Goal: Task Accomplishment & Management: Use online tool/utility

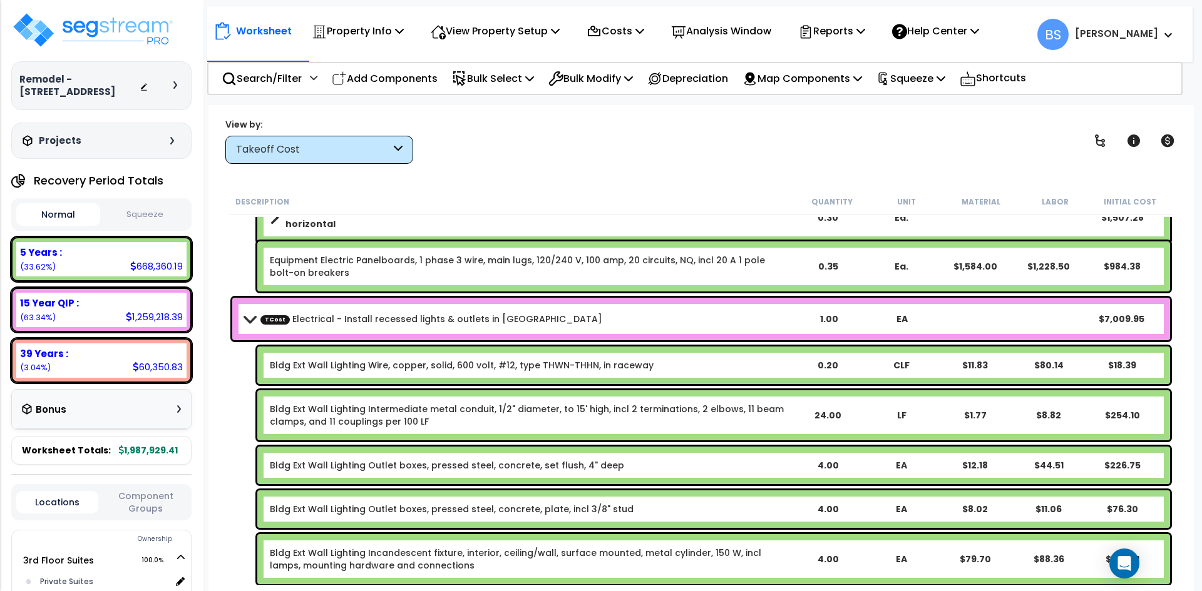
scroll to position [6124, 0]
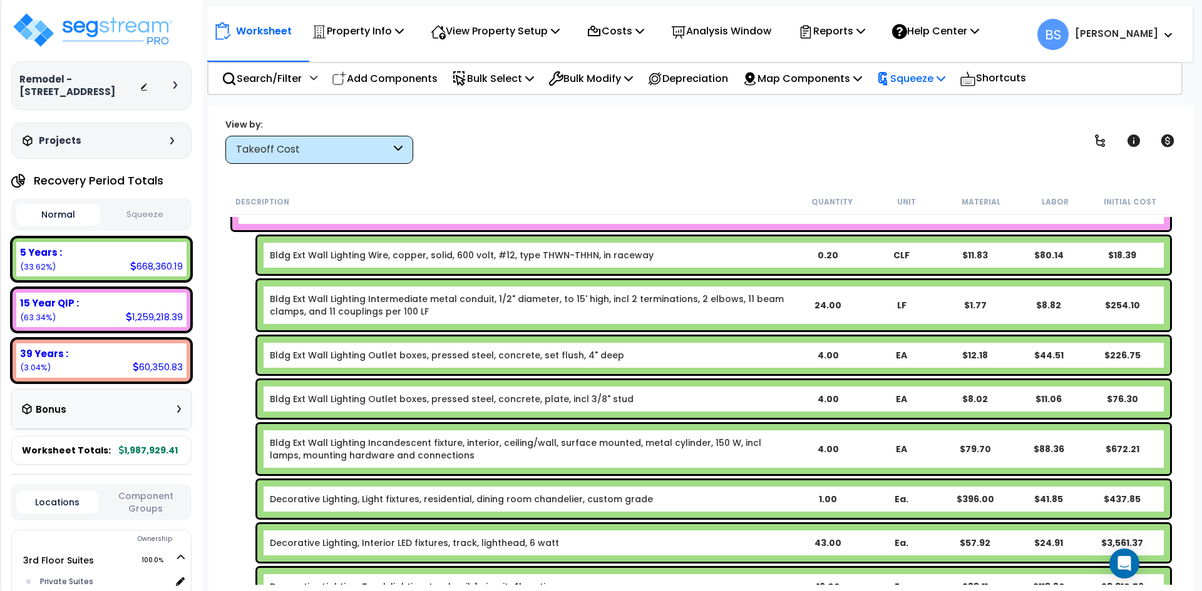
click at [931, 79] on p "Squeeze" at bounding box center [910, 78] width 69 height 17
click at [922, 104] on link "Squeeze" at bounding box center [932, 106] width 124 height 25
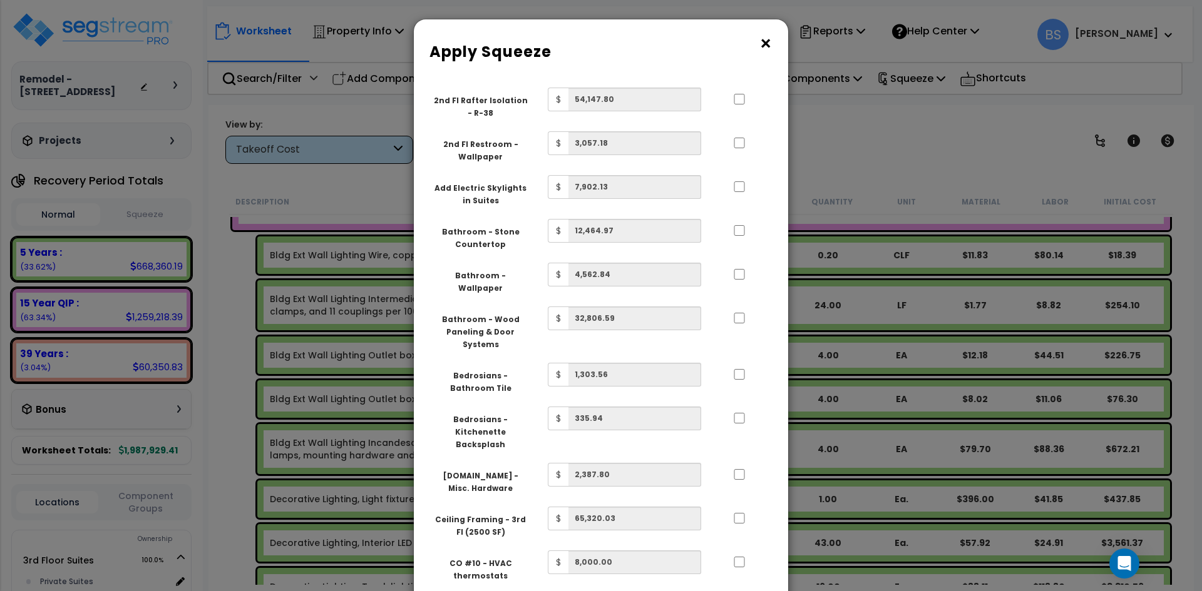
click at [771, 43] on button "×" at bounding box center [766, 44] width 14 height 20
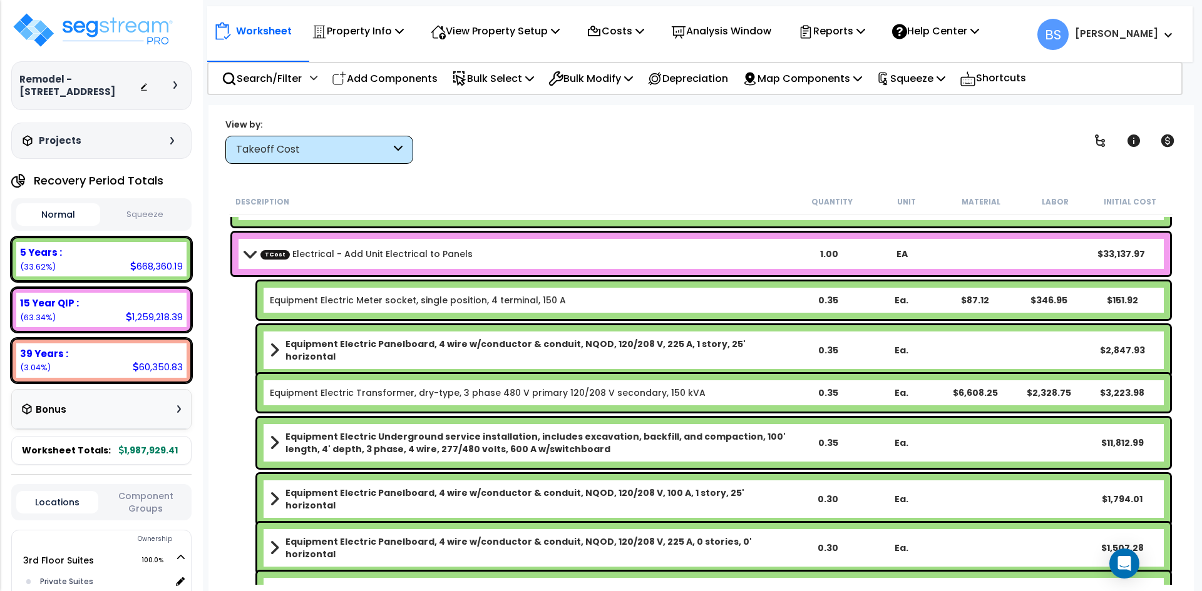
scroll to position [5686, 0]
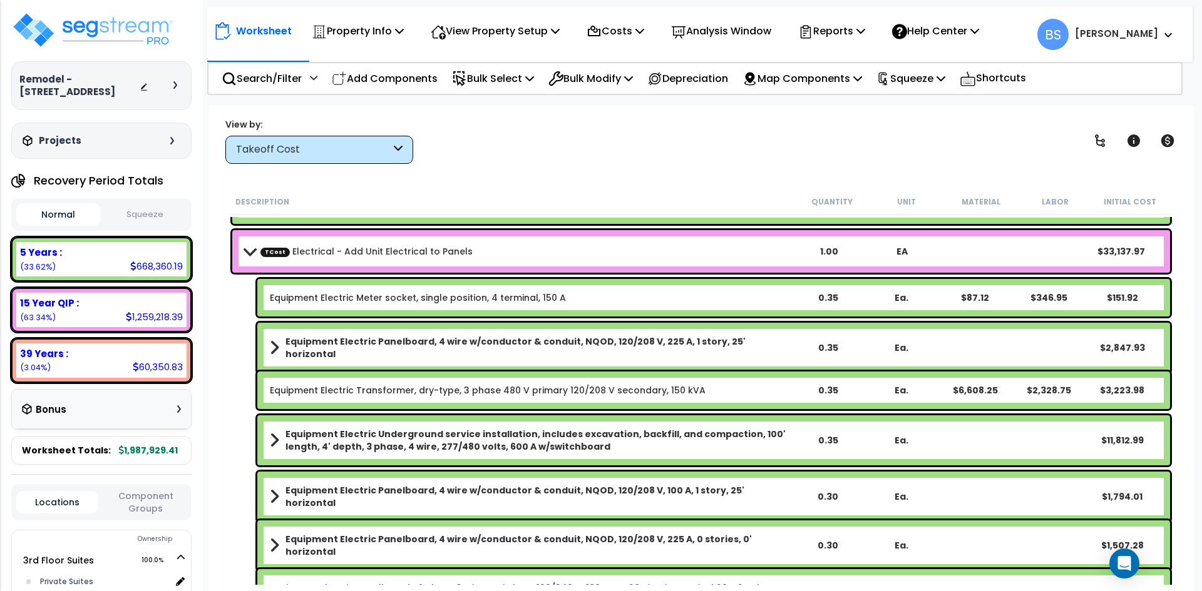
click at [339, 439] on b "Equipment Electric Underground service installation, includes excavation, backf…" at bounding box center [537, 440] width 504 height 25
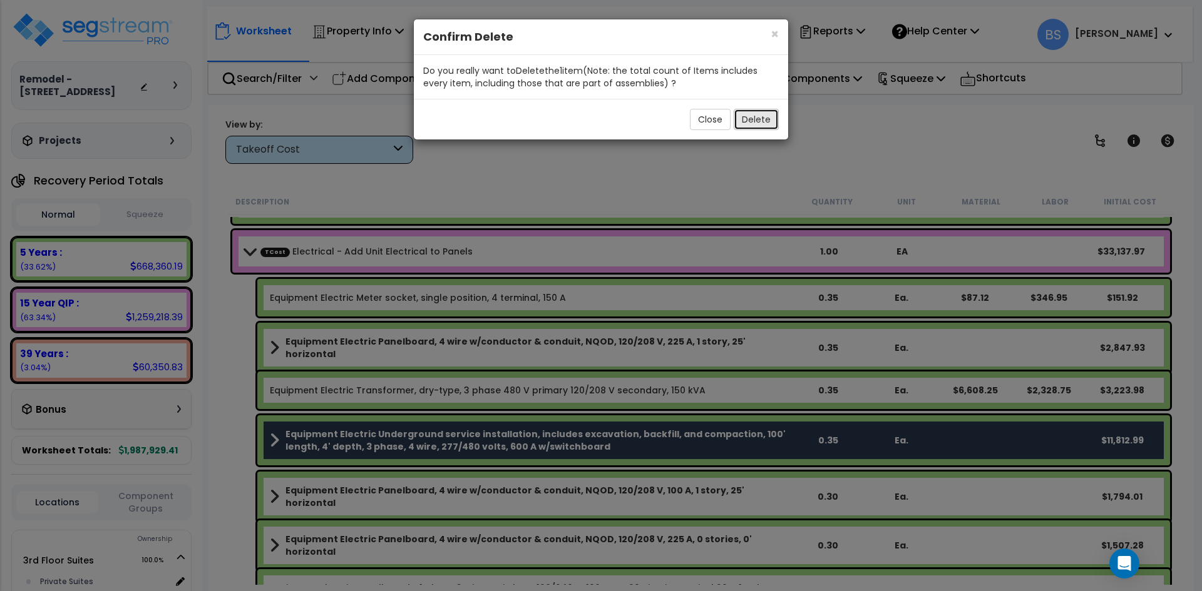
click at [757, 119] on button "Delete" at bounding box center [755, 119] width 45 height 21
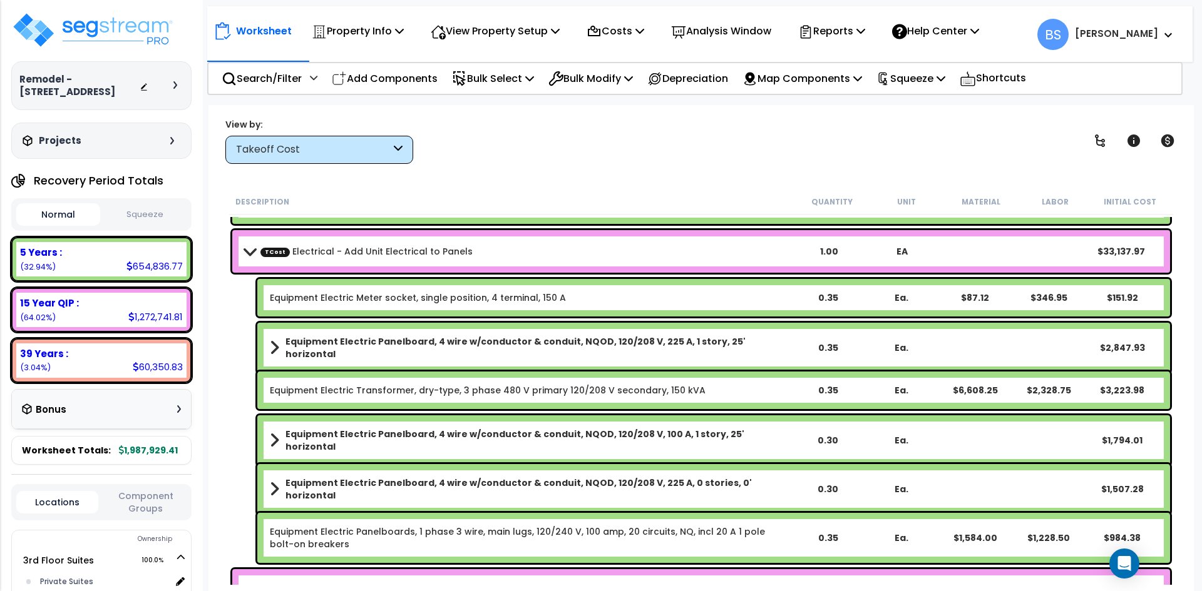
click at [432, 394] on link "Equipment Electric Transformer, dry-type, 3 phase 480 V primary 120/208 V secon…" at bounding box center [488, 390] width 436 height 13
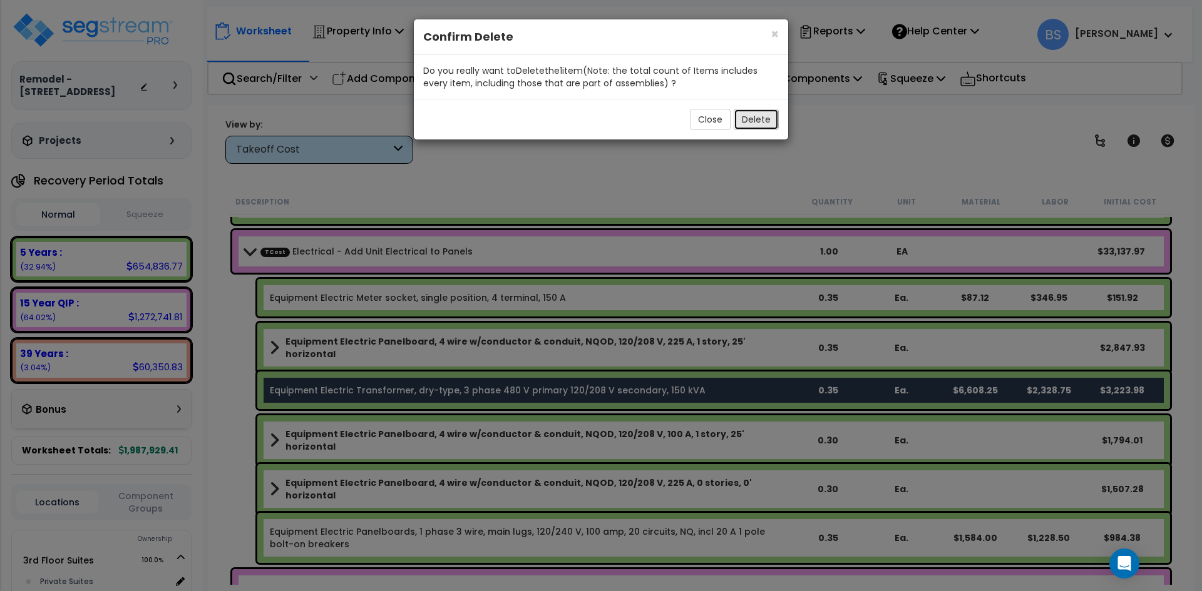
click at [747, 112] on button "Delete" at bounding box center [755, 119] width 45 height 21
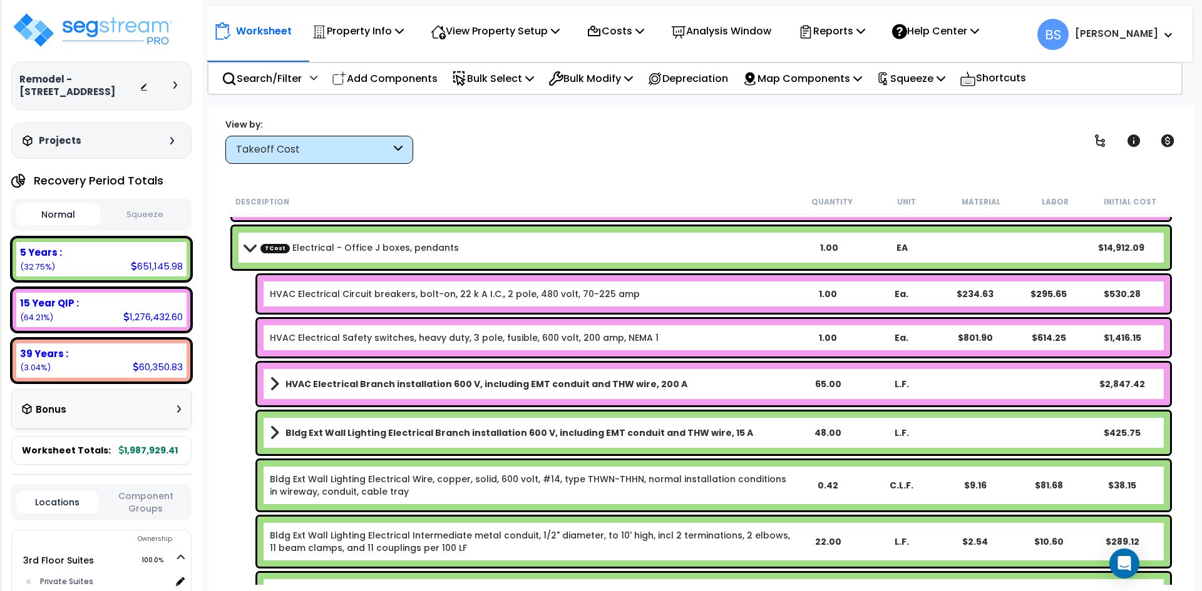
scroll to position [7375, 0]
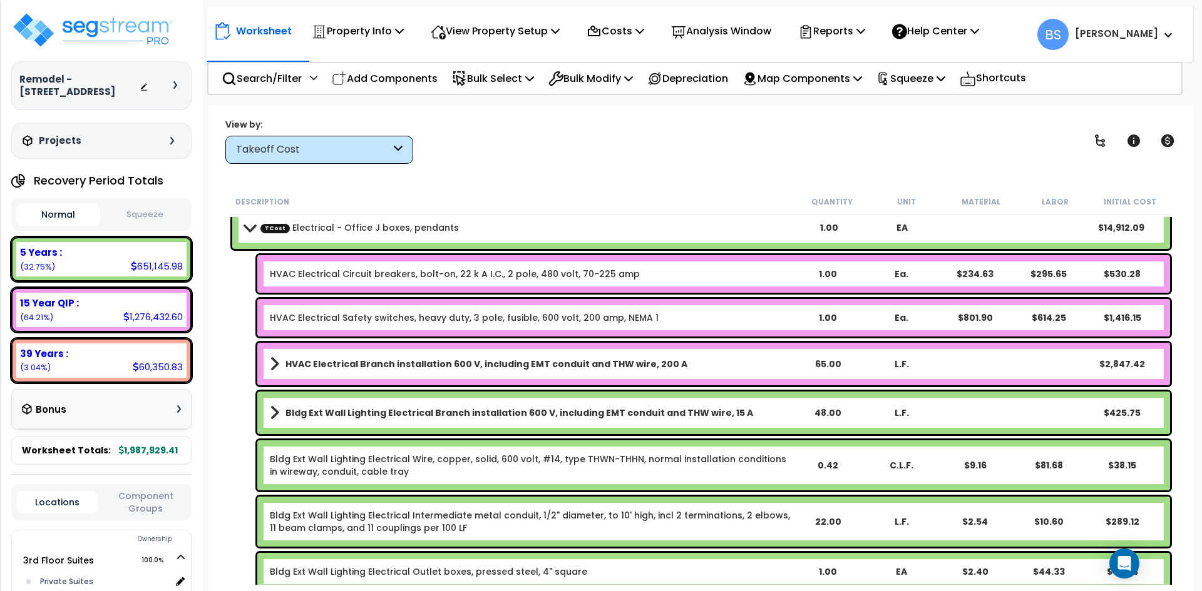
click at [351, 278] on link "HVAC Electrical Circuit breakers, bolt-on, 22 k A I.C., 2 pole, 480 volt, 70-22…" at bounding box center [455, 274] width 370 height 13
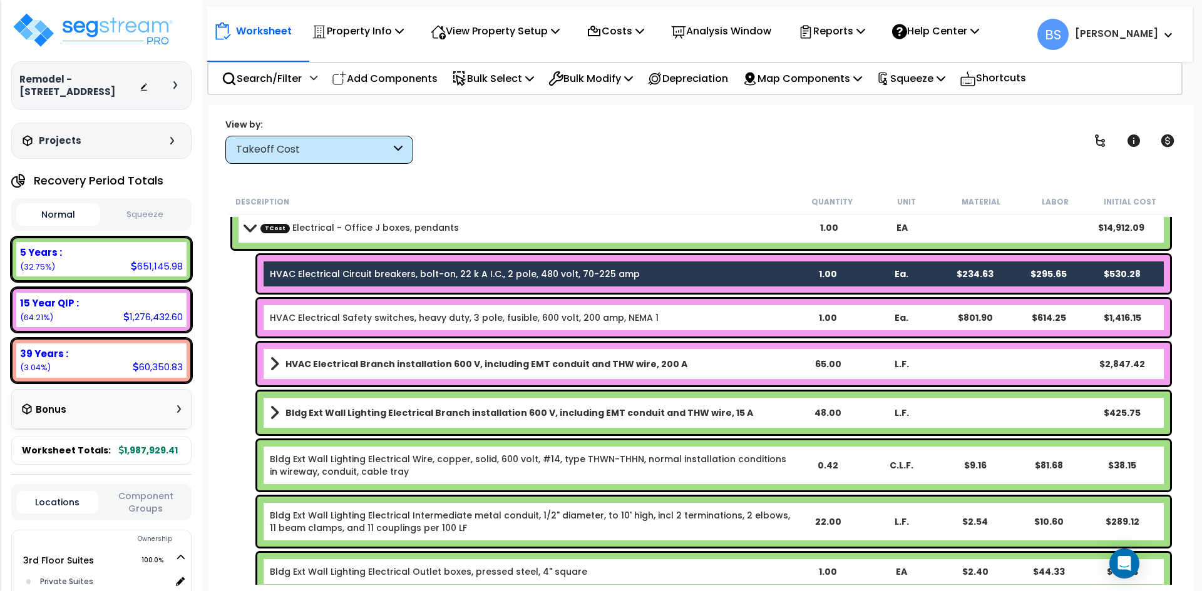
click at [342, 309] on div "HVAC Electrical Safety switches, heavy duty, 3 pole, fusible, 600 volt, 200 amp…" at bounding box center [713, 318] width 912 height 38
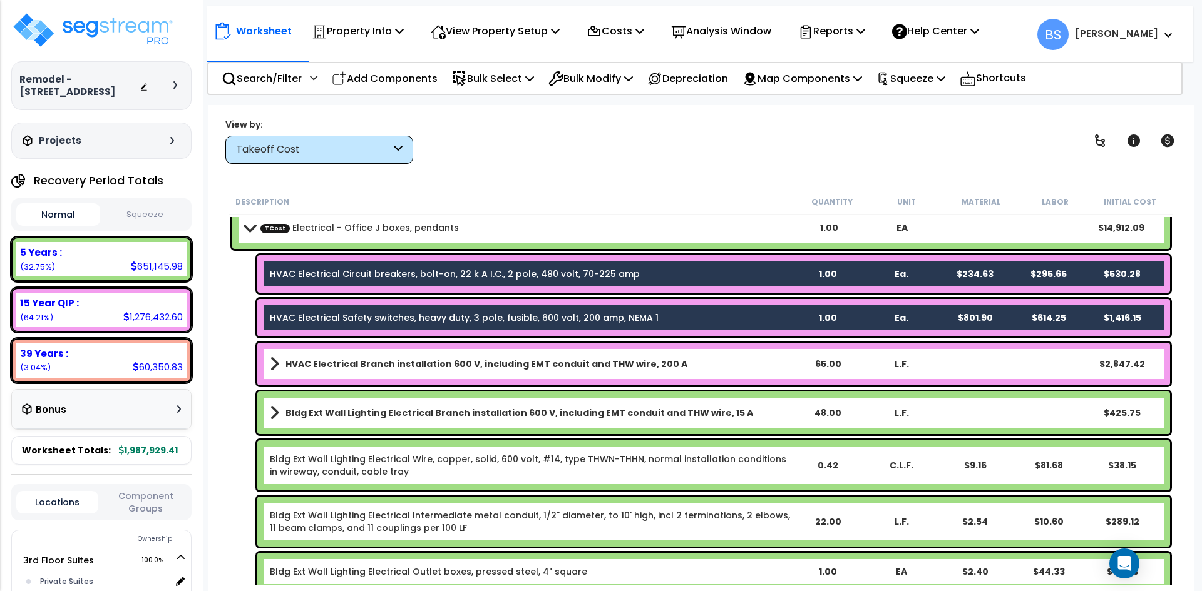
click at [342, 361] on b "HVAC Electrical Branch installation 600 V, including EMT conduit and THW wire, …" at bounding box center [486, 364] width 402 height 13
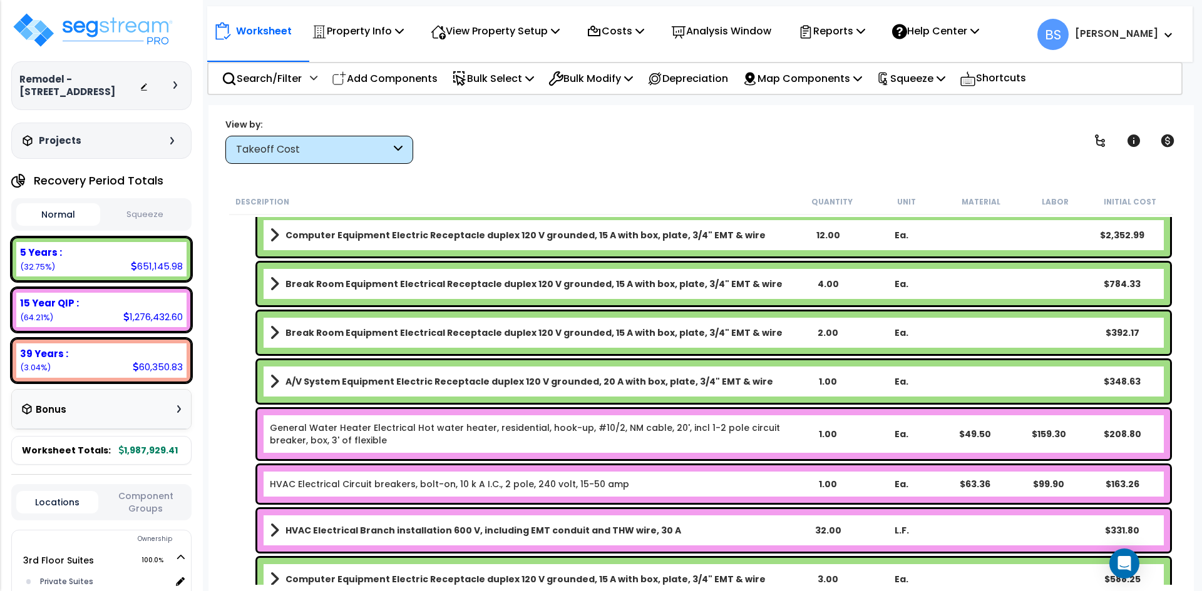
scroll to position [8001, 0]
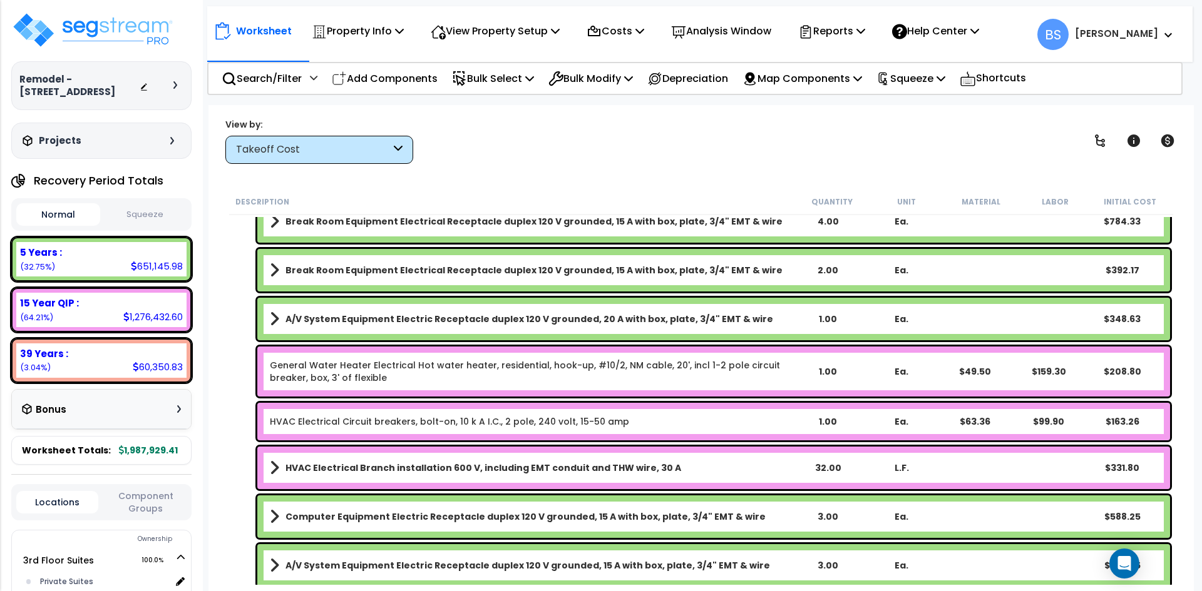
click at [325, 421] on link "HVAC Electrical Circuit breakers, bolt-on, 10 k A I.C., 2 pole, 240 volt, 15-50…" at bounding box center [449, 422] width 359 height 13
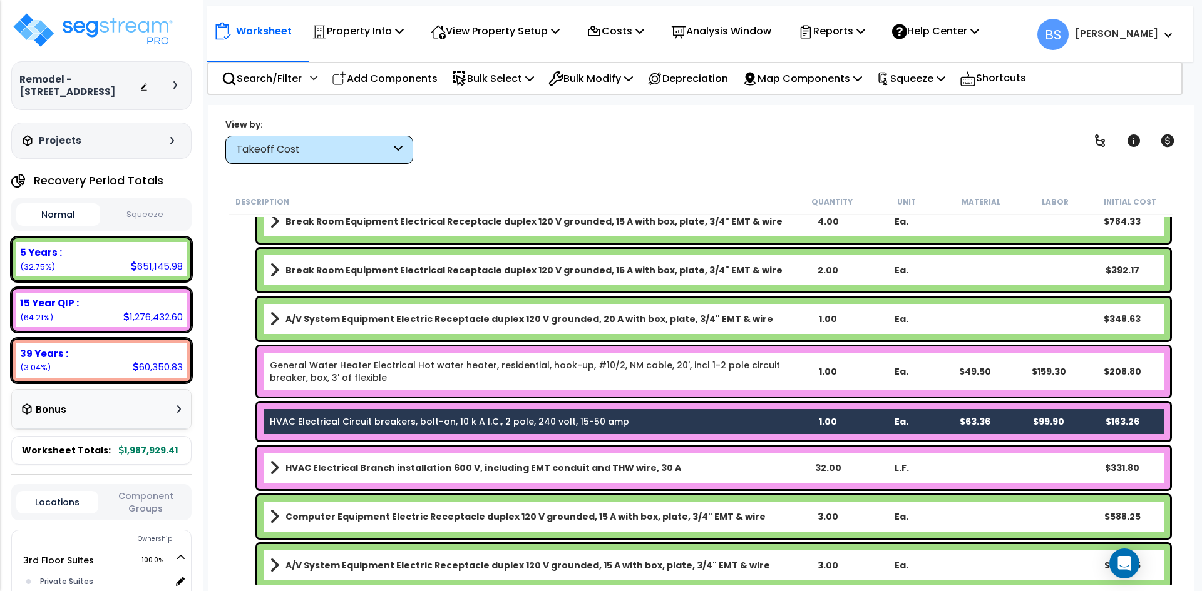
click at [379, 474] on b "HVAC Electrical Branch installation 600 V, including EMT conduit and THW wire, …" at bounding box center [483, 468] width 396 height 13
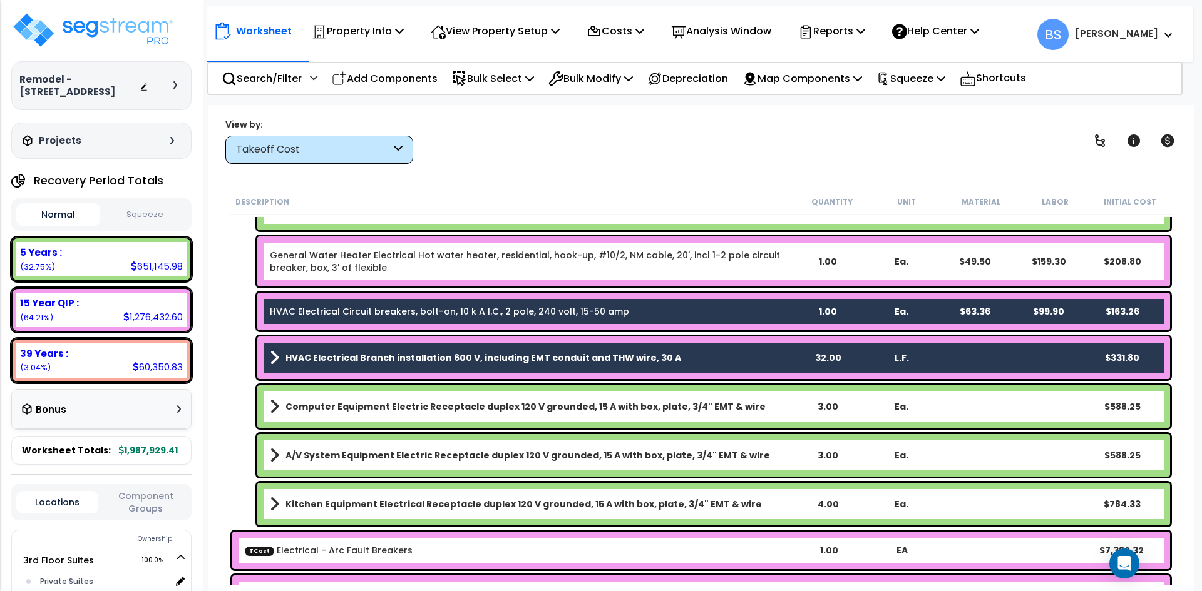
scroll to position [8126, 0]
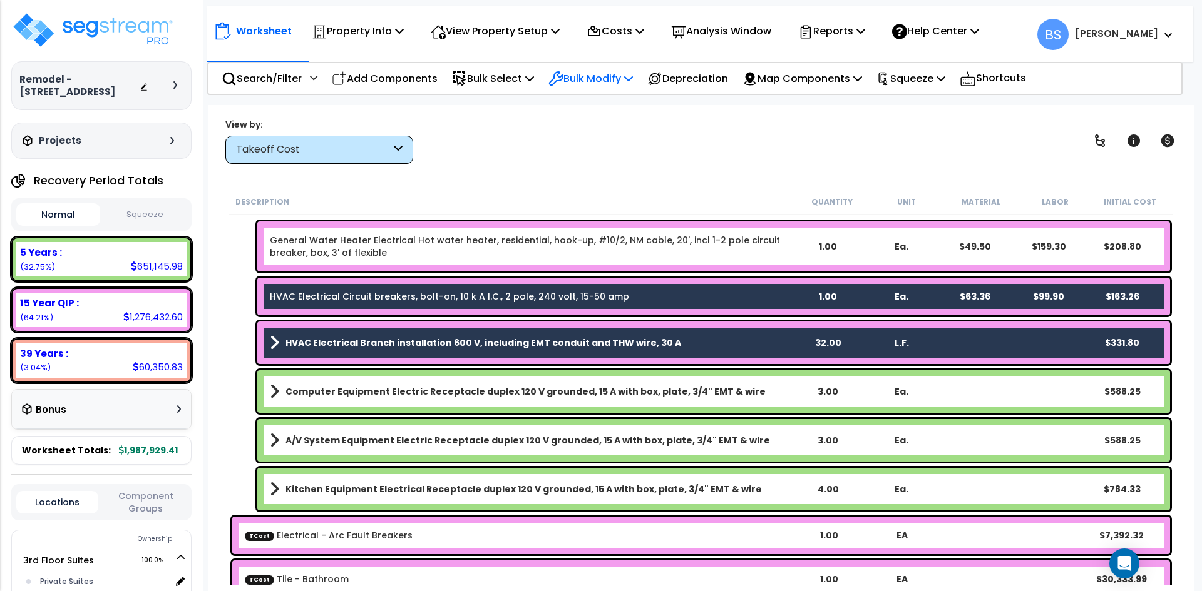
click at [617, 79] on p "Bulk Modify" at bounding box center [590, 78] width 84 height 17
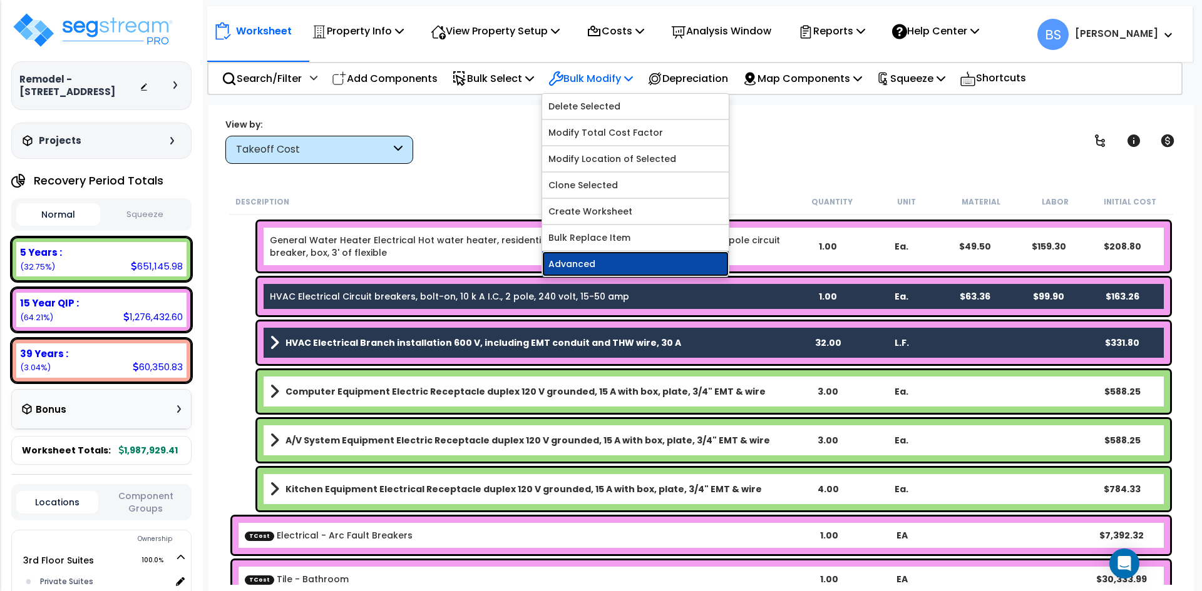
click at [599, 267] on link "Advanced" at bounding box center [635, 264] width 186 height 25
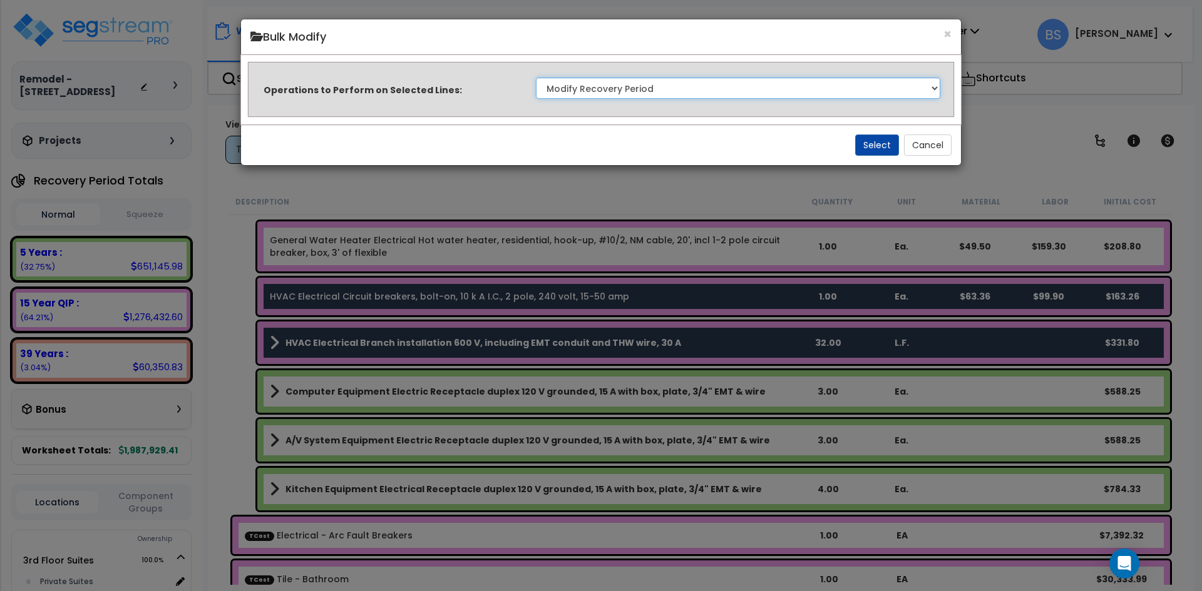
click at [627, 96] on select "Clone Delete Delete Zero Quantities Modify Component Group Modify Recovery Peri…" at bounding box center [738, 88] width 404 height 21
select select "updateBackoffCost"
click at [536, 78] on select "Clone Delete Delete Zero Quantities Modify Component Group Modify Recovery Peri…" at bounding box center [738, 88] width 404 height 21
click at [869, 145] on button "Select" at bounding box center [877, 145] width 44 height 21
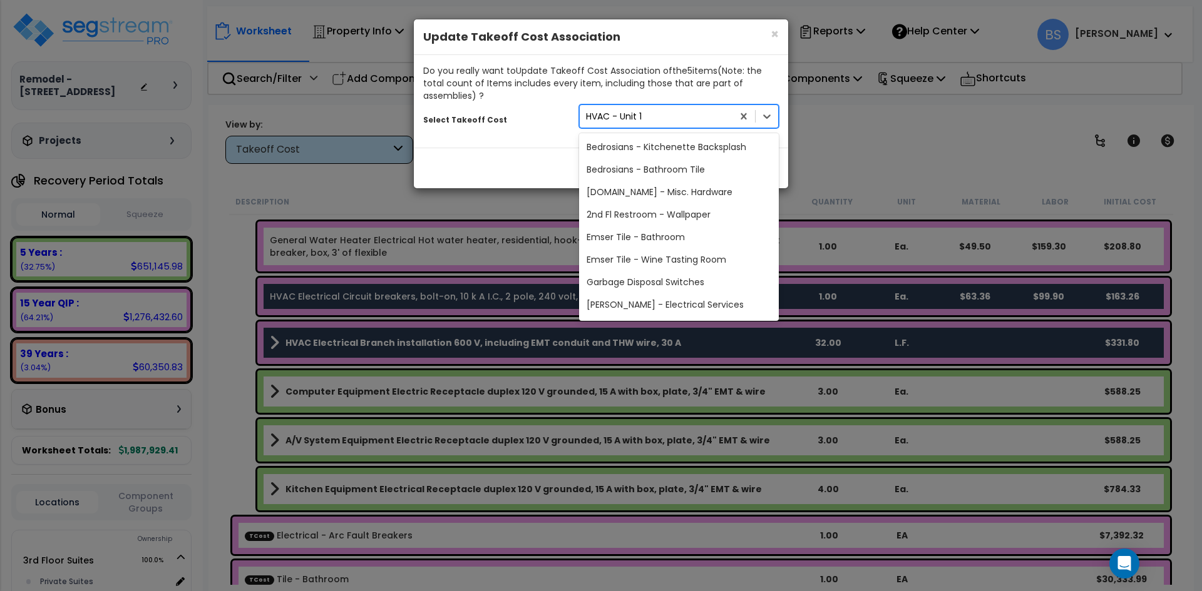
click at [673, 118] on div "HVAC - Unit 1" at bounding box center [656, 116] width 153 height 20
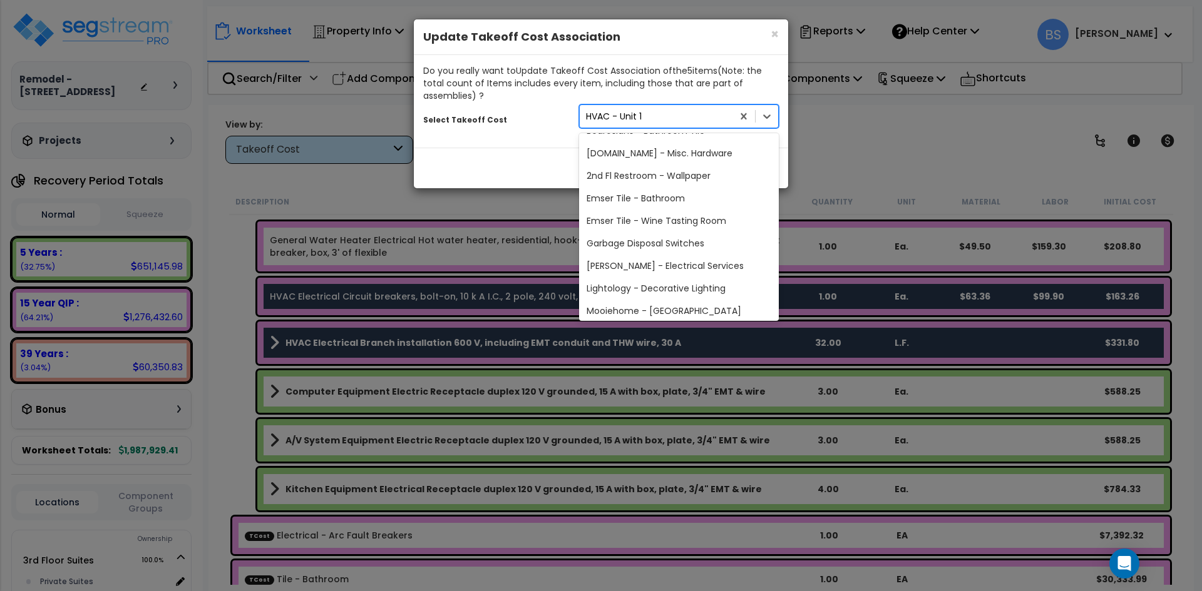
scroll to position [0, 0]
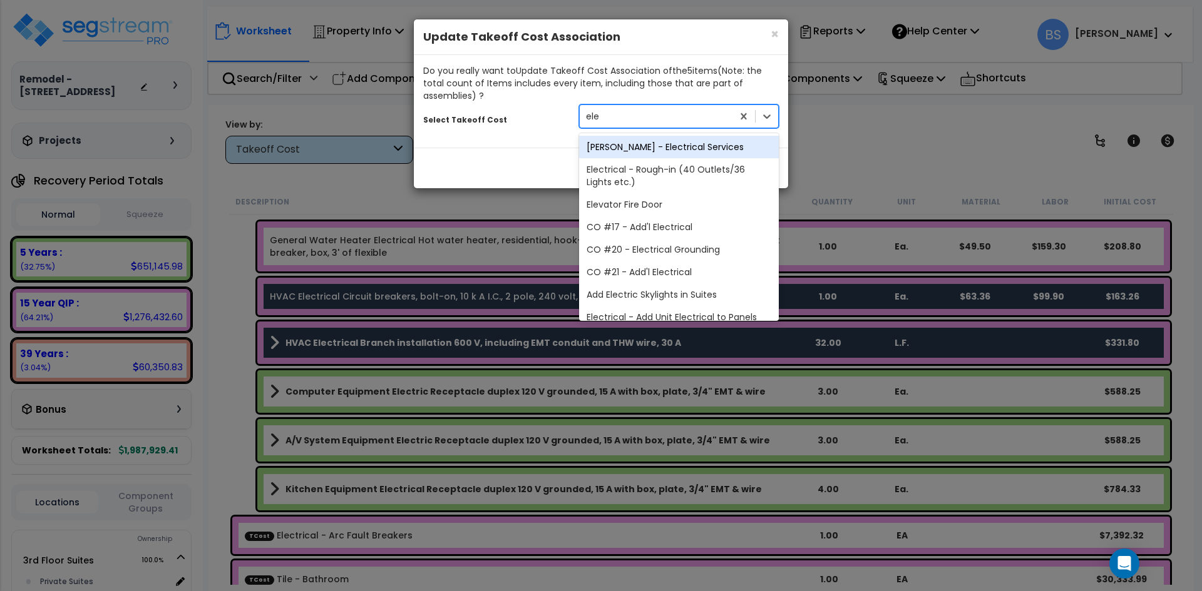
type input "elec"
click at [702, 141] on div "[PERSON_NAME] - Electrical Services" at bounding box center [679, 147] width 200 height 23
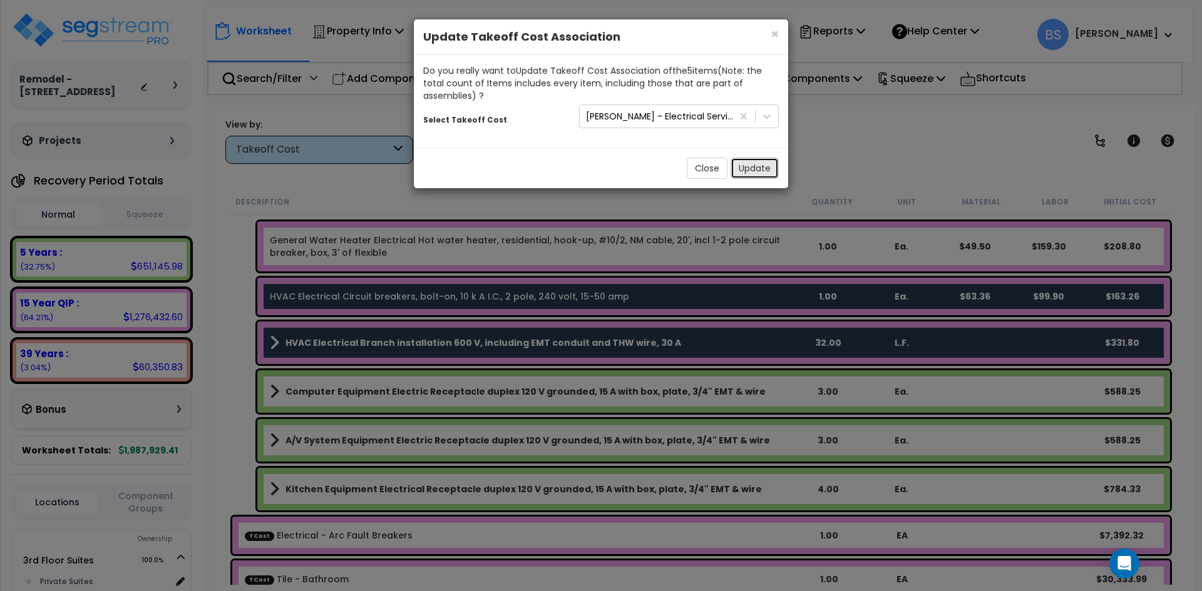
click at [742, 171] on button "Update" at bounding box center [754, 168] width 48 height 21
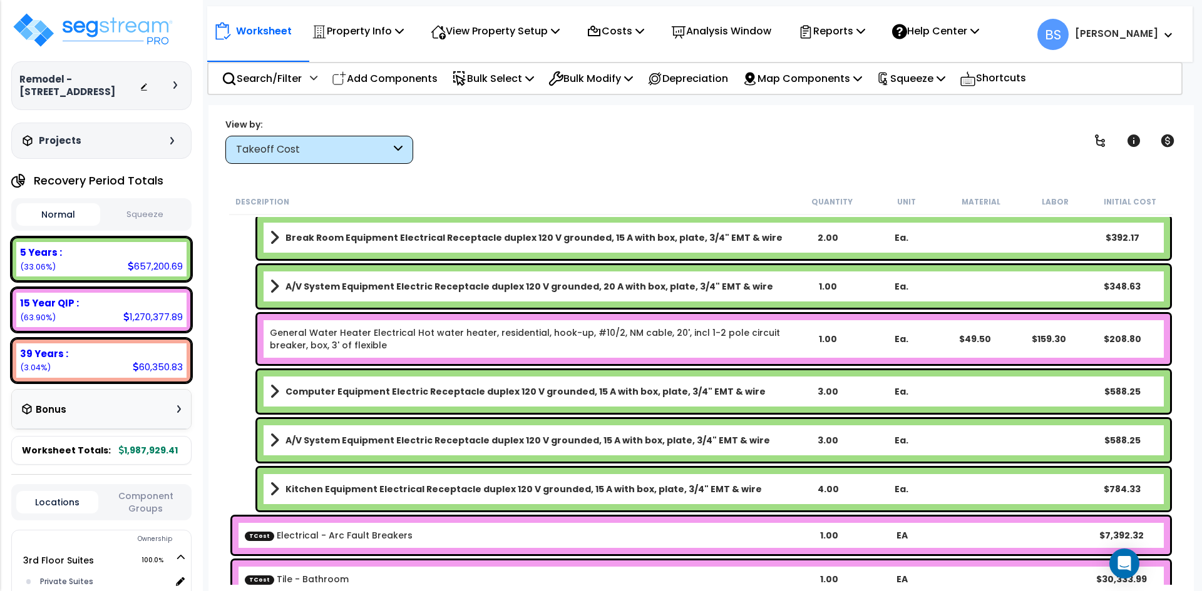
click at [357, 341] on link "General Water Heater Electrical Hot water heater, residential, hook-up, #10/2, …" at bounding box center [530, 339] width 520 height 25
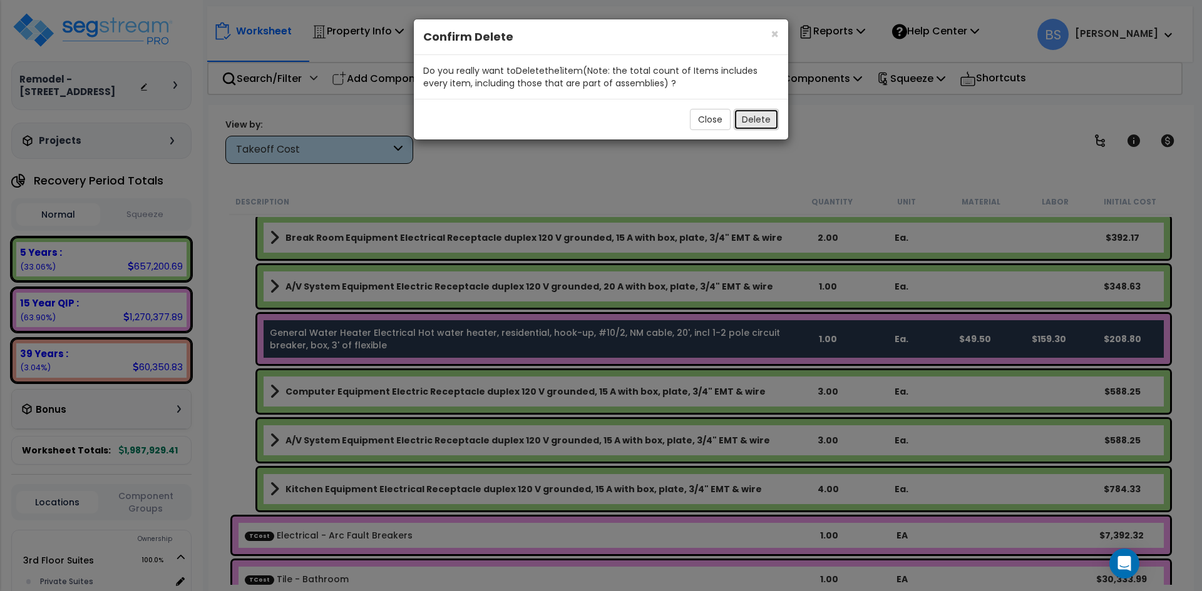
click at [757, 113] on button "Delete" at bounding box center [755, 119] width 45 height 21
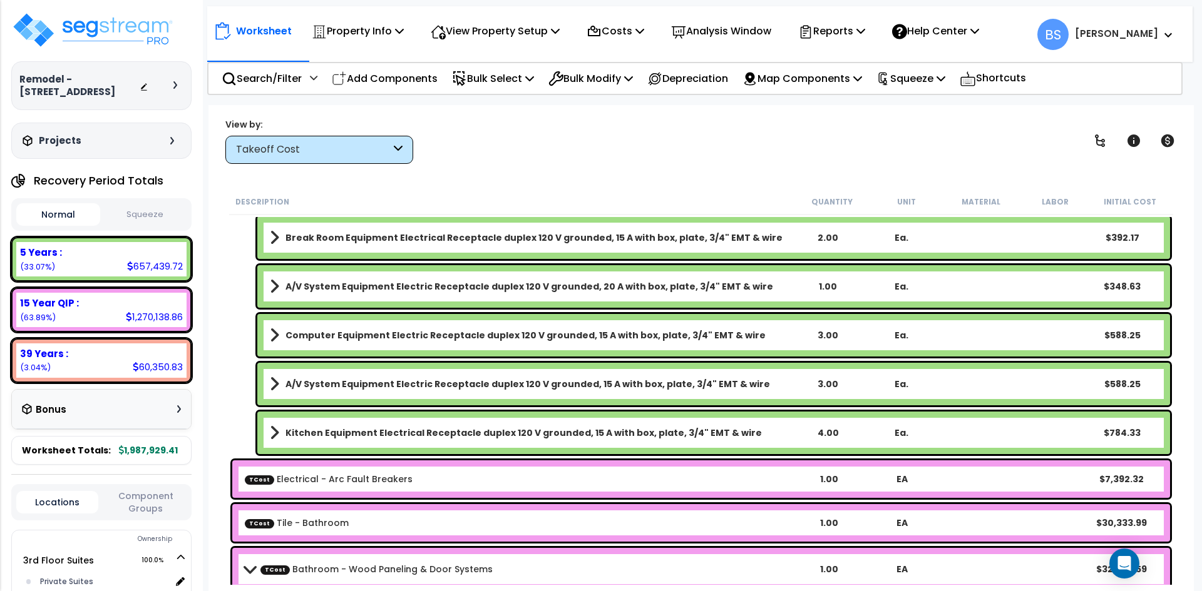
click at [337, 482] on link "TCost Electrical - Arc Fault Breakers" at bounding box center [329, 479] width 168 height 13
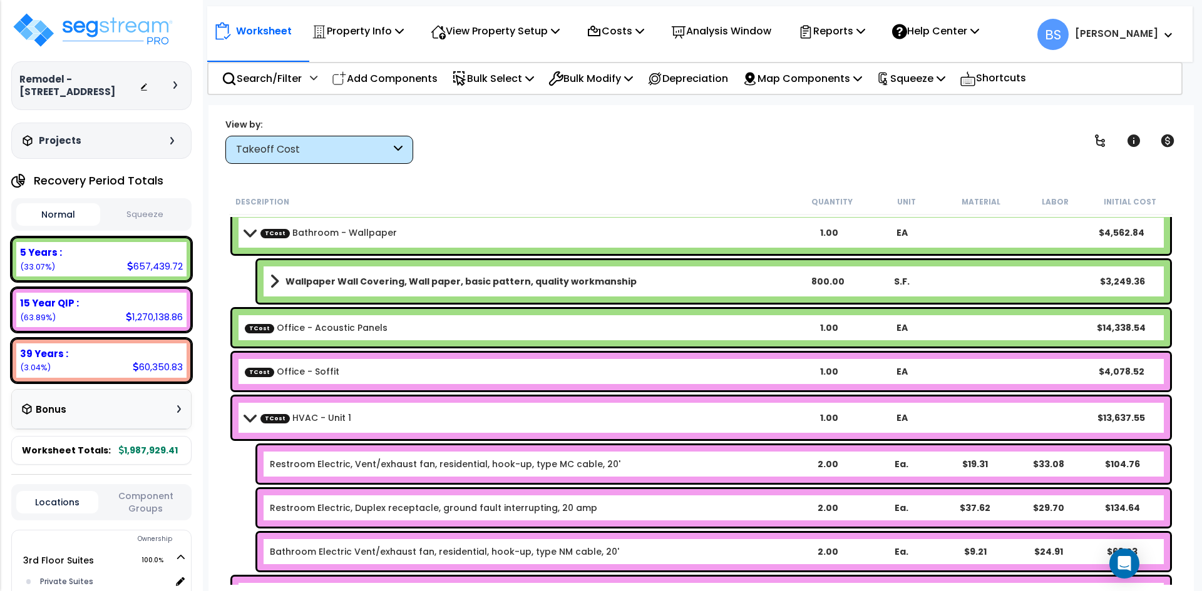
scroll to position [8627, 0]
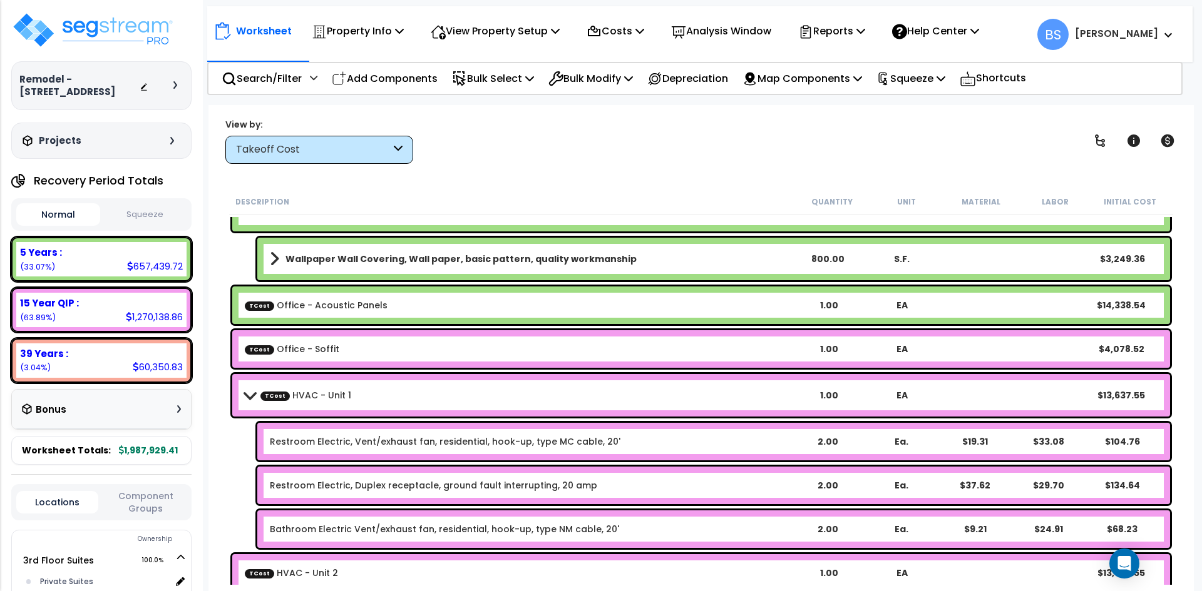
click at [342, 440] on link "Restroom Electric, Vent/exhaust fan, residential, hook-up, type MC cable, 20'" at bounding box center [445, 442] width 350 height 13
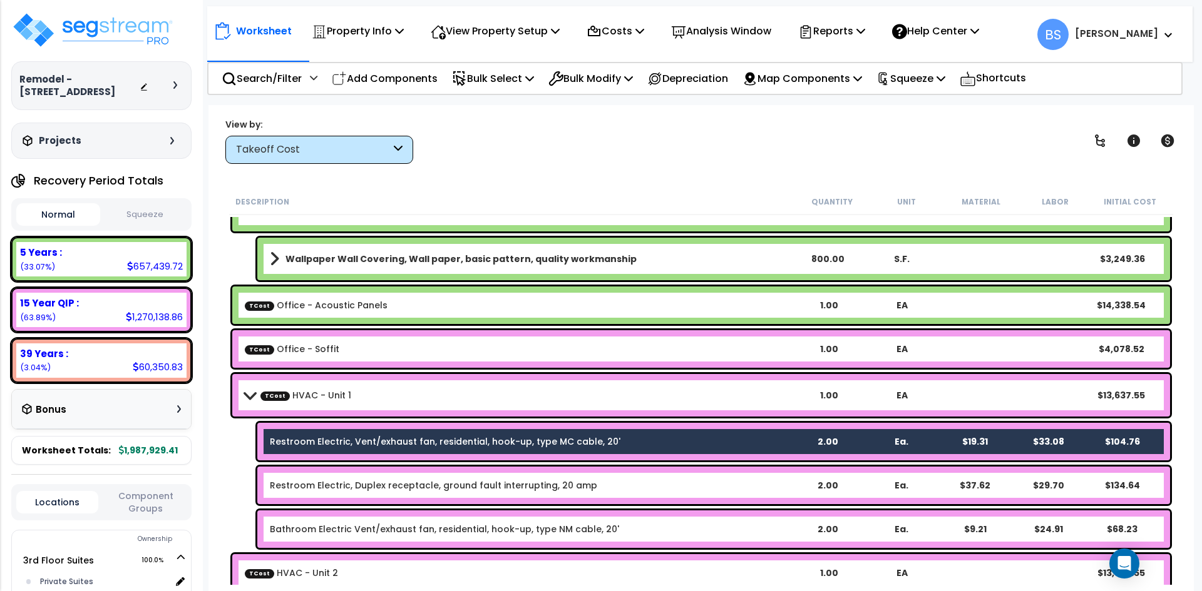
click at [360, 481] on link "Restroom Electric, Duplex receptacle, ground fault interrupting, 20 amp" at bounding box center [433, 485] width 327 height 13
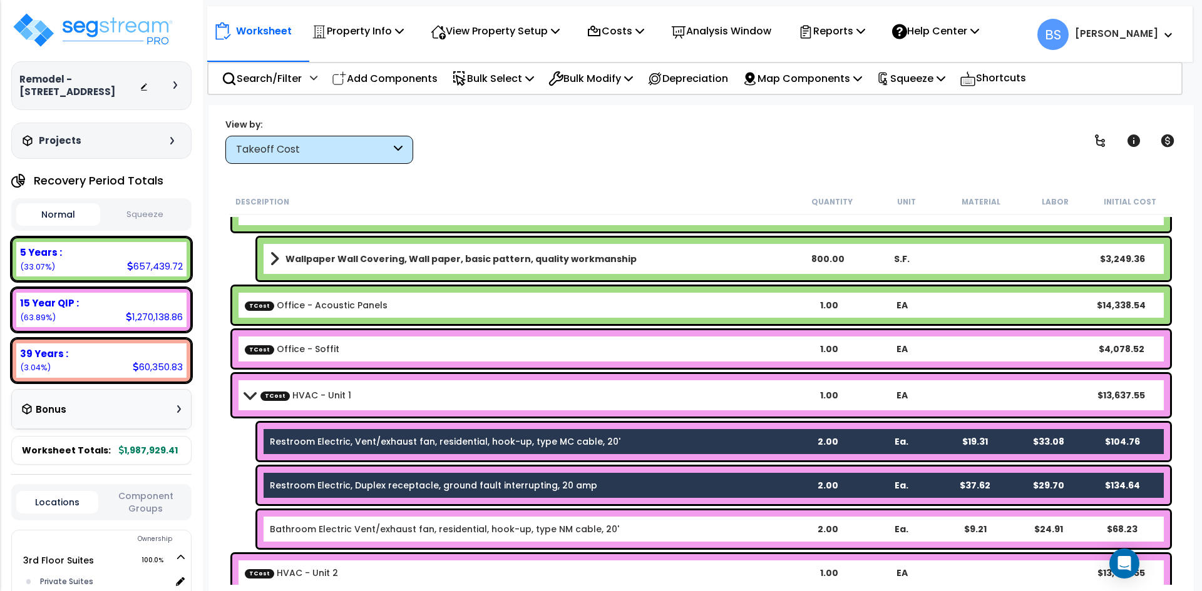
click at [370, 523] on div "Bathroom Electric Vent/exhaust fan, residential, hook-up, type NM cable, 20' 2.…" at bounding box center [713, 530] width 912 height 38
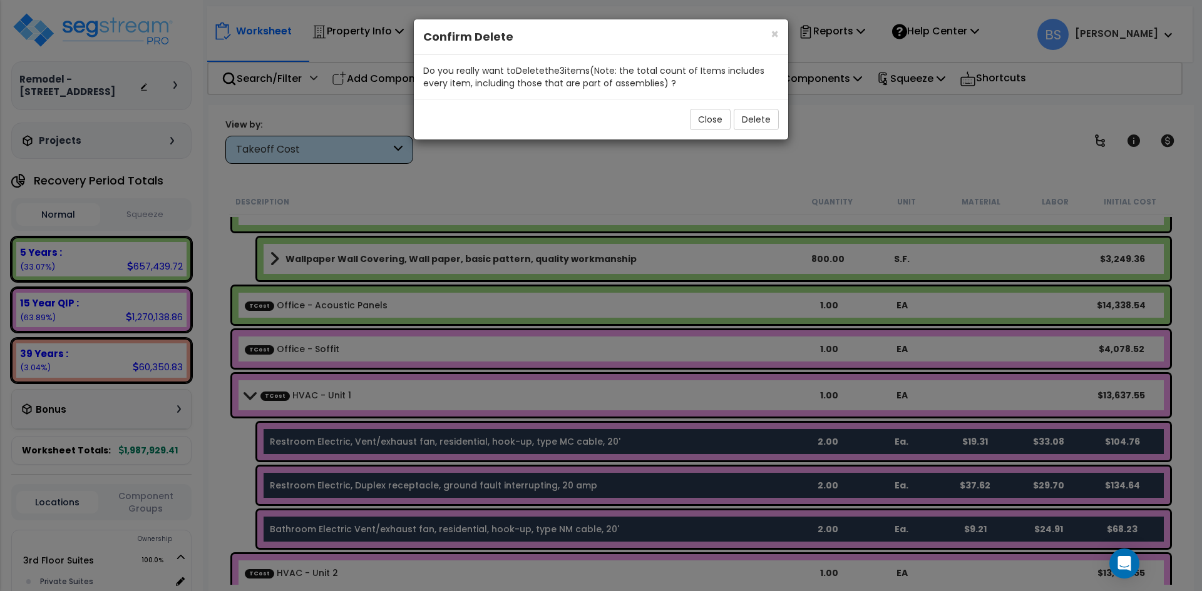
click at [779, 112] on div "Close Delete" at bounding box center [601, 119] width 374 height 41
click at [766, 115] on button "Delete" at bounding box center [755, 119] width 45 height 21
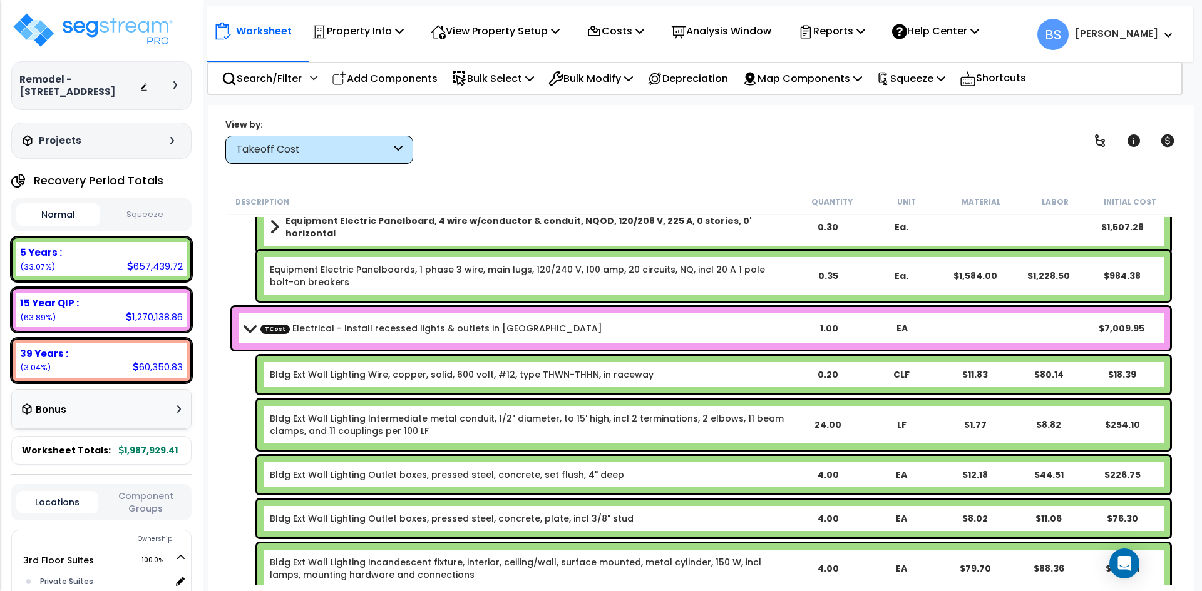
scroll to position [6144, 0]
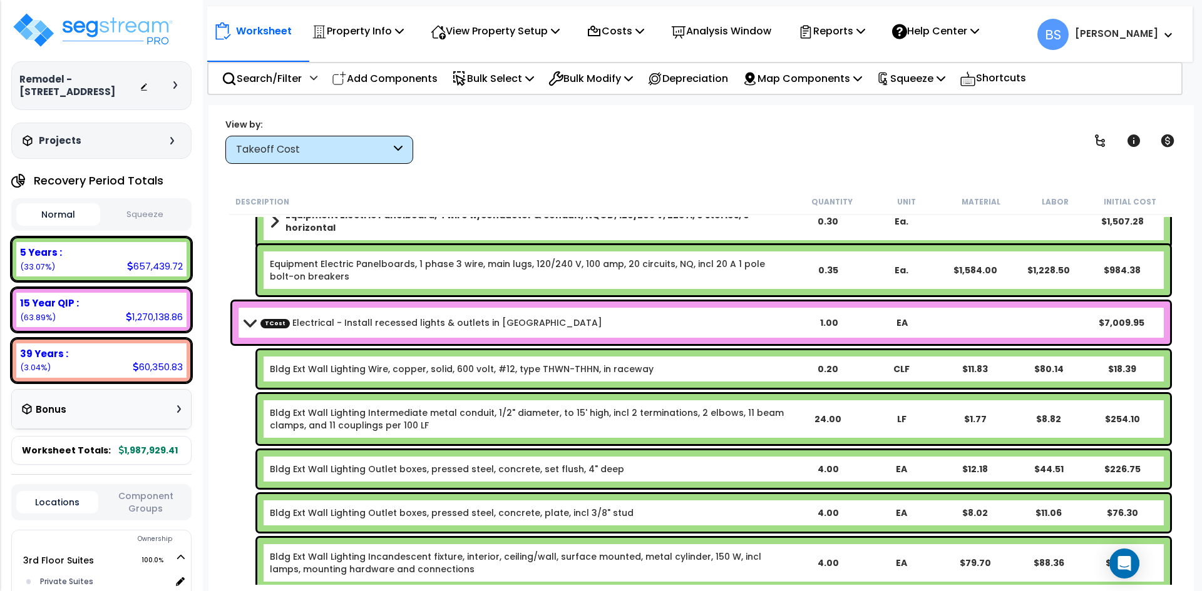
click at [396, 331] on b "TCost Electrical - Install recessed lights & outlets in Hallway" at bounding box center [519, 323] width 548 height 18
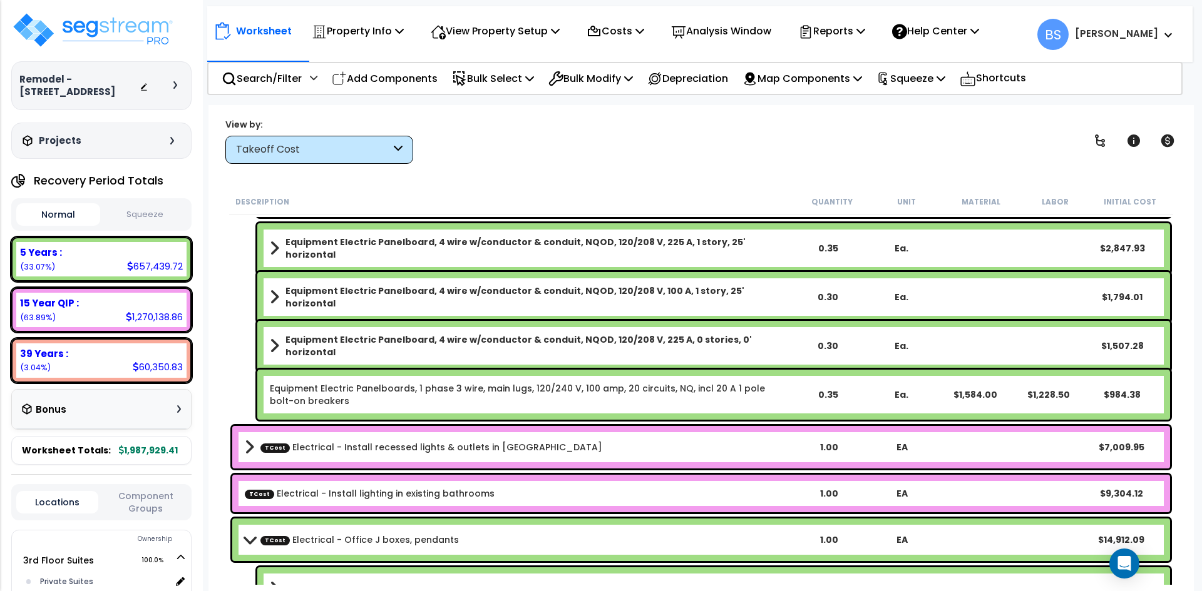
scroll to position [6019, 0]
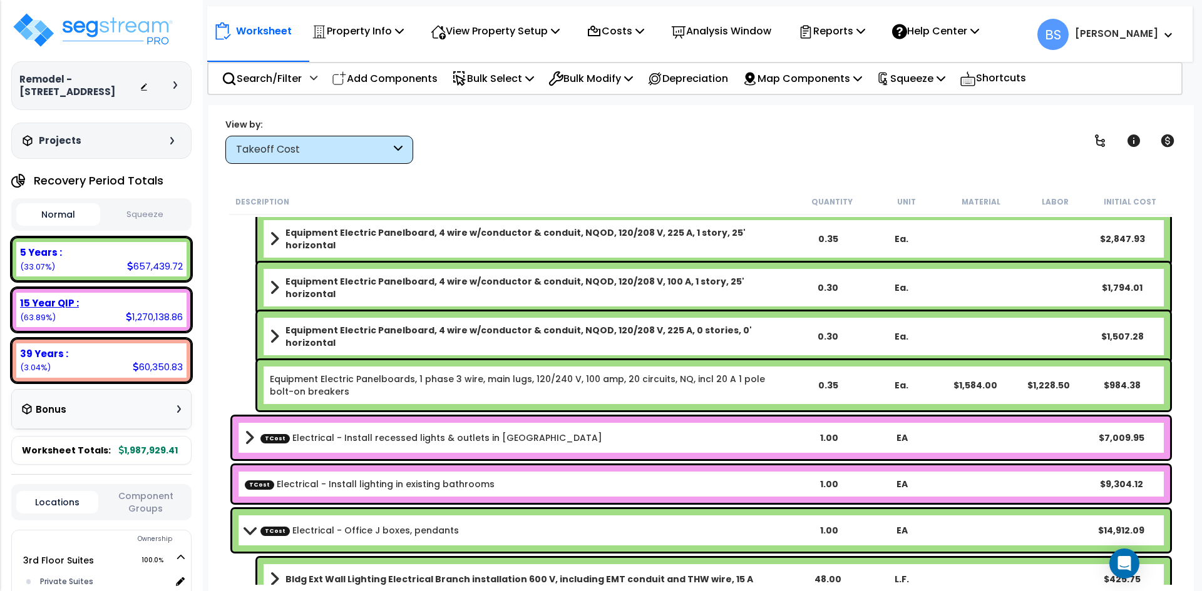
click at [48, 309] on div "15 Year QIP : 1,270,138.86 (63.89%)" at bounding box center [101, 310] width 170 height 34
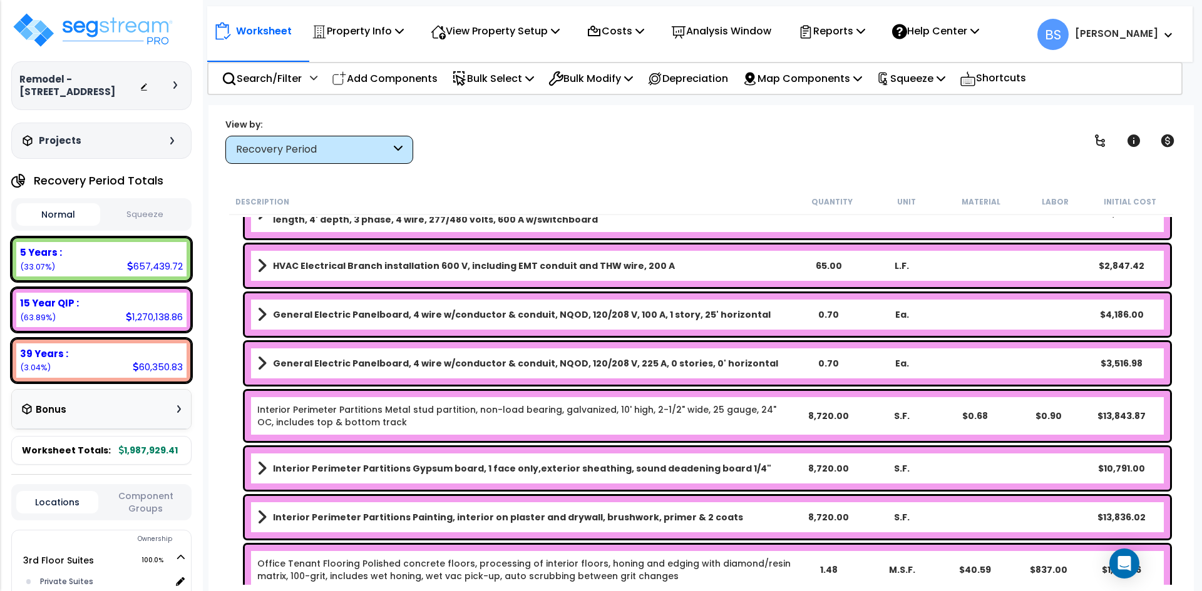
scroll to position [3891, 0]
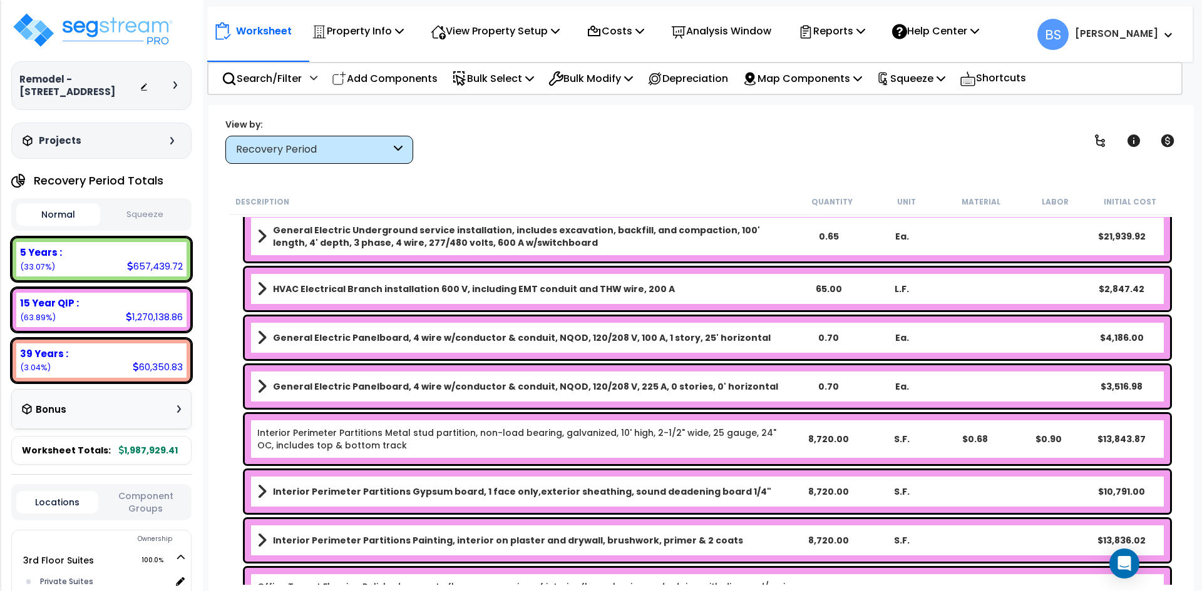
click at [425, 385] on b "General Electric Panelboard, 4 wire w/conductor & conduit, NQOD, 120/208 V, 225…" at bounding box center [525, 387] width 505 height 13
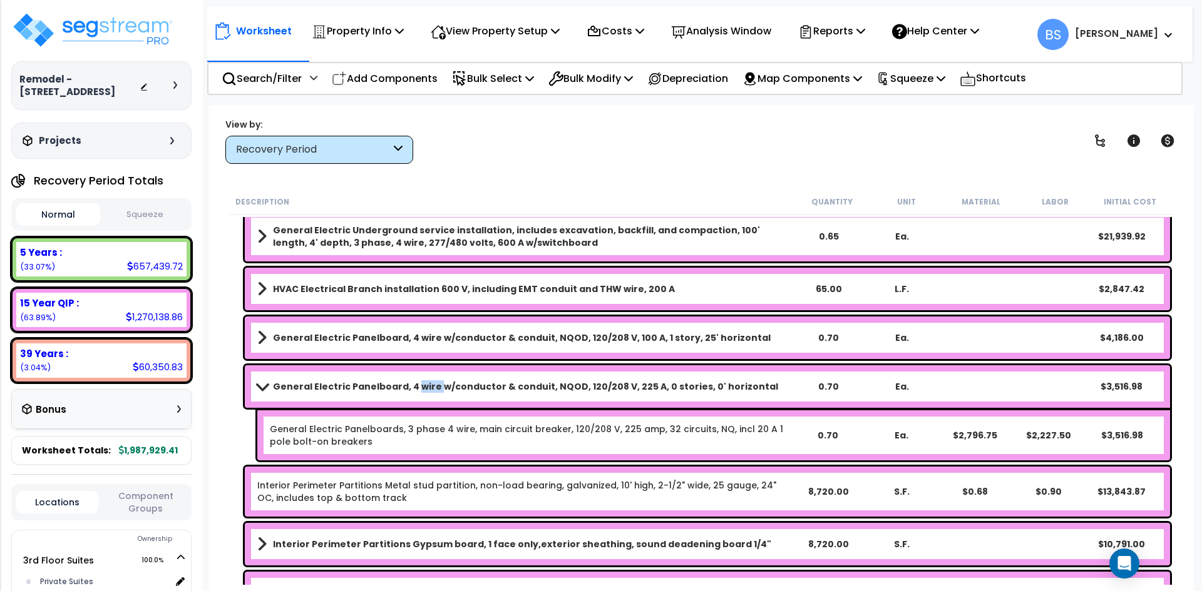
click at [425, 385] on b "General Electric Panelboard, 4 wire w/conductor & conduit, NQOD, 120/208 V, 225…" at bounding box center [525, 387] width 505 height 13
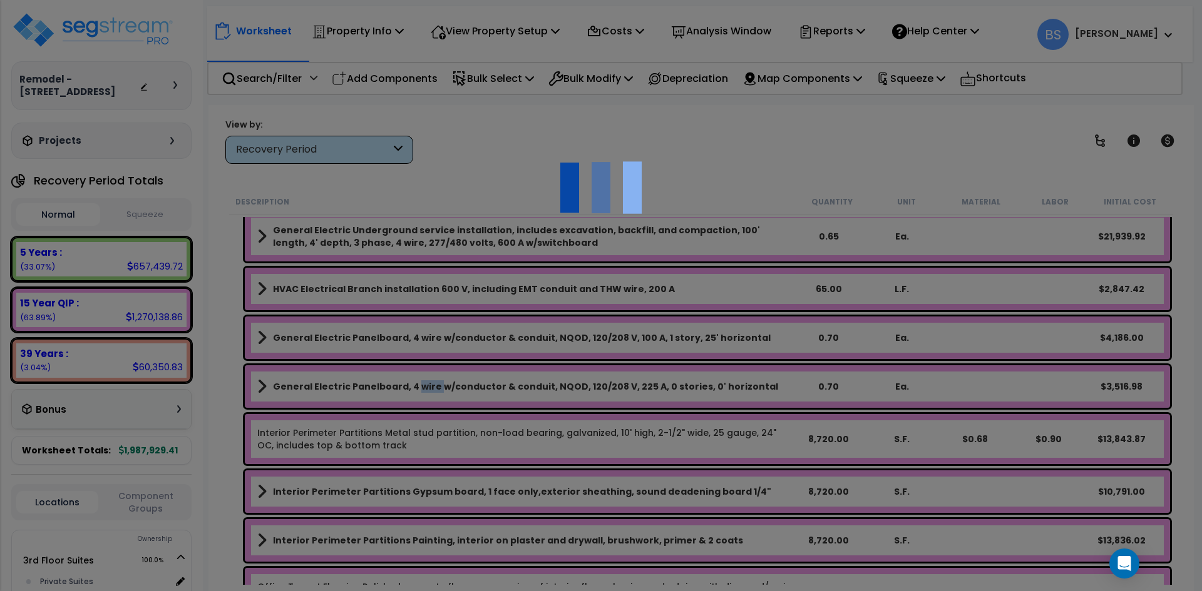
select select "45167888"
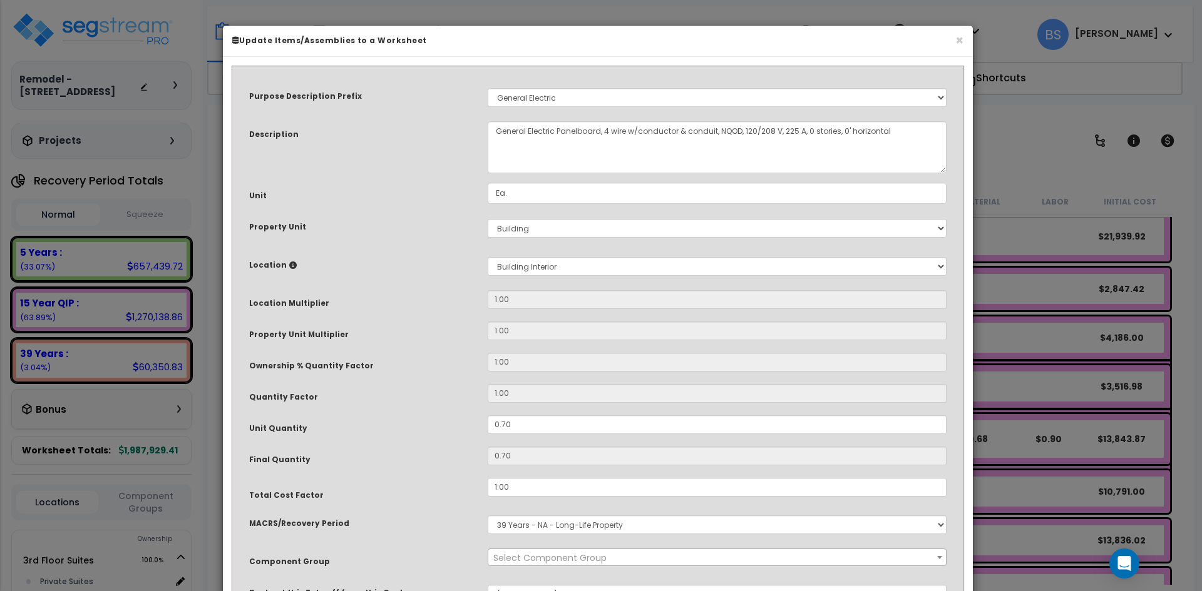
scroll to position [0, 0]
select select "16117"
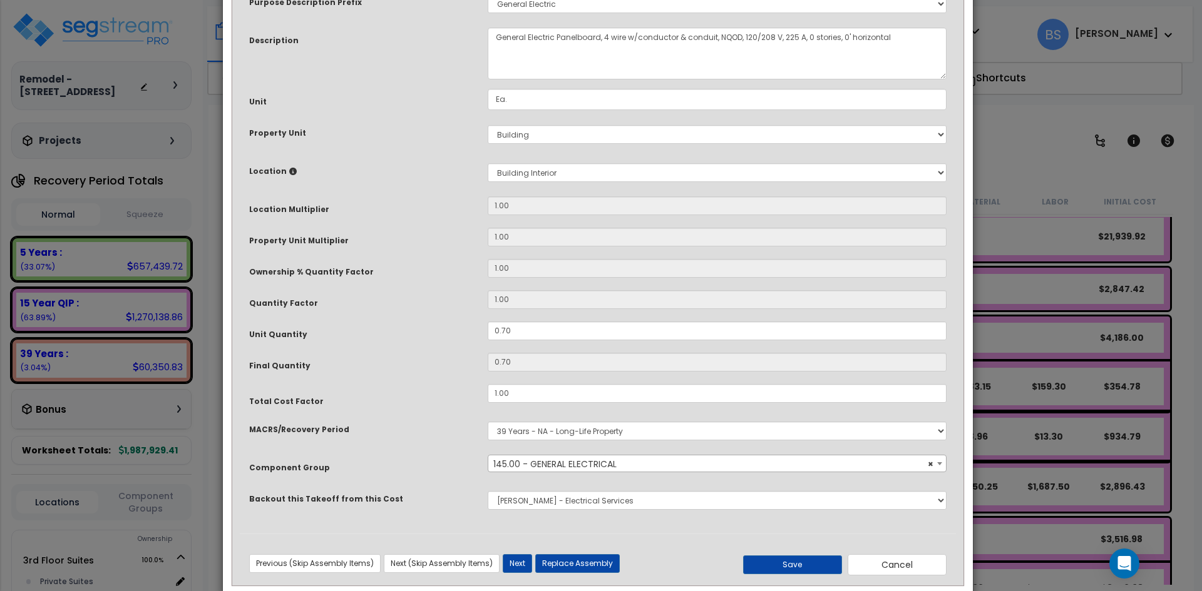
scroll to position [111, 0]
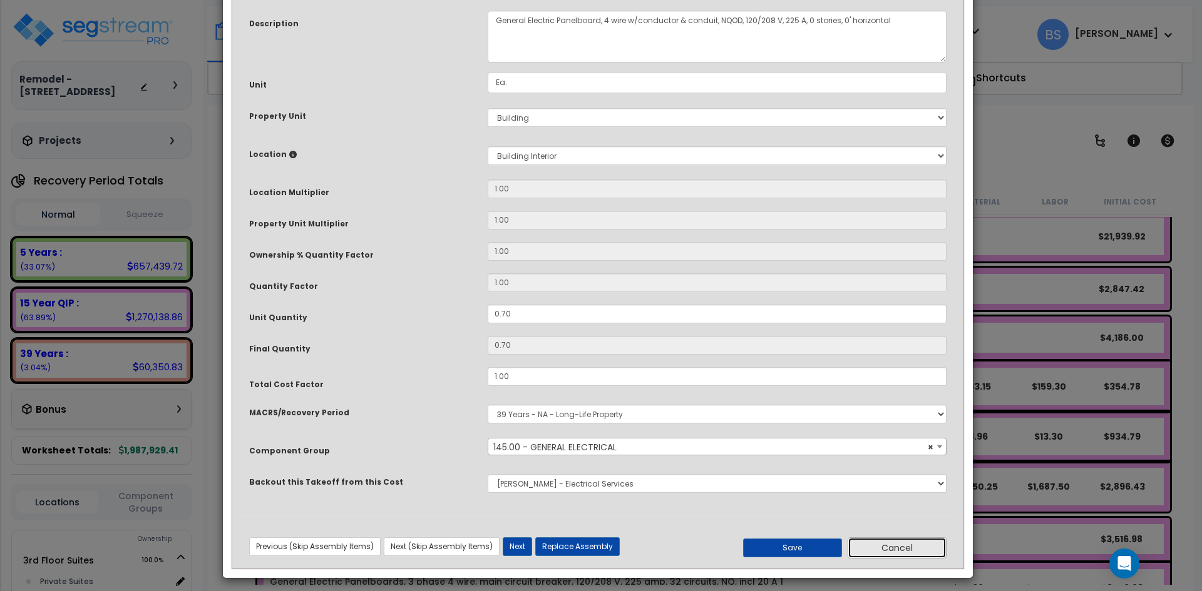
click at [899, 546] on button "Cancel" at bounding box center [896, 548] width 99 height 21
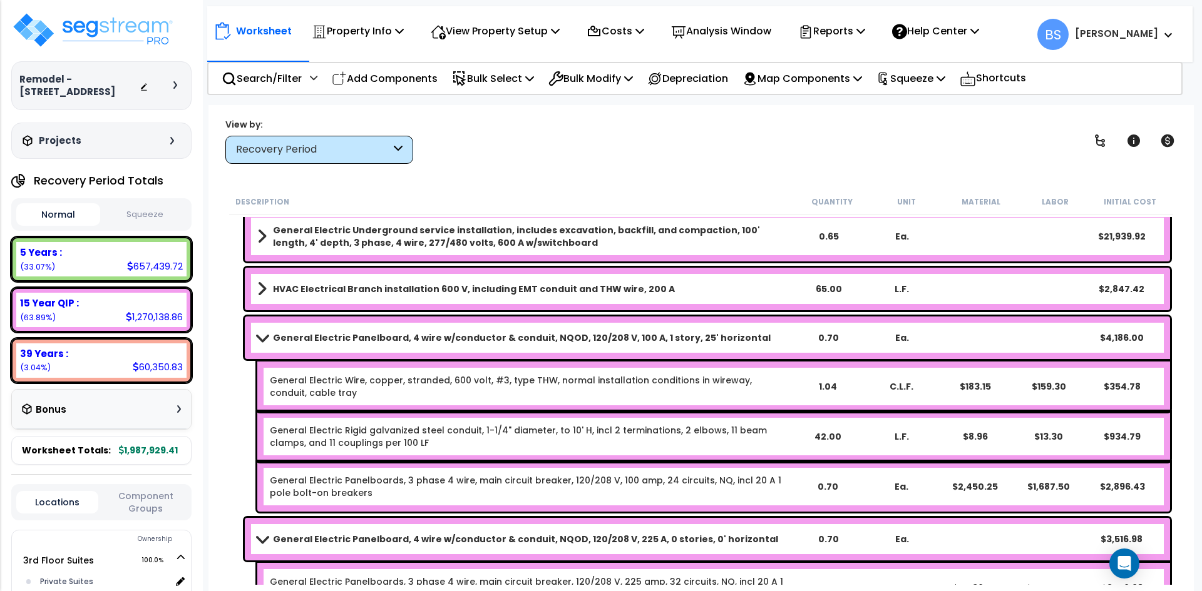
click at [292, 342] on b "General Electric Panelboard, 4 wire w/conductor & conduit, NQOD, 120/208 V, 100…" at bounding box center [522, 338] width 498 height 13
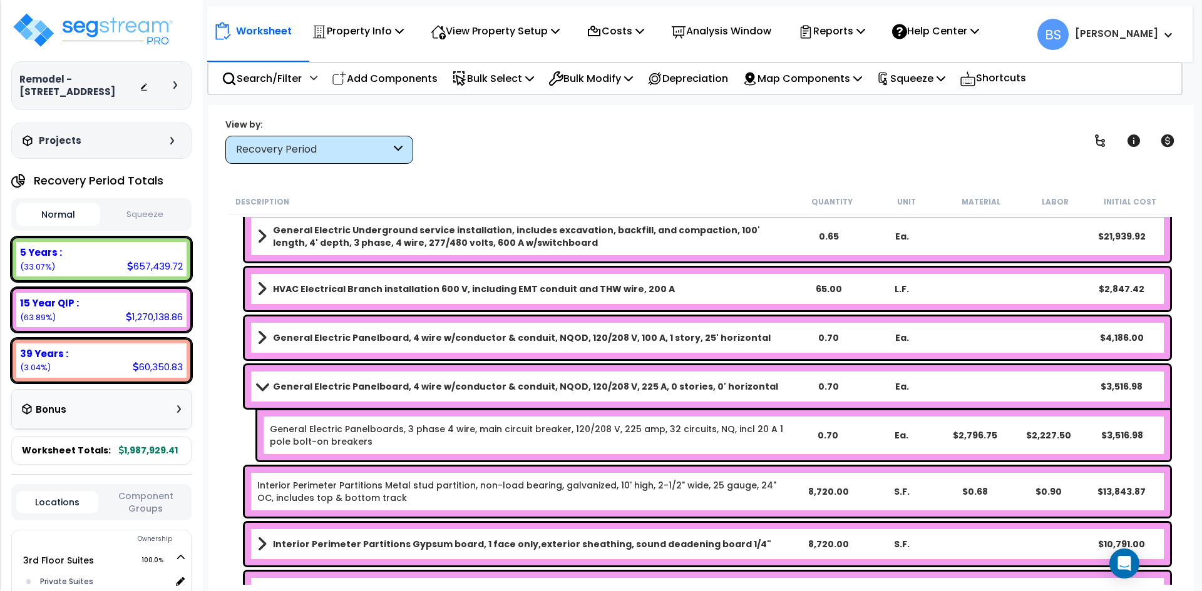
scroll to position [3828, 0]
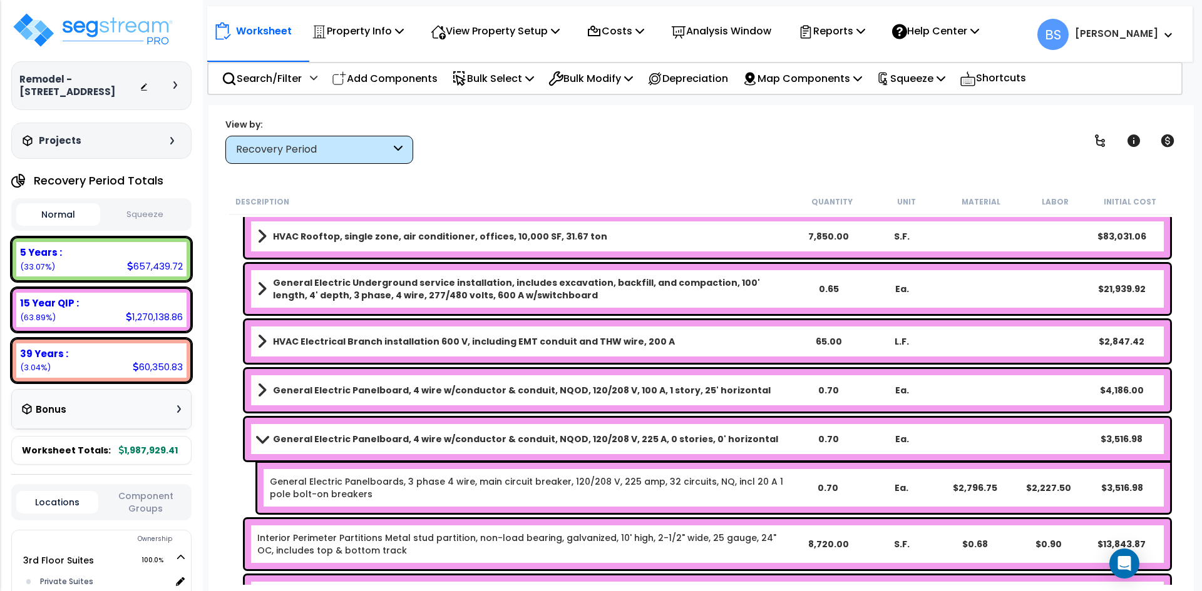
click at [356, 300] on b "General Electric Underground service installation, includes excavation, backfil…" at bounding box center [532, 289] width 518 height 25
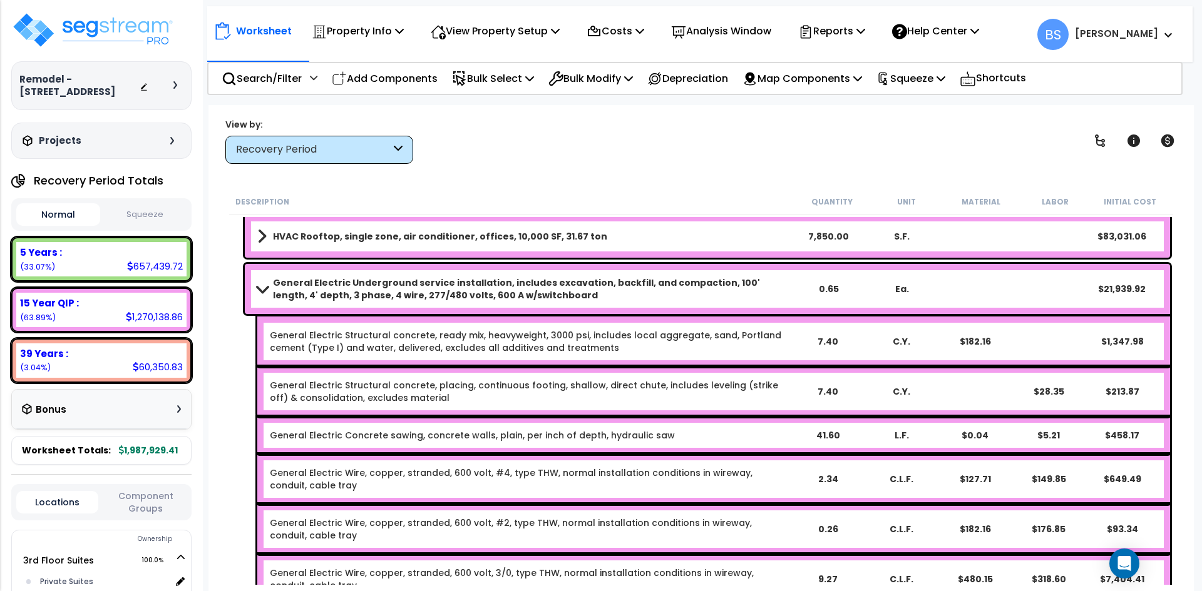
scroll to position [3766, 0]
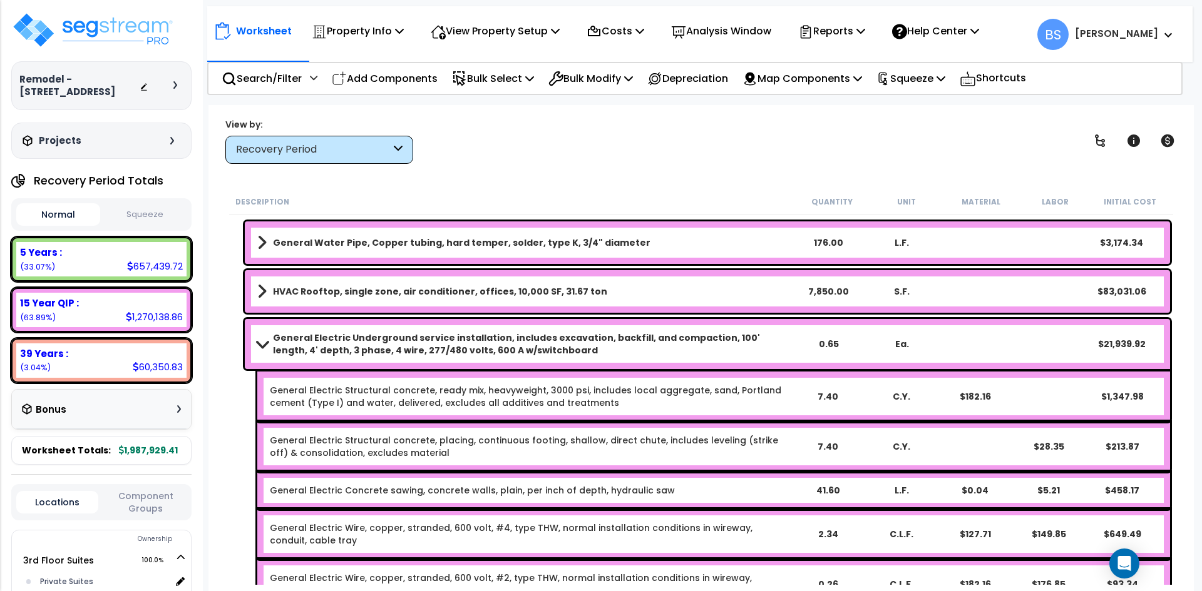
click at [397, 345] on b "General Electric Underground service installation, includes excavation, backfil…" at bounding box center [532, 344] width 518 height 25
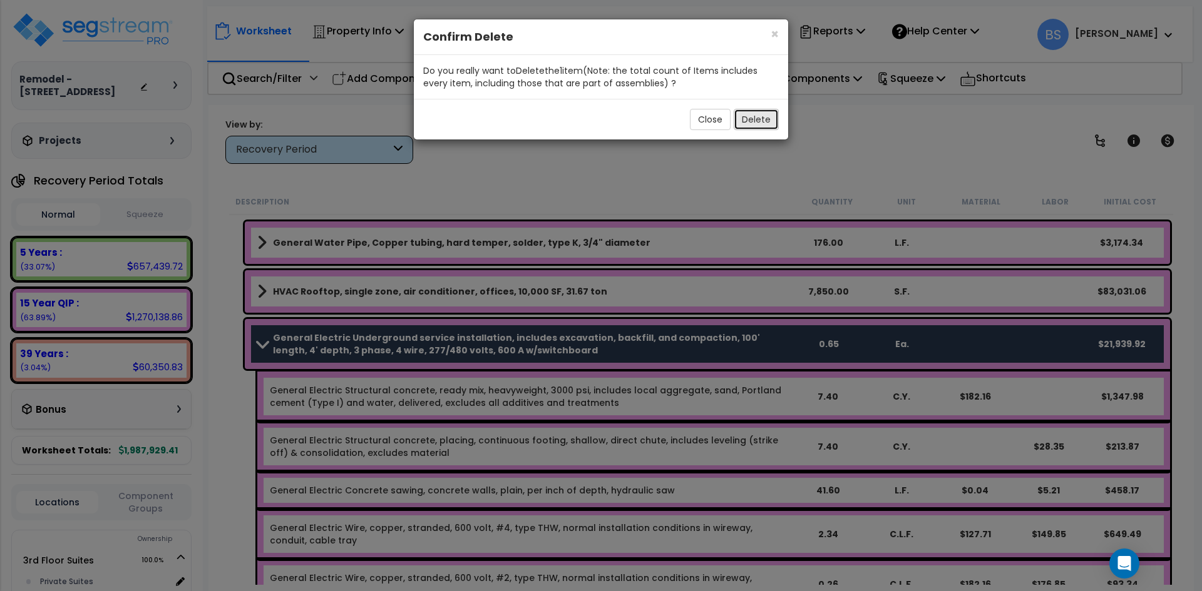
click at [754, 113] on button "Delete" at bounding box center [755, 119] width 45 height 21
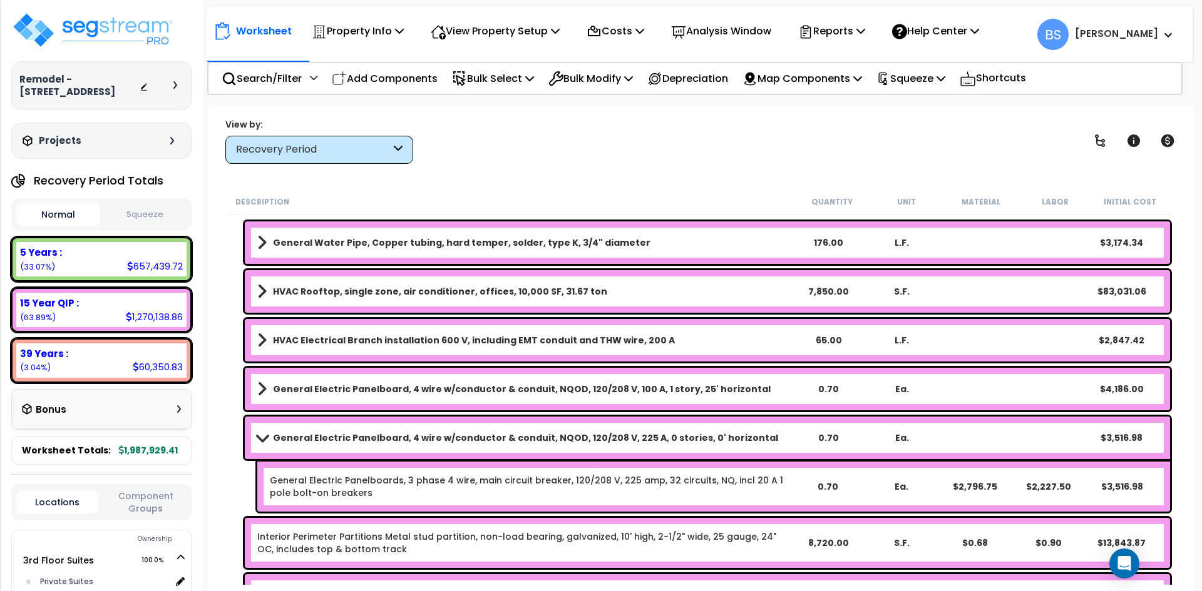
click at [285, 441] on b "General Electric Panelboard, 4 wire w/conductor & conduit, NQOD, 120/208 V, 225…" at bounding box center [525, 438] width 505 height 13
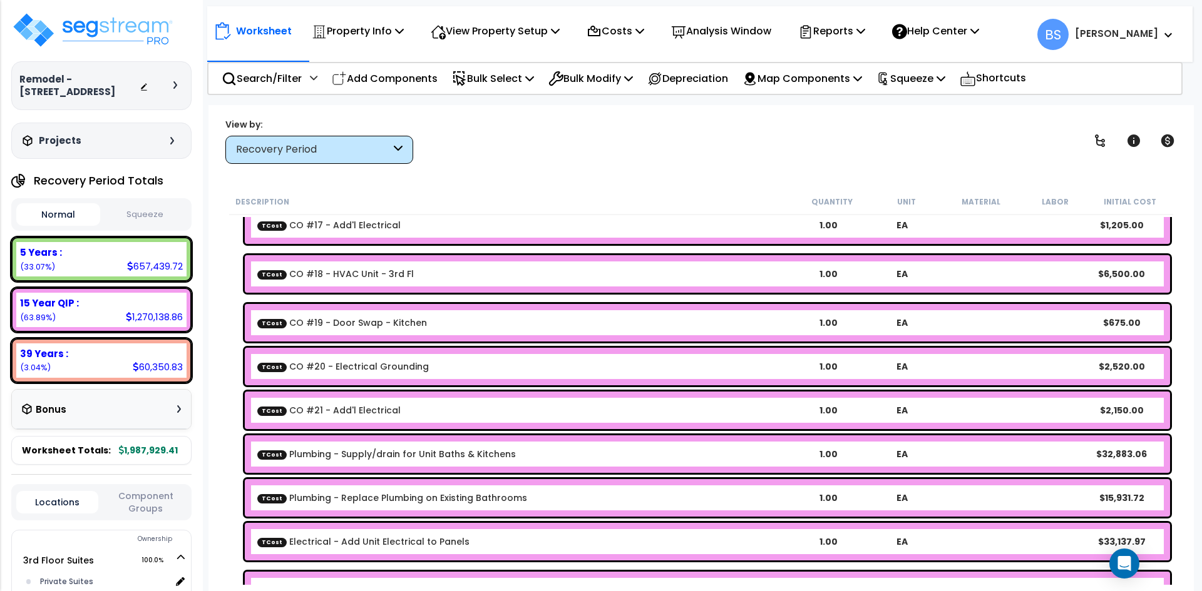
scroll to position [949, 0]
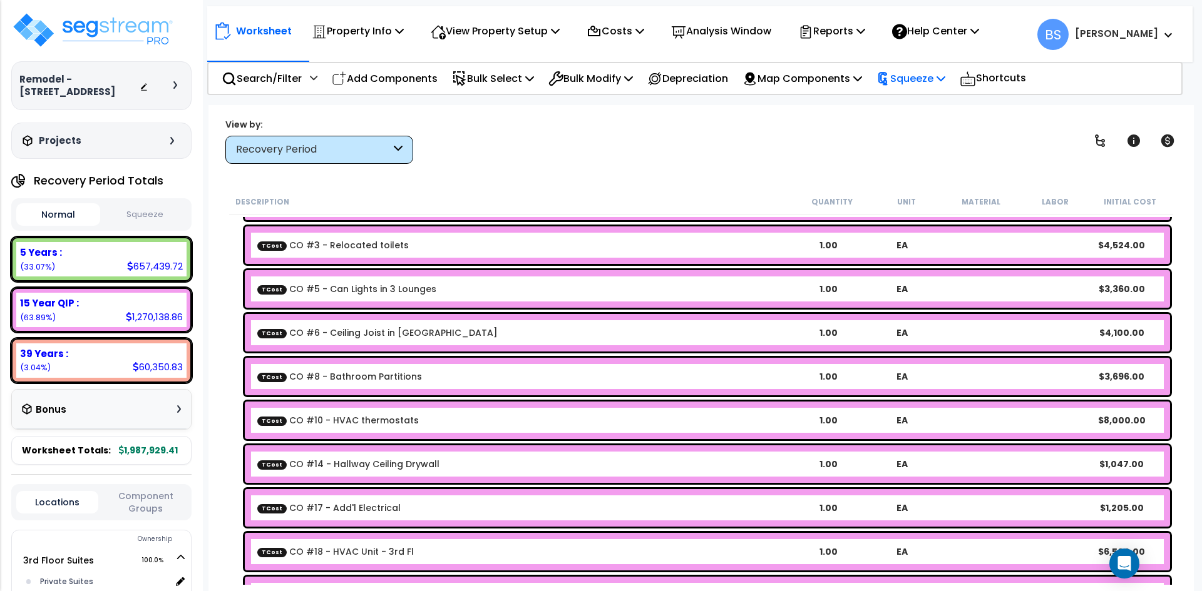
click at [929, 74] on p "Squeeze" at bounding box center [910, 78] width 69 height 17
click at [926, 95] on link "Squeeze" at bounding box center [932, 106] width 124 height 25
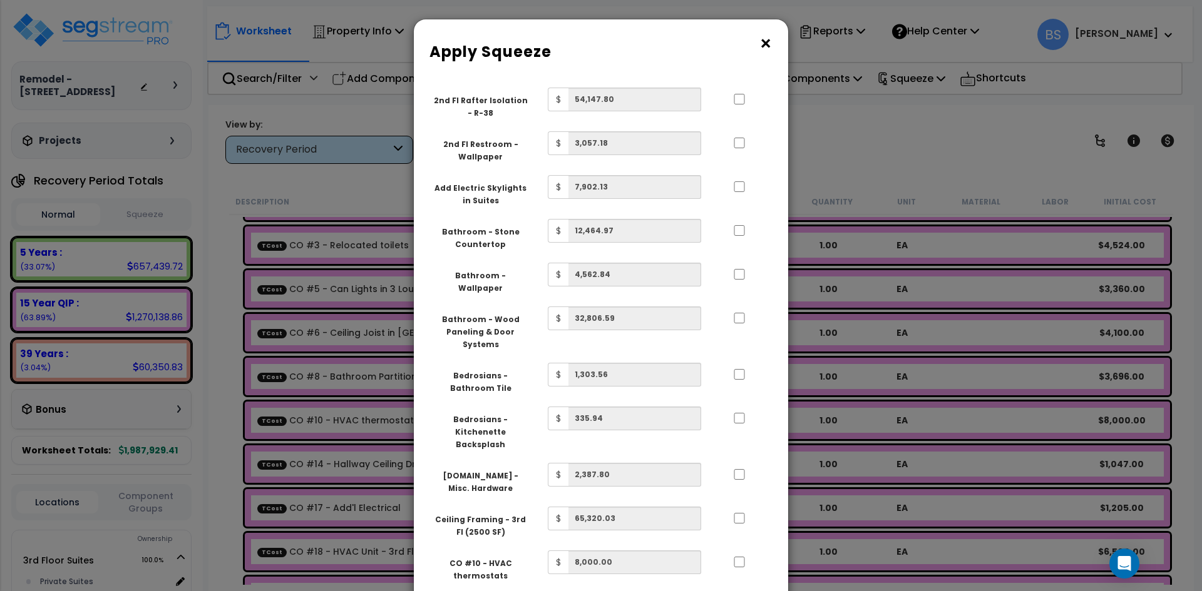
click at [764, 46] on button "×" at bounding box center [766, 44] width 14 height 20
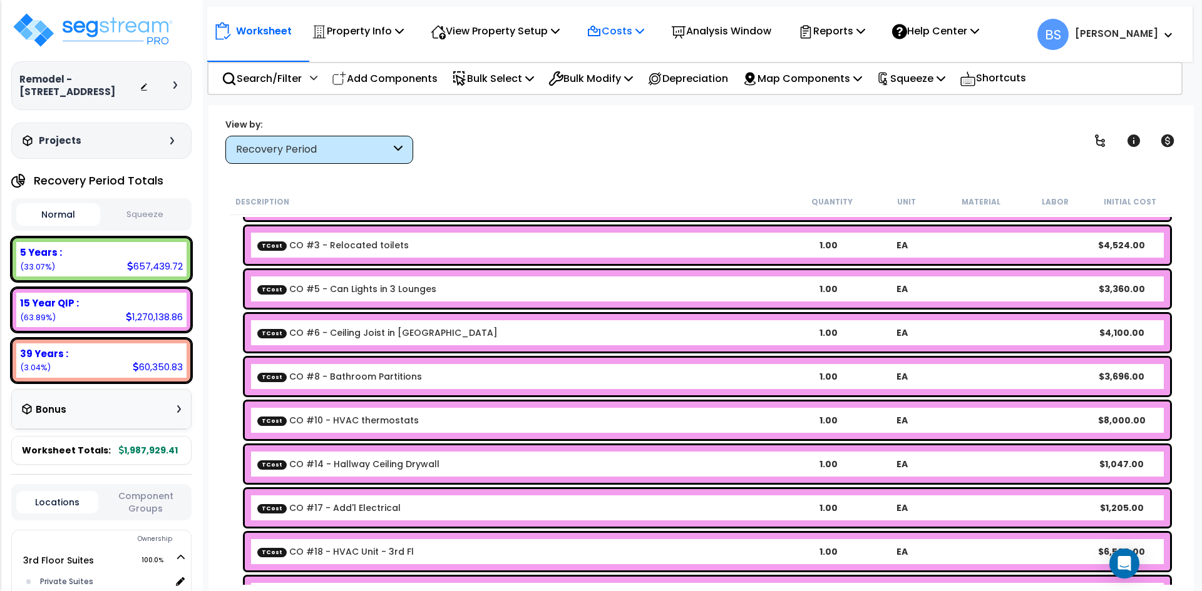
click at [628, 35] on p "Costs" at bounding box center [615, 31] width 58 height 17
click at [631, 86] on link "Direct Costs" at bounding box center [642, 85] width 124 height 25
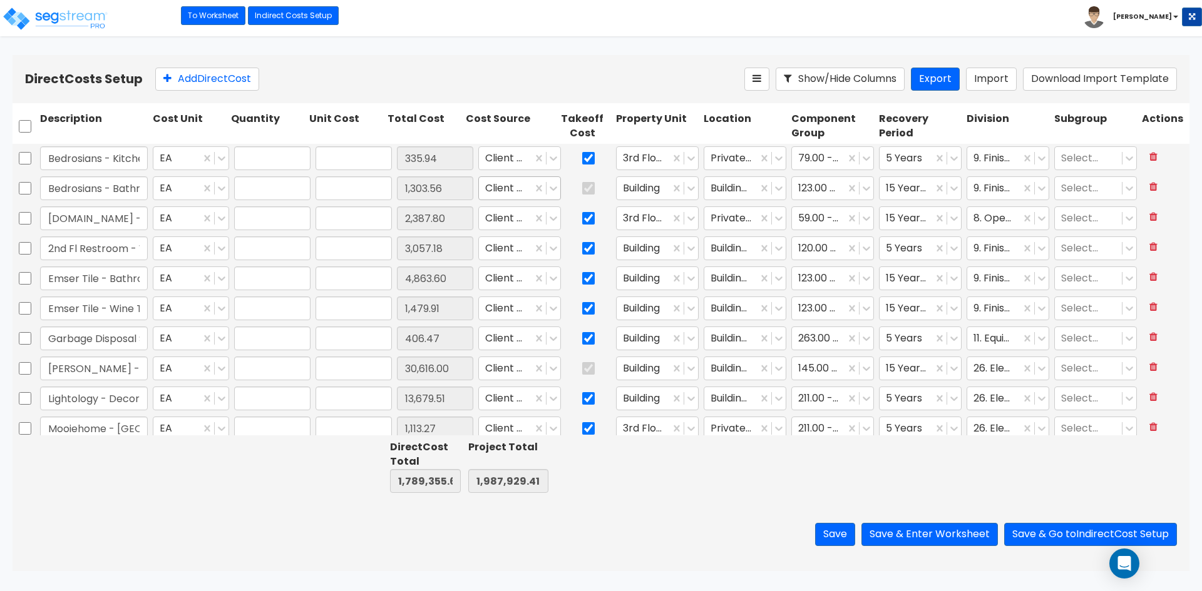
type input "1.00"
type input "335.94"
type input "1.00"
type input "1,303.56"
type input "1.00"
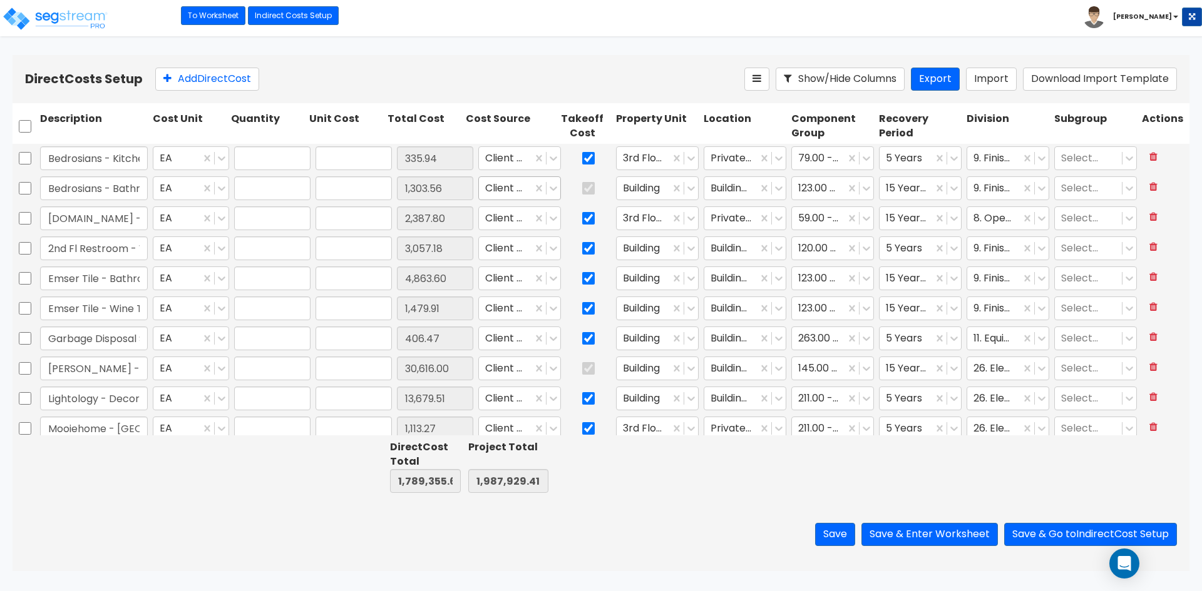
type input "2,387.80"
type input "1.00"
type input "3,057.18"
type input "1.00"
type input "4,863.60"
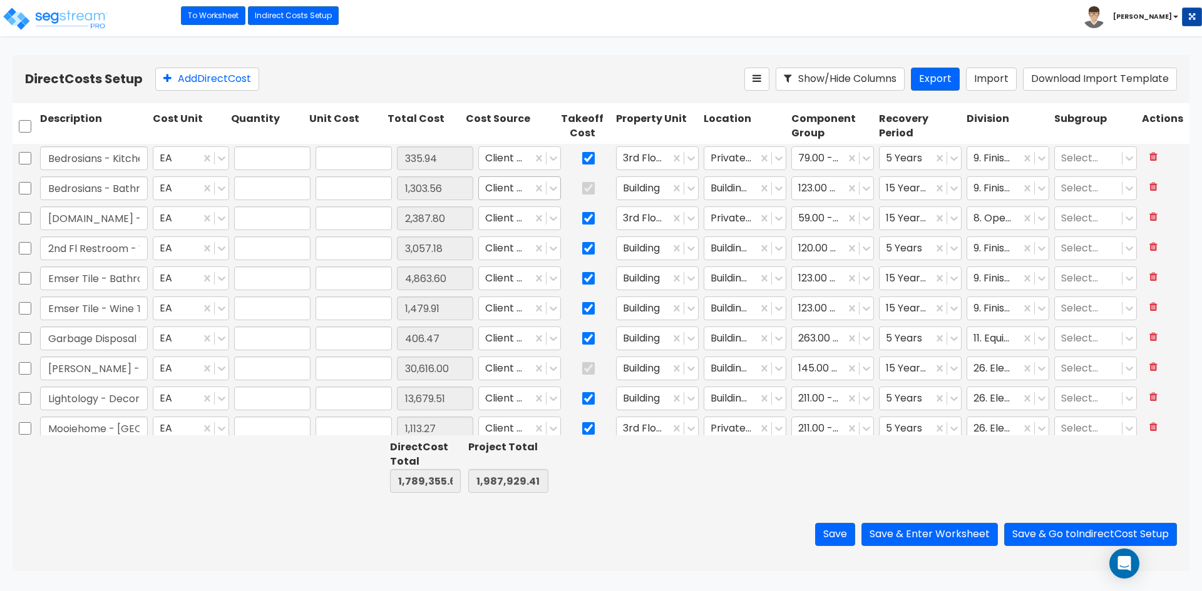
type input "1.00"
type input "1,479.91"
type input "1.00"
type input "406.47"
type input "1.00"
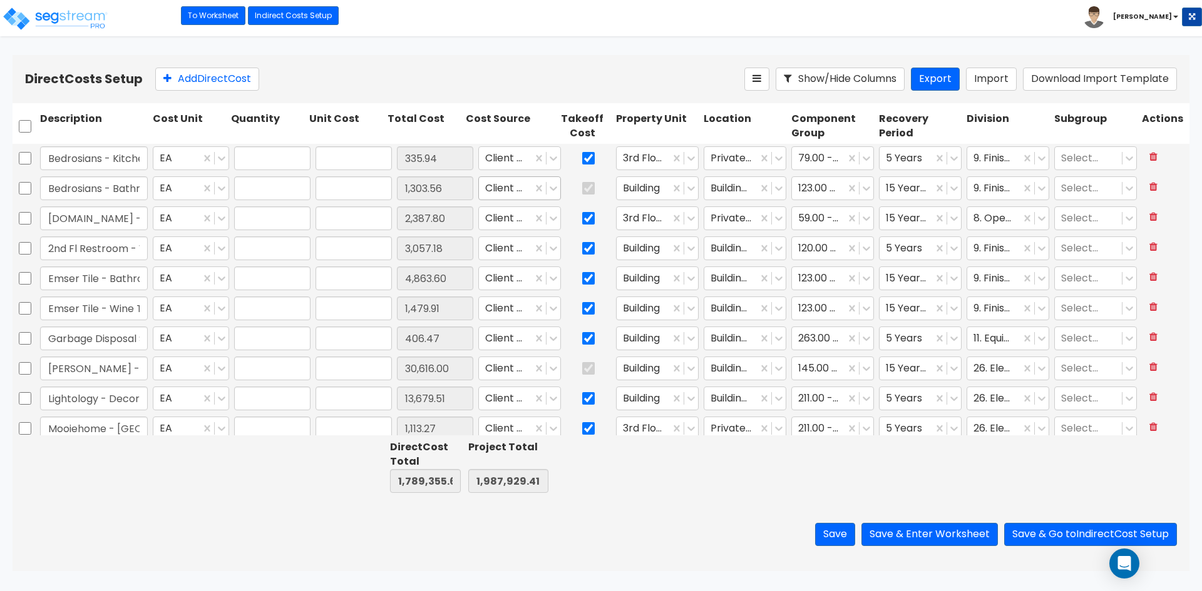
type input "30,616.00"
type input "1.00"
type input "13,679.51"
type input "1.00"
type input "1,113.27"
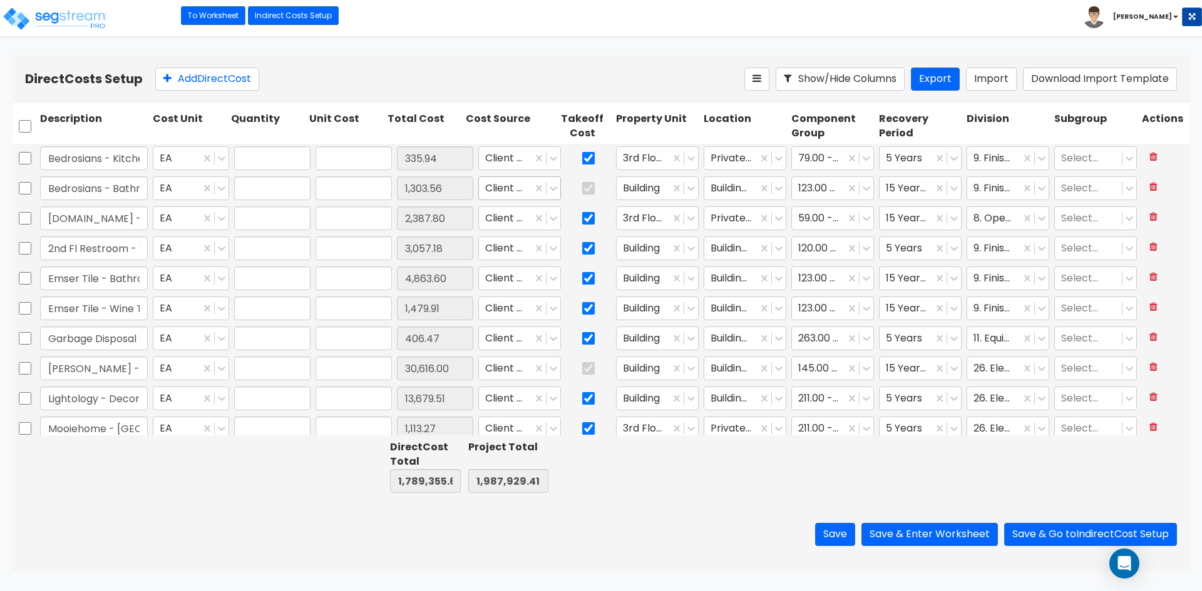
type input "1.00"
type input "1,881.21"
type input "1.00"
type input "3,762.42"
type input "1.00"
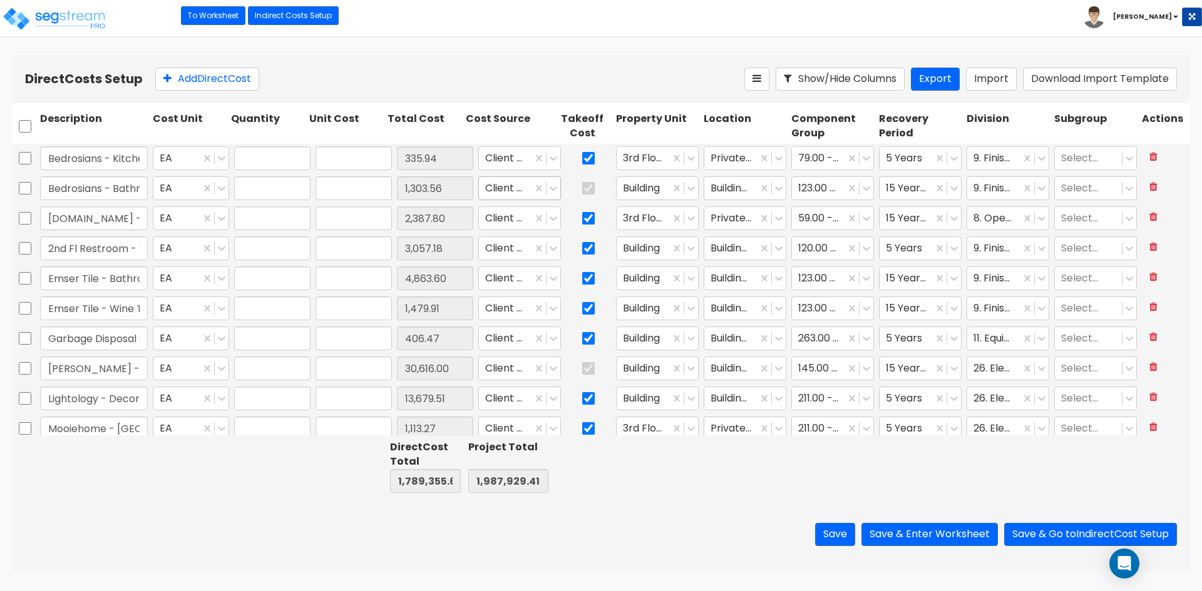
type input "10,002.69"
type input "1.00"
type input "7,740.93"
type input "1.00"
type input "20,342.46"
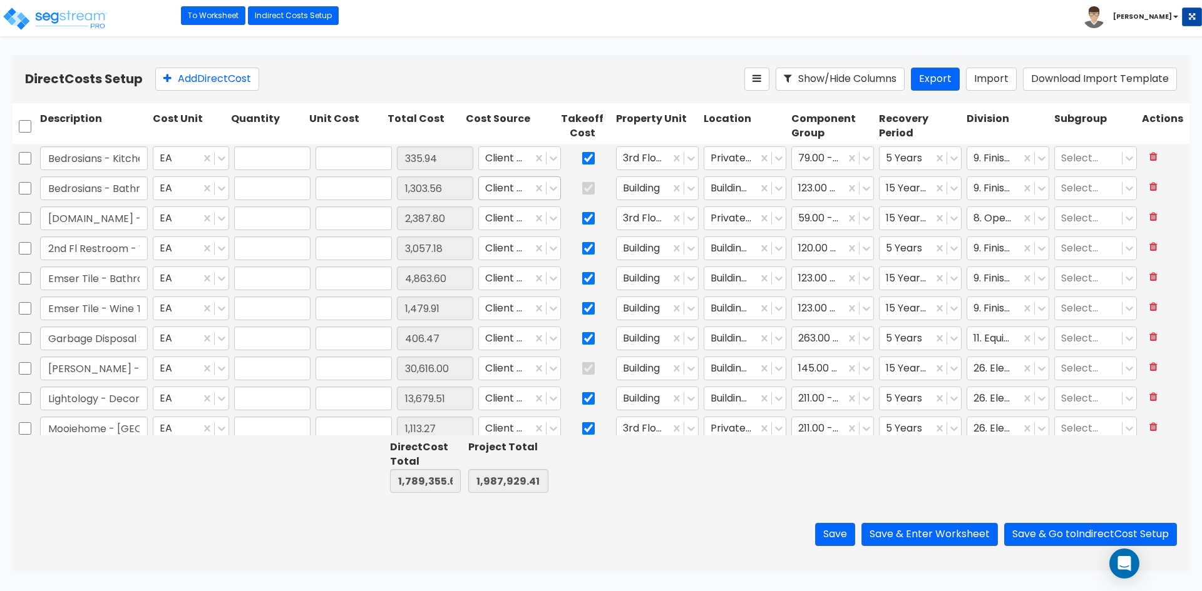
type input "1.00"
type input "1,231.87"
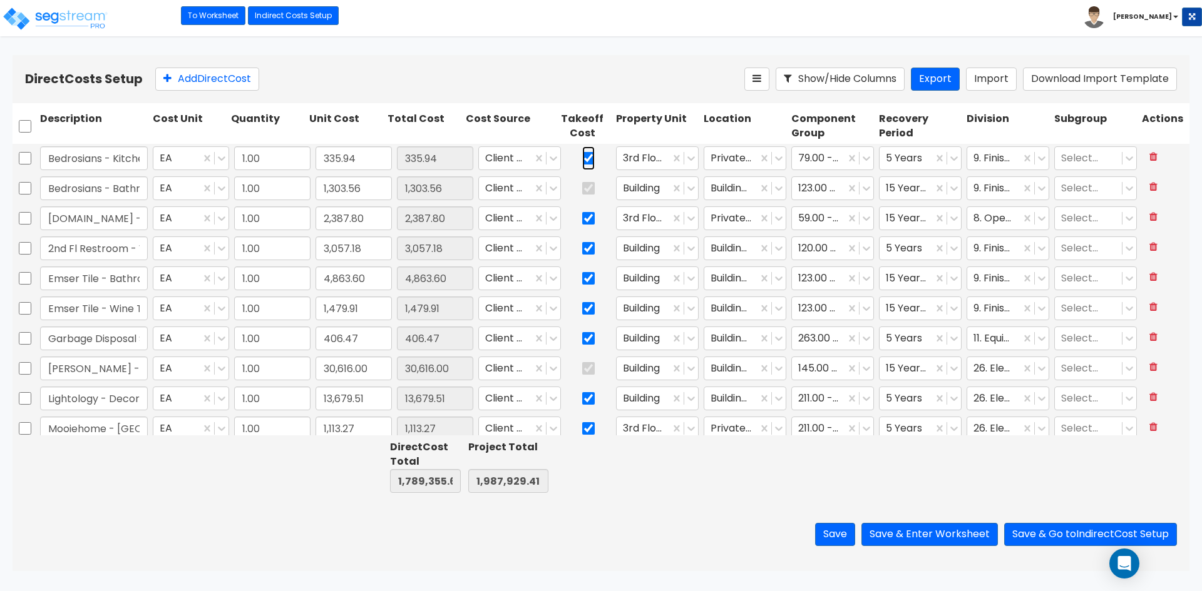
click at [582, 152] on input "checkbox" at bounding box center [588, 158] width 13 height 24
checkbox input "false"
click at [582, 218] on input "checkbox" at bounding box center [588, 219] width 13 height 24
checkbox input "false"
click at [582, 248] on input "checkbox" at bounding box center [588, 249] width 13 height 24
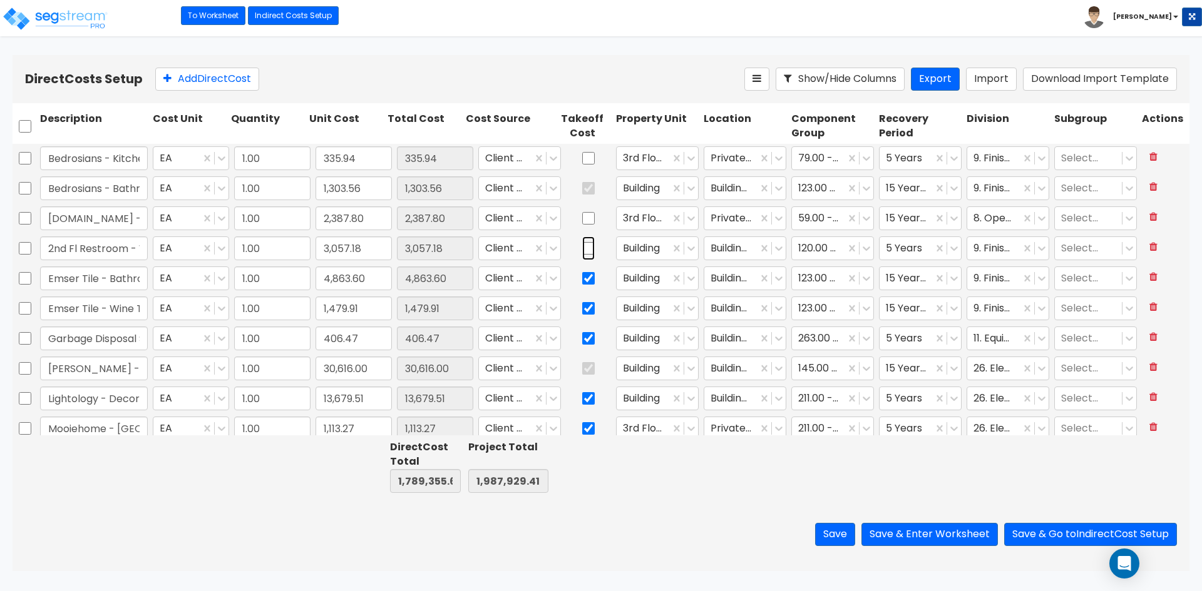
checkbox input "false"
click at [582, 284] on input "checkbox" at bounding box center [588, 279] width 13 height 24
checkbox input "false"
drag, startPoint x: 580, startPoint y: 302, endPoint x: 579, endPoint y: 334, distance: 31.3
click at [582, 303] on input "checkbox" at bounding box center [588, 309] width 13 height 24
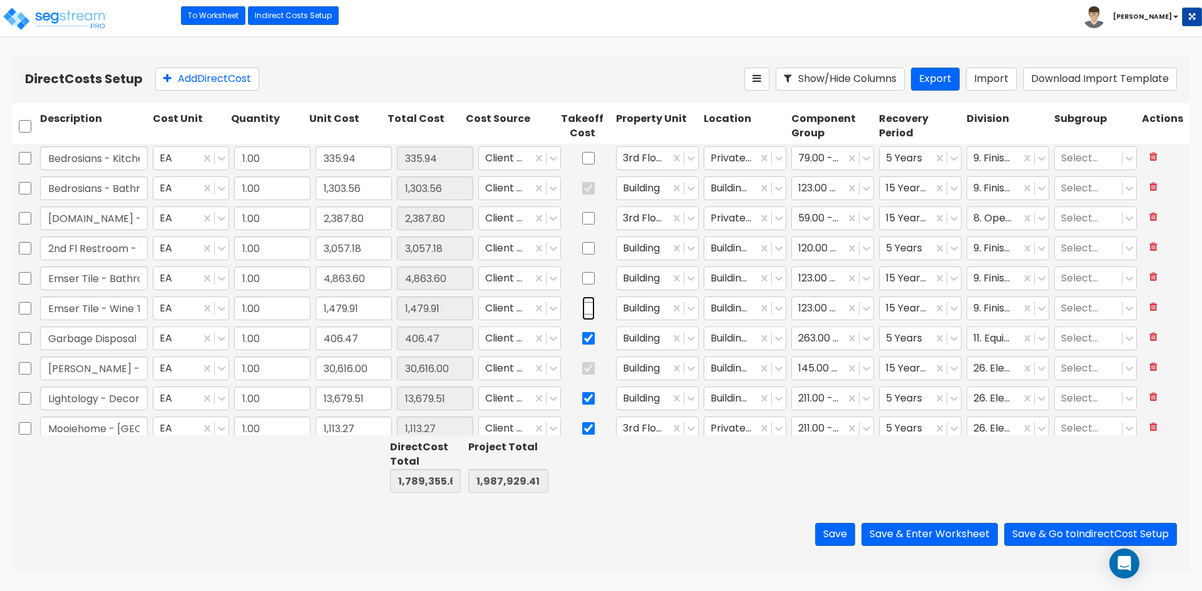
checkbox input "false"
click at [582, 340] on input "checkbox" at bounding box center [588, 339] width 13 height 24
checkbox input "false"
click at [582, 395] on input "checkbox" at bounding box center [588, 399] width 13 height 24
checkbox input "false"
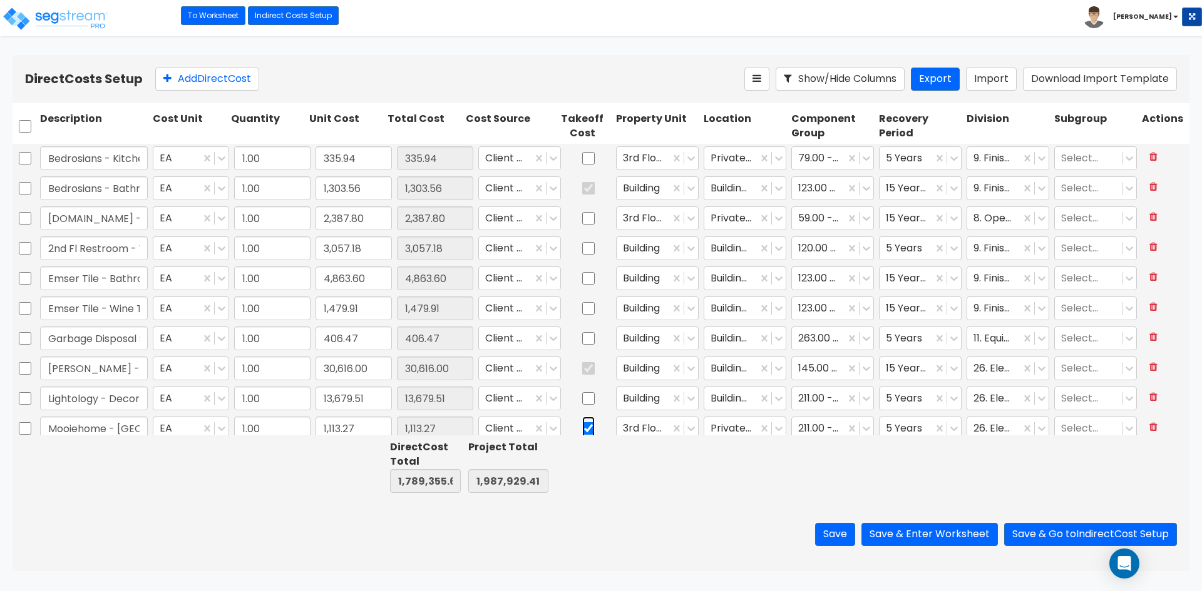
click at [582, 429] on input "checkbox" at bounding box center [588, 429] width 13 height 24
checkbox input "false"
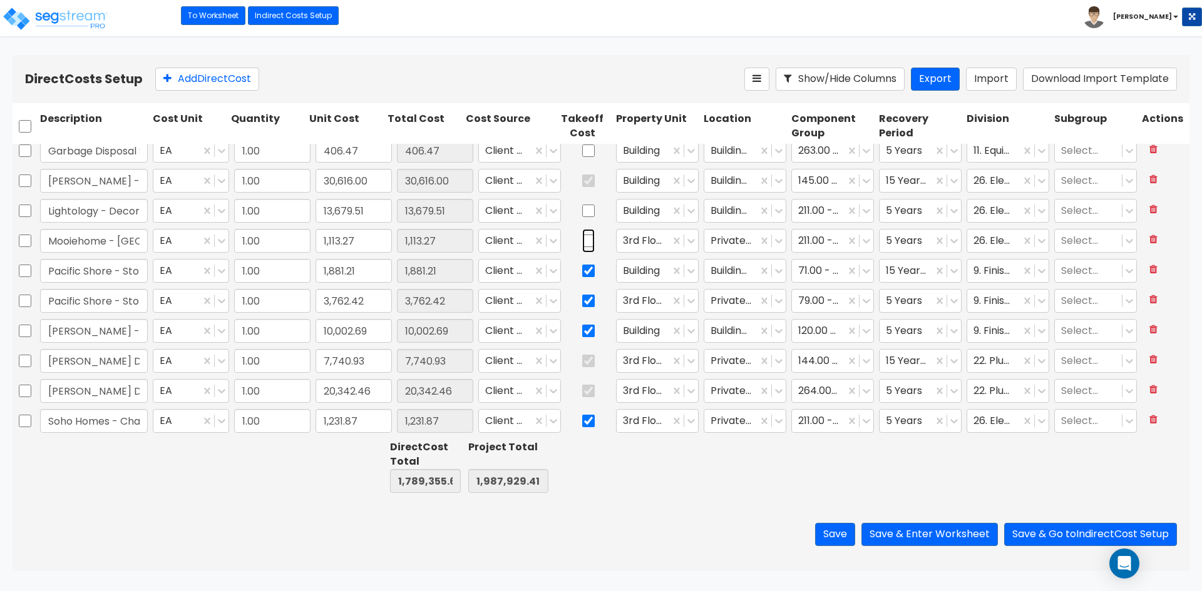
type input "1.00"
type input "59,750.00"
click at [576, 274] on div "Garbage Disposal Switches EA 1.00 406.47 406.47 Client Cost Building Building I…" at bounding box center [601, 290] width 1177 height 292
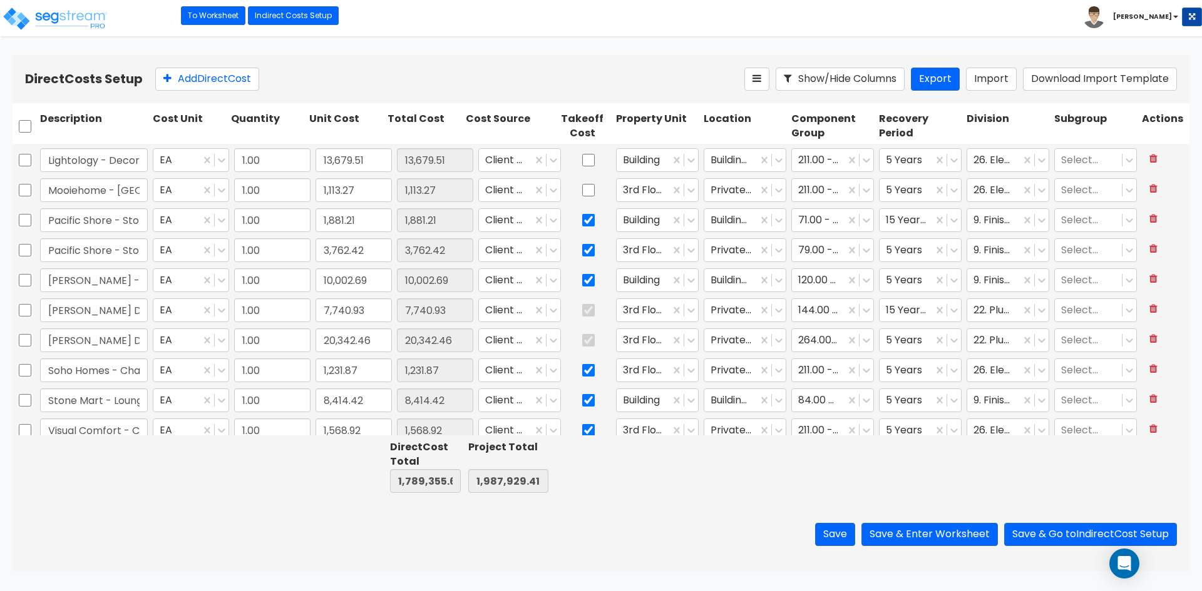
type input "1.00"
type input "14,500.00"
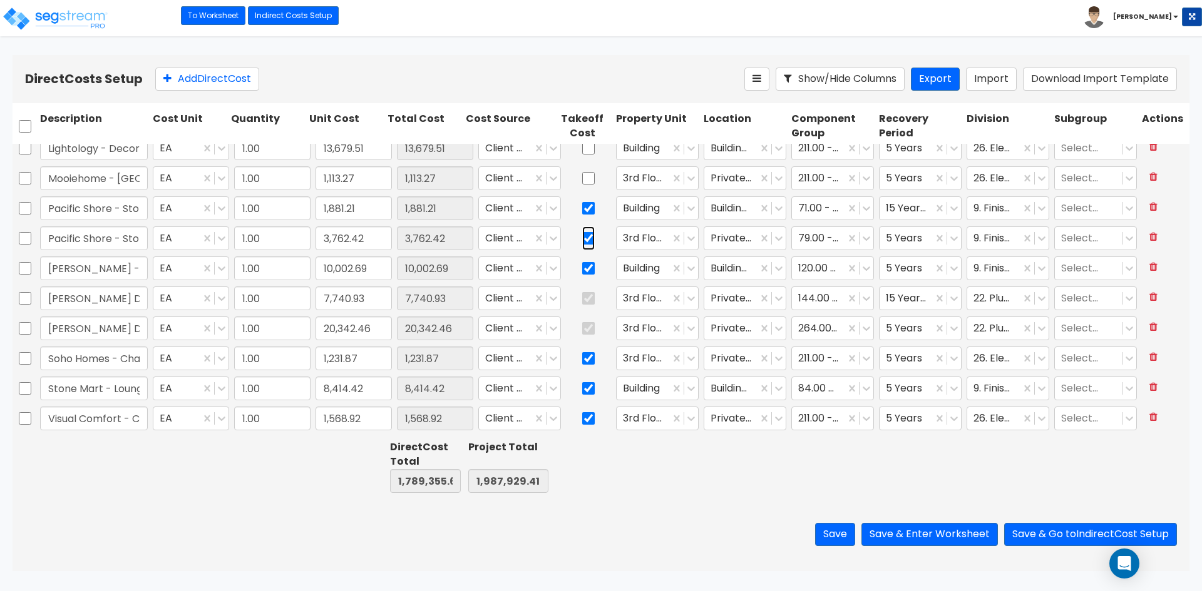
click at [582, 240] on input "checkbox" at bounding box center [588, 239] width 13 height 24
checkbox input "false"
click at [582, 214] on input "checkbox" at bounding box center [588, 209] width 13 height 24
checkbox input "false"
click at [582, 274] on input "checkbox" at bounding box center [588, 269] width 13 height 24
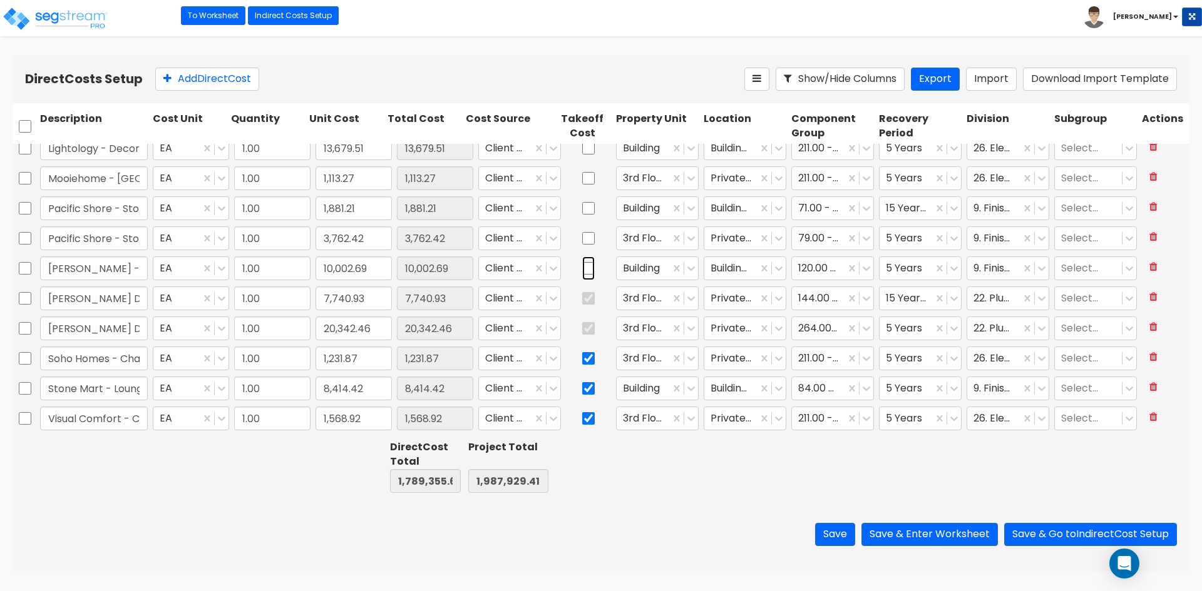
checkbox input "false"
click at [582, 357] on input "checkbox" at bounding box center [588, 359] width 13 height 24
checkbox input "false"
drag, startPoint x: 581, startPoint y: 392, endPoint x: 585, endPoint y: 417, distance: 24.6
click at [582, 392] on input "checkbox" at bounding box center [588, 389] width 13 height 24
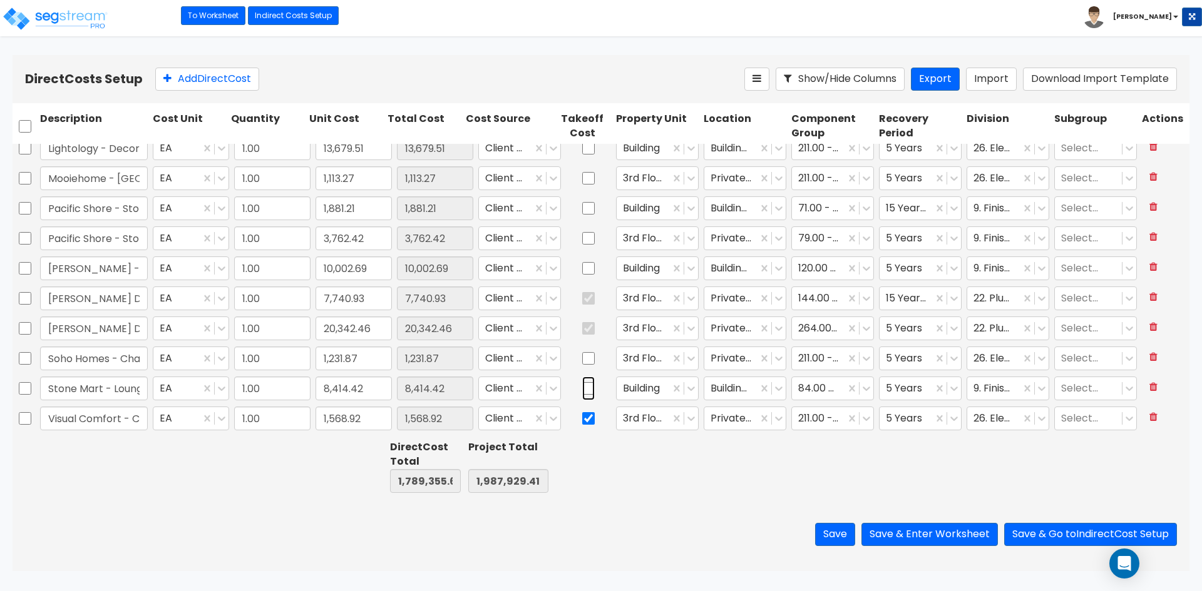
checkbox input "false"
click at [580, 431] on div at bounding box center [588, 418] width 50 height 29
click at [582, 417] on input "checkbox" at bounding box center [588, 419] width 13 height 24
checkbox input "false"
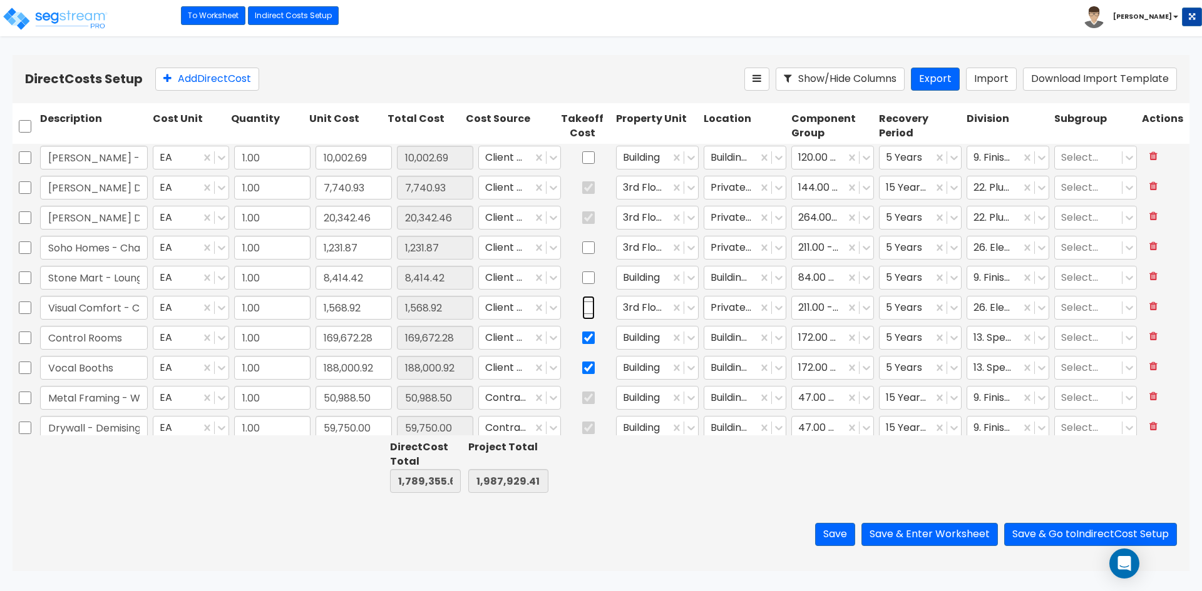
scroll to position [375, 0]
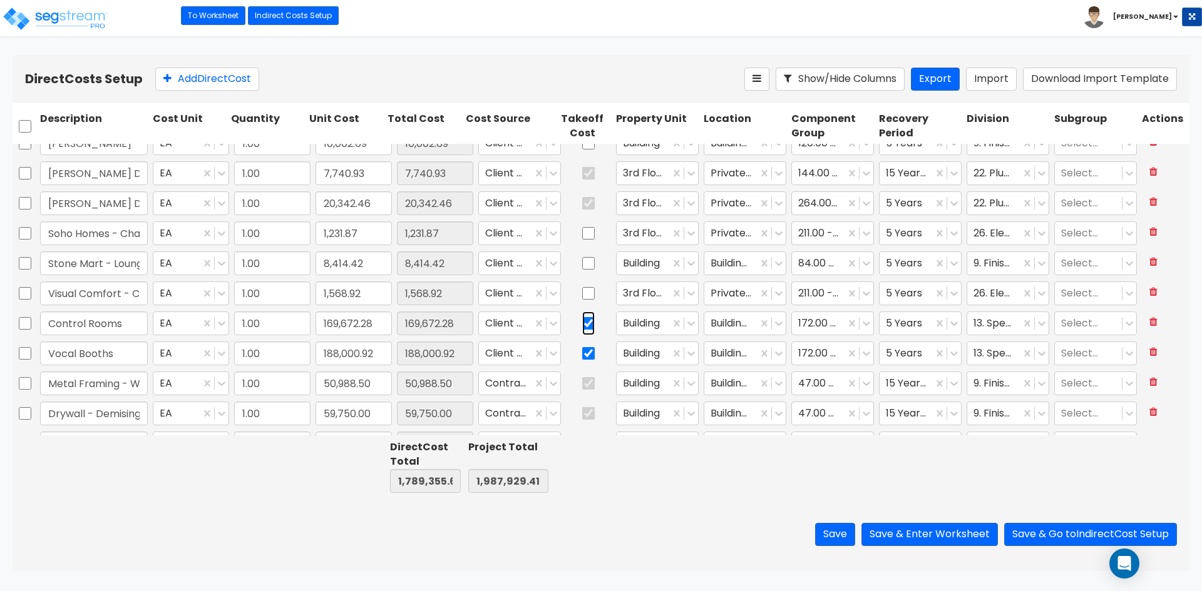
click at [582, 325] on input "checkbox" at bounding box center [588, 324] width 13 height 24
checkbox input "false"
click at [582, 360] on input "checkbox" at bounding box center [588, 354] width 13 height 24
checkbox input "false"
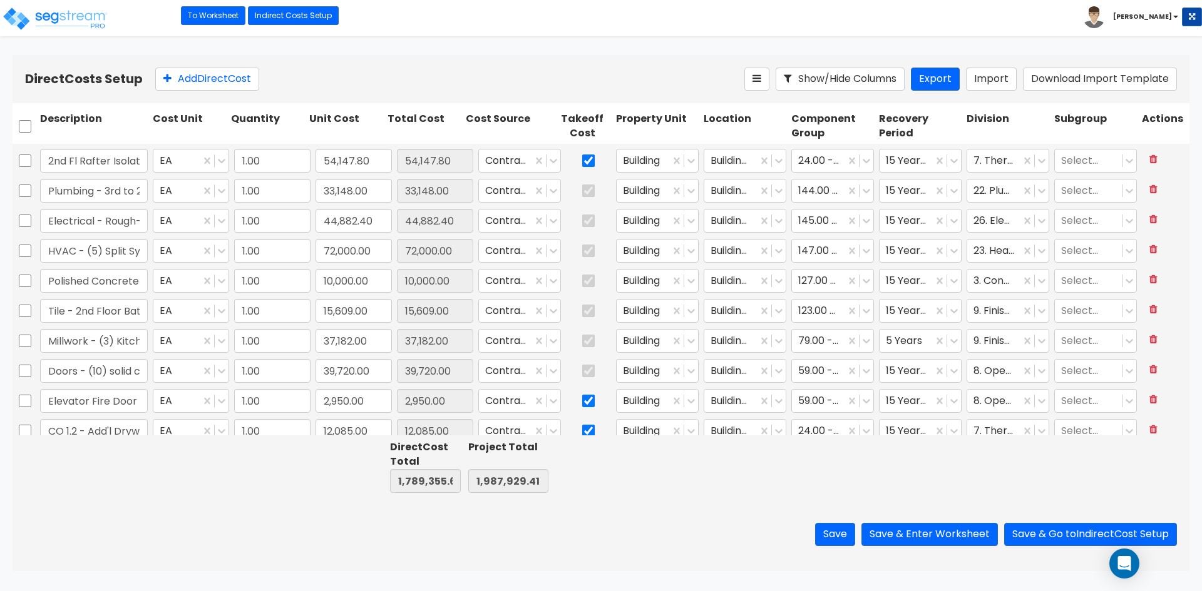
scroll to position [626, 0]
click at [582, 228] on input "checkbox" at bounding box center [588, 224] width 13 height 24
checkbox input "false"
drag, startPoint x: 577, startPoint y: 198, endPoint x: 578, endPoint y: 227, distance: 29.4
click at [582, 197] on input "checkbox" at bounding box center [588, 193] width 13 height 24
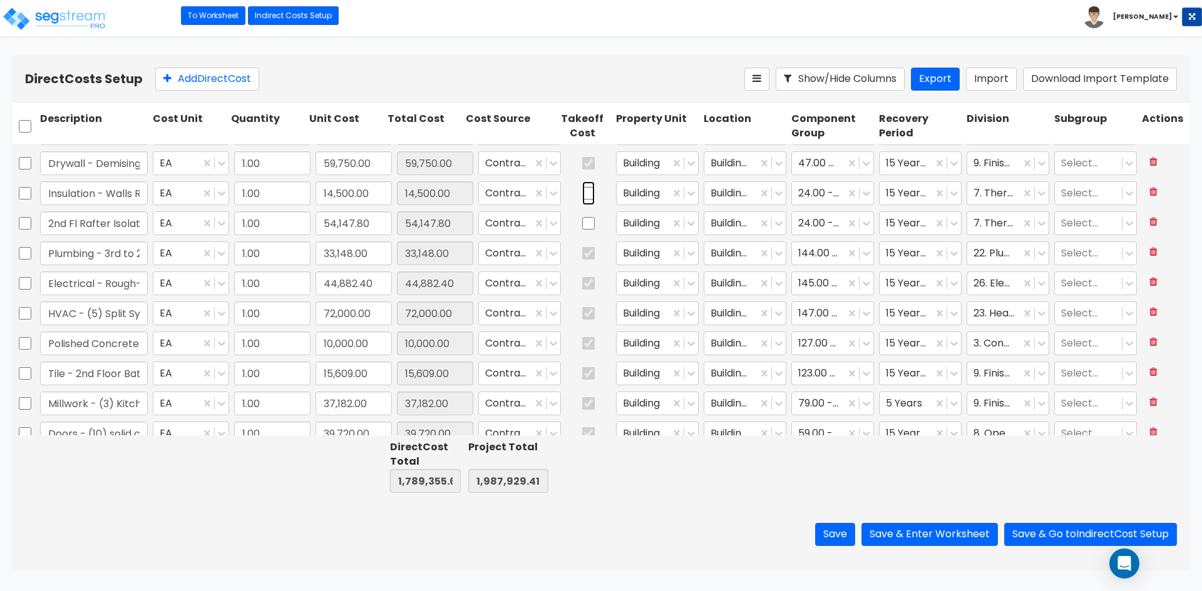
checkbox input "false"
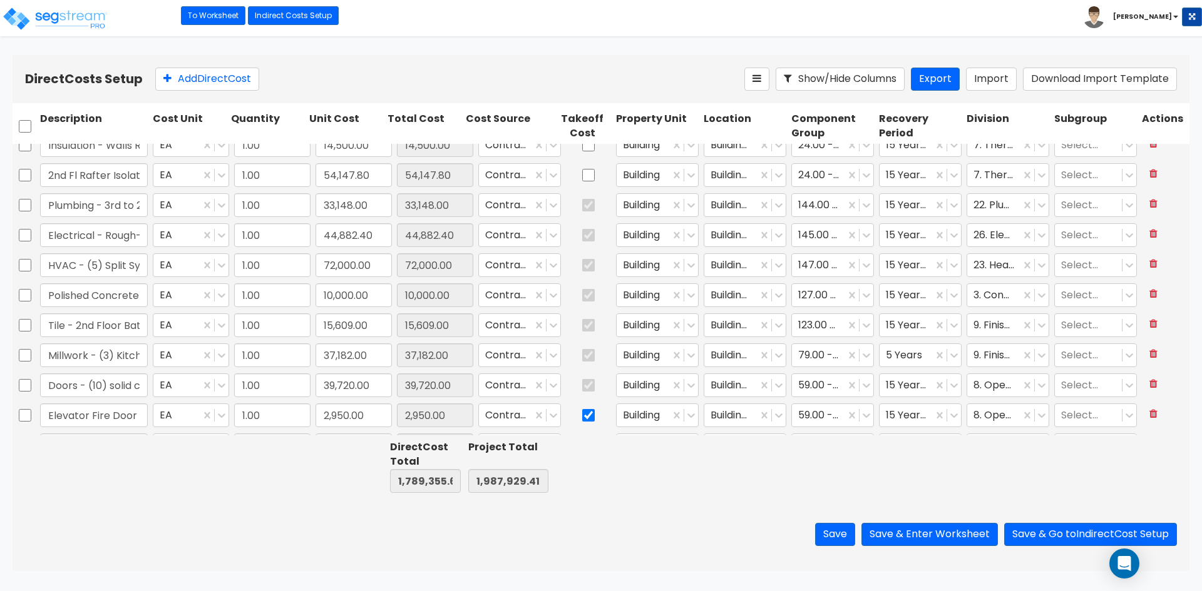
scroll to position [751, 0]
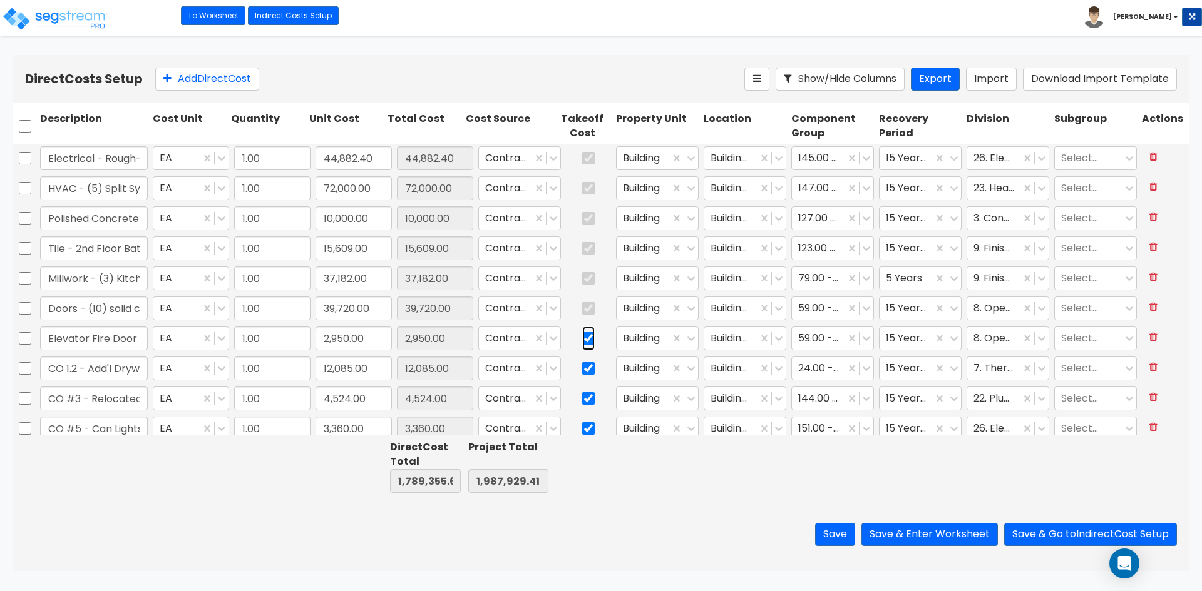
click at [582, 336] on input "checkbox" at bounding box center [588, 339] width 13 height 24
checkbox input "false"
click at [582, 374] on input "checkbox" at bounding box center [588, 369] width 13 height 24
checkbox input "false"
drag, startPoint x: 580, startPoint y: 404, endPoint x: 580, endPoint y: 413, distance: 9.4
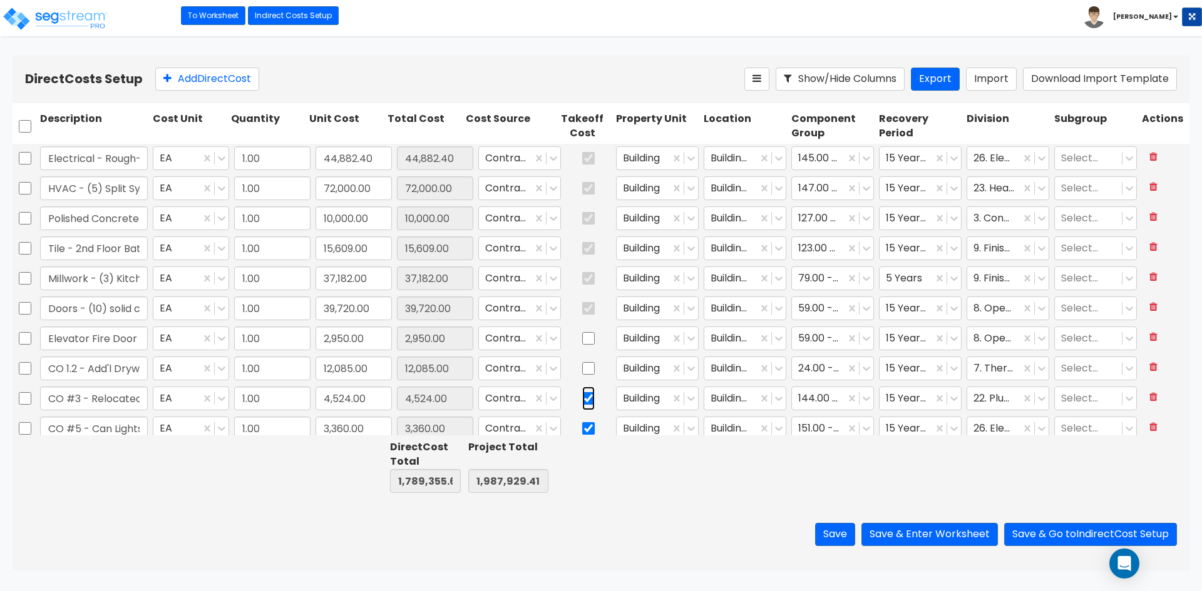
click at [582, 404] on input "checkbox" at bounding box center [588, 399] width 13 height 24
checkbox input "false"
drag, startPoint x: 576, startPoint y: 424, endPoint x: 564, endPoint y: 311, distance: 113.9
click at [582, 423] on input "checkbox" at bounding box center [588, 429] width 13 height 24
checkbox input "false"
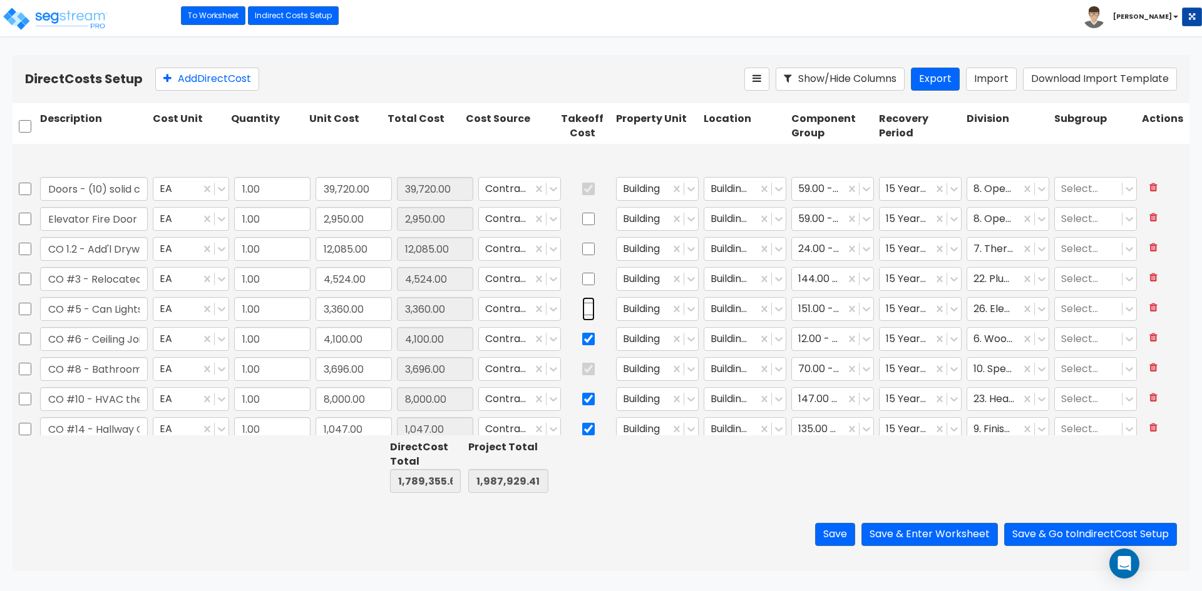
scroll to position [939, 0]
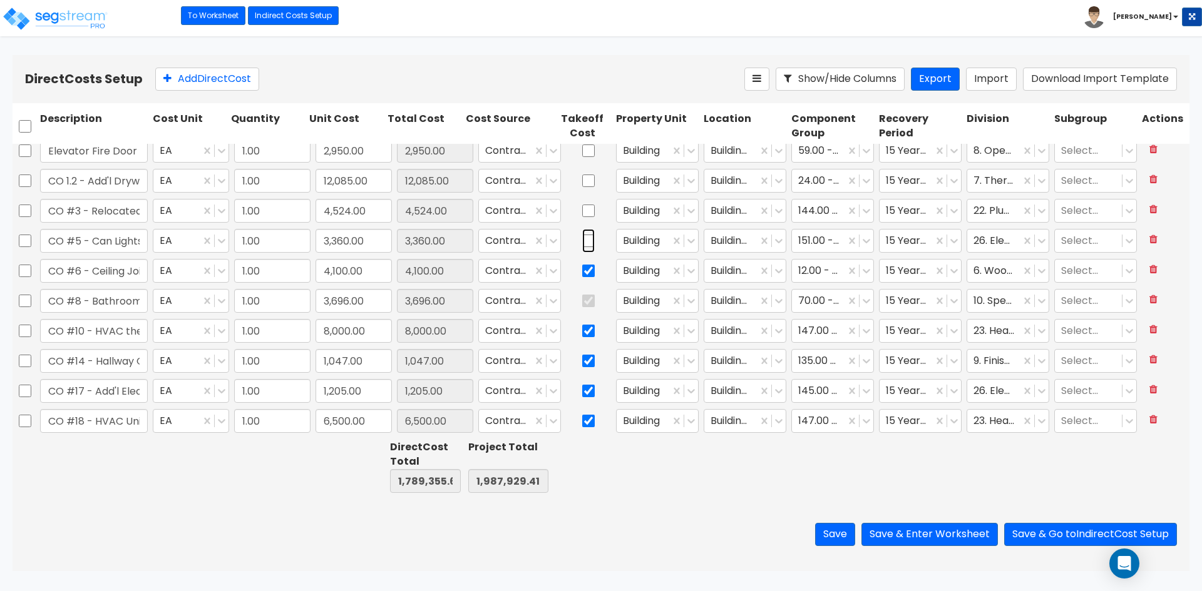
type input "1.00"
type input "15,931.72"
click at [582, 270] on input "checkbox" at bounding box center [588, 271] width 13 height 24
checkbox input "false"
click at [582, 330] on input "checkbox" at bounding box center [588, 331] width 13 height 24
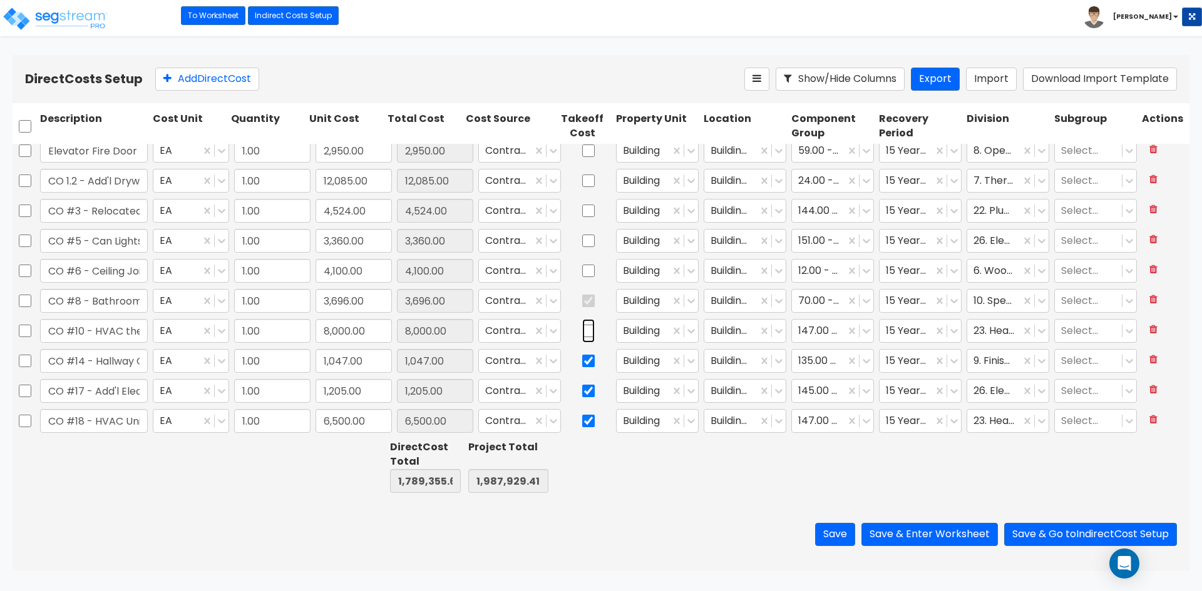
checkbox input "false"
click at [582, 360] on input "checkbox" at bounding box center [588, 361] width 13 height 24
checkbox input "false"
click at [582, 396] on input "checkbox" at bounding box center [588, 391] width 13 height 24
checkbox input "false"
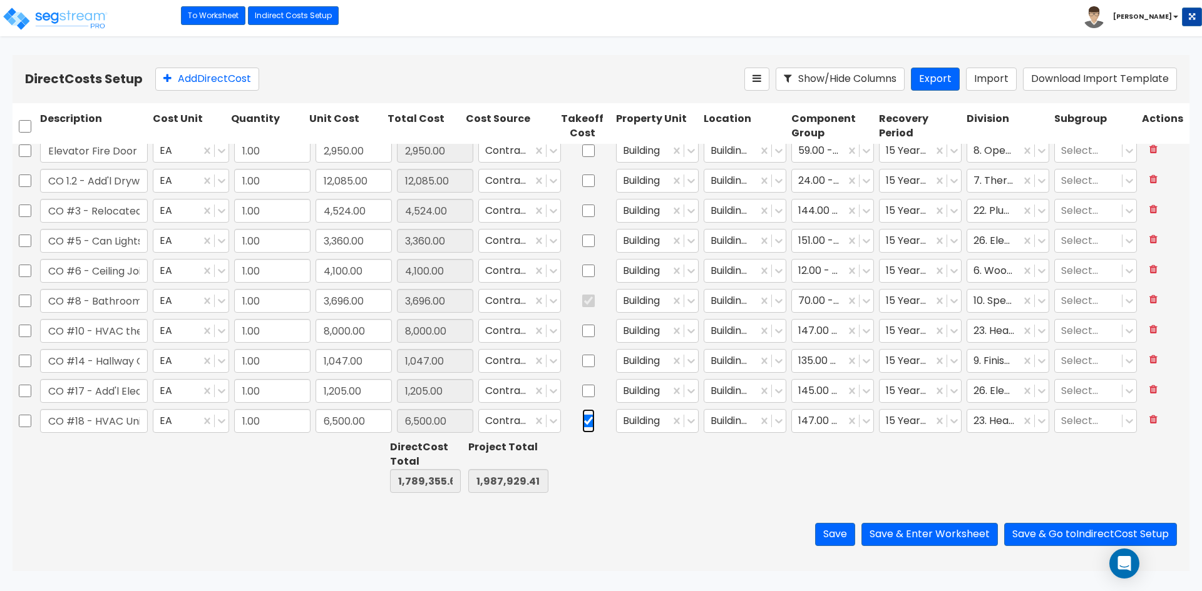
click at [582, 421] on input "checkbox" at bounding box center [588, 421] width 13 height 24
checkbox input "false"
type input "1.00"
type input "9,304.12"
type input "1.00"
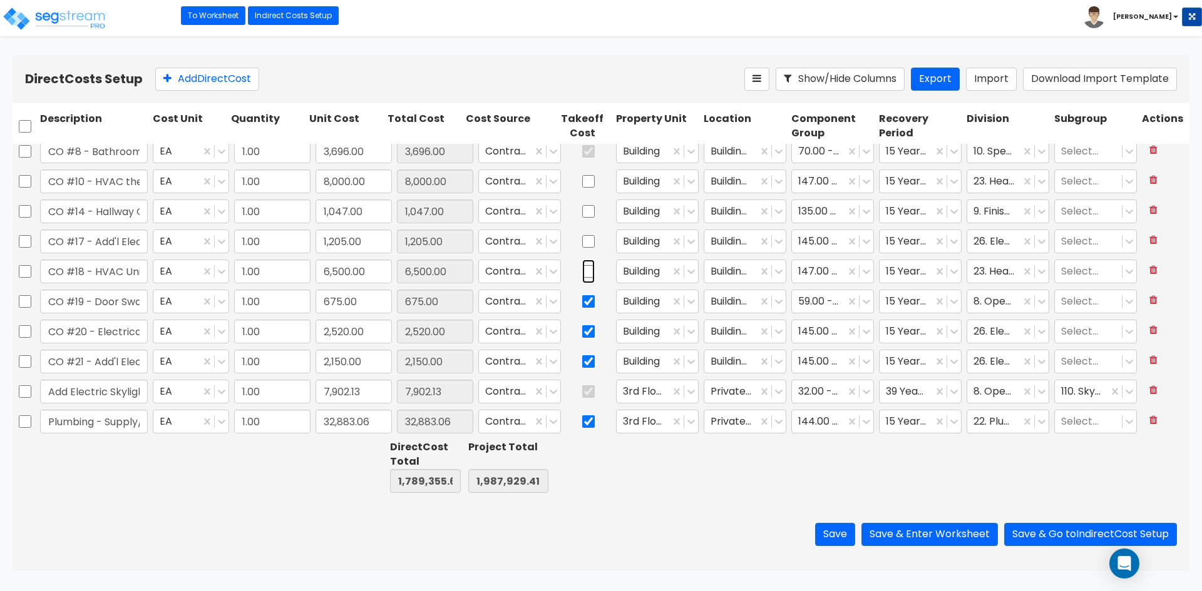
type input "14,912.09"
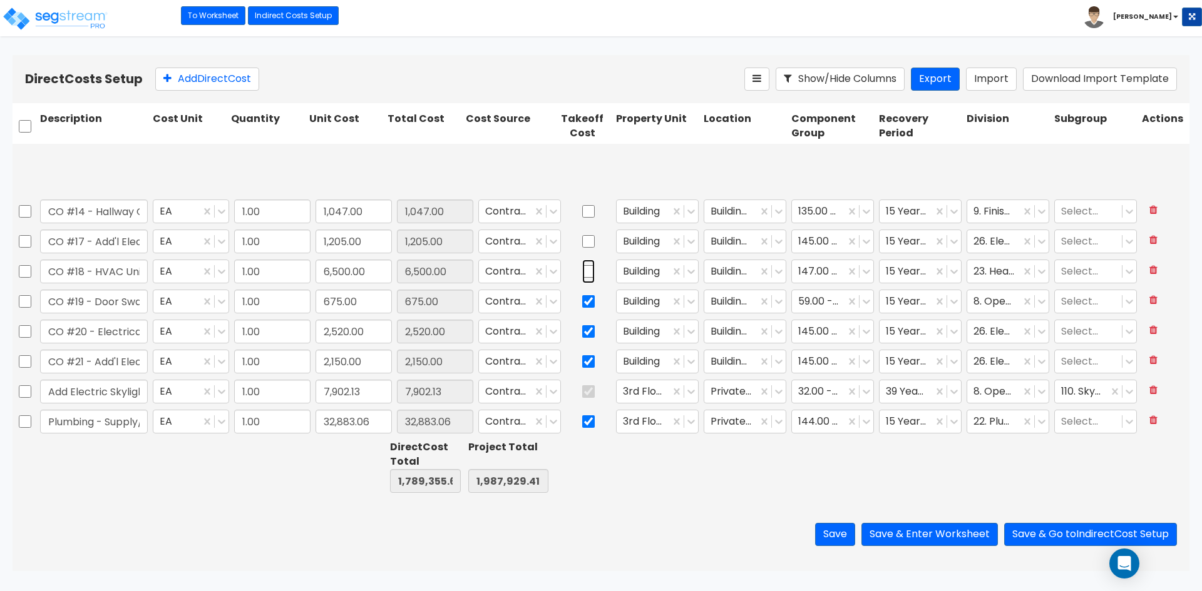
scroll to position [1189, 0]
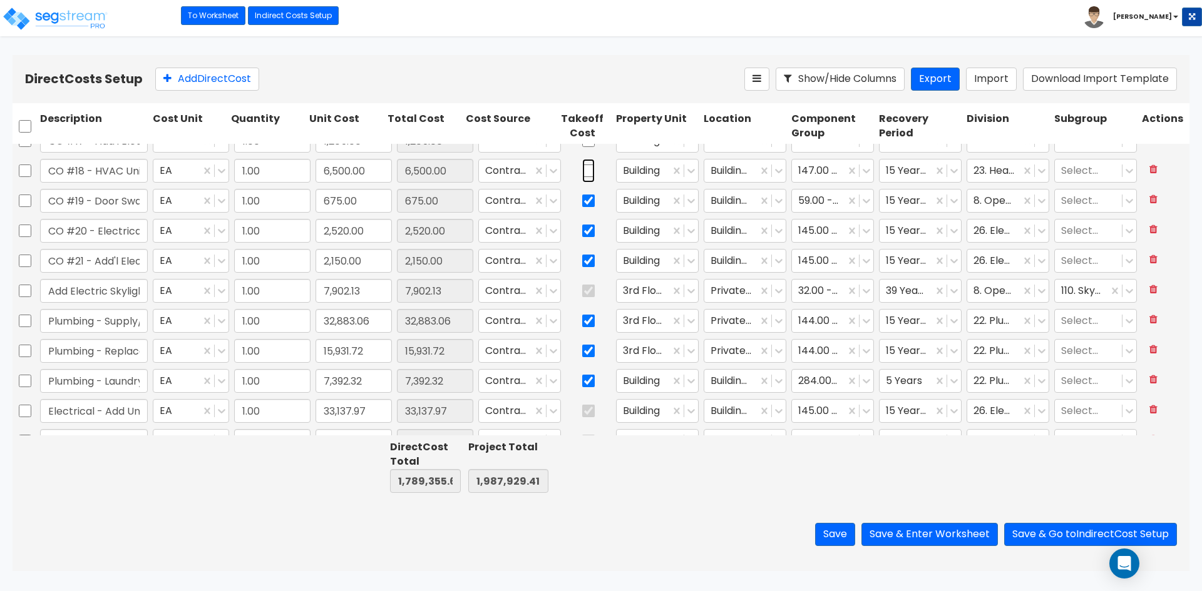
type input "1.00"
type input "32,806.59"
click at [582, 201] on input "checkbox" at bounding box center [588, 201] width 13 height 24
checkbox input "false"
click at [582, 230] on input "checkbox" at bounding box center [588, 231] width 13 height 24
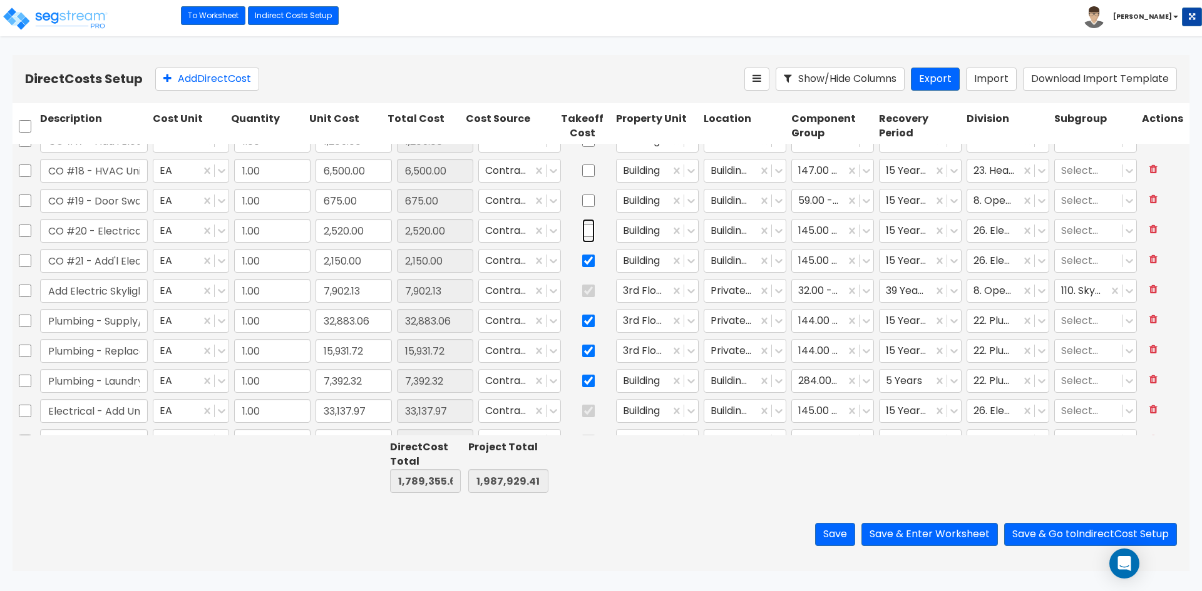
checkbox input "false"
click at [582, 257] on input "checkbox" at bounding box center [588, 261] width 13 height 24
checkbox input "false"
click at [582, 320] on input "checkbox" at bounding box center [588, 321] width 13 height 24
checkbox input "false"
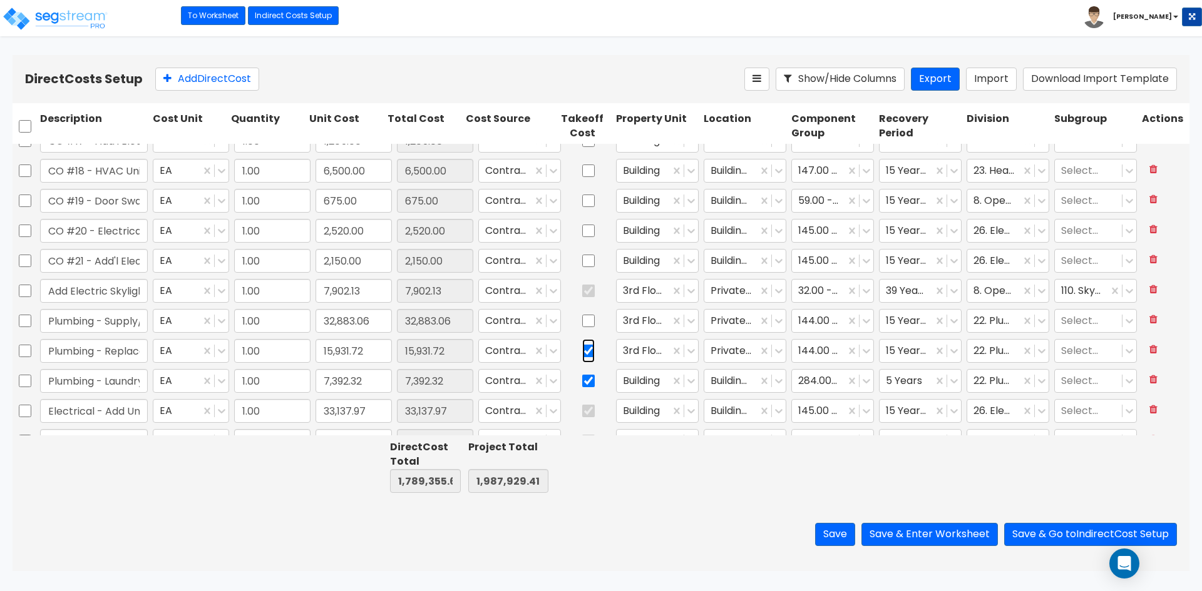
drag, startPoint x: 580, startPoint y: 348, endPoint x: 581, endPoint y: 368, distance: 20.1
click at [582, 349] on input "checkbox" at bounding box center [588, 351] width 13 height 24
checkbox input "false"
click at [582, 375] on input "checkbox" at bounding box center [588, 381] width 13 height 24
checkbox input "false"
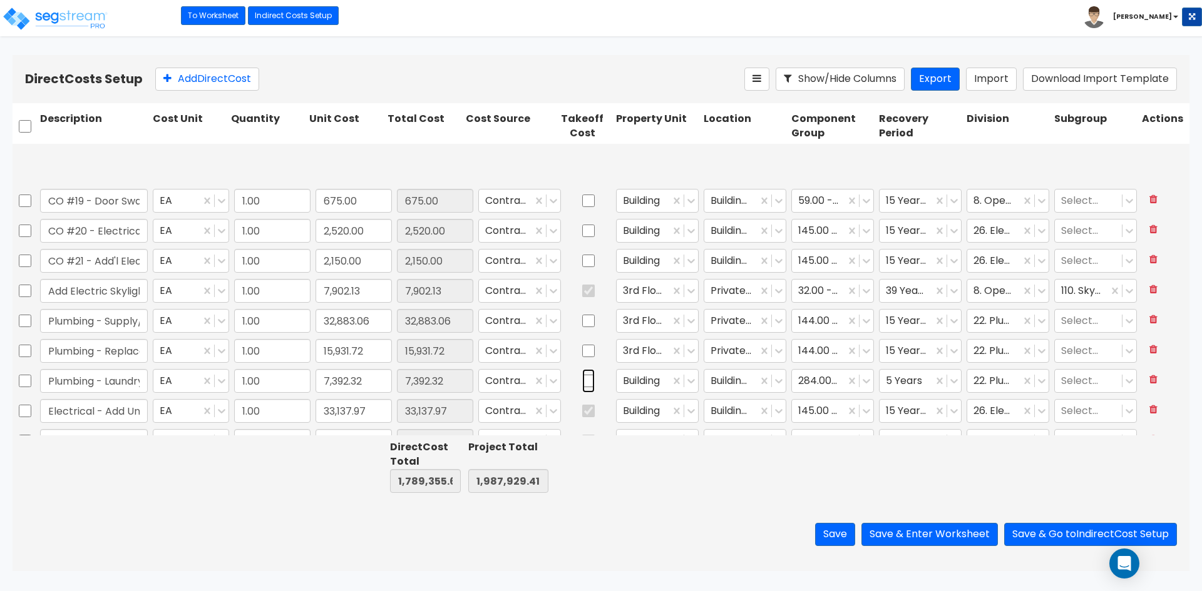
type input "1.00"
type input "14,338.54"
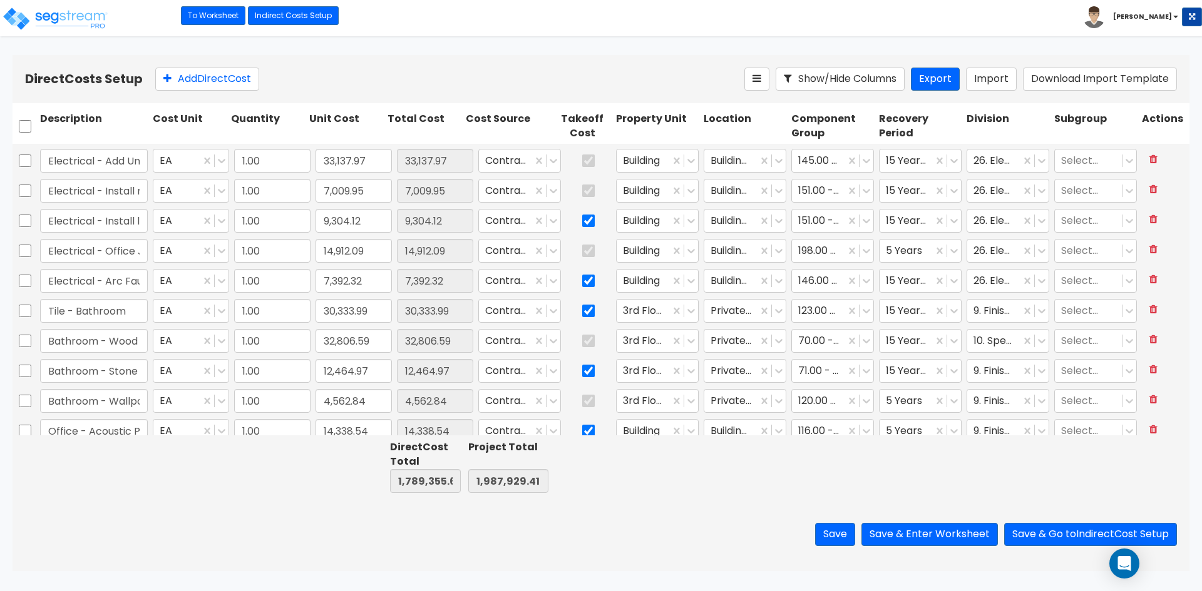
type input "1.00"
type input "89,458.49"
click at [582, 224] on input "checkbox" at bounding box center [588, 221] width 13 height 24
checkbox input "false"
click at [582, 278] on input "checkbox" at bounding box center [588, 281] width 13 height 24
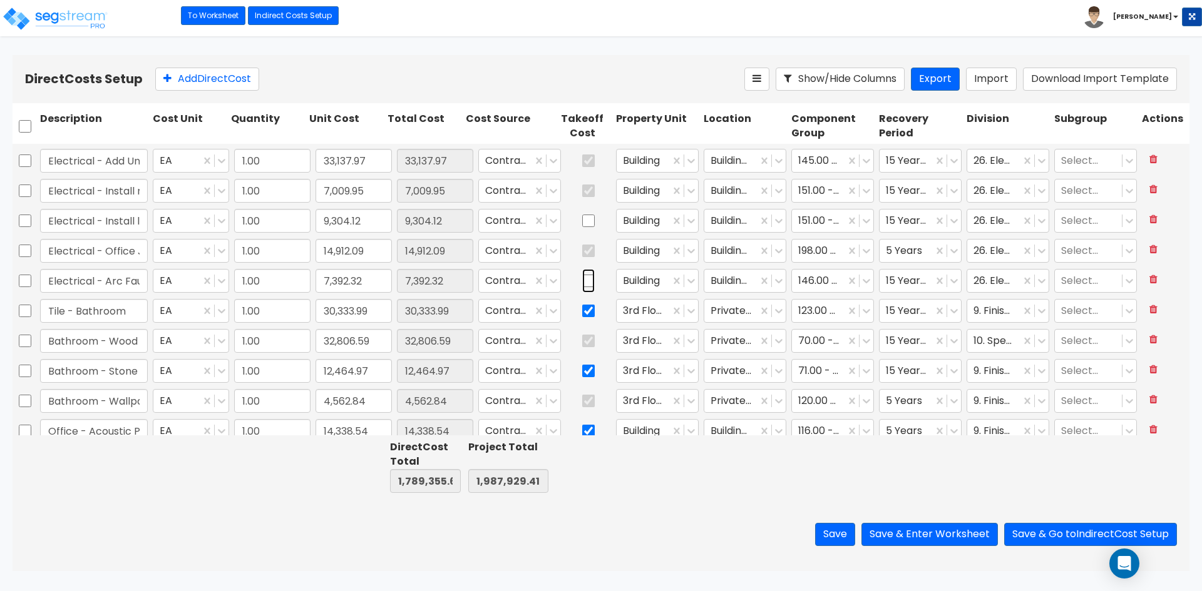
checkbox input "false"
click at [582, 317] on input "checkbox" at bounding box center [588, 311] width 13 height 24
checkbox input "false"
click at [582, 372] on input "checkbox" at bounding box center [588, 371] width 13 height 24
checkbox input "false"
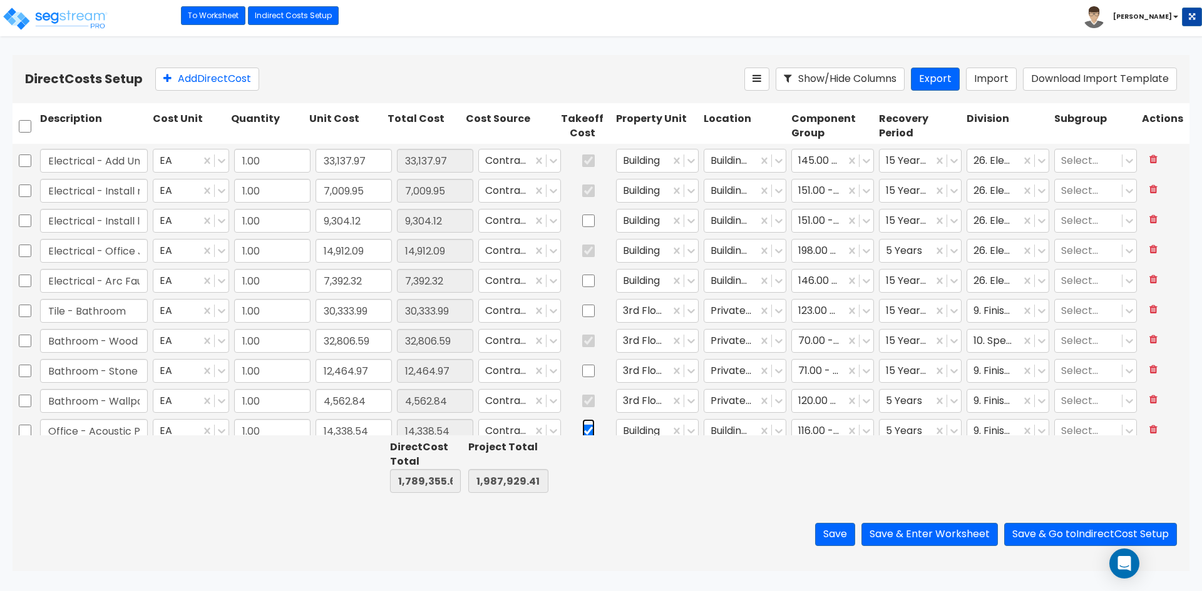
click at [582, 427] on input "checkbox" at bounding box center [588, 431] width 13 height 24
checkbox input "false"
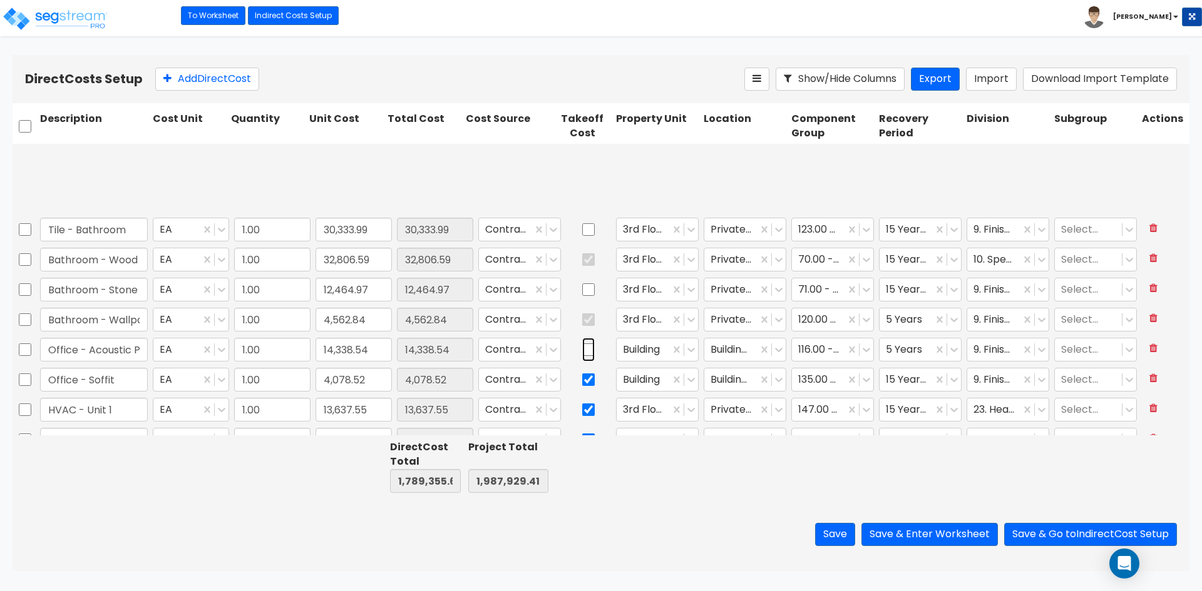
type input "1.00"
type input "25,941.61"
type input "1.00"
type input "78,121.80"
type input "1.00"
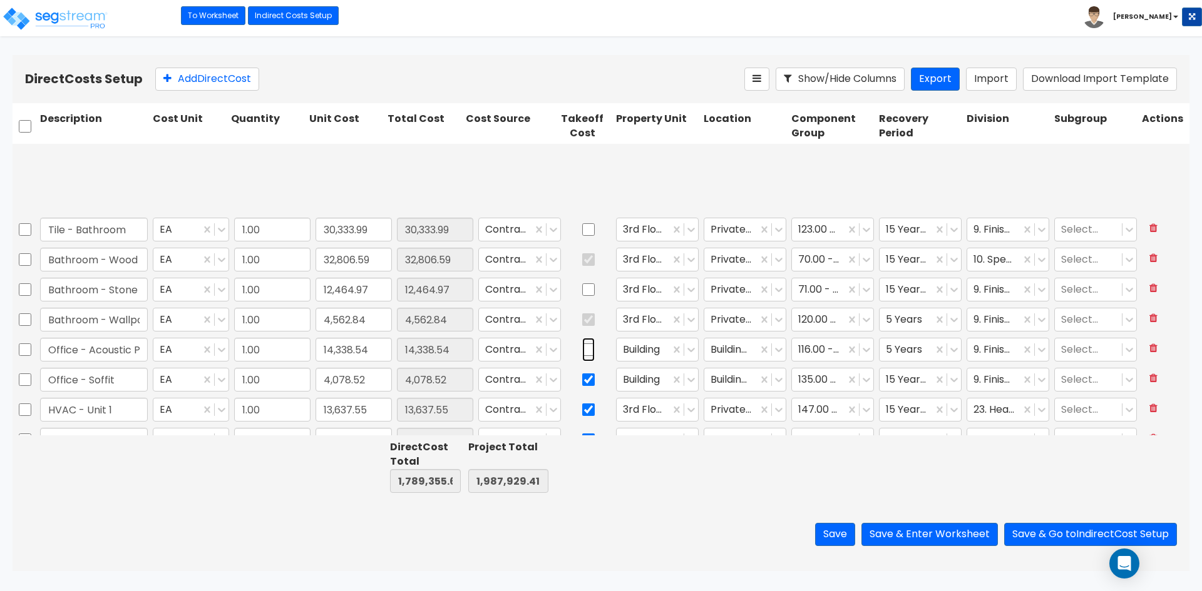
type input "45,149.21"
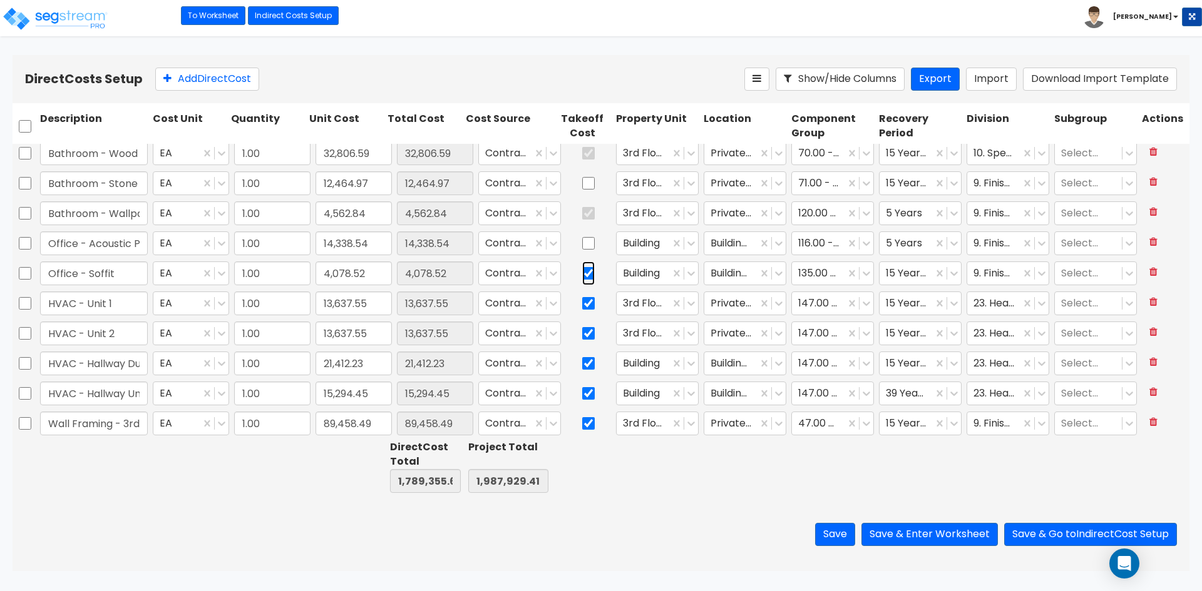
click at [582, 275] on input "checkbox" at bounding box center [588, 274] width 13 height 24
checkbox input "false"
click at [582, 305] on input "checkbox" at bounding box center [588, 304] width 13 height 24
checkbox input "false"
click at [582, 330] on input "checkbox" at bounding box center [588, 334] width 13 height 24
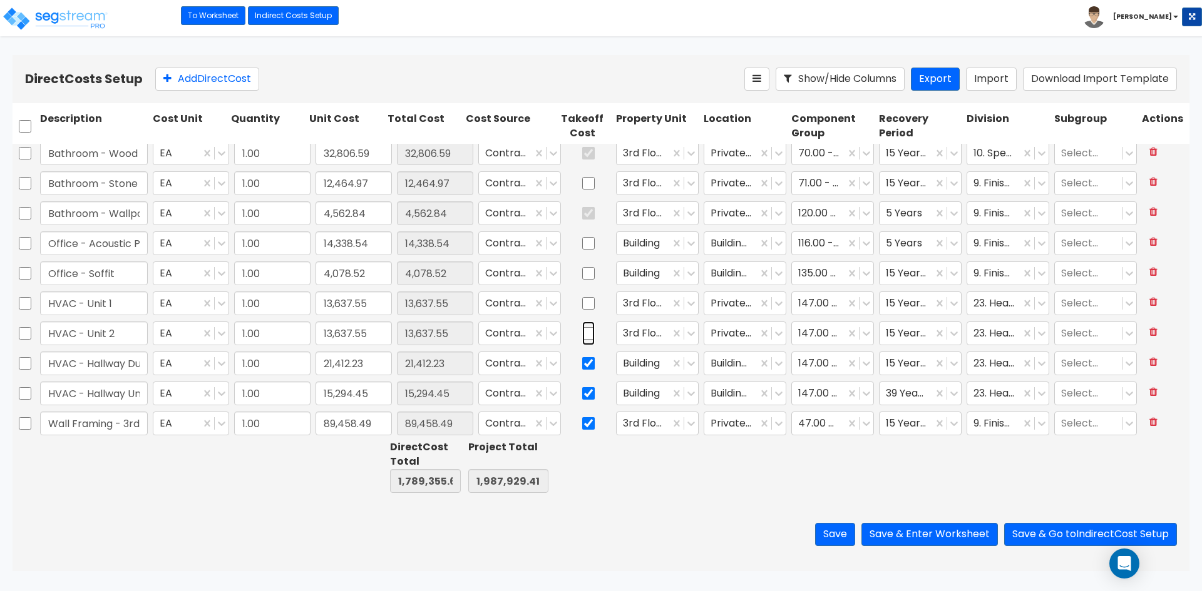
checkbox input "false"
click at [582, 366] on input "checkbox" at bounding box center [588, 364] width 13 height 24
checkbox input "false"
click at [582, 390] on input "checkbox" at bounding box center [588, 394] width 13 height 24
checkbox input "false"
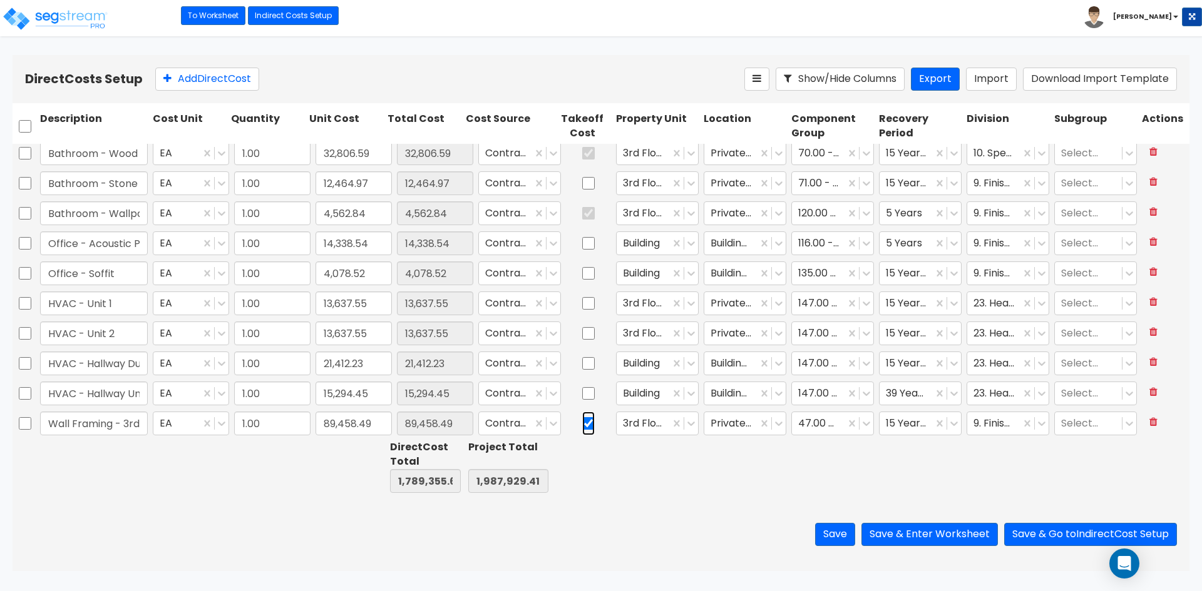
click at [582, 421] on input "checkbox" at bounding box center [588, 424] width 13 height 24
checkbox input "false"
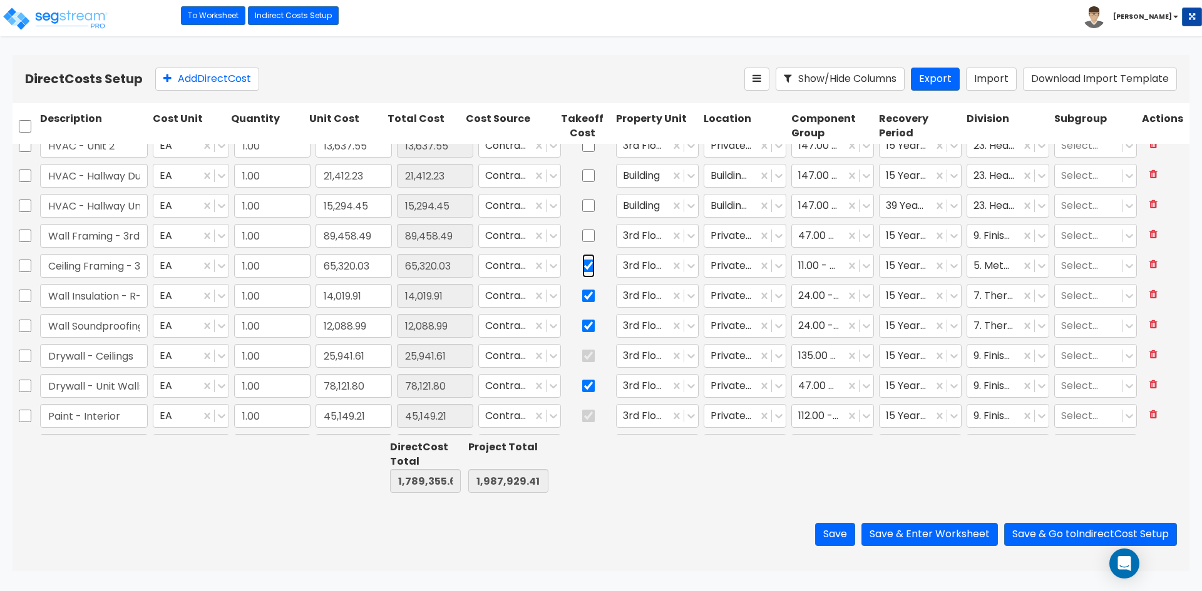
click at [582, 267] on input "checkbox" at bounding box center [588, 266] width 13 height 24
checkbox input "false"
click at [571, 293] on div at bounding box center [588, 296] width 50 height 29
click at [582, 300] on input "checkbox" at bounding box center [588, 296] width 13 height 24
checkbox input "false"
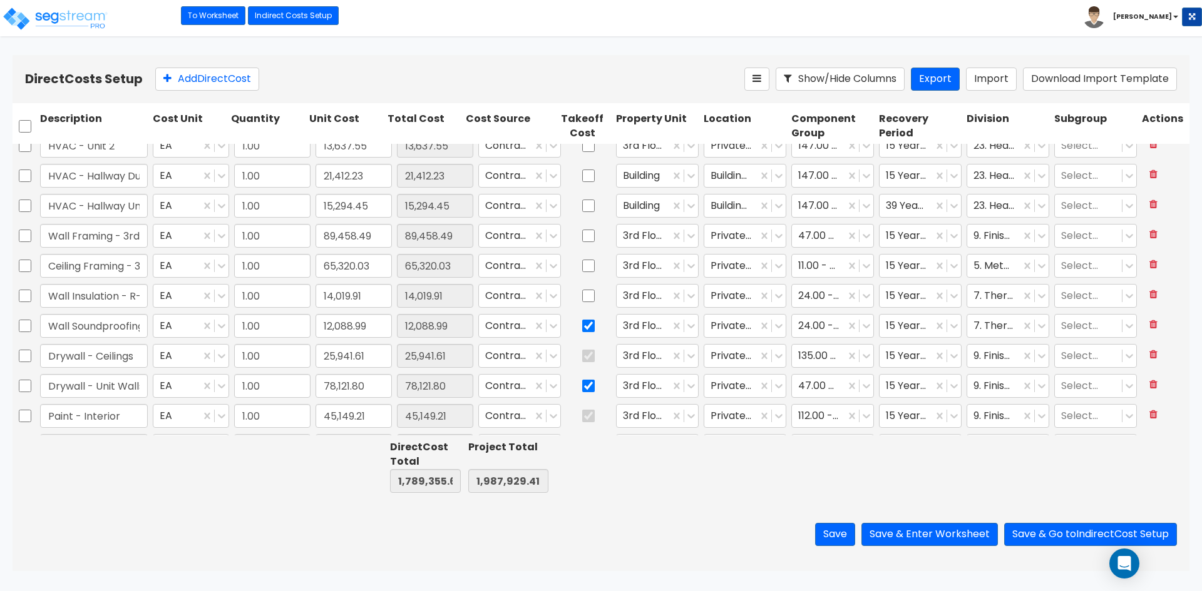
click at [571, 327] on div at bounding box center [588, 326] width 50 height 29
click at [582, 328] on input "checkbox" at bounding box center [588, 326] width 13 height 24
checkbox input "false"
click at [582, 389] on input "checkbox" at bounding box center [588, 386] width 13 height 24
checkbox input "false"
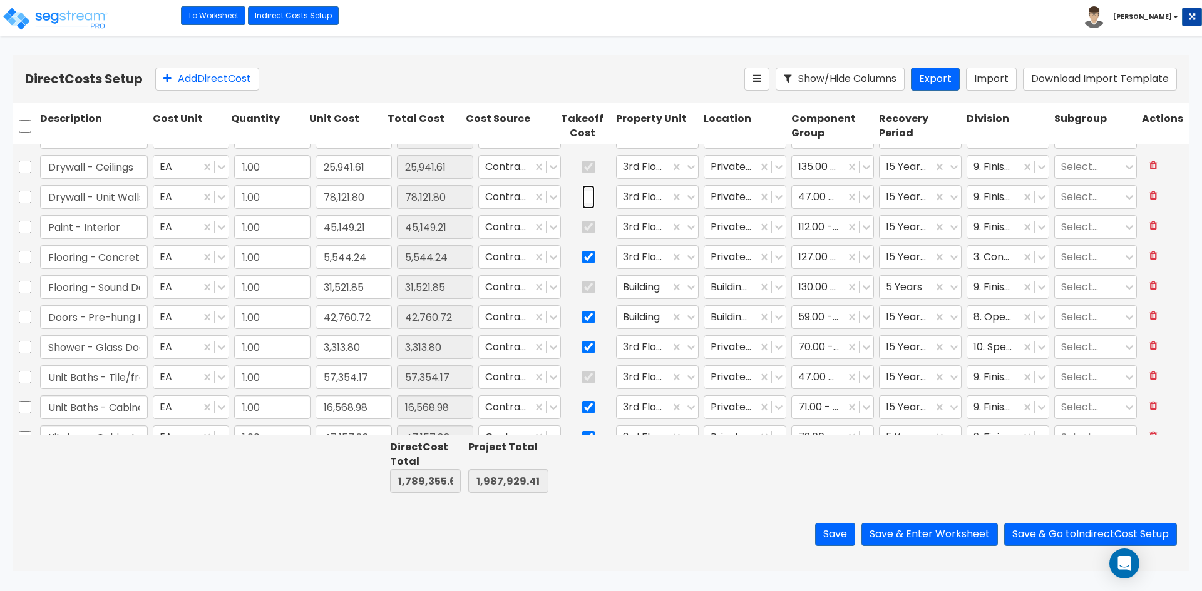
scroll to position [2021, 0]
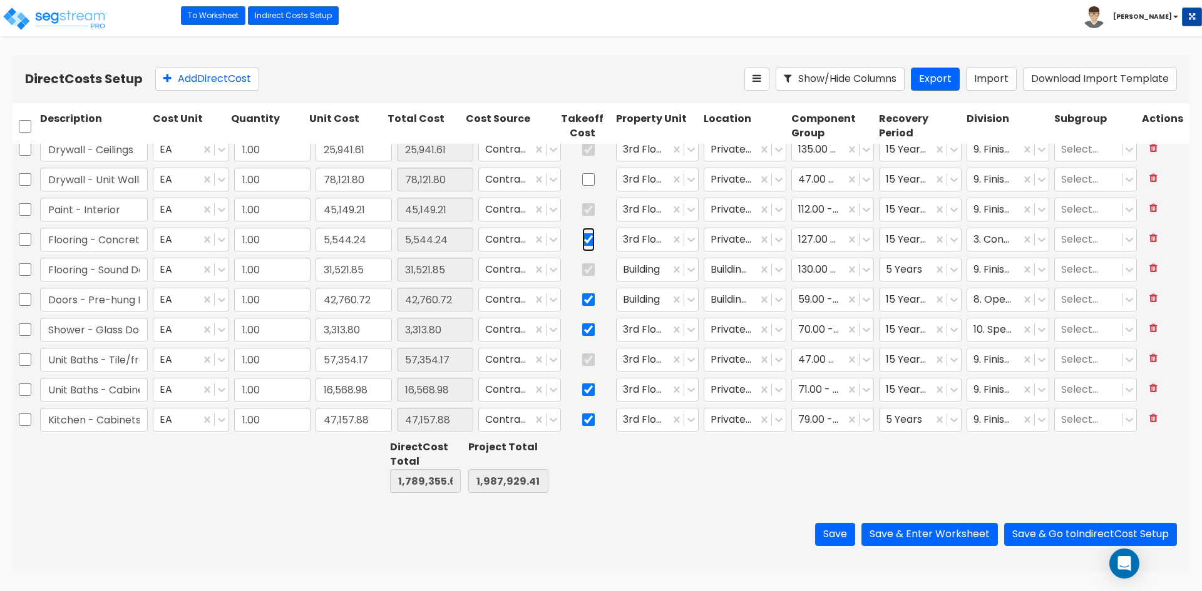
click at [582, 237] on input "checkbox" at bounding box center [588, 240] width 13 height 24
checkbox input "false"
click at [582, 295] on input "checkbox" at bounding box center [588, 300] width 13 height 24
checkbox input "false"
drag, startPoint x: 580, startPoint y: 327, endPoint x: 581, endPoint y: 369, distance: 41.9
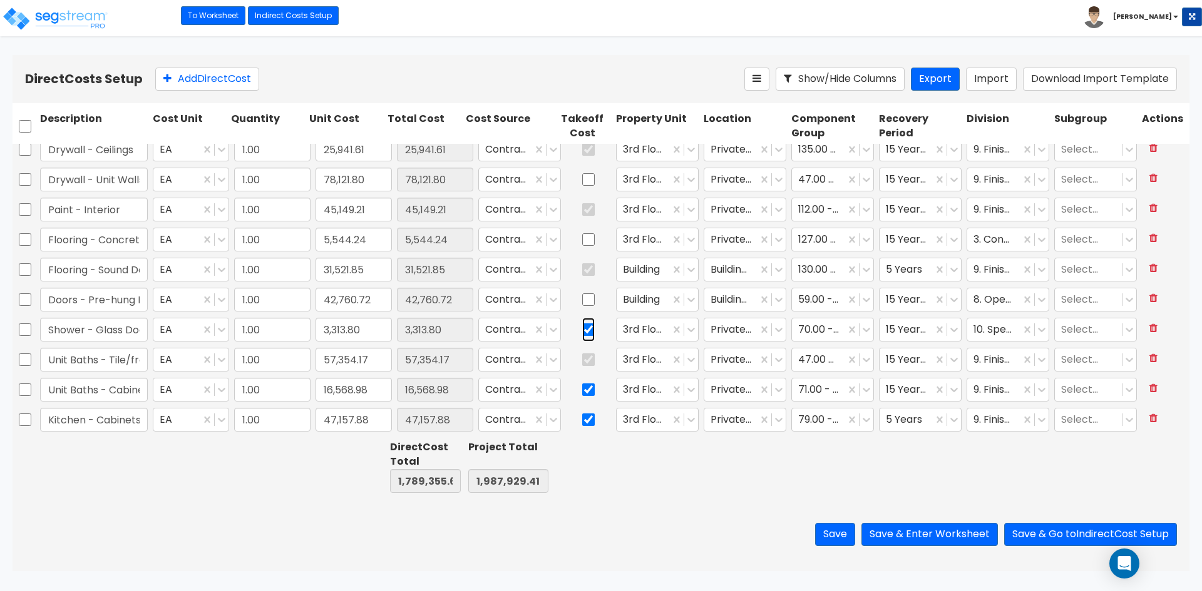
click at [582, 328] on input "checkbox" at bounding box center [588, 330] width 13 height 24
checkbox input "false"
click at [582, 390] on input "checkbox" at bounding box center [588, 390] width 13 height 24
checkbox input "false"
click at [582, 421] on input "checkbox" at bounding box center [588, 420] width 13 height 24
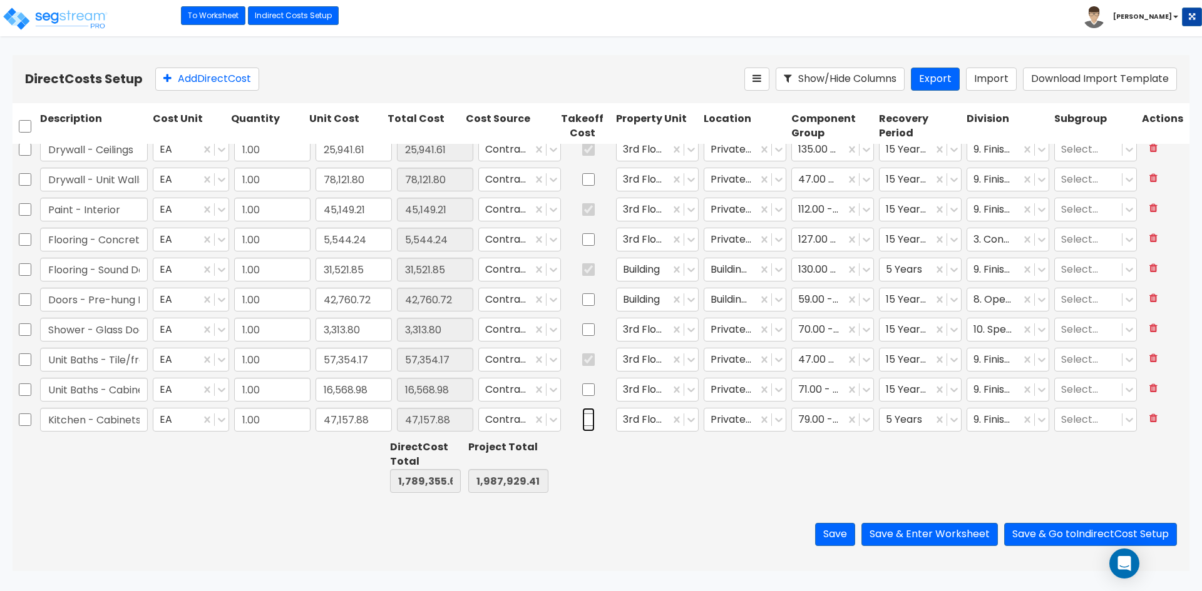
checkbox input "false"
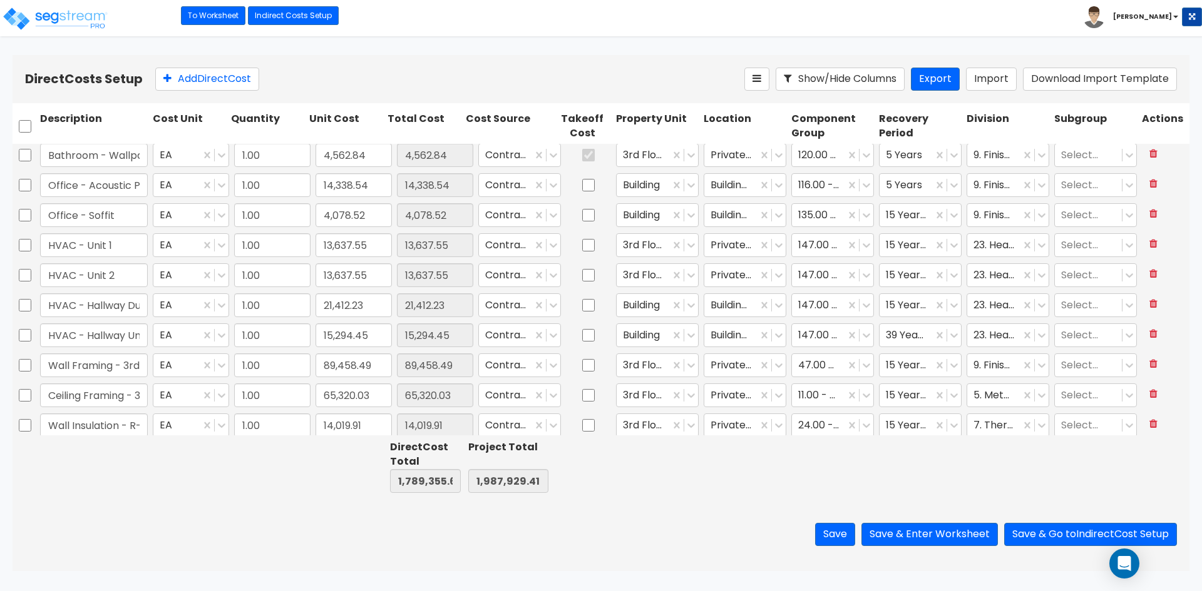
type input "1.00"
type input "32,806.59"
type input "1.00"
type input "12,464.97"
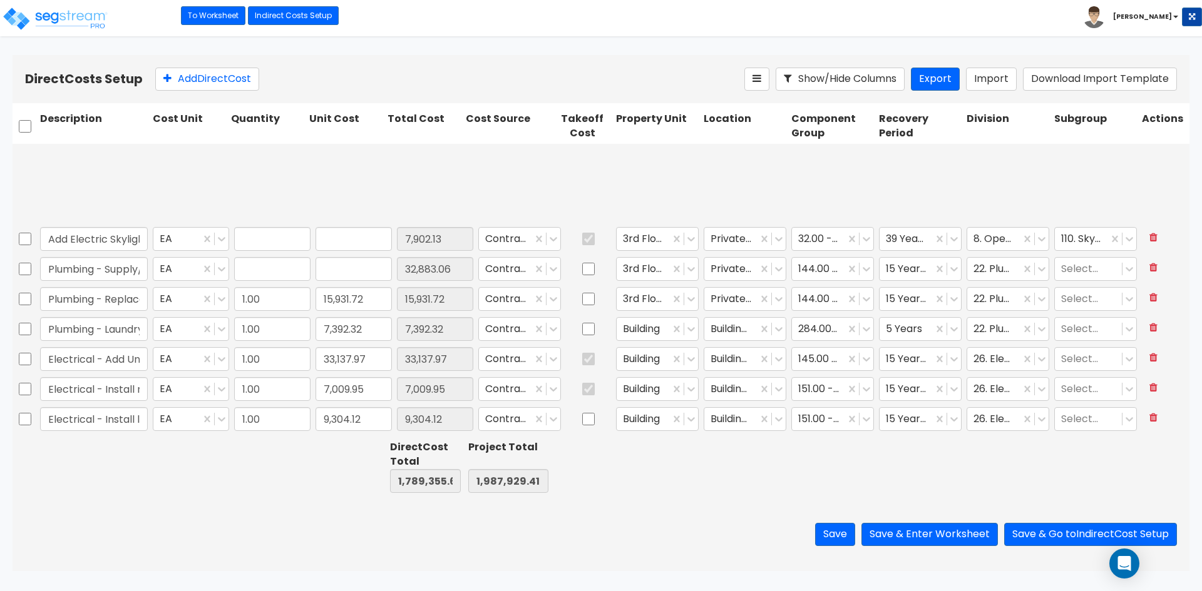
type input "1.00"
type input "7,902.13"
type input "1.00"
type input "32,883.06"
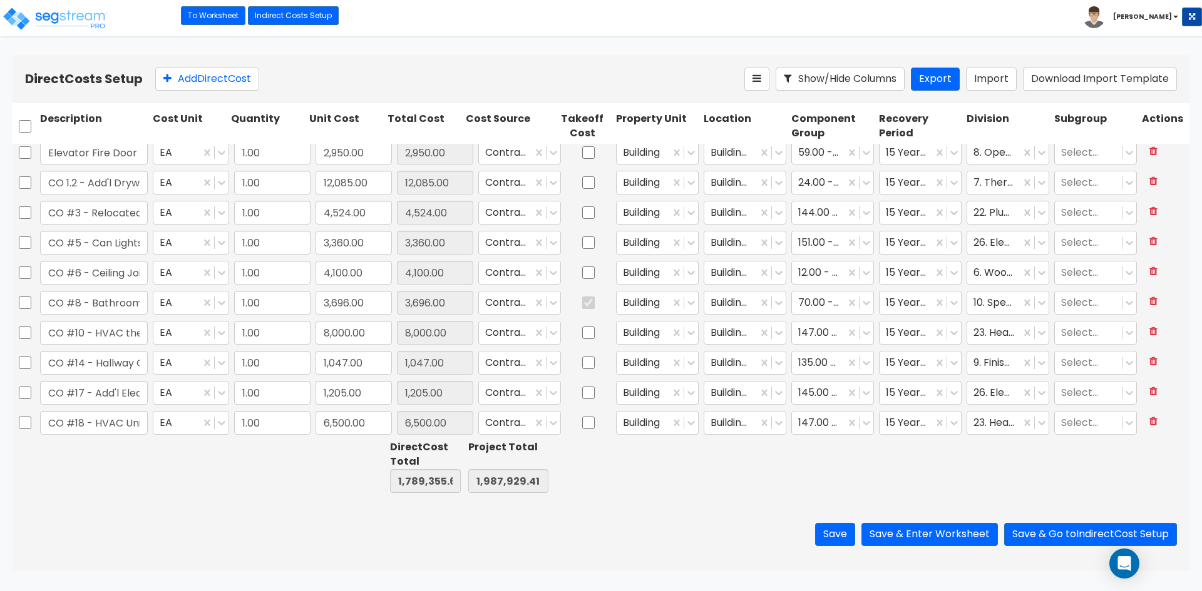
type input "1.00"
type input "37,182.00"
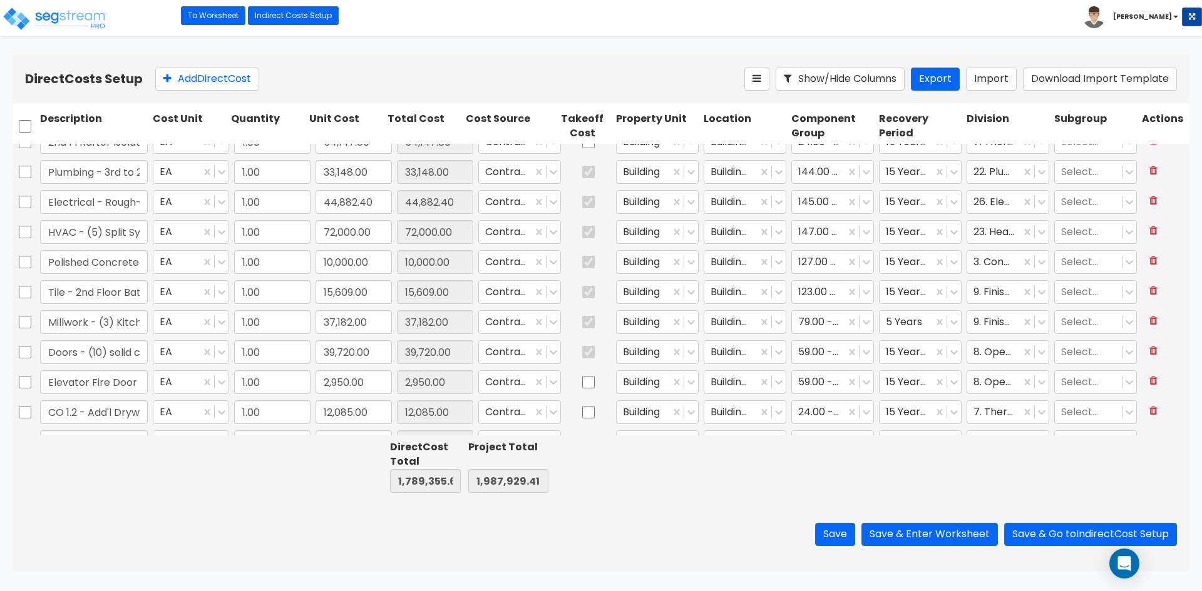
type input "1.00"
type input "59,750.00"
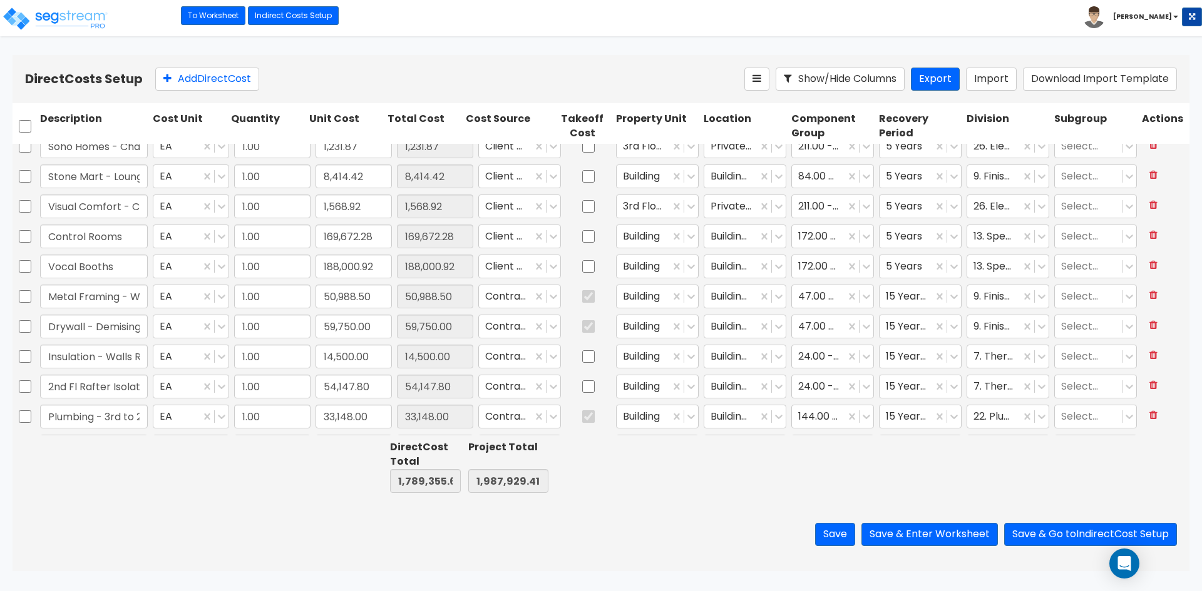
type input "1.00"
type input "1,113.27"
type input "1.00"
type input "1,881.21"
type input "1.00"
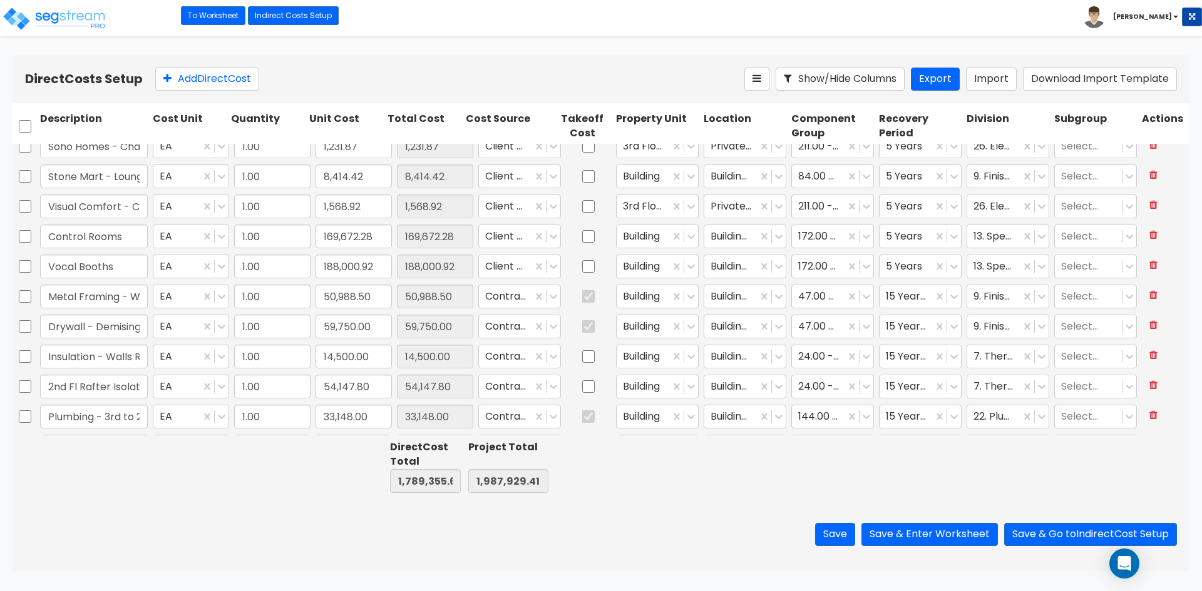
type input "3,762.42"
type input "1.00"
type input "10,002.69"
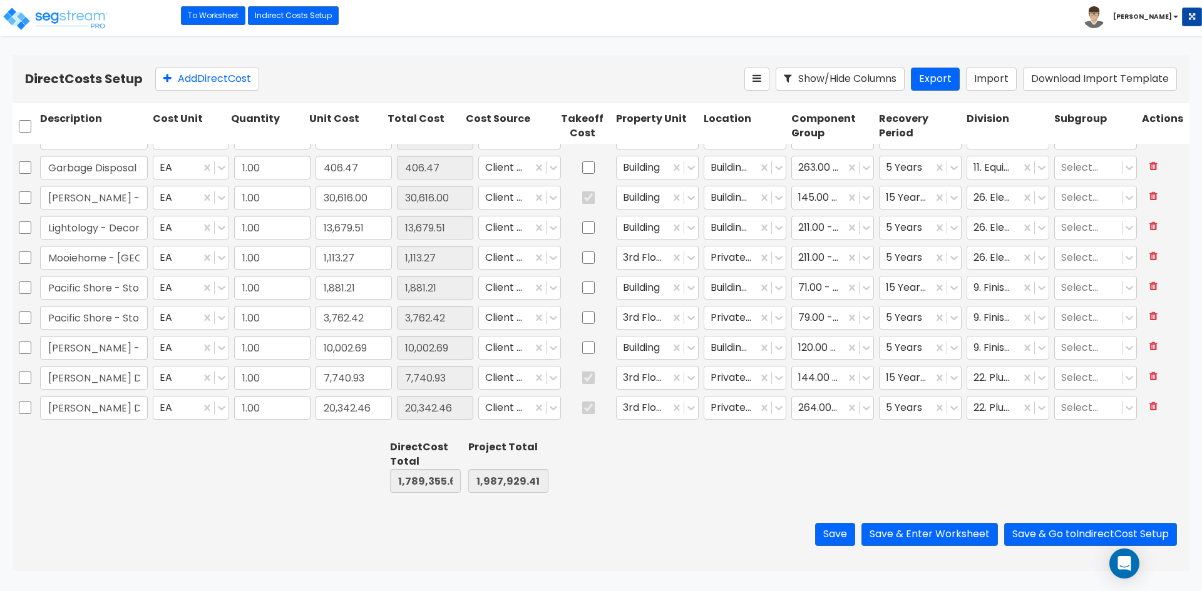
scroll to position [4, 0]
type input "1.00"
type input "335.94"
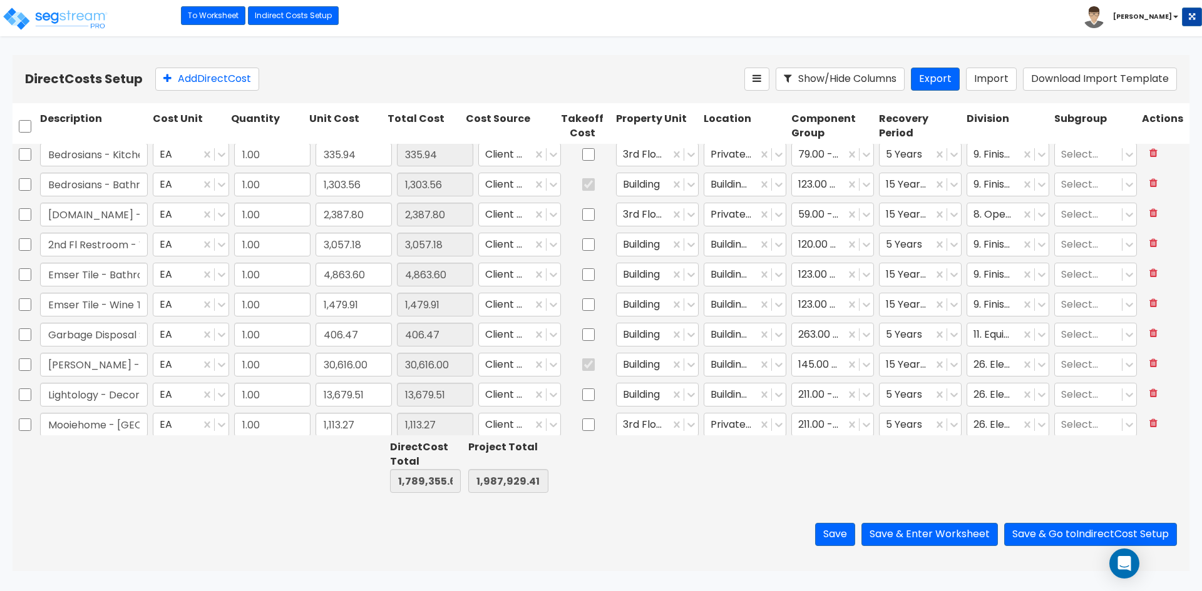
scroll to position [0, 0]
click at [117, 163] on input "Bedrosians - Kitchenette Backsplash" at bounding box center [94, 158] width 108 height 24
click at [860, 247] on icon at bounding box center [866, 248] width 13 height 13
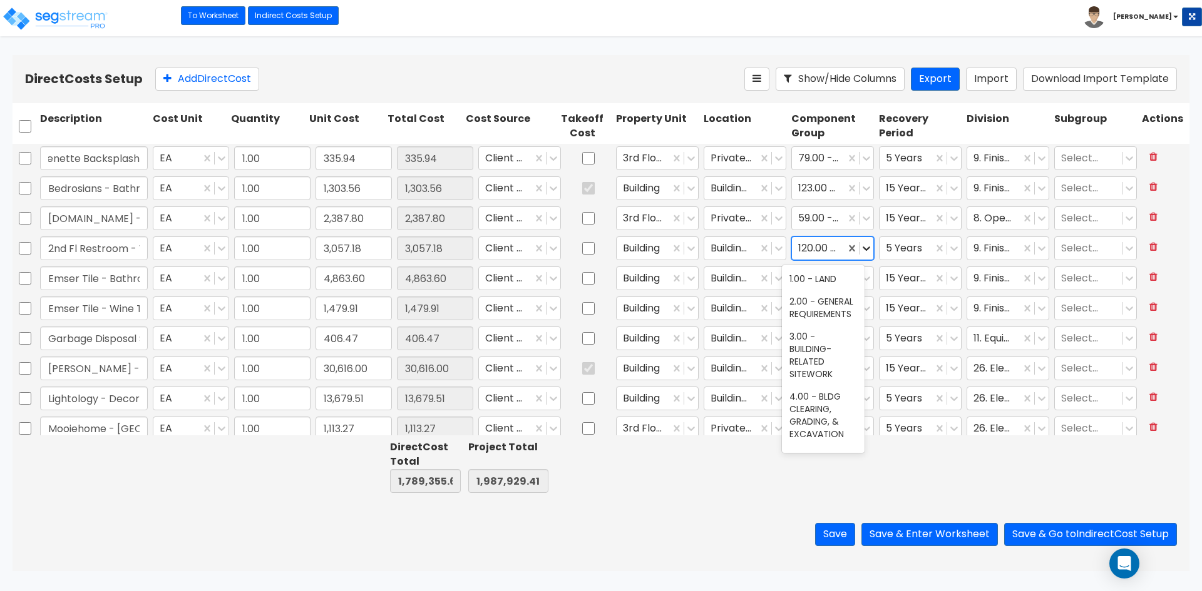
scroll to position [0, 0]
click at [860, 247] on icon at bounding box center [866, 248] width 13 height 13
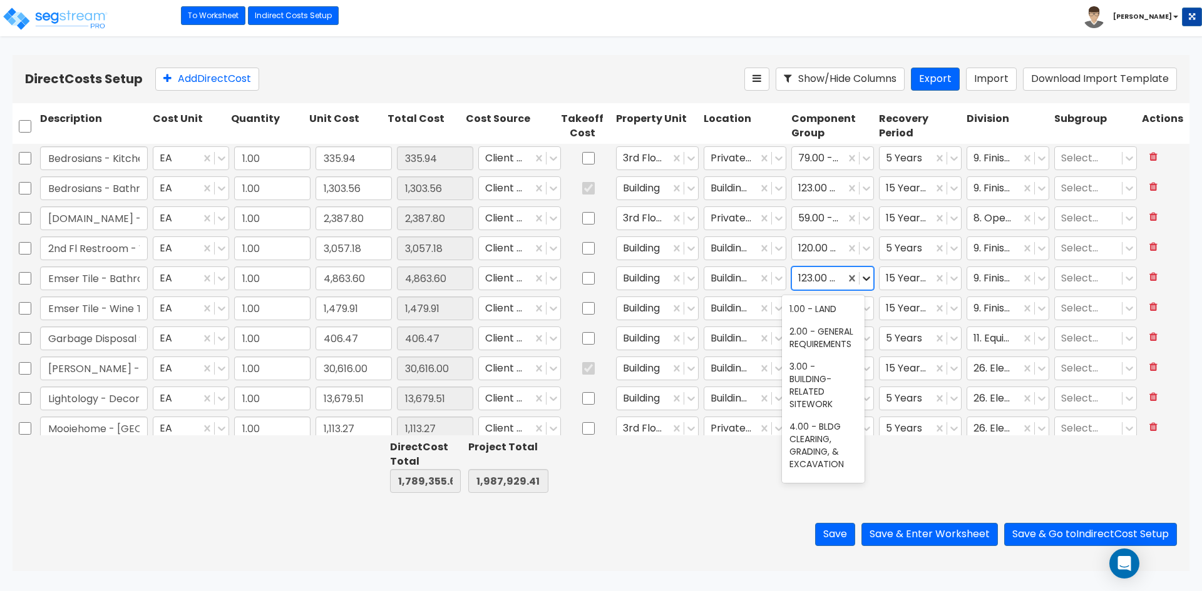
click at [862, 279] on icon at bounding box center [866, 279] width 8 height 4
click at [582, 398] on input "checkbox" at bounding box center [588, 399] width 13 height 24
checkbox input "true"
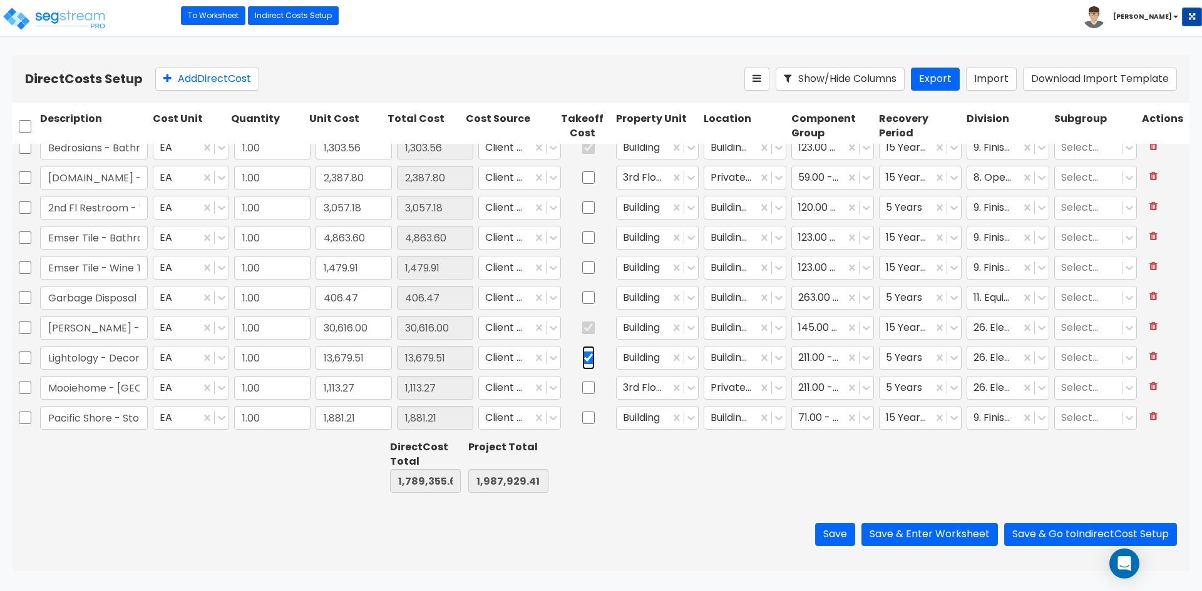
type input "1.00"
type input "1,568.92"
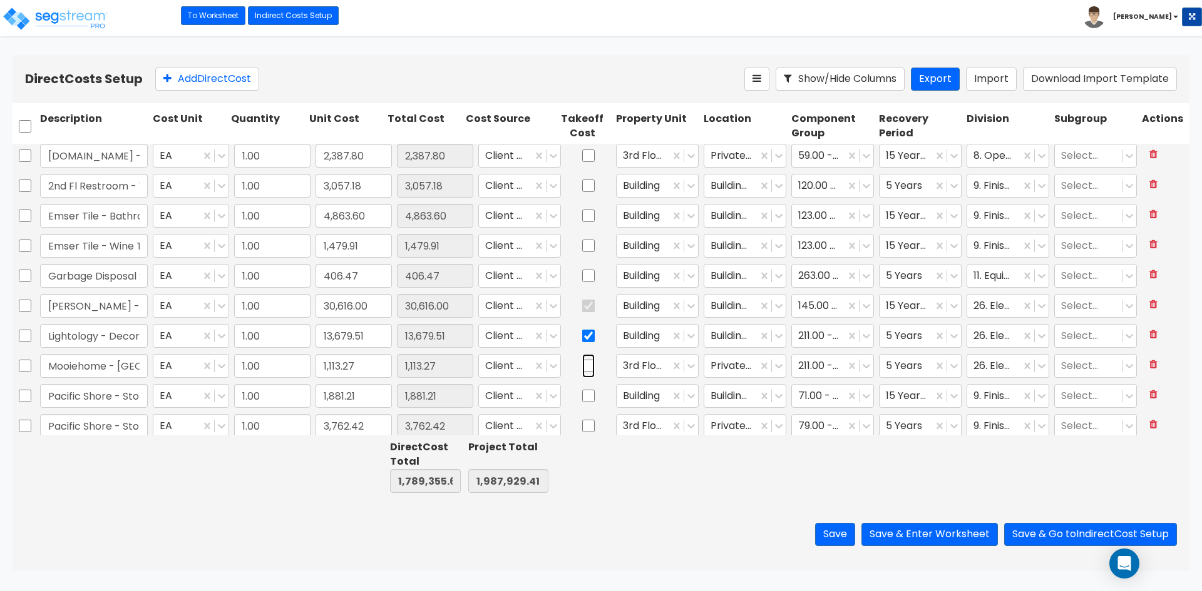
click at [582, 365] on input "checkbox" at bounding box center [588, 366] width 13 height 24
checkbox input "true"
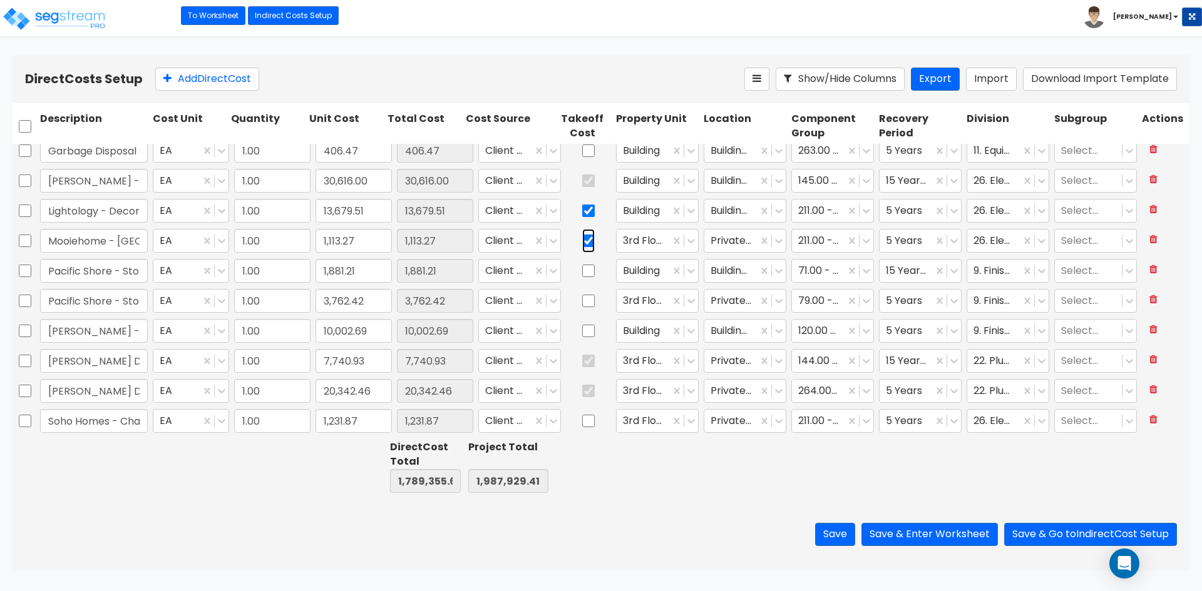
scroll to position [250, 0]
click at [582, 360] on input "checkbox" at bounding box center [588, 359] width 13 height 24
checkbox input "true"
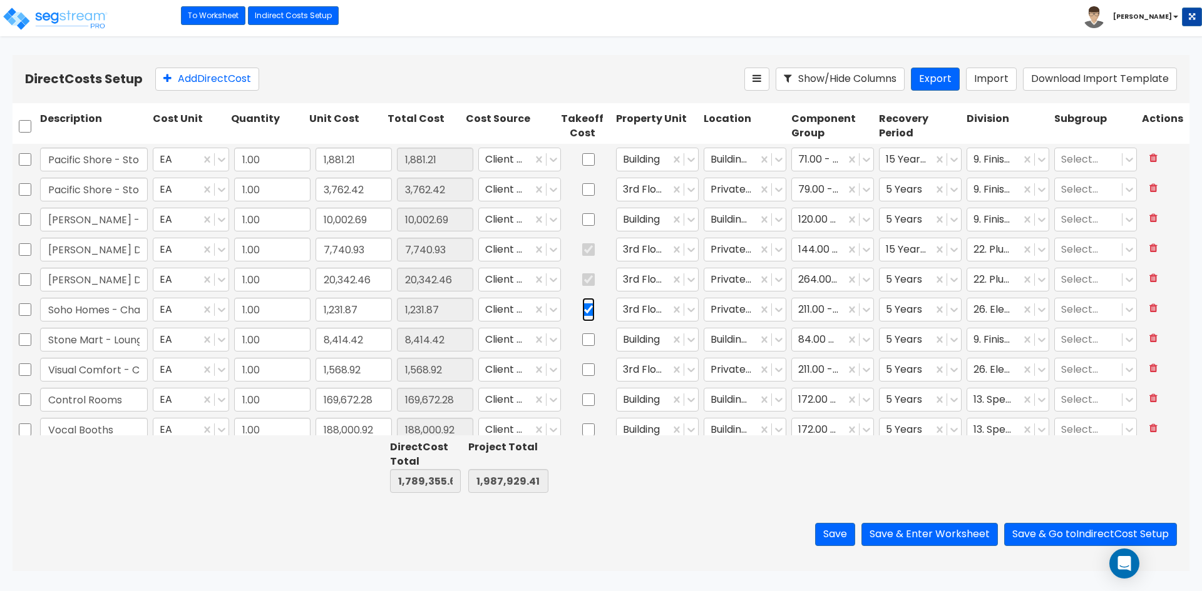
scroll to position [313, 0]
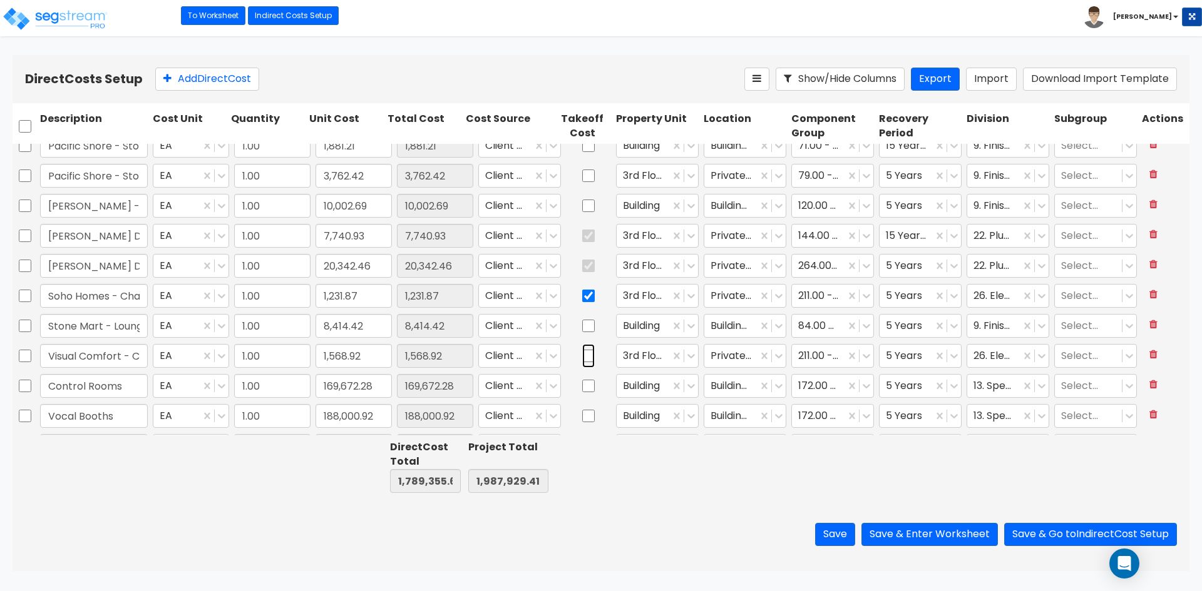
click at [582, 354] on input "checkbox" at bounding box center [588, 356] width 13 height 24
checkbox input "true"
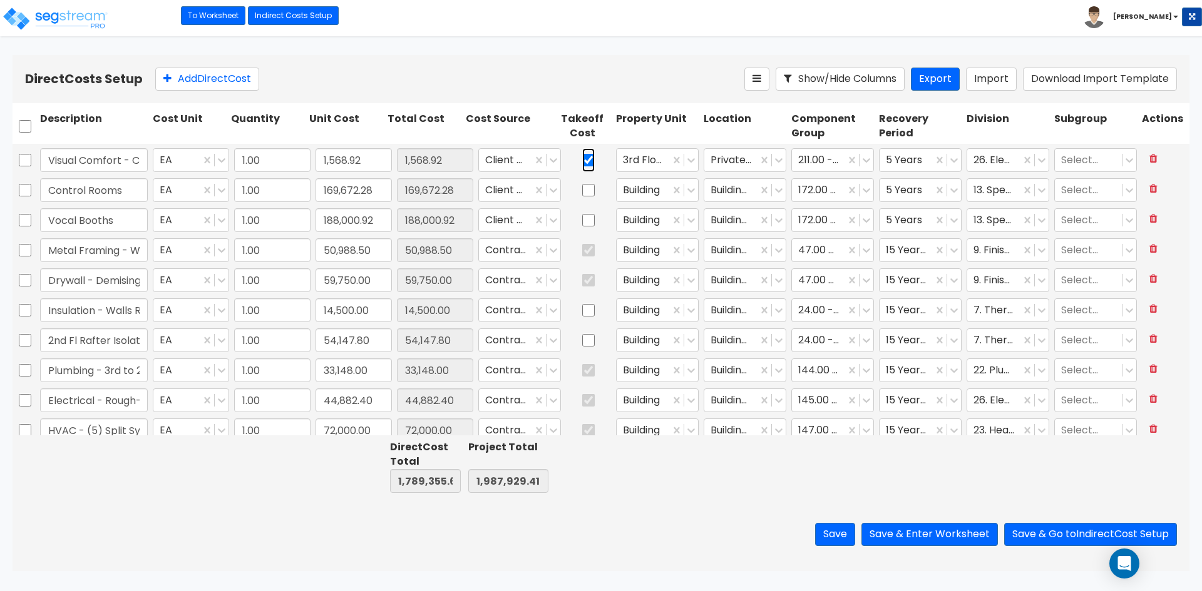
type input "1.00"
type input "12,085.00"
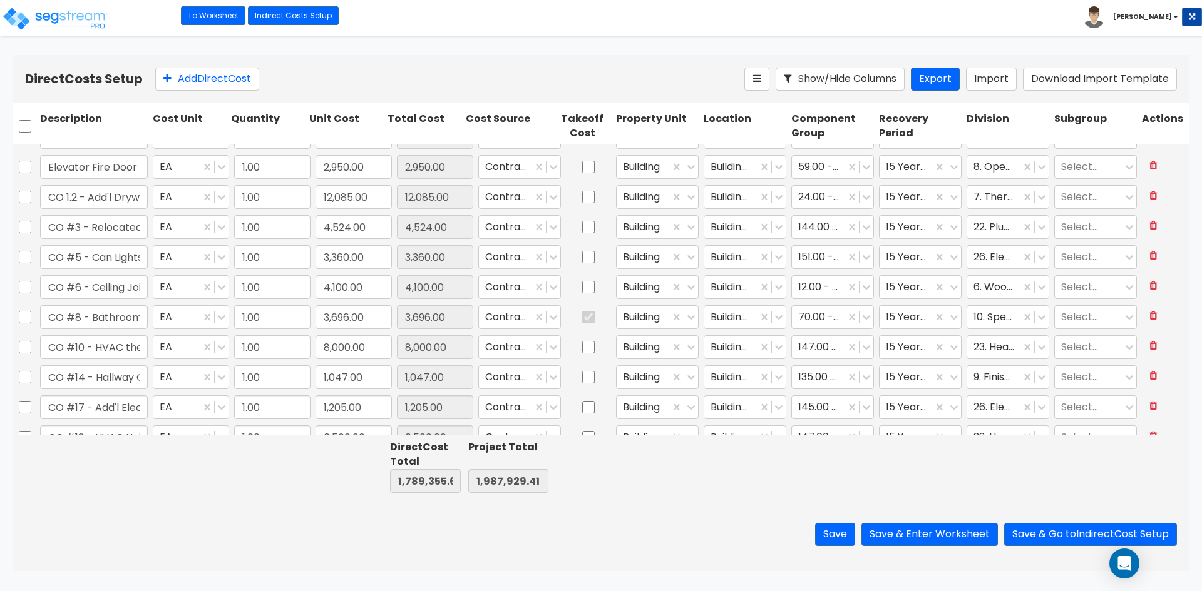
type input "1.00"
type input "32,883.06"
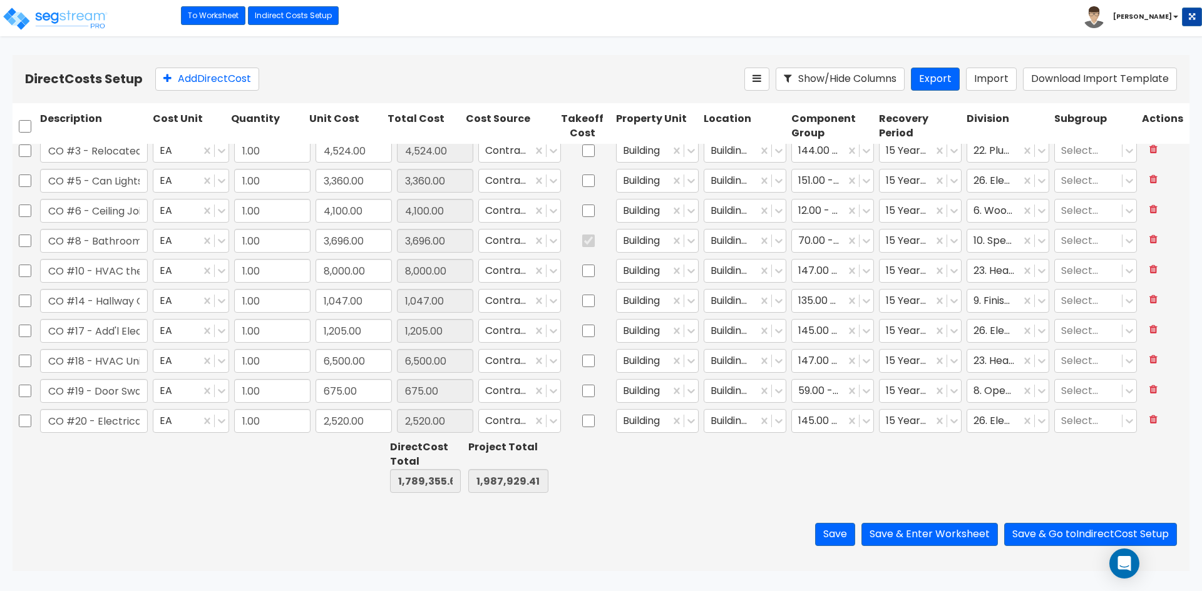
type input "1.00"
type input "7,009.95"
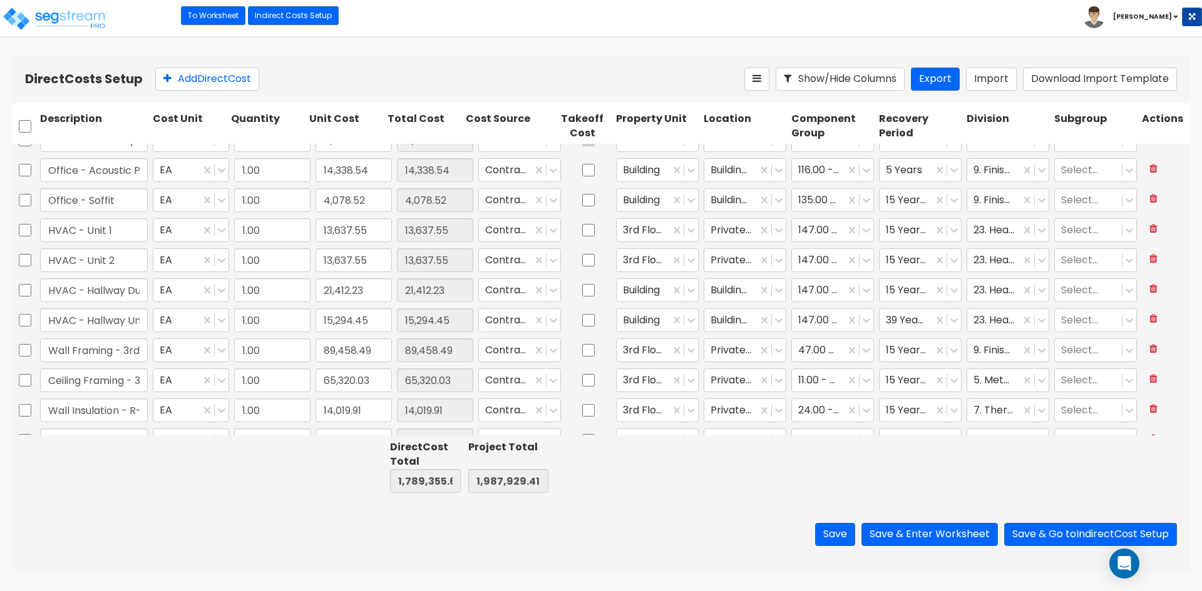
type input "1.00"
type input "31,521.85"
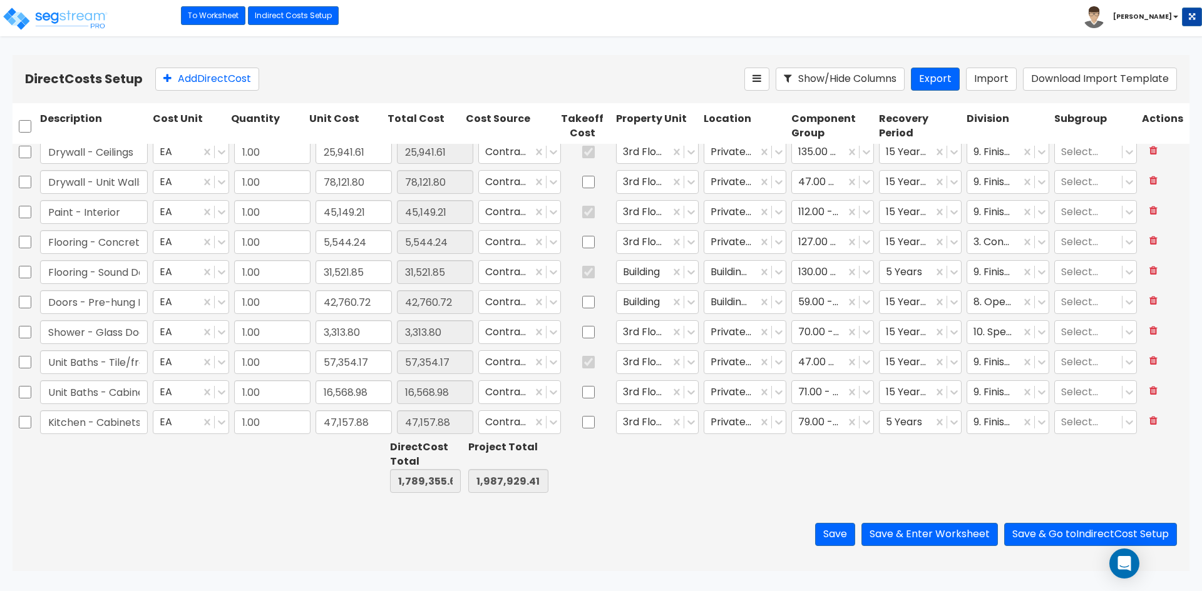
scroll to position [2021, 0]
click at [912, 537] on button "Save & Enter Worksheet" at bounding box center [929, 534] width 136 height 23
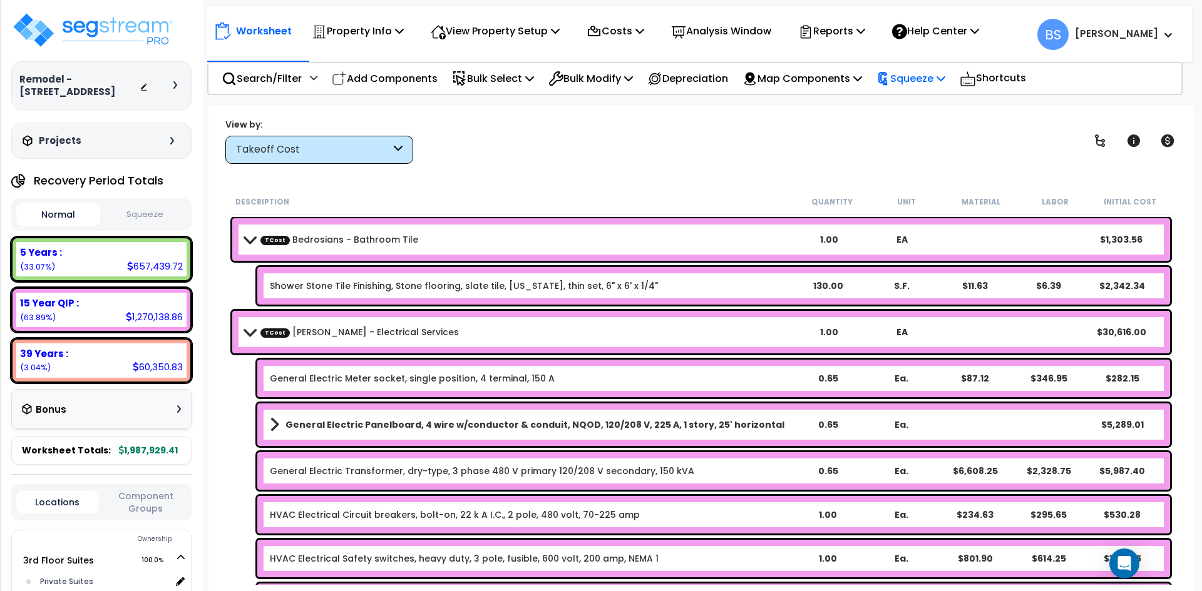
click at [927, 66] on div "Squeeze" at bounding box center [910, 78] width 69 height 29
click at [917, 102] on link "Squeeze" at bounding box center [932, 106] width 124 height 25
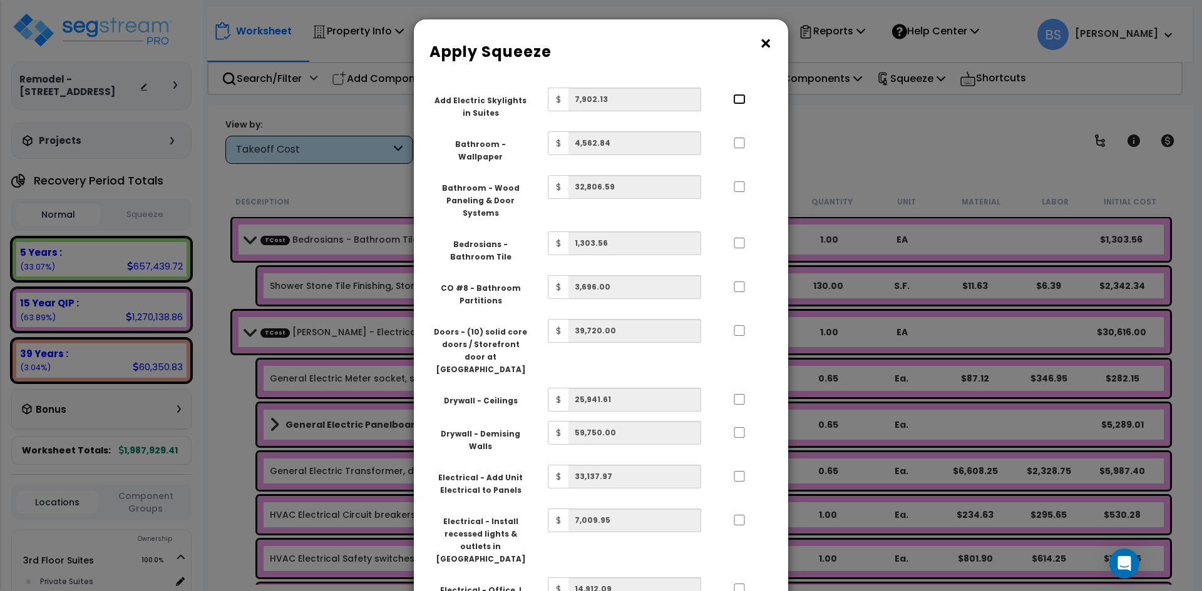
click at [741, 98] on input "..." at bounding box center [739, 99] width 13 height 11
checkbox input "true"
click at [738, 138] on div at bounding box center [739, 142] width 58 height 20
click at [735, 142] on input "..." at bounding box center [739, 143] width 13 height 11
checkbox input "true"
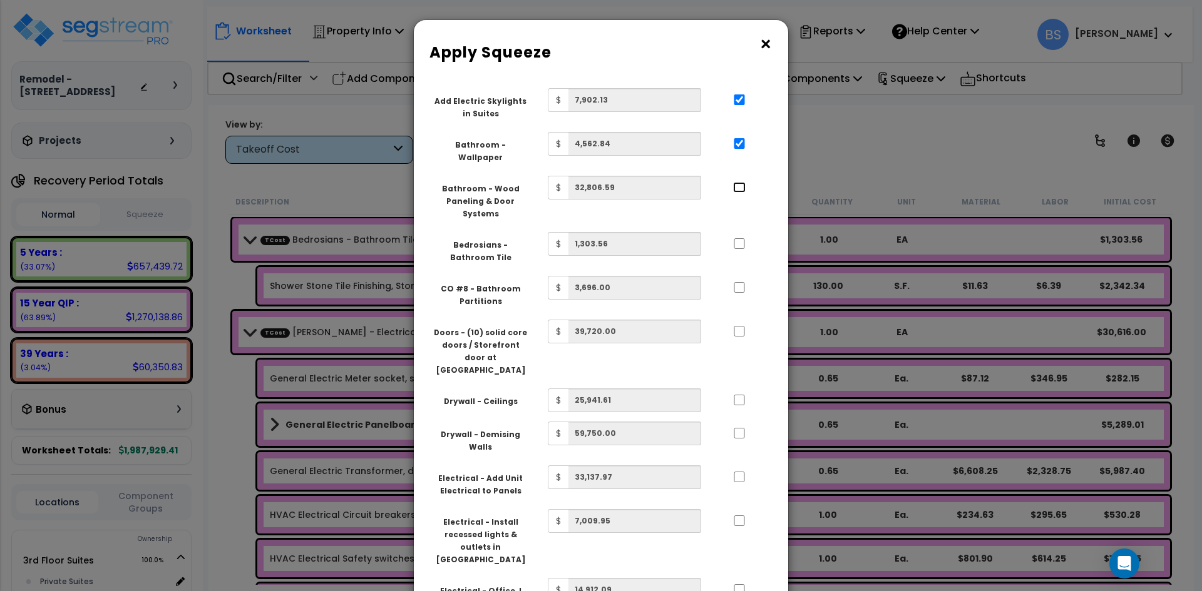
click at [737, 182] on input "..." at bounding box center [739, 187] width 13 height 11
checkbox input "true"
click at [740, 238] on input "..." at bounding box center [739, 243] width 13 height 11
checkbox input "true"
click at [739, 282] on input "..." at bounding box center [739, 287] width 13 height 11
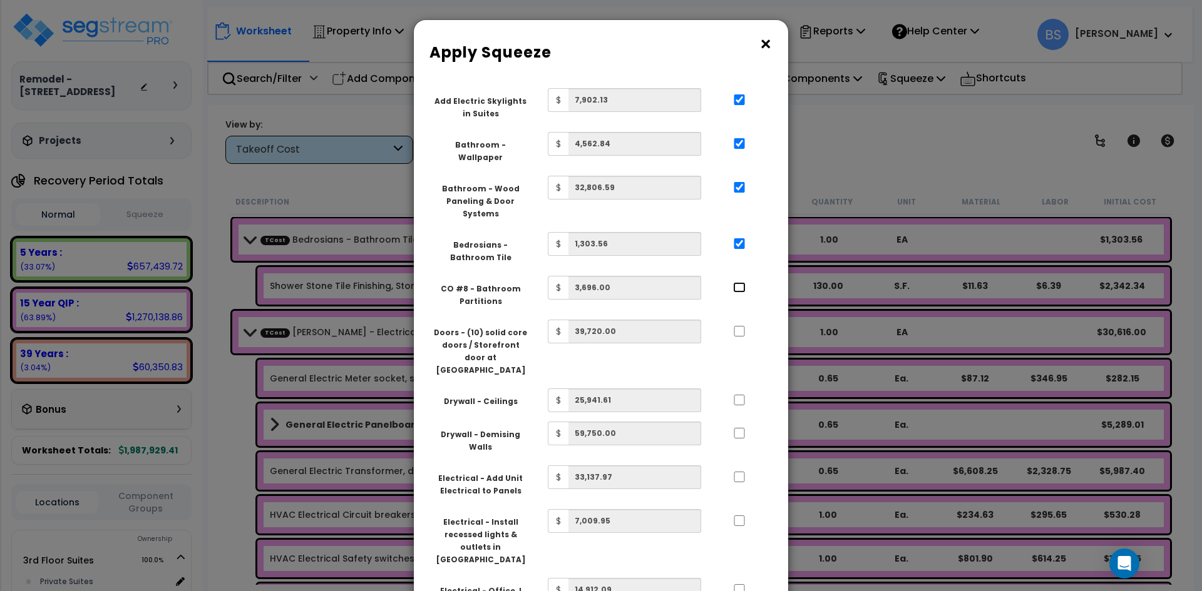
checkbox input "true"
click at [740, 326] on input "..." at bounding box center [739, 331] width 13 height 11
checkbox input "true"
click at [739, 395] on input "..." at bounding box center [739, 400] width 13 height 11
checkbox input "true"
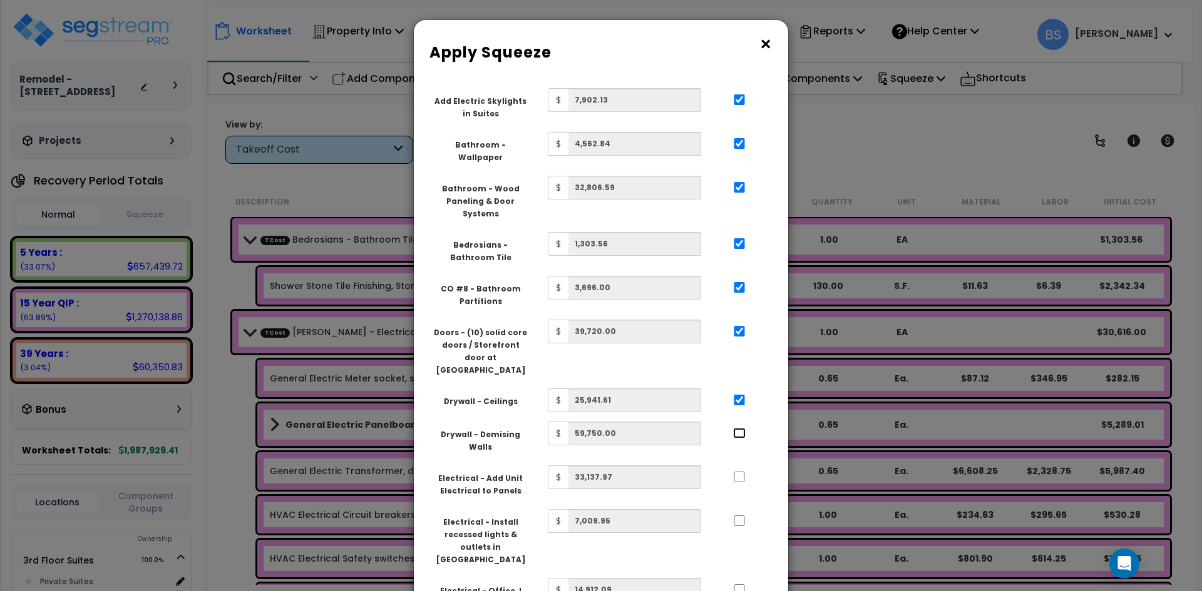
click at [737, 428] on input "..." at bounding box center [739, 433] width 13 height 11
checkbox input "true"
drag, startPoint x: 739, startPoint y: 434, endPoint x: 739, endPoint y: 443, distance: 9.4
click at [739, 467] on div at bounding box center [739, 477] width 58 height 20
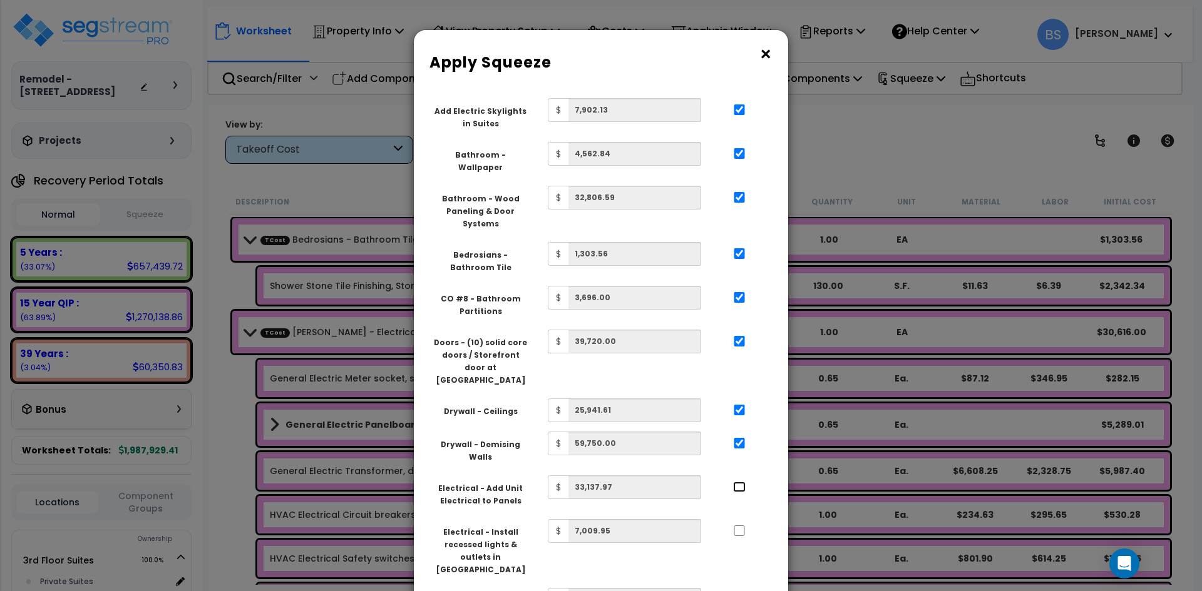
click at [739, 482] on input "..." at bounding box center [739, 487] width 13 height 11
checkbox input "true"
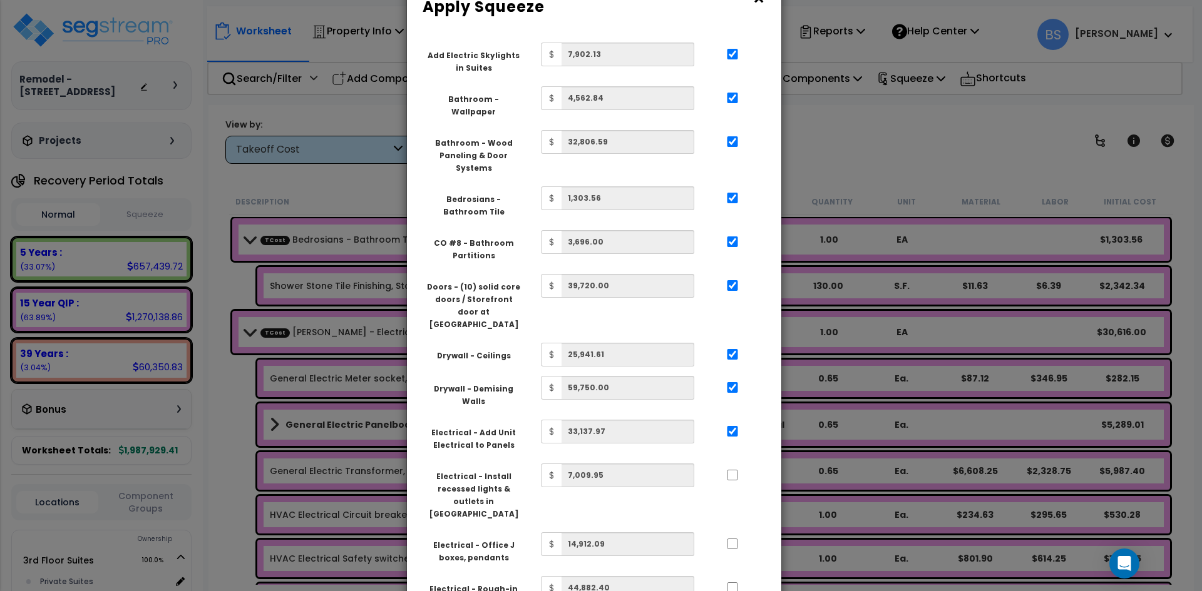
drag, startPoint x: 671, startPoint y: 89, endPoint x: 664, endPoint y: 33, distance: 56.1
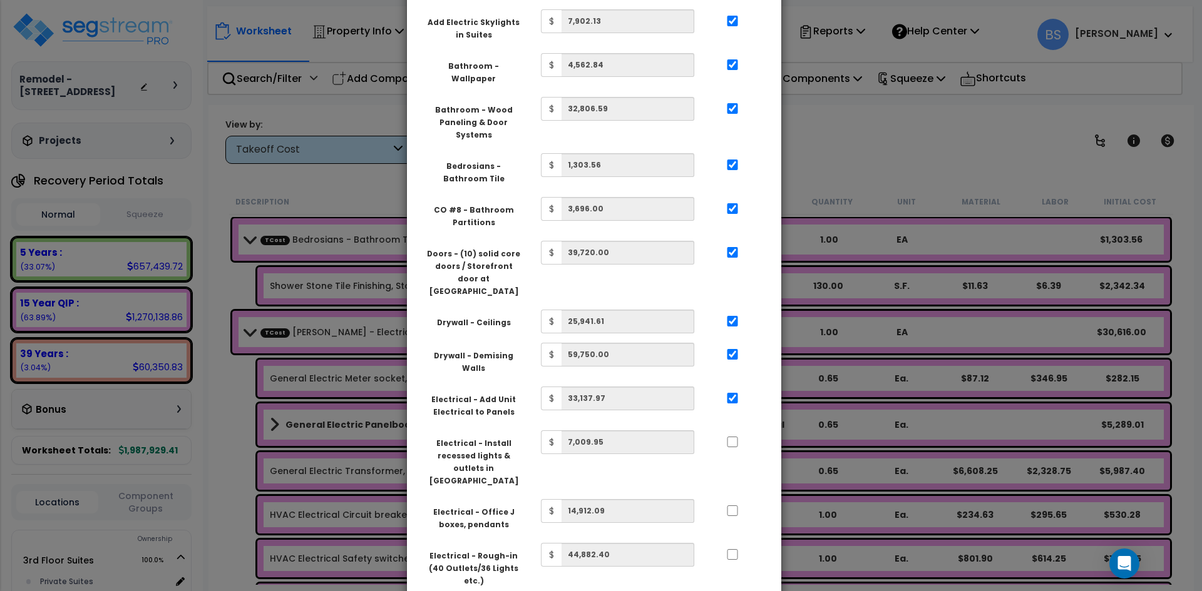
scroll to position [63, 0]
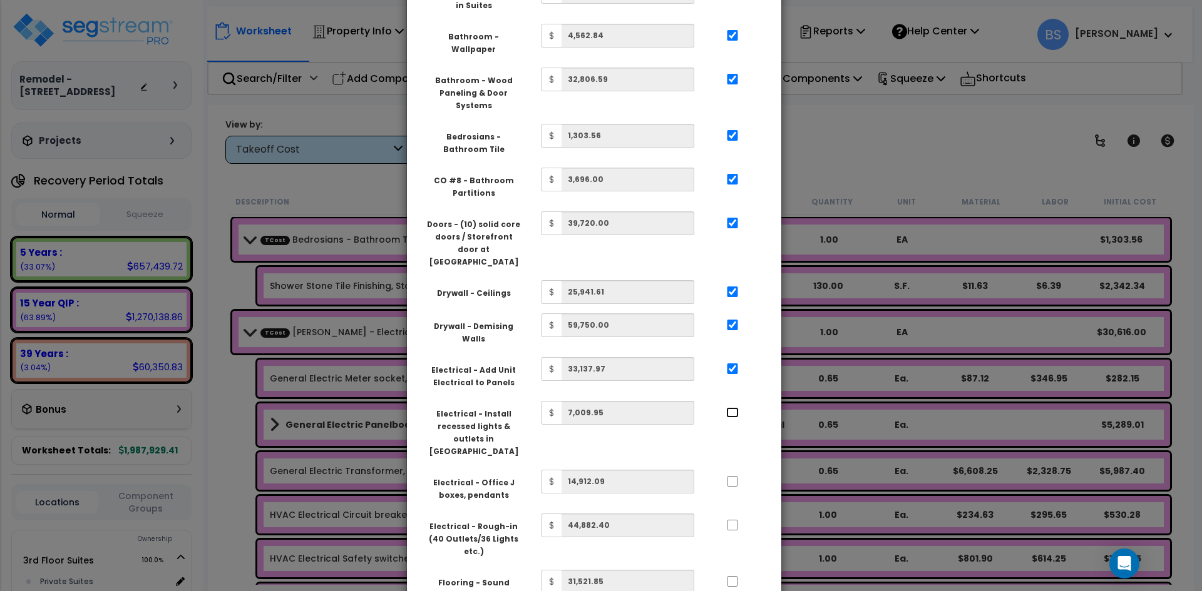
click at [731, 407] on input "..." at bounding box center [732, 412] width 13 height 11
checkbox input "true"
click at [732, 476] on input "..." at bounding box center [732, 481] width 13 height 11
checkbox input "true"
click at [735, 520] on input "..." at bounding box center [732, 525] width 13 height 11
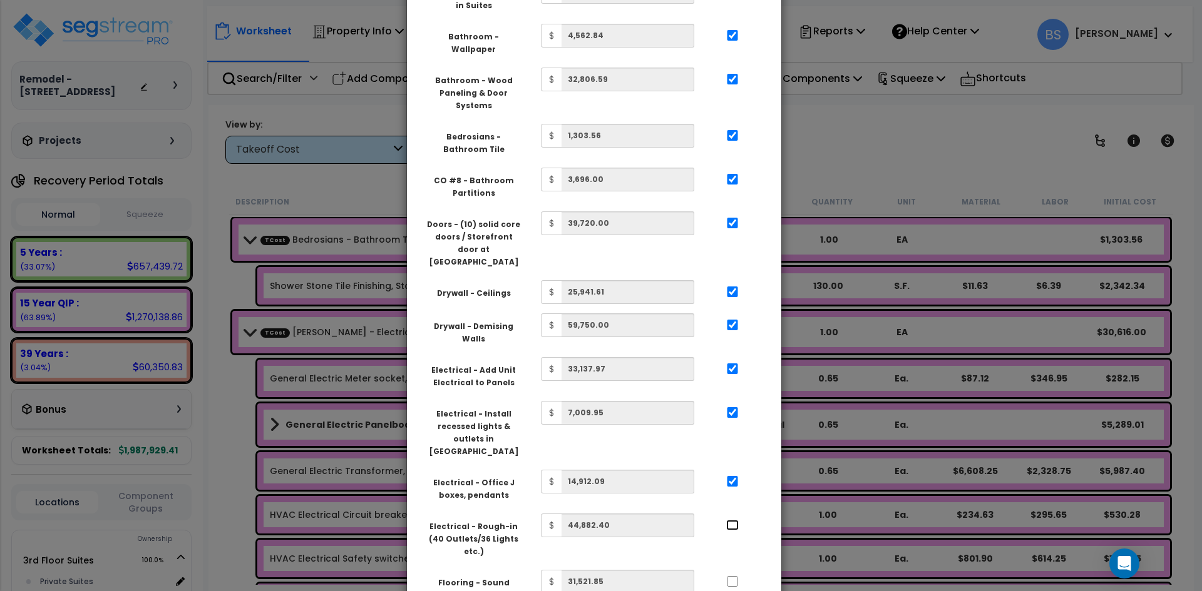
checkbox input "true"
click at [732, 576] on input "..." at bounding box center [732, 581] width 13 height 11
checkbox input "true"
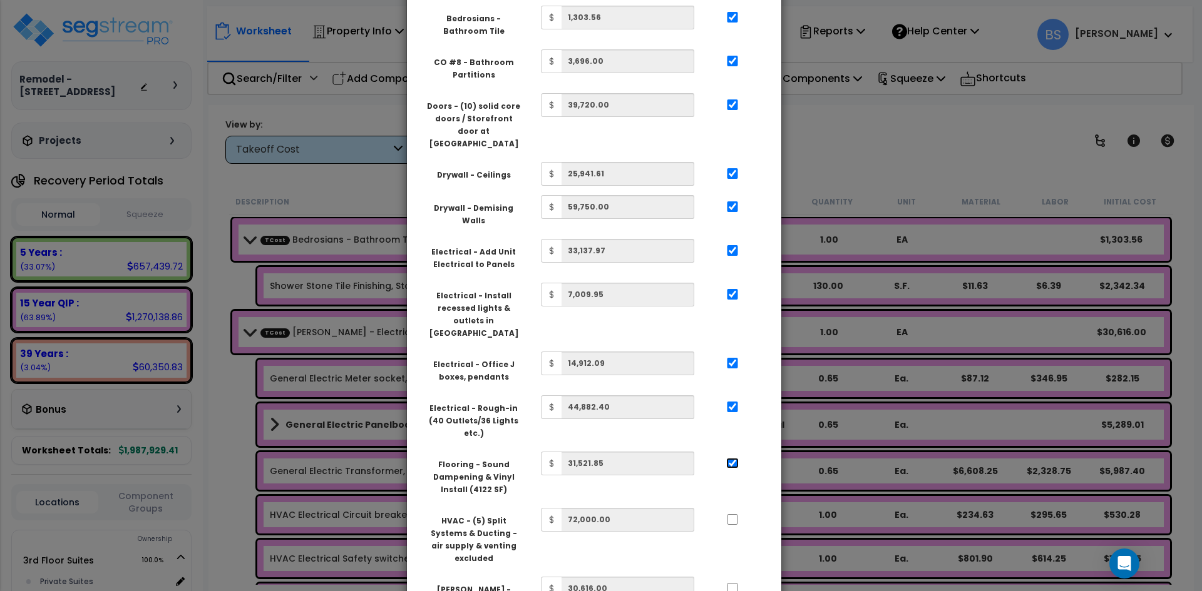
scroll to position [188, 0]
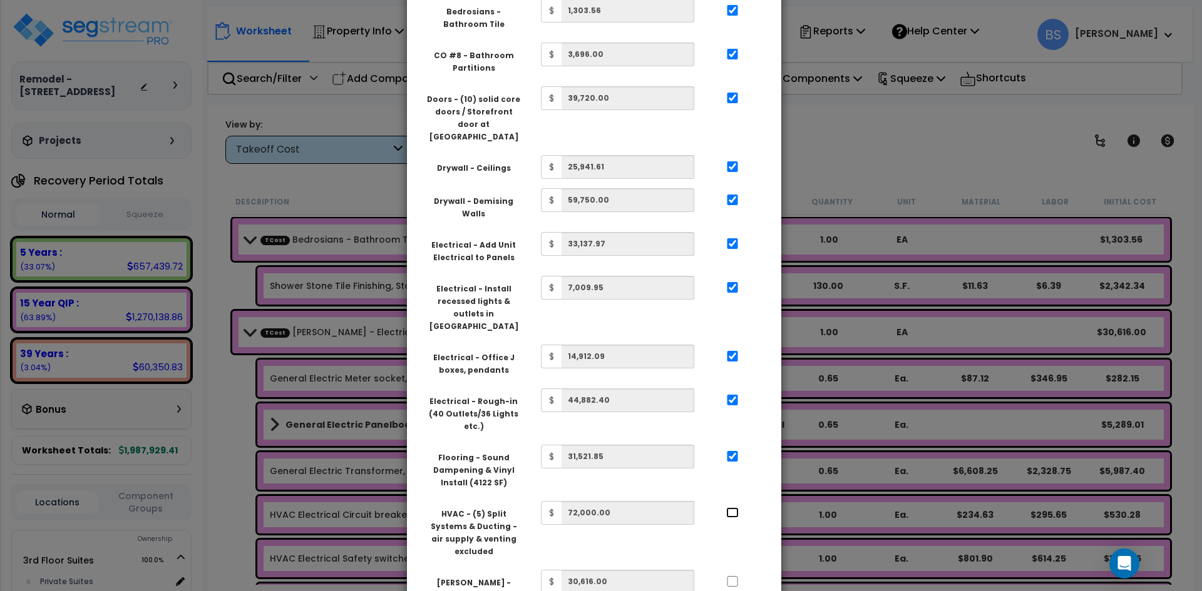
click at [732, 508] on input "..." at bounding box center [732, 513] width 13 height 11
checkbox input "true"
click at [735, 576] on input "..." at bounding box center [732, 581] width 13 height 11
checkbox input "true"
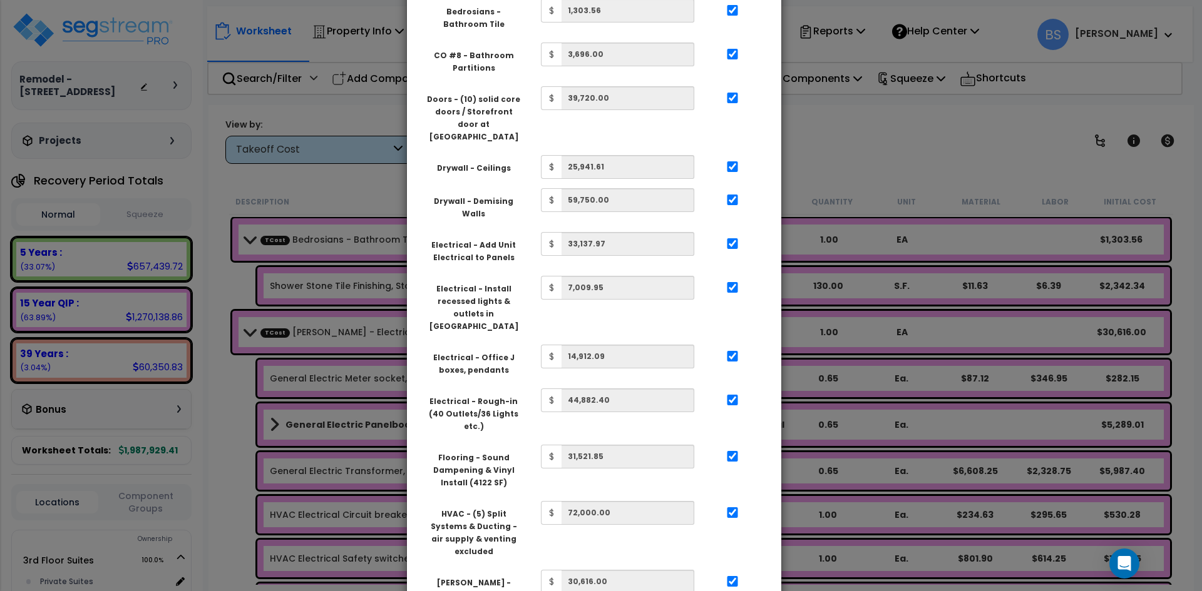
checkbox input "true"
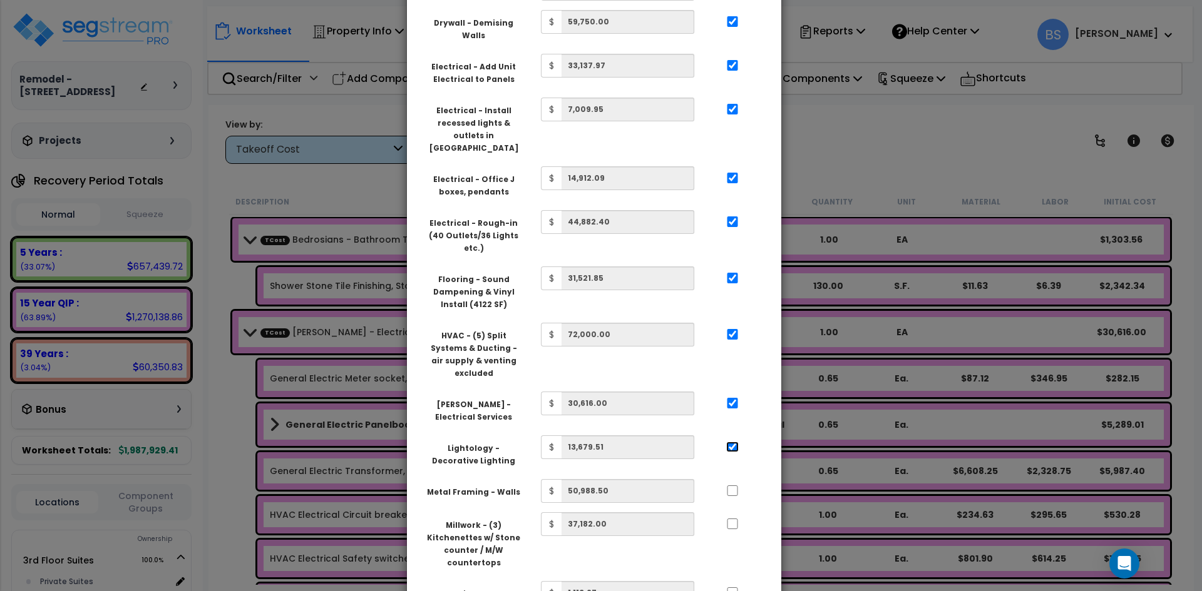
scroll to position [375, 0]
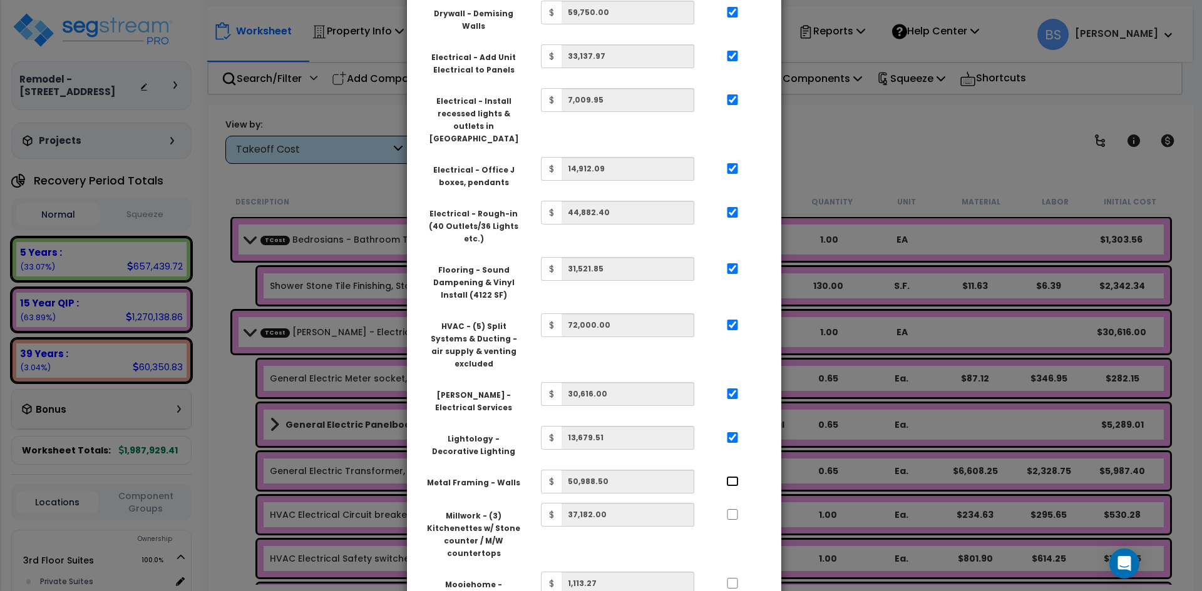
click at [735, 476] on input "..." at bounding box center [732, 481] width 13 height 11
checkbox input "true"
click at [733, 509] on input "..." at bounding box center [732, 514] width 13 height 11
checkbox input "true"
click at [731, 578] on input "..." at bounding box center [732, 583] width 13 height 11
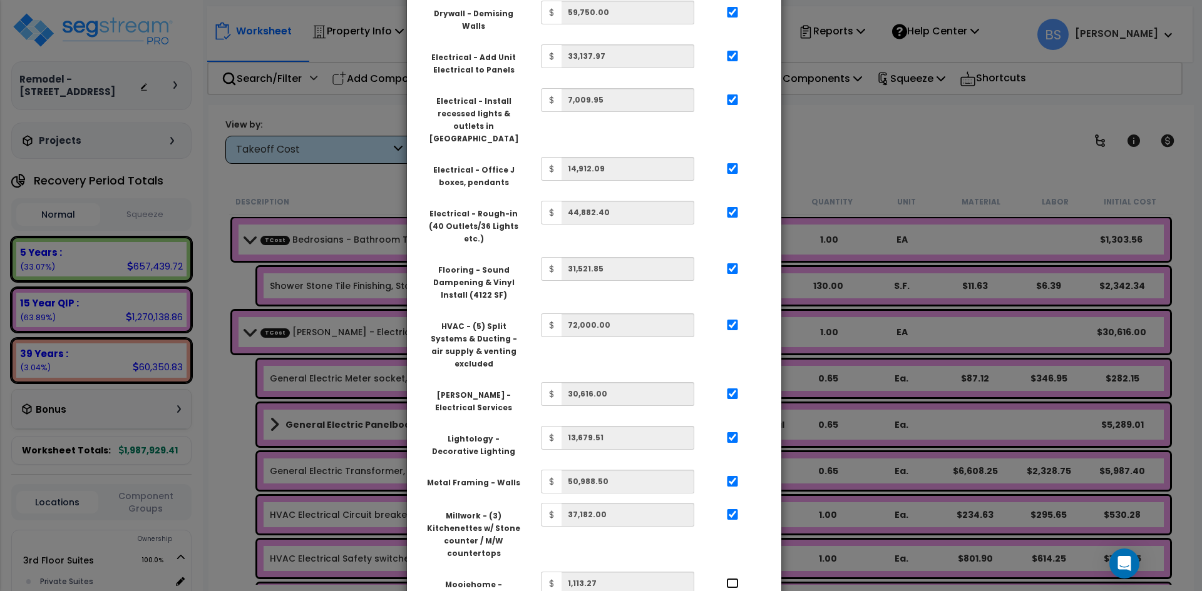
checkbox input "true"
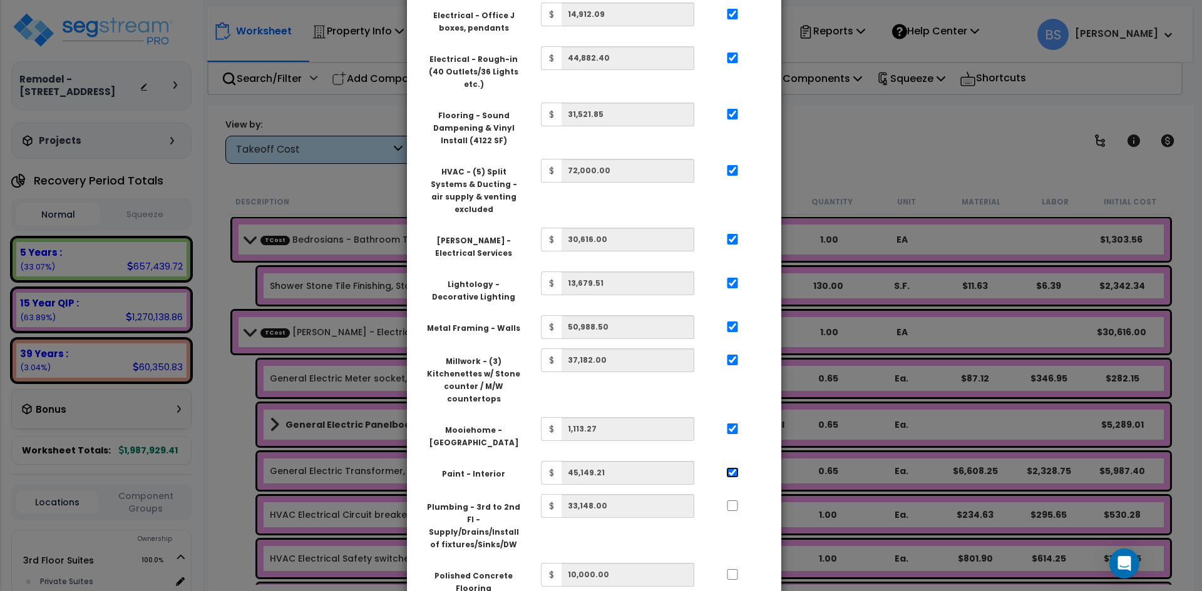
scroll to position [563, 0]
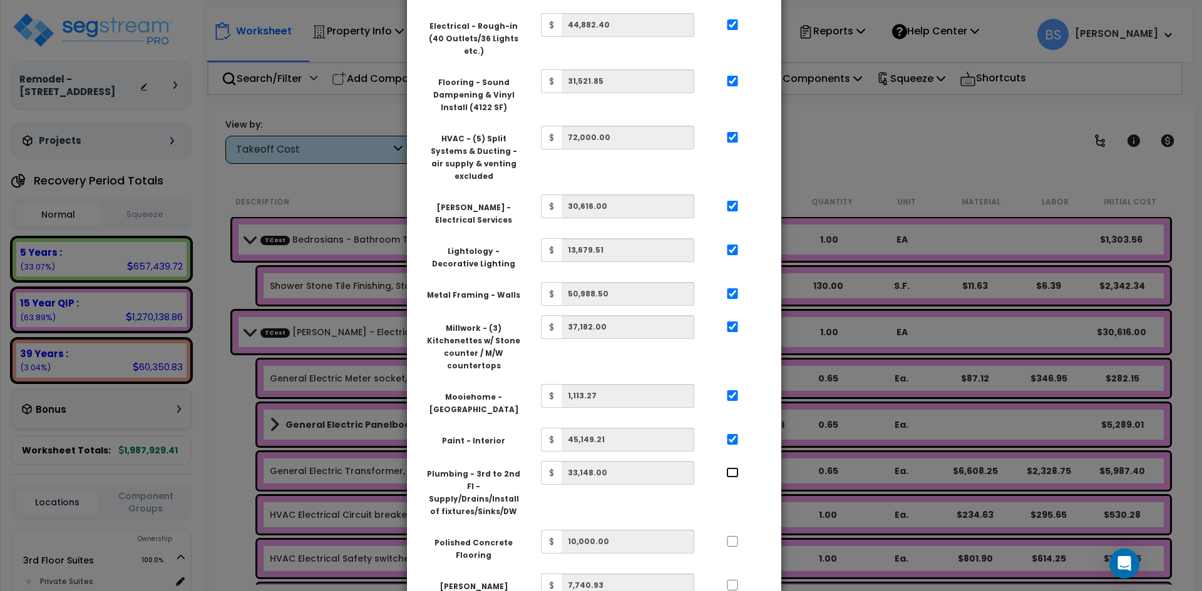
click at [733, 467] on input "..." at bounding box center [732, 472] width 13 height 11
checkbox input "true"
click at [732, 530] on div at bounding box center [732, 540] width 58 height 20
click at [732, 536] on input "..." at bounding box center [732, 541] width 13 height 11
checkbox input "true"
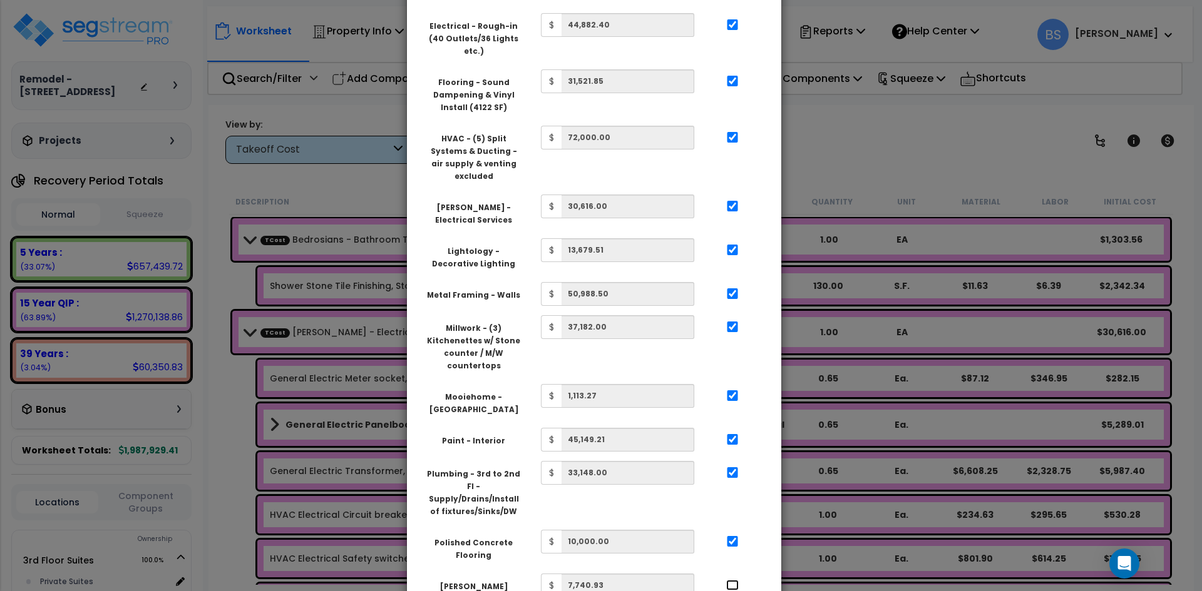
click at [735, 580] on input "..." at bounding box center [732, 585] width 13 height 11
checkbox input "true"
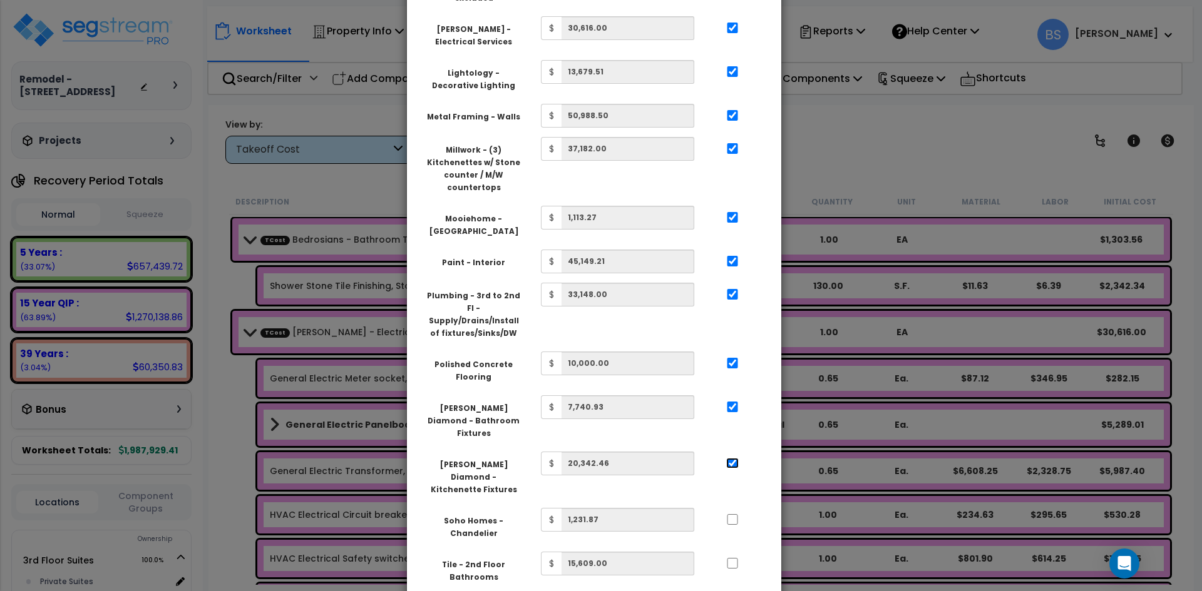
scroll to position [751, 0]
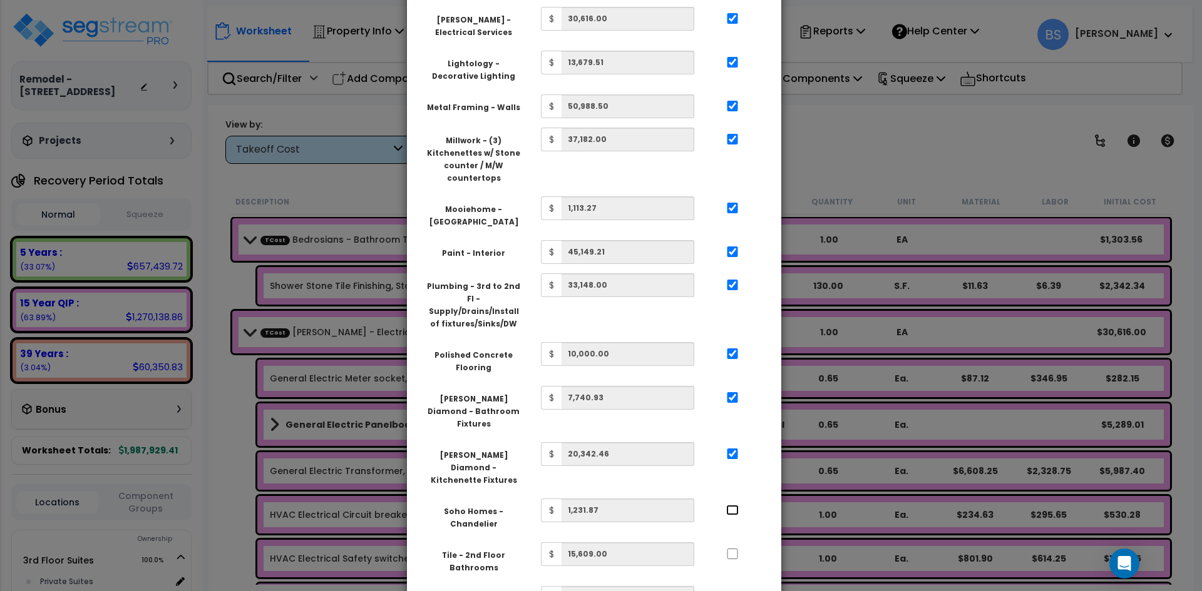
click at [733, 505] on input "..." at bounding box center [732, 510] width 13 height 11
checkbox input "true"
click at [733, 543] on div at bounding box center [732, 553] width 58 height 20
click at [733, 549] on input "..." at bounding box center [732, 554] width 13 height 11
checkbox input "true"
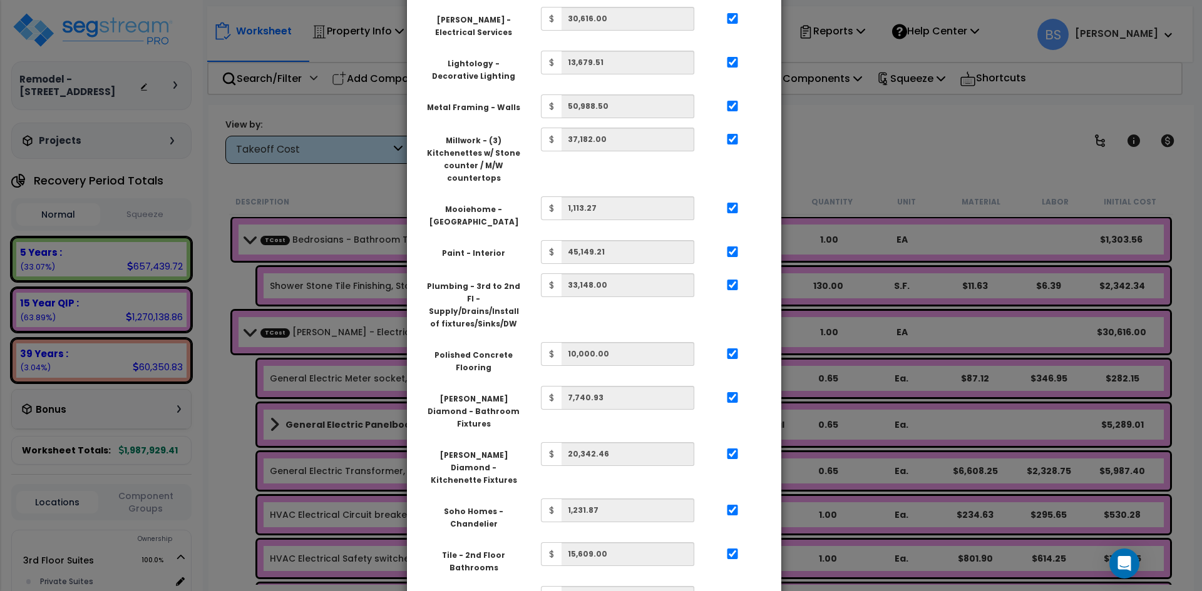
click at [733, 591] on input "..." at bounding box center [732, 598] width 13 height 11
checkbox input "true"
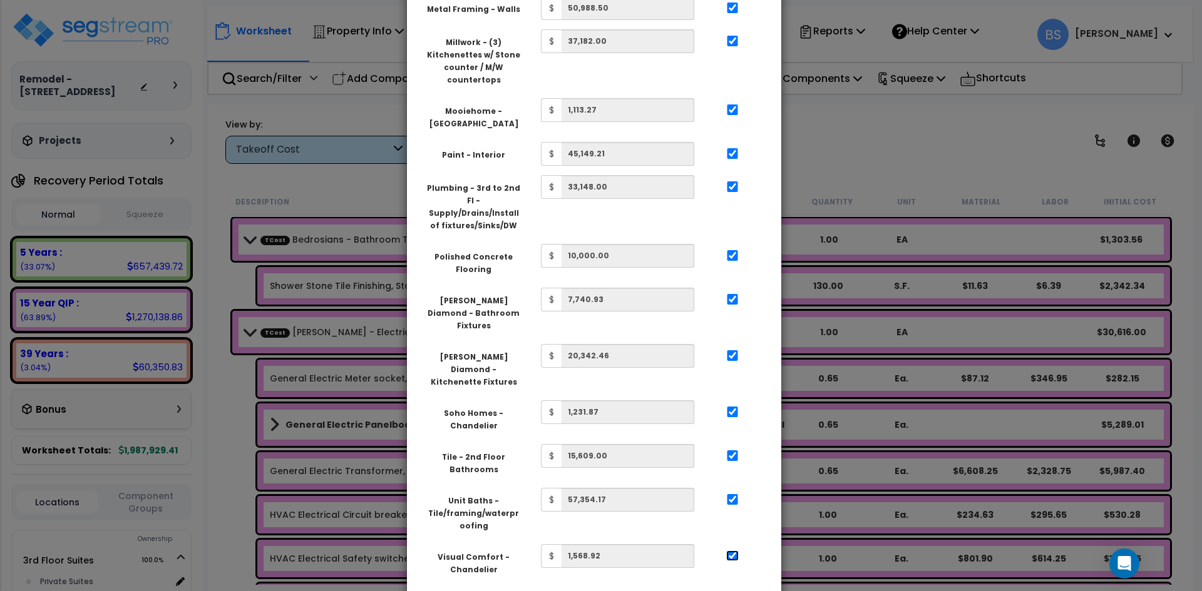
scroll to position [861, 0]
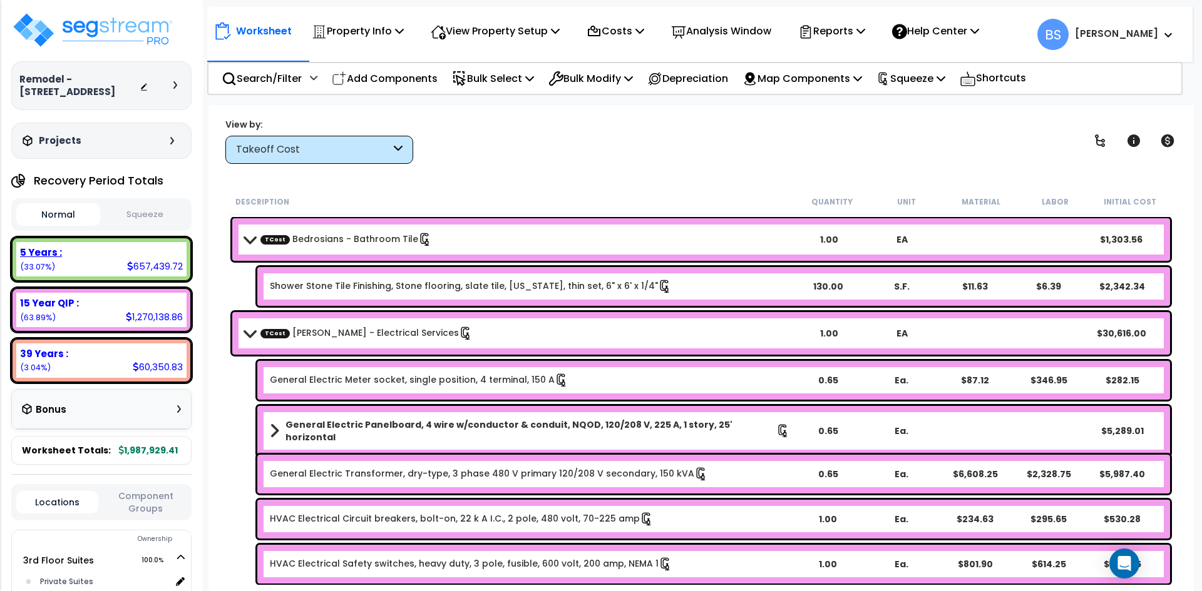
click at [101, 272] on div "5 Years : 657,439.72 (33.07%)" at bounding box center [101, 259] width 170 height 34
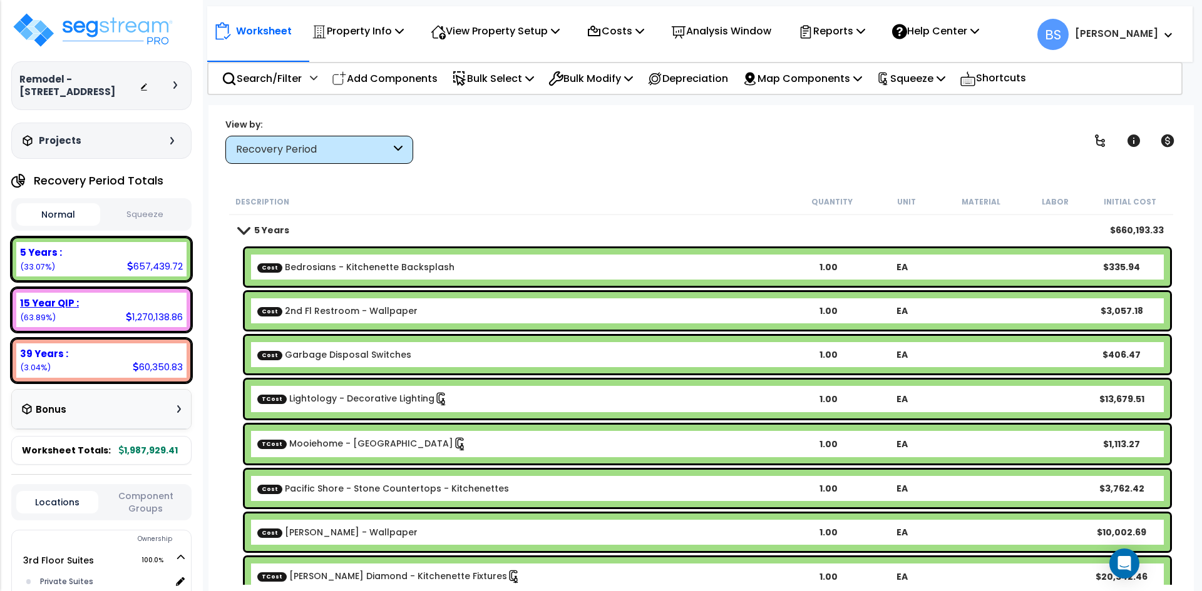
click at [89, 323] on div "15 Year QIP : 1,270,138.86 (63.89%)" at bounding box center [101, 310] width 170 height 34
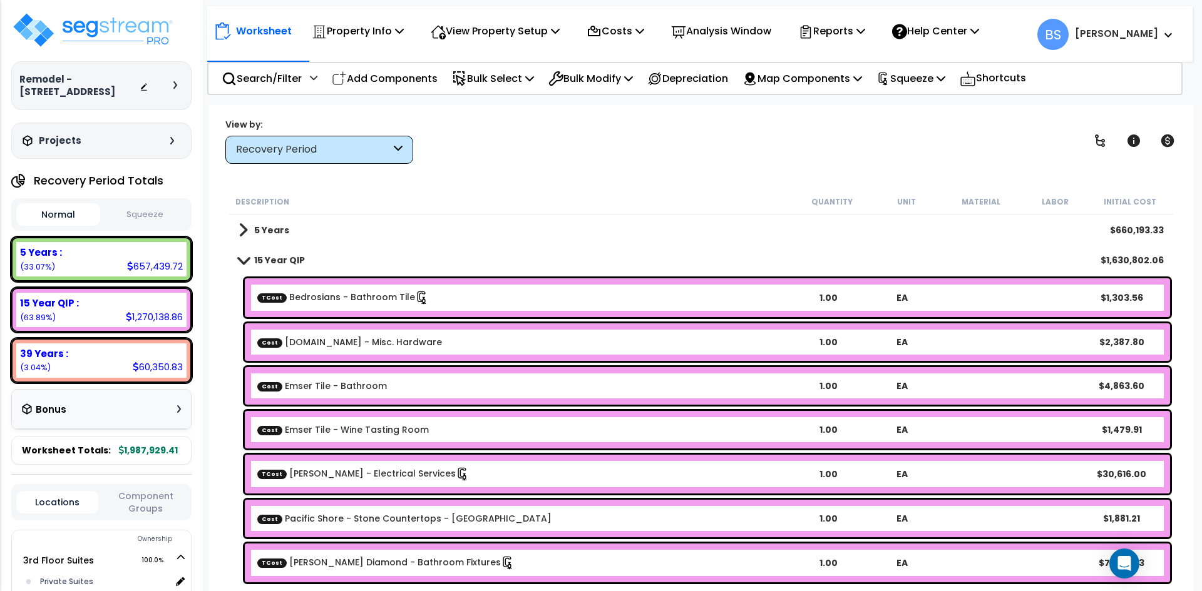
click at [581, 158] on div "View by: Recovery Period Takeoff Cost" at bounding box center [701, 141] width 960 height 46
click at [746, 165] on div "Worksheet Property Info Property Setup Add Property Unit Template property Clon…" at bounding box center [700, 400] width 985 height 591
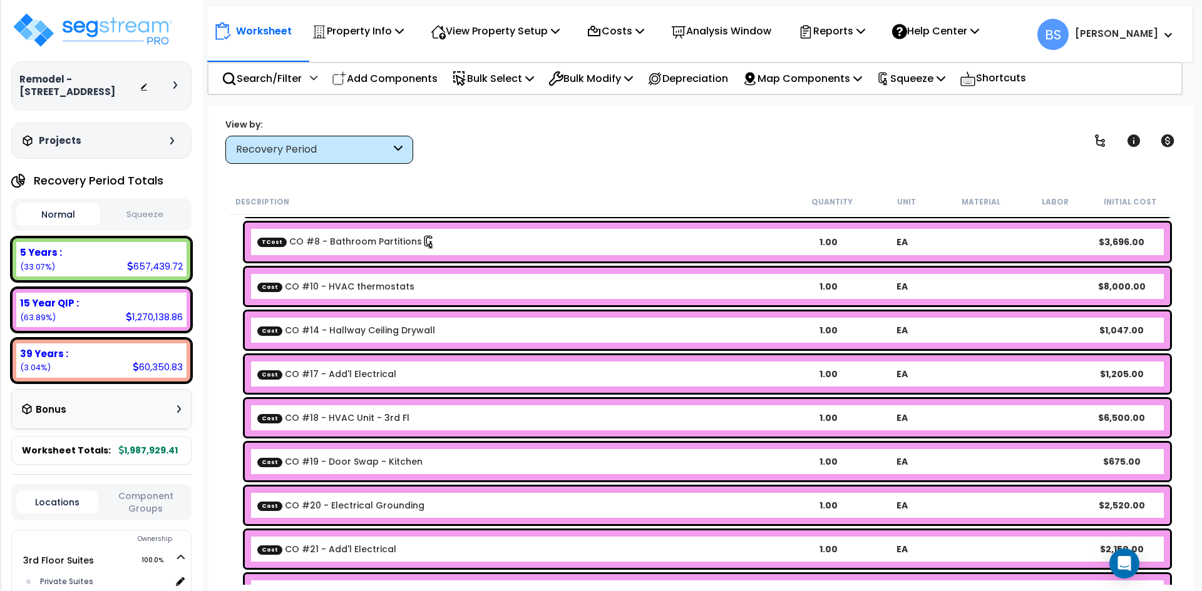
scroll to position [1064, 0]
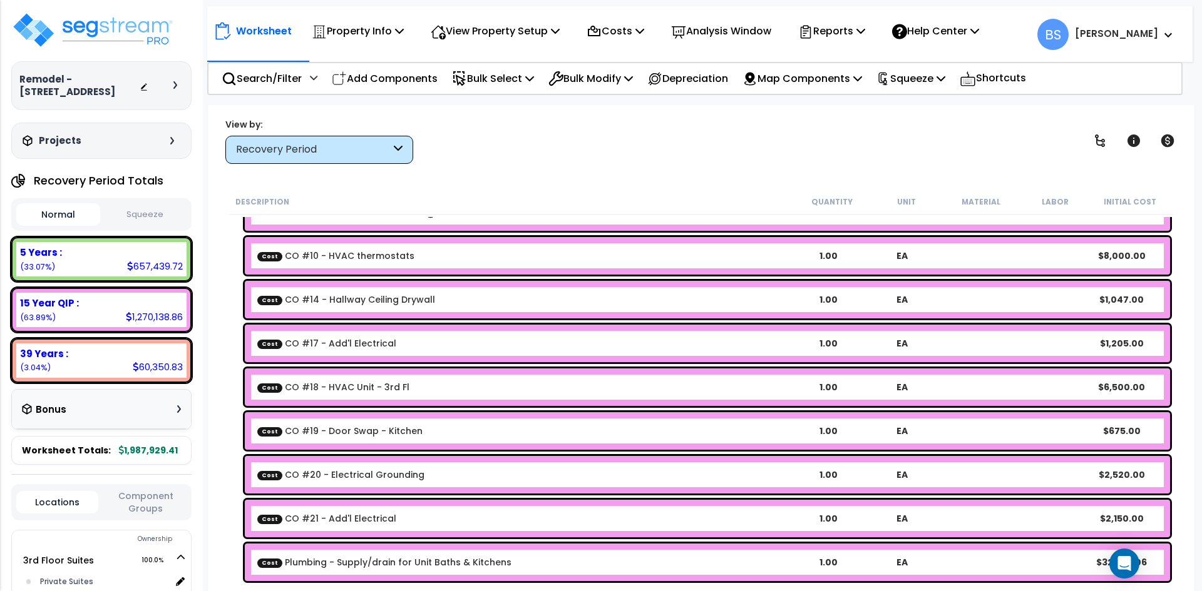
click at [382, 384] on link "Cost CO #18 - HVAC Unit - 3rd Fl" at bounding box center [333, 387] width 152 height 13
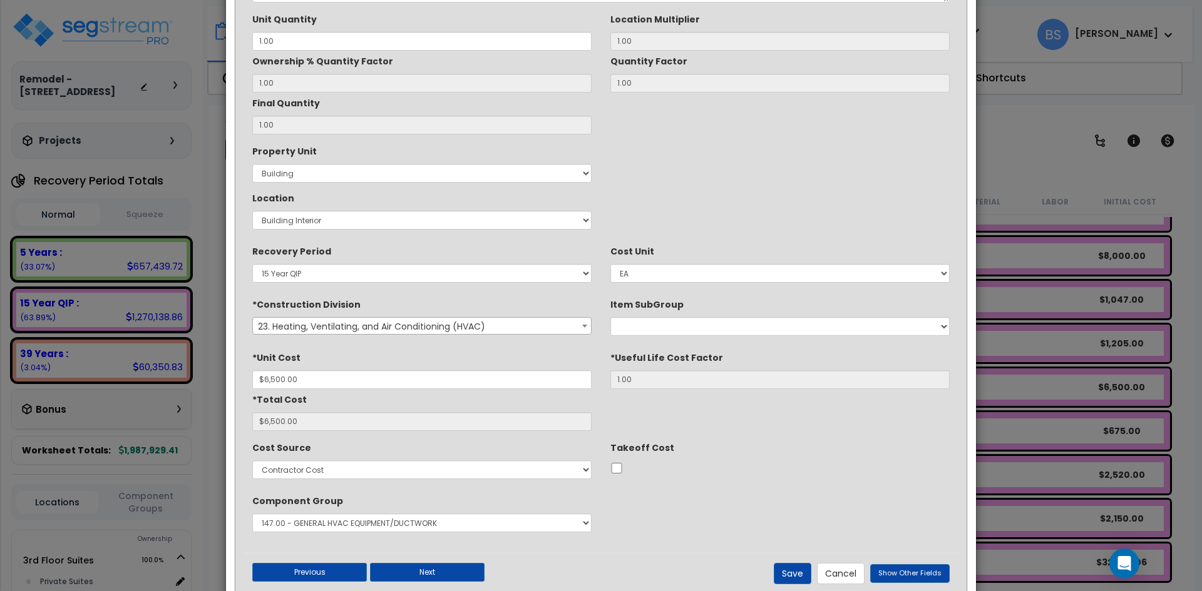
scroll to position [146, 0]
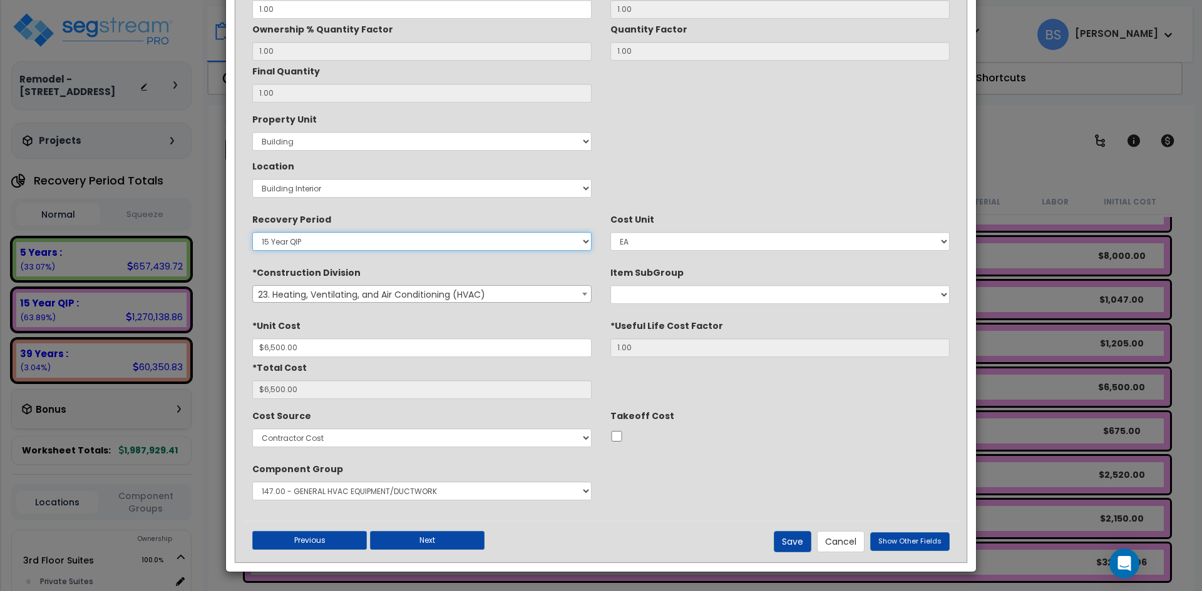
click at [418, 235] on select "5 Years 7 Years 15 Years 15 Year QIP 39 Years" at bounding box center [421, 241] width 339 height 19
select select "39Y"
click at [252, 232] on select "5 Years 7 Years 15 Years 15 Year QIP 39 Years" at bounding box center [421, 241] width 339 height 19
click at [791, 533] on button "Save" at bounding box center [793, 541] width 38 height 21
type input "6500.00"
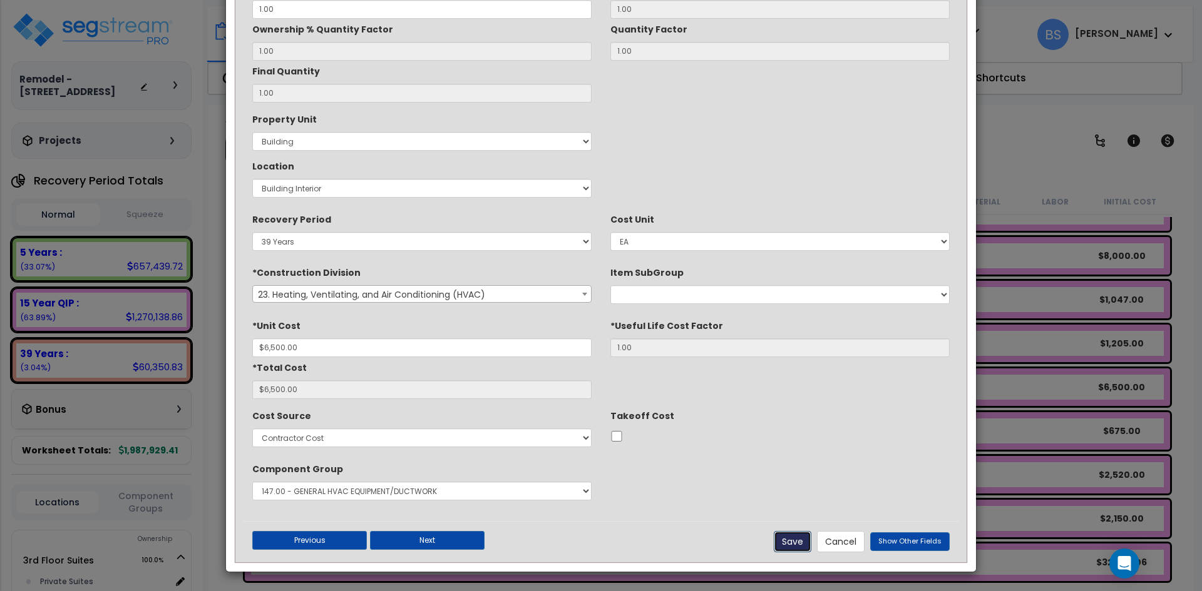
type input "6500.00"
click at [798, 543] on button "Save" at bounding box center [793, 541] width 38 height 21
checkbox input "false"
click at [849, 544] on button "Cancel" at bounding box center [841, 541] width 48 height 21
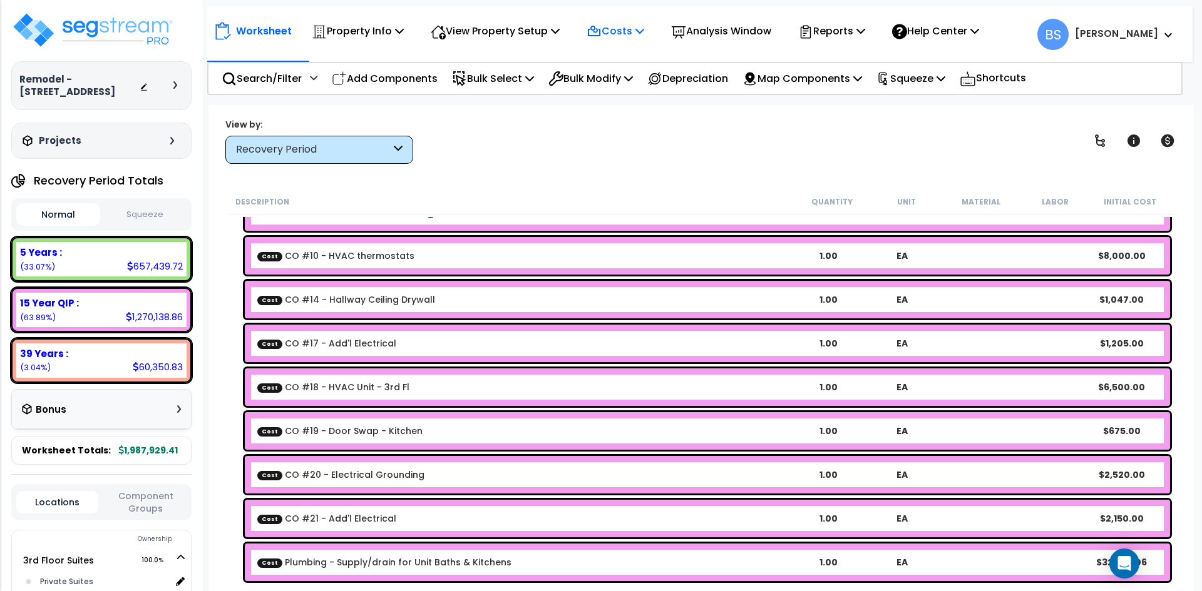
click at [630, 29] on p "Costs" at bounding box center [615, 31] width 58 height 17
click at [608, 79] on link "Direct Costs" at bounding box center [642, 85] width 124 height 25
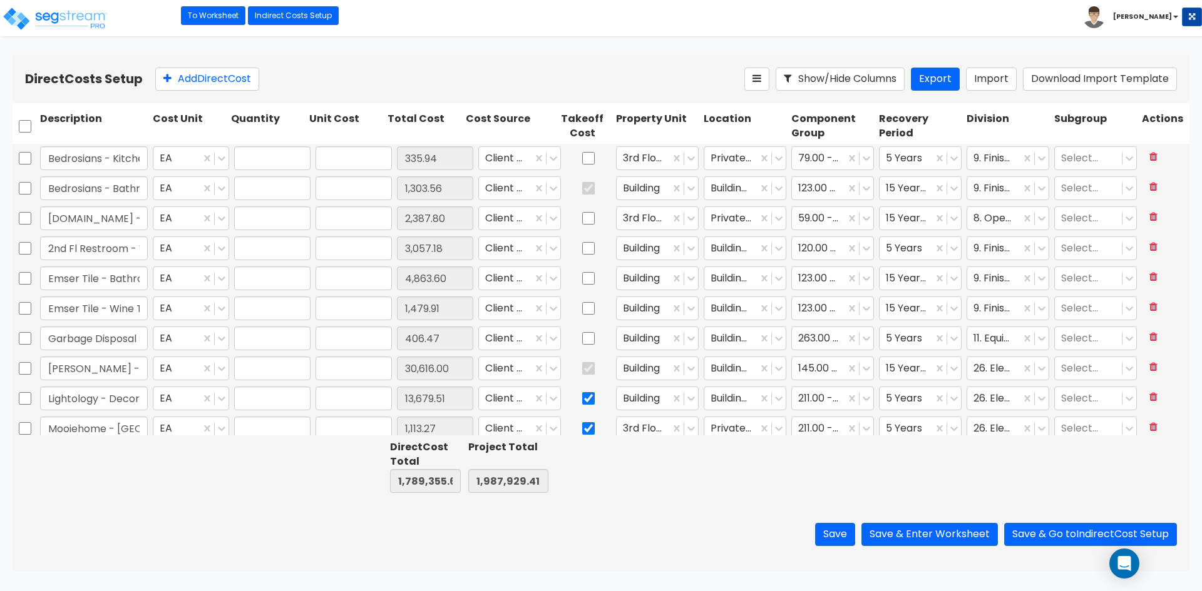
type input "1.00"
type input "335.94"
type input "1.00"
type input "1,303.56"
type input "1.00"
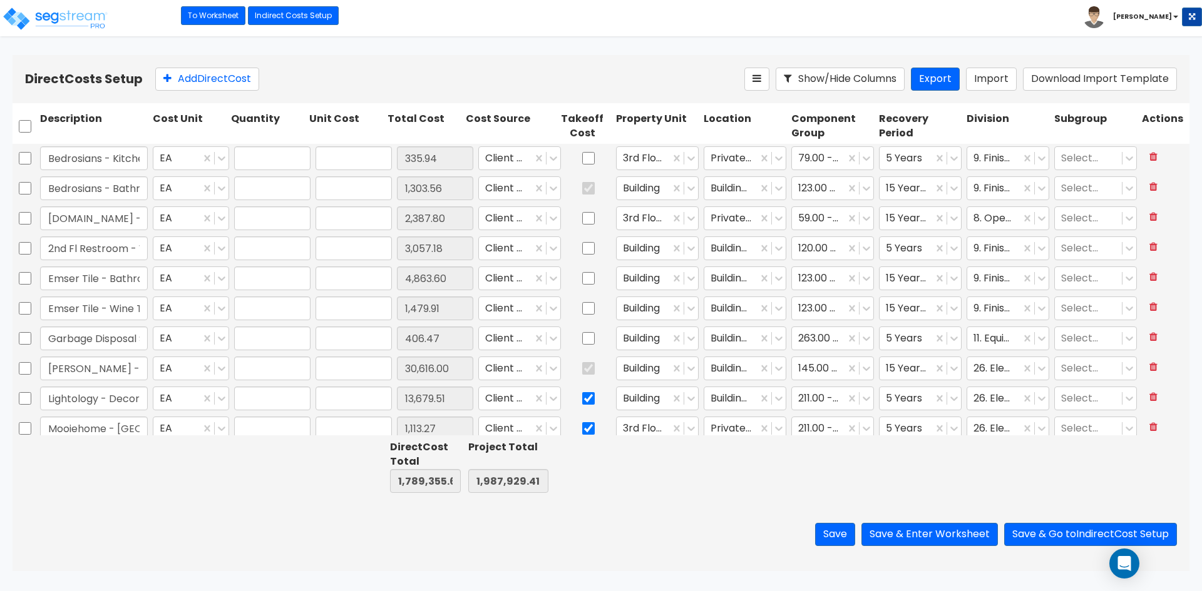
type input "2,387.80"
type input "1.00"
type input "3,057.18"
type input "1.00"
type input "4,863.60"
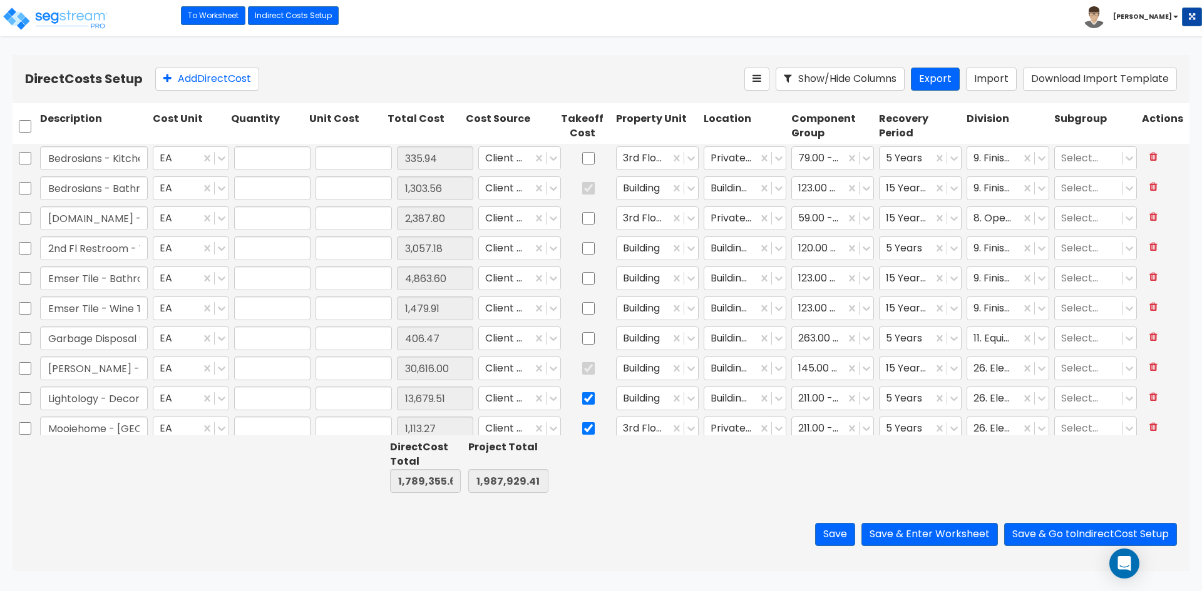
type input "1.00"
type input "1,479.91"
type input "1.00"
type input "406.47"
type input "1.00"
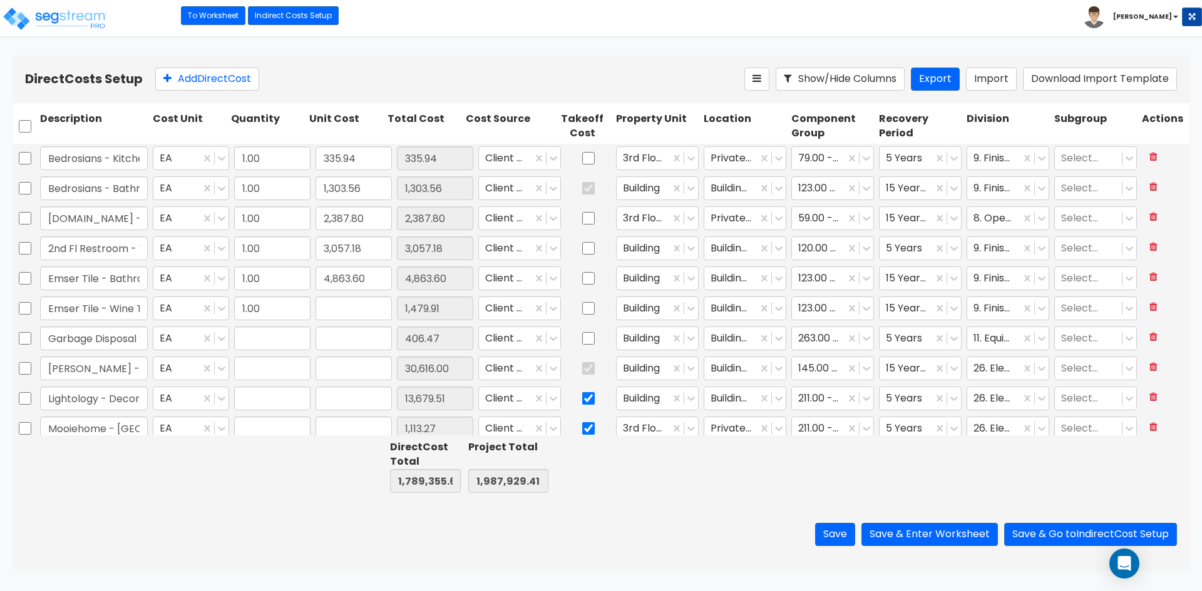
type input "30,616.00"
type input "1.00"
type input "13,679.51"
type input "1.00"
type input "1,113.27"
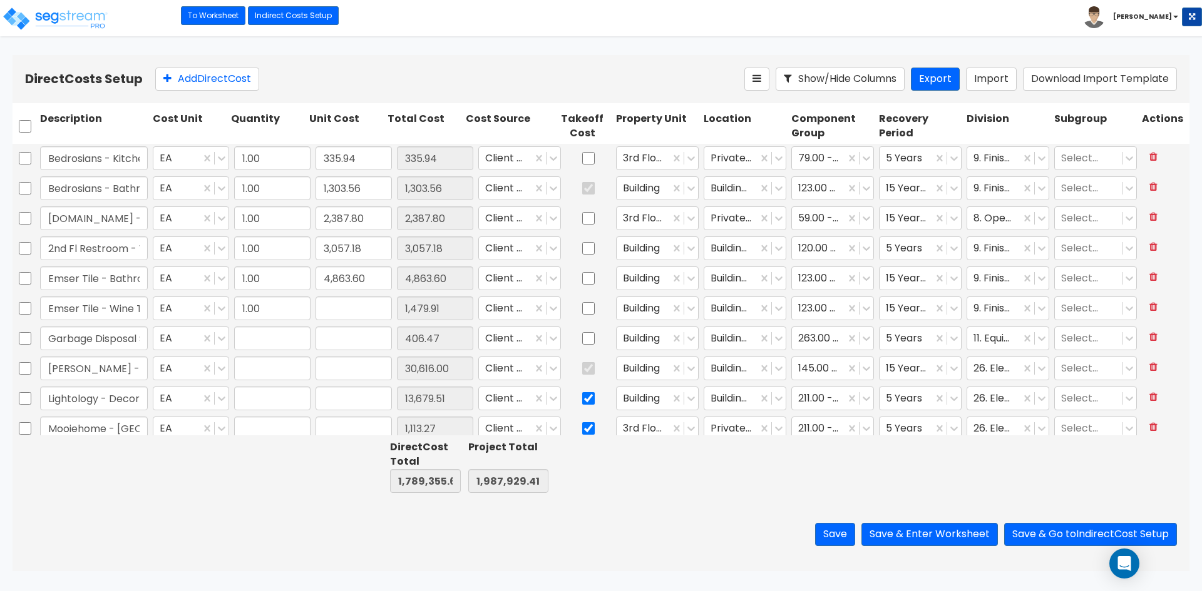
type input "1.00"
type input "1,881.21"
type input "1.00"
type input "3,762.42"
type input "1.00"
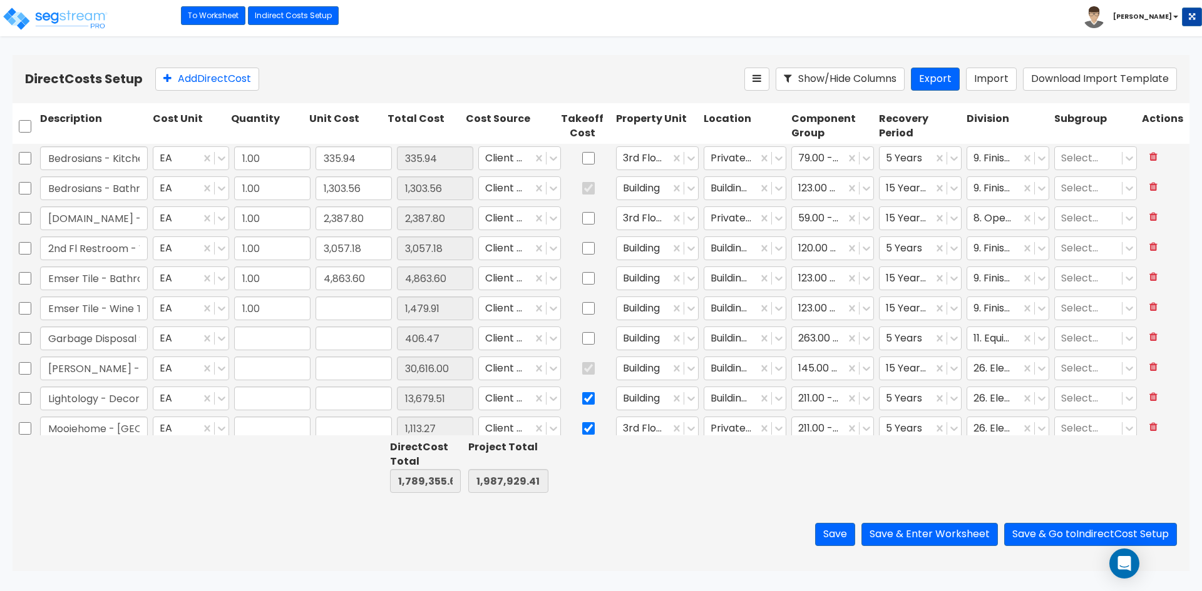
type input "10,002.69"
type input "1.00"
type input "7,740.93"
type input "1.00"
type input "20,342.46"
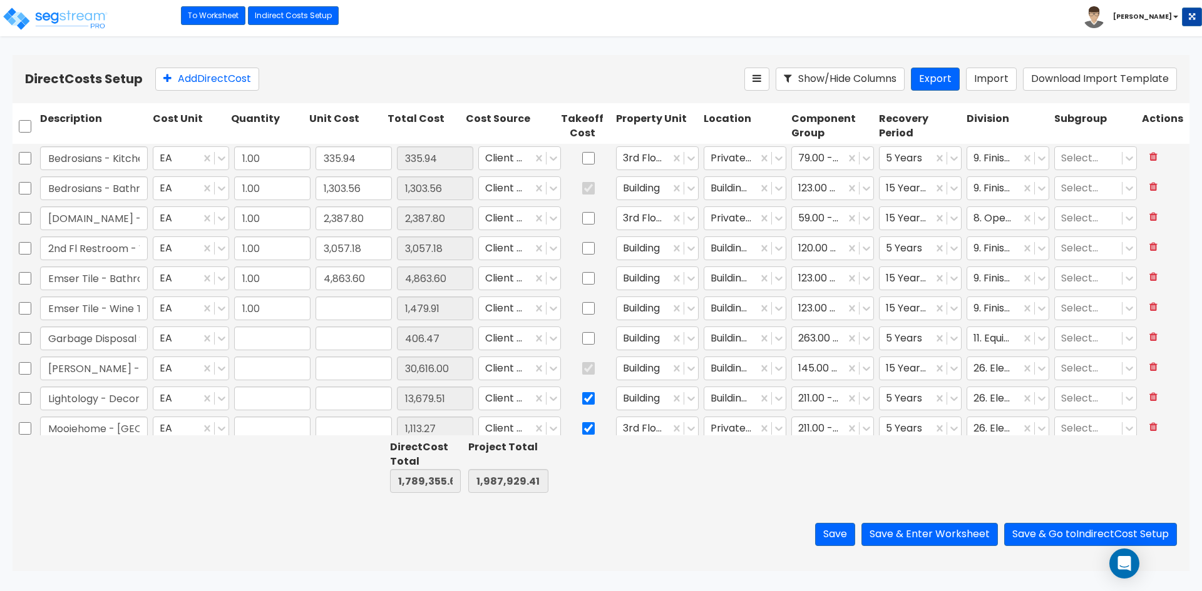
type input "1.00"
type input "1,231.87"
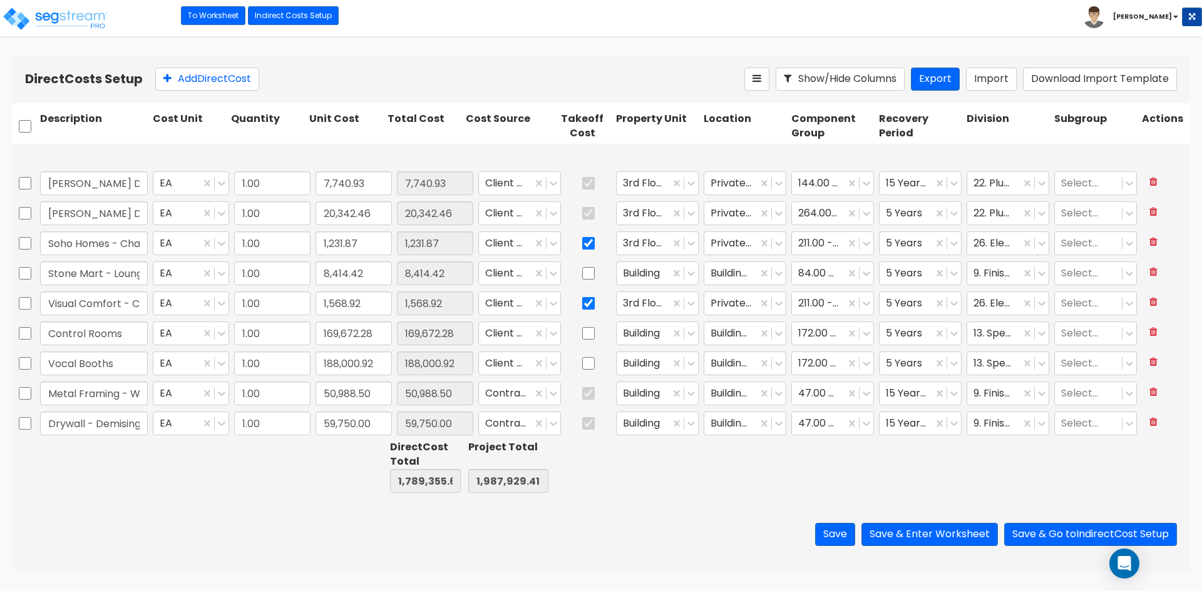
type input "1.00"
type input "37,182.00"
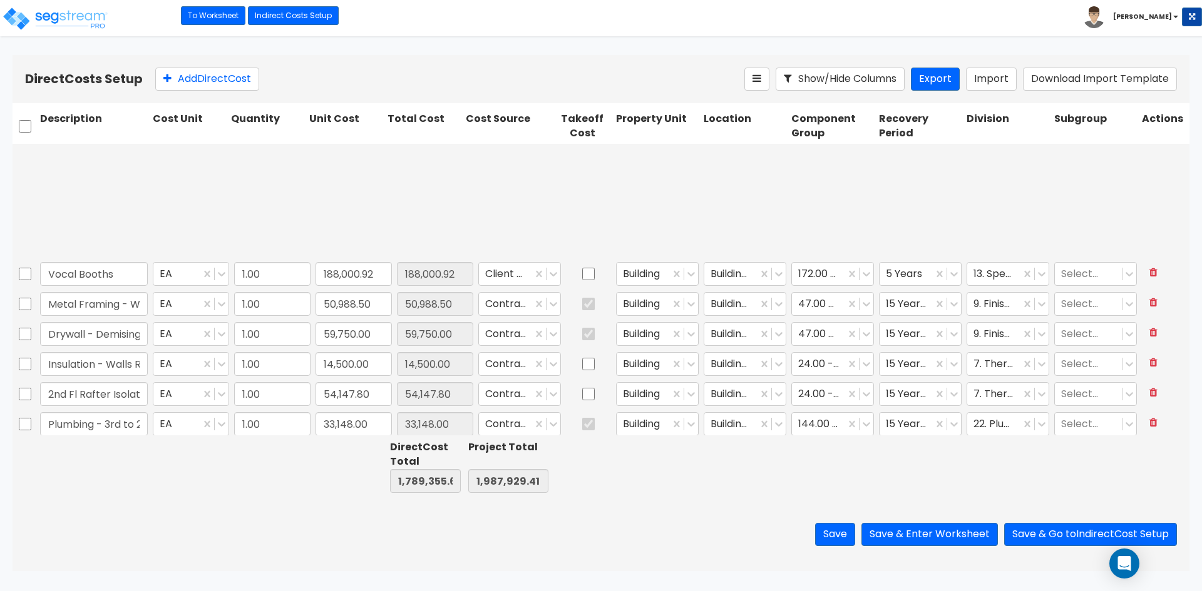
type input "1.00"
type input "3,360.00"
type input "1.00"
type input "4,100.00"
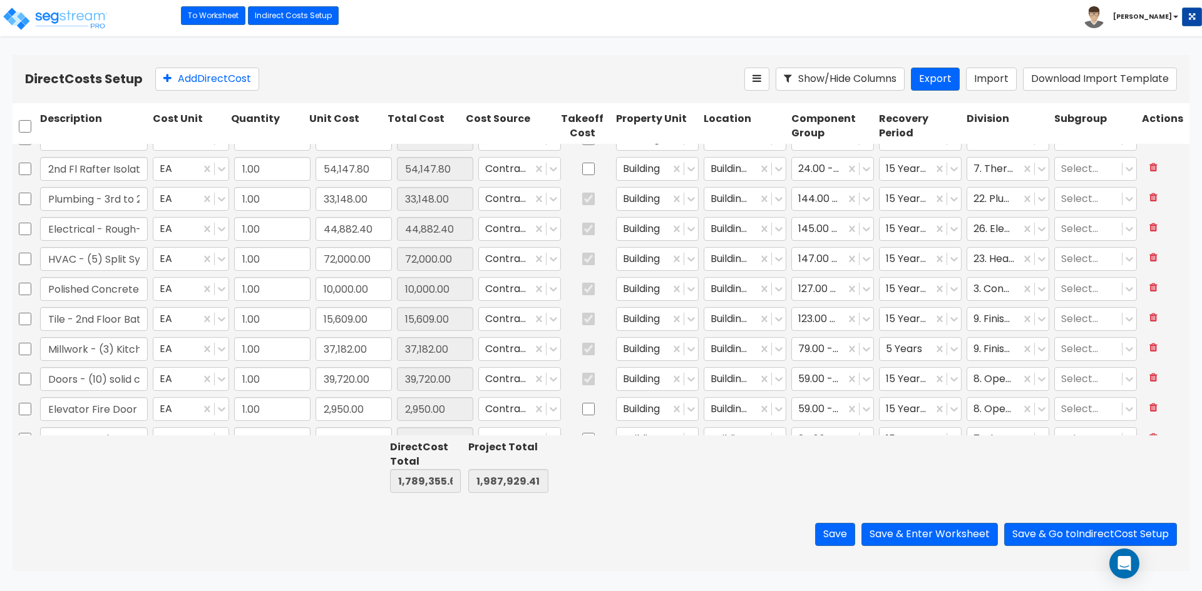
type input "1.00"
type input "1,047.00"
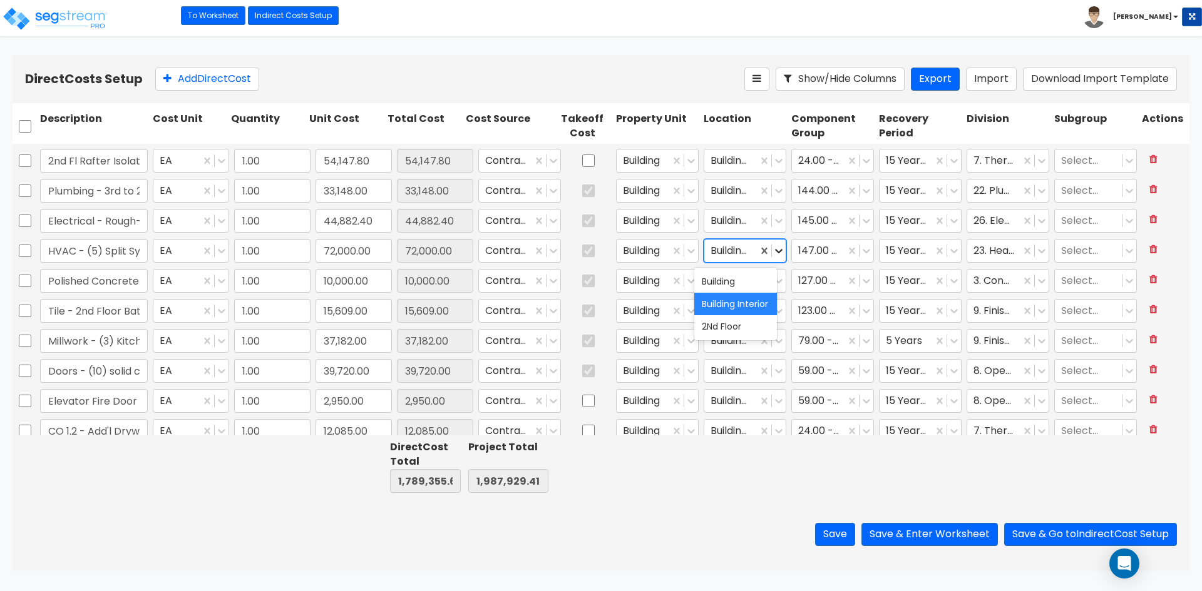
click at [772, 248] on icon at bounding box center [778, 251] width 13 height 13
click at [743, 278] on div "Building" at bounding box center [735, 281] width 83 height 23
click at [948, 252] on icon at bounding box center [954, 251] width 13 height 13
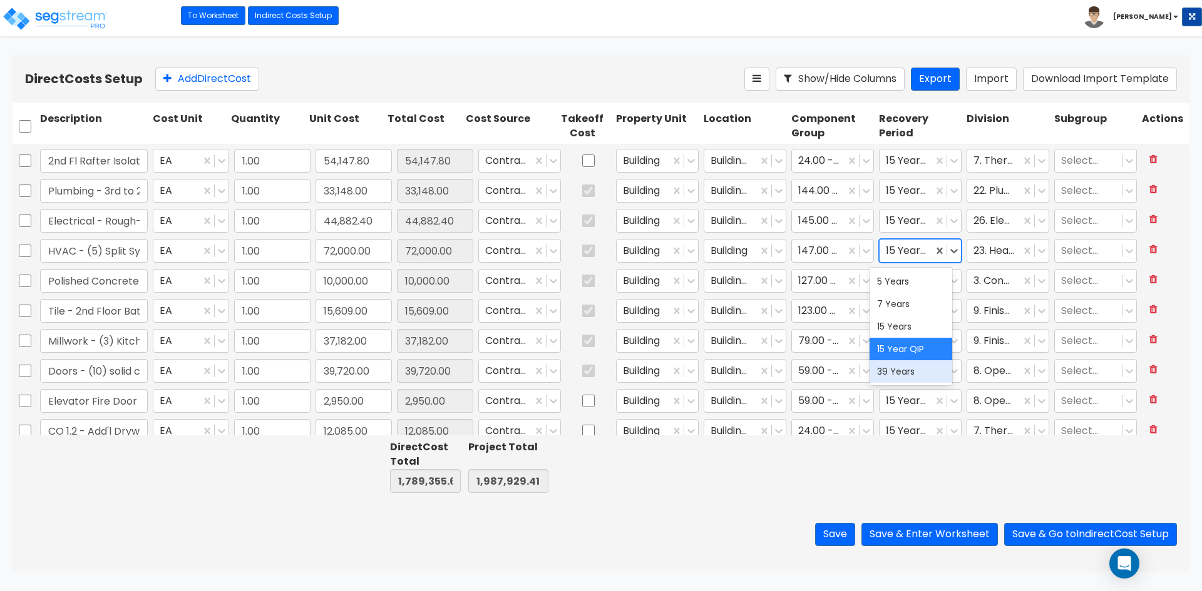
click at [899, 369] on div "39 Years" at bounding box center [910, 371] width 83 height 23
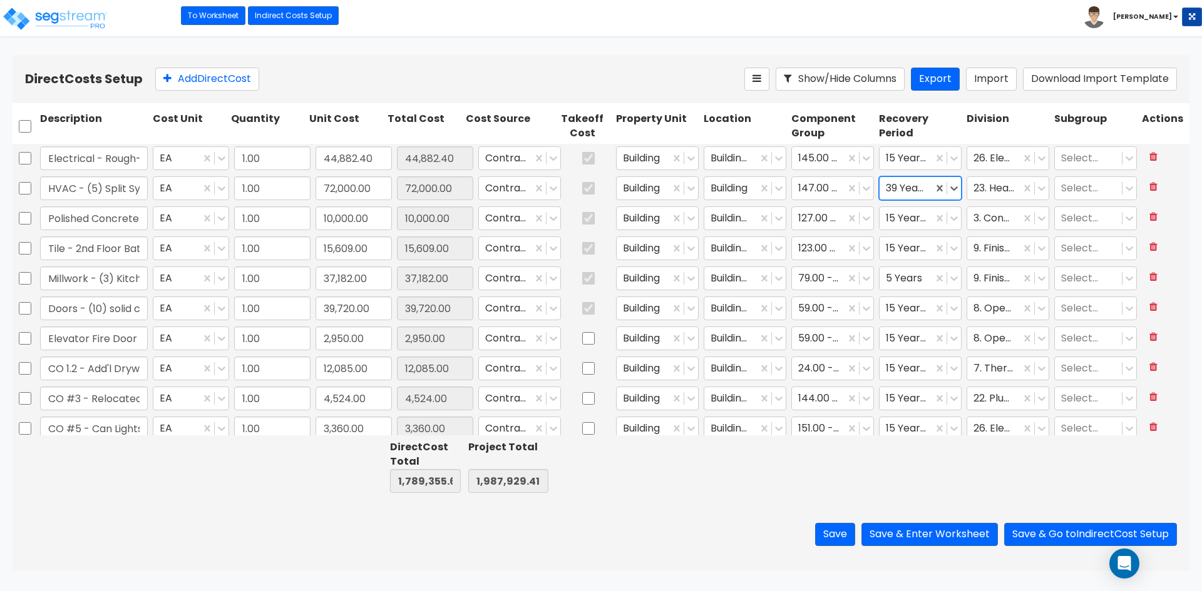
type input "1.00"
type input "6,500.00"
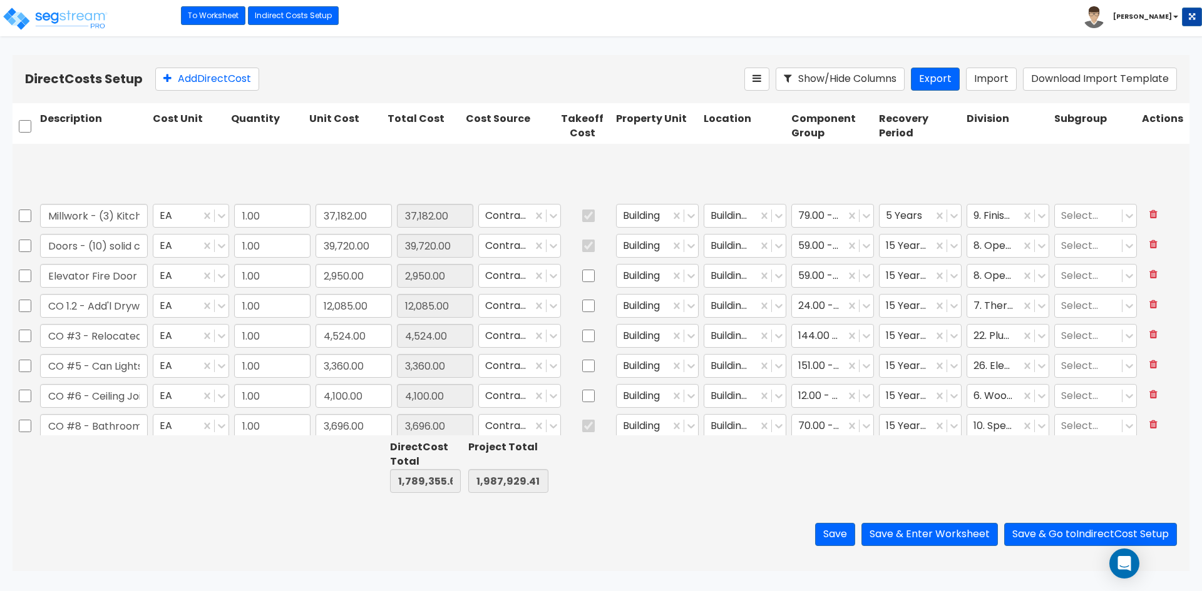
type input "1.00"
type input "7,902.13"
type input "1.00"
type input "32,883.06"
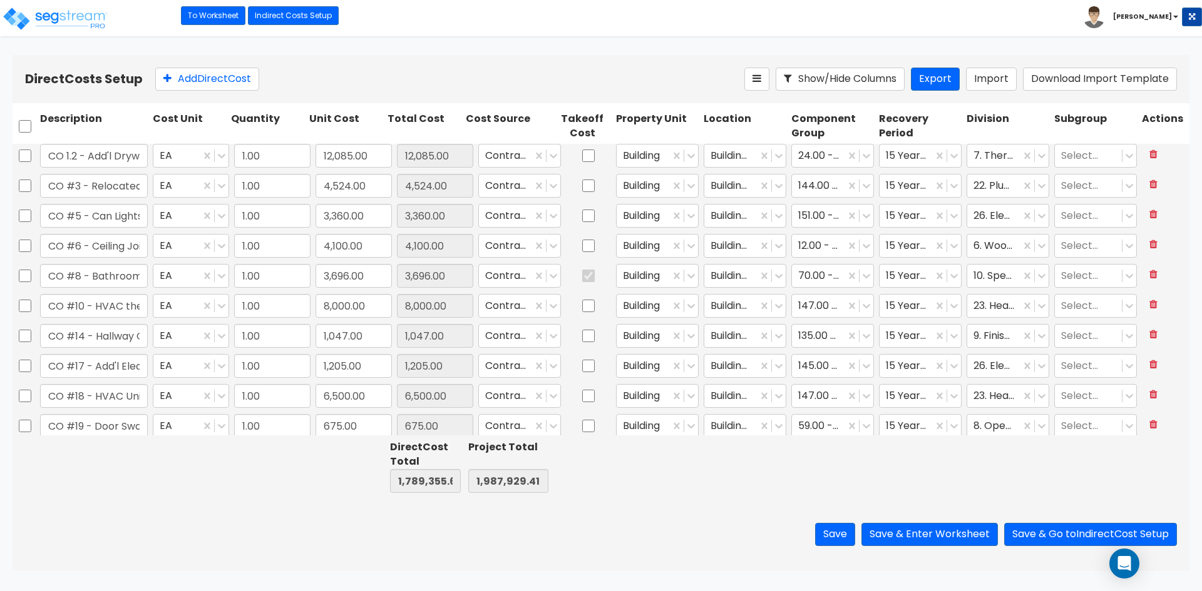
type input "1.00"
type input "33,137.97"
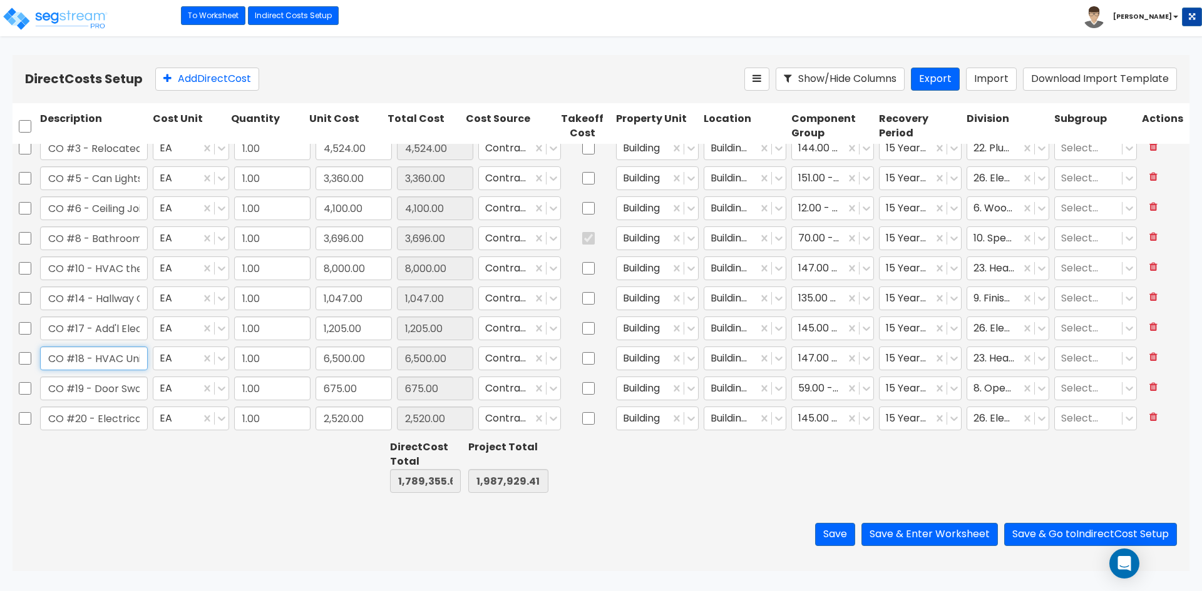
click at [78, 357] on input "CO #18 - HVAC Unit - 3rd Fl" at bounding box center [94, 359] width 108 height 24
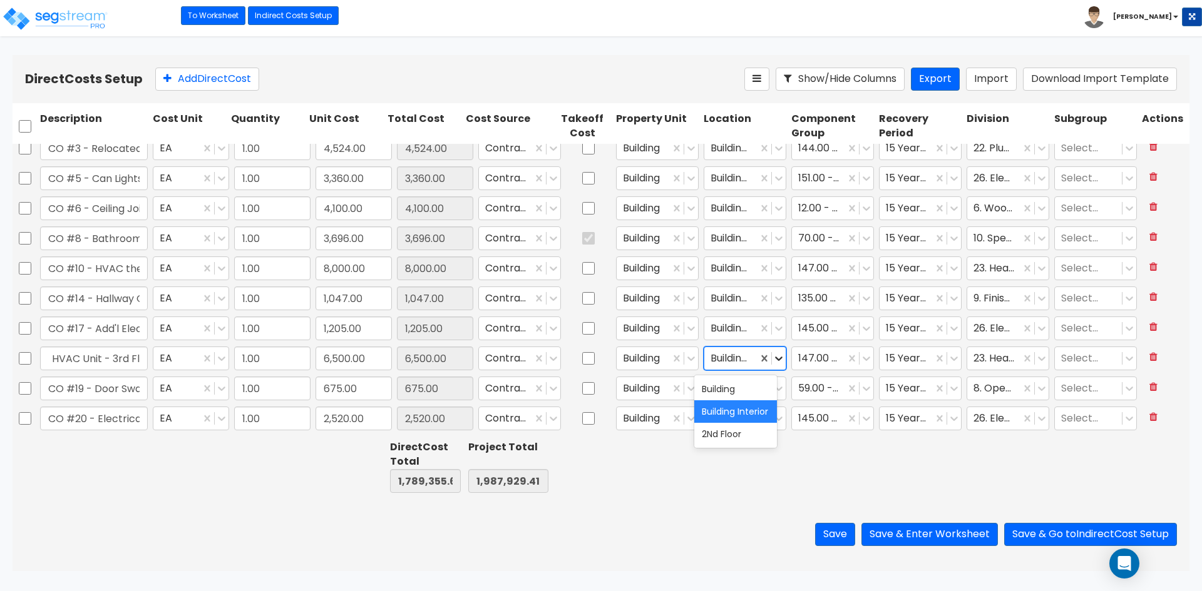
scroll to position [0, 0]
click at [772, 365] on div at bounding box center [779, 359] width 14 height 14
click at [730, 392] on div "Building" at bounding box center [735, 389] width 83 height 23
click at [948, 362] on icon at bounding box center [954, 358] width 13 height 13
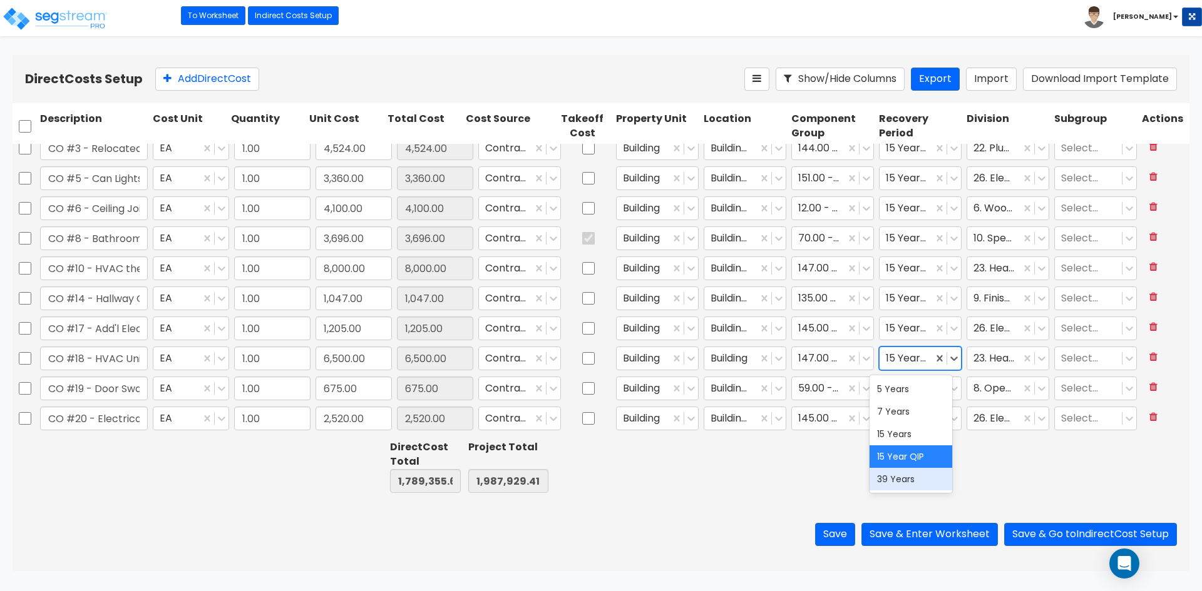
click at [907, 481] on div "39 Years" at bounding box center [910, 479] width 83 height 23
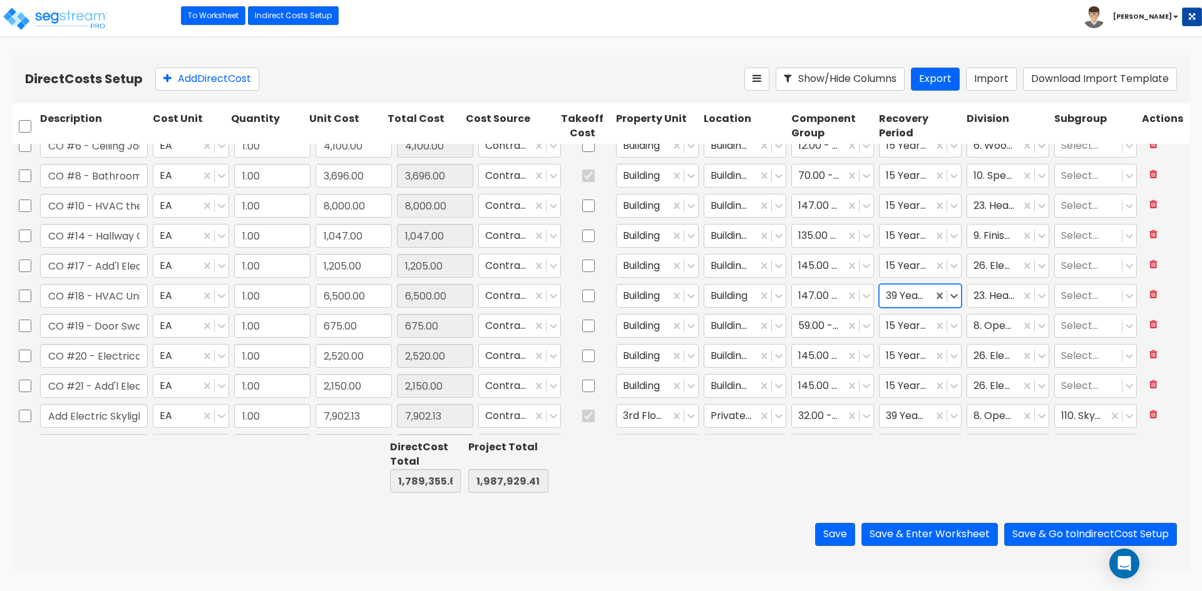
scroll to position [1126, 0]
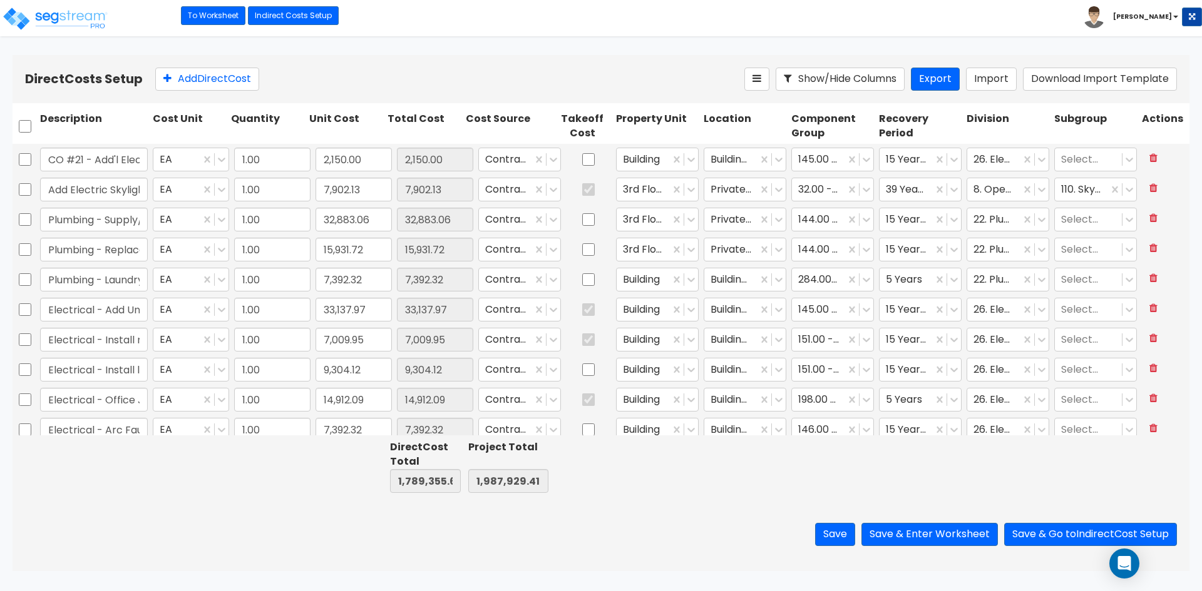
type input "1.00"
type input "12,464.97"
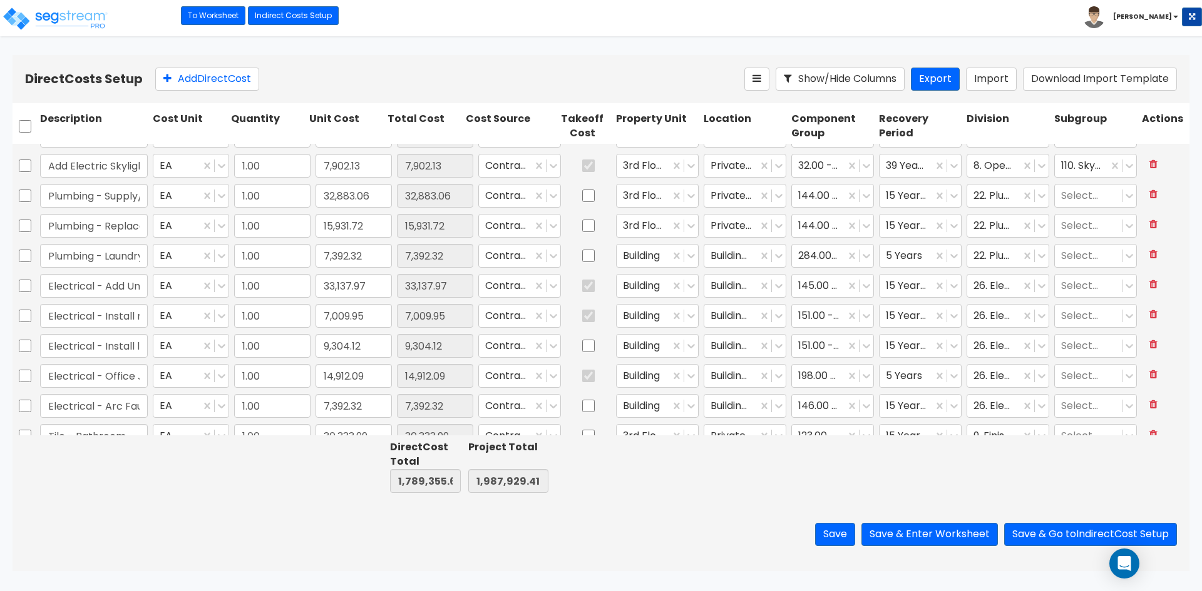
type input "1.00"
type input "675.00"
type input "1.00"
type input "13,637.55"
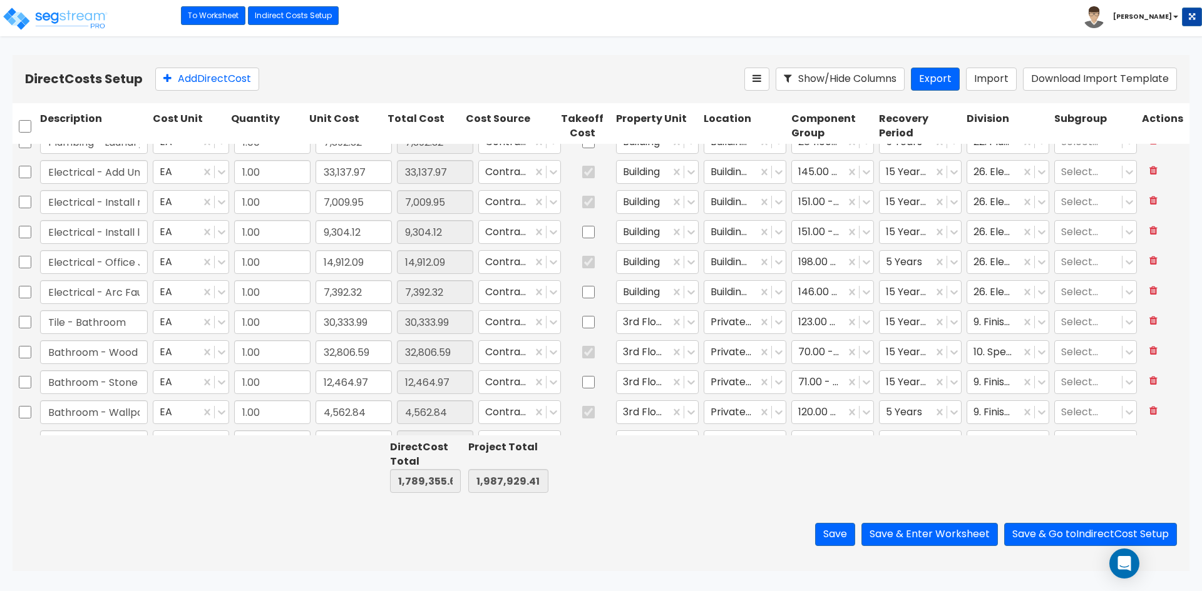
type input "1.00"
type input "89,458.49"
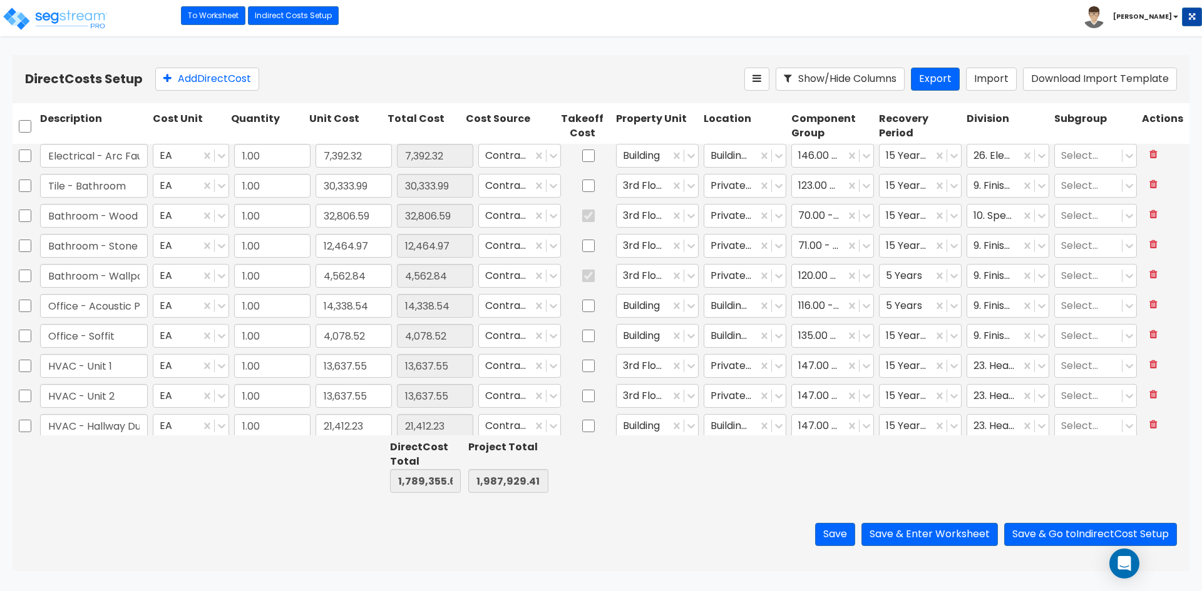
scroll to position [1627, 0]
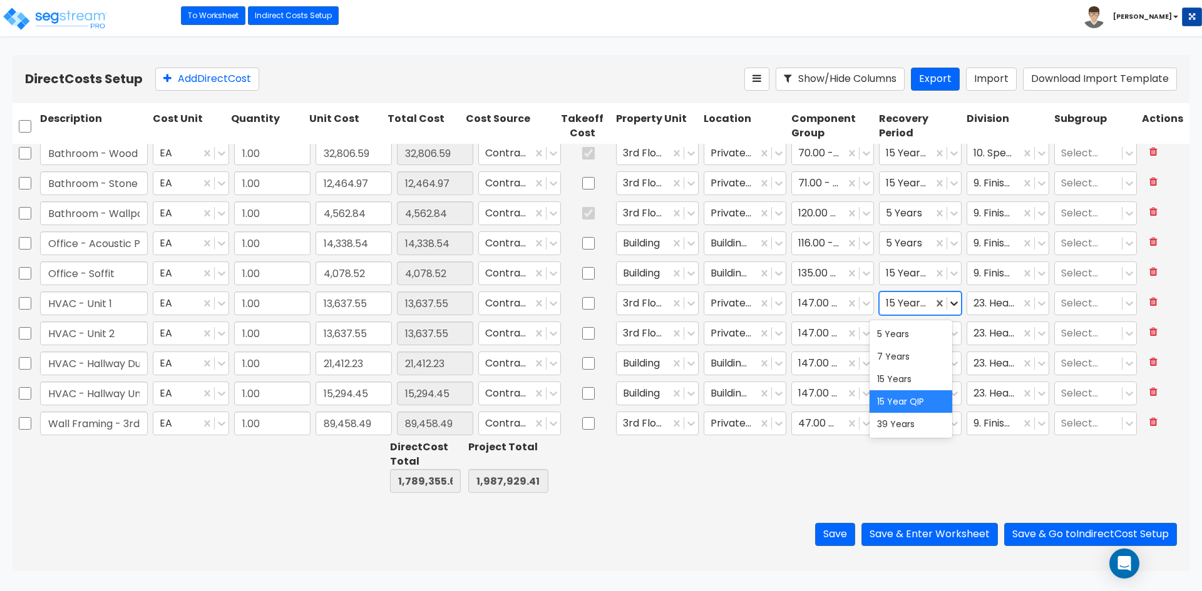
click at [950, 304] on icon at bounding box center [954, 304] width 8 height 4
click at [890, 429] on div "39 Years" at bounding box center [910, 424] width 83 height 23
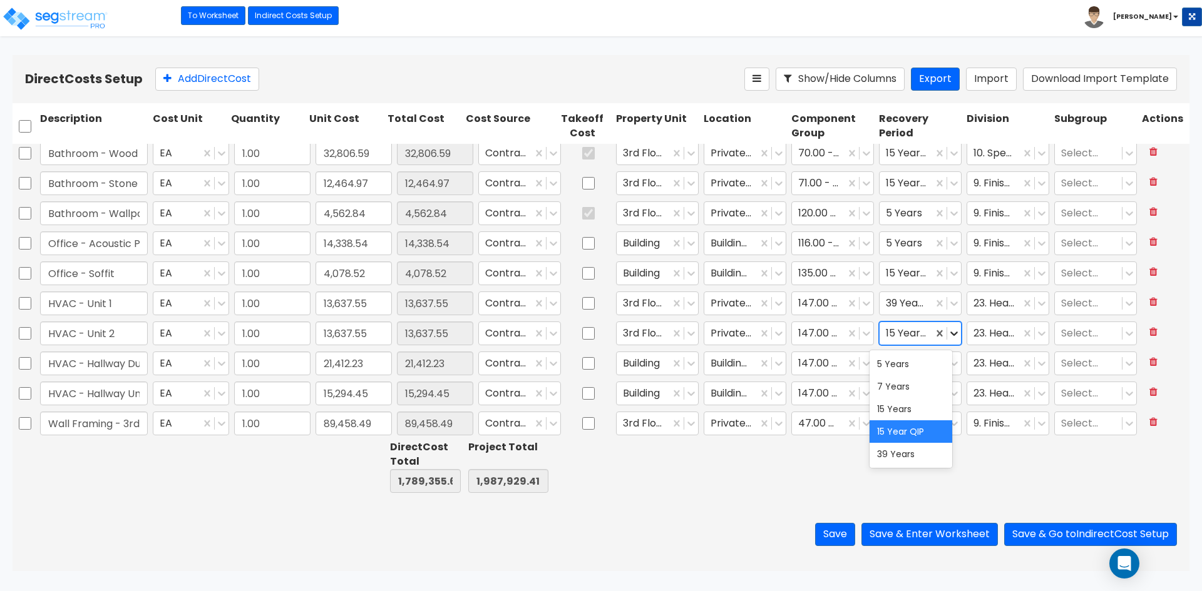
click at [948, 336] on icon at bounding box center [954, 333] width 13 height 13
click at [899, 452] on div "39 Years" at bounding box center [910, 454] width 83 height 23
click at [139, 363] on input "HVAC - Hallway Ducting" at bounding box center [94, 364] width 108 height 24
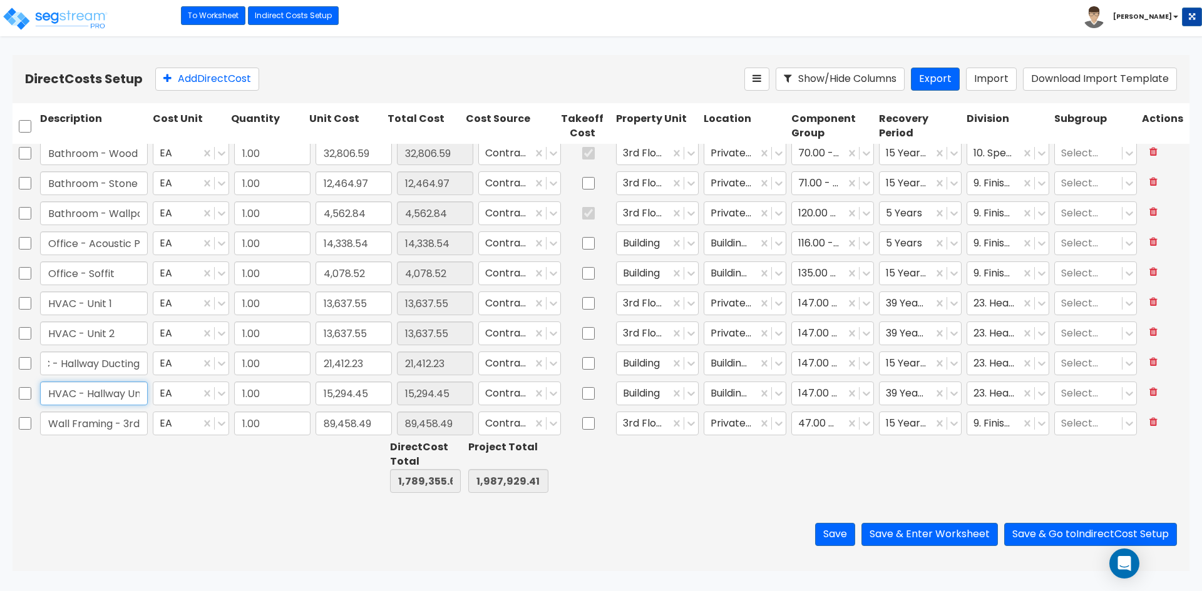
click at [127, 396] on input "HVAC - Hallway Unit" at bounding box center [94, 394] width 108 height 24
click at [779, 393] on div "Building Interior" at bounding box center [745, 393] width 88 height 29
click at [773, 391] on icon at bounding box center [778, 393] width 13 height 13
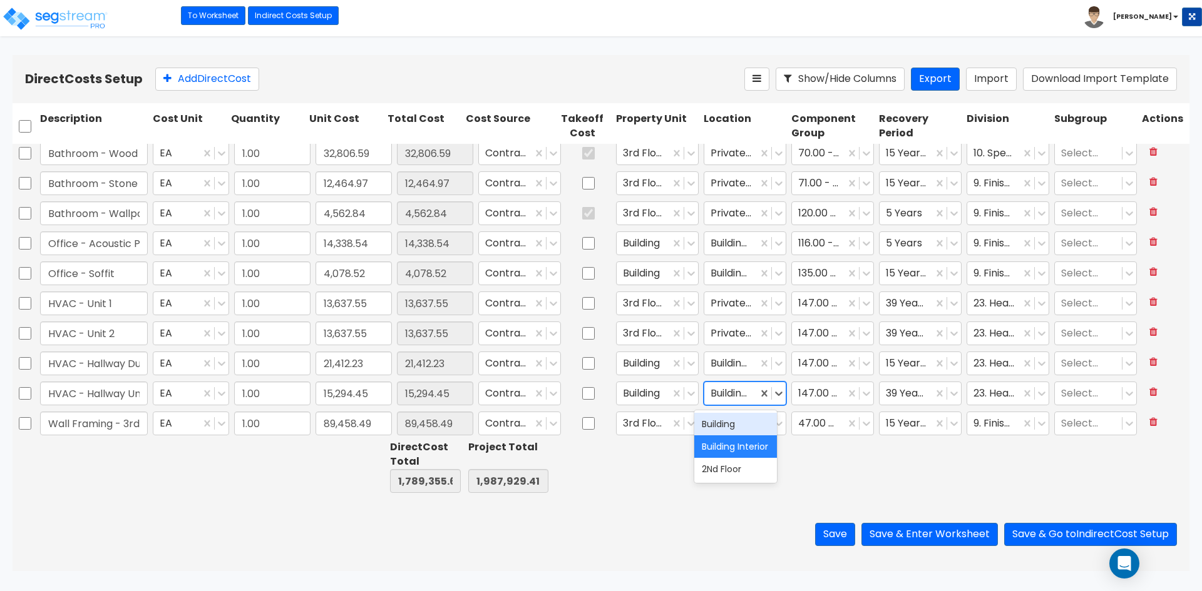
click at [735, 432] on div "Building" at bounding box center [735, 424] width 83 height 23
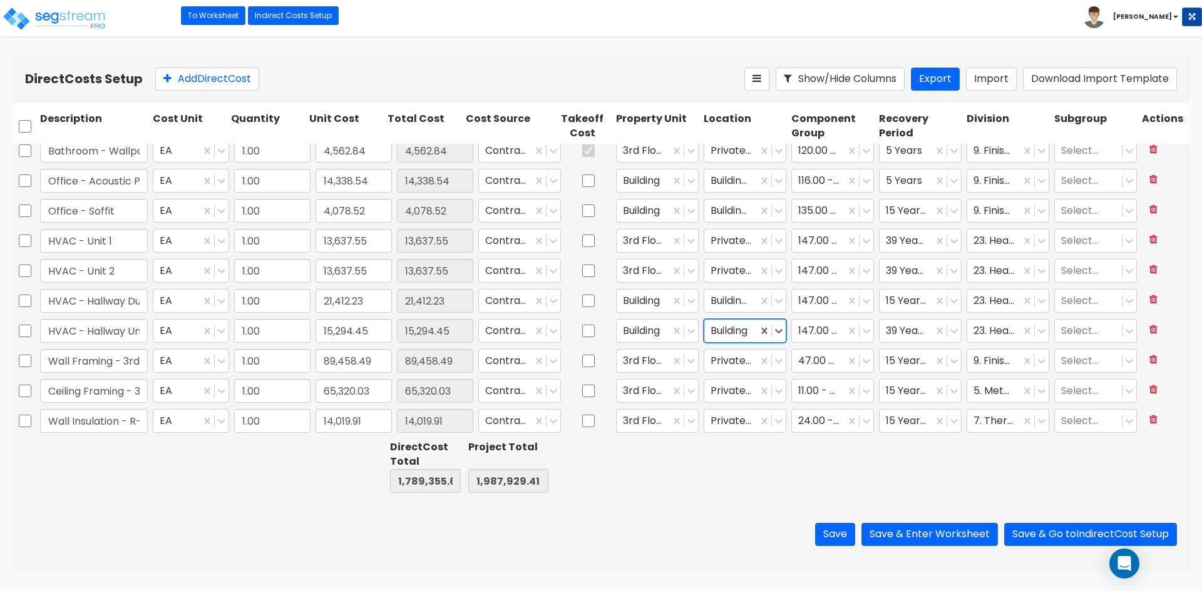
type input "1.00"
type input "42,760.72"
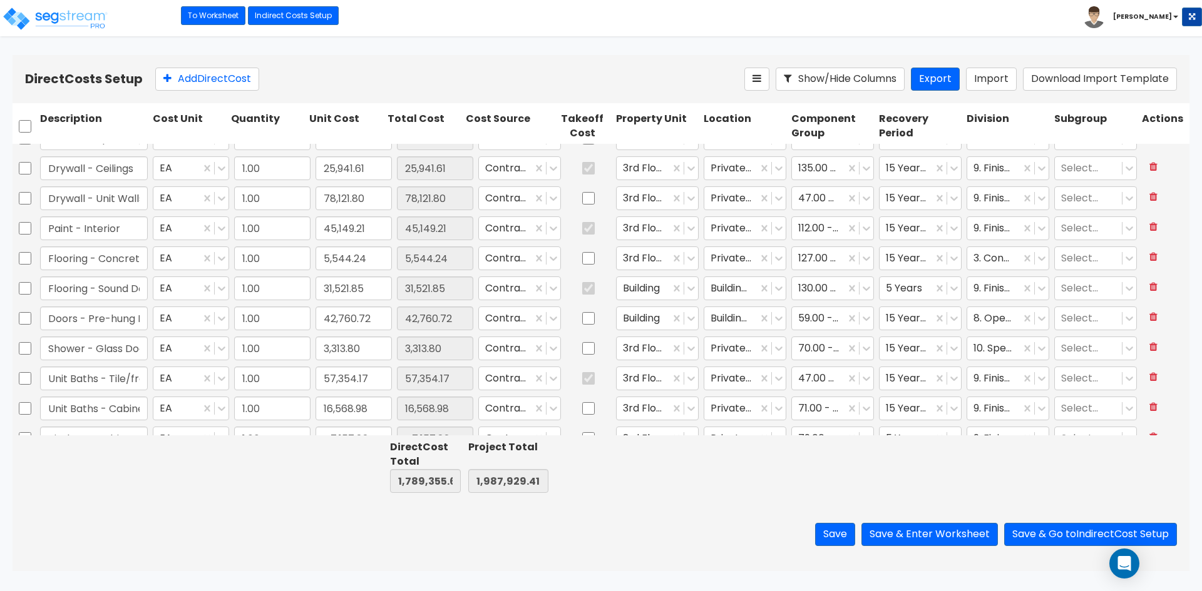
scroll to position [2021, 0]
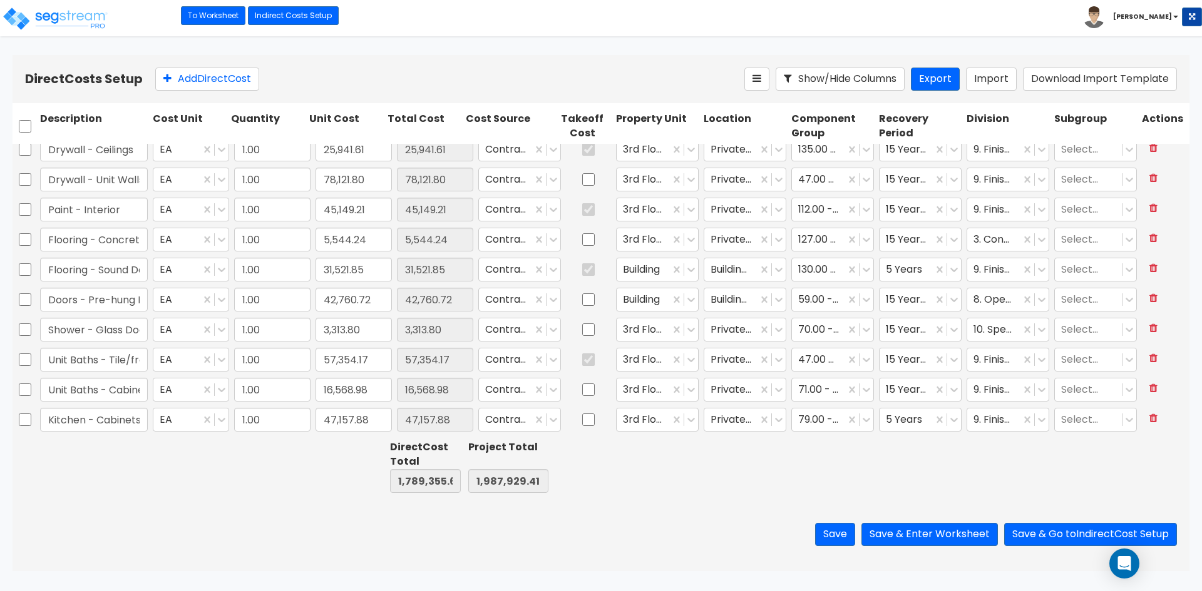
type input "1.00"
type input "14,019.91"
click at [921, 533] on button "Save & Enter Worksheet" at bounding box center [929, 534] width 136 height 23
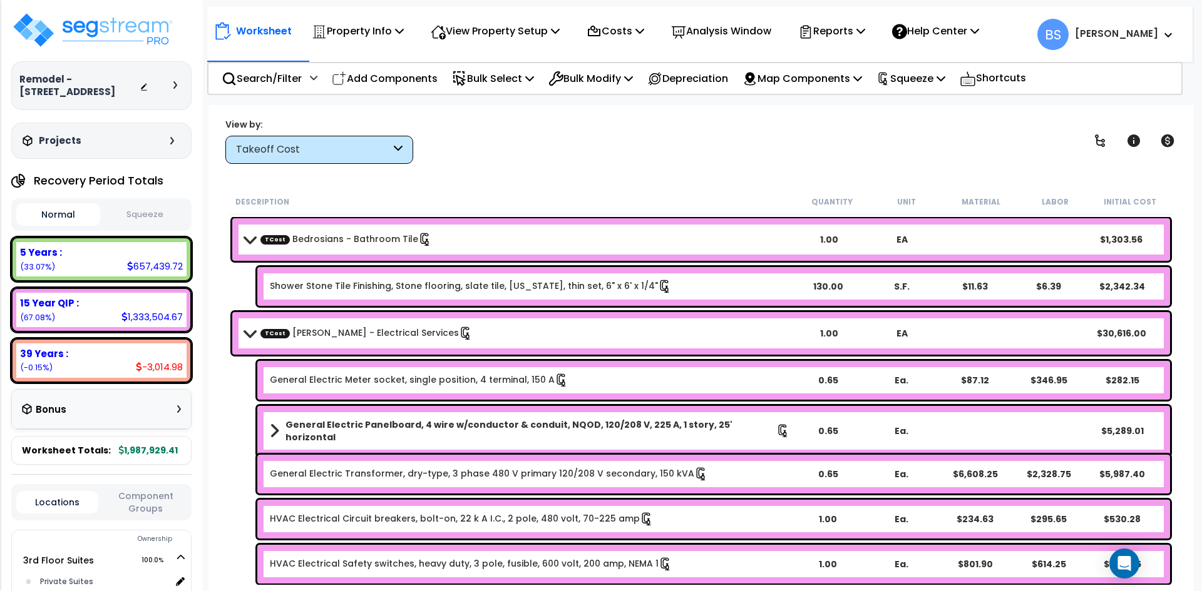
click at [252, 399] on div "General Electric Meter socket, single position, 4 terminal, 150 A 0.65 Ea. $87.…" at bounding box center [701, 380] width 944 height 45
click at [102, 360] on div "39 Years :" at bounding box center [101, 353] width 163 height 13
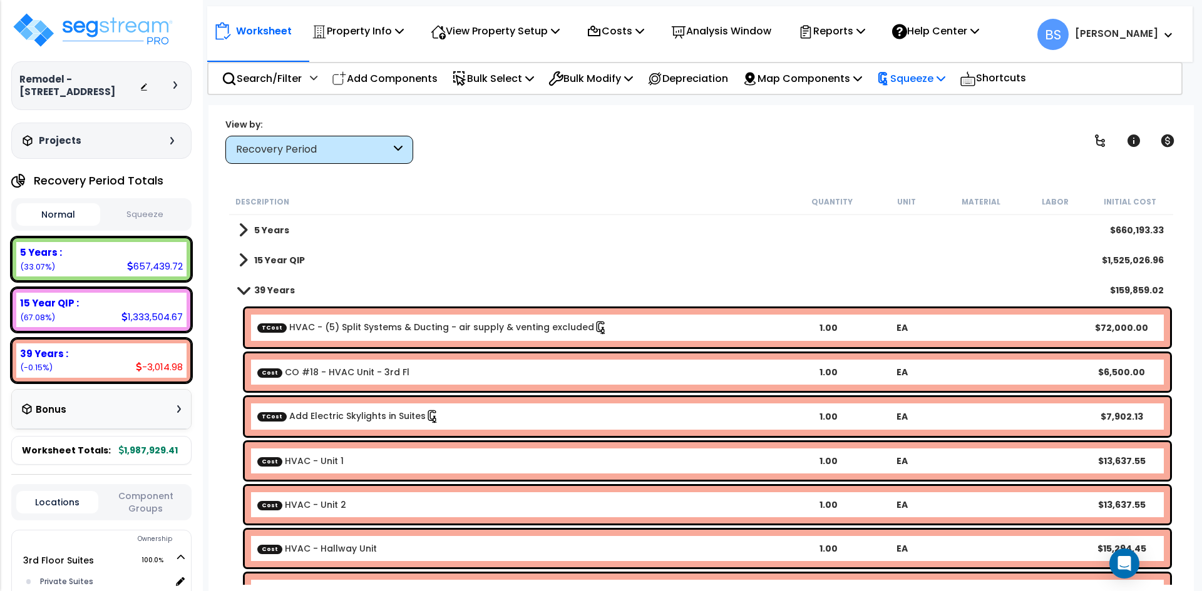
click at [945, 83] on p "Squeeze" at bounding box center [910, 78] width 69 height 17
click at [209, 350] on div "Worksheet Property Info Property Setup Add Property Unit Template property Clon…" at bounding box center [700, 400] width 985 height 591
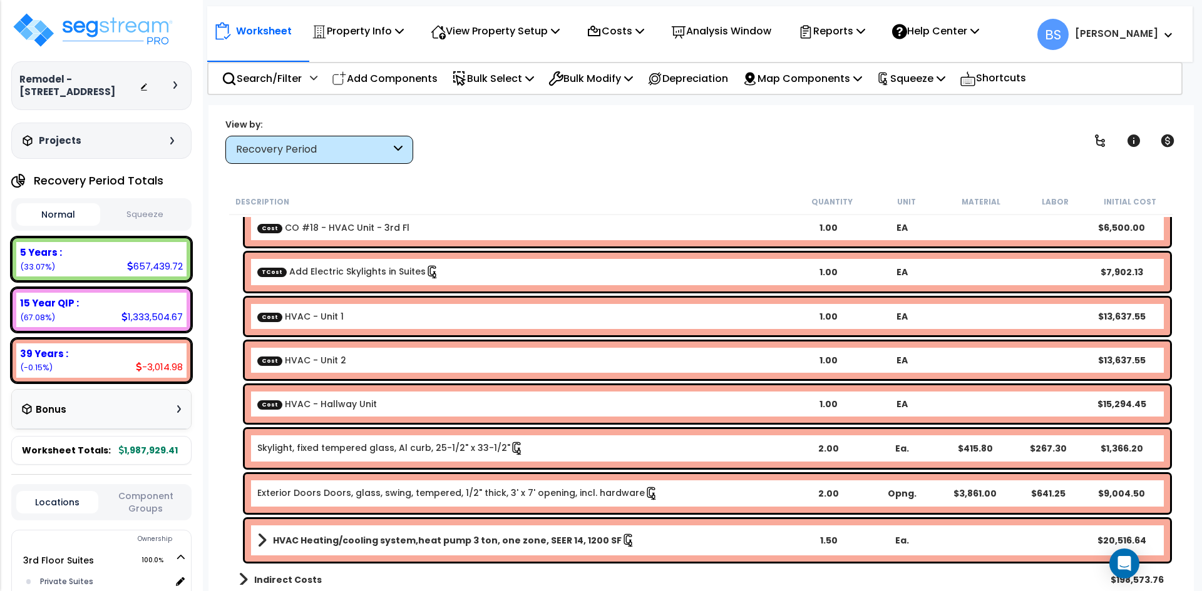
scroll to position [155, 0]
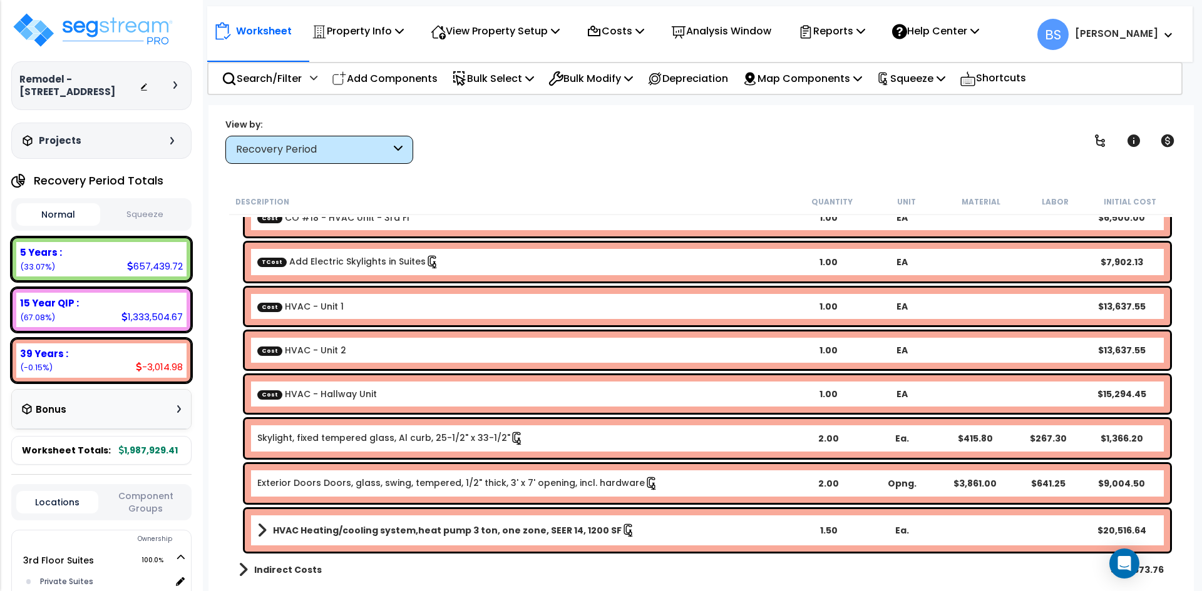
click at [396, 531] on b "HVAC Heating/cooling system,heat pump 3 ton, one zone, SEER 14, 1200 SF" at bounding box center [447, 530] width 349 height 13
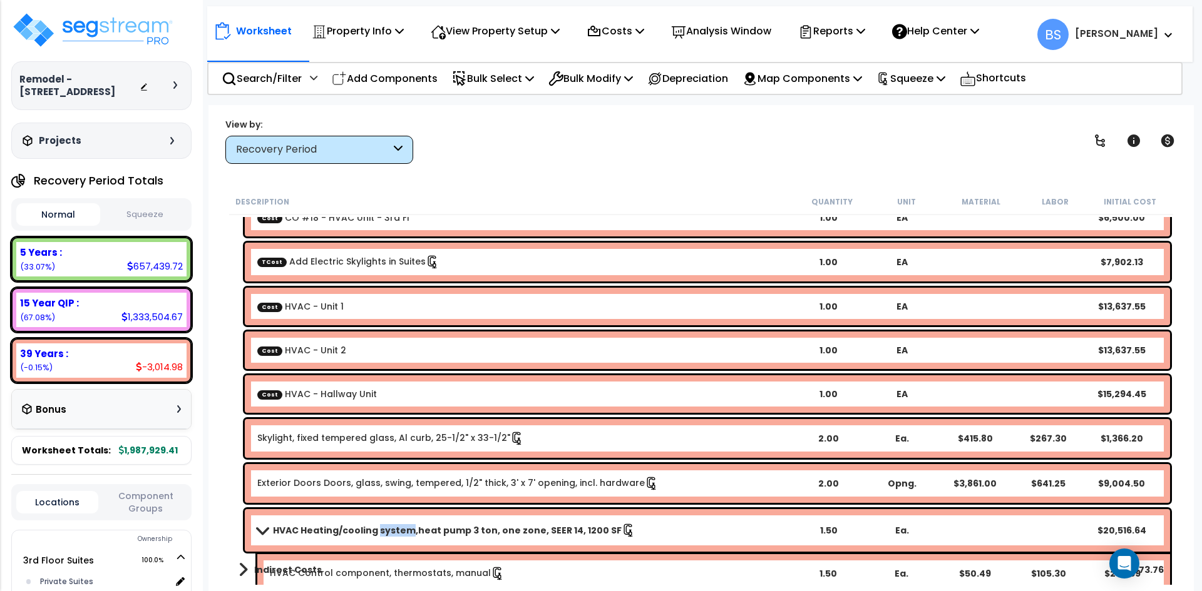
click at [396, 531] on b "HVAC Heating/cooling system,heat pump 3 ton, one zone, SEER 14, 1200 SF" at bounding box center [447, 530] width 349 height 13
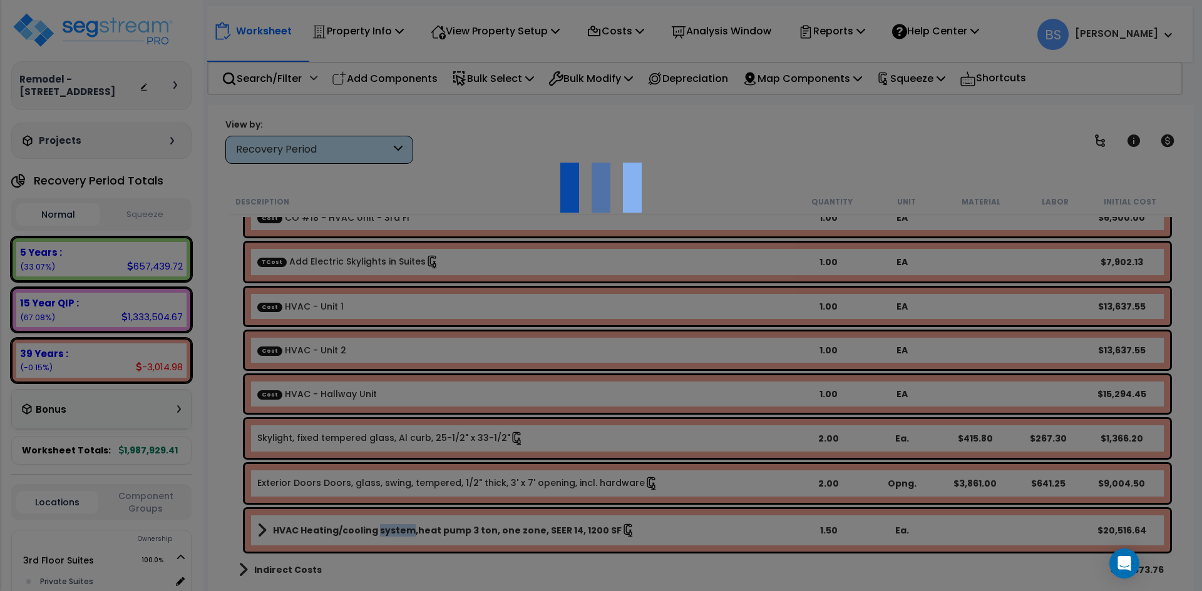
select select "45167941"
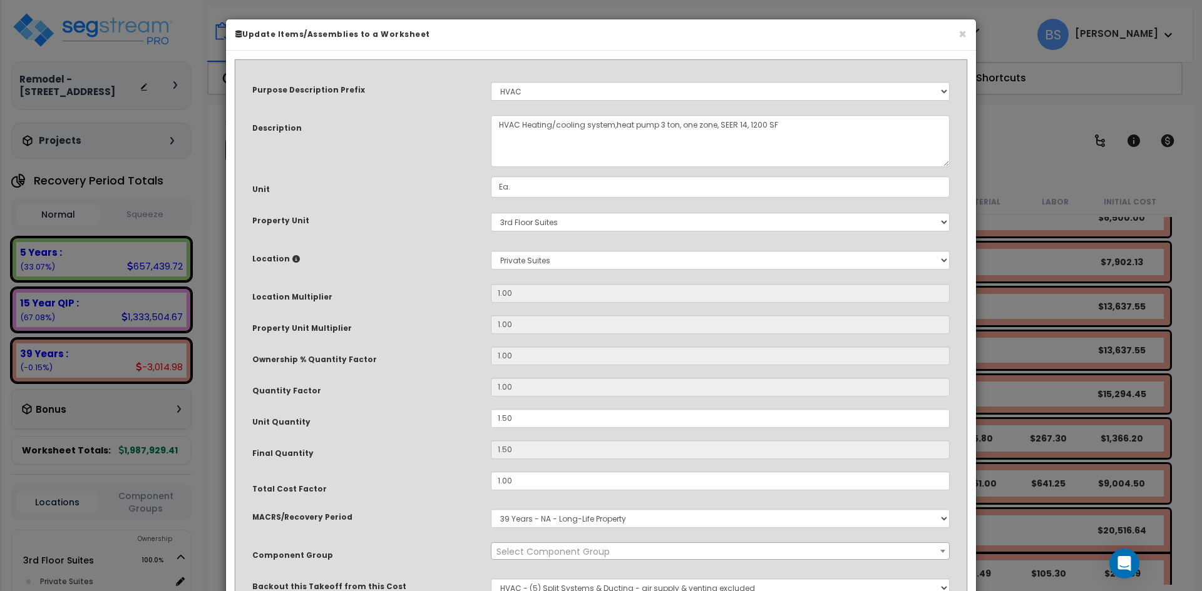
select select "16219"
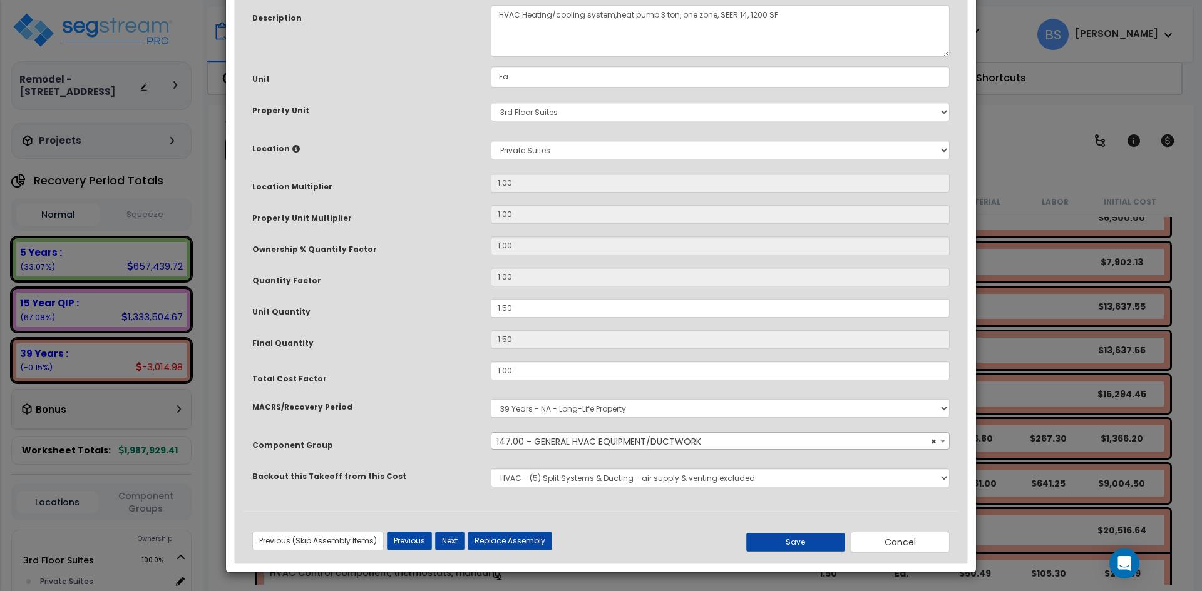
scroll to position [111, 0]
click at [690, 472] on select "None Bedrosians - Bathroom Tile Juan Dominguez - Electrical Services Lightology…" at bounding box center [720, 477] width 459 height 19
click at [915, 546] on button "Cancel" at bounding box center [900, 541] width 99 height 21
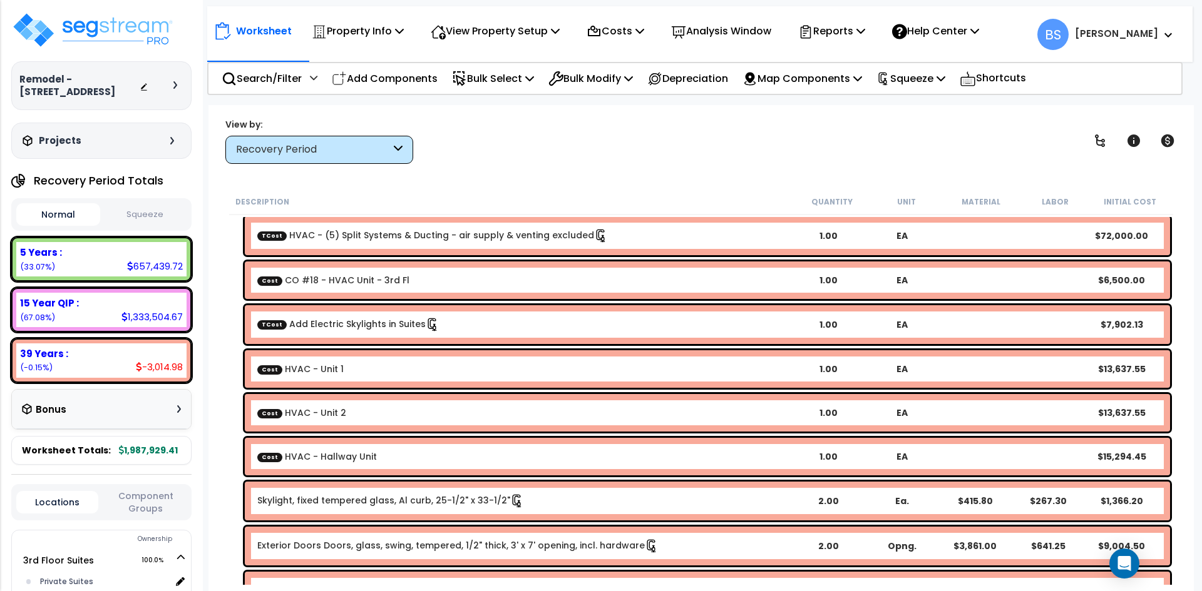
scroll to position [29, 0]
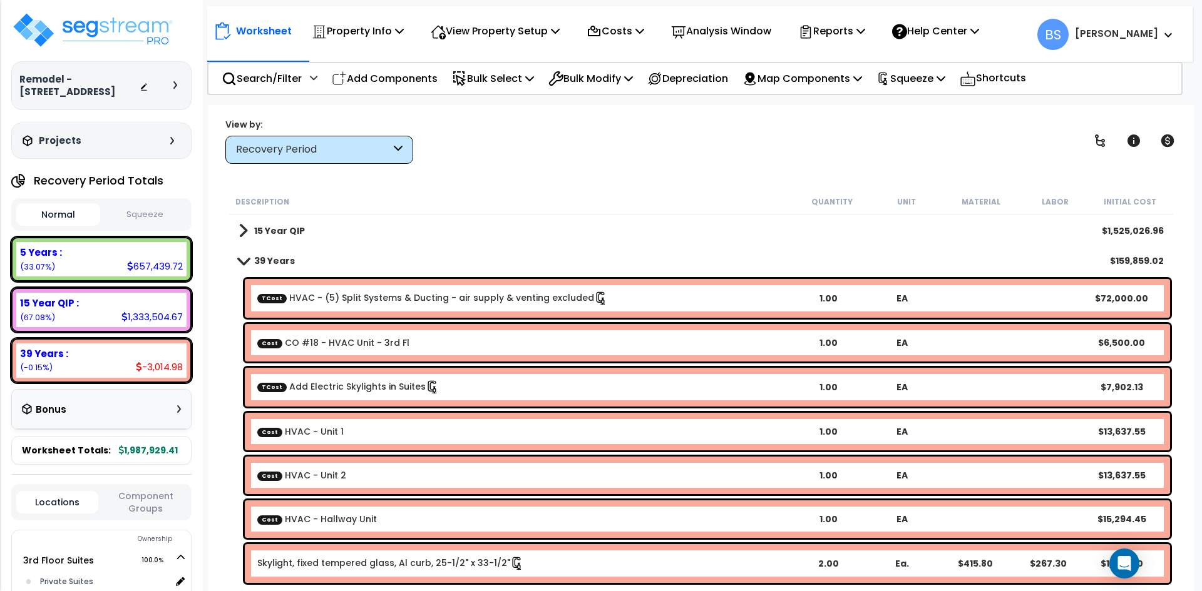
click at [350, 349] on link "Cost CO #18 - HVAC Unit - 3rd Fl" at bounding box center [333, 343] width 152 height 13
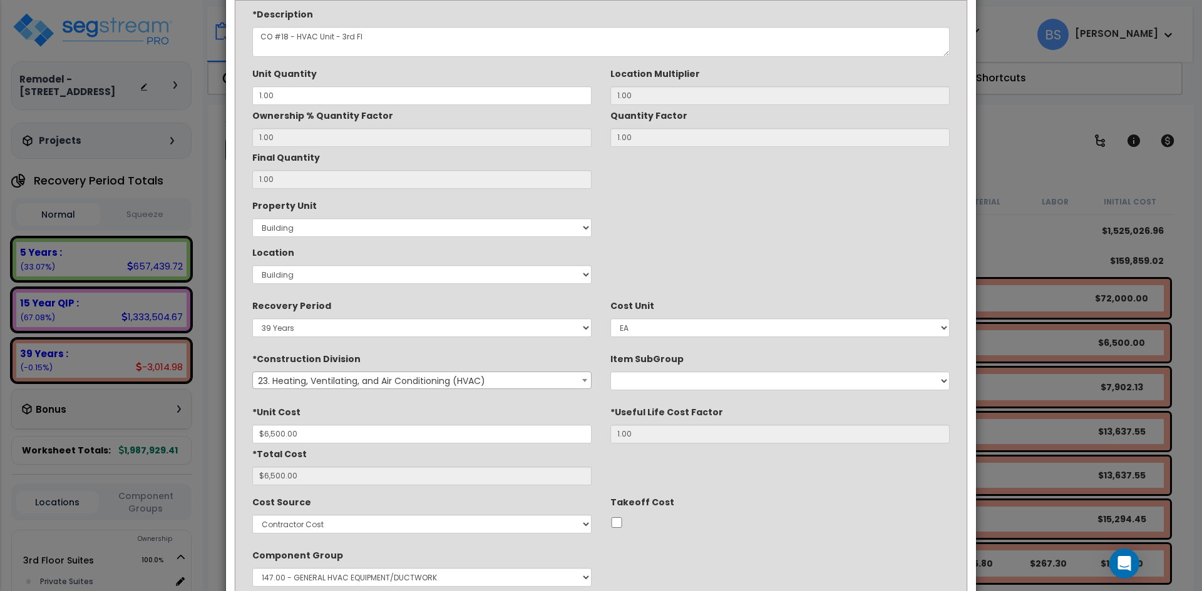
scroll to position [125, 0]
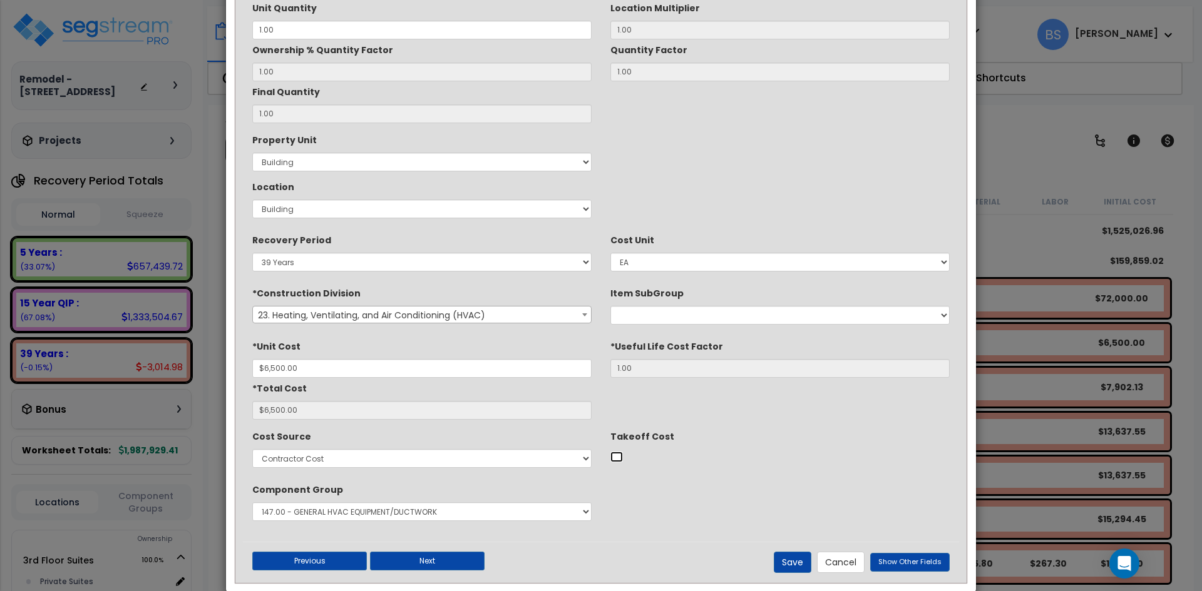
click at [616, 454] on input "Takeoff Cost" at bounding box center [616, 457] width 13 height 11
checkbox input "true"
click at [790, 561] on button "Save" at bounding box center [793, 562] width 38 height 21
type input "6500.00"
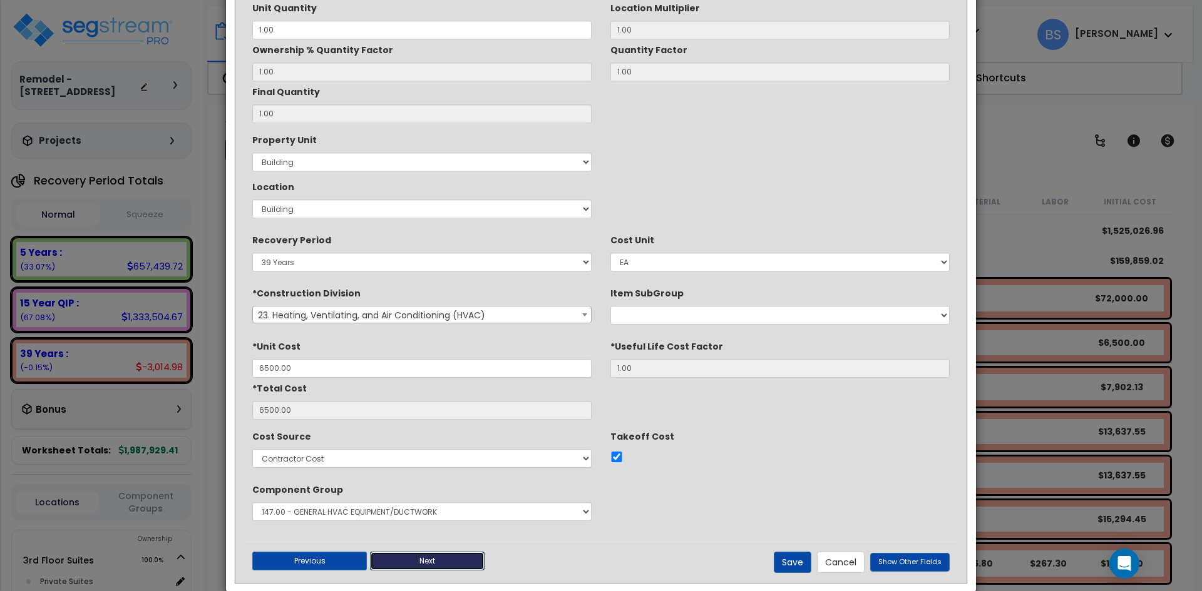
click at [419, 563] on button "Next" at bounding box center [427, 561] width 115 height 19
checkbox input "true"
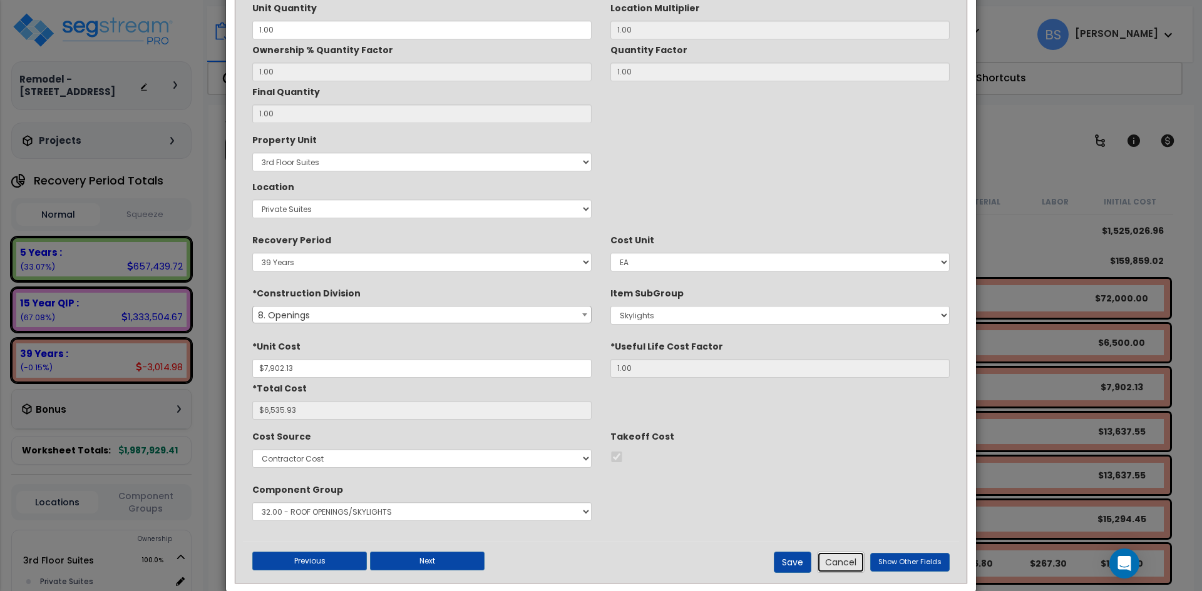
click at [850, 564] on button "Cancel" at bounding box center [841, 562] width 48 height 21
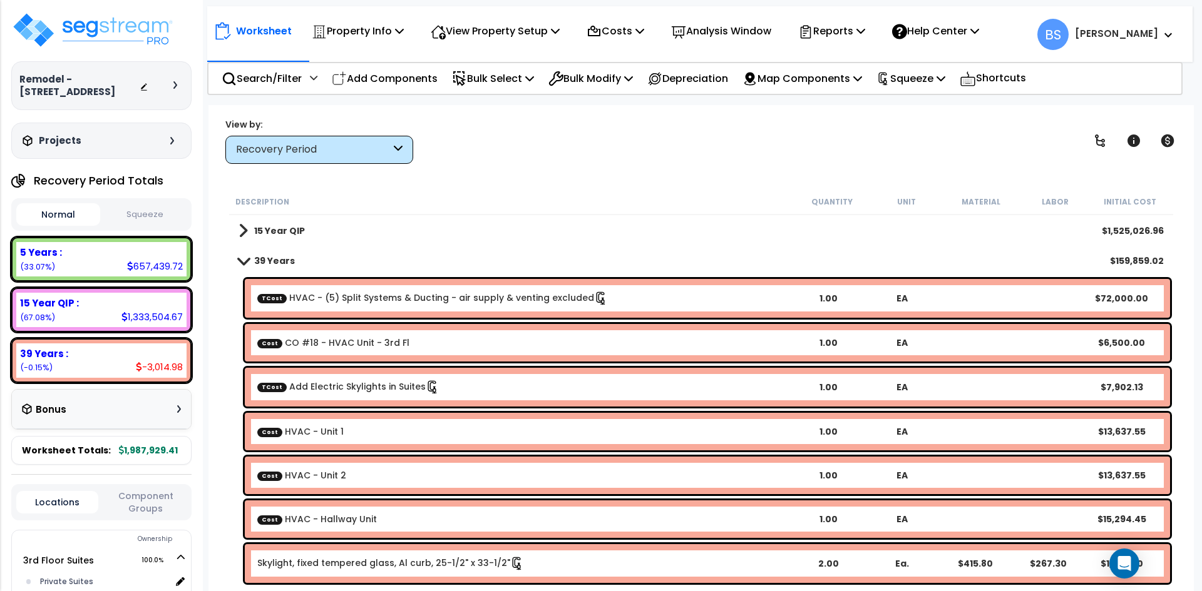
click at [304, 340] on link "Cost CO #18 - HVAC Unit - 3rd Fl" at bounding box center [333, 343] width 152 height 13
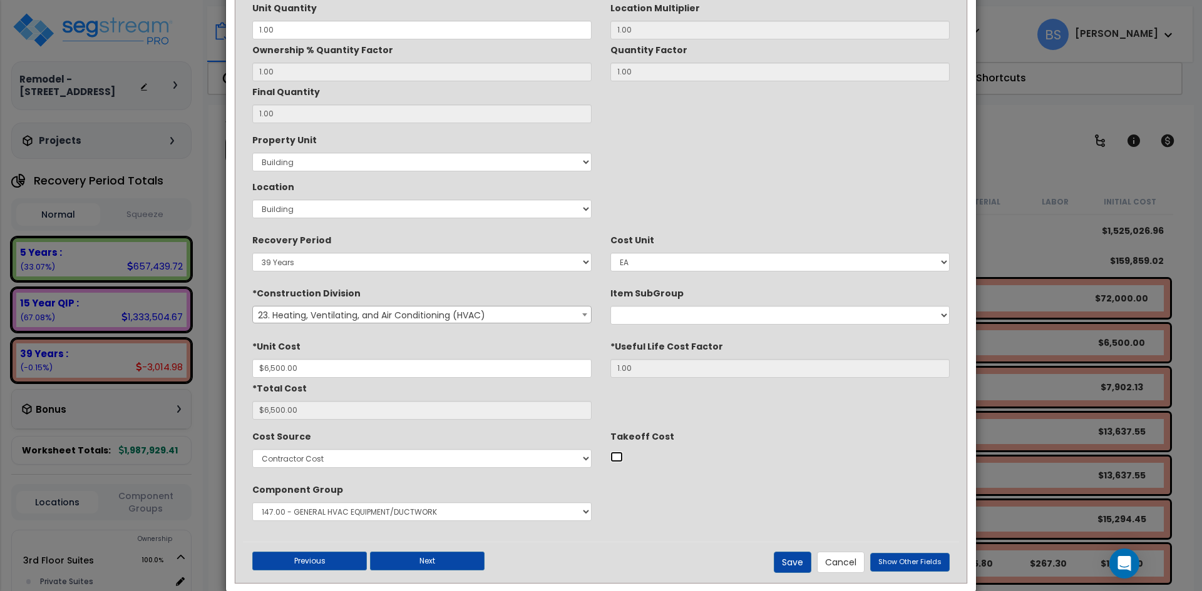
click at [616, 459] on input "Takeoff Cost" at bounding box center [616, 457] width 13 height 11
checkbox input "true"
click at [792, 556] on button "Save" at bounding box center [793, 562] width 38 height 21
type input "6500.00"
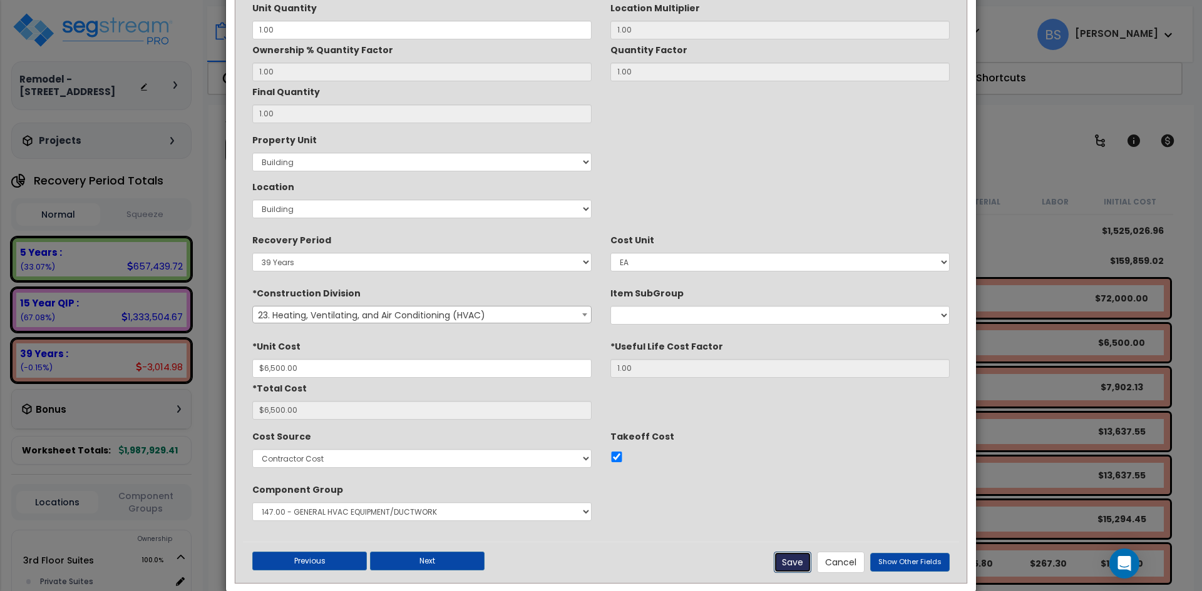
checkbox input "true"
click at [850, 570] on button "Cancel" at bounding box center [841, 562] width 48 height 21
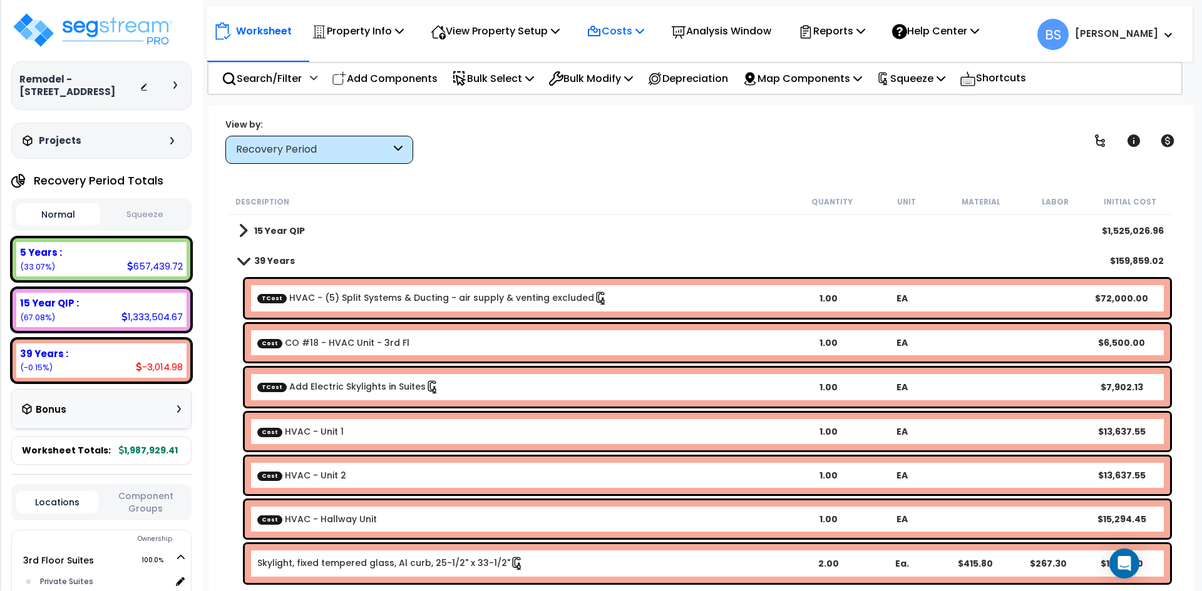
click at [630, 30] on p "Costs" at bounding box center [615, 31] width 58 height 17
click at [625, 97] on link "Direct Costs" at bounding box center [642, 85] width 124 height 25
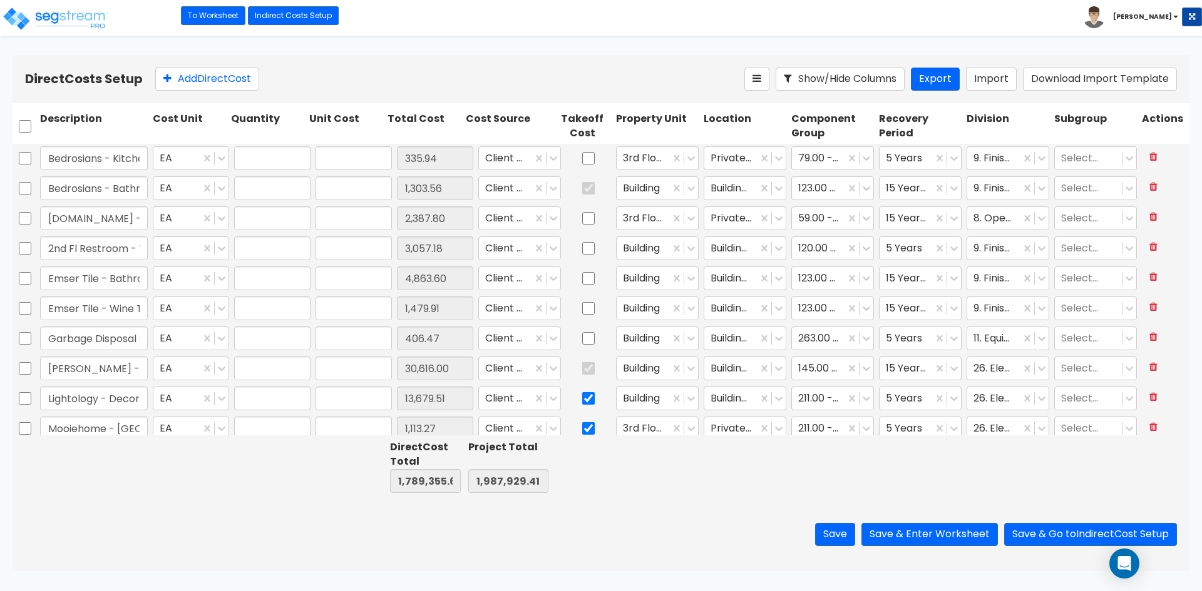
type input "1.00"
type input "335.94"
type input "1.00"
type input "1,303.56"
type input "1.00"
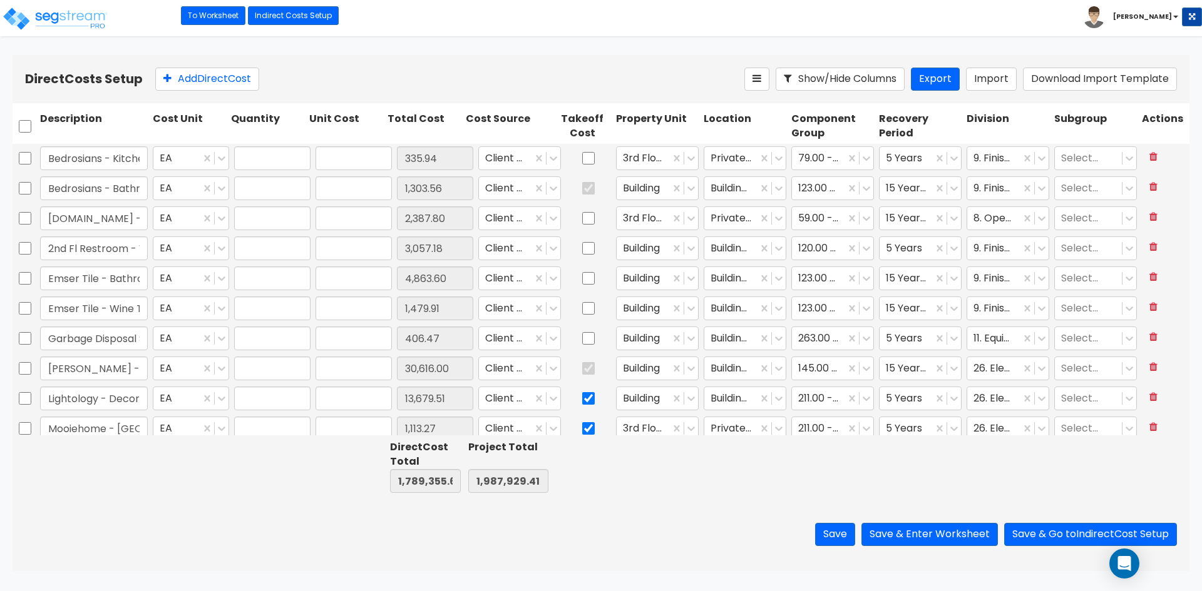
type input "2,387.80"
type input "1.00"
type input "3,057.18"
type input "1.00"
type input "4,863.60"
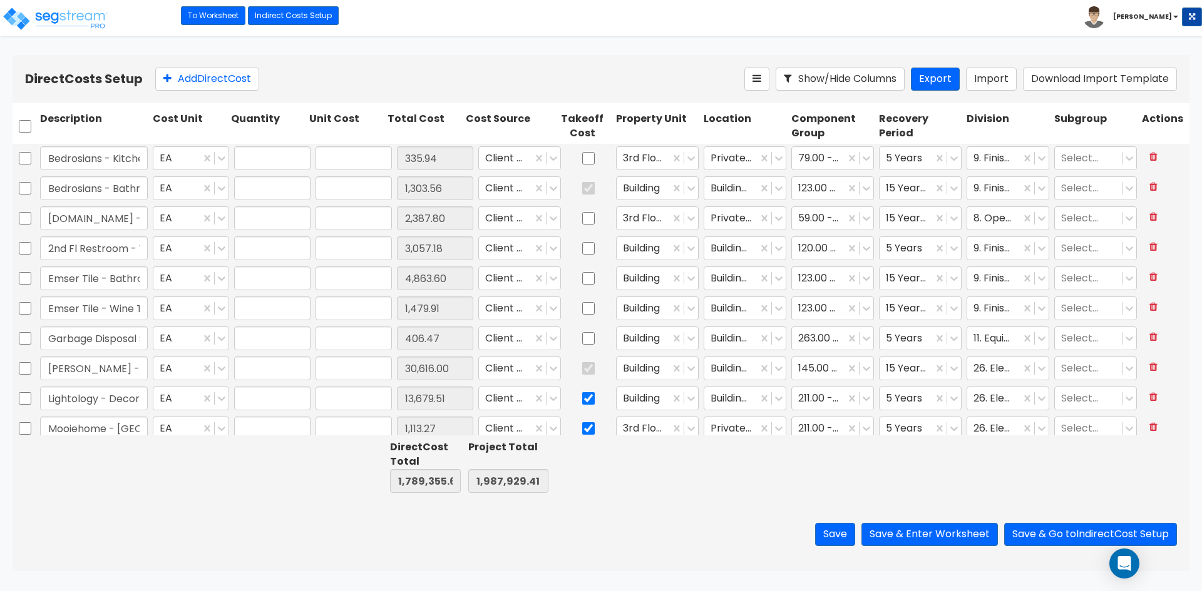
type input "1.00"
type input "1,479.91"
type input "1.00"
type input "406.47"
type input "1.00"
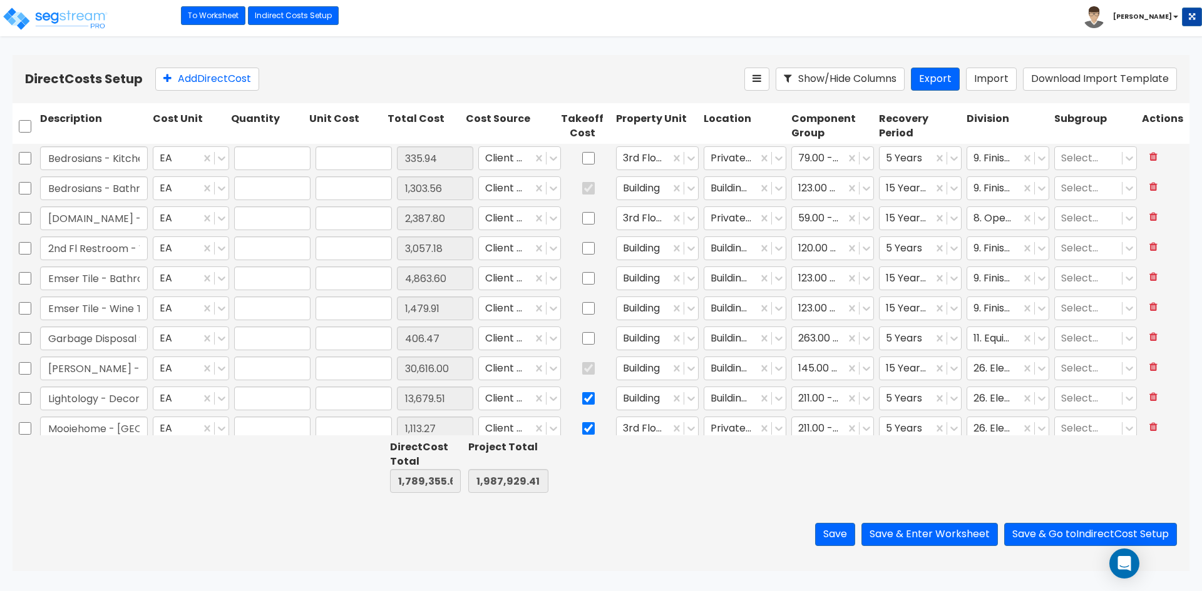
type input "30,616.00"
type input "1.00"
type input "13,679.51"
type input "1.00"
type input "1,113.27"
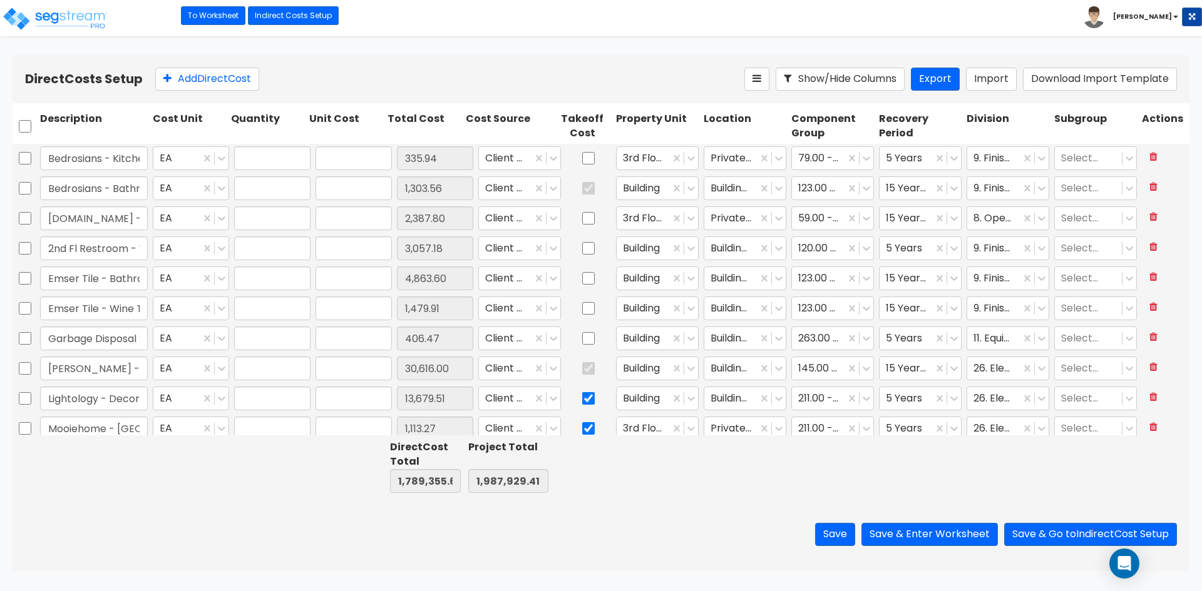
type input "1.00"
type input "1,881.21"
type input "1.00"
type input "3,762.42"
type input "1.00"
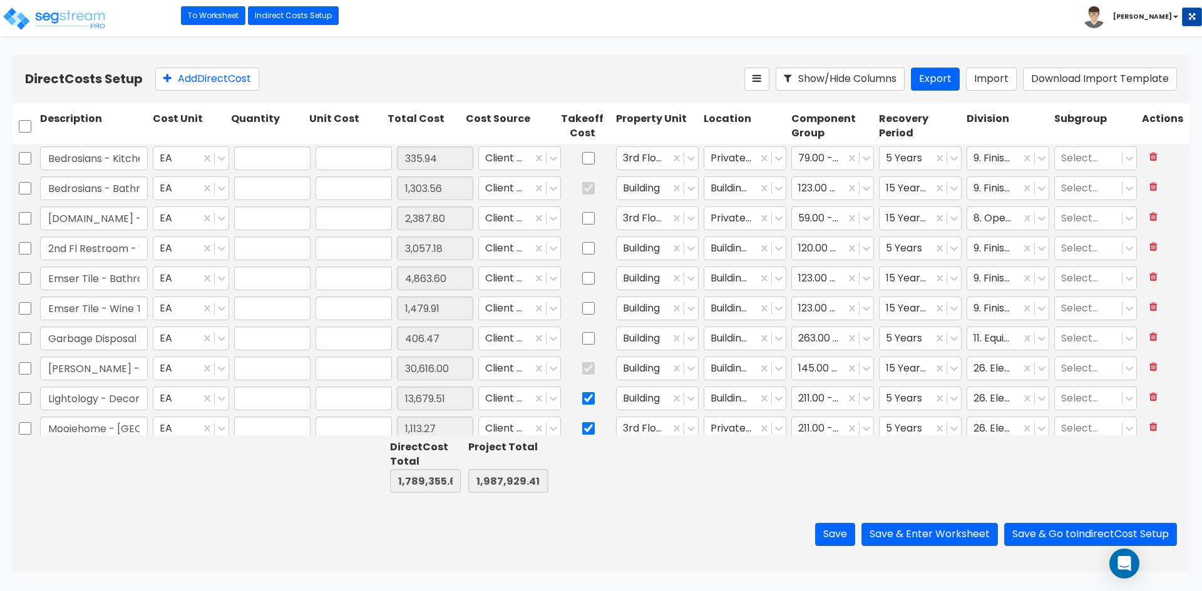
type input "10,002.69"
type input "1.00"
type input "7,740.93"
type input "1.00"
type input "20,342.46"
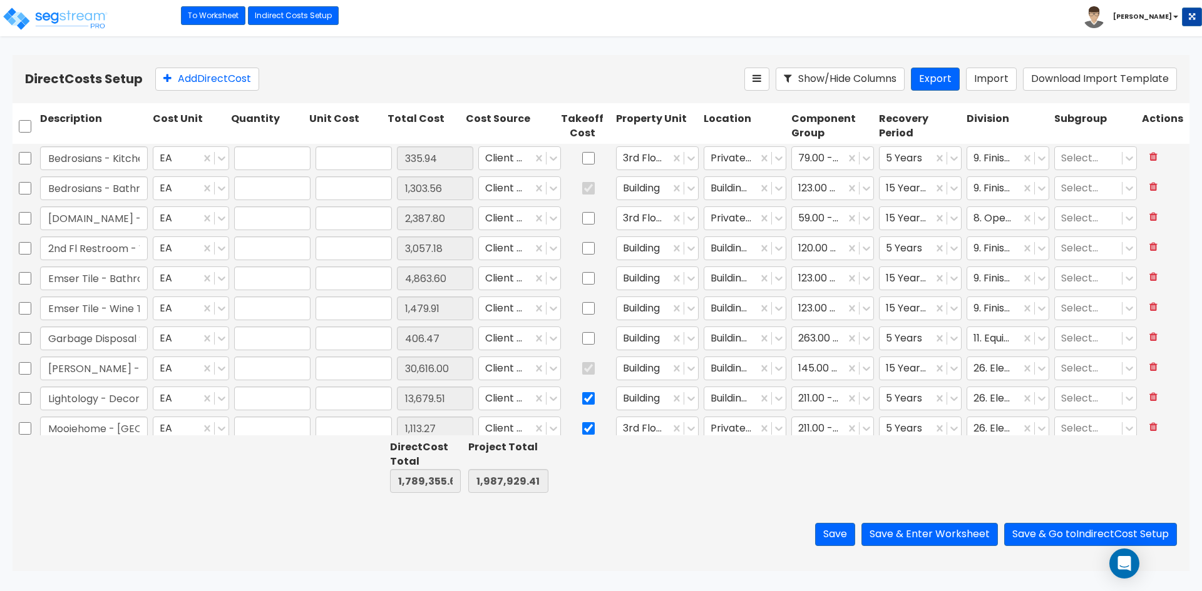
type input "1.00"
type input "1,231.87"
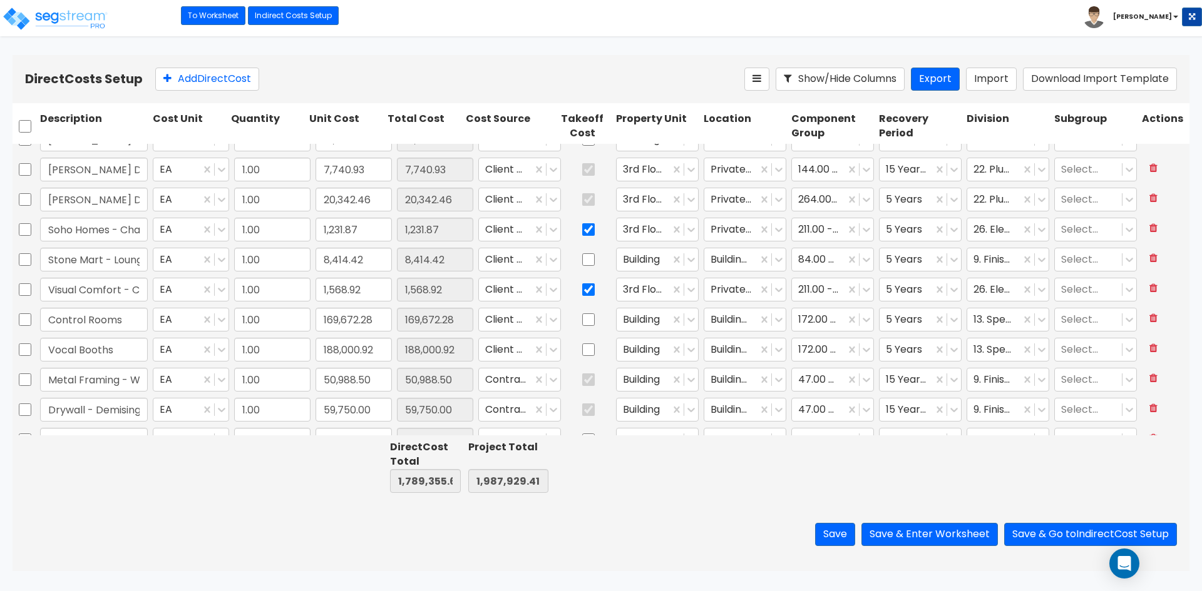
type input "1.00"
type input "10,000.00"
type input "1.00"
type input "15,609.00"
type input "1.00"
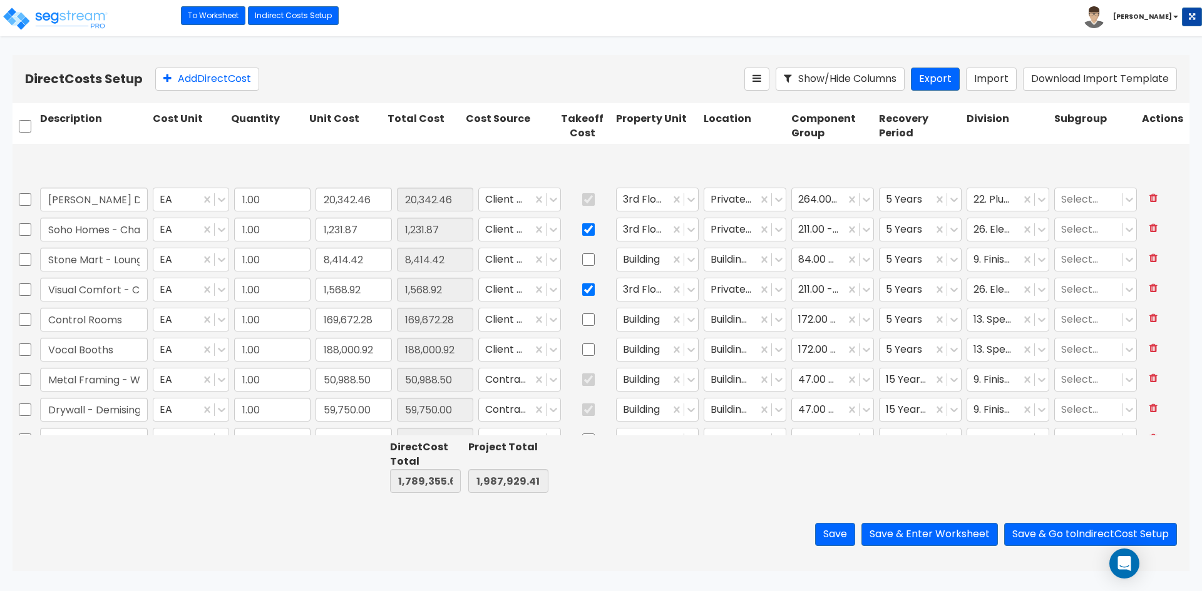
type input "37,182.00"
type input "1.00"
type input "39,720.00"
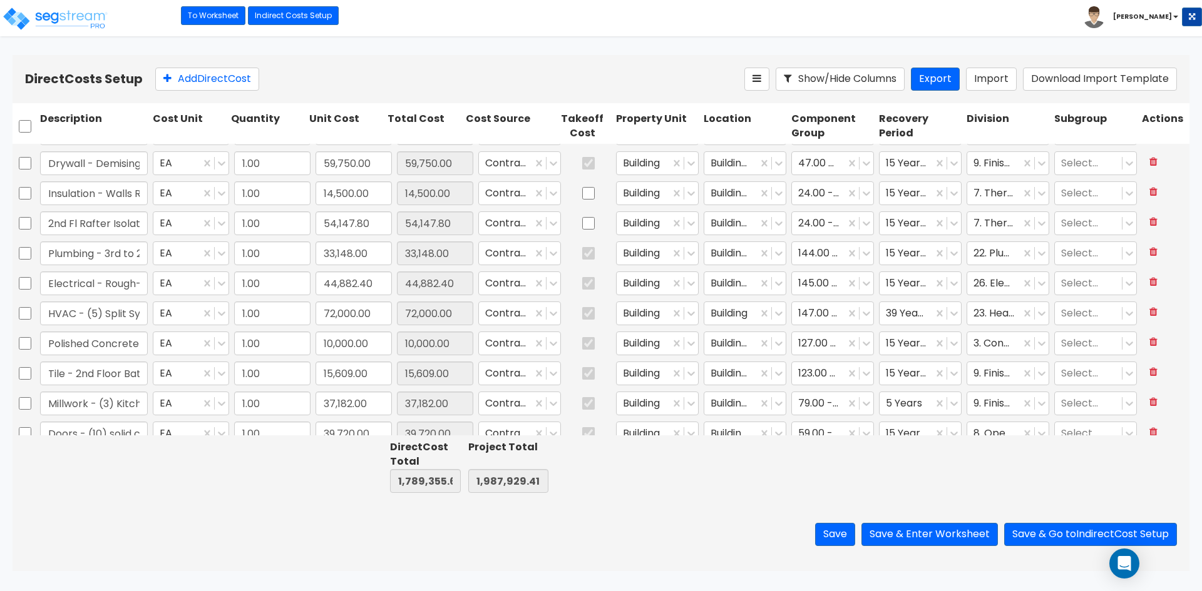
type input "1.00"
type input "4,100.00"
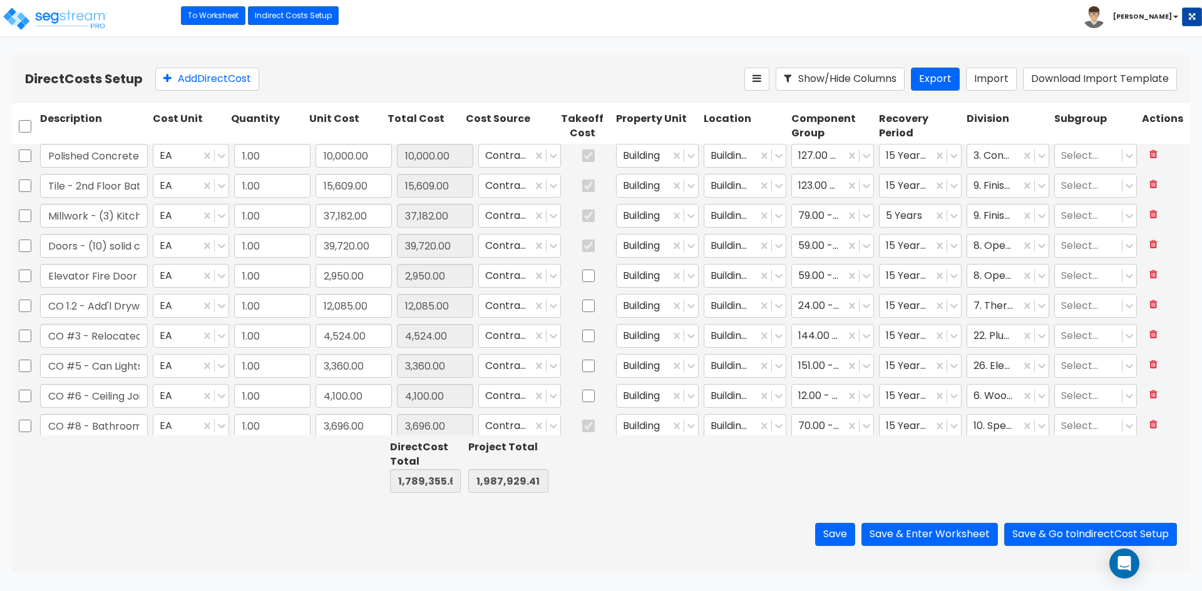
type input "1.00"
type input "675.00"
type input "1.00"
type input "2,520.00"
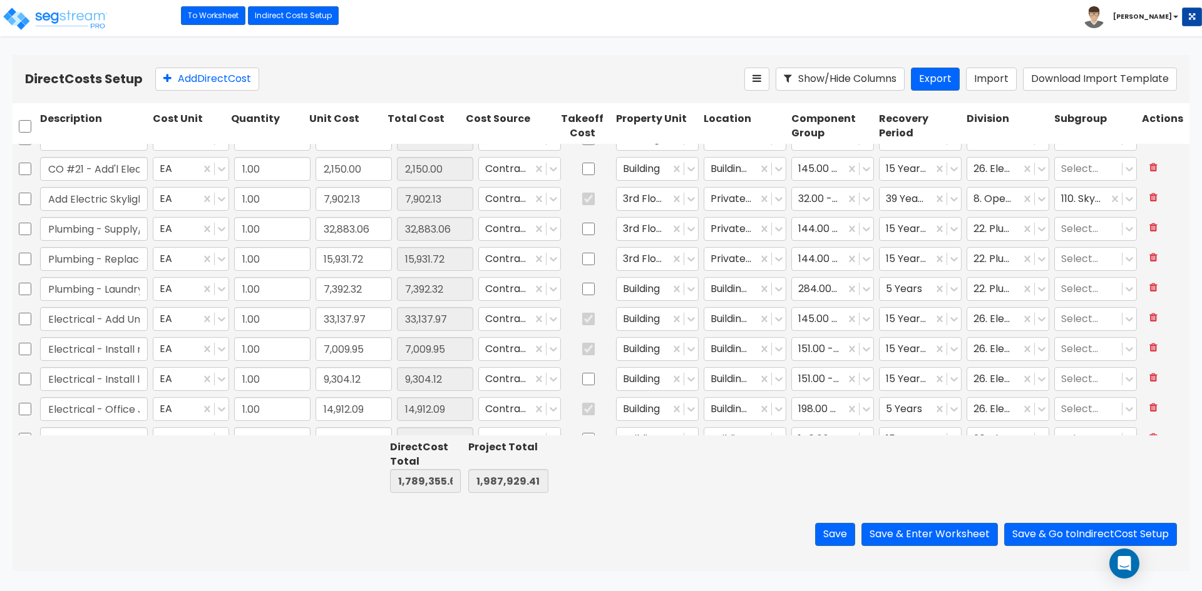
scroll to position [1314, 0]
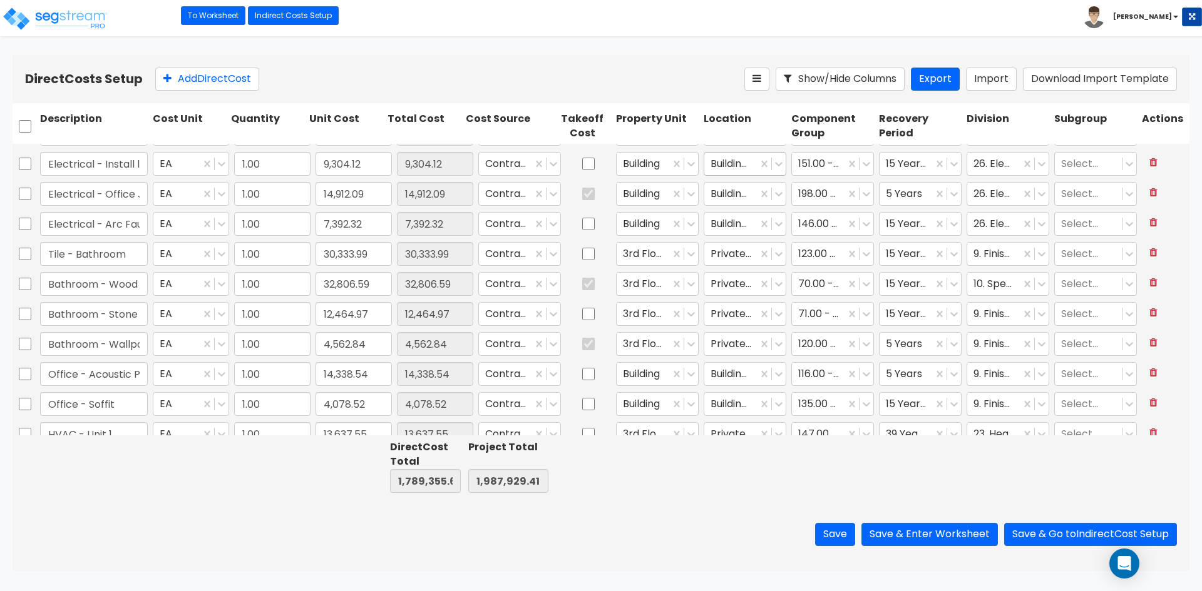
type input "1.00"
type input "15,294.45"
type input "1.00"
type input "89,458.49"
type input "1.00"
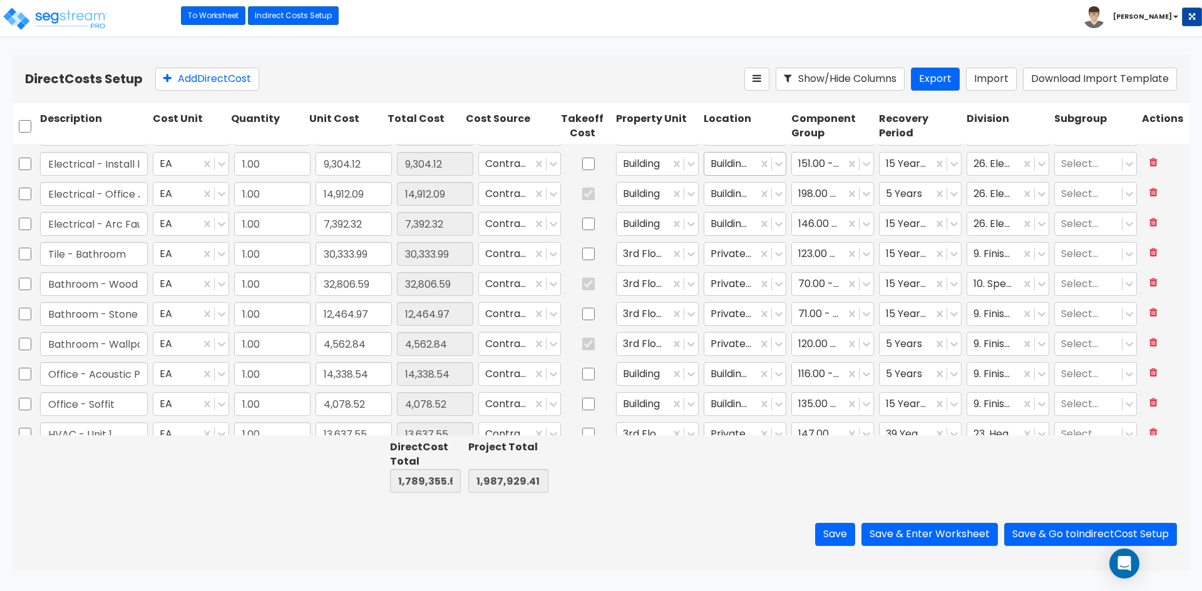
type input "65,320.03"
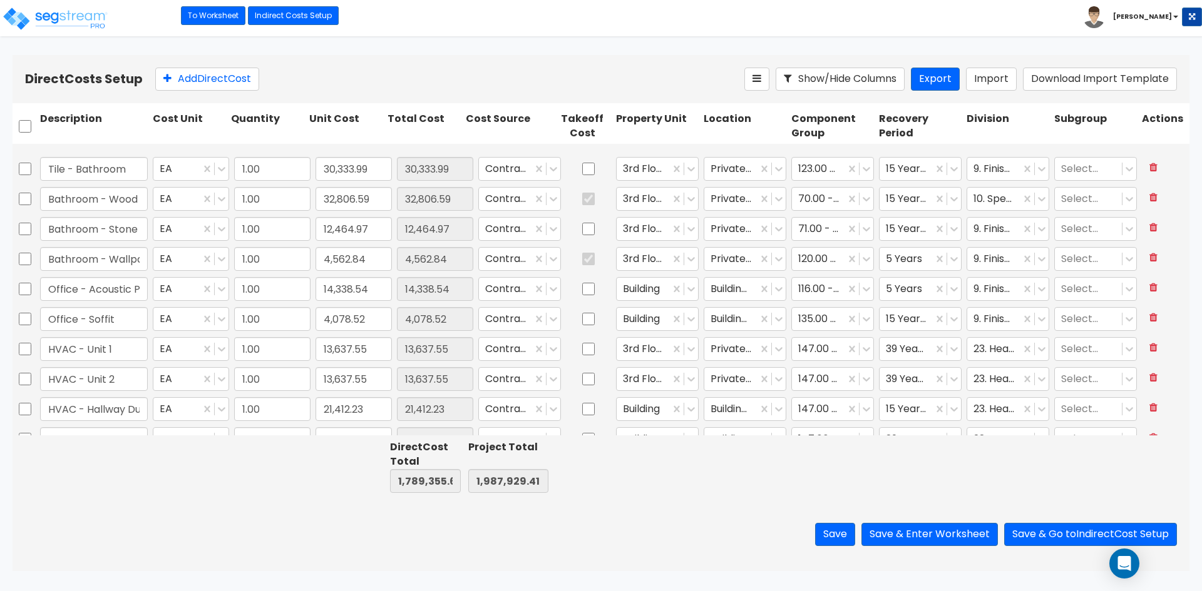
scroll to position [1627, 0]
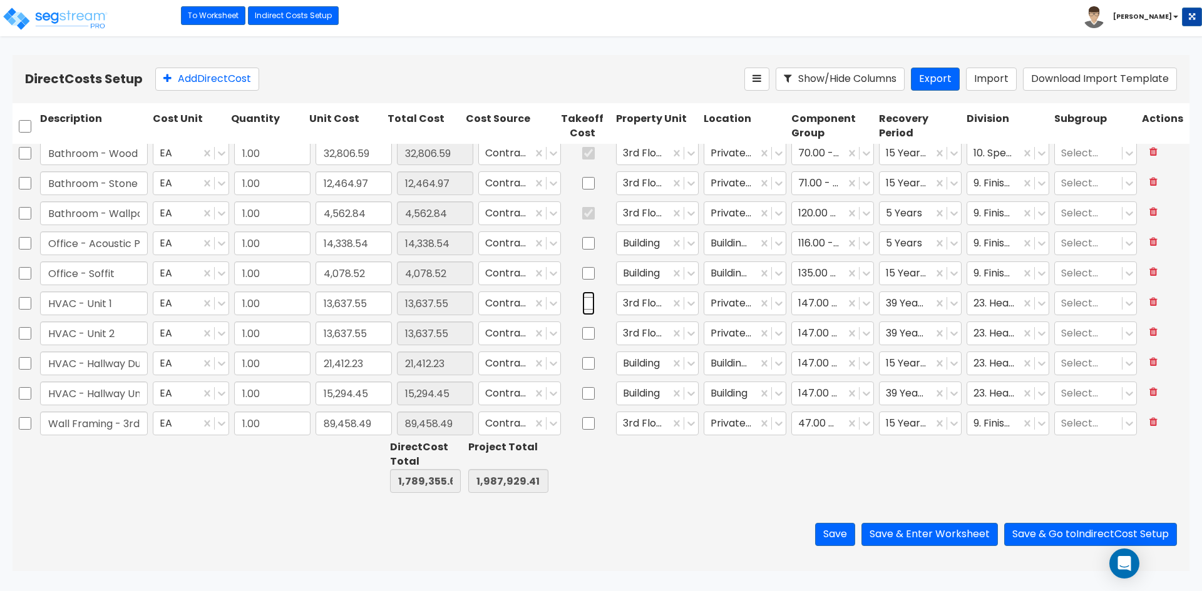
click at [583, 305] on input "checkbox" at bounding box center [588, 304] width 13 height 24
checkbox input "true"
click at [582, 333] on input "checkbox" at bounding box center [588, 334] width 13 height 24
checkbox input "true"
click at [582, 362] on input "checkbox" at bounding box center [588, 364] width 13 height 24
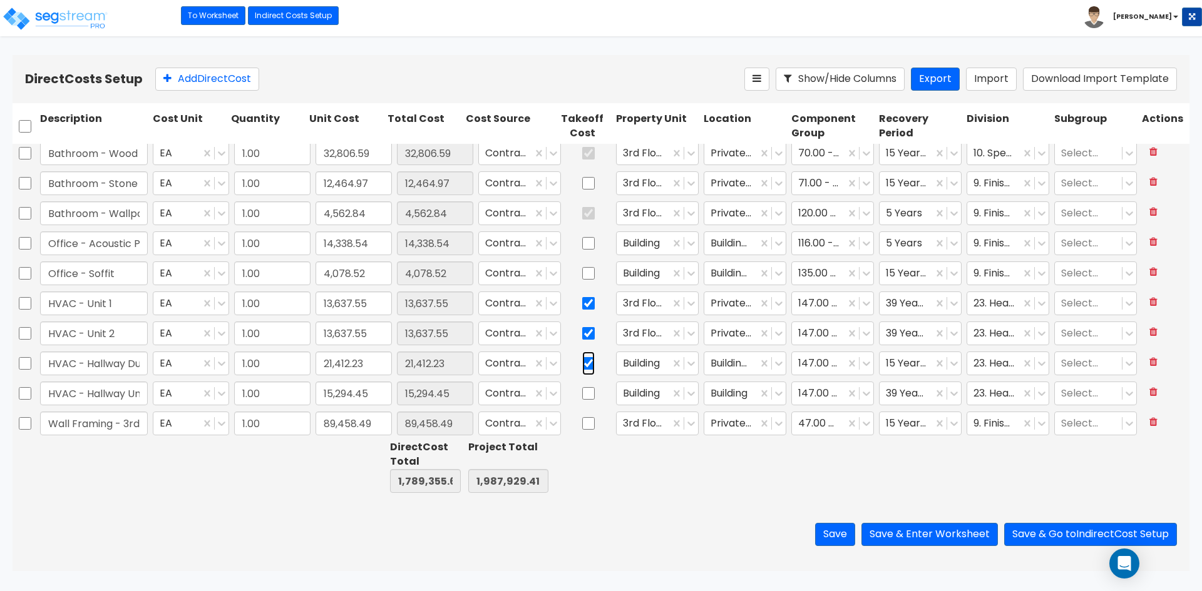
checkbox input "true"
click at [583, 394] on input "checkbox" at bounding box center [588, 394] width 13 height 24
click at [583, 390] on input "checkbox" at bounding box center [588, 394] width 13 height 24
checkbox input "false"
click at [582, 365] on input "checkbox" at bounding box center [588, 364] width 13 height 24
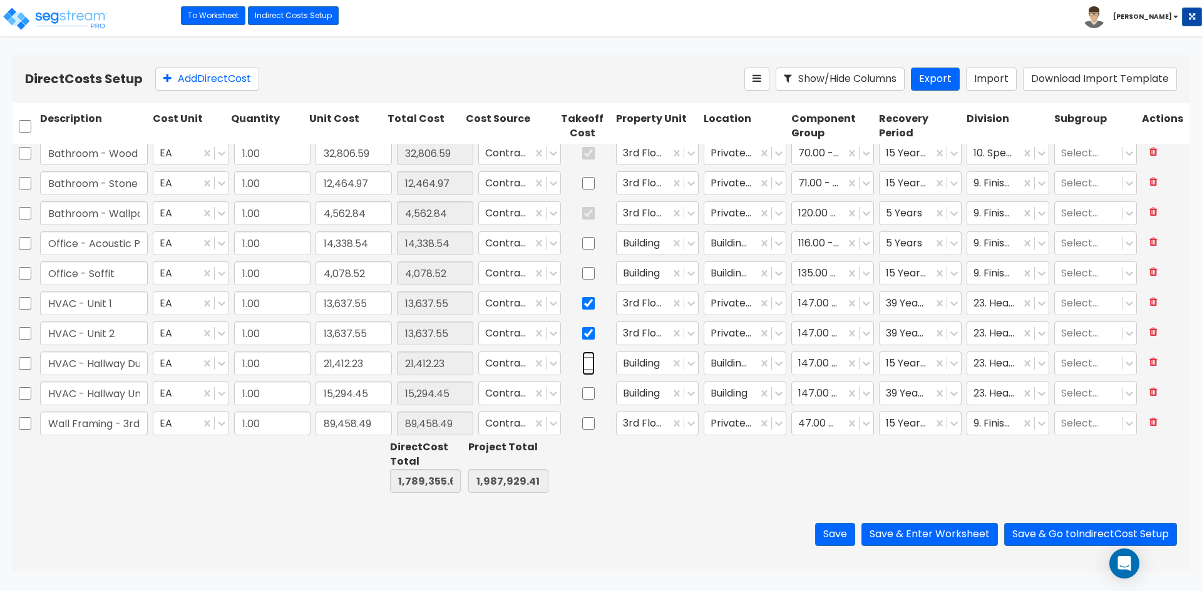
checkbox input "false"
click at [582, 397] on input "checkbox" at bounding box center [588, 394] width 13 height 24
checkbox input "true"
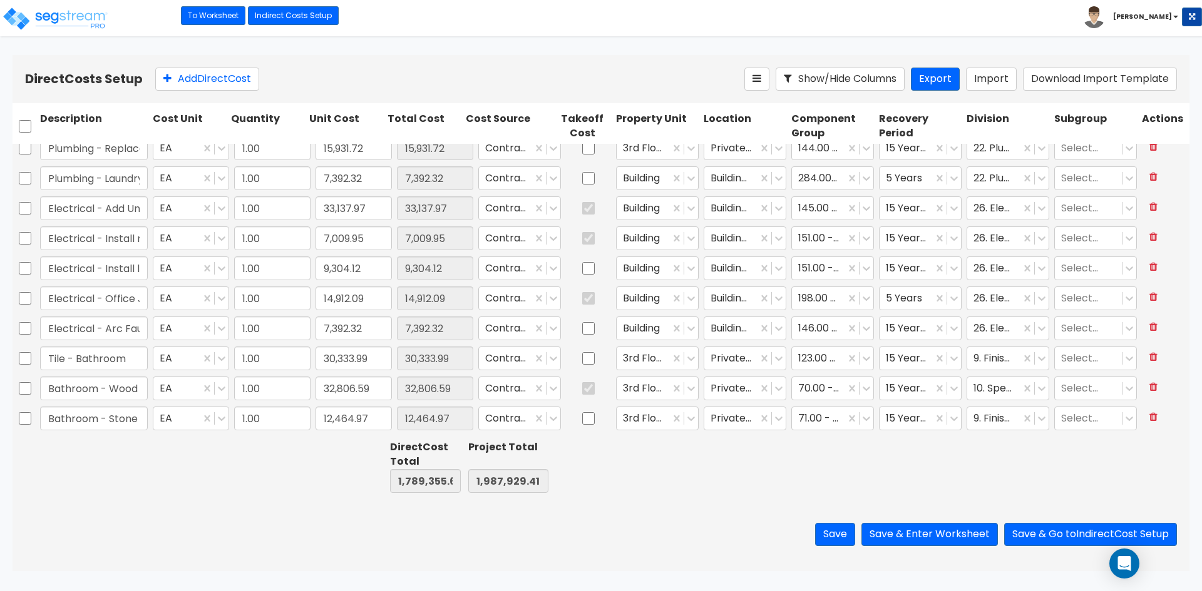
scroll to position [1377, 0]
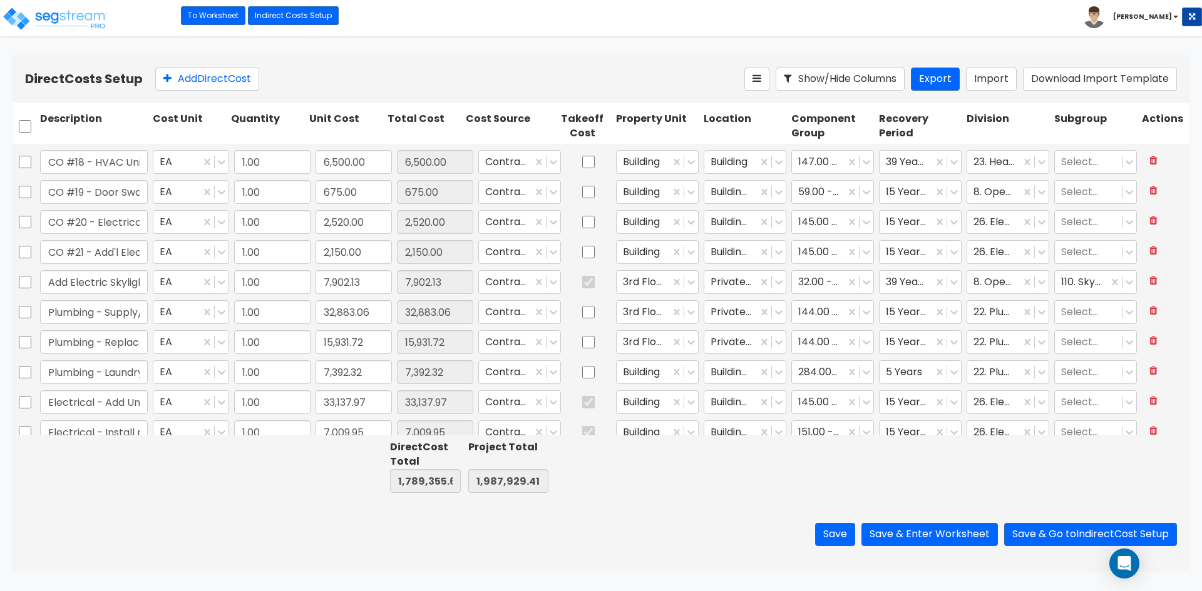
type input "1.00"
type input "8,000.00"
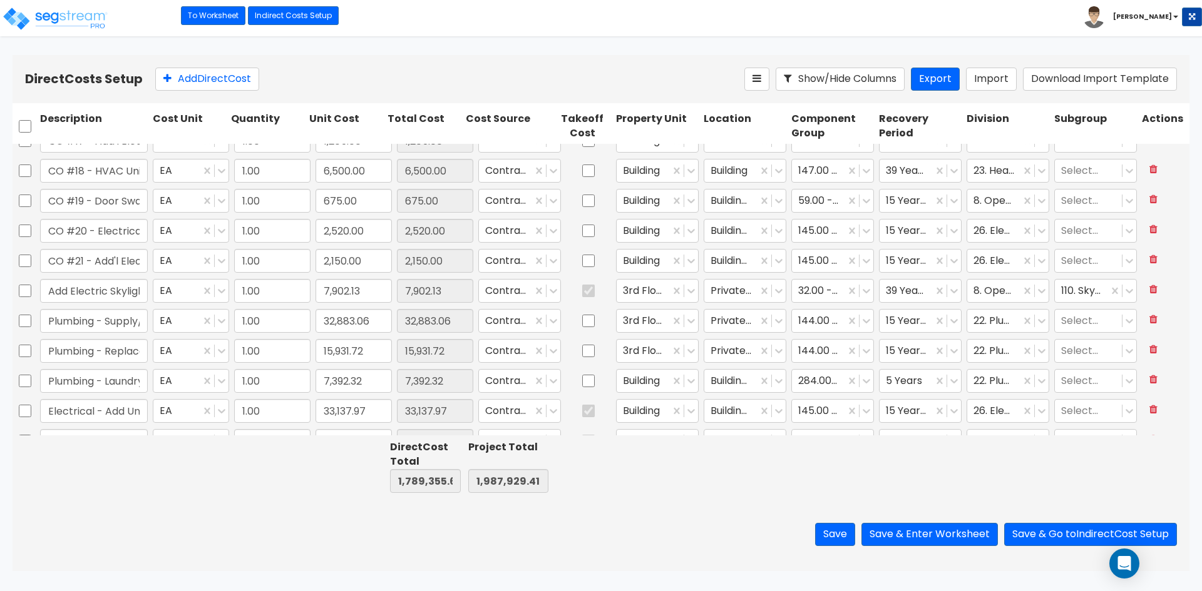
click at [572, 171] on div at bounding box center [588, 170] width 50 height 29
click at [582, 170] on input "checkbox" at bounding box center [588, 171] width 13 height 24
checkbox input "true"
type input "1.00"
type input "3,696.00"
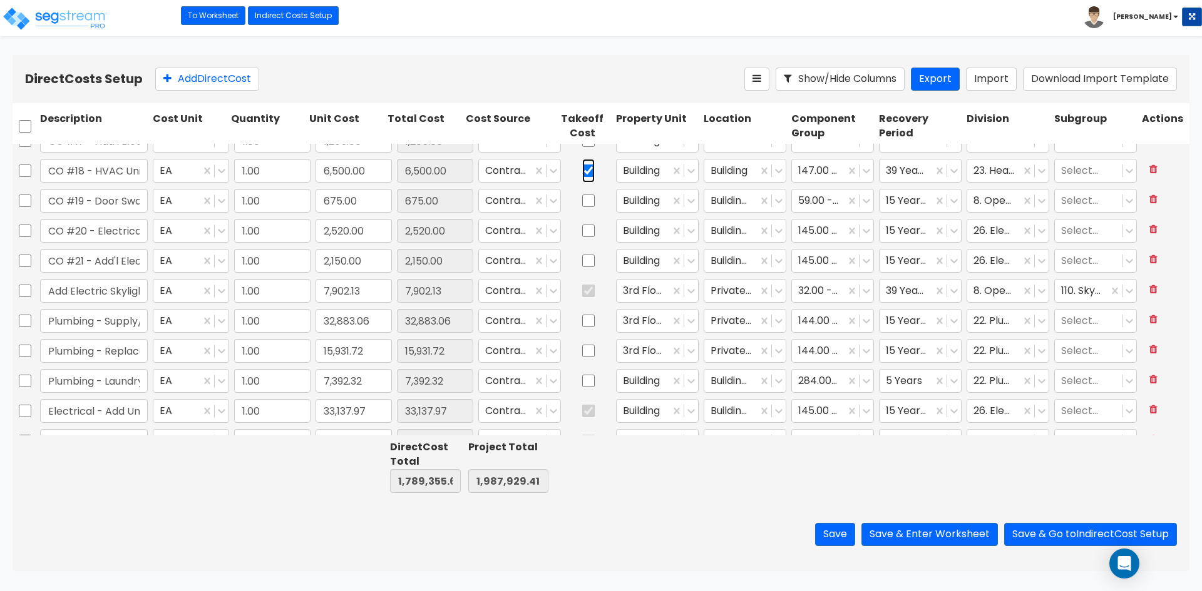
scroll to position [1064, 0]
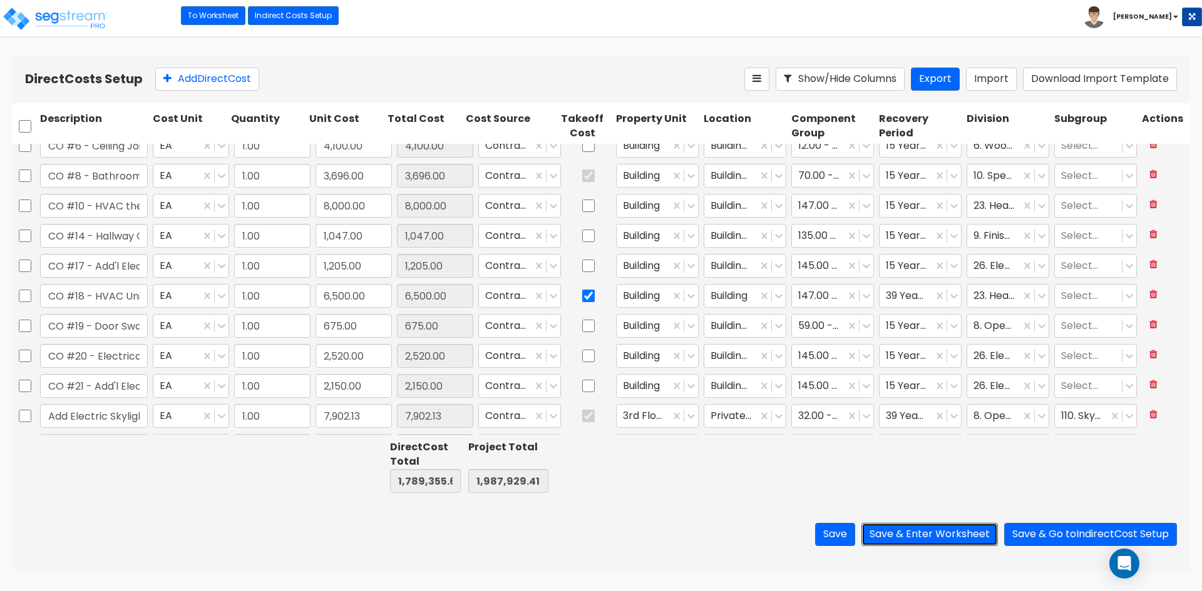
click at [907, 534] on button "Save & Enter Worksheet" at bounding box center [929, 534] width 136 height 23
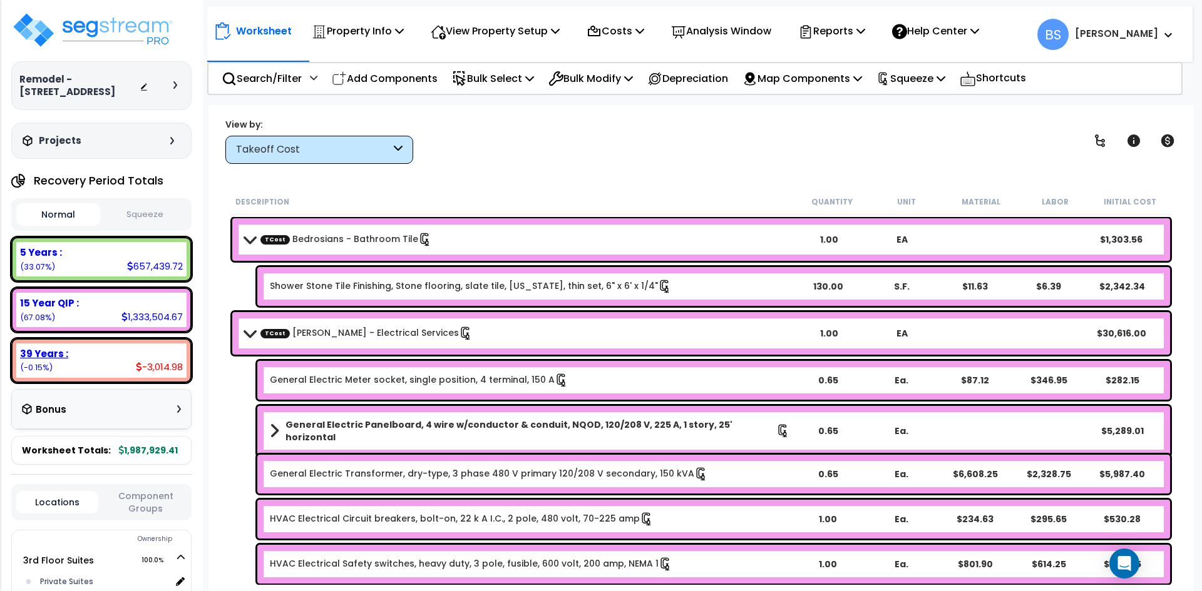
click at [53, 360] on b "39 Years :" at bounding box center [44, 353] width 48 height 13
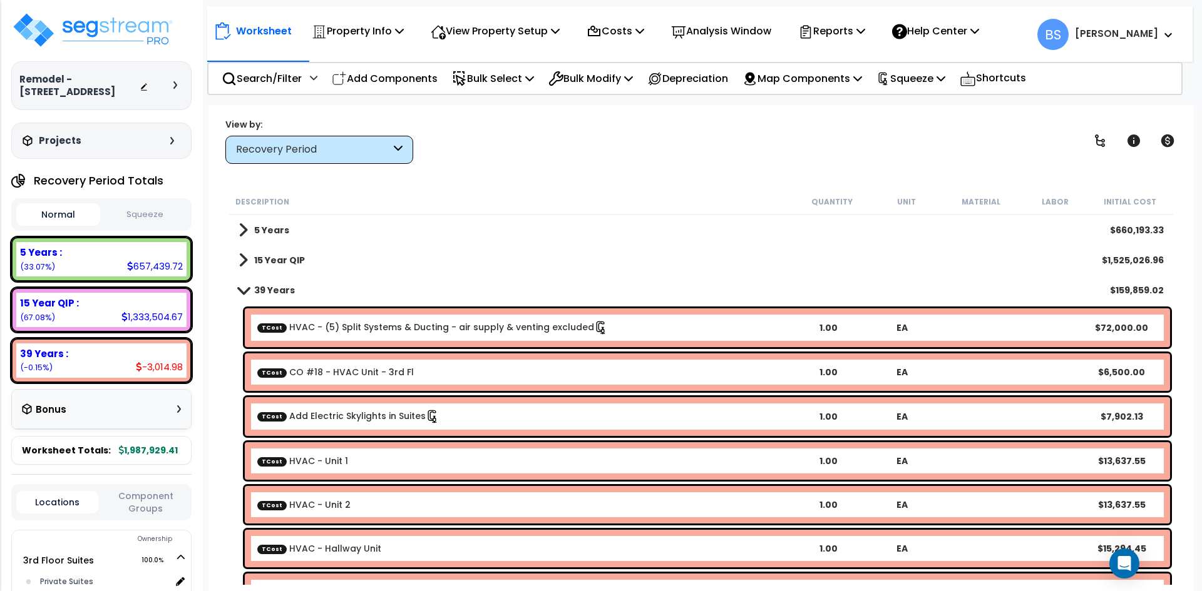
scroll to position [63, 0]
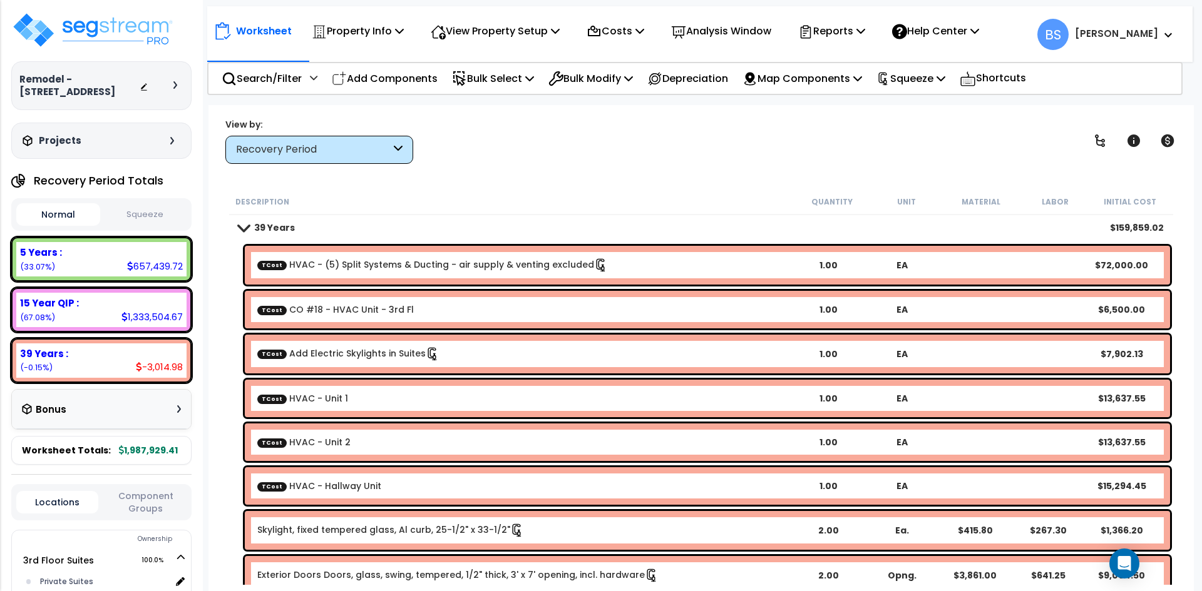
click at [322, 153] on div "Recovery Period" at bounding box center [313, 150] width 155 height 14
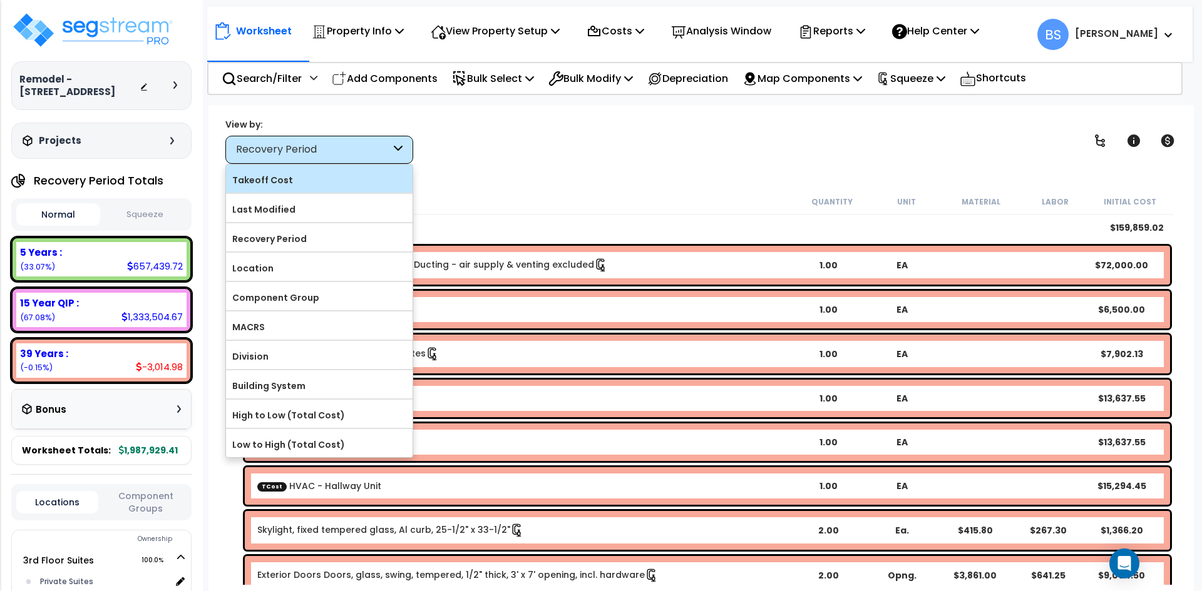
click at [306, 173] on label "Takeoff Cost" at bounding box center [319, 180] width 186 height 19
click at [0, 0] on input "Takeoff Cost" at bounding box center [0, 0] width 0 height 0
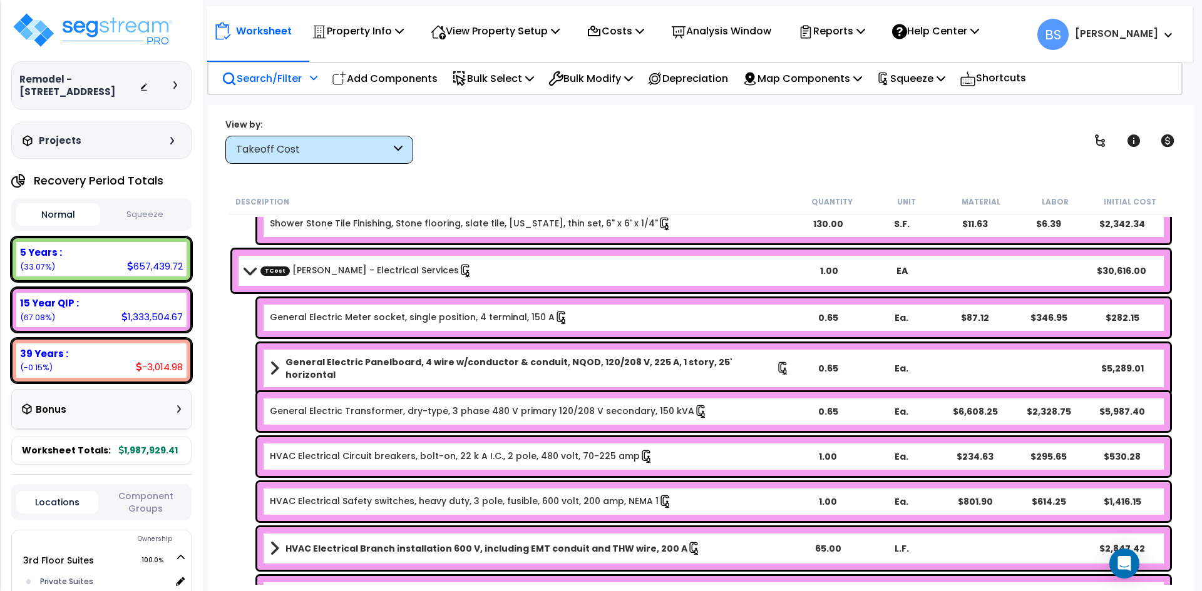
click at [285, 83] on p "Search/Filter" at bounding box center [262, 78] width 80 height 17
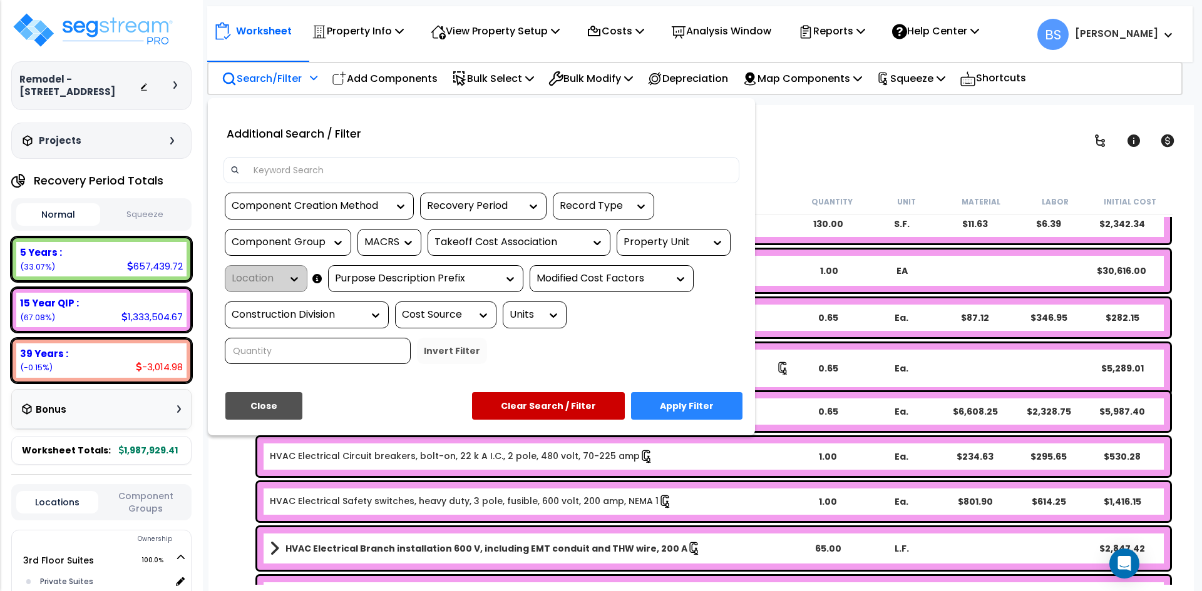
click at [474, 206] on div "Recovery Period" at bounding box center [474, 206] width 94 height 14
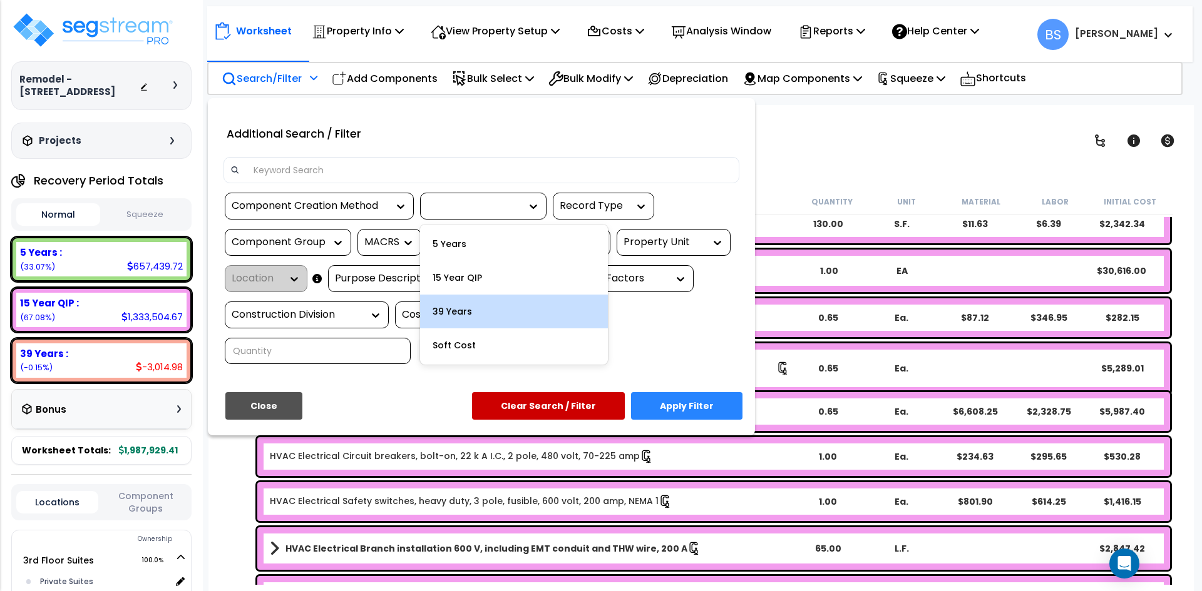
click at [452, 317] on div "39 Years" at bounding box center [514, 312] width 188 height 34
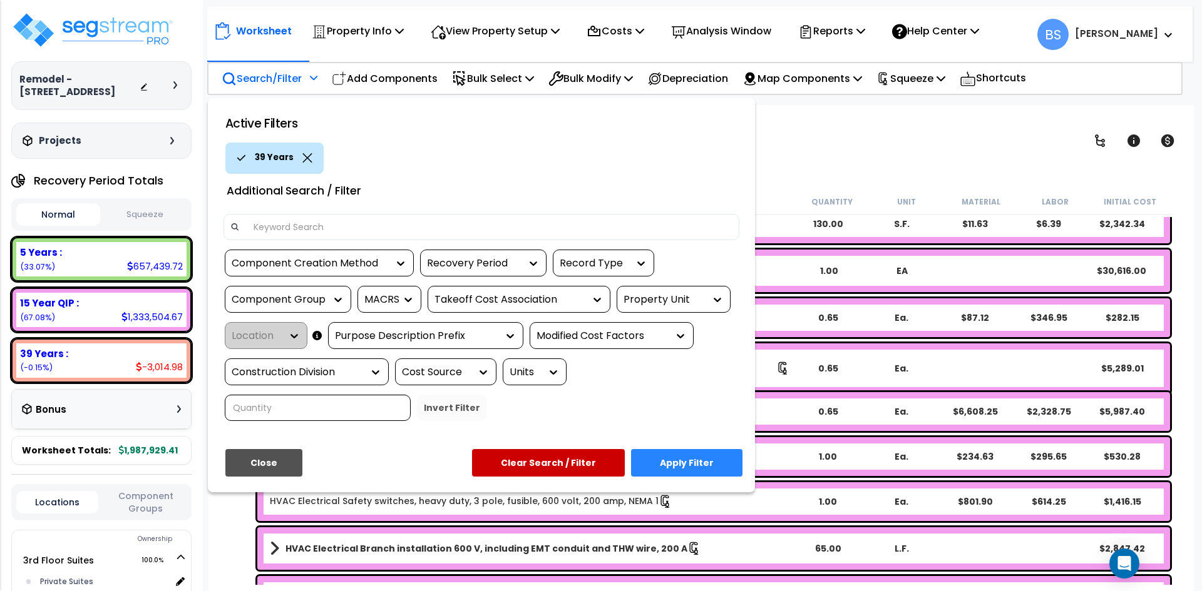
click at [697, 462] on button "Apply Filter" at bounding box center [686, 463] width 111 height 28
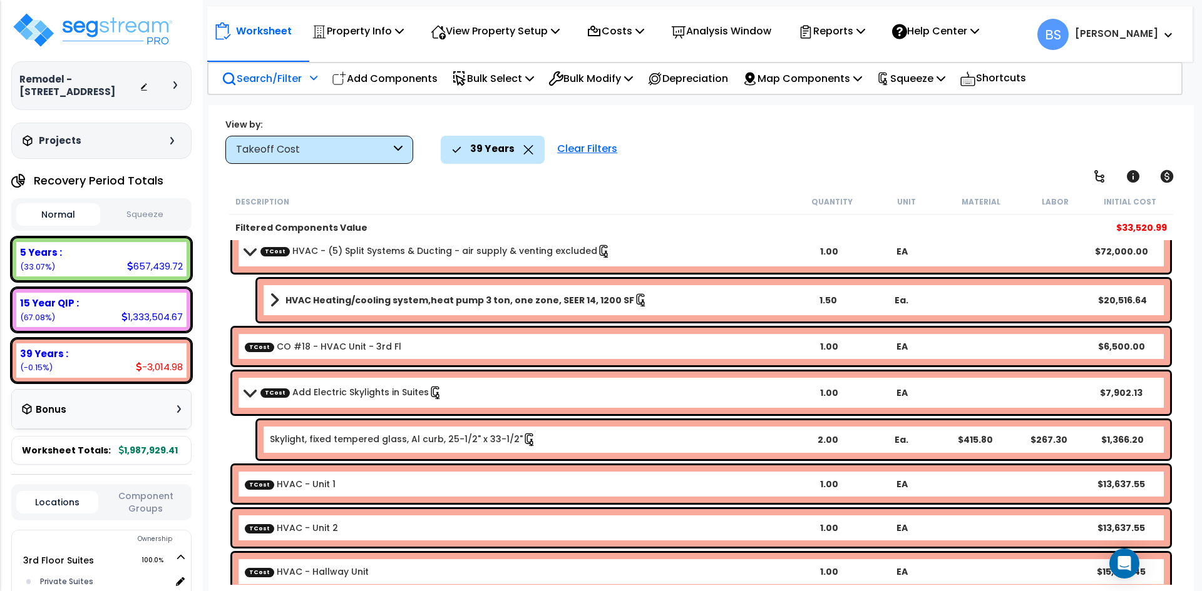
scroll to position [0, 0]
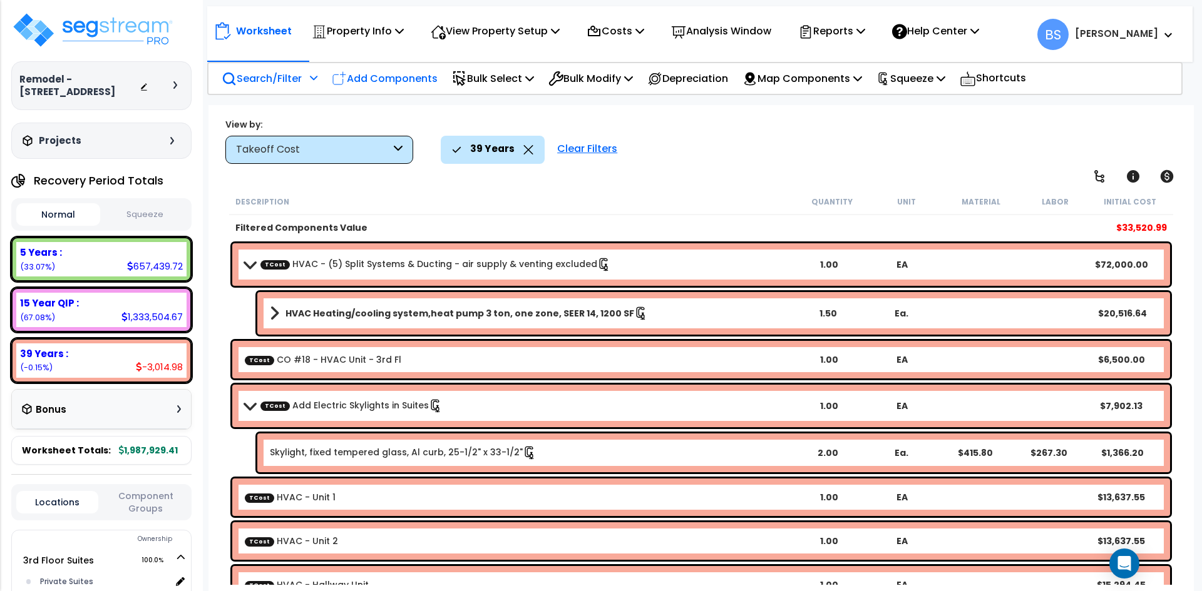
click at [402, 81] on p "Add Components" at bounding box center [385, 78] width 106 height 17
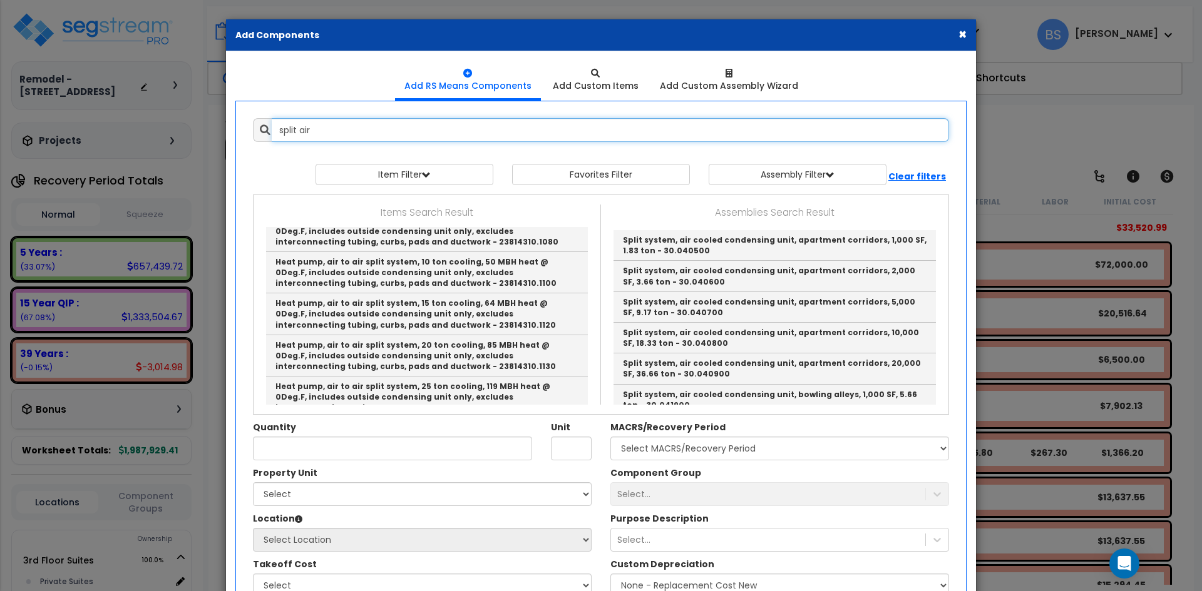
scroll to position [884, 0]
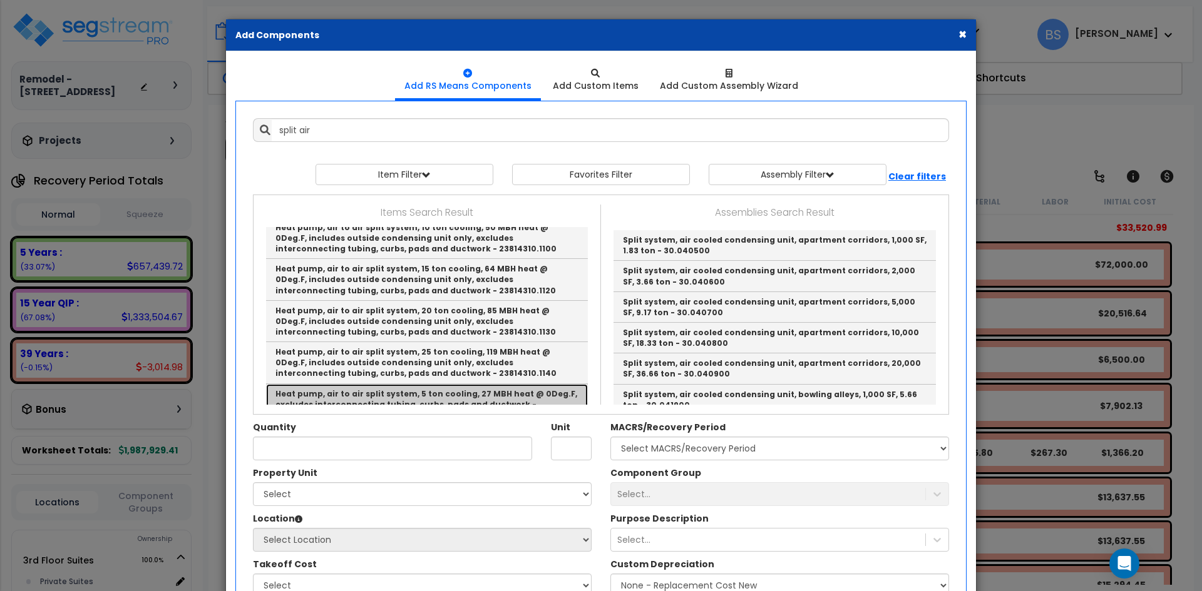
click at [412, 384] on link "Heat pump, air to air split system, 5 ton cooling, 27 MBH heat @ 0Deg.F, exclud…" at bounding box center [427, 404] width 322 height 41
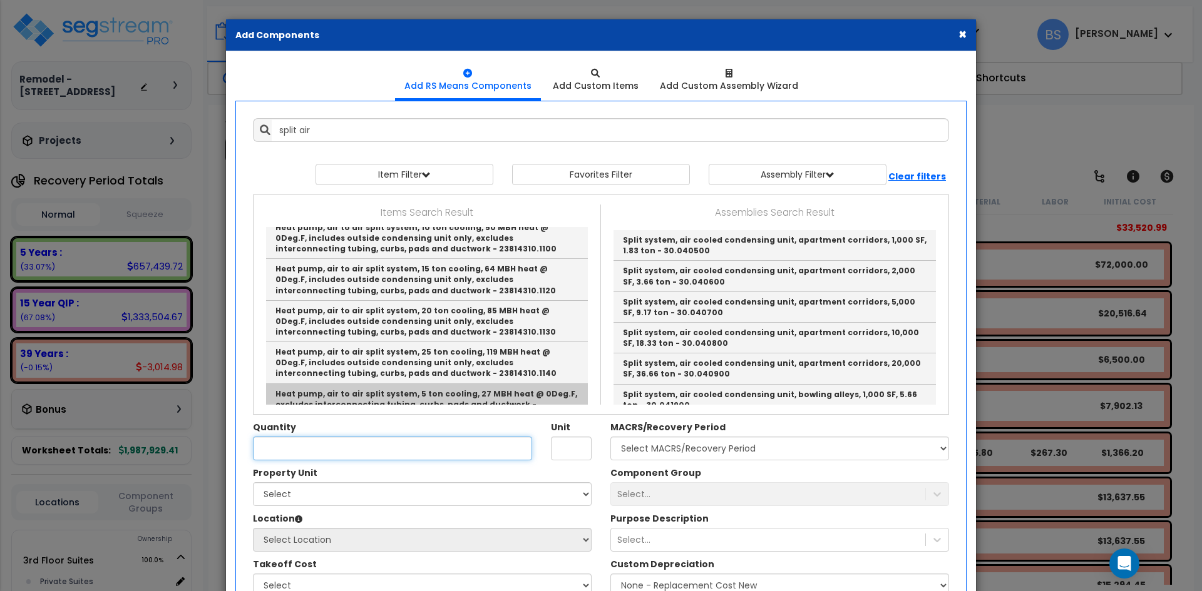
type input "Heat pump, air to air split system, 5 ton cooling, 27 MBH heat @ 0Deg.F, exclud…"
type input "Ea."
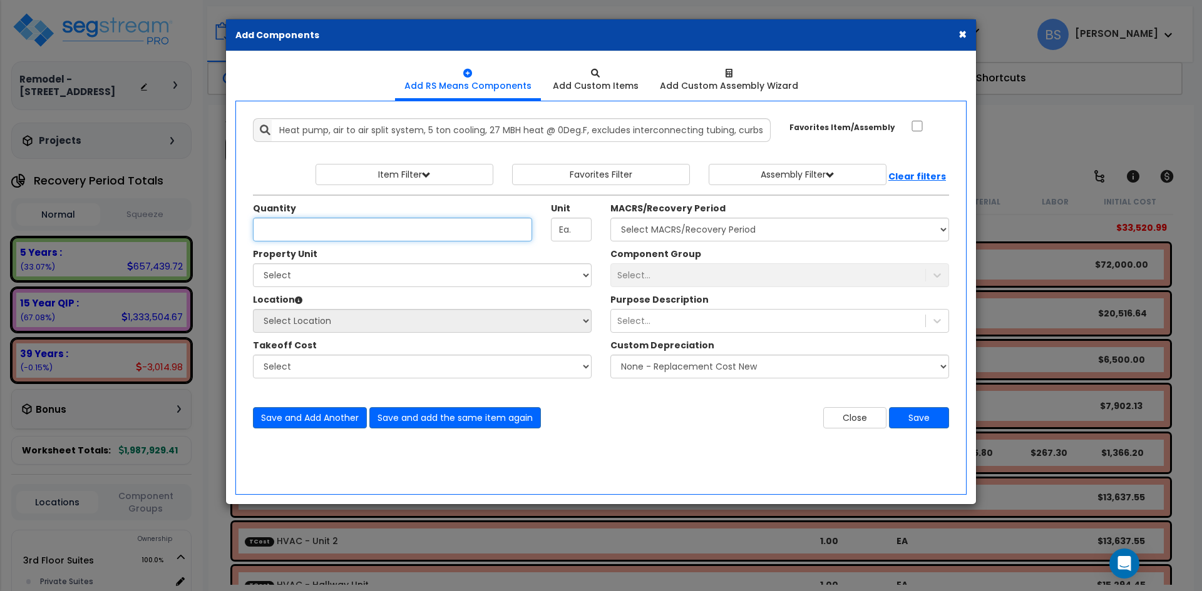
click at [319, 226] on input "Quantity" at bounding box center [392, 230] width 279 height 24
type input "5"
click at [386, 283] on select "Select 3rd Floor Suites Building" at bounding box center [422, 275] width 339 height 24
select select "166103"
click at [253, 263] on select "Select 3rd Floor Suites Building" at bounding box center [422, 275] width 339 height 24
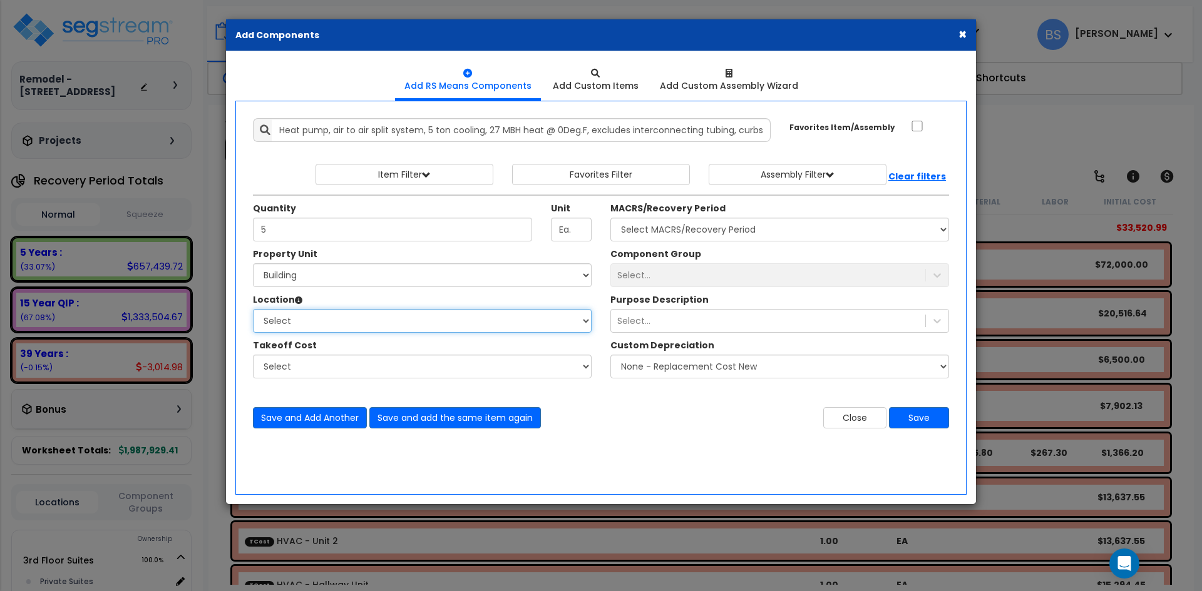
click at [303, 321] on select "Select 2Nd Floor Building Building Interior Add Additional Location" at bounding box center [422, 321] width 339 height 24
select select "6"
click at [253, 309] on select "Select 2Nd Floor Building Building Interior Add Additional Location" at bounding box center [422, 321] width 339 height 24
click at [309, 359] on select "Select Add Electric Skylights in Suites Bathroom - Wallpaper Bathroom - Wood Pa…" at bounding box center [422, 367] width 339 height 24
select select "45167941"
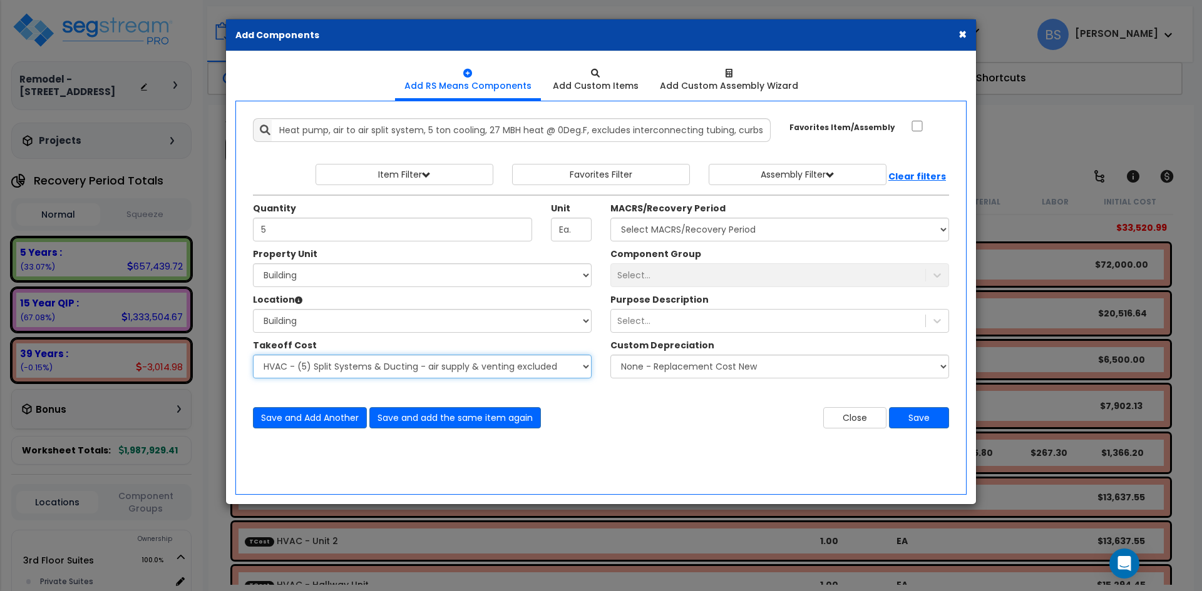
click at [253, 355] on select "Select Add Electric Skylights in Suites Bathroom - Wallpaper Bathroom - Wood Pa…" at bounding box center [422, 367] width 339 height 24
click at [675, 229] on select "Select MACRS/Recovery Period 5 Years - 57.0 - Distributive Trades & Services 5 …" at bounding box center [779, 230] width 339 height 24
select select "3669"
click at [610, 218] on select "Select MACRS/Recovery Period 5 Years - 57.0 - Distributive Trades & Services 5 …" at bounding box center [779, 230] width 339 height 24
click at [635, 275] on div "Select..." at bounding box center [633, 275] width 33 height 13
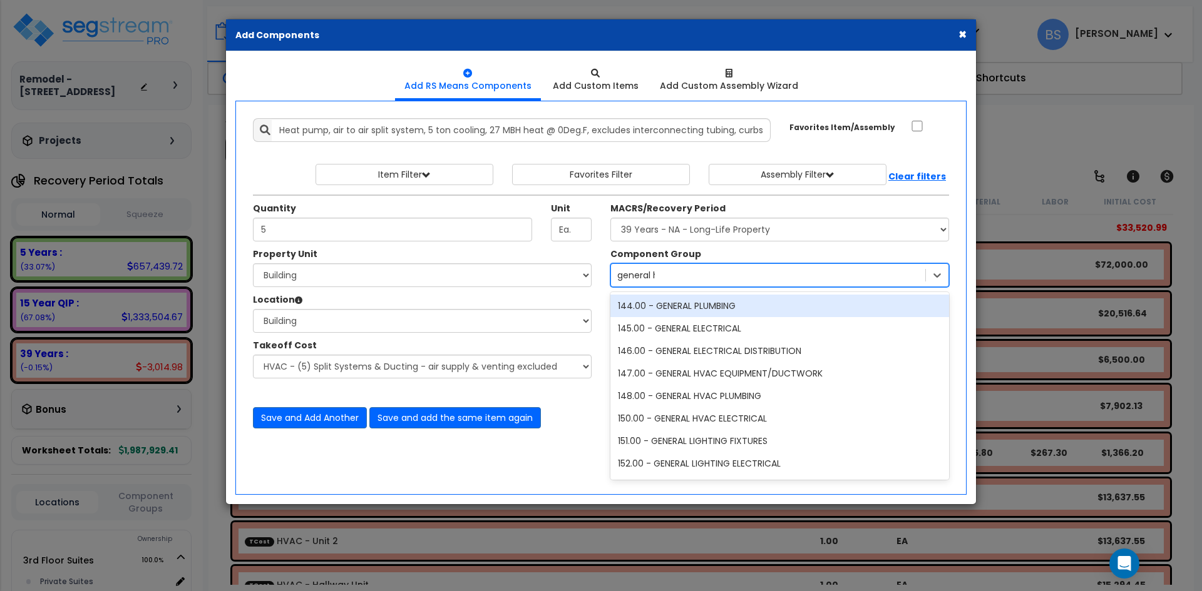
type input "general hv"
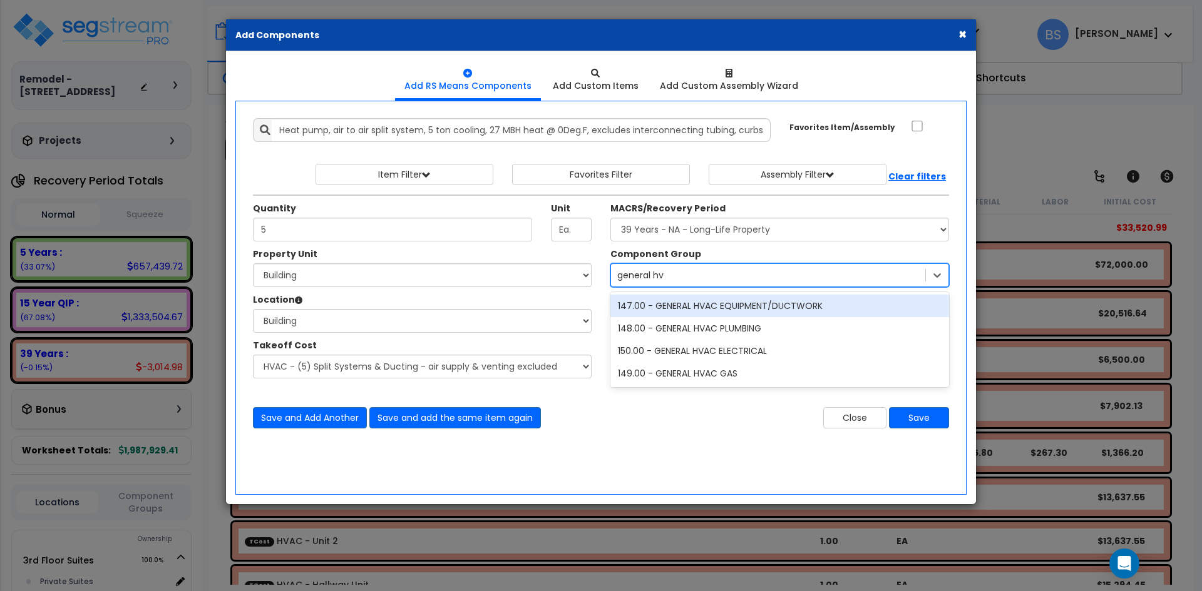
click at [697, 309] on div "147.00 - GENERAL HVAC EQUIPMENT/DUCTWORK" at bounding box center [779, 306] width 339 height 23
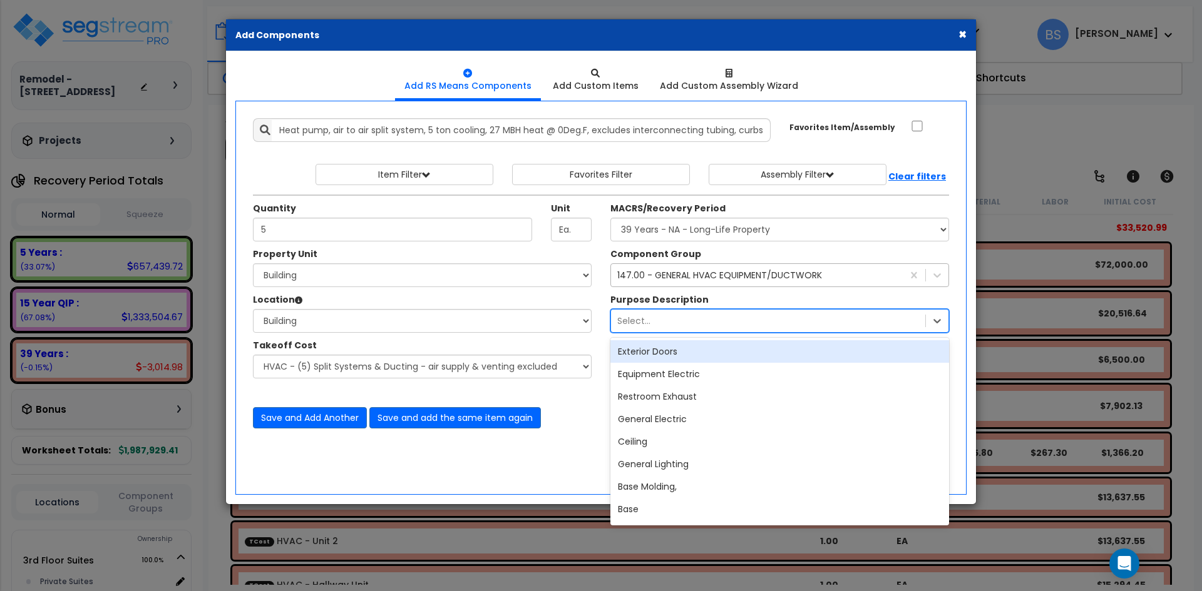
click at [673, 328] on div "Select..." at bounding box center [768, 321] width 314 height 20
type input "hvac"
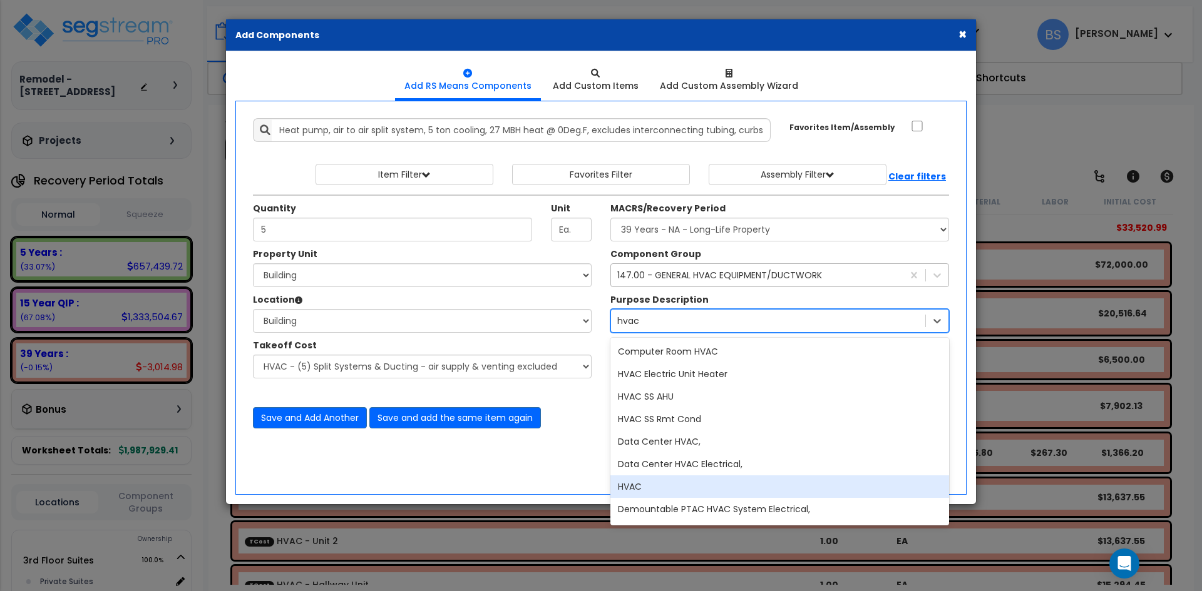
click at [634, 484] on div "HVAC" at bounding box center [779, 487] width 339 height 23
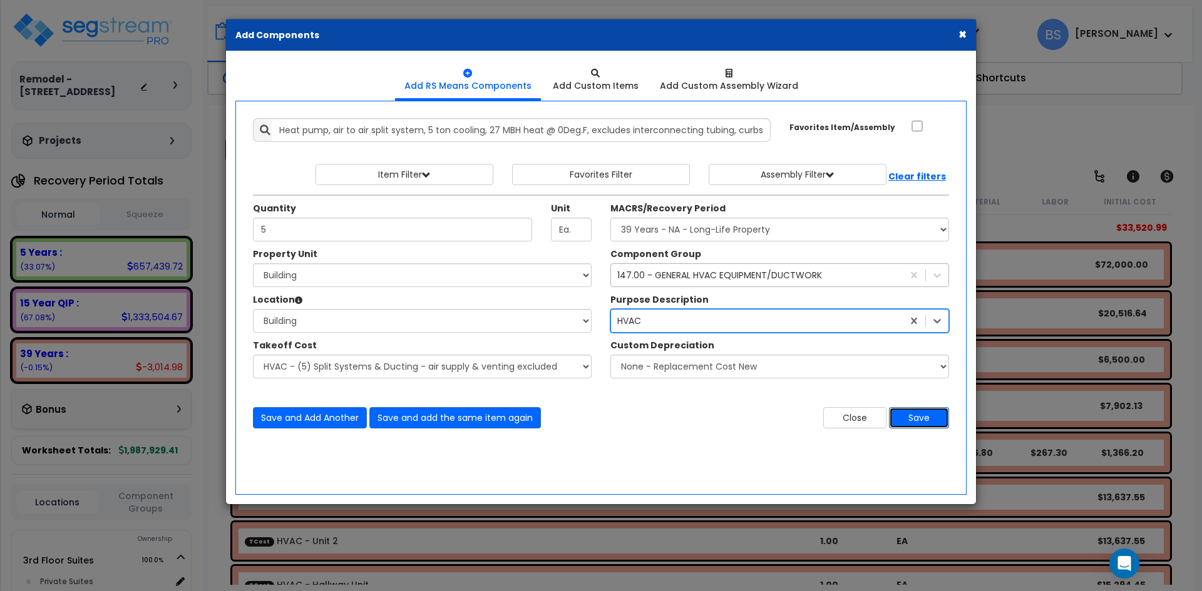
click at [916, 417] on button "Save" at bounding box center [919, 417] width 60 height 21
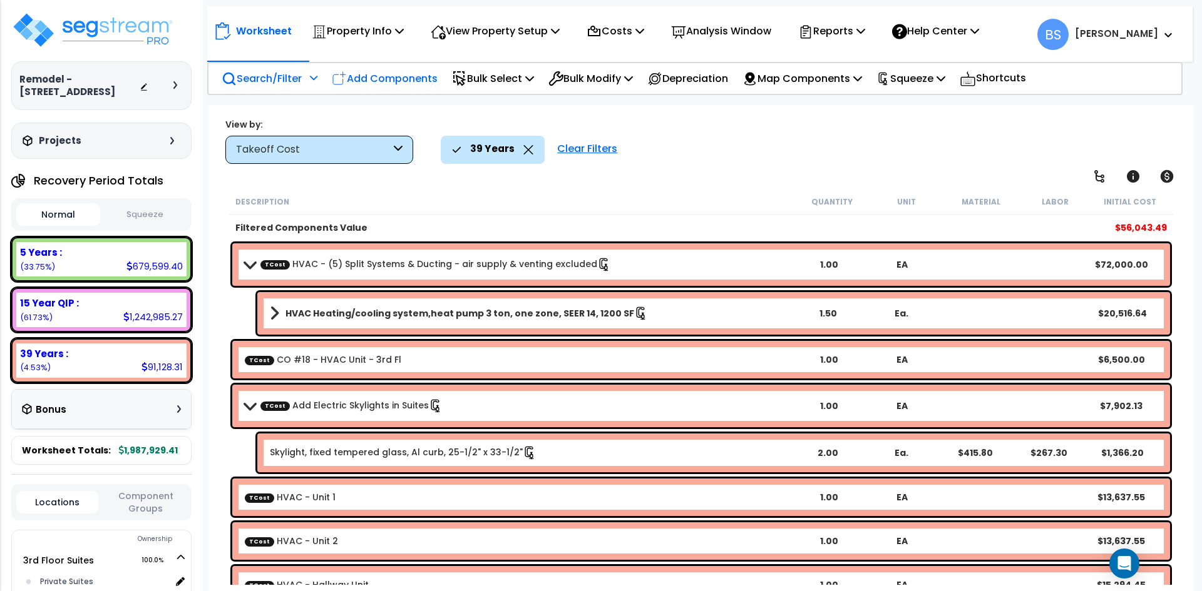
click at [390, 72] on p "Add Components" at bounding box center [385, 78] width 106 height 17
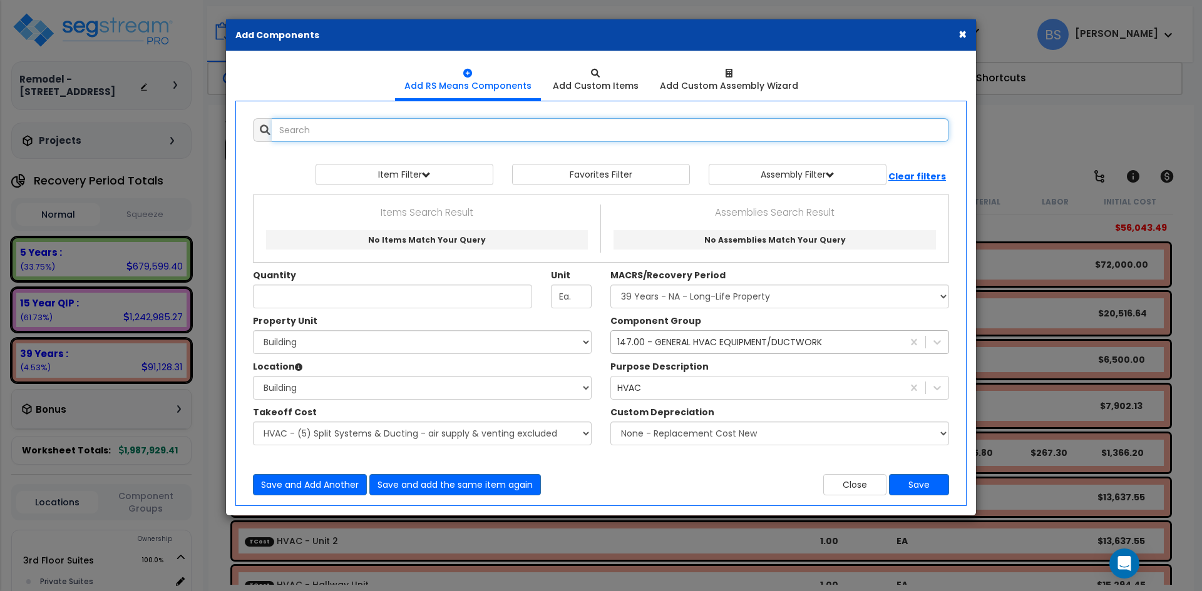
click at [348, 121] on input "text" at bounding box center [610, 130] width 677 height 24
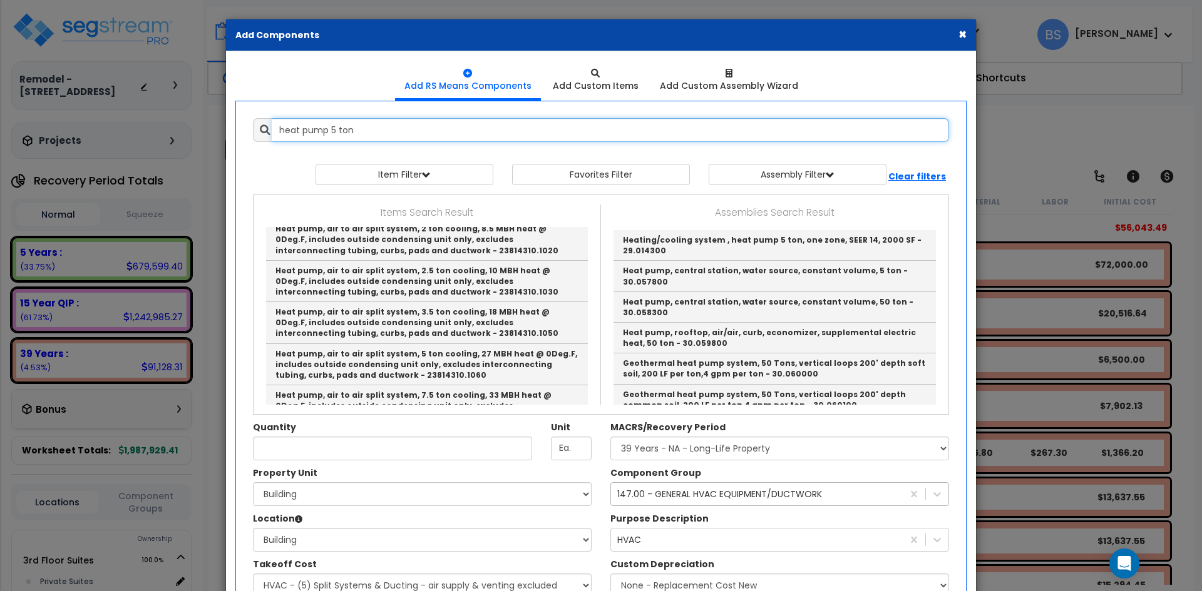
scroll to position [250, 0]
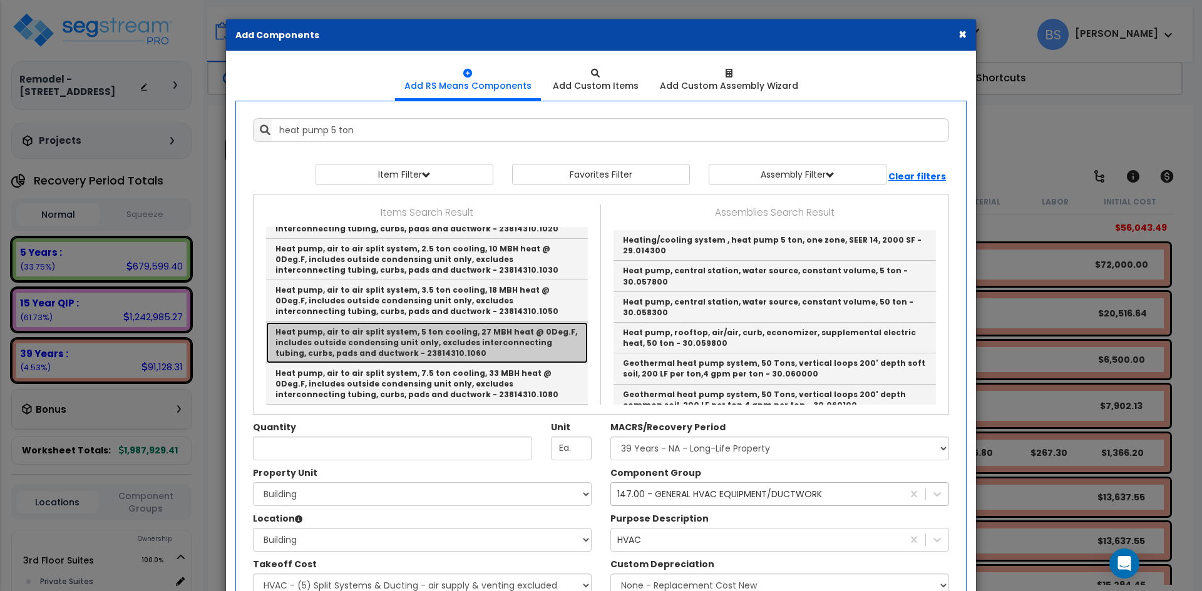
click at [488, 339] on link "Heat pump, air to air split system, 5 ton cooling, 27 MBH heat @ 0Deg.F, includ…" at bounding box center [427, 342] width 322 height 41
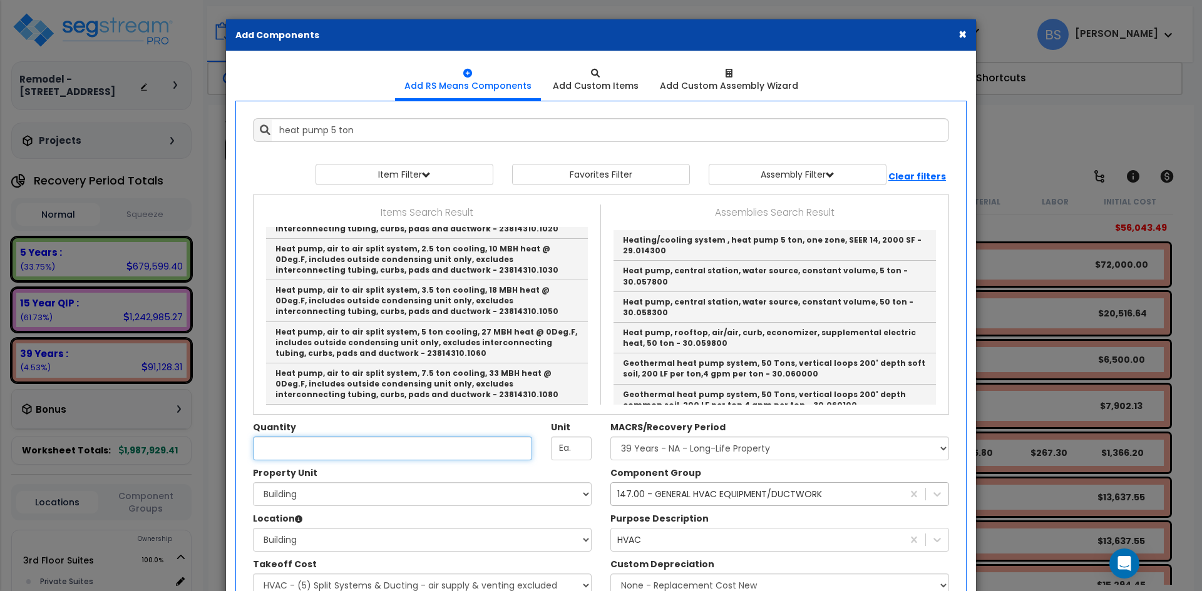
type input "Heat pump, air to air split system, 5 ton cooling, 27 MBH heat @ 0Deg.F, includ…"
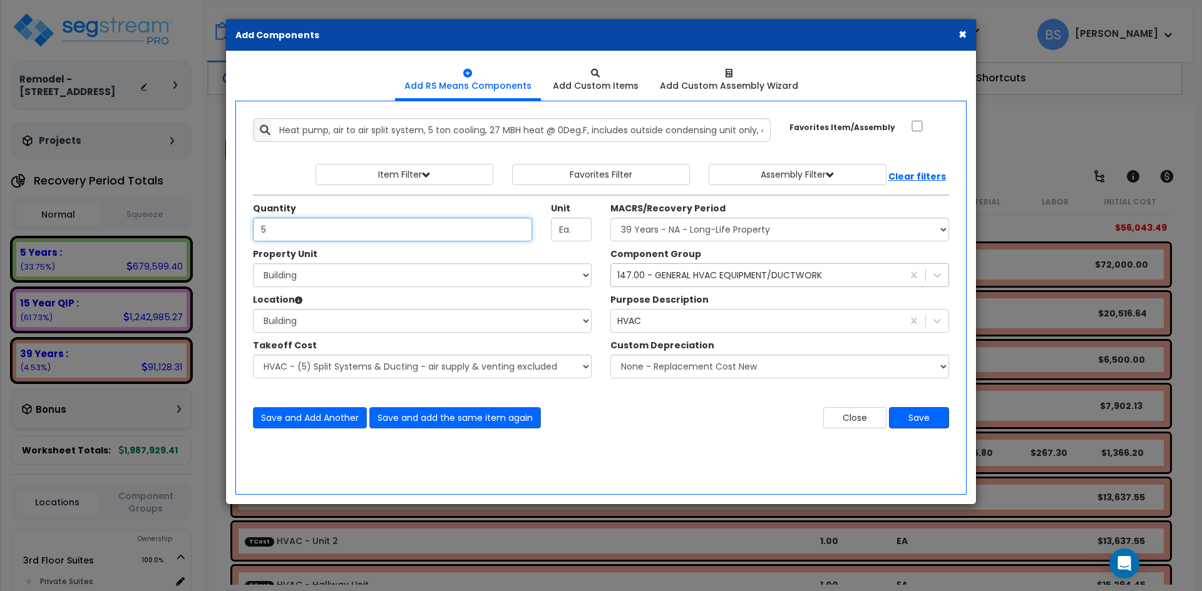
type input "5"
click at [914, 410] on button "Save" at bounding box center [919, 417] width 60 height 21
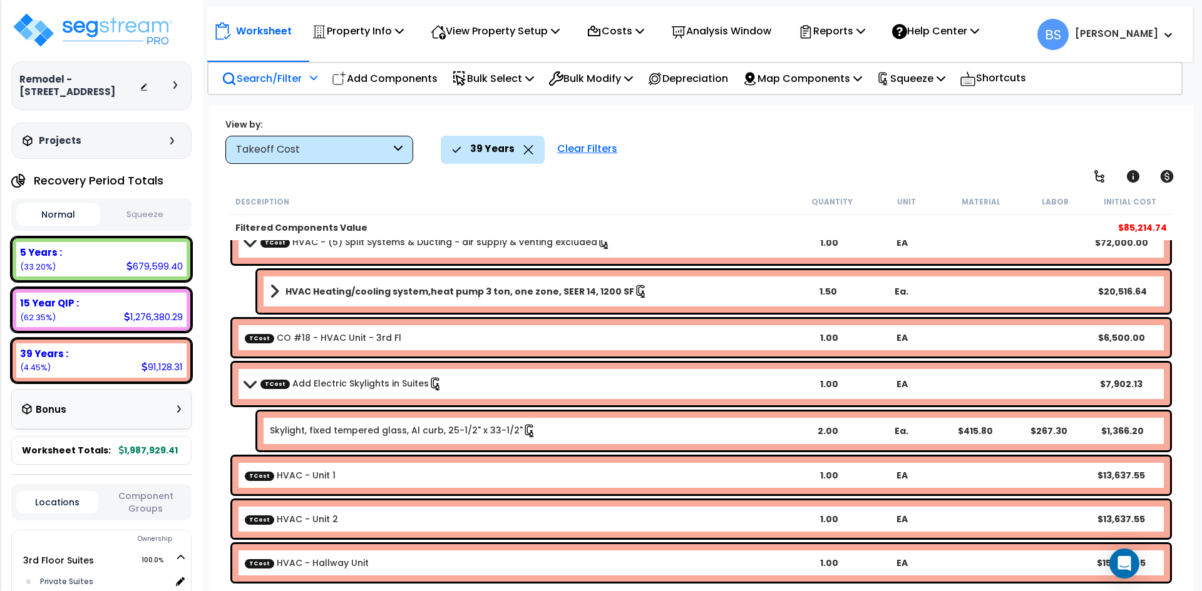
scroll to position [0, 0]
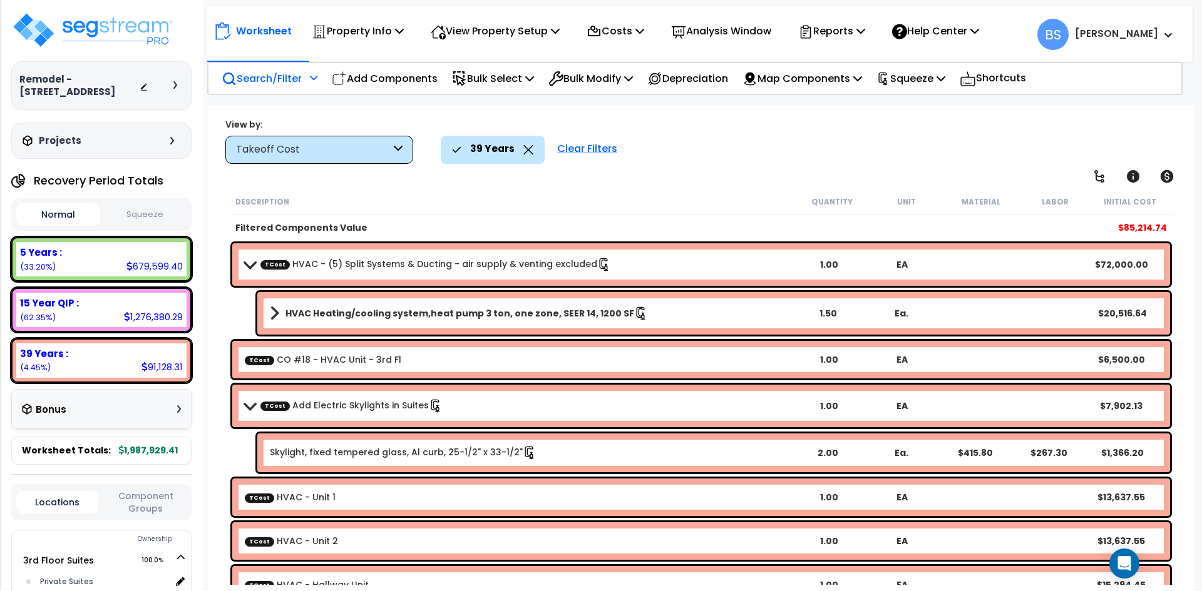
click at [524, 152] on icon at bounding box center [528, 149] width 9 height 9
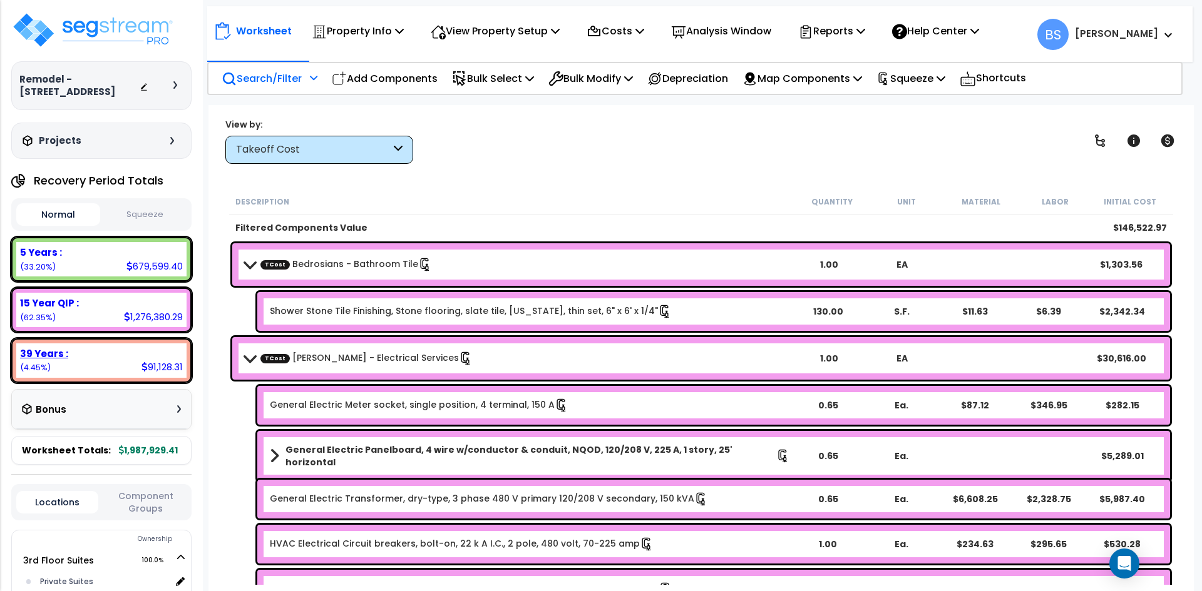
click at [56, 378] on div "39 Years : 91,128.31 (4.45%)" at bounding box center [101, 361] width 170 height 34
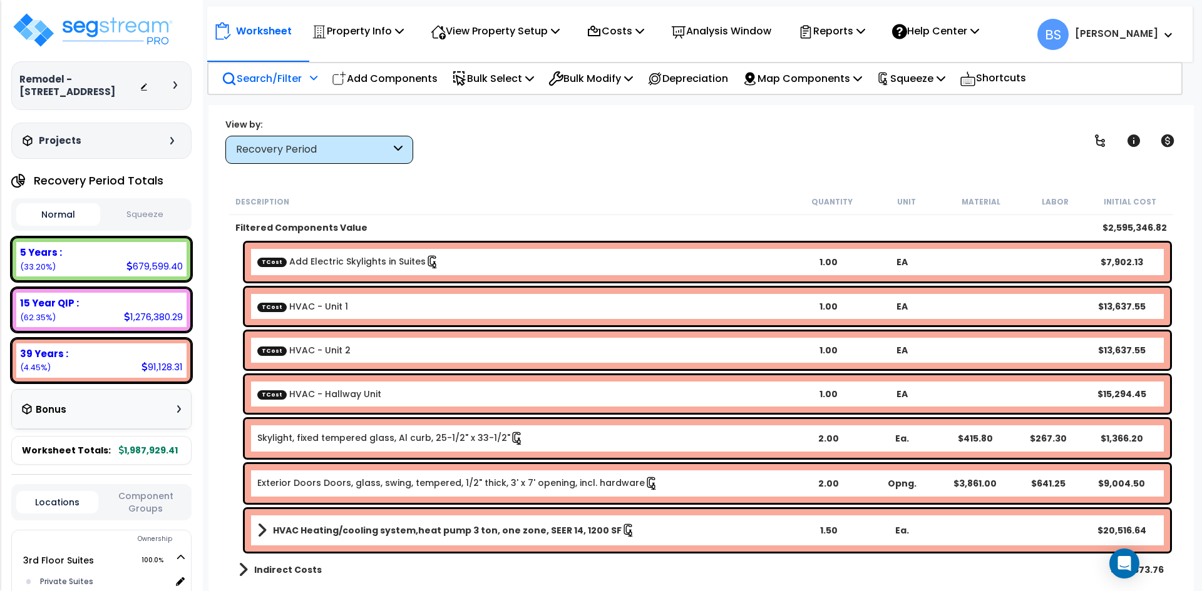
scroll to position [55, 0]
click at [404, 68] on div "Add Components" at bounding box center [385, 78] width 120 height 29
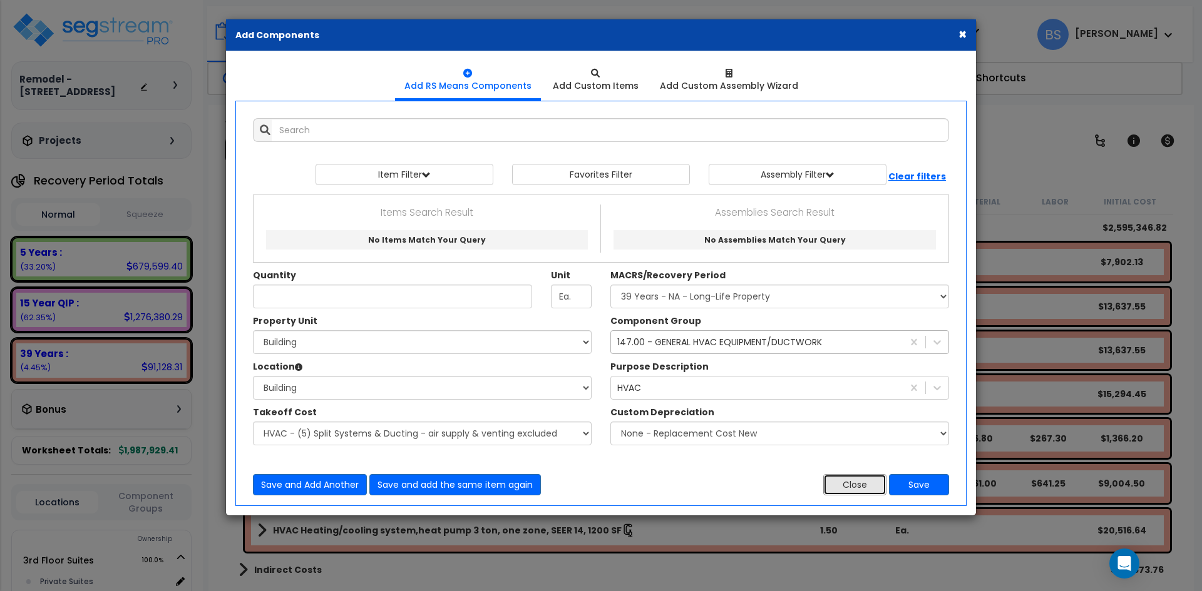
click at [851, 488] on button "Close" at bounding box center [854, 484] width 63 height 21
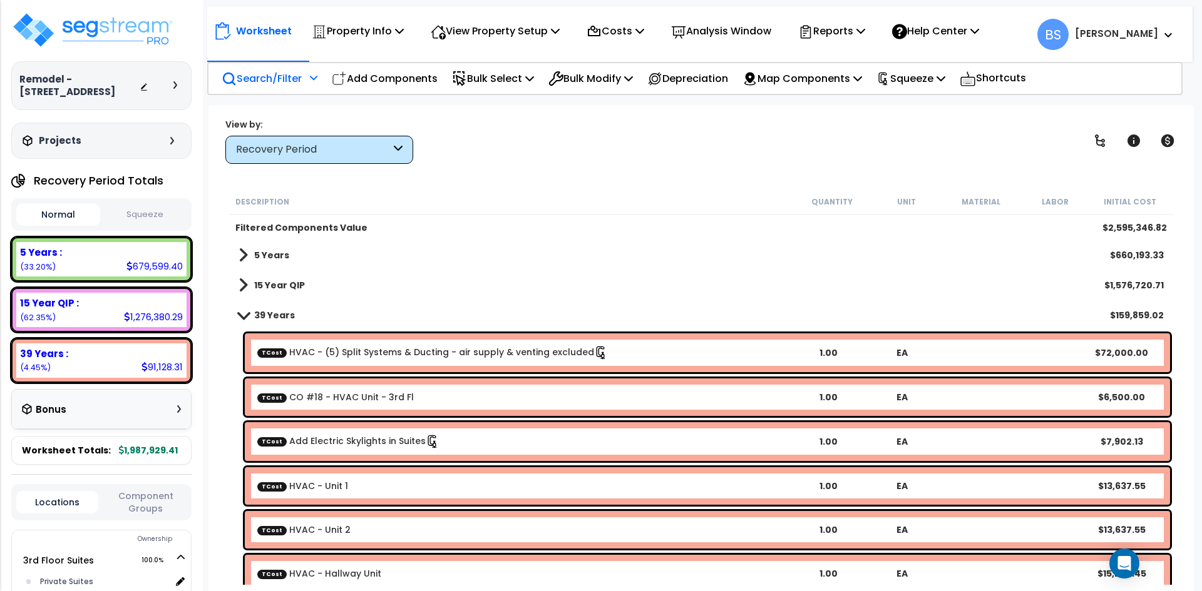
click at [300, 282] on b "15 Year QIP" at bounding box center [279, 285] width 51 height 13
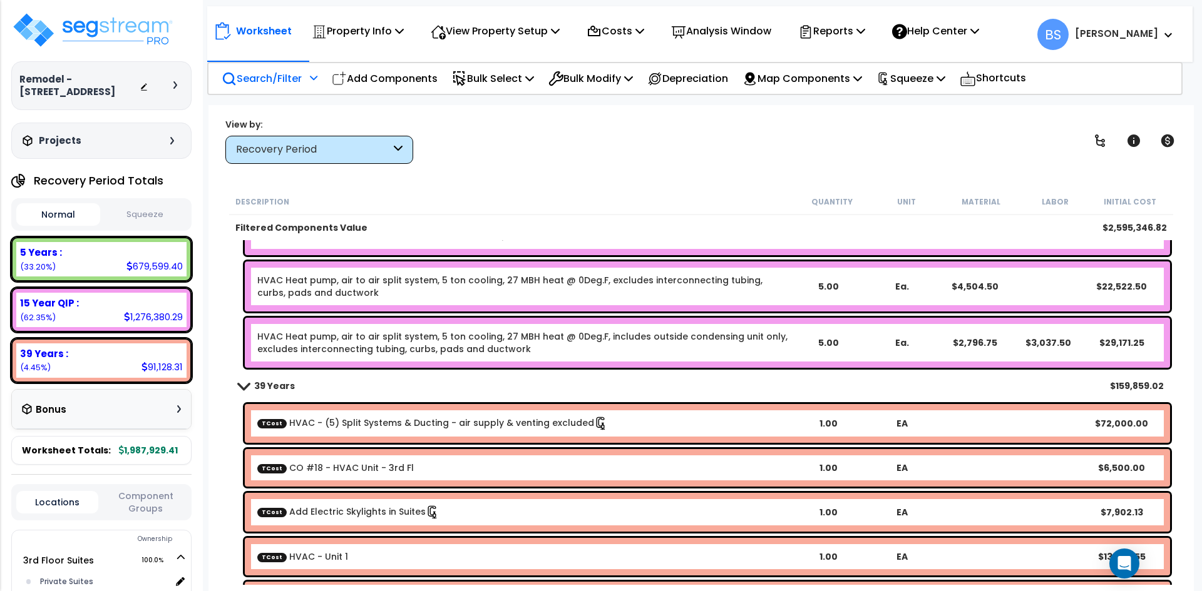
scroll to position [5907, 0]
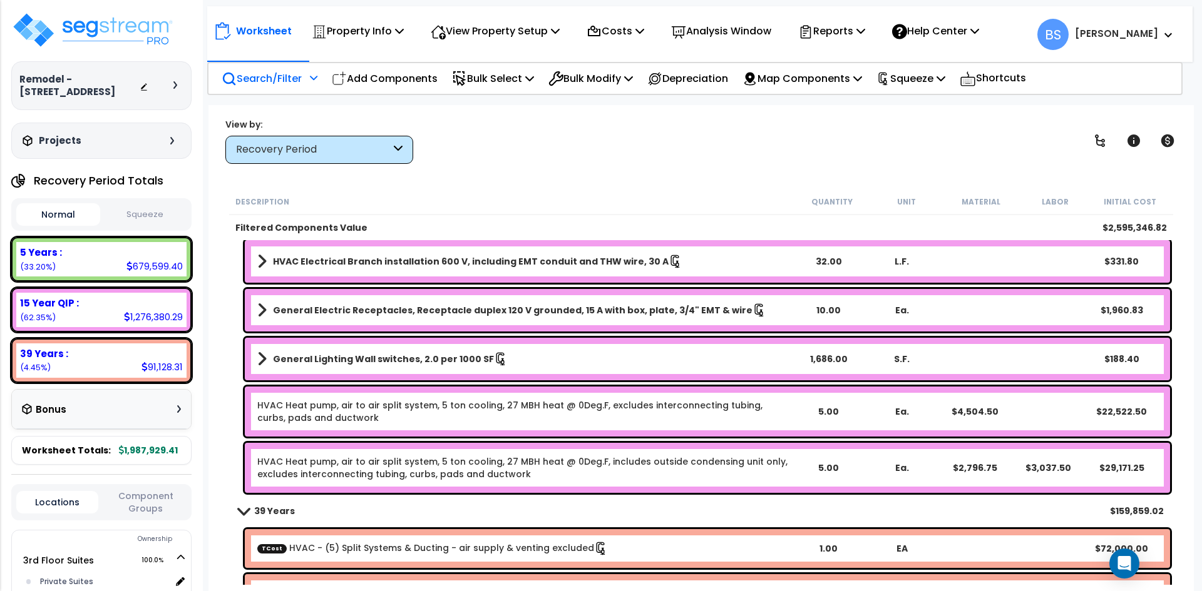
click at [434, 469] on link "HVAC Heat pump, air to air split system, 5 ton cooling, 27 MBH heat @ 0Deg.F, i…" at bounding box center [524, 468] width 534 height 25
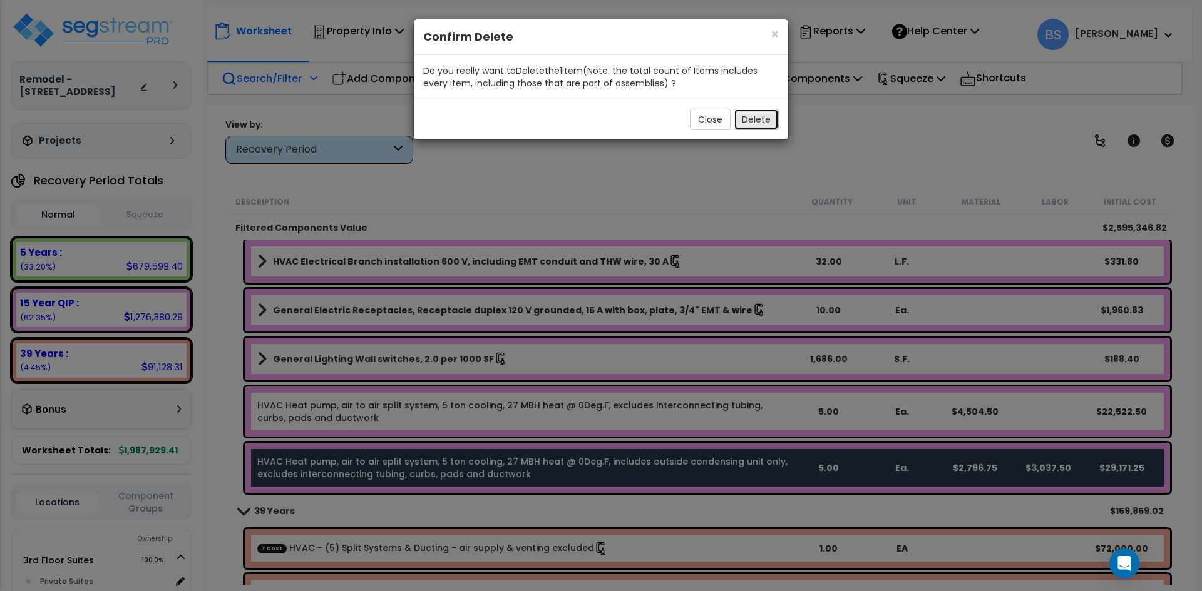
click at [757, 123] on button "Delete" at bounding box center [755, 119] width 45 height 21
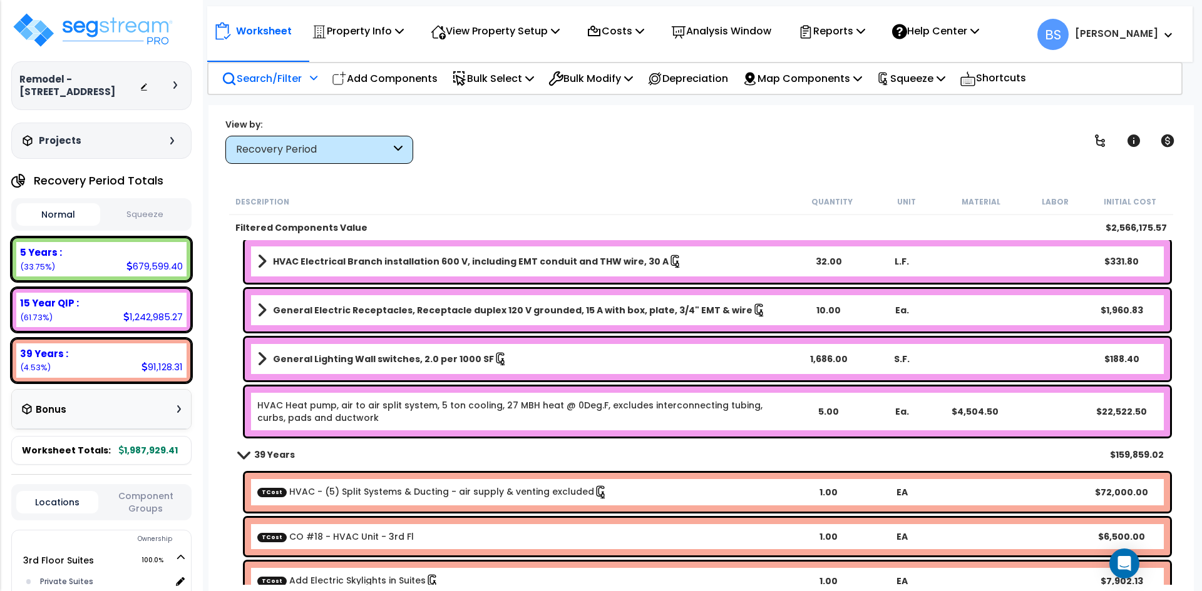
click at [355, 409] on link "HVAC Heat pump, air to air split system, 5 ton cooling, 27 MBH heat @ 0Deg.F, e…" at bounding box center [524, 411] width 534 height 25
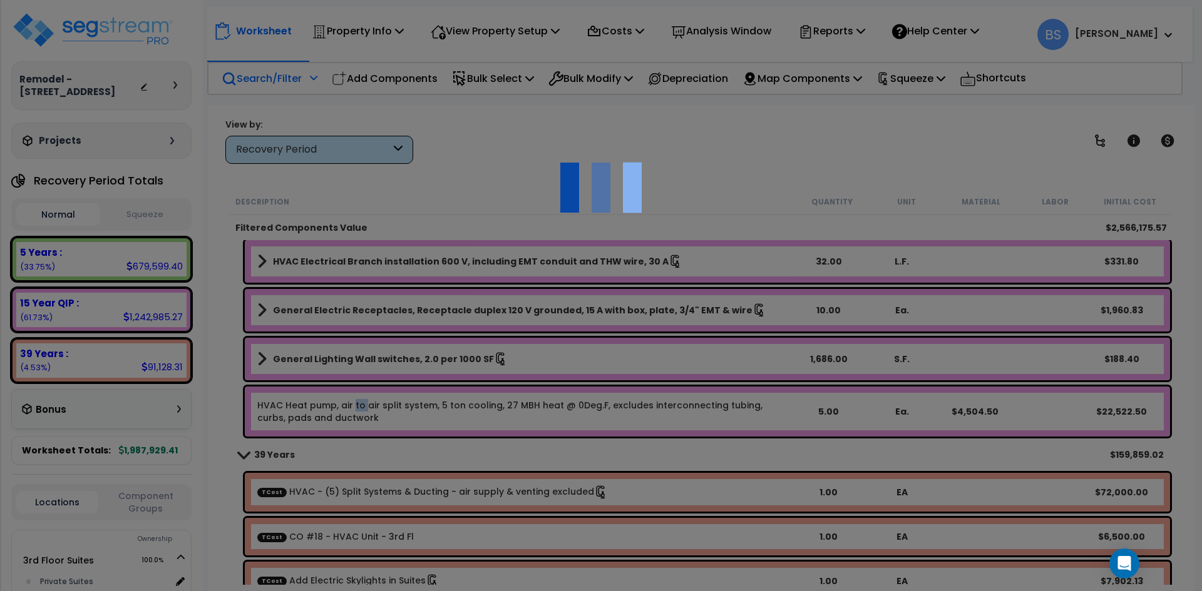
select select "45167941"
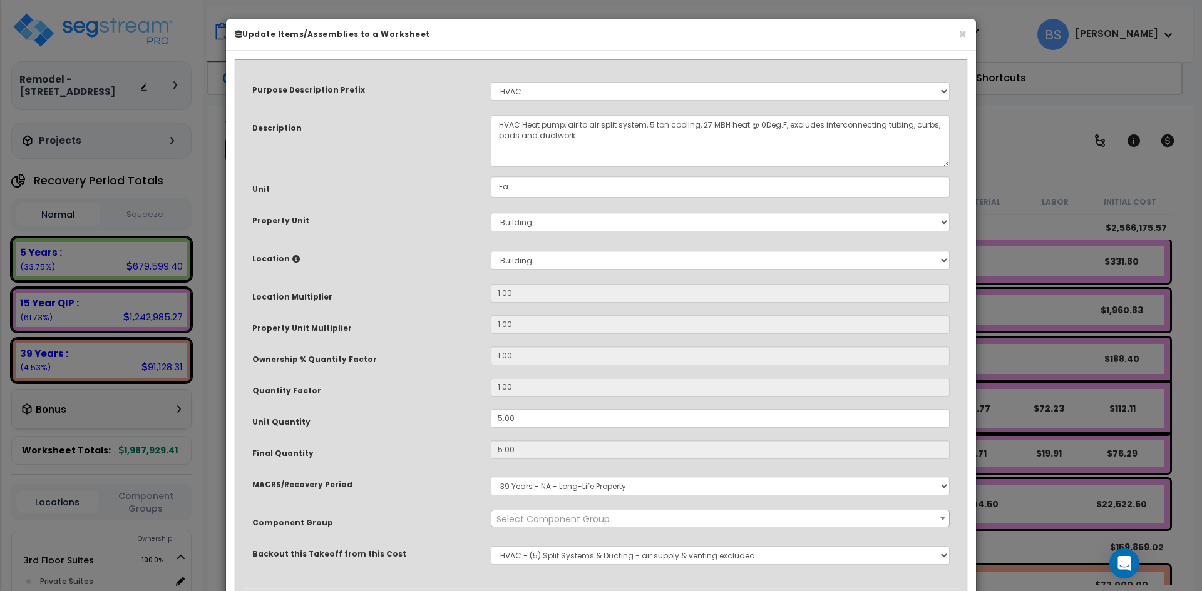
select select "16219"
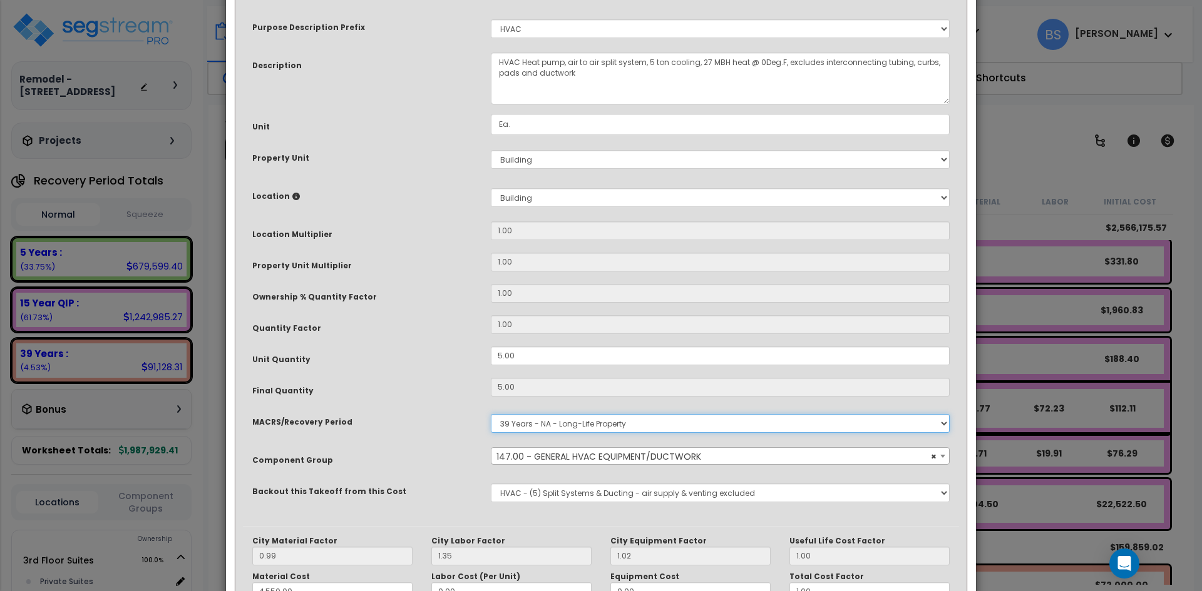
click at [571, 422] on select "Select MACRS/Recovery Period 5 Years - 57.0 - Distributive Trades & Services 5 …" at bounding box center [720, 423] width 459 height 19
click at [491, 414] on select "Select MACRS/Recovery Period 5 Years - 57.0 - Distributive Trades & Services 5 …" at bounding box center [720, 423] width 459 height 19
click at [436, 381] on div "Final Quantity" at bounding box center [362, 389] width 238 height 22
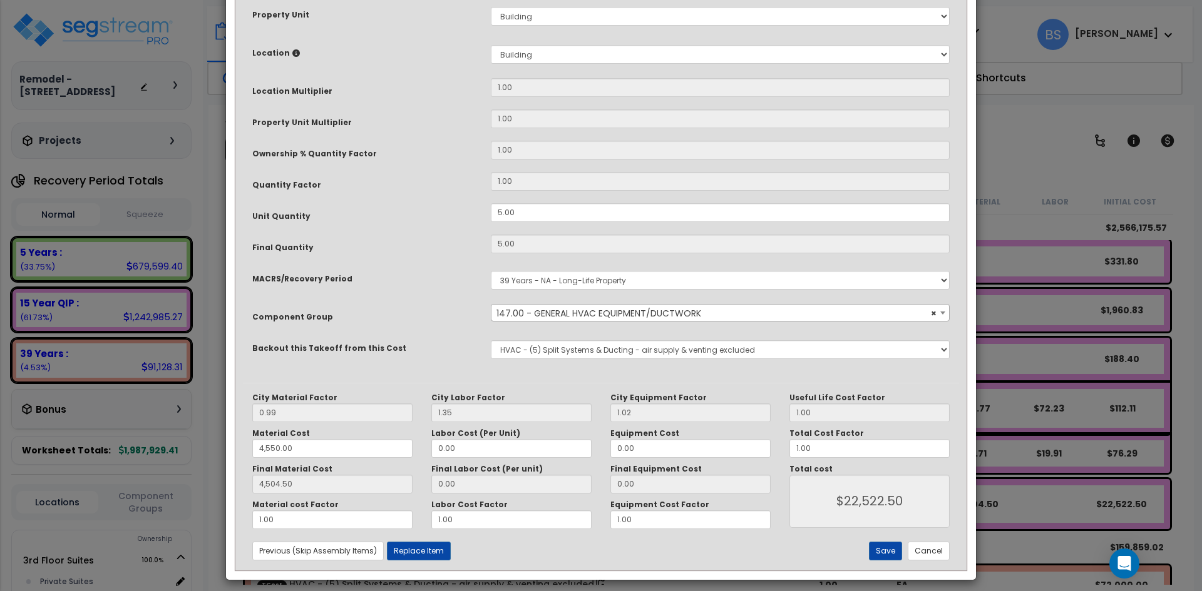
scroll to position [214, 0]
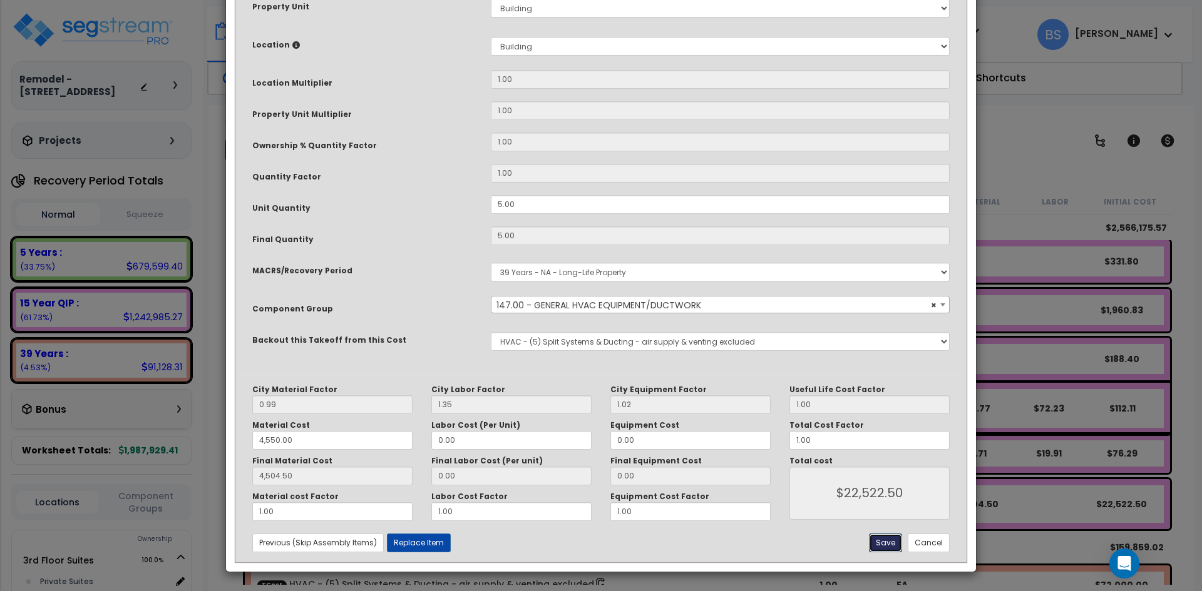
click at [893, 550] on button "Save" at bounding box center [885, 543] width 33 height 19
type input "4550.00"
type input "4504.50"
type input "22522.50"
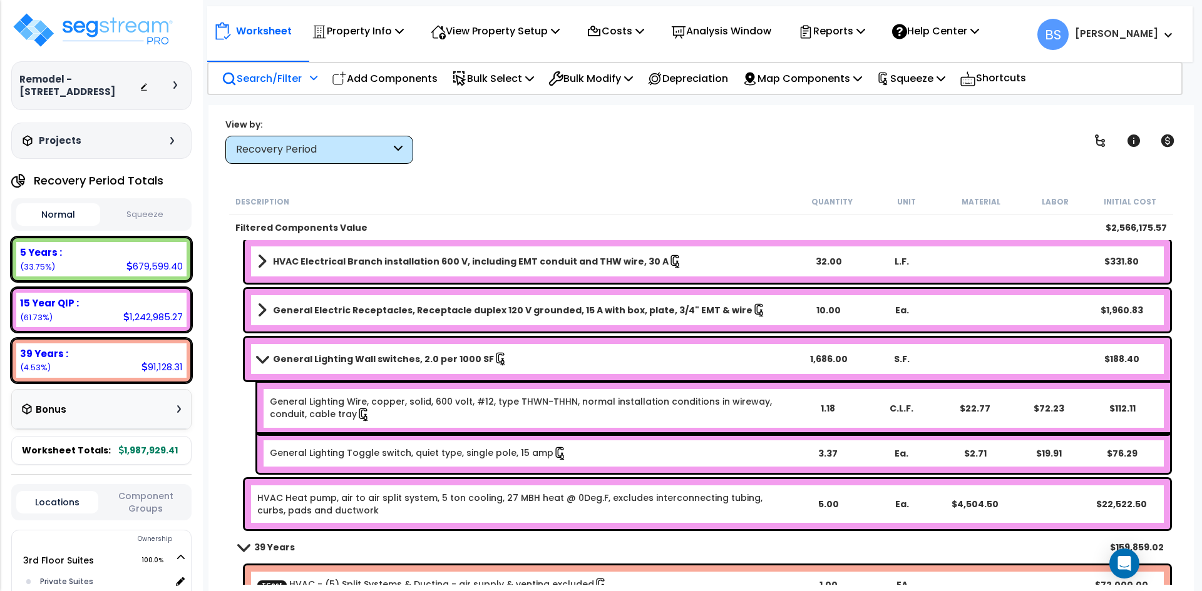
click at [439, 506] on link "HVAC Heat pump, air to air split system, 5 ton cooling, 27 MBH heat @ 0Deg.F, e…" at bounding box center [524, 504] width 534 height 25
click at [520, 509] on link "HVAC Heat pump, air to air split system, 5 ton cooling, 27 MBH heat @ 0Deg.F, e…" at bounding box center [524, 504] width 534 height 25
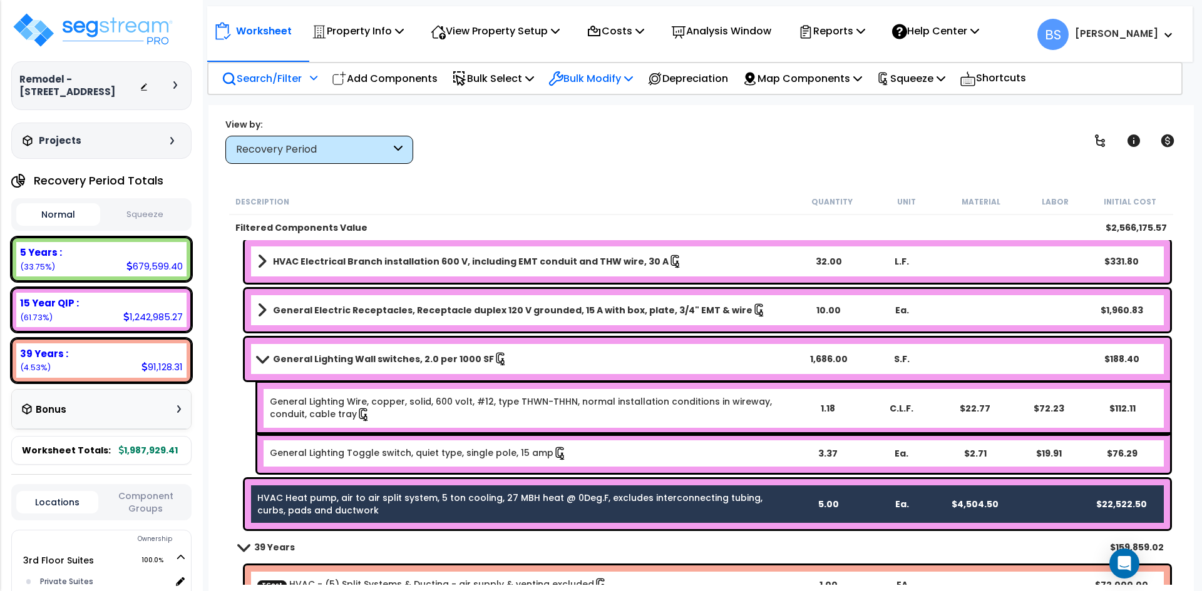
click at [613, 73] on p "Bulk Modify" at bounding box center [590, 78] width 84 height 17
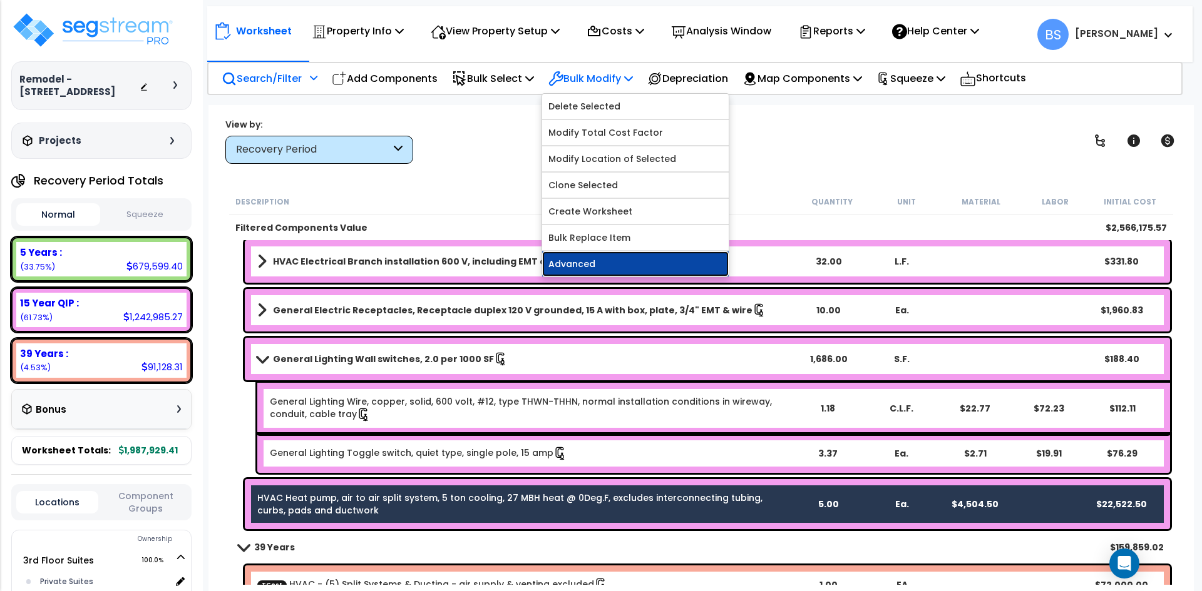
click at [585, 263] on link "Advanced" at bounding box center [635, 264] width 186 height 25
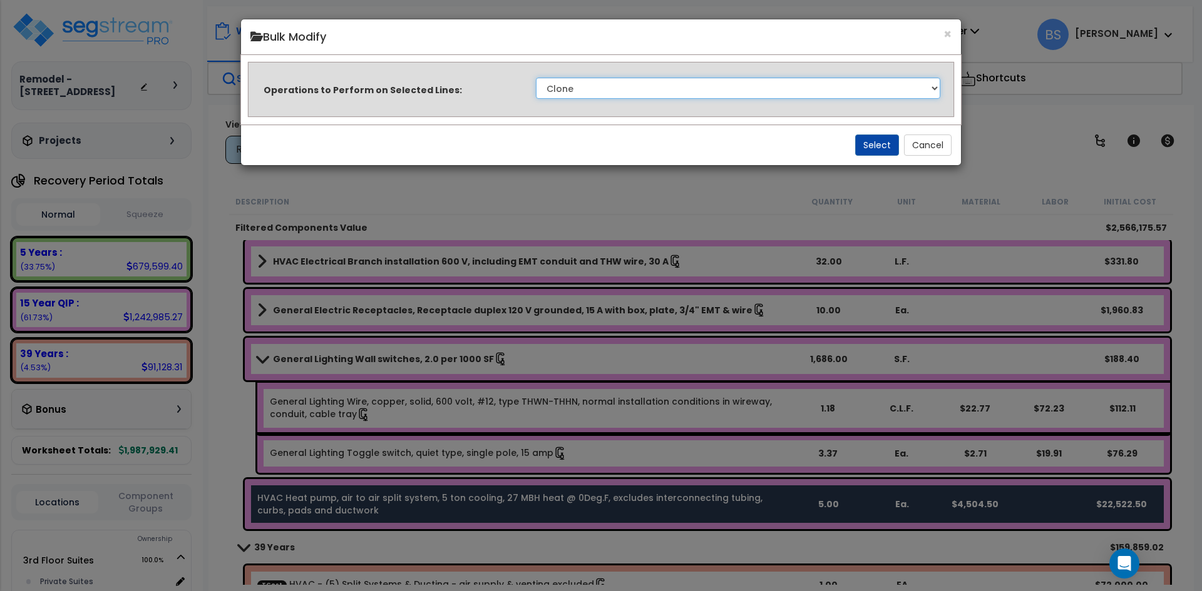
click at [585, 93] on select "Clone Delete Delete Zero Quantities Modify Component Group Modify Recovery Peri…" at bounding box center [738, 88] width 404 height 21
select select "modifyRecoveryPeriod"
click at [536, 78] on select "Clone Delete Delete Zero Quantities Modify Component Group Modify Recovery Peri…" at bounding box center [738, 88] width 404 height 21
click at [876, 151] on button "Select" at bounding box center [877, 145] width 44 height 21
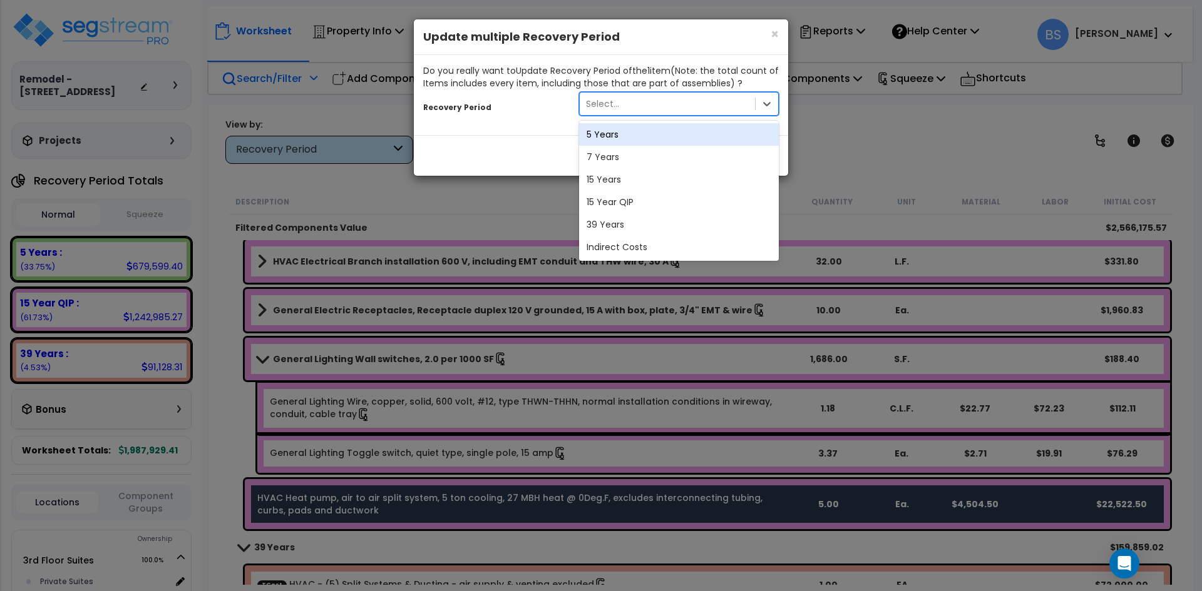
click at [736, 111] on div "Select..." at bounding box center [667, 104] width 175 height 20
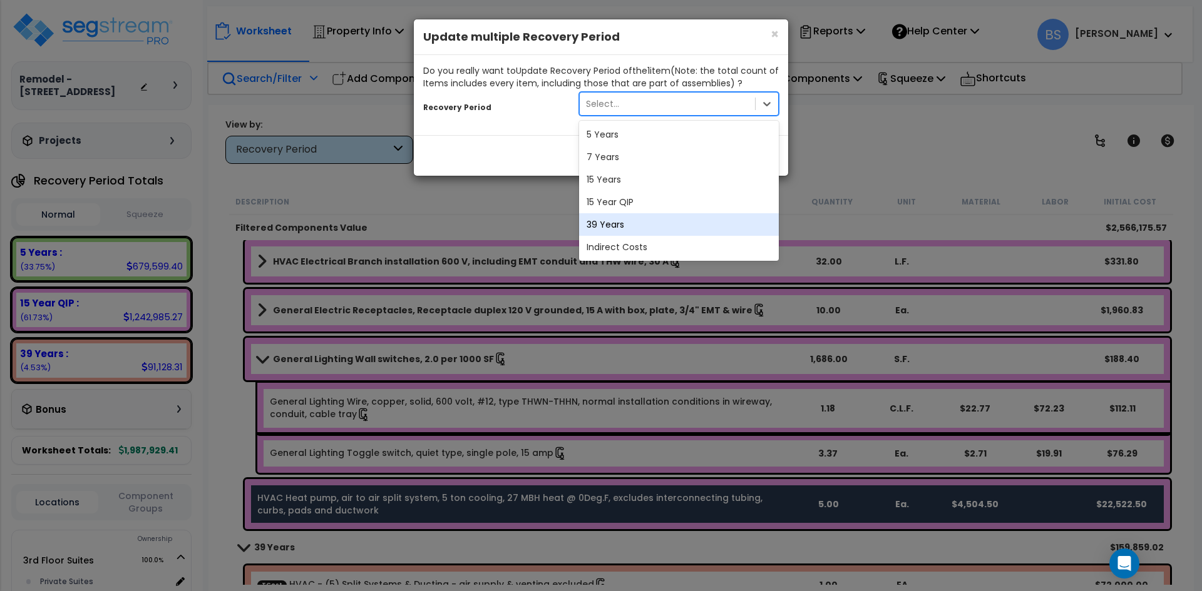
click at [618, 228] on div "39 Years" at bounding box center [679, 224] width 200 height 23
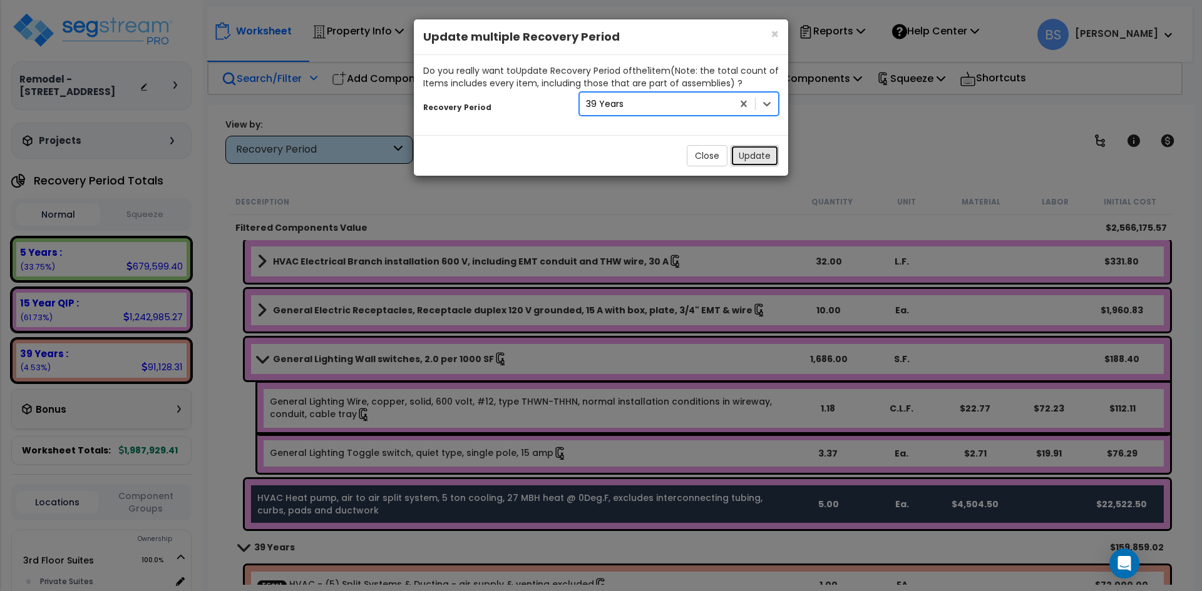
click at [755, 158] on button "Update" at bounding box center [754, 155] width 48 height 21
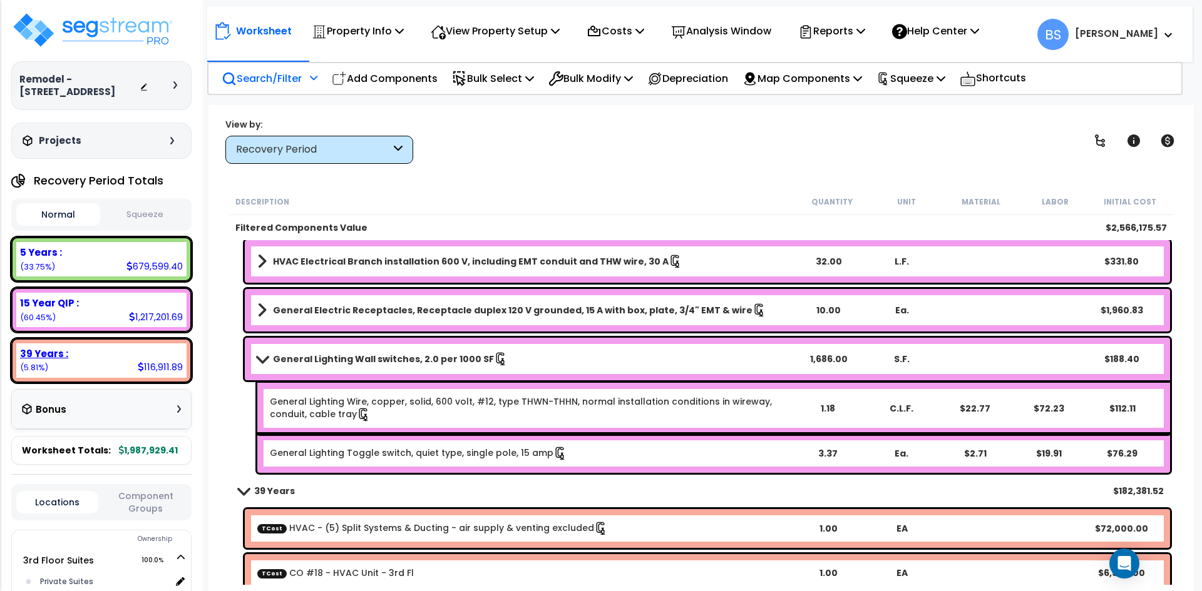
click at [93, 375] on div "39 Years : 116,911.89 (5.81%)" at bounding box center [101, 361] width 170 height 34
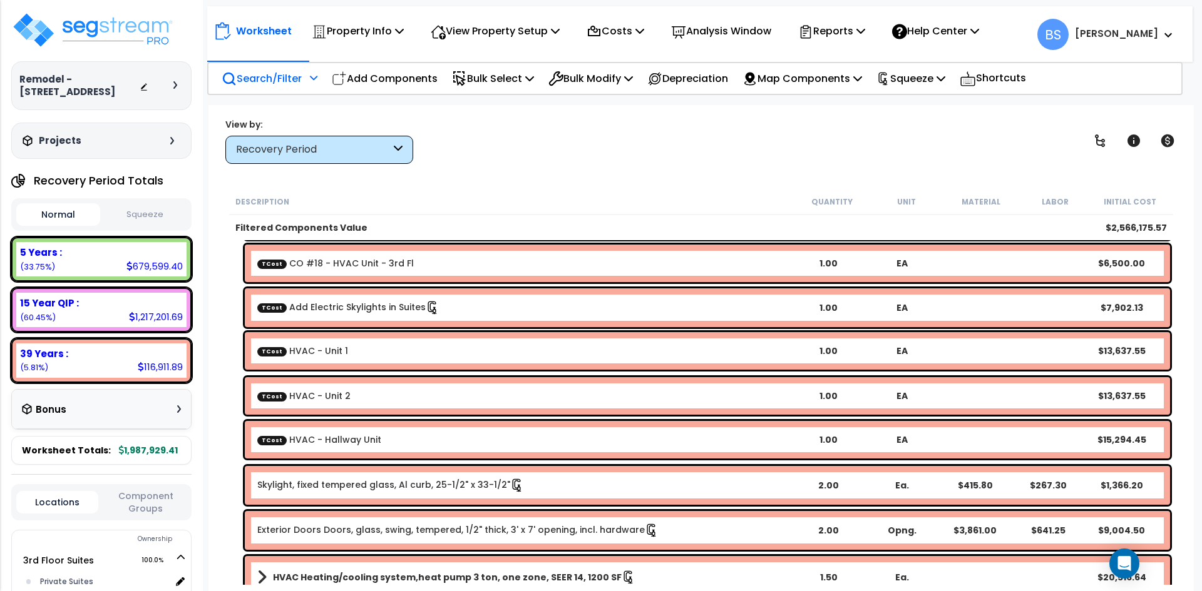
scroll to position [0, 0]
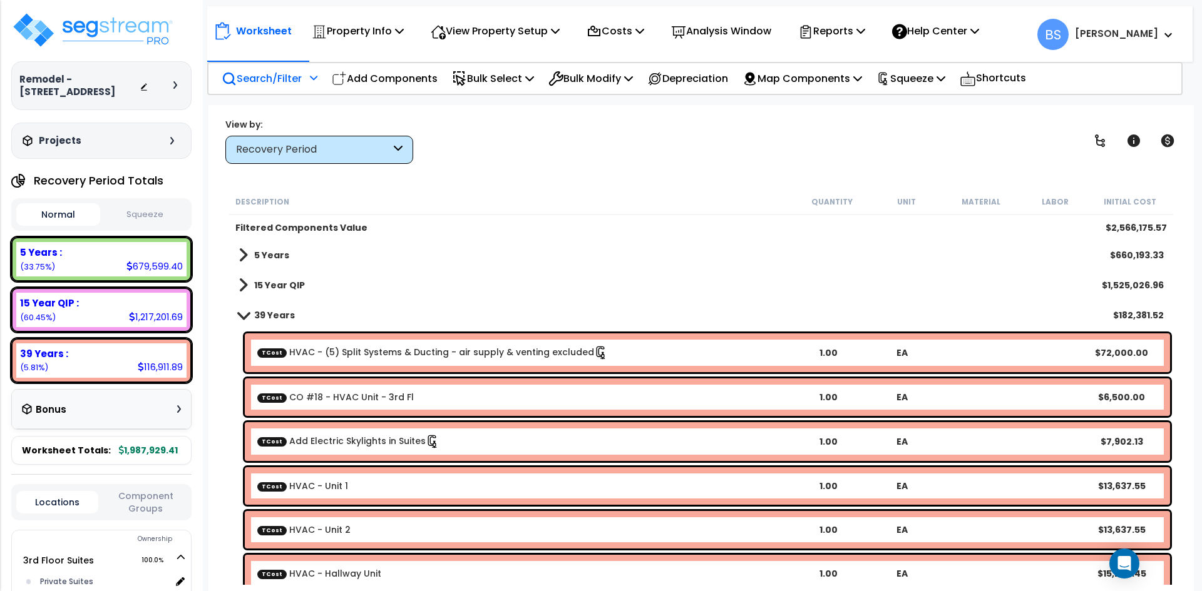
click at [285, 149] on div "Recovery Period" at bounding box center [313, 150] width 155 height 14
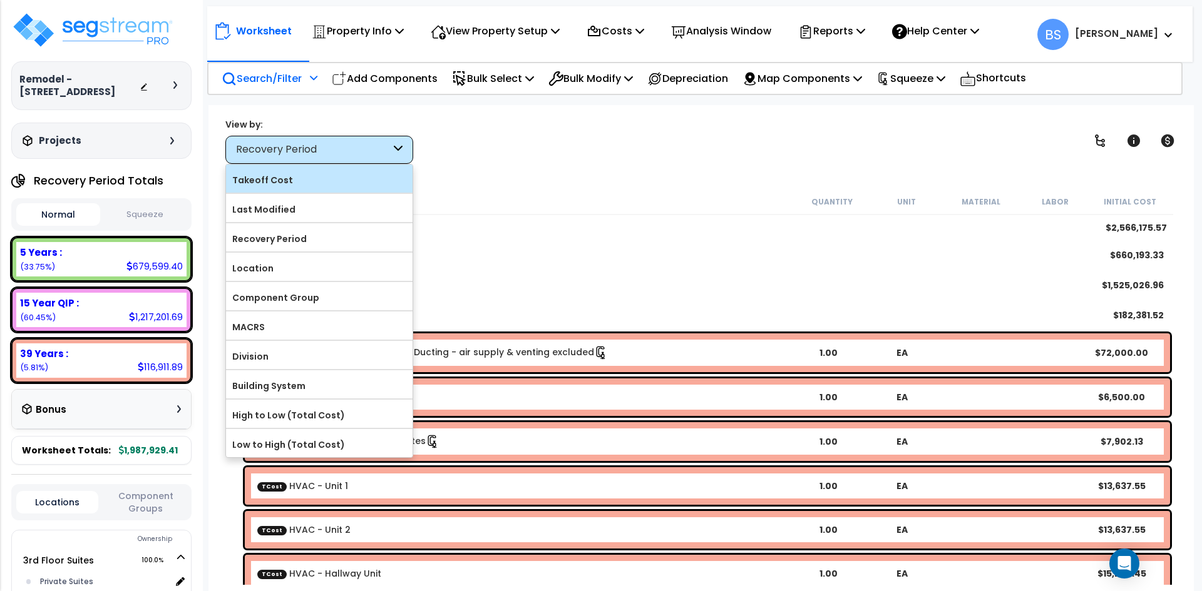
click at [314, 179] on label "Takeoff Cost" at bounding box center [319, 180] width 186 height 19
click at [0, 0] on input "Takeoff Cost" at bounding box center [0, 0] width 0 height 0
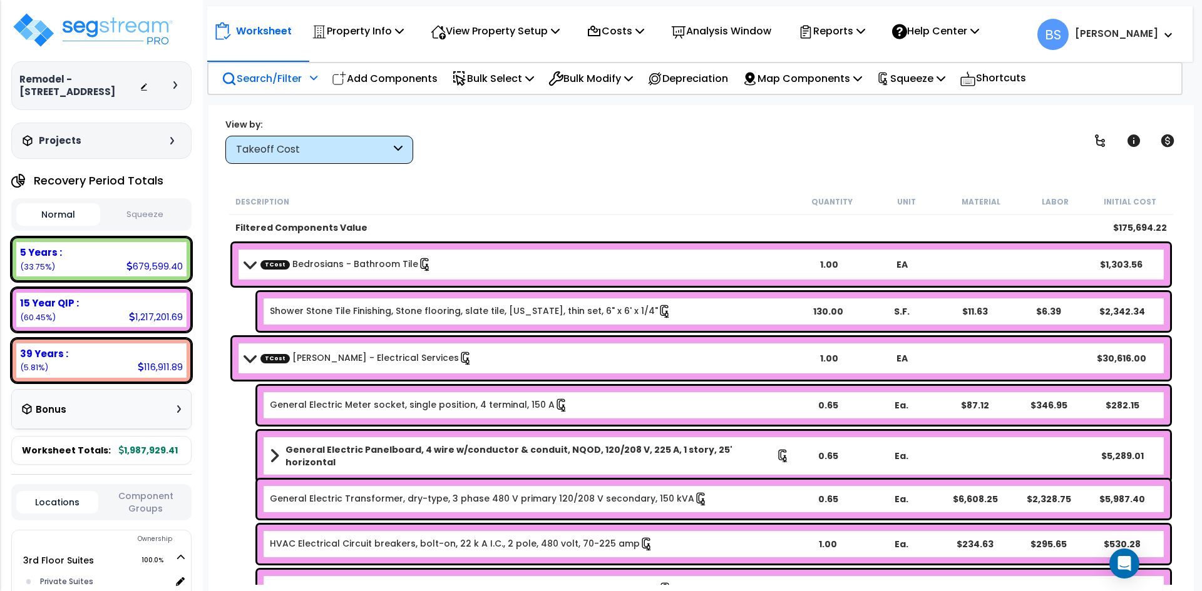
scroll to position [1, 0]
click at [307, 82] on div "Search/Filter Additional Search / Filter" at bounding box center [270, 78] width 96 height 29
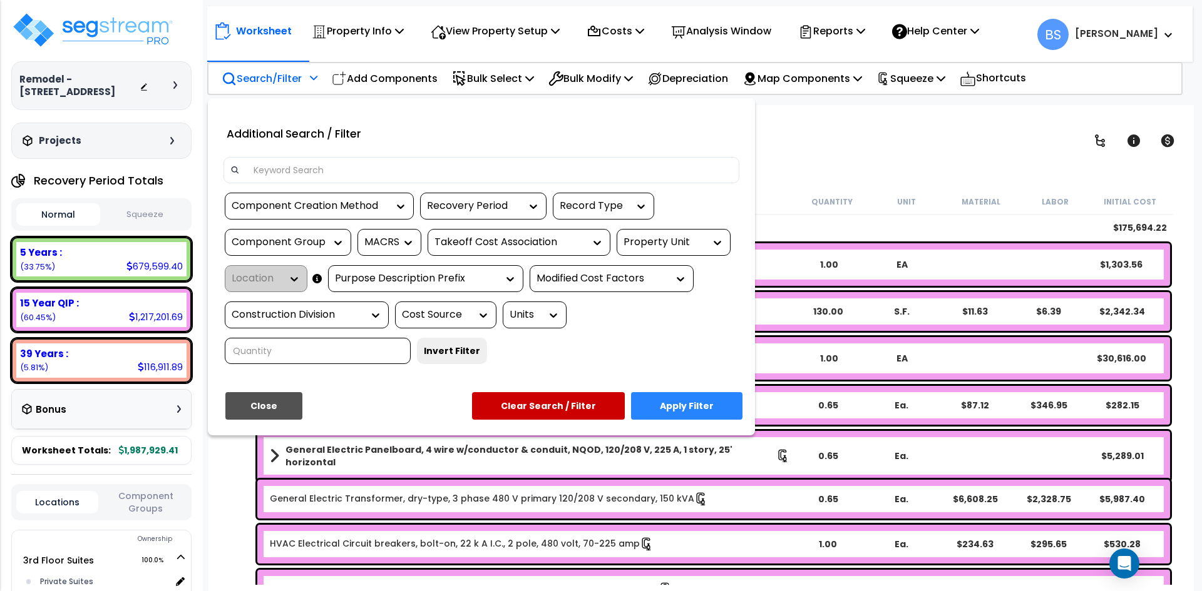
scroll to position [0, 0]
click at [478, 207] on div "Recovery Period" at bounding box center [474, 206] width 94 height 14
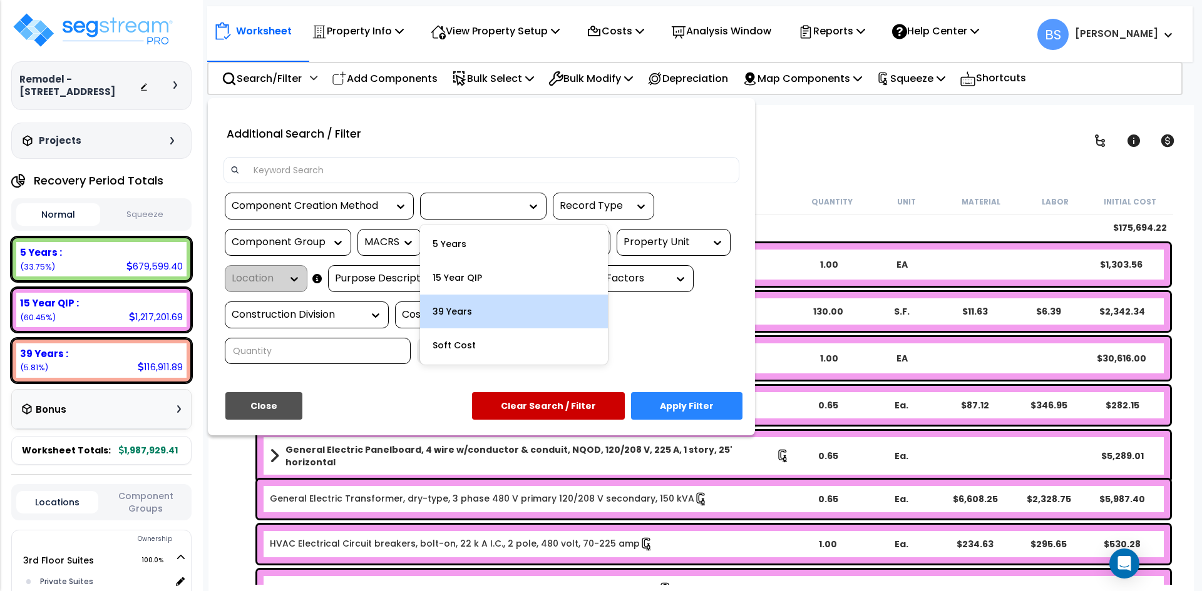
click at [452, 317] on div "39 Years" at bounding box center [514, 312] width 188 height 34
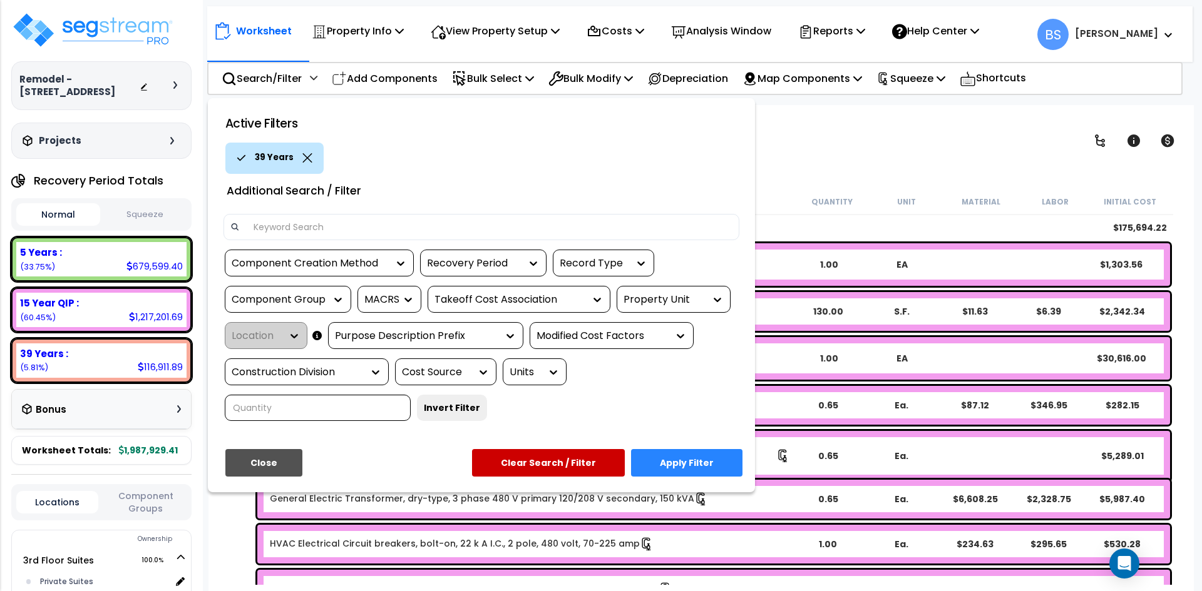
click at [679, 462] on button "Apply Filter" at bounding box center [686, 463] width 111 height 28
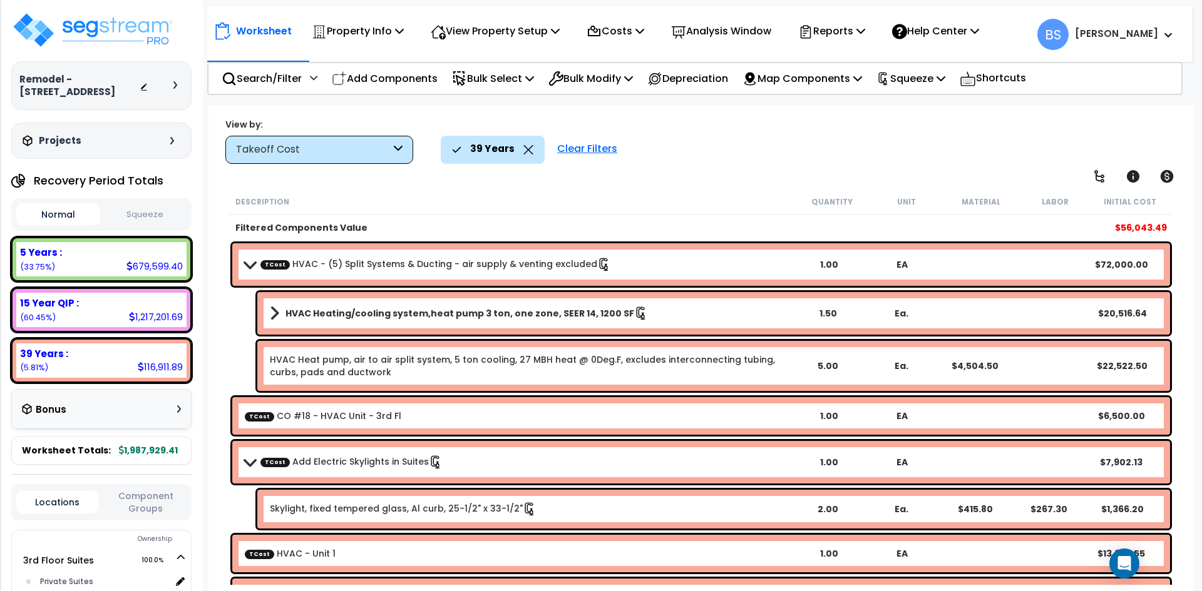
click at [821, 312] on div "1.50" at bounding box center [827, 313] width 71 height 13
click at [347, 317] on b "HVAC Heating/cooling system,heat pump 3 ton, one zone, SEER 14, 1200 SF" at bounding box center [459, 313] width 349 height 13
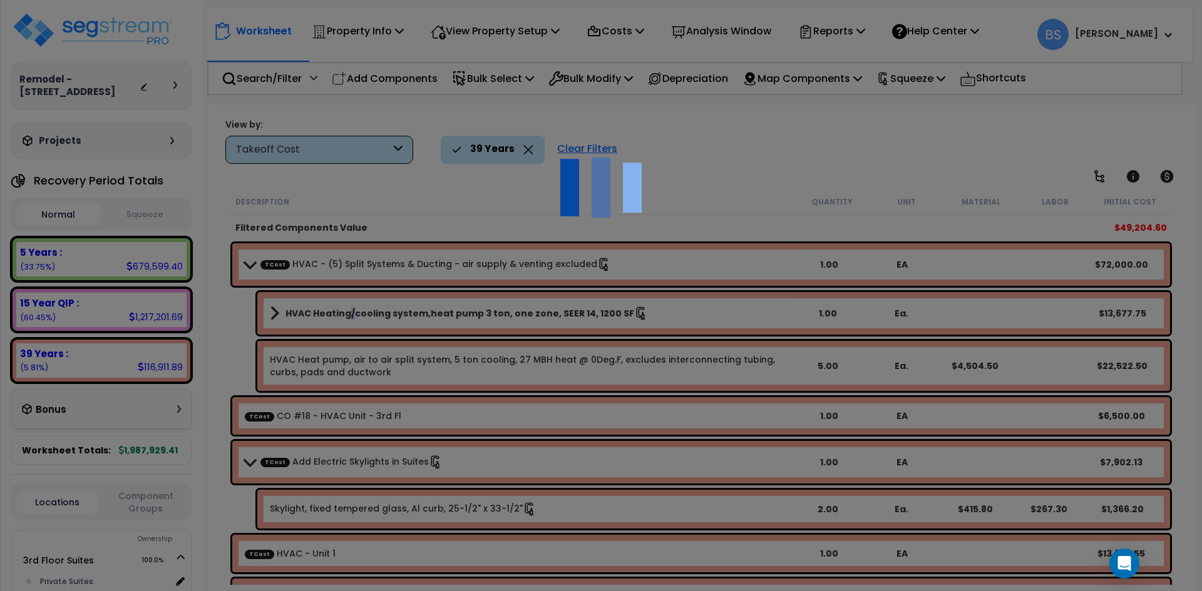
select select "45167941"
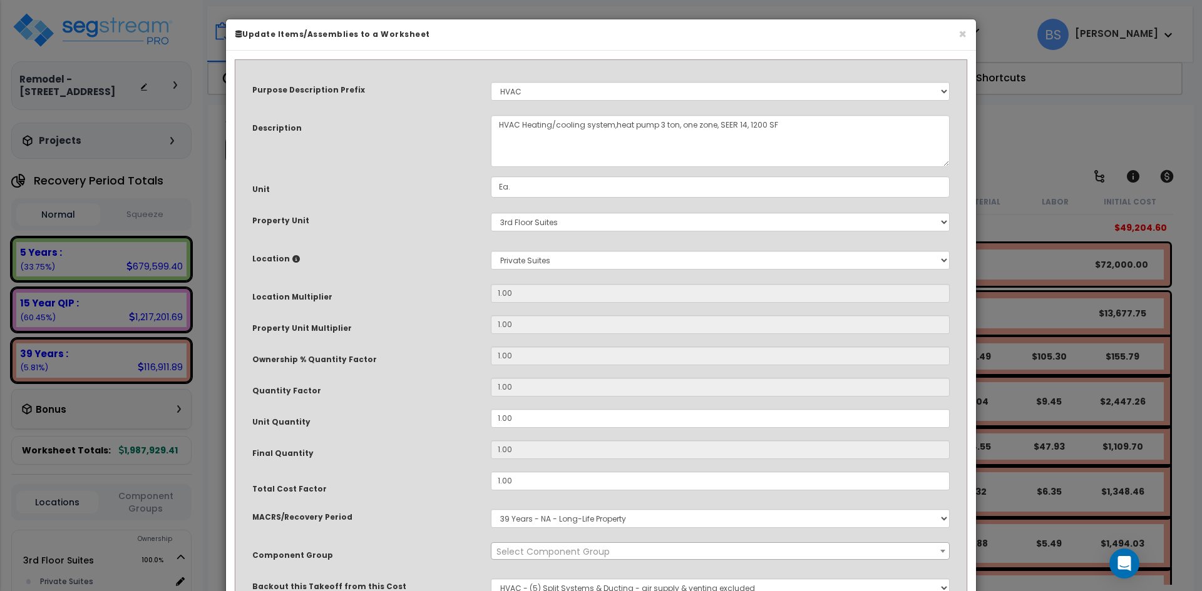
select select "16219"
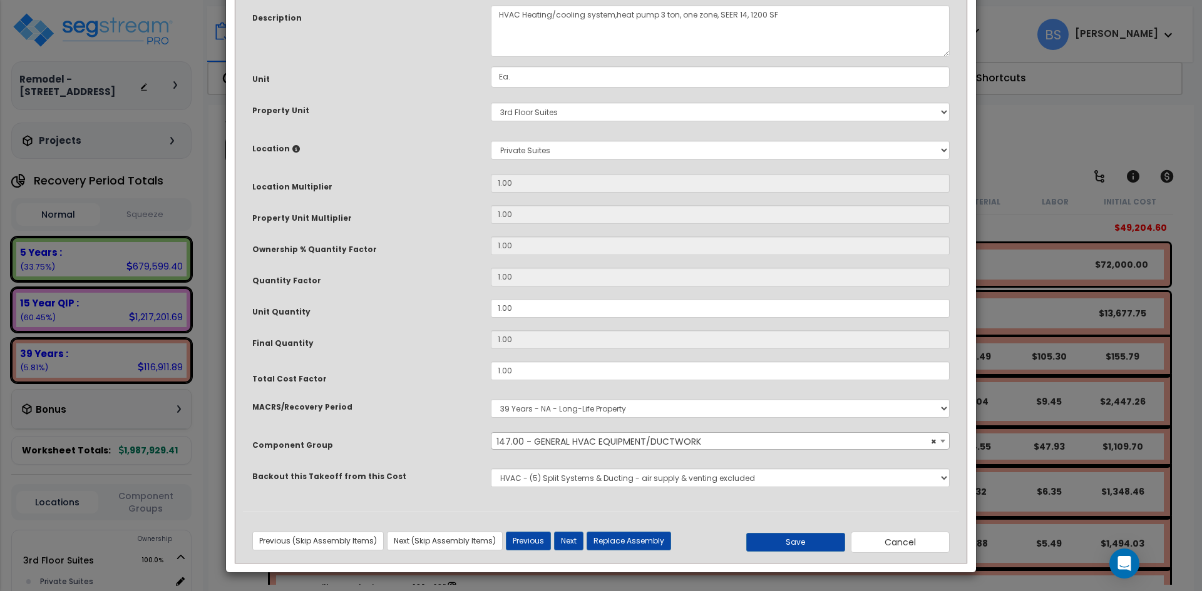
scroll to position [111, 0]
click at [650, 478] on select "None Bedrosians - Bathroom Tile Juan Dominguez - Electrical Services Lightology…" at bounding box center [720, 477] width 459 height 19
select select "45167955"
click at [491, 468] on select "None Bedrosians - Bathroom Tile Juan Dominguez - Electrical Services Lightology…" at bounding box center [720, 477] width 459 height 19
click at [789, 548] on button "Save" at bounding box center [795, 542] width 99 height 19
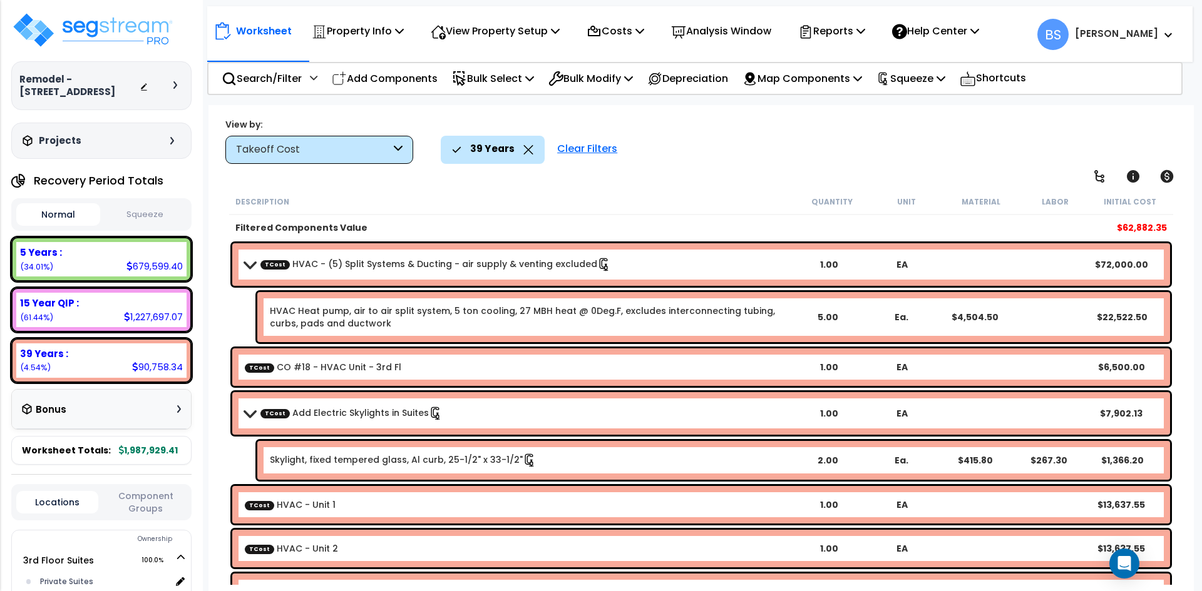
click at [306, 370] on link "TCost CO #18 - HVAC Unit - 3rd Fl" at bounding box center [323, 367] width 156 height 13
click at [529, 149] on icon at bounding box center [528, 149] width 10 height 9
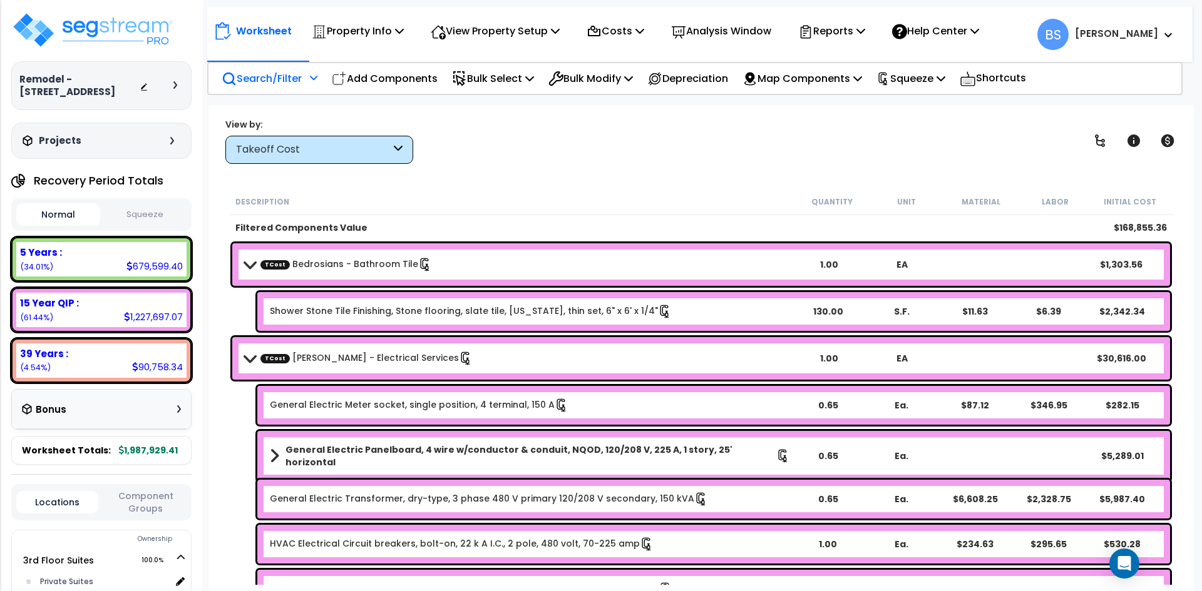
click at [260, 78] on p "Search/Filter" at bounding box center [262, 78] width 80 height 17
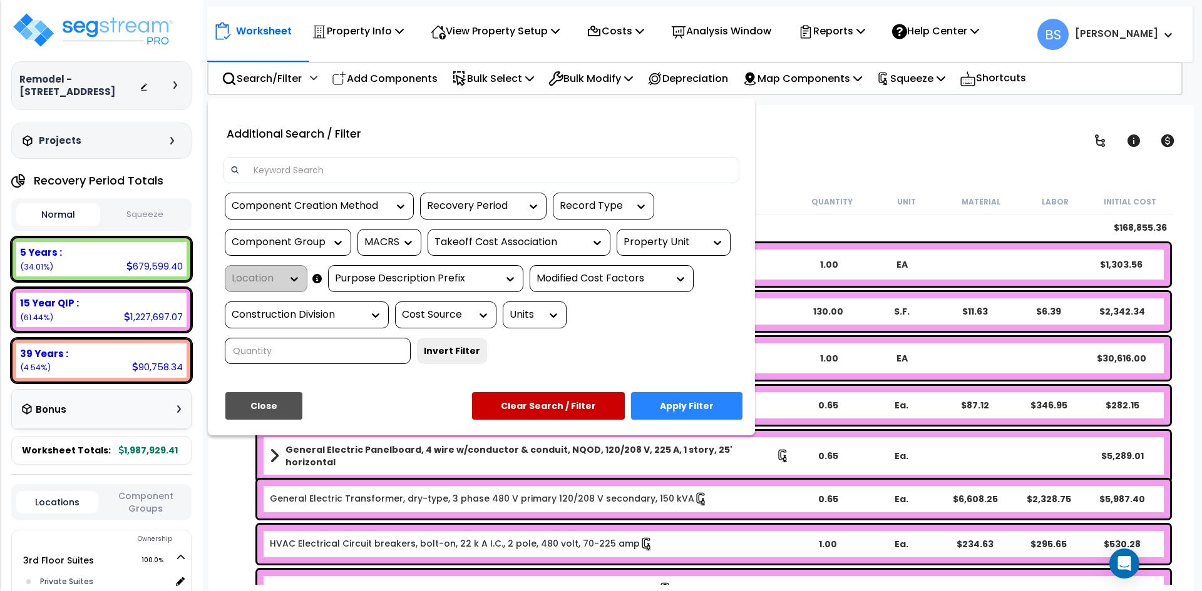
click at [319, 176] on input at bounding box center [489, 170] width 486 height 19
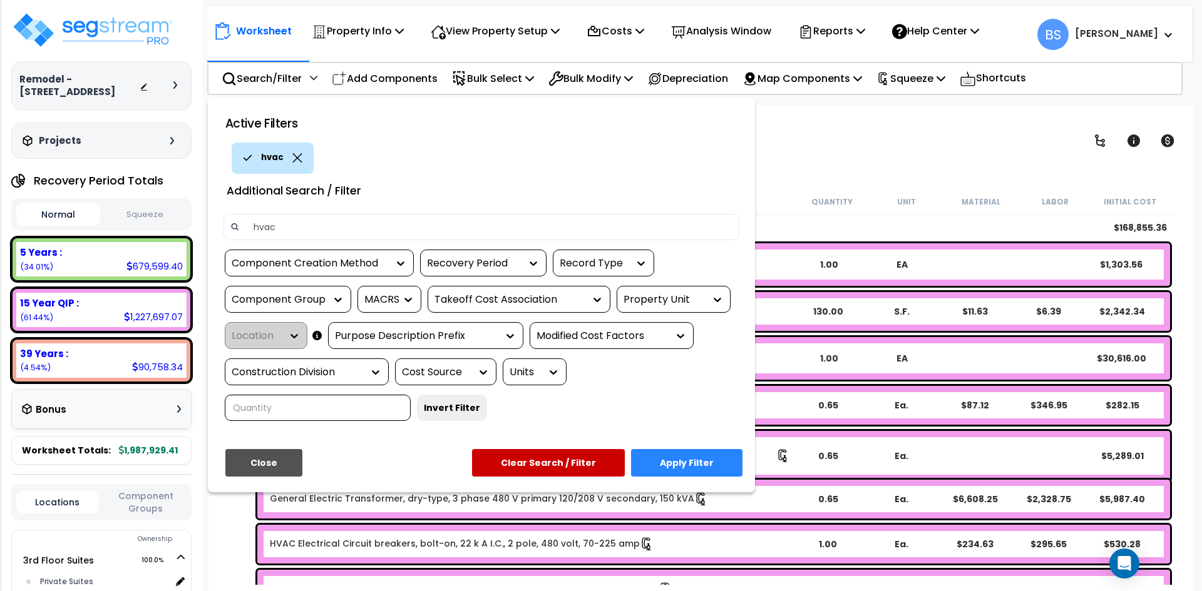
type input "hvac"
click at [690, 455] on button "Apply Filter" at bounding box center [686, 463] width 111 height 28
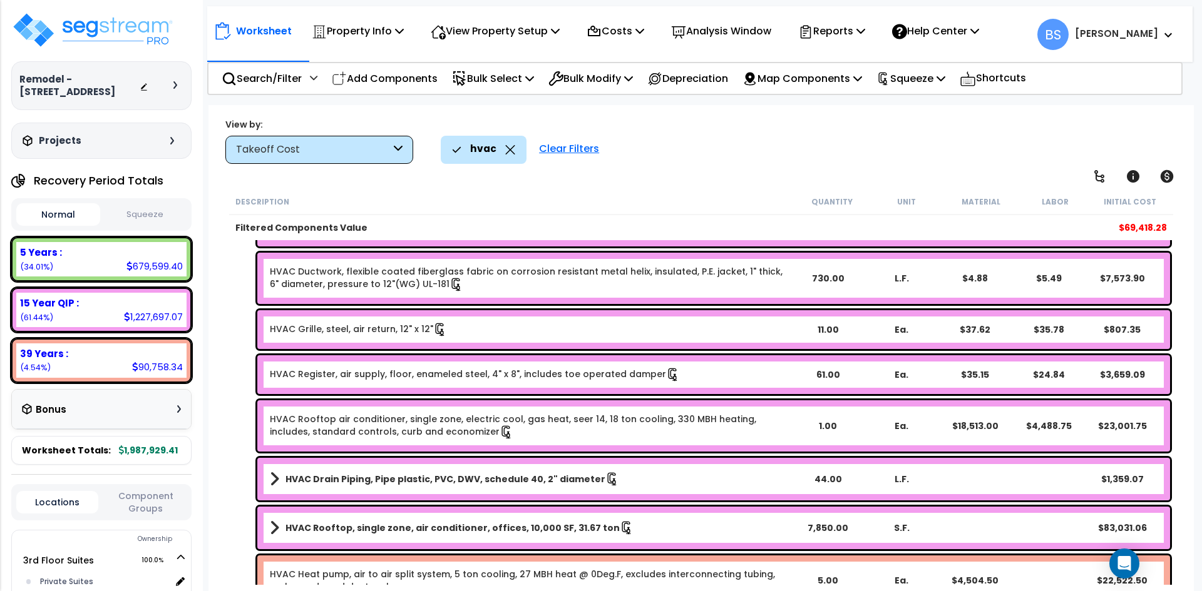
scroll to position [250, 0]
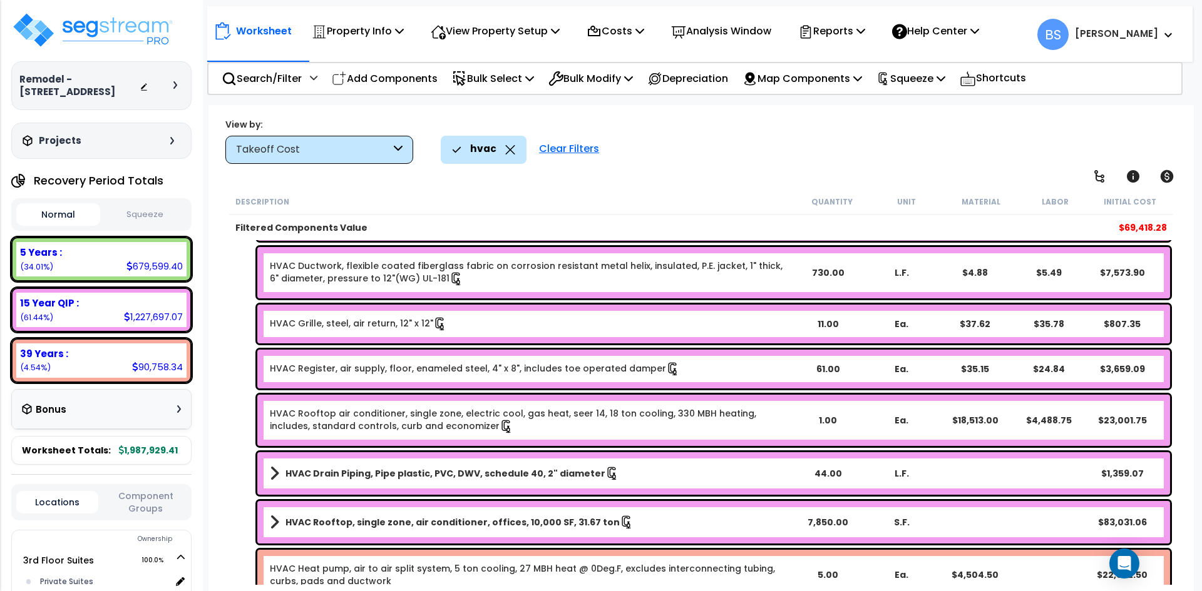
click at [335, 419] on link "HVAC Rooftop air conditioner, single zone, electric cool, gas heat, seer 14, 18…" at bounding box center [530, 420] width 520 height 26
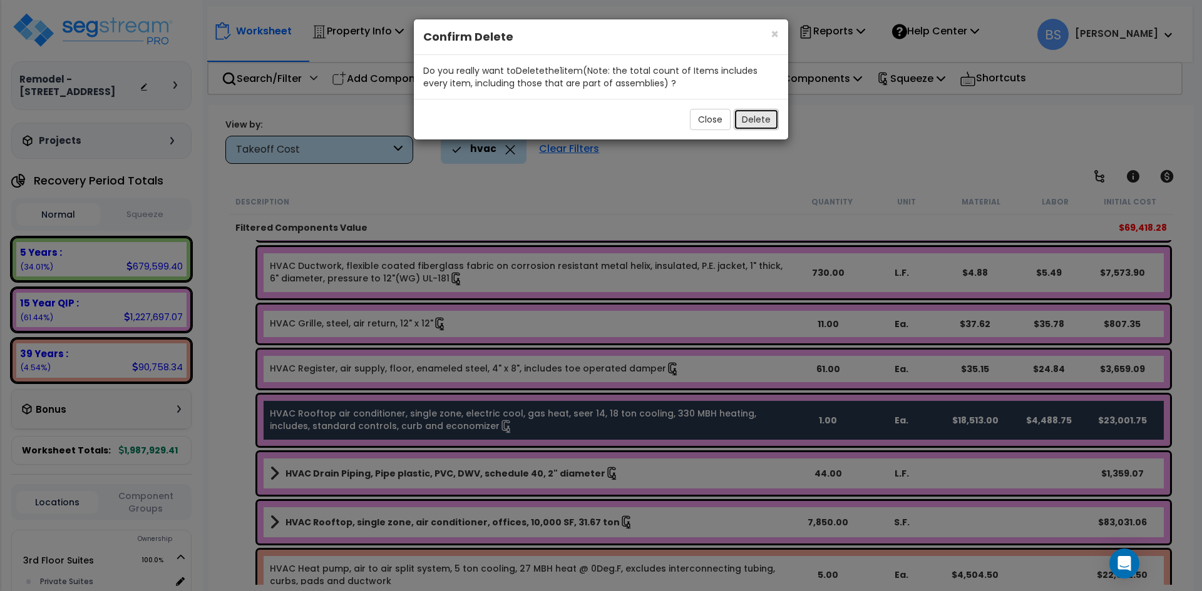
click at [759, 114] on button "Delete" at bounding box center [755, 119] width 45 height 21
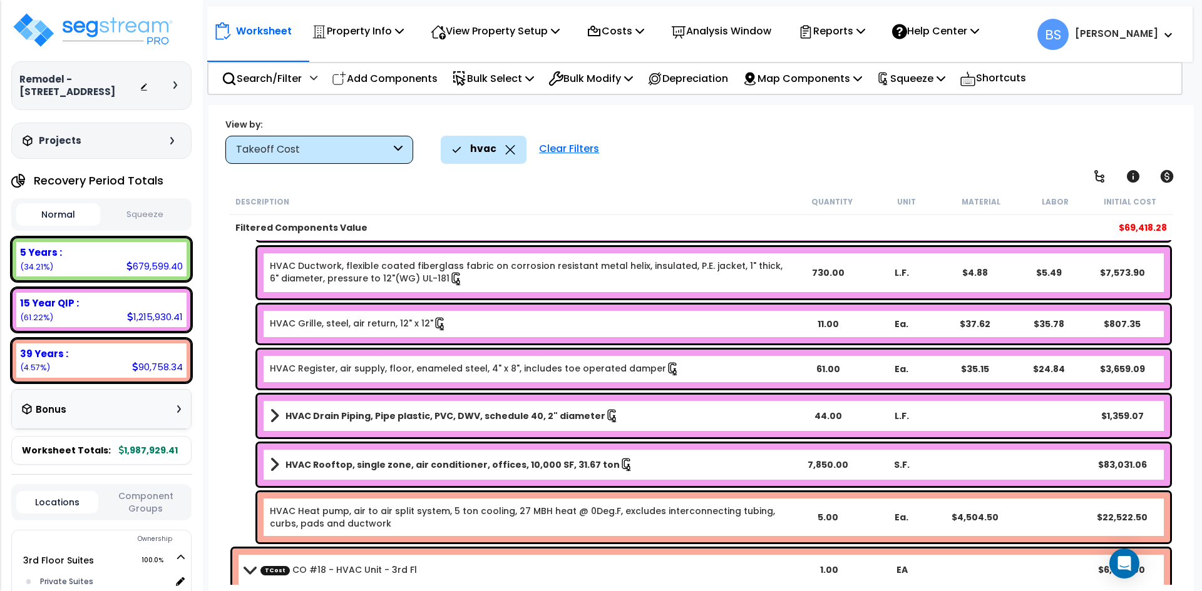
click at [406, 466] on b "HVAC Rooftop, single zone, air conditioner, offices, 10,000 SF, 31.67 ton" at bounding box center [452, 465] width 334 height 13
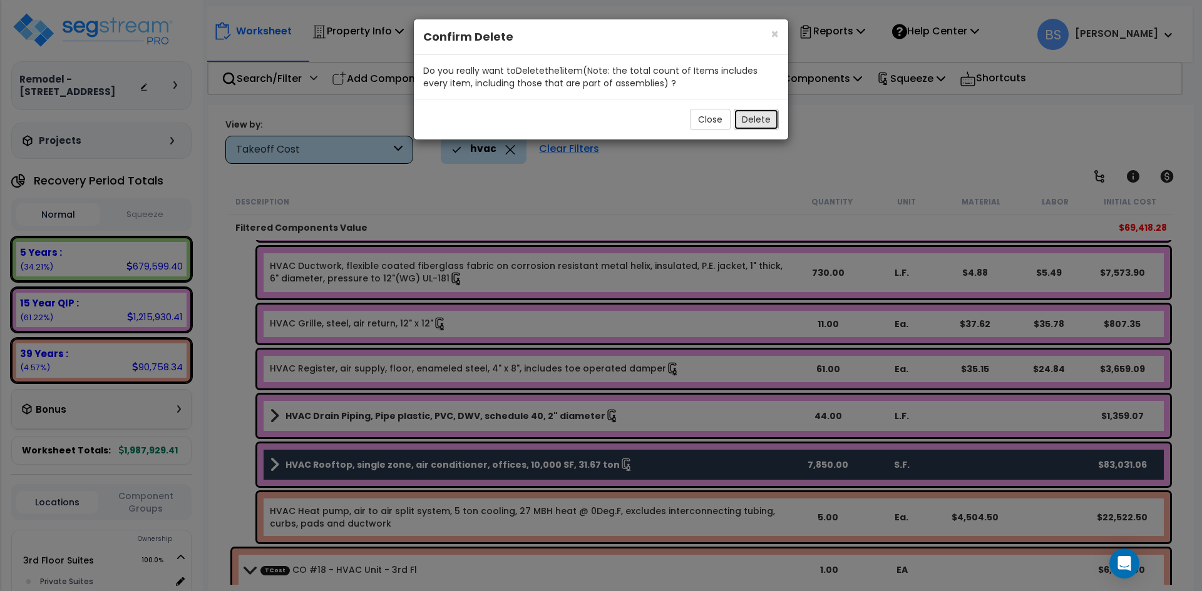
click at [762, 117] on button "Delete" at bounding box center [755, 119] width 45 height 21
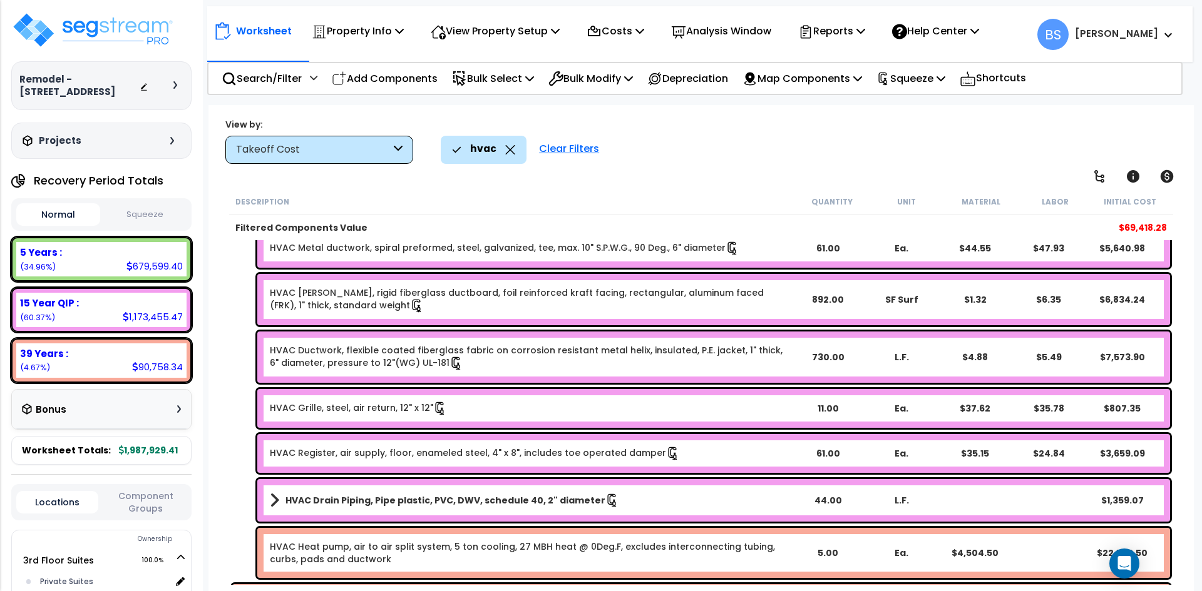
scroll to position [188, 0]
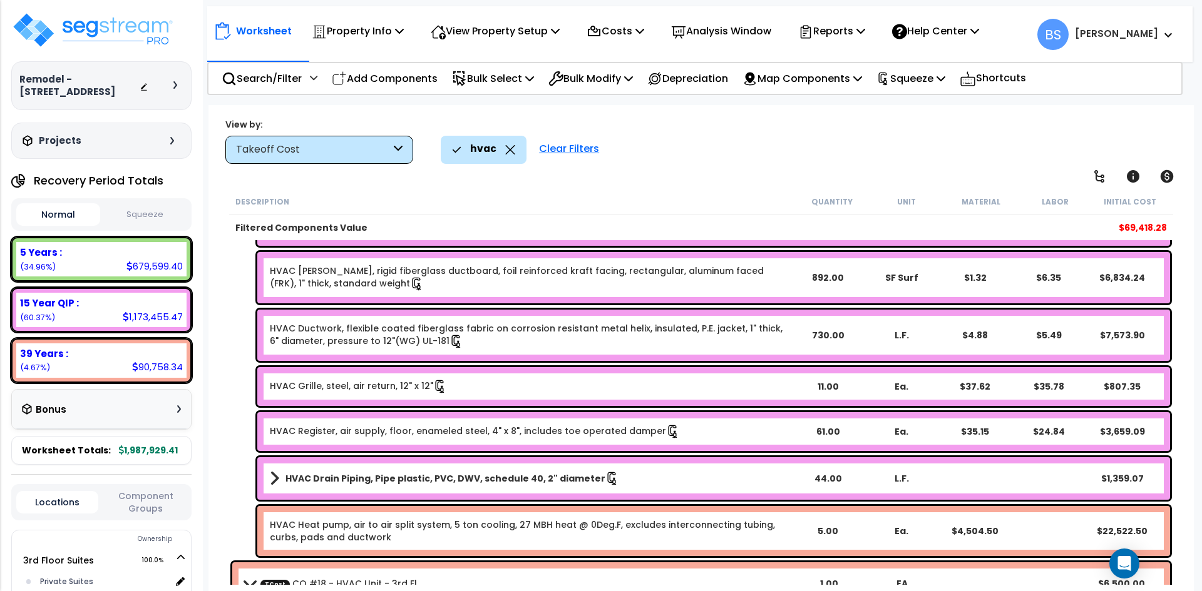
click at [422, 429] on link "HVAC Register, air supply, floor, enameled steel, 4" x 8", includes toe operate…" at bounding box center [475, 432] width 410 height 14
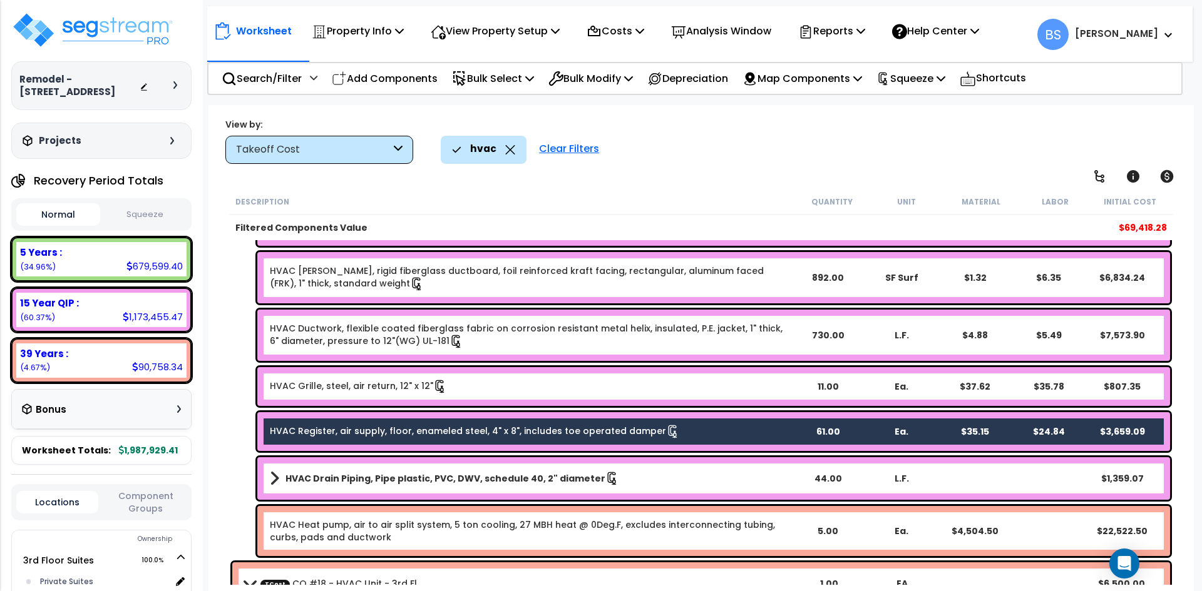
click at [506, 377] on div "HVAC Grille, steel, air return, 12" x 12" 11.00 Ea. $37.62 $35.78 $807.35" at bounding box center [713, 386] width 912 height 39
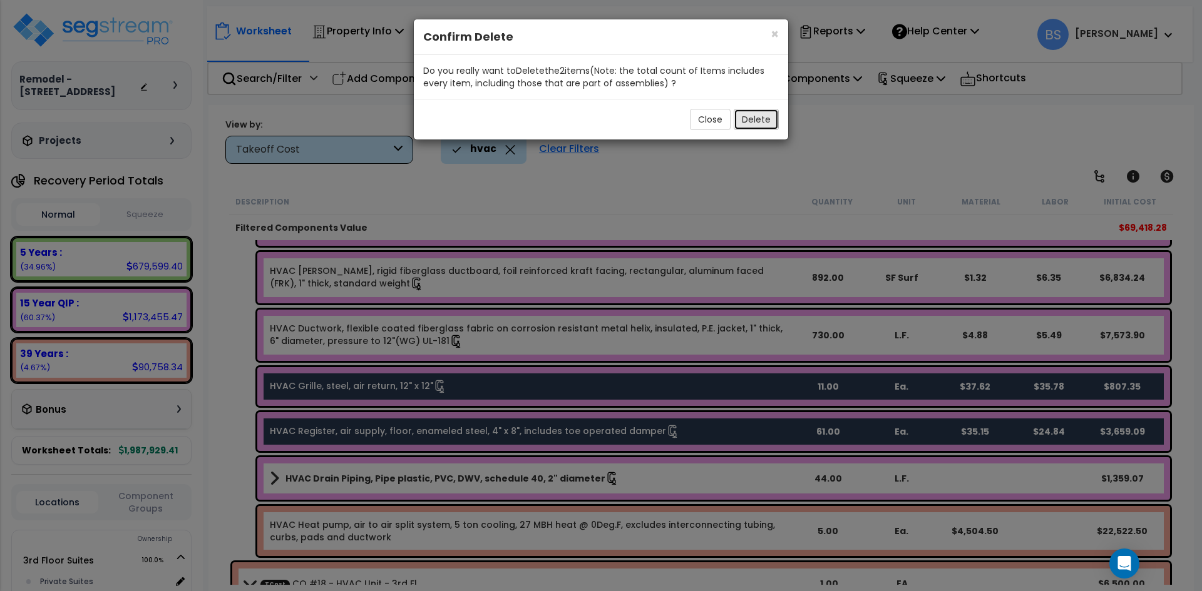
click at [764, 121] on button "Delete" at bounding box center [755, 119] width 45 height 21
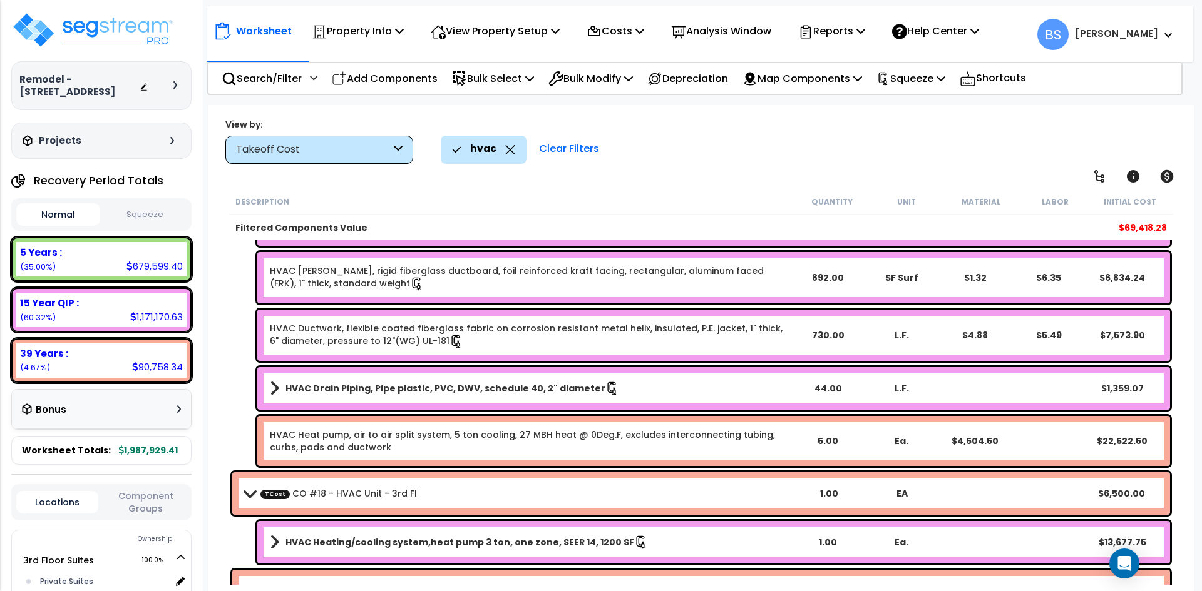
click at [410, 388] on b "HVAC Drain Piping, Pipe plastic, PVC, DWV, schedule 40, 2" diameter" at bounding box center [445, 388] width 320 height 13
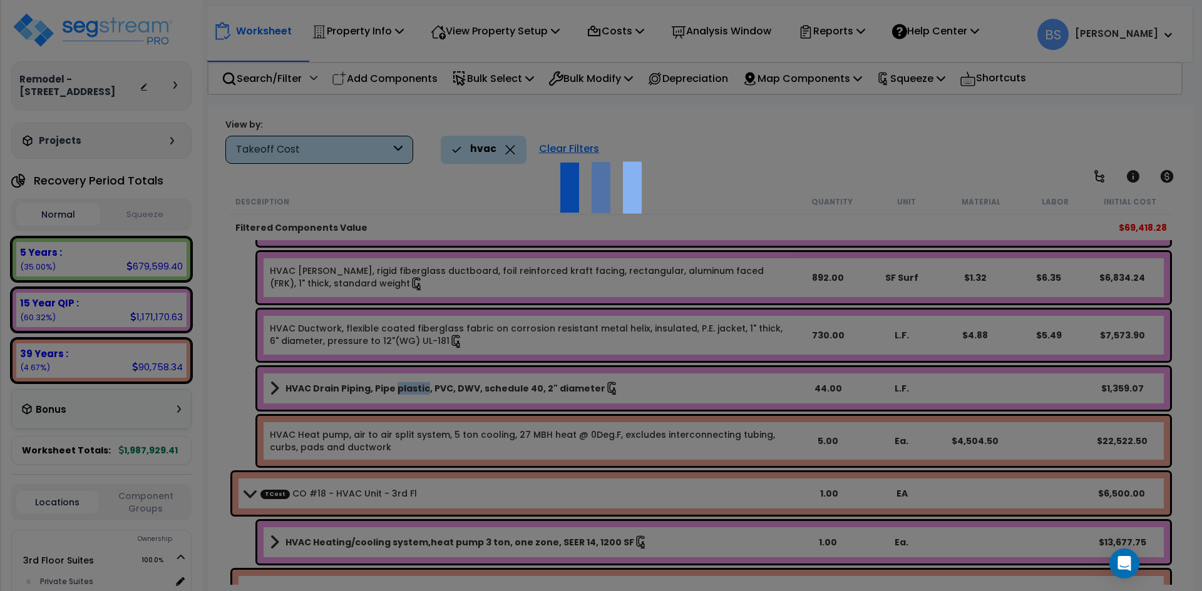
select select "45167941"
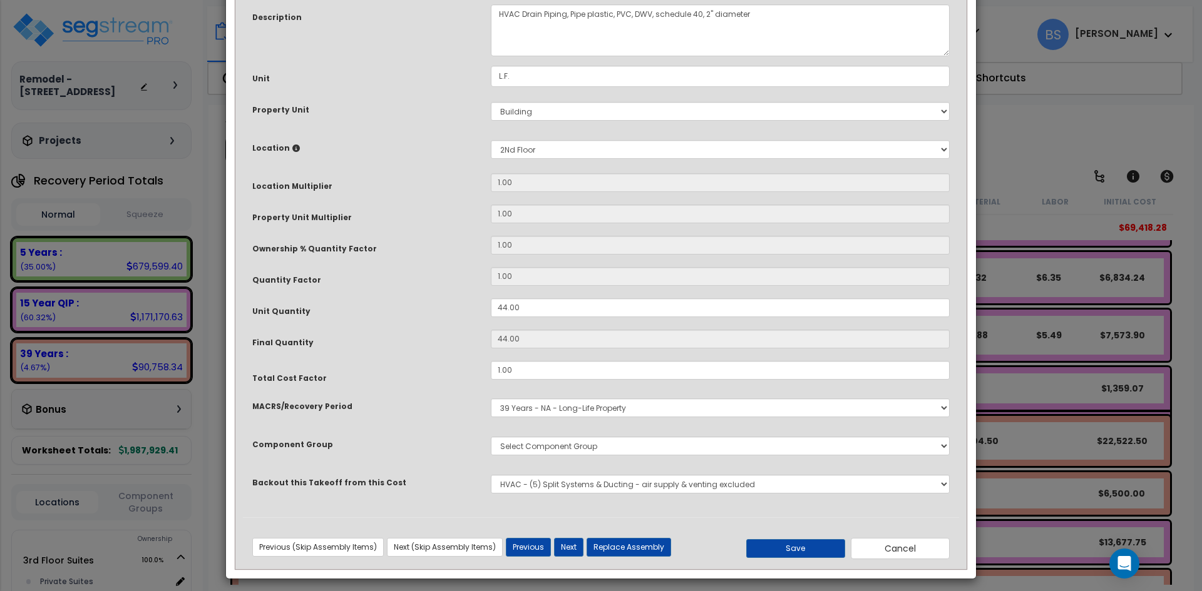
scroll to position [0, 0]
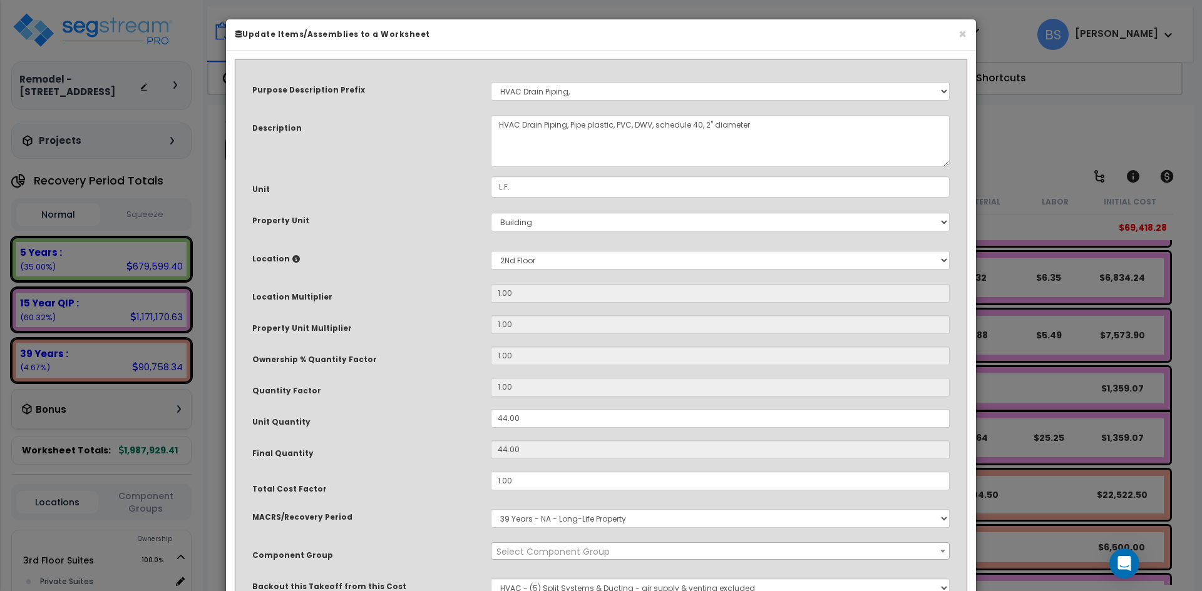
select select "16270"
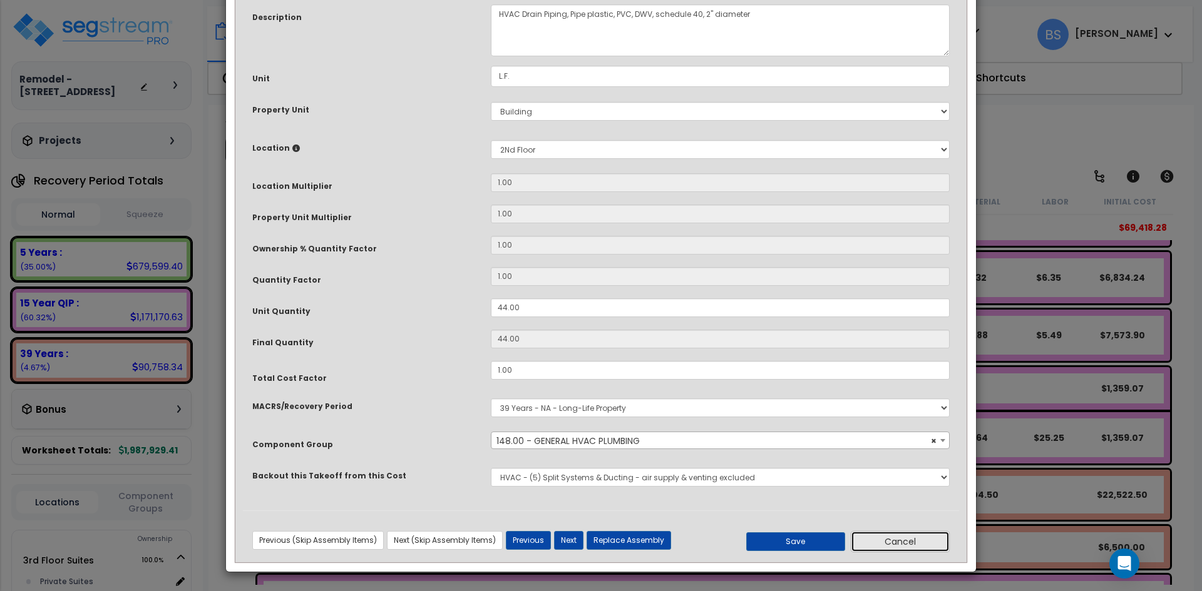
click at [896, 532] on button "Cancel" at bounding box center [900, 541] width 99 height 21
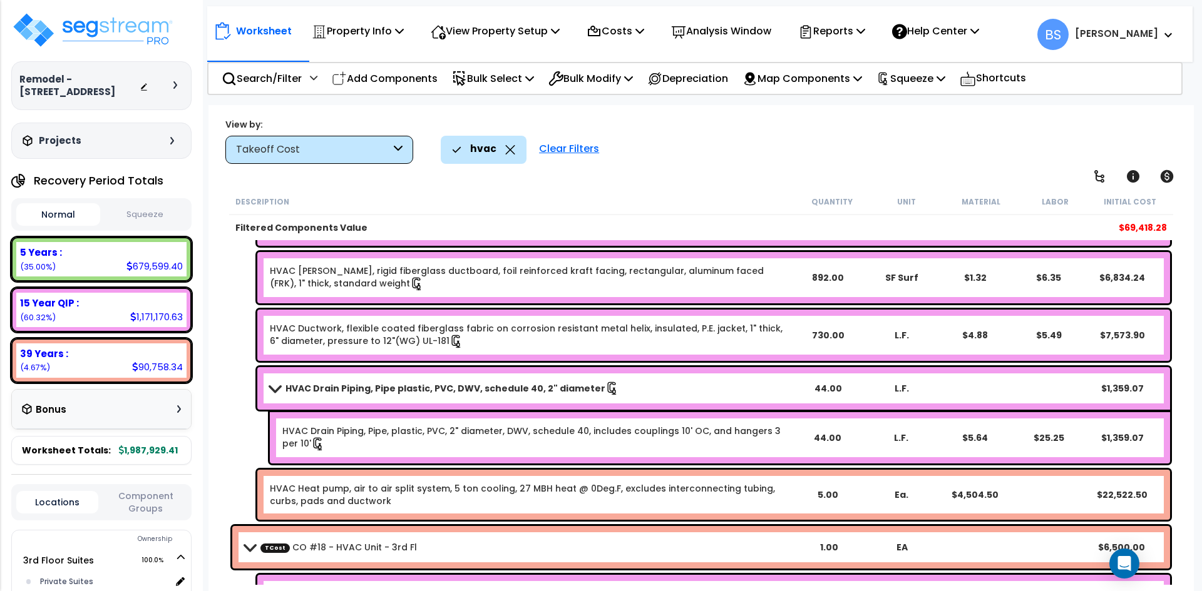
click at [345, 394] on b "HVAC Drain Piping, Pipe plastic, PVC, DWV, schedule 40, 2" diameter" at bounding box center [445, 388] width 320 height 13
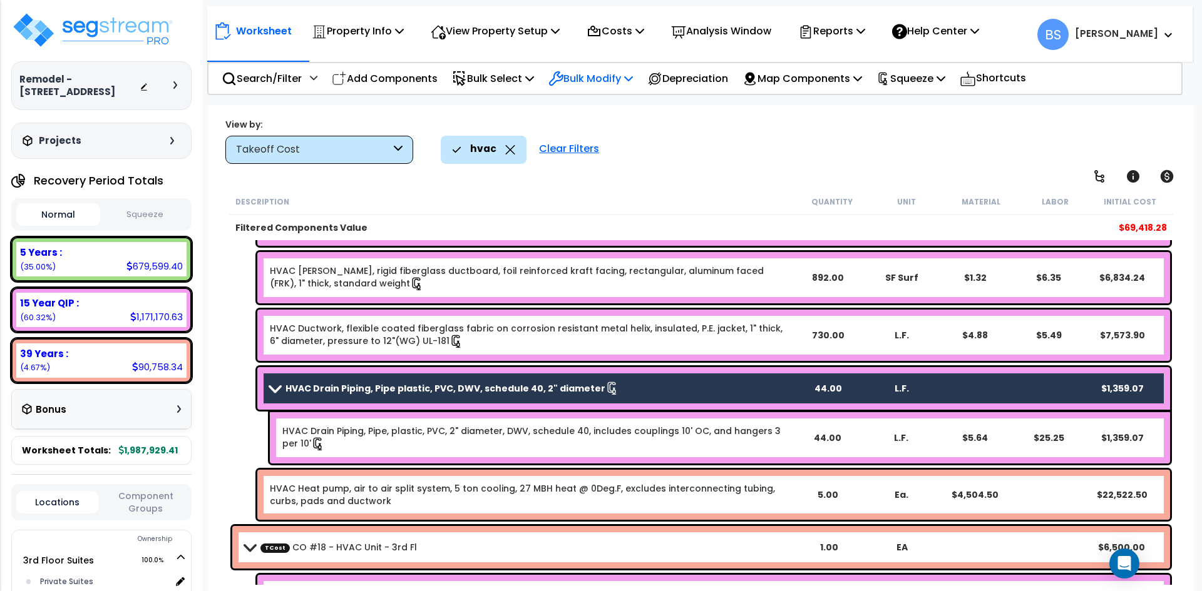
click at [563, 79] on icon at bounding box center [555, 78] width 13 height 13
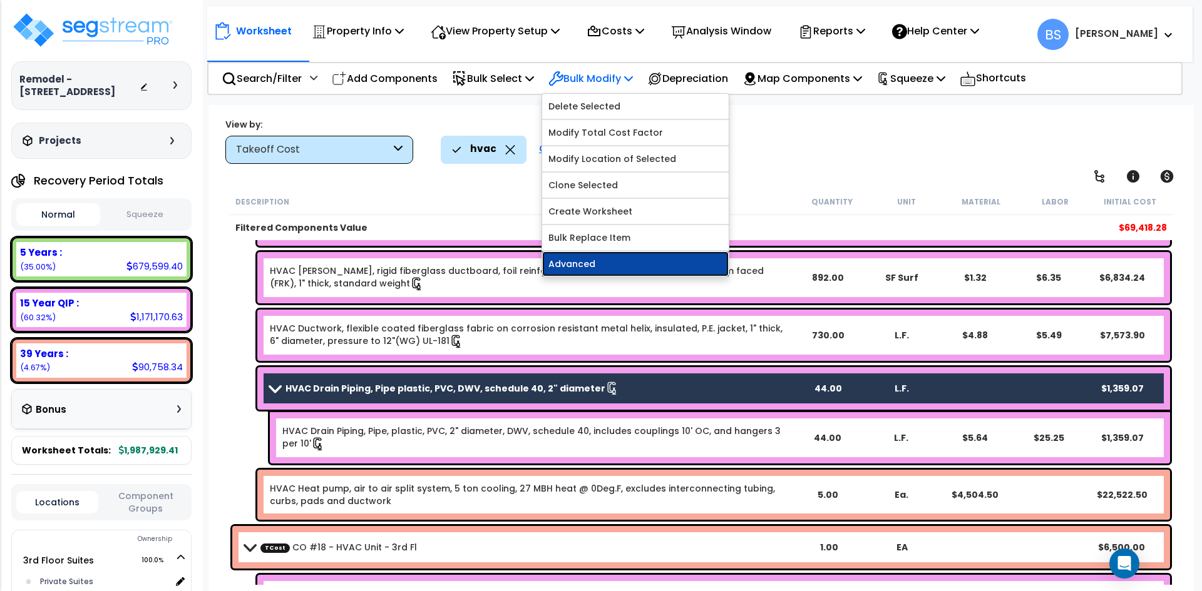
click at [592, 272] on link "Advanced" at bounding box center [635, 264] width 186 height 25
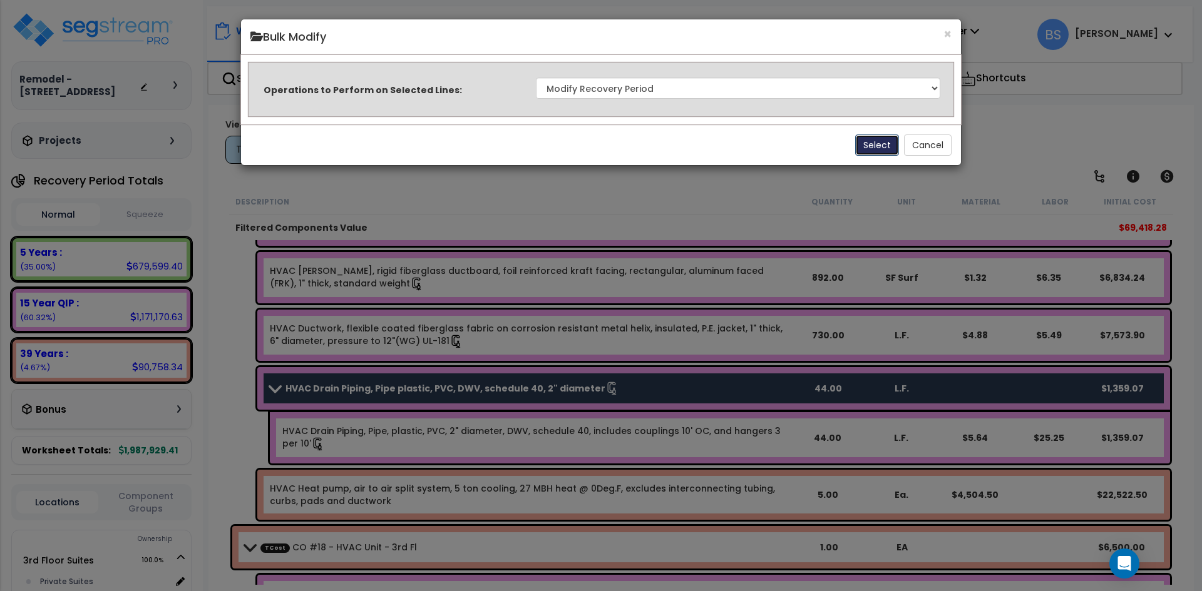
click at [873, 150] on button "Select" at bounding box center [877, 145] width 44 height 21
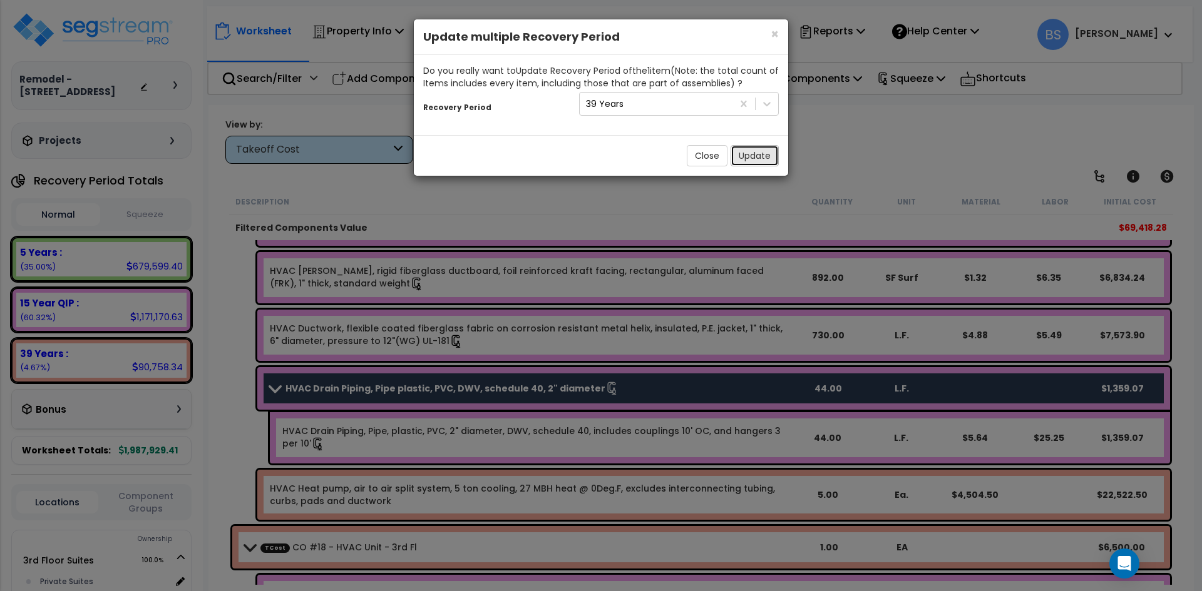
click at [757, 161] on button "Update" at bounding box center [754, 155] width 48 height 21
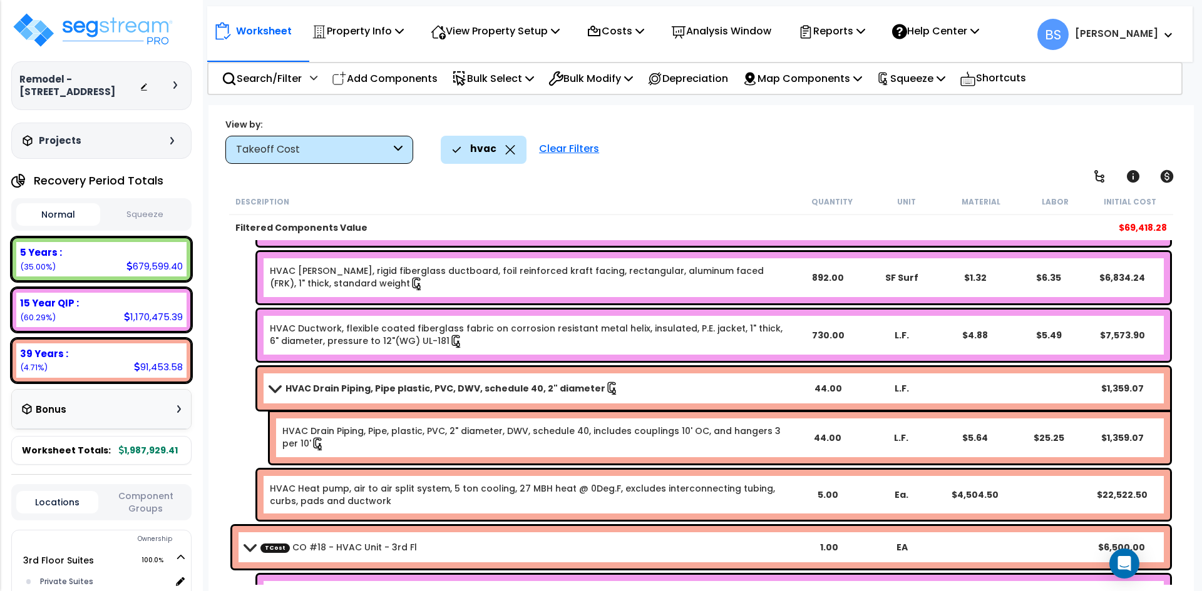
click at [329, 380] on link "HVAC Drain Piping, Pipe plastic, PVC, DWV, schedule 40, 2" diameter" at bounding box center [530, 389] width 520 height 18
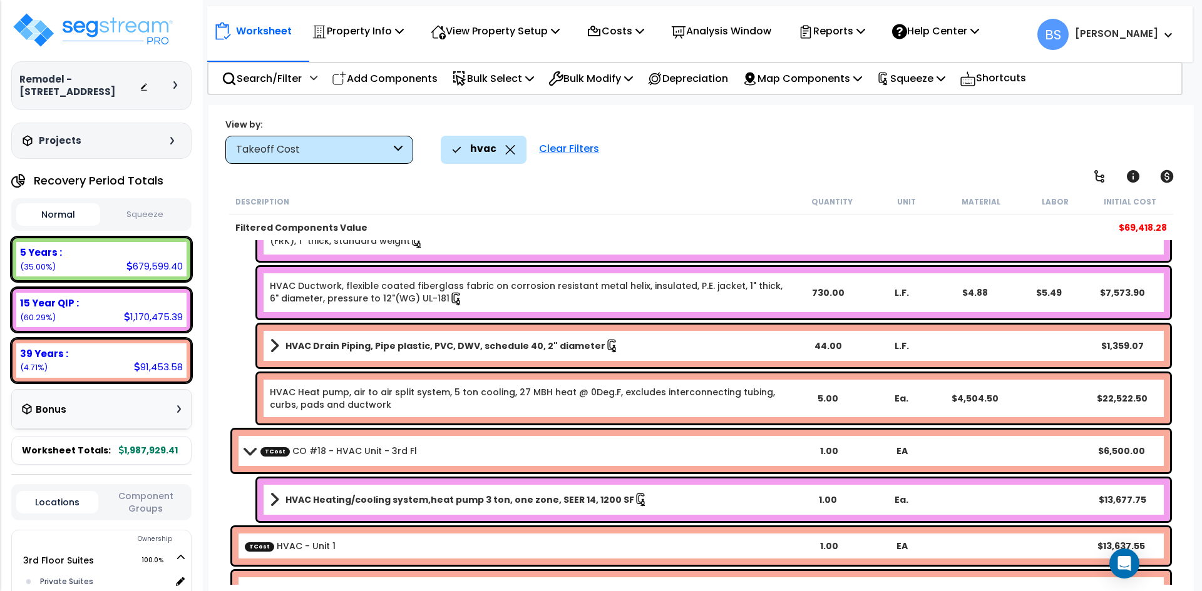
scroll to position [250, 0]
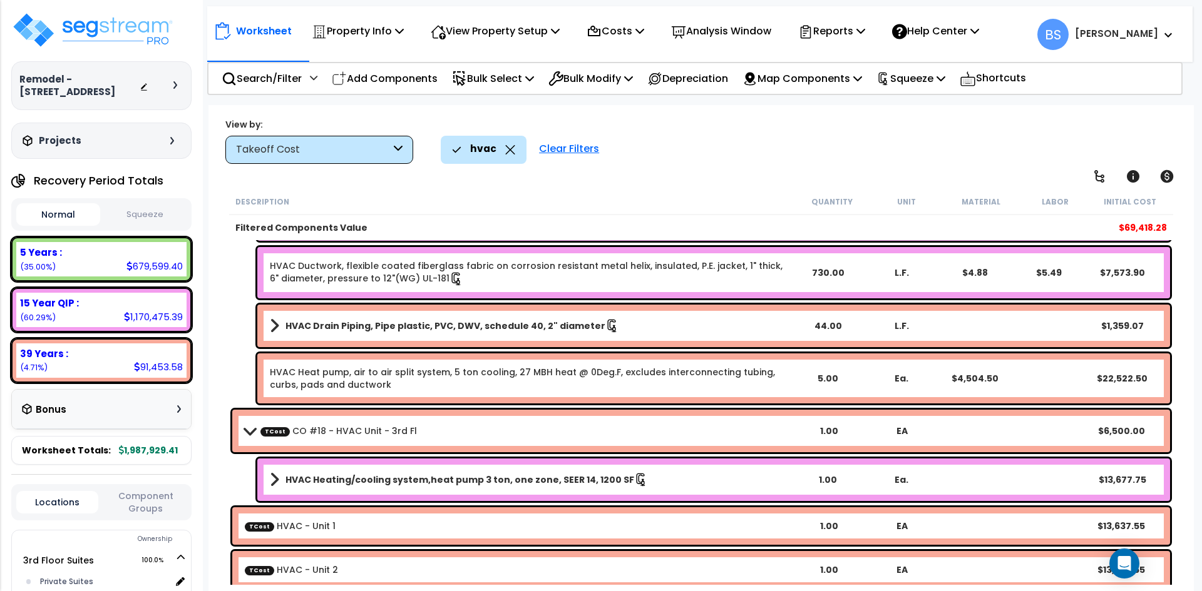
click at [528, 484] on b "HVAC Heating/cooling system,heat pump 3 ton, one zone, SEER 14, 1200 SF" at bounding box center [459, 480] width 349 height 13
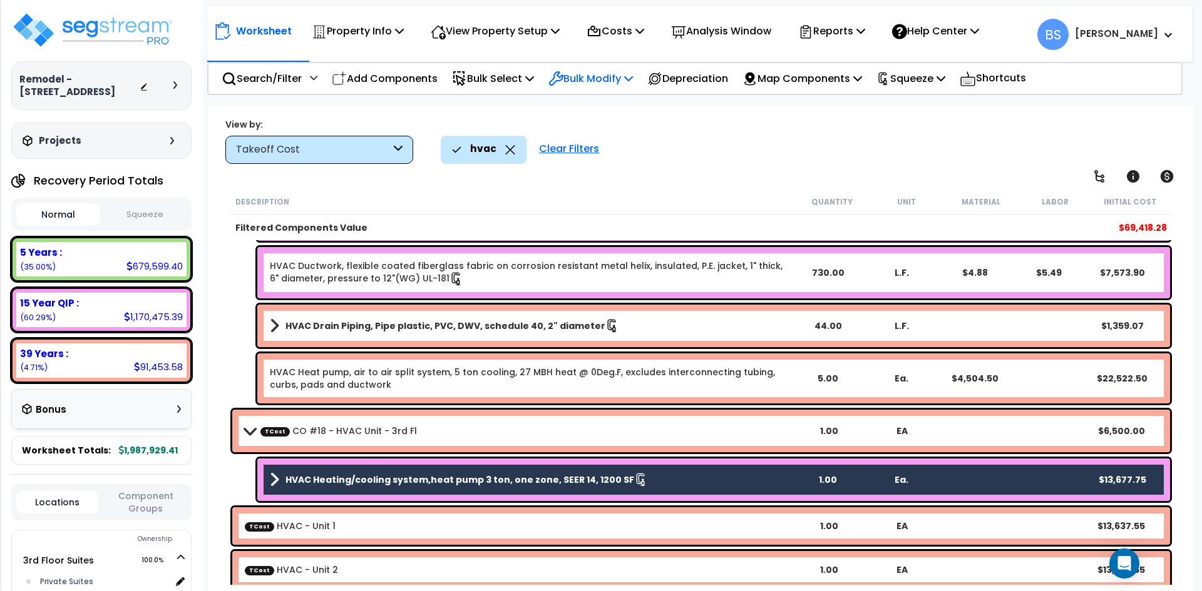
click at [601, 79] on p "Bulk Modify" at bounding box center [590, 78] width 84 height 17
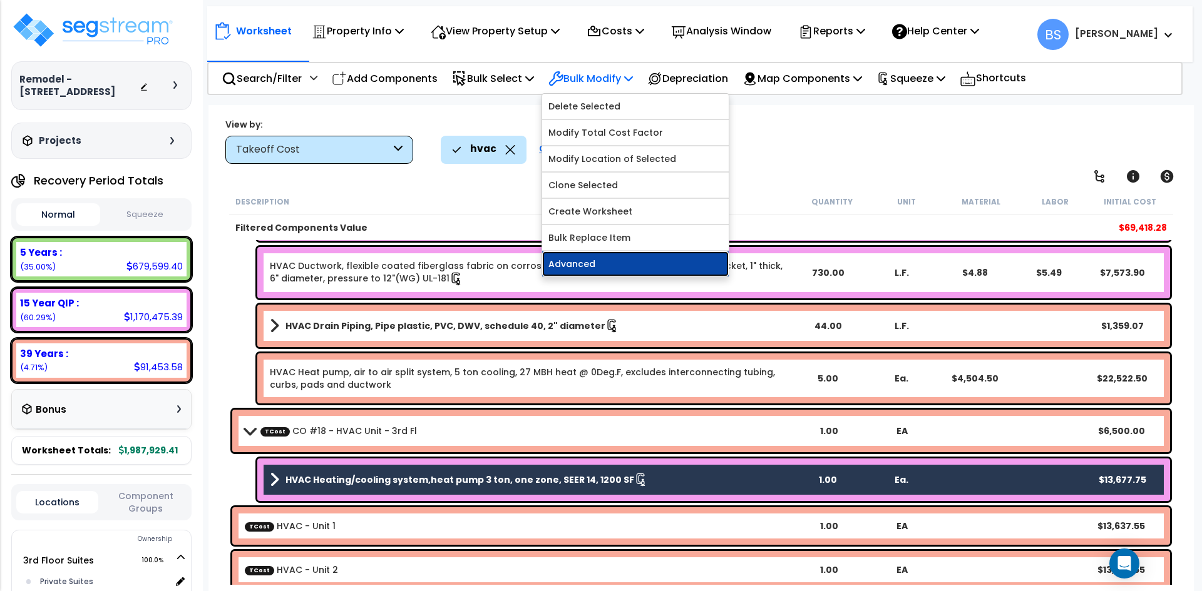
click at [573, 266] on link "Advanced" at bounding box center [635, 264] width 186 height 25
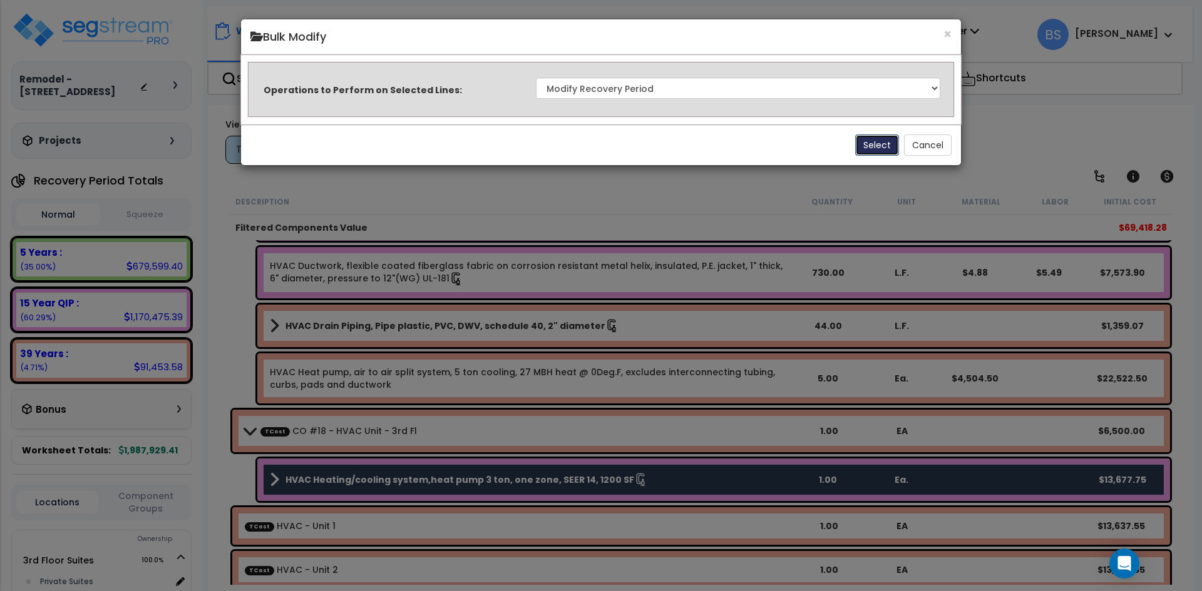
click at [889, 146] on button "Select" at bounding box center [877, 145] width 44 height 21
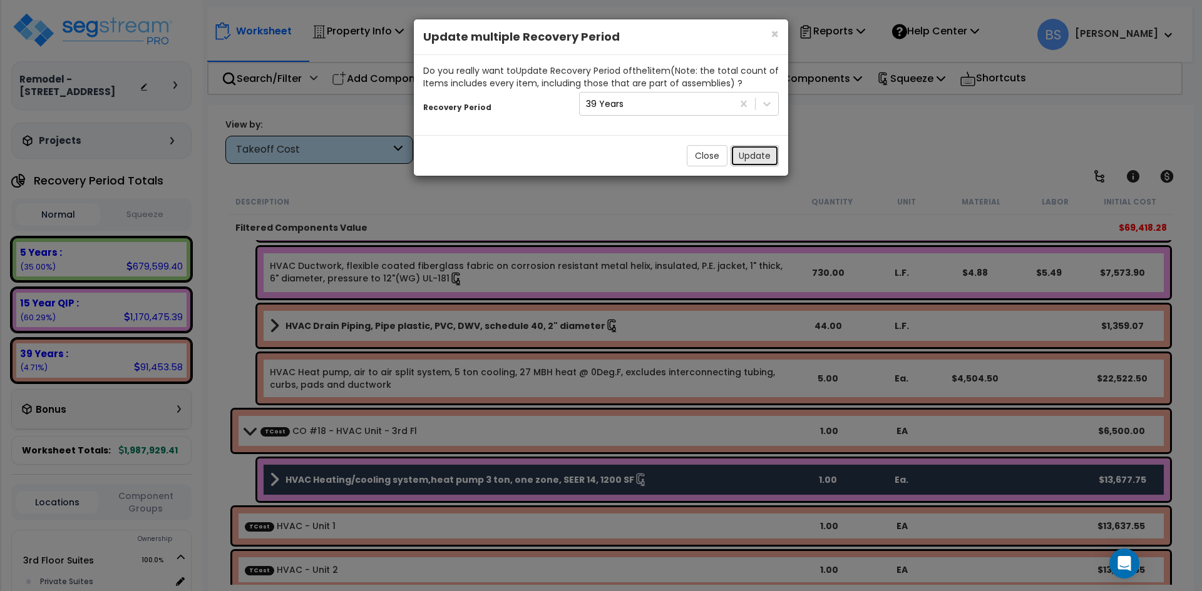
click at [759, 155] on button "Update" at bounding box center [754, 155] width 48 height 21
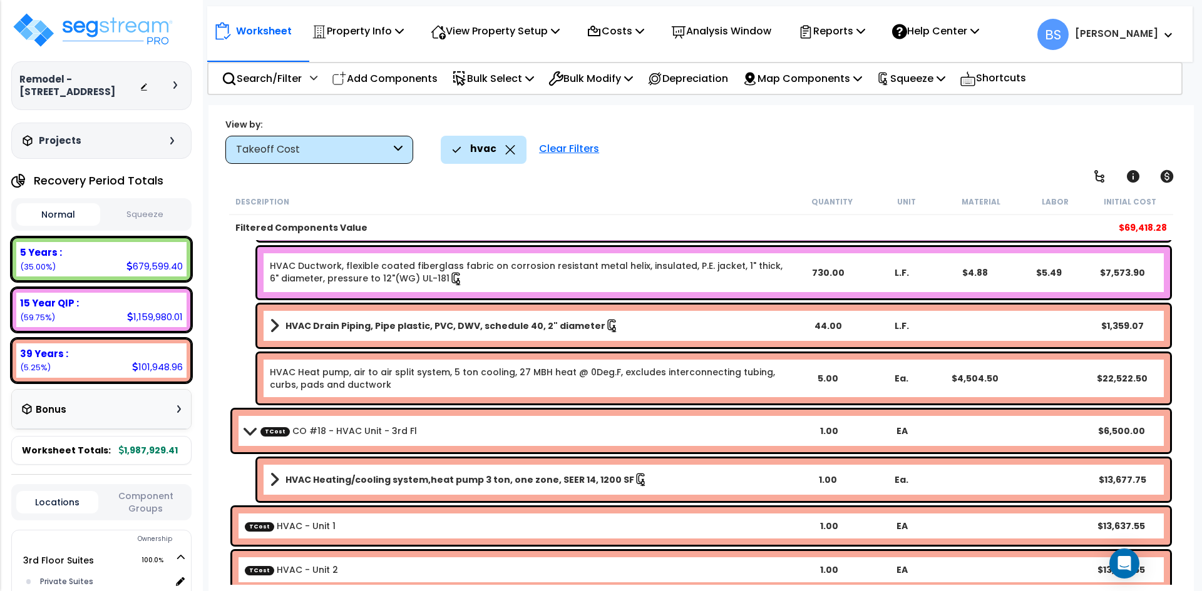
click at [364, 434] on link "TCost CO #18 - HVAC Unit - 3rd Fl" at bounding box center [338, 431] width 156 height 13
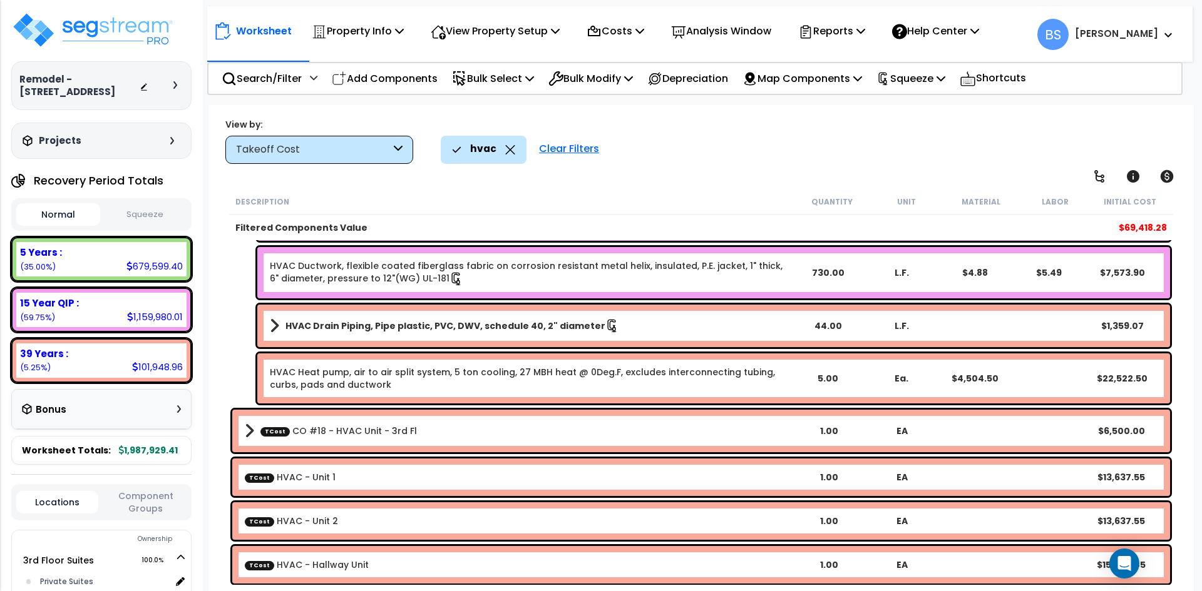
scroll to position [252, 0]
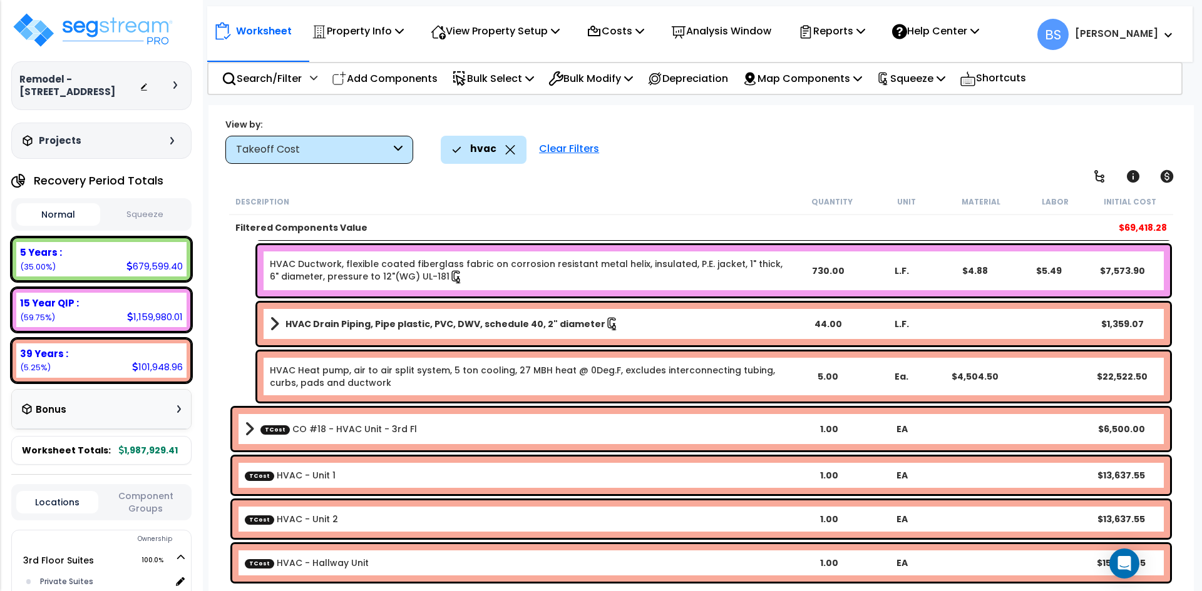
click at [363, 564] on b "TCost HVAC - Hallway Unit" at bounding box center [519, 563] width 548 height 13
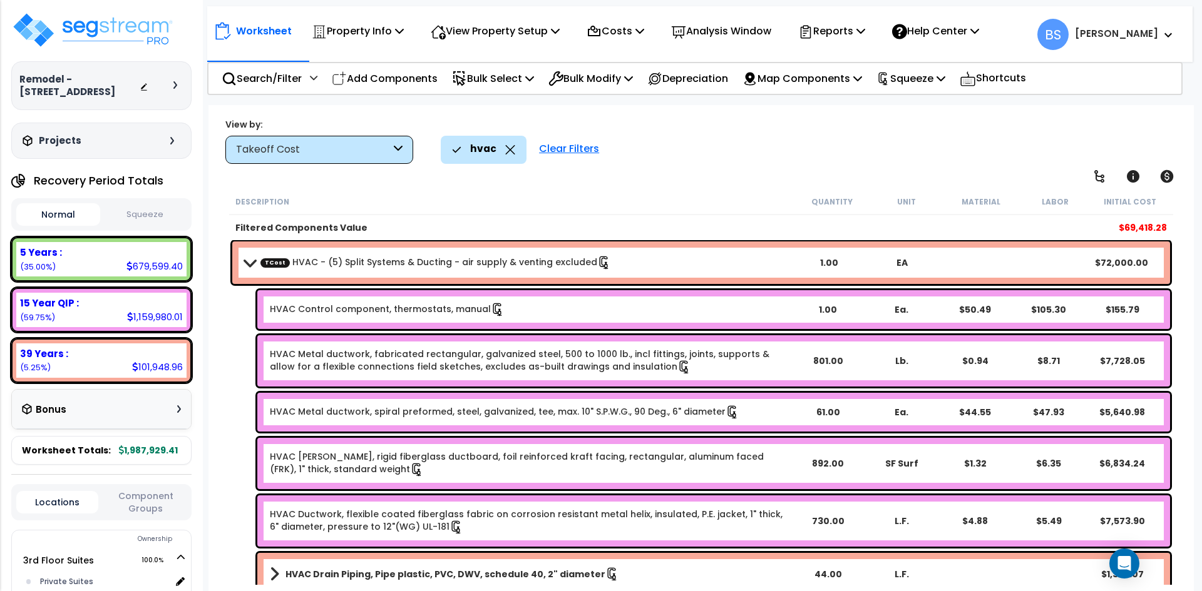
scroll to position [0, 0]
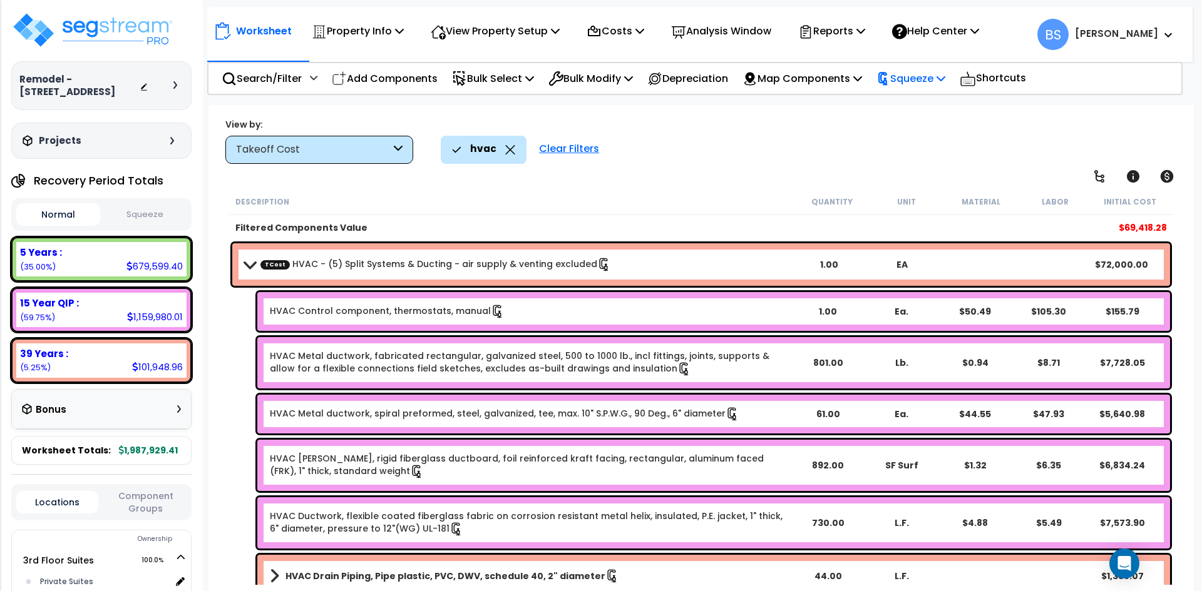
click at [923, 73] on p "Squeeze" at bounding box center [910, 78] width 69 height 17
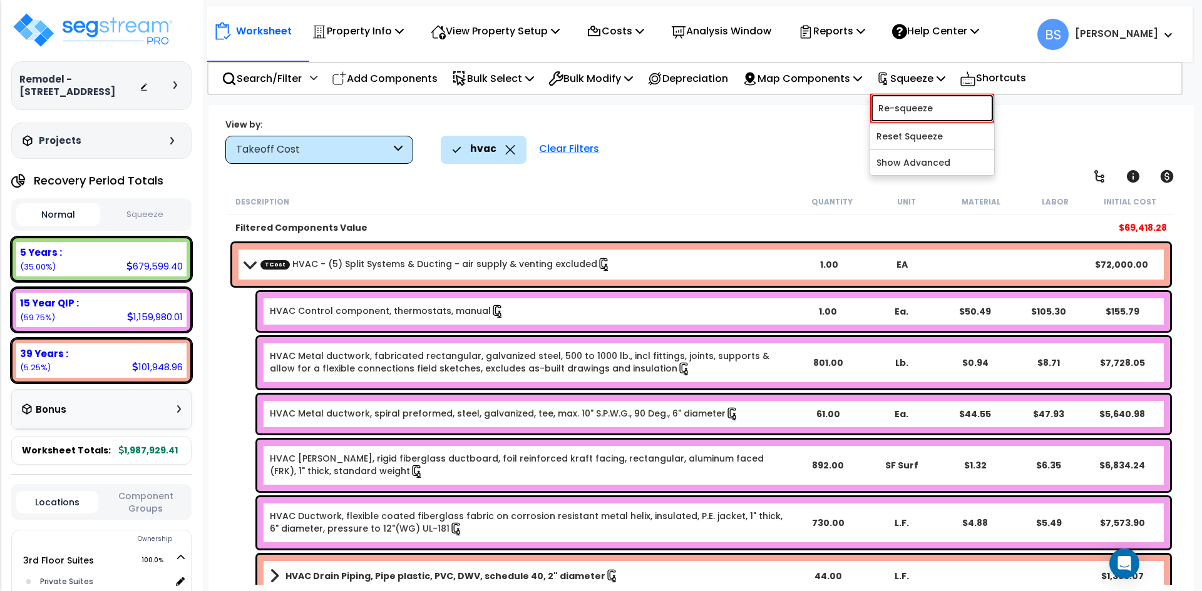
click at [907, 109] on link "Re-squeeze" at bounding box center [932, 108] width 124 height 29
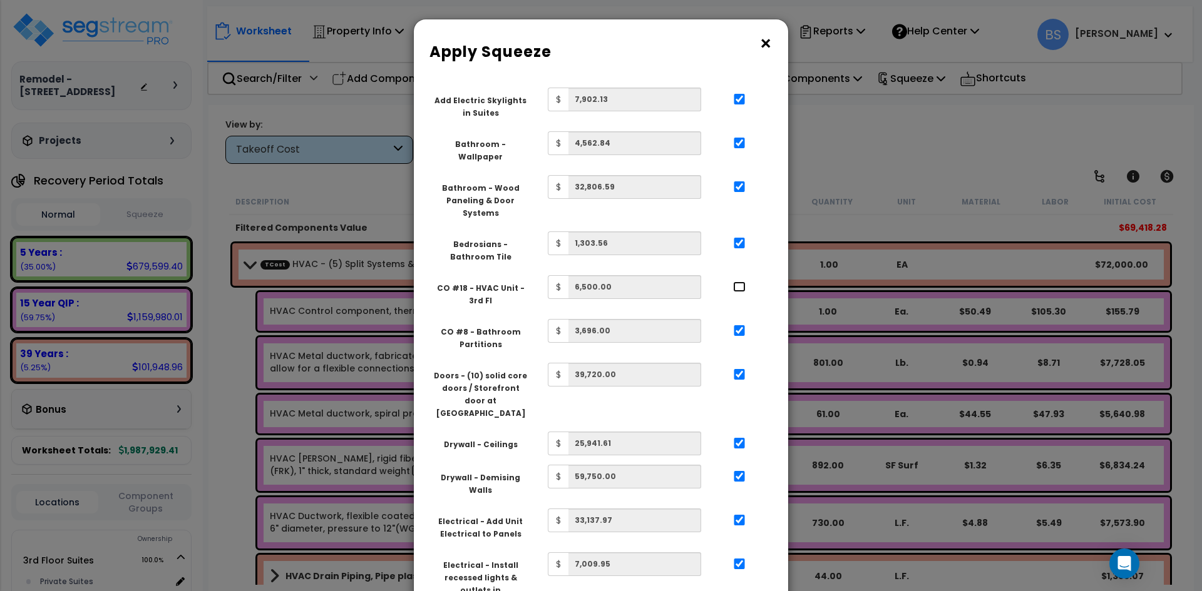
click at [737, 282] on input "..." at bounding box center [739, 287] width 13 height 11
checkbox input "true"
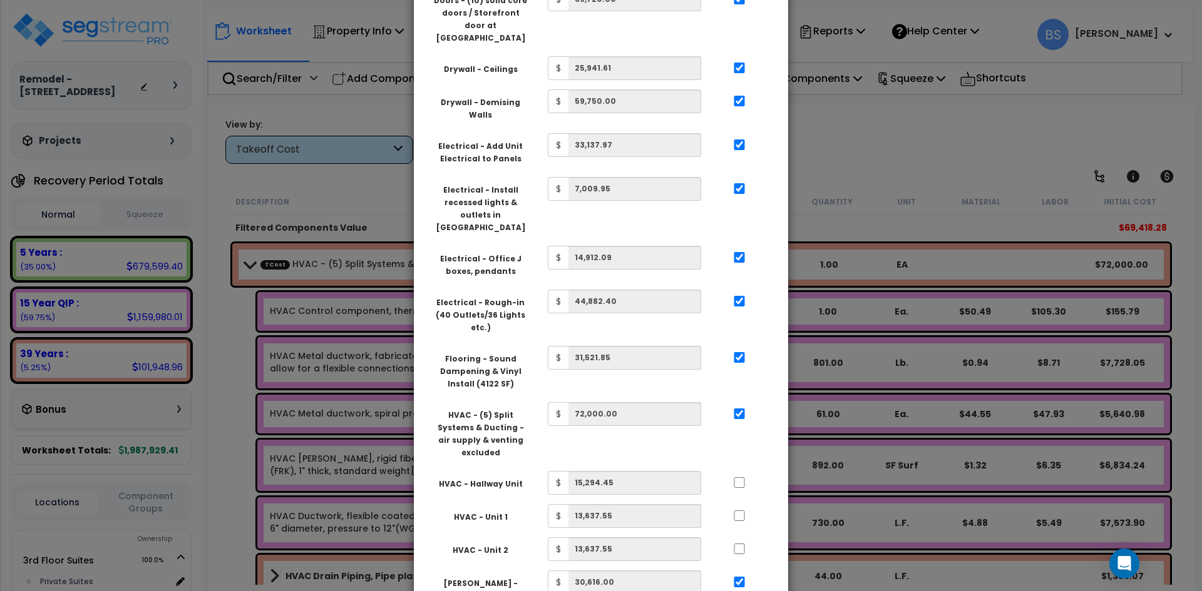
scroll to position [563, 0]
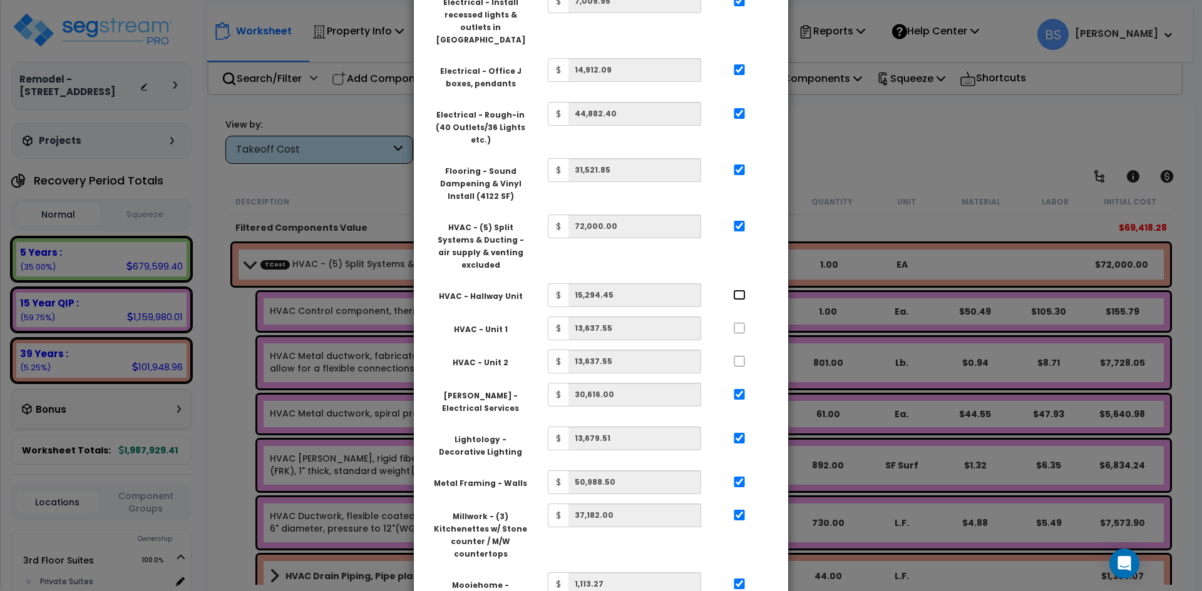
click at [738, 290] on input "..." at bounding box center [739, 295] width 13 height 11
checkbox input "true"
click at [740, 323] on input "..." at bounding box center [739, 328] width 13 height 11
checkbox input "true"
click at [738, 356] on input "..." at bounding box center [739, 361] width 13 height 11
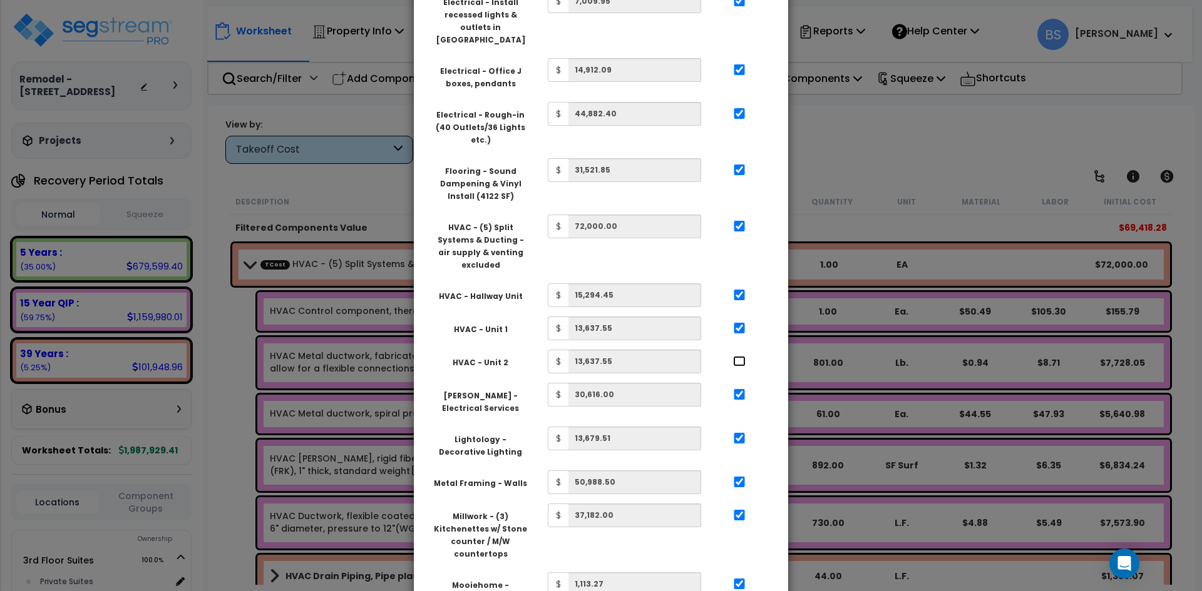
checkbox input "true"
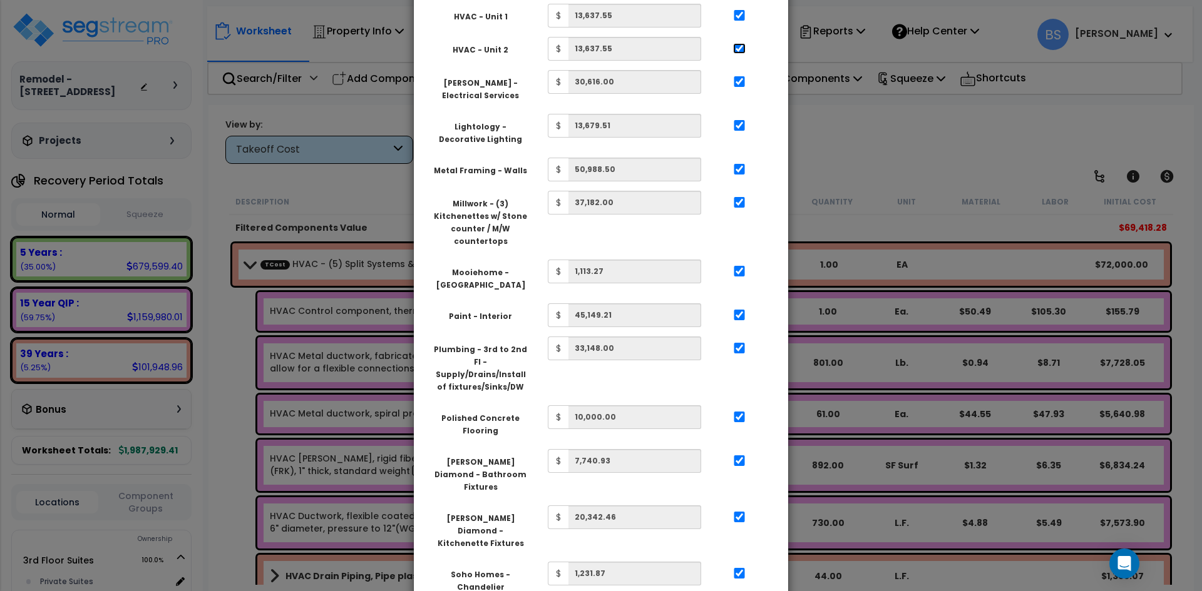
scroll to position [1004, 0]
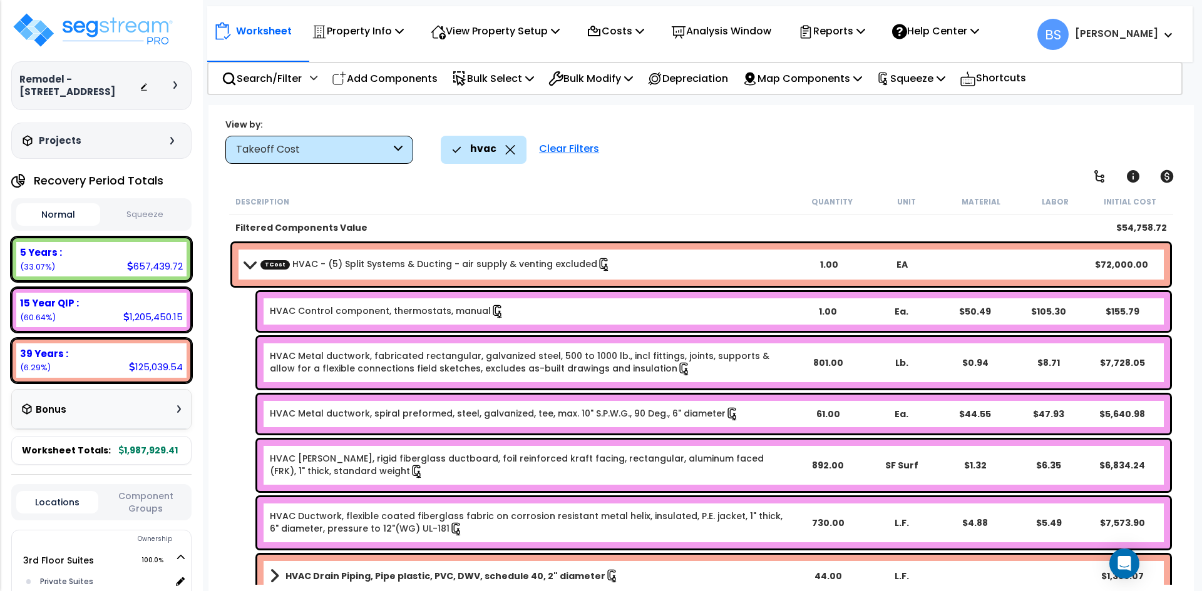
scroll to position [55, 0]
click at [912, 79] on p "Squeeze" at bounding box center [910, 78] width 69 height 17
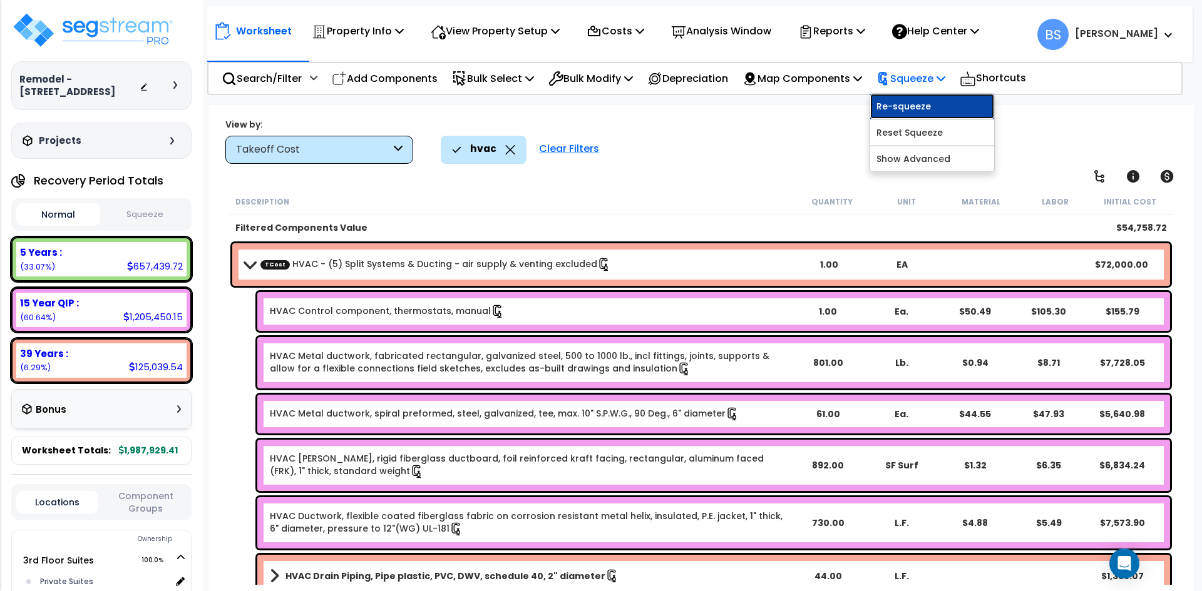
click at [919, 98] on link "Re-squeeze" at bounding box center [932, 106] width 124 height 25
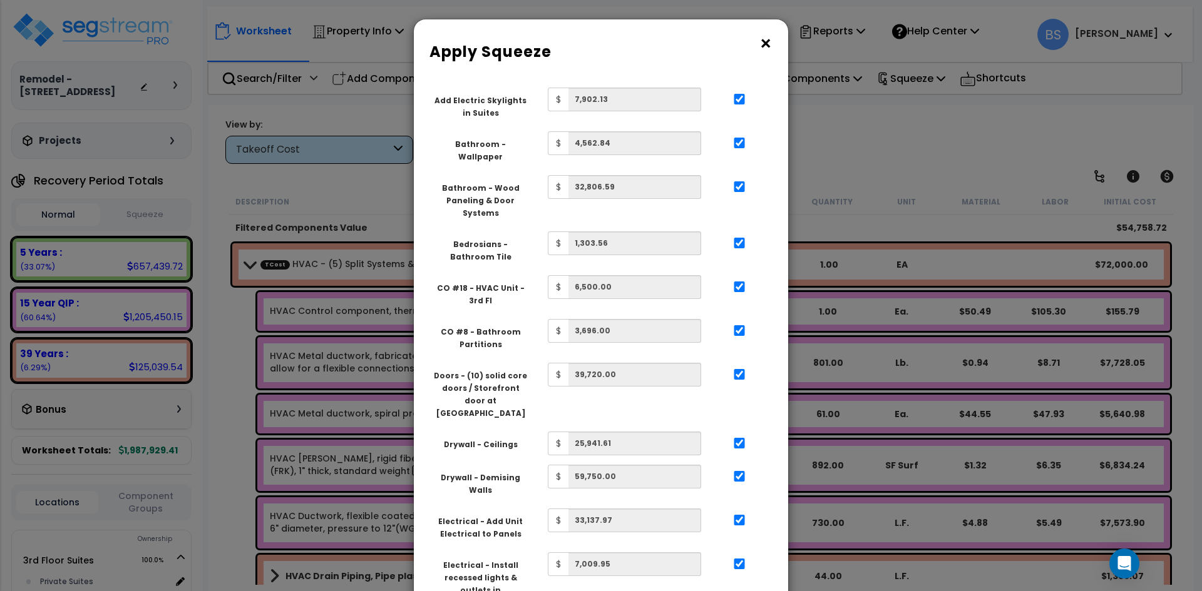
click at [759, 43] on button "×" at bounding box center [766, 44] width 14 height 20
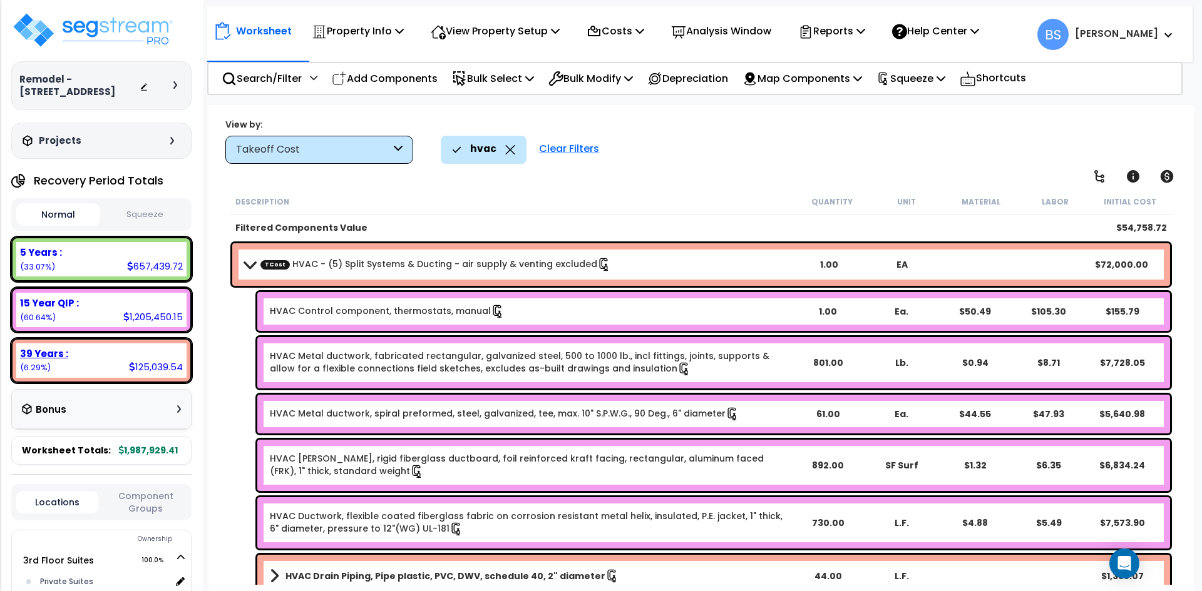
click at [68, 360] on div "39 Years :" at bounding box center [101, 353] width 163 height 13
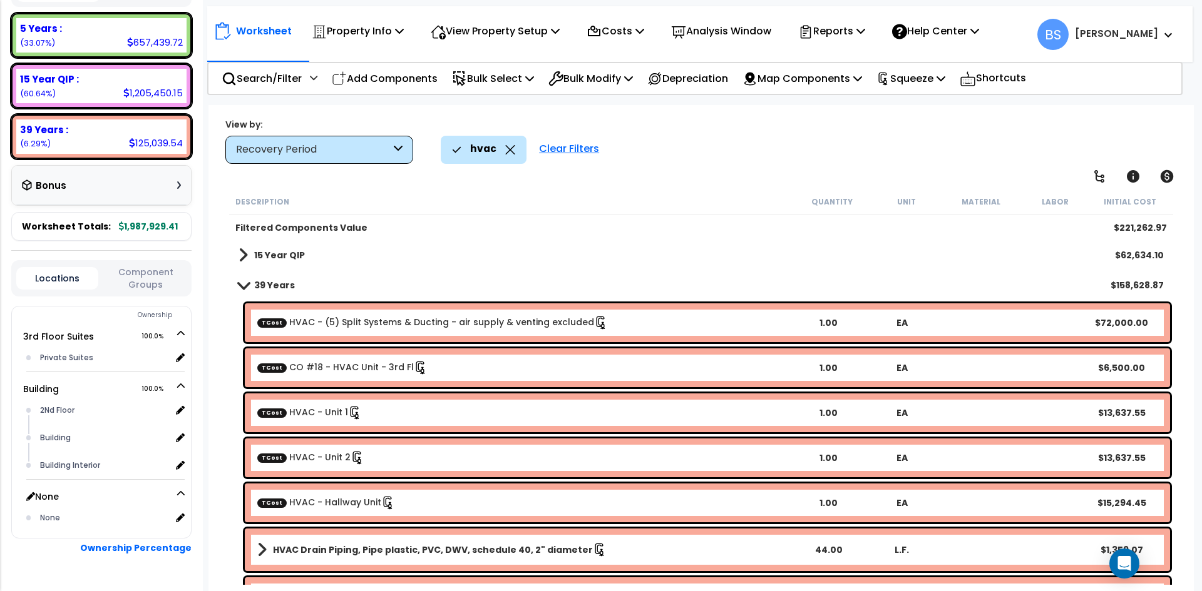
scroll to position [250, 0]
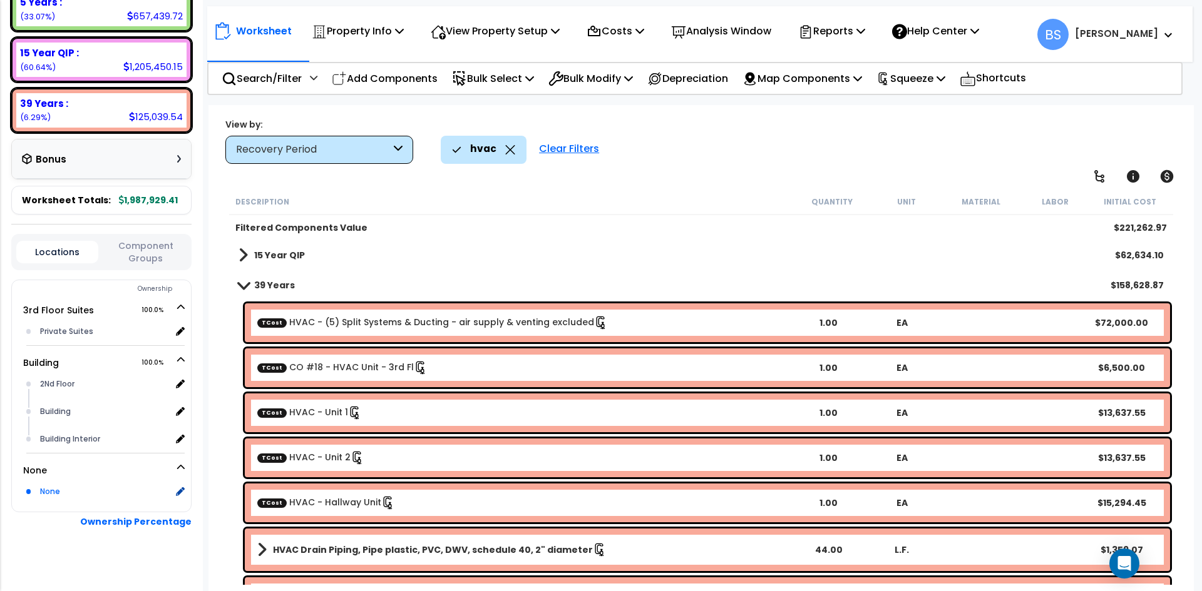
click at [59, 499] on div "None" at bounding box center [104, 491] width 134 height 15
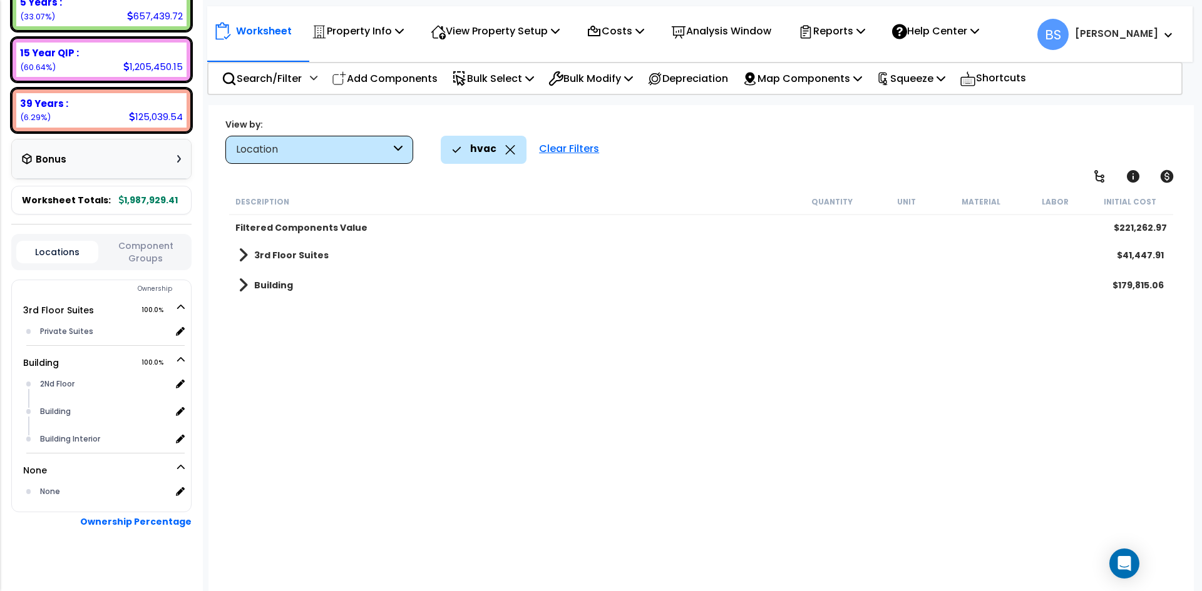
click at [276, 257] on b "3rd Floor Suites" at bounding box center [291, 255] width 74 height 13
click at [271, 251] on b "3rd Floor Suites" at bounding box center [291, 255] width 74 height 13
click at [297, 288] on b "Private Suites" at bounding box center [300, 285] width 67 height 13
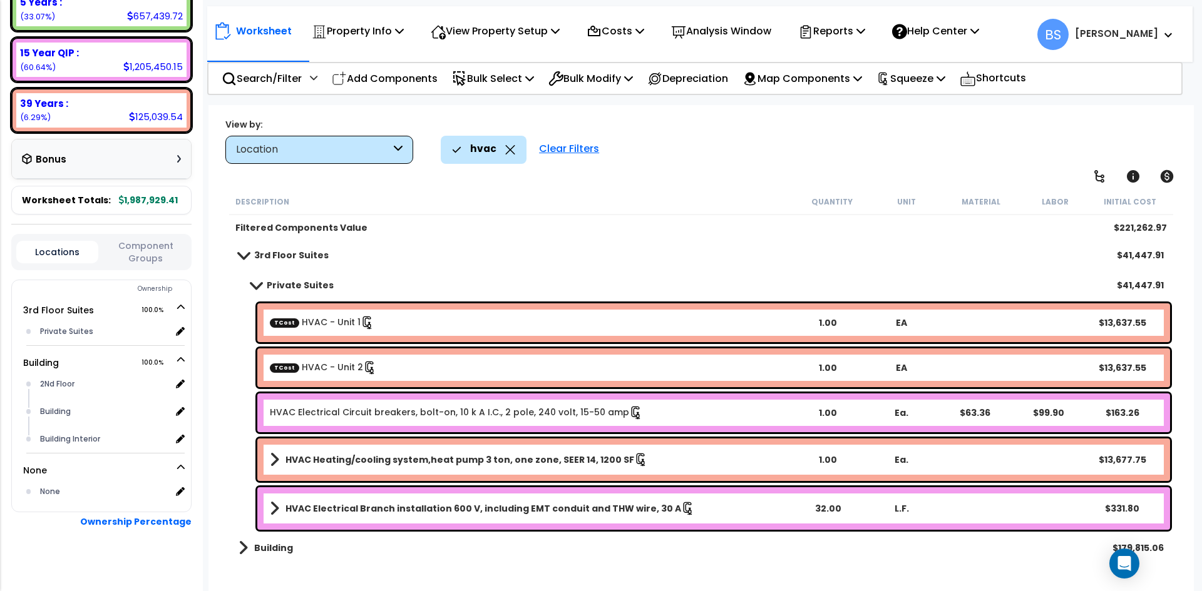
click at [509, 147] on icon at bounding box center [510, 149] width 10 height 9
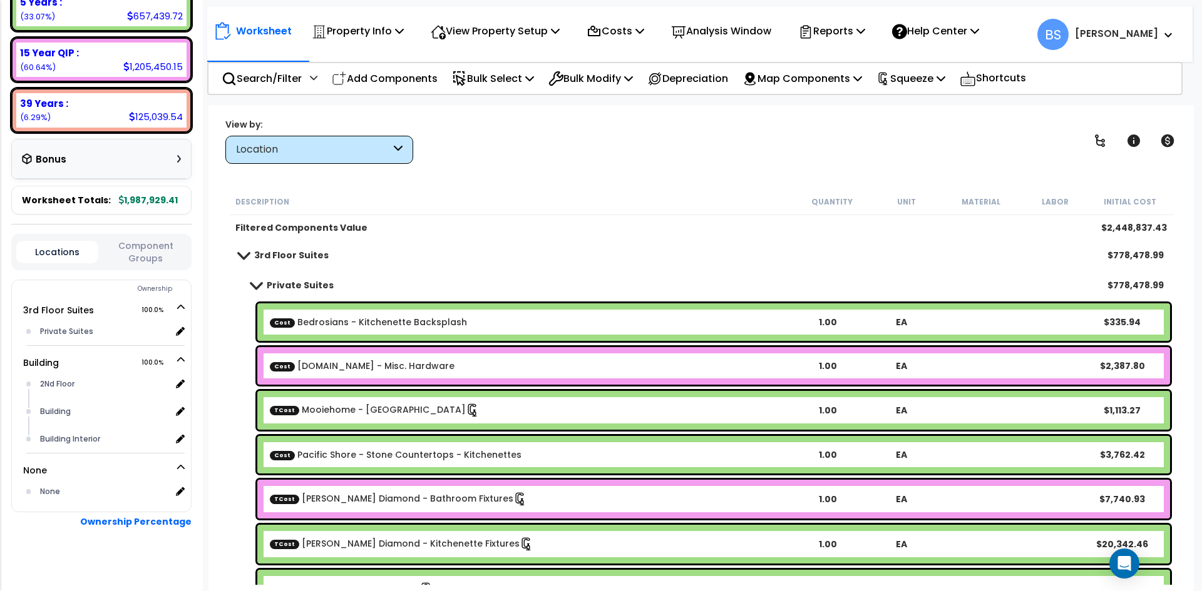
click at [280, 287] on b "Private Suites" at bounding box center [300, 285] width 67 height 13
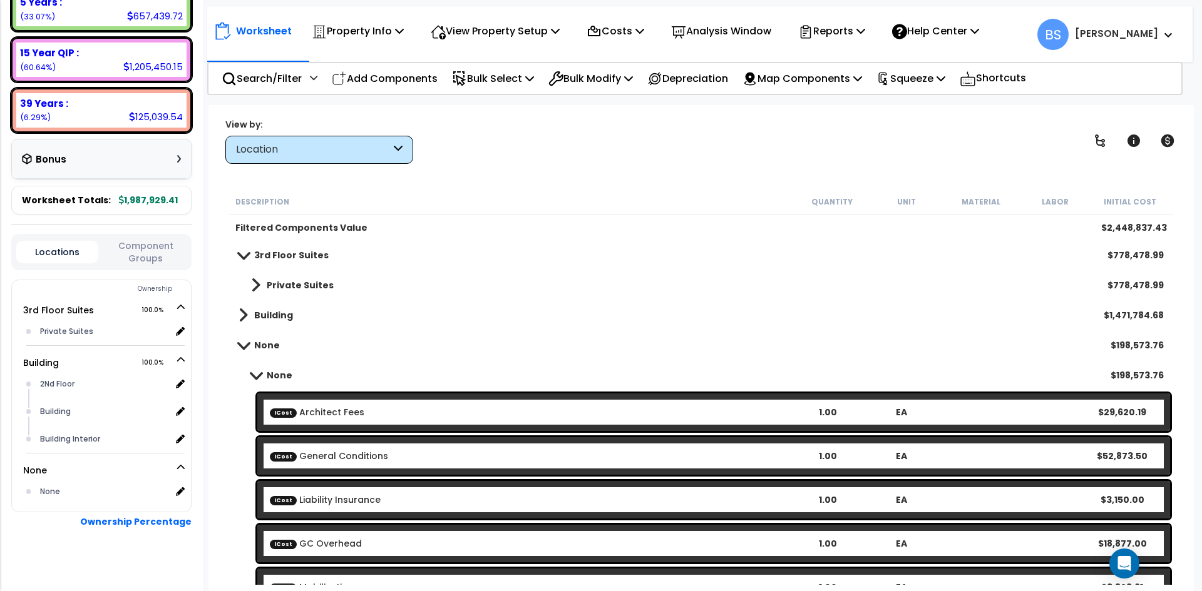
click at [287, 254] on b "3rd Floor Suites" at bounding box center [291, 255] width 74 height 13
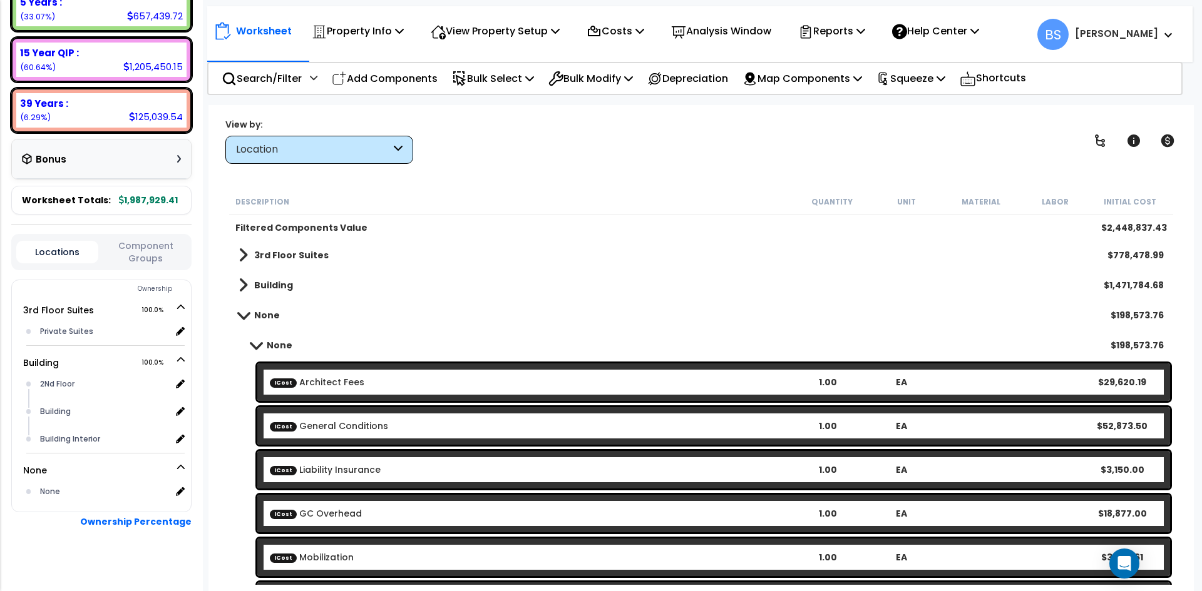
click at [257, 317] on b "None" at bounding box center [267, 315] width 26 height 13
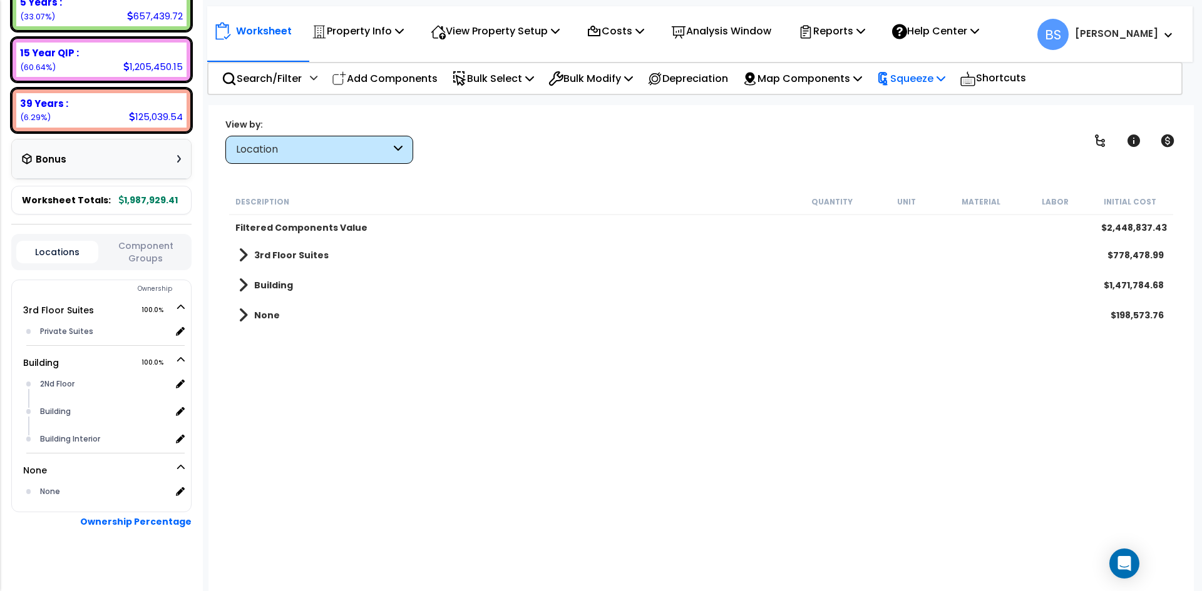
click at [945, 79] on p "Squeeze" at bounding box center [910, 78] width 69 height 17
drag, startPoint x: 794, startPoint y: 156, endPoint x: 807, endPoint y: 80, distance: 77.0
click at [794, 155] on div "View by: Location Takeoff Cost" at bounding box center [701, 141] width 960 height 46
click at [840, 35] on p "Reports" at bounding box center [831, 31] width 67 height 17
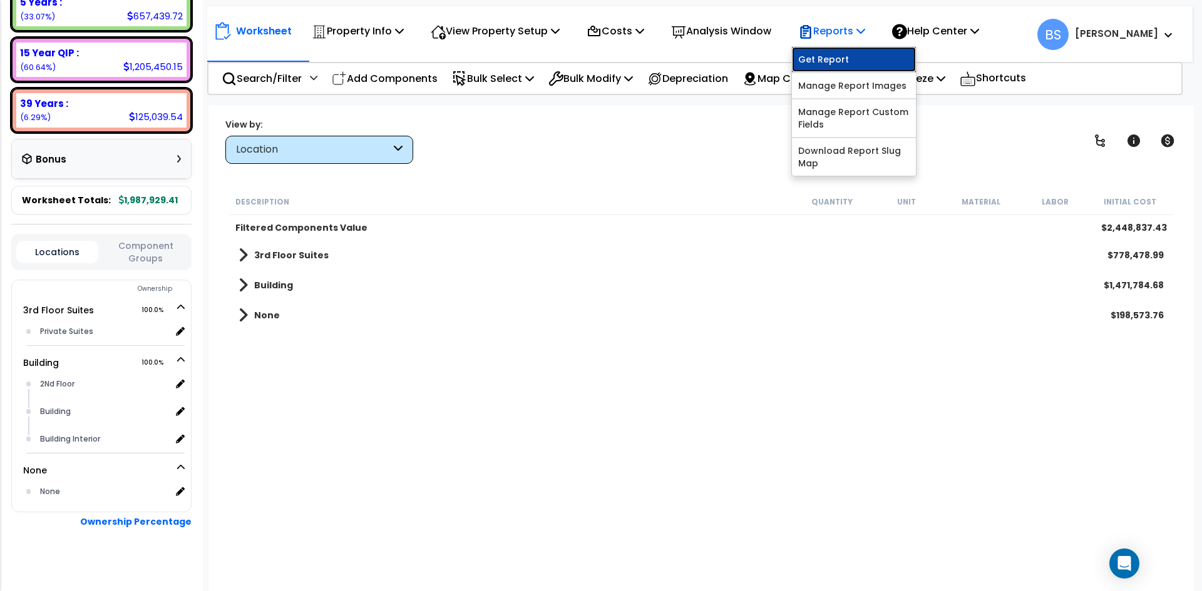
click at [832, 59] on link "Get Report" at bounding box center [854, 59] width 124 height 25
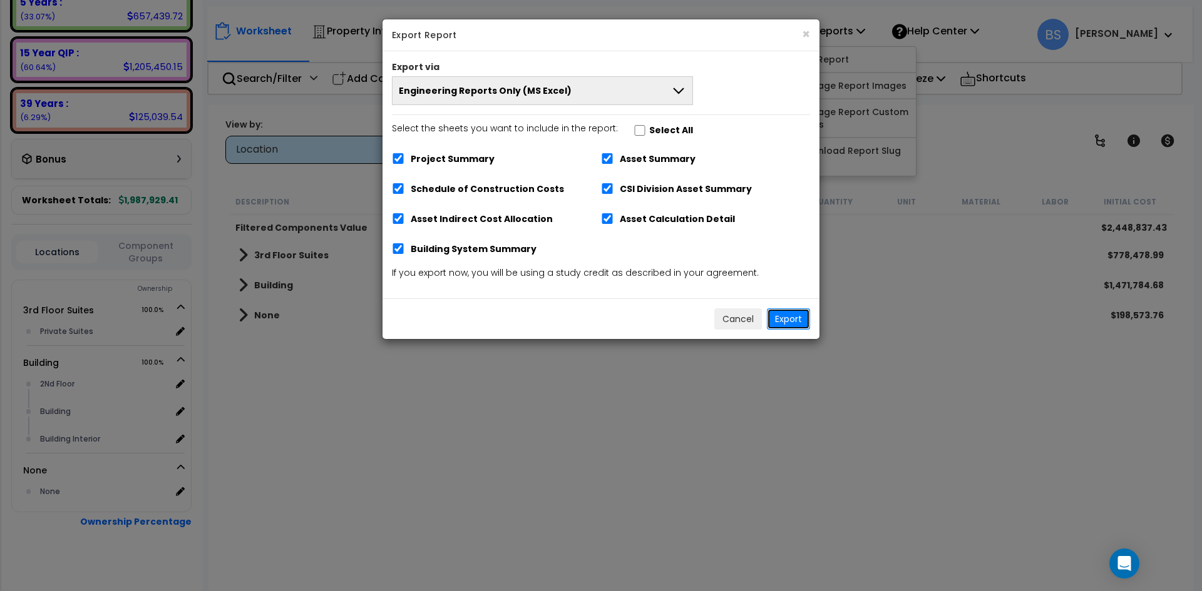
click at [794, 322] on button "Export" at bounding box center [788, 319] width 43 height 21
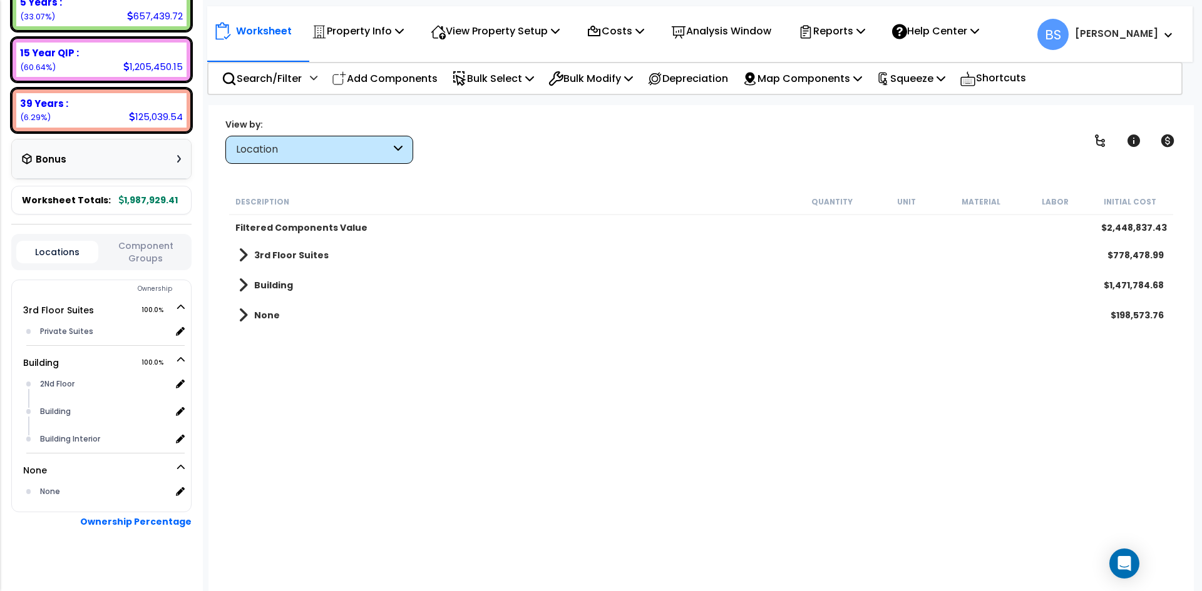
click at [151, 265] on button "Component Groups" at bounding box center [146, 252] width 82 height 26
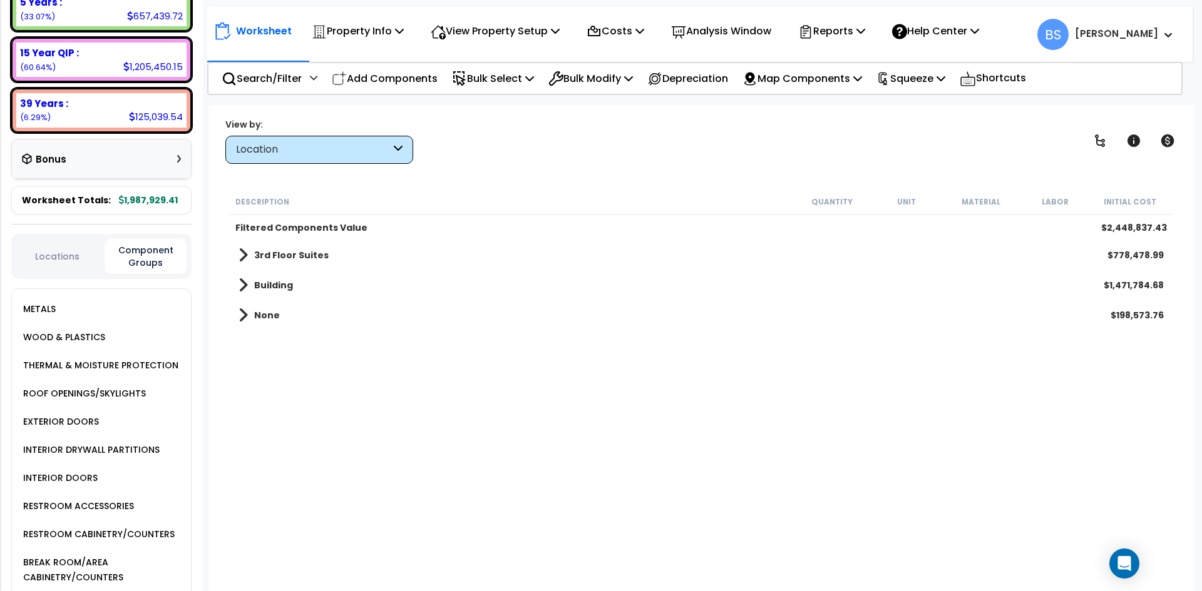
scroll to position [313, 0]
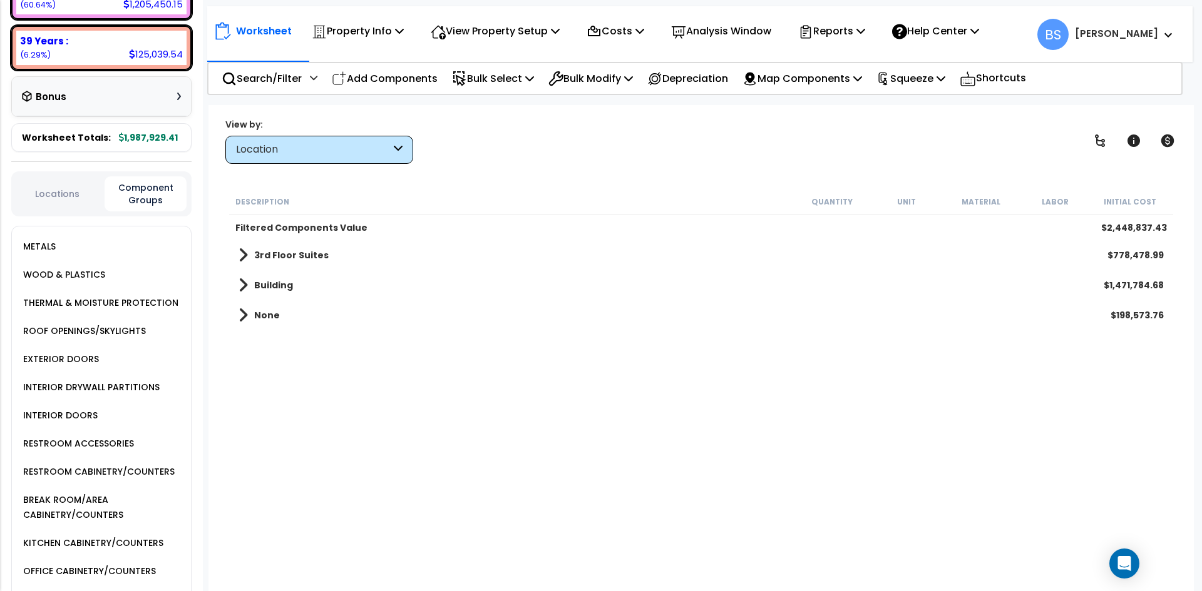
click at [103, 523] on div "BREAK ROOM/AREA CABINETRY/COUNTERS" at bounding box center [105, 508] width 171 height 30
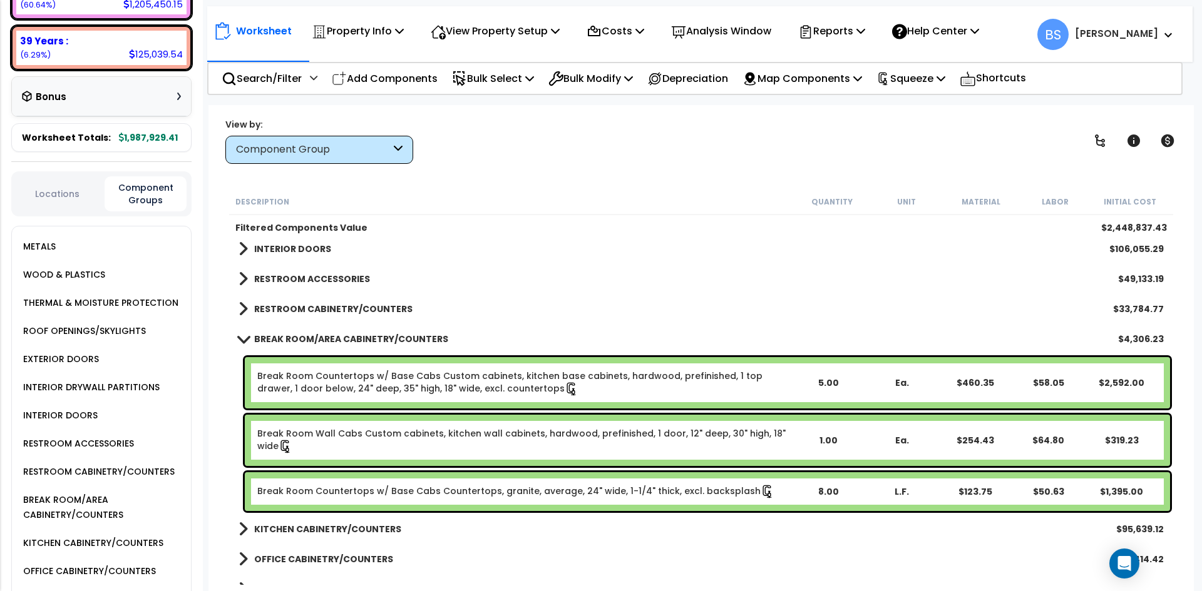
scroll to position [188, 0]
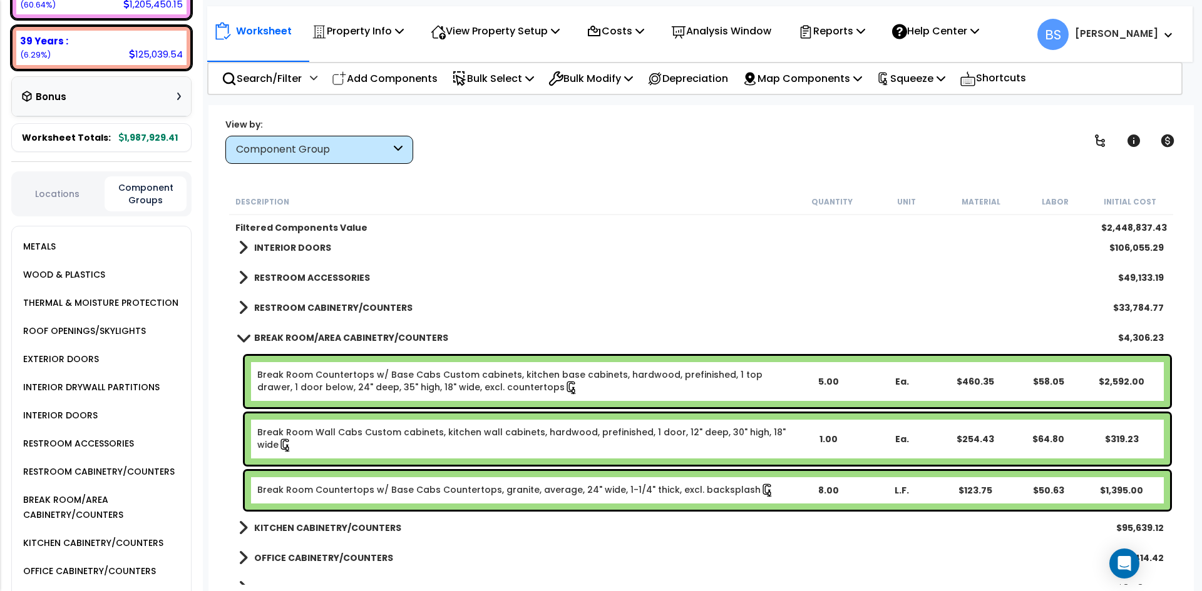
click at [337, 375] on link "Break Room Countertops w/ Base Cabs Custom cabinets, kitchen base cabinets, har…" at bounding box center [524, 382] width 534 height 26
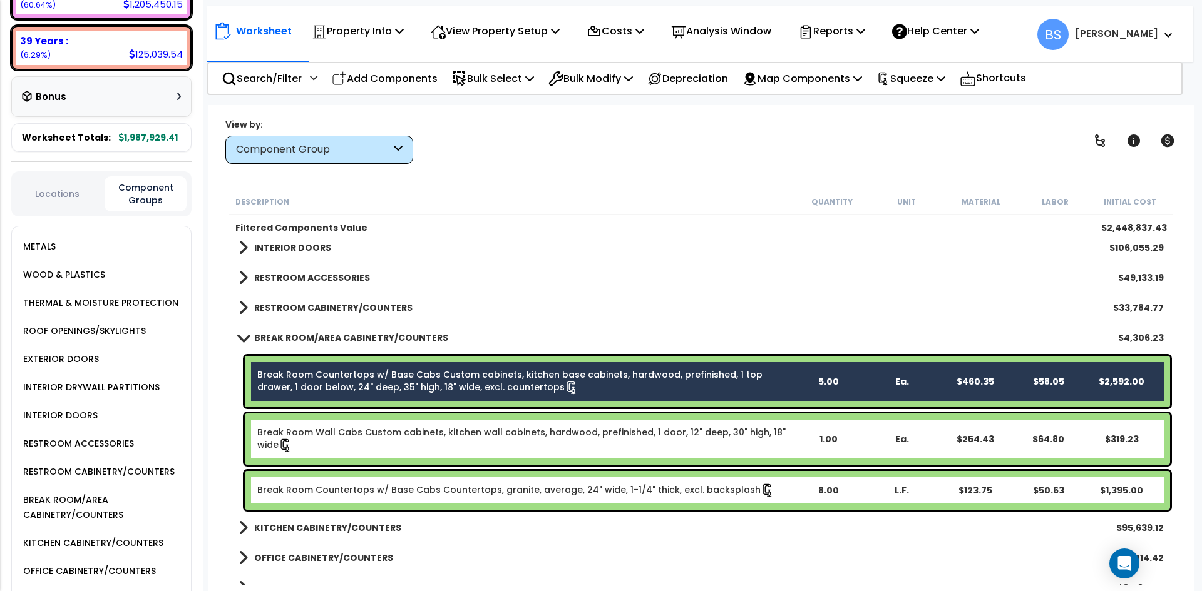
click at [306, 421] on div "Break Room Wall Cabs Custom cabinets, kitchen wall cabinets, hardwood, prefinis…" at bounding box center [707, 439] width 925 height 51
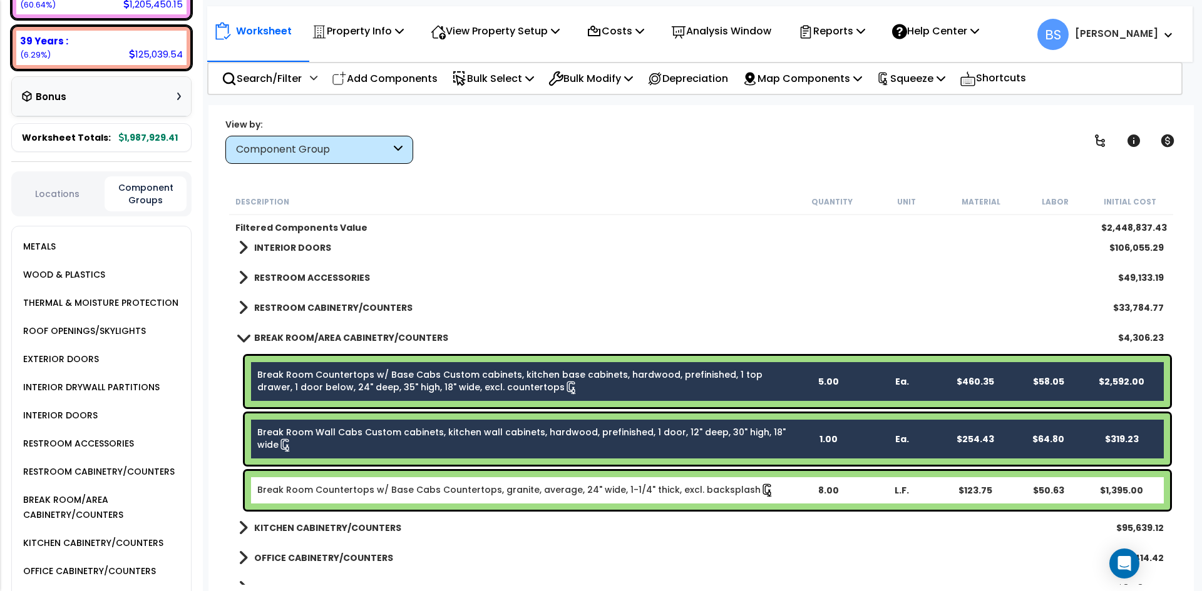
click at [371, 434] on link "Break Room Wall Cabs Custom cabinets, kitchen wall cabinets, hardwood, prefinis…" at bounding box center [524, 439] width 534 height 26
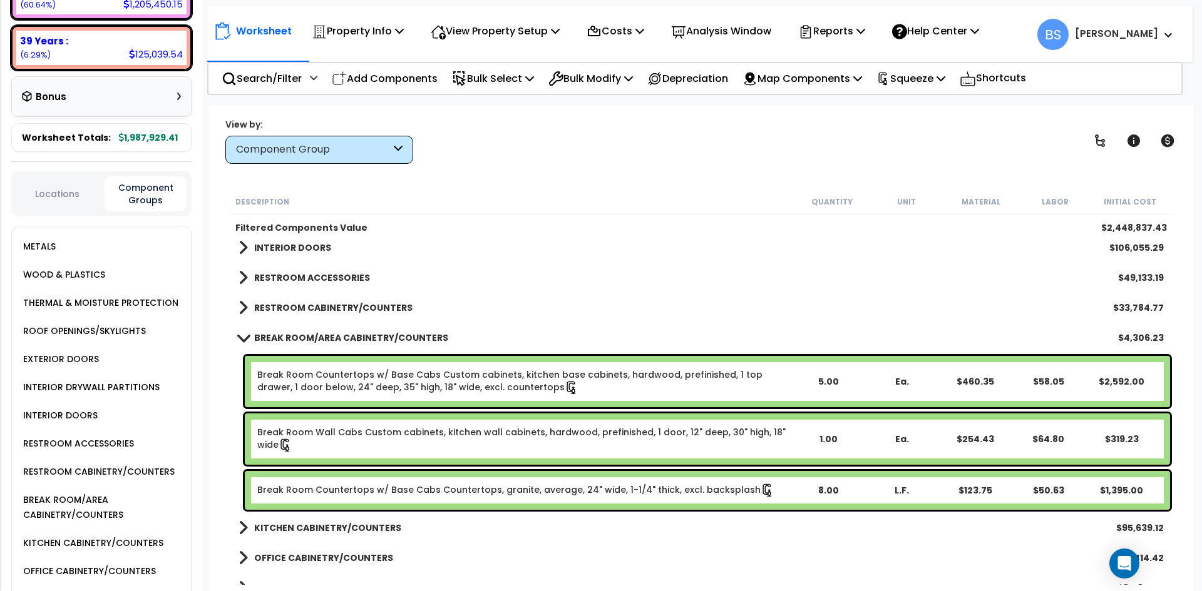
click at [401, 440] on link "Break Room Wall Cabs Custom cabinets, kitchen wall cabinets, hardwood, prefinis…" at bounding box center [524, 439] width 534 height 26
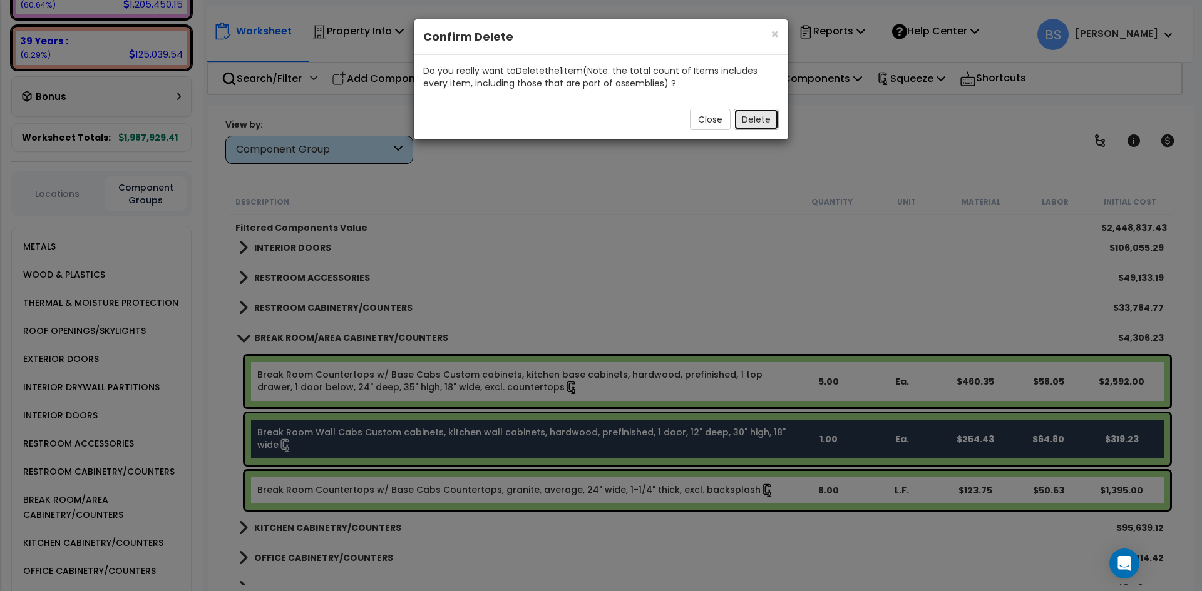
click at [760, 125] on button "Delete" at bounding box center [755, 119] width 45 height 21
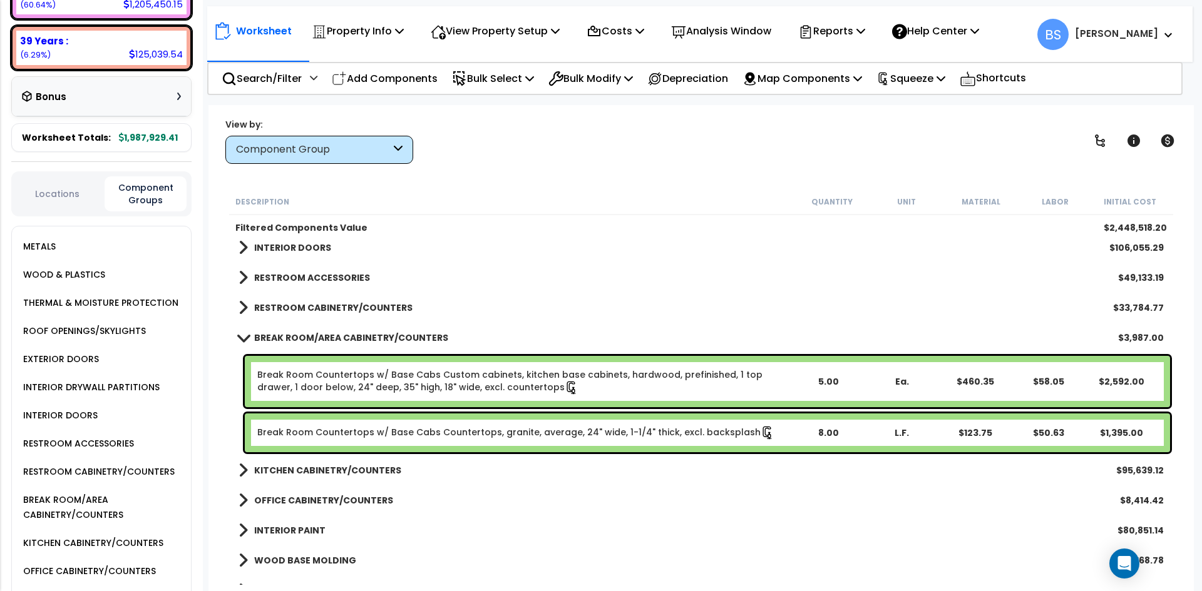
click at [360, 377] on link "Break Room Countertops w/ Base Cabs Custom cabinets, kitchen base cabinets, har…" at bounding box center [524, 382] width 534 height 26
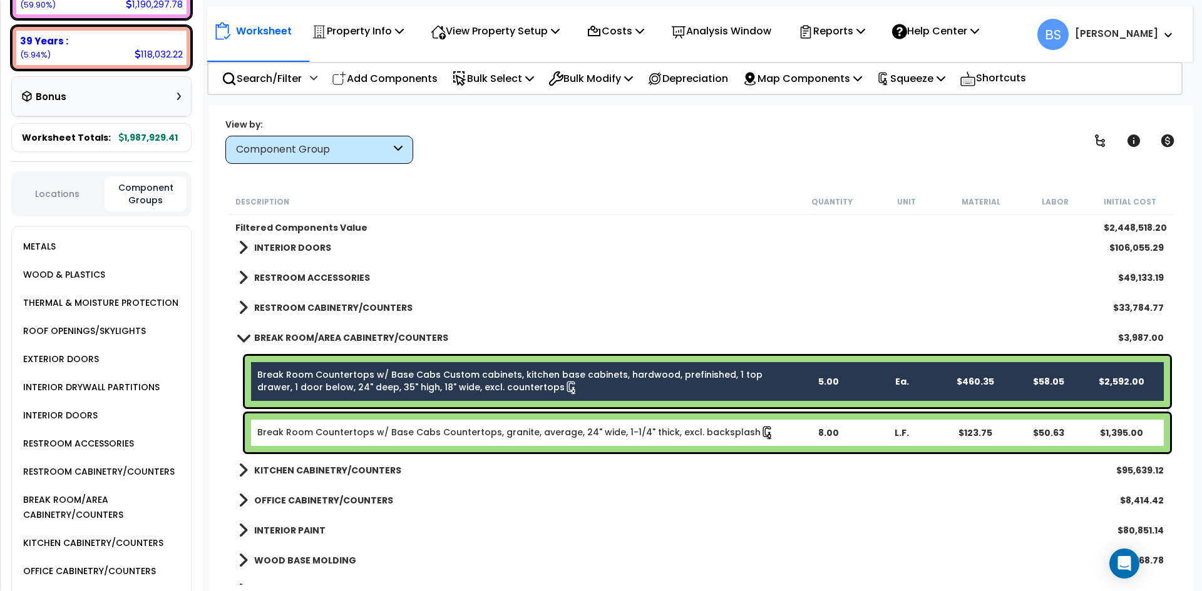
click at [327, 444] on div "Break Room Countertops w/ Base Cabs Countertops, granite, average, 24" wide, 1-…" at bounding box center [707, 433] width 925 height 39
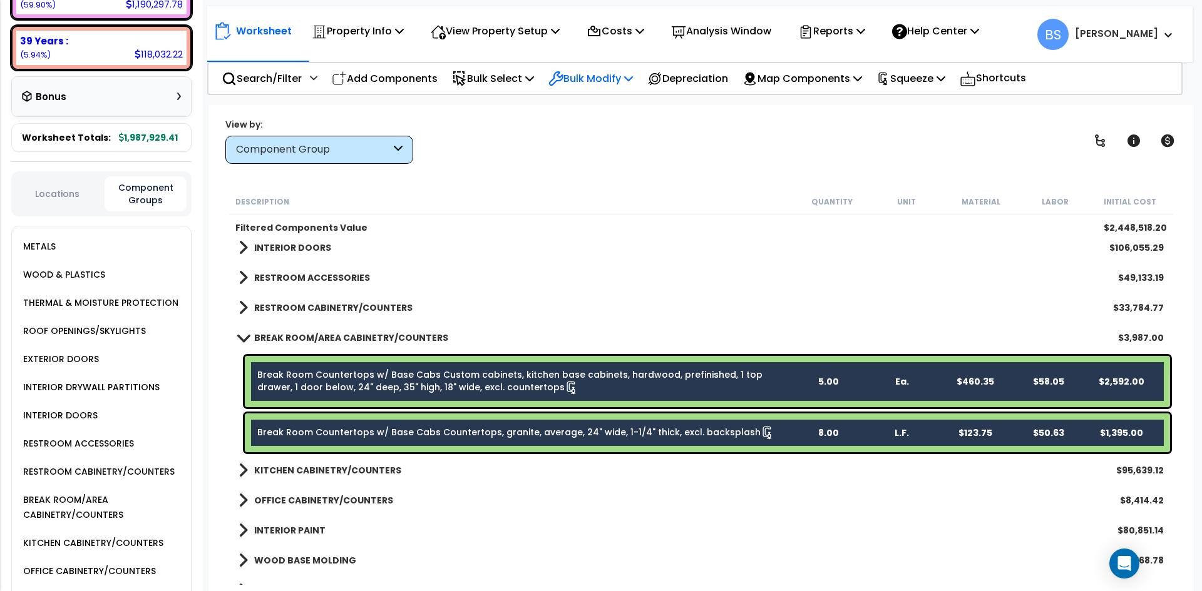
click at [583, 80] on p "Bulk Modify" at bounding box center [590, 78] width 84 height 17
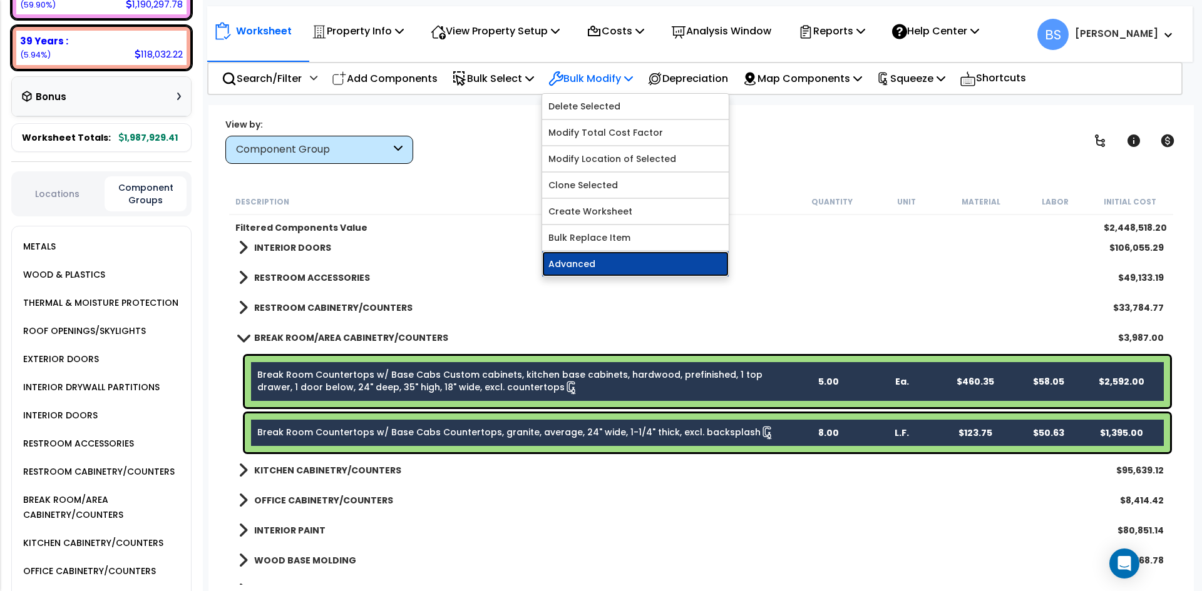
click at [601, 264] on link "Advanced" at bounding box center [635, 264] width 186 height 25
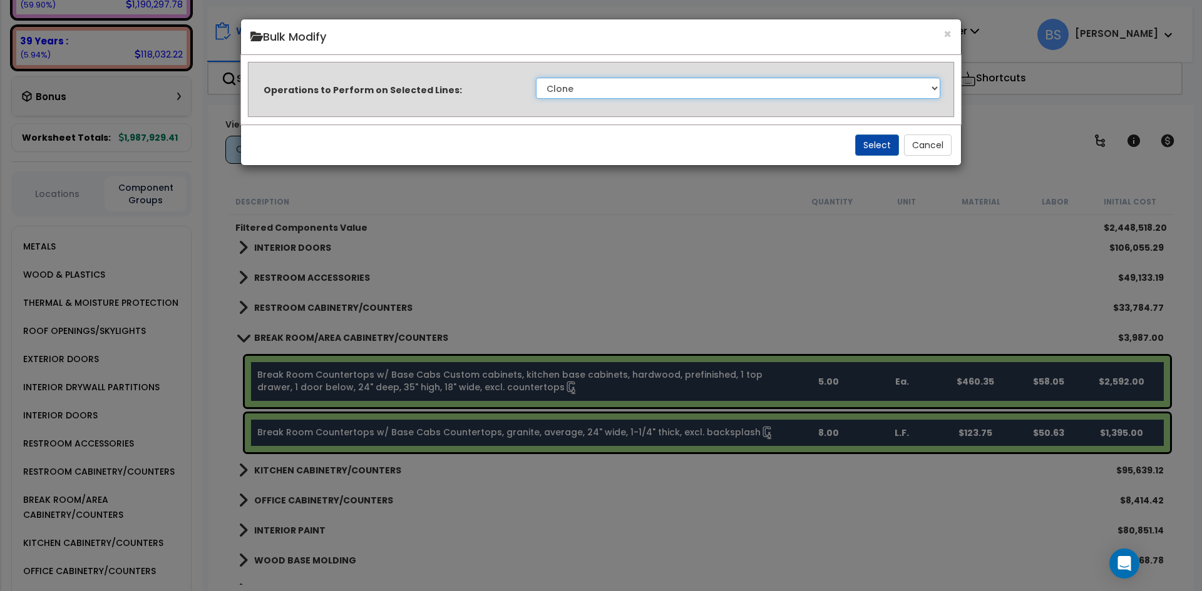
click at [631, 92] on select "Clone Delete Delete Zero Quantities Modify Component Group Modify Recovery Peri…" at bounding box center [738, 88] width 404 height 21
select select "updatePurposeDescription"
click at [536, 78] on select "Clone Delete Delete Zero Quantities Modify Component Group Modify Recovery Peri…" at bounding box center [738, 88] width 404 height 21
click at [886, 153] on button "Select" at bounding box center [877, 145] width 44 height 21
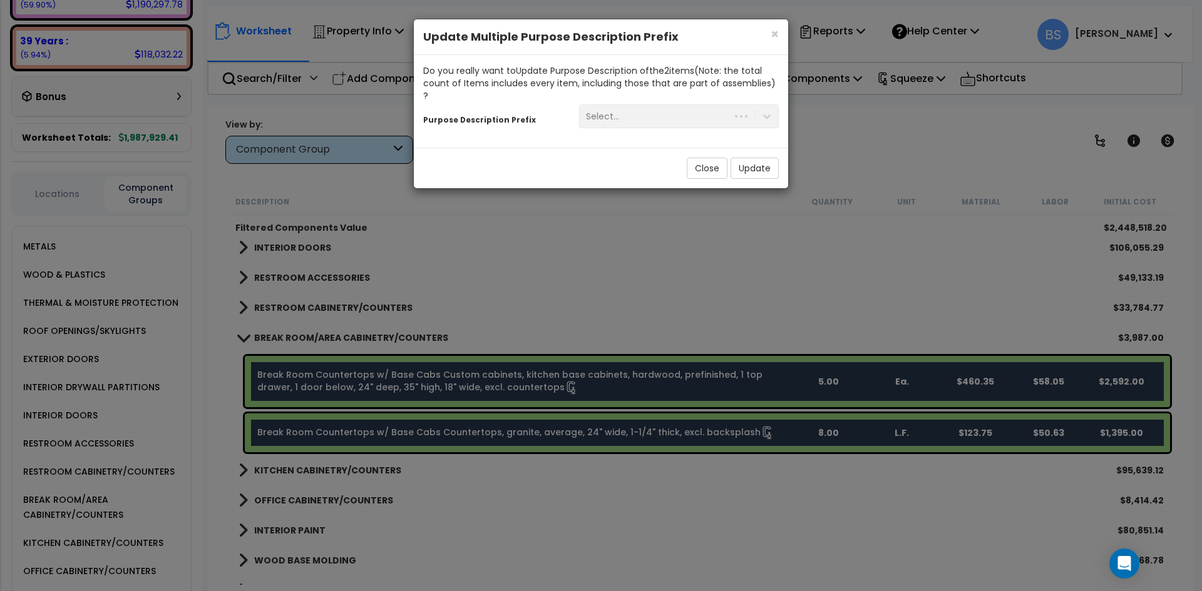
click at [641, 105] on div "Select..." at bounding box center [679, 117] width 218 height 24
click at [718, 76] on div "Do you really want to Update Purpose Description of the 2 item s (Note: the tot…" at bounding box center [600, 83] width 355 height 38
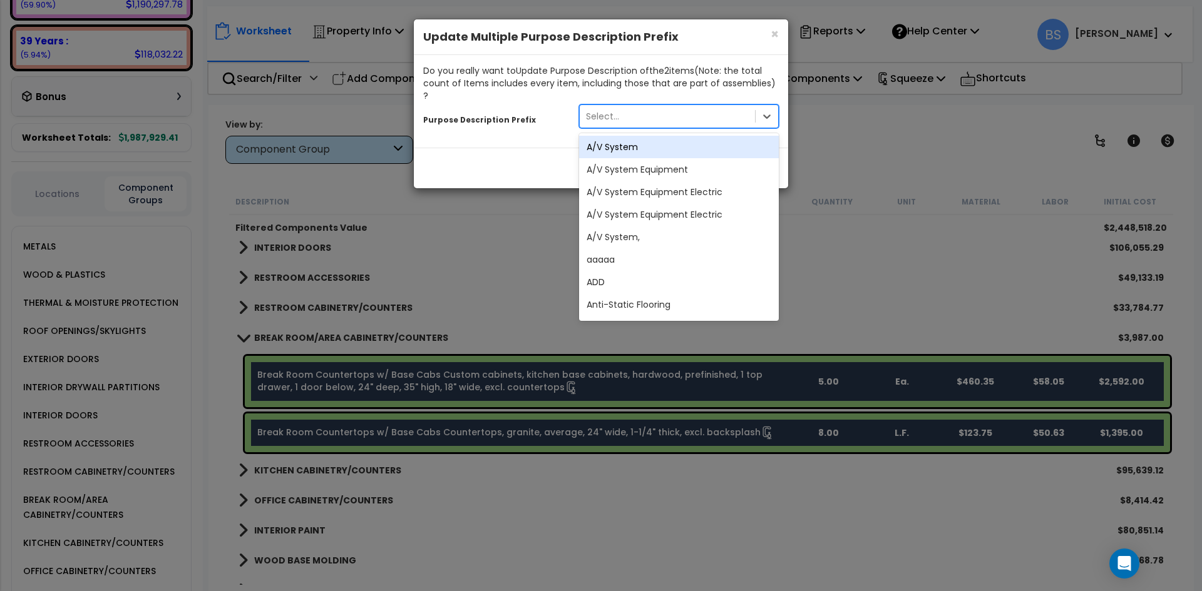
click at [674, 106] on div "Select..." at bounding box center [667, 116] width 175 height 20
type input "kitchen"
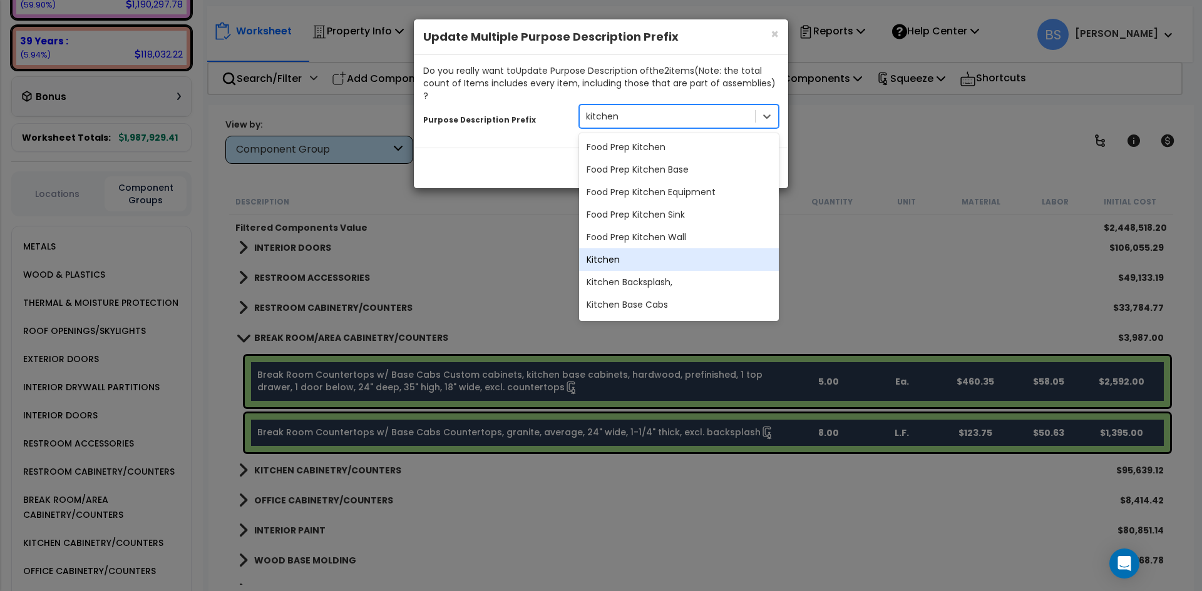
click at [640, 248] on div "Kitchen" at bounding box center [679, 259] width 200 height 23
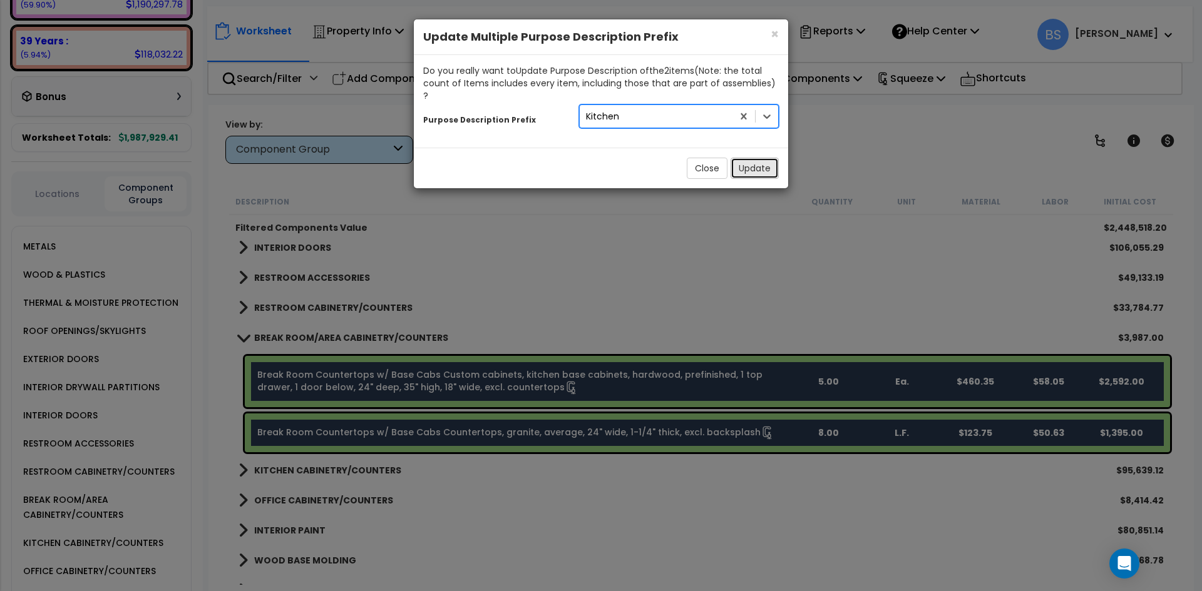
click at [770, 160] on button "Update" at bounding box center [754, 168] width 48 height 21
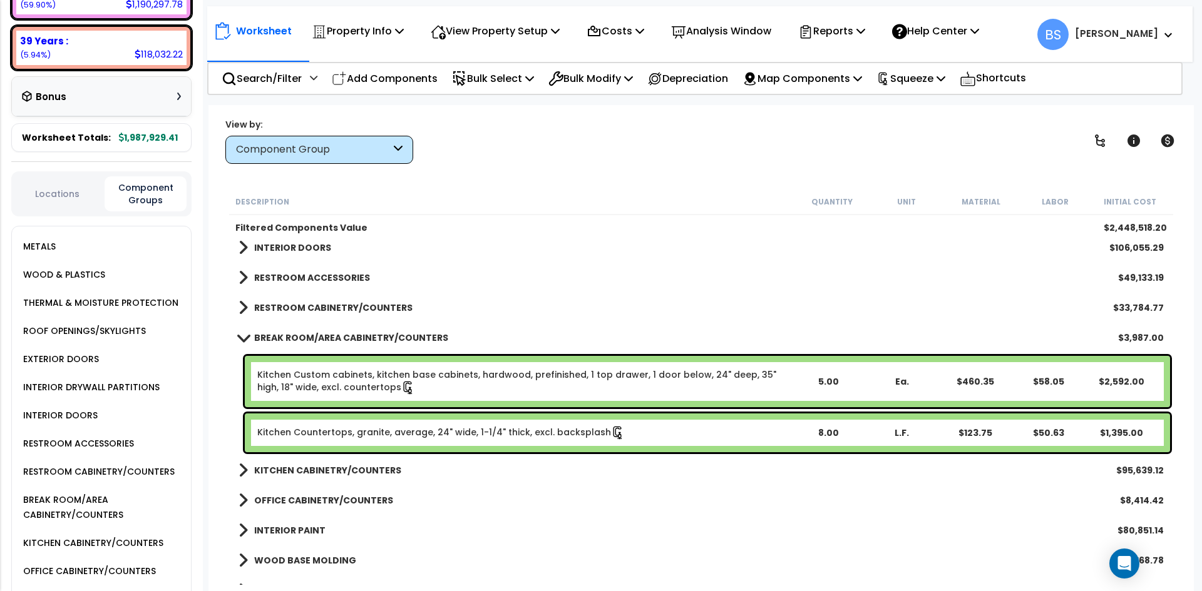
click at [311, 431] on link "Kitchen Countertops, granite, average, 24" wide, 1-1/4" thick, excl. backsplash" at bounding box center [440, 433] width 367 height 14
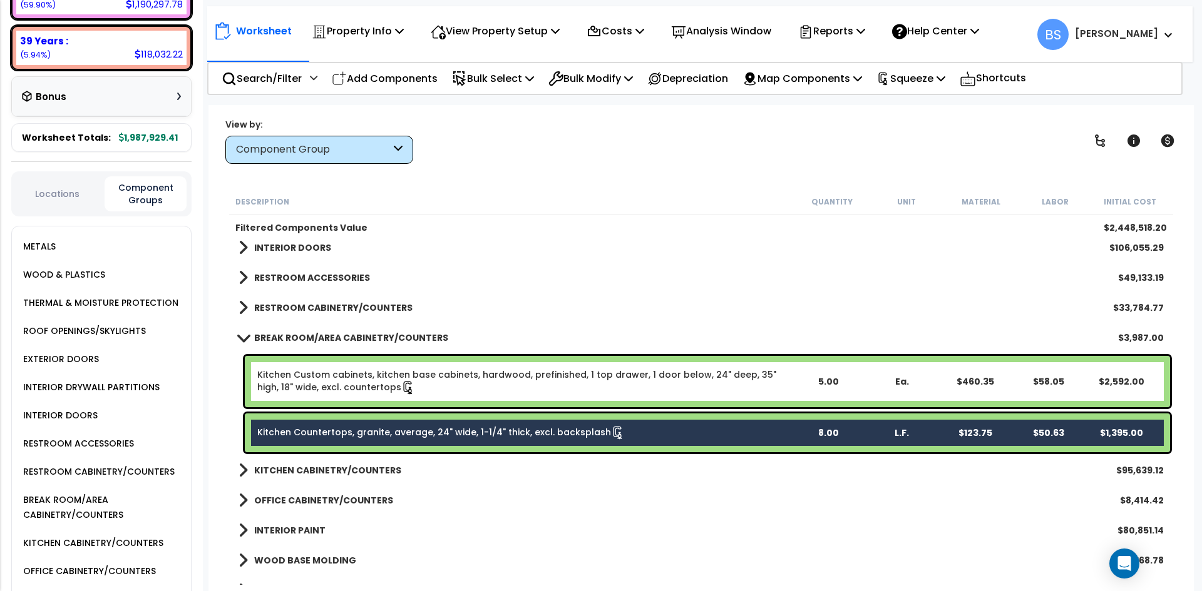
click at [328, 376] on link "Kitchen Custom cabinets, kitchen base cabinets, hardwood, prefinished, 1 top dr…" at bounding box center [524, 382] width 534 height 26
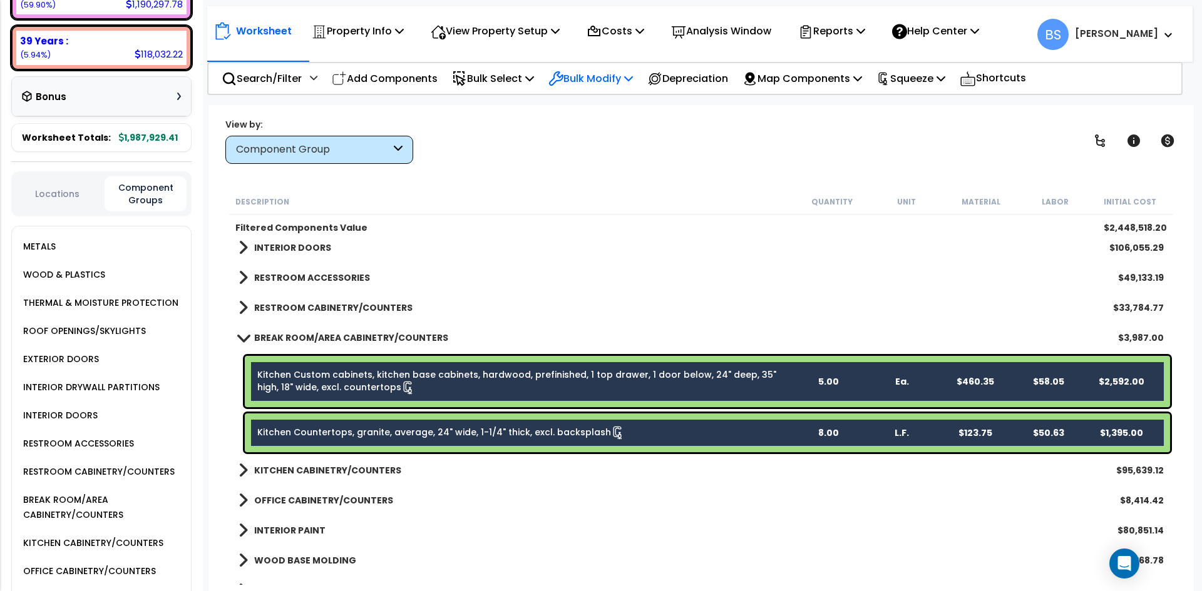
click at [596, 80] on p "Bulk Modify" at bounding box center [590, 78] width 84 height 17
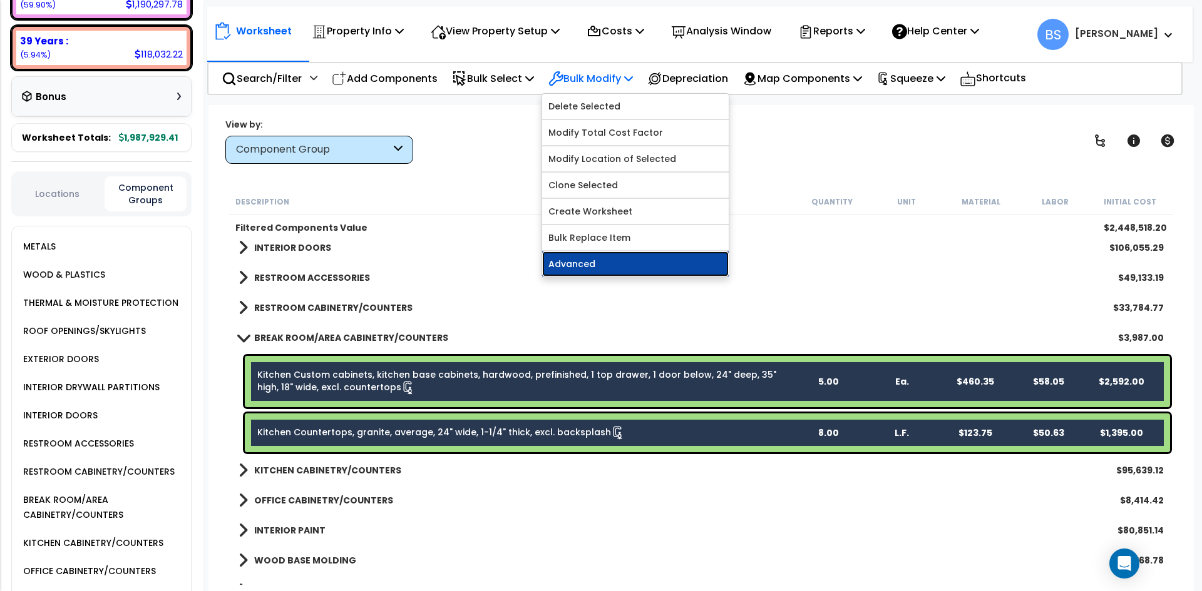
click at [568, 265] on link "Advanced" at bounding box center [635, 264] width 186 height 25
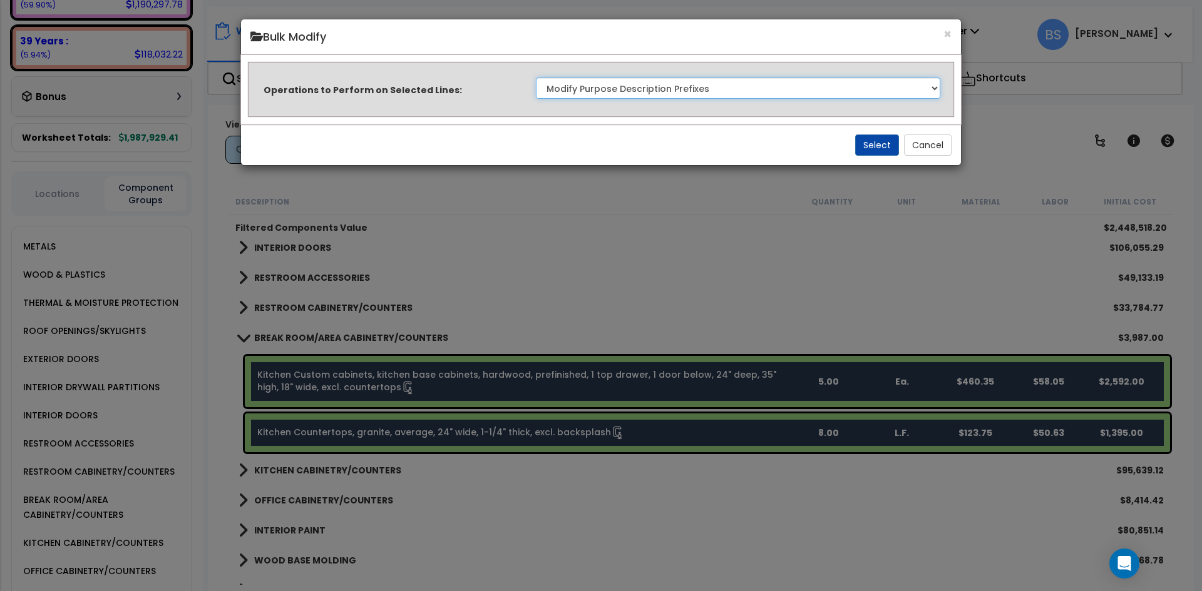
click at [714, 89] on select "Clone Delete Delete Zero Quantities Modify Component Group Modify Recovery Peri…" at bounding box center [738, 88] width 404 height 21
select select "modifyAssetClassMacrs"
click at [536, 78] on select "Clone Delete Delete Zero Quantities Modify Component Group Modify Recovery Peri…" at bounding box center [738, 88] width 404 height 21
click at [871, 146] on button "Select" at bounding box center [877, 145] width 44 height 21
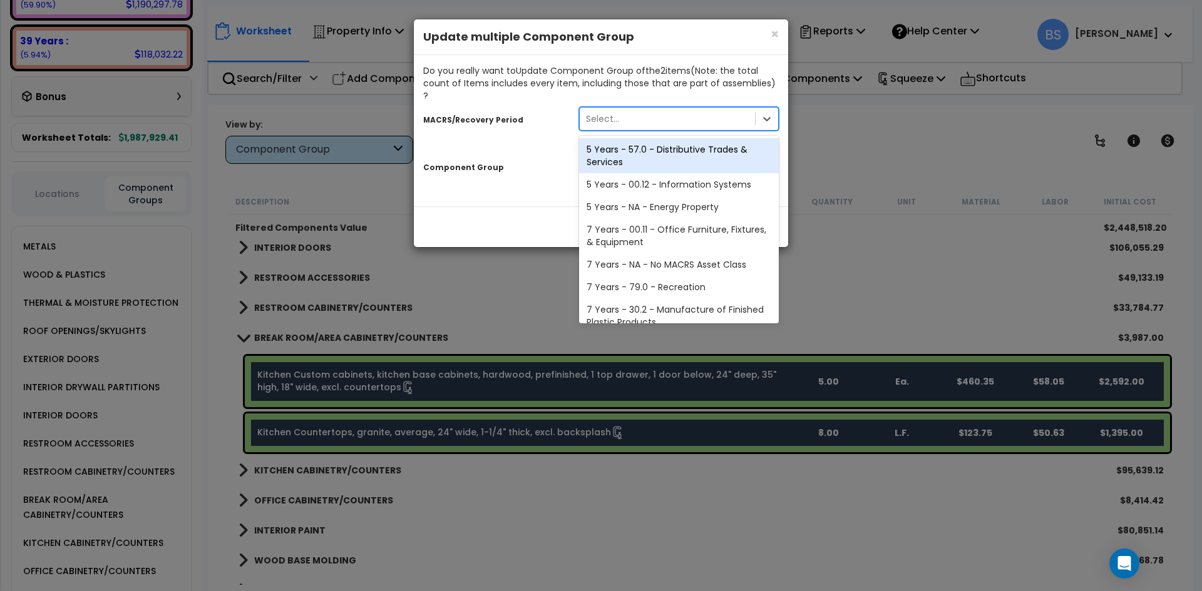
click at [645, 109] on div "Select..." at bounding box center [667, 119] width 175 height 20
click at [677, 149] on div "5 Years - 57.0 - Distributive Trades & Services" at bounding box center [679, 155] width 200 height 35
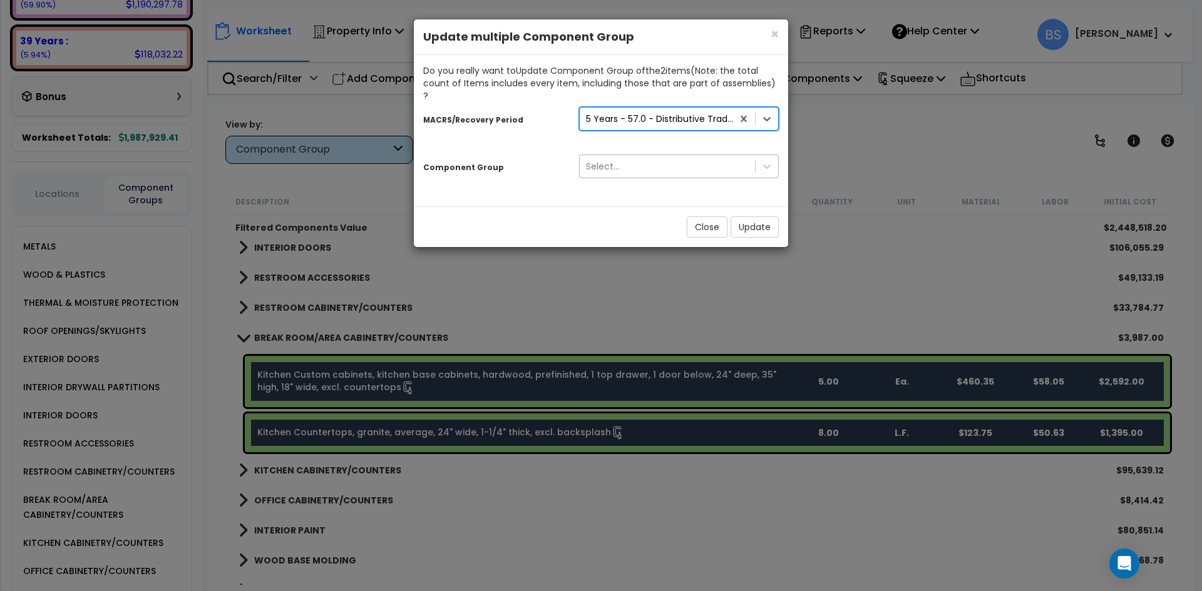
click at [637, 156] on div "Select..." at bounding box center [667, 166] width 175 height 20
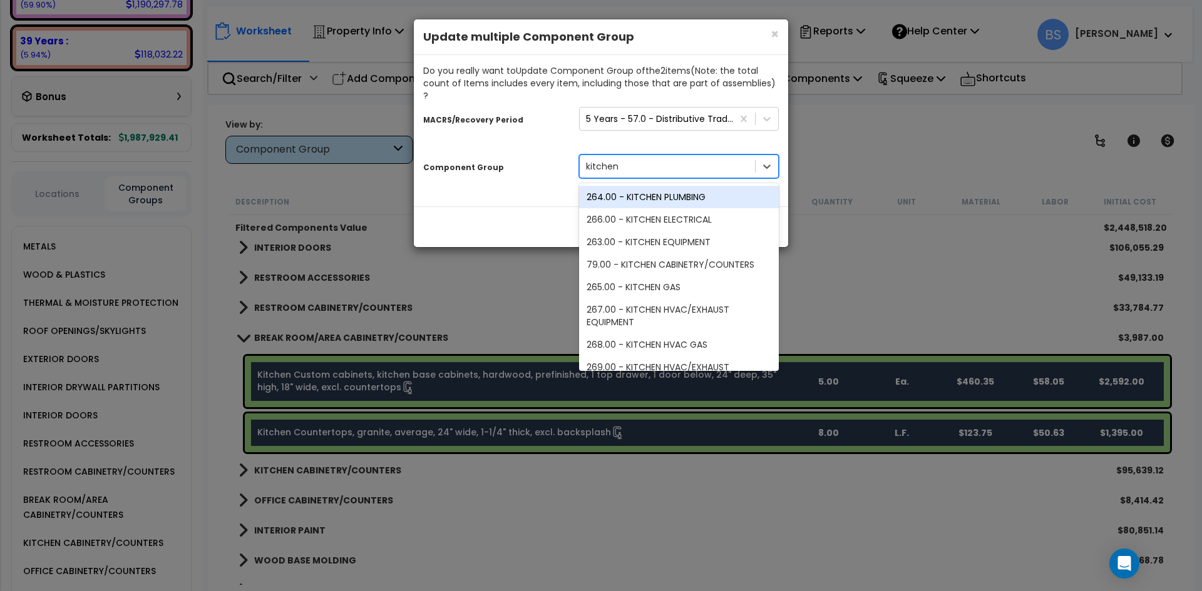
type input "kitchen"
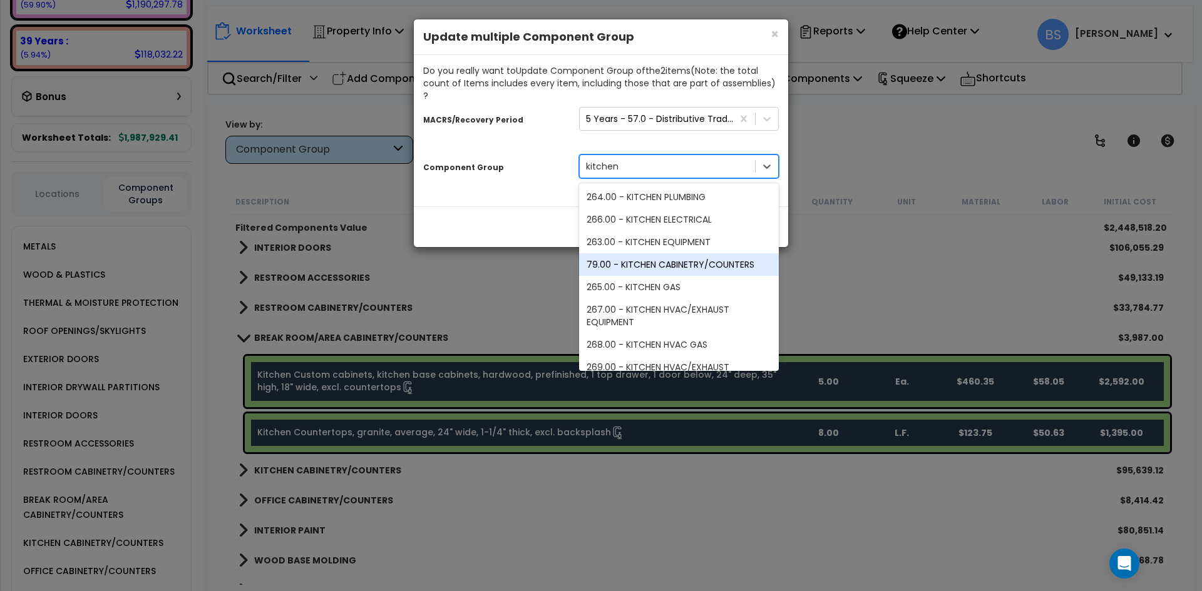
click at [672, 256] on div "79.00 - KITCHEN CABINETRY/COUNTERS" at bounding box center [679, 264] width 200 height 23
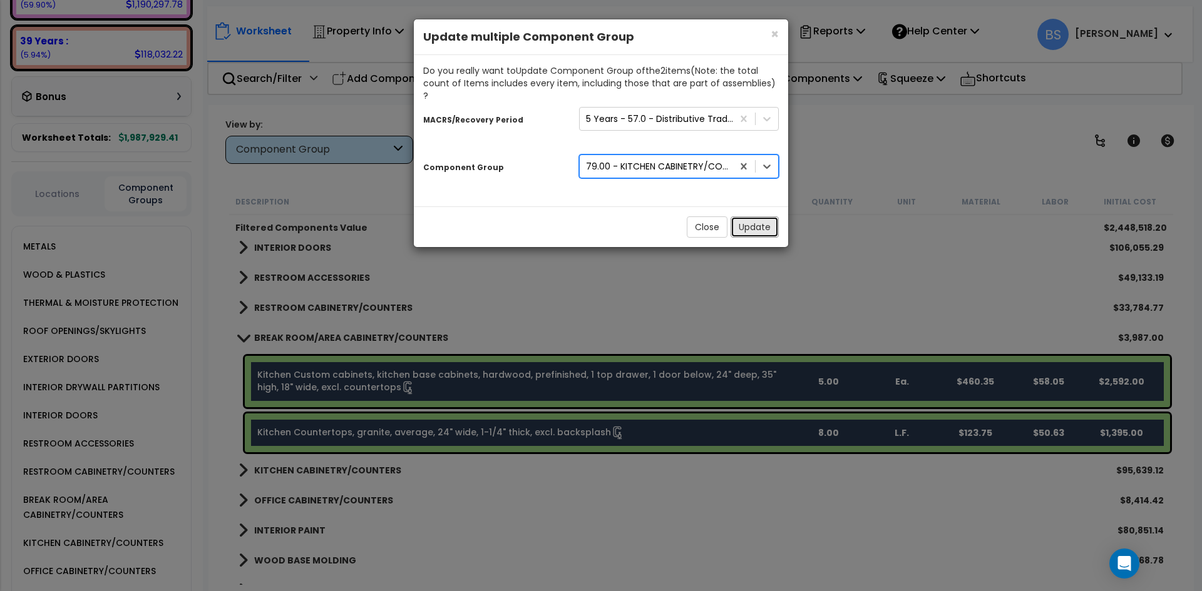
click at [769, 220] on button "Update" at bounding box center [754, 227] width 48 height 21
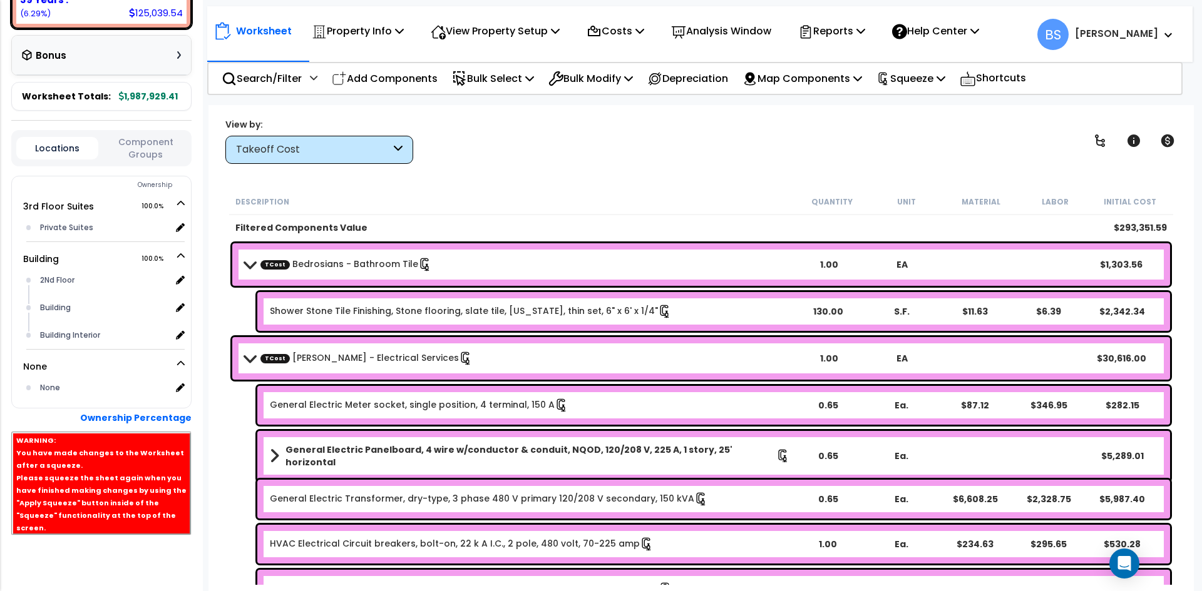
scroll to position [372, 0]
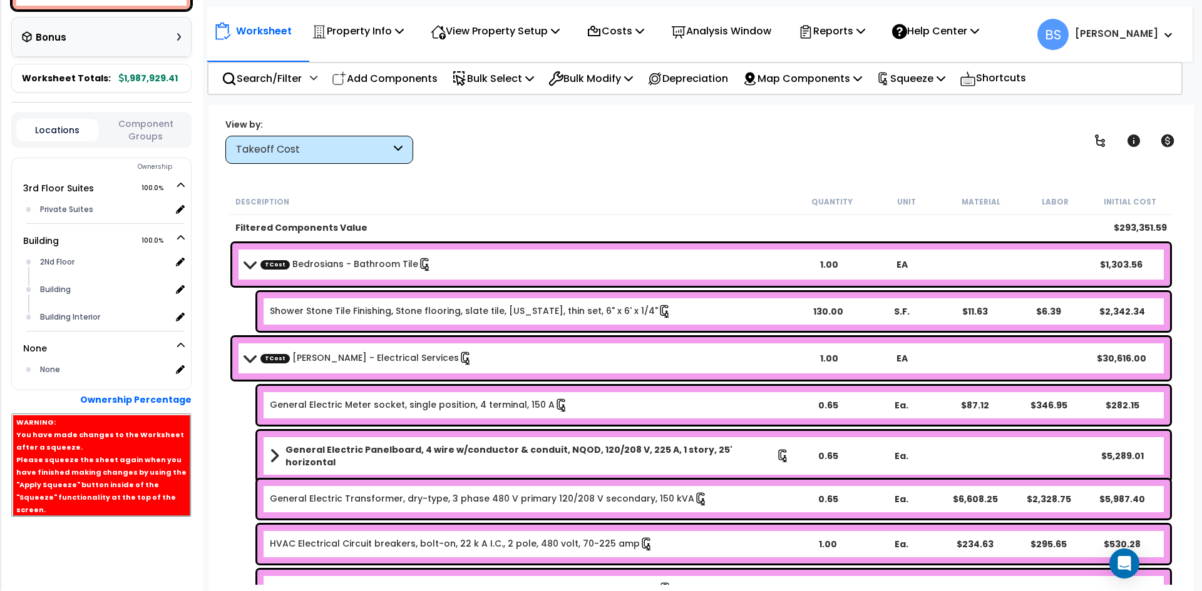
click at [147, 143] on button "Component Groups" at bounding box center [146, 130] width 82 height 26
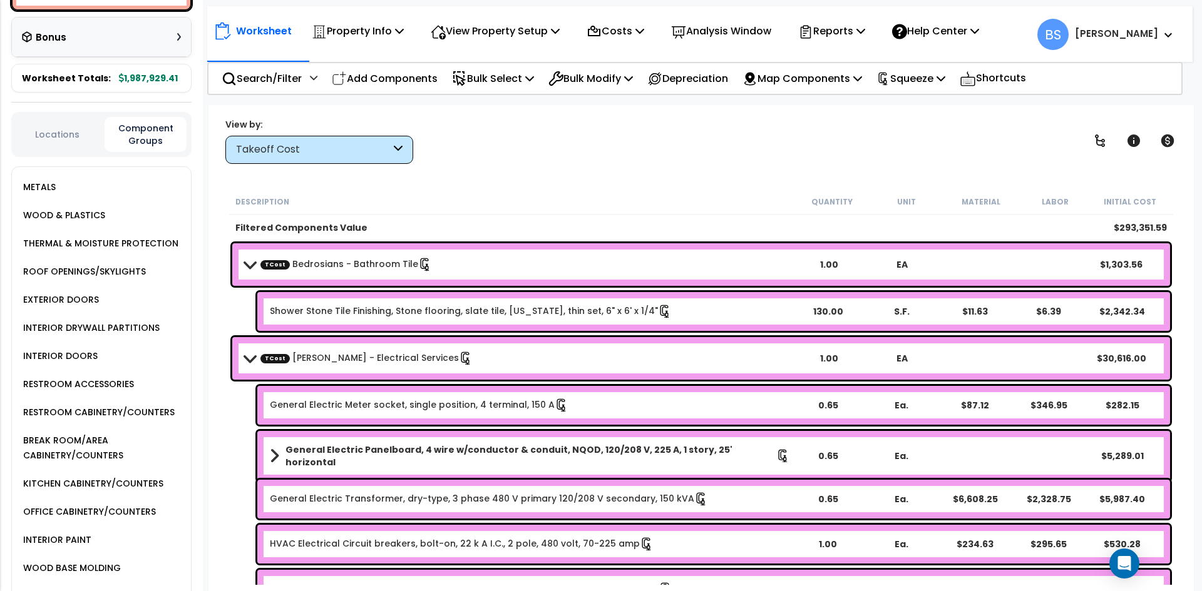
click at [80, 463] on div "BREAK ROOM/AREA CABINETRY/COUNTERS" at bounding box center [105, 448] width 171 height 30
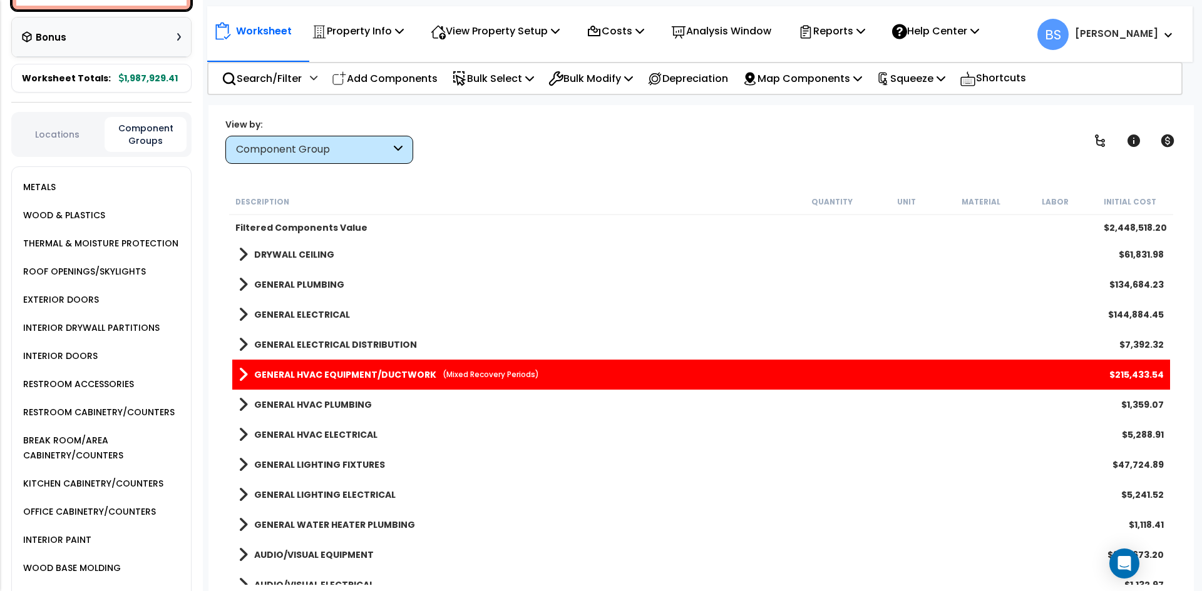
scroll to position [414, 0]
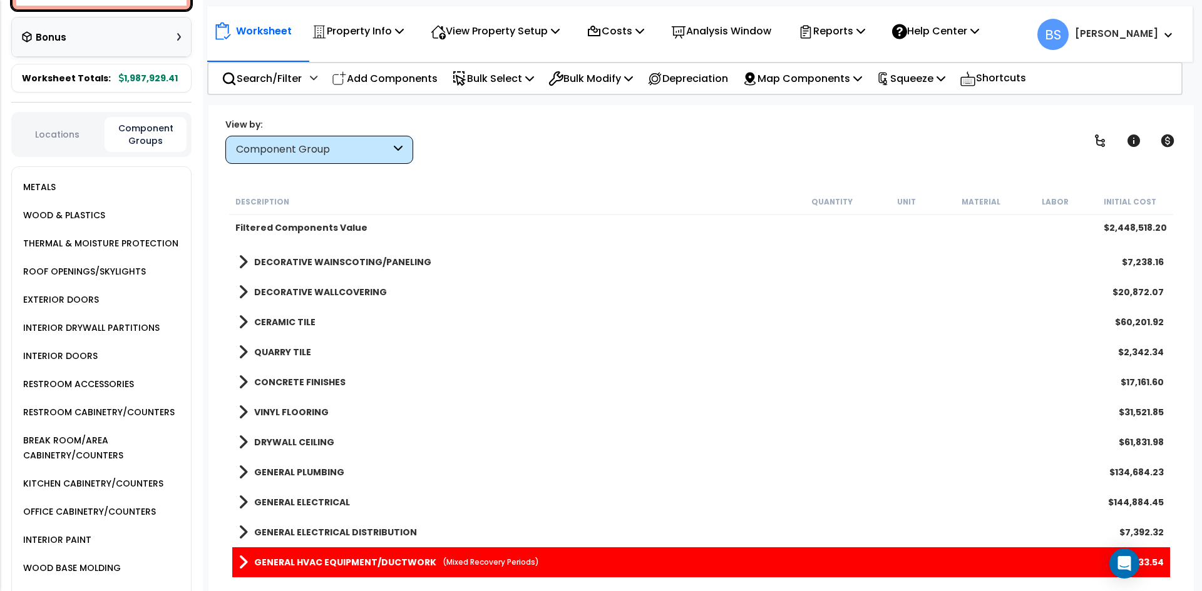
click at [65, 461] on div "BREAK ROOM/AREA CABINETRY/COUNTERS" at bounding box center [105, 448] width 171 height 30
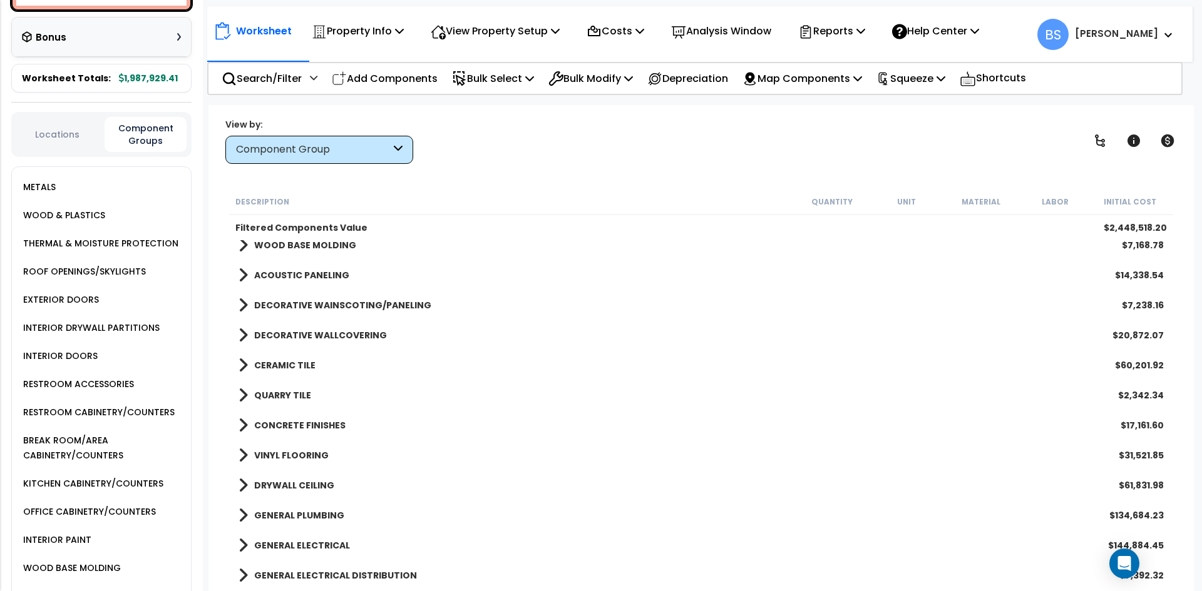
scroll to position [501, 0]
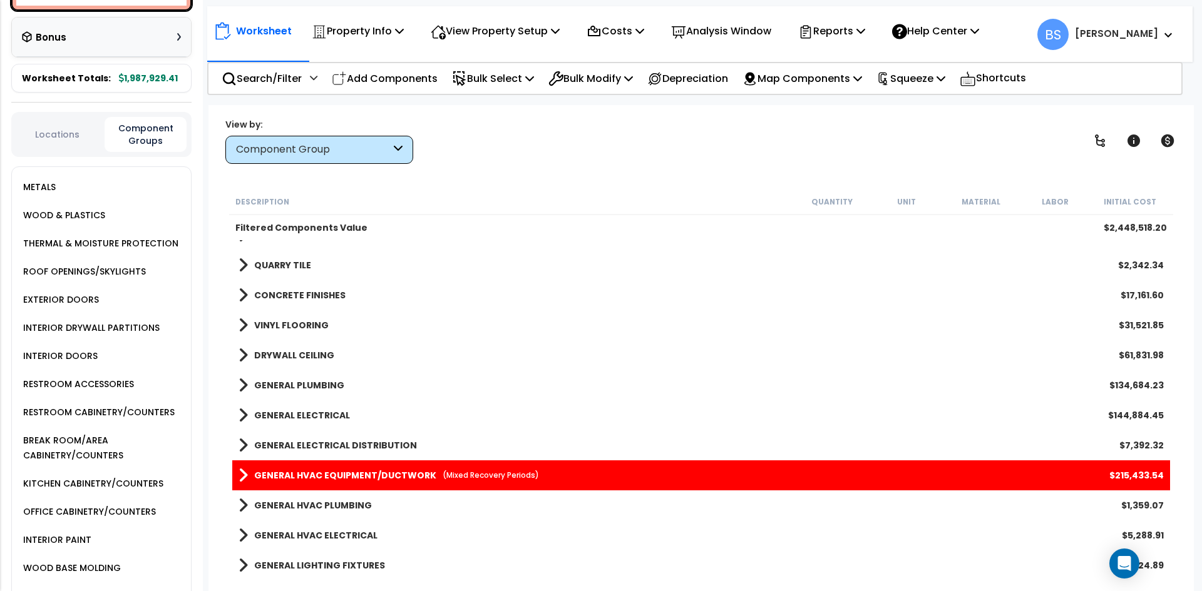
click at [36, 491] on div "KITCHEN CABINETRY/COUNTERS" at bounding box center [91, 483] width 143 height 15
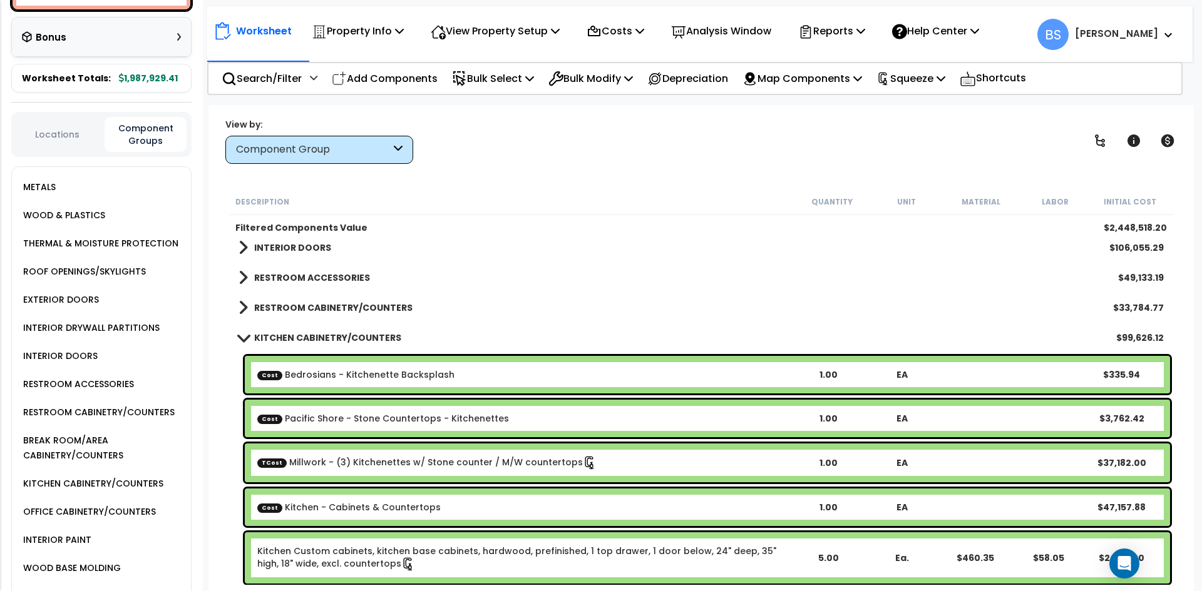
scroll to position [63, 0]
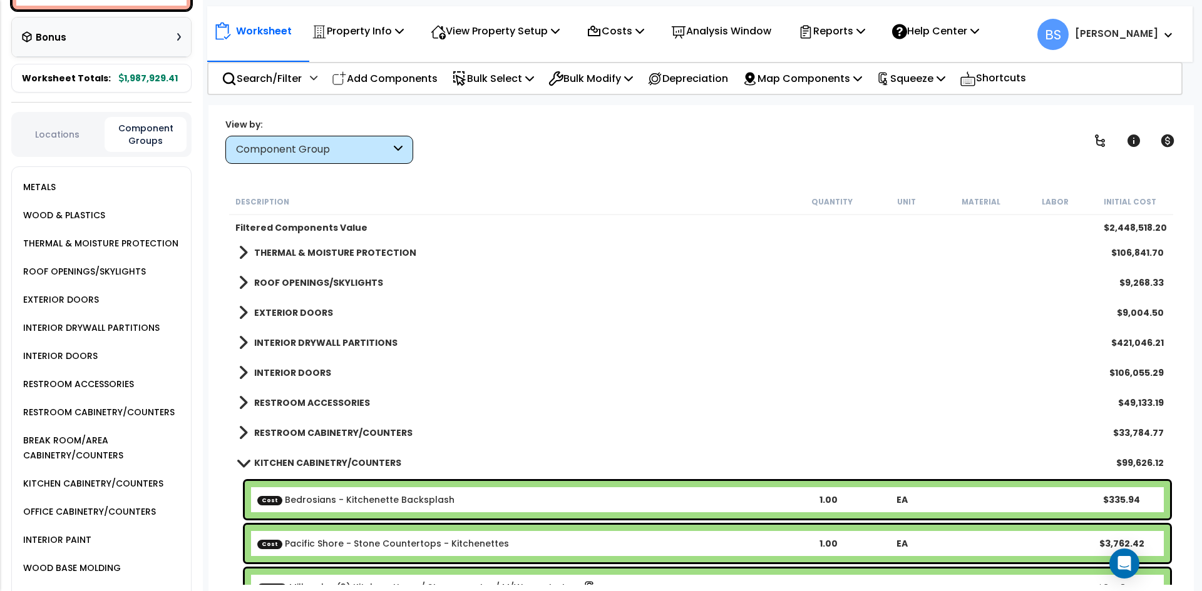
click at [286, 456] on link "KITCHEN CABINETRY/COUNTERS" at bounding box center [319, 463] width 163 height 18
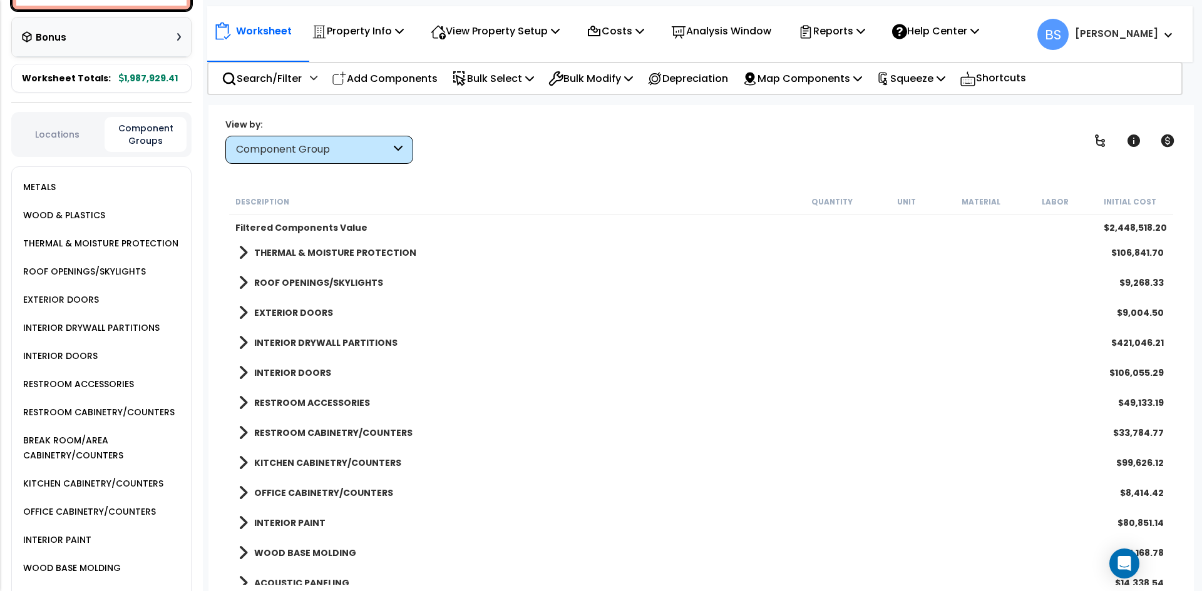
click at [303, 497] on b "OFFICE CABINETRY/COUNTERS" at bounding box center [323, 493] width 139 height 13
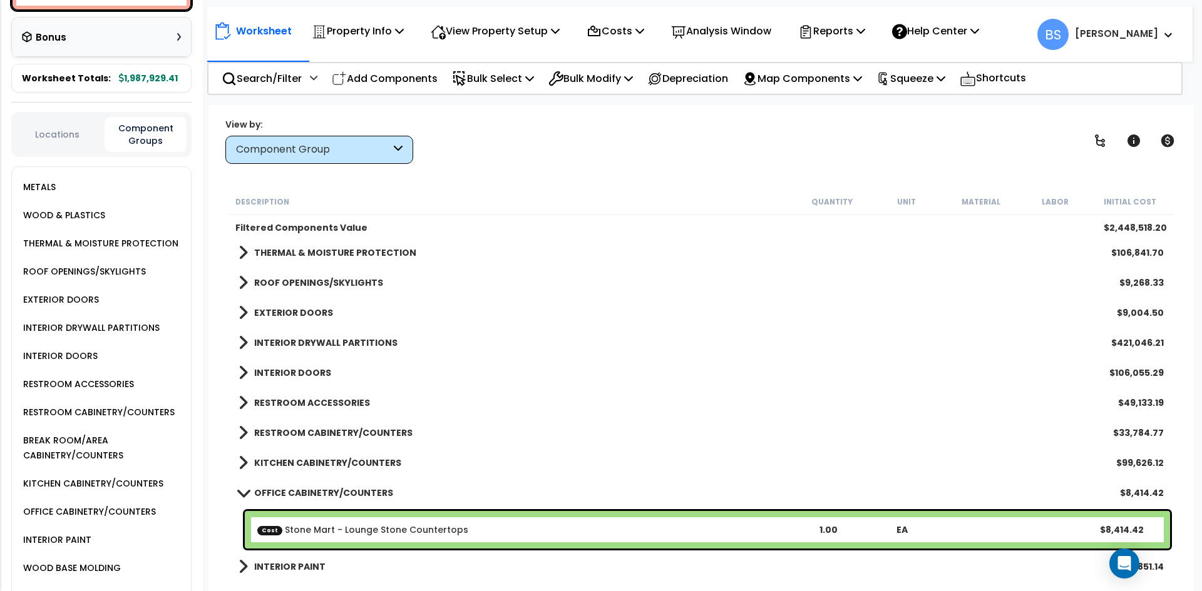
click at [306, 494] on b "OFFICE CABINETRY/COUNTERS" at bounding box center [323, 493] width 139 height 13
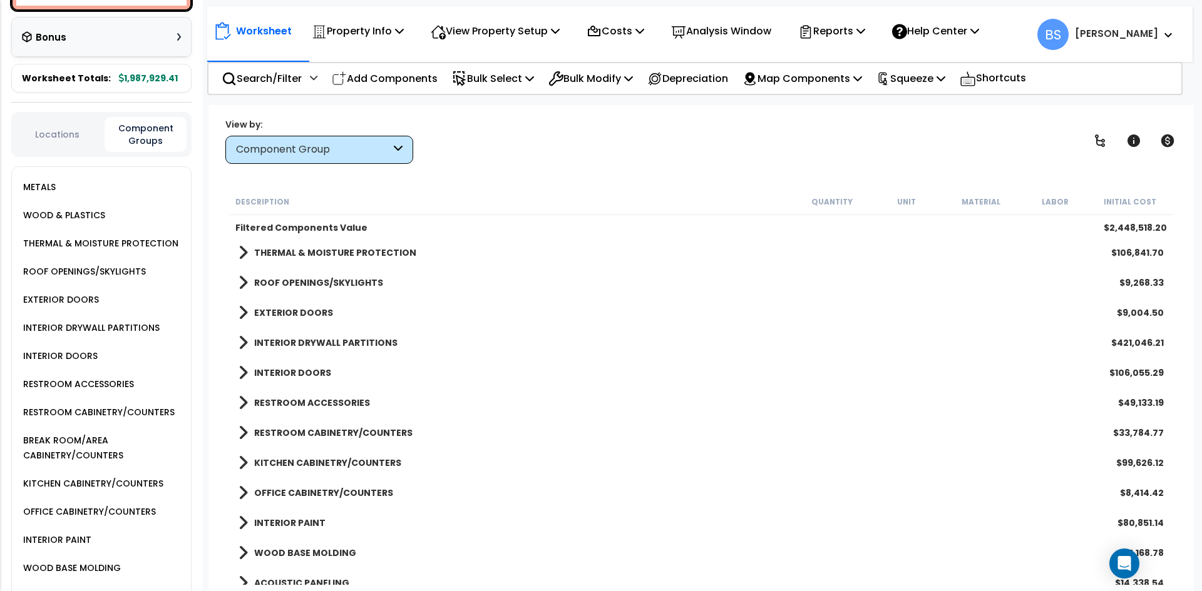
click at [296, 522] on b "INTERIOR PAINT" at bounding box center [289, 523] width 71 height 13
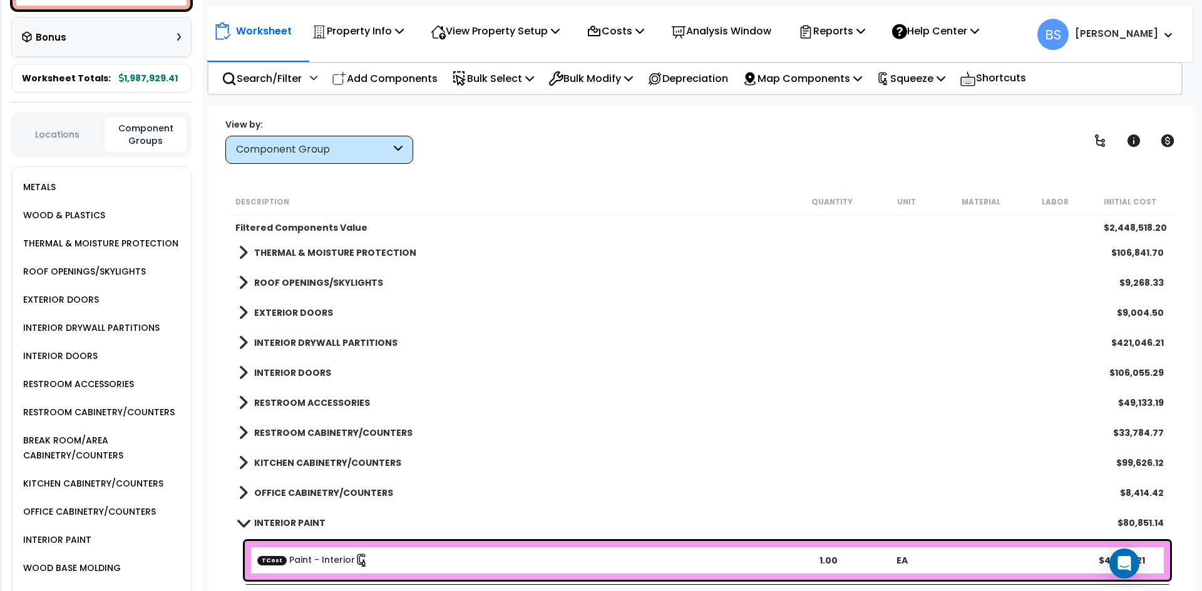
click at [296, 522] on b "INTERIOR PAINT" at bounding box center [289, 523] width 71 height 13
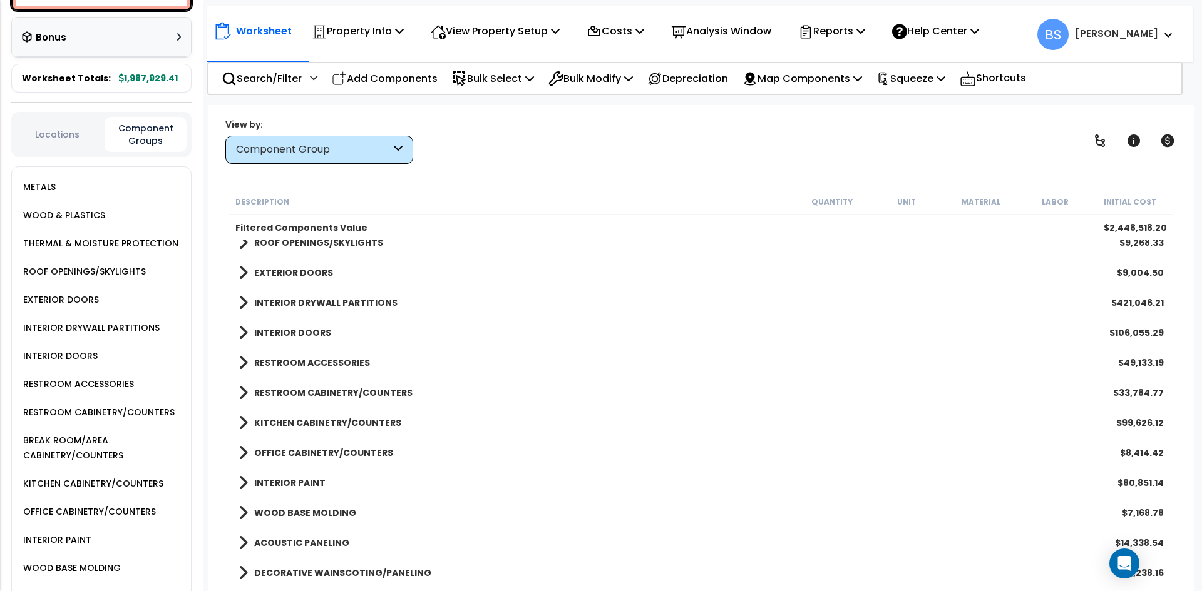
scroll to position [125, 0]
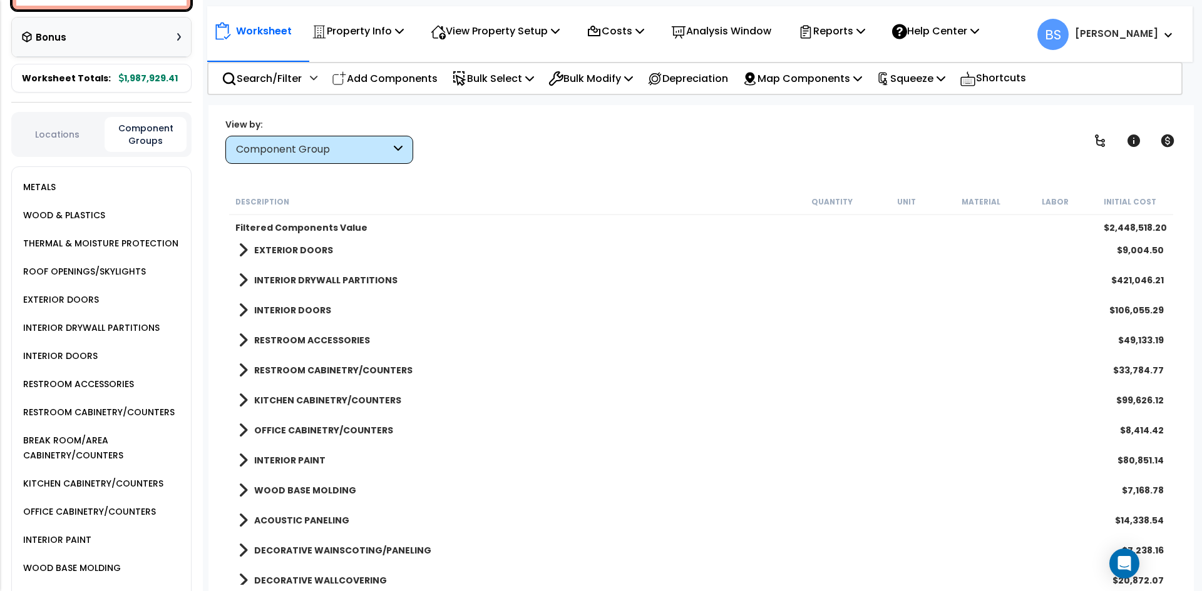
click at [301, 494] on b "WOOD BASE MOLDING" at bounding box center [305, 490] width 102 height 13
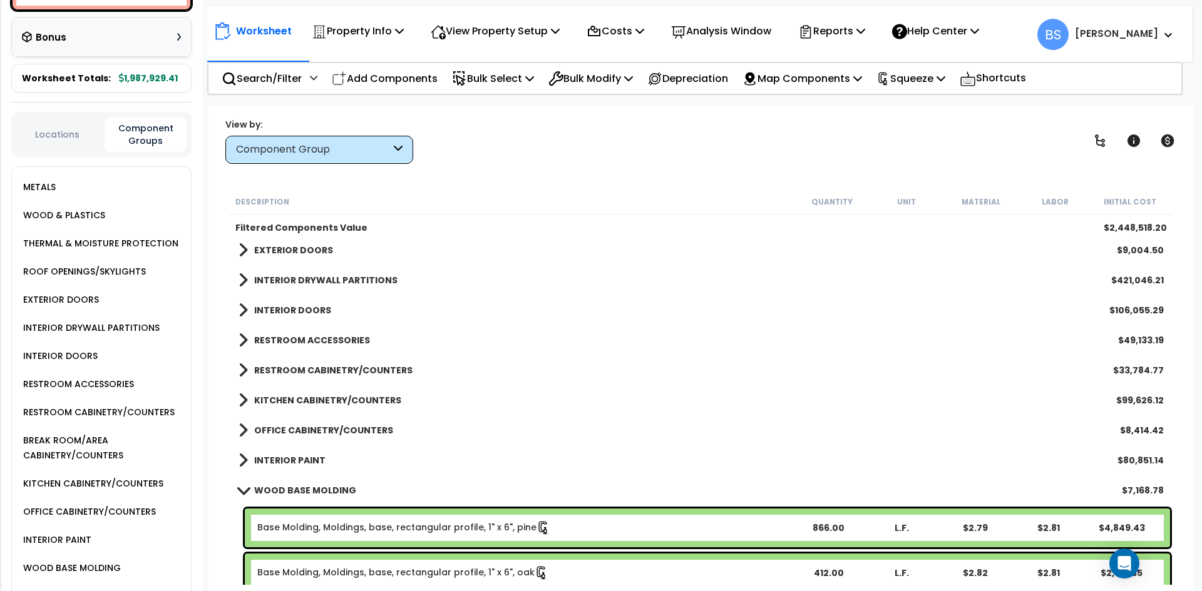
click at [301, 494] on b "WOOD BASE MOLDING" at bounding box center [305, 490] width 102 height 13
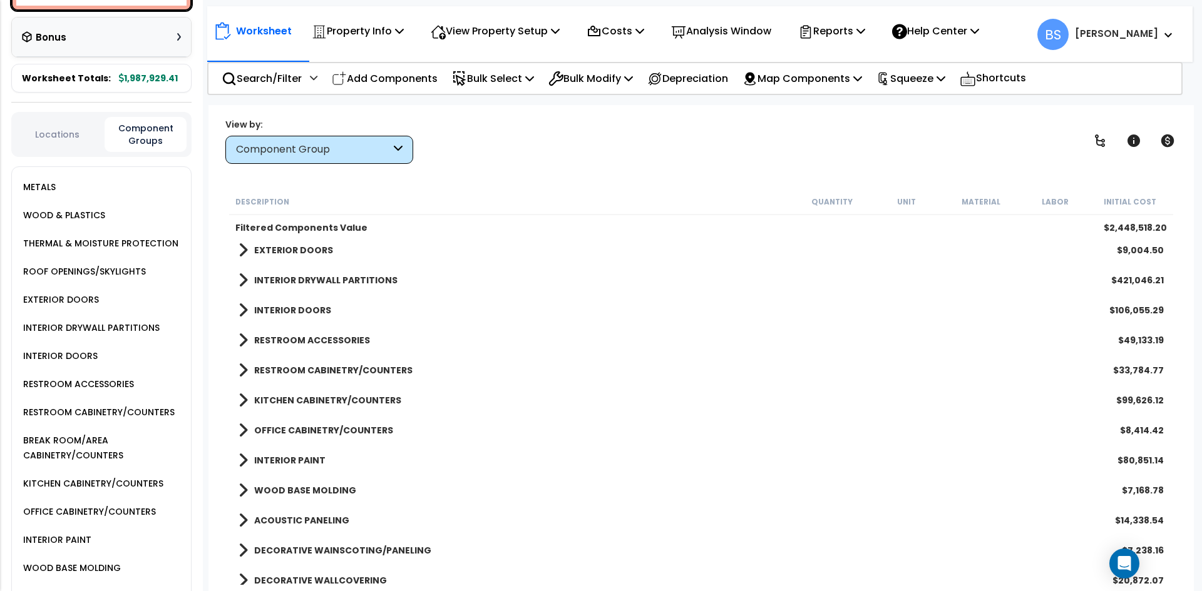
click at [301, 494] on b "WOOD BASE MOLDING" at bounding box center [305, 490] width 102 height 13
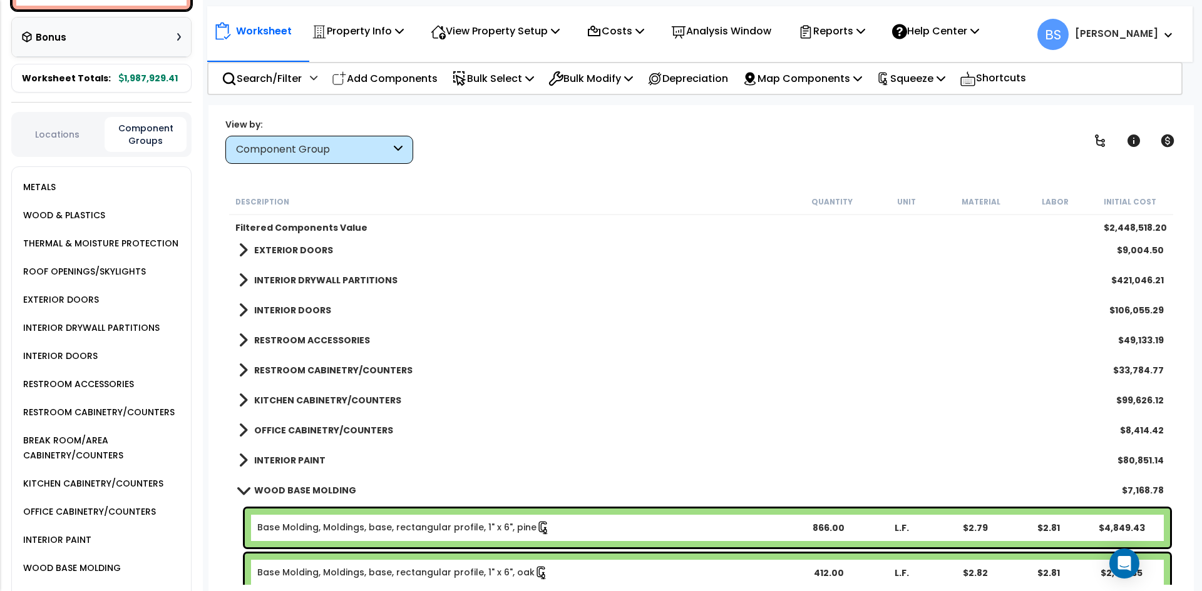
scroll to position [188, 0]
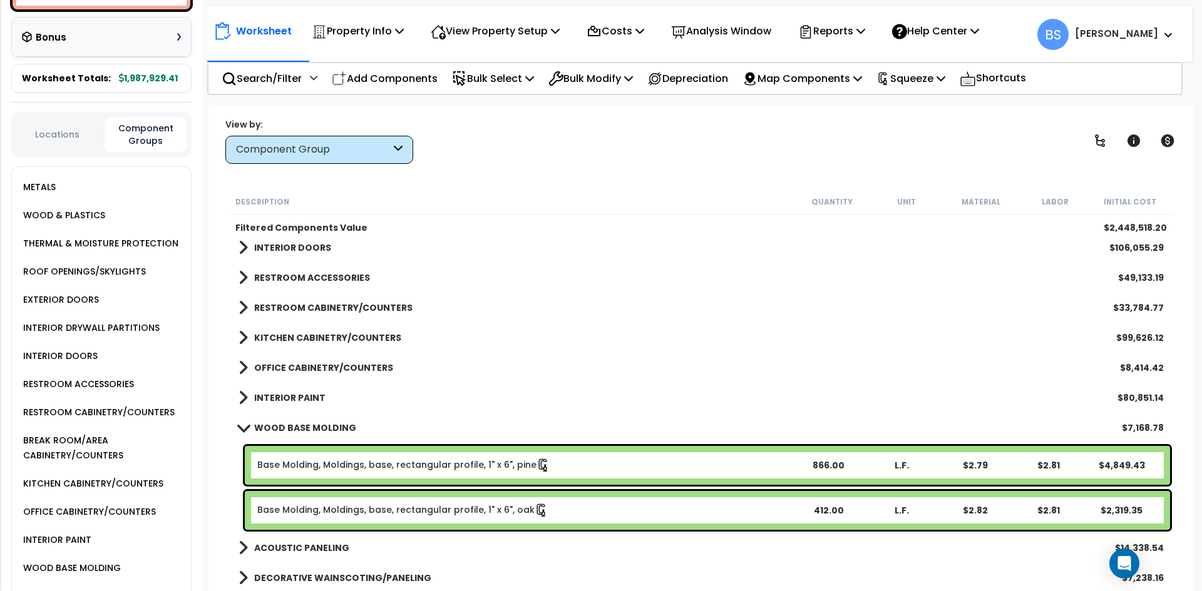
click at [298, 426] on b "WOOD BASE MOLDING" at bounding box center [305, 428] width 102 height 13
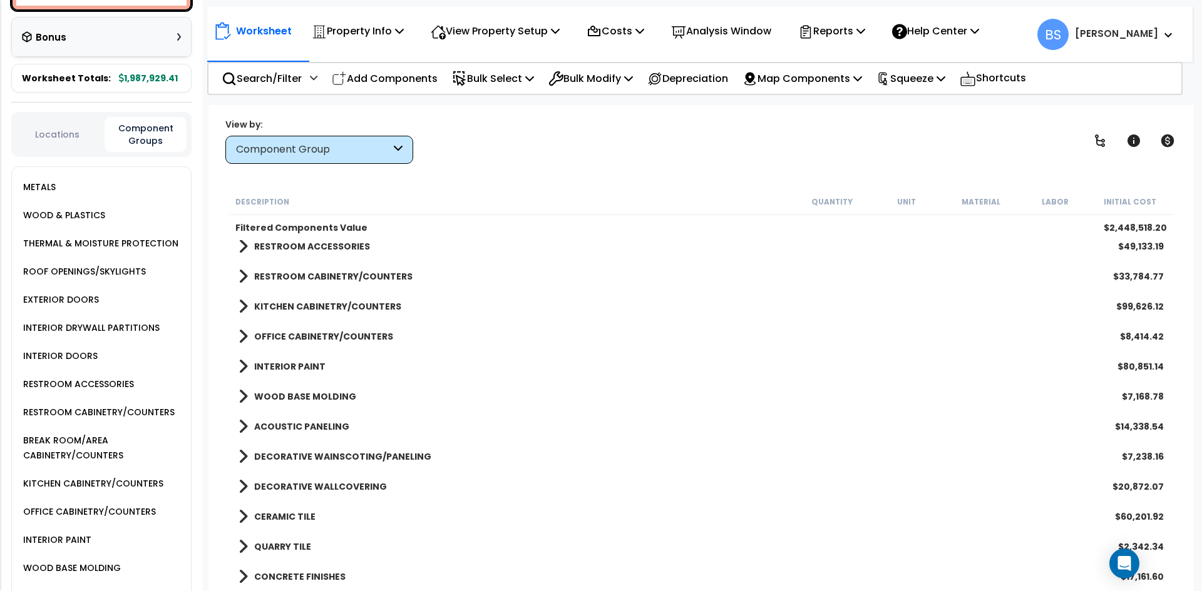
scroll to position [250, 0]
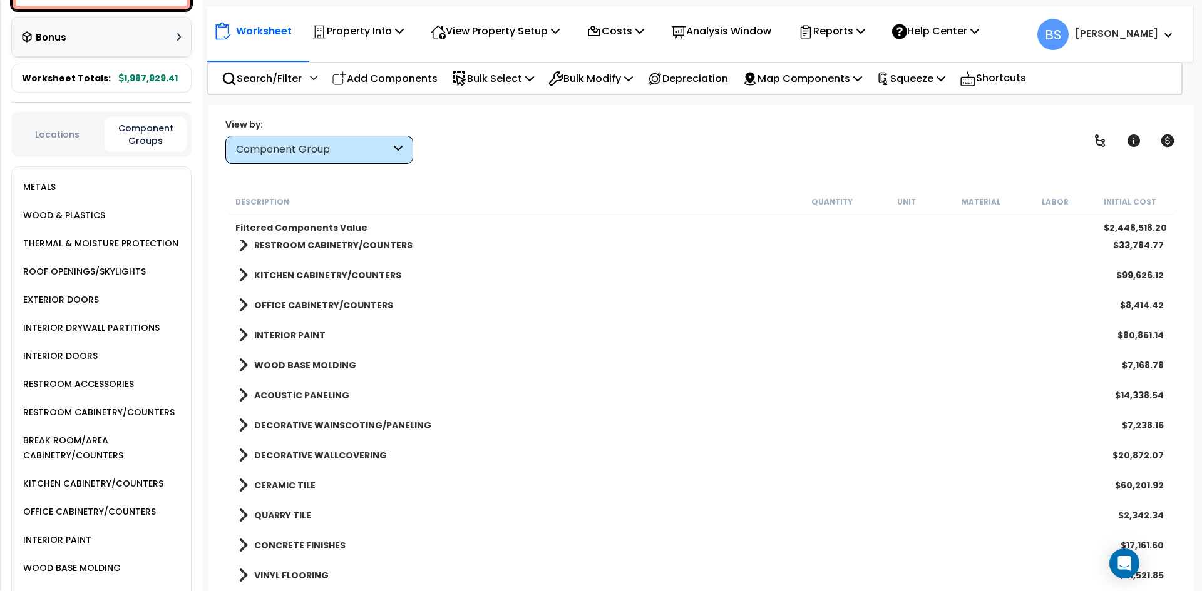
click at [355, 454] on b "DECORATIVE WALLCOVERING" at bounding box center [320, 455] width 133 height 13
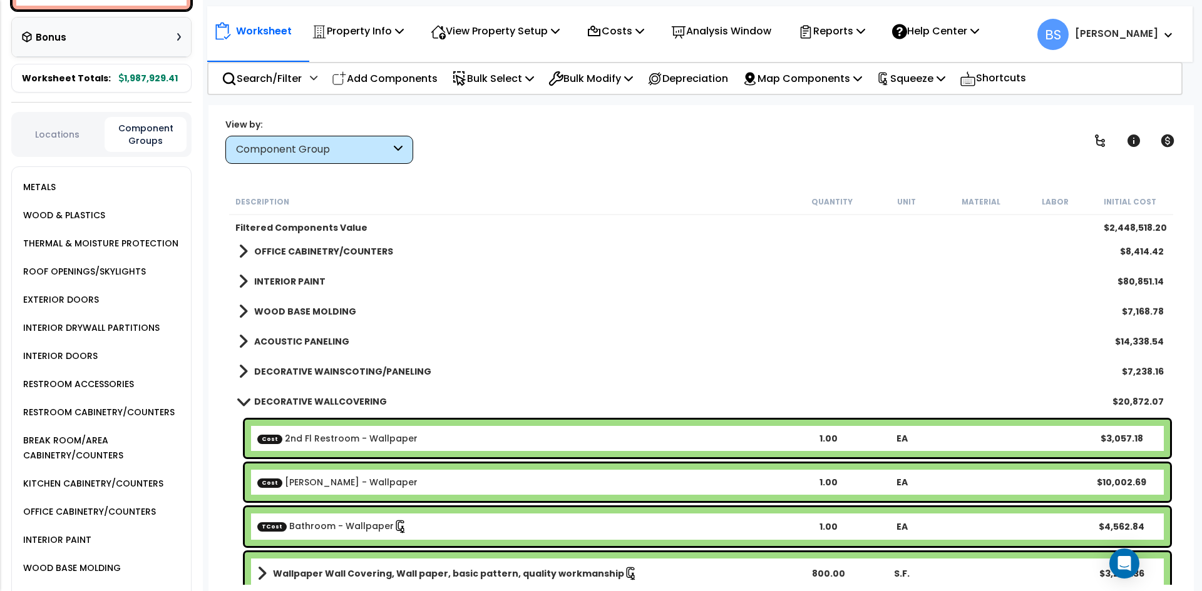
scroll to position [375, 0]
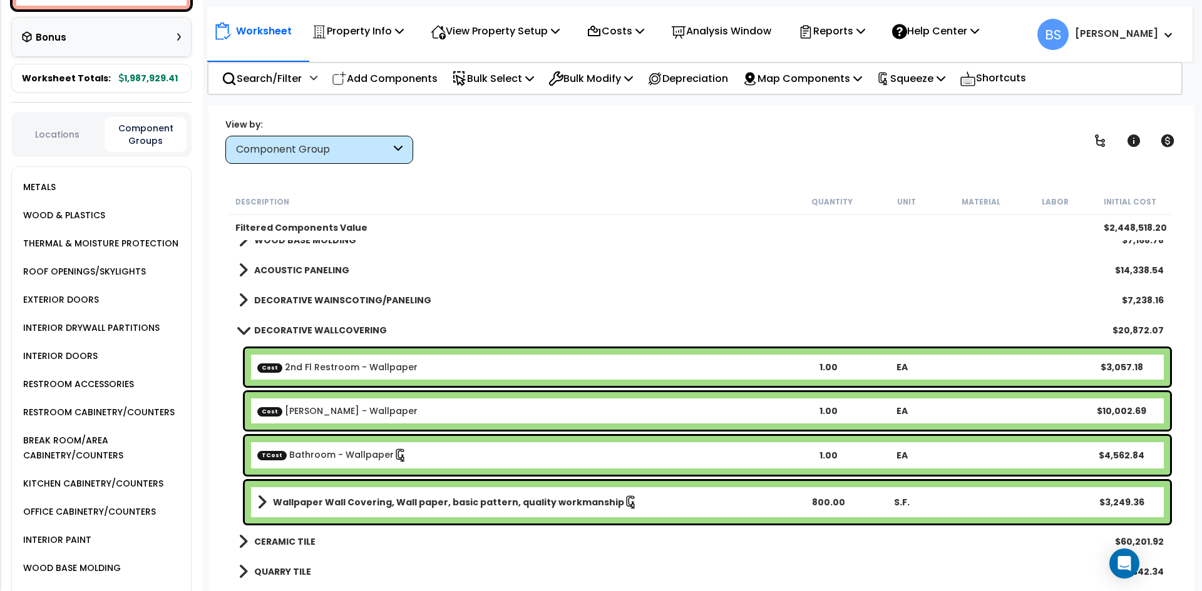
click at [314, 508] on b "Wallpaper Wall Covering, Wall paper, basic pattern, quality workmanship" at bounding box center [448, 502] width 351 height 13
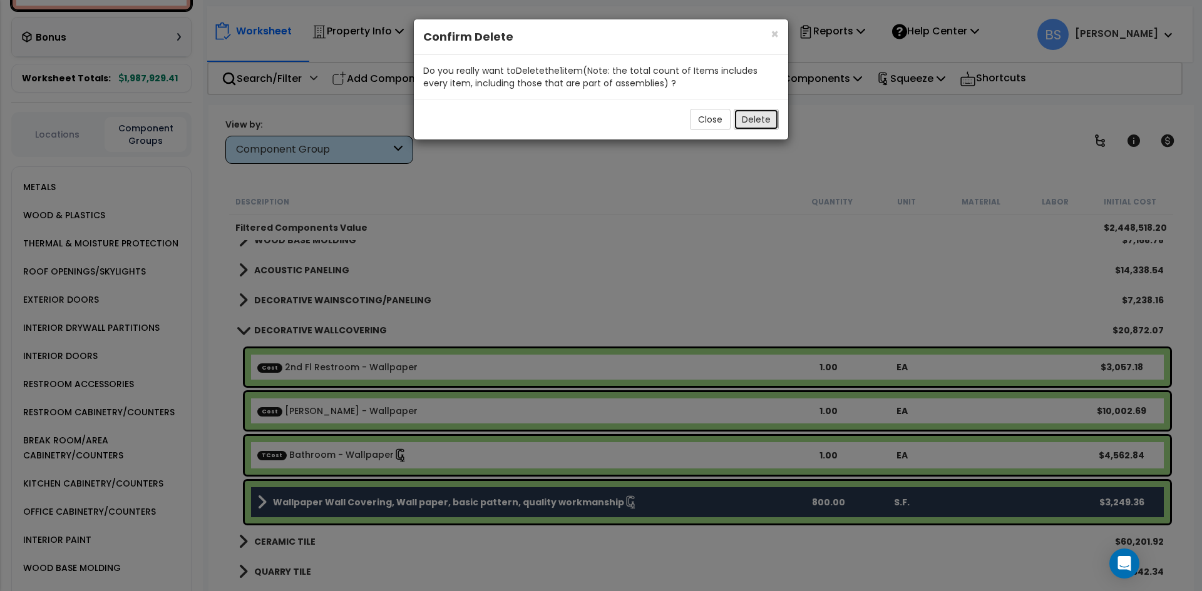
click at [757, 121] on button "Delete" at bounding box center [755, 119] width 45 height 21
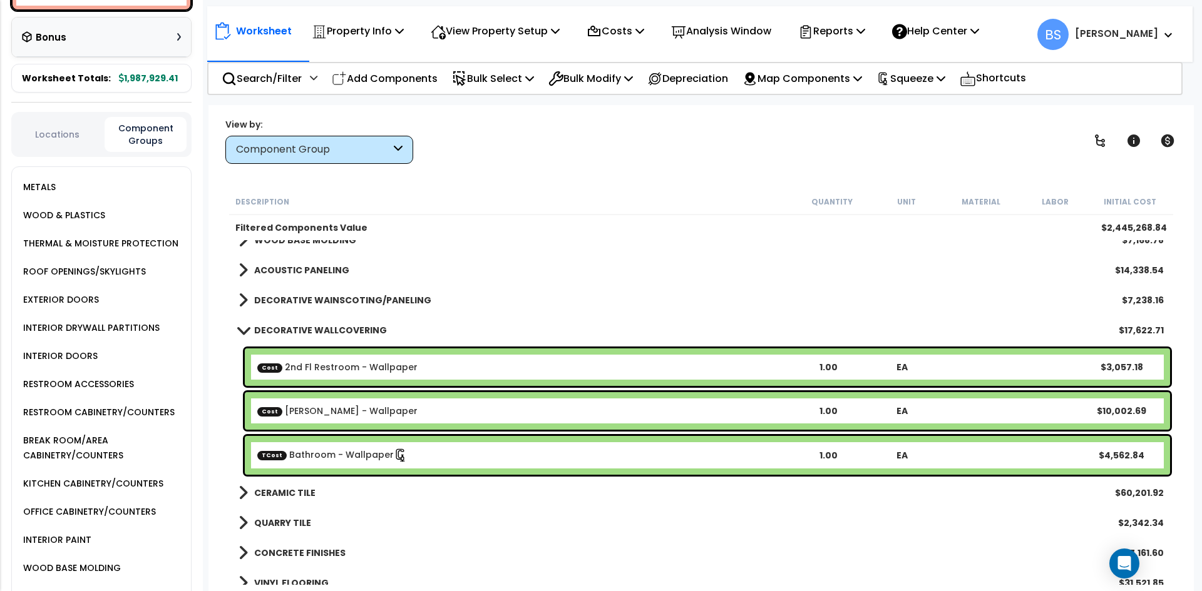
click at [270, 327] on b "DECORATIVE WALLCOVERING" at bounding box center [320, 330] width 133 height 13
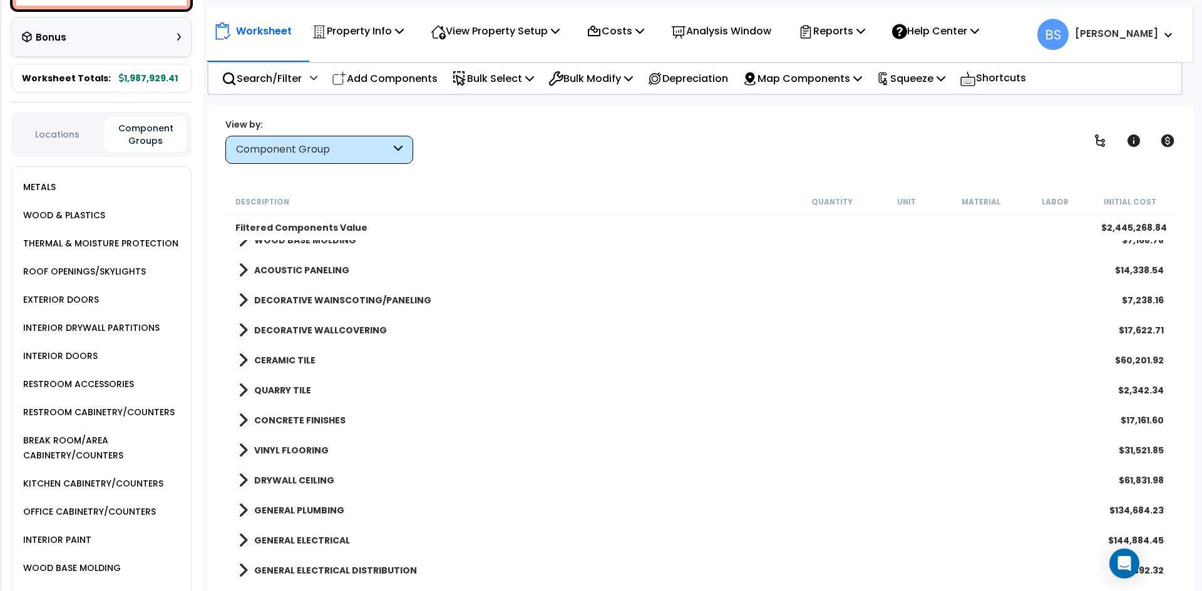
click at [268, 358] on b "CERAMIC TILE" at bounding box center [284, 360] width 61 height 13
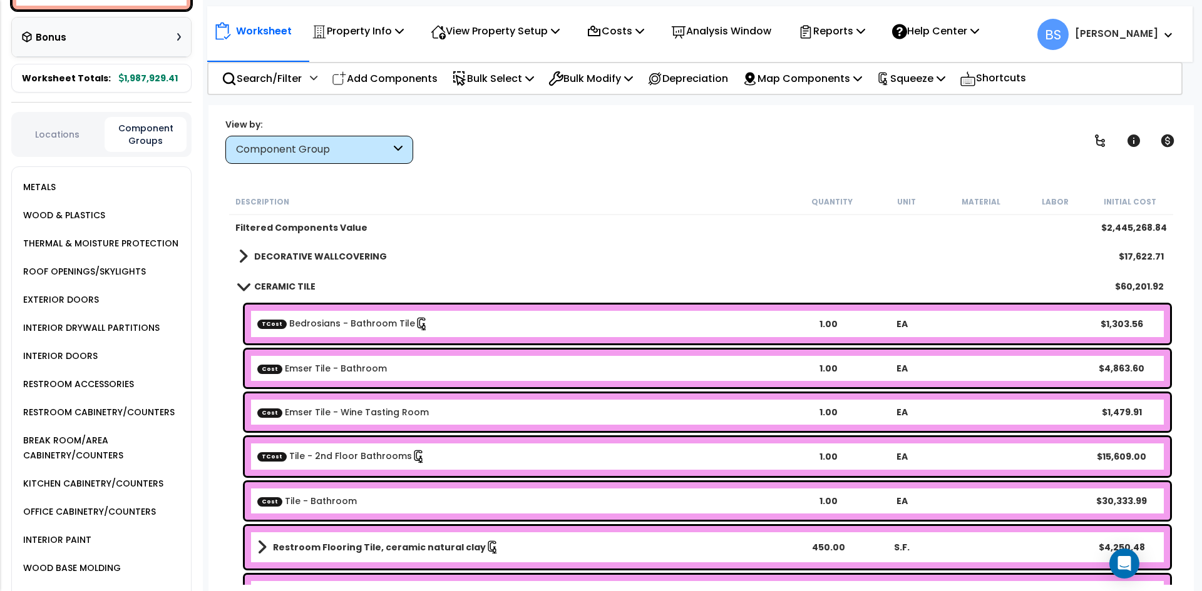
scroll to position [626, 0]
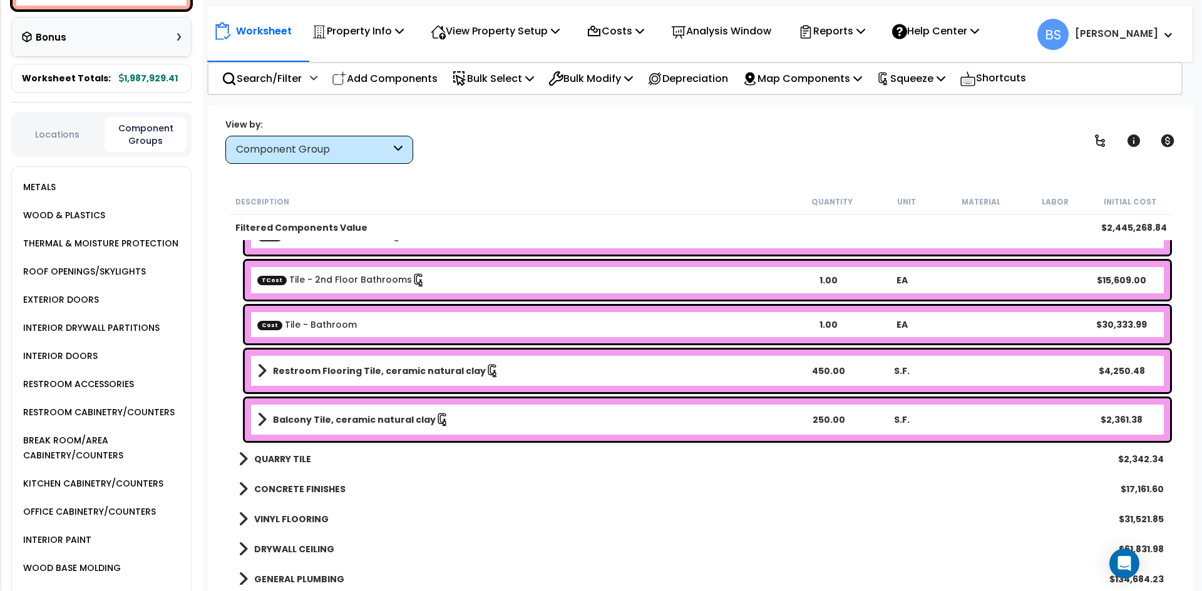
click at [323, 423] on b "Balcony Tile, ceramic natural clay" at bounding box center [354, 420] width 163 height 13
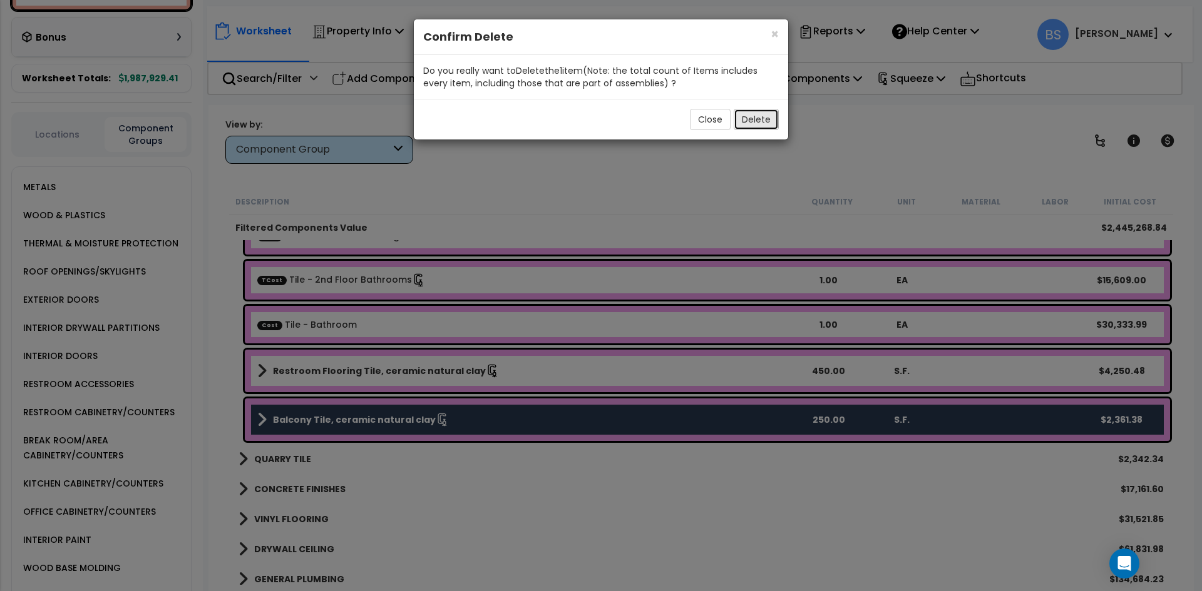
click at [748, 114] on button "Delete" at bounding box center [755, 119] width 45 height 21
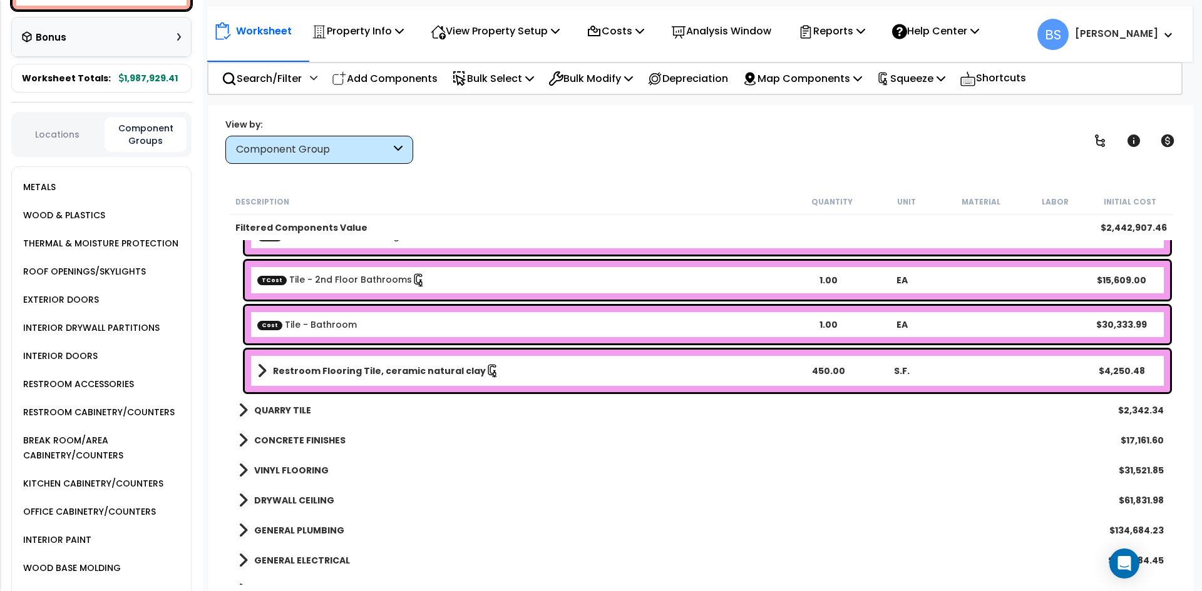
scroll to position [438, 0]
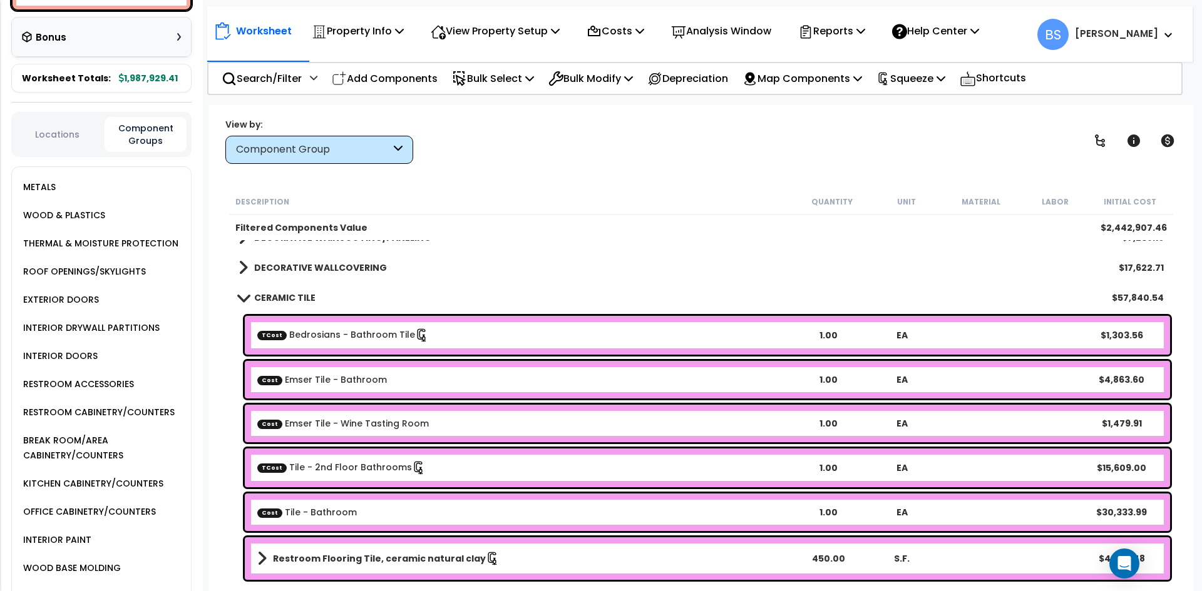
click at [290, 304] on link "CERAMIC TILE" at bounding box center [276, 298] width 77 height 18
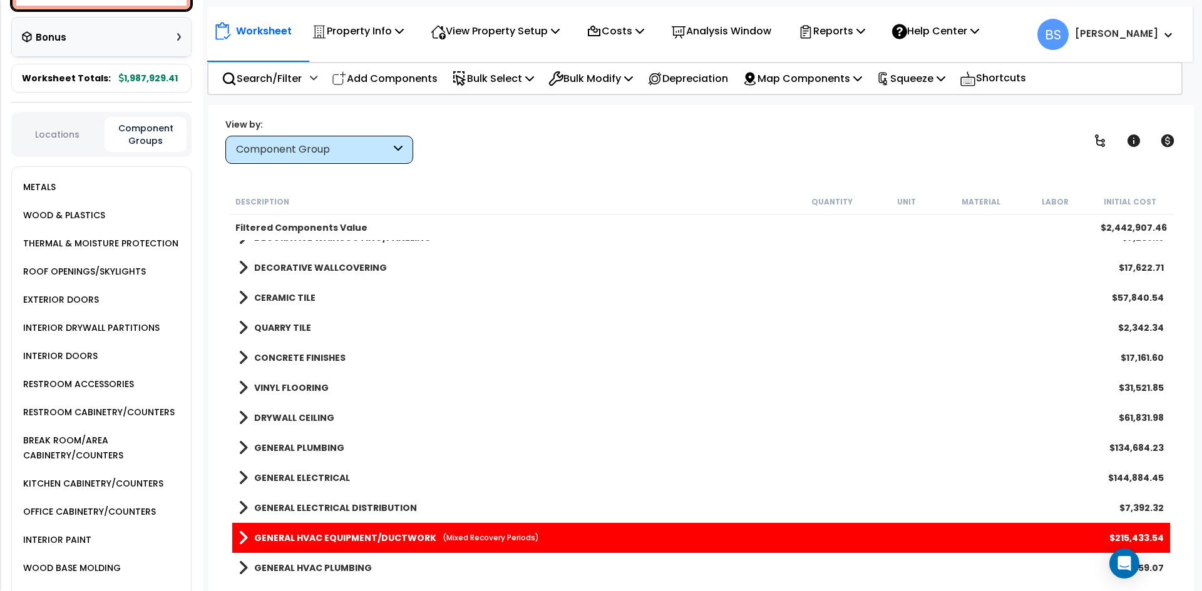
click at [292, 322] on b "QUARRY TILE" at bounding box center [282, 328] width 57 height 13
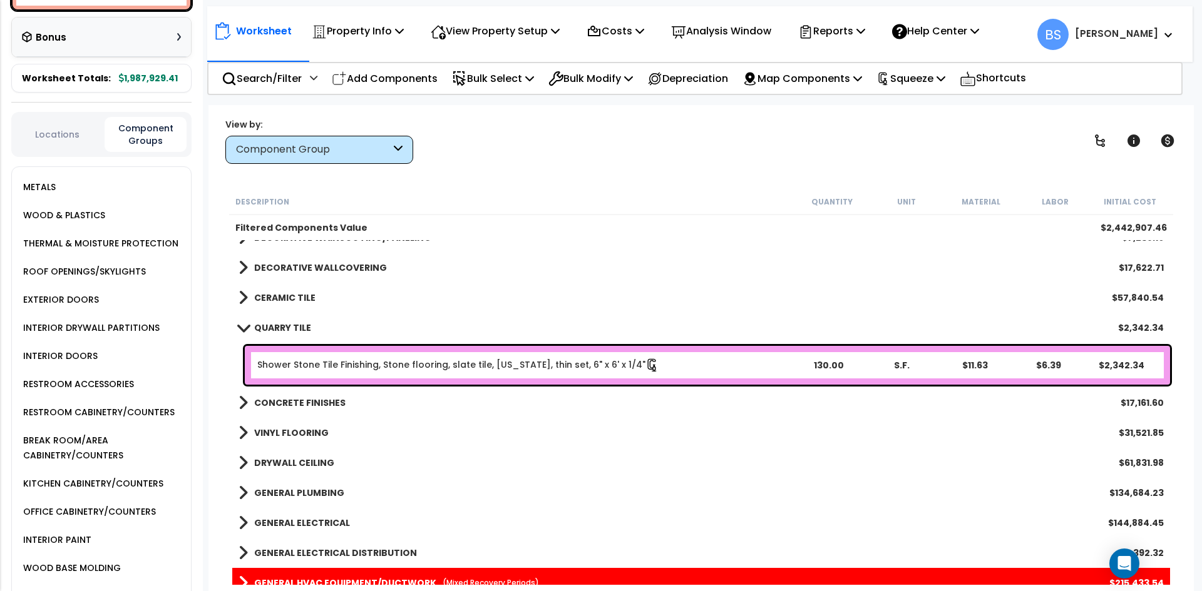
click at [292, 324] on b "QUARRY TILE" at bounding box center [282, 328] width 57 height 13
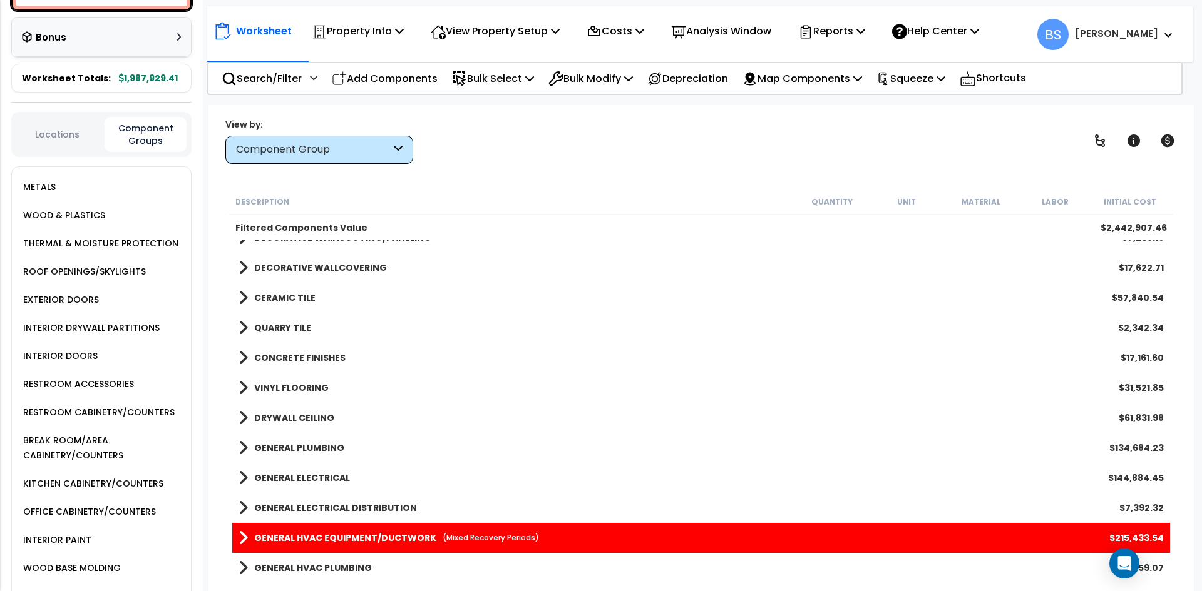
click at [297, 356] on b "CONCRETE FINISHES" at bounding box center [299, 358] width 91 height 13
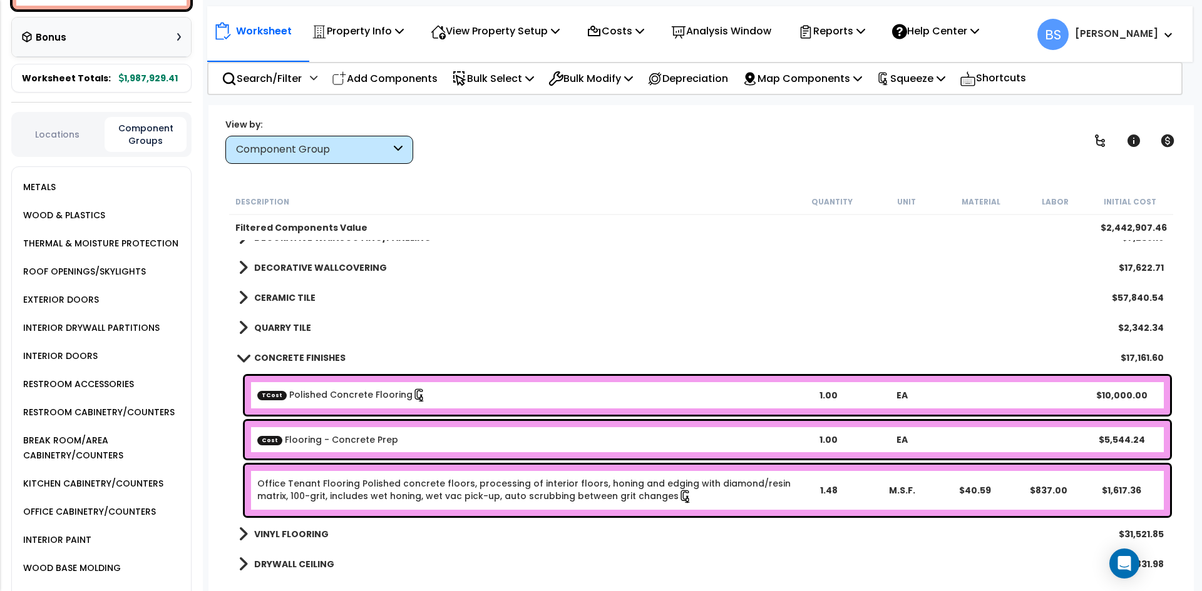
click at [316, 487] on link "Office Tenant Flooring Polished concrete floors, processing of interior floors,…" at bounding box center [524, 491] width 534 height 26
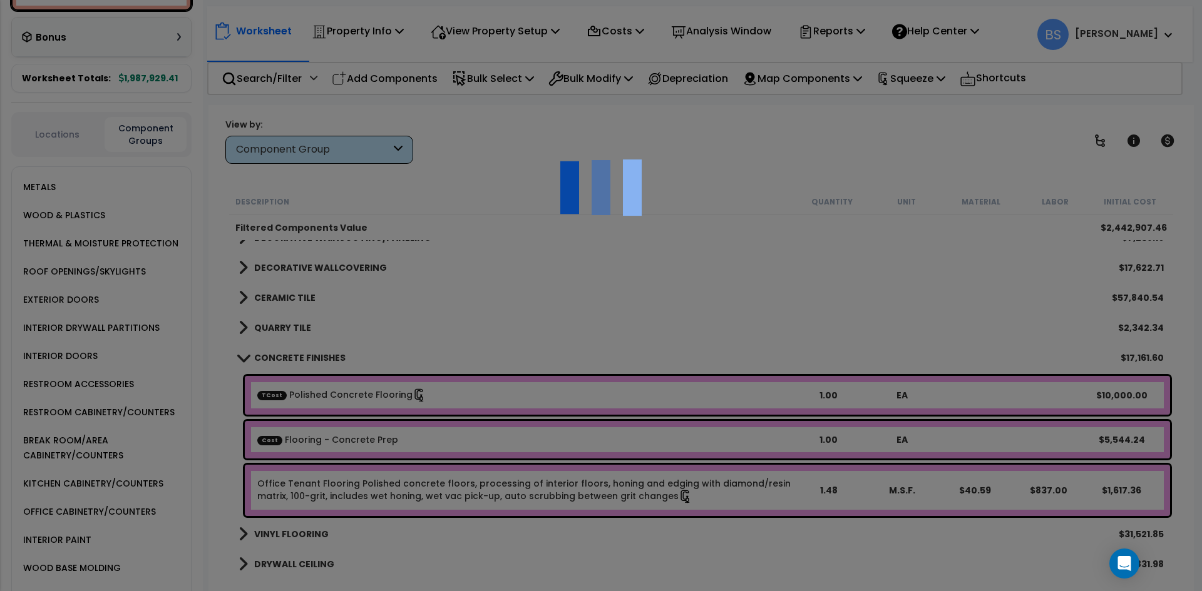
select select "45167942"
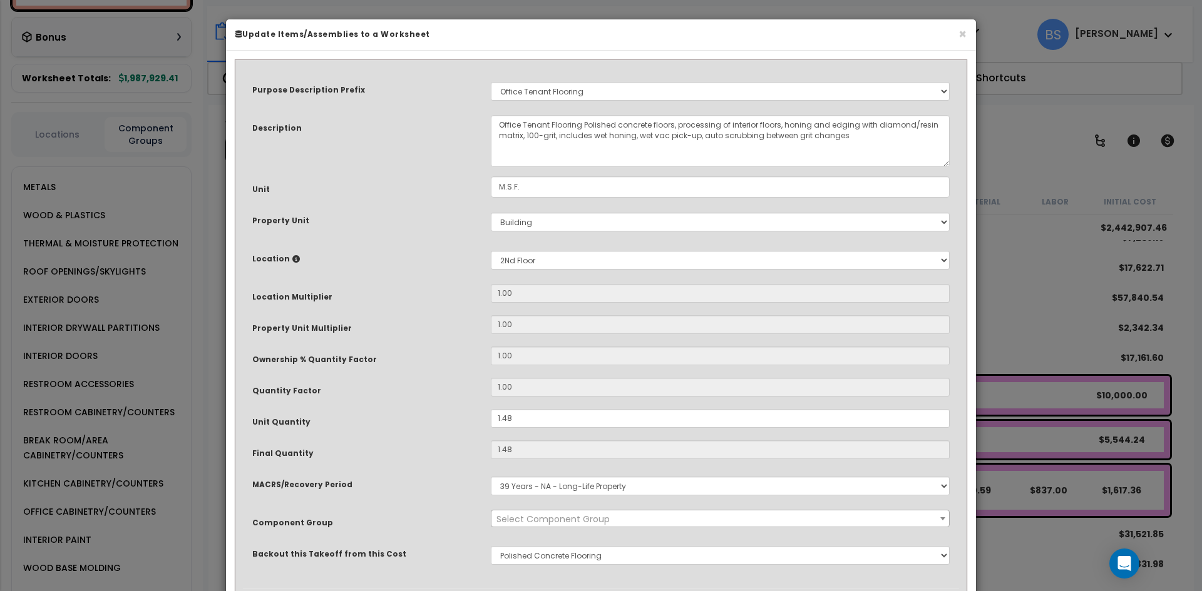
select select "15451"
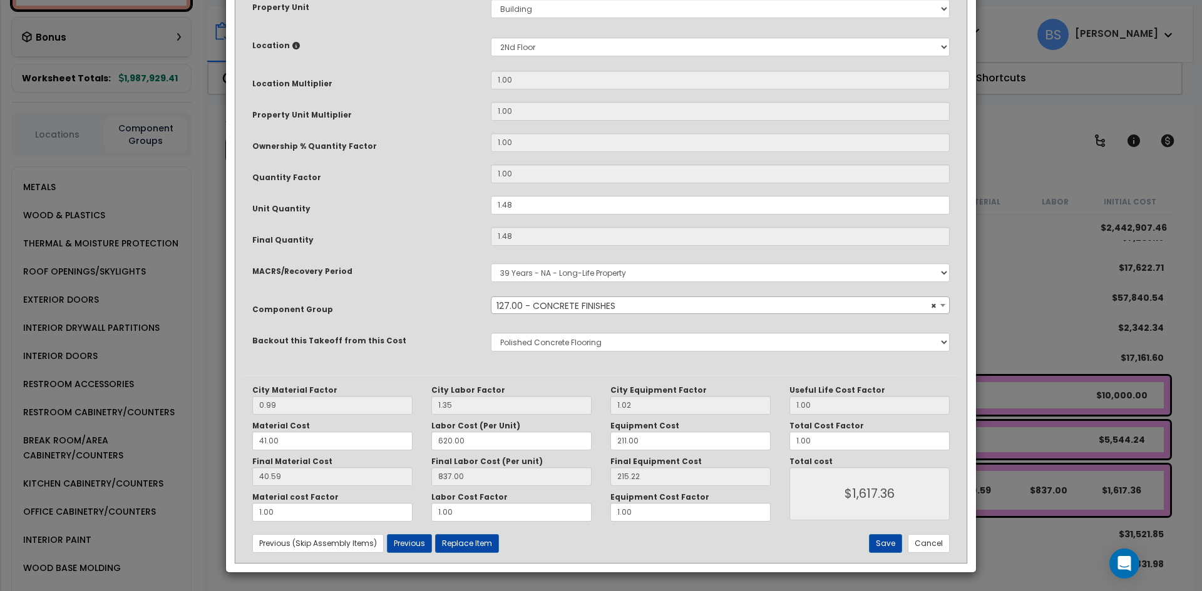
scroll to position [214, 0]
click at [939, 546] on button "Cancel" at bounding box center [928, 543] width 42 height 19
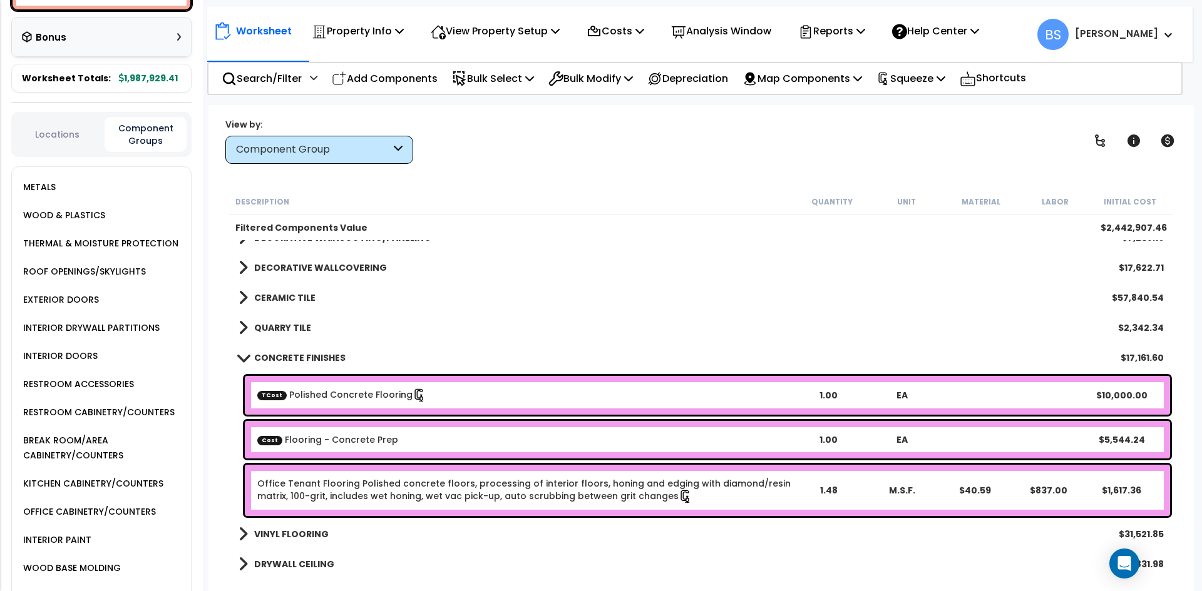
scroll to position [563, 0]
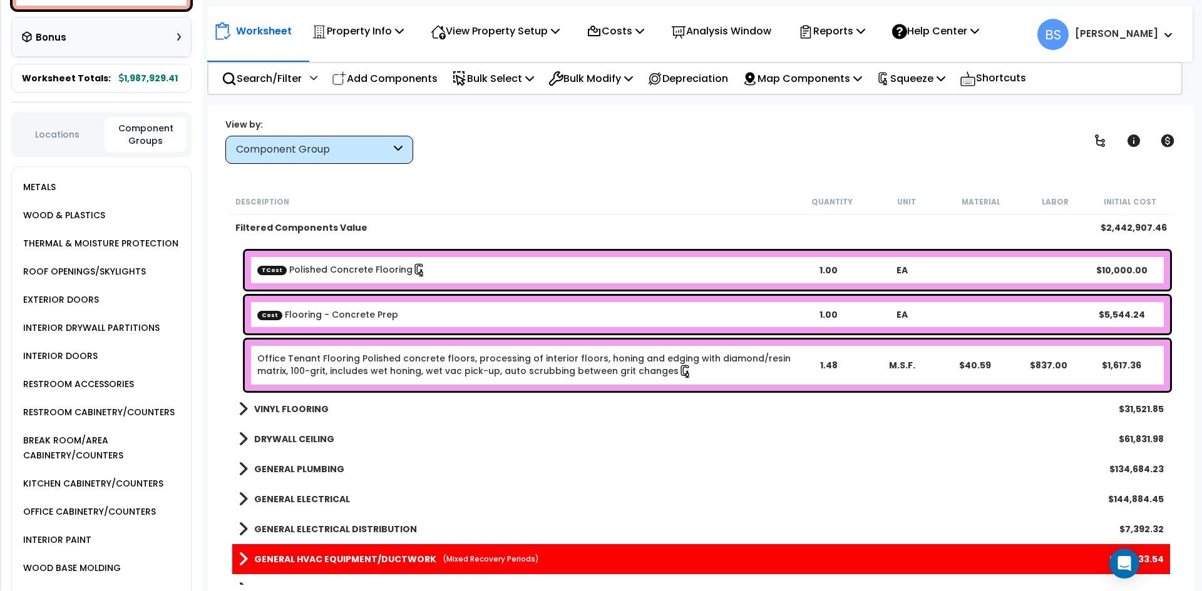
click at [301, 402] on link "VINYL FLOORING" at bounding box center [283, 410] width 90 height 18
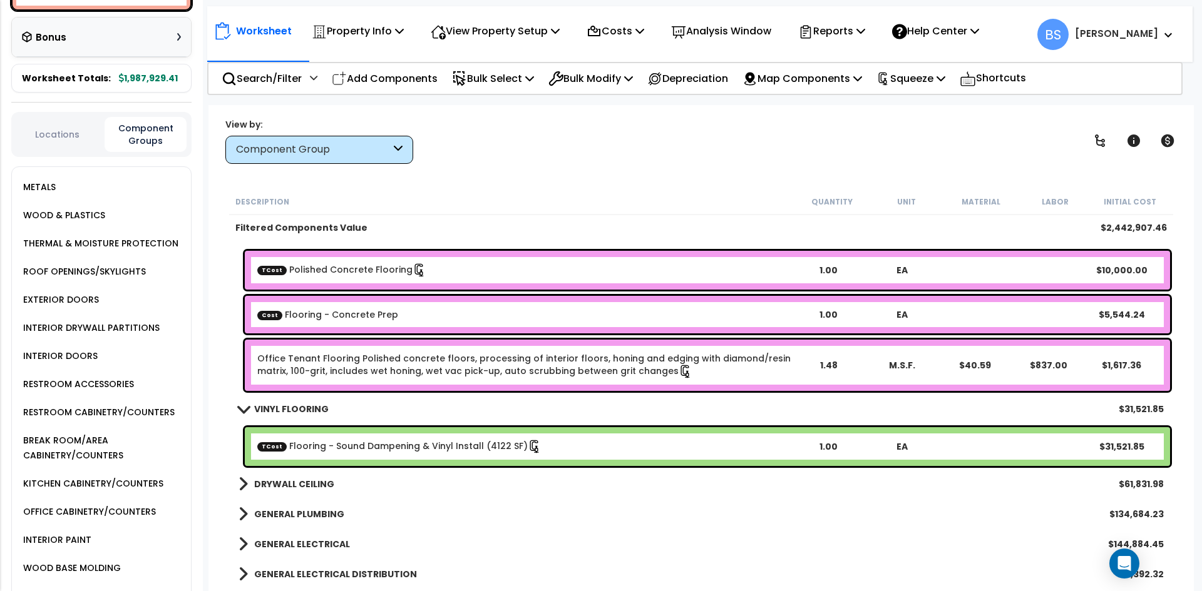
click at [301, 402] on link "VINYL FLOORING" at bounding box center [283, 410] width 90 height 18
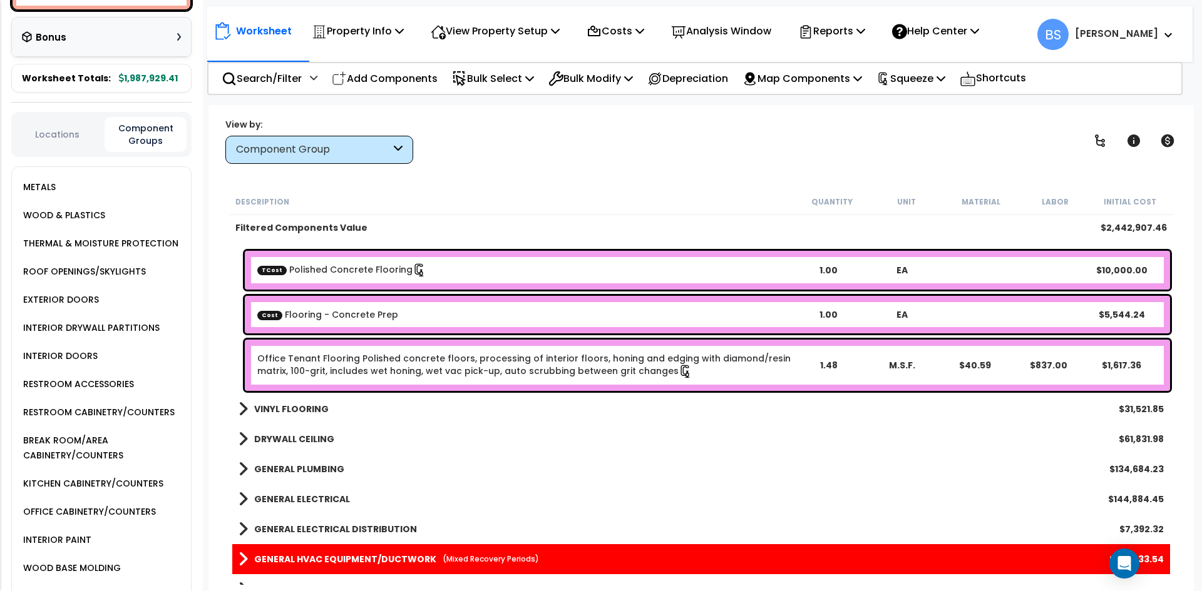
click at [293, 434] on b "DRYWALL CEILING" at bounding box center [294, 439] width 80 height 13
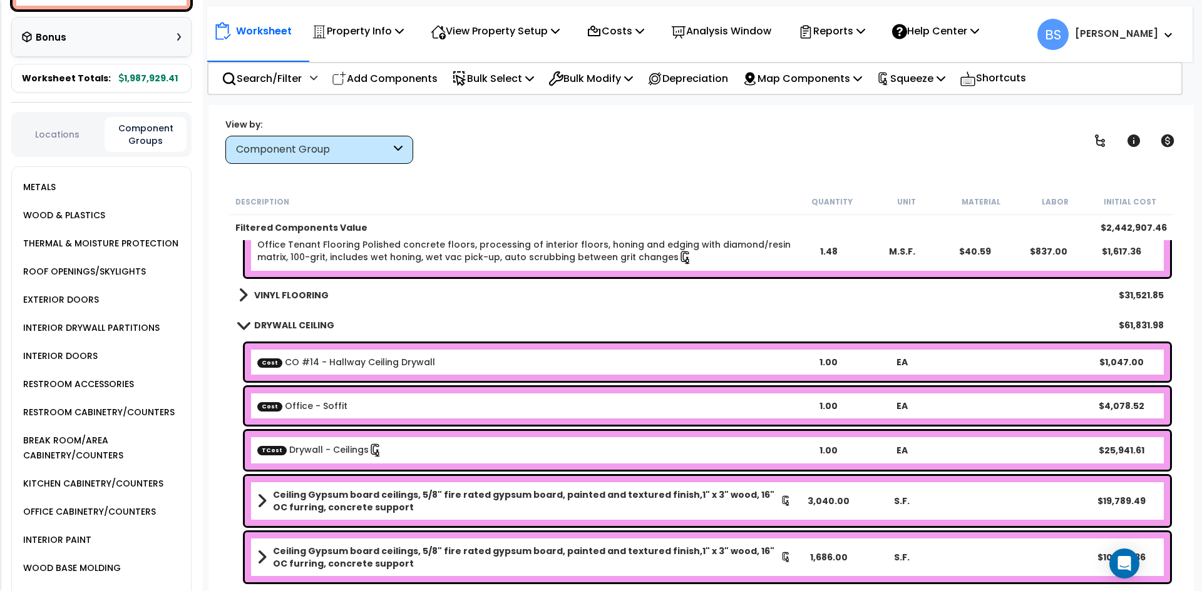
scroll to position [688, 0]
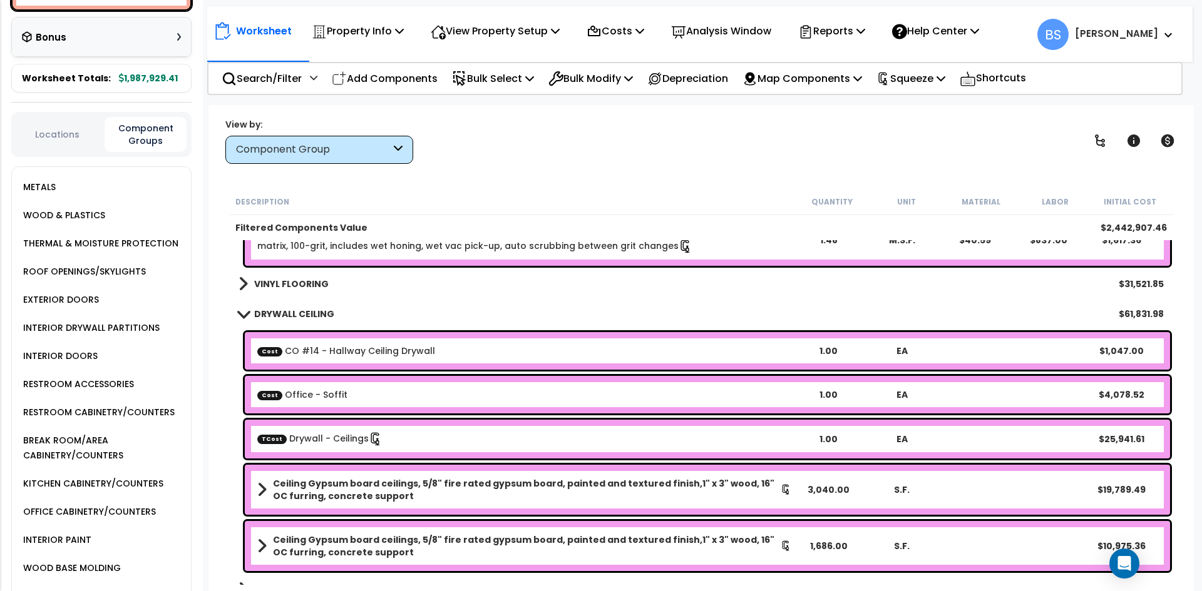
click at [314, 311] on b "DRYWALL CEILING" at bounding box center [294, 314] width 80 height 13
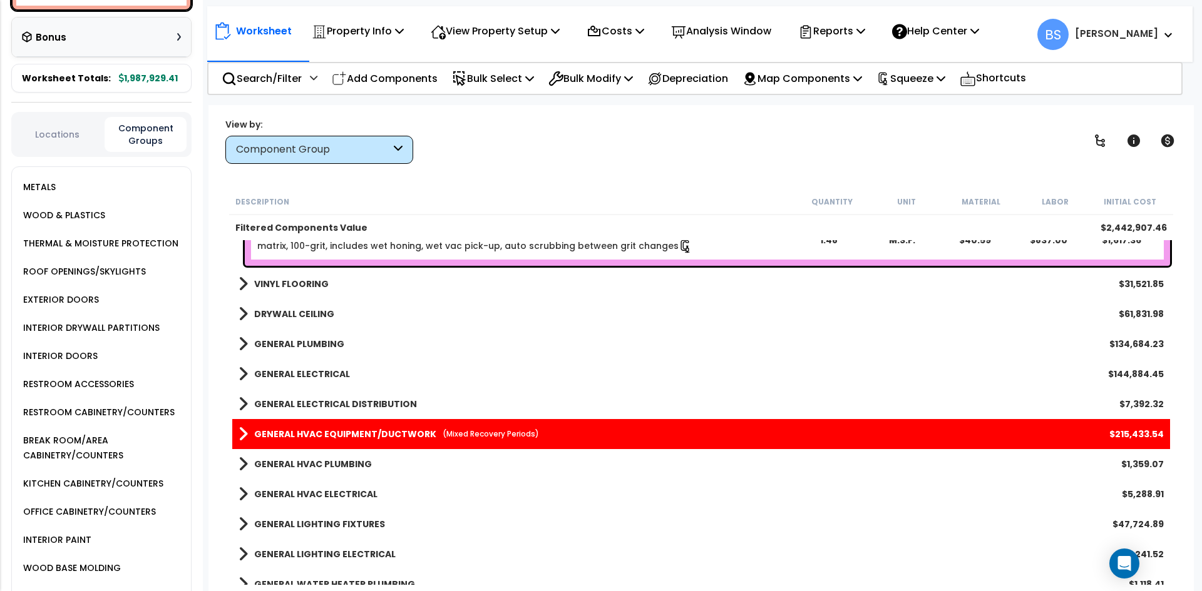
click at [335, 429] on b "GENERAL HVAC EQUIPMENT/DUCTWORK" at bounding box center [345, 434] width 182 height 13
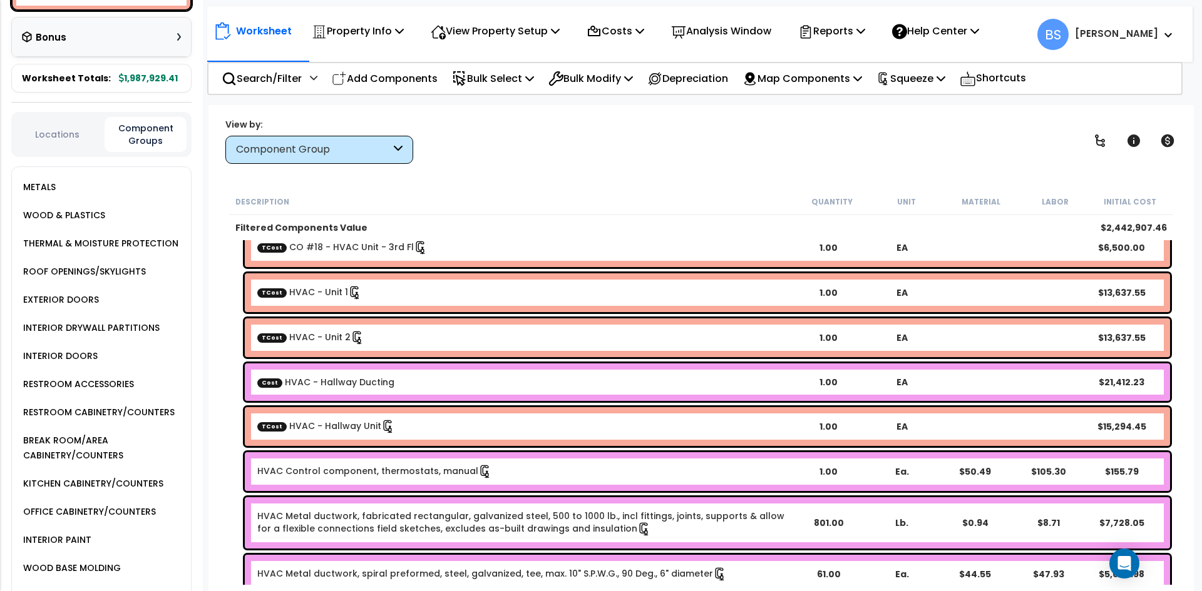
scroll to position [751, 0]
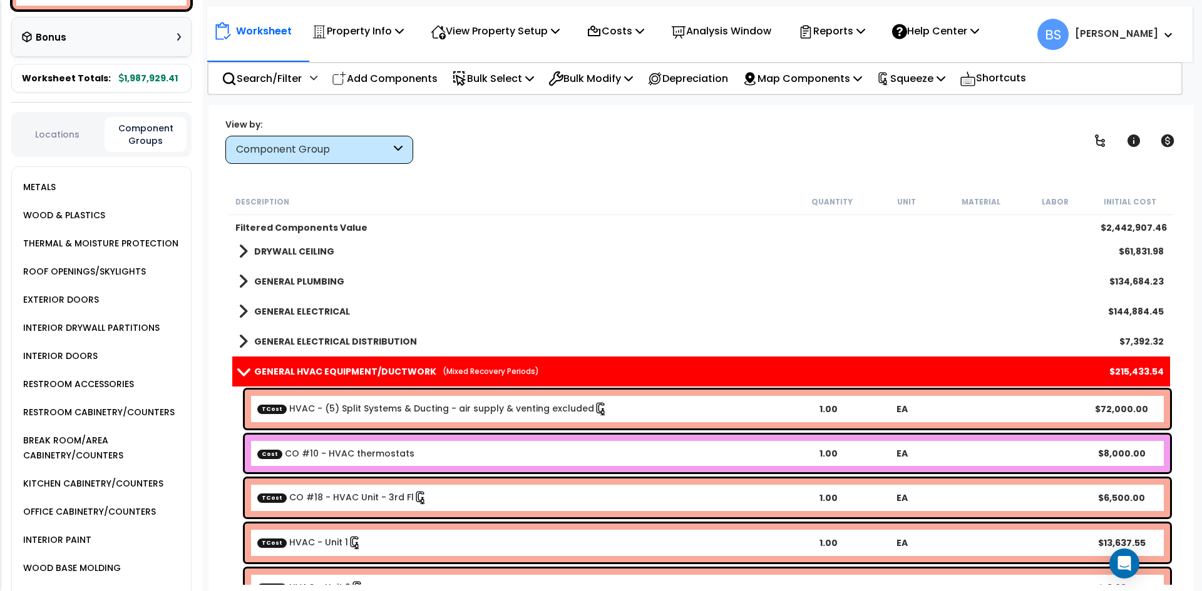
click at [237, 366] on div "GENERAL HVAC EQUIPMENT/DUCTWORK (Mixed Recovery Periods) $215,433.54" at bounding box center [700, 372] width 937 height 30
click at [242, 369] on span at bounding box center [244, 371] width 18 height 9
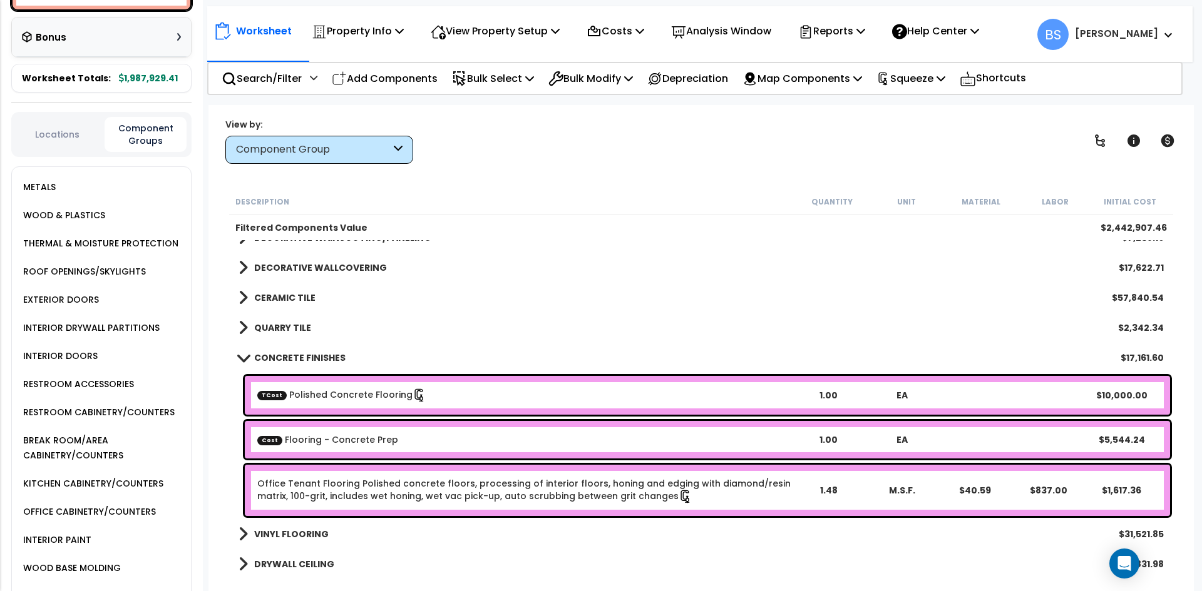
scroll to position [375, 0]
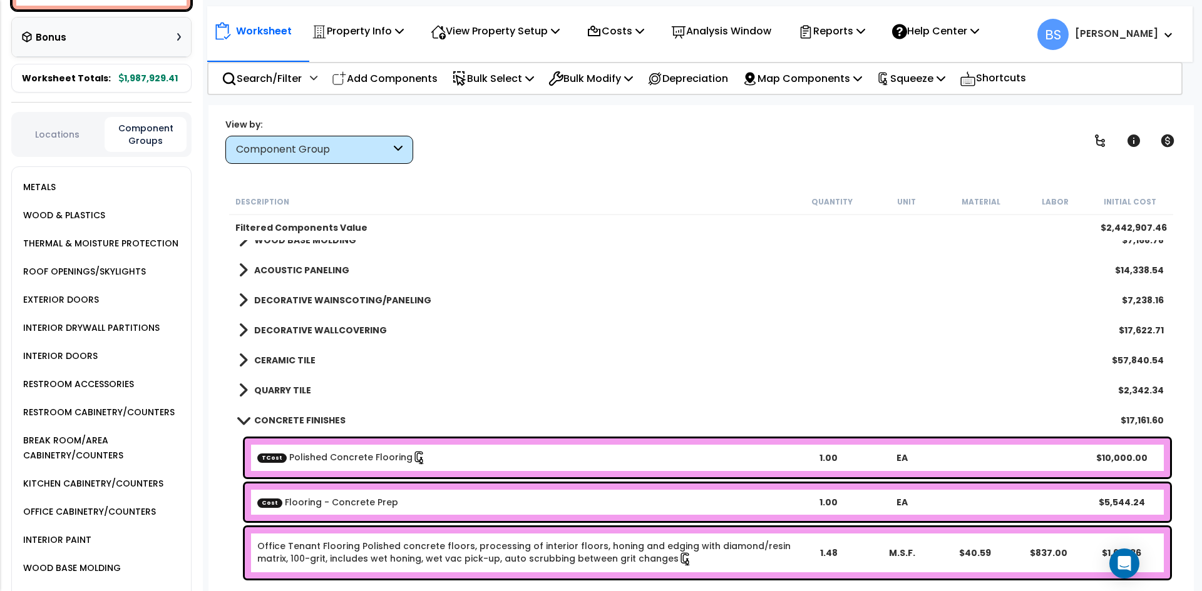
click at [277, 426] on b "CONCRETE FINISHES" at bounding box center [299, 420] width 91 height 13
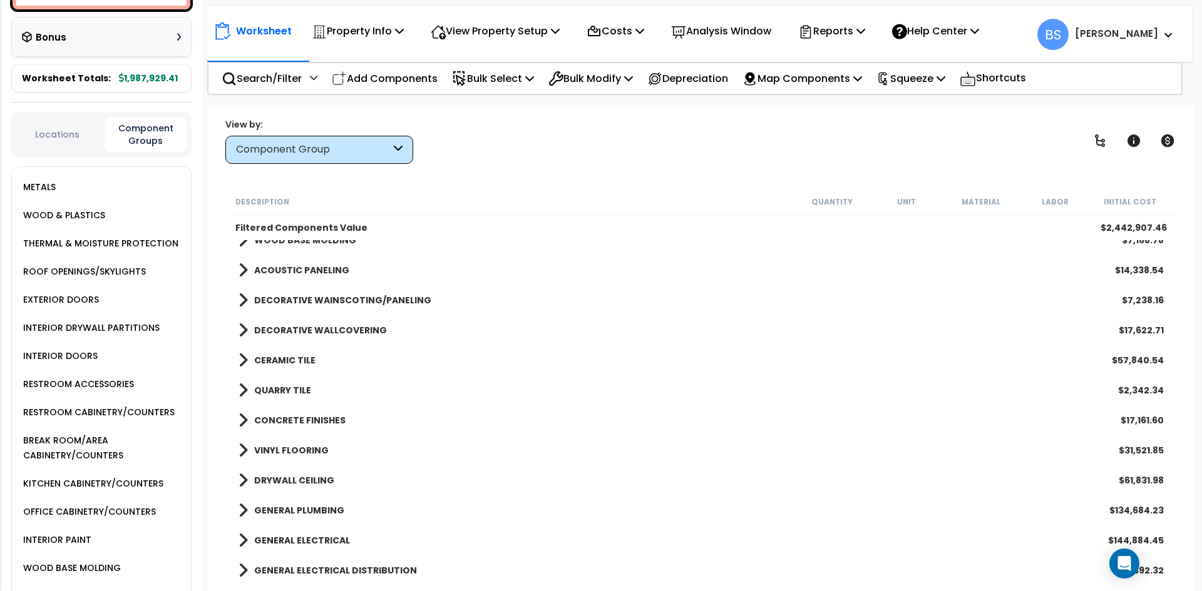
click at [301, 449] on b "VINYL FLOORING" at bounding box center [291, 450] width 74 height 13
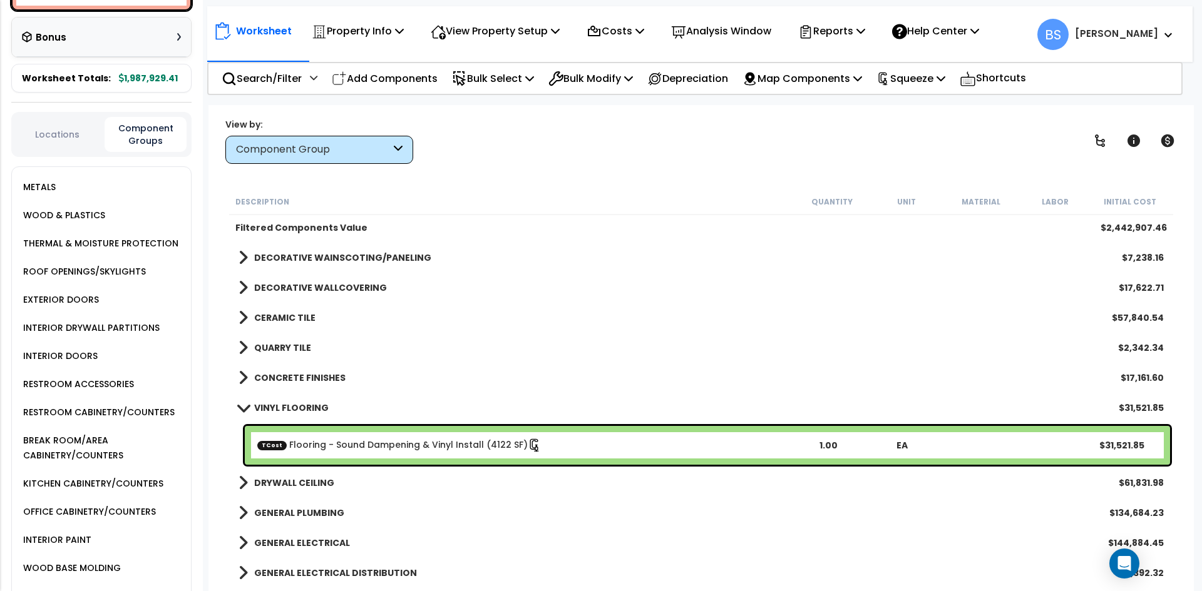
scroll to position [438, 0]
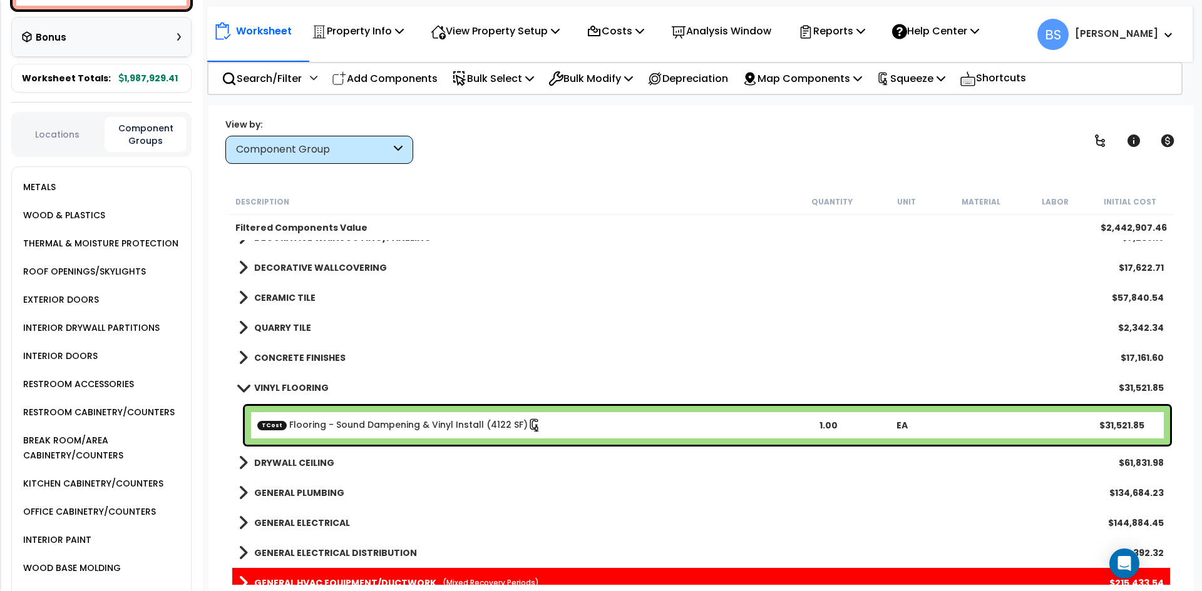
click at [320, 428] on link "TCost Flooring - Sound Dampening & Vinyl Install (4122 SF)" at bounding box center [399, 426] width 284 height 14
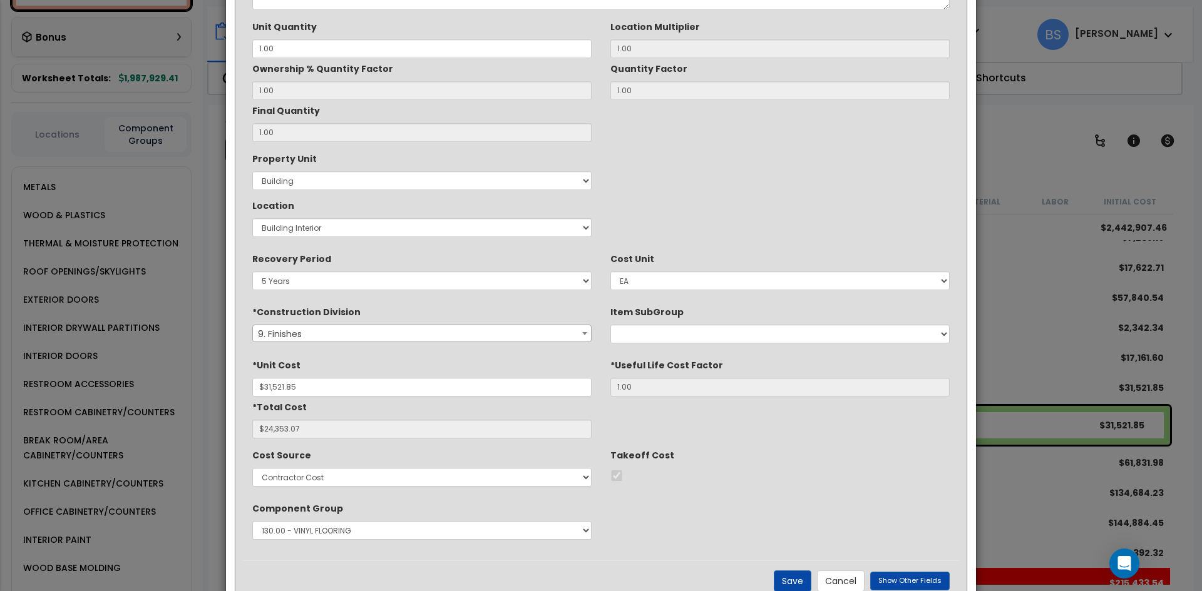
scroll to position [125, 0]
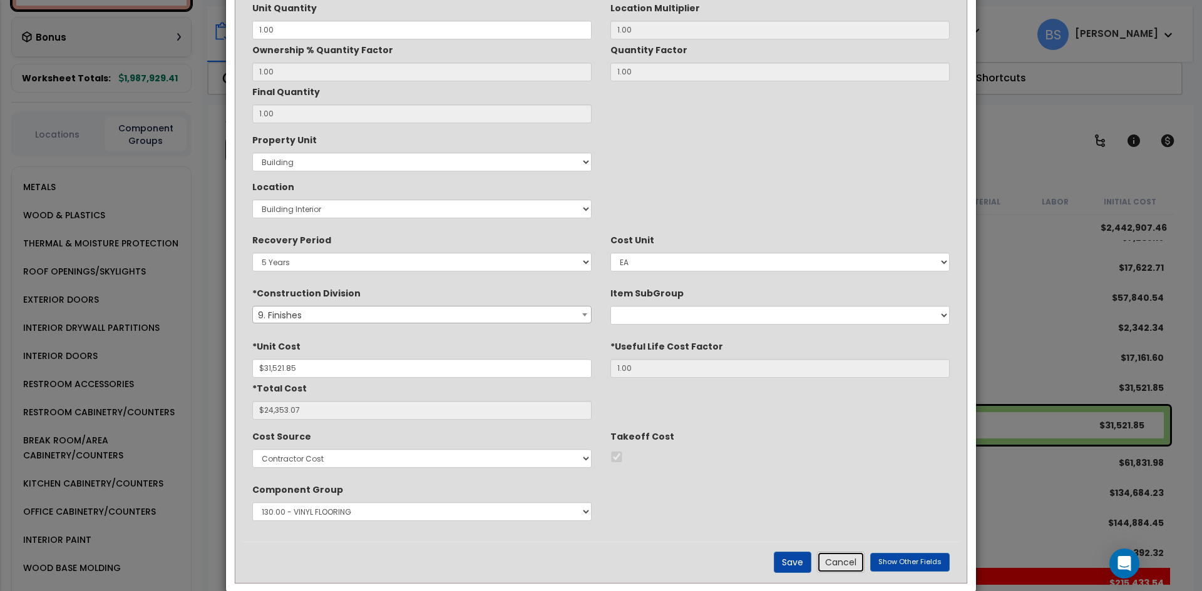
click at [840, 561] on button "Cancel" at bounding box center [841, 562] width 48 height 21
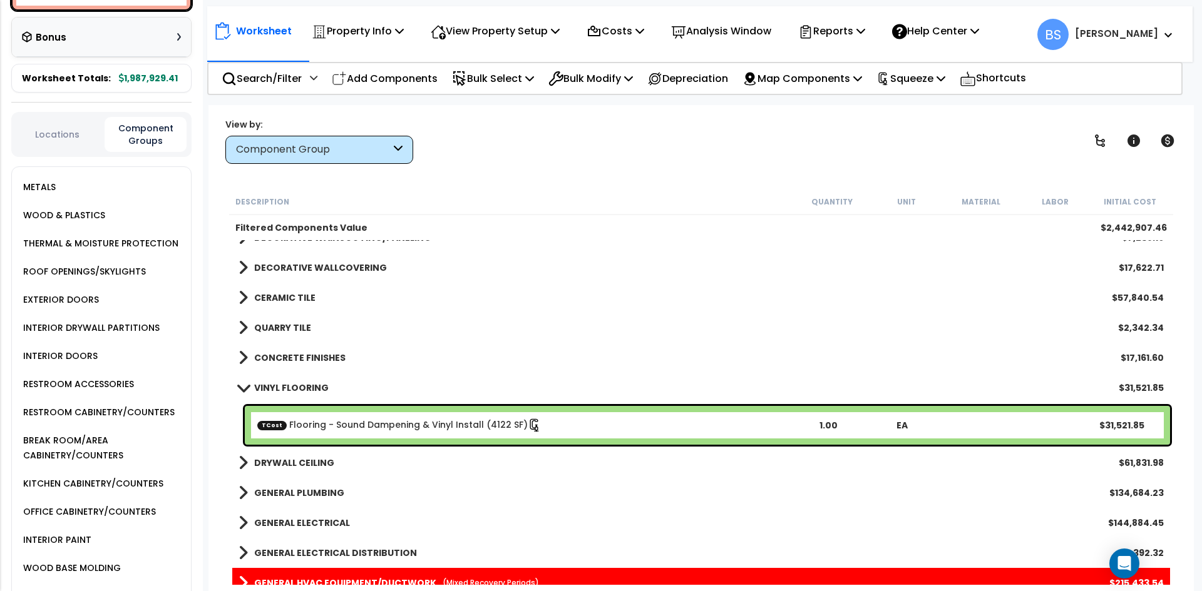
drag, startPoint x: 376, startPoint y: 65, endPoint x: 378, endPoint y: 93, distance: 28.2
click at [376, 65] on div "Add Components" at bounding box center [385, 78] width 120 height 29
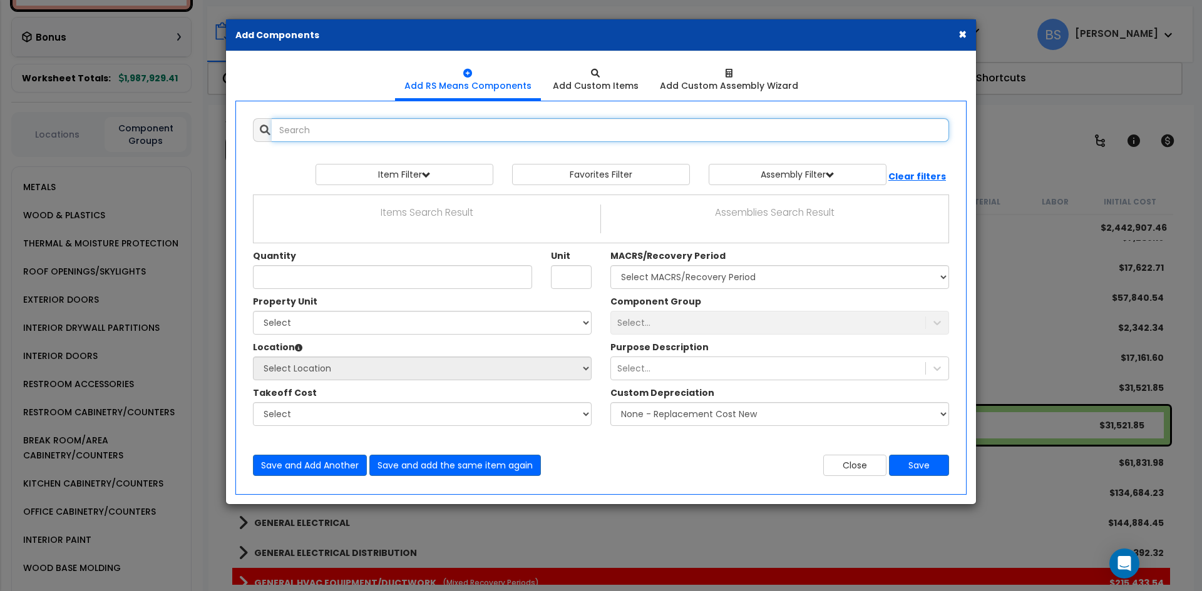
click at [367, 132] on input "text" at bounding box center [610, 130] width 677 height 24
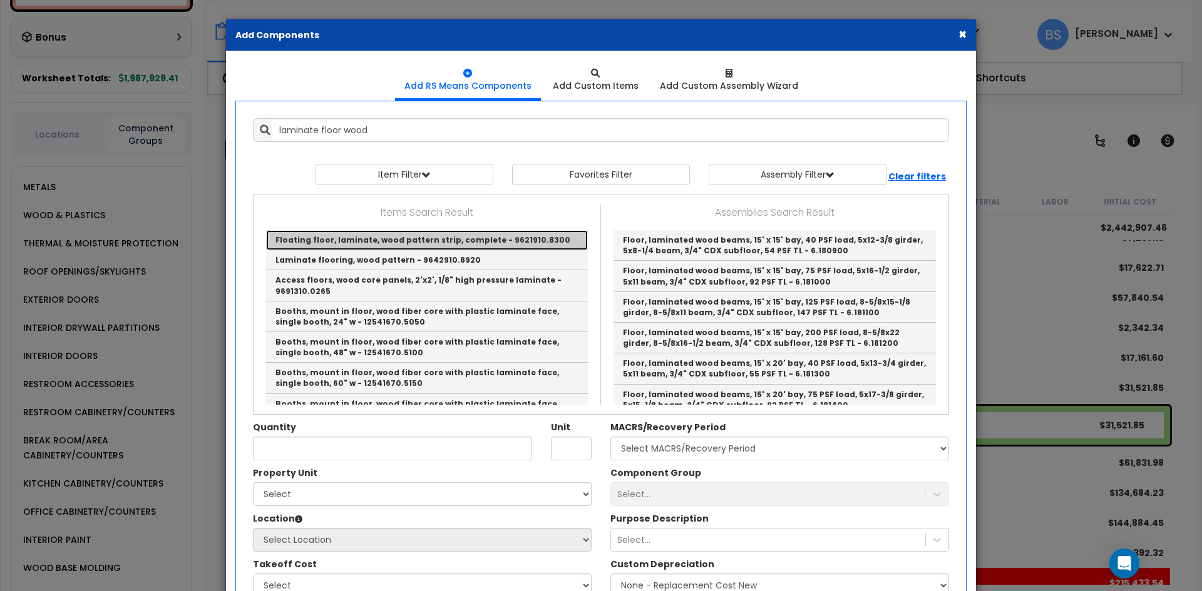
click at [397, 247] on link "Floating floor, laminate, wood pattern strip, complete - 9621910.8300" at bounding box center [427, 240] width 322 height 20
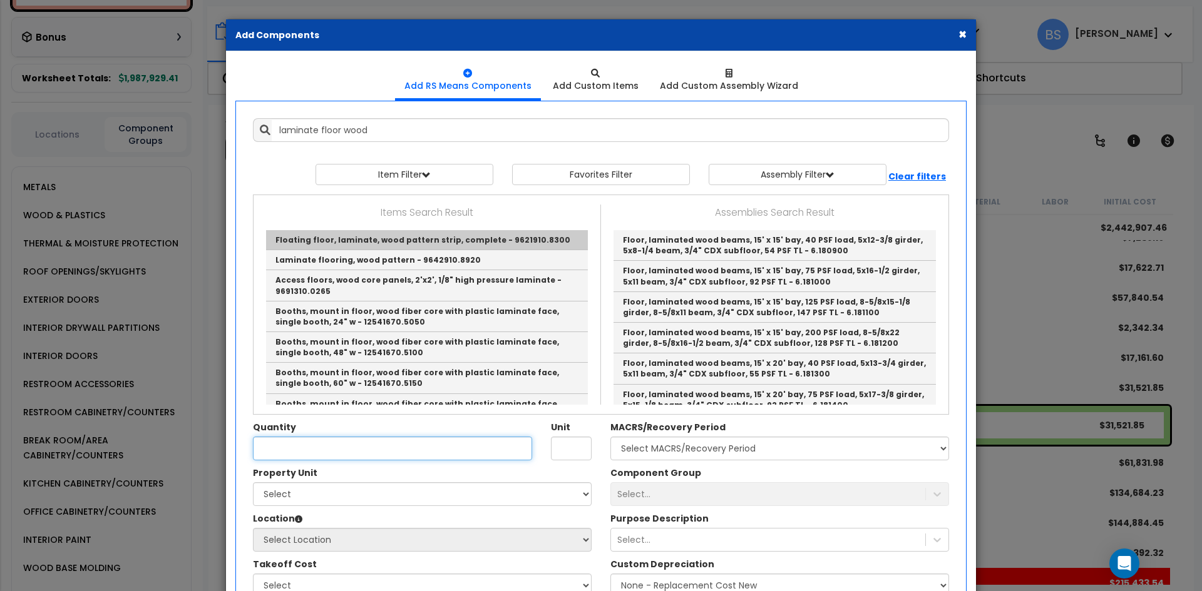
type input "Floating floor, laminate, wood pattern strip, complete - 9621910.8300"
checkbox input "true"
type input "S.F."
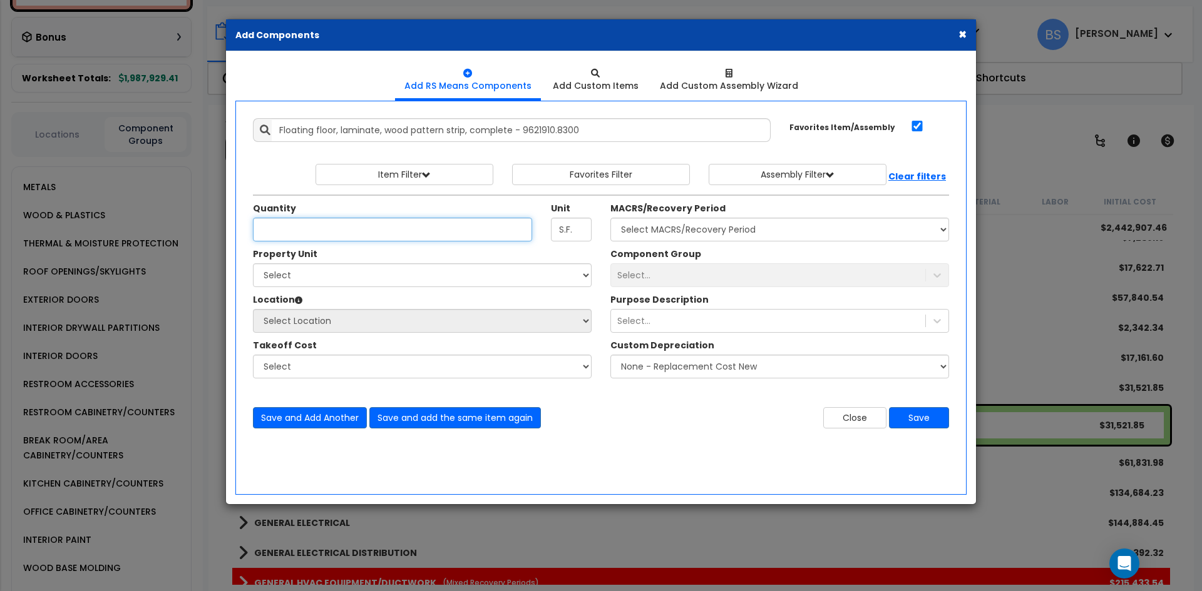
scroll to position [0, 0]
click at [345, 233] on input "Unit Quantity" at bounding box center [392, 230] width 279 height 24
type input "1,512"
click at [581, 228] on input "S.F." at bounding box center [571, 230] width 41 height 24
click at [332, 281] on select "Select 3rd Floor Suites Building" at bounding box center [422, 275] width 339 height 24
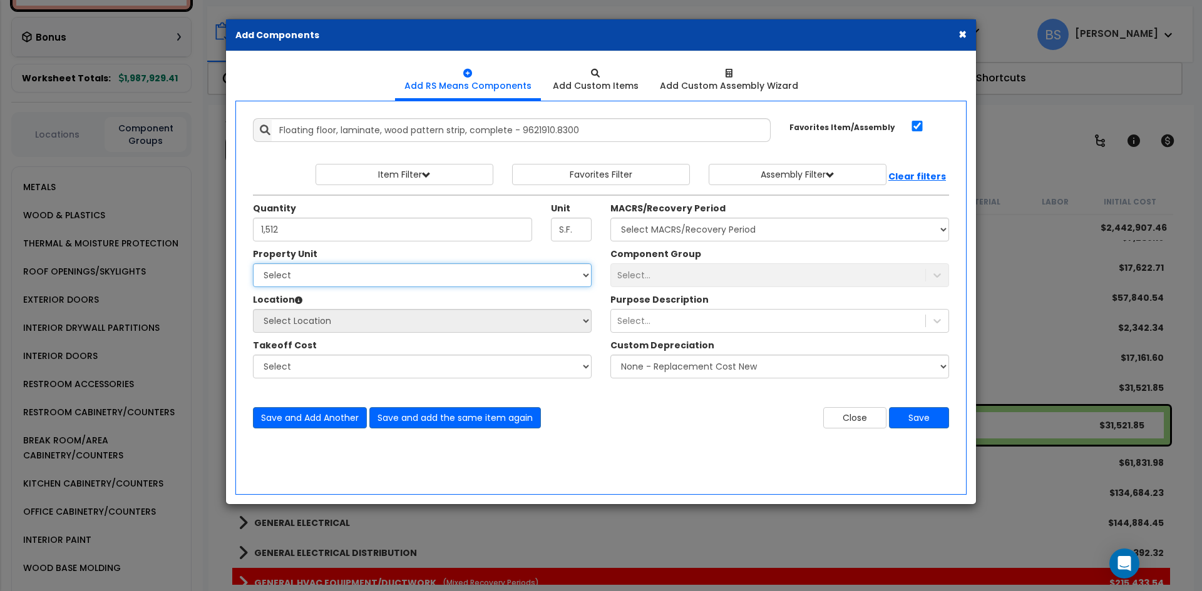
select select "166103"
click at [253, 263] on select "Select 3rd Floor Suites Building" at bounding box center [422, 275] width 339 height 24
click at [287, 320] on select "Select Location 2Nd Floor Building Building Interior Private Suites Site Exteri…" at bounding box center [422, 321] width 339 height 24
select select "461"
click at [253, 309] on select "Select Location 2Nd Floor Building Building Interior Private Suites Site Exteri…" at bounding box center [422, 321] width 339 height 24
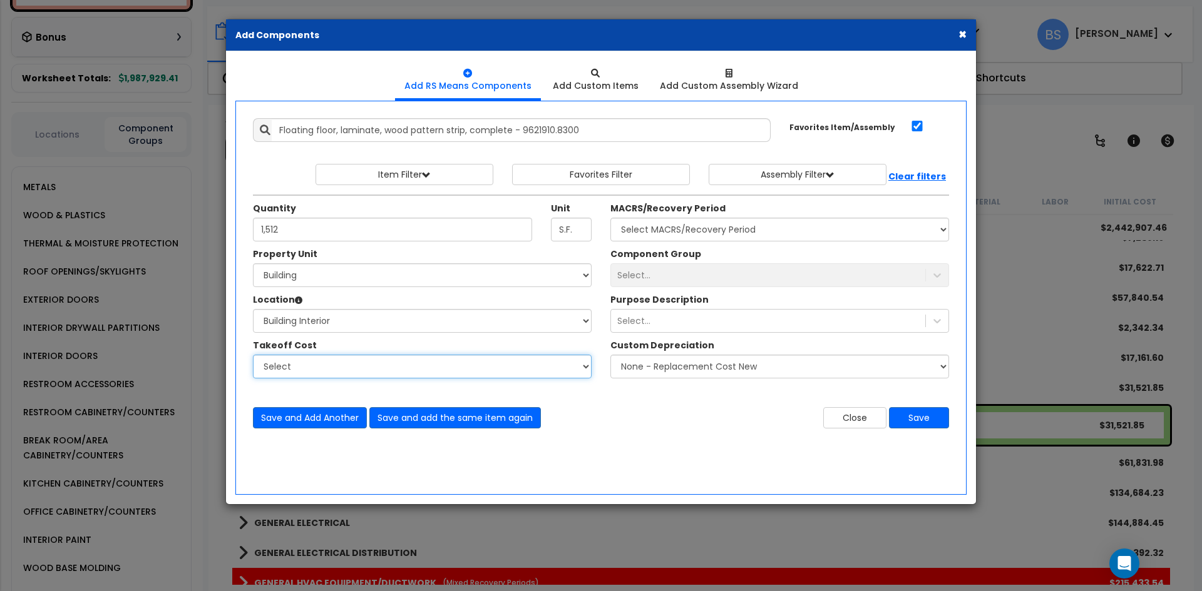
click at [304, 370] on select "Select Bedrosians - Bathroom Tile Juan Dominguez - Electrical Services Lightolo…" at bounding box center [422, 367] width 339 height 24
select select "45167986"
click at [253, 355] on select "Select Bedrosians - Bathroom Tile Juan Dominguez - Electrical Services Lightolo…" at bounding box center [422, 367] width 339 height 24
click at [672, 230] on select "Select MACRS/Recovery Period 5 Years - 57.0 - Distributive Trades & Services 5 …" at bounding box center [779, 230] width 339 height 24
select select "3667"
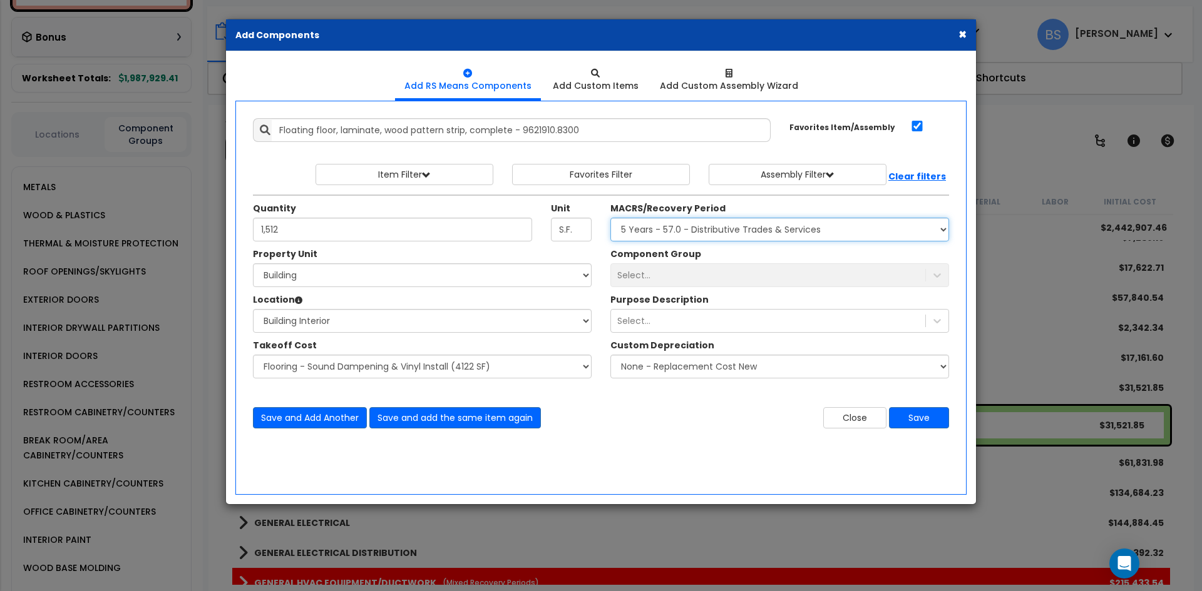
click at [610, 218] on select "Select MACRS/Recovery Period 5 Years - 57.0 - Distributive Trades & Services 5 …" at bounding box center [779, 230] width 339 height 24
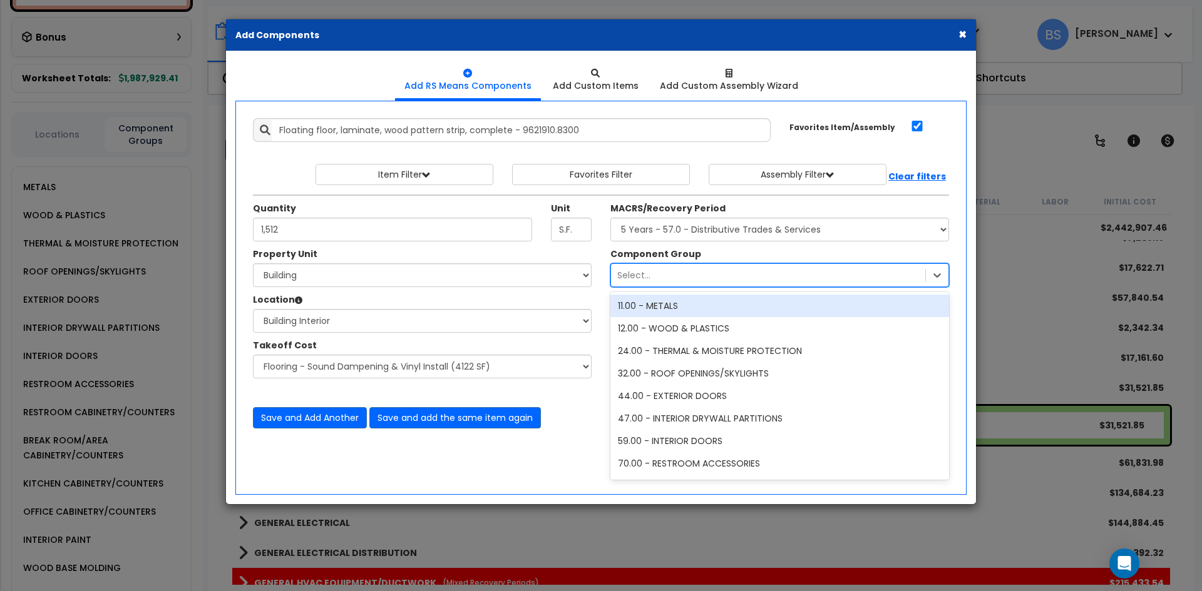
click at [643, 275] on div "Select..." at bounding box center [633, 275] width 33 height 13
type input "floor"
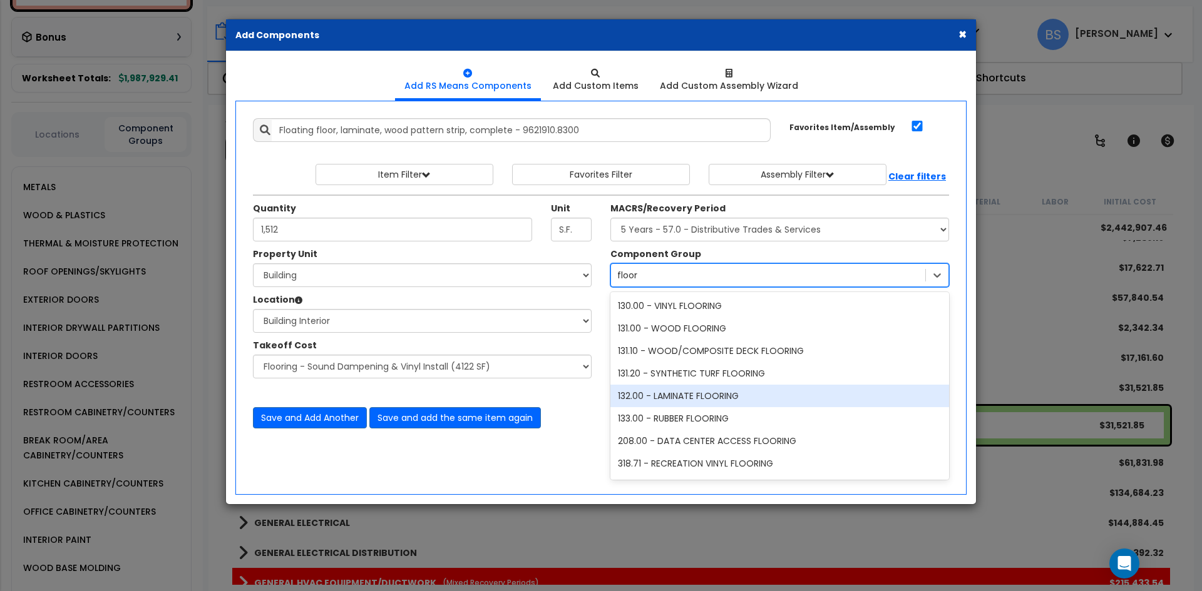
click at [700, 401] on div "132.00 - LAMINATE FLOORING" at bounding box center [779, 396] width 339 height 23
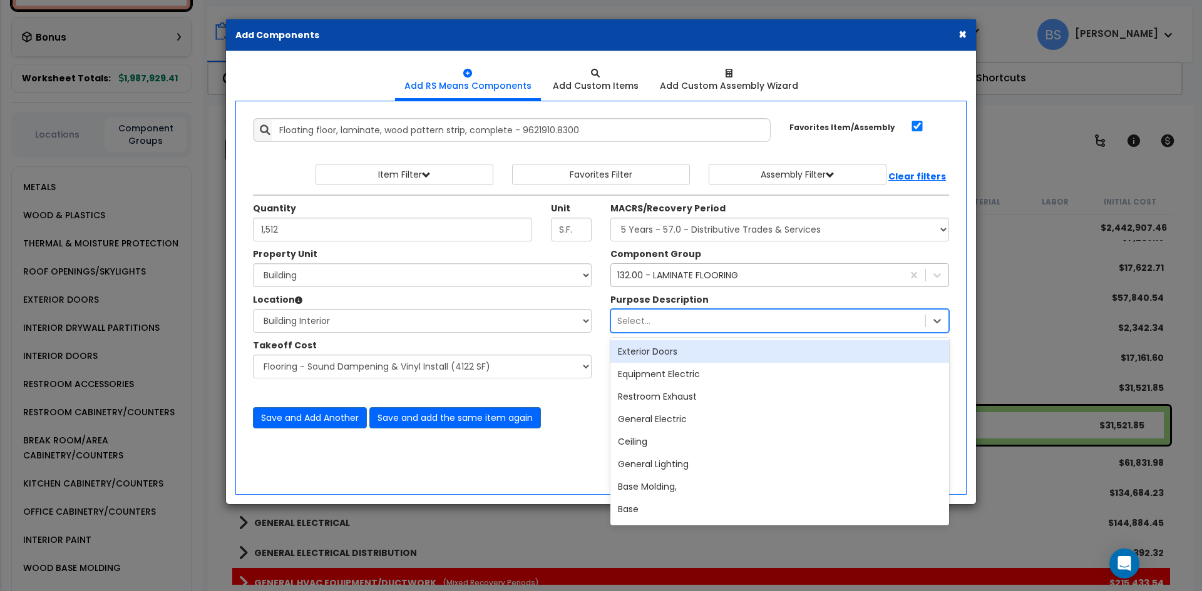
click at [634, 319] on div "Select..." at bounding box center [633, 321] width 33 height 13
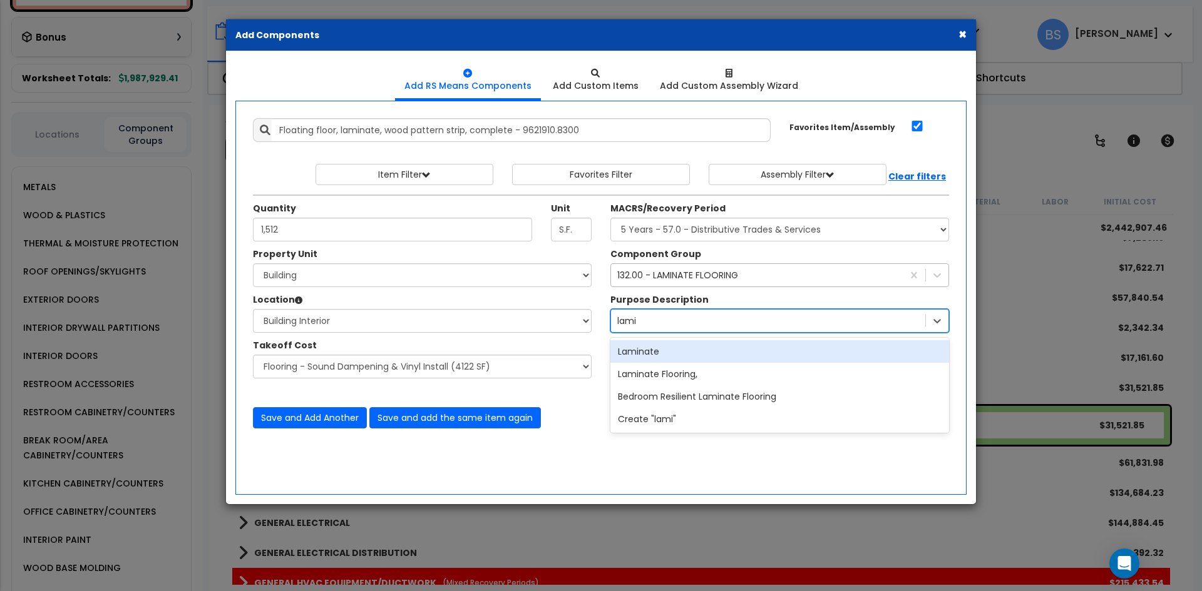
type input "lamin"
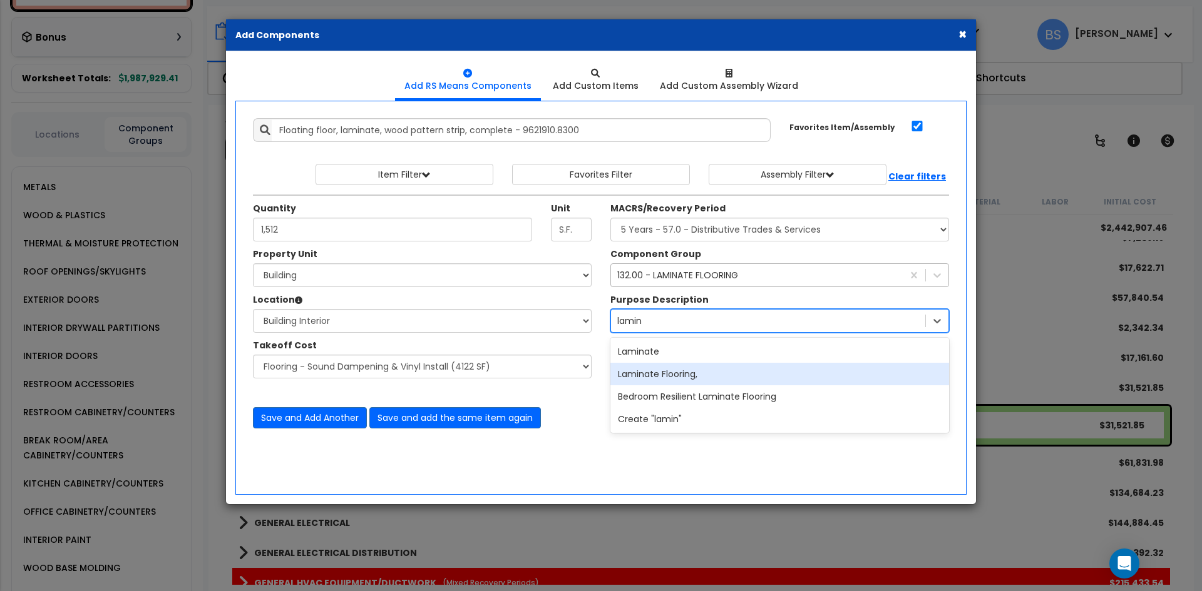
click at [655, 372] on div "Laminate Flooring," at bounding box center [779, 374] width 339 height 23
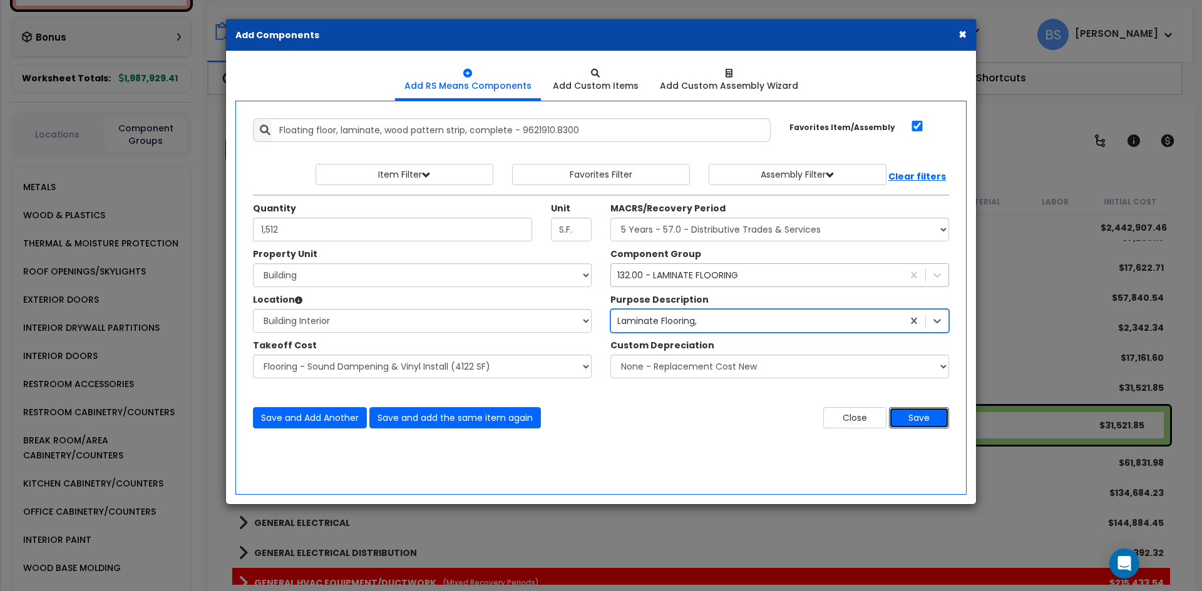
click at [919, 421] on button "Save" at bounding box center [919, 417] width 60 height 21
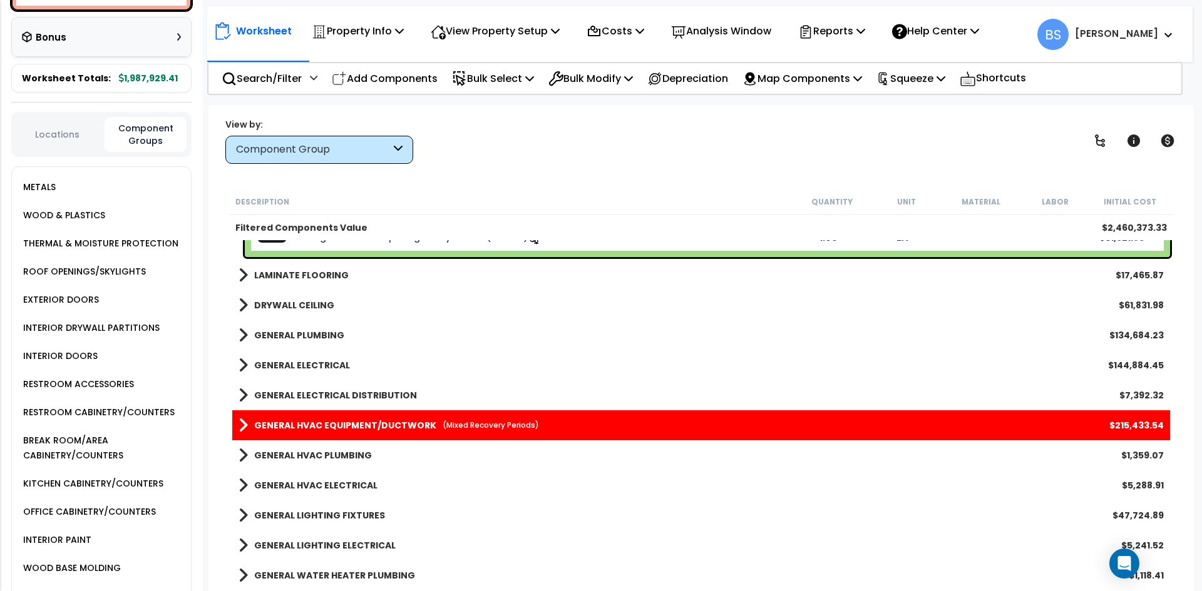
scroll to position [563, 0]
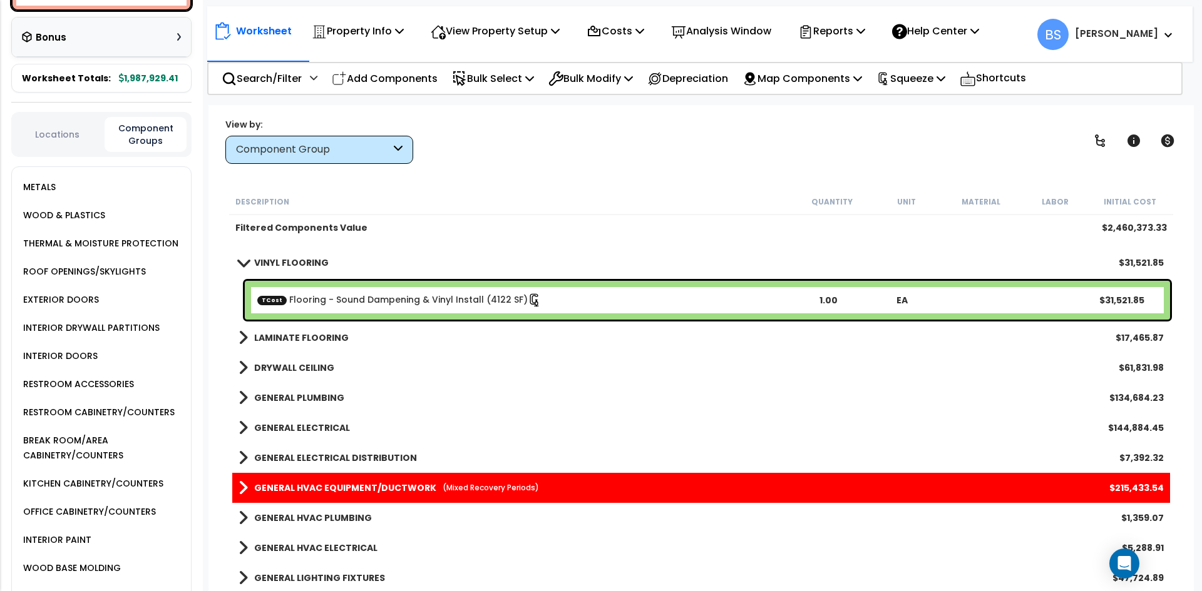
click at [342, 295] on link "TCost Flooring - Sound Dampening & Vinyl Install (4122 SF)" at bounding box center [399, 301] width 284 height 14
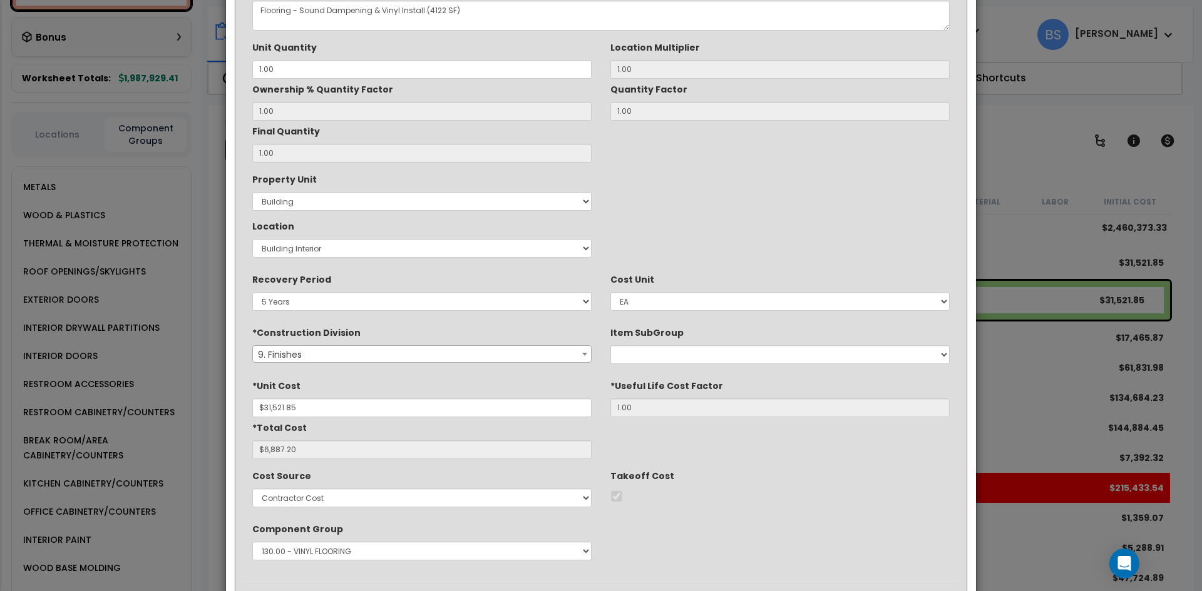
scroll to position [125, 0]
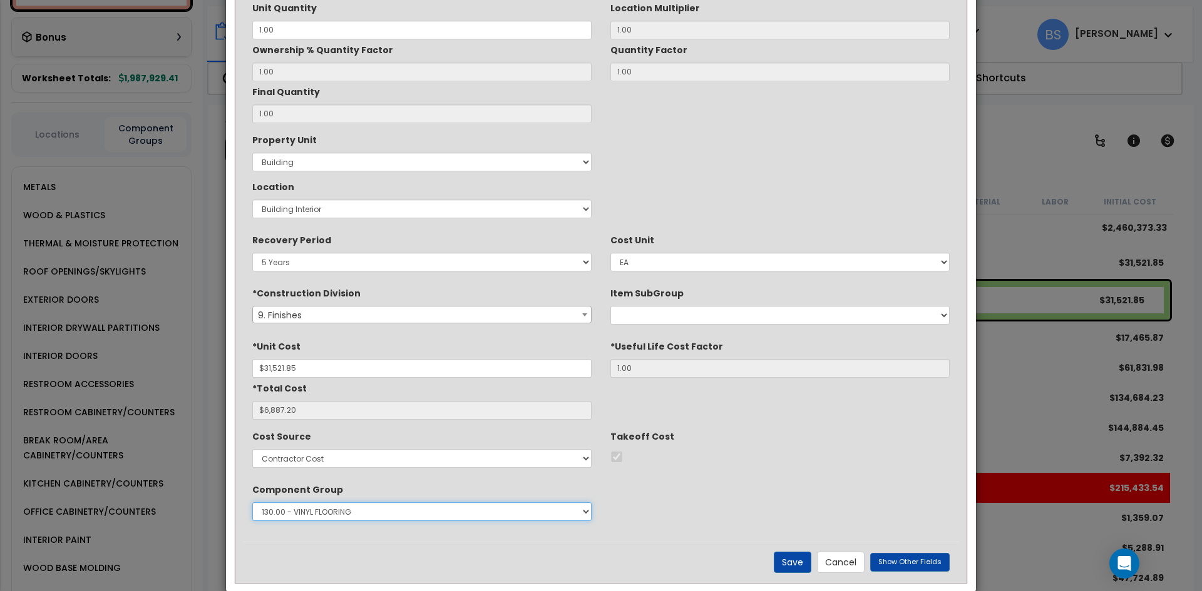
click at [345, 514] on select "Select 1.00 - LAND 2.00 - GENERAL REQUIREMENTS 3.00 - BUILDING-RELATED SITEWORK…" at bounding box center [421, 512] width 339 height 19
select select "15706"
click at [252, 503] on select "Select 1.00 - LAND 2.00 - GENERAL REQUIREMENTS 3.00 - BUILDING-RELATED SITEWORK…" at bounding box center [421, 512] width 339 height 19
click at [795, 564] on button "Save" at bounding box center [793, 562] width 38 height 21
type input "31521.85"
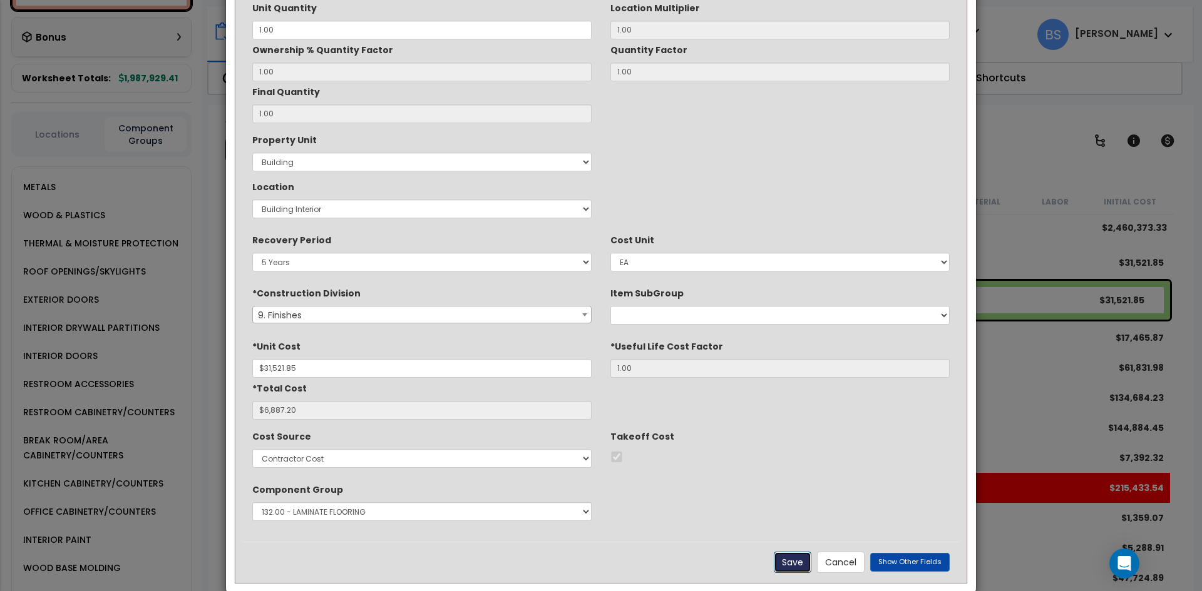
type input "6887.20"
checkbox input "true"
click at [857, 566] on button "Cancel" at bounding box center [841, 562] width 48 height 21
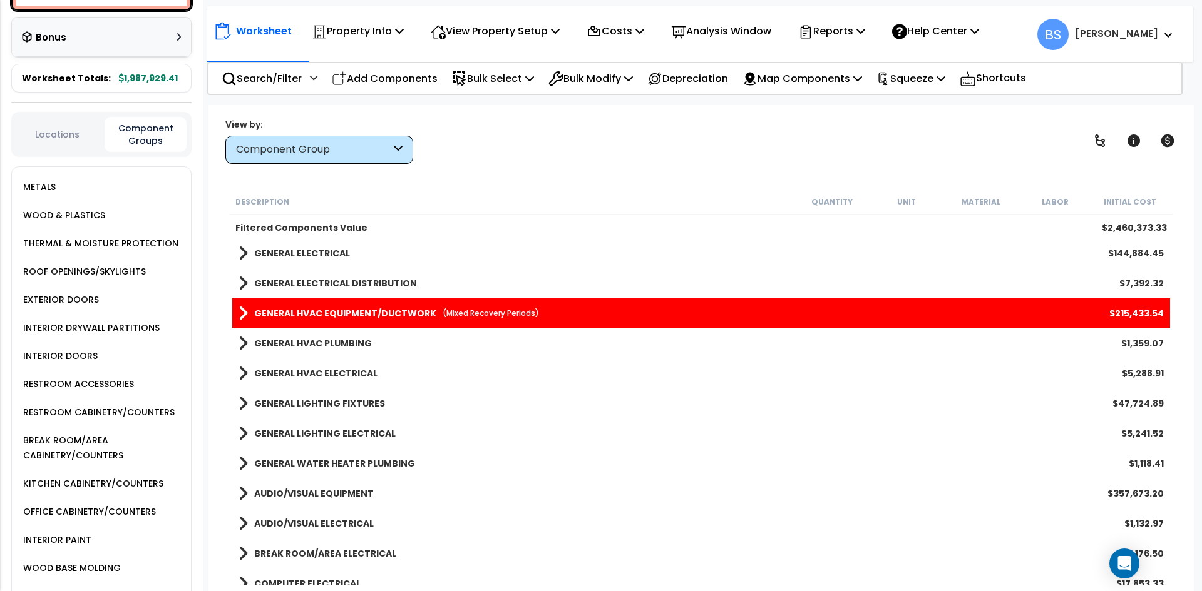
scroll to position [563, 0]
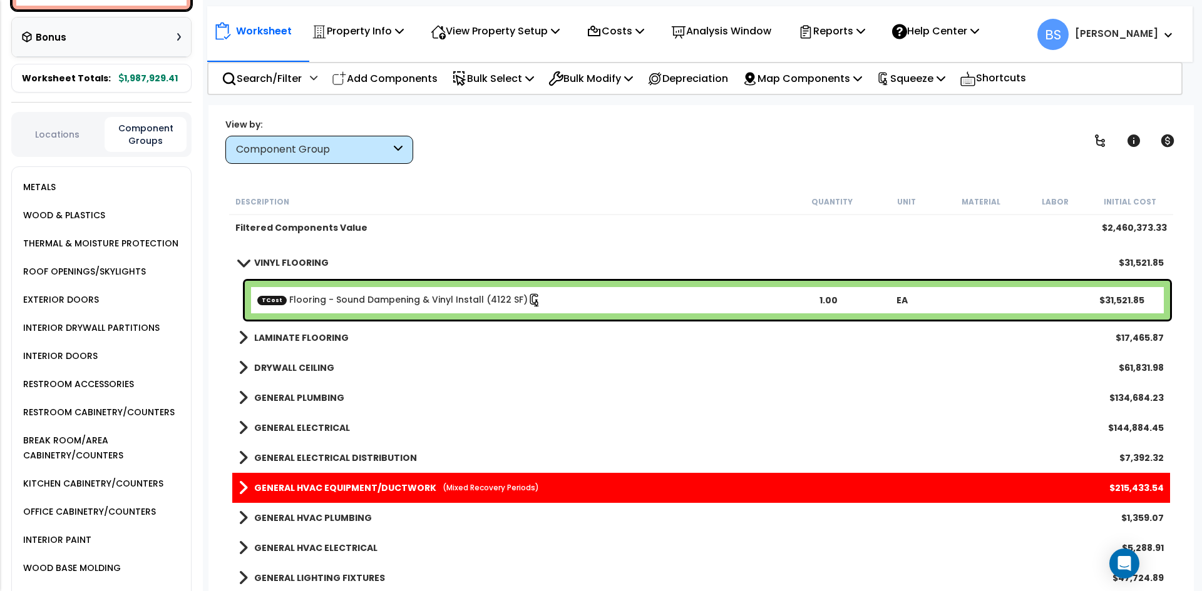
click at [297, 343] on b "LAMINATE FLOORING" at bounding box center [301, 338] width 95 height 13
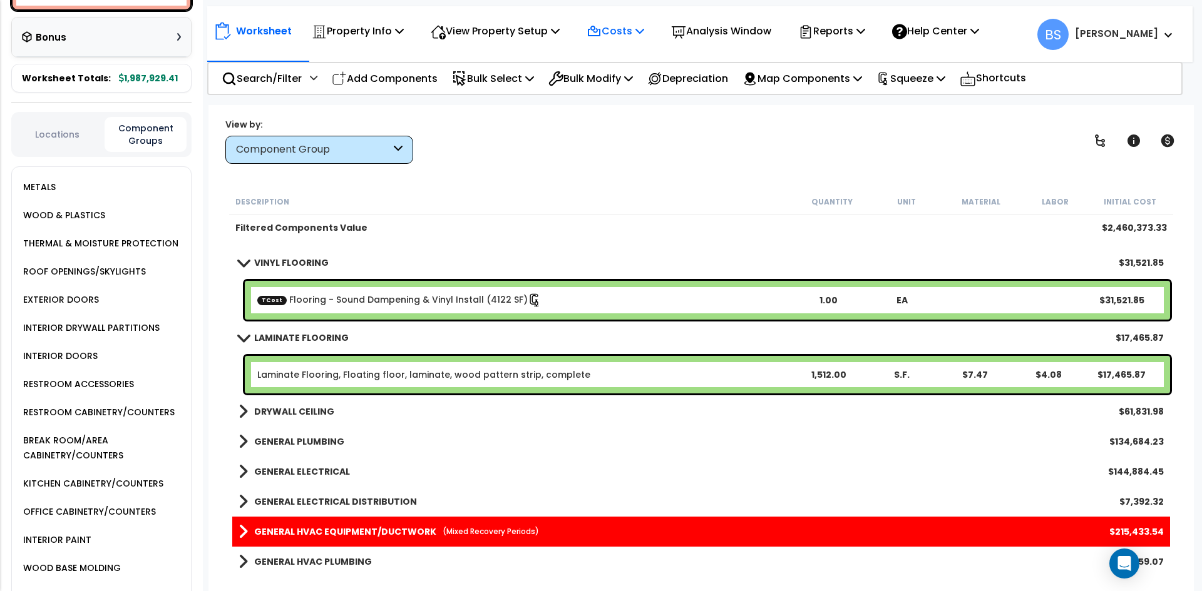
click at [627, 38] on p "Costs" at bounding box center [615, 31] width 58 height 17
click at [625, 89] on link "Direct Costs" at bounding box center [642, 85] width 124 height 25
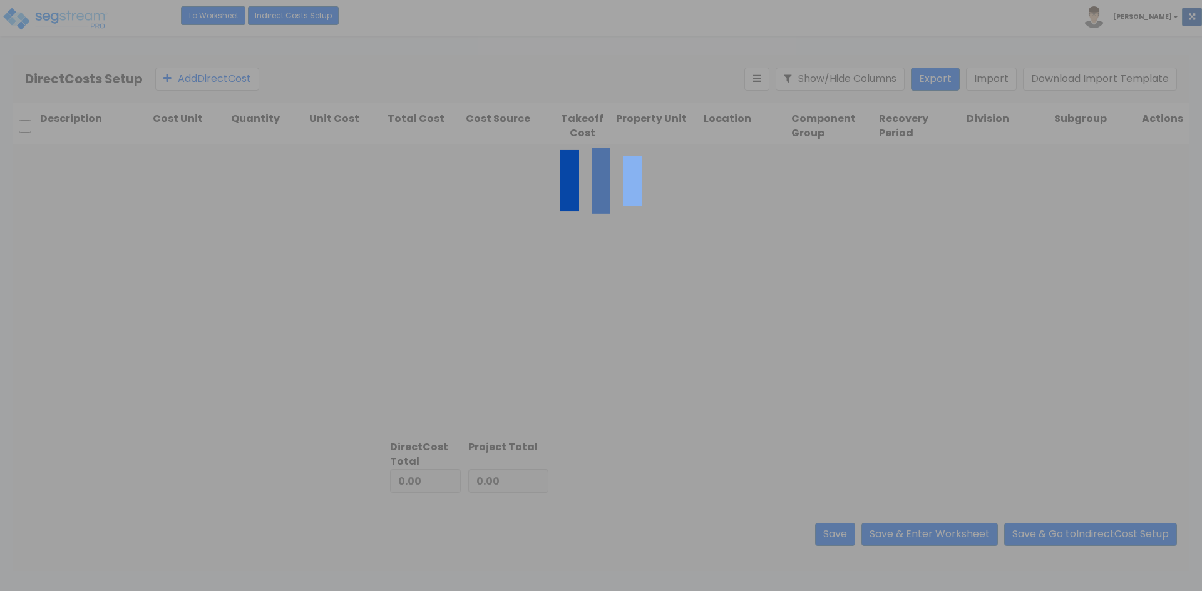
type input "198,573.76"
type input "1,789,355.65"
type input "1,987,929.41"
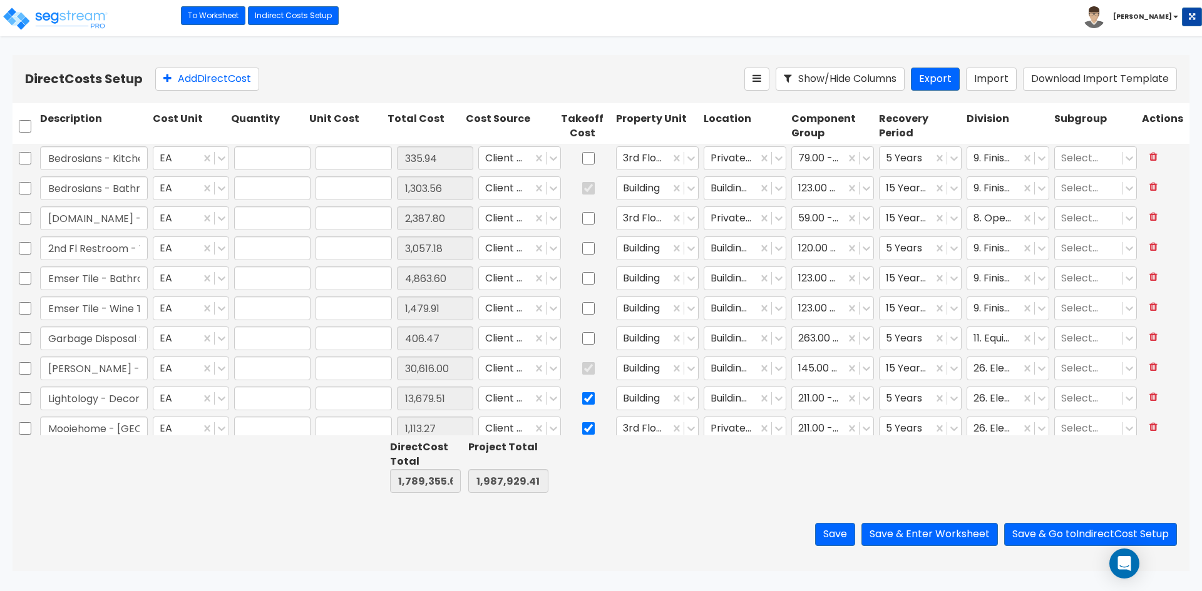
type input "1.00"
type input "335.94"
type input "1.00"
type input "1,303.56"
type input "1.00"
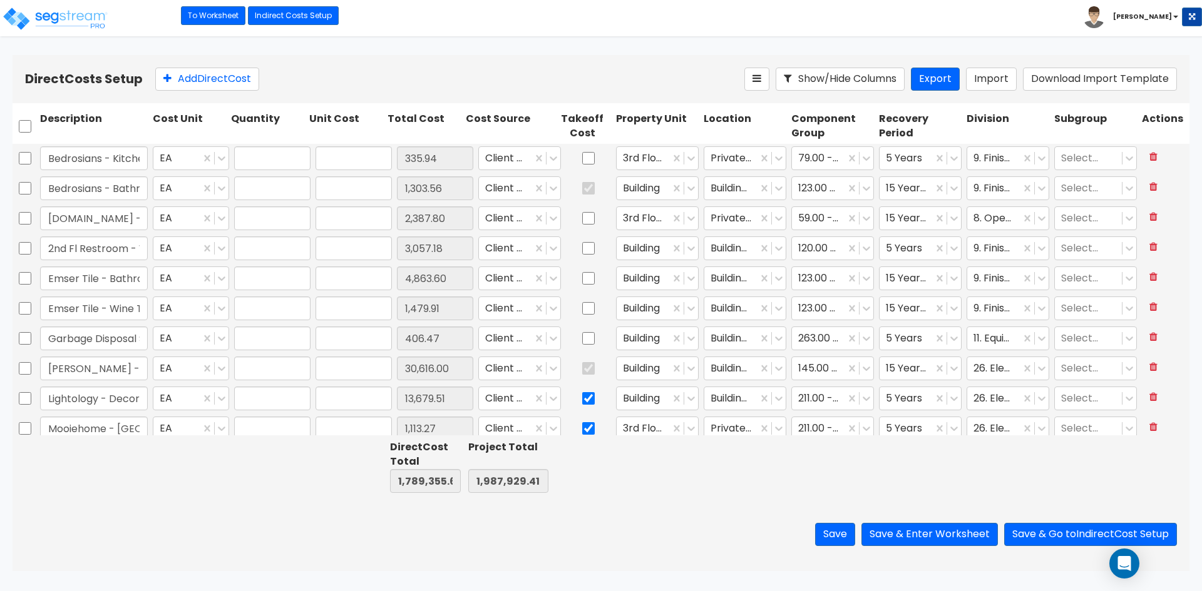
type input "2,387.80"
type input "1.00"
type input "3,057.18"
type input "1.00"
type input "4,863.60"
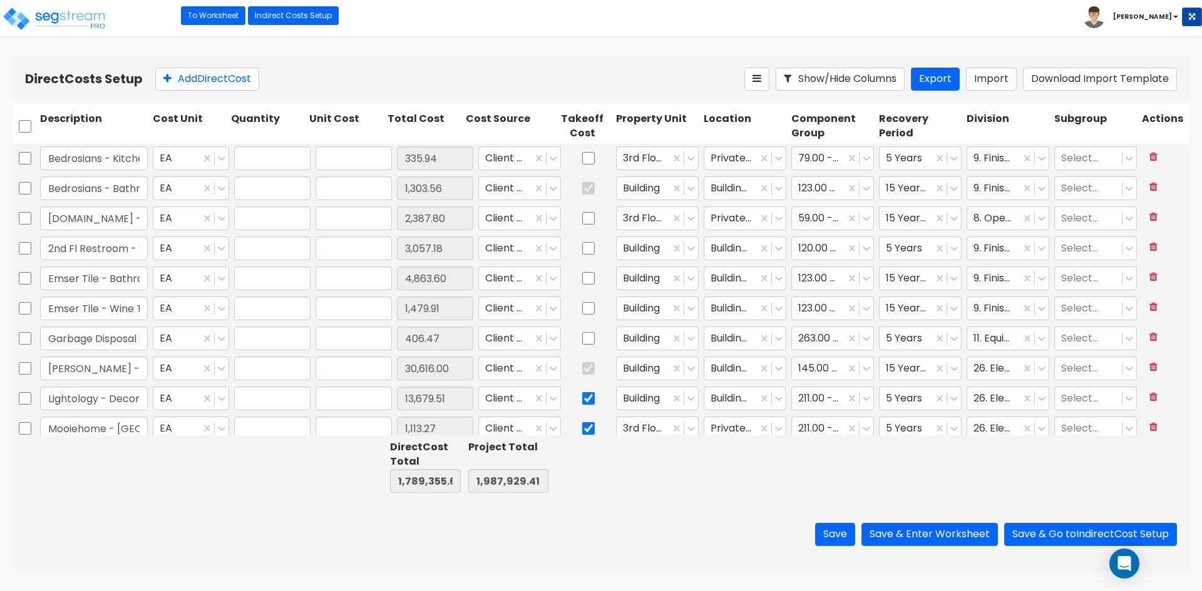
type input "1.00"
type input "1,479.91"
type input "1.00"
type input "406.47"
type input "1.00"
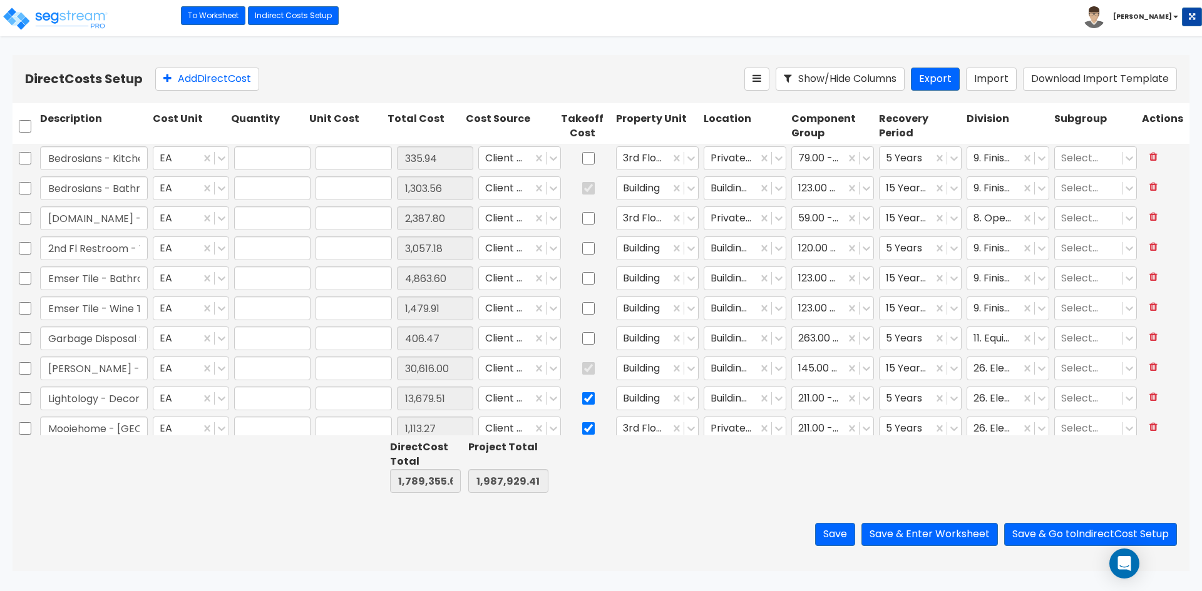
type input "30,616.00"
type input "1.00"
type input "13,679.51"
type input "1.00"
type input "1,113.27"
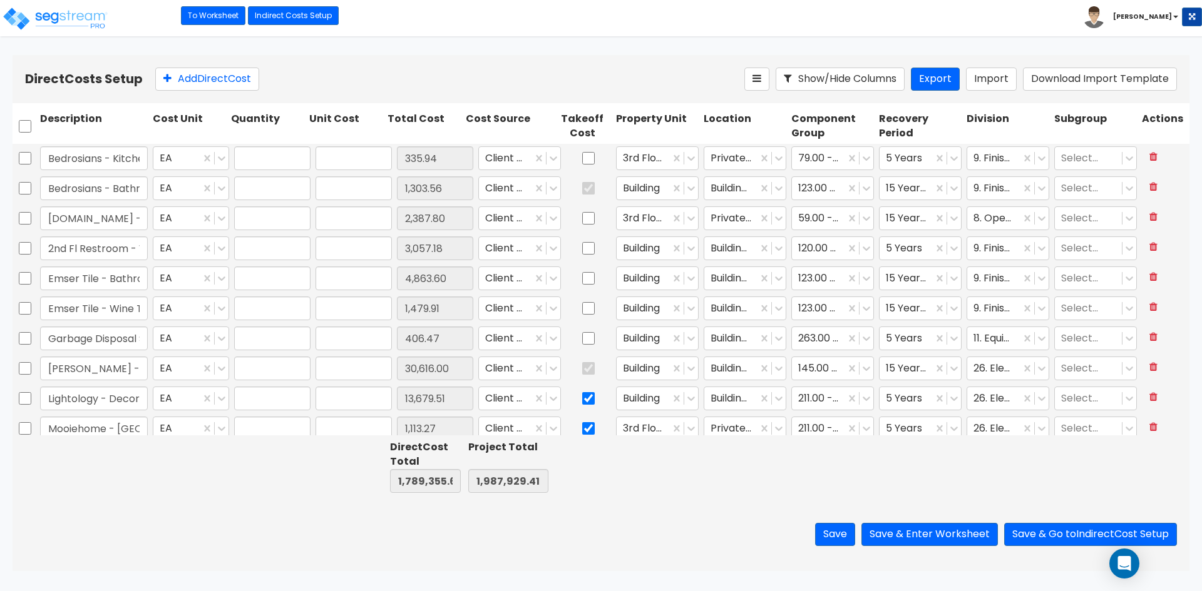
type input "1.00"
type input "1,881.21"
type input "1.00"
type input "3,762.42"
type input "1.00"
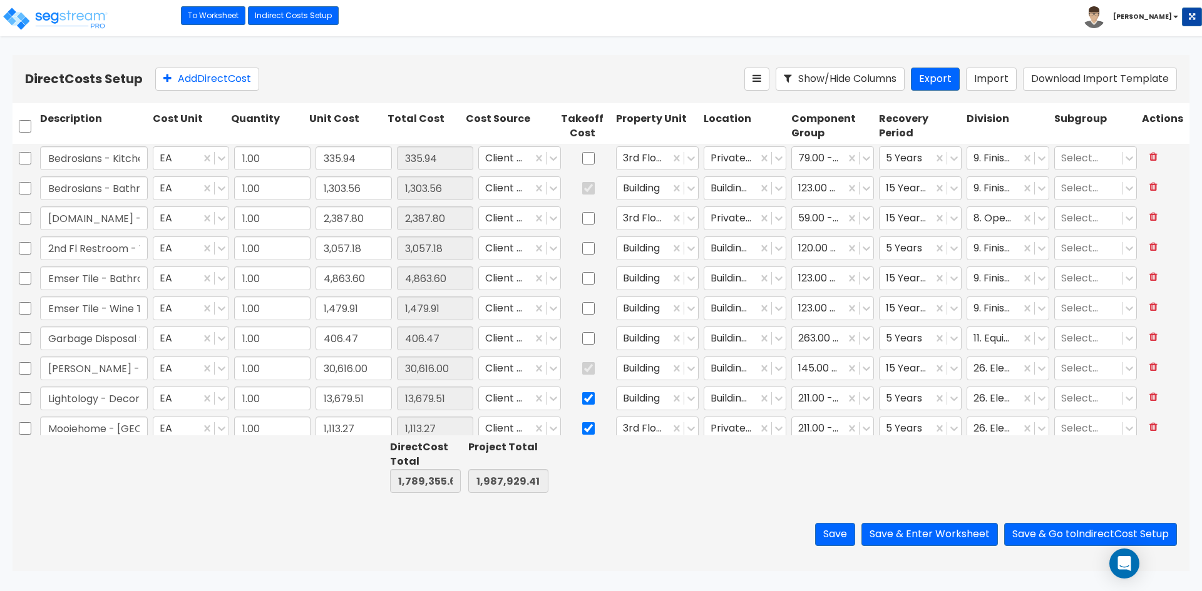
type input "10,002.69"
type input "1.00"
type input "7,740.93"
type input "1.00"
type input "20,342.46"
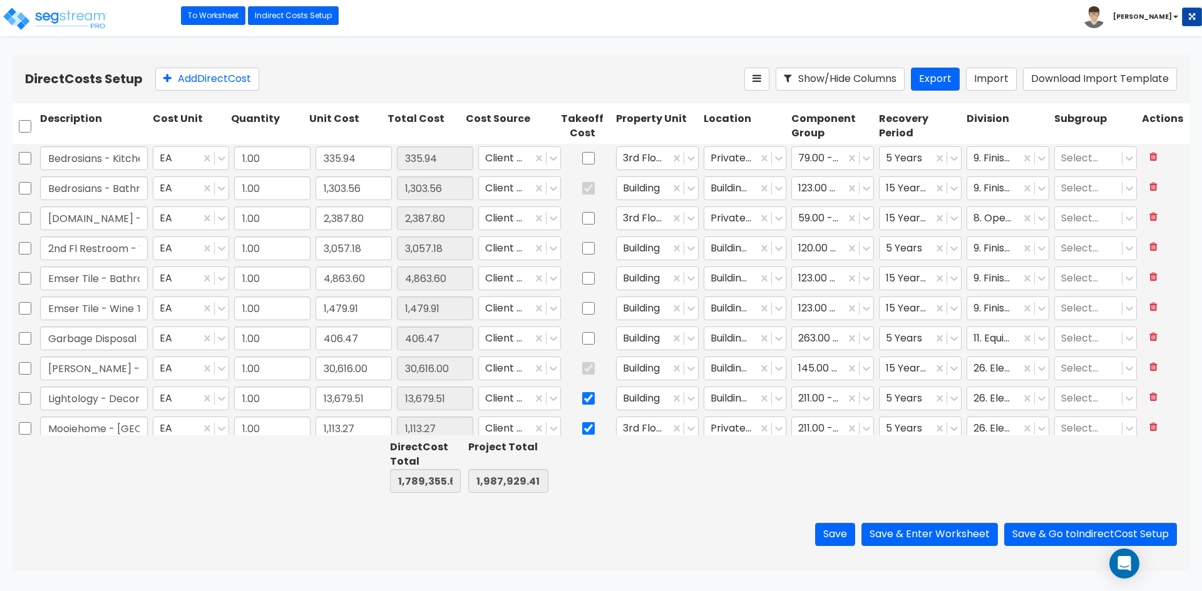
type input "1.00"
type input "1,231.87"
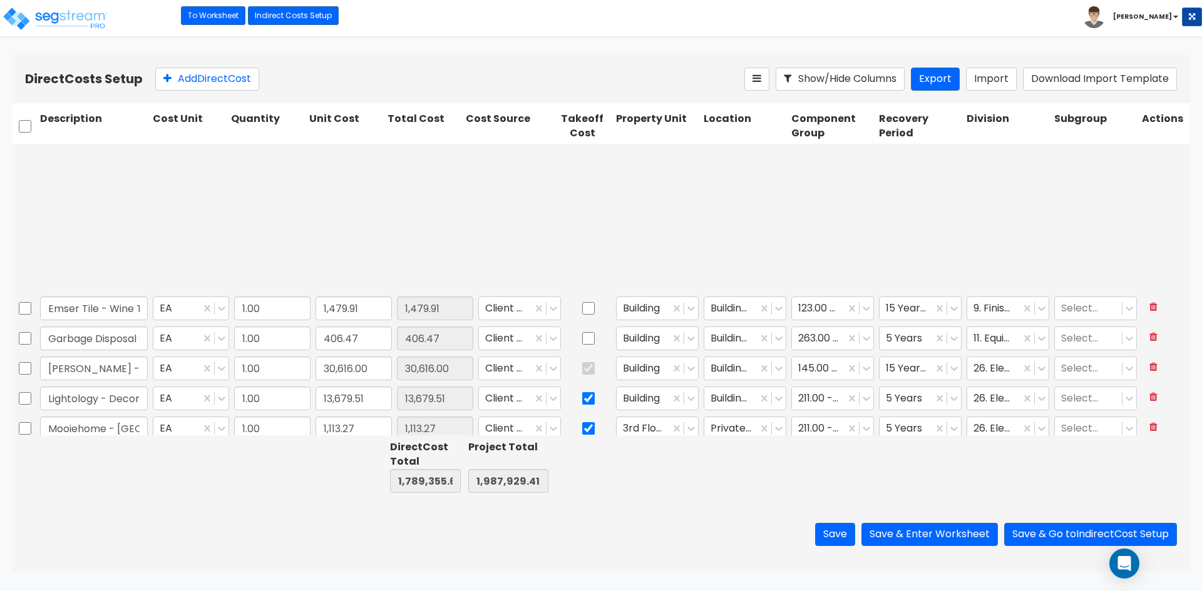
type input "1.00"
type input "8,414.42"
type input "1.00"
type input "1,568.92"
type input "1.00"
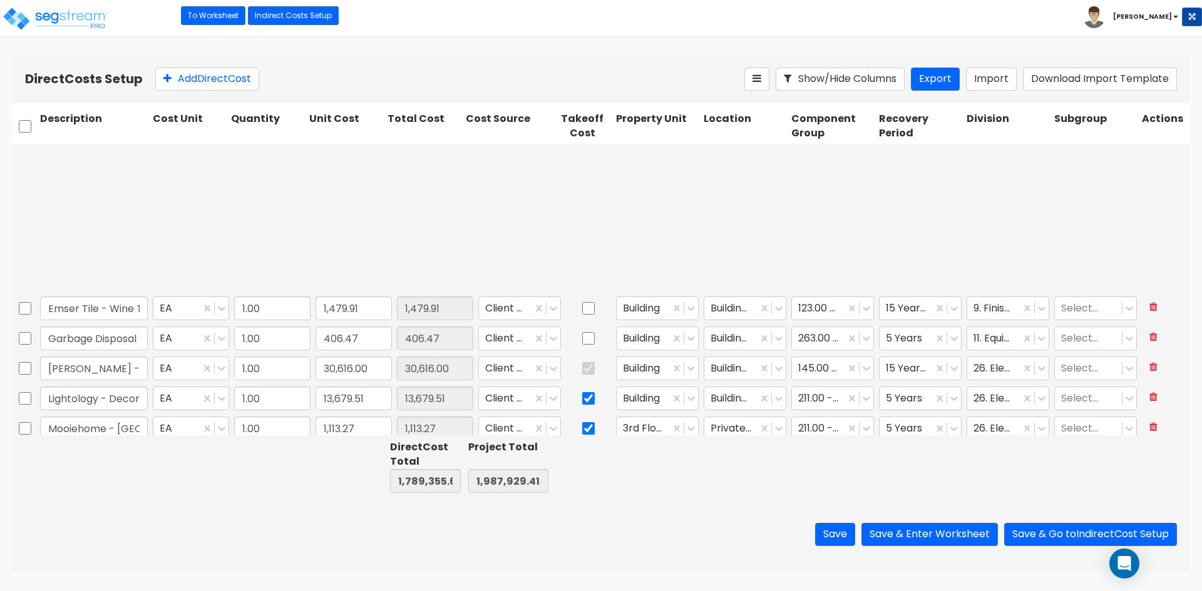
type input "169,672.28"
type input "1.00"
type input "188,000.92"
type input "1.00"
type input "50,988.50"
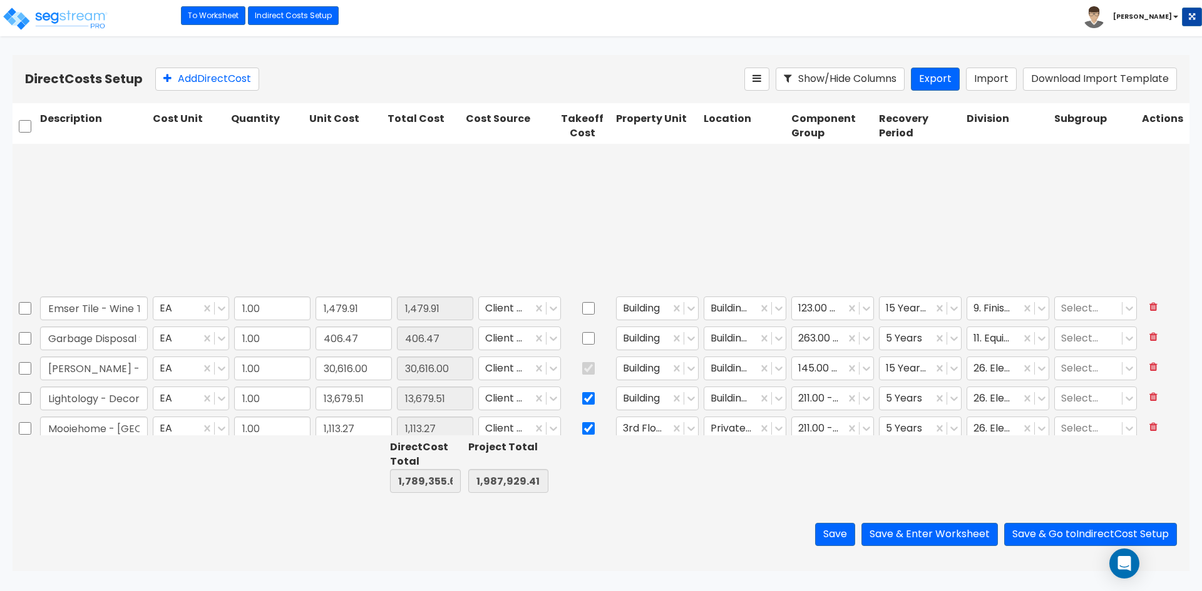
type input "1.00"
type input "59,750.00"
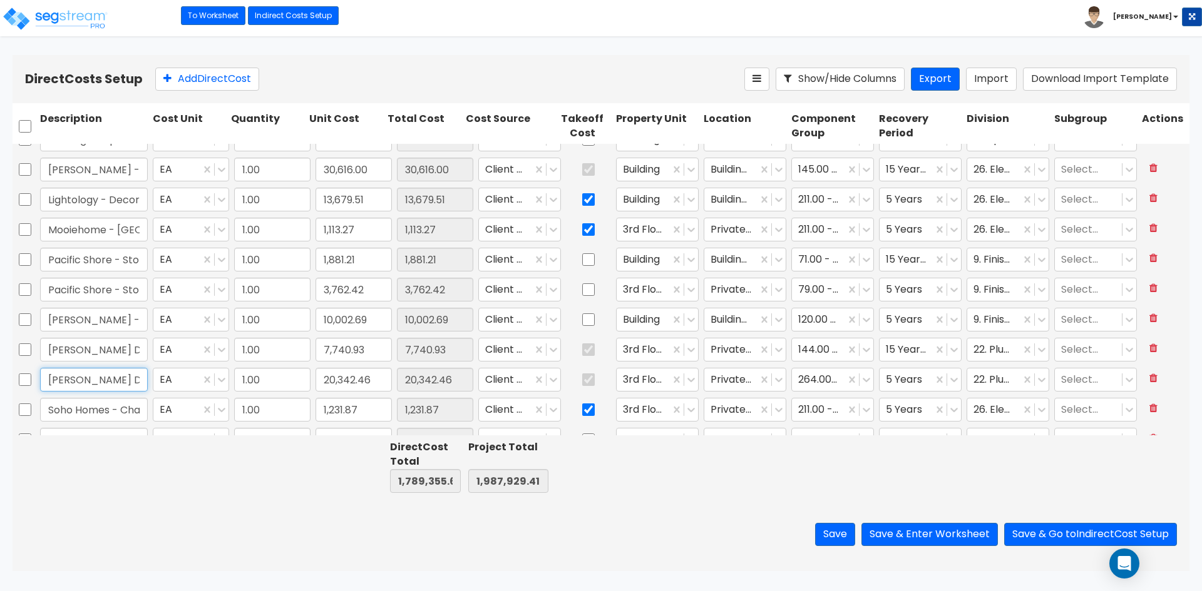
click at [105, 377] on input "[PERSON_NAME] Diamond - Kitchenette Fixtures" at bounding box center [94, 380] width 108 height 24
type input "1.00"
type input "33,148.00"
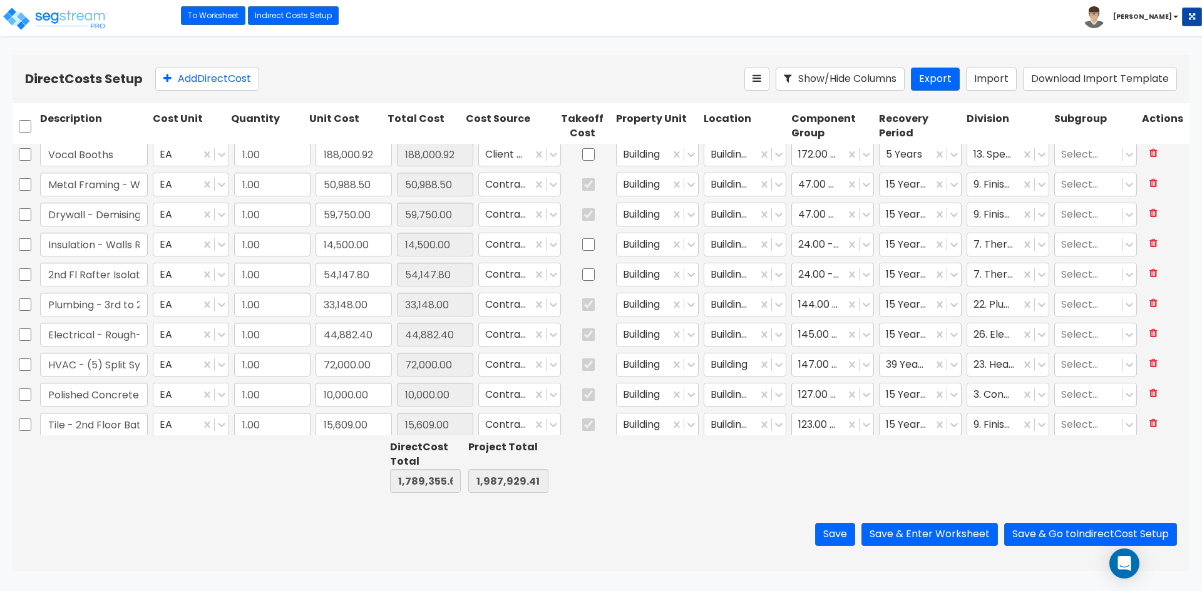
type input "1.00"
type input "3,360.00"
type input "1.00"
type input "1,568.92"
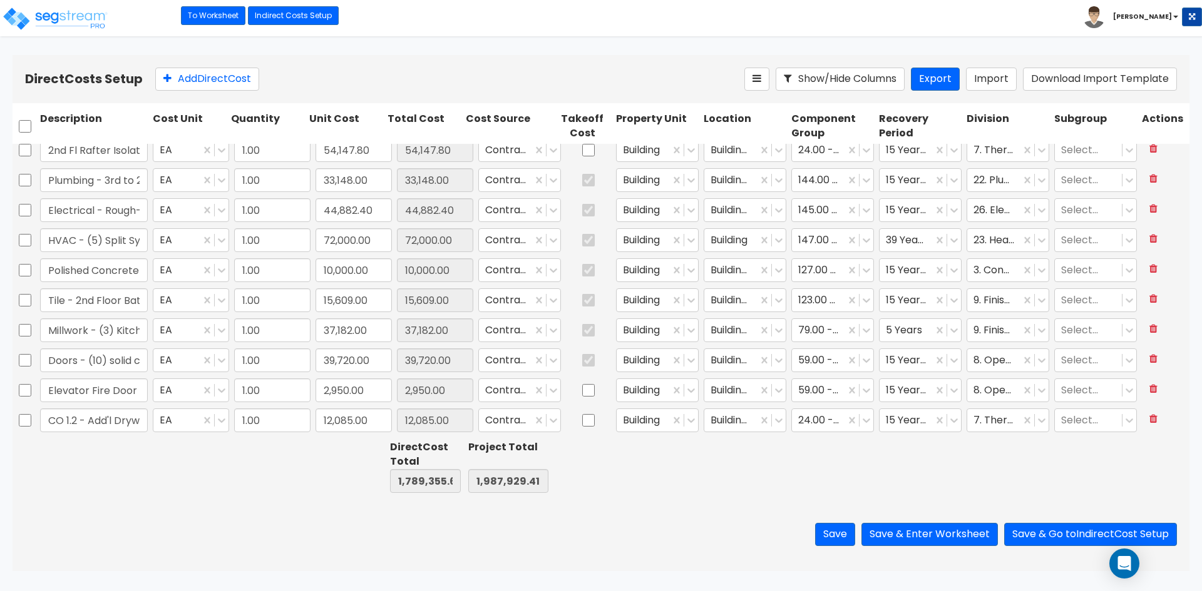
type input "1.00"
type input "1,047.00"
type input "1.00"
type input "54,147.80"
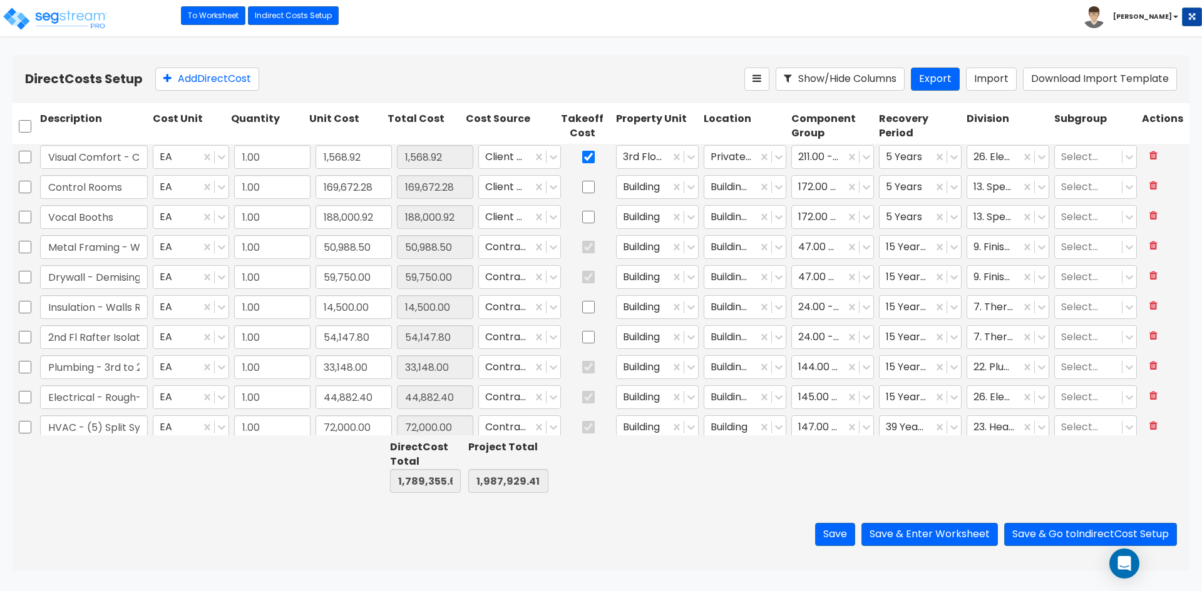
type input "1.00"
type input "20,342.46"
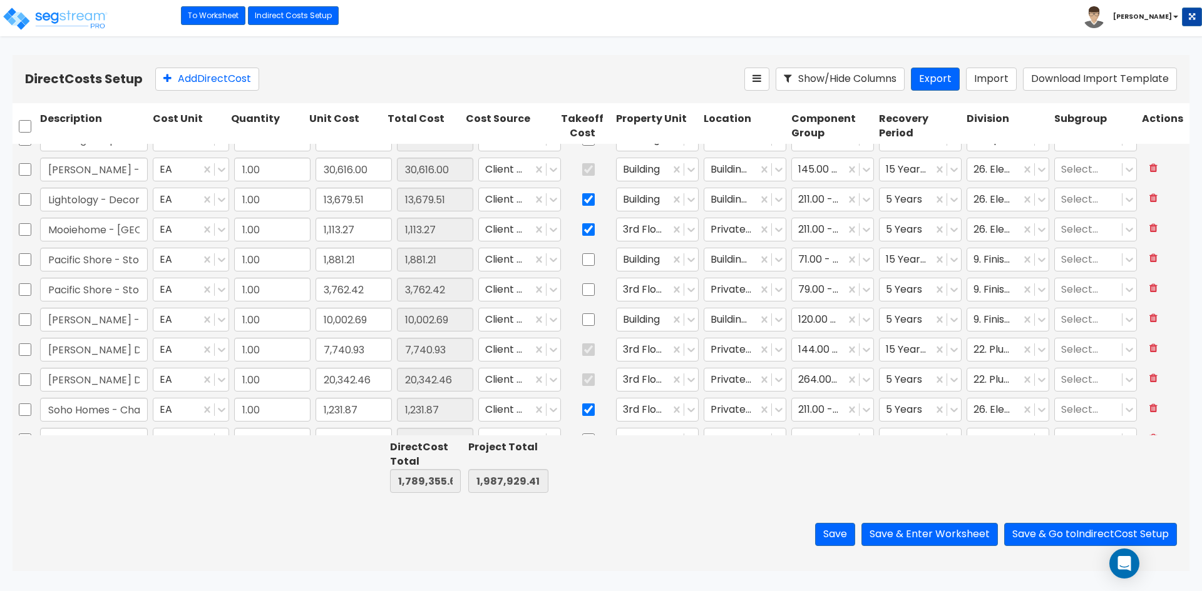
type input "1.00"
type input "4,863.60"
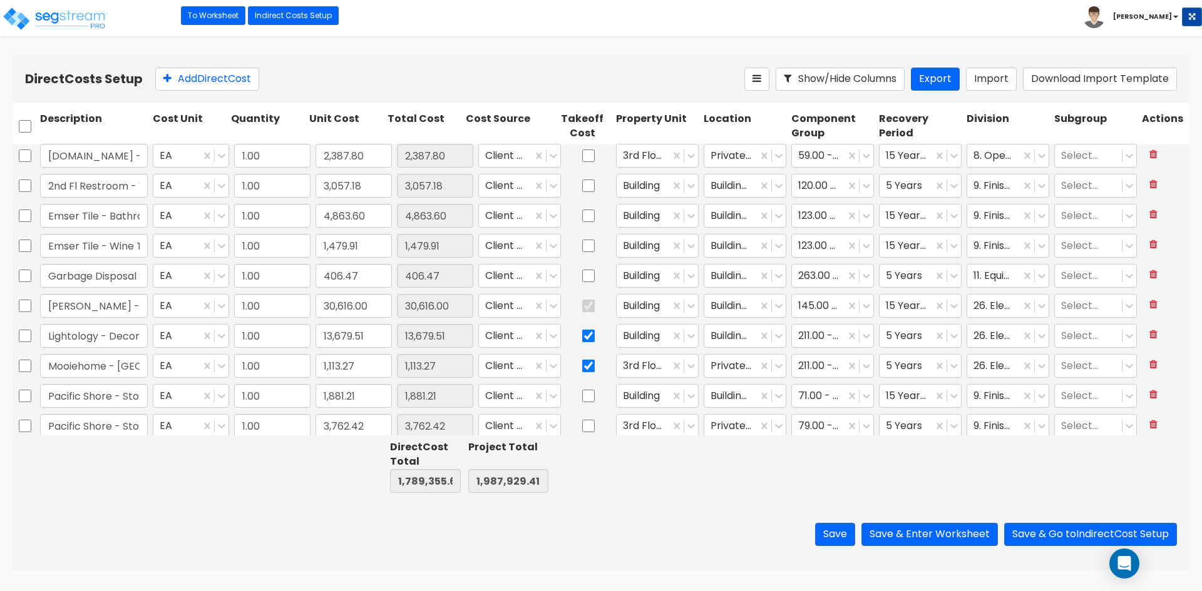
scroll to position [125, 0]
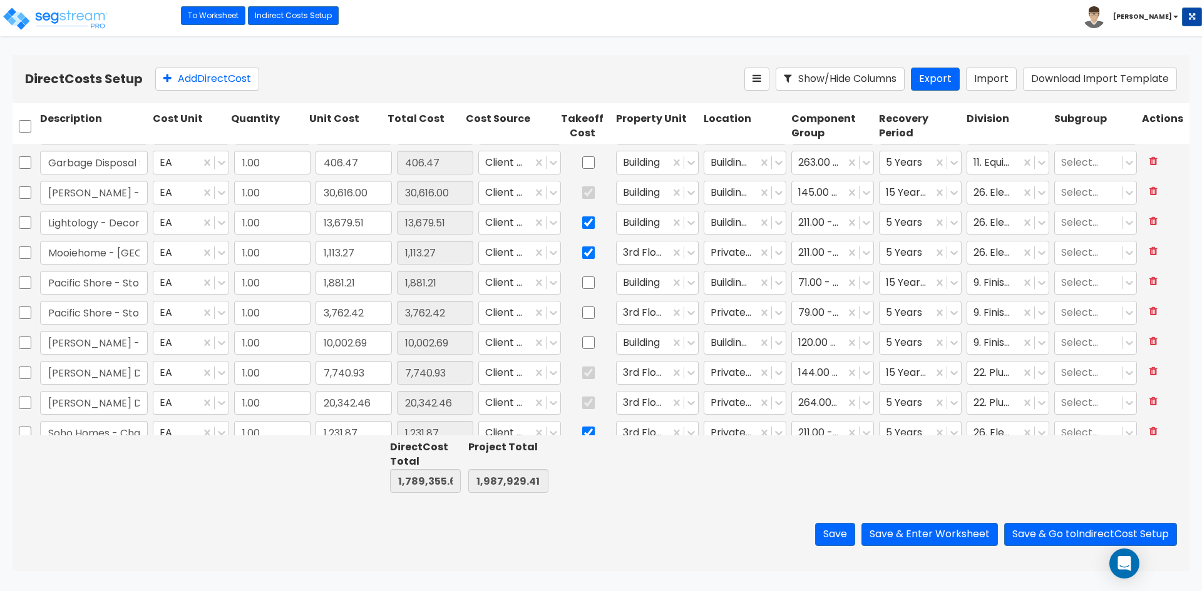
type input "1.00"
type input "59,750.00"
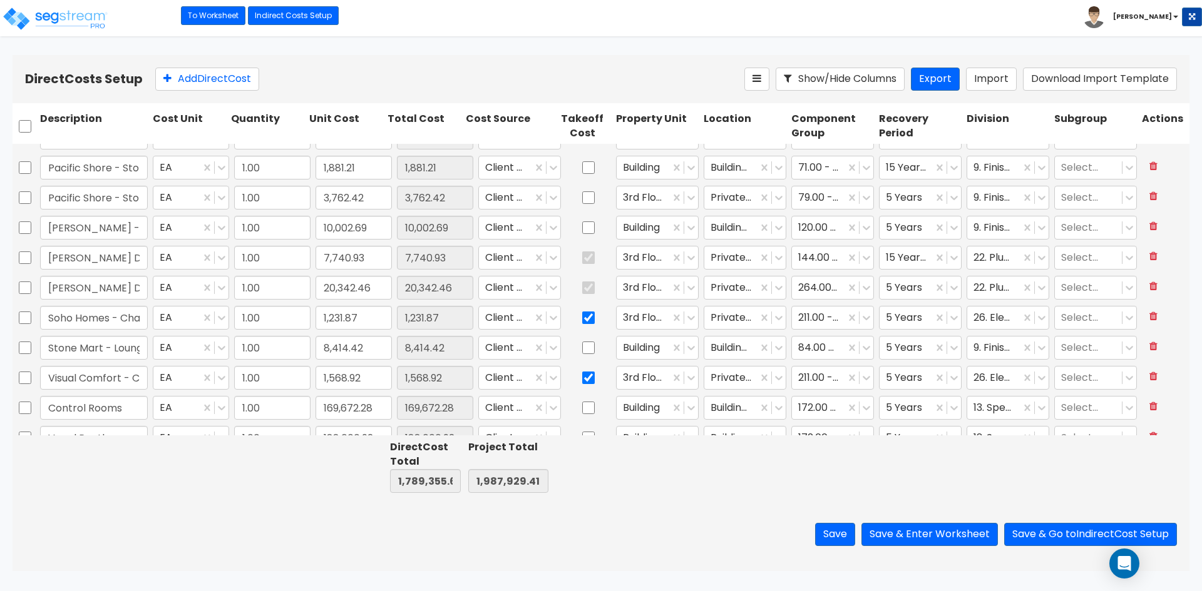
scroll to position [313, 0]
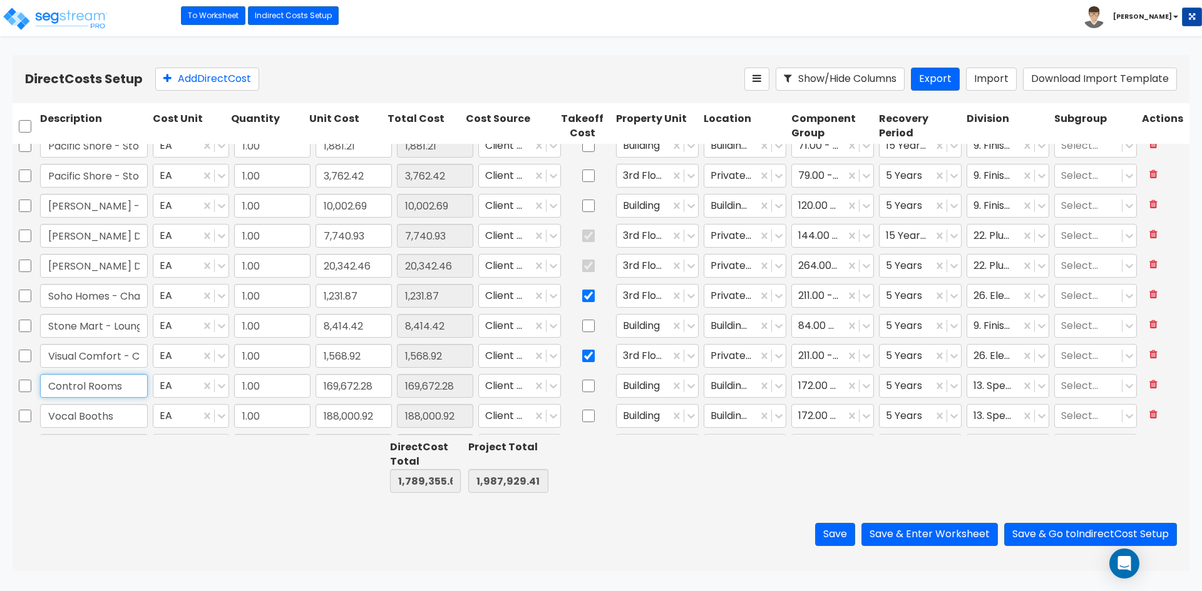
click at [126, 381] on input "Control Rooms" at bounding box center [94, 386] width 108 height 24
click at [582, 384] on input "checkbox" at bounding box center [588, 386] width 13 height 24
checkbox input "true"
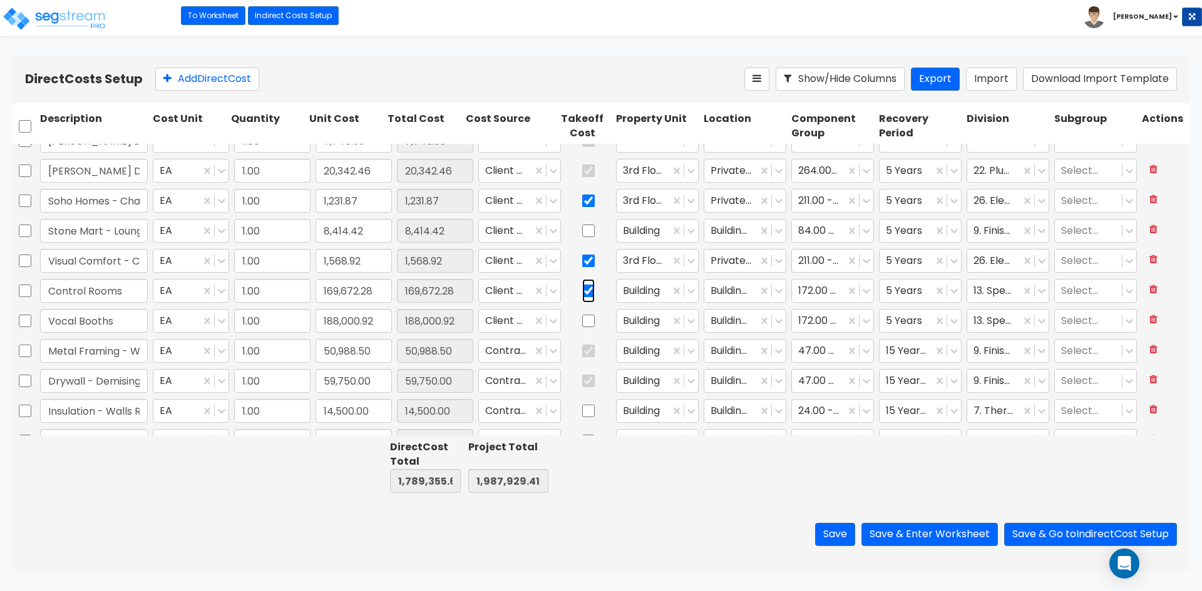
scroll to position [438, 0]
click at [582, 292] on input "checkbox" at bounding box center [588, 291] width 13 height 24
checkbox input "true"
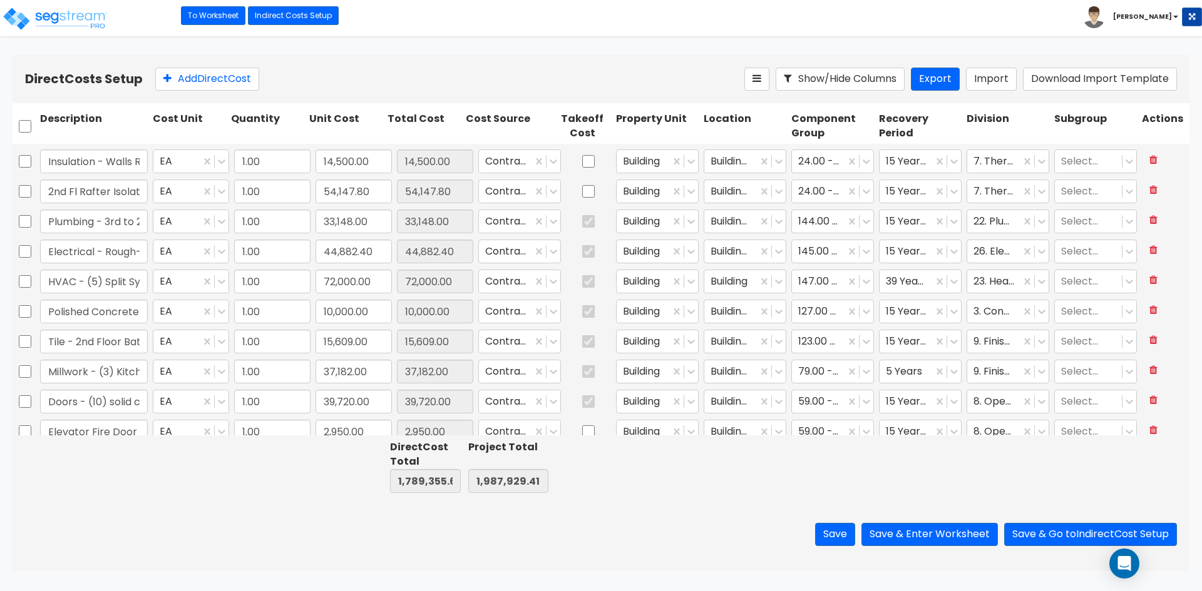
type input "1.00"
type input "8,000.00"
type input "1.00"
type input "50,988.50"
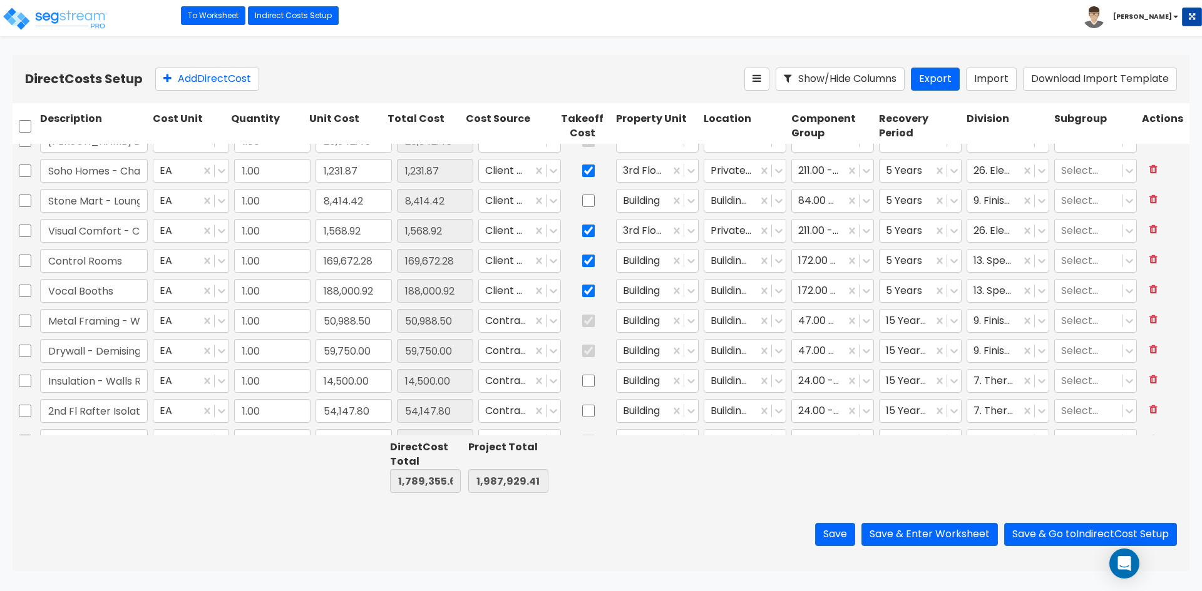
type input "1.00"
type input "1,881.21"
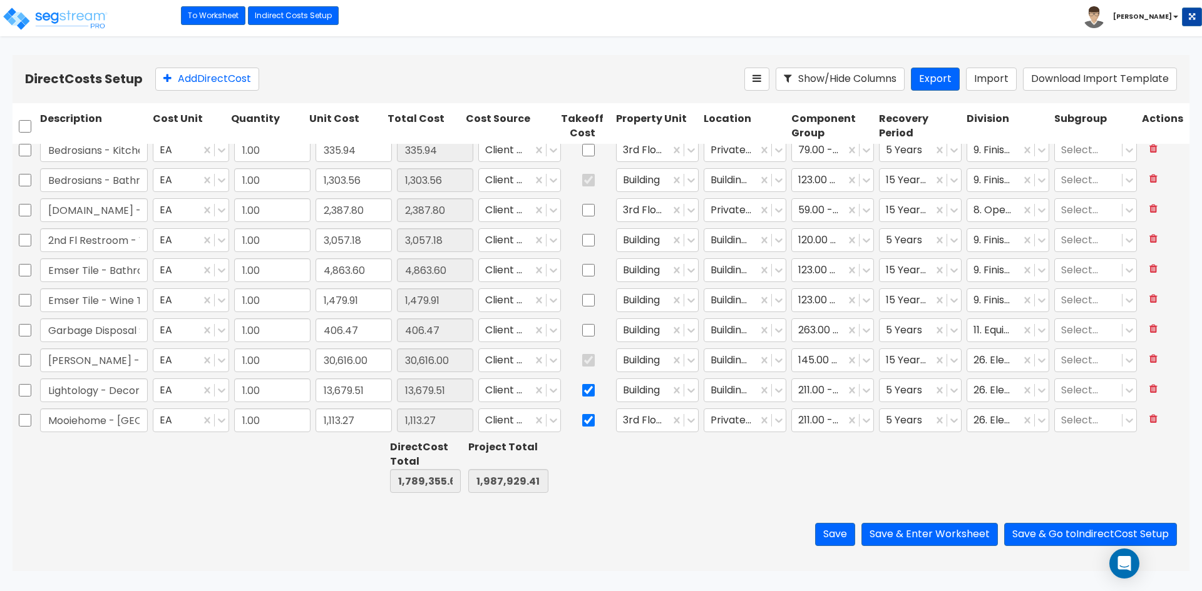
scroll to position [0, 0]
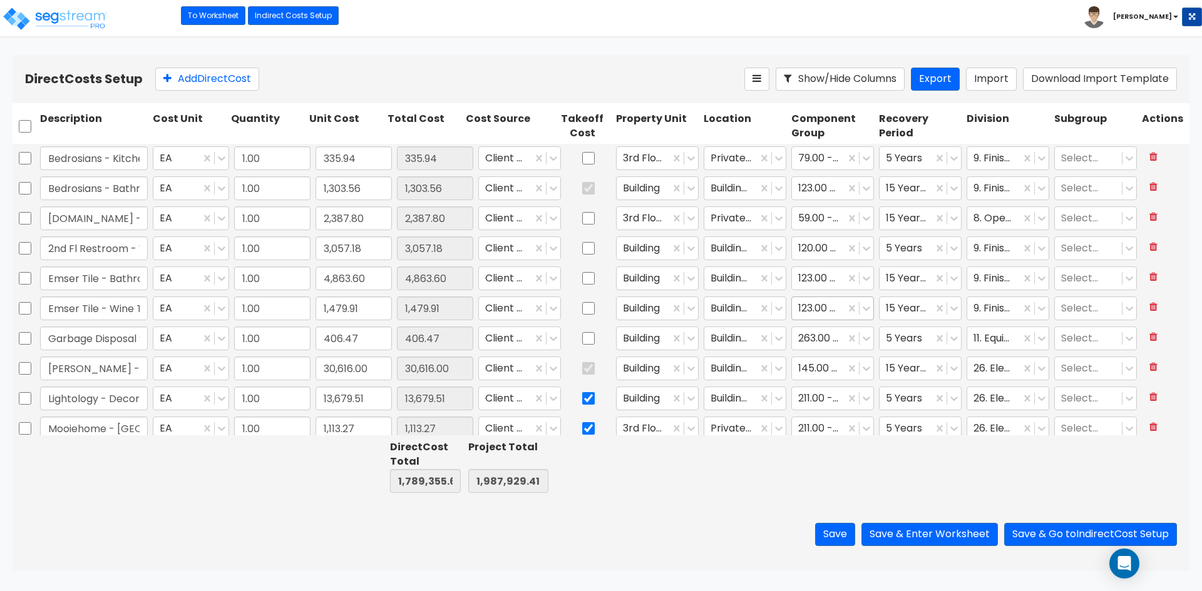
type input "1.00"
type input "8,414.42"
type input "1.00"
type input "169,672.28"
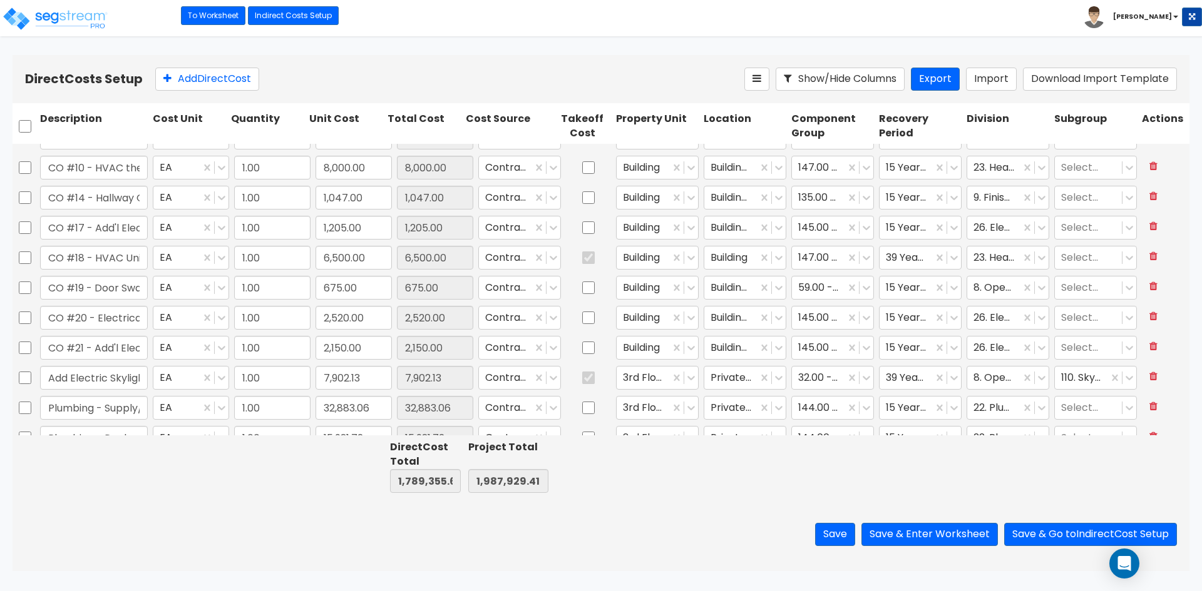
scroll to position [1126, 0]
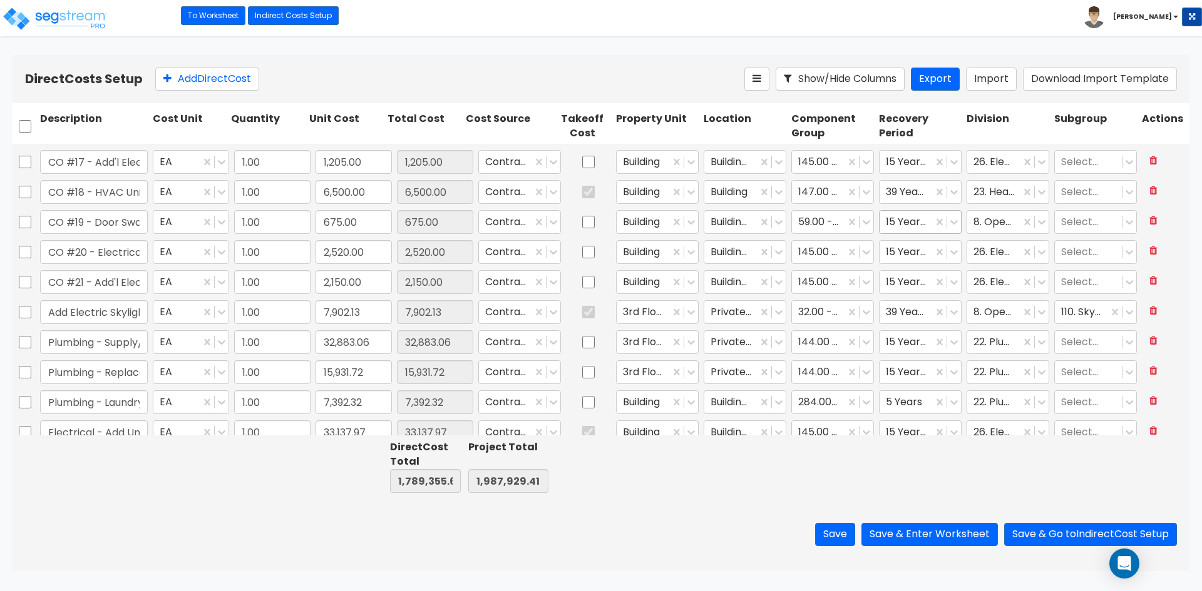
type input "1.00"
type input "32,806.59"
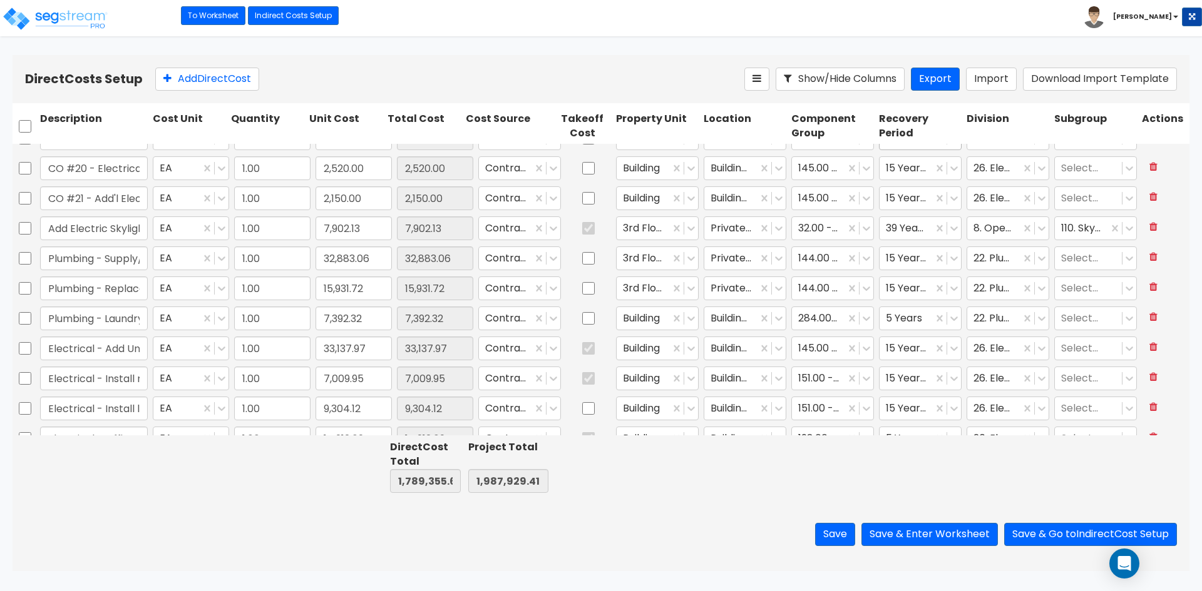
type input "1.00"
type input "4,562.84"
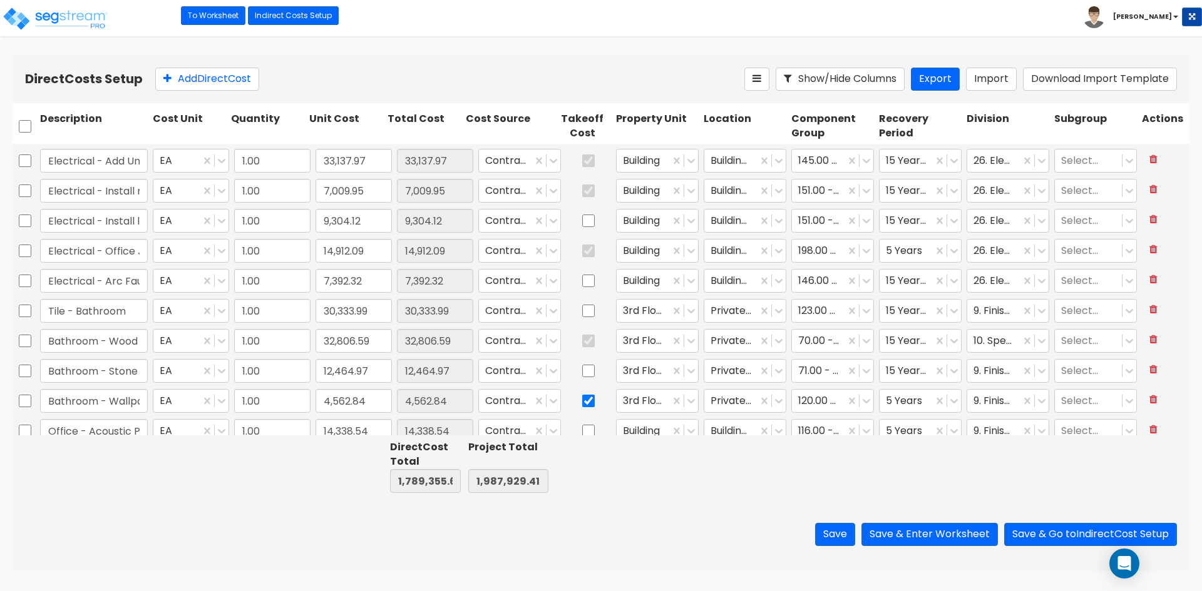
type input "1.00"
type input "89,458.49"
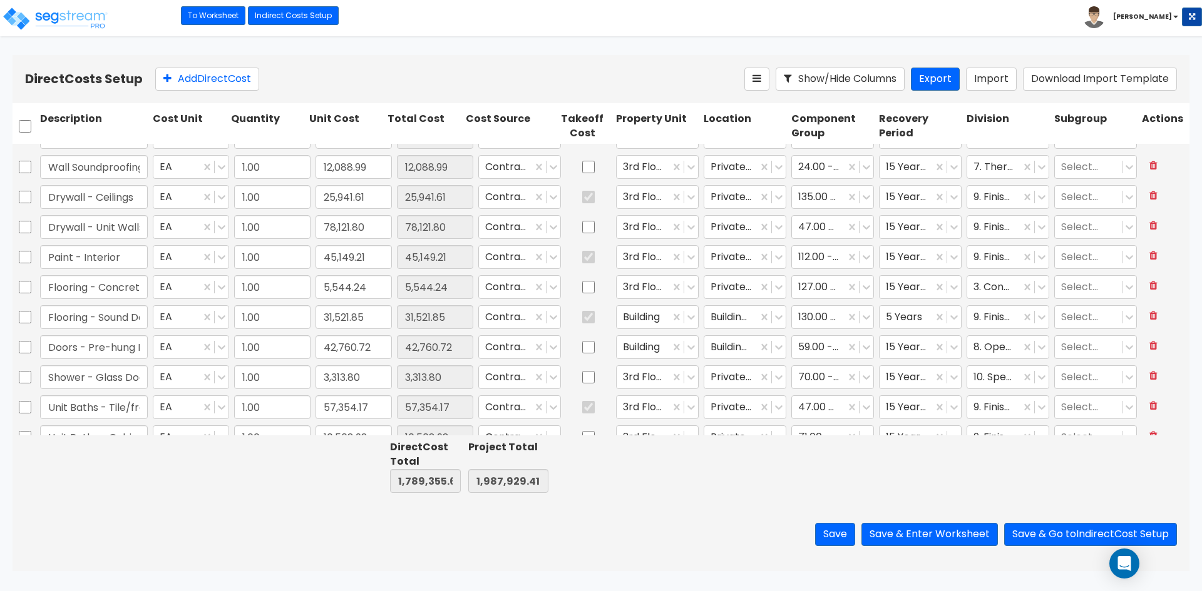
scroll to position [2003, 0]
click at [861, 287] on icon at bounding box center [866, 288] width 13 height 13
type input "lamin"
click at [845, 335] on div "132.00 - LAMINATE FLOORING" at bounding box center [823, 332] width 83 height 48
click at [797, 476] on div at bounding box center [833, 467] width 88 height 58
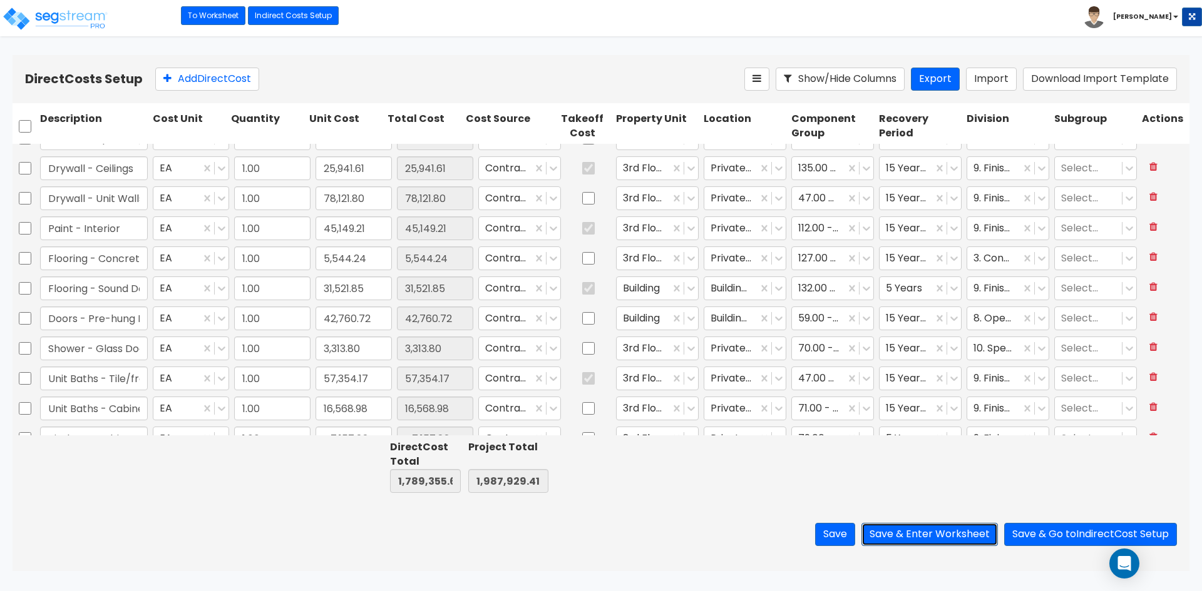
click at [931, 529] on button "Save & Enter Worksheet" at bounding box center [929, 534] width 136 height 23
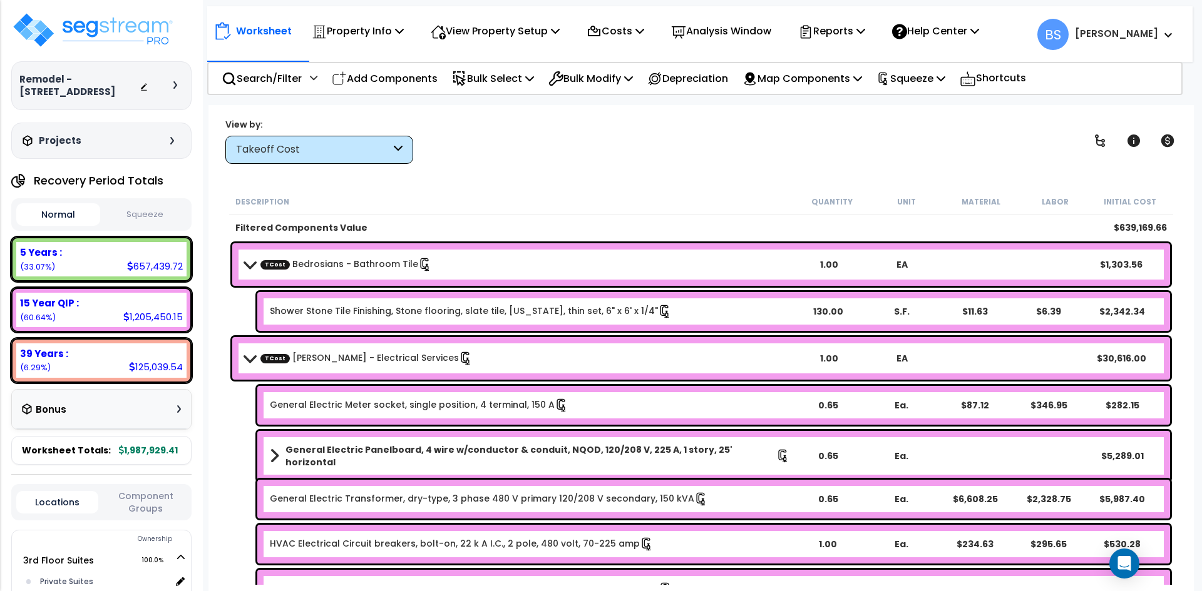
click at [329, 251] on div "TCost Bedrosians - Bathroom Tile 1.00 EA $1,303.56" at bounding box center [700, 264] width 937 height 43
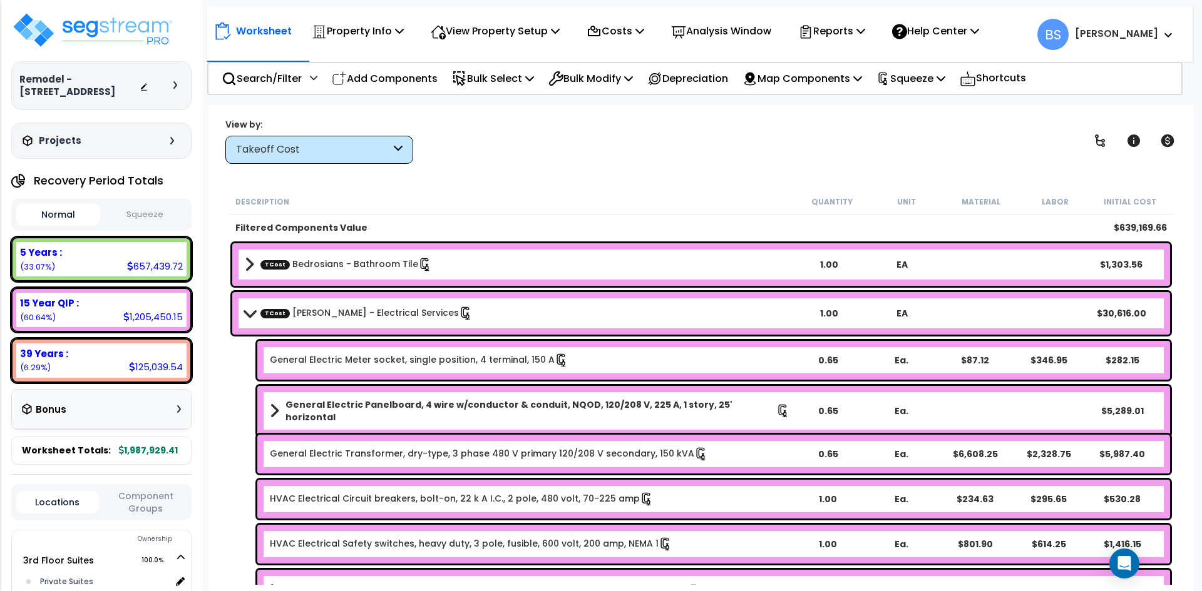
click at [305, 314] on link "TCost [PERSON_NAME] - Electrical Services" at bounding box center [366, 314] width 212 height 14
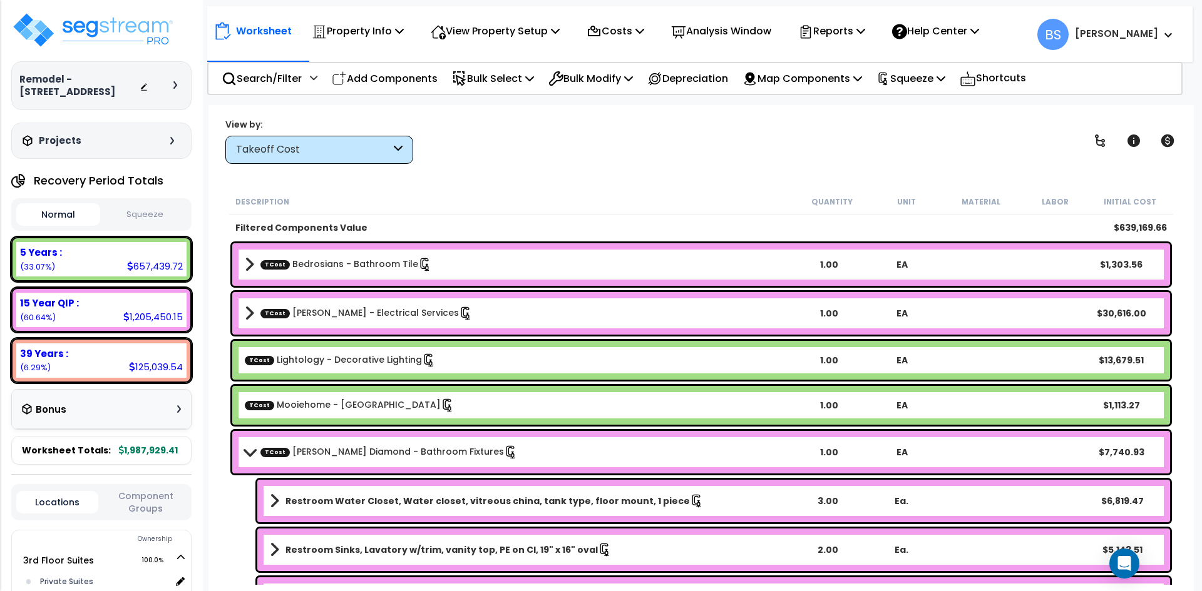
click at [294, 451] on link "TCost [PERSON_NAME] Diamond - Bathroom Fixtures" at bounding box center [388, 453] width 257 height 14
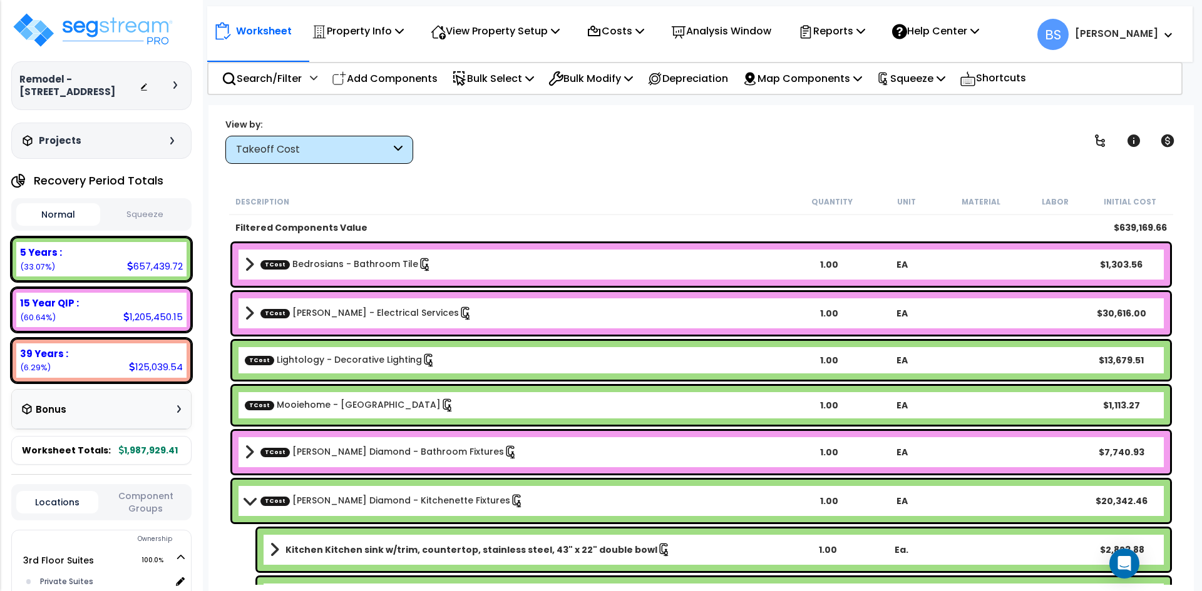
click at [488, 159] on div "View by: Takeoff Cost Takeoff Cost" at bounding box center [701, 141] width 960 height 46
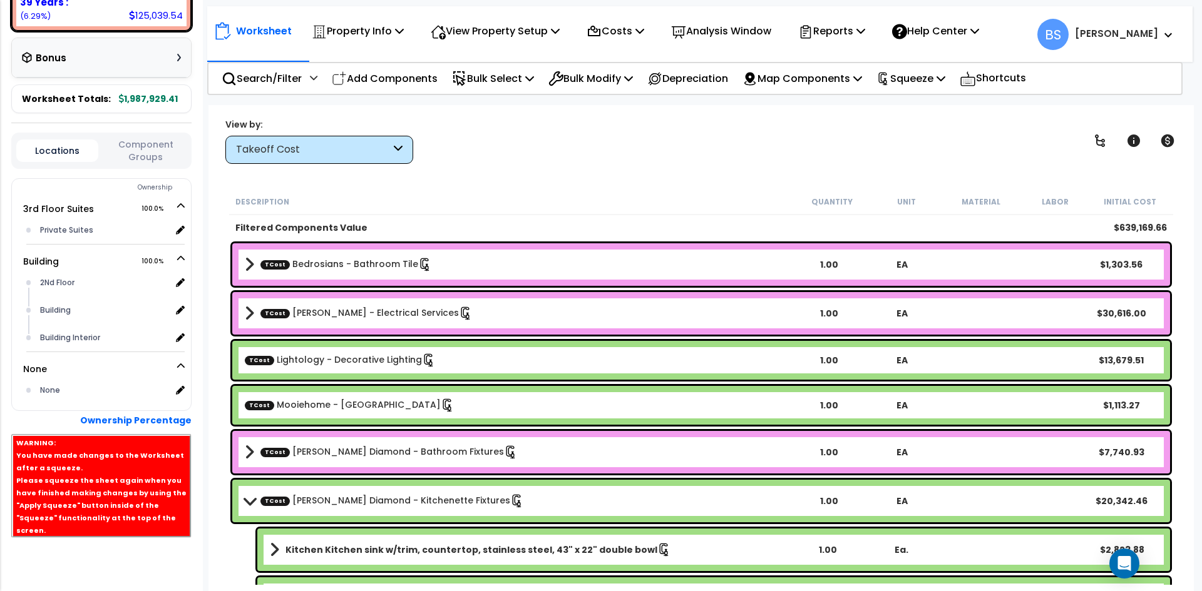
click at [170, 164] on button "Component Groups" at bounding box center [146, 151] width 82 height 26
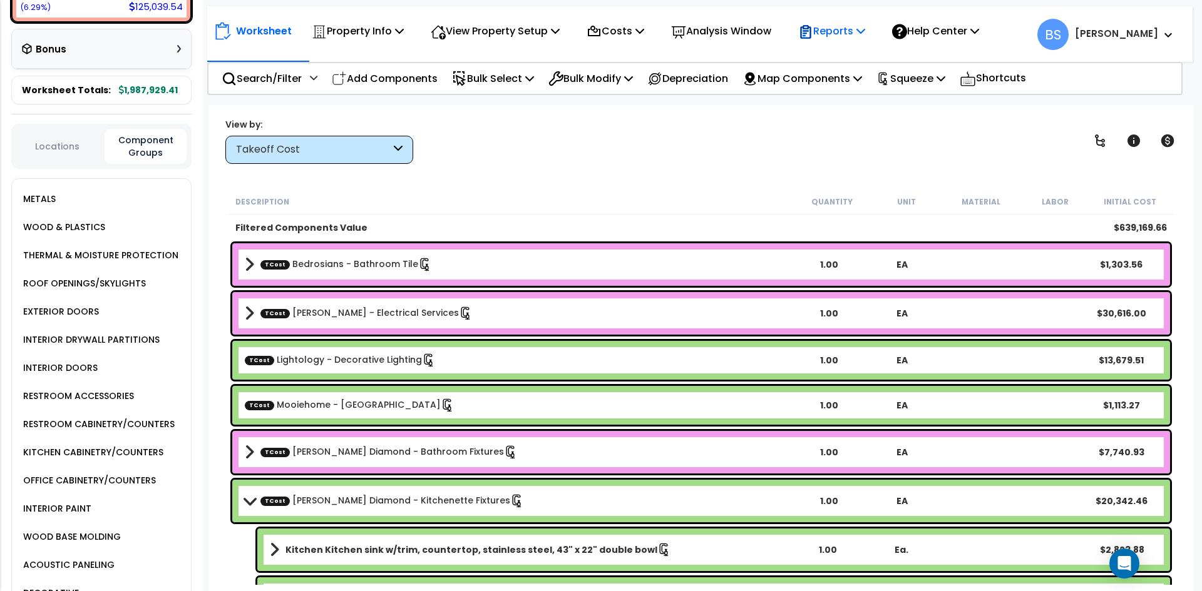
scroll to position [812, 0]
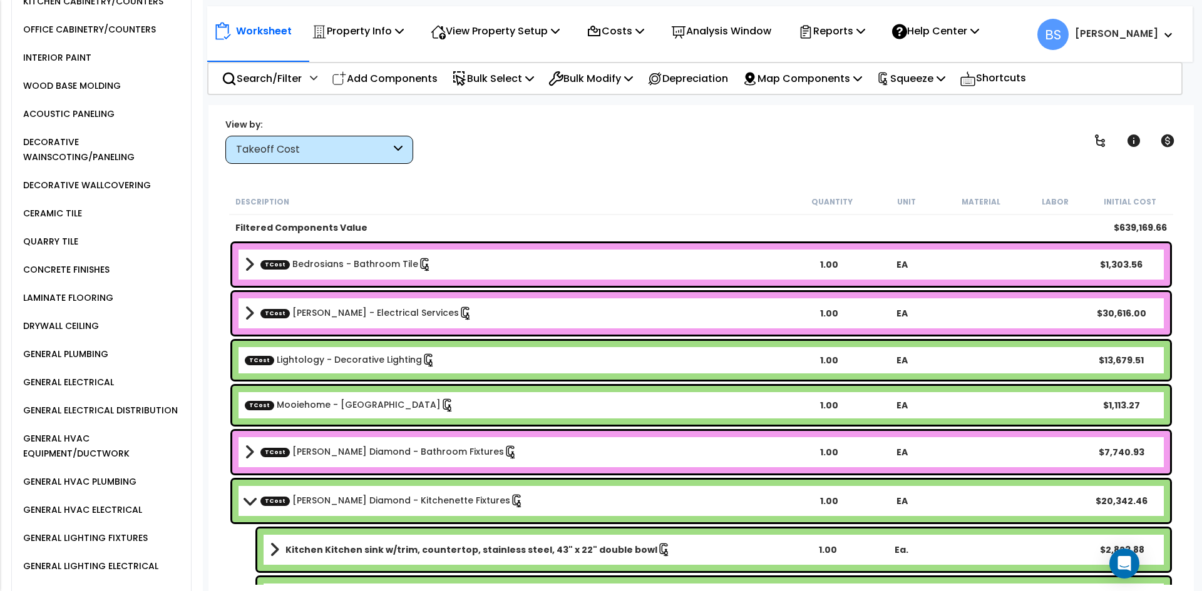
click at [92, 298] on div "LAMINATE FLOORING" at bounding box center [66, 297] width 93 height 15
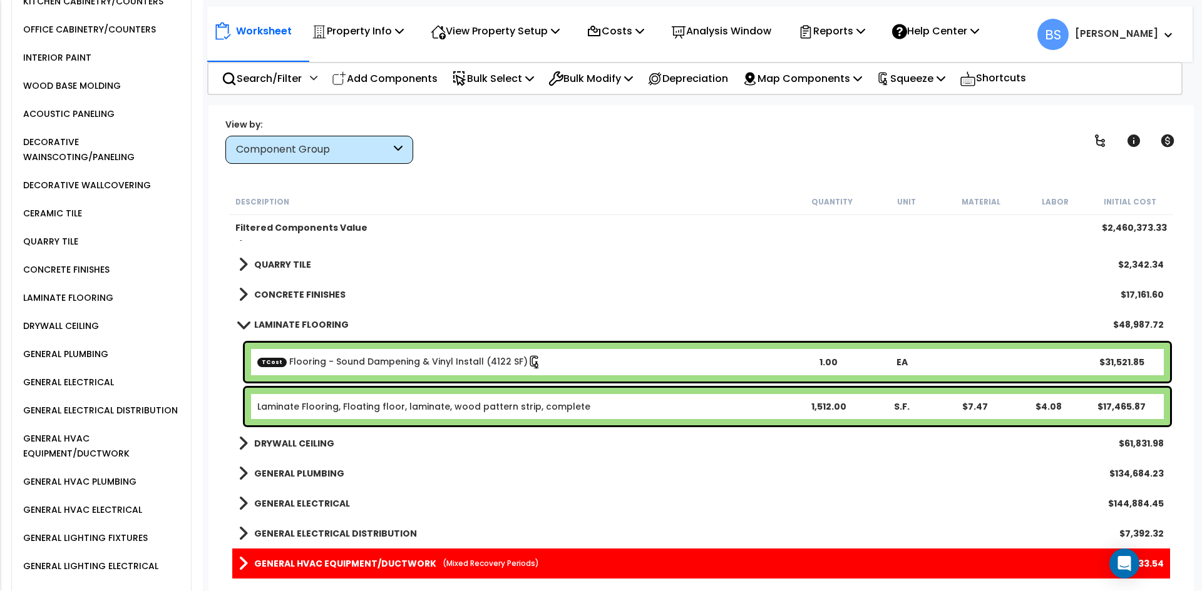
scroll to position [501, 0]
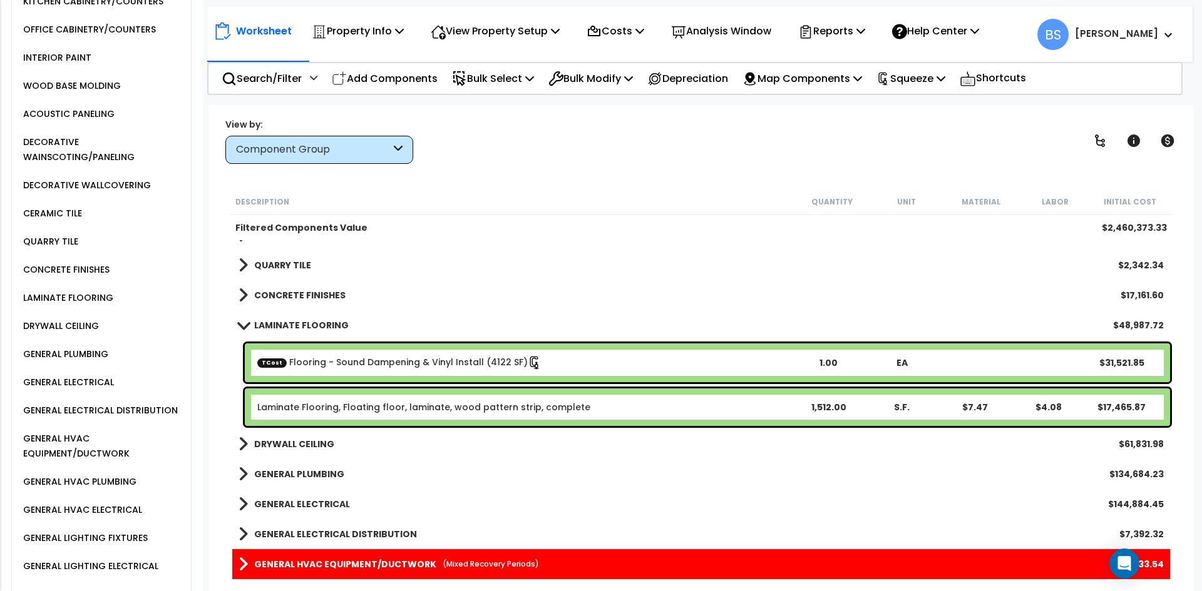
click at [433, 407] on link "Laminate Flooring, Floating floor, laminate, wood pattern strip, complete" at bounding box center [423, 407] width 333 height 13
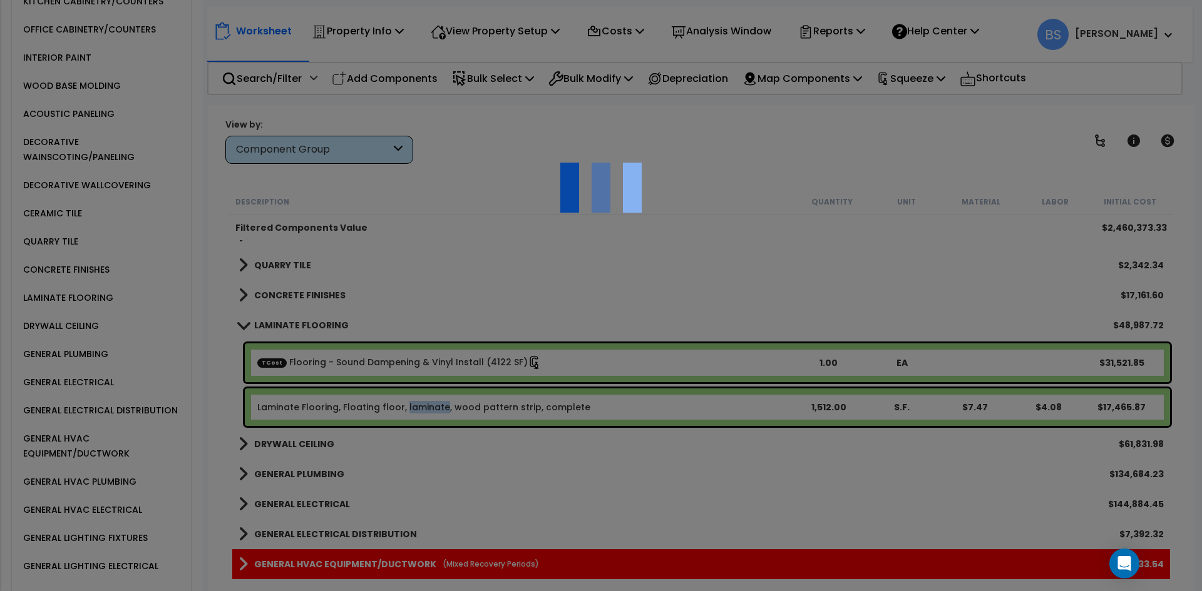
select select "45167986"
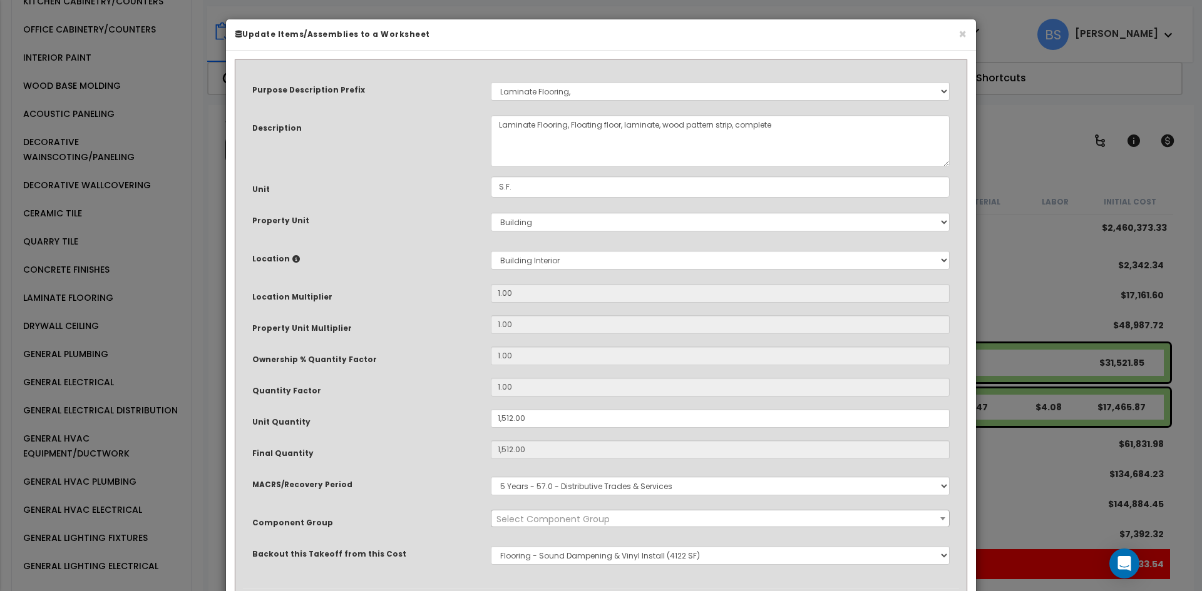
select select "15706"
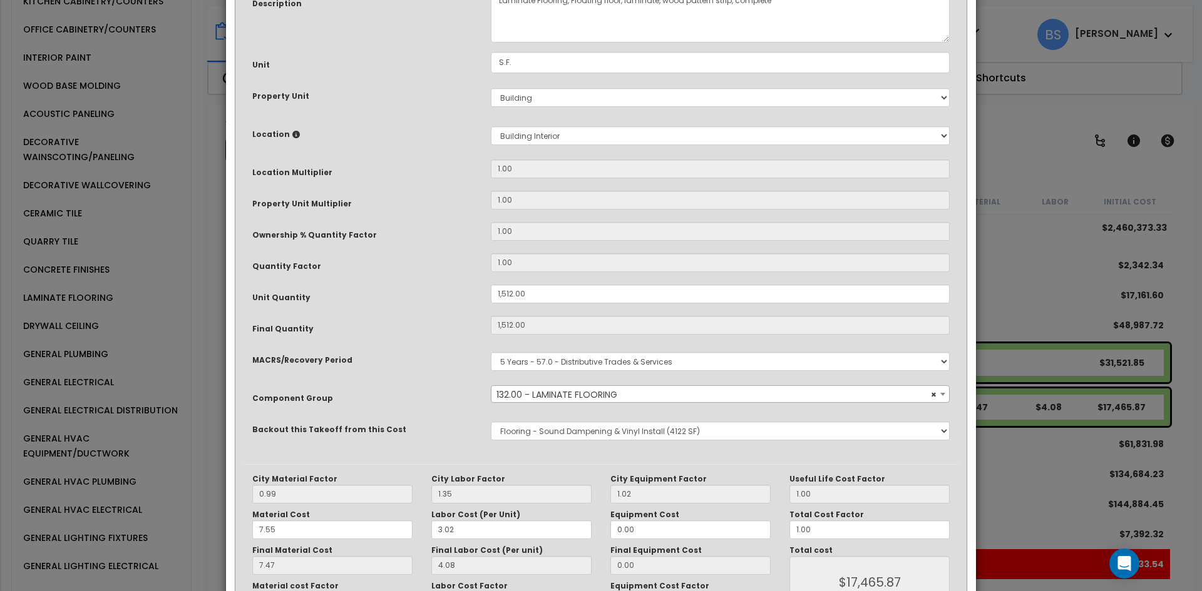
scroll to position [125, 0]
click at [594, 433] on select "None Bedrosians - Bathroom Tile [PERSON_NAME] - Electrical Services Lightology …" at bounding box center [720, 430] width 459 height 19
select select "45167899"
click at [491, 421] on select "None Bedrosians - Bathroom Tile [PERSON_NAME] - Electrical Services Lightology …" at bounding box center [720, 430] width 459 height 19
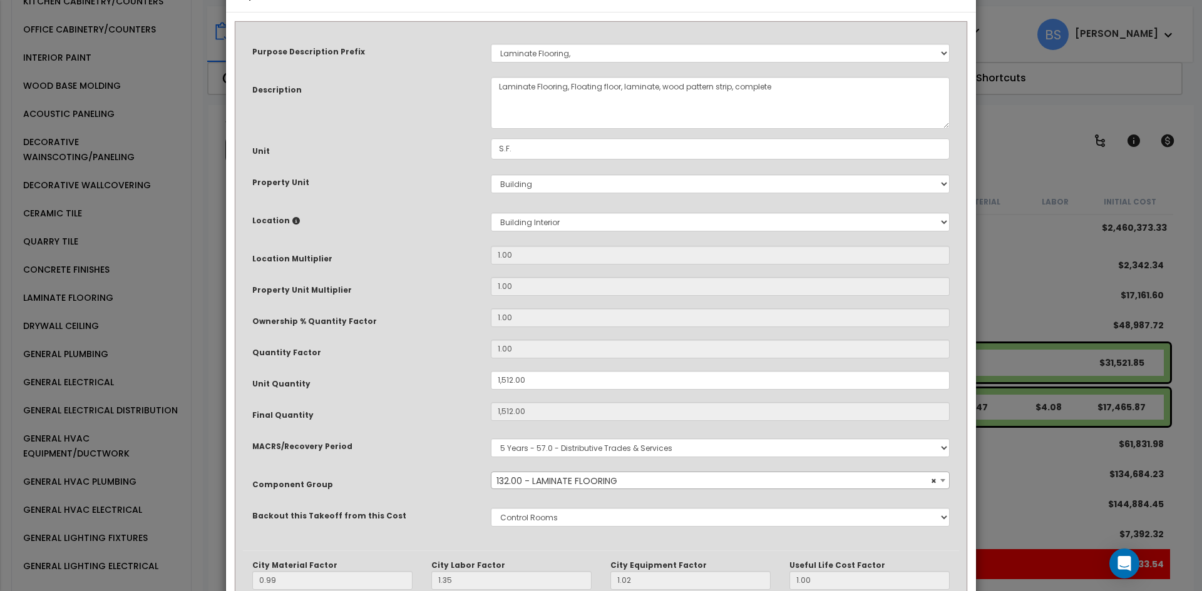
scroll to position [26, 0]
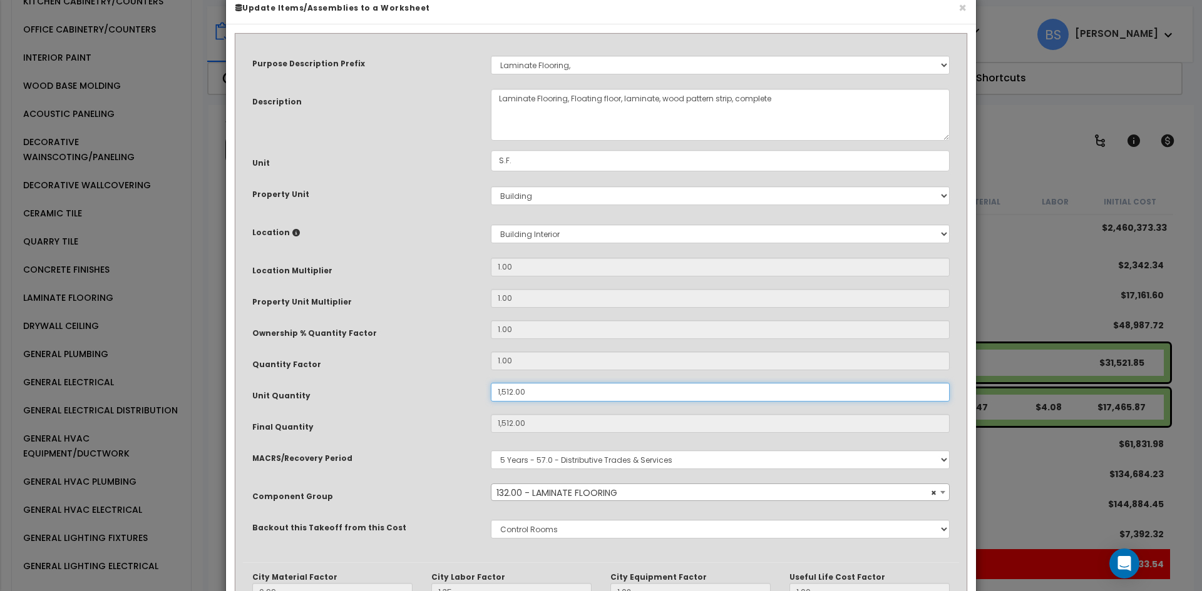
click at [552, 394] on input "1,512.00" at bounding box center [720, 392] width 459 height 19
type input "6"
type input "1,512"
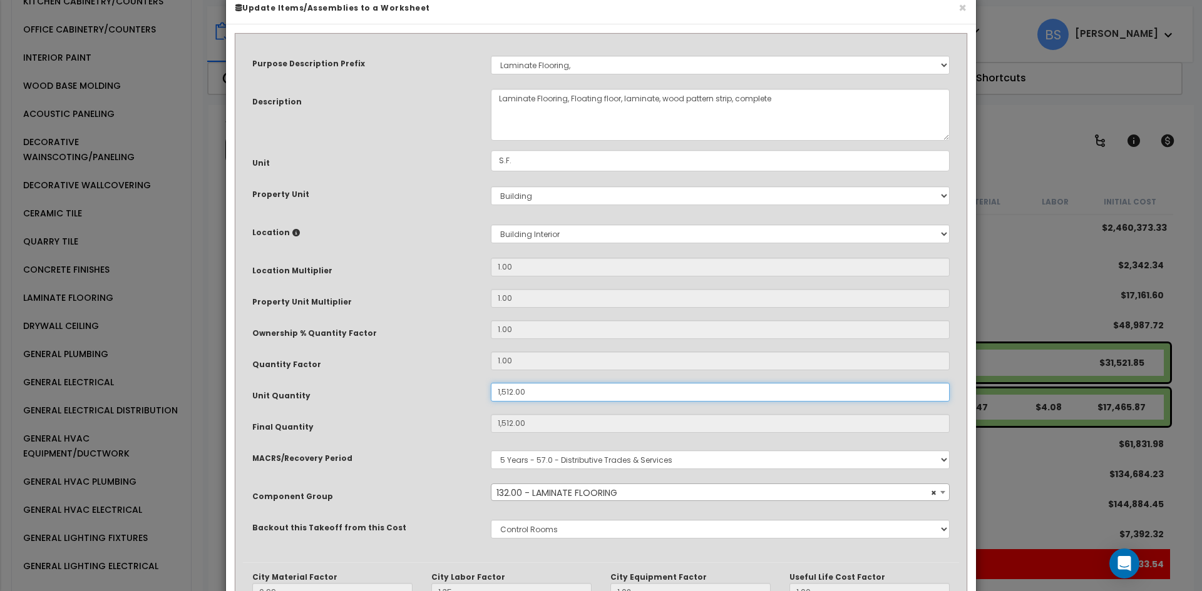
type input "$17,463.60"
type input "64"
type input "6"
type input "$69.30"
type input "648"
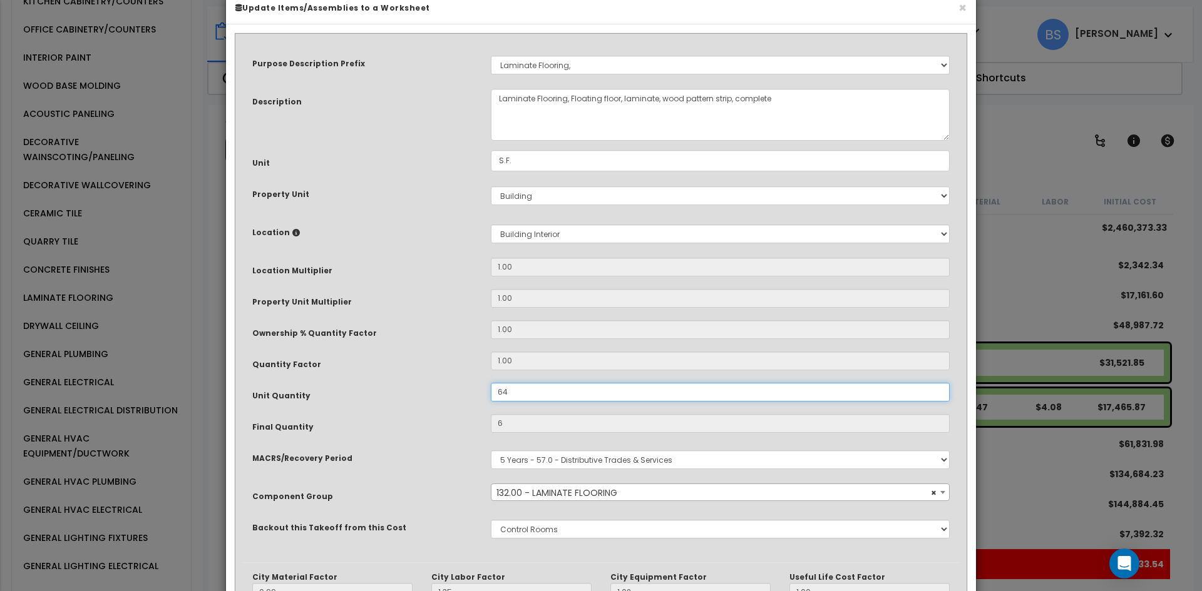
type input "64"
type input "$739.20"
type input "648"
type input "$7,484.40"
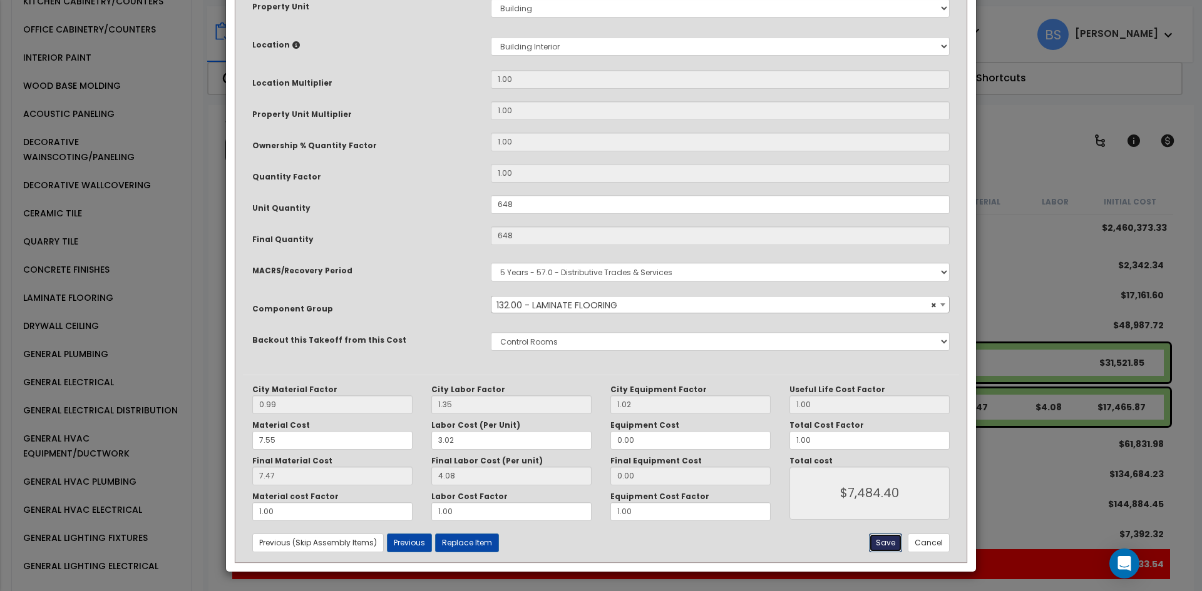
click at [885, 551] on button "Save" at bounding box center [885, 543] width 33 height 19
type input "648.00"
type input "7484.40"
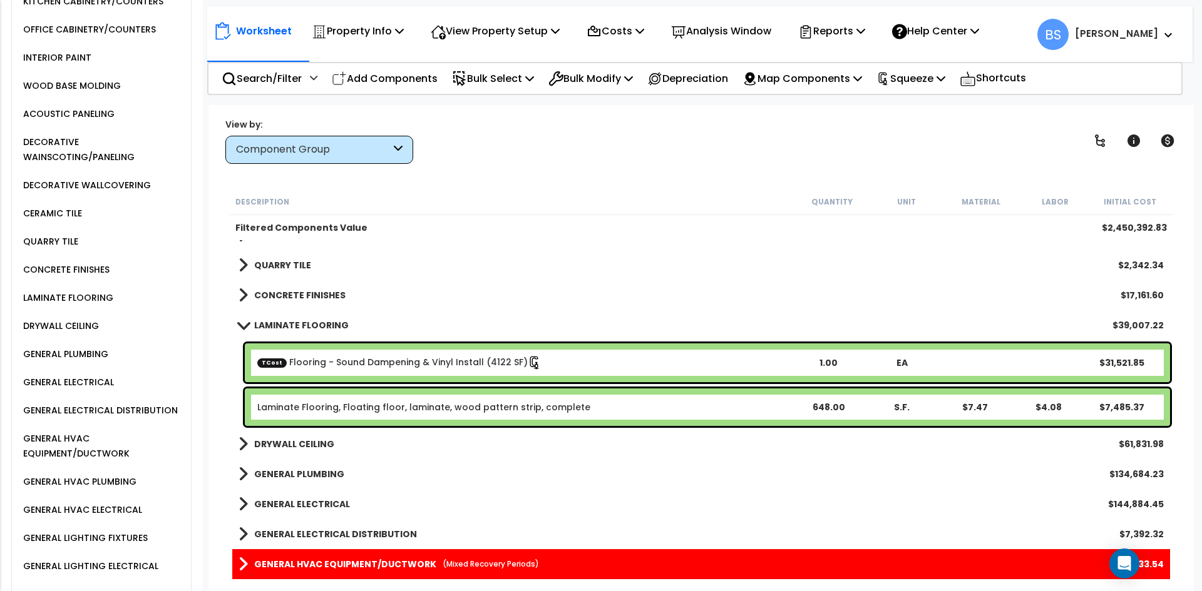
click at [346, 409] on link "Laminate Flooring, Floating floor, laminate, wood pattern strip, complete" at bounding box center [423, 407] width 333 height 13
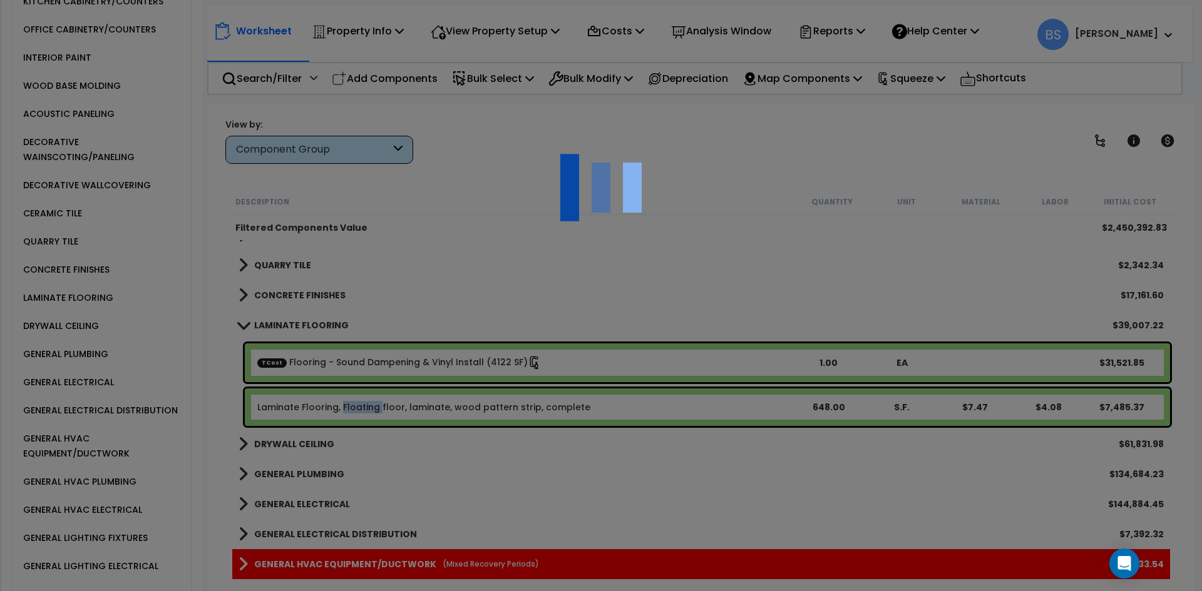
select select "45167899"
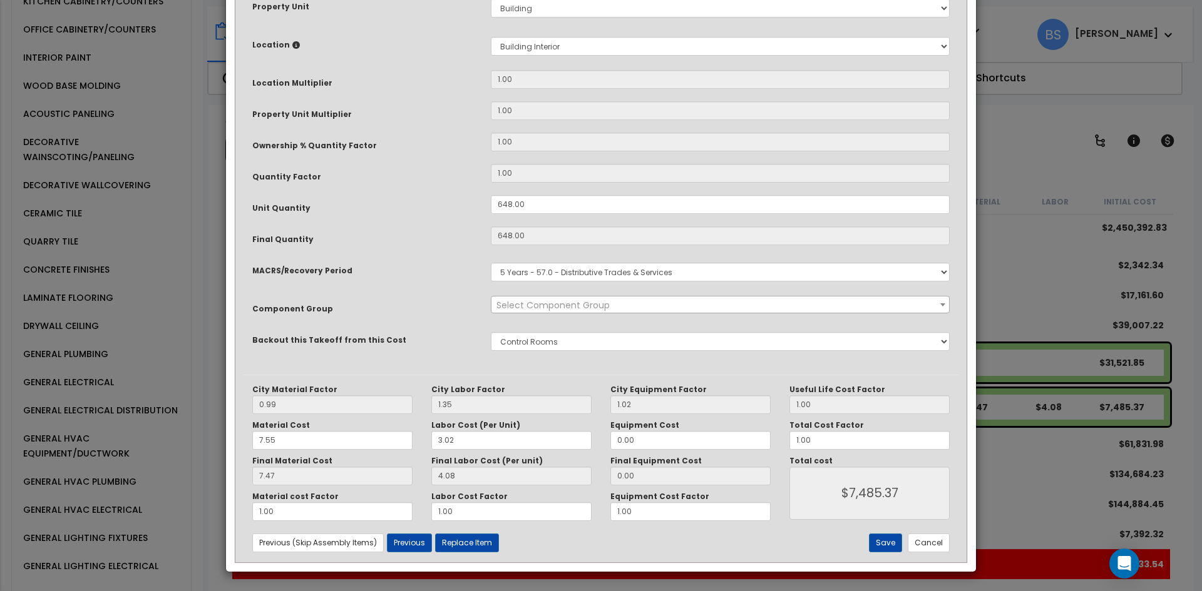
scroll to position [0, 0]
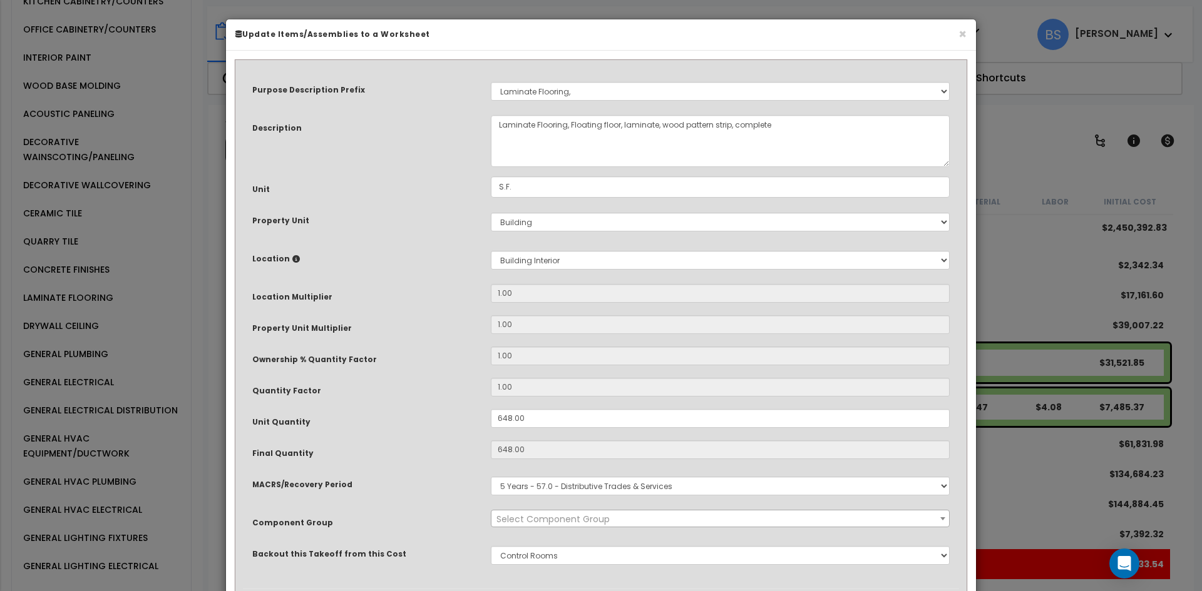
select select "15706"
click at [961, 34] on button "×" at bounding box center [962, 34] width 8 height 13
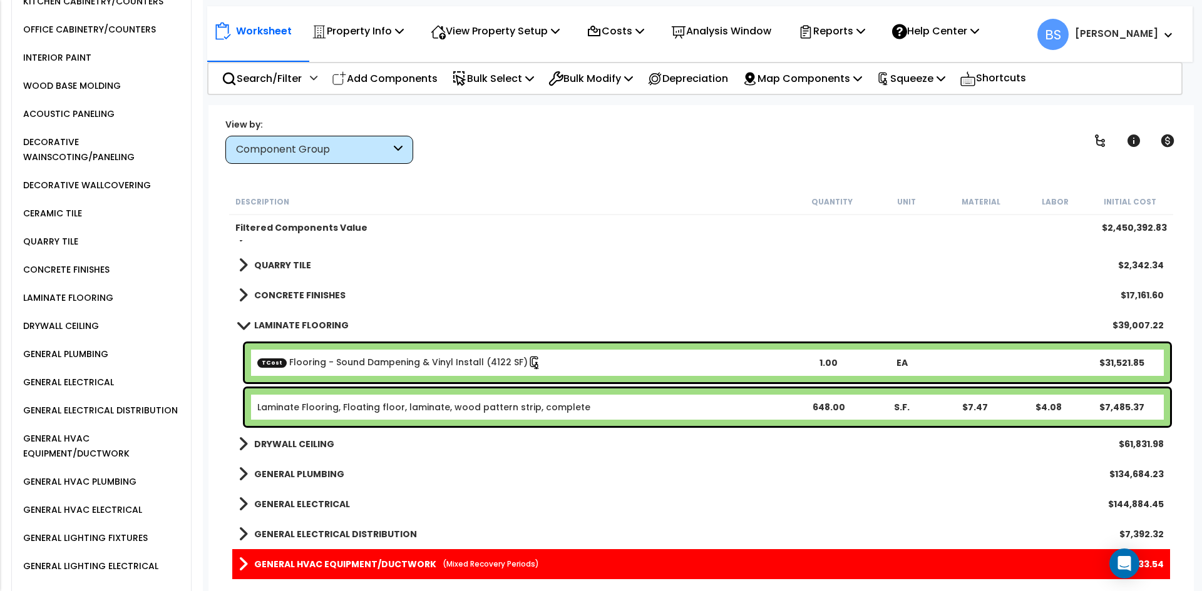
click at [447, 409] on link "Laminate Flooring, Floating floor, laminate, wood pattern strip, complete" at bounding box center [423, 407] width 333 height 13
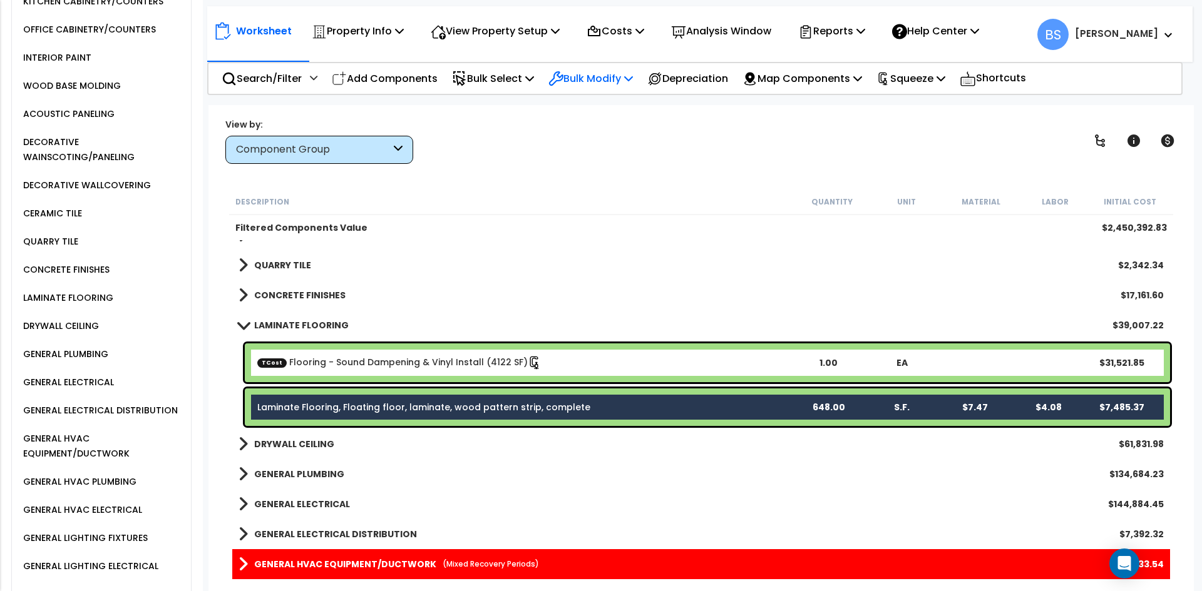
click at [613, 74] on p "Bulk Modify" at bounding box center [590, 78] width 84 height 17
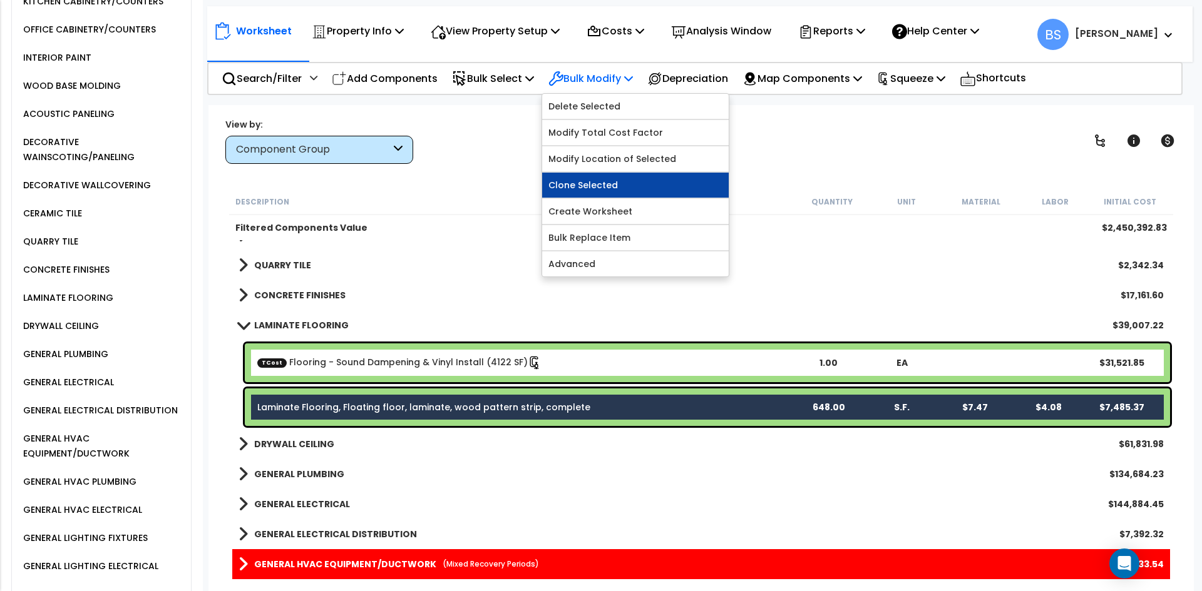
click at [605, 190] on link "Clone Selected" at bounding box center [635, 185] width 186 height 25
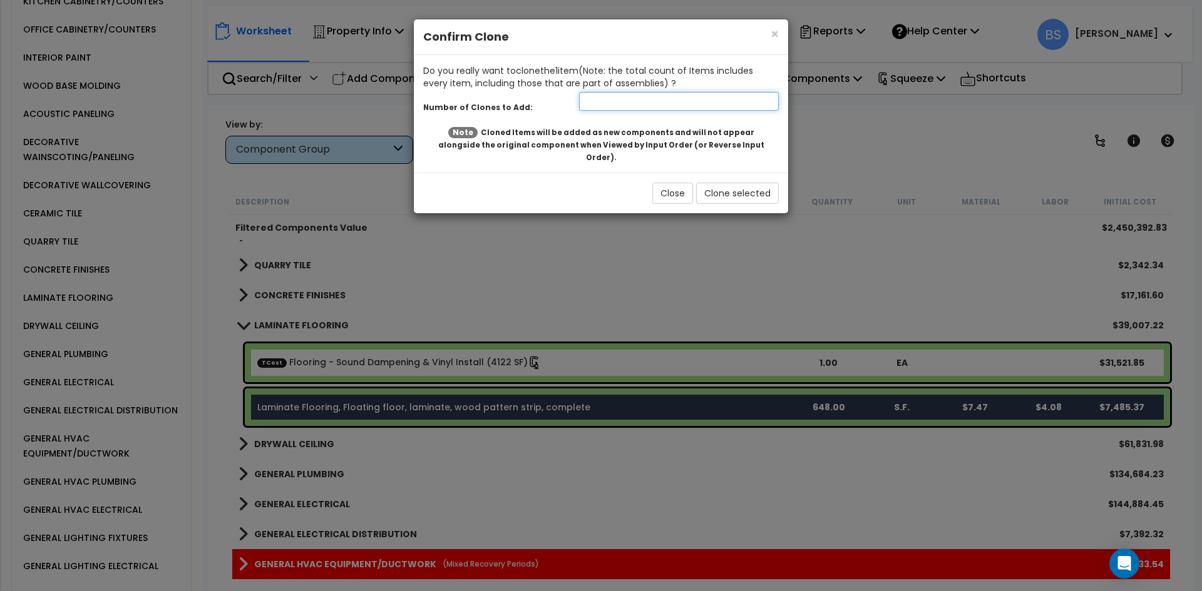
click at [628, 105] on input "number" at bounding box center [679, 101] width 200 height 19
type input "1"
click at [752, 183] on button "Clone selected" at bounding box center [737, 193] width 83 height 21
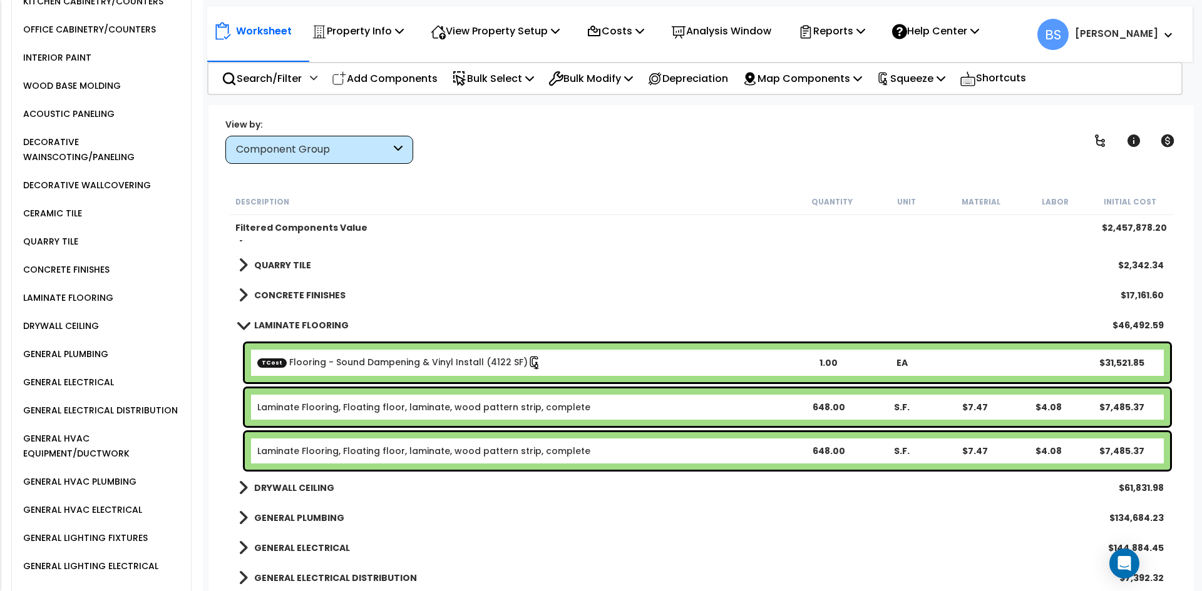
click at [297, 451] on link "Laminate Flooring, Floating floor, laminate, wood pattern strip, complete" at bounding box center [423, 451] width 333 height 13
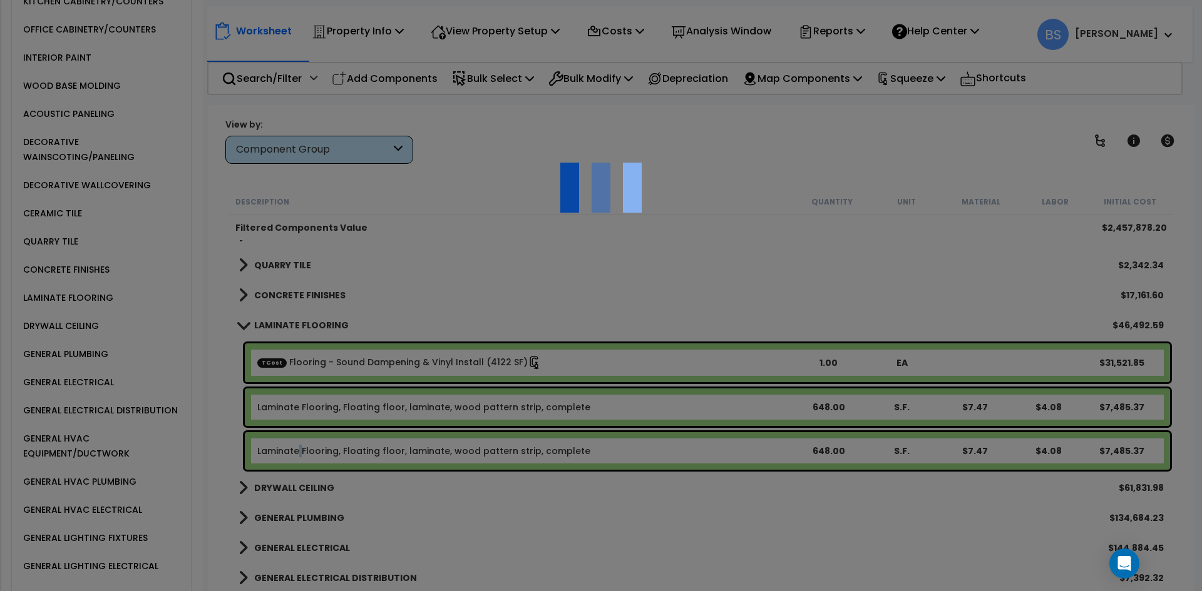
select select "45167899"
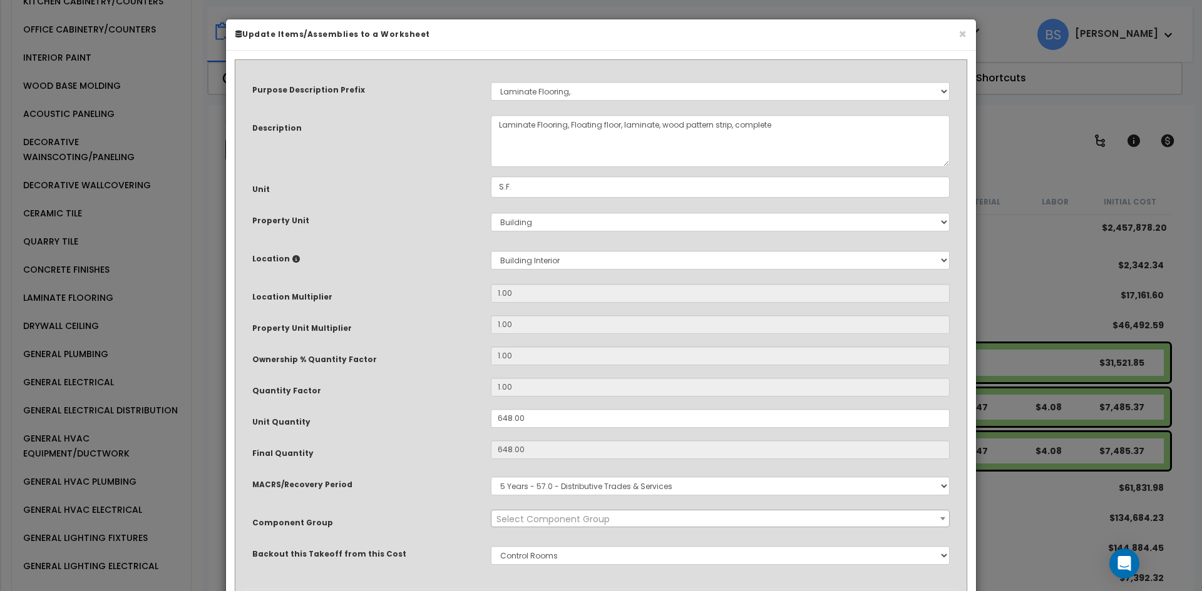
select select "15706"
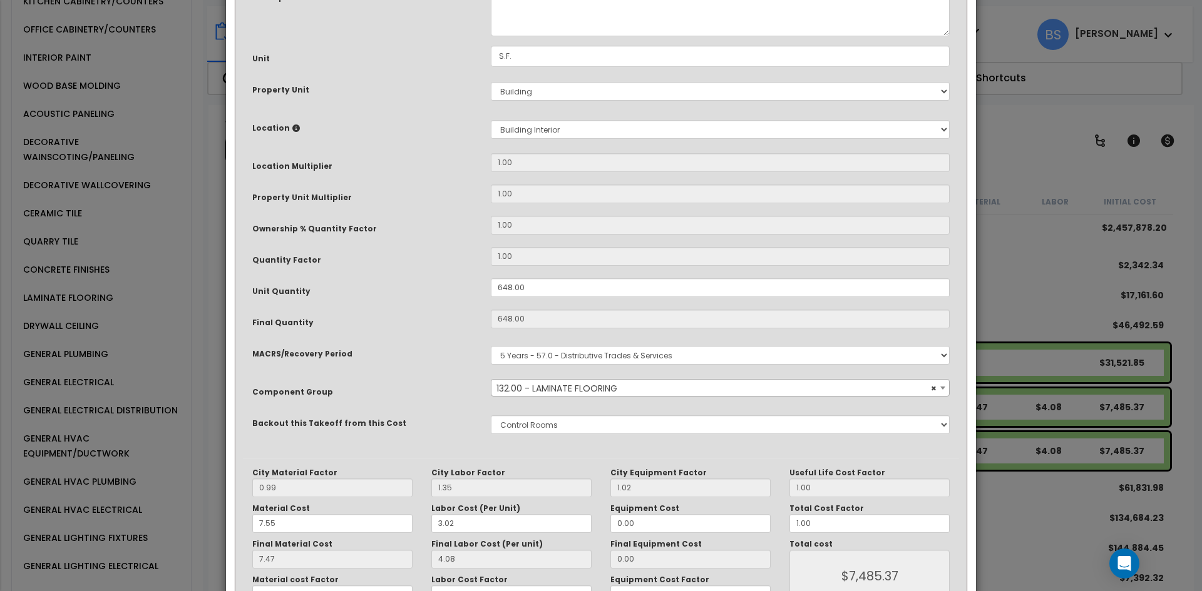
scroll to position [188, 0]
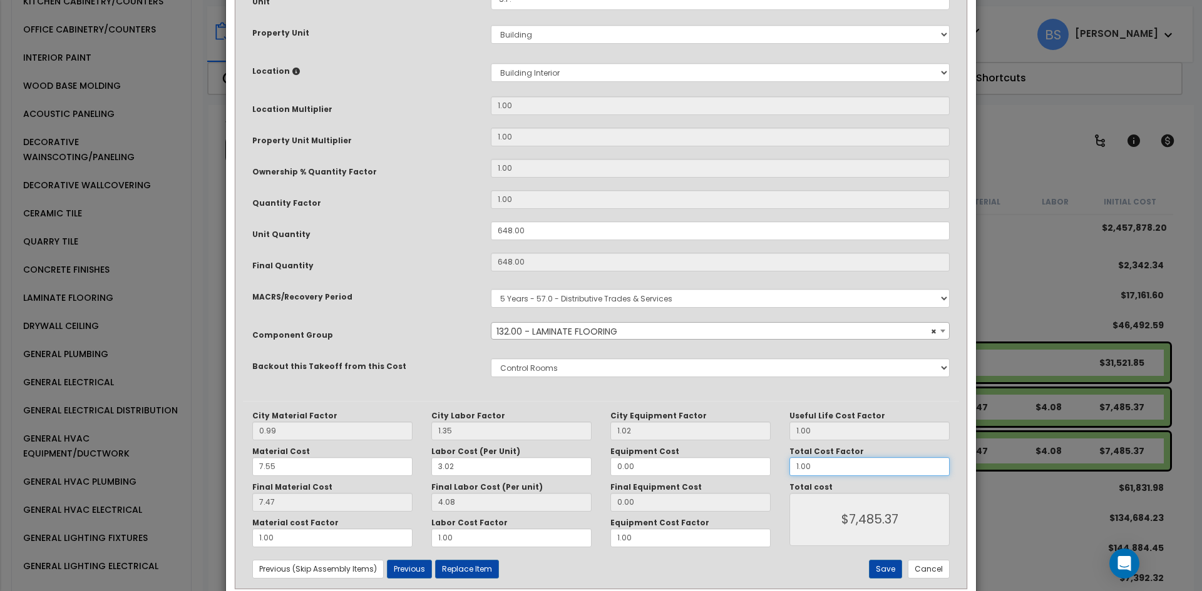
click at [861, 471] on input "1.00" at bounding box center [869, 466] width 160 height 19
click at [549, 223] on input "648.00" at bounding box center [720, 231] width 459 height 19
type input "8"
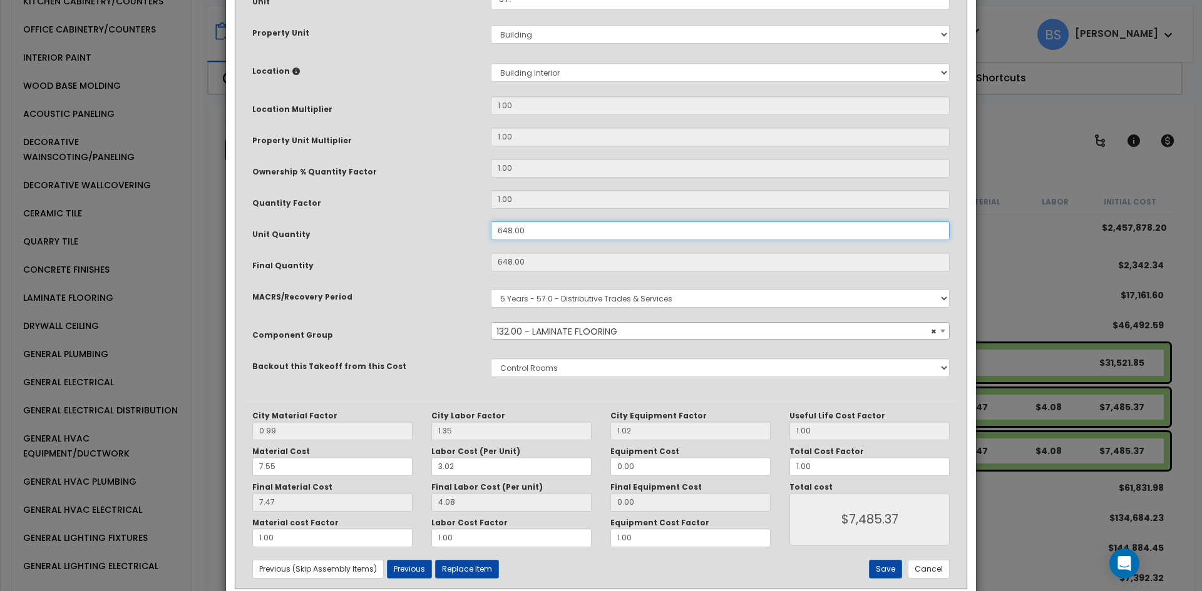
type input "648"
type input "$7,484.40"
type input "8"
type input "$92.40"
type input "864"
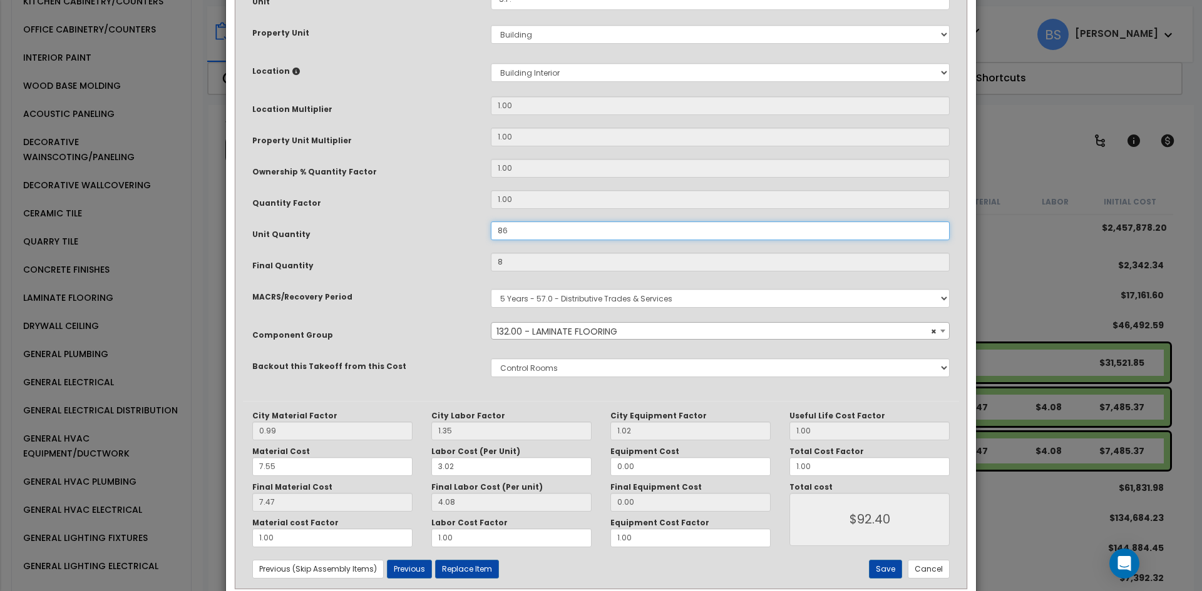
type input "86"
type input "$993.30"
type input "864"
type input "$9,979.20"
type input "864"
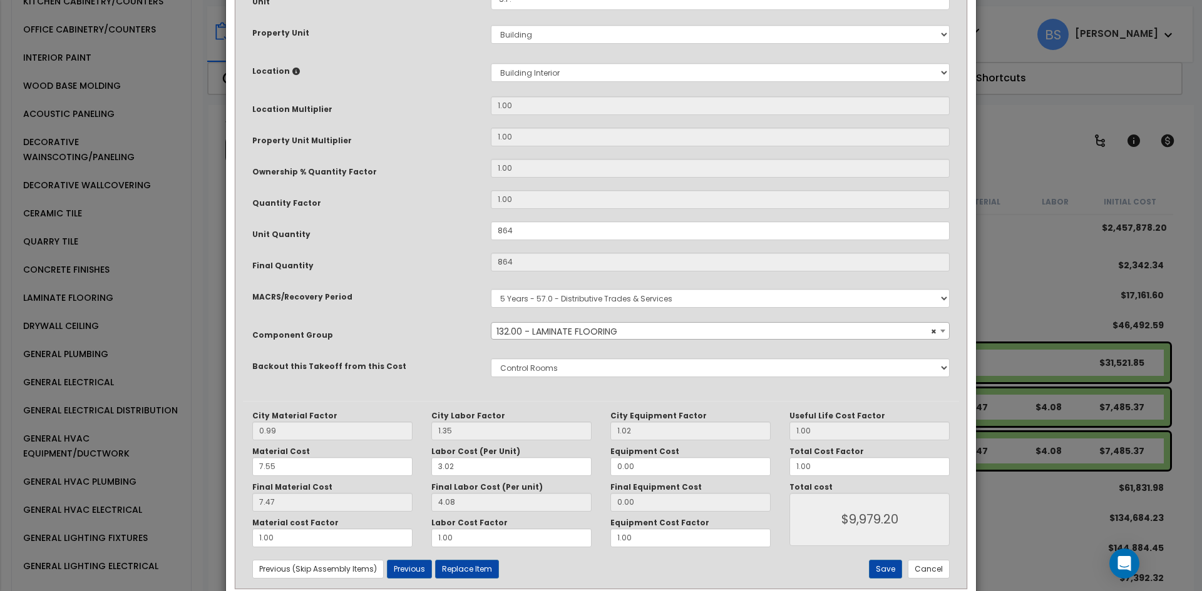
click at [402, 201] on div "Quantity Factor" at bounding box center [362, 201] width 238 height 22
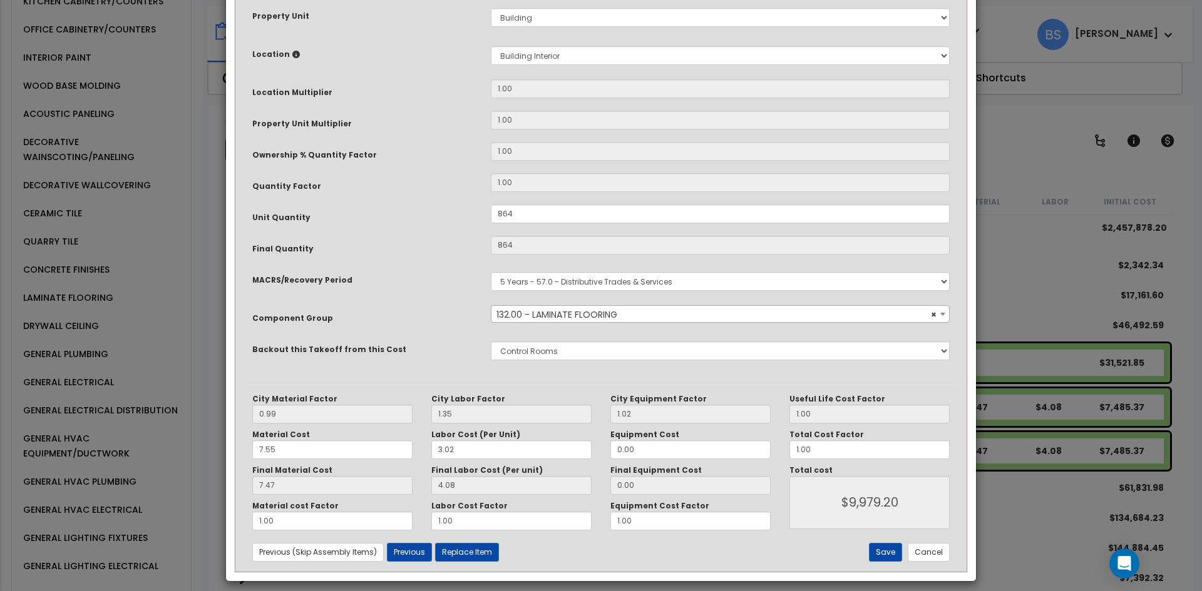
scroll to position [214, 0]
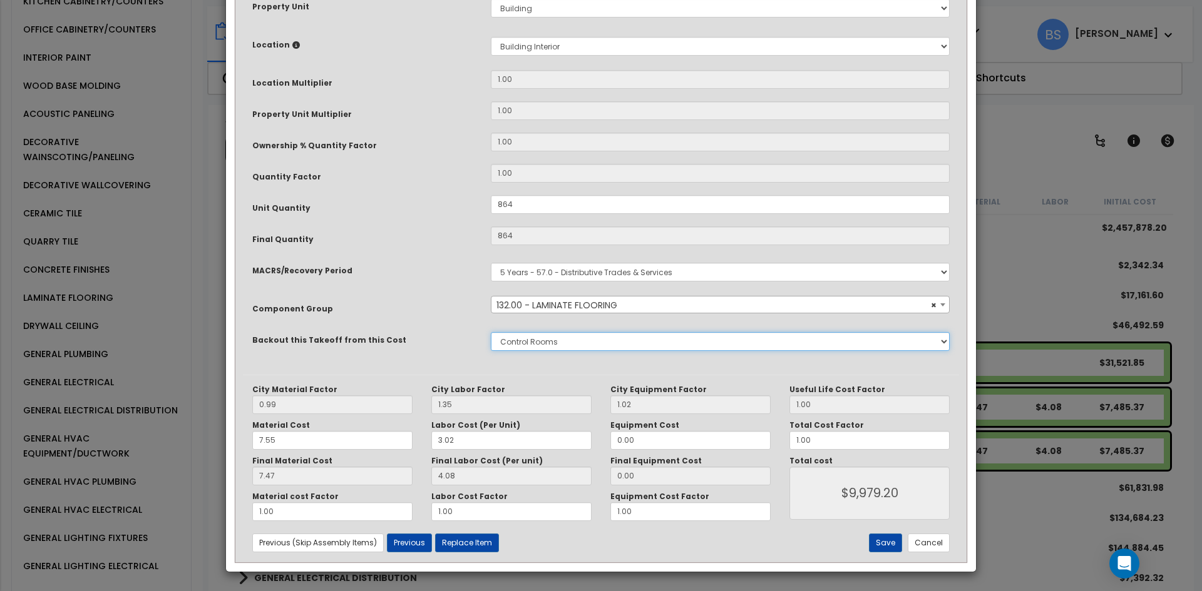
click at [545, 344] on select "None Bedrosians - Bathroom Tile Juan Dominguez - Electrical Services Lightology…" at bounding box center [720, 341] width 459 height 19
select select "45167900"
click at [491, 332] on select "None Bedrosians - Bathroom Tile Juan Dominguez - Electrical Services Lightology…" at bounding box center [720, 341] width 459 height 19
click at [886, 544] on button "Save" at bounding box center [885, 543] width 33 height 19
type input "864.00"
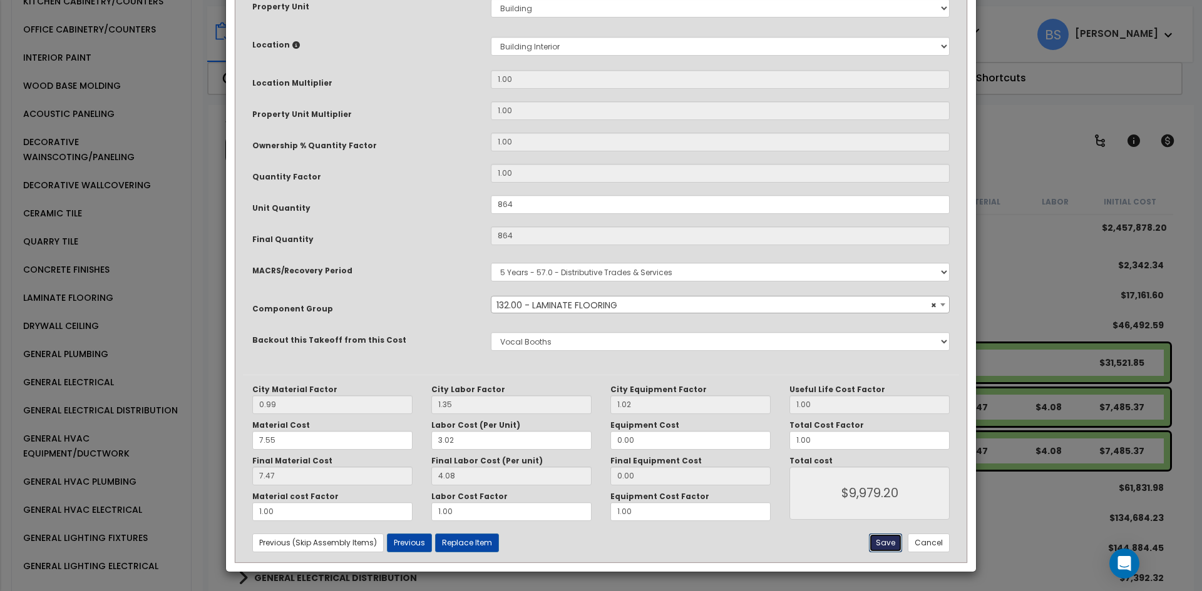
type input "864.00"
type input "9979.20"
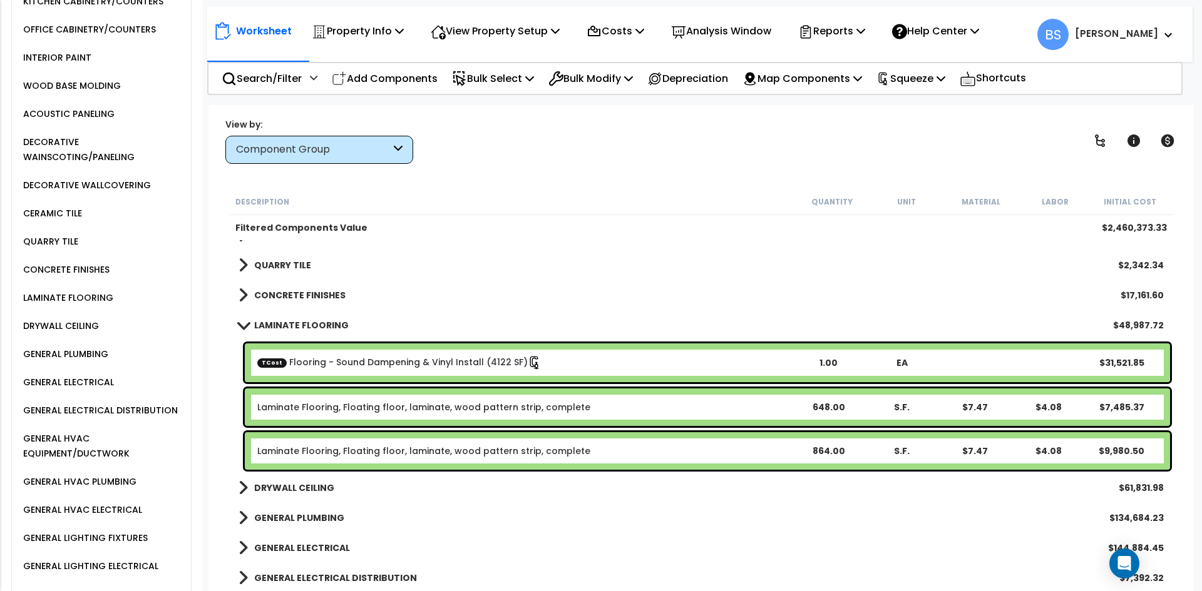
click at [292, 328] on b "LAMINATE FLOORING" at bounding box center [301, 325] width 95 height 13
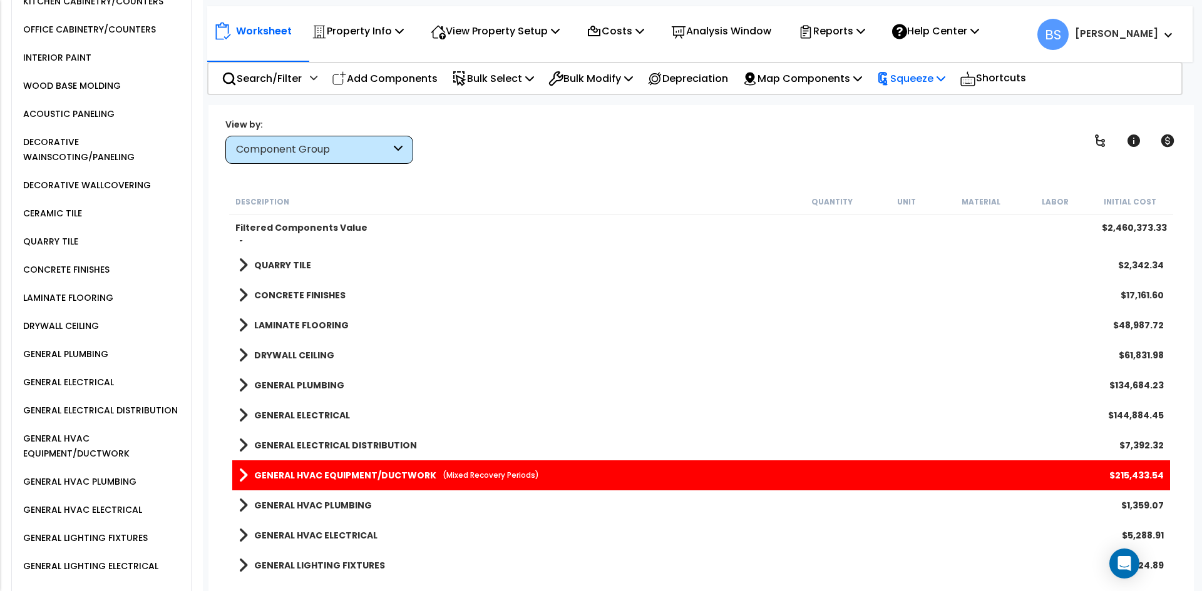
click at [938, 81] on p "Squeeze" at bounding box center [910, 78] width 69 height 17
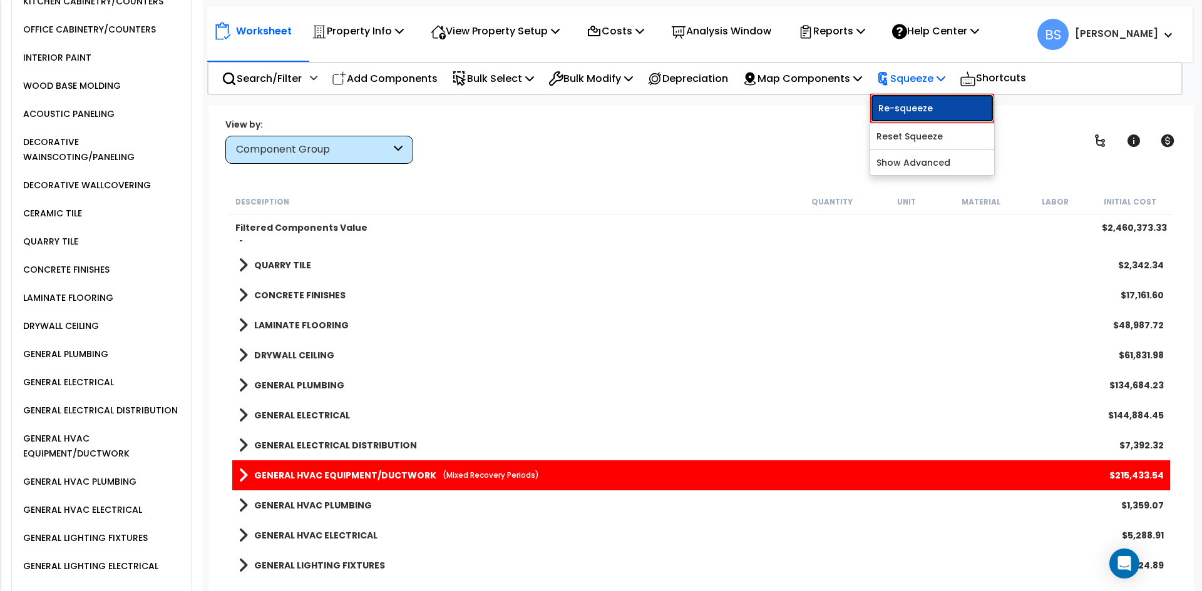
click at [921, 108] on link "Re-squeeze" at bounding box center [932, 108] width 124 height 29
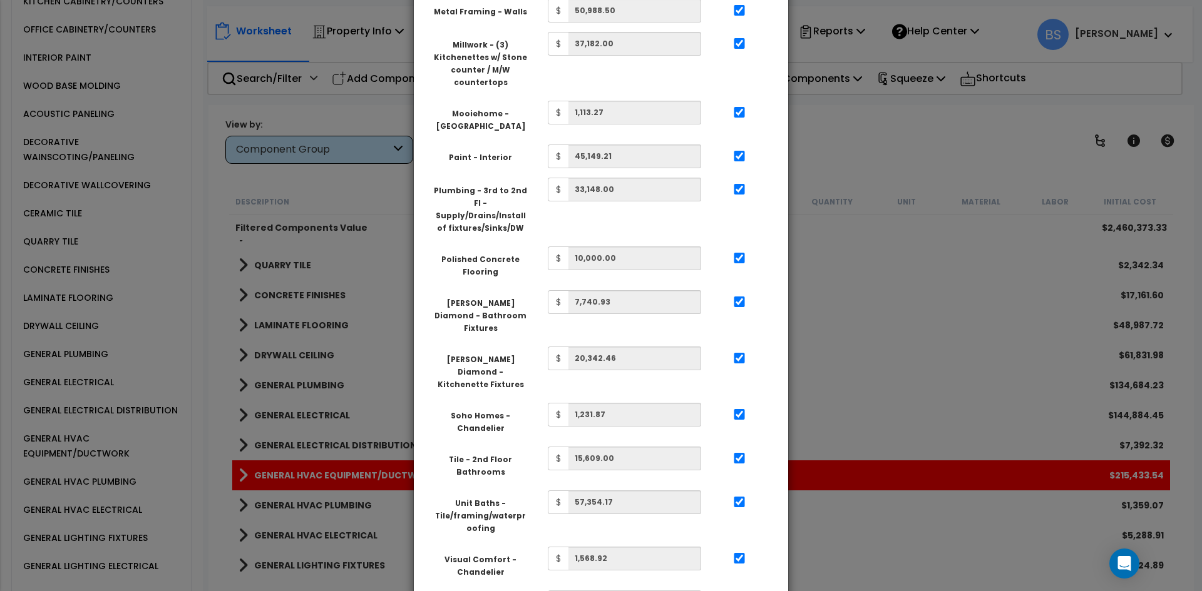
scroll to position [1071, 0]
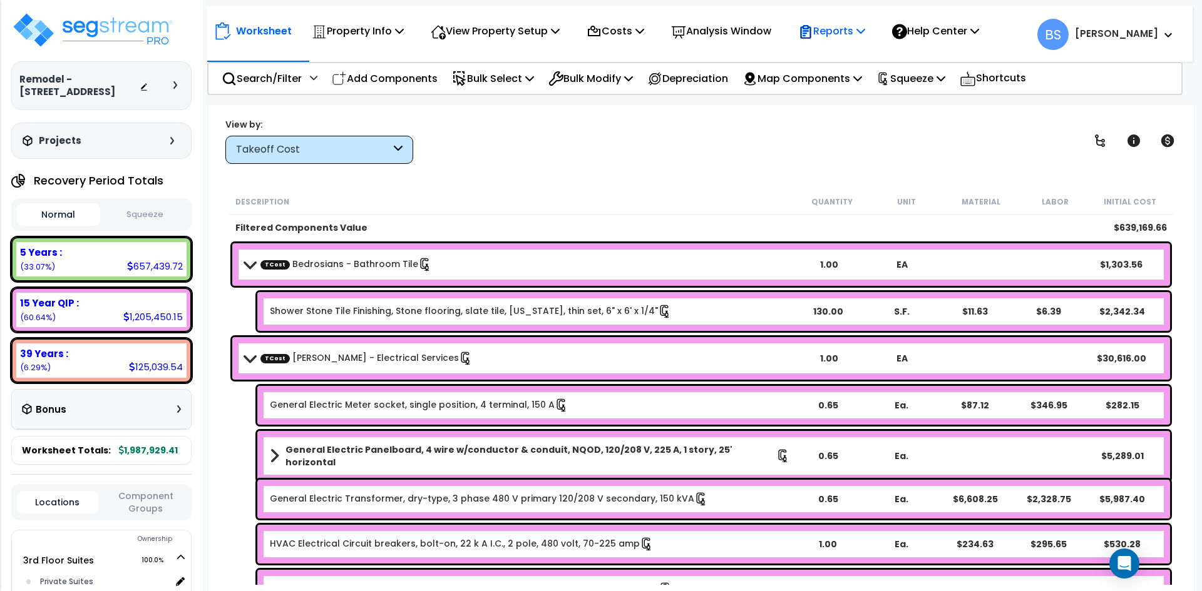
click at [860, 31] on p "Reports" at bounding box center [831, 31] width 67 height 17
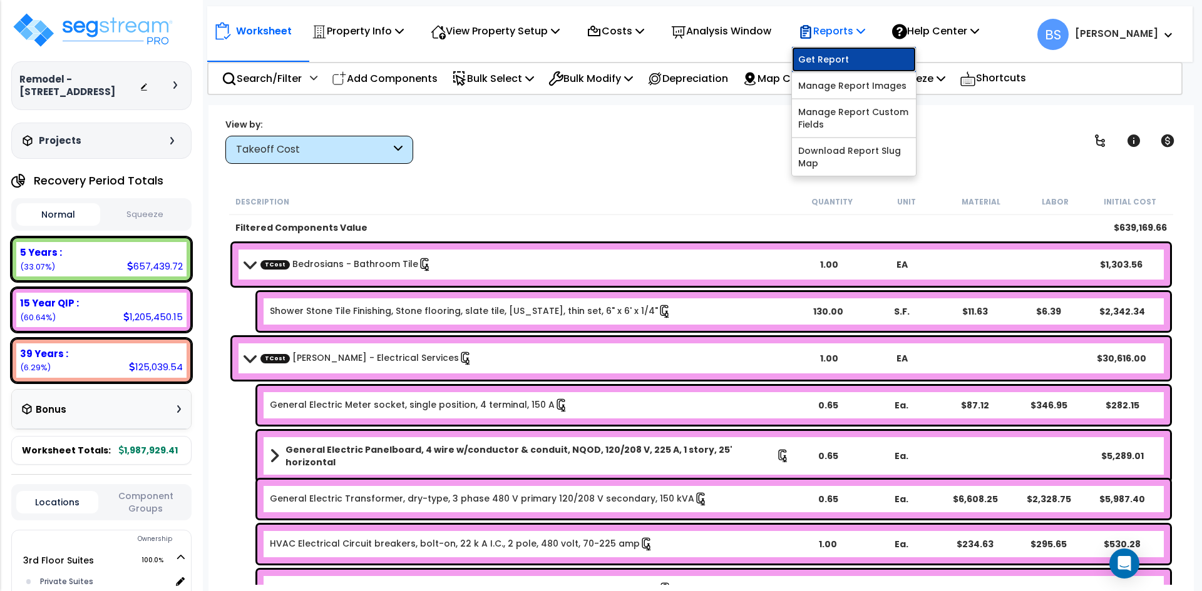
click at [842, 68] on link "Get Report" at bounding box center [854, 59] width 124 height 25
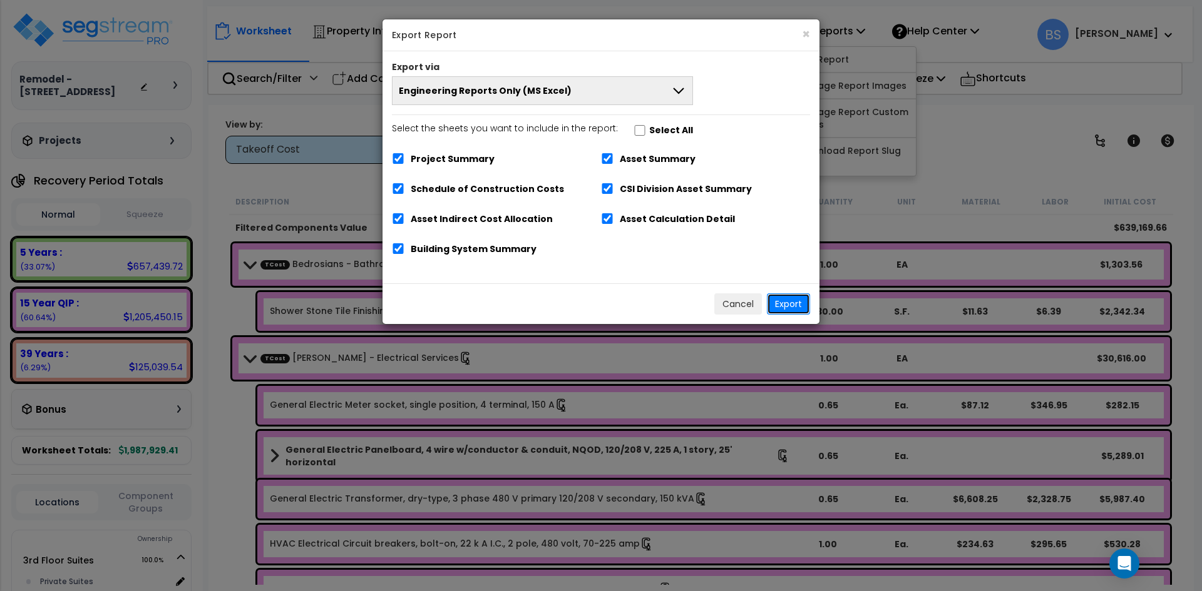
click at [790, 309] on button "Export" at bounding box center [788, 304] width 43 height 21
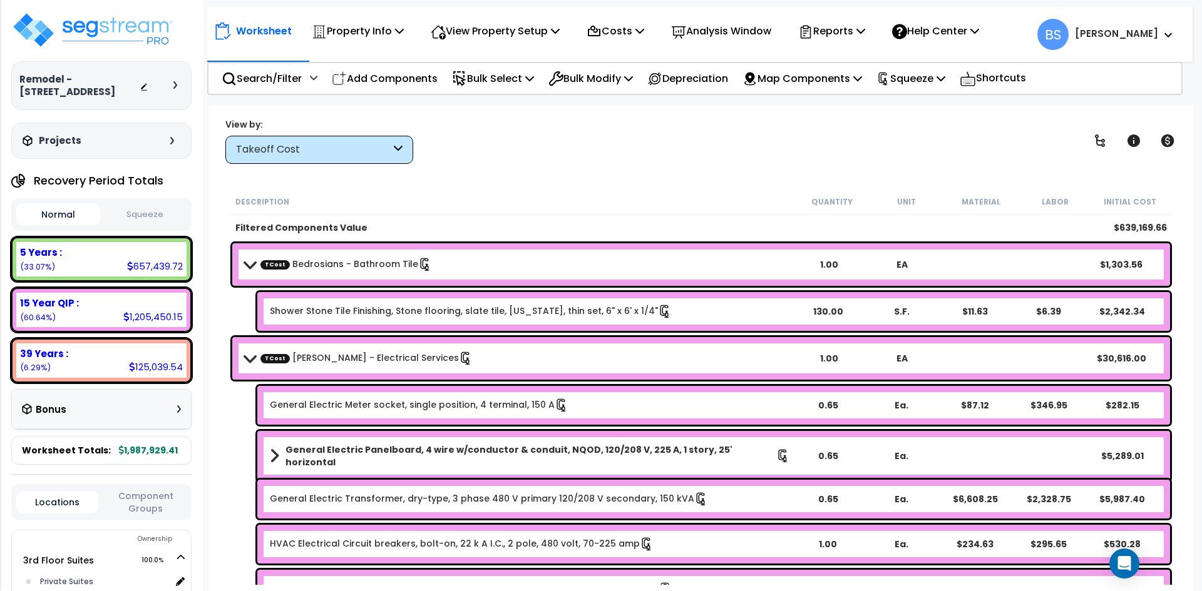
click at [653, 149] on div "View by: Takeoff Cost Takeoff Cost" at bounding box center [701, 141] width 960 height 46
click at [583, 140] on div "View by: Takeoff Cost Takeoff Cost" at bounding box center [701, 141] width 960 height 46
click at [99, 20] on img at bounding box center [92, 30] width 163 height 38
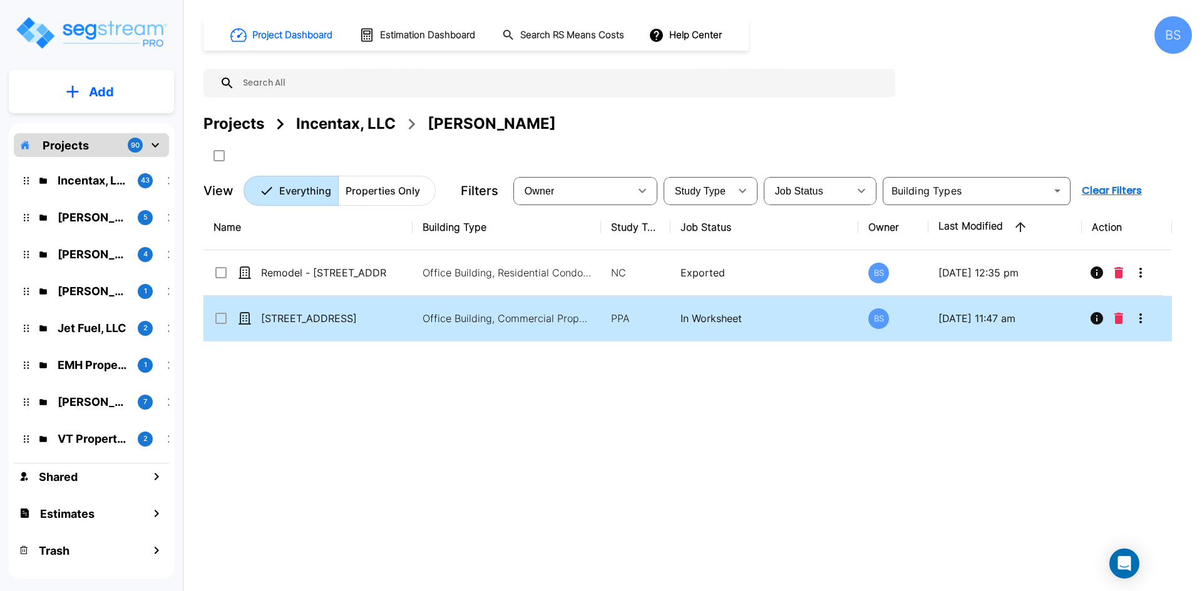
click at [307, 330] on td "[STREET_ADDRESS]" at bounding box center [307, 319] width 209 height 46
checkbox input "true"
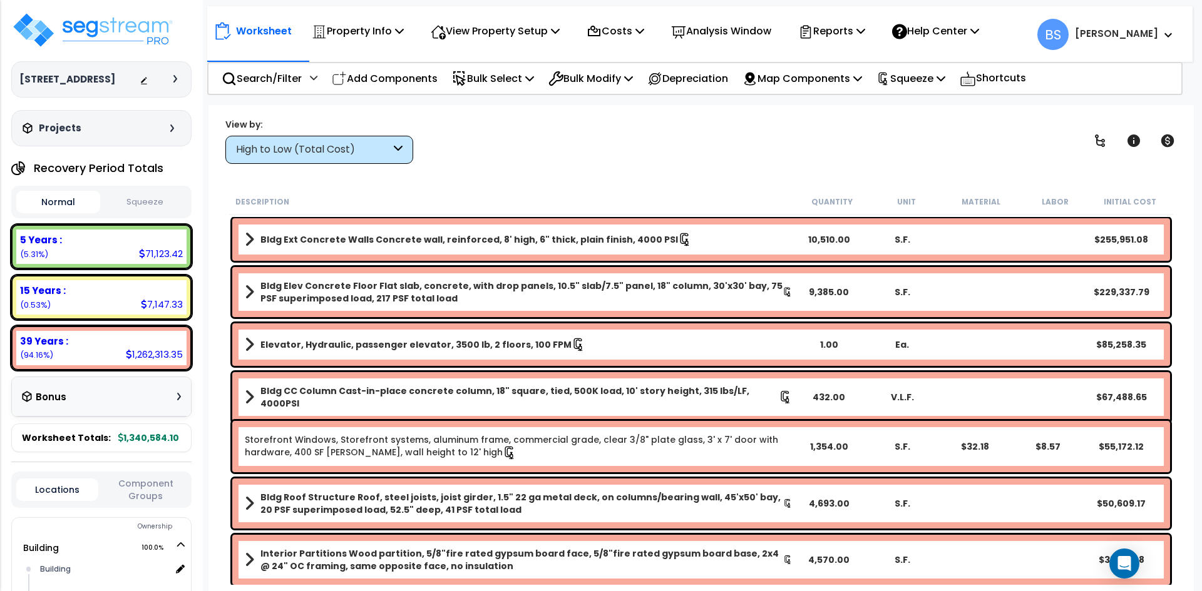
click at [128, 207] on button "Squeeze" at bounding box center [145, 203] width 84 height 22
click at [927, 79] on p "Squeeze" at bounding box center [910, 78] width 69 height 17
click at [861, 31] on p "Reports" at bounding box center [831, 31] width 67 height 17
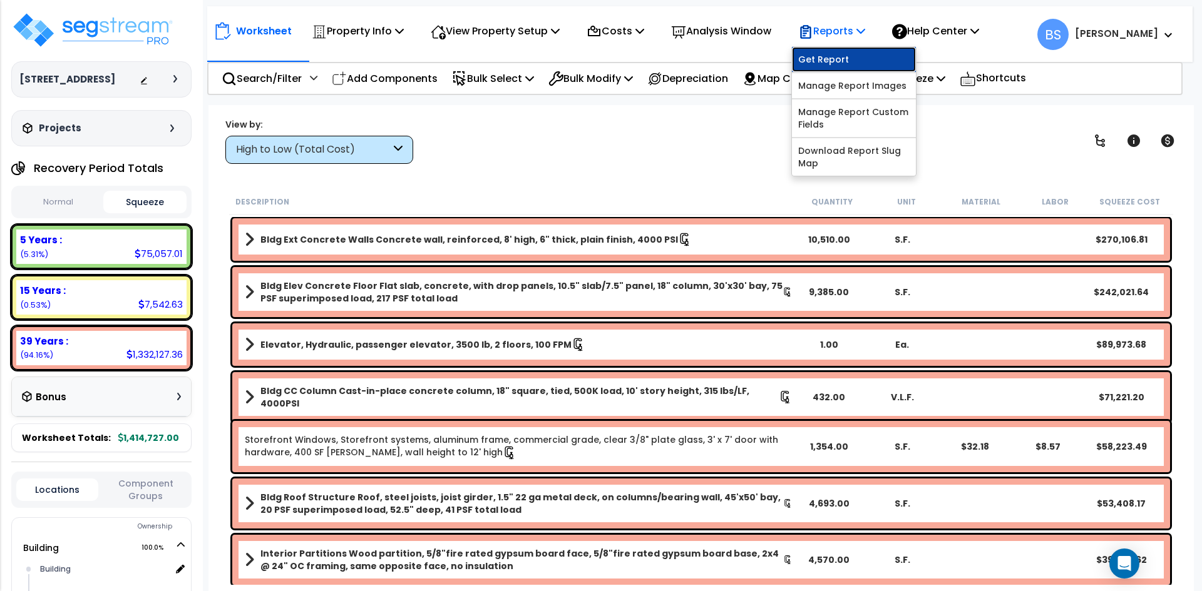
click at [830, 53] on link "Get Report" at bounding box center [854, 59] width 124 height 25
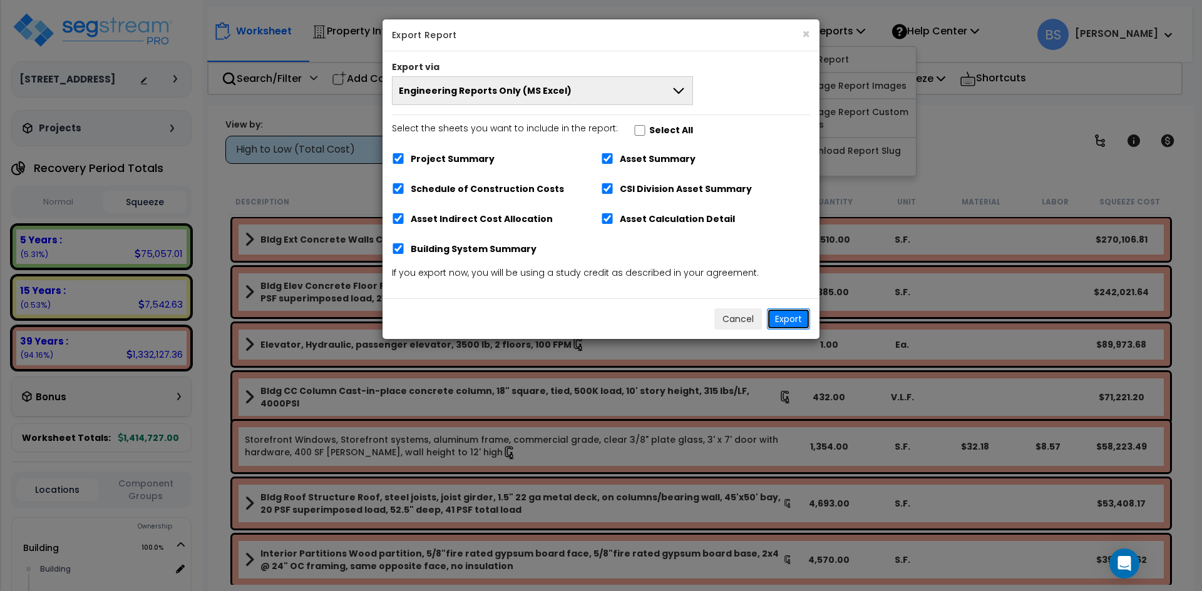
click at [800, 315] on button "Export" at bounding box center [788, 319] width 43 height 21
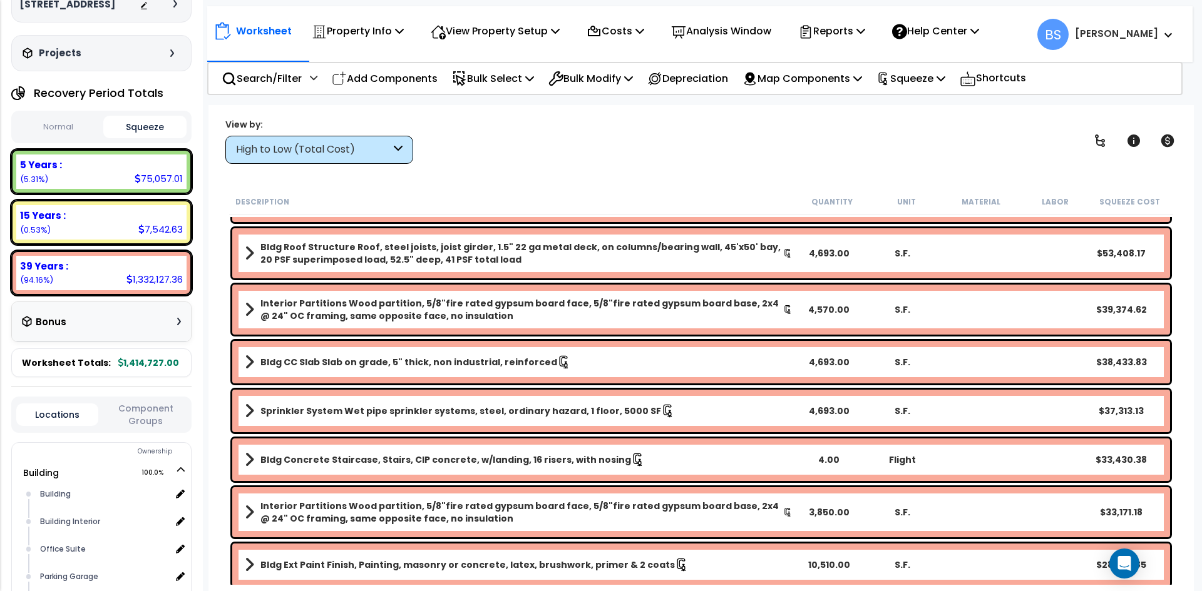
scroll to position [263, 0]
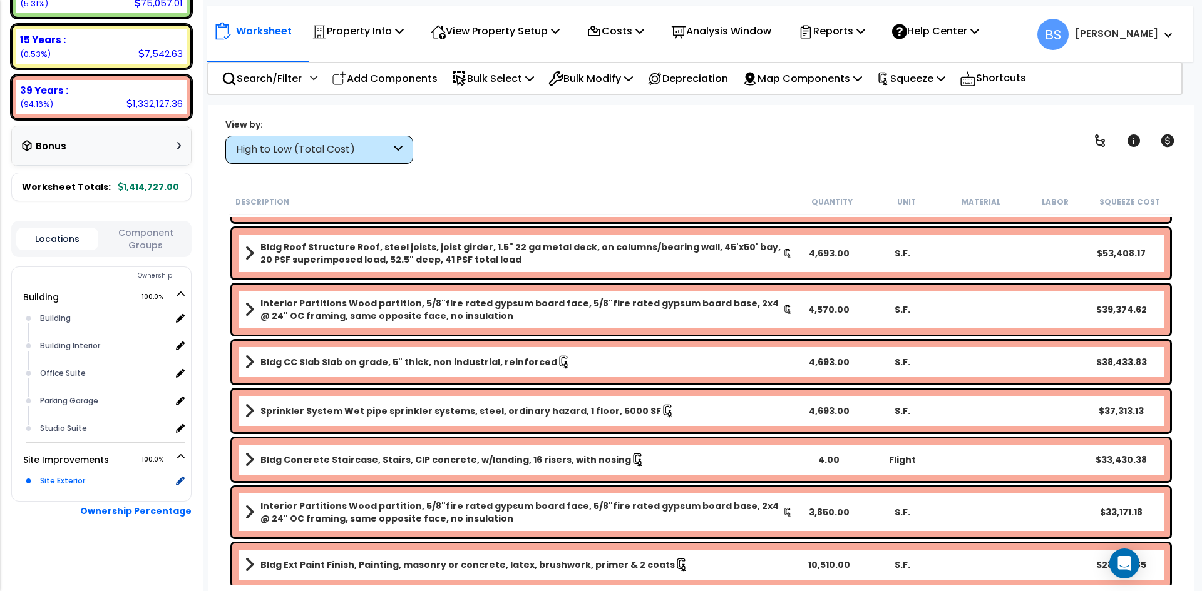
click at [48, 482] on div "Site Exterior" at bounding box center [104, 481] width 134 height 15
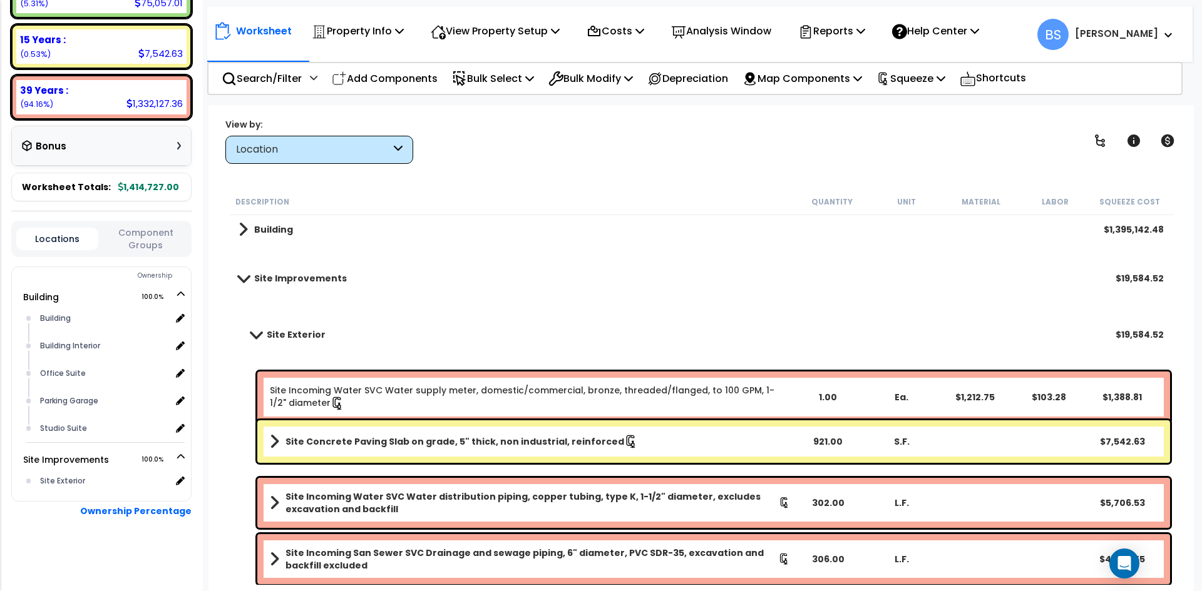
scroll to position [0, 0]
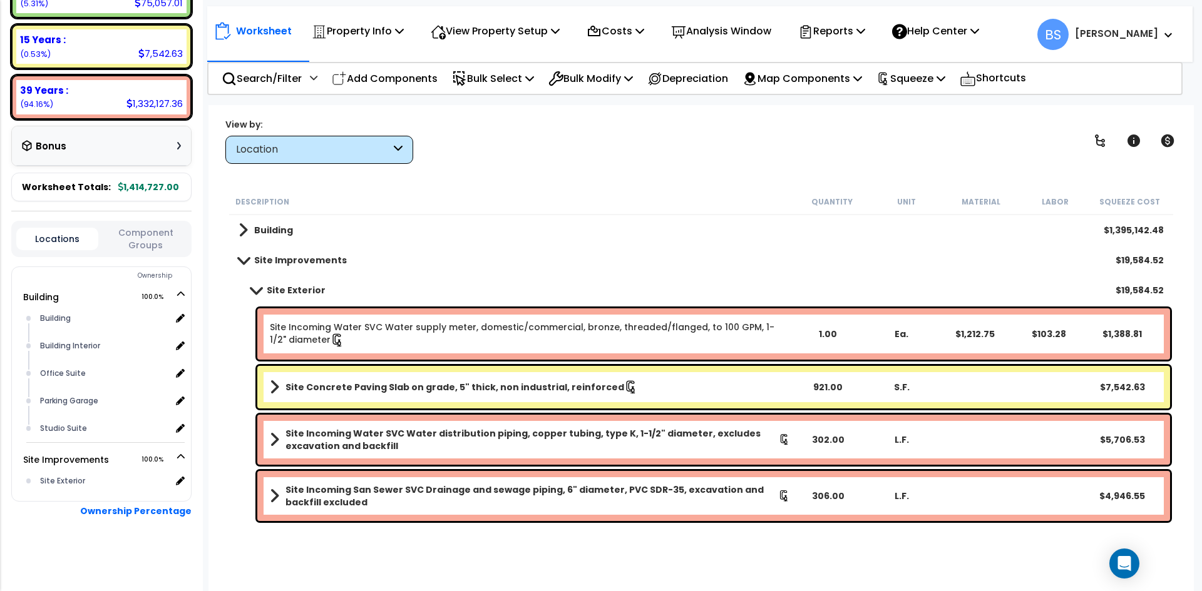
click at [377, 332] on link "Site Incoming Water SVC Water supply meter, domestic/commercial, bronze, thread…" at bounding box center [530, 334] width 520 height 26
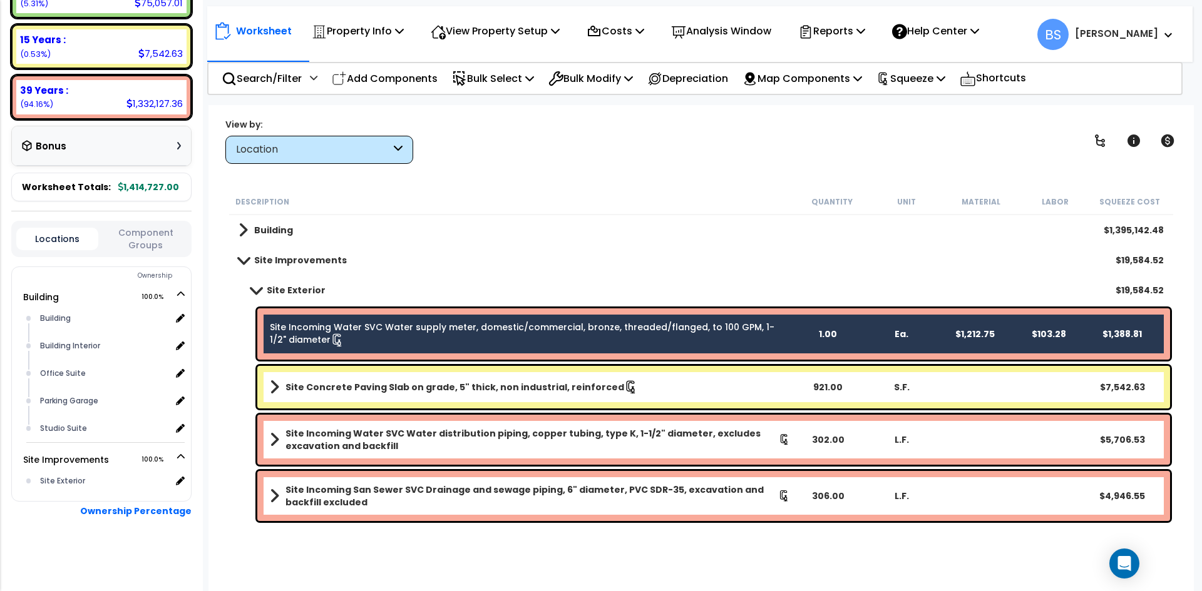
click at [362, 439] on b "Site Incoming Water SVC Water distribution piping, copper tubing, type K, 1-1/2…" at bounding box center [531, 439] width 493 height 25
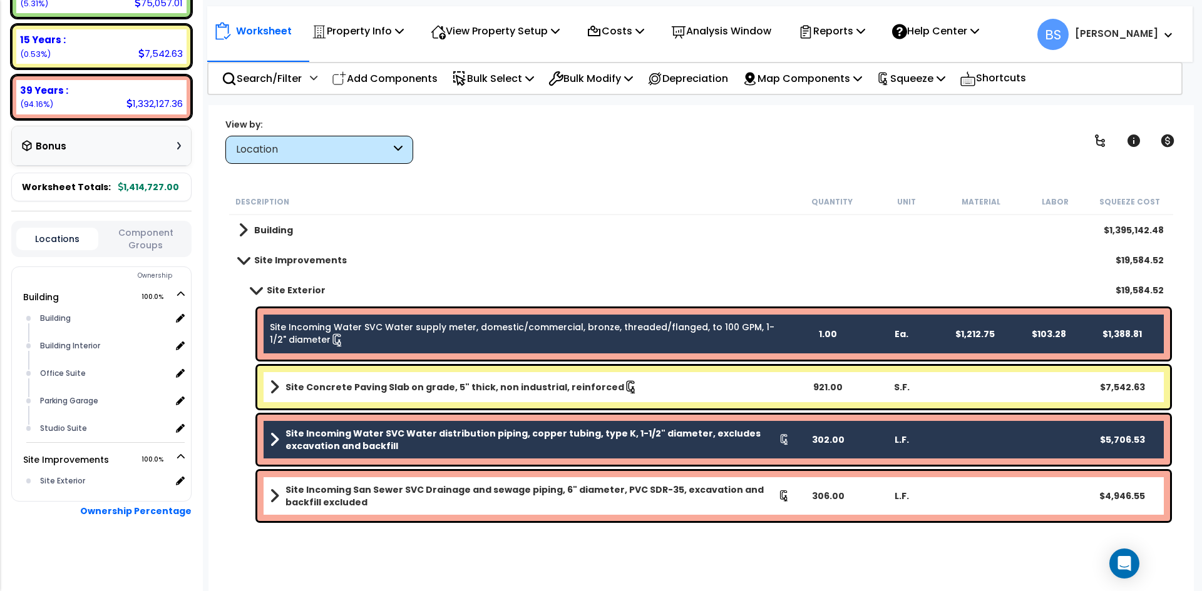
click at [364, 493] on b "Site Incoming San Sewer SVC Drainage and sewage piping, 6" diameter, PVC SDR-35…" at bounding box center [531, 496] width 493 height 25
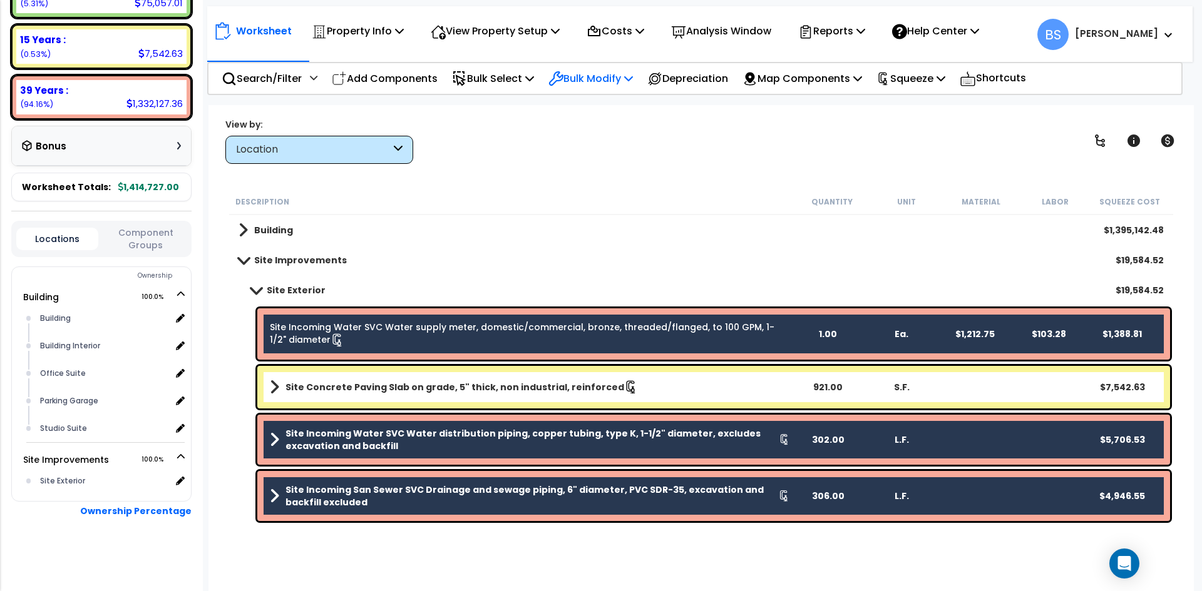
click at [603, 87] on div "Bulk Modify" at bounding box center [590, 78] width 84 height 29
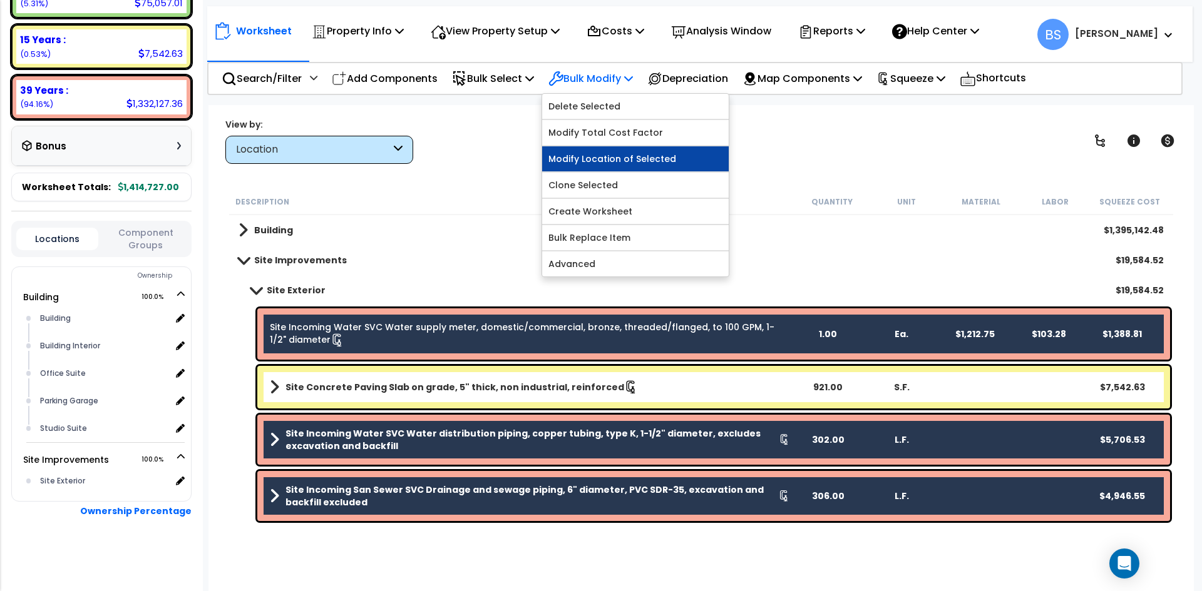
click at [622, 164] on link "Modify Location of Selected" at bounding box center [635, 158] width 186 height 25
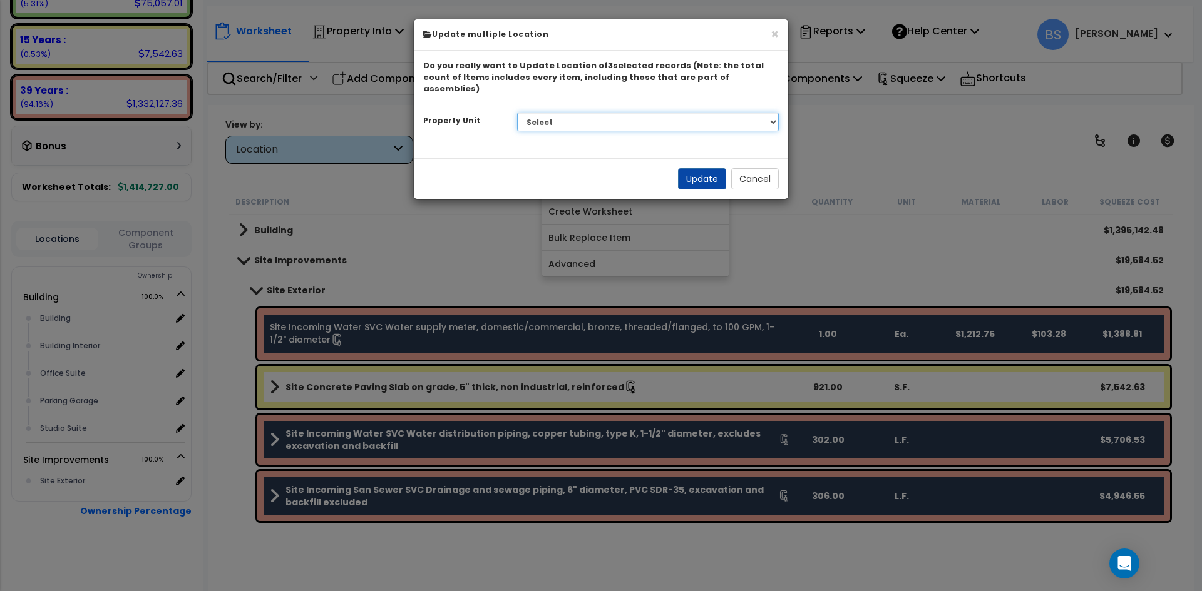
click at [631, 115] on select "Select Building Site Improvements" at bounding box center [648, 122] width 262 height 19
select select "165614"
click at [517, 113] on select "Select Building Site Improvements" at bounding box center [648, 122] width 262 height 19
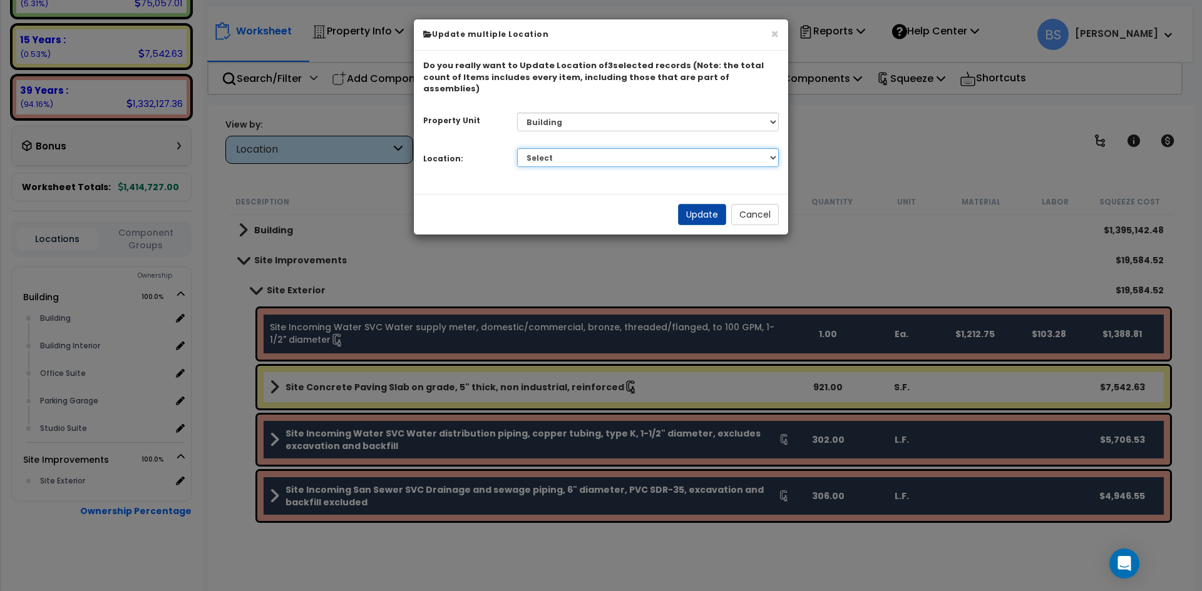
click at [590, 148] on select "Select Building Building Interior Office Suite Parking Garage Studio Suite Add …" at bounding box center [648, 157] width 262 height 19
select select "6"
click at [517, 148] on select "Select Building Building Interior Office Suite Parking Garage Studio Suite Add …" at bounding box center [648, 157] width 262 height 19
click at [700, 204] on button "Update" at bounding box center [702, 214] width 48 height 21
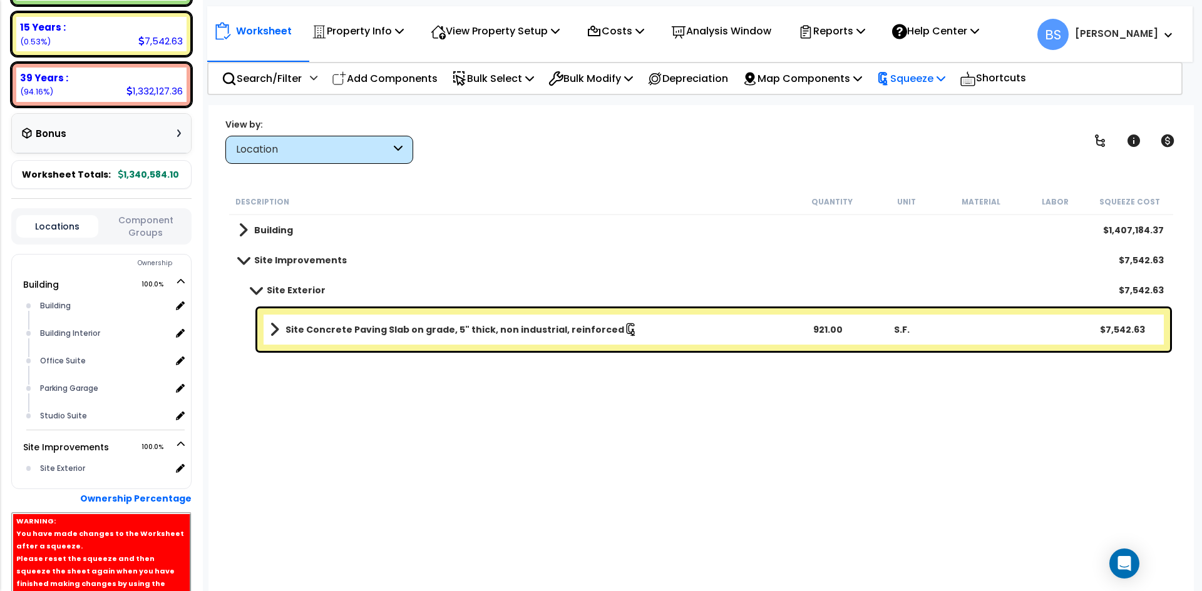
click at [931, 79] on p "Squeeze" at bounding box center [910, 78] width 69 height 17
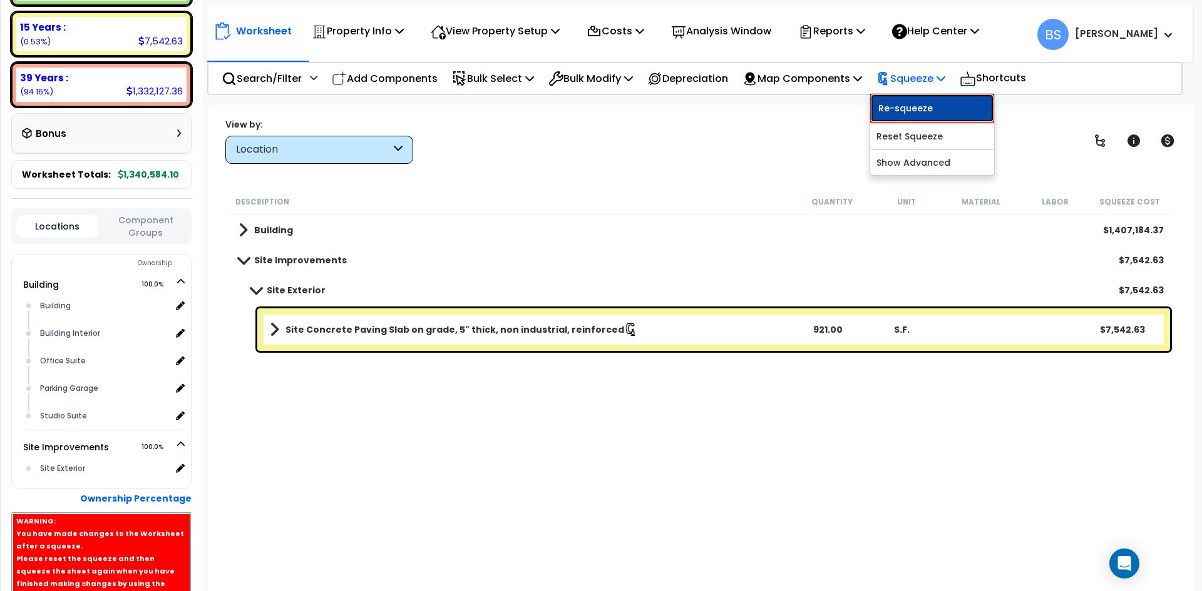
click at [916, 98] on link "Re-squeeze" at bounding box center [932, 108] width 124 height 29
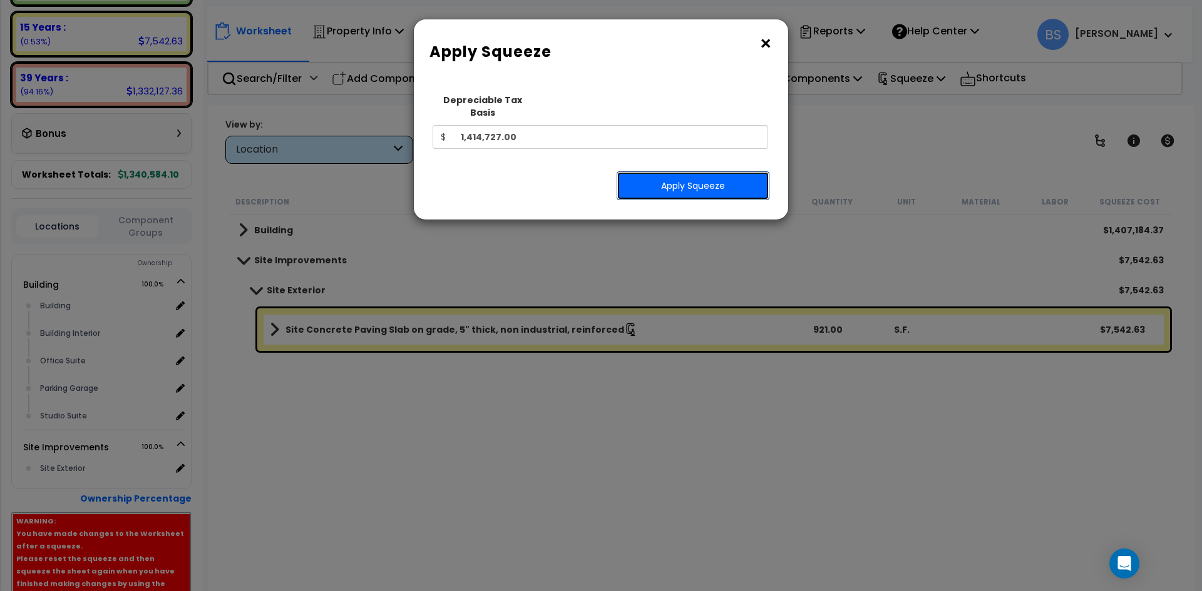
click at [699, 175] on button "Apply Squeeze" at bounding box center [692, 185] width 153 height 29
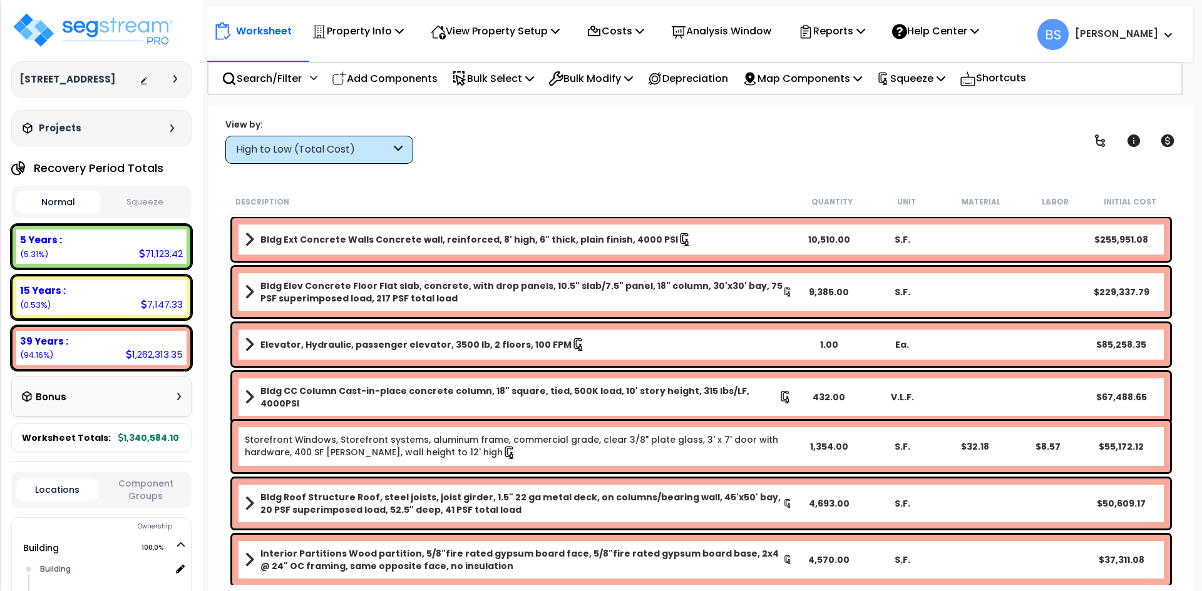
scroll to position [55, 0]
click at [181, 213] on button "Squeeze" at bounding box center [145, 203] width 84 height 22
click at [864, 36] on p "Reports" at bounding box center [831, 31] width 67 height 17
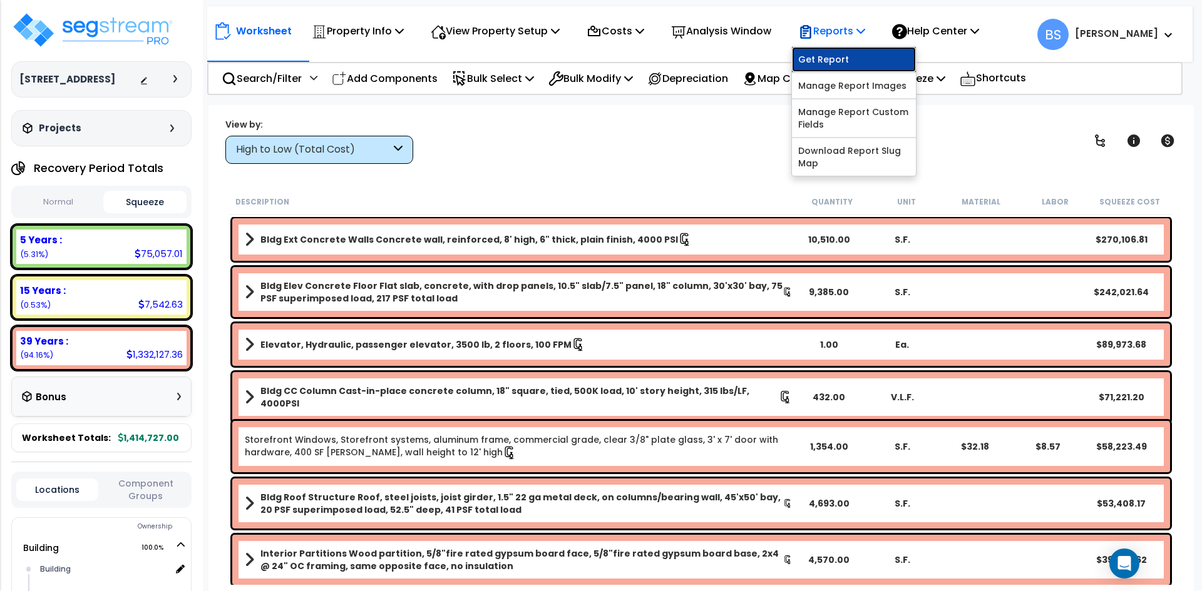
click at [842, 55] on link "Get Report" at bounding box center [854, 59] width 124 height 25
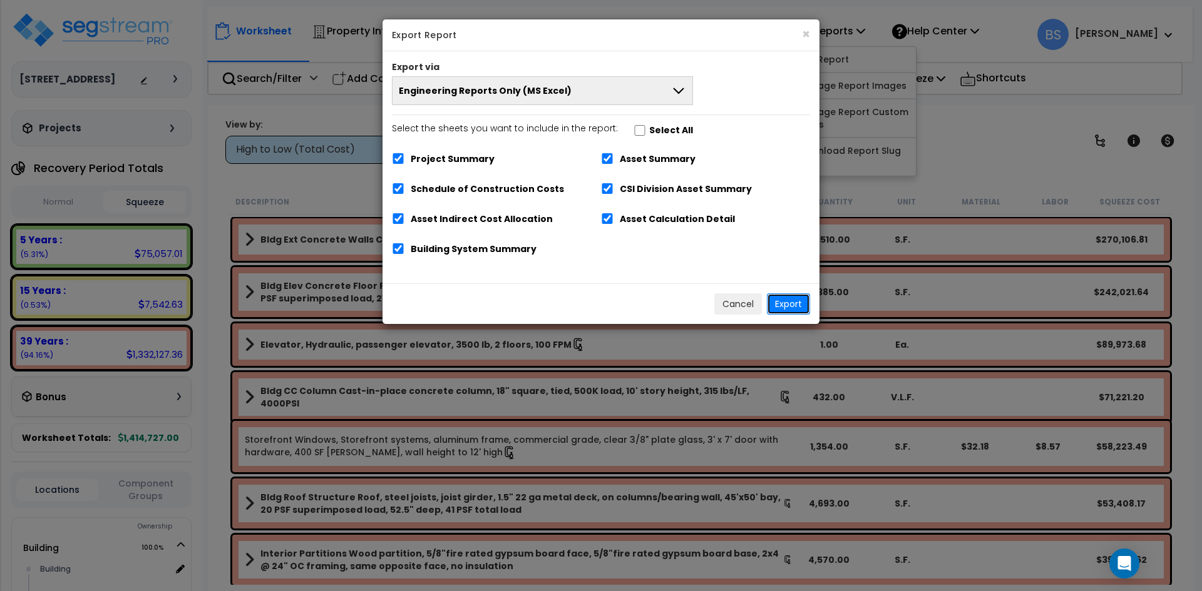
click at [795, 308] on button "Export" at bounding box center [788, 304] width 43 height 21
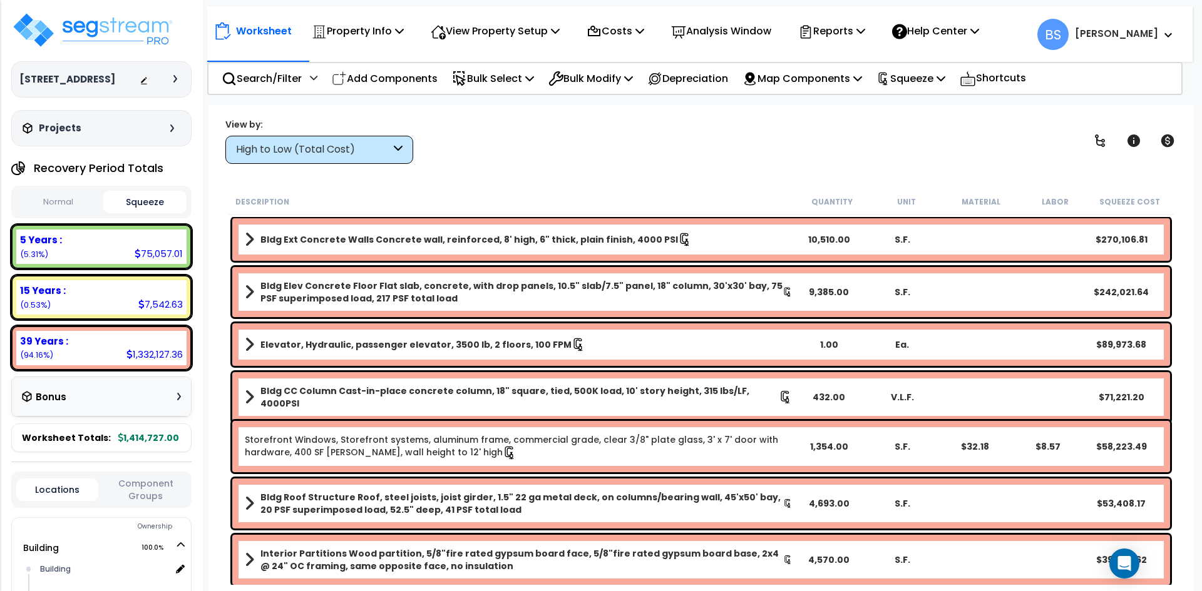
scroll to position [0, 0]
click at [538, 155] on div "View by: High to Low (Total Cost) High to Low (Total Cost)" at bounding box center [701, 141] width 960 height 46
click at [143, 498] on button "Component Groups" at bounding box center [146, 490] width 82 height 26
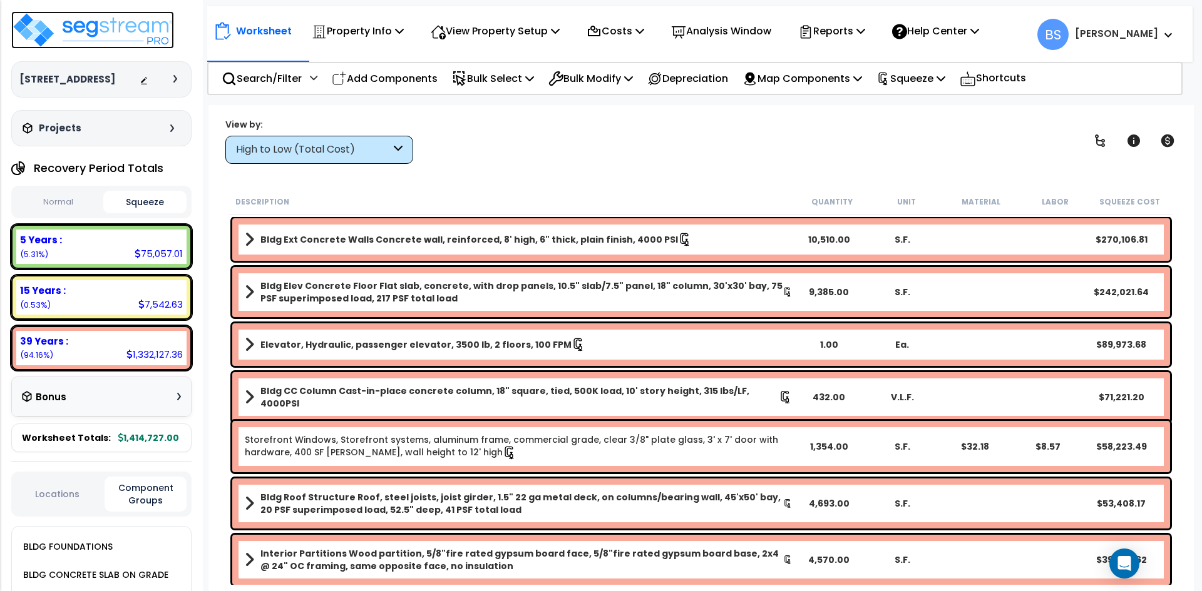
click at [122, 24] on img at bounding box center [92, 30] width 163 height 38
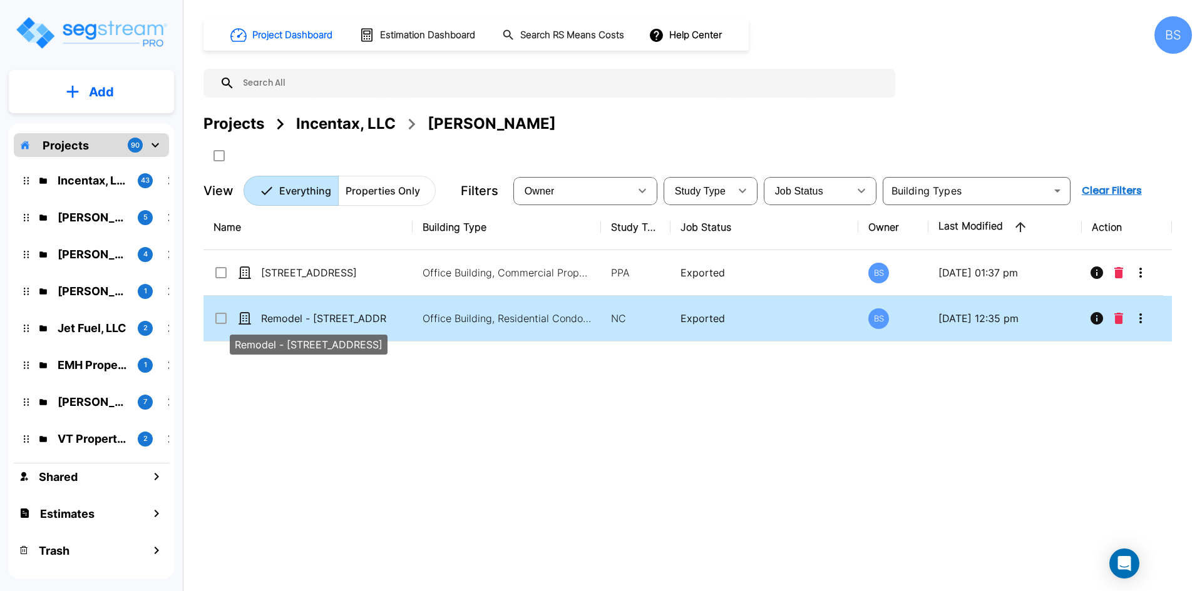
click at [330, 323] on p "Remodel - [STREET_ADDRESS]" at bounding box center [323, 318] width 125 height 15
checkbox input "true"
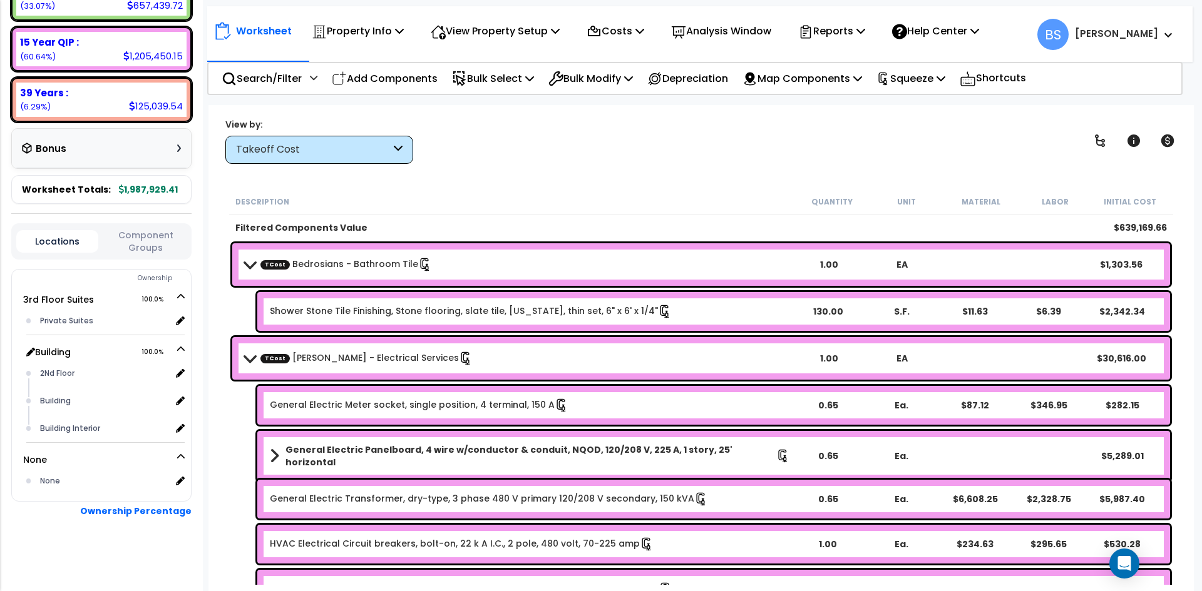
scroll to position [273, 0]
click at [68, 327] on div "Private Suites" at bounding box center [104, 321] width 134 height 15
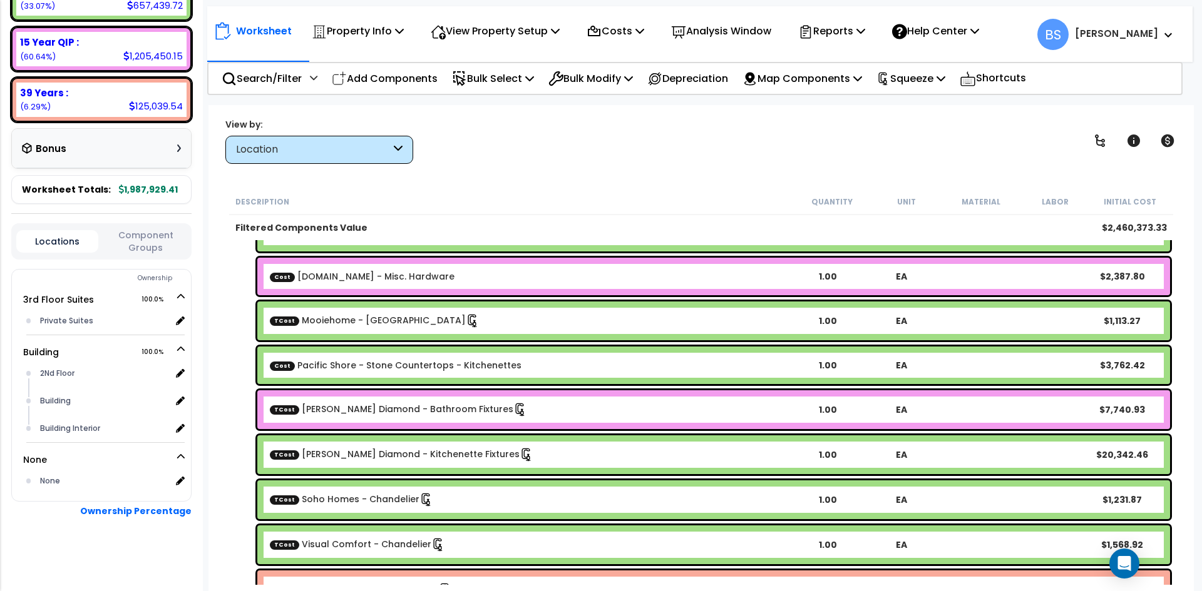
scroll to position [0, 0]
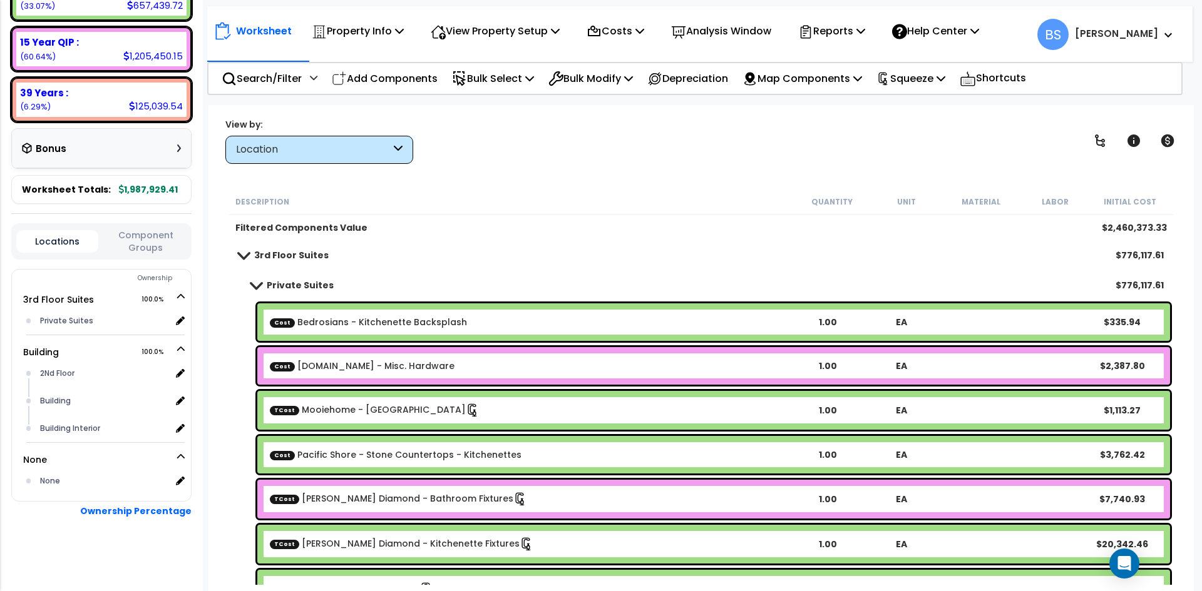
click at [295, 157] on div "Location" at bounding box center [319, 150] width 188 height 28
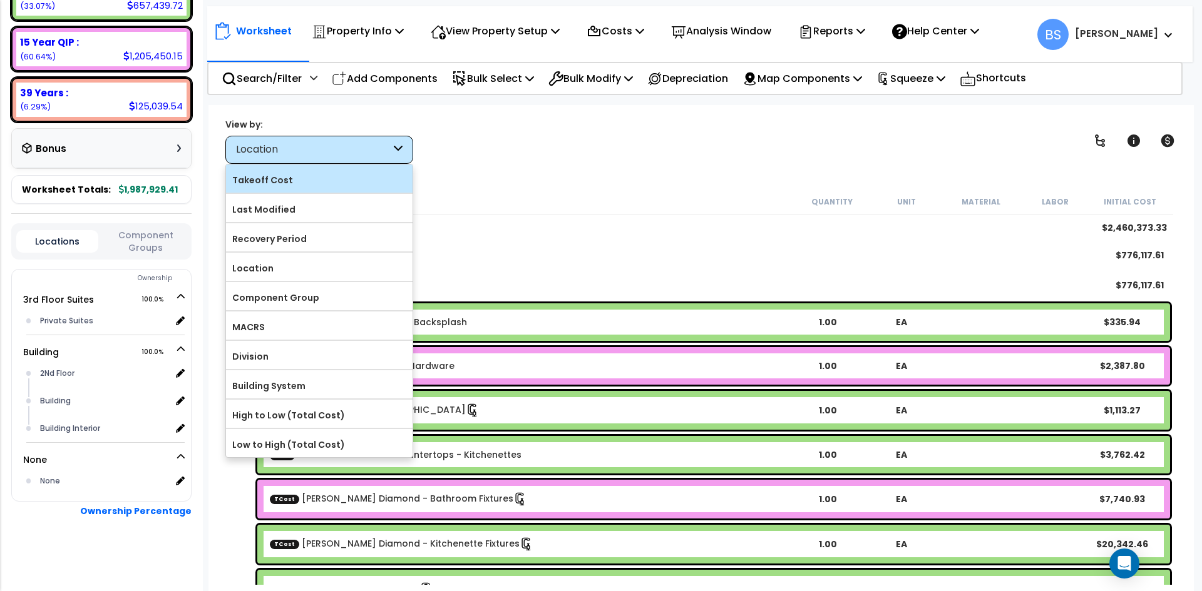
click at [302, 171] on label "Takeoff Cost" at bounding box center [319, 180] width 186 height 19
click at [0, 0] on input "Takeoff Cost" at bounding box center [0, 0] width 0 height 0
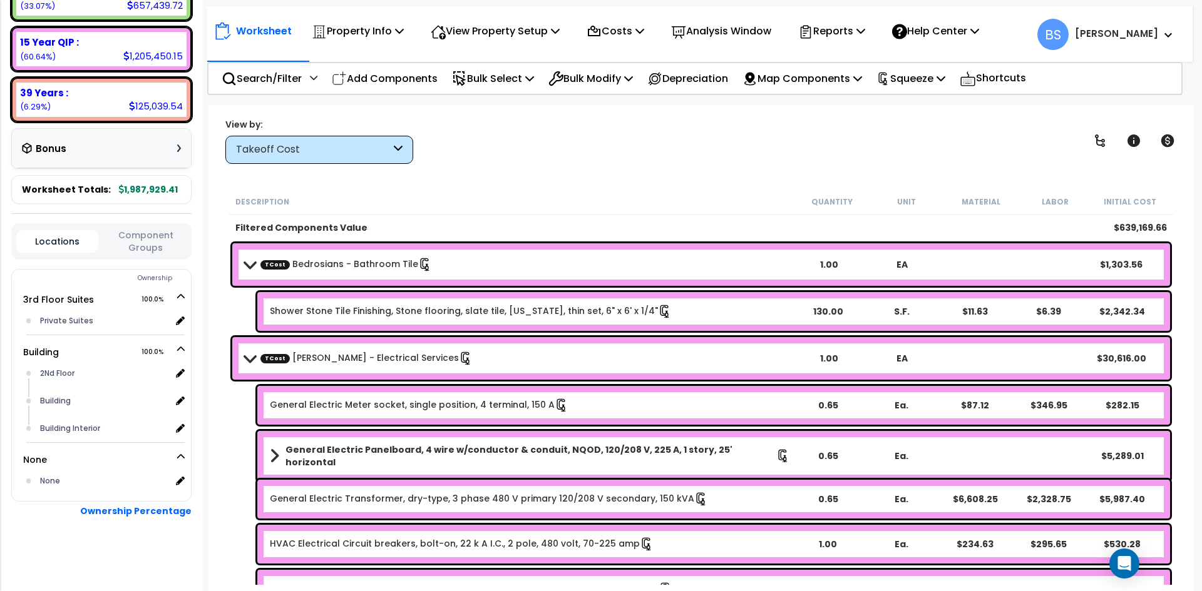
click at [549, 175] on div "Worksheet Property Info Property Setup Add Property Unit Template property Clon…" at bounding box center [700, 400] width 985 height 591
click at [273, 83] on p "Search/Filter" at bounding box center [262, 78] width 80 height 17
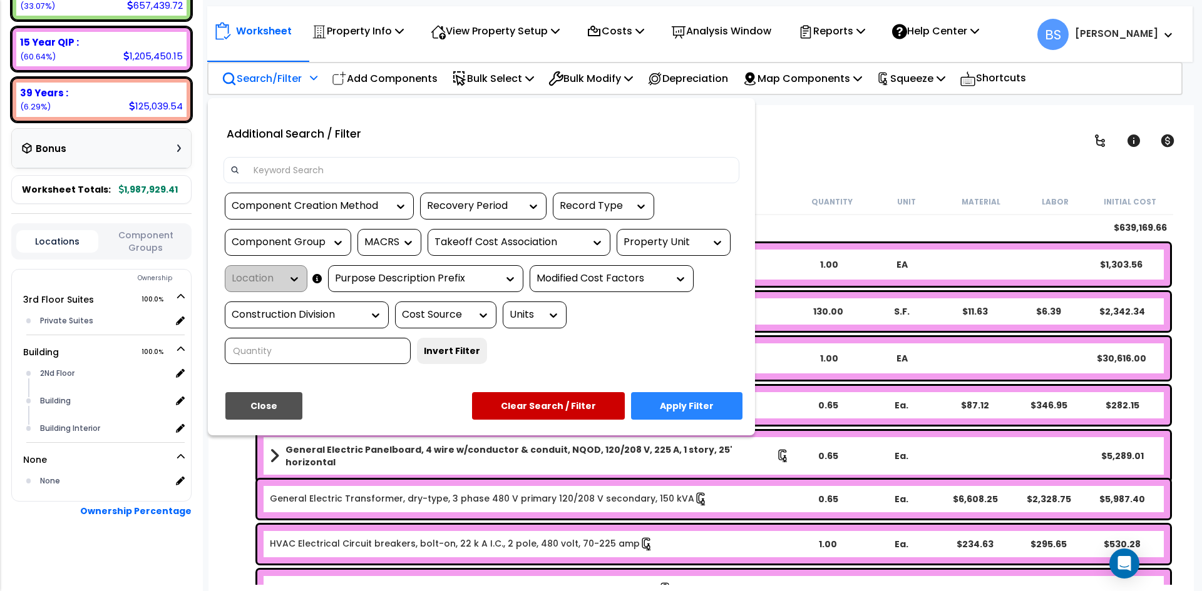
click at [461, 166] on input at bounding box center [489, 170] width 486 height 19
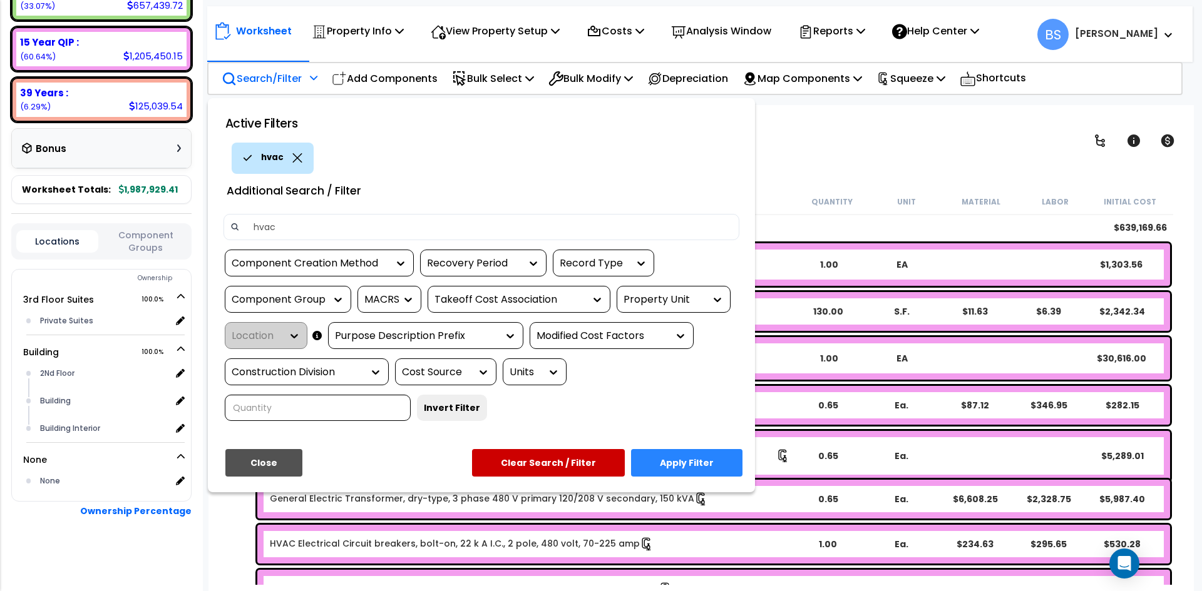
type input "hvac"
click at [673, 461] on button "Apply Filter" at bounding box center [686, 463] width 111 height 28
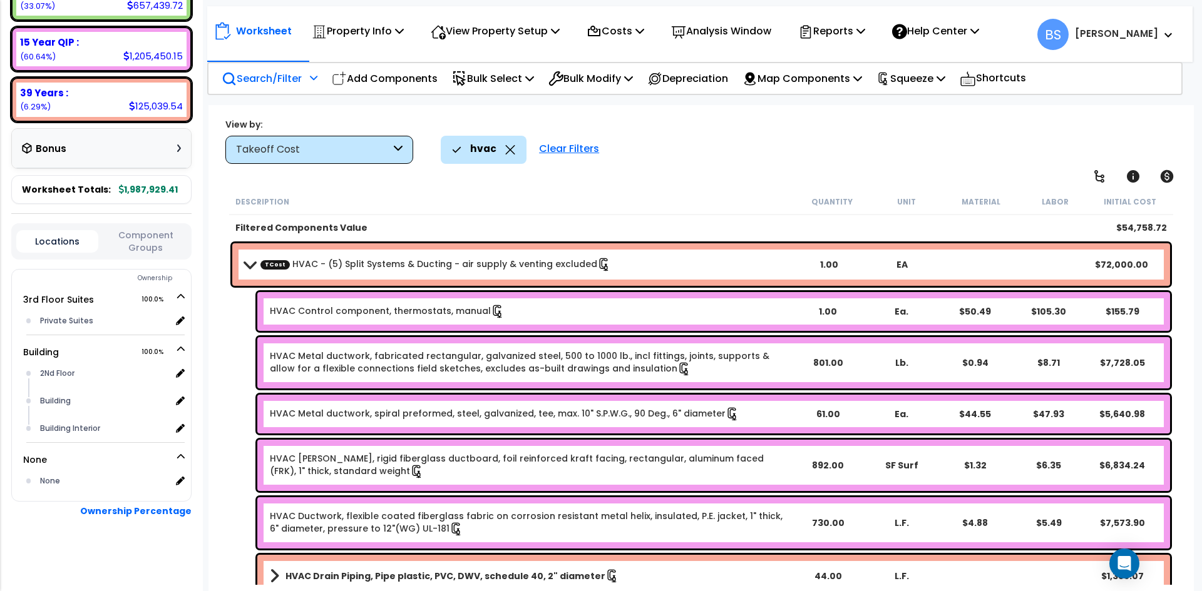
click at [254, 262] on span at bounding box center [250, 264] width 18 height 9
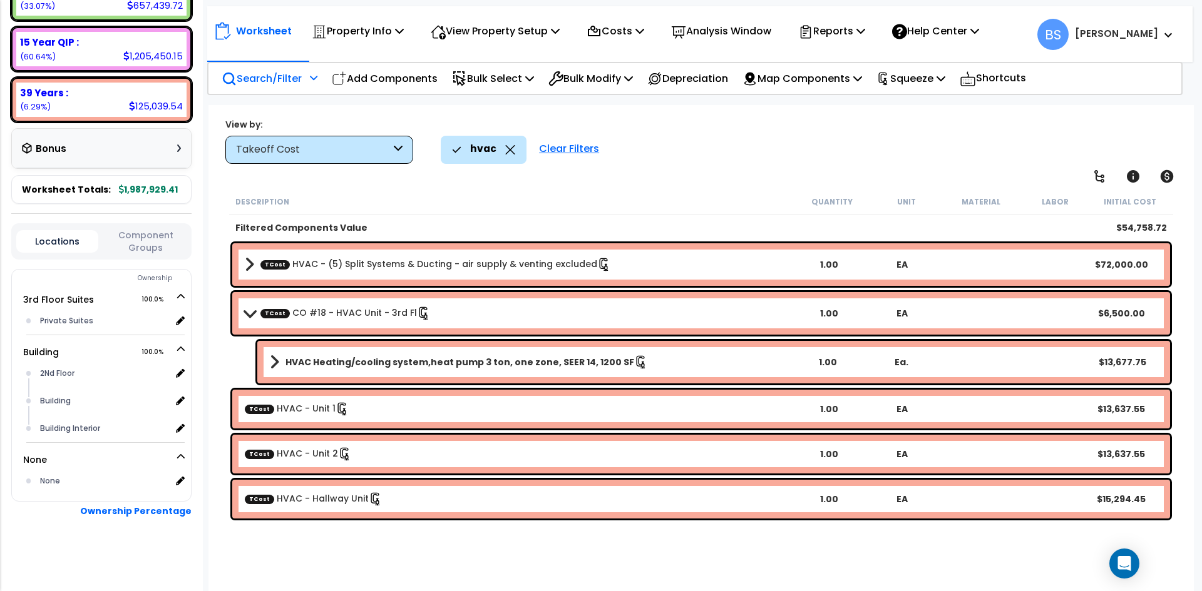
click at [324, 313] on link "TCost CO #18 - HVAC Unit - 3rd Fl" at bounding box center [345, 314] width 170 height 14
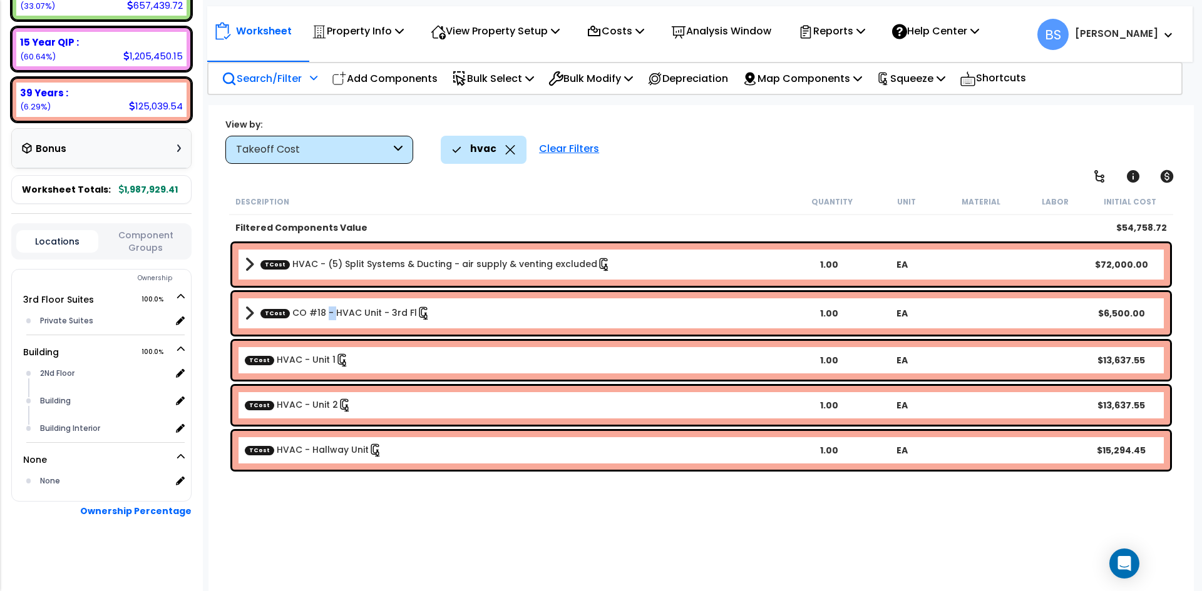
click at [324, 313] on link "TCost CO #18 - HVAC Unit - 3rd Fl" at bounding box center [345, 314] width 170 height 14
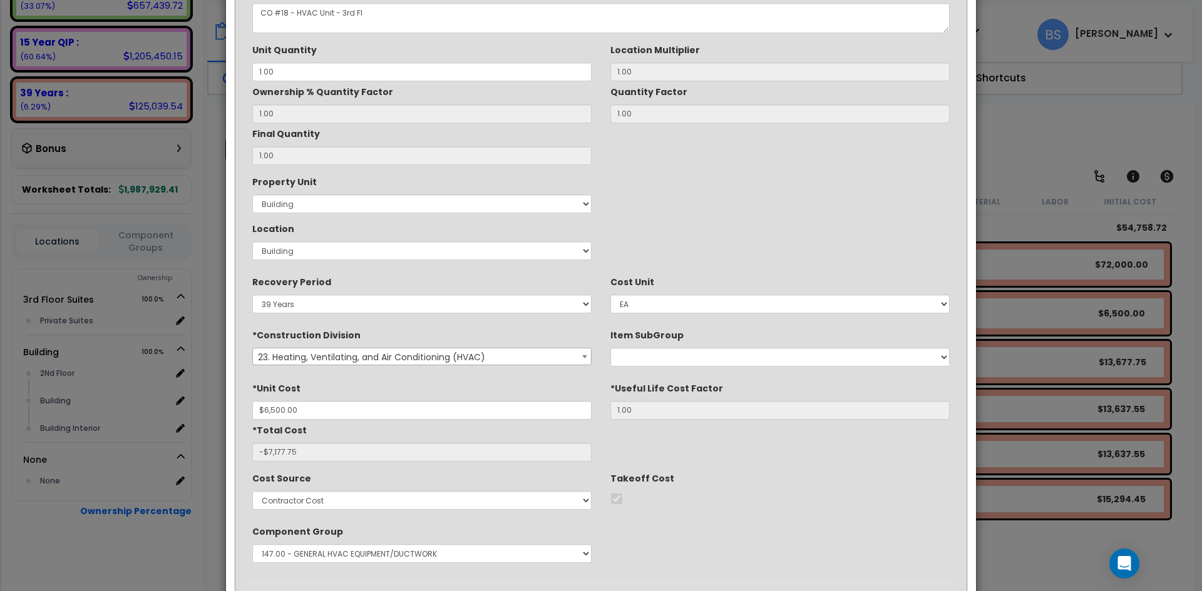
scroll to position [63, 0]
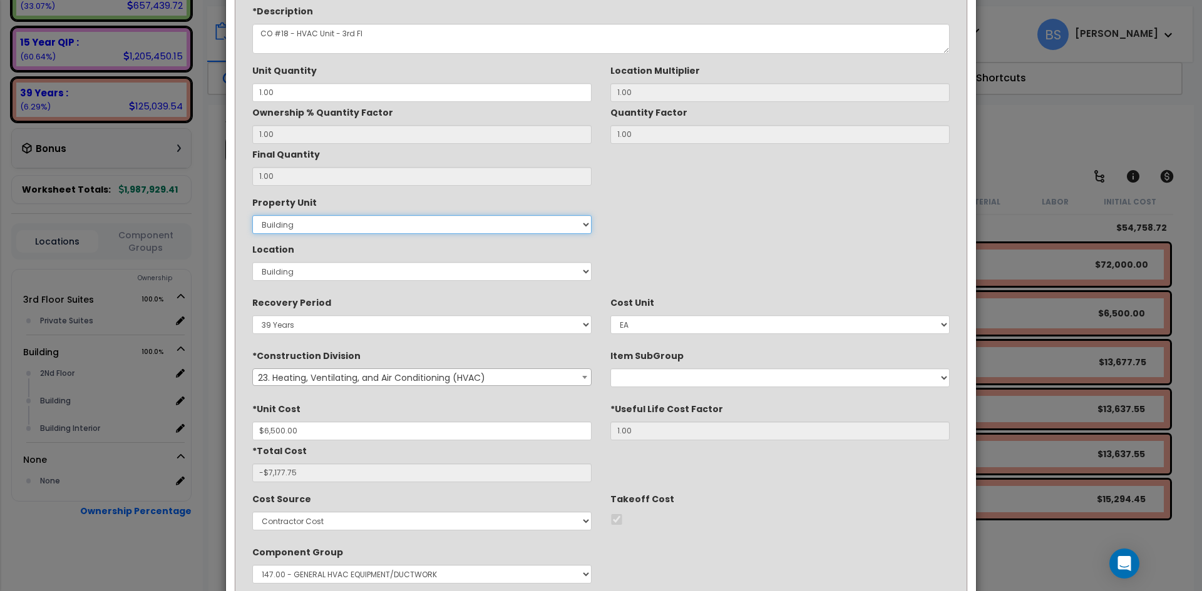
click at [271, 224] on select "Select Building 3rd Floor Suites" at bounding box center [421, 224] width 339 height 19
select select "166138"
click at [252, 215] on select "Select Building 3rd Floor Suites" at bounding box center [421, 224] width 339 height 19
click at [292, 267] on select "Select Building Building Interior Private Suites Add Additional Location" at bounding box center [421, 271] width 339 height 19
select select "31637"
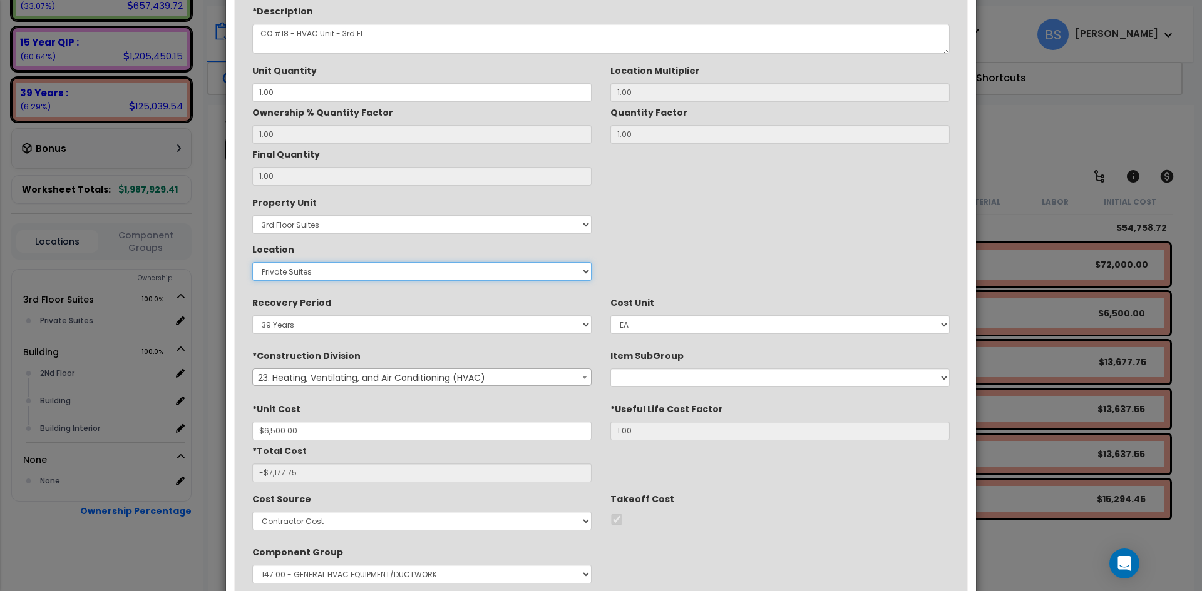
click at [252, 262] on select "Select Building Building Interior Private Suites Add Additional Location" at bounding box center [421, 271] width 339 height 19
type input "1"
click at [317, 273] on select "Select Building Building Interior Private Suites Add Additional Location" at bounding box center [421, 271] width 339 height 19
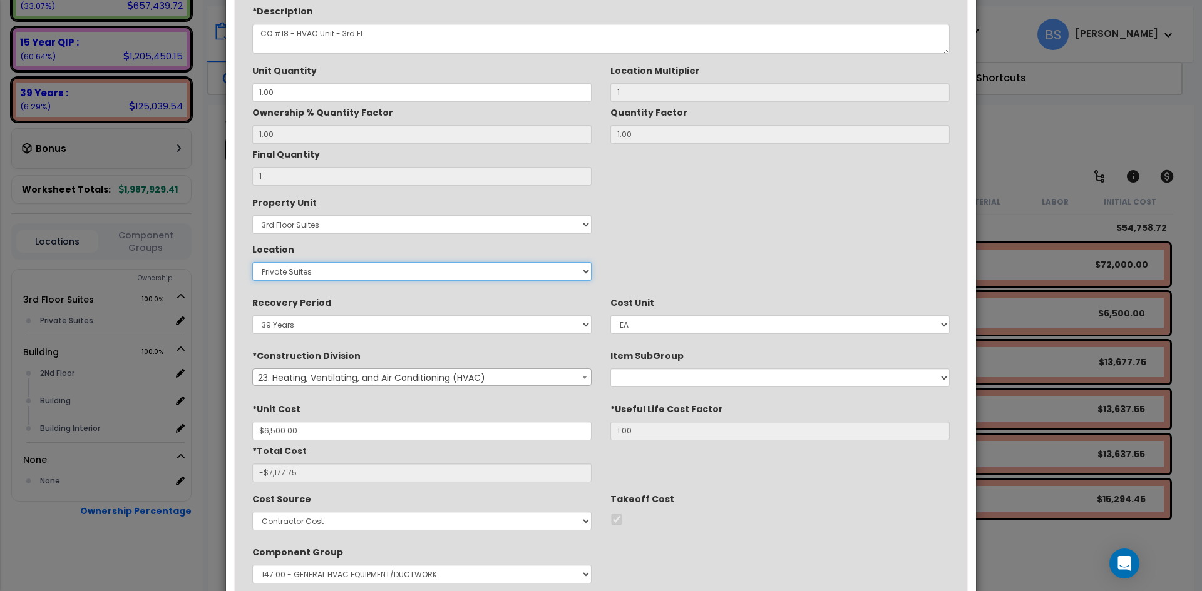
scroll to position [125, 0]
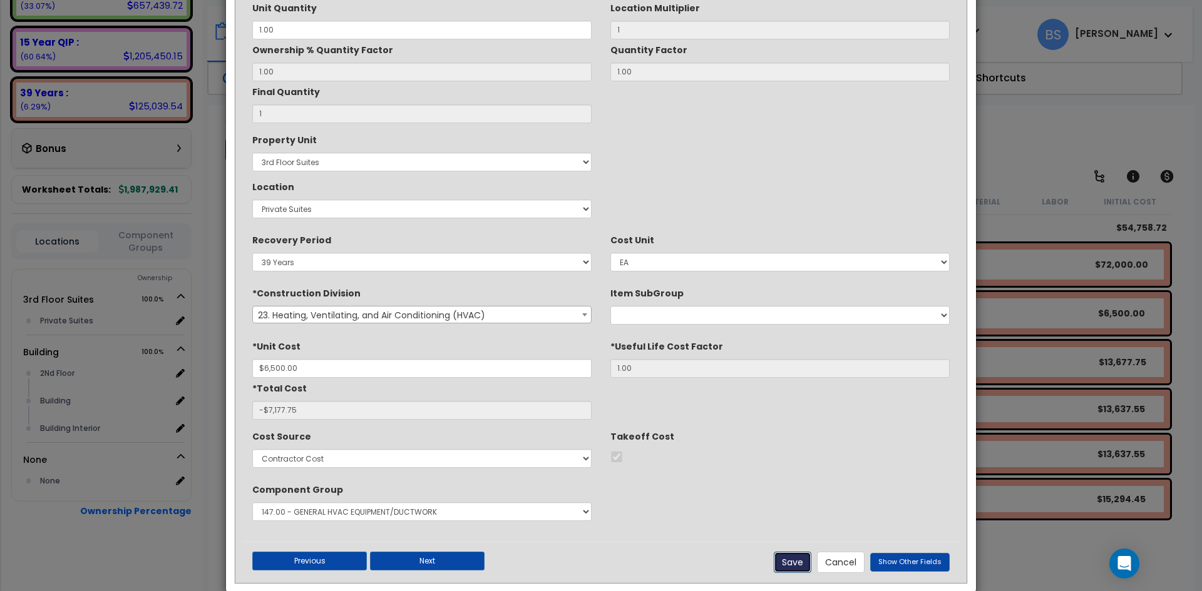
click at [789, 563] on button "Save" at bounding box center [793, 562] width 38 height 21
type input "1.00"
type input "6500.00"
type input "-7177.75"
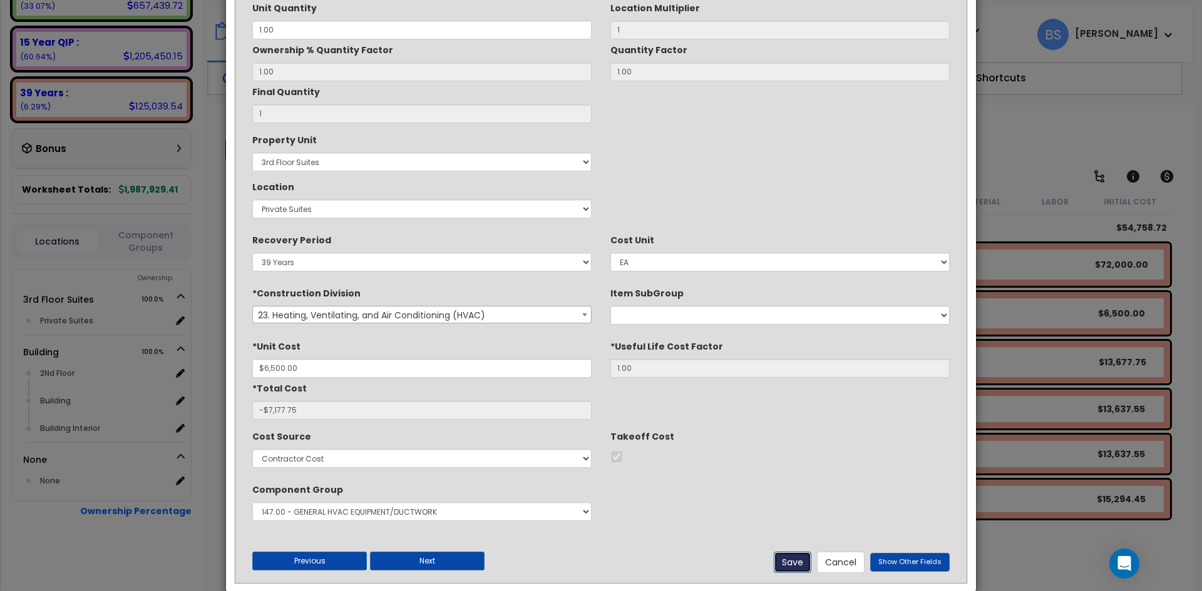
checkbox input "true"
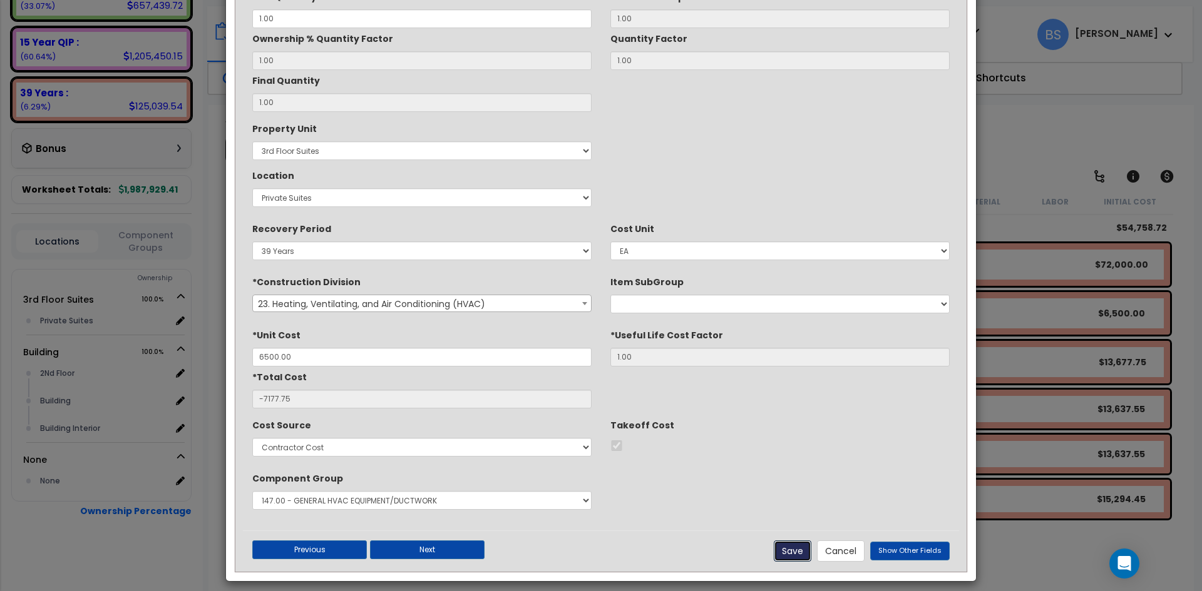
scroll to position [146, 0]
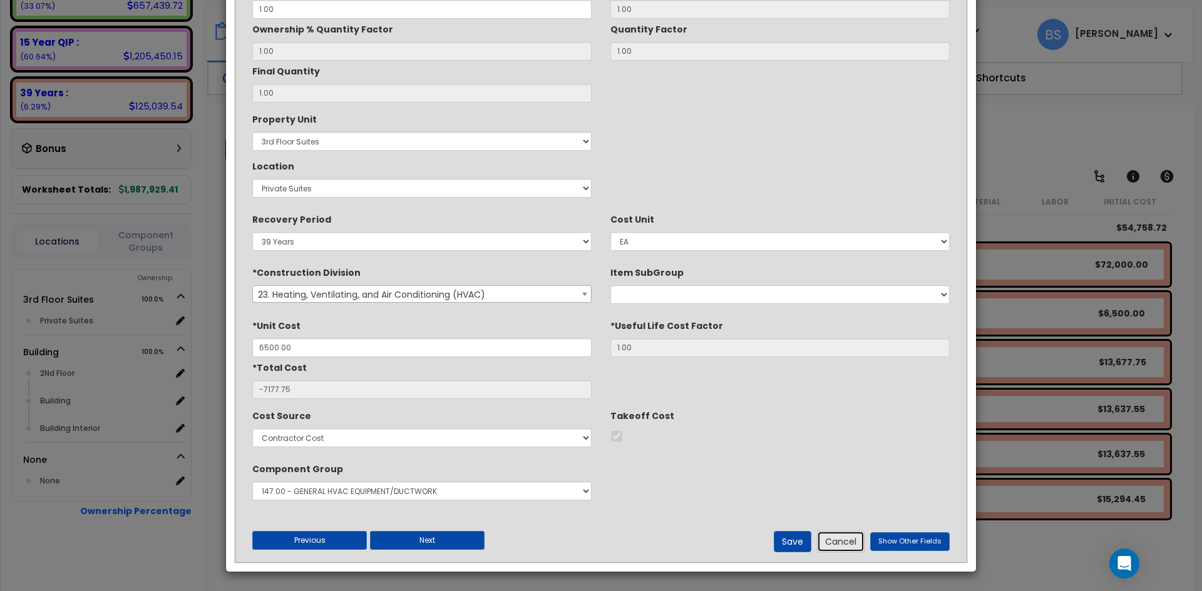
click at [837, 544] on button "Cancel" at bounding box center [841, 541] width 48 height 21
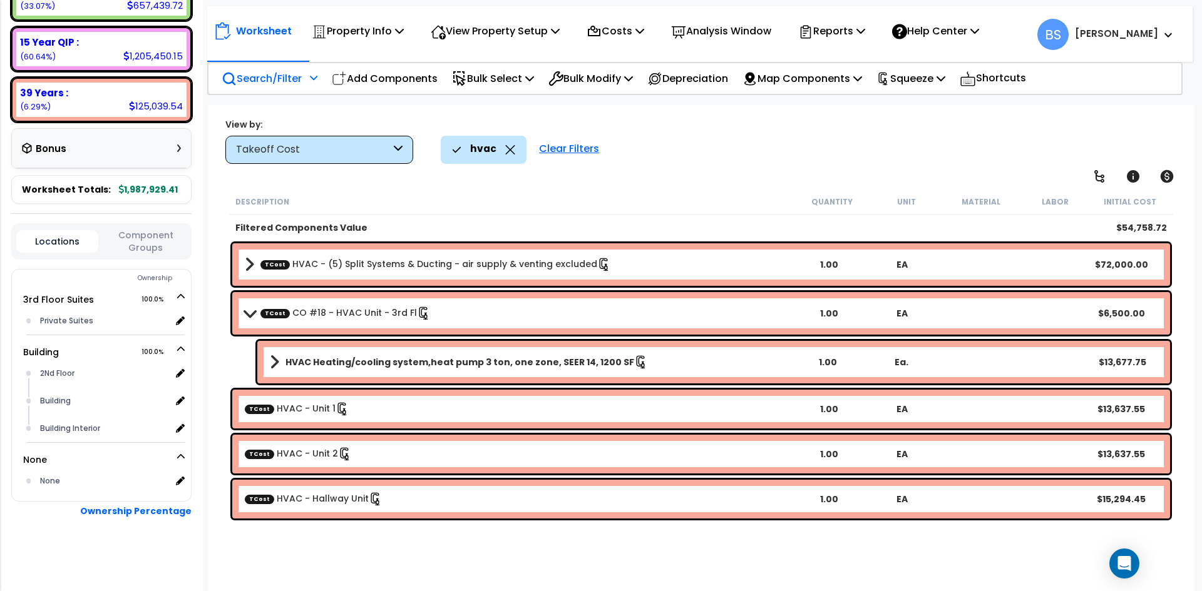
click at [374, 414] on b "TCost HVAC - Unit 1" at bounding box center [519, 409] width 548 height 14
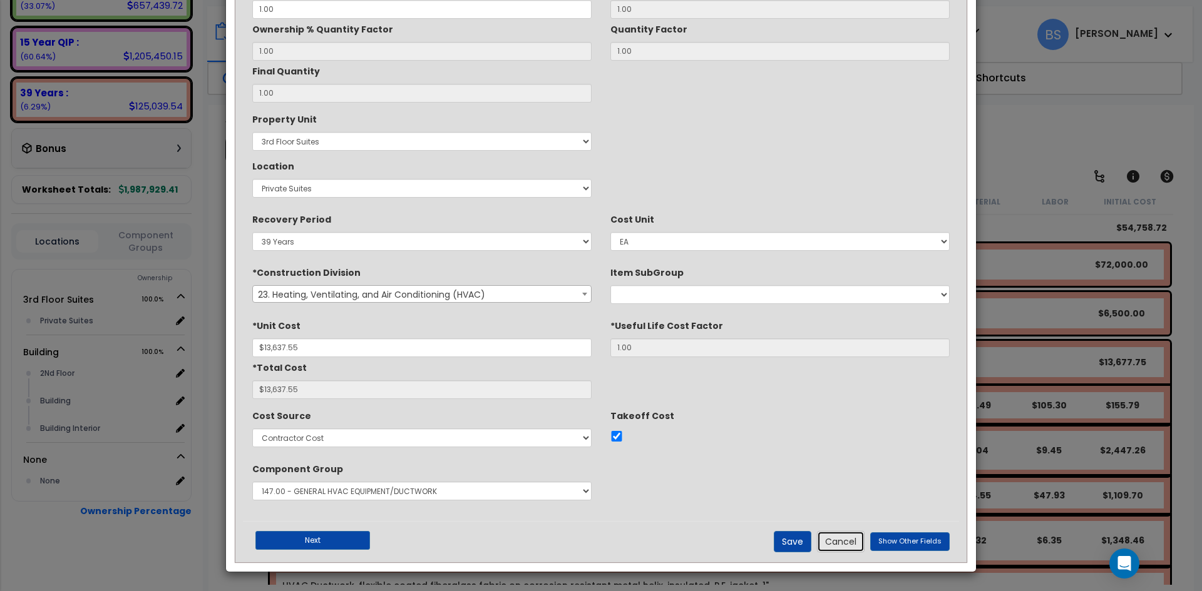
click at [844, 546] on button "Cancel" at bounding box center [841, 541] width 48 height 21
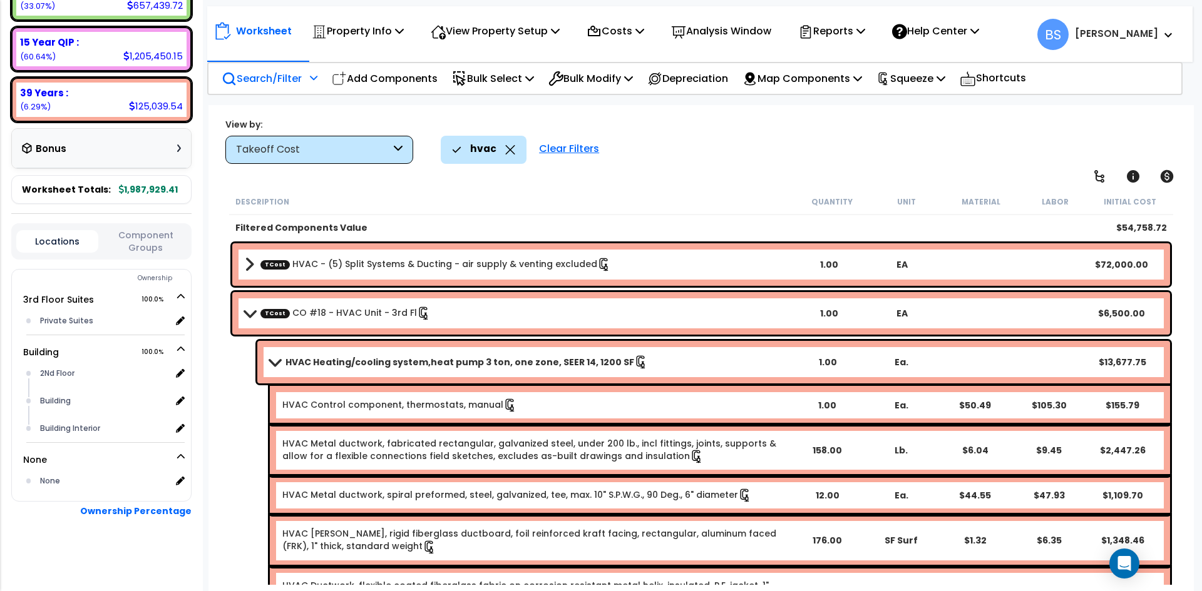
click at [307, 321] on b "TCost CO #18 - HVAC Unit - 3rd Fl" at bounding box center [519, 314] width 548 height 18
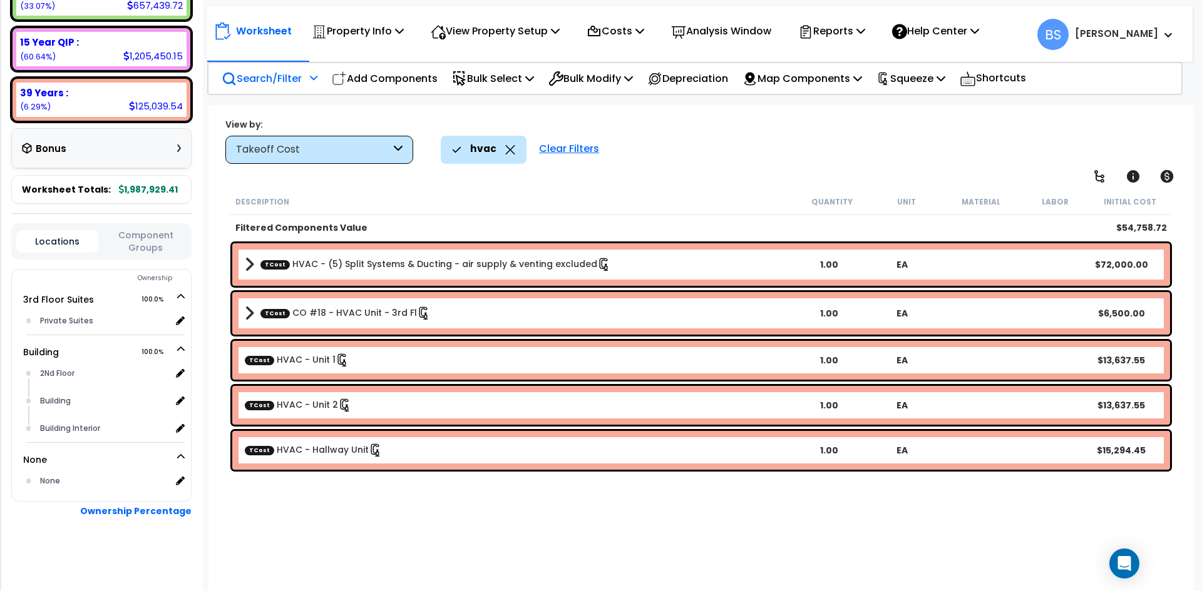
click at [335, 261] on link "TCost HVAC - (5) Split Systems & Ducting - air supply & venting excluded" at bounding box center [435, 265] width 350 height 14
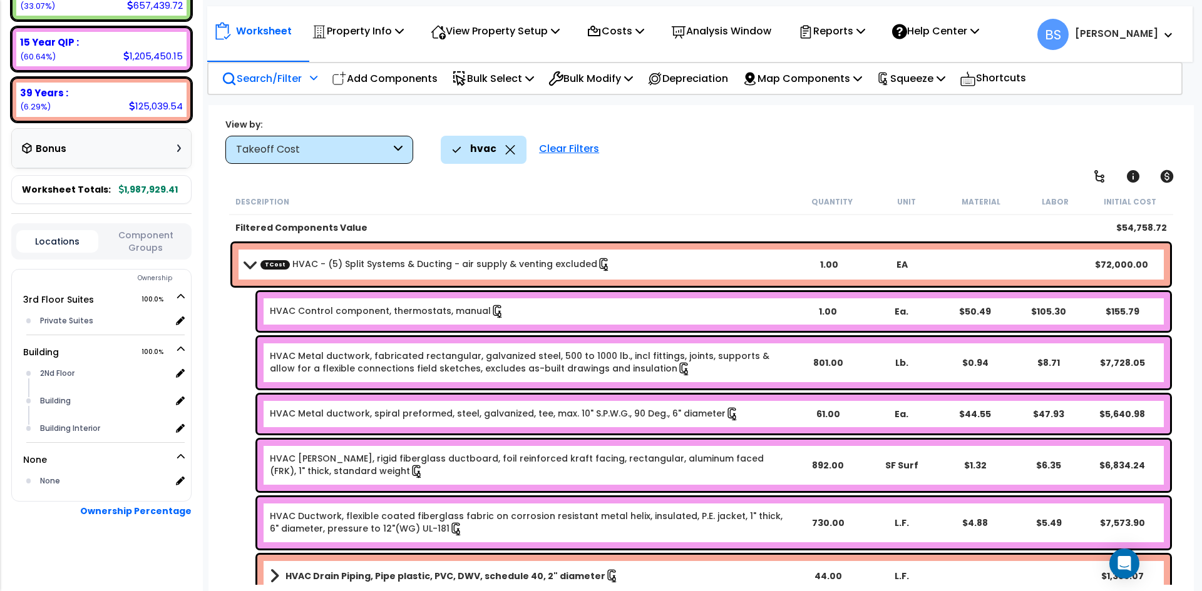
click at [335, 261] on link "TCost HVAC - (5) Split Systems & Ducting - air supply & venting excluded" at bounding box center [435, 265] width 350 height 14
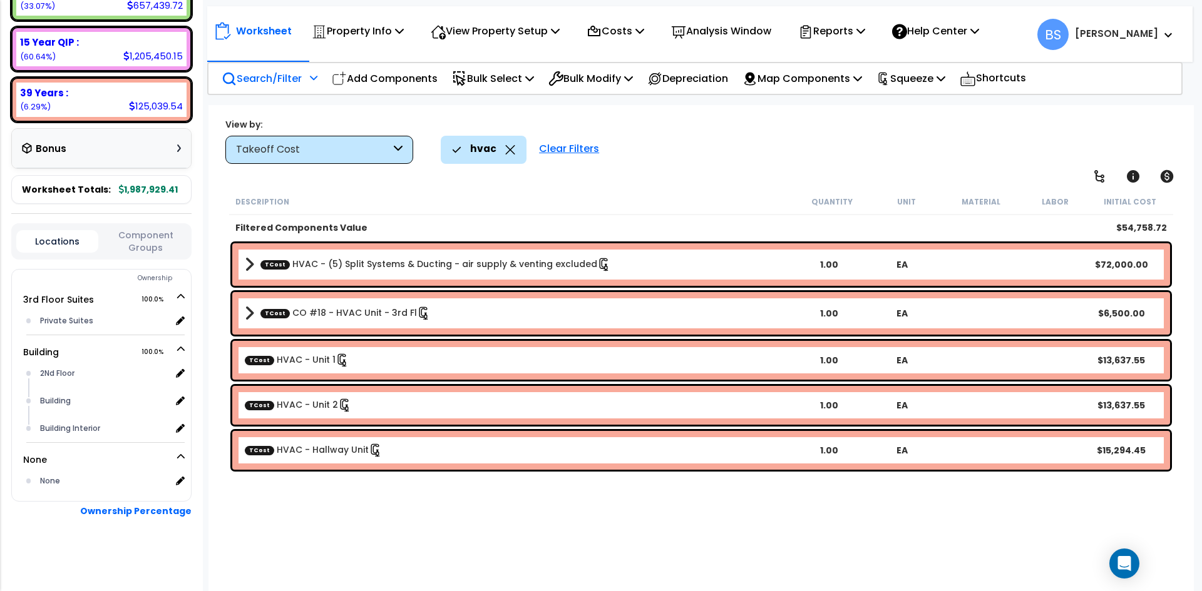
click at [329, 317] on link "TCost CO #18 - HVAC Unit - 3rd Fl" at bounding box center [345, 314] width 170 height 14
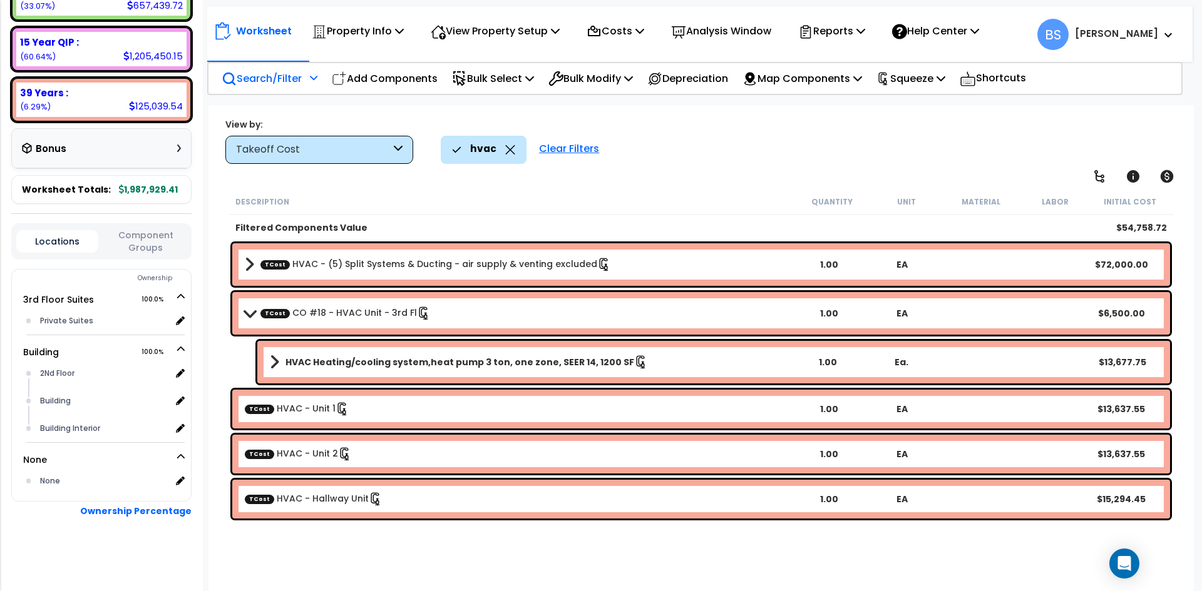
click at [329, 317] on link "TCost CO #18 - HVAC Unit - 3rd Fl" at bounding box center [345, 314] width 170 height 14
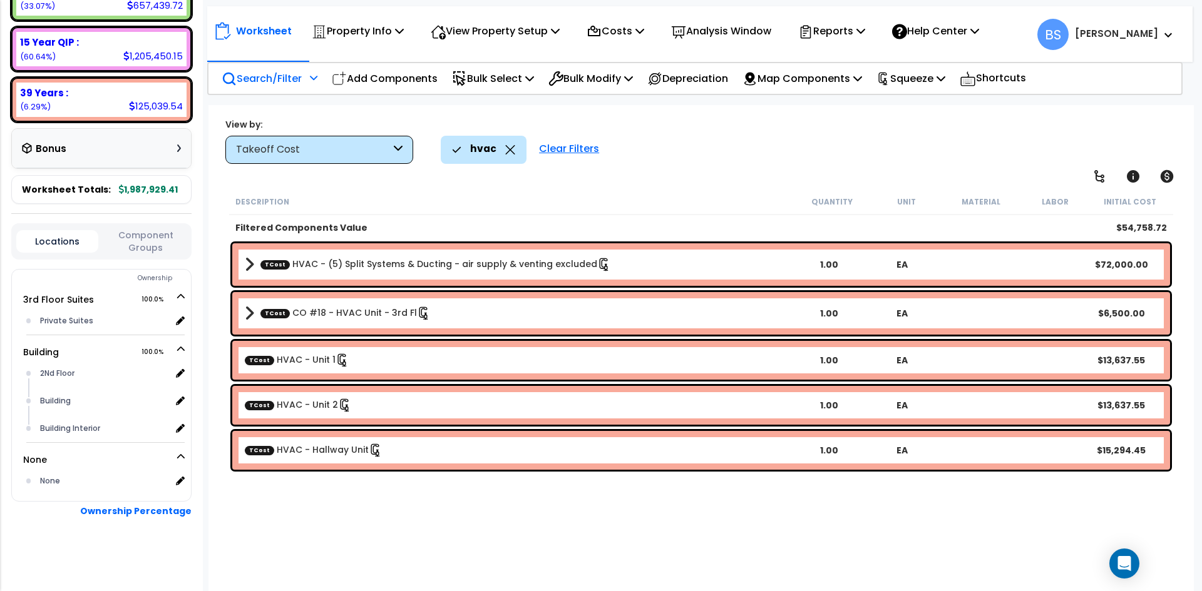
click at [358, 274] on div "TCost HVAC - (5) Split Systems & Ducting - air supply & venting excluded 1.00 E…" at bounding box center [700, 264] width 937 height 43
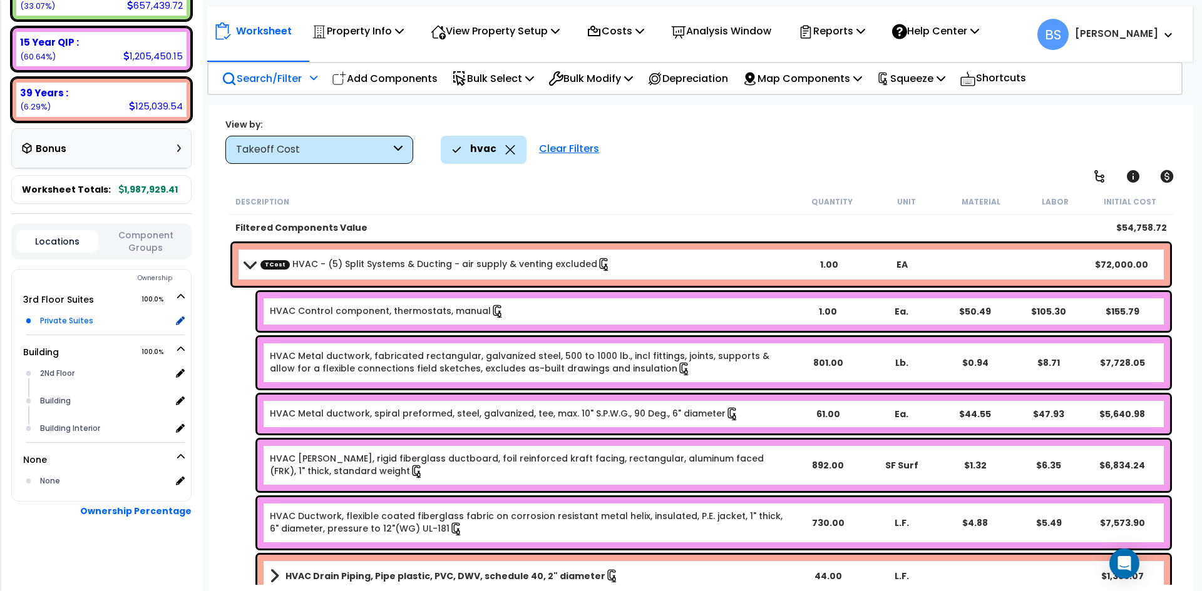
click at [59, 329] on div "Private Suites" at bounding box center [104, 321] width 134 height 15
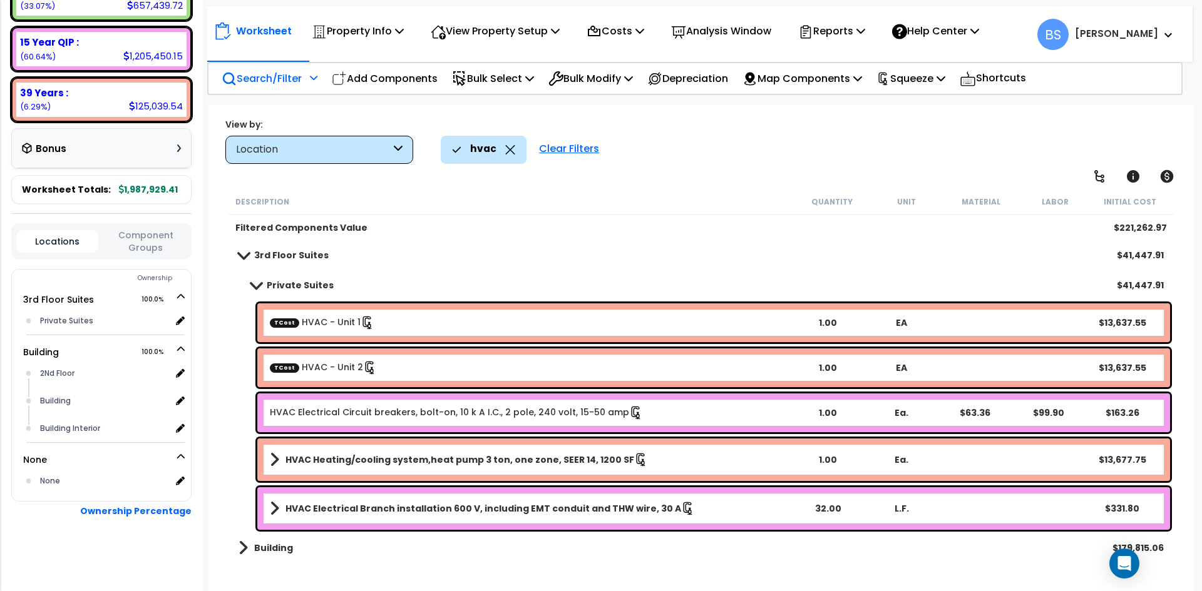
scroll to position [55, 0]
click at [255, 550] on b "Building" at bounding box center [273, 548] width 39 height 13
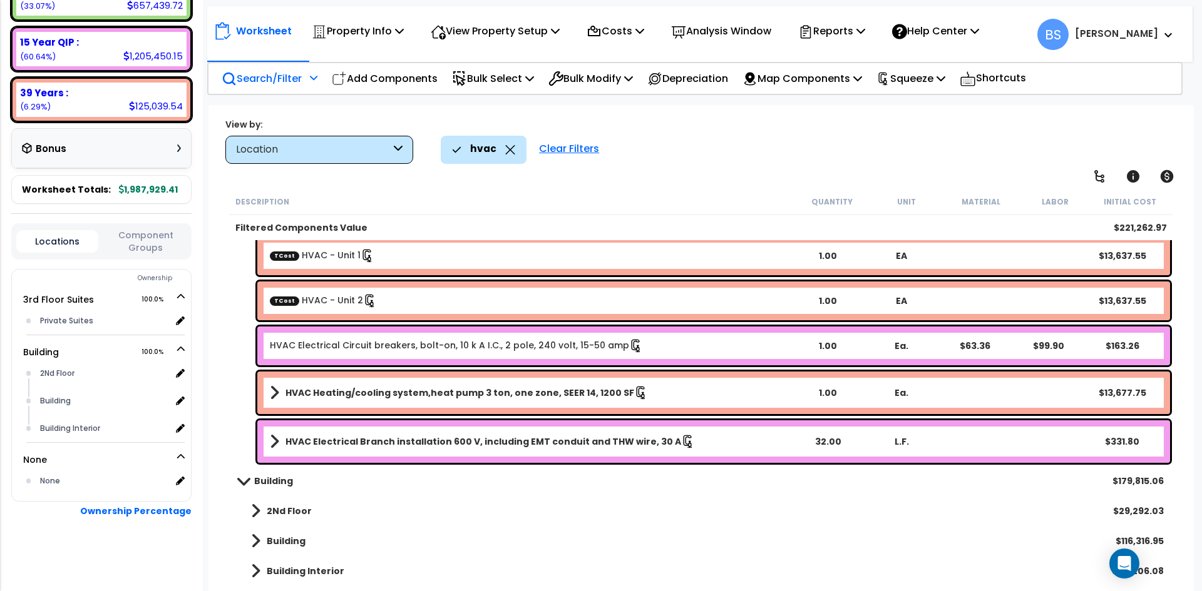
scroll to position [68, 0]
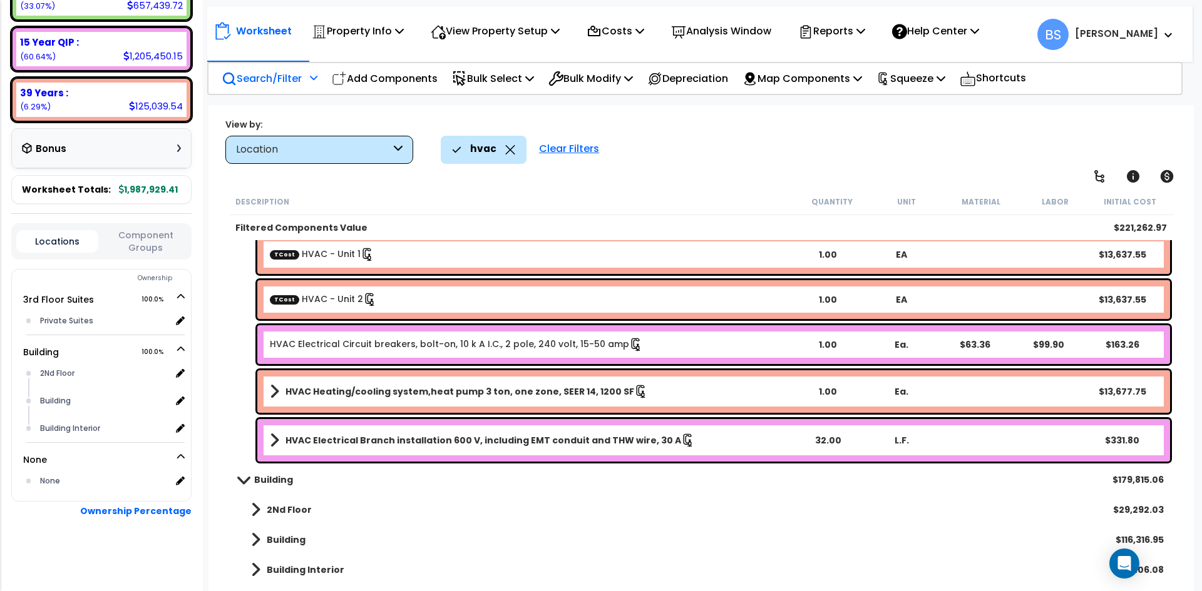
click at [259, 482] on b "Building" at bounding box center [273, 480] width 39 height 13
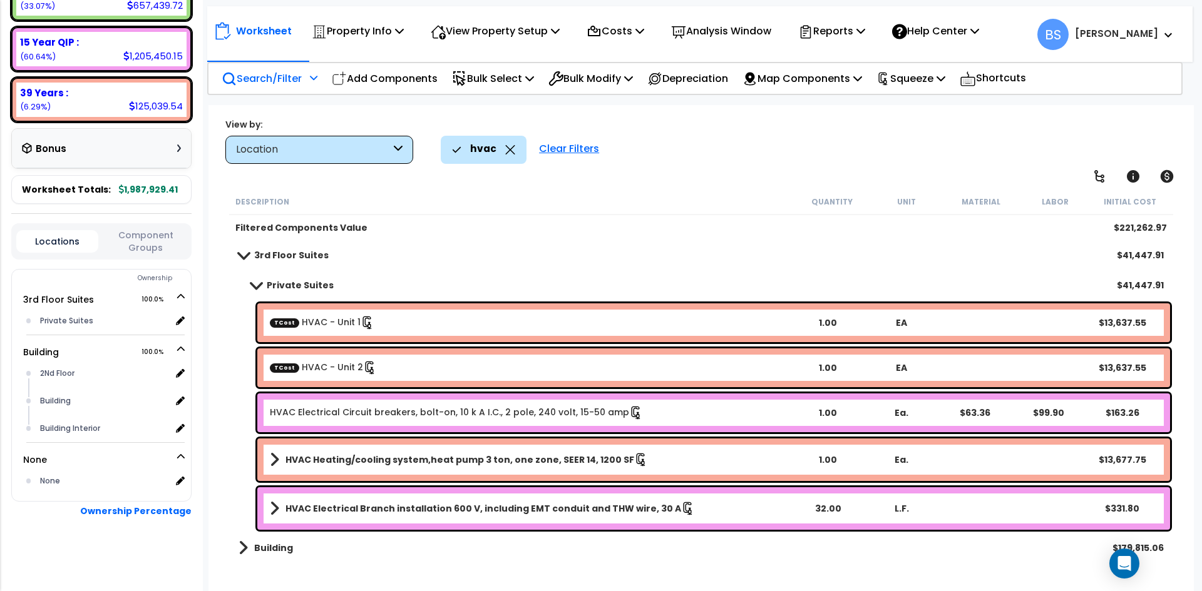
click at [312, 416] on link "HVAC Electrical Circuit breakers, bolt-on, 10 k A I.C., 2 pole, 240 volt, 15-50…" at bounding box center [456, 413] width 373 height 14
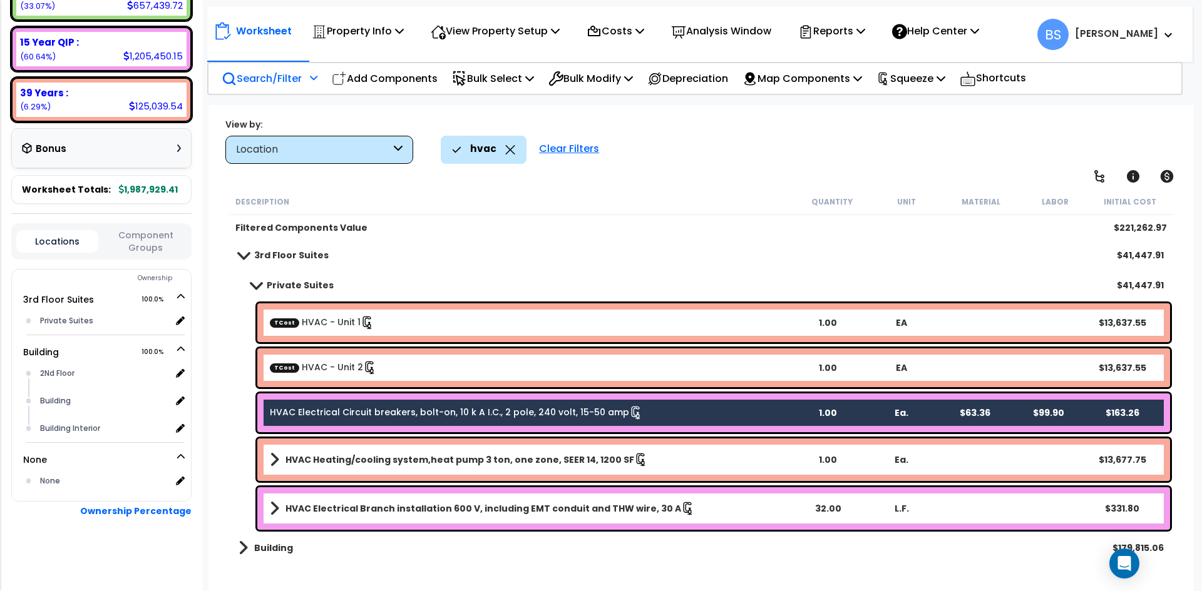
click at [393, 511] on b "HVAC Electrical Branch installation 600 V, including EMT conduit and THW wire, …" at bounding box center [483, 509] width 396 height 13
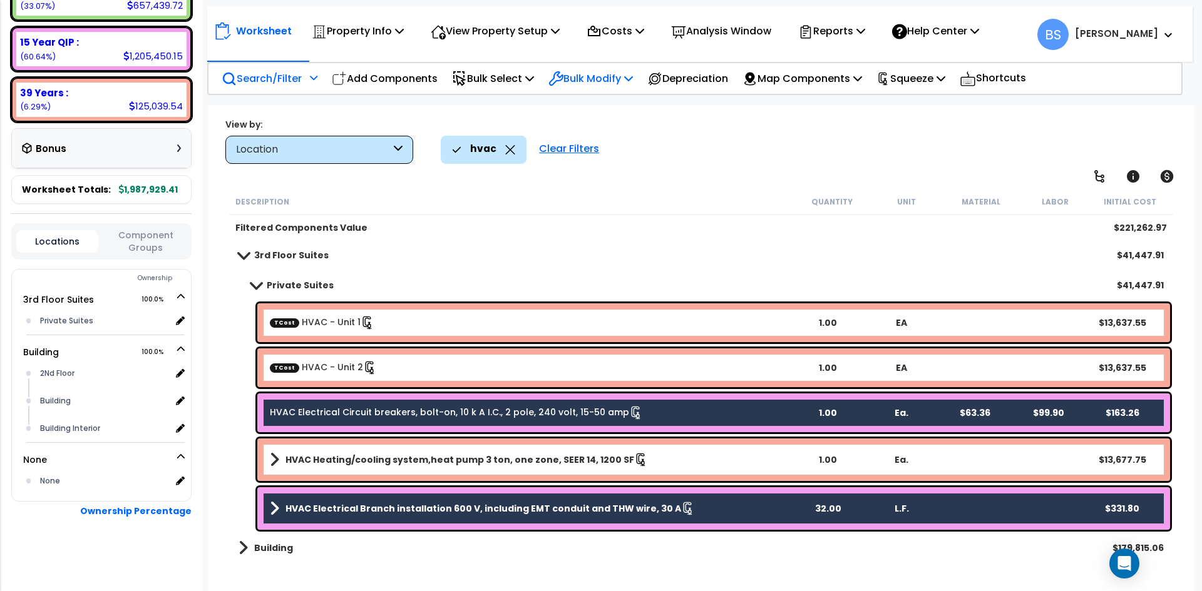
click at [590, 76] on p "Bulk Modify" at bounding box center [590, 78] width 84 height 17
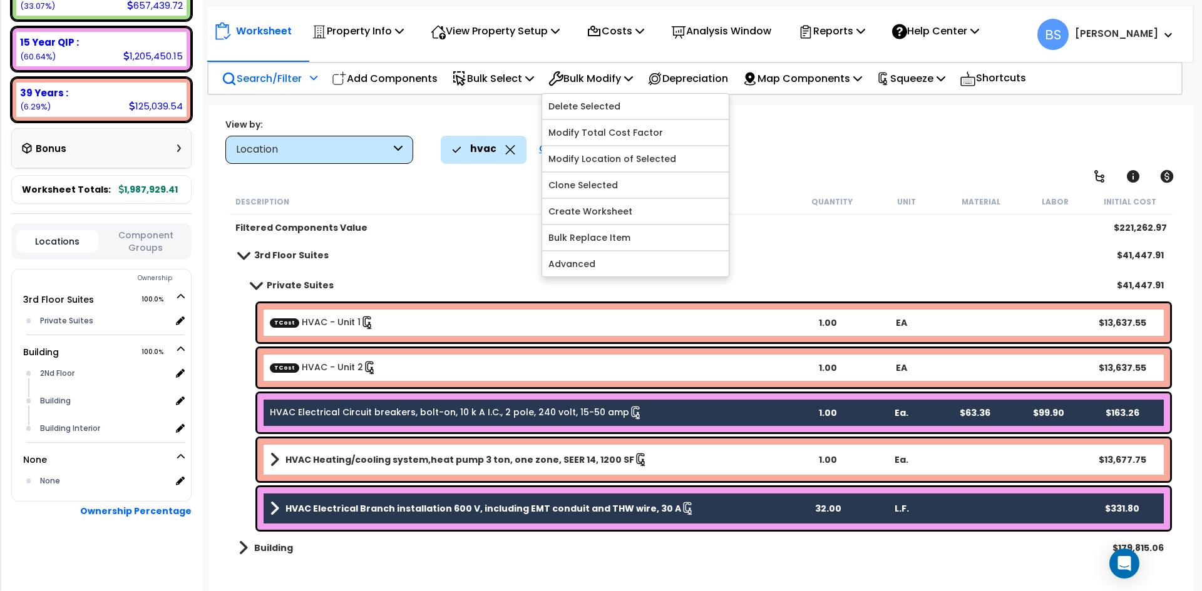
click at [242, 377] on div "TCost HVAC - Unit 2 1.00 EA $13,637.55" at bounding box center [701, 367] width 944 height 45
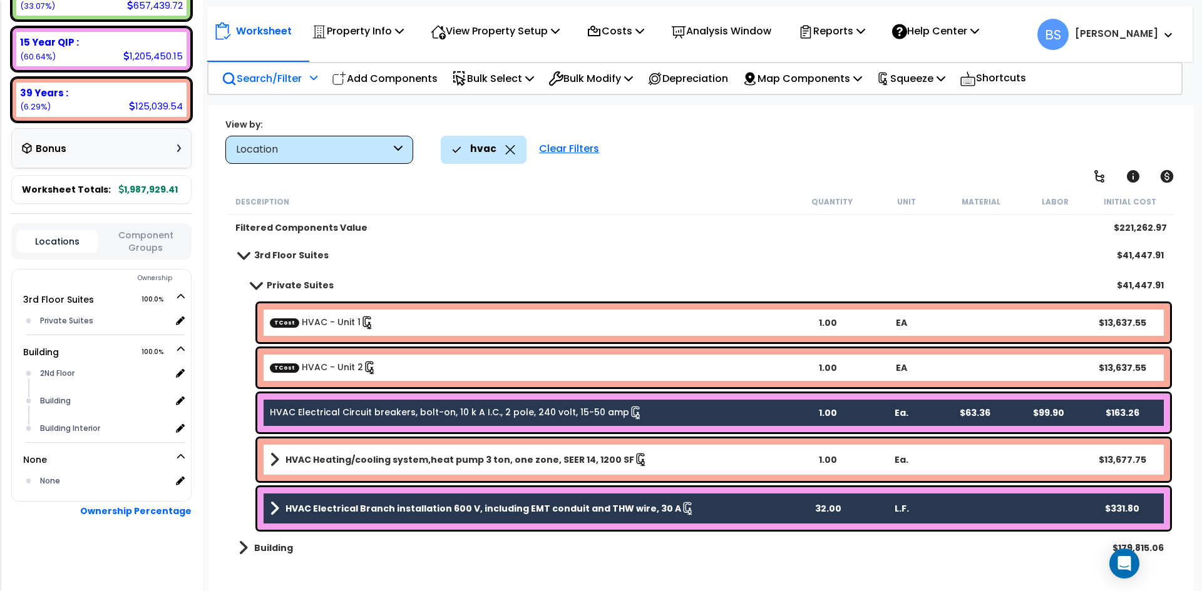
click at [277, 255] on b "3rd Floor Suites" at bounding box center [291, 255] width 74 height 13
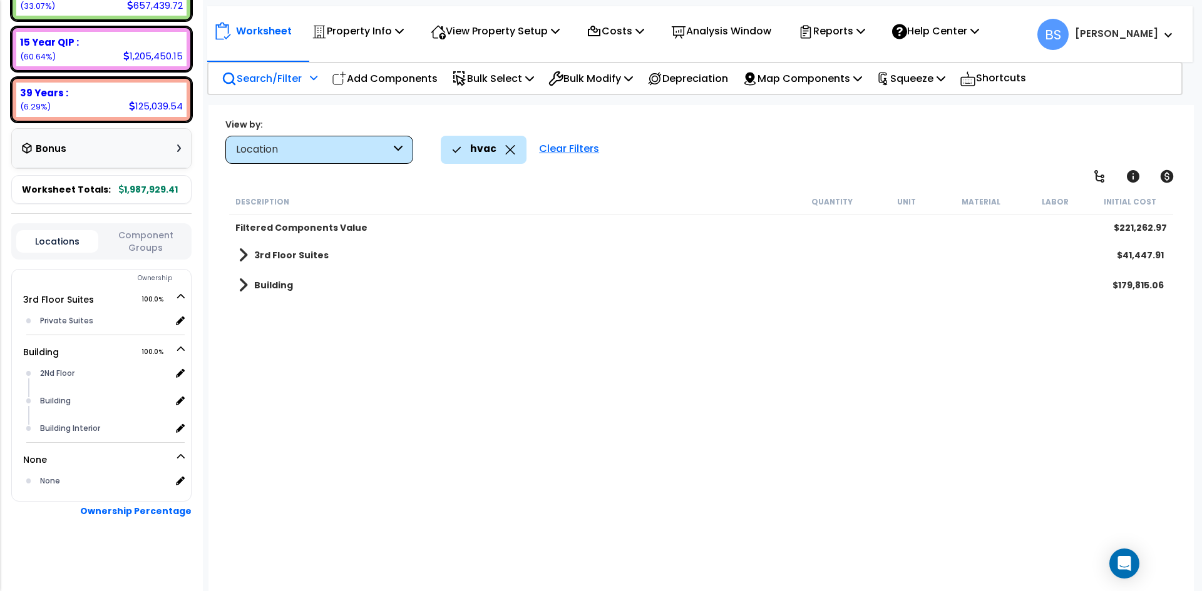
click at [277, 255] on b "3rd Floor Suites" at bounding box center [291, 255] width 74 height 13
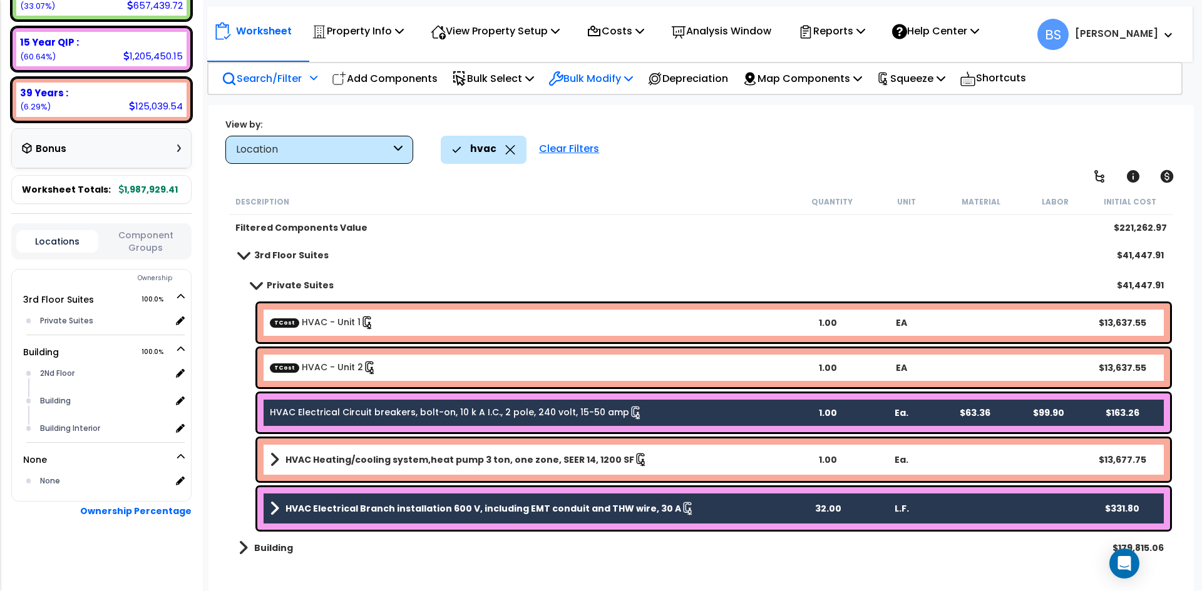
click at [623, 79] on p "Bulk Modify" at bounding box center [590, 78] width 84 height 17
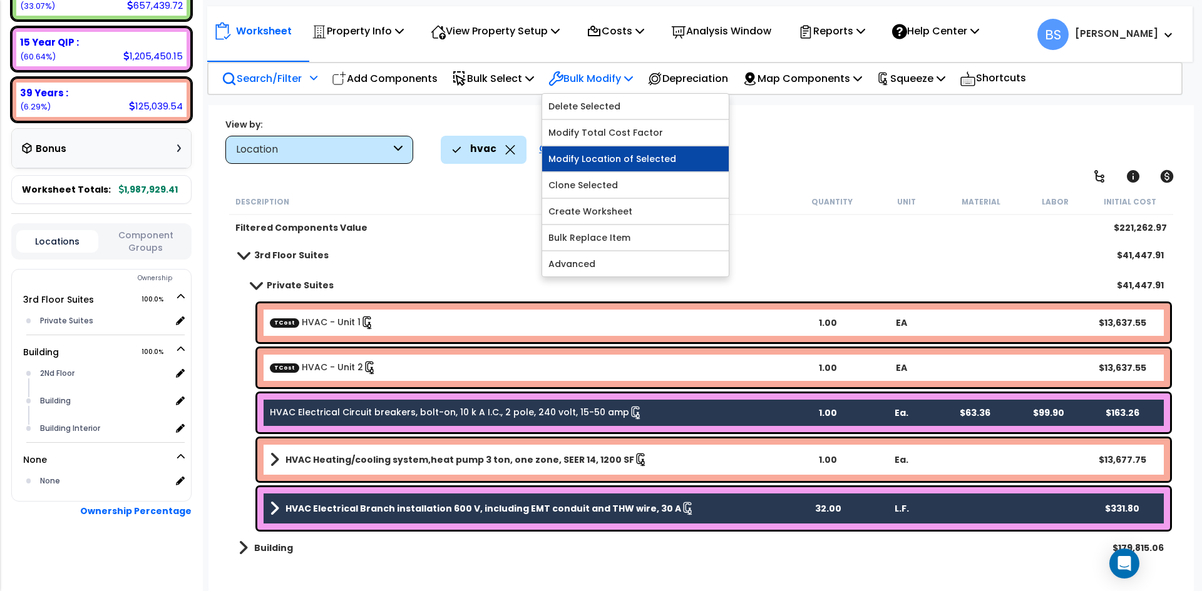
click at [621, 164] on link "Modify Location of Selected" at bounding box center [635, 158] width 186 height 25
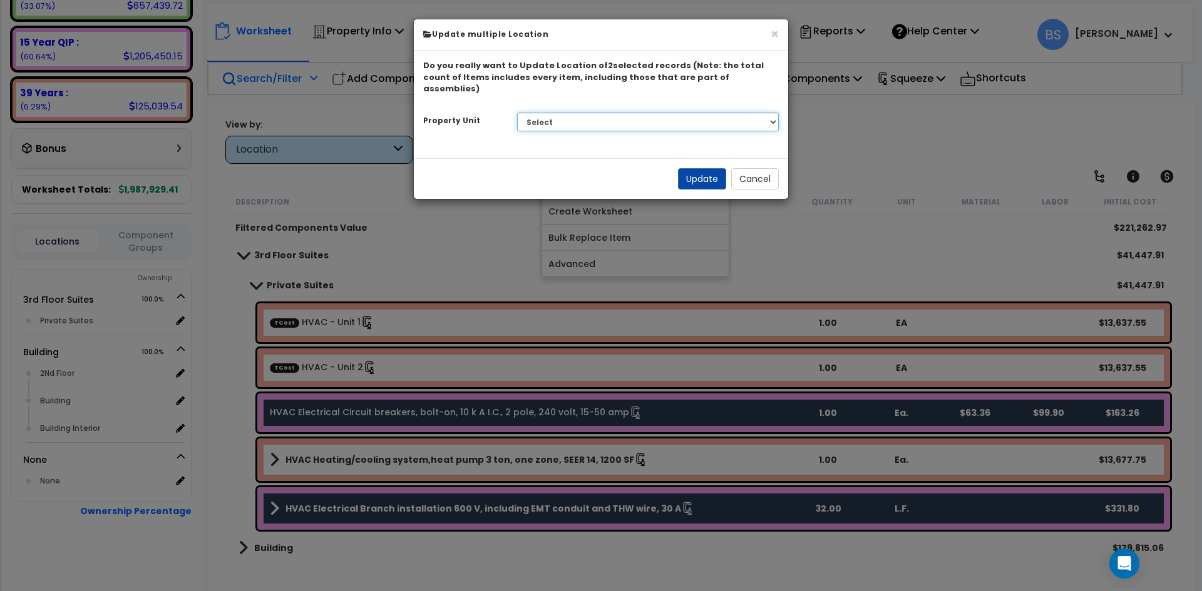
click at [648, 113] on select "Select 3rd Floor Suites Building" at bounding box center [648, 122] width 262 height 19
select select "166103"
click at [517, 113] on select "Select 3rd Floor Suites Building" at bounding box center [648, 122] width 262 height 19
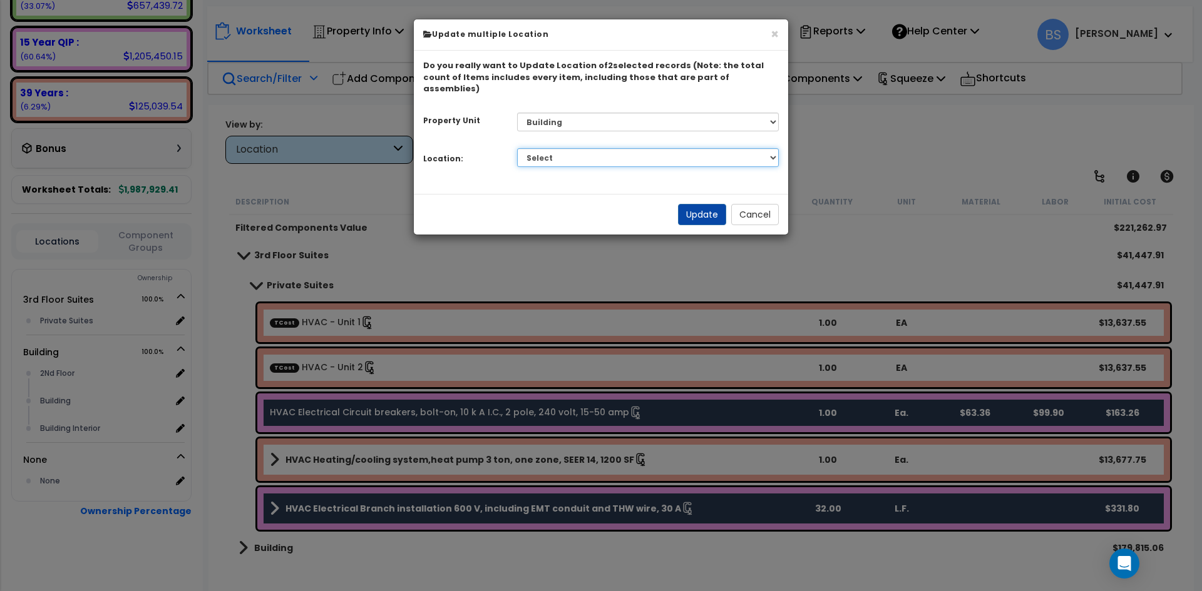
click at [570, 151] on select "Select 2Nd Floor Building Building Interior Add Additional Location" at bounding box center [648, 157] width 262 height 19
click at [517, 148] on select "Select 2Nd Floor Building Building Interior Add Additional Location" at bounding box center [648, 157] width 262 height 19
click at [698, 204] on button "Update" at bounding box center [702, 214] width 48 height 21
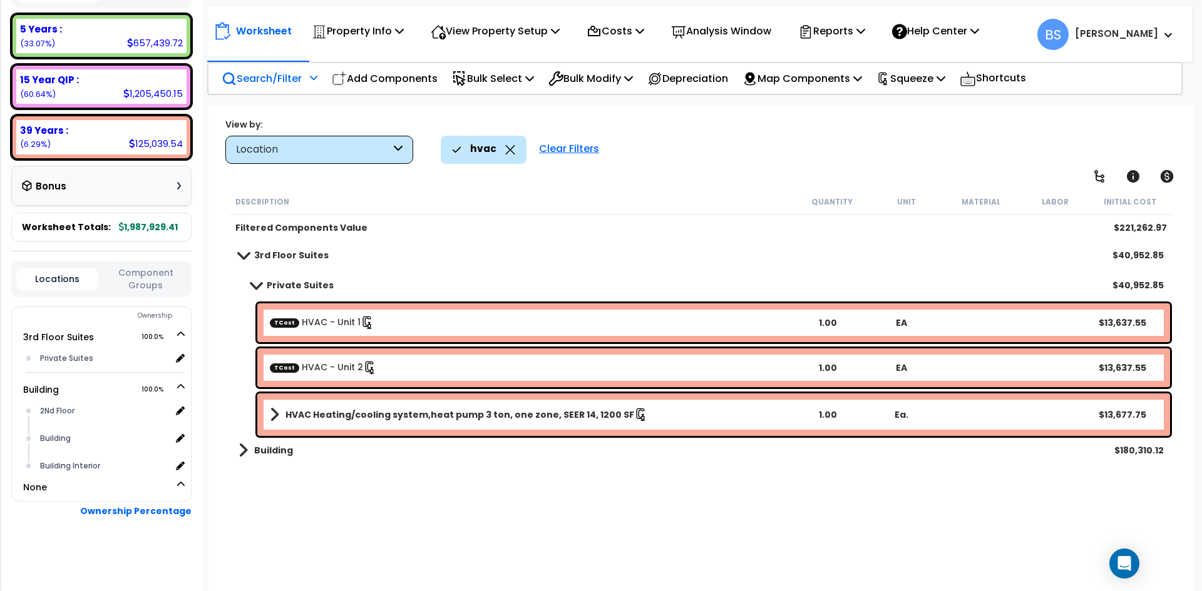
scroll to position [236, 0]
click at [267, 451] on b "Building" at bounding box center [273, 450] width 39 height 13
click at [290, 488] on b "2Nd Floor" at bounding box center [289, 484] width 45 height 13
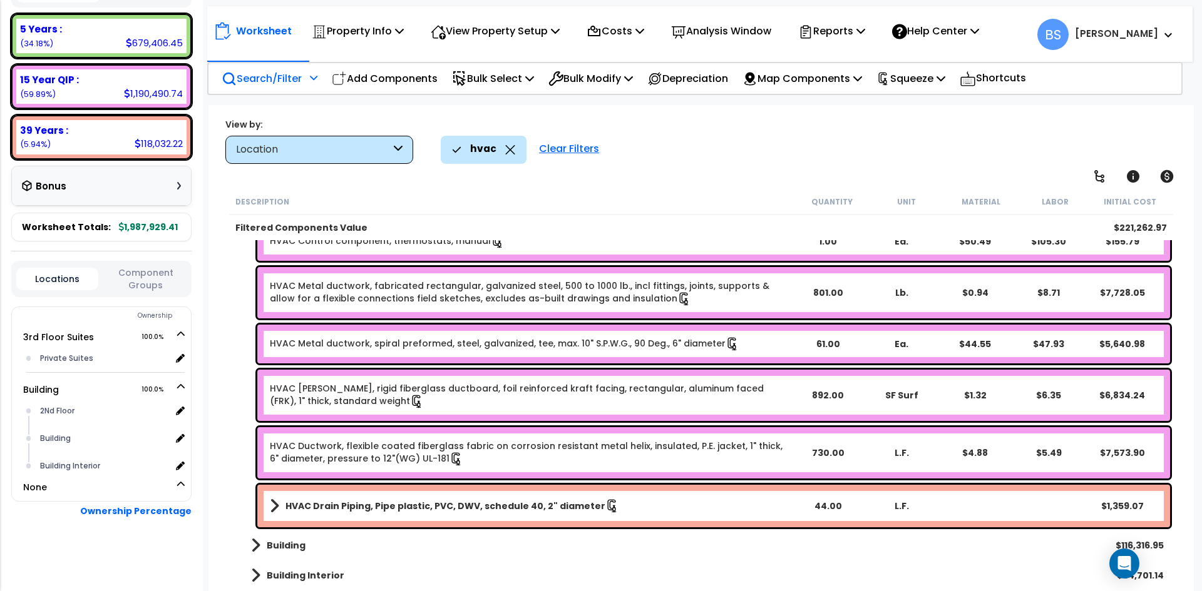
scroll to position [286, 0]
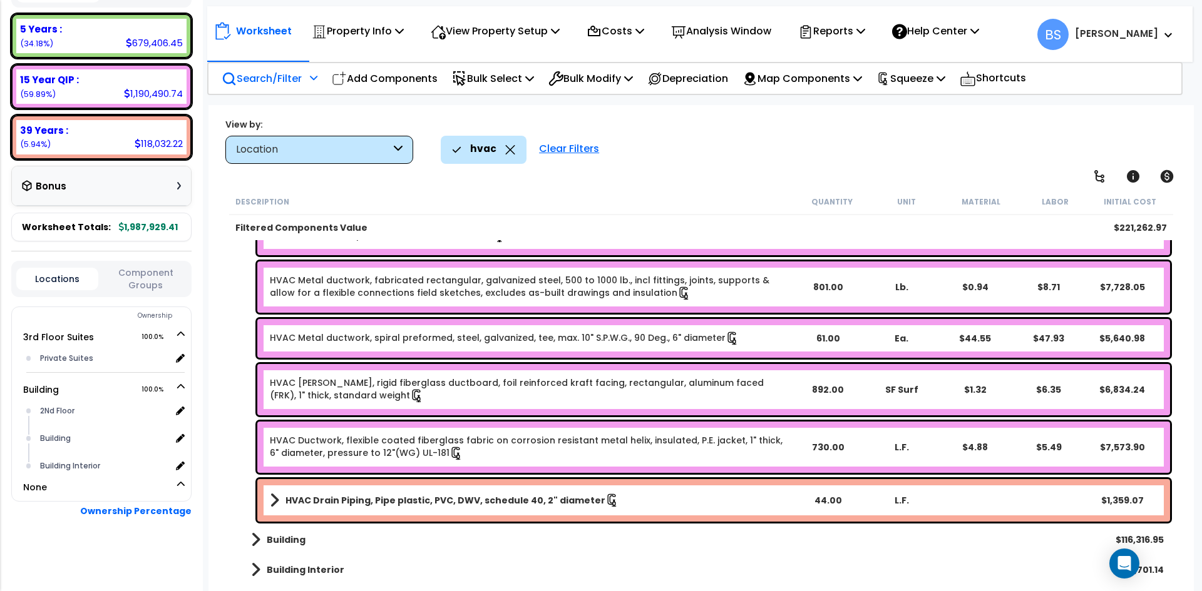
click at [342, 503] on b "HVAC Drain Piping, Pipe plastic, PVC, DWV, schedule 40, 2" diameter" at bounding box center [445, 500] width 320 height 13
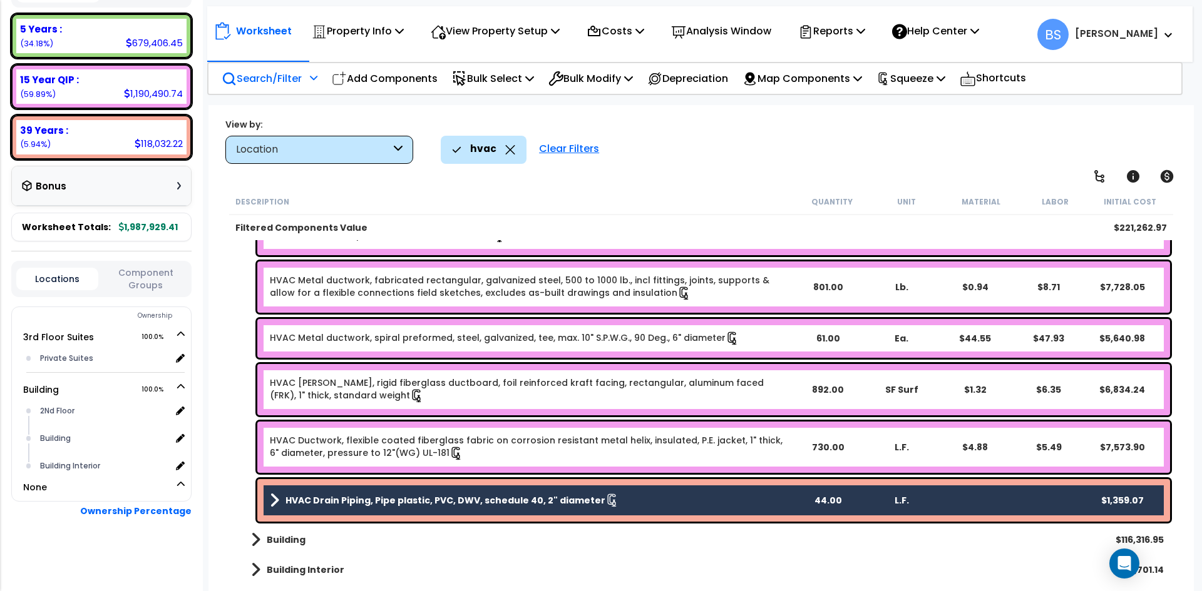
click at [317, 451] on link "HVAC Ductwork, flexible coated fiberglass fabric on corrosion resistant metal h…" at bounding box center [530, 447] width 520 height 26
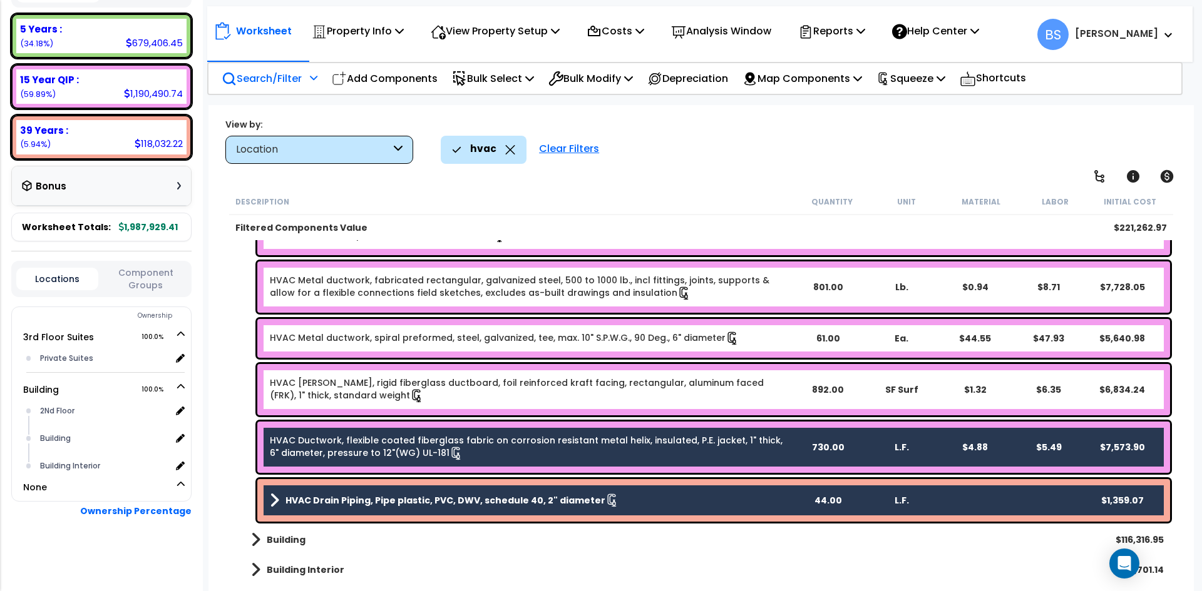
click at [327, 396] on link "HVAC [PERSON_NAME], rigid fiberglass ductboard, foil reinforced kraft facing, r…" at bounding box center [530, 390] width 520 height 26
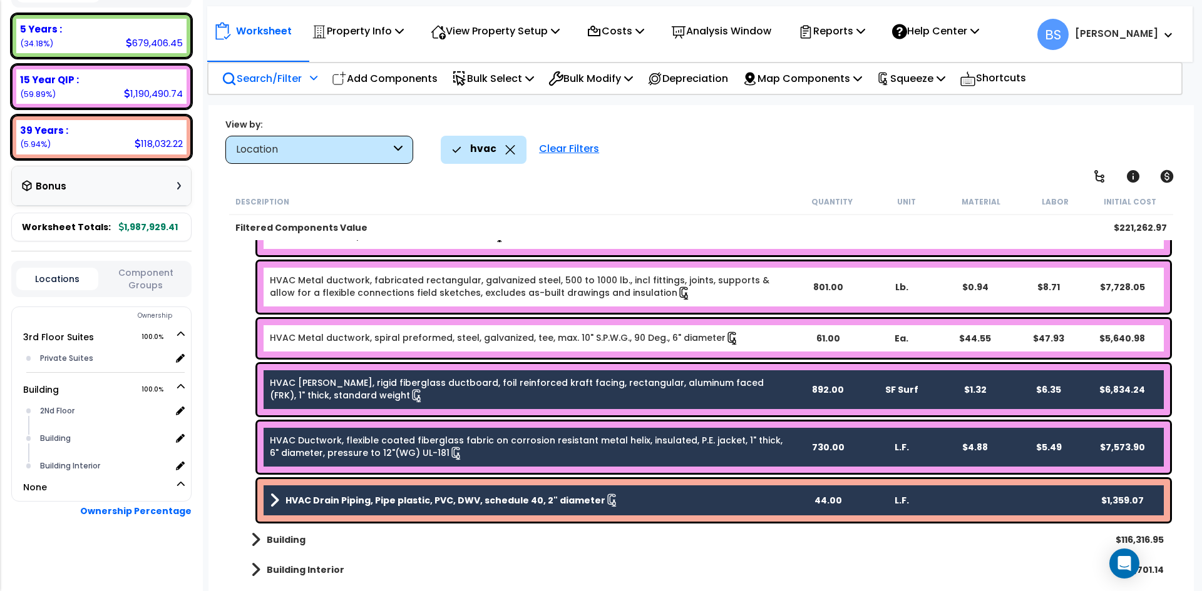
click at [342, 498] on b "HVAC Drain Piping, Pipe plastic, PVC, DWV, schedule 40, 2" diameter" at bounding box center [445, 500] width 320 height 13
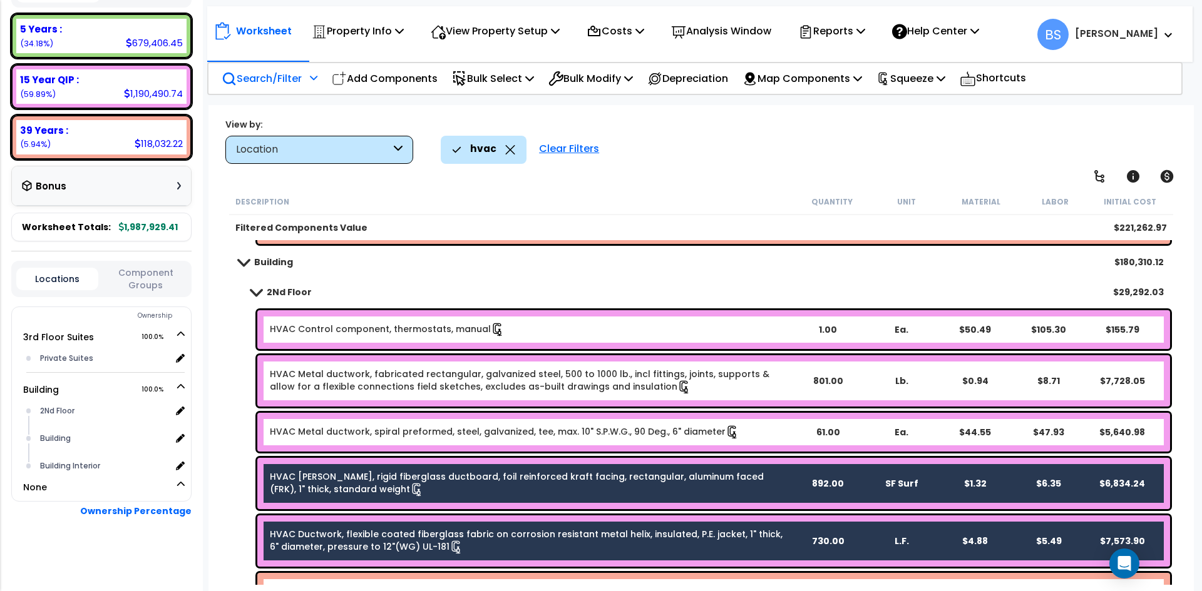
scroll to position [223, 0]
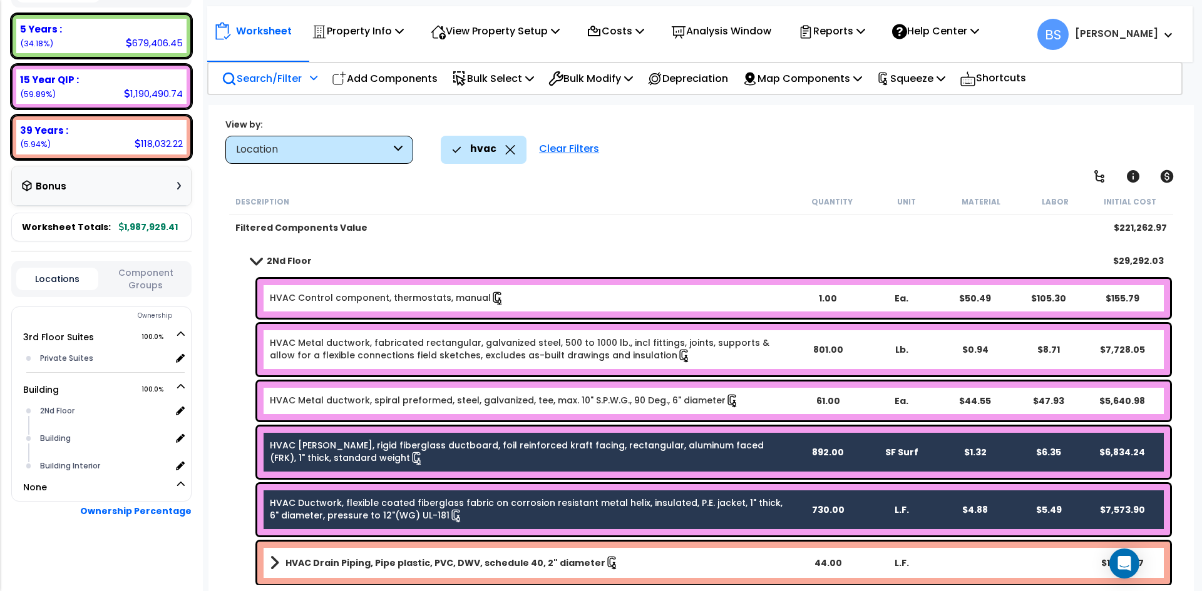
click at [318, 402] on link "HVAC Metal ductwork, spiral preformed, steel, galvanized, tee, max. 10" S.P.W.G…" at bounding box center [504, 401] width 469 height 14
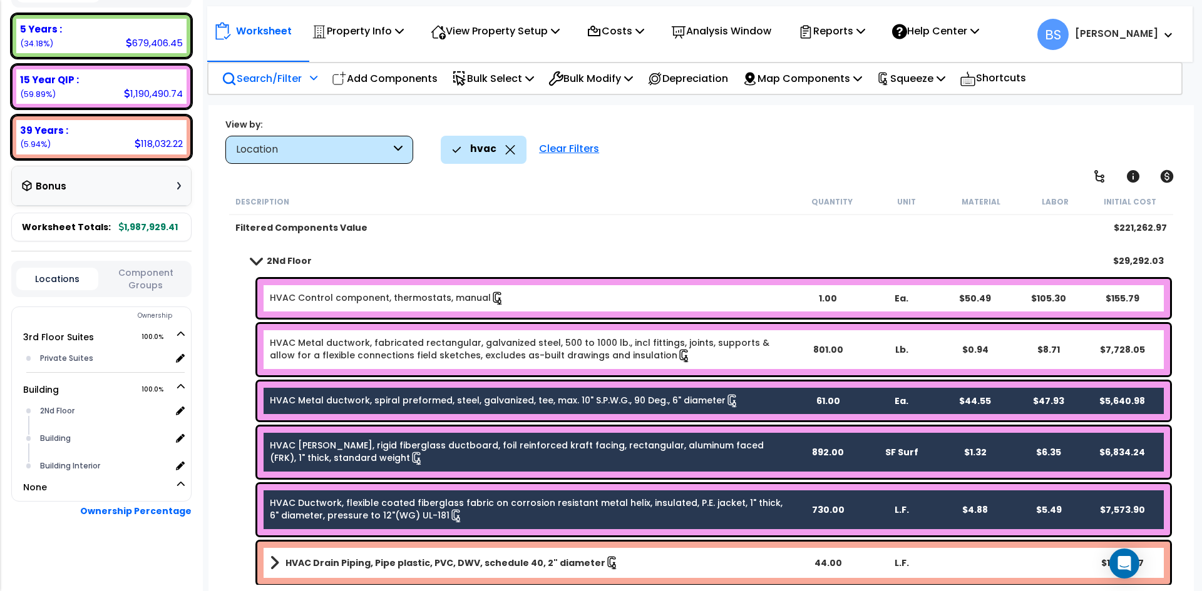
click at [320, 342] on link "HVAC Metal ductwork, fabricated rectangular, galvanized steel, 500 to 1000 lb.,…" at bounding box center [530, 350] width 520 height 26
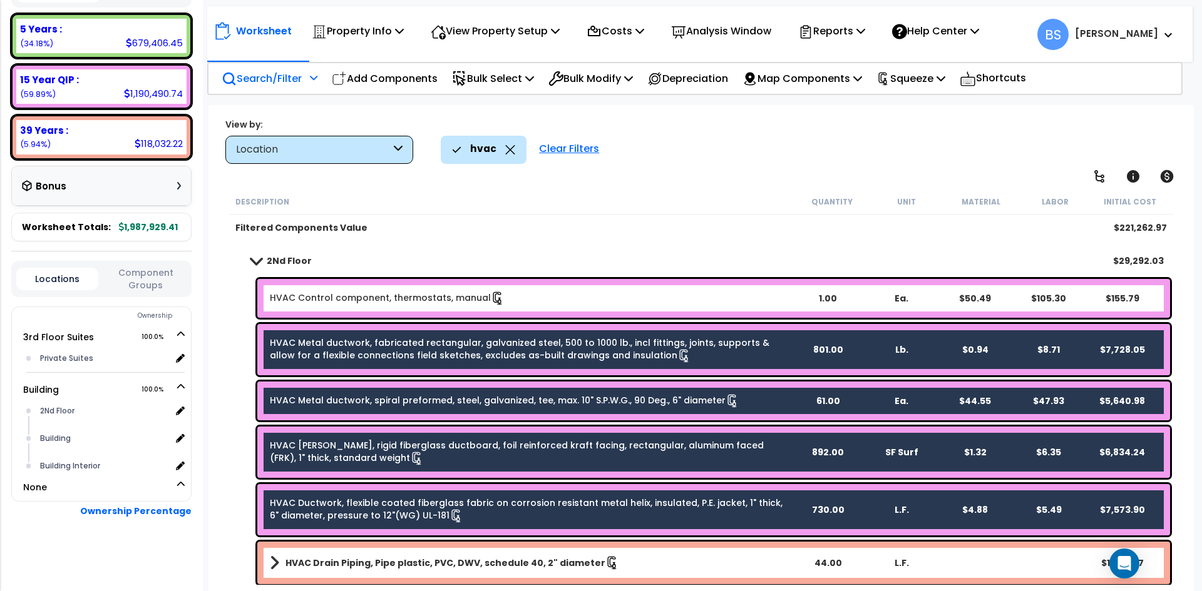
click at [334, 294] on link "HVAC Control component, thermostats, manual" at bounding box center [387, 299] width 235 height 14
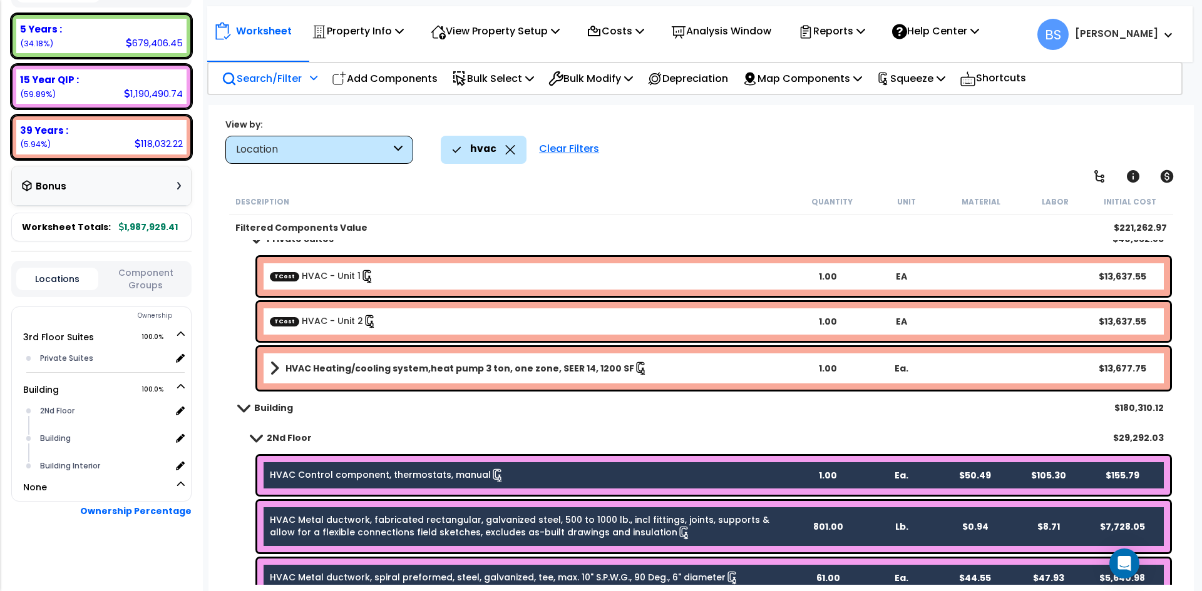
scroll to position [0, 0]
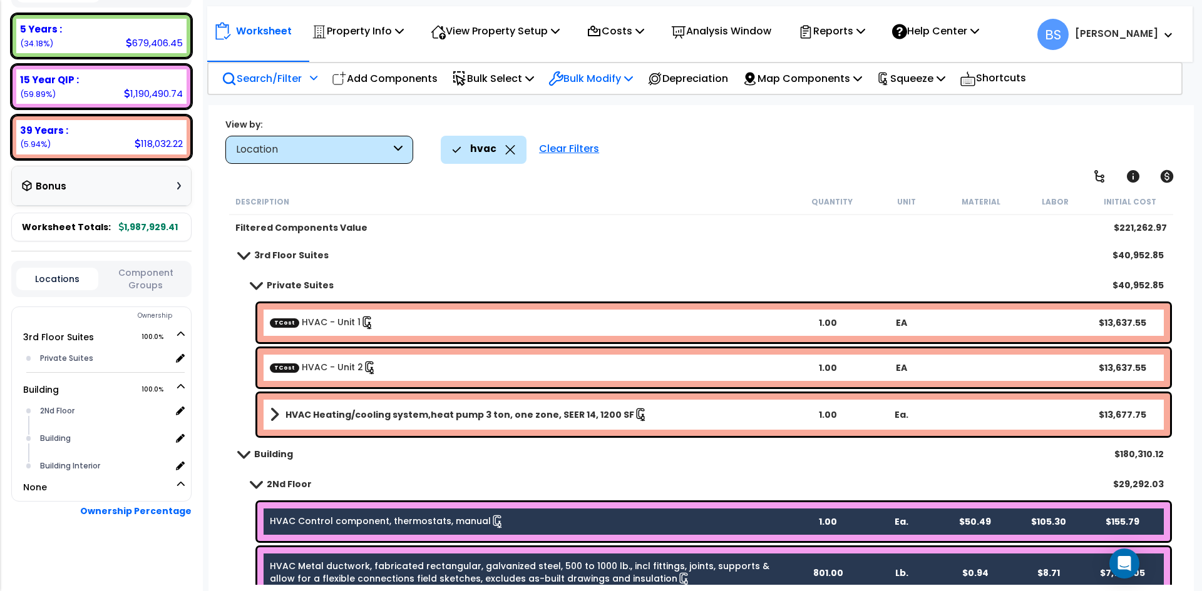
click at [614, 75] on p "Bulk Modify" at bounding box center [590, 78] width 84 height 17
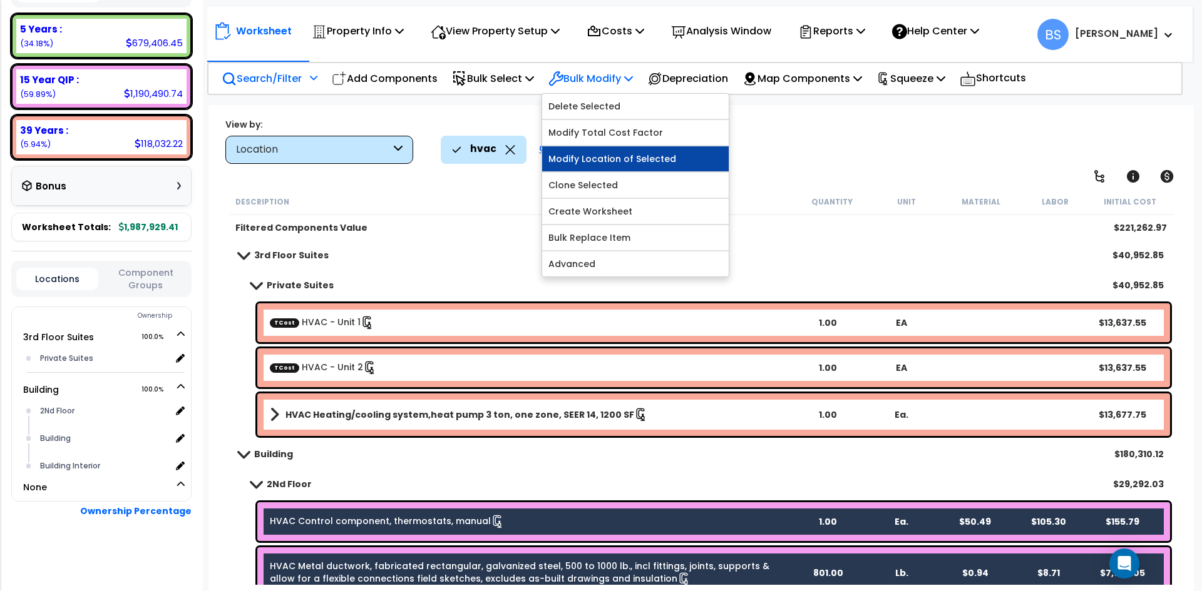
click at [655, 159] on link "Modify Location of Selected" at bounding box center [635, 158] width 186 height 25
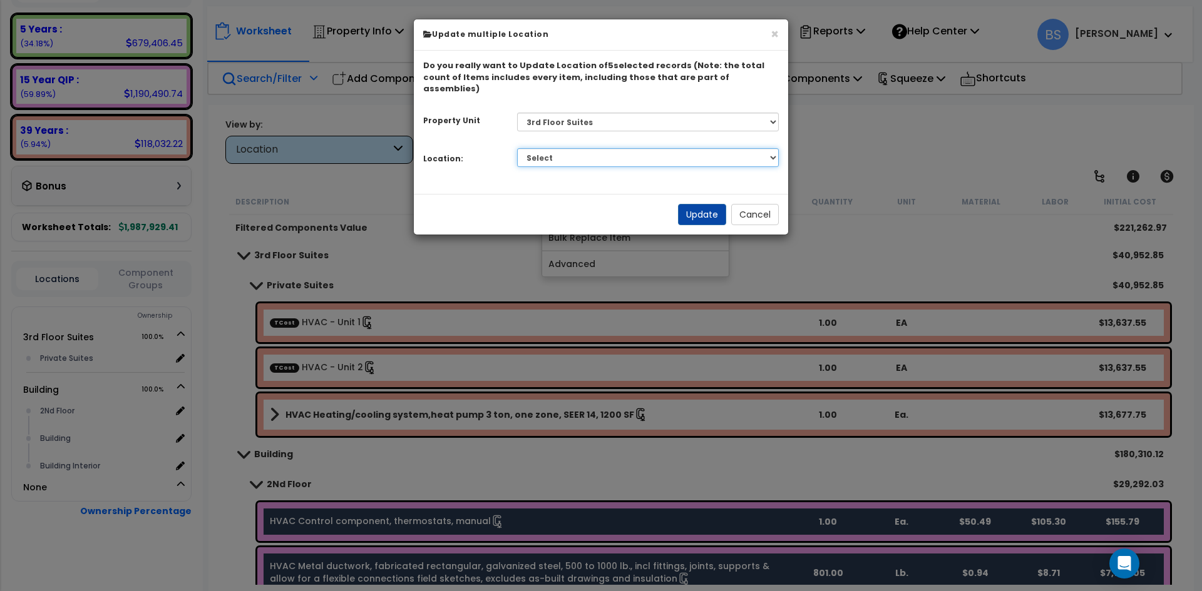
click at [601, 148] on select "Select Building Building Interior Private Suites Add Additional Location" at bounding box center [648, 157] width 262 height 19
select select "461"
click at [517, 148] on select "Select Building Building Interior Private Suites Add Additional Location" at bounding box center [648, 157] width 262 height 19
click at [596, 113] on select "Select 3rd Floor Suites Building" at bounding box center [648, 122] width 262 height 19
select select "166103"
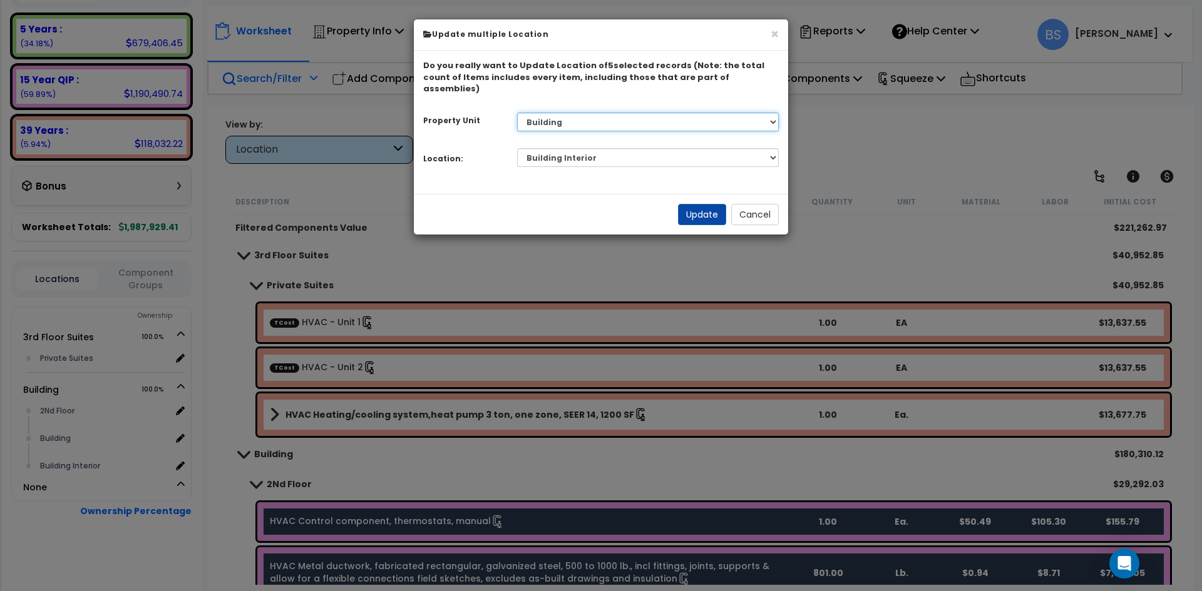
click at [517, 113] on select "Select 3rd Floor Suites Building" at bounding box center [648, 122] width 262 height 19
click at [548, 148] on select "Select 2Nd Floor Building Building Interior Add Additional Location" at bounding box center [648, 157] width 262 height 19
select select "461"
click at [517, 148] on select "Select 2Nd Floor Building Building Interior Add Additional Location" at bounding box center [648, 157] width 262 height 19
click at [700, 205] on button "Update" at bounding box center [702, 214] width 48 height 21
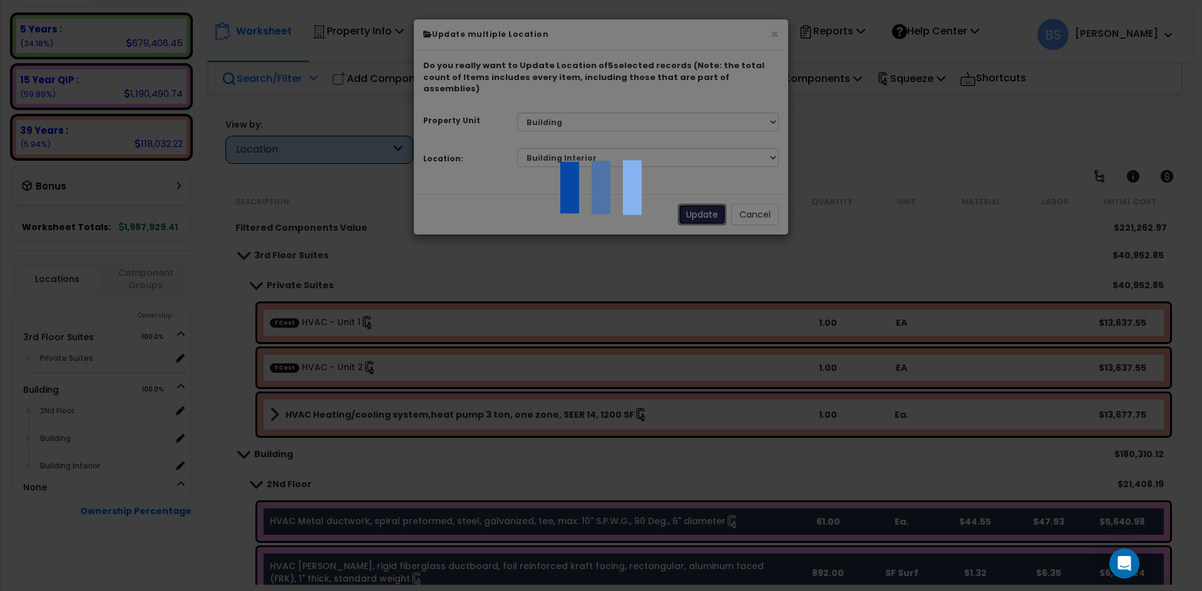
select select "166138"
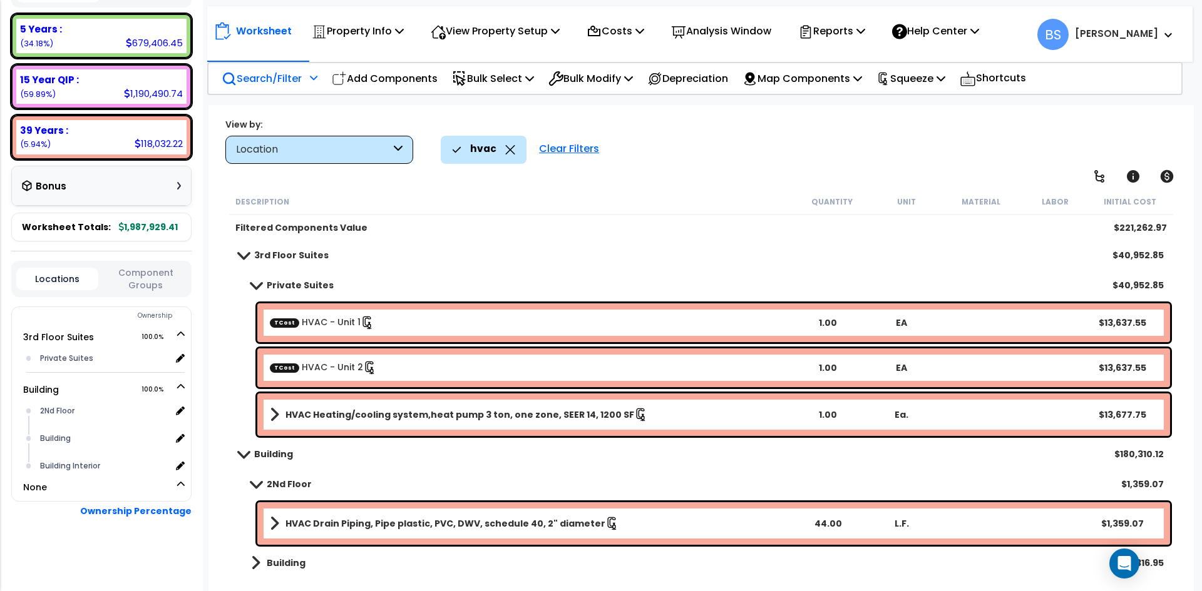
select select
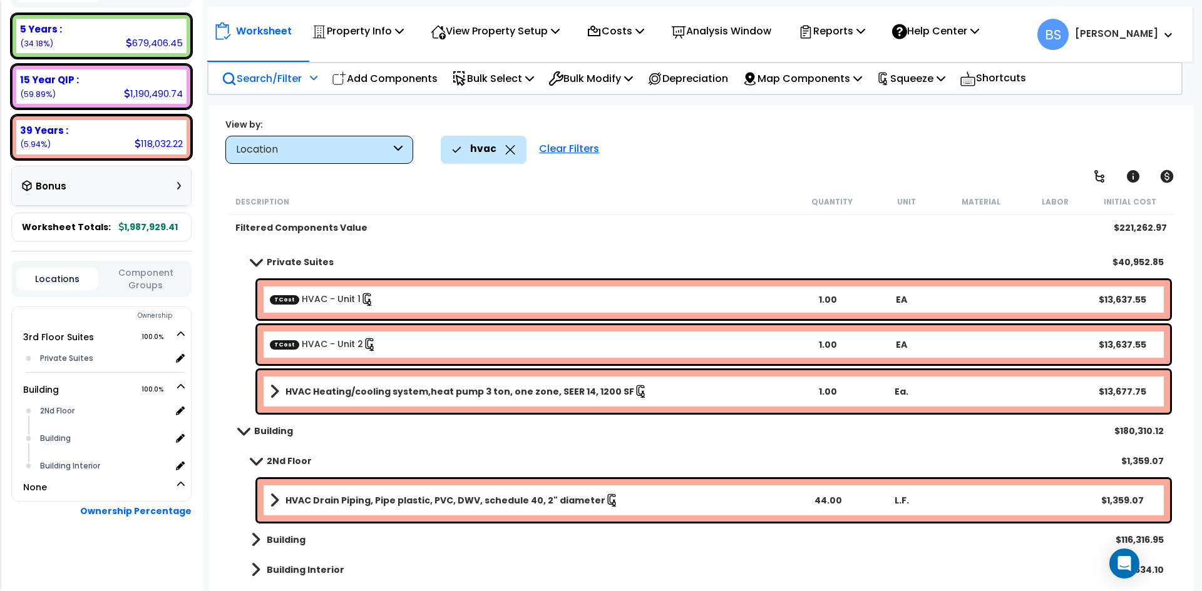
click at [361, 506] on b "HVAC Drain Piping, Pipe plastic, PVC, DWV, schedule 40, 2" diameter" at bounding box center [445, 500] width 320 height 13
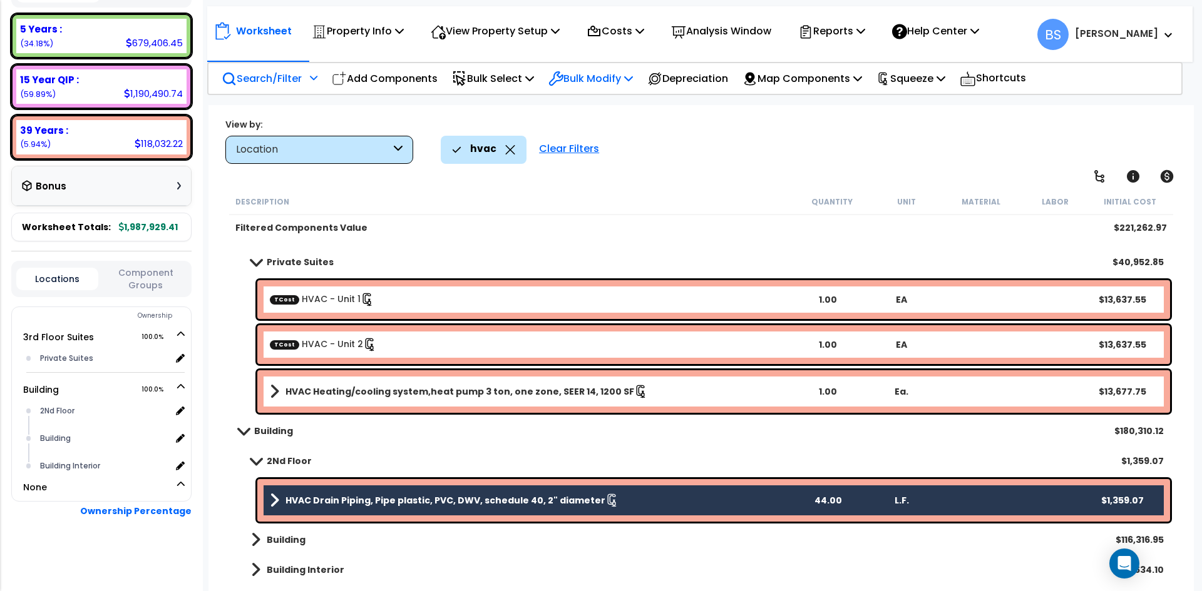
click at [602, 81] on p "Bulk Modify" at bounding box center [590, 78] width 84 height 17
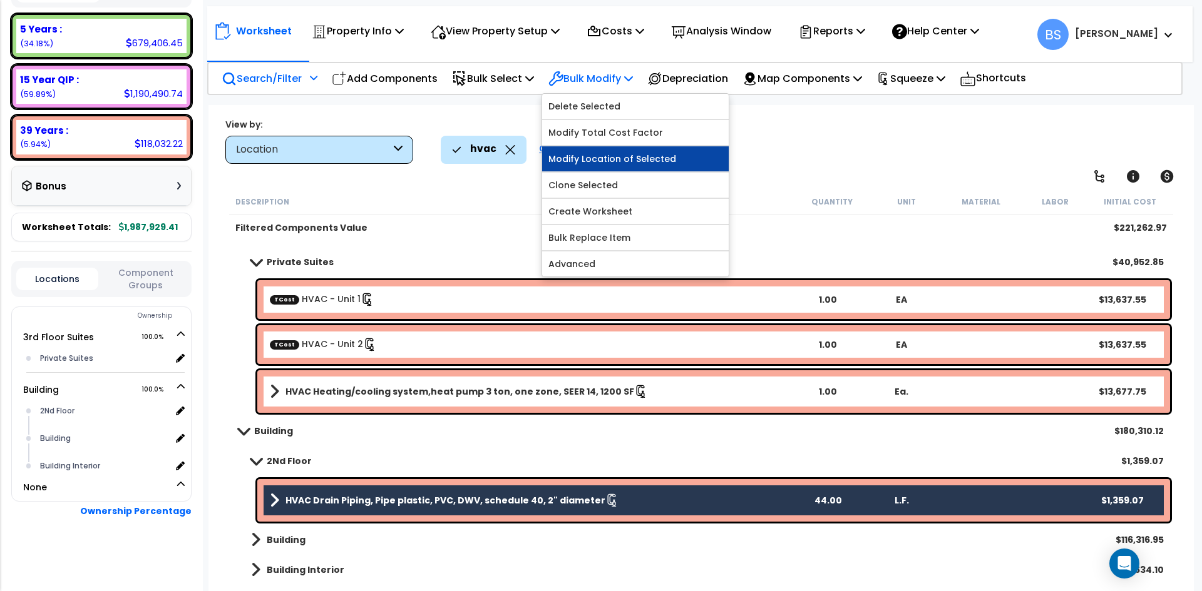
click at [621, 160] on link "Modify Location of Selected" at bounding box center [635, 158] width 186 height 25
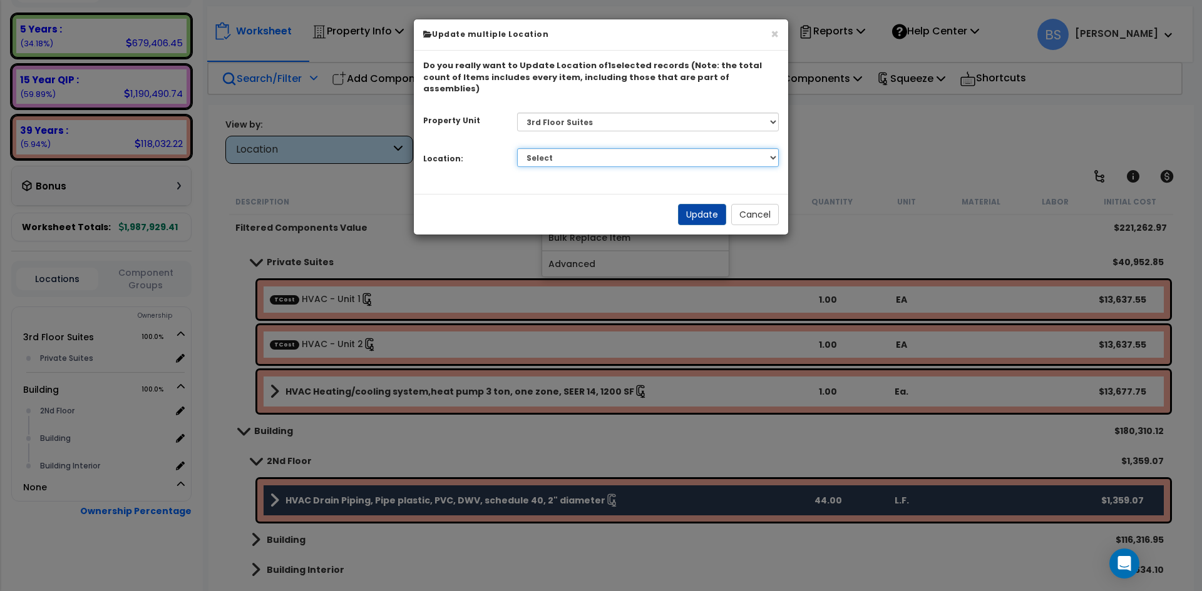
click at [595, 151] on select "Select Building Building Interior Private Suites Add Additional Location" at bounding box center [648, 157] width 262 height 19
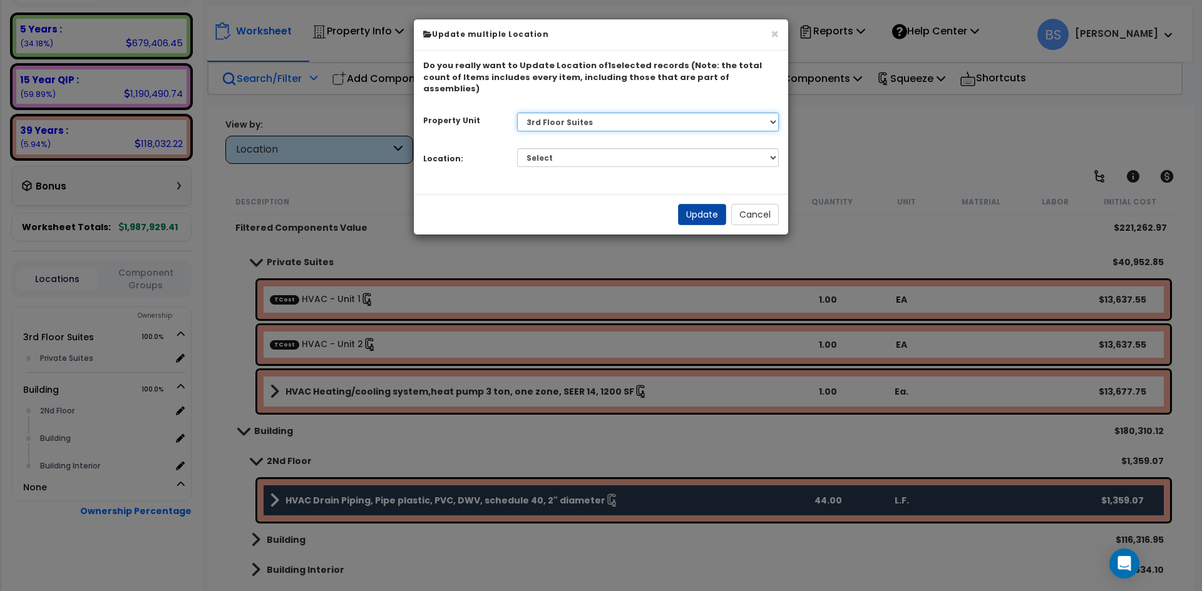
click at [590, 116] on select "Select 3rd Floor Suites Building" at bounding box center [648, 122] width 262 height 19
select select "166103"
click at [517, 113] on select "Select 3rd Floor Suites Building" at bounding box center [648, 122] width 262 height 19
click at [549, 148] on select "Select 2Nd Floor Building Building Interior Add Additional Location" at bounding box center [648, 157] width 262 height 19
select select "6"
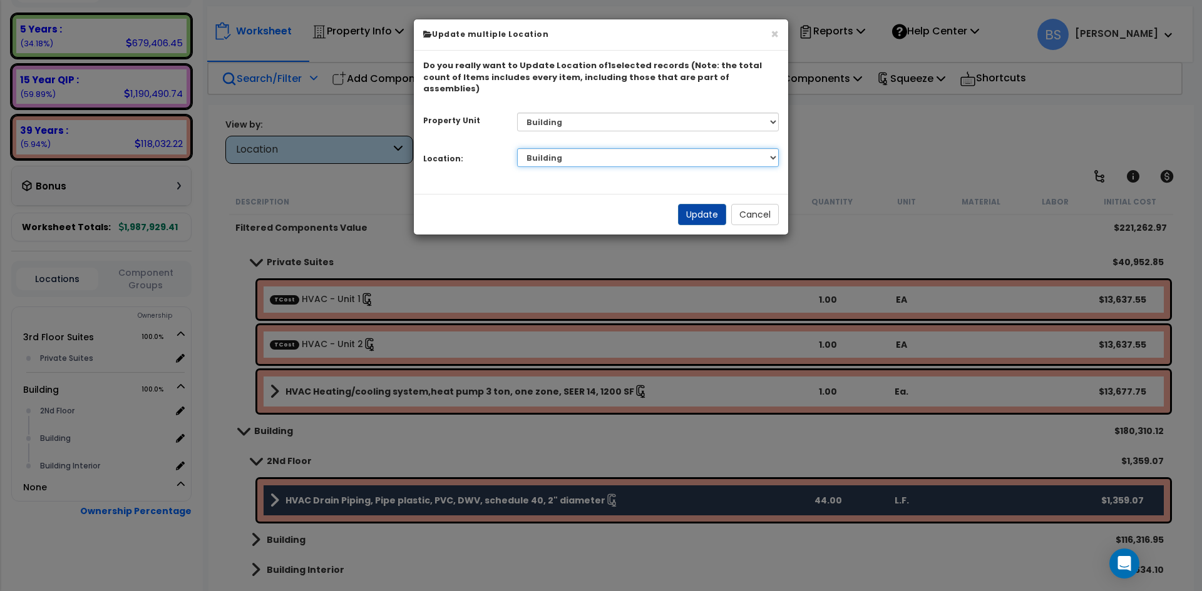
click at [517, 148] on select "Select 2Nd Floor Building Building Interior Add Additional Location" at bounding box center [648, 157] width 262 height 19
click at [700, 208] on button "Update" at bounding box center [702, 214] width 48 height 21
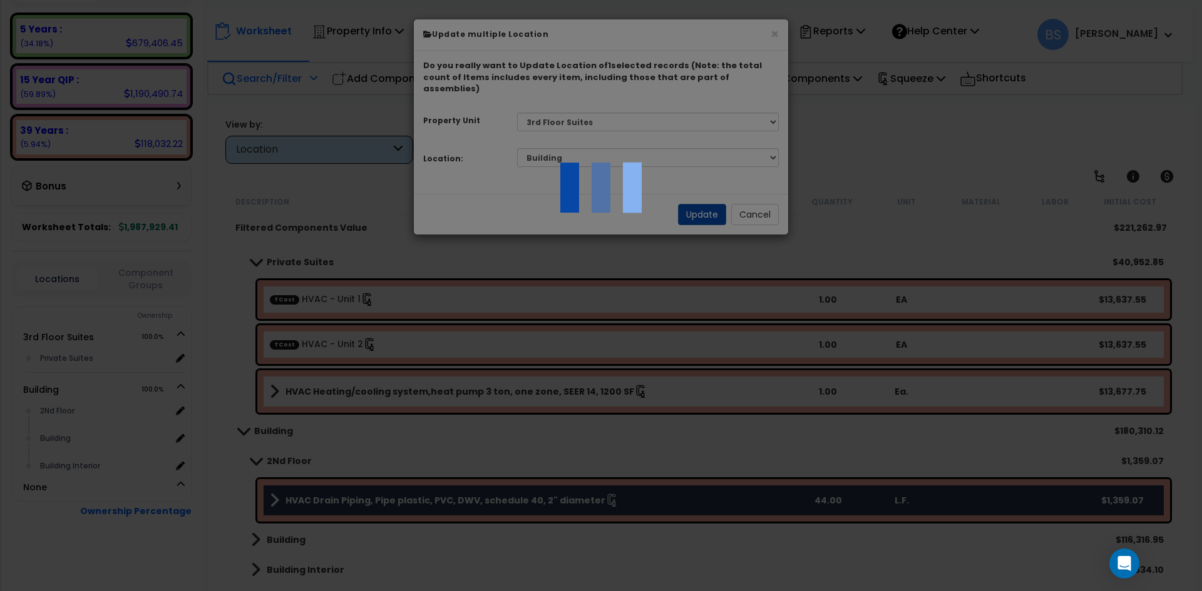
scroll to position [0, 0]
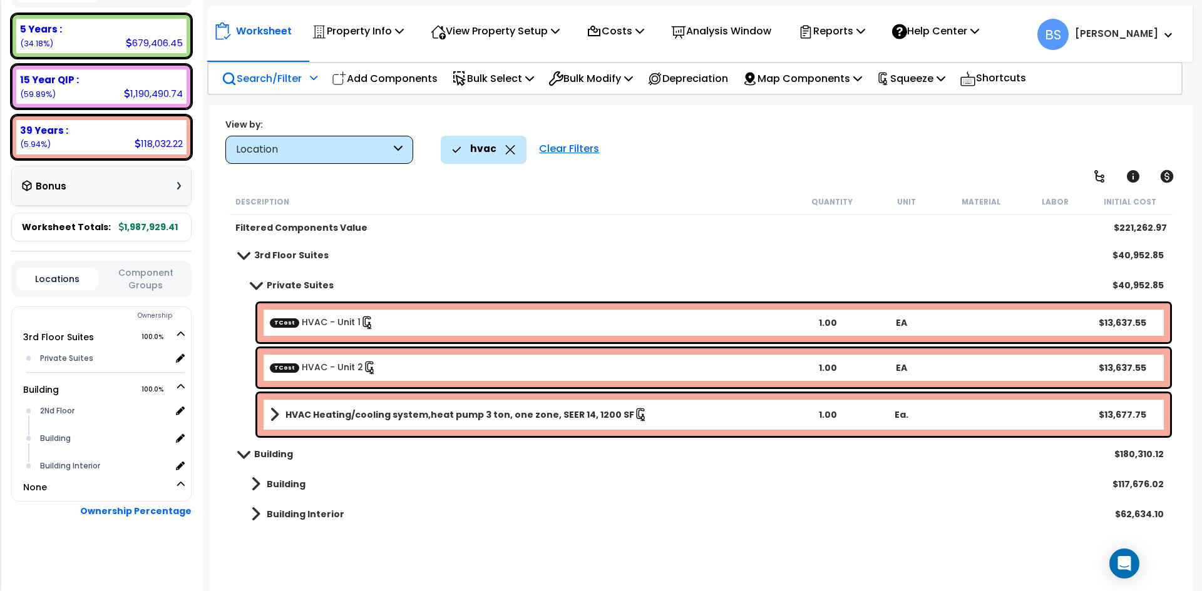
click at [290, 484] on b "Building" at bounding box center [286, 484] width 39 height 13
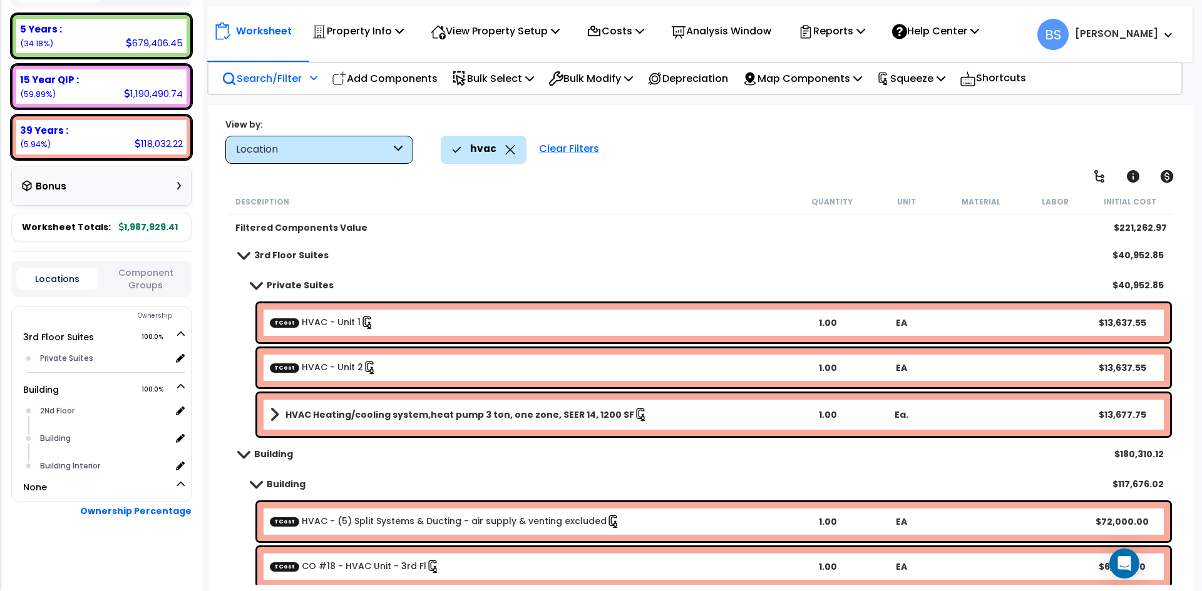
click at [284, 483] on b "Building" at bounding box center [286, 484] width 39 height 13
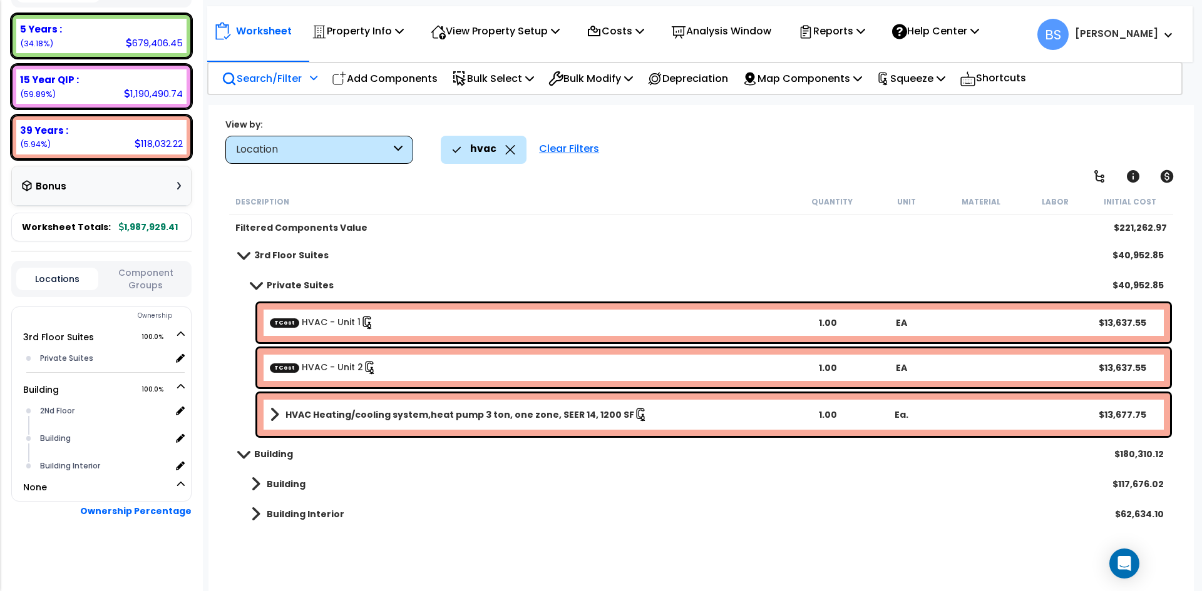
click at [278, 489] on b "Building" at bounding box center [286, 484] width 39 height 13
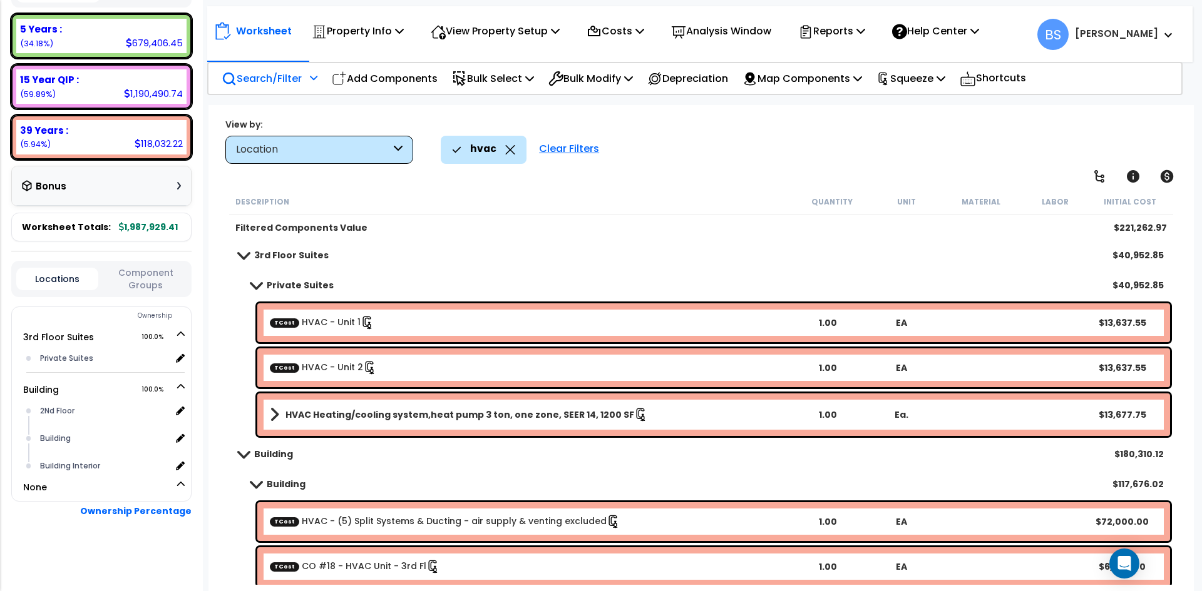
scroll to position [186, 0]
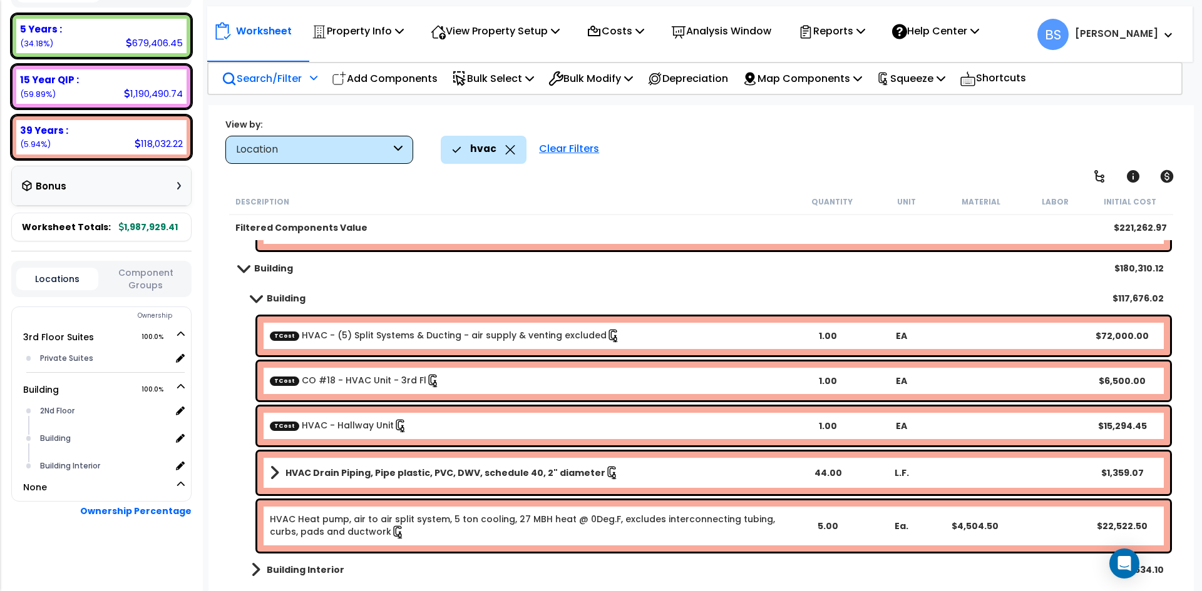
click at [294, 573] on b "Building Interior" at bounding box center [306, 570] width 78 height 13
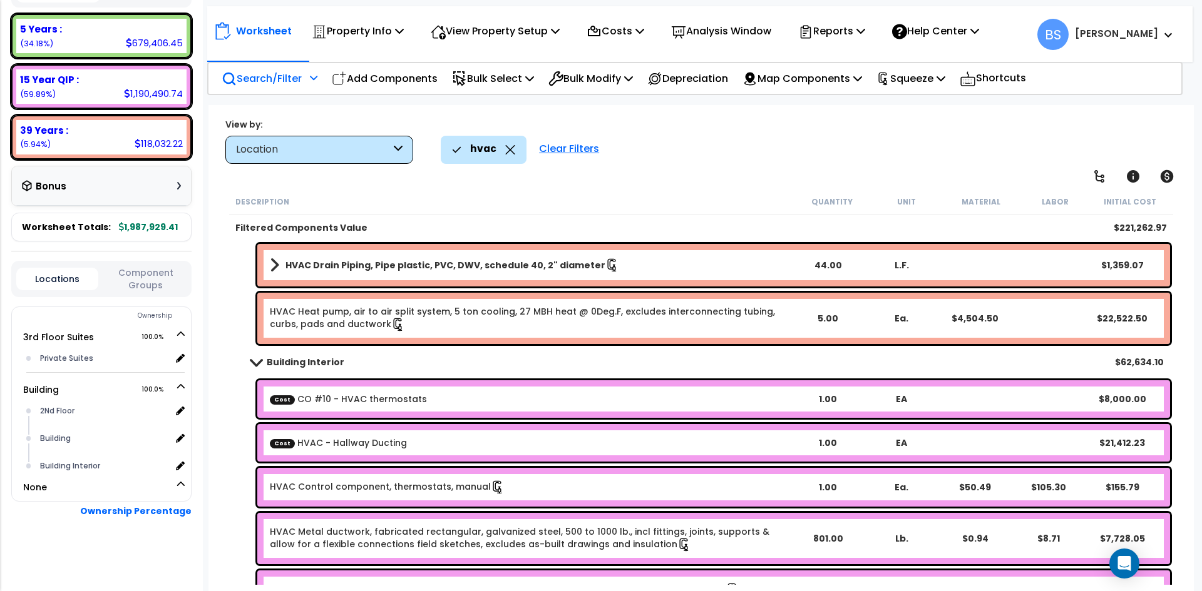
click at [299, 365] on b "Building Interior" at bounding box center [306, 362] width 78 height 13
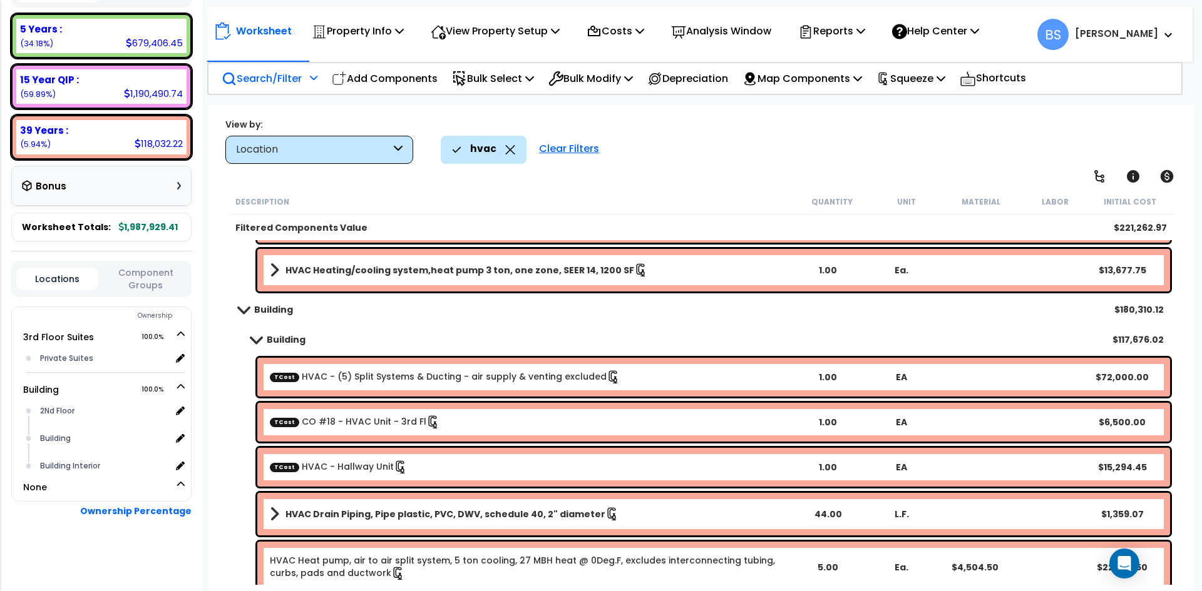
scroll to position [123, 0]
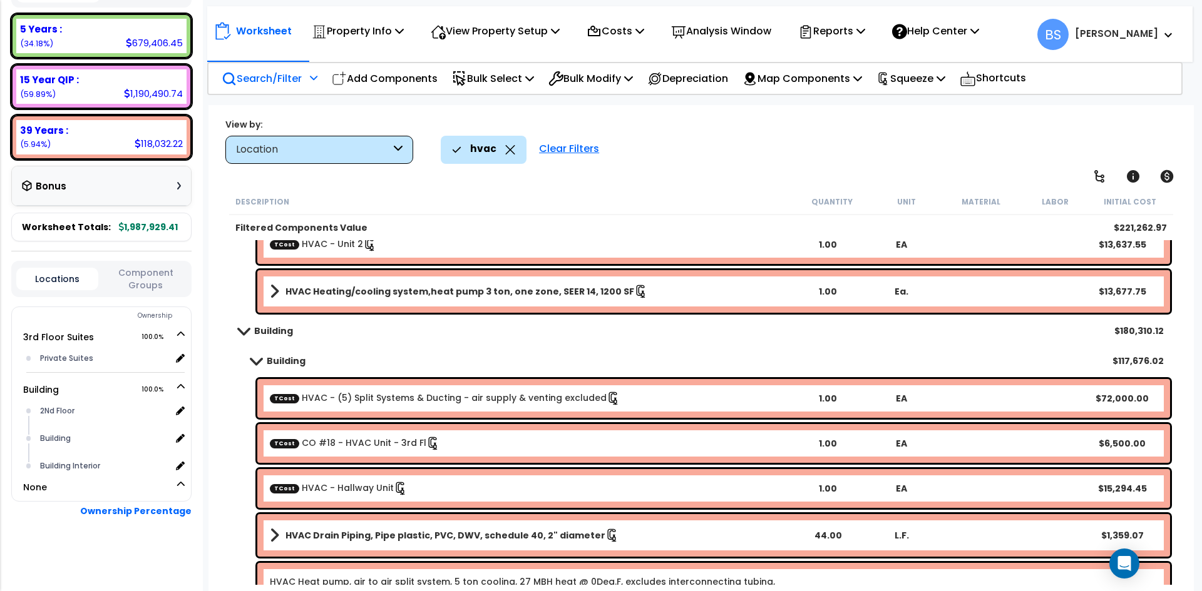
click at [275, 361] on b "Building" at bounding box center [286, 361] width 39 height 13
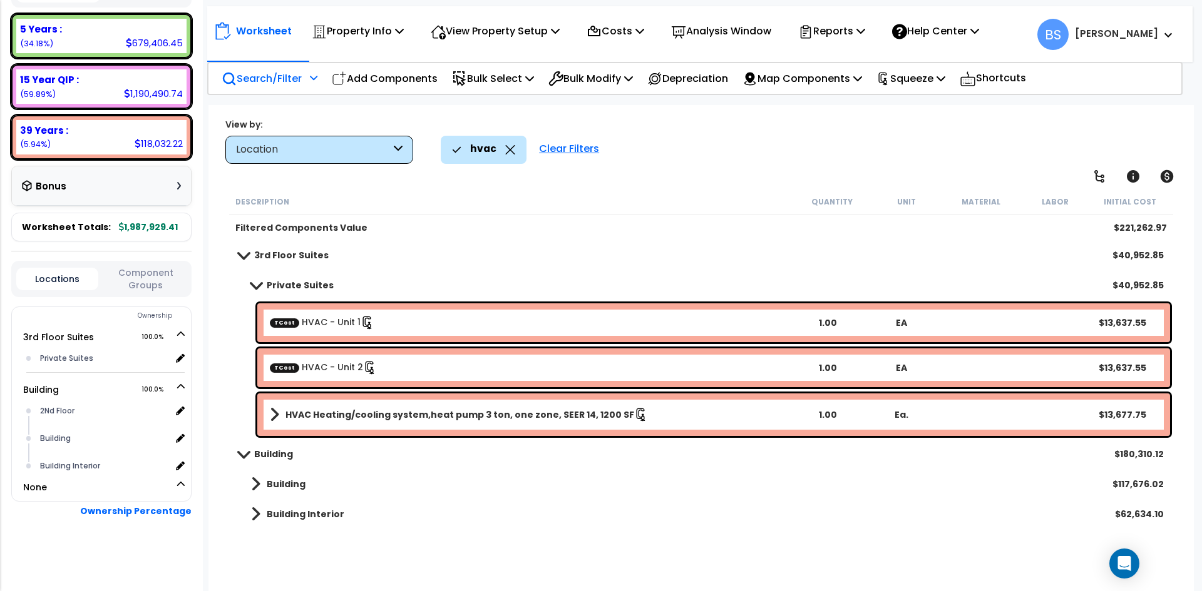
click at [736, 414] on link "HVAC Heating/cooling system,heat pump 3 ton, one zone, SEER 14, 1200 SF" at bounding box center [530, 415] width 520 height 18
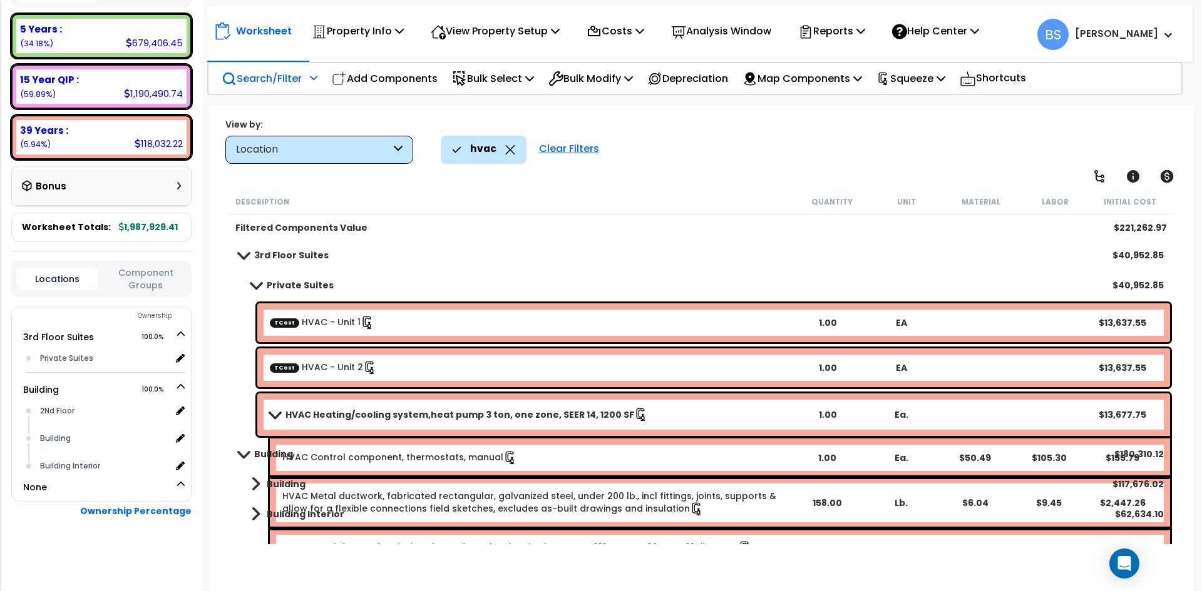
click at [736, 414] on link "HVAC Heating/cooling system,heat pump 3 ton, one zone, SEER 14, 1200 SF" at bounding box center [530, 415] width 520 height 18
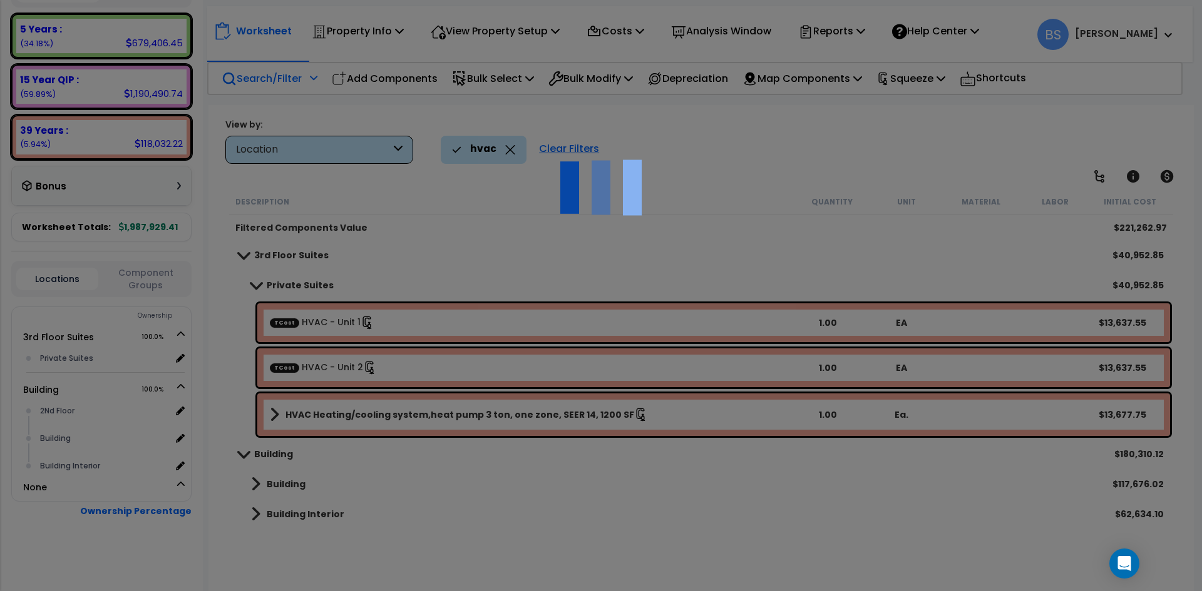
select select "45167955"
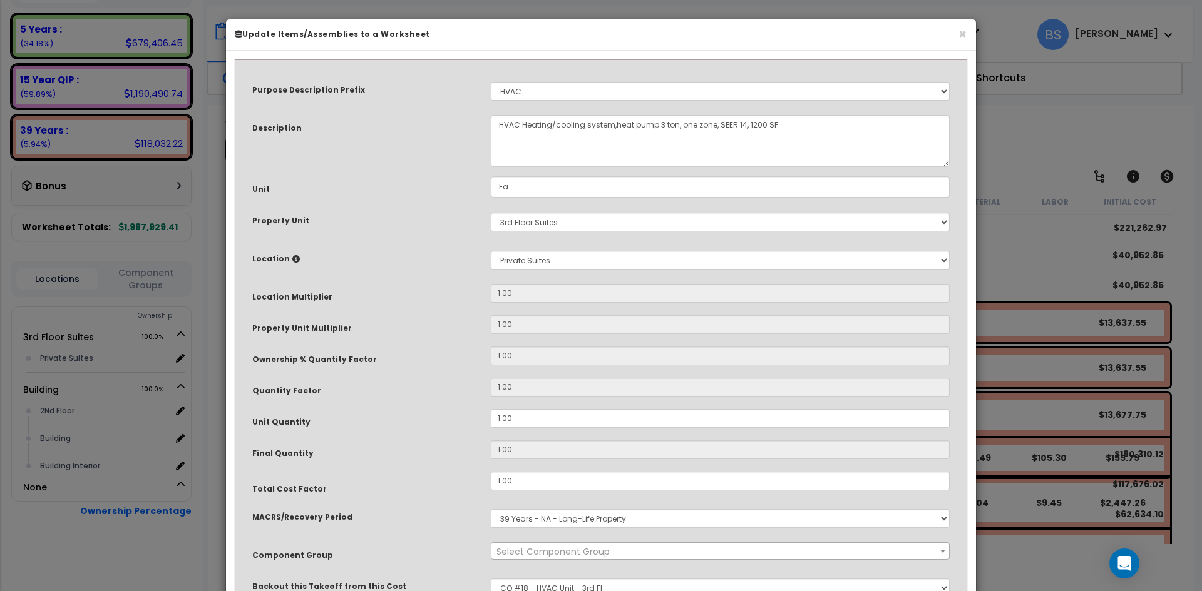
select select "16219"
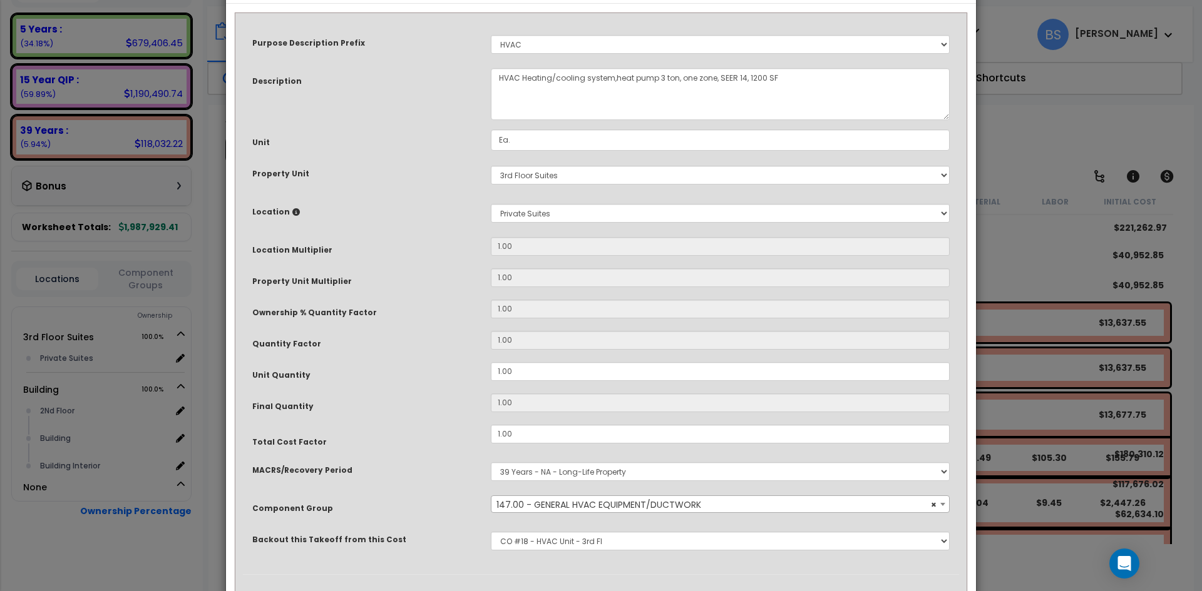
scroll to position [111, 0]
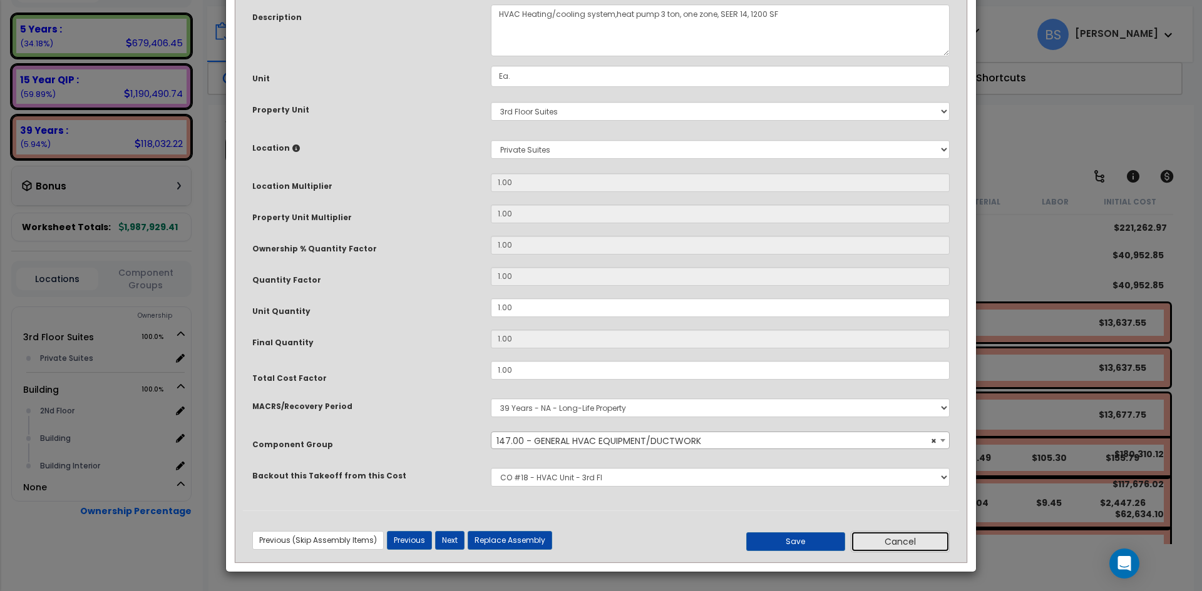
click at [901, 541] on button "Cancel" at bounding box center [900, 541] width 99 height 21
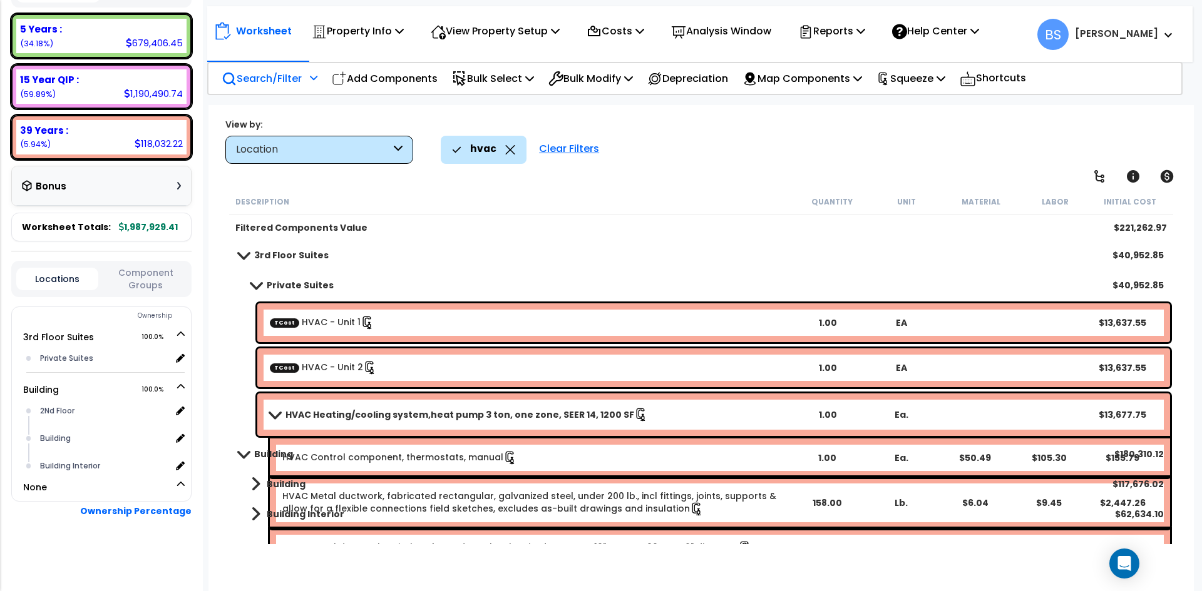
click at [330, 412] on b "HVAC Heating/cooling system,heat pump 3 ton, one zone, SEER 14, 1200 SF" at bounding box center [459, 415] width 349 height 13
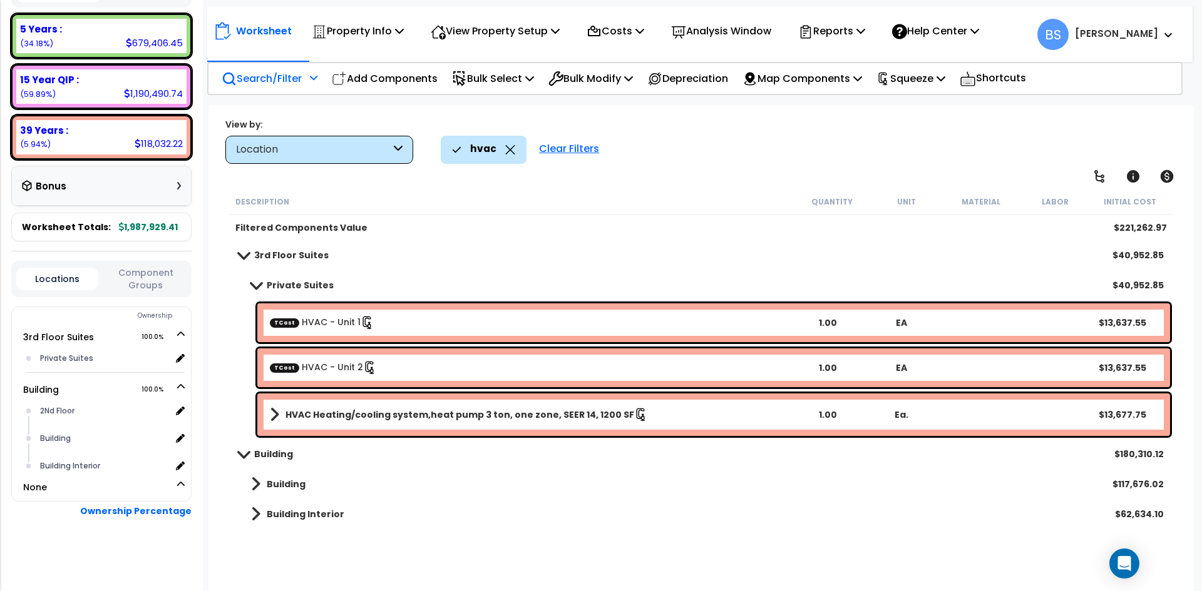
click at [443, 411] on b "HVAC Heating/cooling system,heat pump 3 ton, one zone, SEER 14, 1200 SF" at bounding box center [459, 415] width 349 height 13
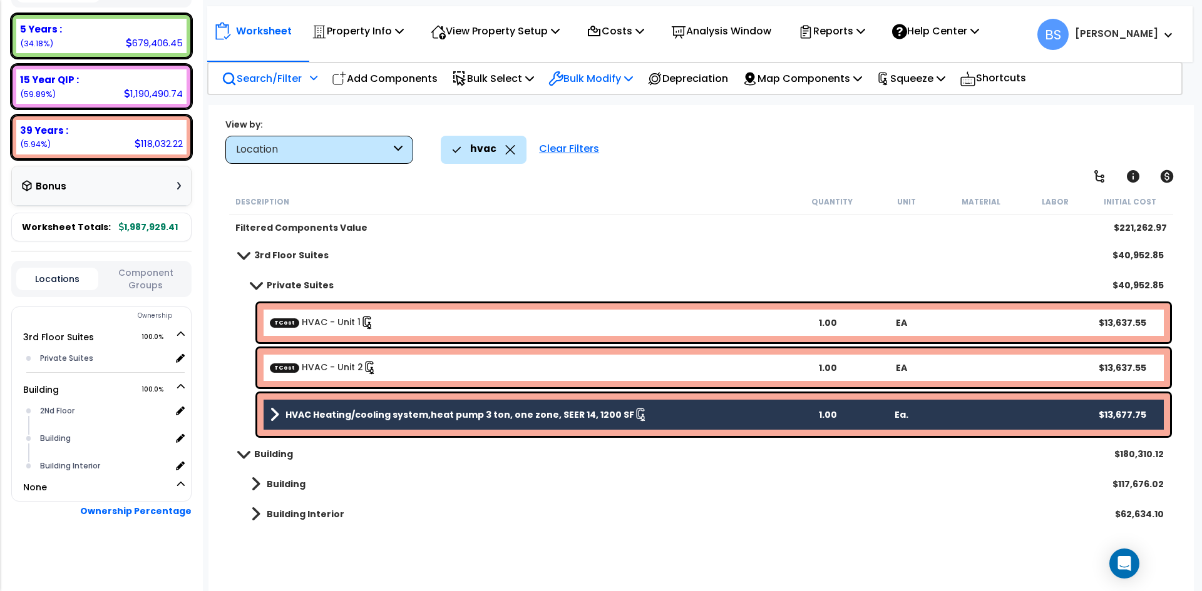
click at [591, 79] on p "Bulk Modify" at bounding box center [590, 78] width 84 height 17
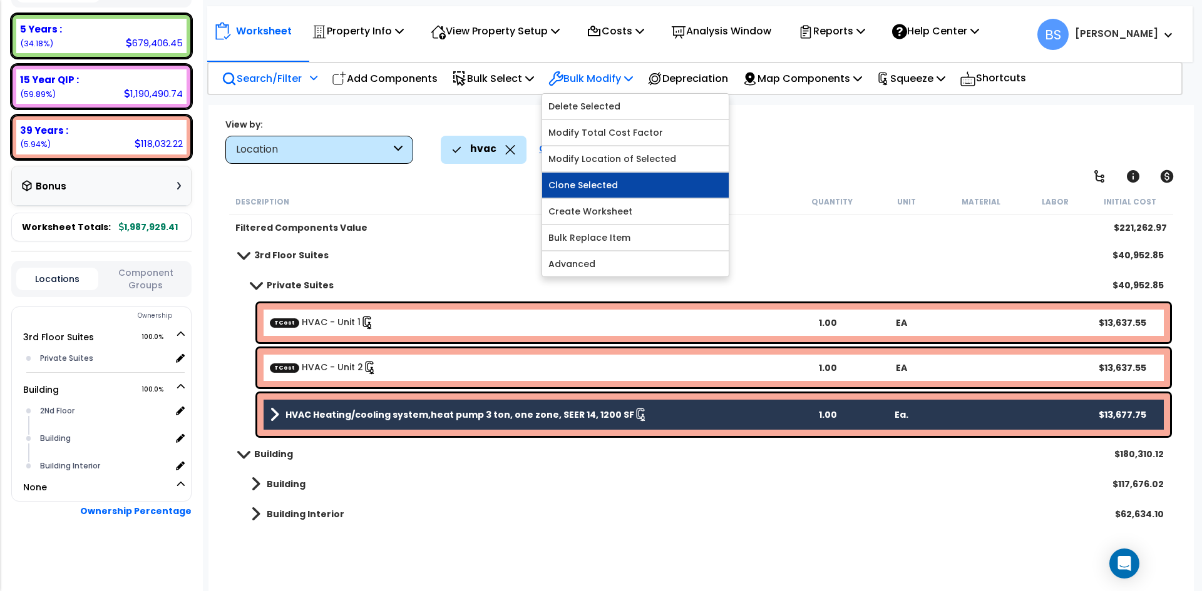
click at [638, 193] on link "Clone Selected" at bounding box center [635, 185] width 186 height 25
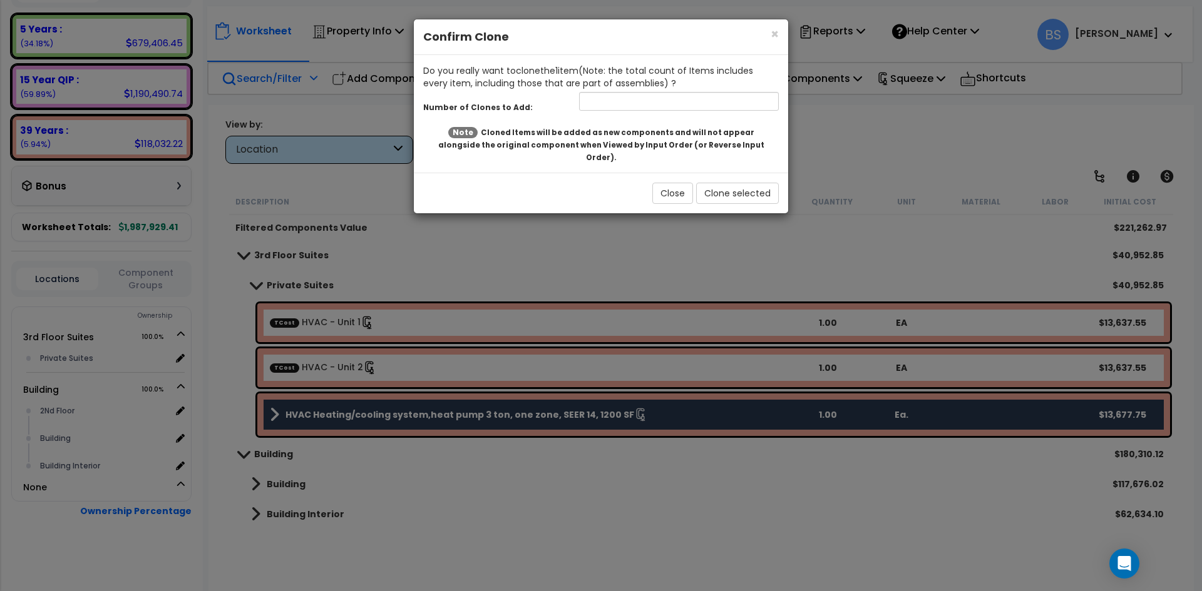
click at [663, 117] on div "Do you really want to clone the 1 item (Note: the total count of Items includes…" at bounding box center [601, 114] width 374 height 118
click at [666, 100] on input "number" at bounding box center [679, 101] width 200 height 19
type input "1"
click at [750, 187] on button "Clone selected" at bounding box center [737, 193] width 83 height 21
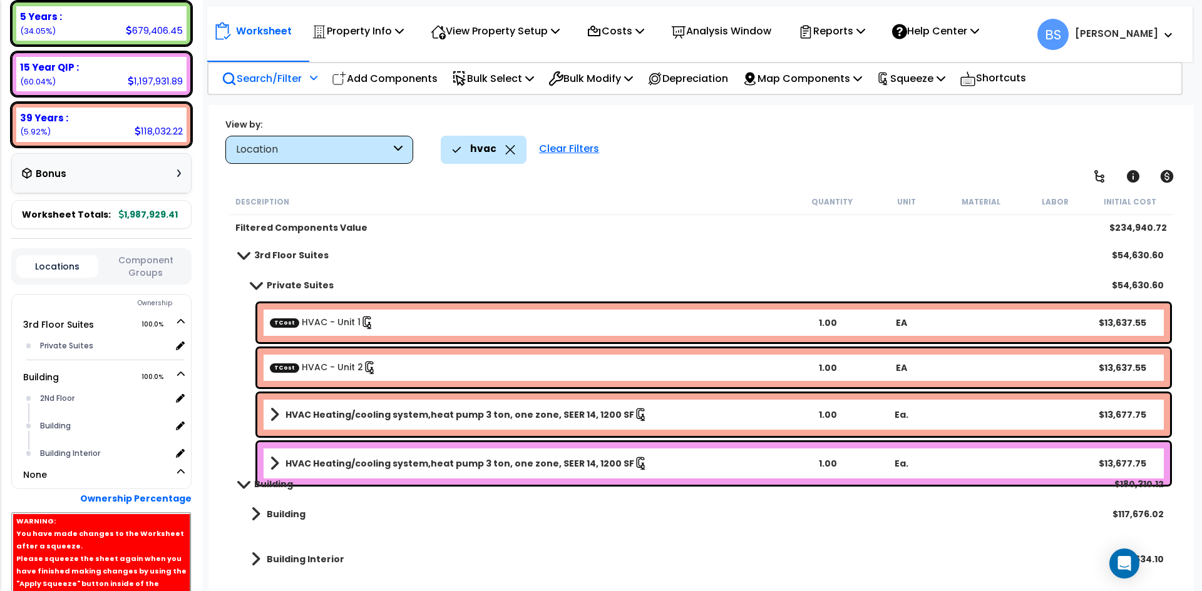
click at [441, 459] on b "HVAC Heating/cooling system,heat pump 3 ton, one zone, SEER 14, 1200 SF" at bounding box center [459, 463] width 349 height 13
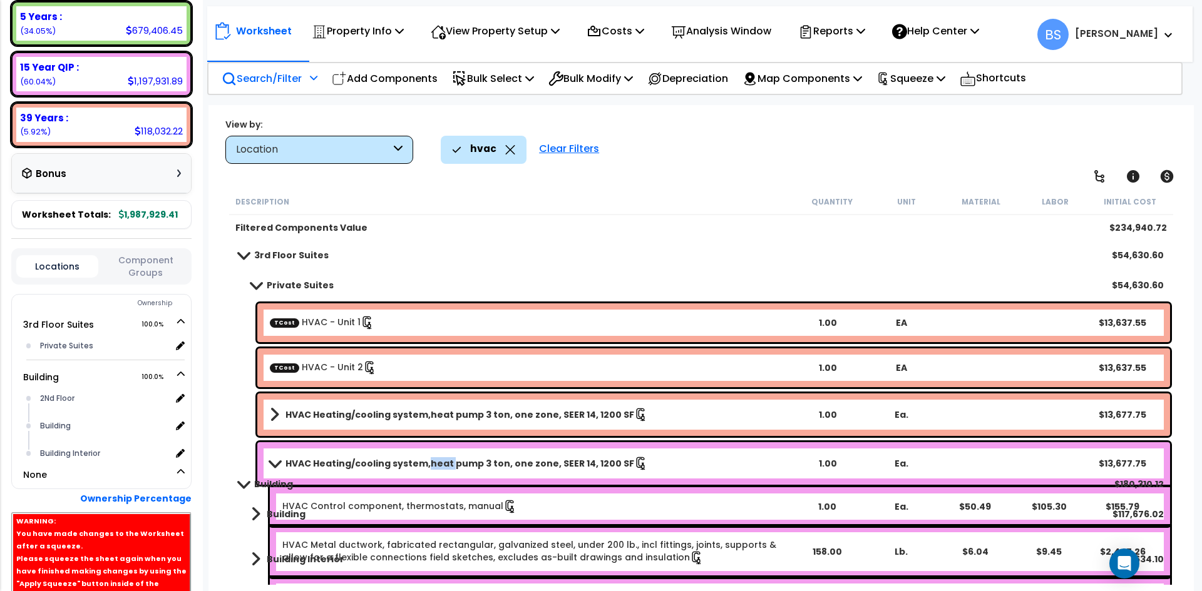
click at [441, 459] on b "HVAC Heating/cooling system,heat pump 3 ton, one zone, SEER 14, 1200 SF" at bounding box center [459, 463] width 349 height 13
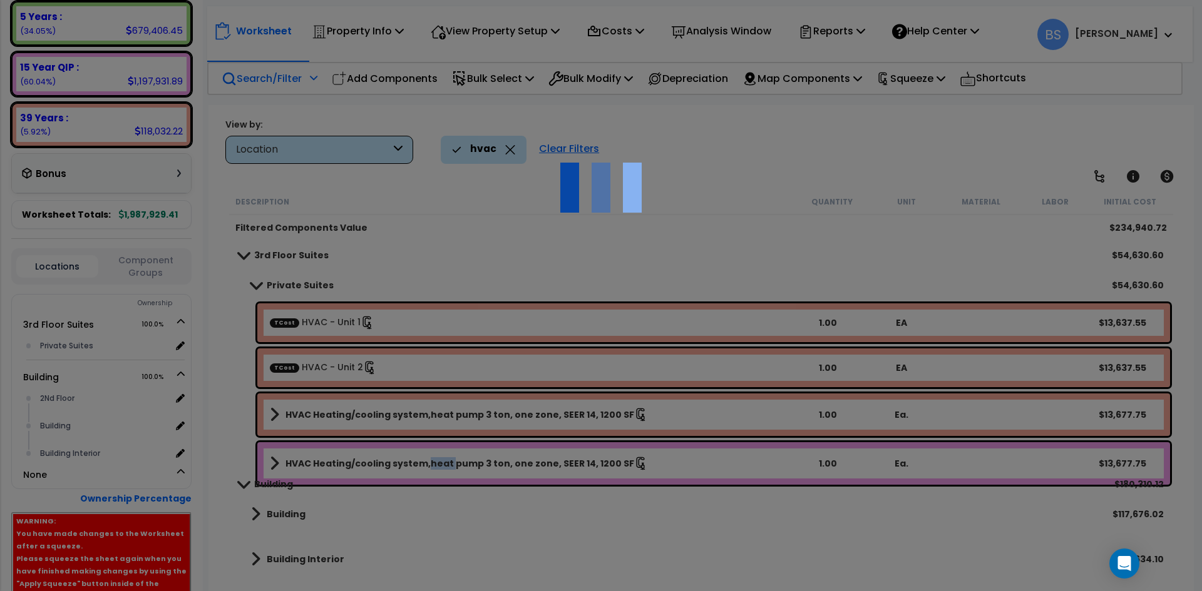
select select "45167955"
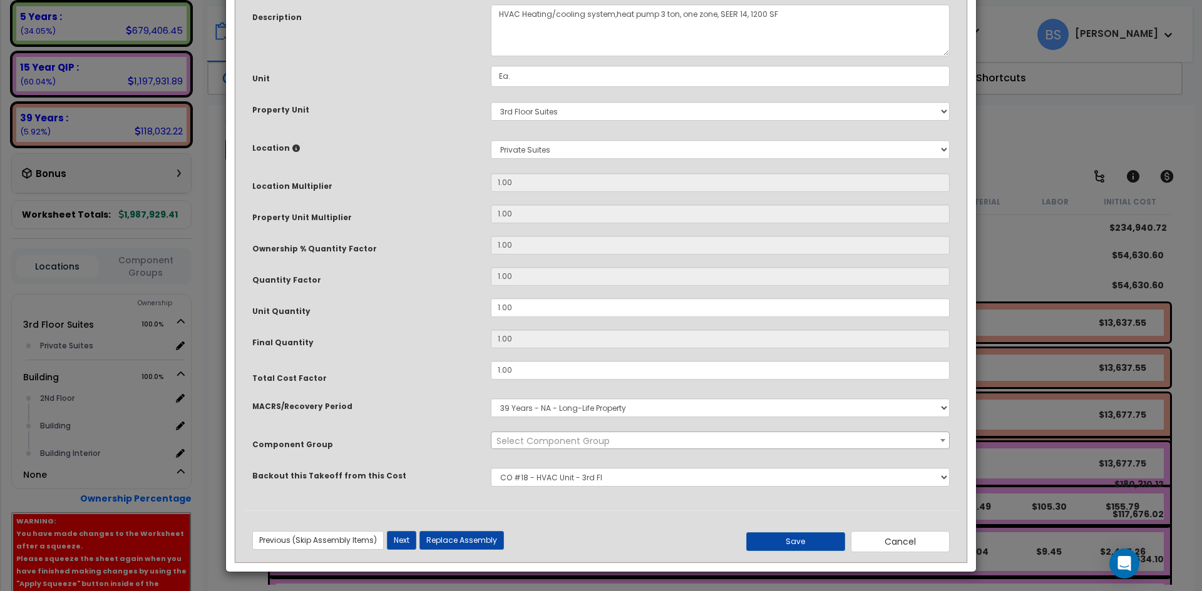
scroll to position [0, 0]
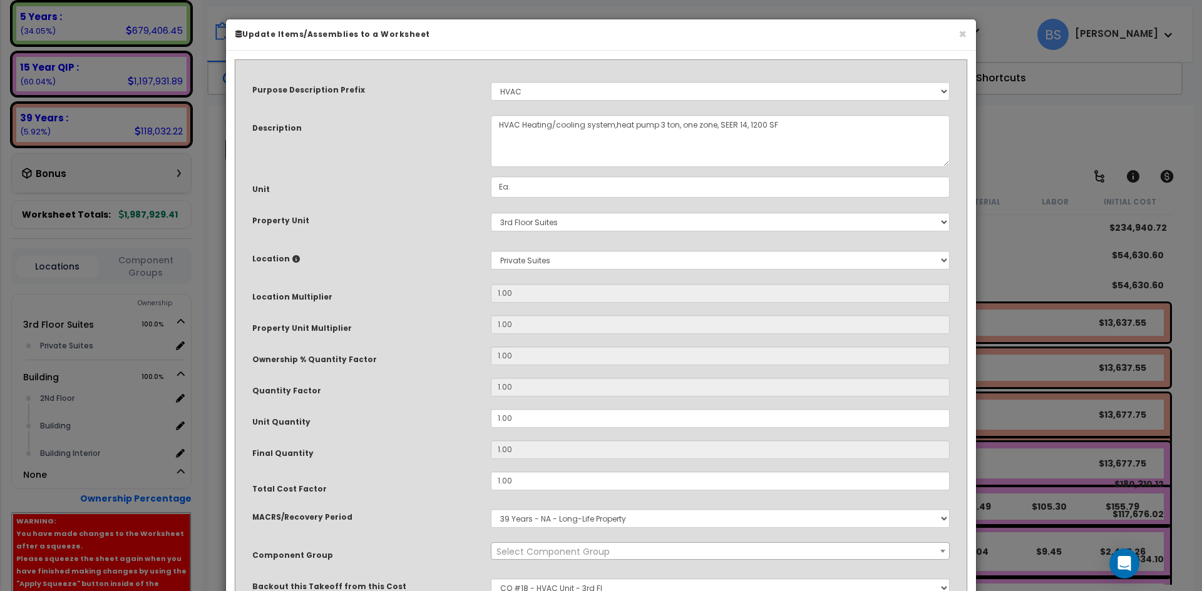
select select "16219"
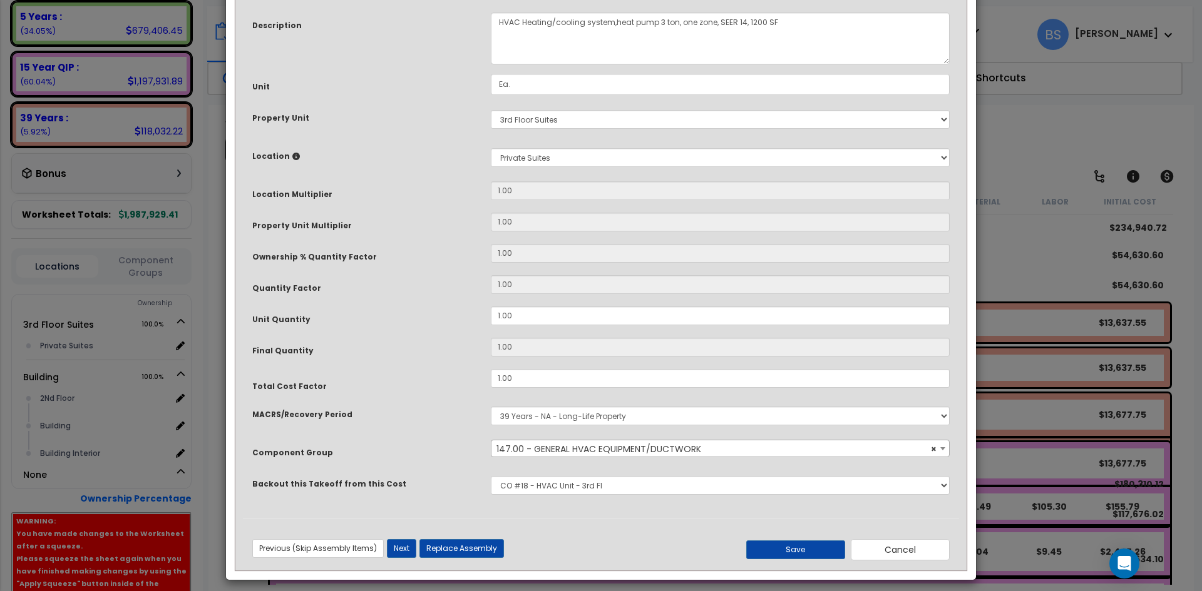
scroll to position [111, 0]
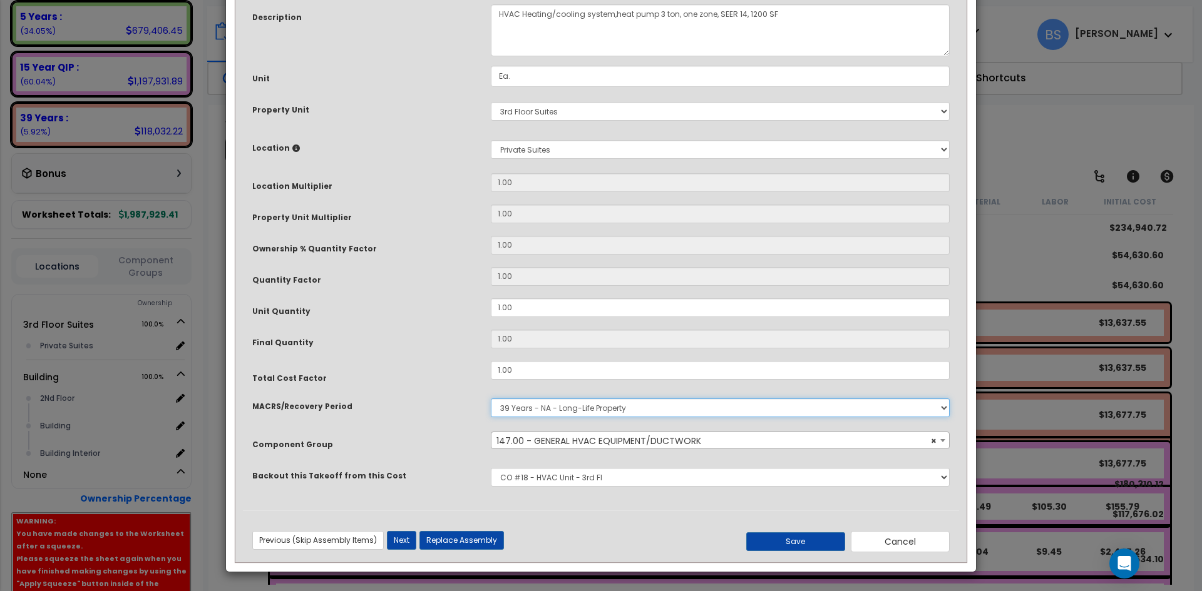
click at [524, 415] on select "Select MACRS/Recovery Period 5 Years - 57.0 - Distributive Trades & Services 5 …" at bounding box center [720, 408] width 459 height 19
click at [491, 399] on select "Select MACRS/Recovery Period 5 Years - 57.0 - Distributive Trades & Services 5 …" at bounding box center [720, 408] width 459 height 19
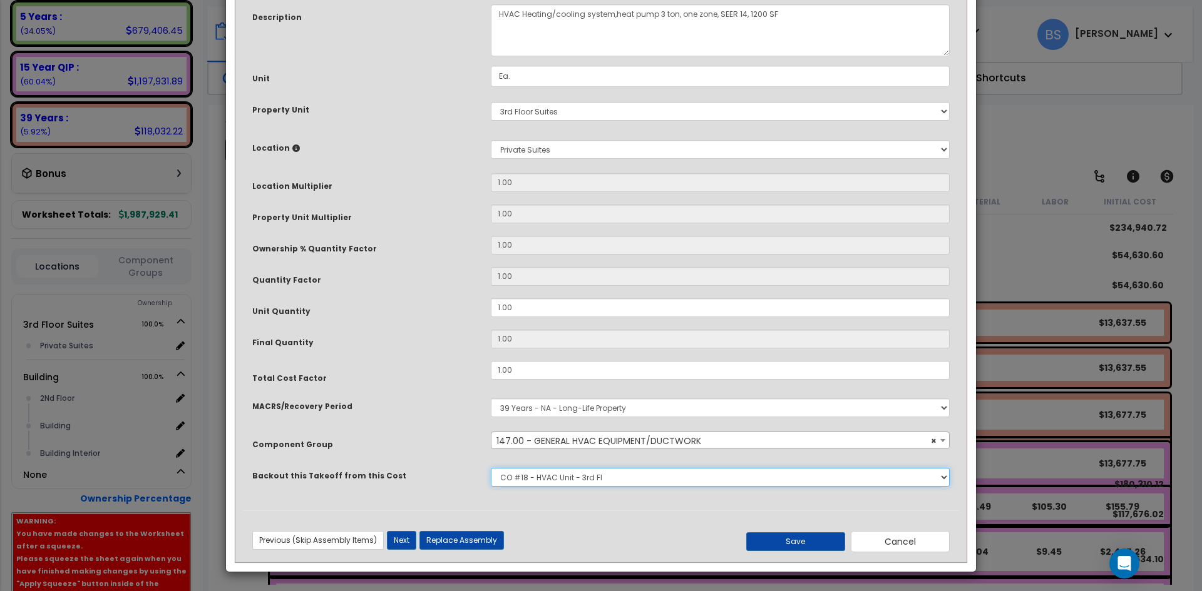
click at [568, 481] on select "None Bedrosians - Bathroom Tile Juan Dominguez - Electrical Services Lightology…" at bounding box center [720, 477] width 459 height 19
select select "45167975"
click at [491, 468] on select "None Bedrosians - Bathroom Tile Juan Dominguez - Electrical Services Lightology…" at bounding box center [720, 477] width 459 height 19
click at [819, 545] on button "Save" at bounding box center [795, 542] width 99 height 19
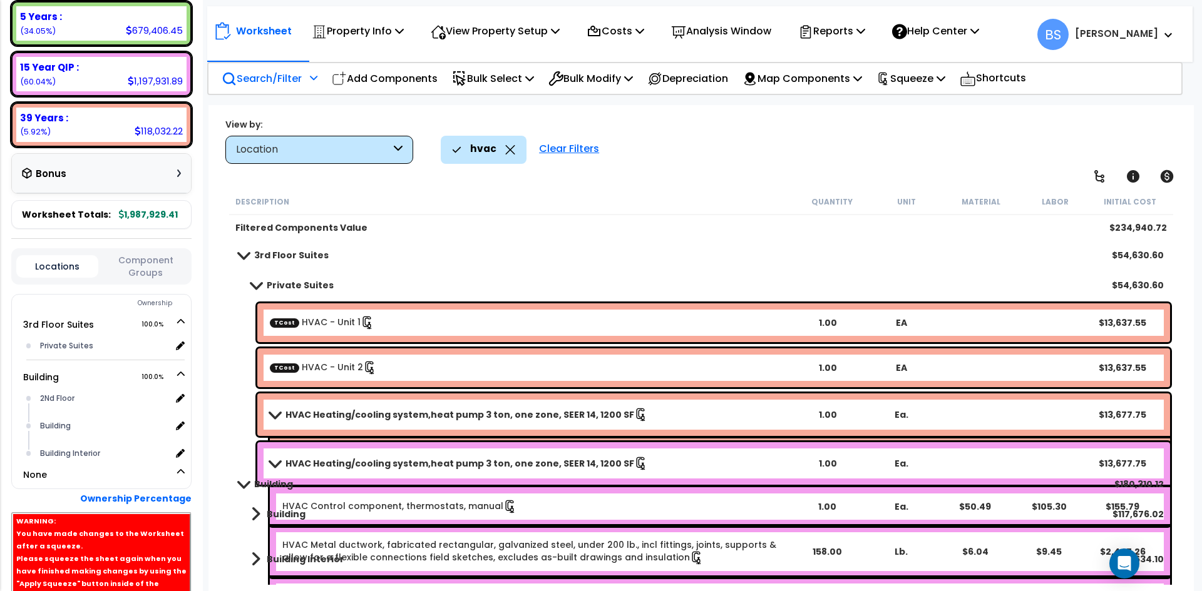
click at [314, 462] on b "HVAC Heating/cooling system,heat pump 3 ton, one zone, SEER 14, 1200 SF" at bounding box center [459, 463] width 349 height 13
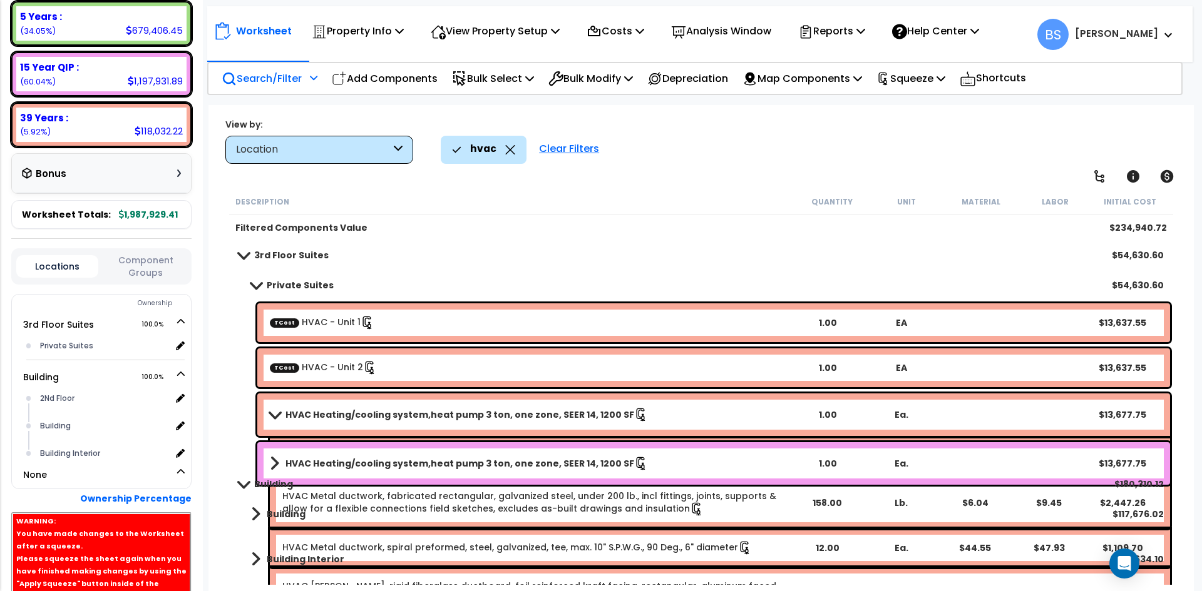
click at [388, 465] on b "HVAC Heating/cooling system,heat pump 3 ton, one zone, SEER 14, 1200 SF" at bounding box center [459, 463] width 349 height 13
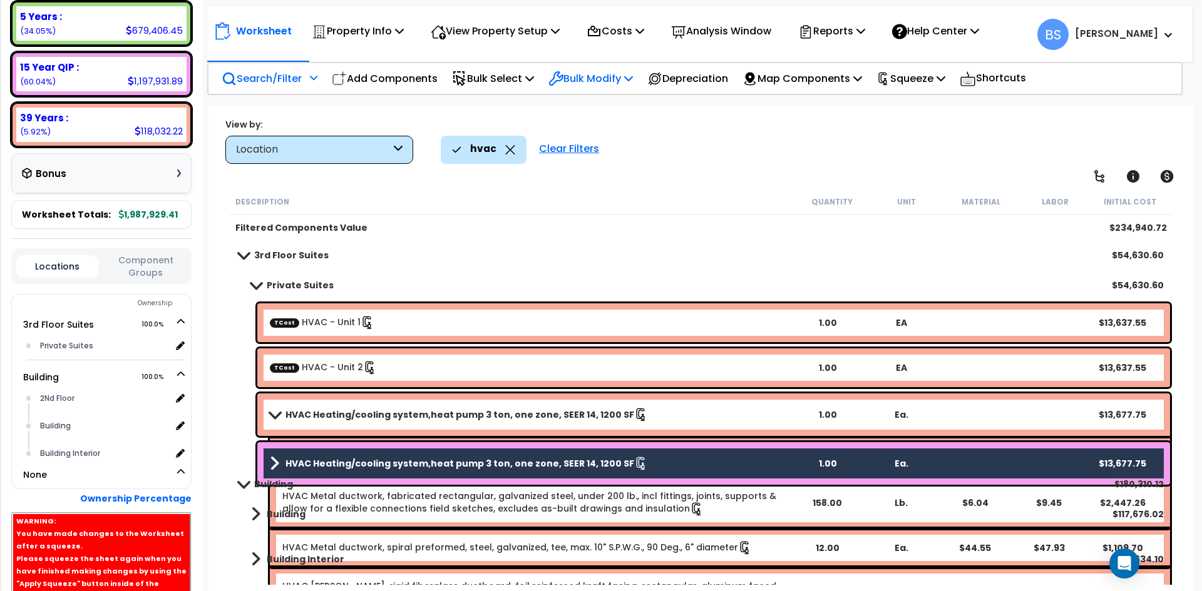
click at [608, 81] on p "Bulk Modify" at bounding box center [590, 78] width 84 height 17
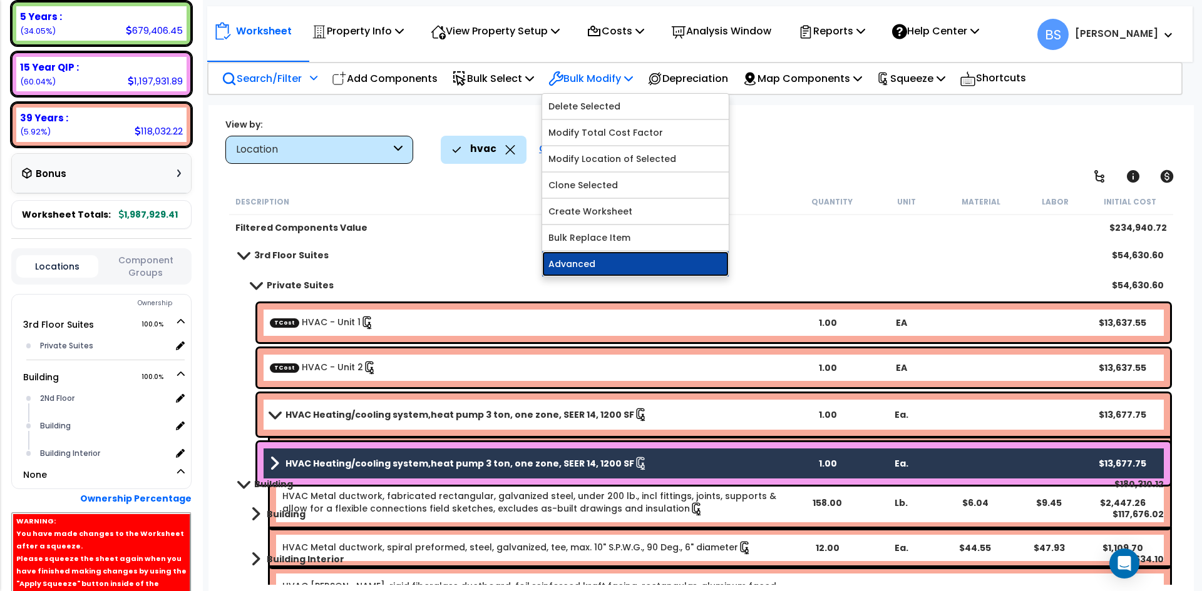
click at [615, 264] on link "Advanced" at bounding box center [635, 264] width 186 height 25
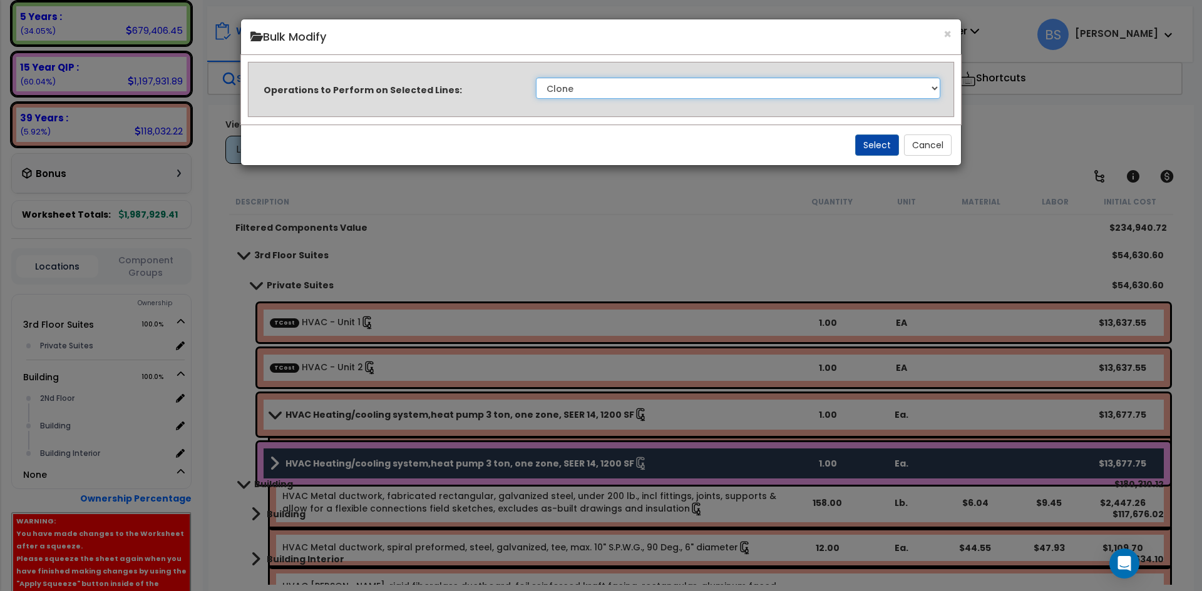
click at [603, 82] on select "Clone Delete Delete Zero Quantities Modify Component Group Modify Recovery Peri…" at bounding box center [738, 88] width 404 height 21
select select "modifyRecoveryPeriod"
click at [536, 78] on select "Clone Delete Delete Zero Quantities Modify Component Group Modify Recovery Peri…" at bounding box center [738, 88] width 404 height 21
click at [863, 143] on button "Select" at bounding box center [877, 145] width 44 height 21
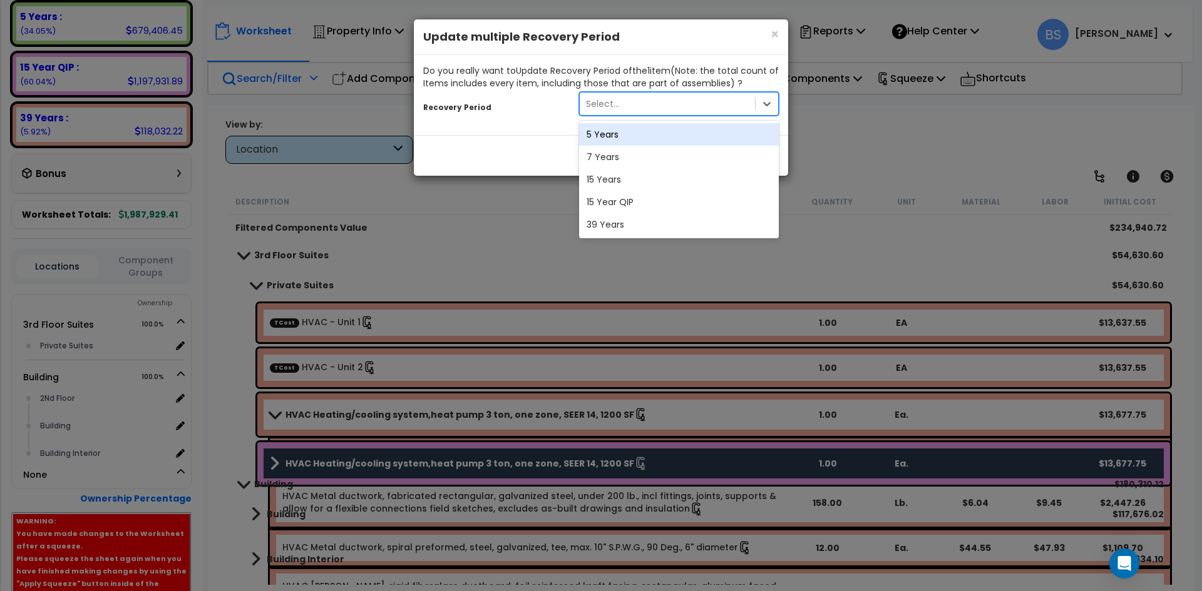
click at [677, 104] on div "Select..." at bounding box center [667, 104] width 175 height 20
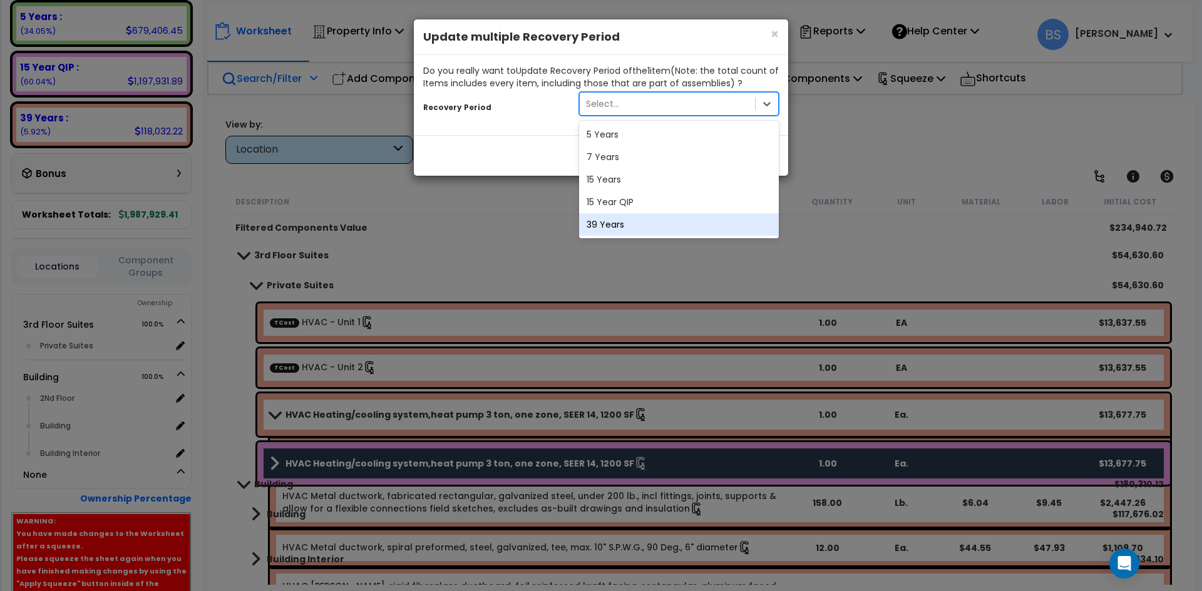
click at [623, 221] on div "39 Years" at bounding box center [679, 224] width 200 height 23
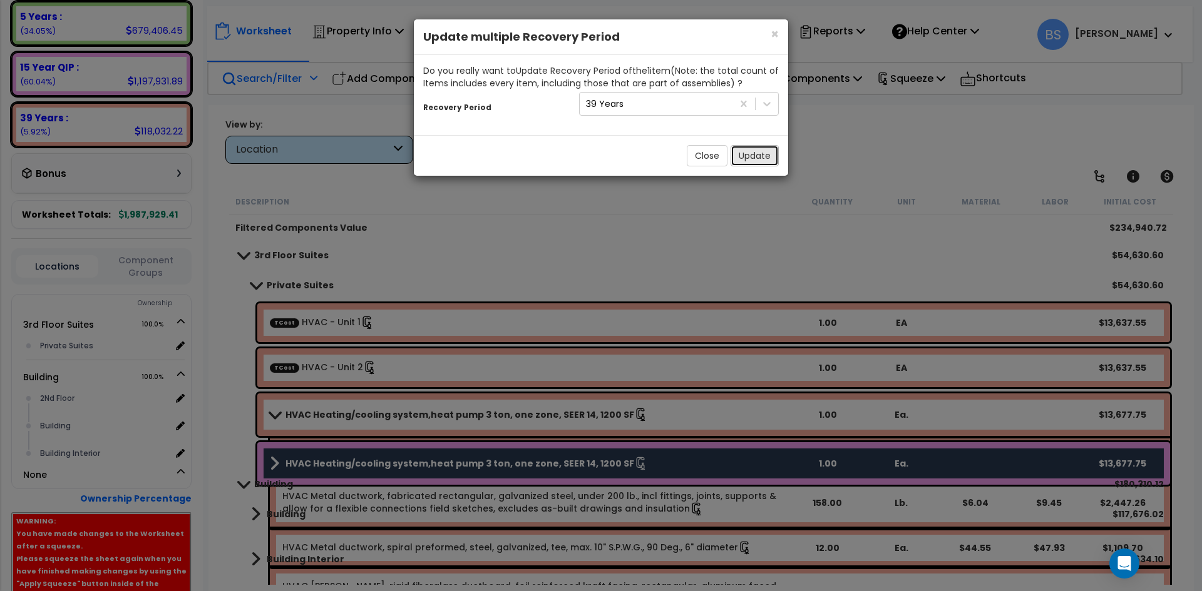
click at [767, 151] on button "Update" at bounding box center [754, 155] width 48 height 21
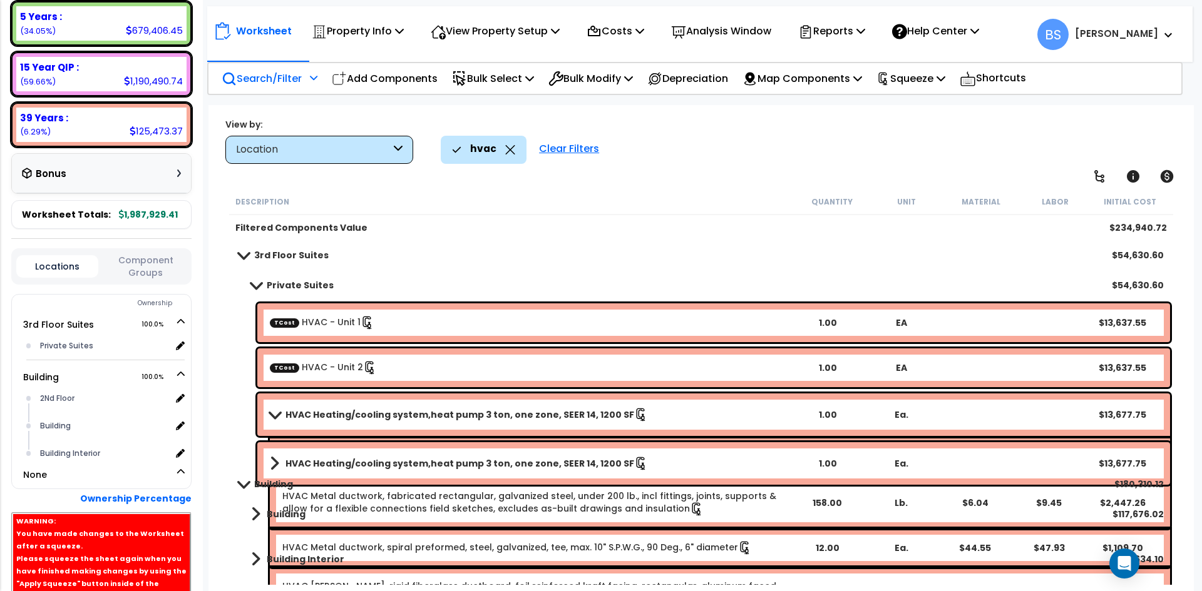
click at [471, 262] on div "3rd Floor Suites $54,630.60" at bounding box center [700, 255] width 937 height 30
click at [511, 155] on div "hvac" at bounding box center [483, 150] width 63 height 28
click at [507, 147] on icon at bounding box center [510, 149] width 10 height 9
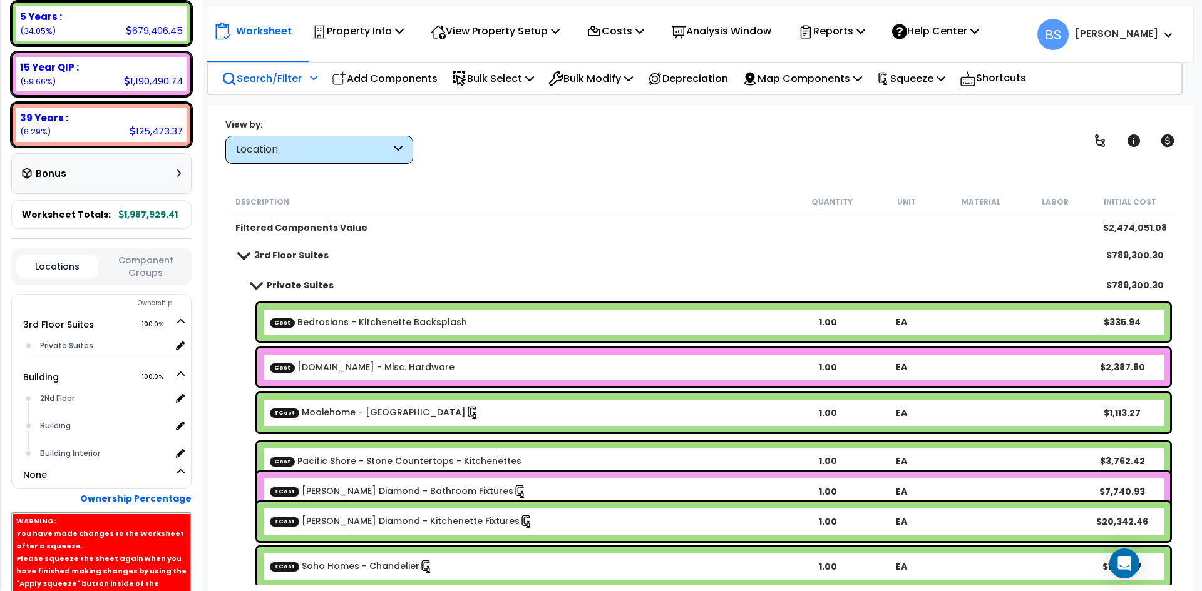
click at [499, 255] on div "3rd Floor Suites $789,300.30" at bounding box center [700, 255] width 937 height 30
click at [311, 144] on div "Location" at bounding box center [313, 150] width 155 height 14
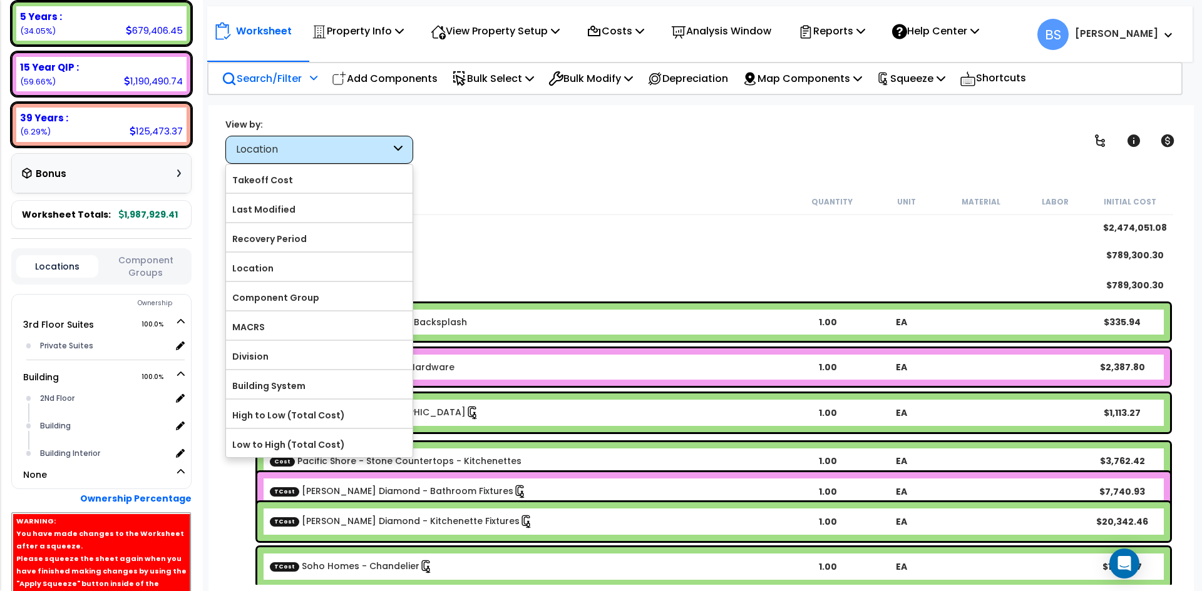
click at [814, 193] on div "Description Quantity Unit Material Labor Initial Cost" at bounding box center [701, 202] width 944 height 26
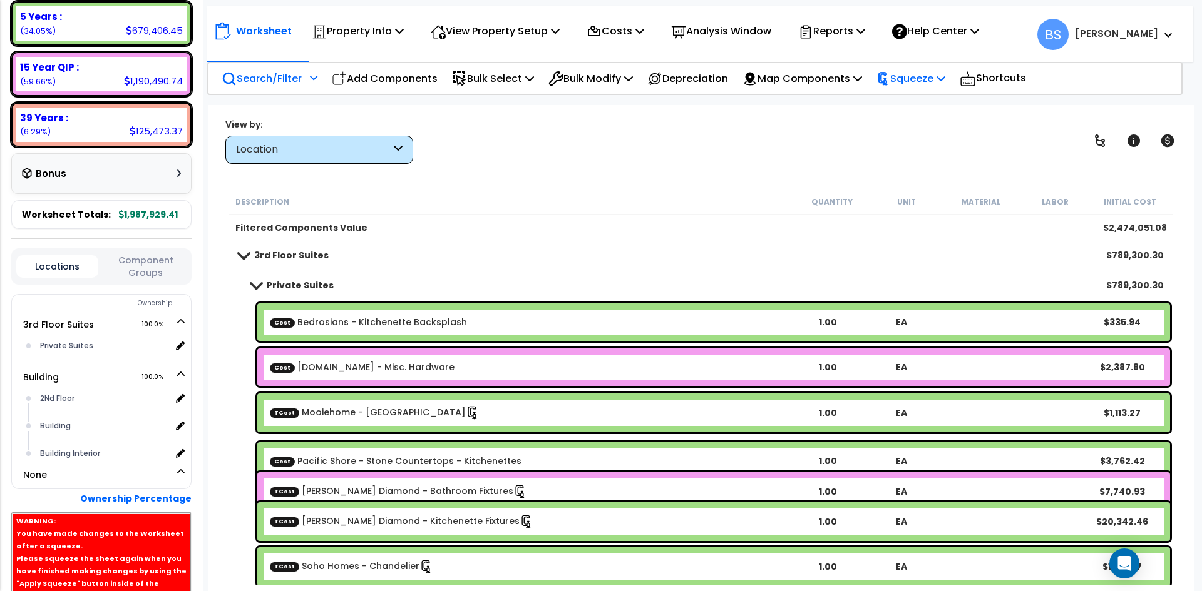
click at [945, 74] on p "Squeeze" at bounding box center [910, 78] width 69 height 17
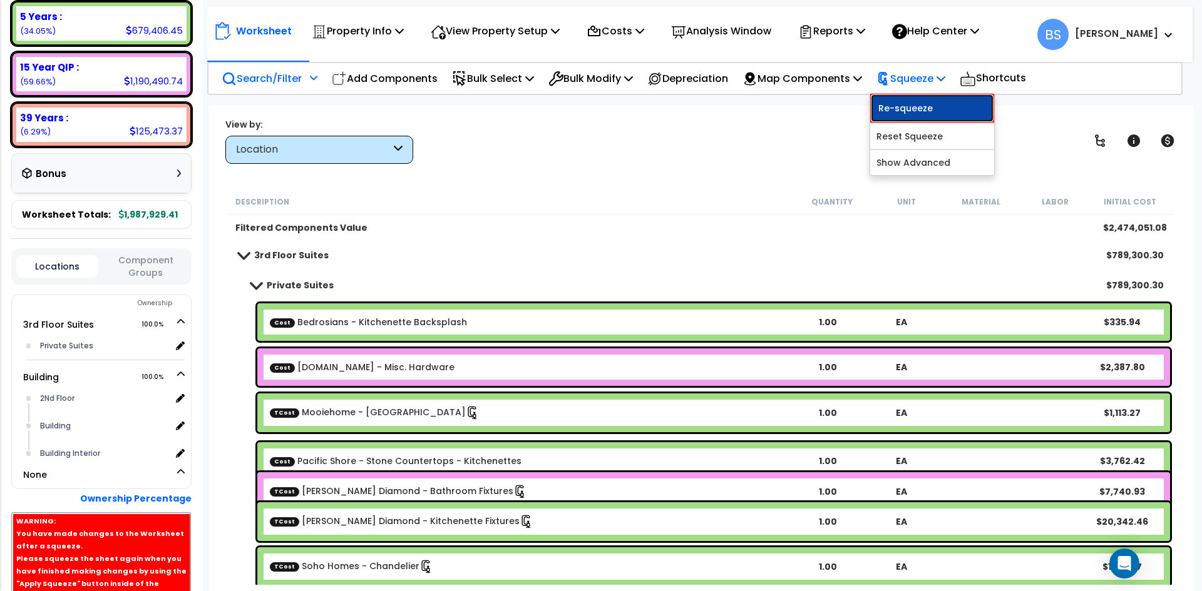
click at [924, 108] on link "Re-squeeze" at bounding box center [932, 108] width 124 height 29
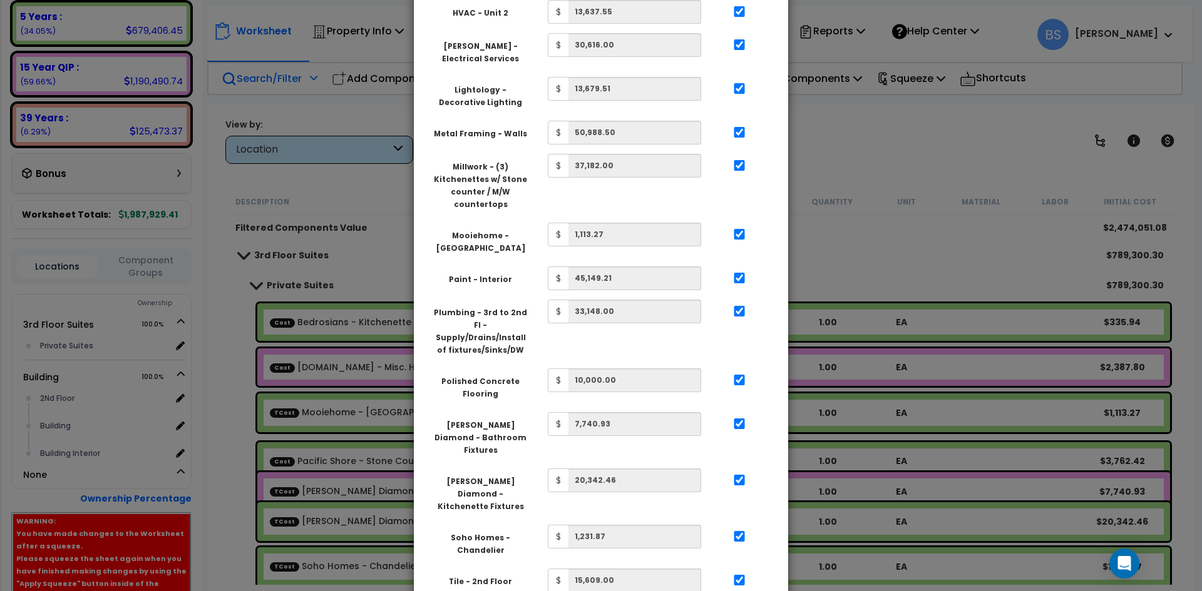
scroll to position [1071, 0]
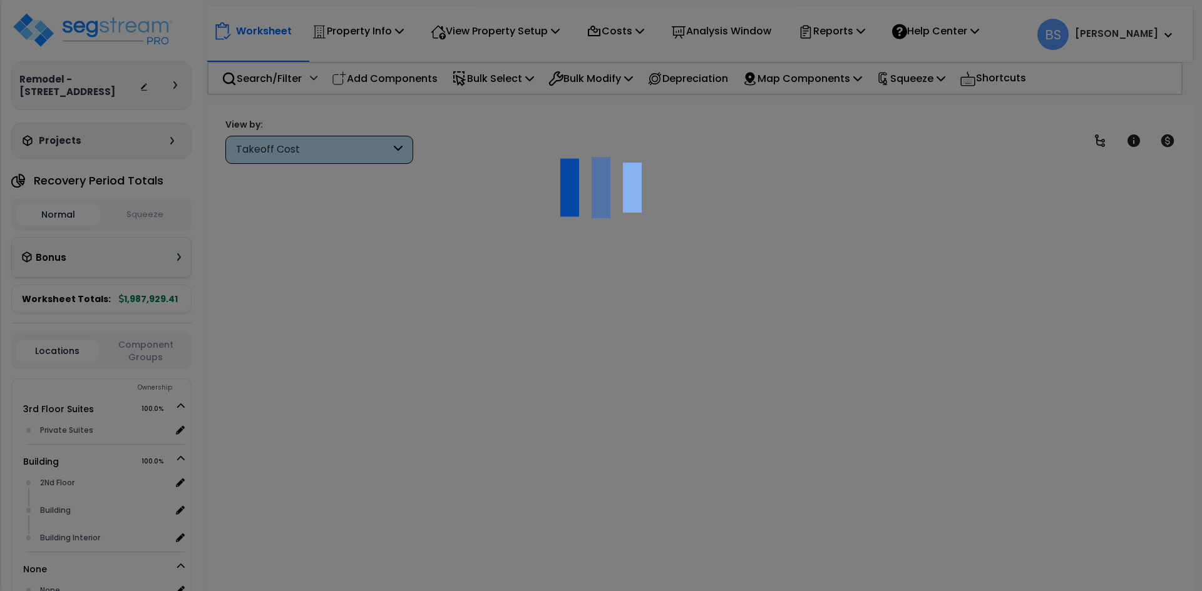
scroll to position [55, 0]
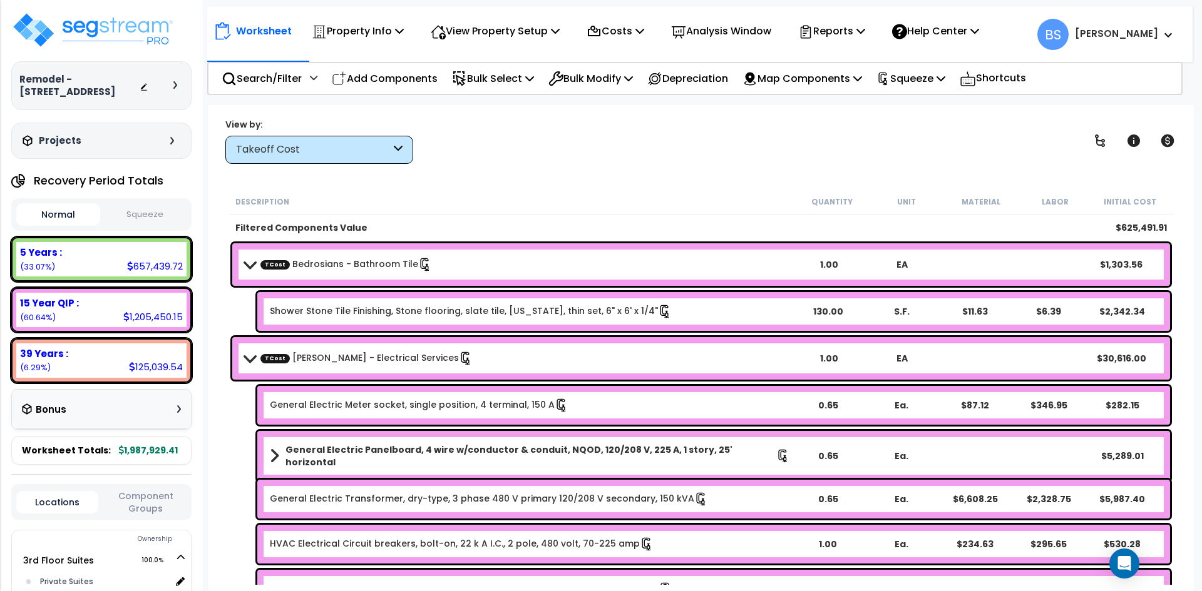
click at [330, 268] on link "TCost Bedrosians - Bathroom Tile" at bounding box center [345, 265] width 171 height 14
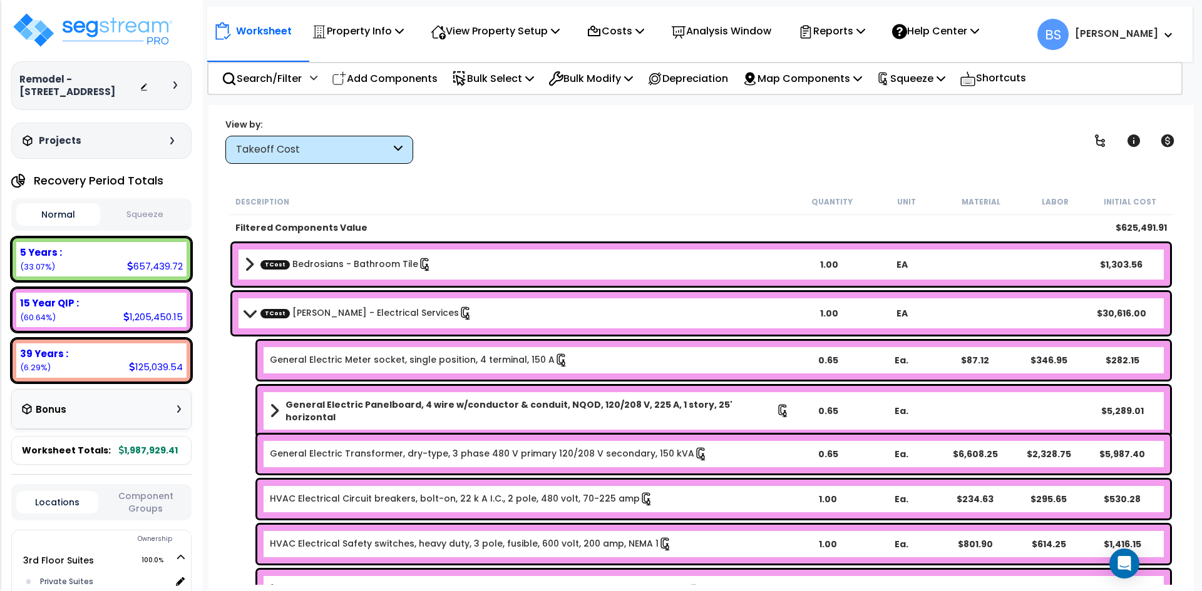
click at [329, 302] on div "TCost [PERSON_NAME] - Electrical Services 1.00 EA $30,616.00" at bounding box center [700, 313] width 937 height 43
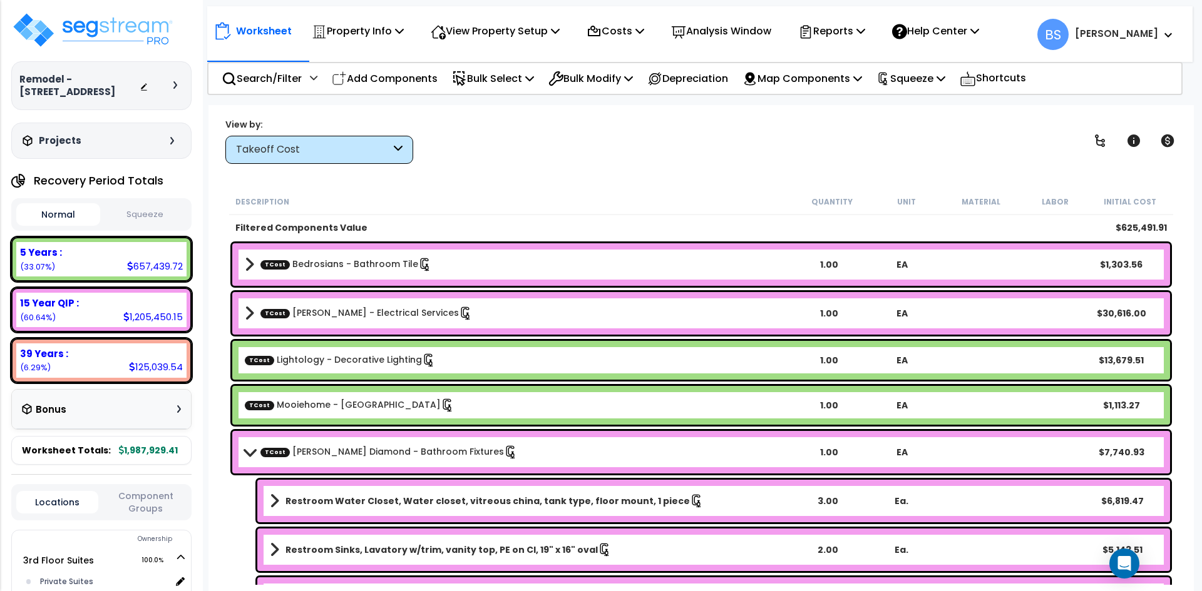
click at [335, 454] on link "TCost [PERSON_NAME] Diamond - Bathroom Fixtures" at bounding box center [388, 453] width 257 height 14
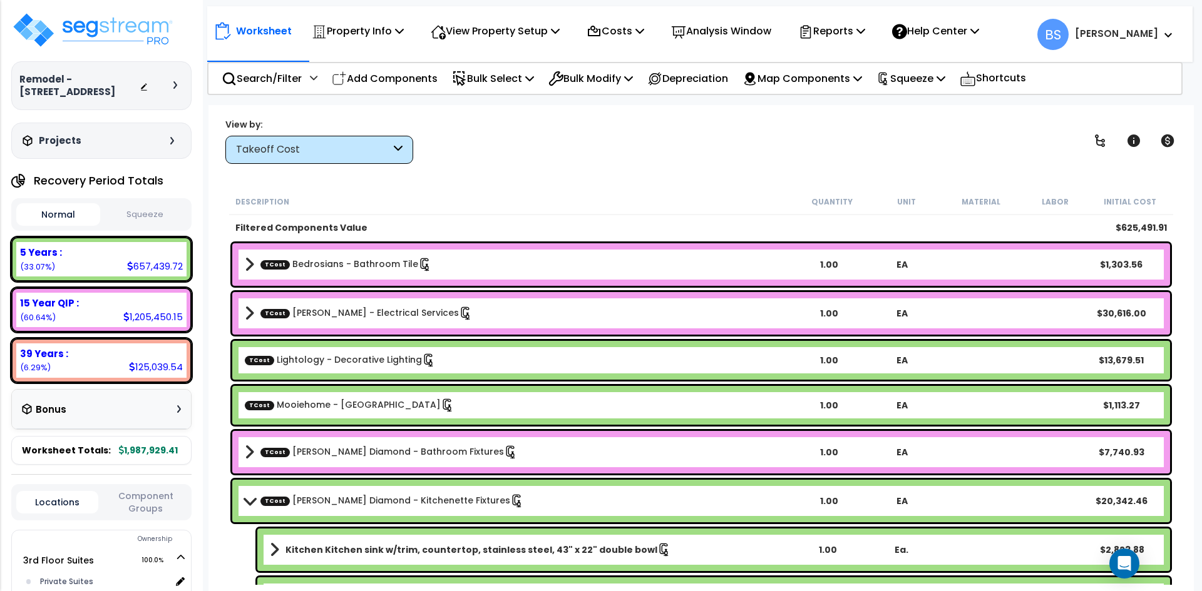
click at [321, 505] on link "TCost [PERSON_NAME] Diamond - Kitchenette Fixtures" at bounding box center [391, 501] width 263 height 14
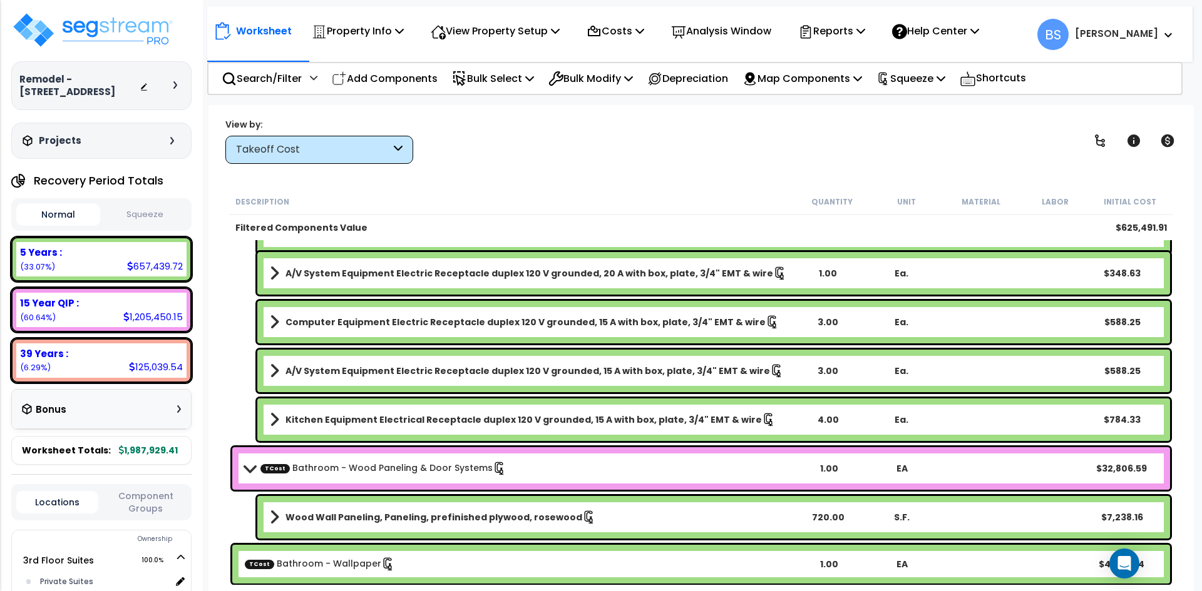
scroll to position [6133, 0]
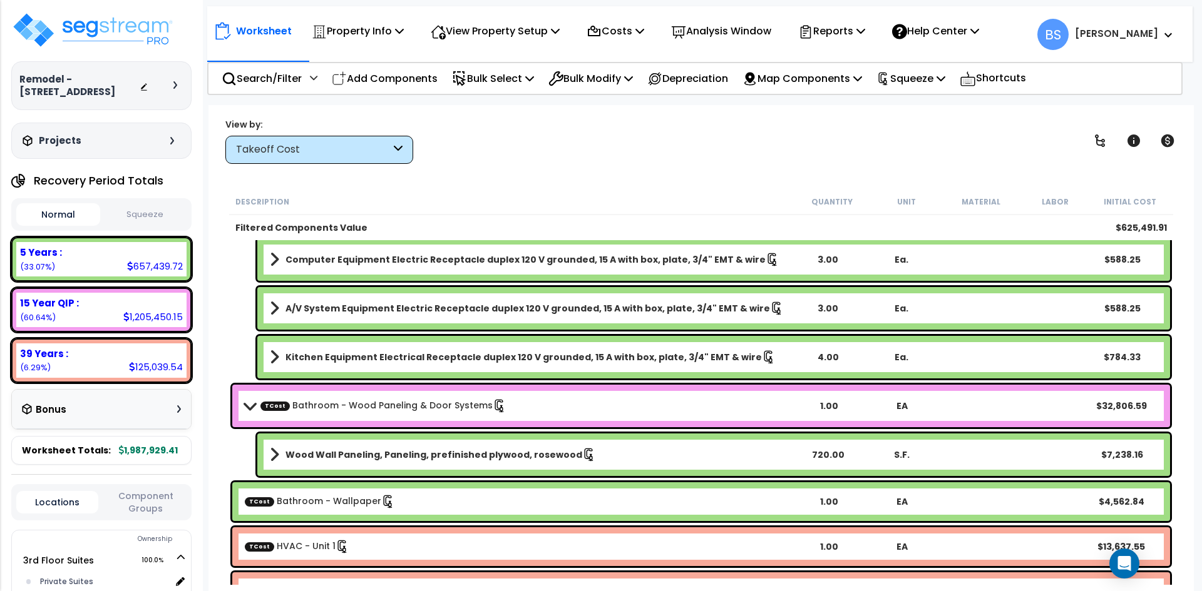
click at [509, 458] on b "Wood Wall Paneling, Paneling, prefinished plywood, rosewood" at bounding box center [433, 455] width 297 height 13
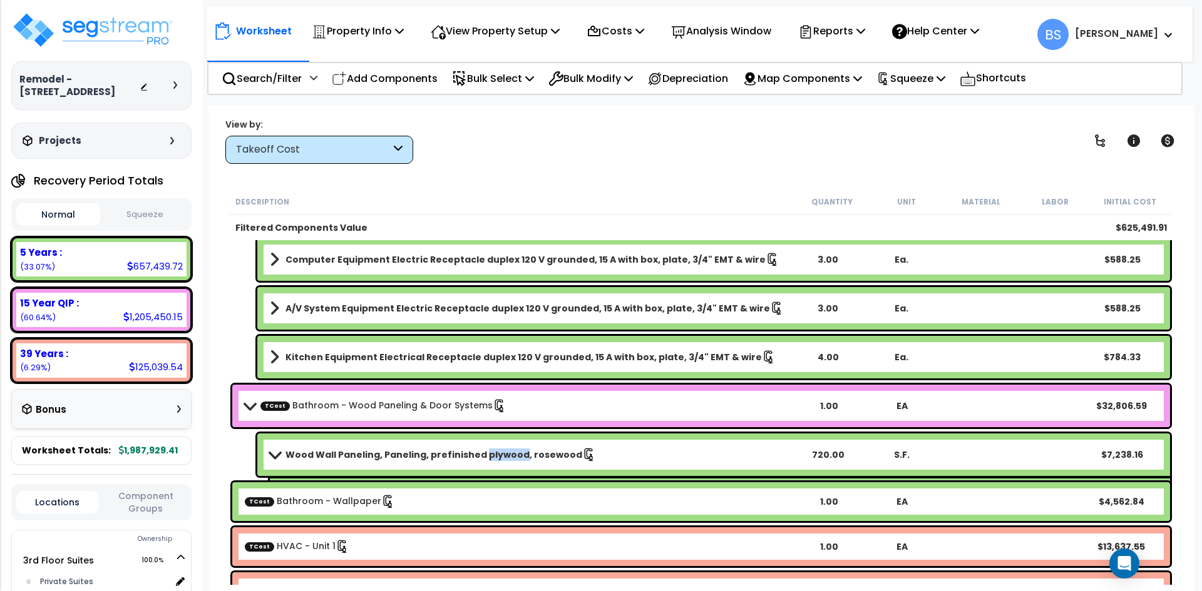
click at [509, 458] on b "Wood Wall Paneling, Paneling, prefinished plywood, rosewood" at bounding box center [433, 455] width 297 height 13
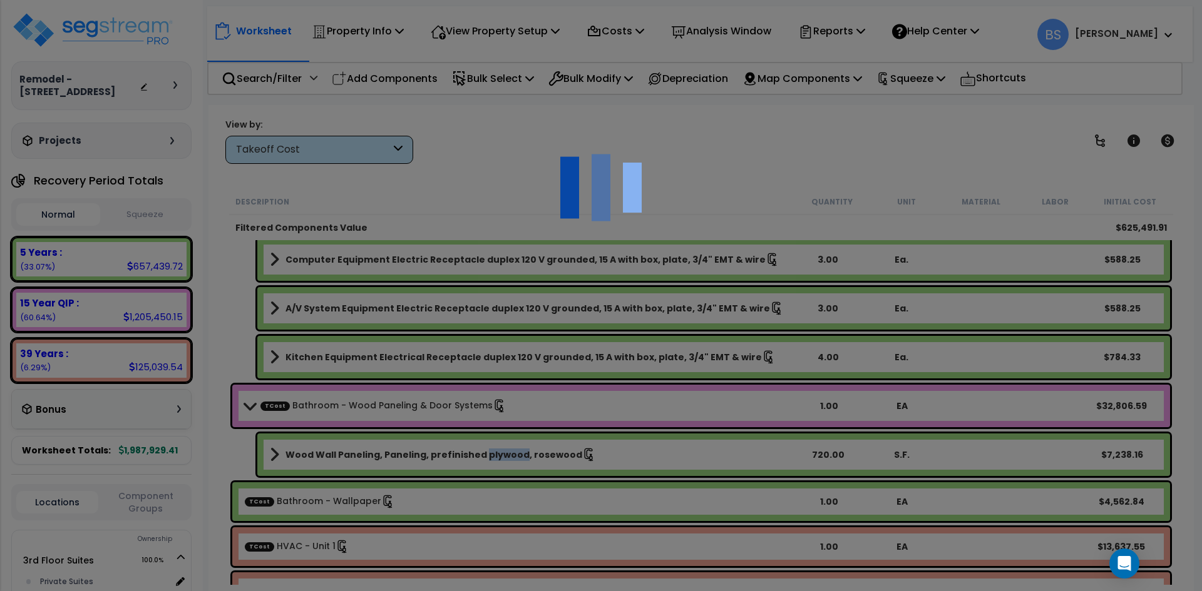
select select "45167969"
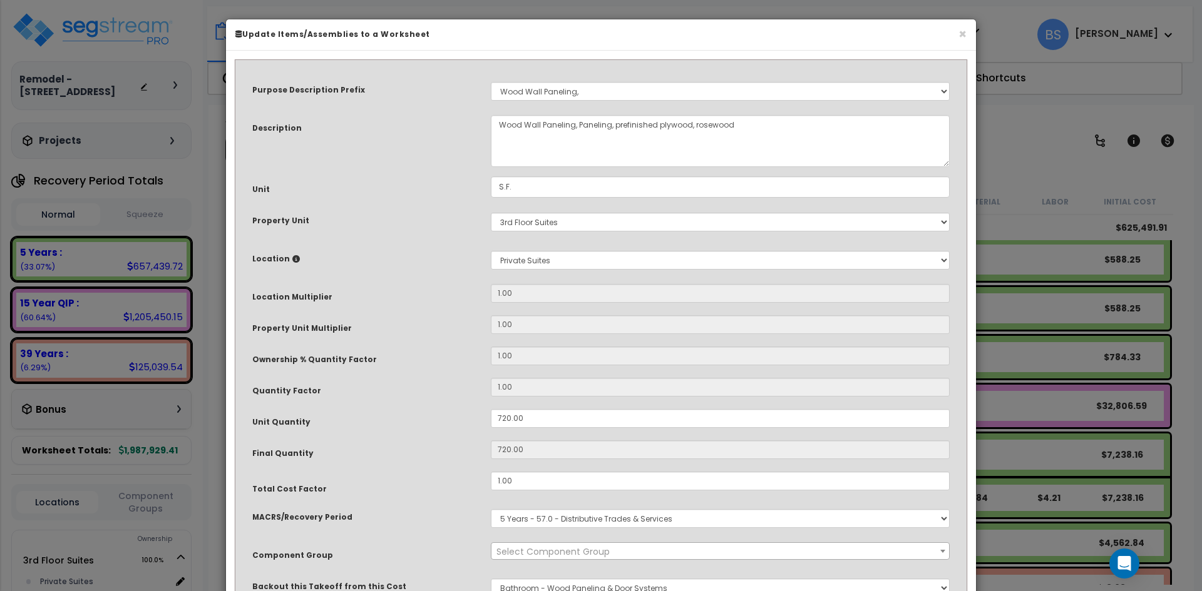
select select "14941"
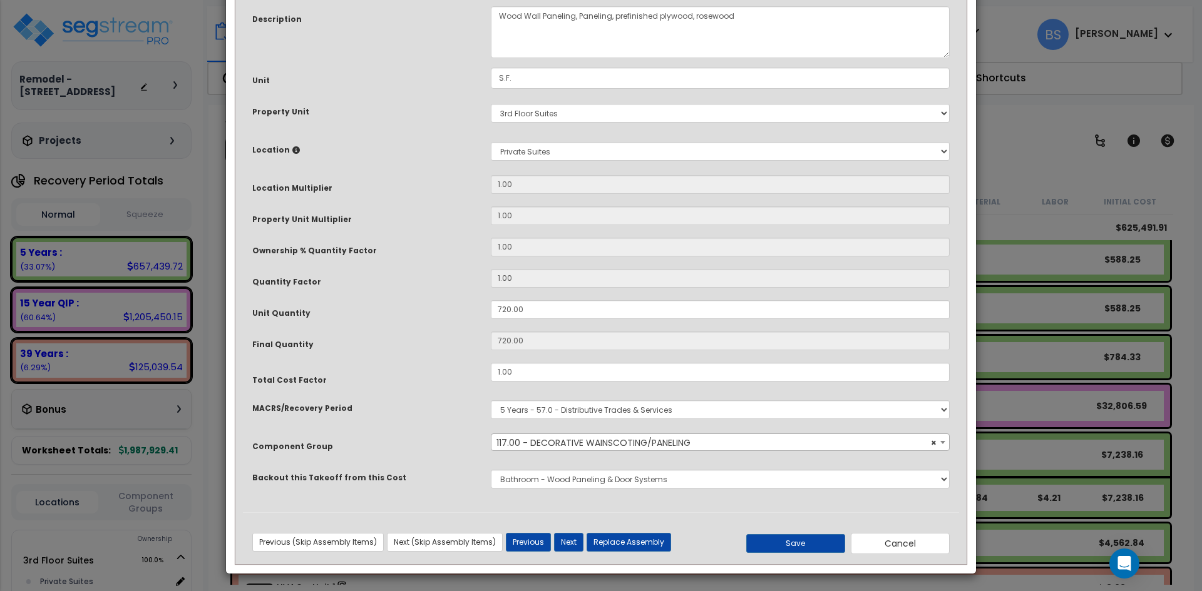
scroll to position [111, 0]
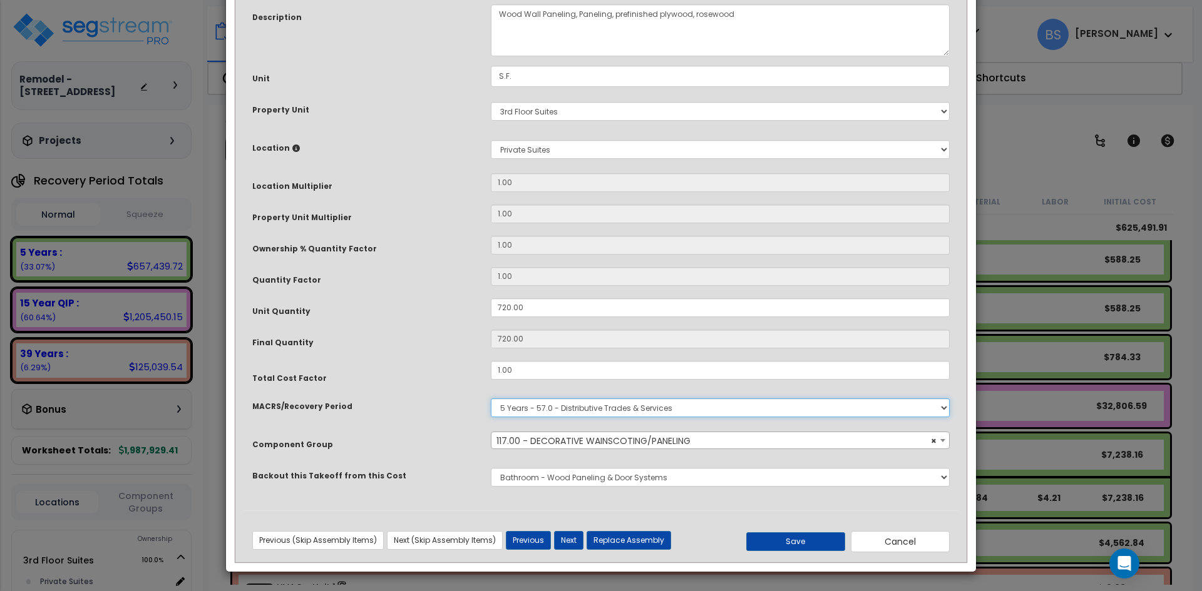
click at [526, 403] on select "Select MACRS/Recovery Period 5 Years - 57.0 - Distributive Trades & Services 5 …" at bounding box center [720, 408] width 459 height 19
click at [471, 378] on div "Total Cost Factor" at bounding box center [362, 372] width 238 height 23
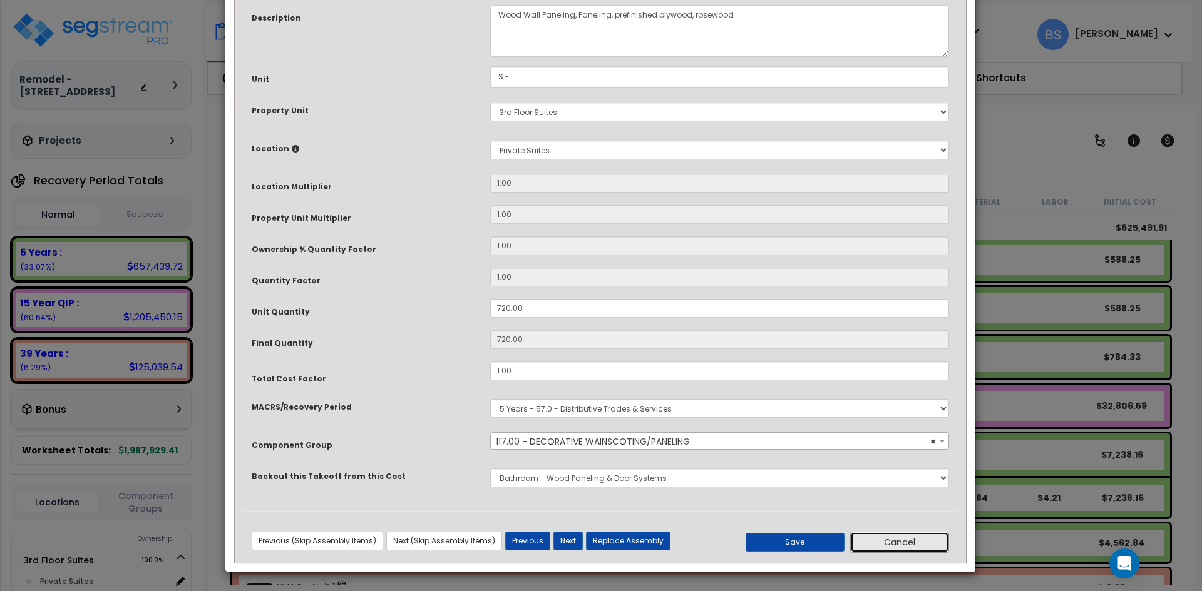
click at [928, 551] on button "Cancel" at bounding box center [899, 542] width 99 height 21
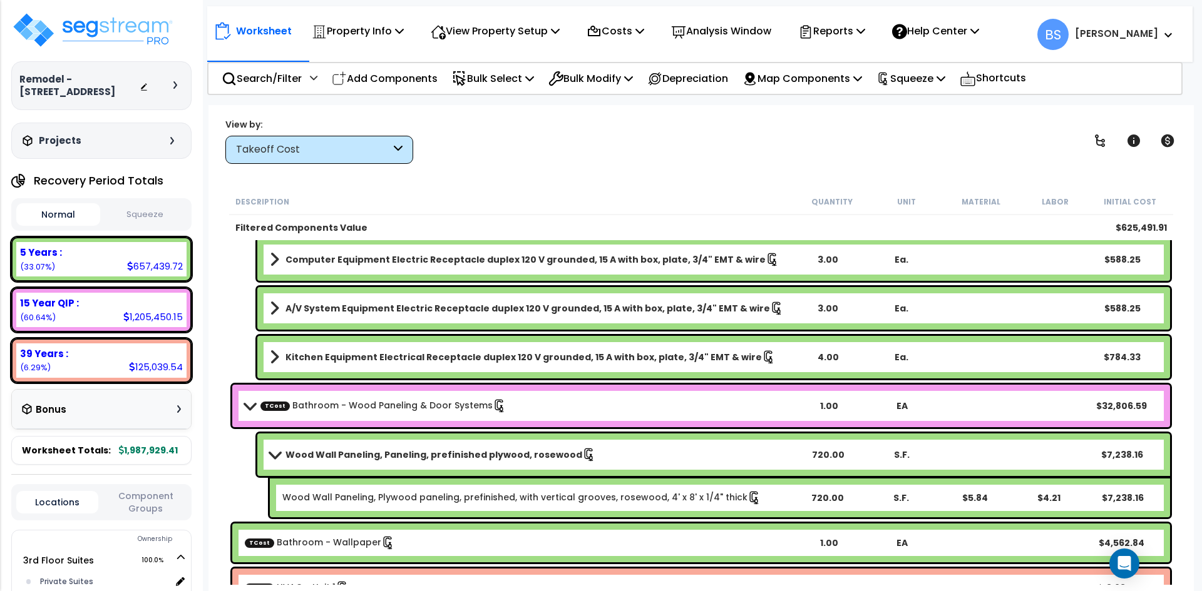
click at [379, 443] on div "Wood Wall Paneling, Paneling, prefinished plywood, rosewood 720.00 S.F. $7,238.…" at bounding box center [713, 455] width 912 height 43
click at [370, 451] on b "Wood Wall Paneling, Paneling, prefinished plywood, rosewood" at bounding box center [433, 455] width 297 height 13
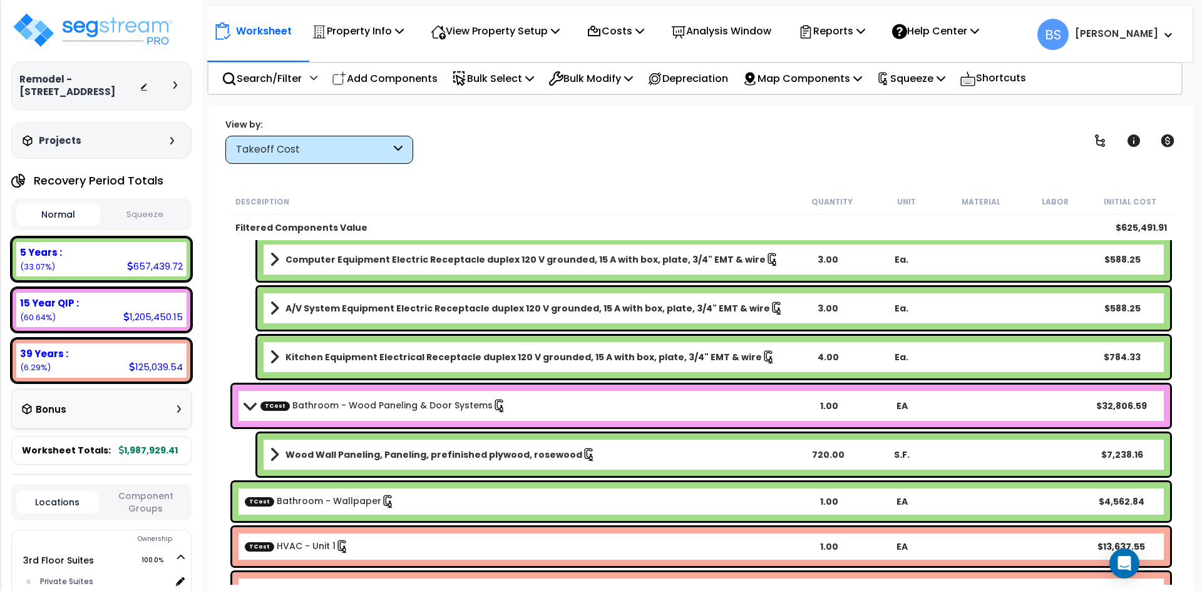
click at [370, 451] on b "Wood Wall Paneling, Paneling, prefinished plywood, rosewood" at bounding box center [433, 455] width 297 height 13
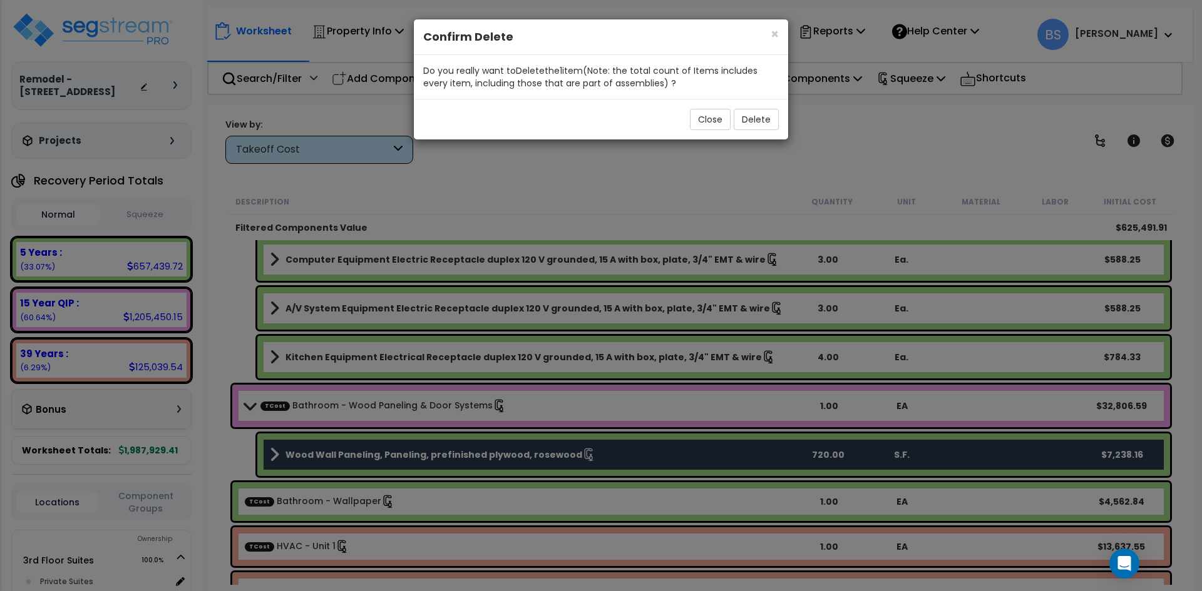
click at [732, 120] on div "Close Delete" at bounding box center [601, 119] width 374 height 41
click at [755, 118] on button "Delete" at bounding box center [755, 119] width 45 height 21
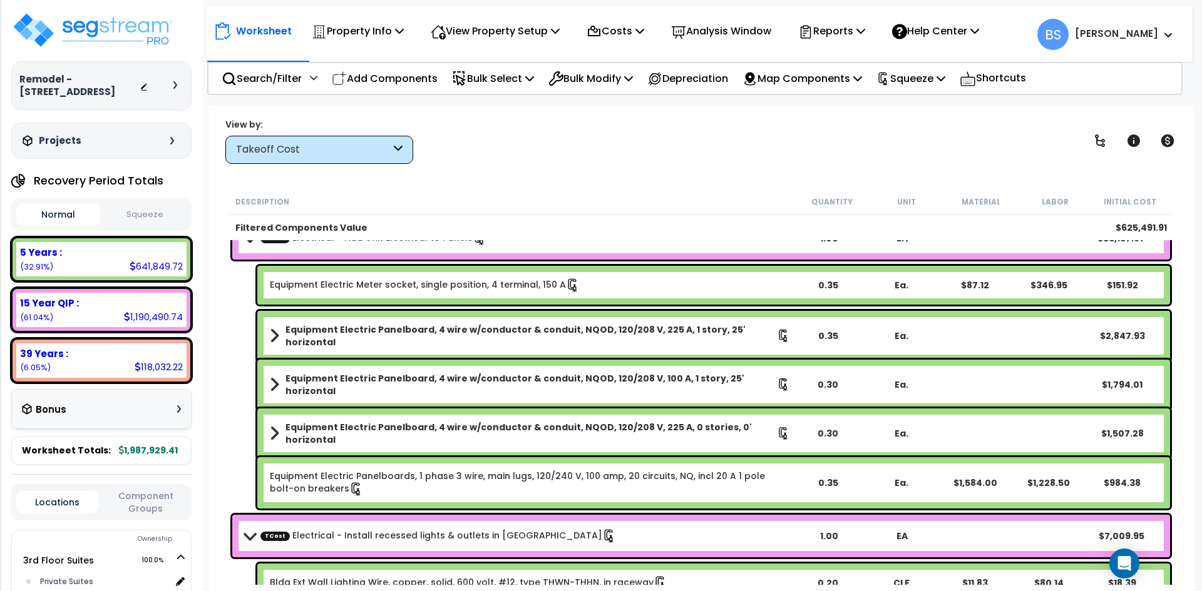
scroll to position [4712, 0]
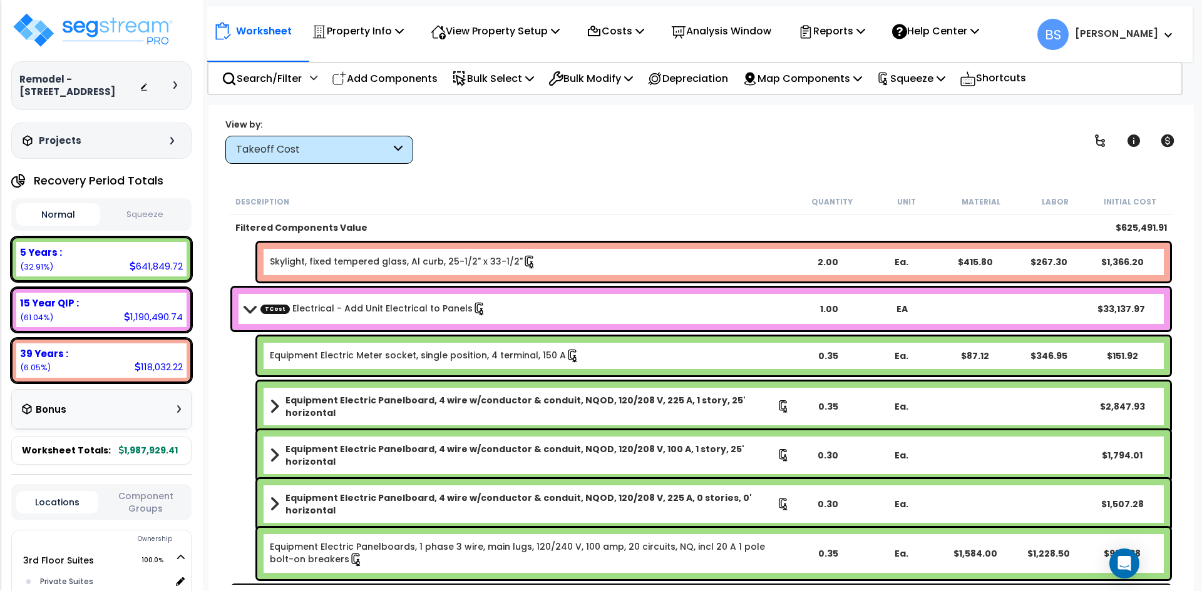
click at [476, 399] on b "Equipment Electric Panelboard, 4 wire w/conductor & conduit, NQOD, 120/208 V, 2…" at bounding box center [530, 406] width 491 height 25
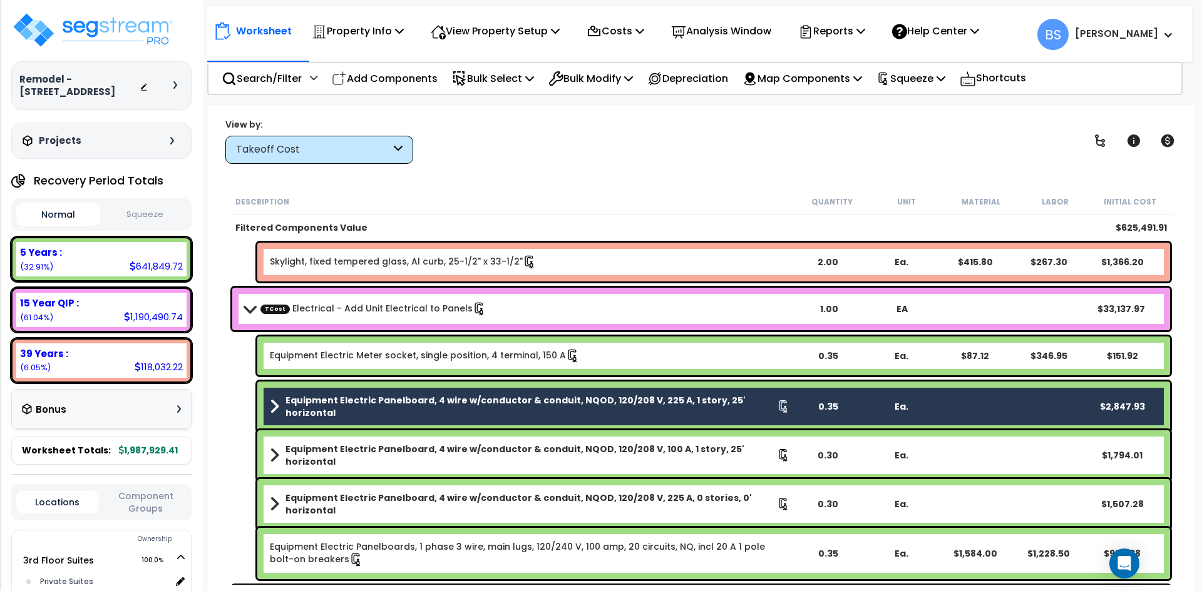
click at [472, 446] on b "Equipment Electric Panelboard, 4 wire w/conductor & conduit, NQOD, 120/208 V, 1…" at bounding box center [530, 455] width 491 height 25
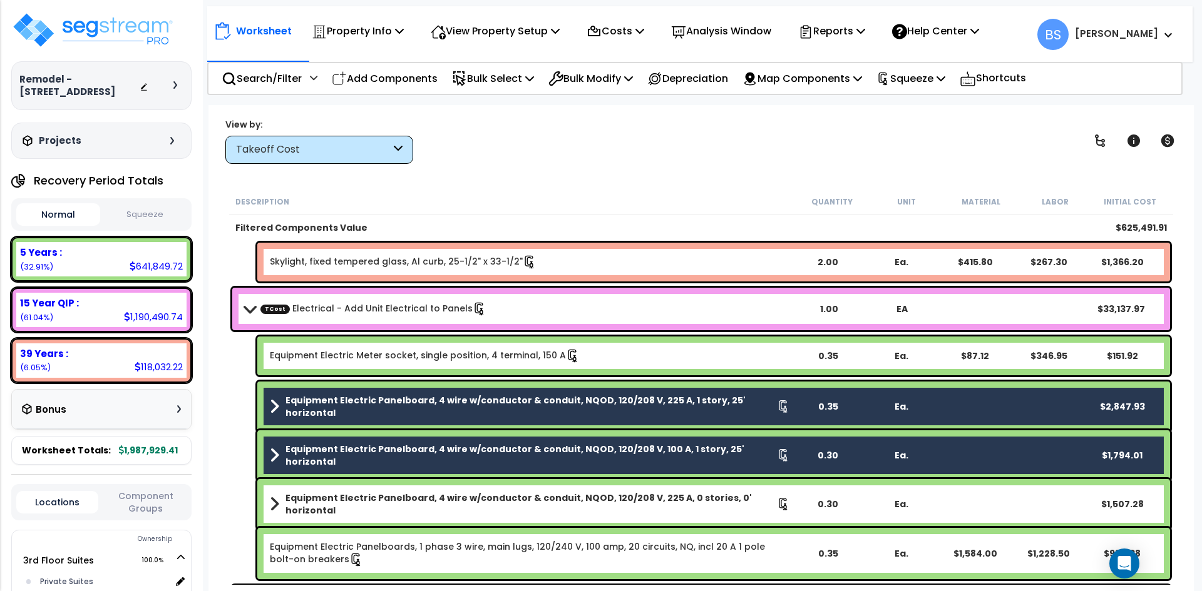
click at [488, 503] on b "Equipment Electric Panelboard, 4 wire w/conductor & conduit, NQOD, 120/208 V, 2…" at bounding box center [530, 504] width 491 height 25
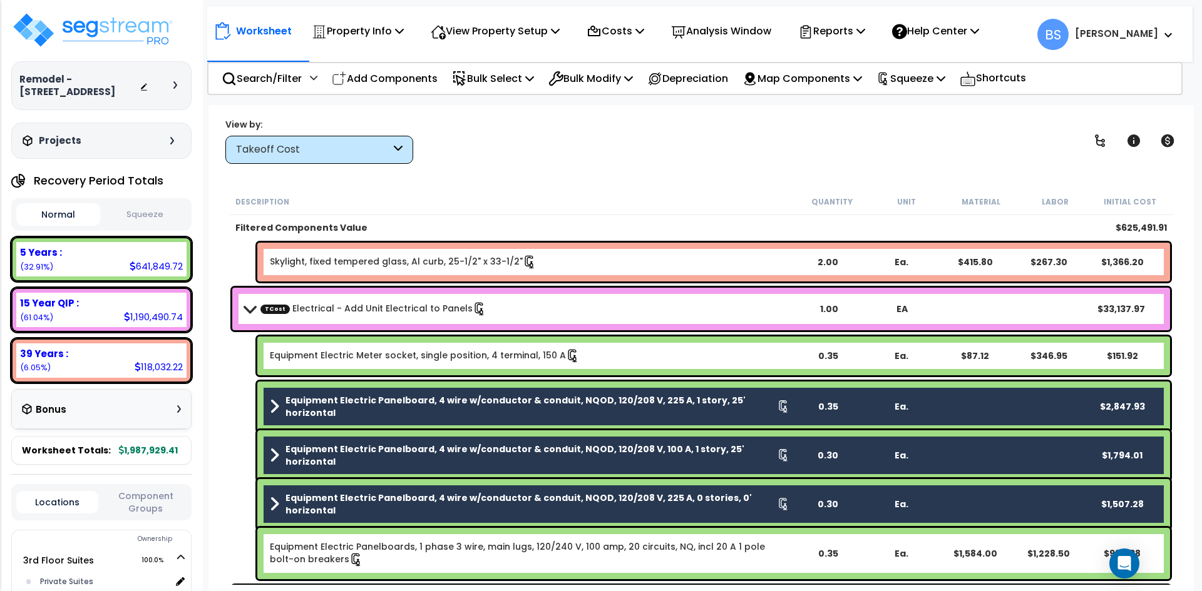
click at [488, 547] on link "Equipment Electric Panelboards, 1 phase 3 wire, main lugs, 120/240 V, 100 amp, …" at bounding box center [530, 554] width 520 height 26
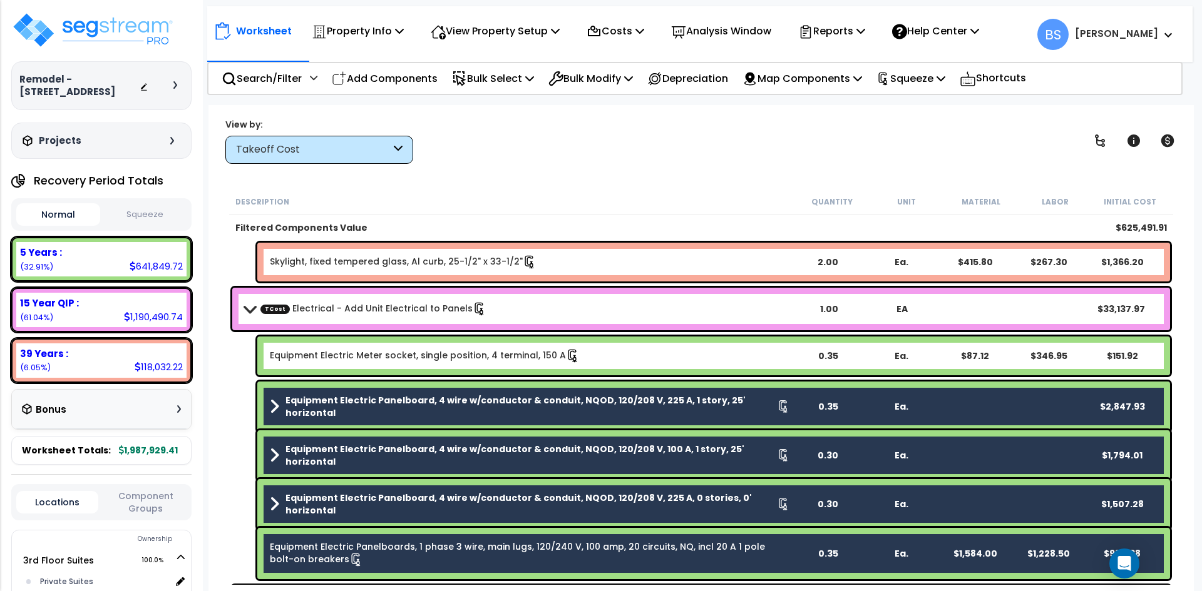
scroll to position [4774, 0]
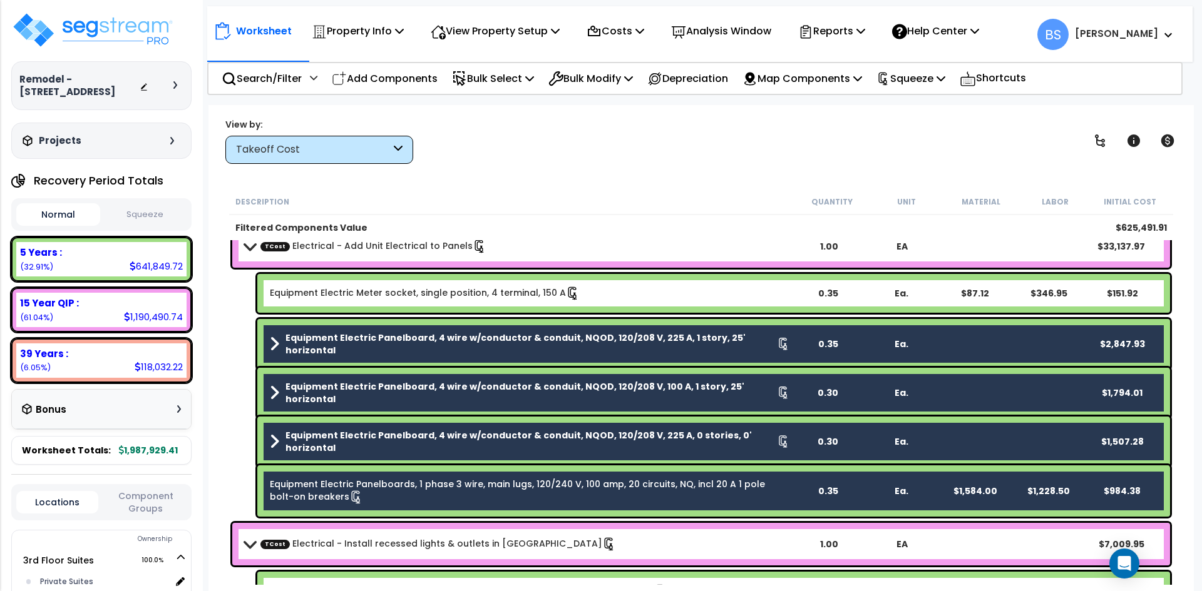
click at [584, 294] on b "Equipment Electric Meter socket, single position, 4 terminal, 150 A" at bounding box center [530, 294] width 520 height 14
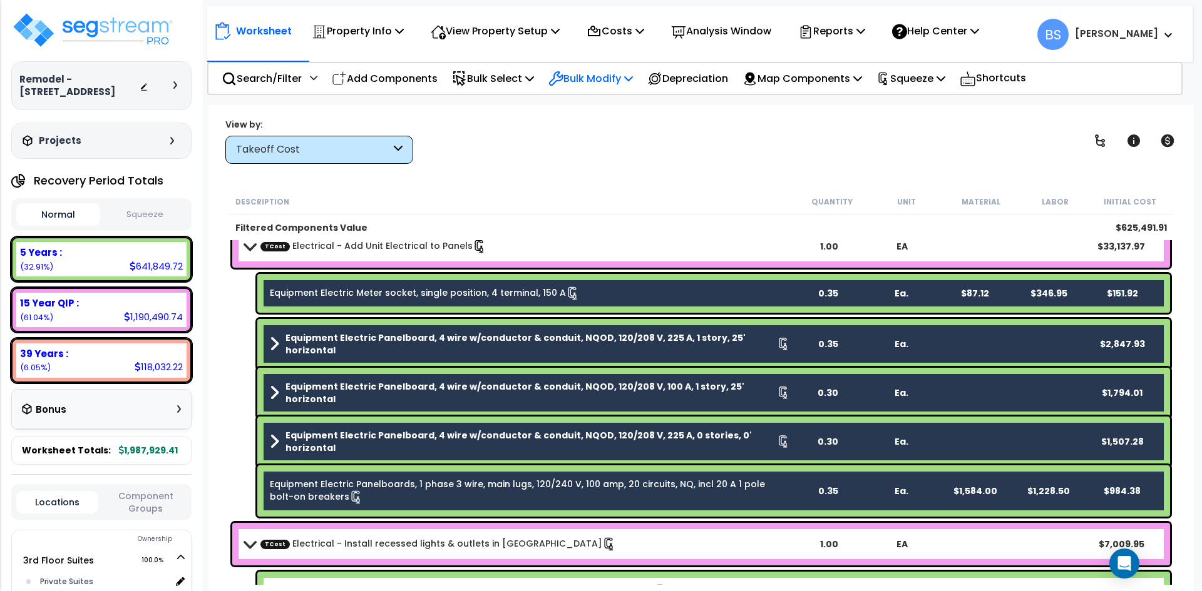
click at [563, 74] on icon at bounding box center [555, 78] width 15 height 15
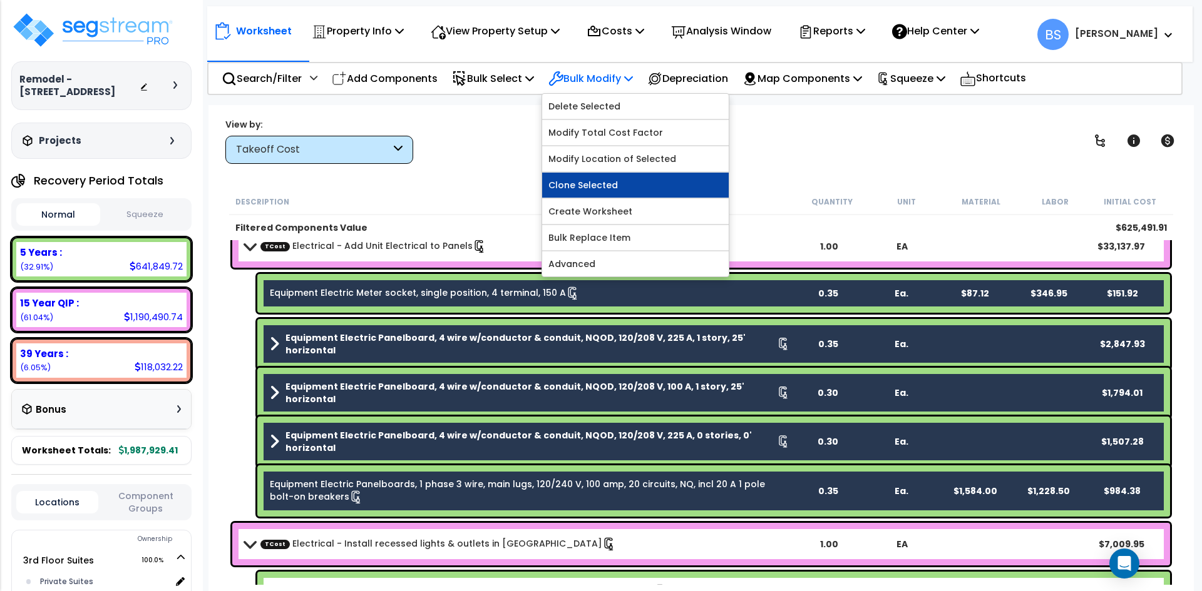
click at [611, 180] on link "Clone Selected" at bounding box center [635, 185] width 186 height 25
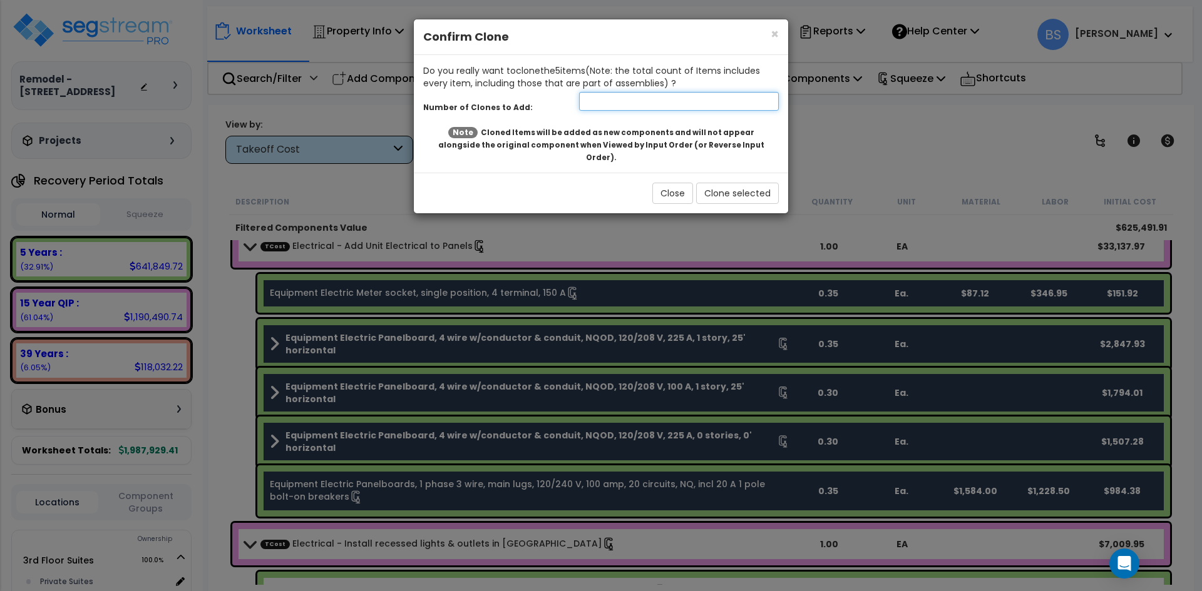
click at [653, 96] on input "number" at bounding box center [679, 101] width 200 height 19
type input "1"
click at [748, 188] on button "Clone selected" at bounding box center [737, 193] width 83 height 21
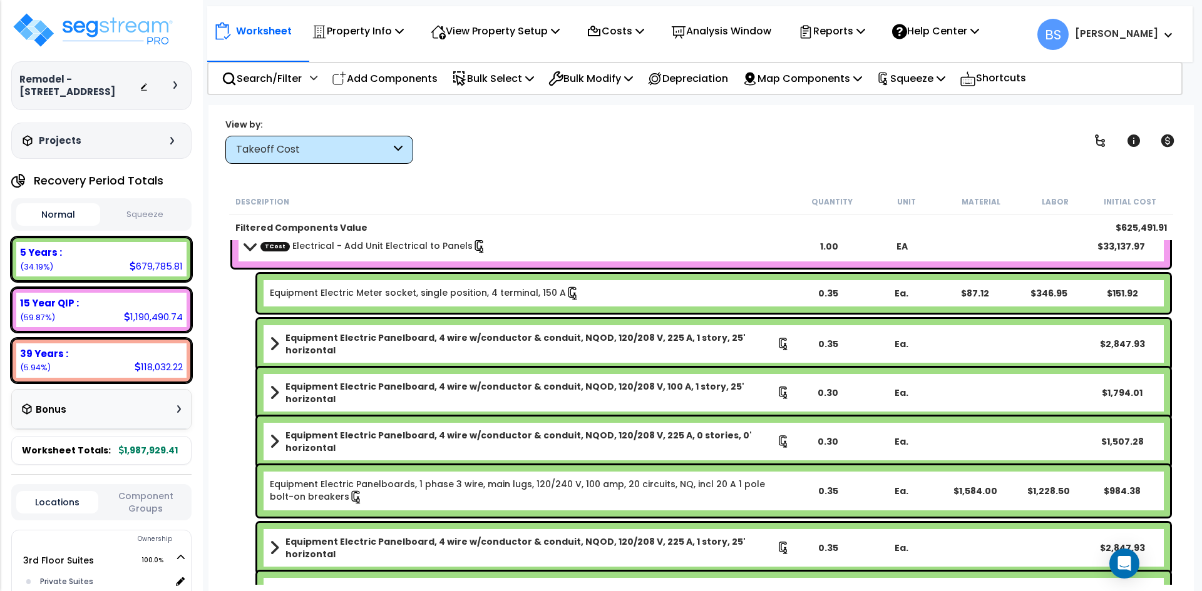
click at [407, 298] on link "Equipment Electric Meter socket, single position, 4 terminal, 150 A" at bounding box center [425, 294] width 310 height 14
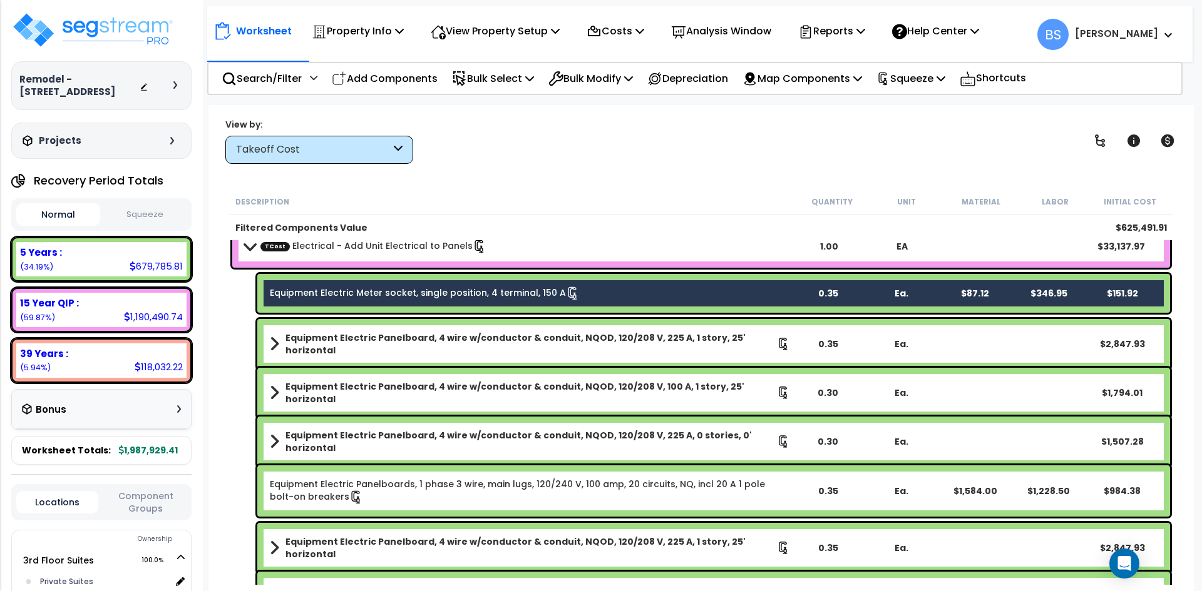
click at [397, 339] on b "Equipment Electric Panelboard, 4 wire w/conductor & conduit, NQOD, 120/208 V, 2…" at bounding box center [530, 344] width 491 height 25
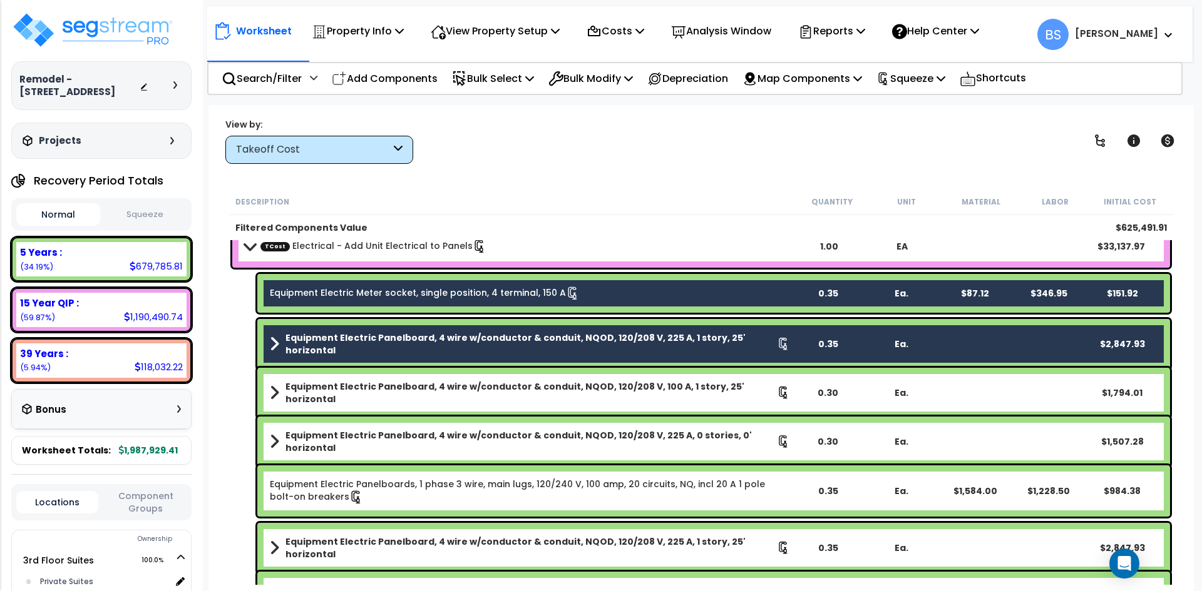
click at [397, 377] on div "Equipment Electric Panelboard, 4 wire w/conductor & conduit, NQOD, 120/208 V, 1…" at bounding box center [713, 393] width 912 height 50
click at [406, 397] on link "Equipment Electric Panelboard, 4 wire w/conductor & conduit, NQOD, 120/208 V, 1…" at bounding box center [530, 393] width 520 height 25
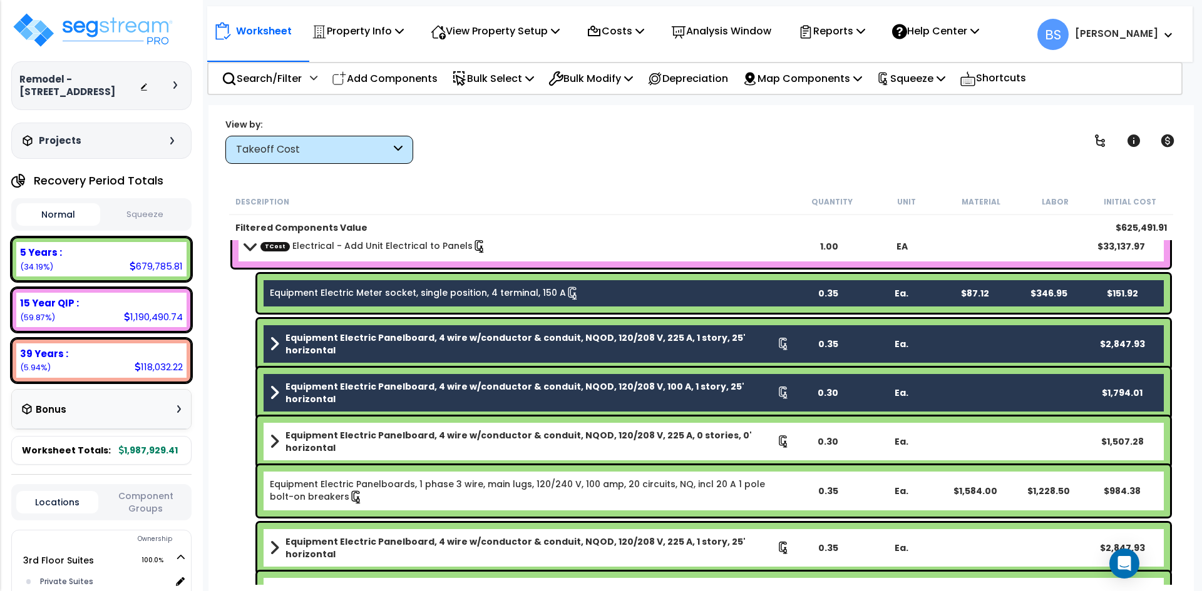
click at [394, 442] on b "Equipment Electric Panelboard, 4 wire w/conductor & conduit, NQOD, 120/208 V, 2…" at bounding box center [530, 441] width 491 height 25
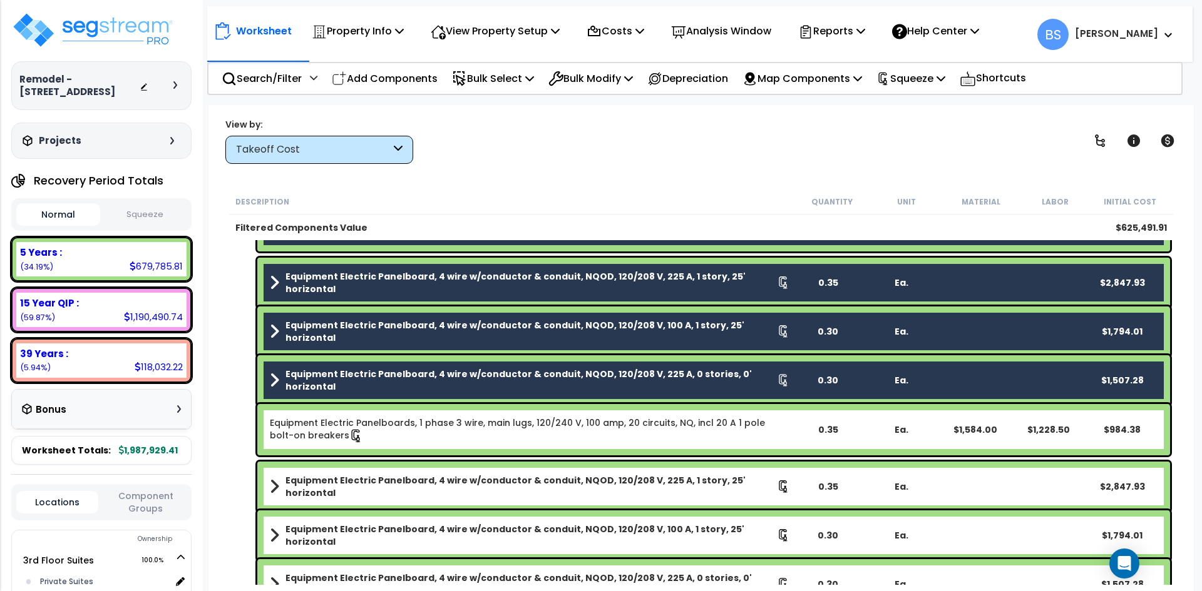
scroll to position [4837, 0]
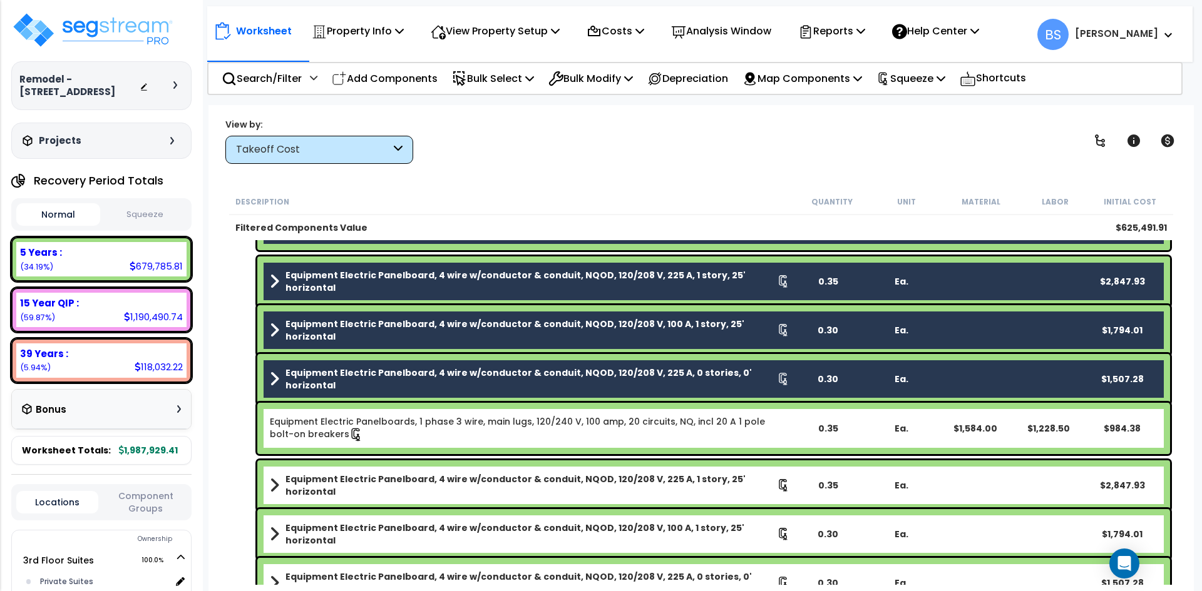
click at [498, 432] on link "Equipment Electric Panelboards, 1 phase 3 wire, main lugs, 120/240 V, 100 amp, …" at bounding box center [530, 429] width 520 height 26
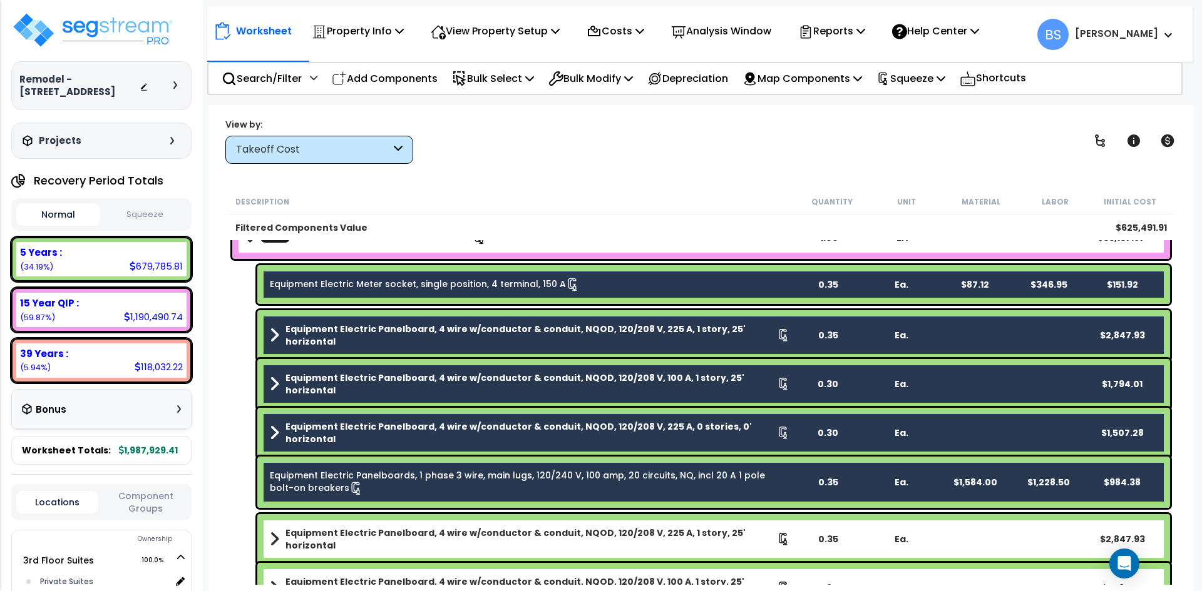
scroll to position [4774, 0]
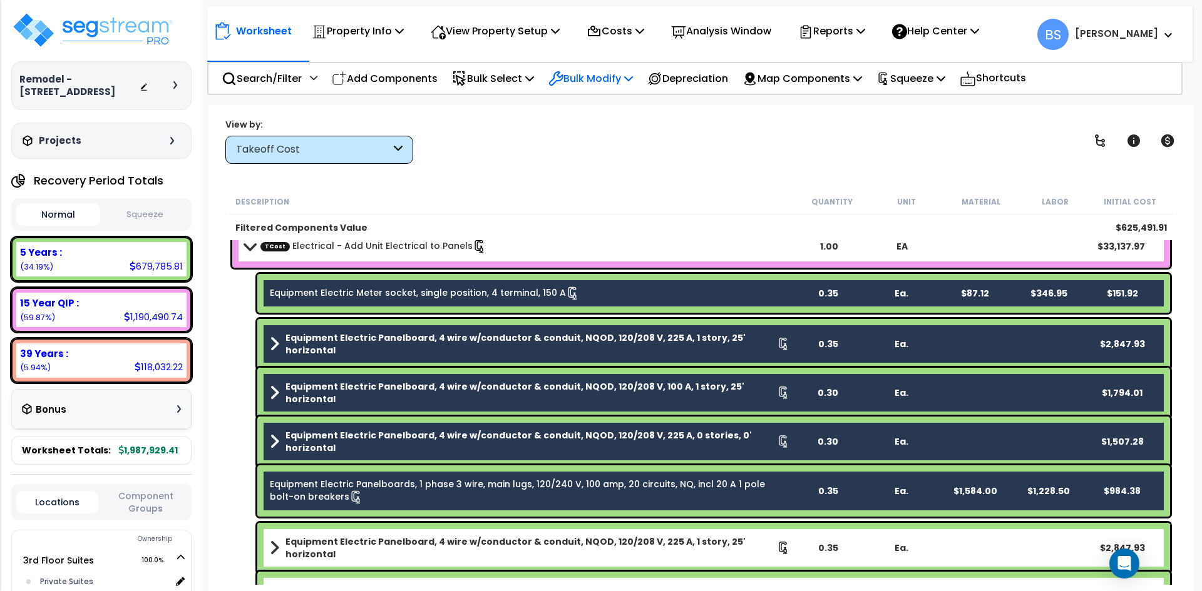
click at [604, 77] on p "Bulk Modify" at bounding box center [590, 78] width 84 height 17
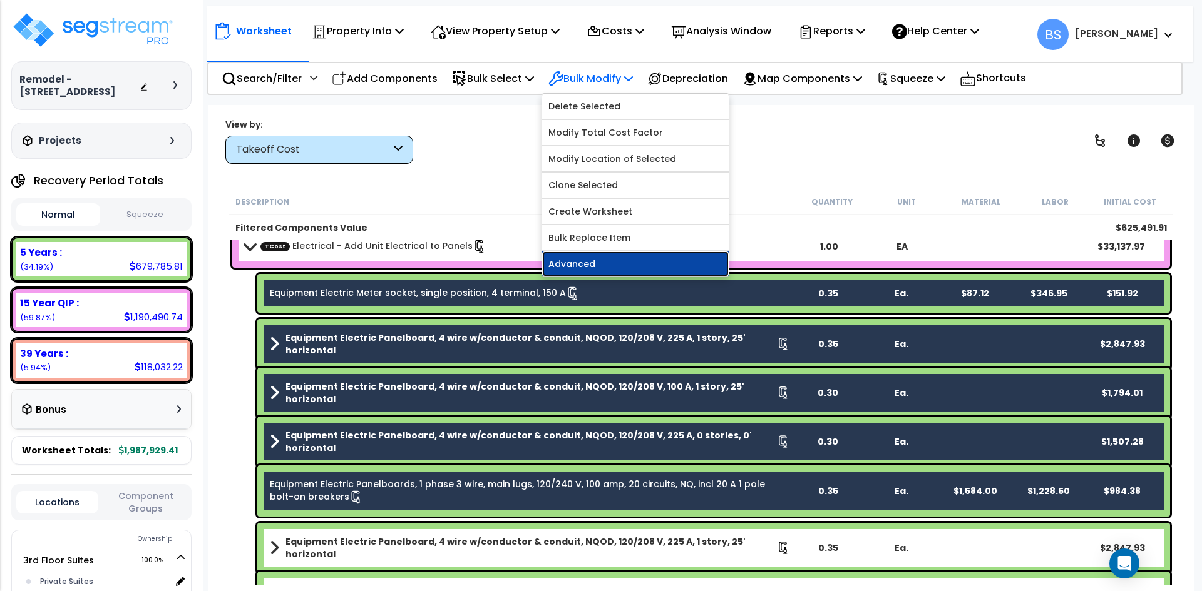
click at [602, 257] on link "Advanced" at bounding box center [635, 264] width 186 height 25
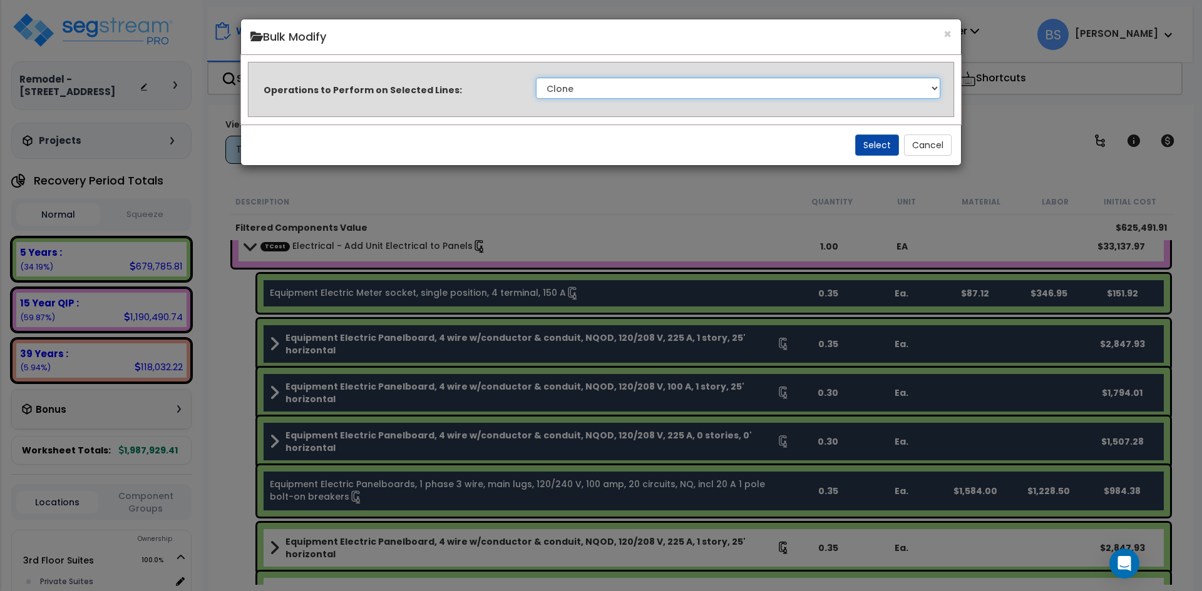
click at [727, 86] on select "Clone Delete Delete Zero Quantities Modify Component Group Modify Recovery Peri…" at bounding box center [738, 88] width 404 height 21
click at [536, 78] on select "Clone Delete Delete Zero Quantities Modify Component Group Modify Recovery Peri…" at bounding box center [738, 88] width 404 height 21
click at [878, 149] on button "Select" at bounding box center [877, 145] width 44 height 21
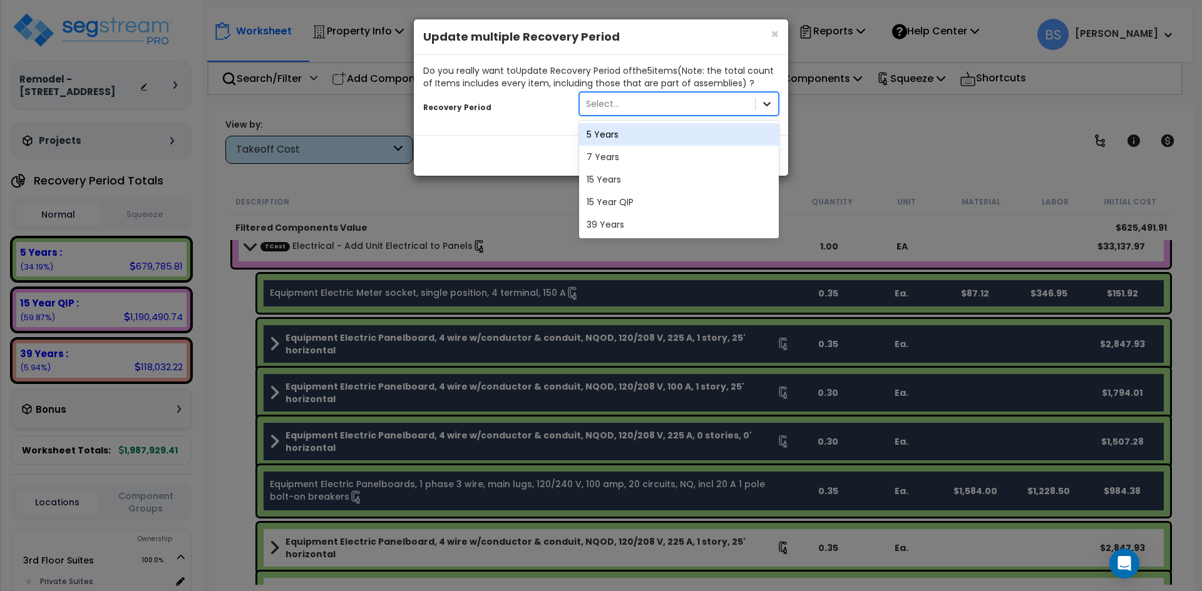
click at [773, 106] on div at bounding box center [766, 104] width 23 height 23
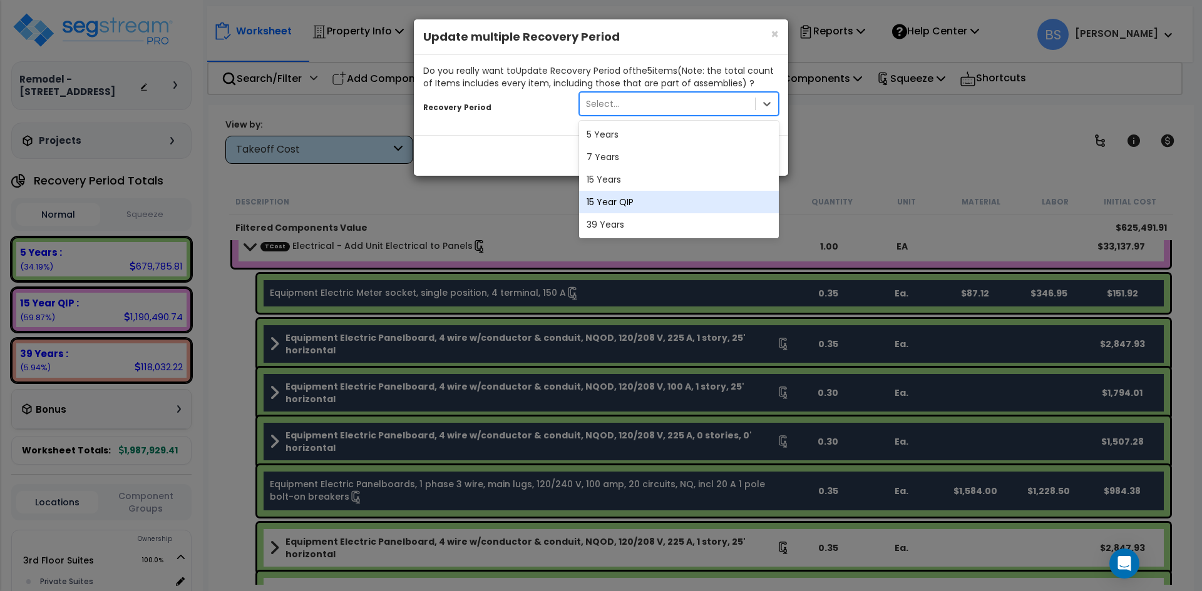
click at [655, 202] on div "15 Year QIP" at bounding box center [679, 202] width 200 height 23
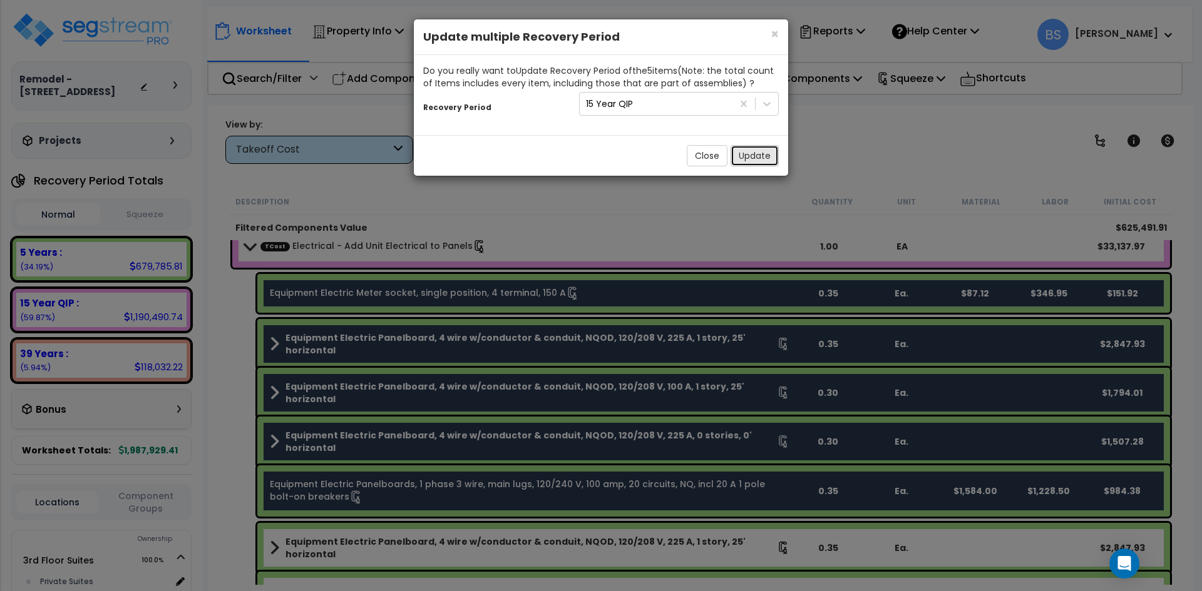
click at [765, 155] on button "Update" at bounding box center [754, 155] width 48 height 21
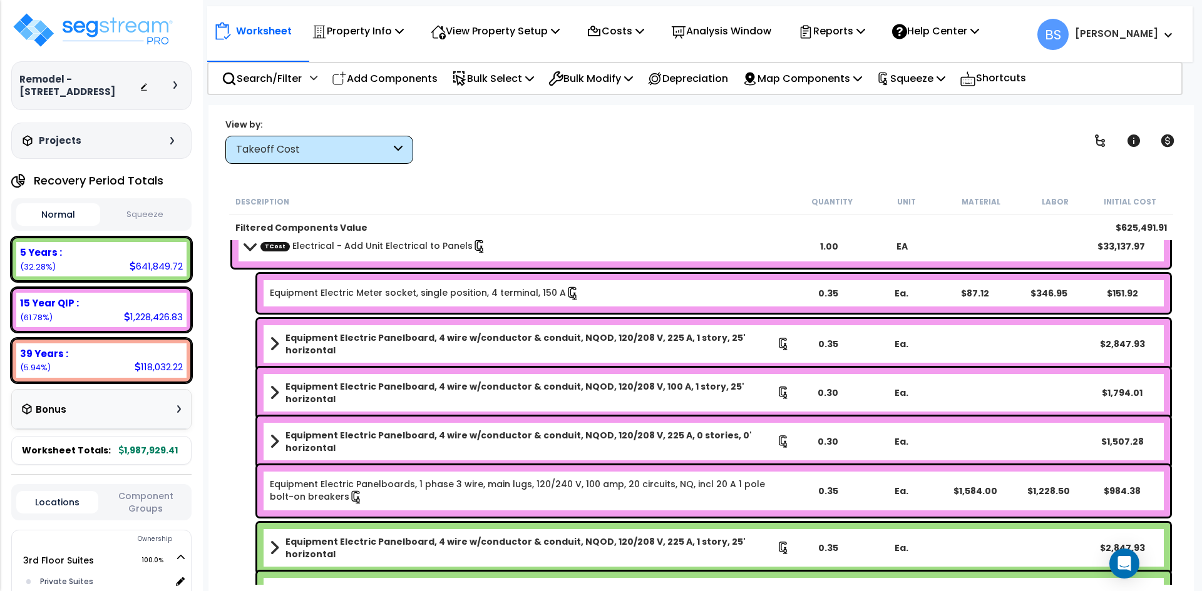
click at [374, 292] on link "Equipment Electric Meter socket, single position, 4 terminal, 150 A" at bounding box center [425, 294] width 310 height 14
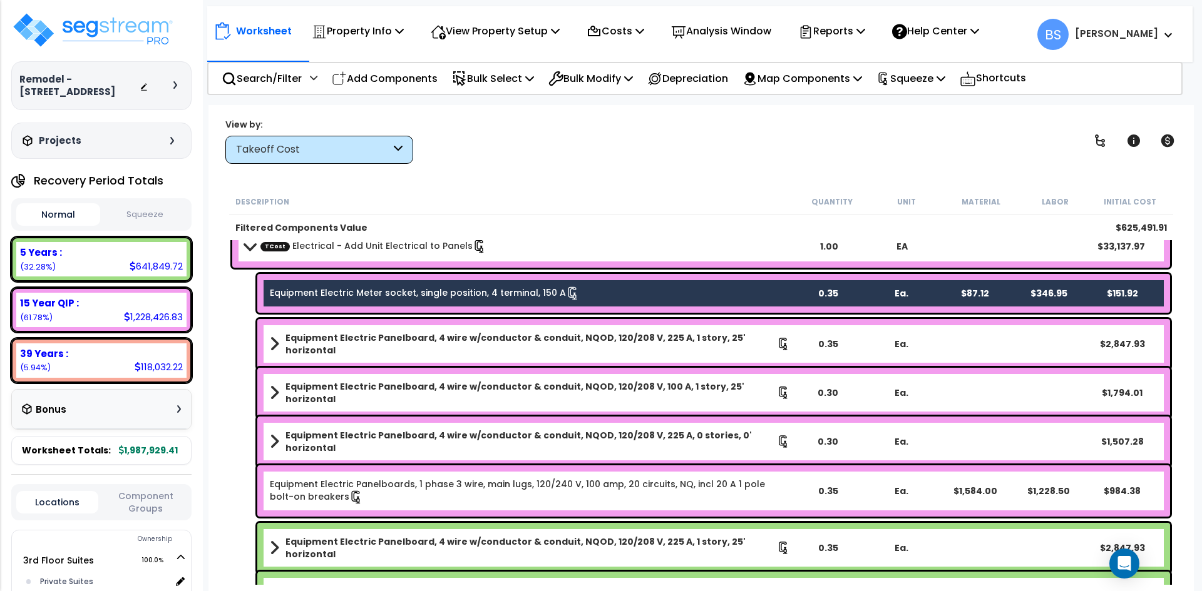
click at [369, 339] on b "Equipment Electric Panelboard, 4 wire w/conductor & conduit, NQOD, 120/208 V, 2…" at bounding box center [530, 344] width 491 height 25
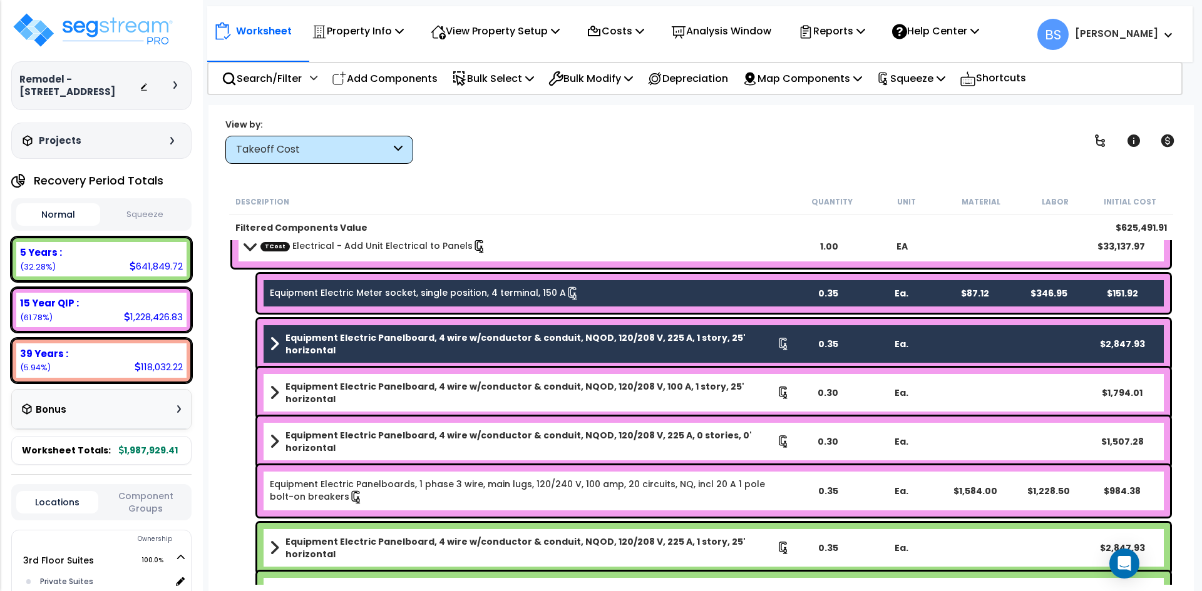
click at [359, 390] on b "Equipment Electric Panelboard, 4 wire w/conductor & conduit, NQOD, 120/208 V, 1…" at bounding box center [530, 393] width 491 height 25
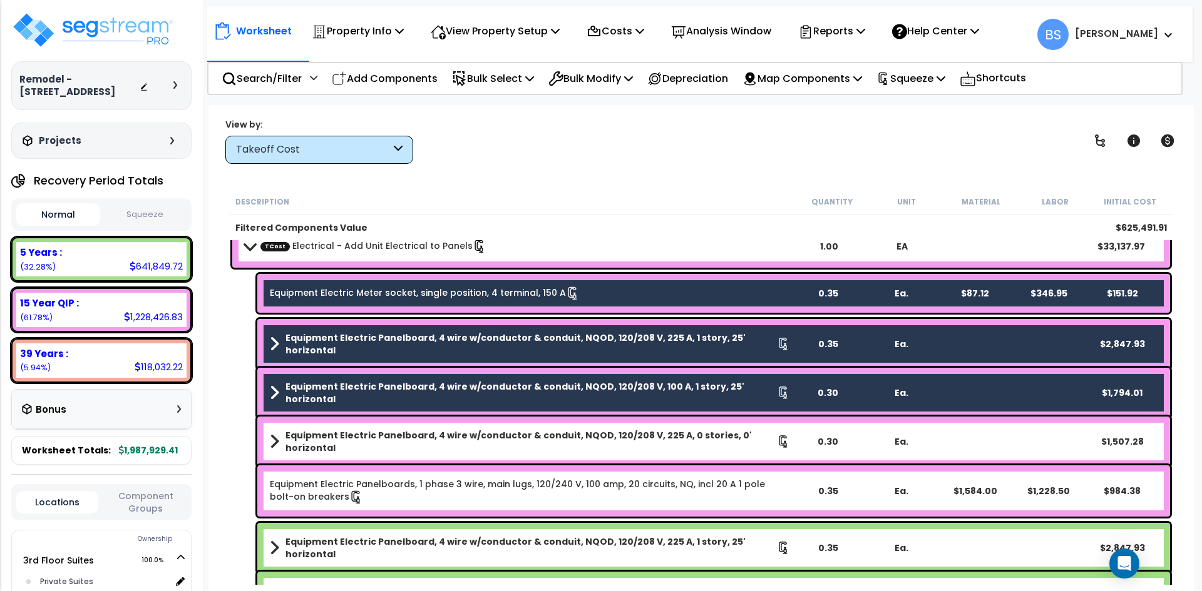
click at [359, 440] on b "Equipment Electric Panelboard, 4 wire w/conductor & conduit, NQOD, 120/208 V, 2…" at bounding box center [530, 441] width 491 height 25
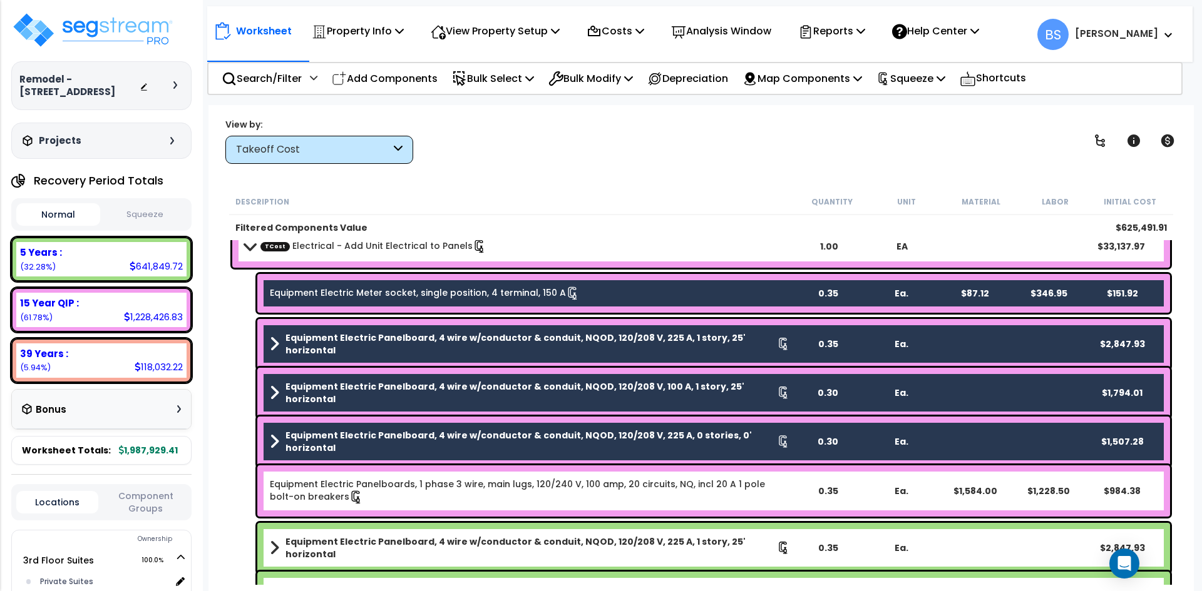
click at [368, 498] on link "Equipment Electric Panelboards, 1 phase 3 wire, main lugs, 120/240 V, 100 amp, …" at bounding box center [530, 491] width 520 height 26
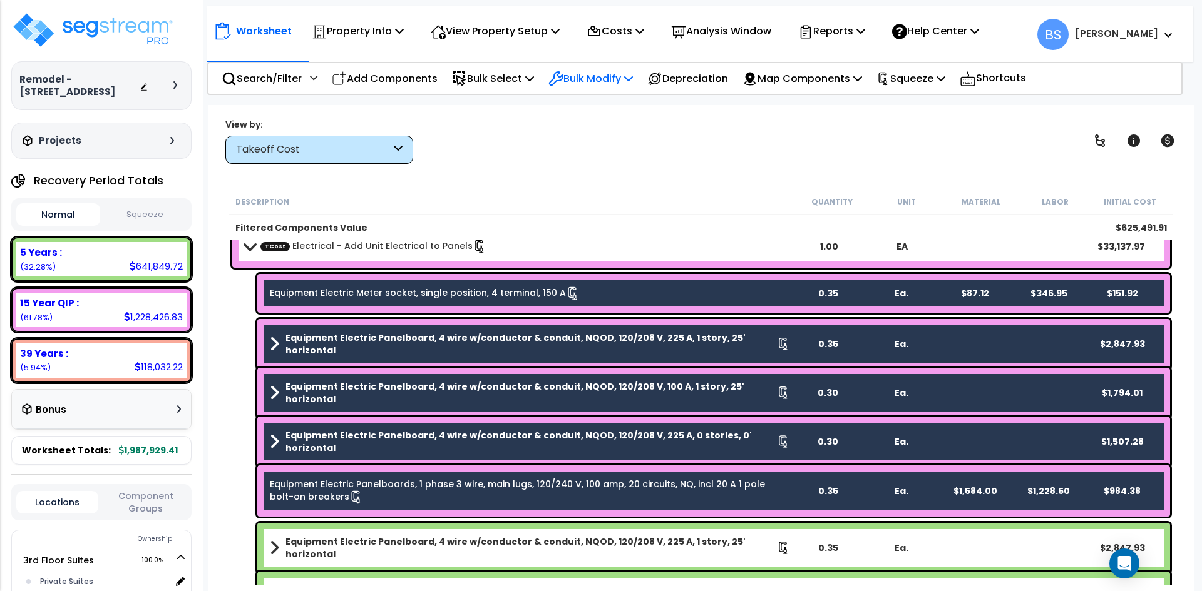
click at [615, 85] on p "Bulk Modify" at bounding box center [590, 78] width 84 height 17
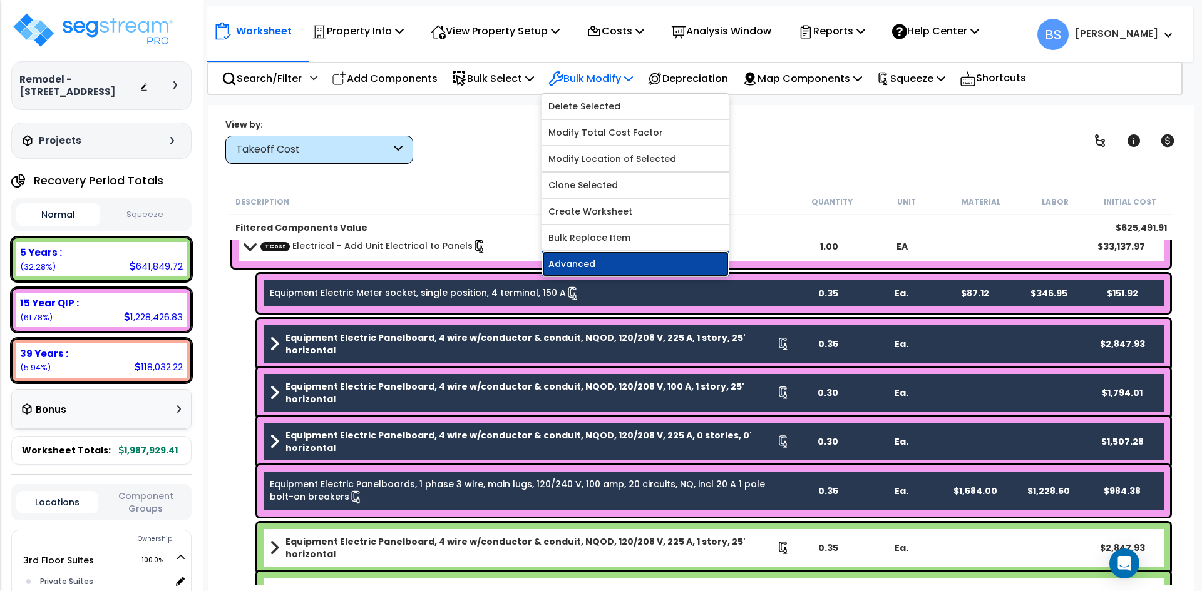
click at [588, 265] on link "Advanced" at bounding box center [635, 264] width 186 height 25
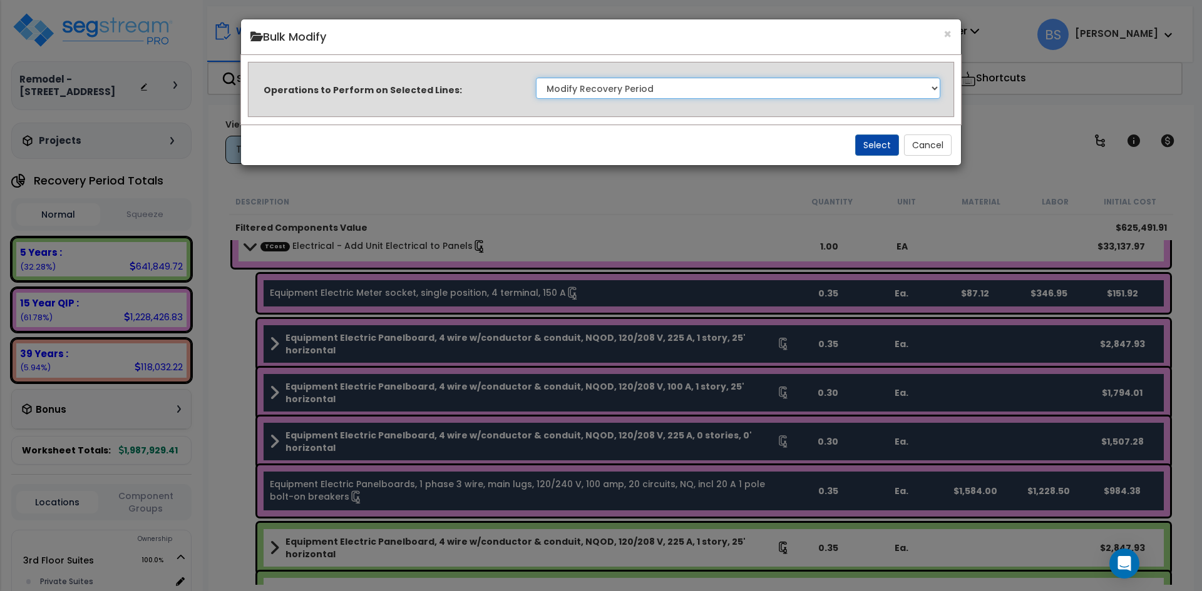
click at [602, 89] on select "Clone Delete Delete Zero Quantities Modify Component Group Modify Recovery Peri…" at bounding box center [738, 88] width 404 height 21
select select "modifyAssetClassMacrs"
click at [536, 78] on select "Clone Delete Delete Zero Quantities Modify Component Group Modify Recovery Peri…" at bounding box center [738, 88] width 404 height 21
click at [871, 140] on button "Select" at bounding box center [877, 145] width 44 height 21
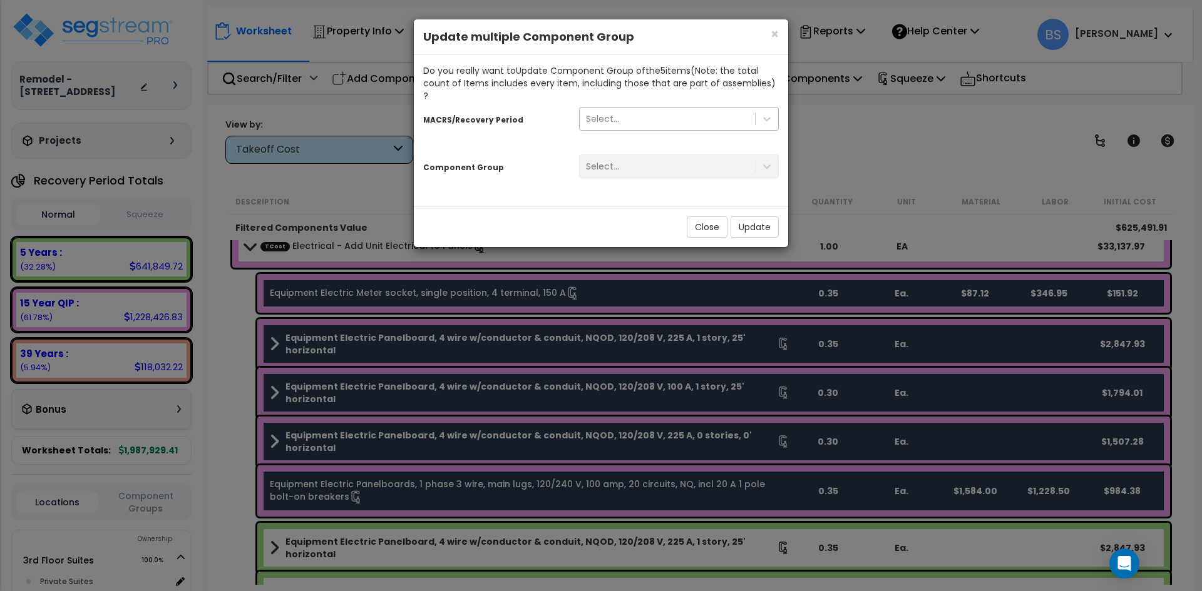
click at [696, 109] on div "Select..." at bounding box center [667, 119] width 175 height 20
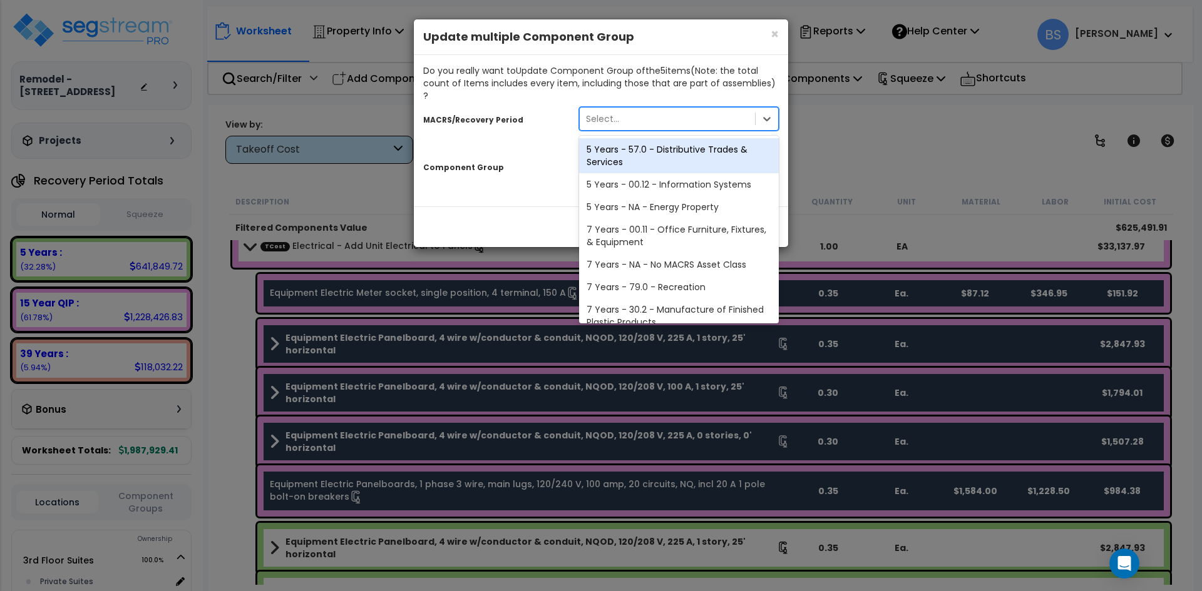
click at [696, 109] on div "Select..." at bounding box center [667, 119] width 175 height 20
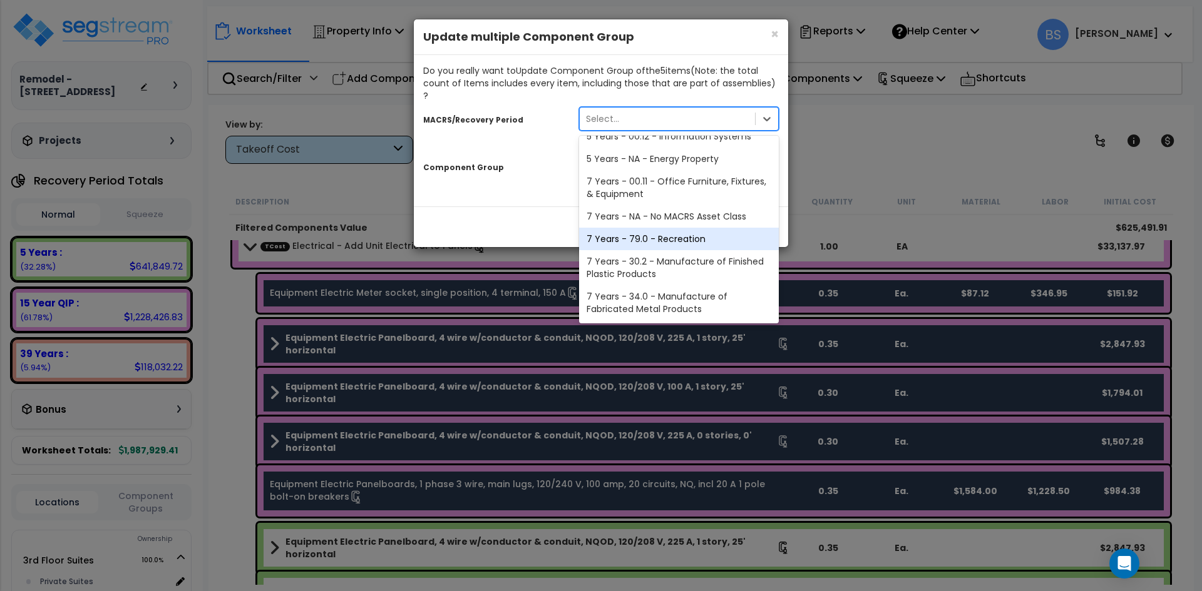
scroll to position [153, 0]
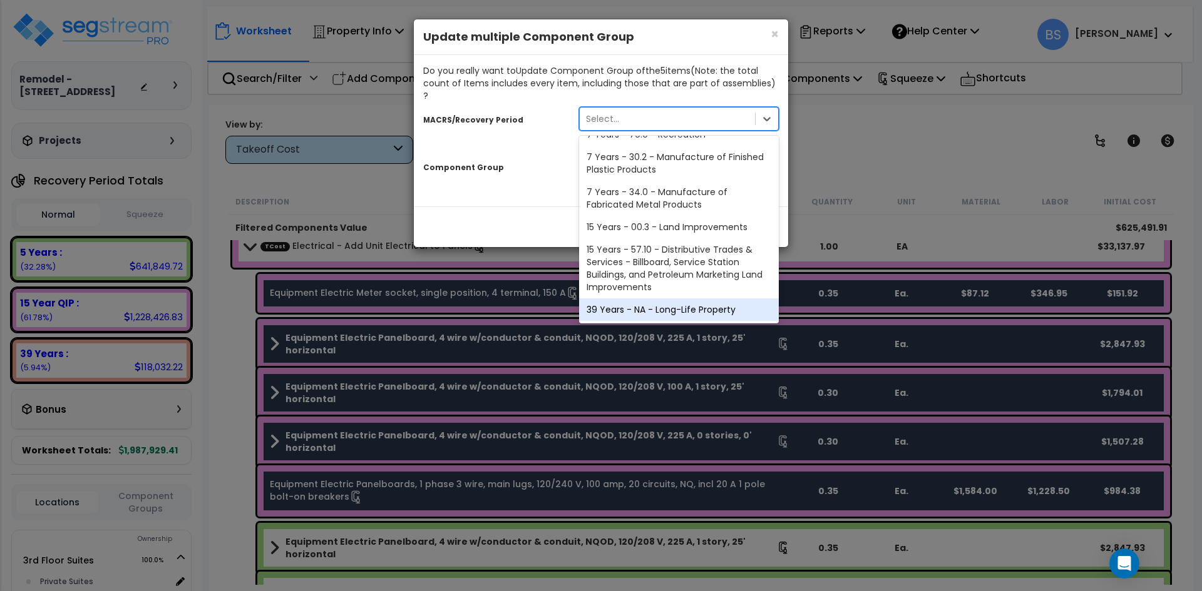
click at [681, 301] on div "39 Years - NA - Long-Life Property" at bounding box center [679, 310] width 200 height 23
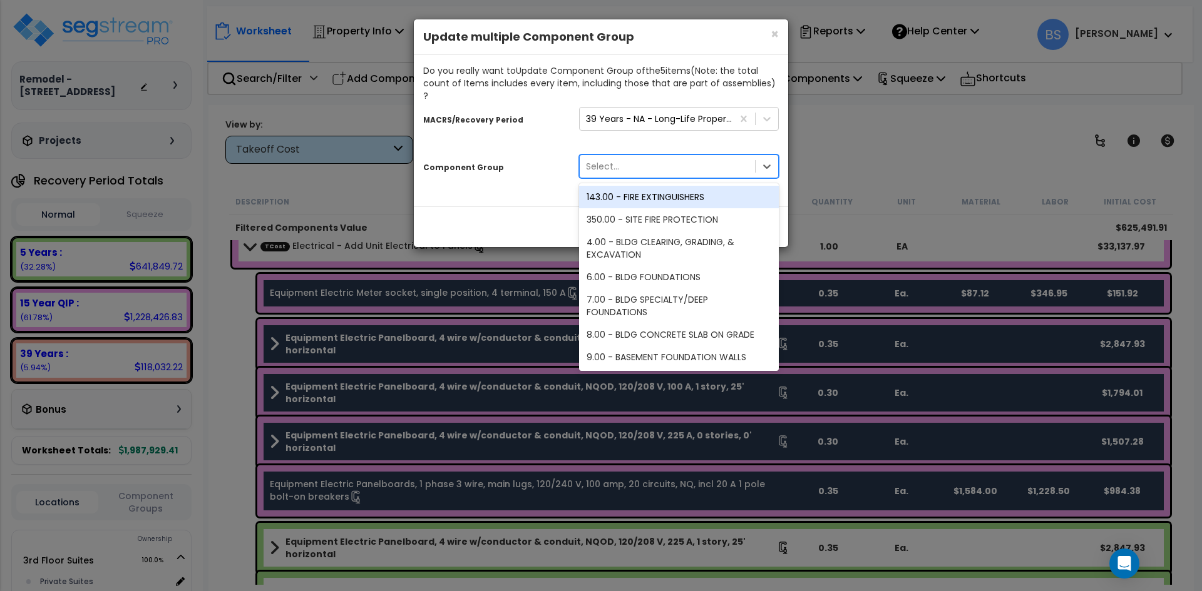
click at [634, 156] on div "Select..." at bounding box center [667, 166] width 175 height 20
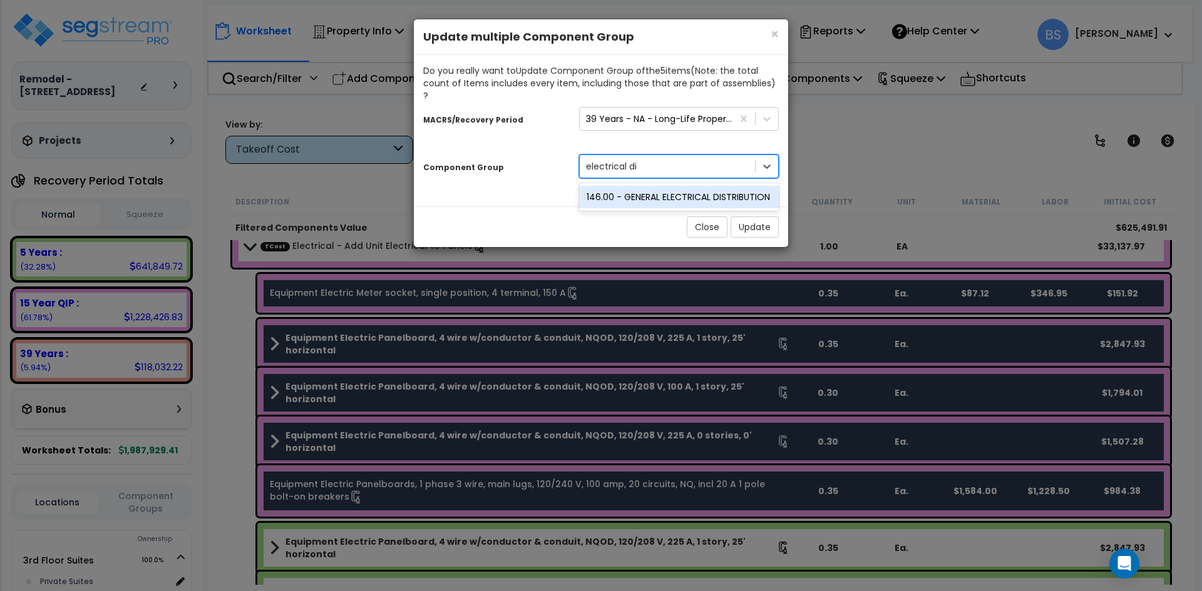
type input "electrical dis"
click at [663, 190] on div "146.00 - GENERAL ELECTRICAL DISTRIBUTION" at bounding box center [679, 197] width 200 height 23
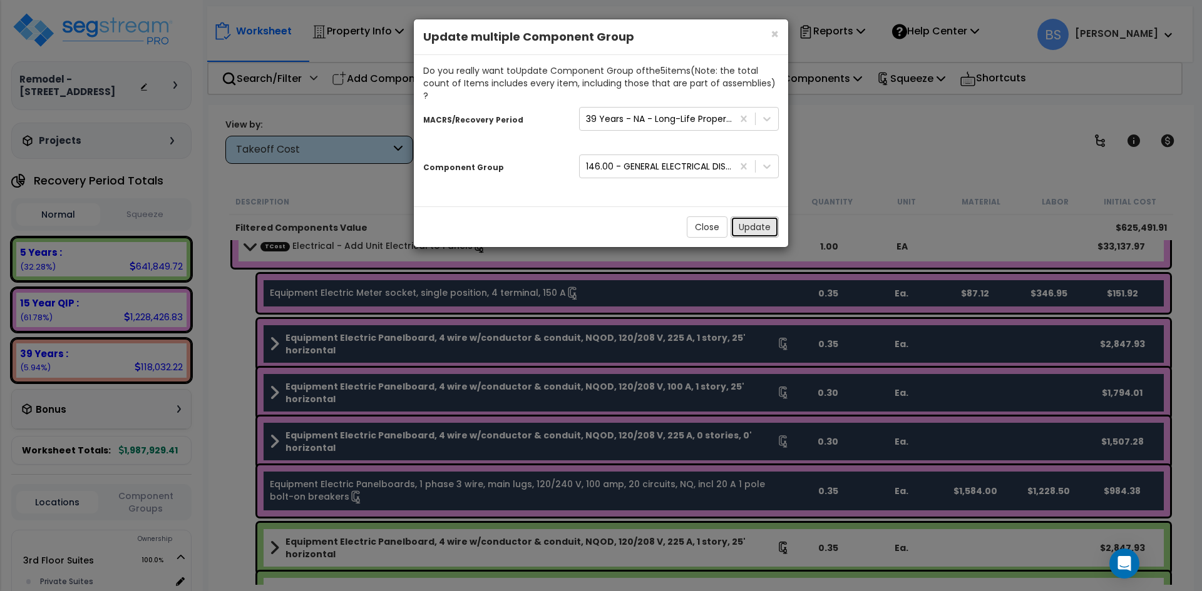
click at [755, 218] on button "Update" at bounding box center [754, 227] width 48 height 21
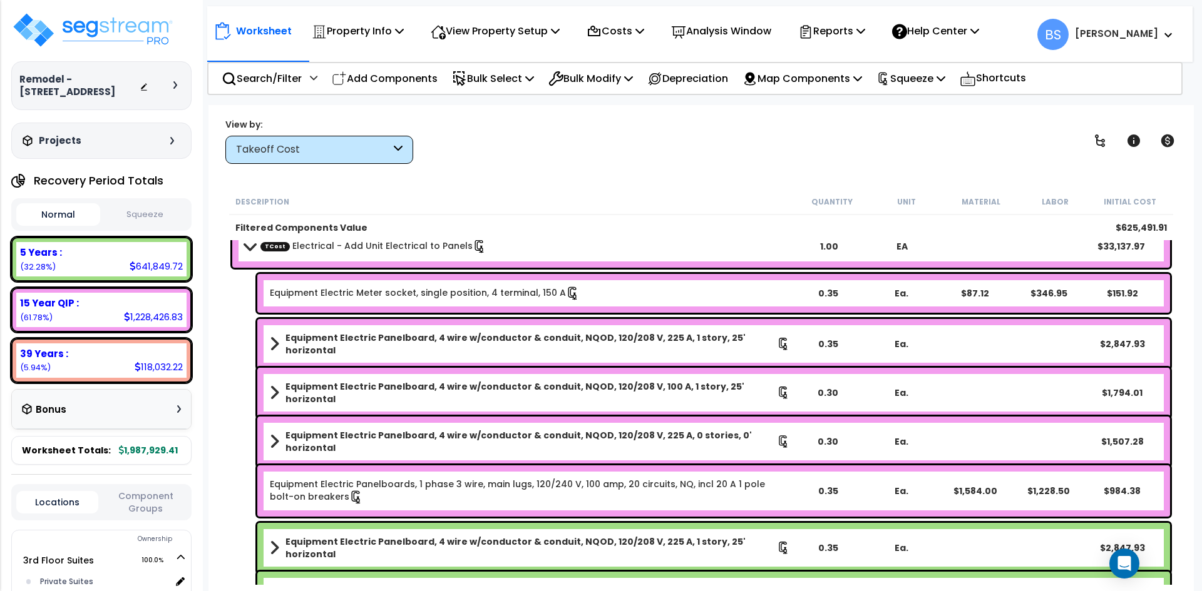
click at [317, 299] on link "Equipment Electric Meter socket, single position, 4 terminal, 150 A" at bounding box center [425, 294] width 310 height 14
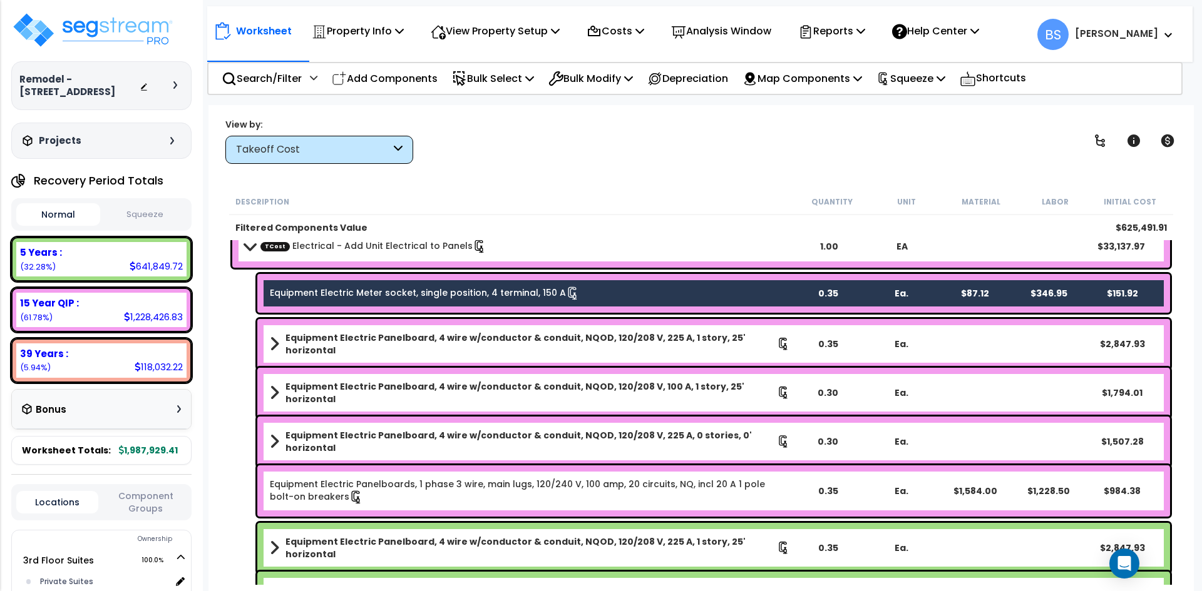
click at [331, 345] on b "Equipment Electric Panelboard, 4 wire w/conductor & conduit, NQOD, 120/208 V, 2…" at bounding box center [530, 344] width 491 height 25
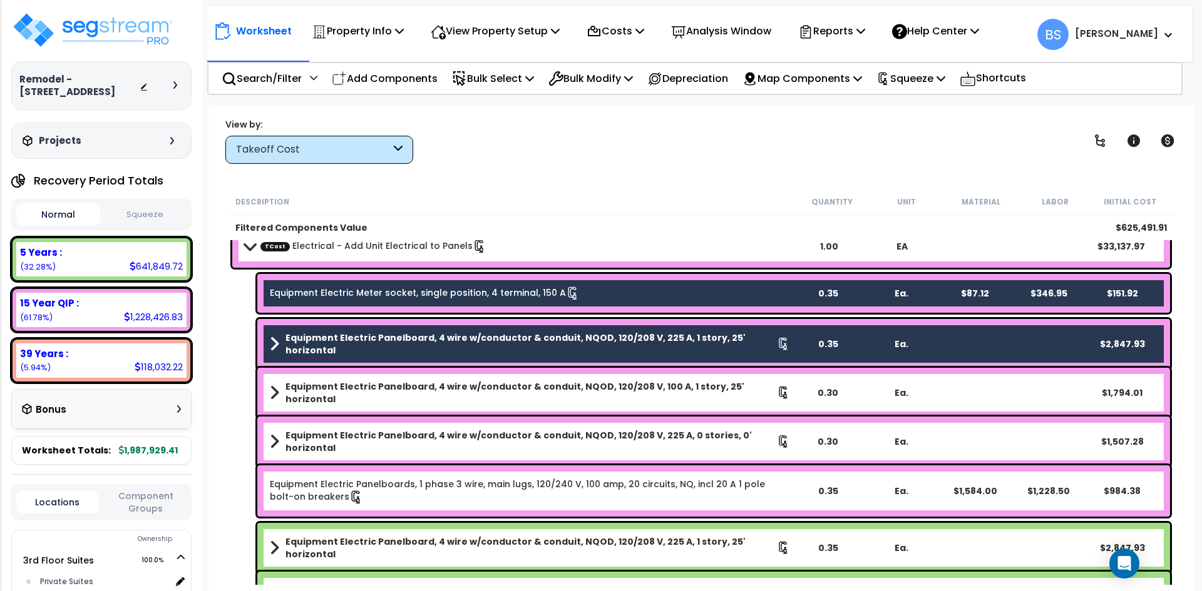
click at [327, 395] on b "Equipment Electric Panelboard, 4 wire w/conductor & conduit, NQOD, 120/208 V, 1…" at bounding box center [530, 393] width 491 height 25
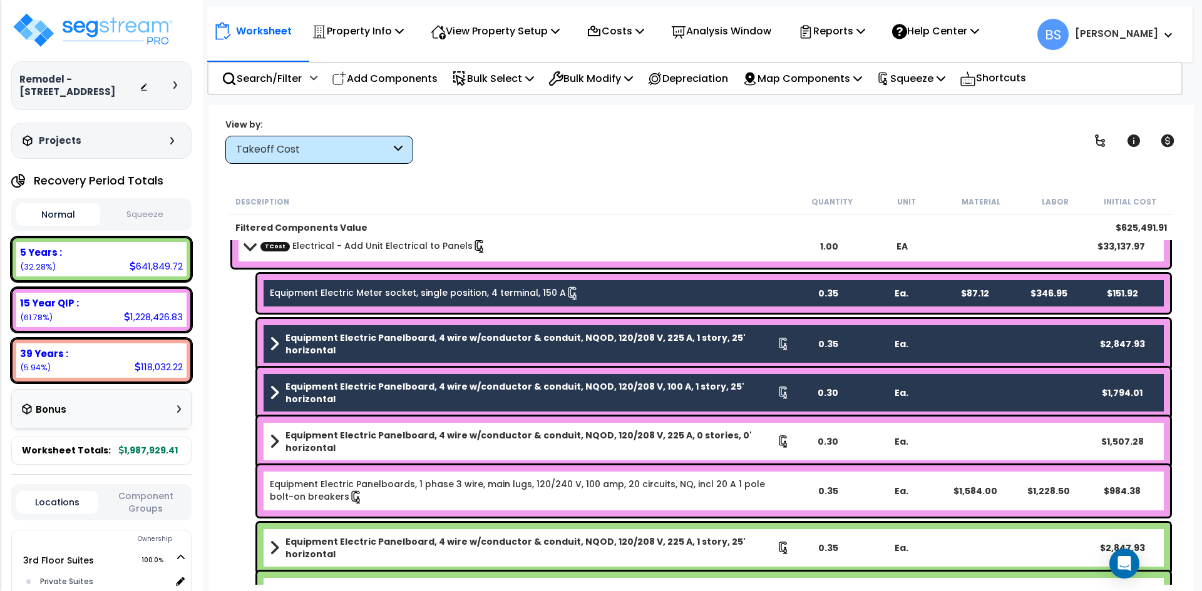
click at [314, 448] on div "Equipment Electric Panelboard, 4 wire w/conductor & conduit, NQOD, 120/208 V, 2…" at bounding box center [713, 442] width 912 height 50
click at [349, 437] on b "Equipment Electric Panelboard, 4 wire w/conductor & conduit, NQOD, 120/208 V, 2…" at bounding box center [530, 441] width 491 height 25
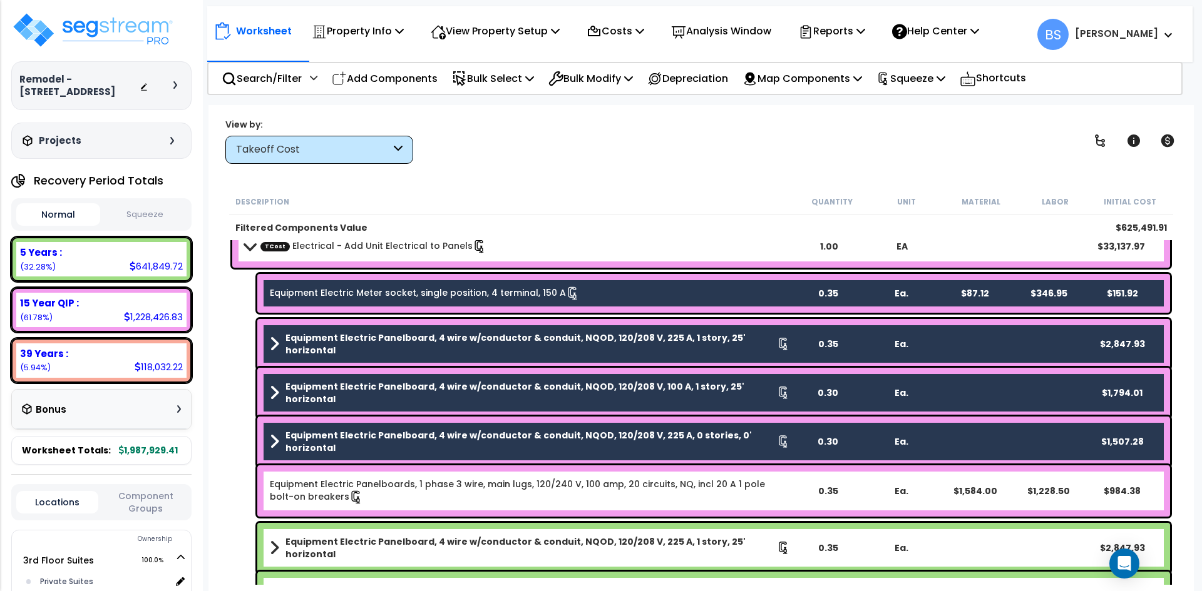
click at [345, 481] on link "Equipment Electric Panelboards, 1 phase 3 wire, main lugs, 120/240 V, 100 amp, …" at bounding box center [530, 491] width 520 height 26
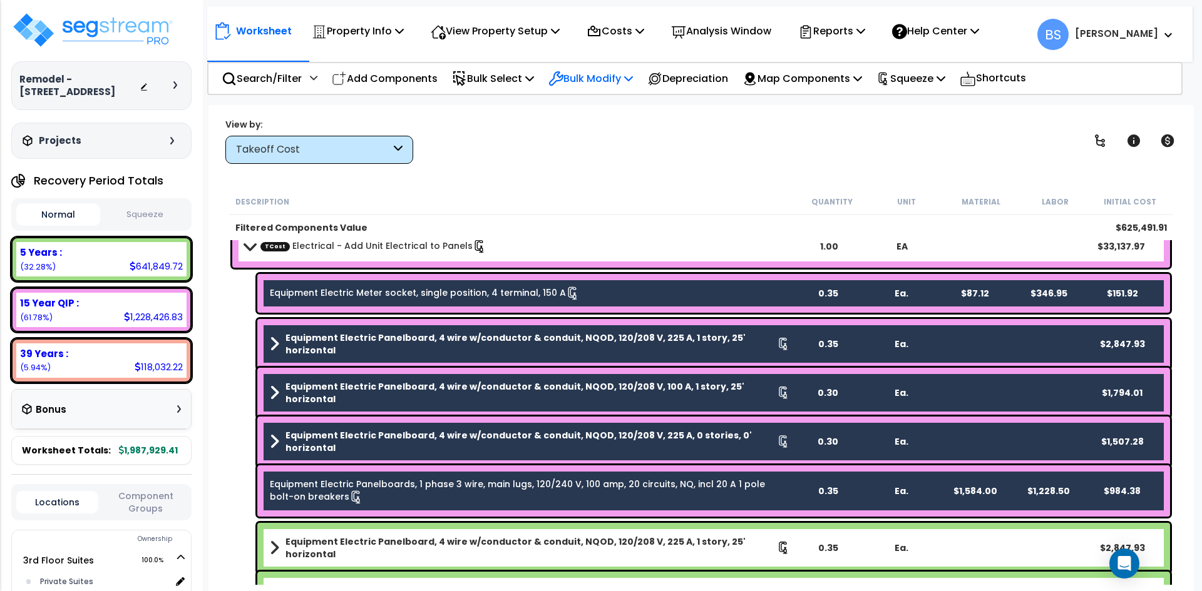
click at [621, 79] on p "Bulk Modify" at bounding box center [590, 78] width 84 height 17
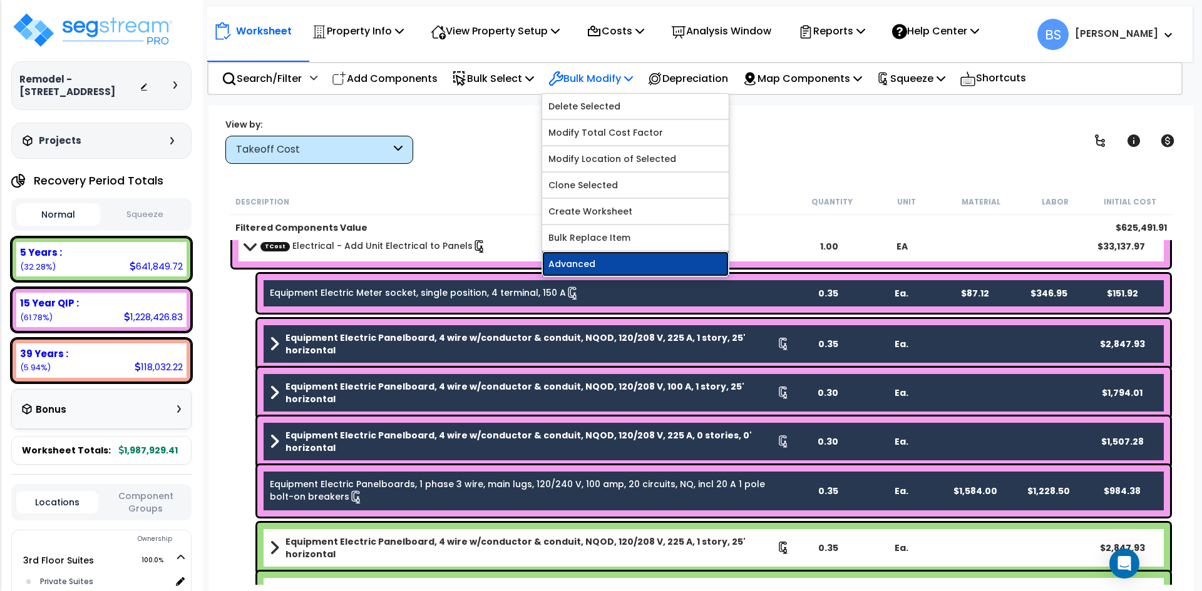
click at [629, 275] on link "Advanced" at bounding box center [635, 264] width 186 height 25
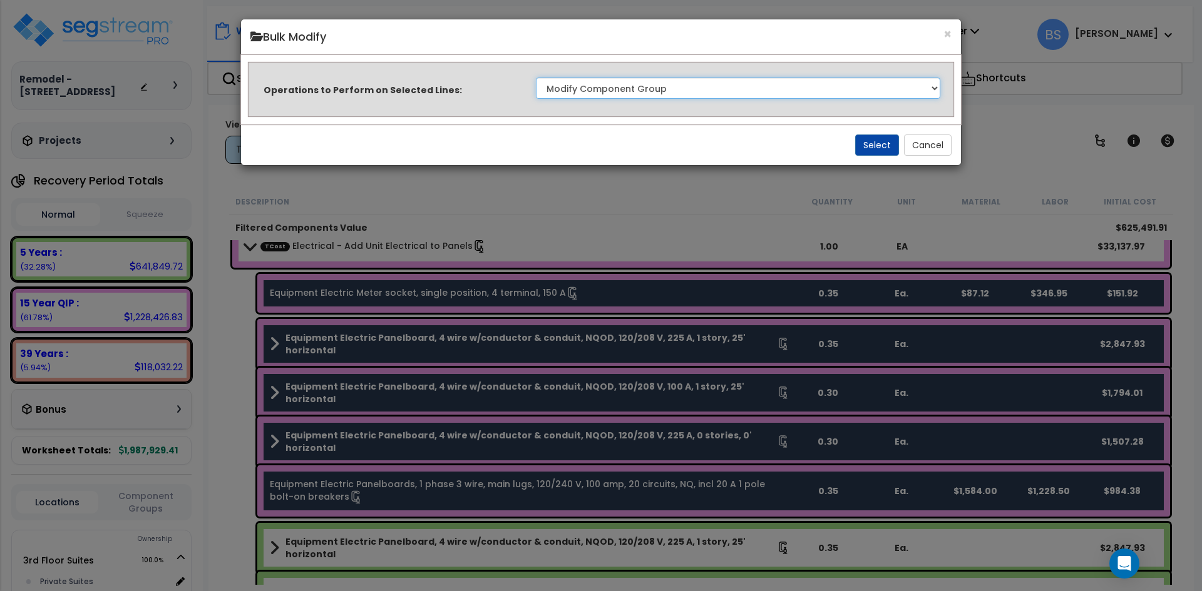
click at [655, 89] on select "Clone Delete Delete Zero Quantities Modify Component Group Modify Recovery Peri…" at bounding box center [738, 88] width 404 height 21
select select "updatePurposeDescription"
click at [536, 78] on select "Clone Delete Delete Zero Quantities Modify Component Group Modify Recovery Peri…" at bounding box center [738, 88] width 404 height 21
click at [880, 141] on button "Select" at bounding box center [877, 145] width 44 height 21
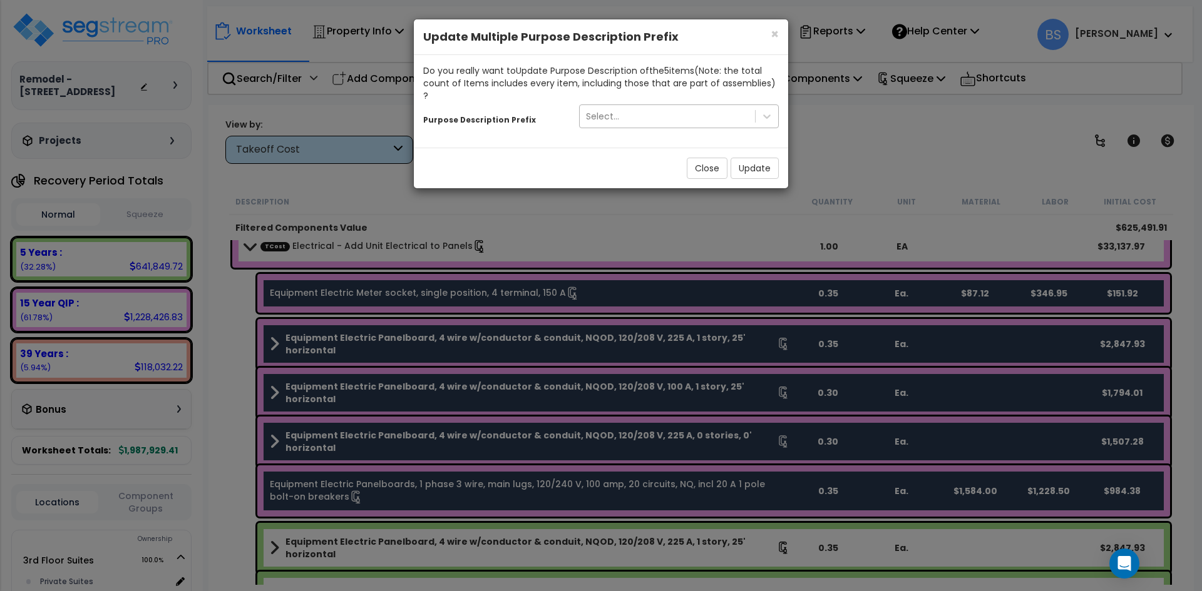
click at [620, 110] on div "Select..." at bounding box center [667, 116] width 175 height 20
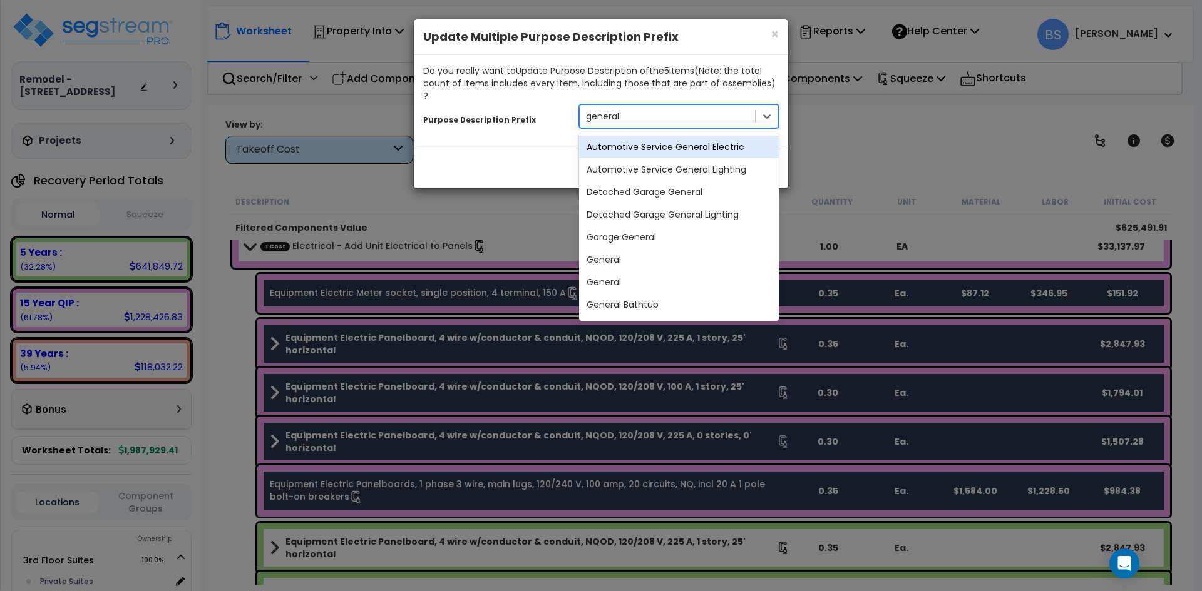
type input "general"
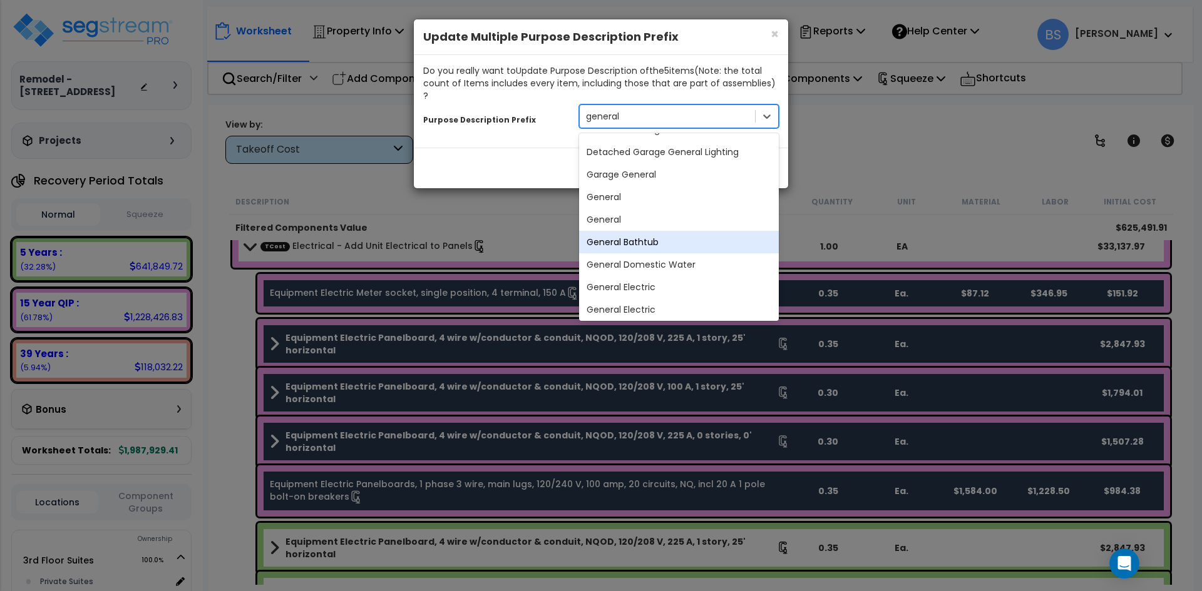
scroll to position [125, 0]
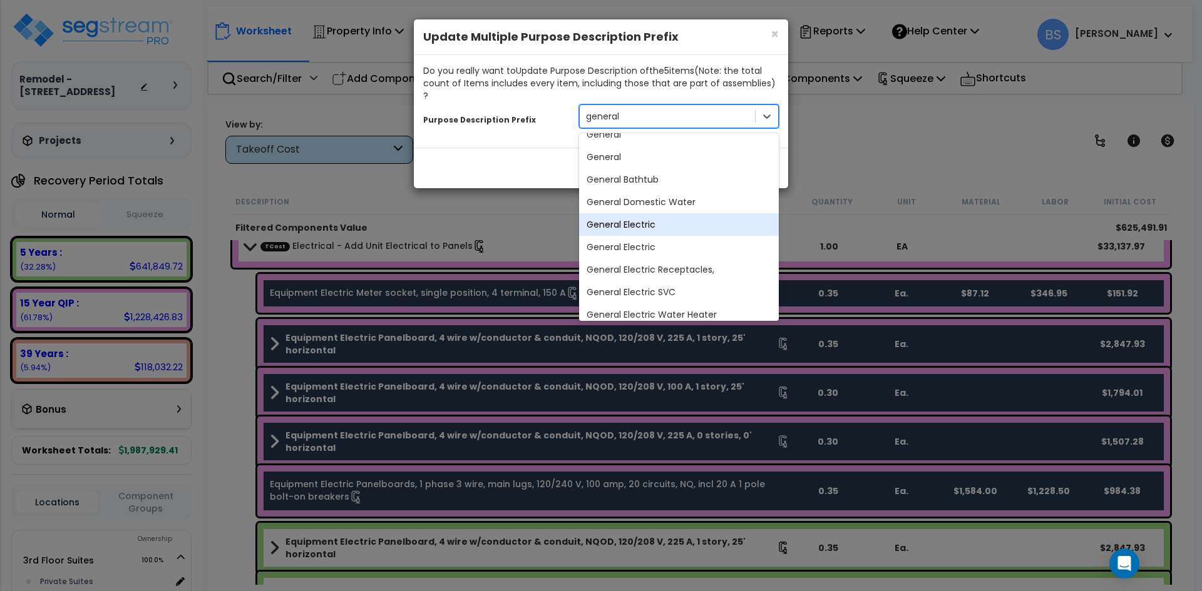
click at [702, 222] on div "General Electric" at bounding box center [679, 224] width 200 height 23
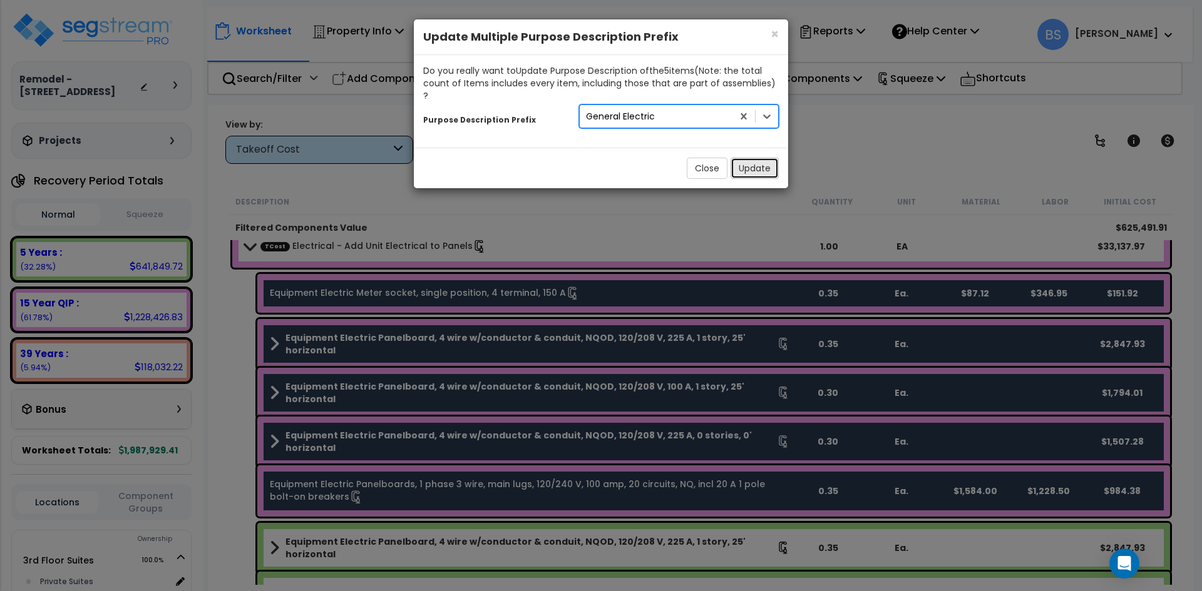
click at [754, 158] on button "Update" at bounding box center [754, 168] width 48 height 21
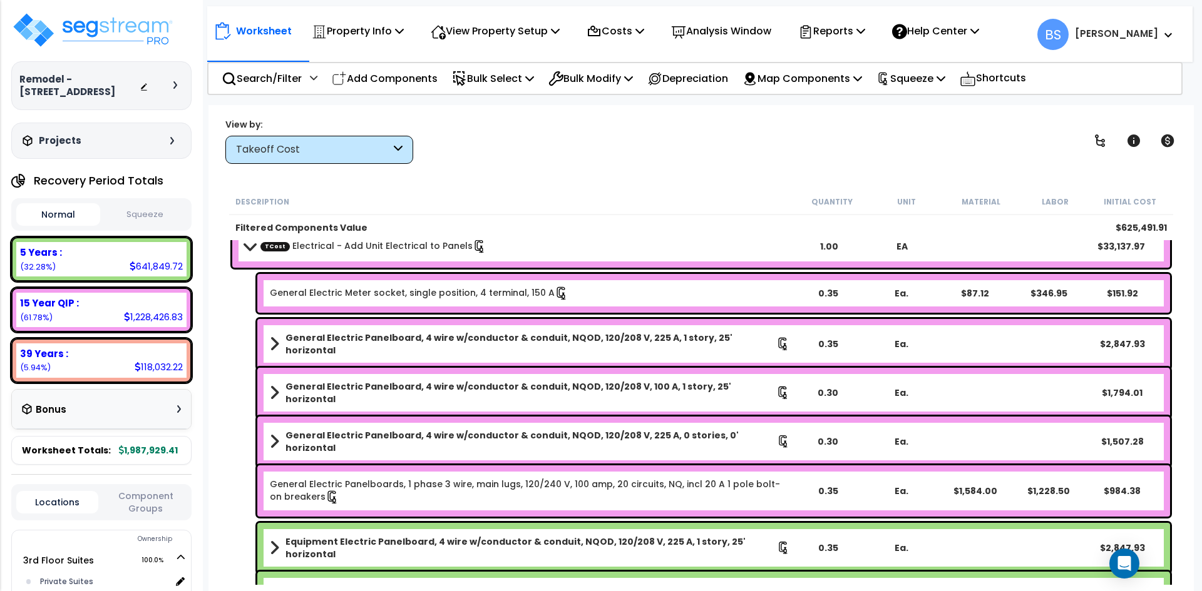
click at [212, 347] on div "Worksheet Property Info Property Setup Add Property Unit Template property Clon…" at bounding box center [700, 400] width 985 height 591
click at [940, 76] on p "Squeeze" at bounding box center [910, 78] width 69 height 17
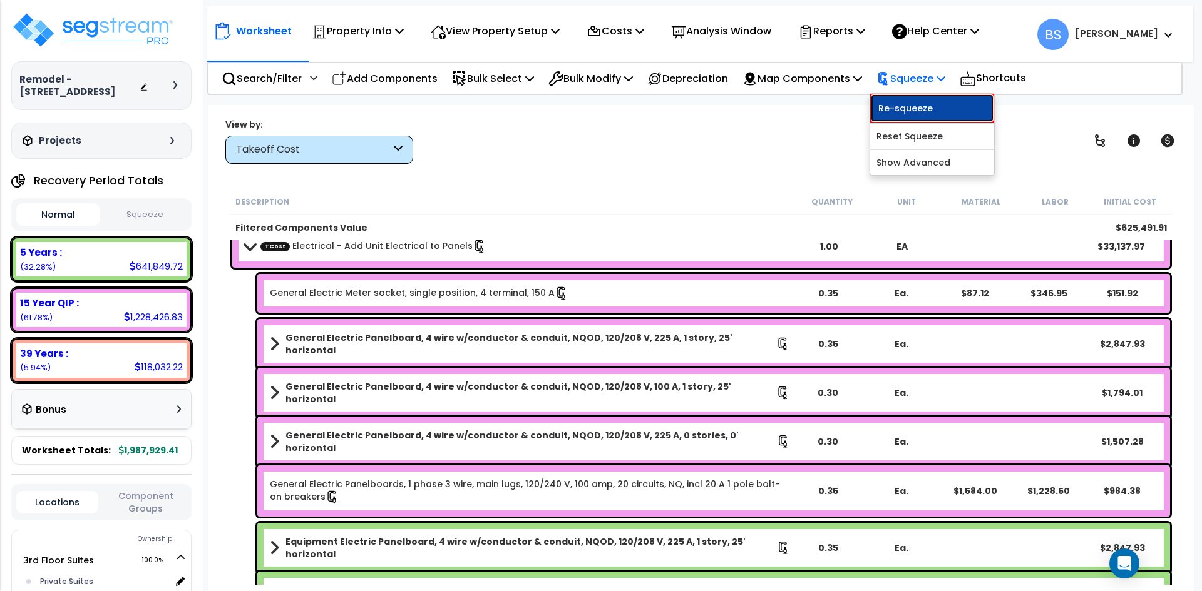
click at [919, 100] on link "Re-squeeze" at bounding box center [932, 108] width 124 height 29
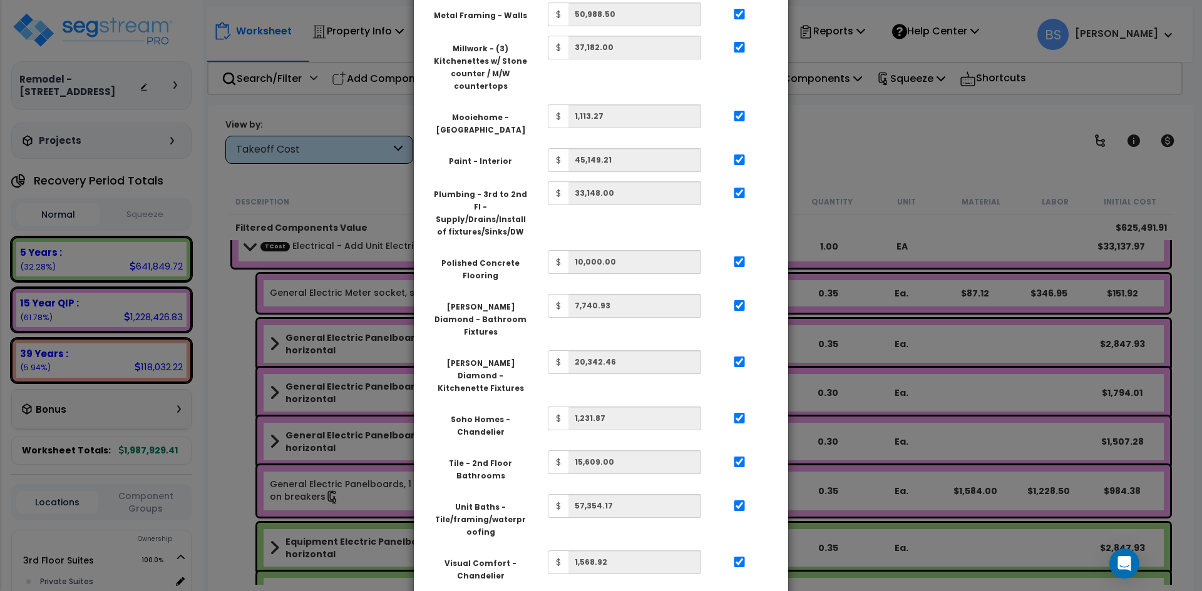
scroll to position [1071, 0]
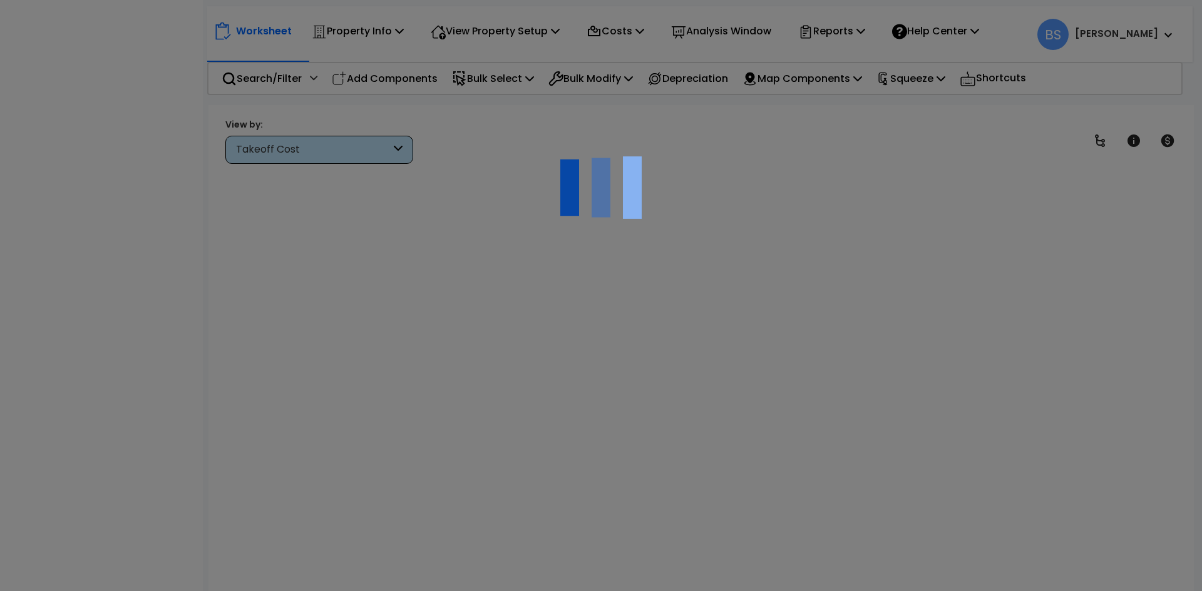
scroll to position [55, 0]
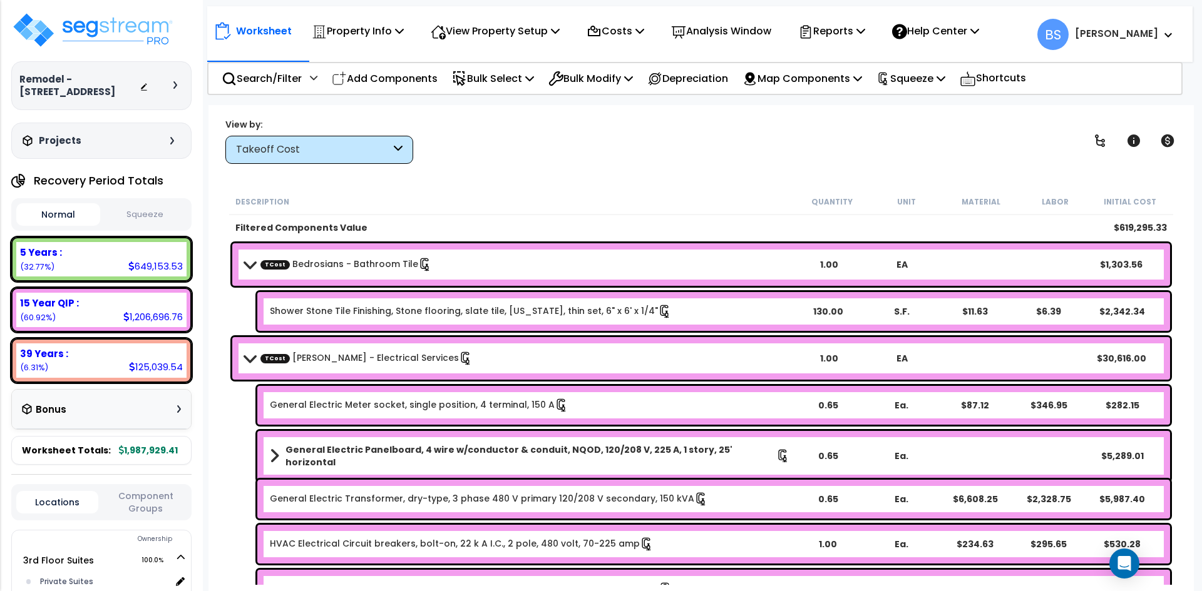
click at [815, 400] on div "0.65" at bounding box center [827, 405] width 71 height 13
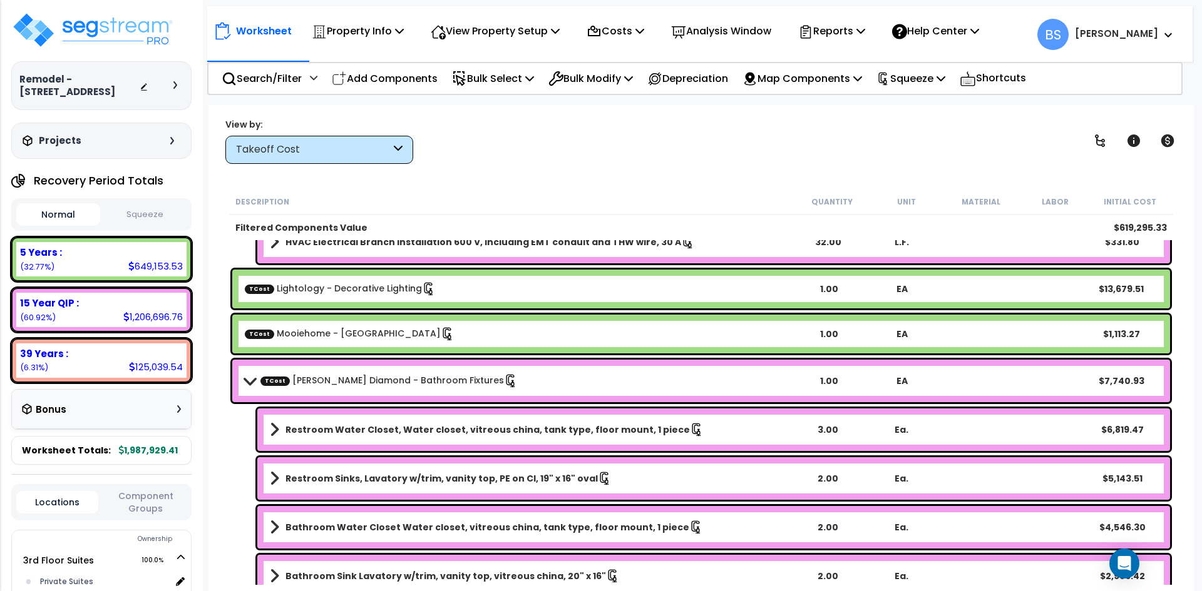
scroll to position [501, 0]
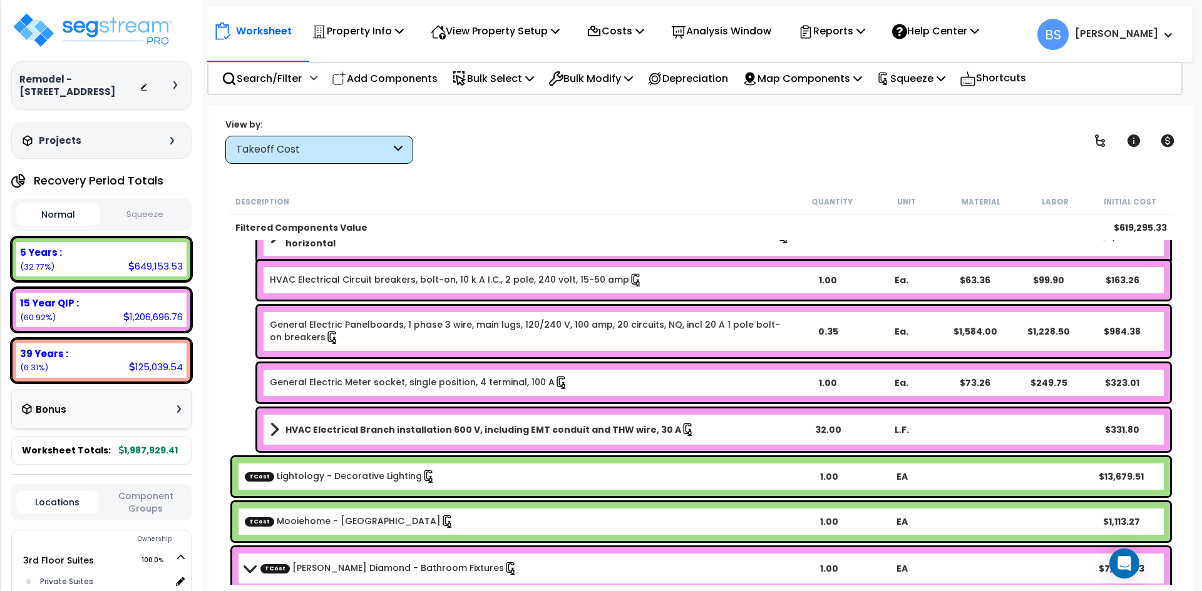
click at [335, 151] on div "Takeoff Cost" at bounding box center [313, 150] width 155 height 14
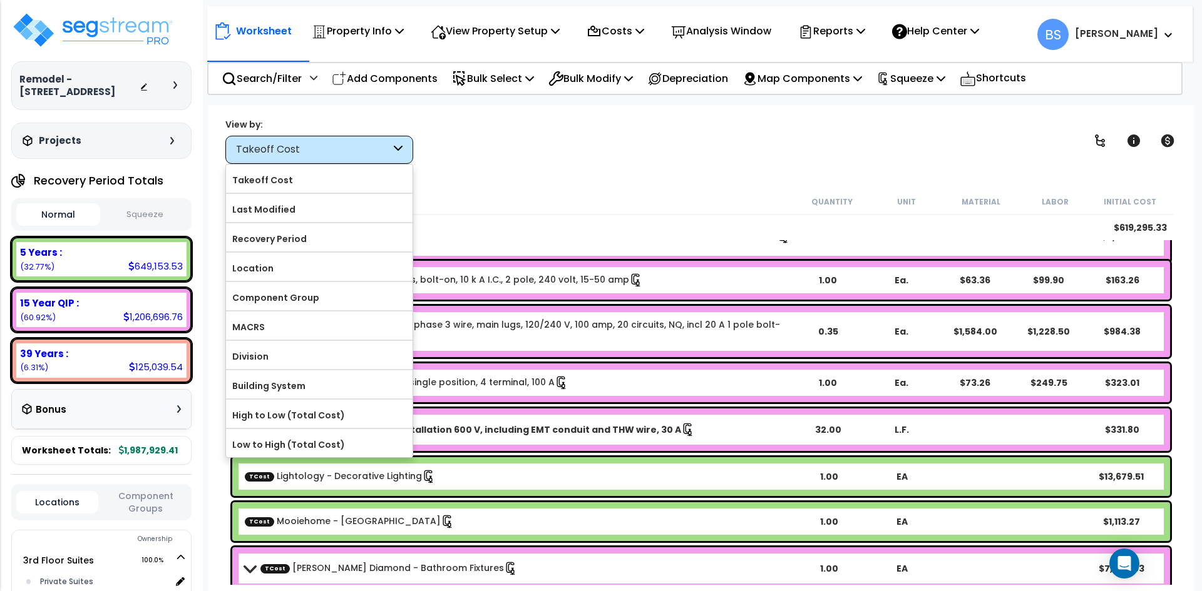
click at [335, 151] on div "Takeoff Cost" at bounding box center [313, 150] width 155 height 14
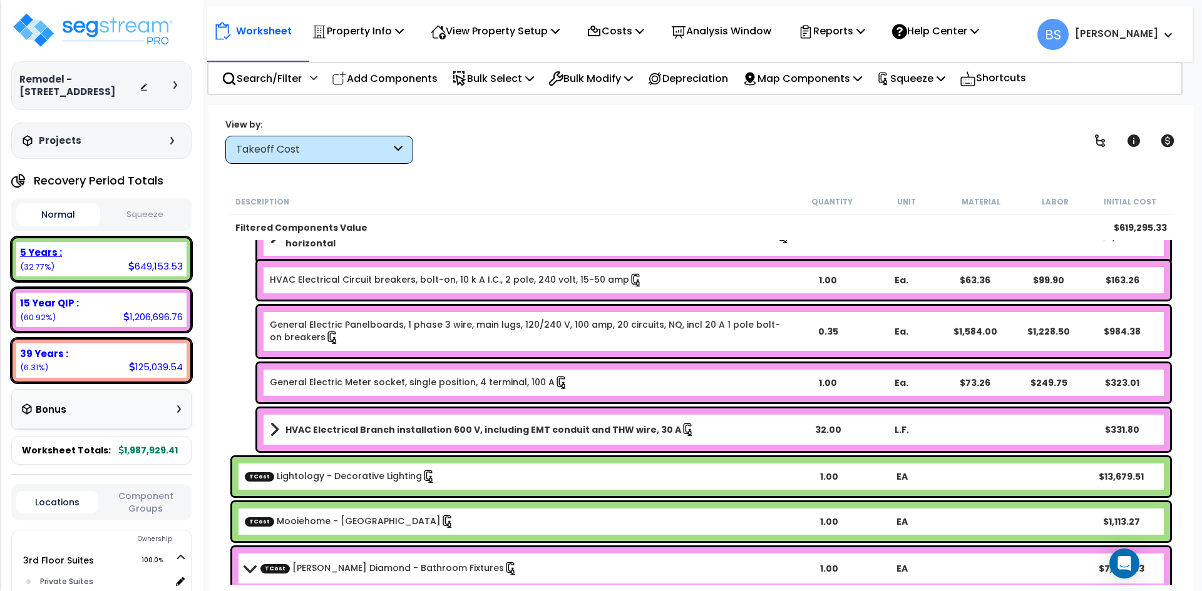
click at [109, 251] on div "5 Years : 649,153.53 (32.77%)" at bounding box center [101, 259] width 180 height 44
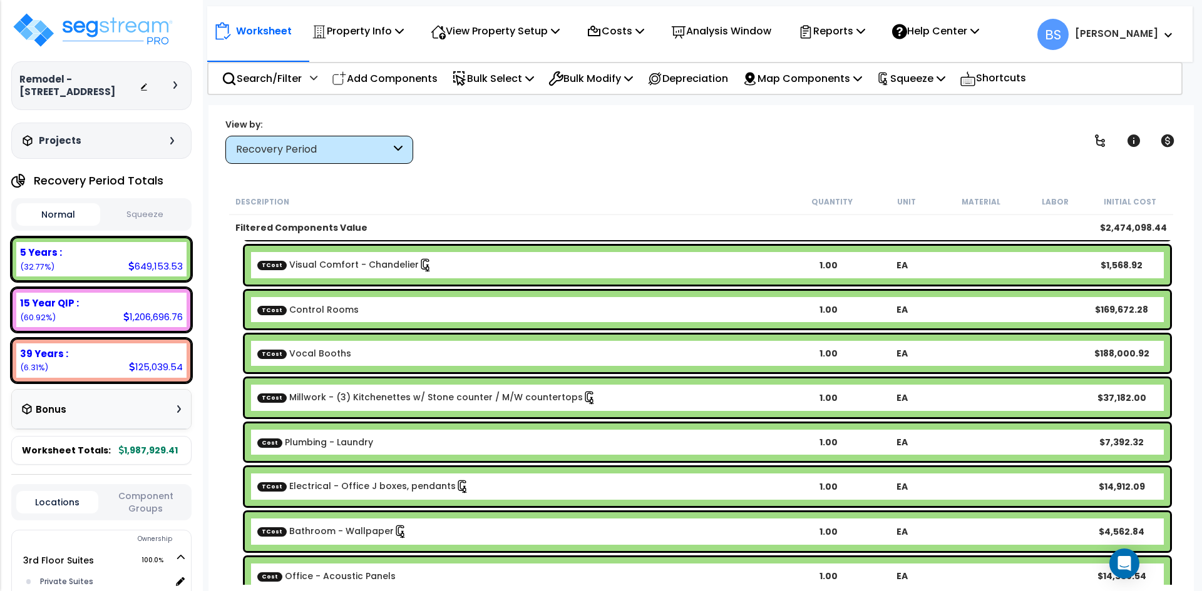
click at [286, 230] on b "Filtered Components Value" at bounding box center [301, 228] width 132 height 13
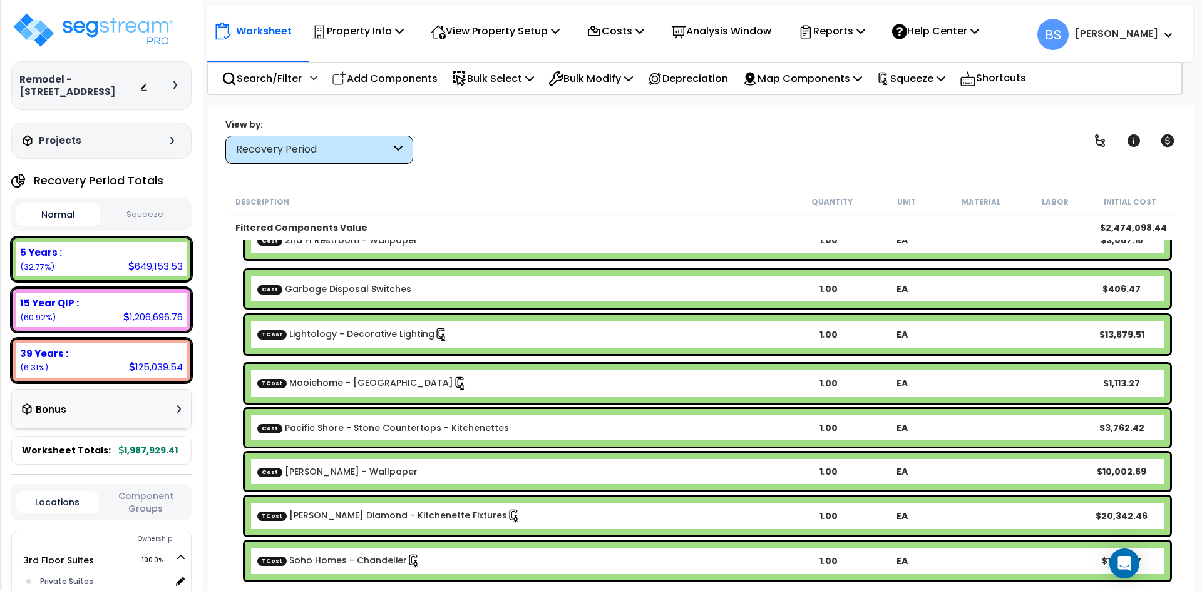
scroll to position [0, 0]
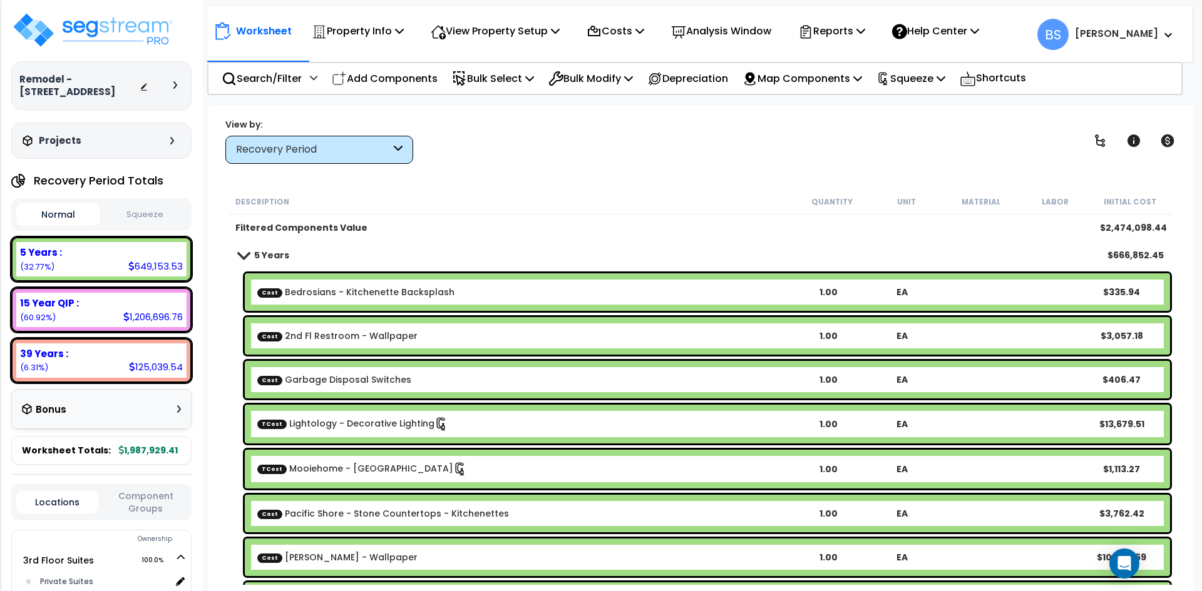
click at [264, 255] on b "5 Years" at bounding box center [271, 255] width 35 height 13
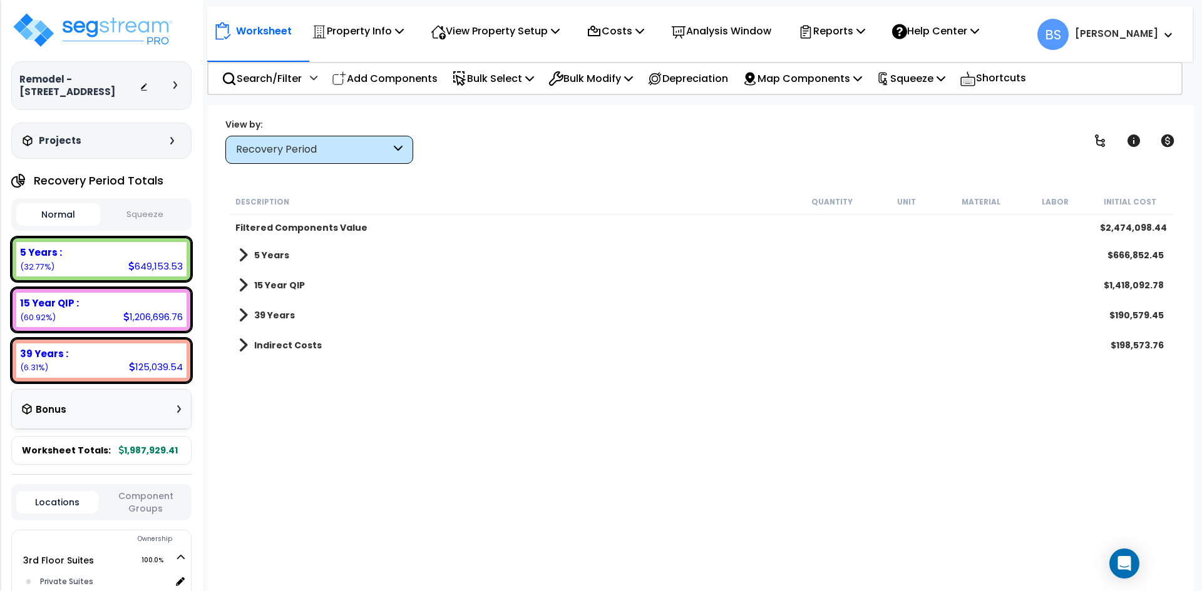
click at [275, 286] on b "15 Year QIP" at bounding box center [279, 285] width 51 height 13
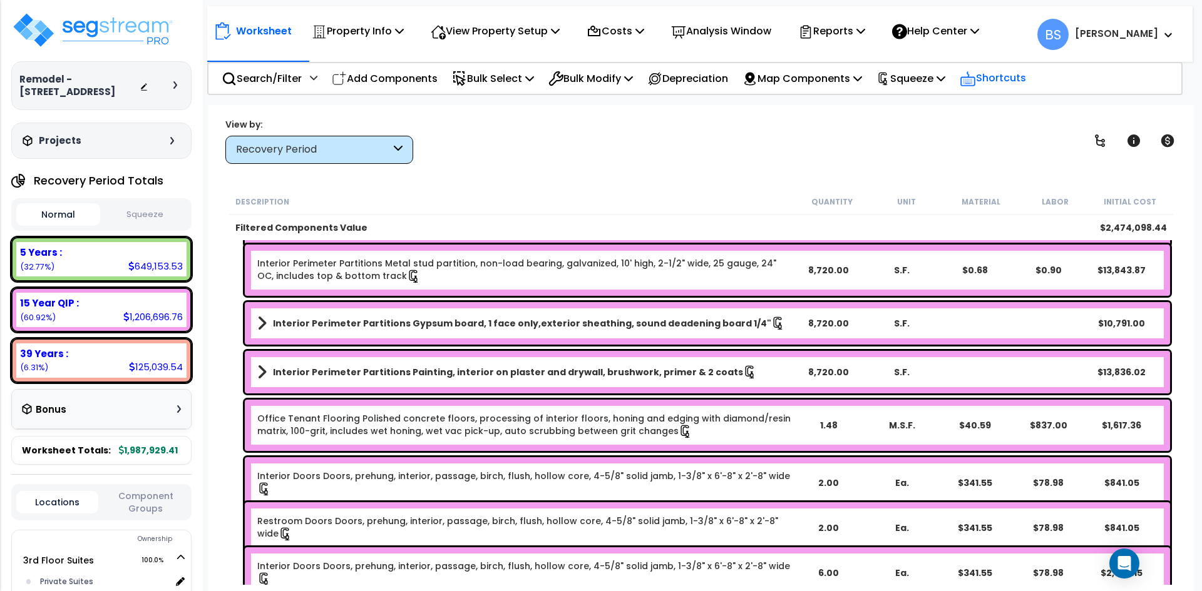
scroll to position [3593, 0]
click at [945, 83] on p "Squeeze" at bounding box center [910, 78] width 69 height 17
click at [308, 151] on div "Recovery Period" at bounding box center [313, 150] width 155 height 14
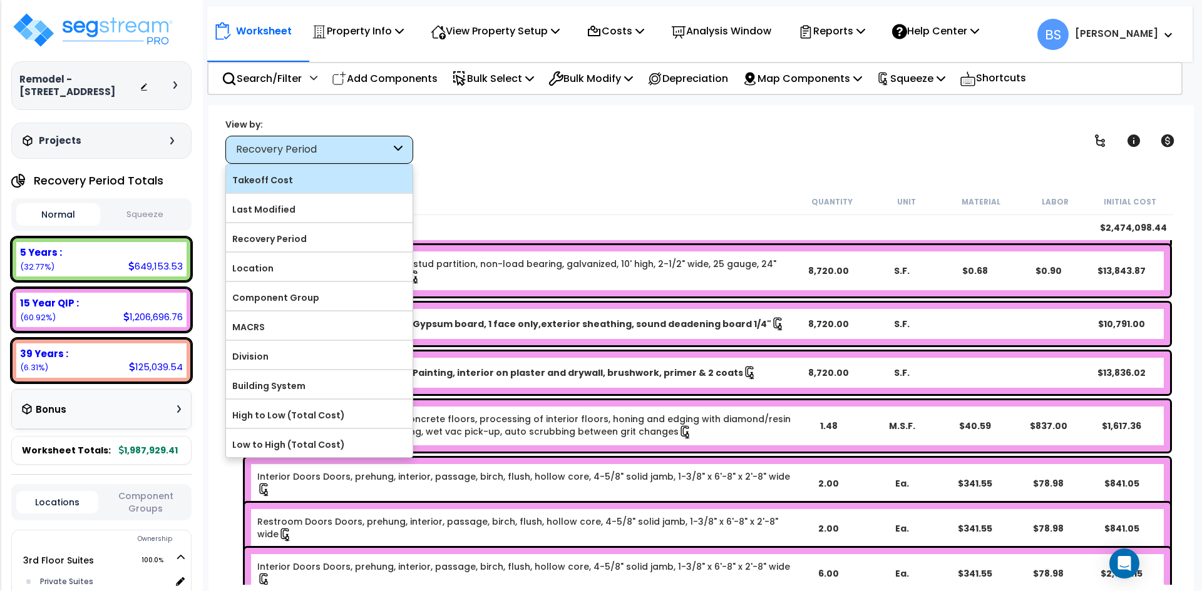
click at [300, 176] on label "Takeoff Cost" at bounding box center [319, 180] width 186 height 19
click at [0, 0] on input "Takeoff Cost" at bounding box center [0, 0] width 0 height 0
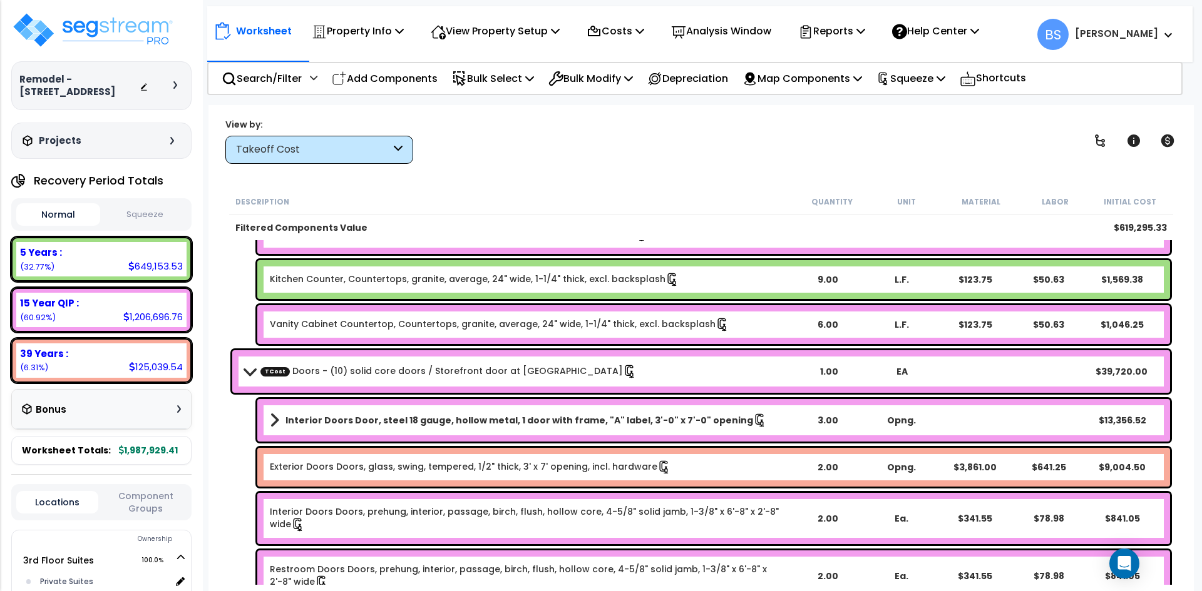
scroll to position [0, 0]
click at [404, 373] on link "TCost Doors - (10) solid core doors / Storefront door at [GEOGRAPHIC_DATA]" at bounding box center [448, 372] width 376 height 14
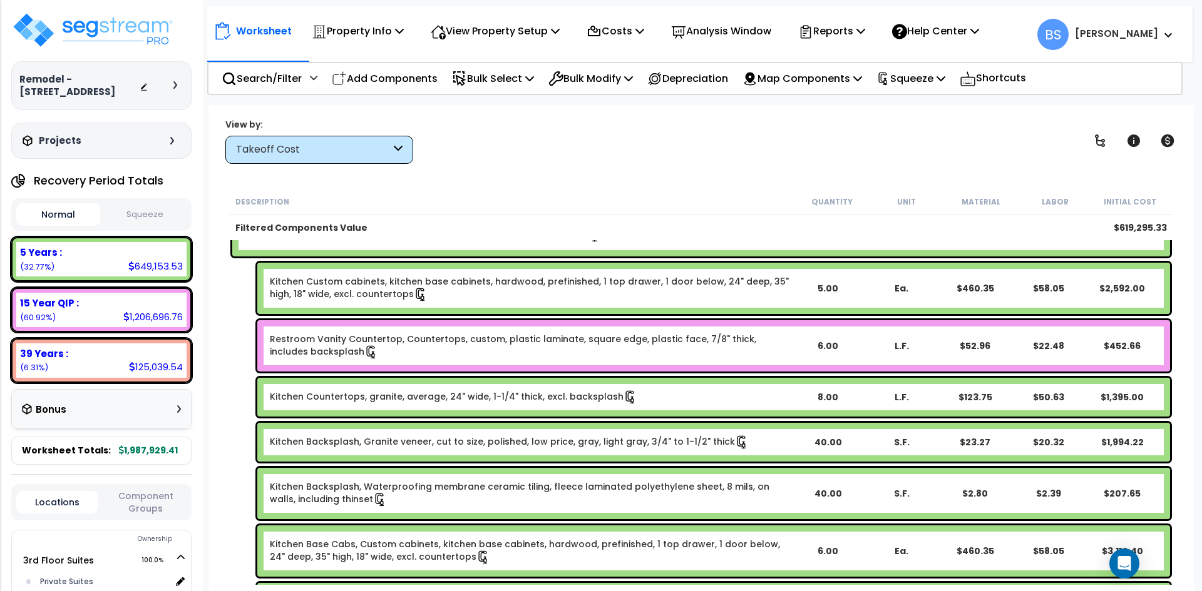
scroll to position [3030, 0]
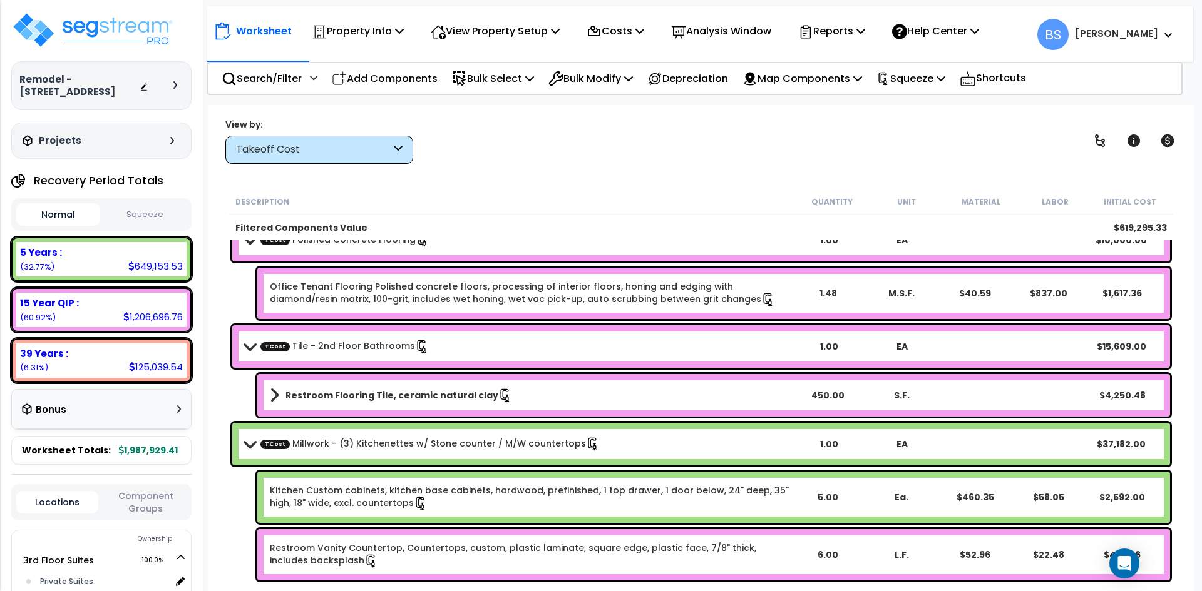
click at [355, 440] on link "TCost Millwork - (3) Kitchenettes w/ Stone counter / M/W countertops" at bounding box center [429, 444] width 339 height 14
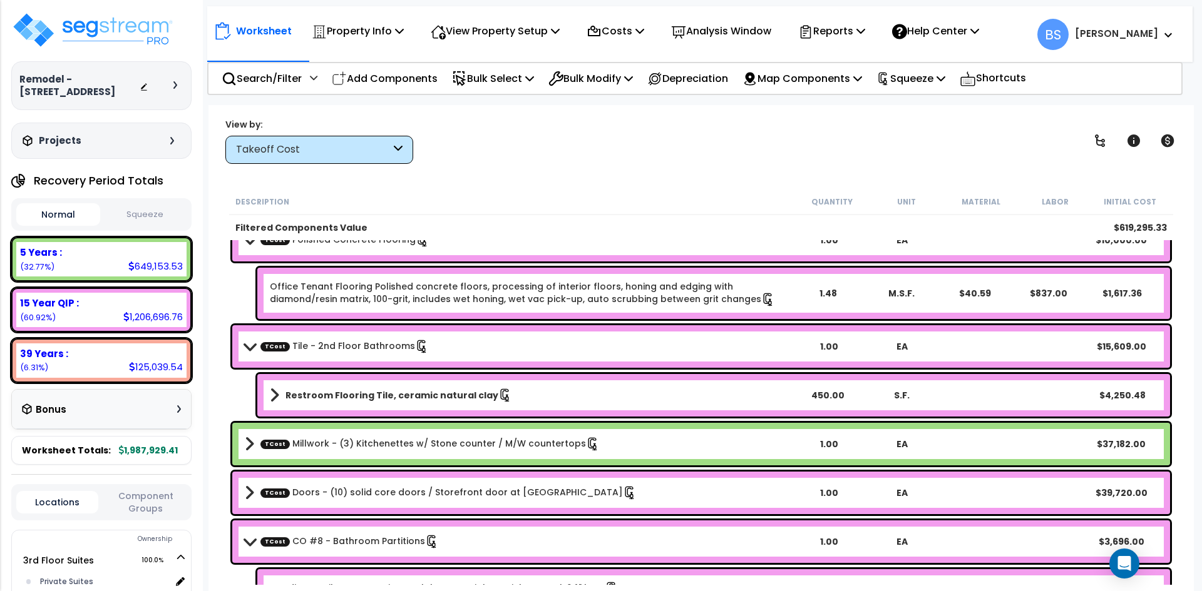
click at [340, 348] on link "TCost Tile - 2nd Floor Bathrooms" at bounding box center [344, 347] width 168 height 14
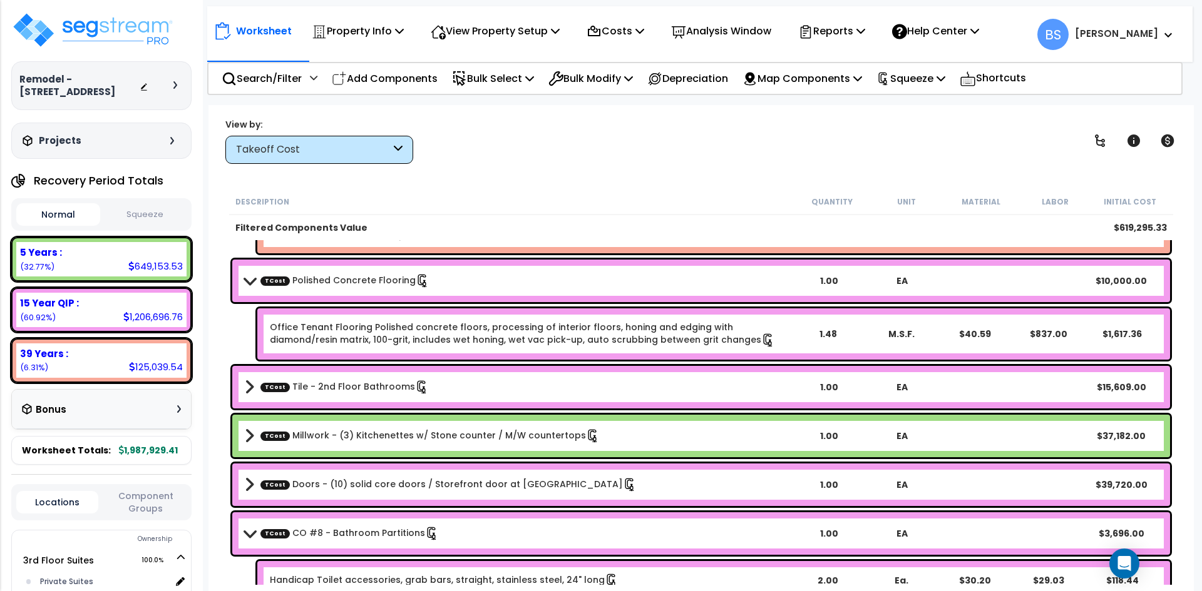
scroll to position [2967, 0]
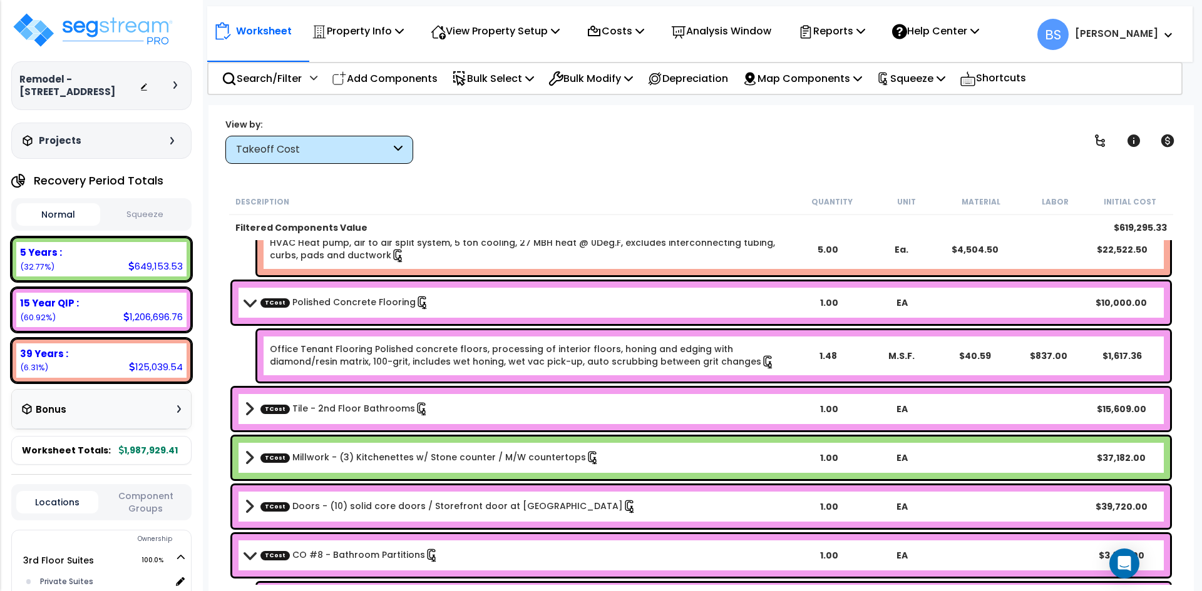
click at [345, 299] on link "TCost Polished Concrete Flooring" at bounding box center [344, 303] width 169 height 14
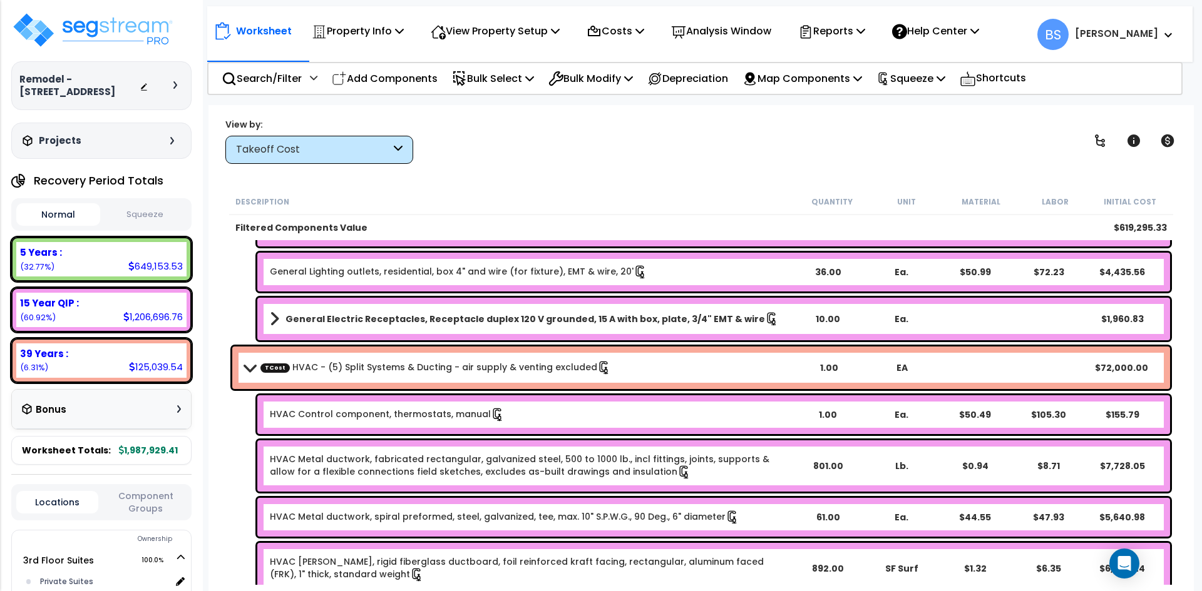
scroll to position [2341, 0]
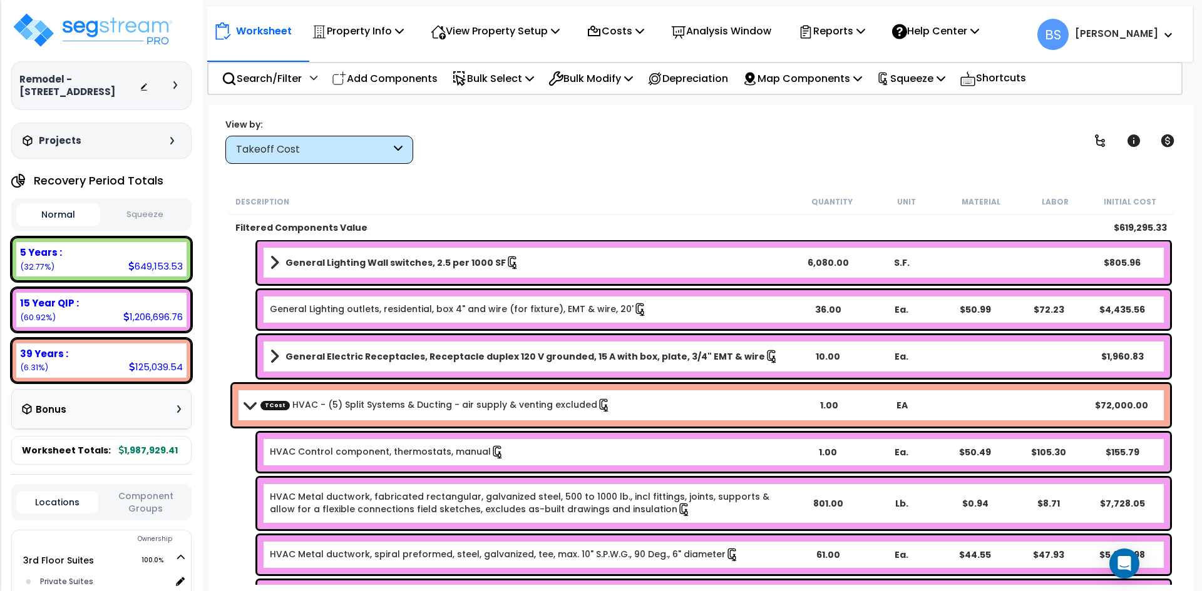
click at [360, 407] on link "TCost HVAC - (5) Split Systems & Ducting - air supply & venting excluded" at bounding box center [435, 406] width 350 height 14
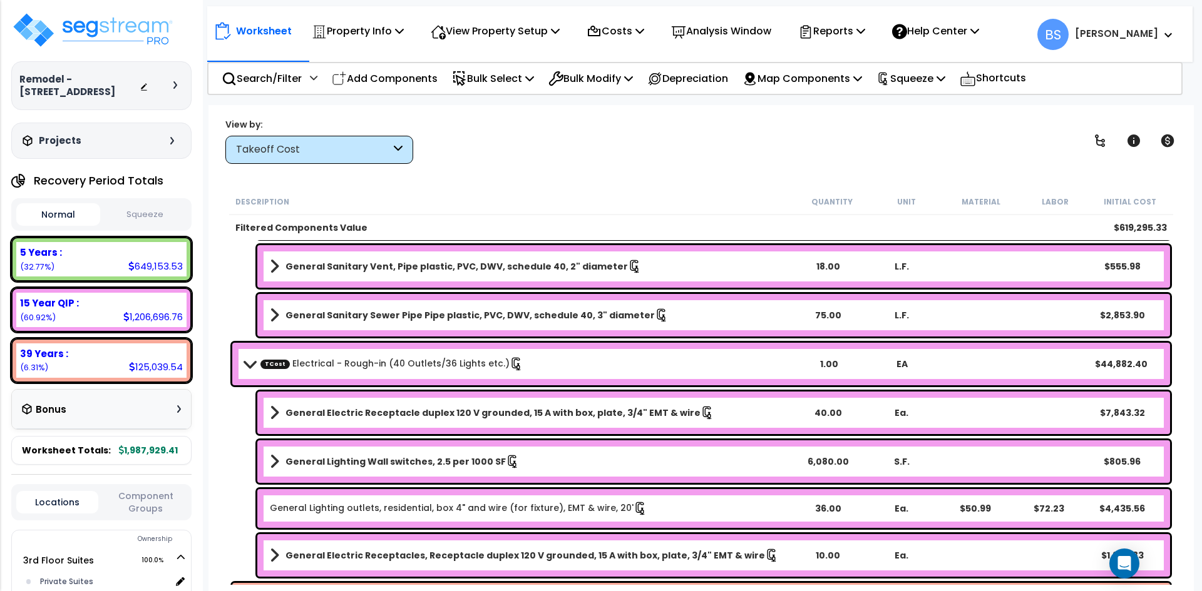
scroll to position [2091, 0]
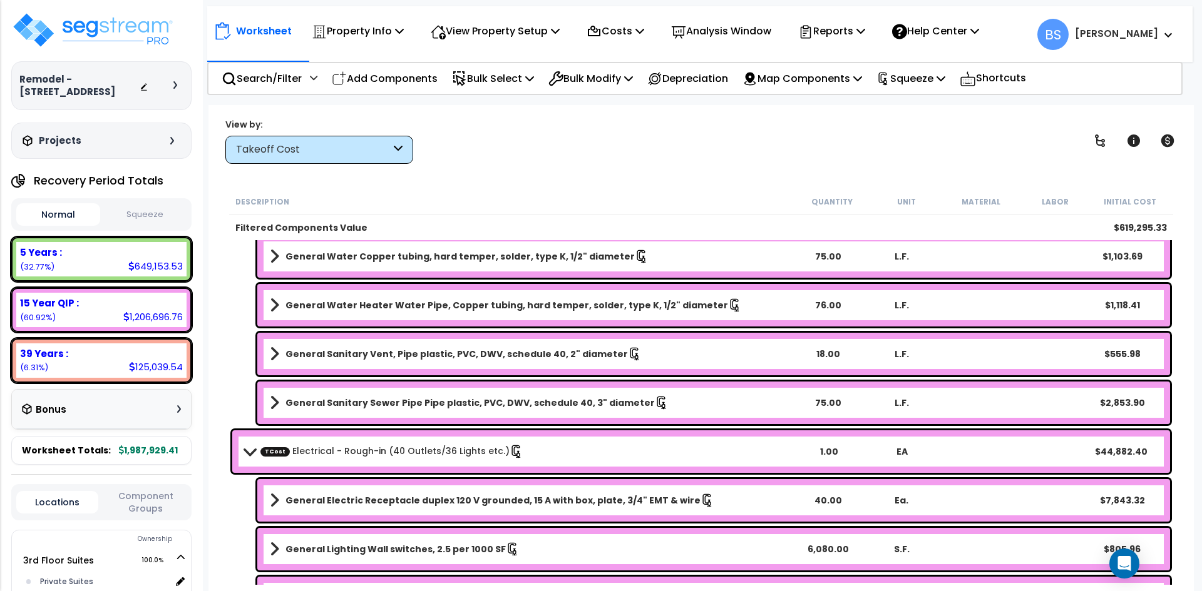
click at [350, 454] on link "TCost Electrical - Rough-in (40 Outlets/36 Lights etc.)" at bounding box center [391, 452] width 263 height 14
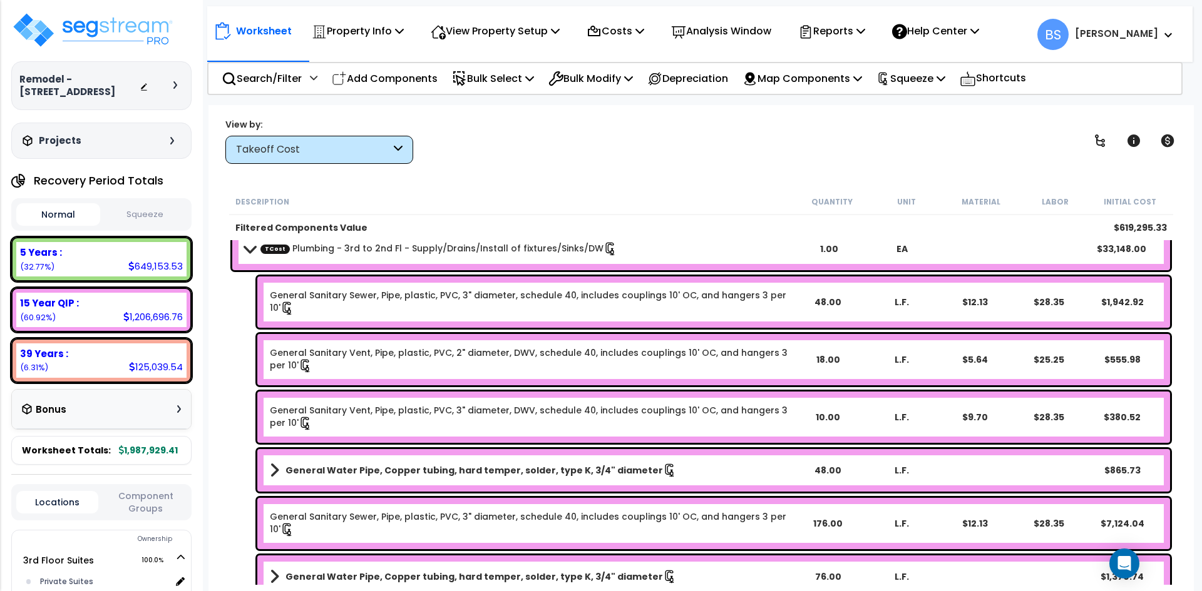
scroll to position [1590, 0]
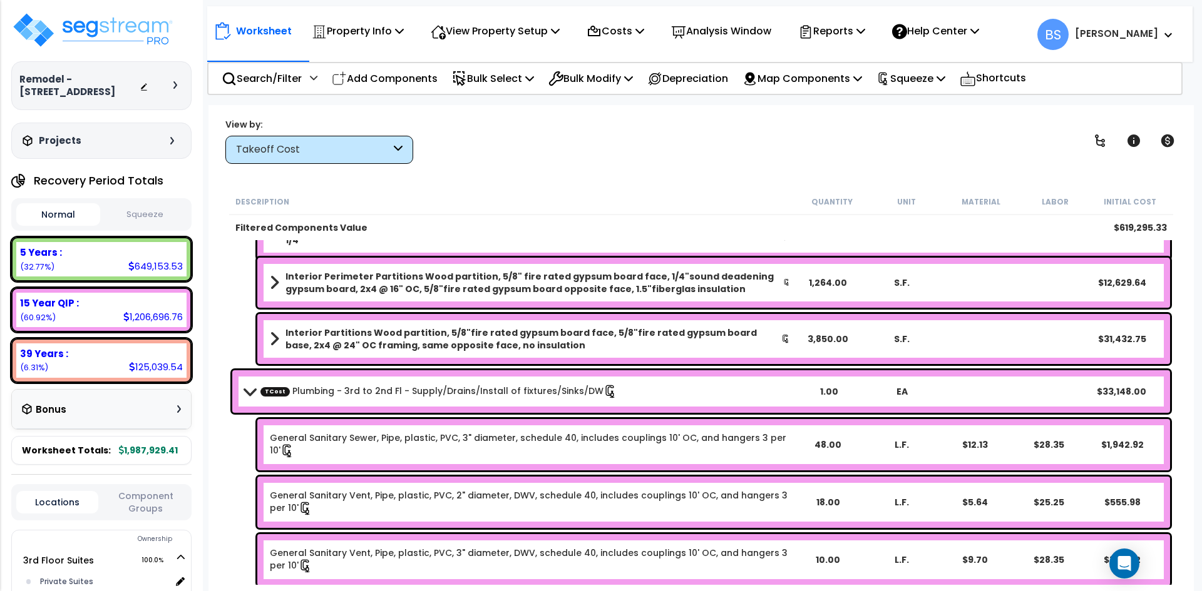
click at [357, 386] on link "TCost Plumbing - 3rd to 2nd Fl - Supply/Drains/Install of fixtures/Sinks/DW" at bounding box center [438, 392] width 357 height 14
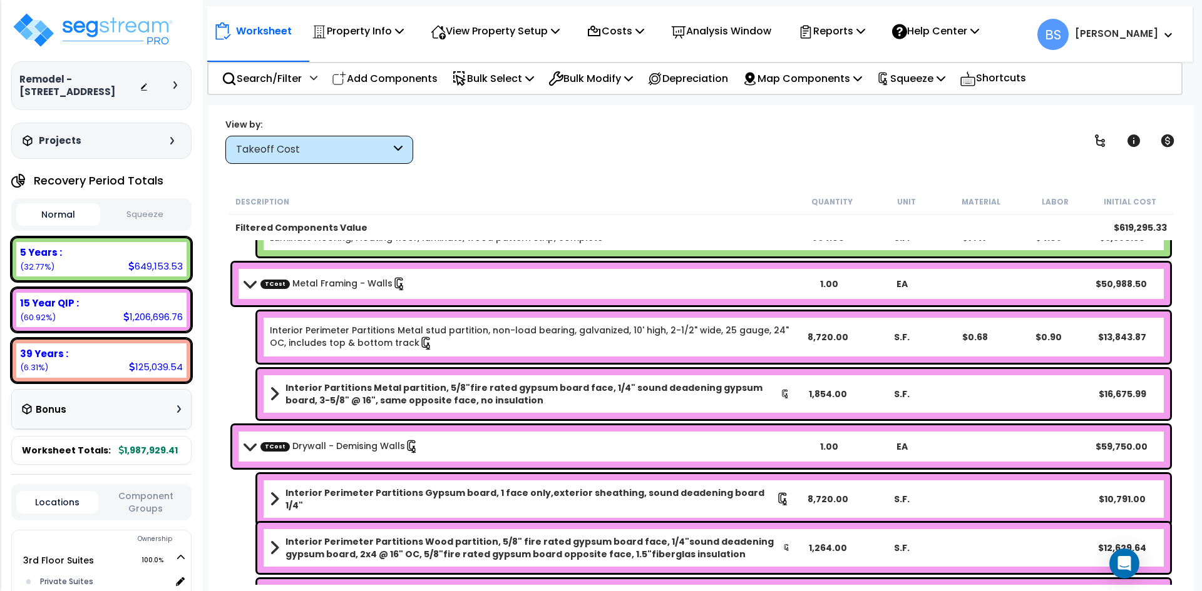
scroll to position [1215, 0]
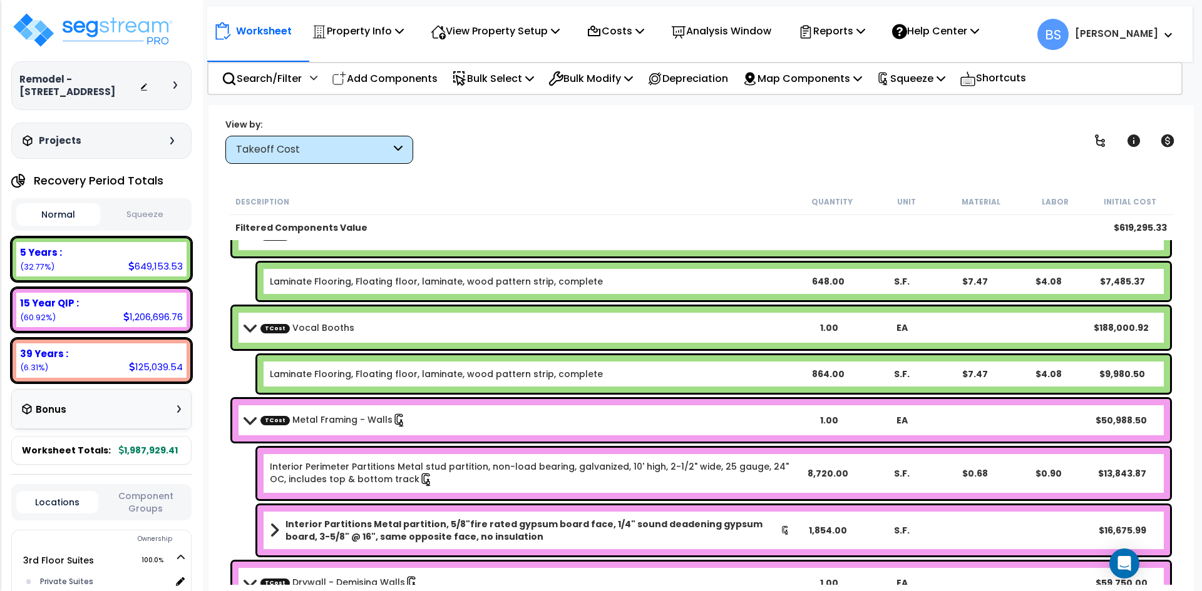
click at [328, 565] on div "TCost Drywall - Demising Walls 1.00 EA $59,750.00" at bounding box center [700, 583] width 937 height 43
click at [326, 419] on link "TCost Metal Framing - Walls" at bounding box center [333, 421] width 146 height 14
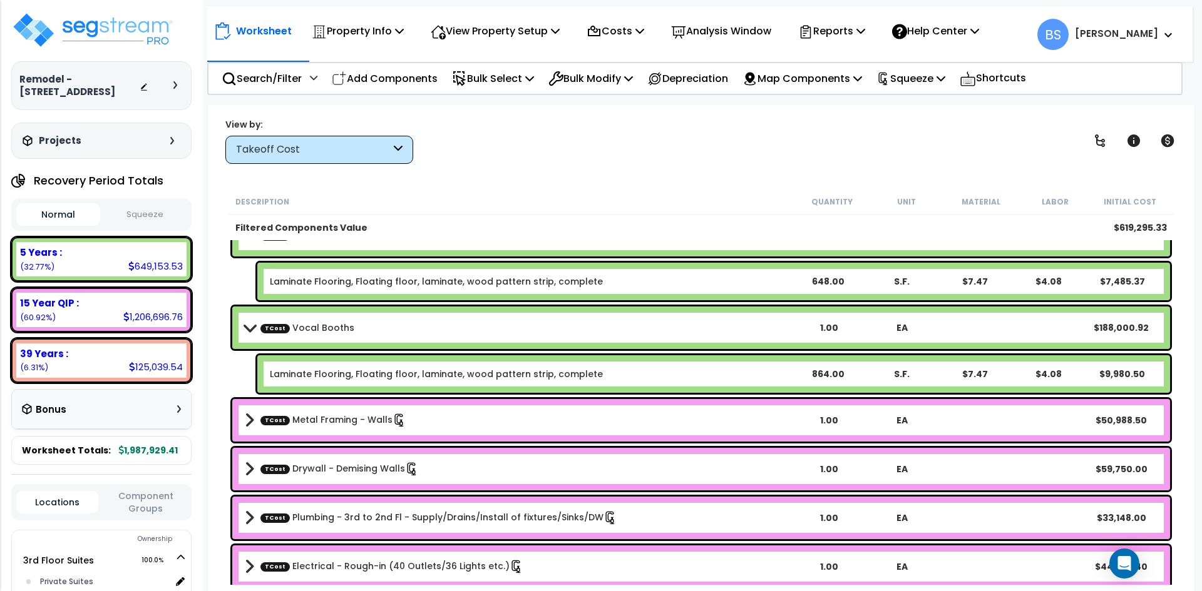
click at [325, 327] on link "TCost Vocal Booths" at bounding box center [307, 328] width 94 height 13
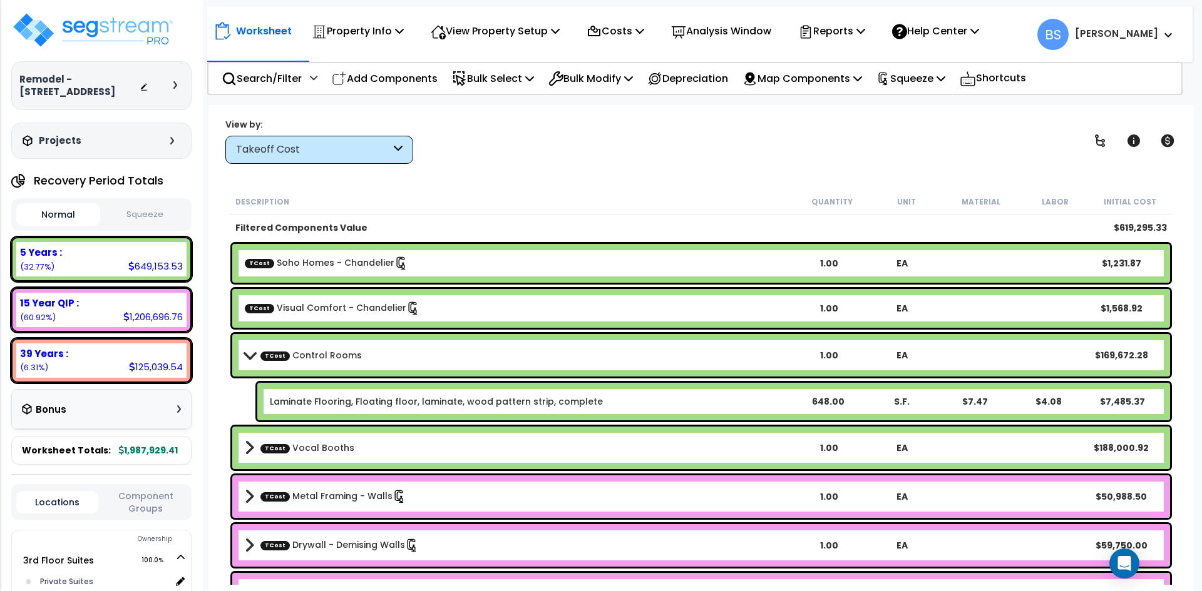
scroll to position [1090, 0]
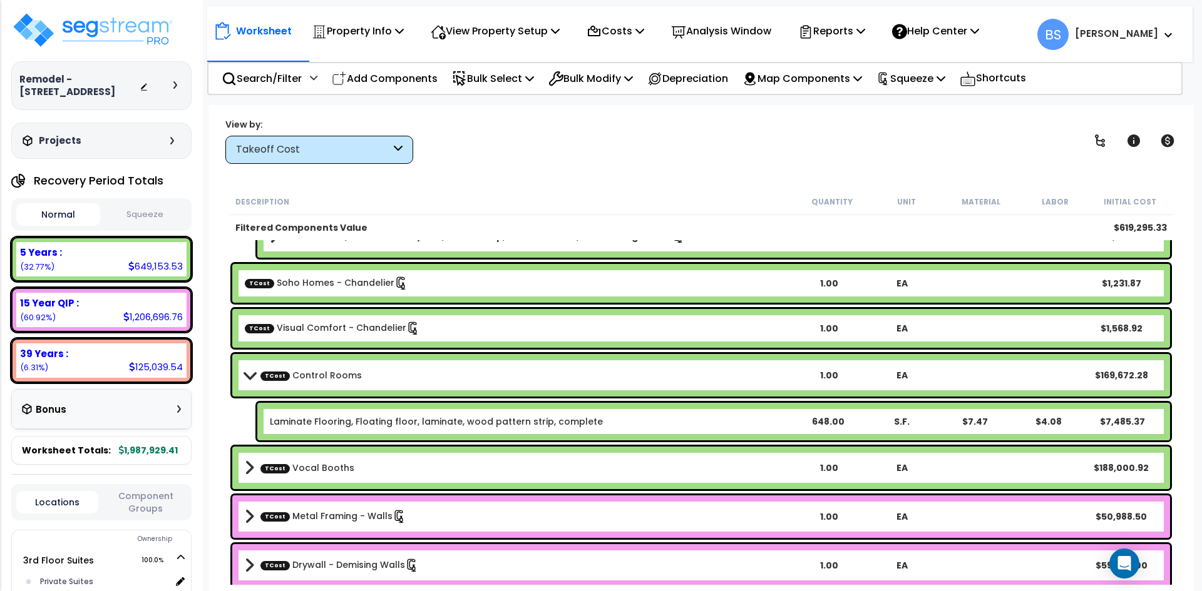
click at [330, 365] on div "TCost Control Rooms 1.00 EA $169,672.28" at bounding box center [700, 375] width 937 height 43
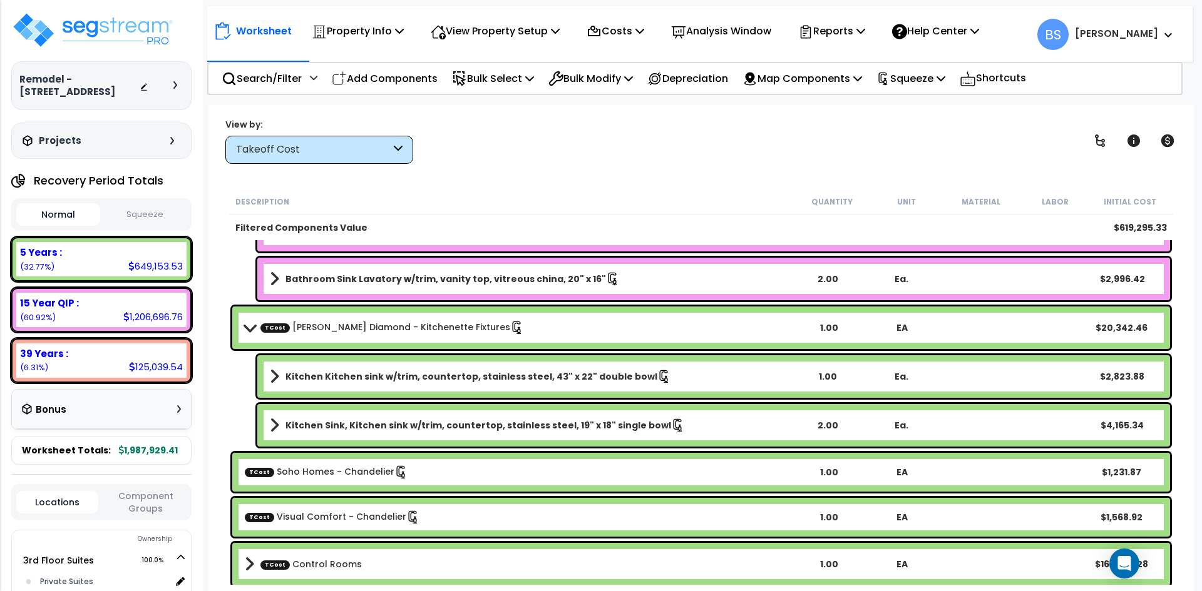
scroll to position [902, 0]
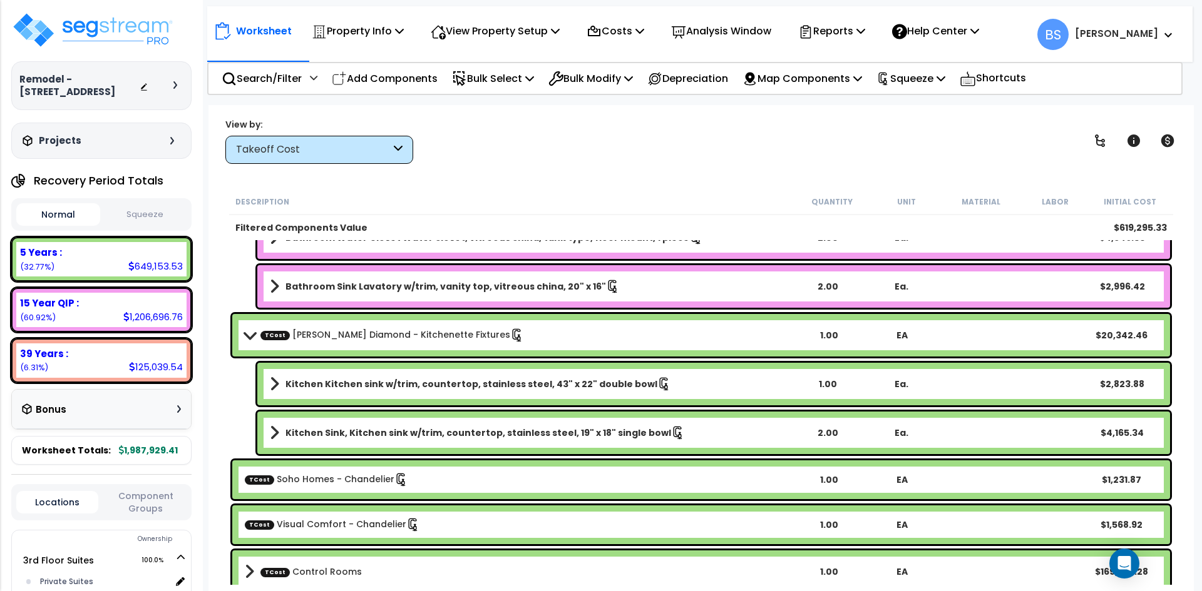
click at [340, 340] on link "TCost [PERSON_NAME] Diamond - Kitchenette Fixtures" at bounding box center [391, 336] width 263 height 14
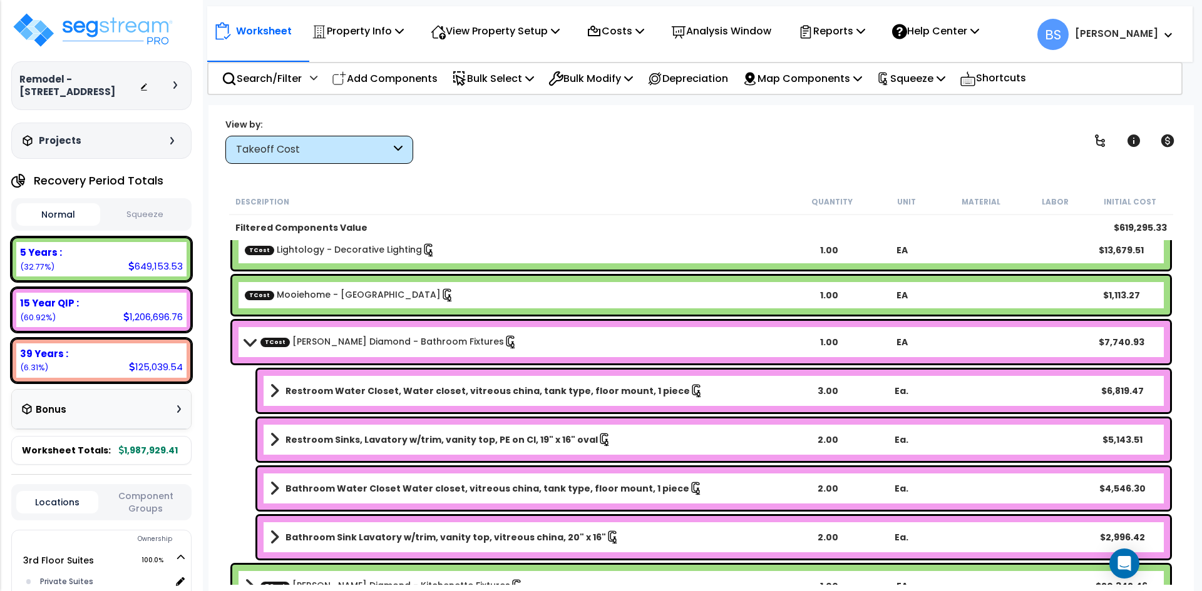
scroll to position [589, 0]
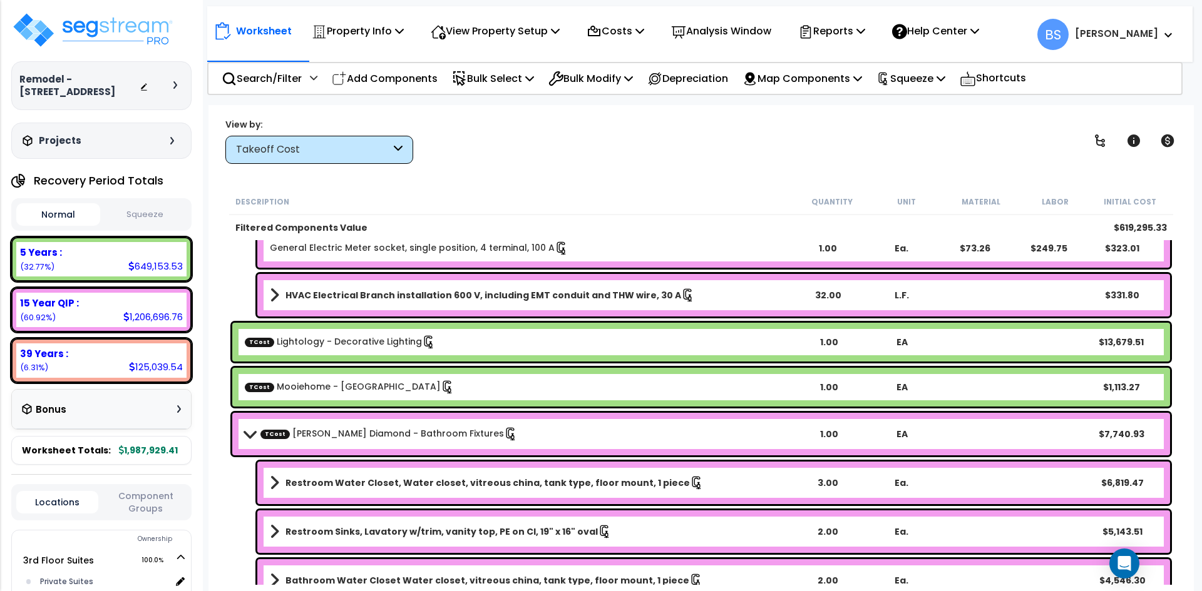
click at [332, 429] on link "TCost [PERSON_NAME] Diamond - Bathroom Fixtures" at bounding box center [388, 434] width 257 height 14
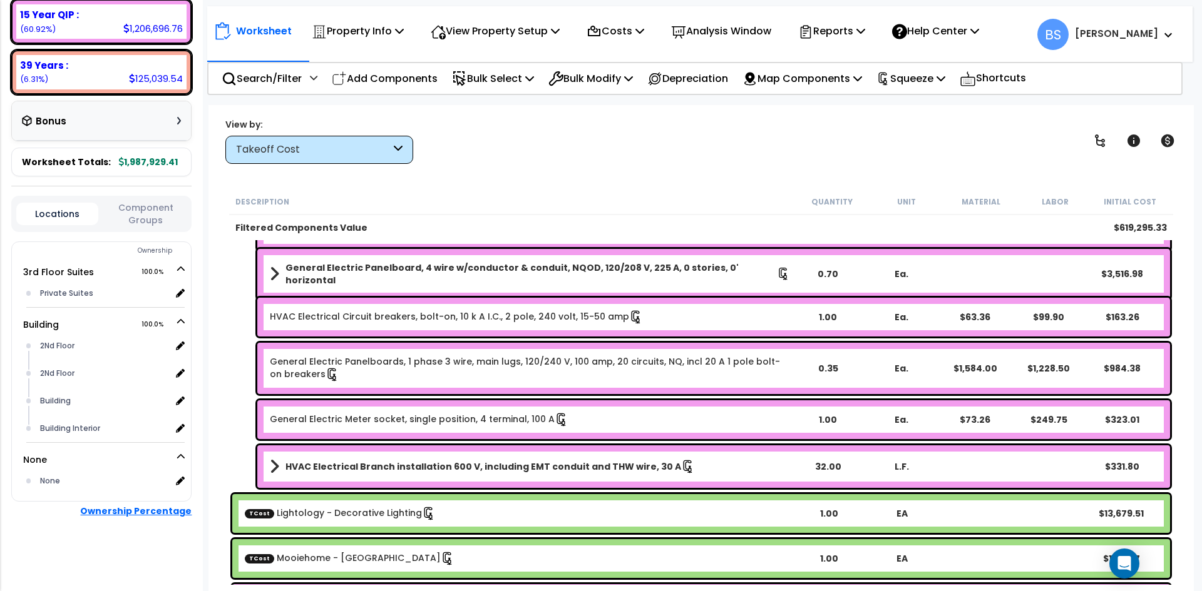
scroll to position [301, 0]
click at [145, 216] on button "Component Groups" at bounding box center [146, 214] width 82 height 26
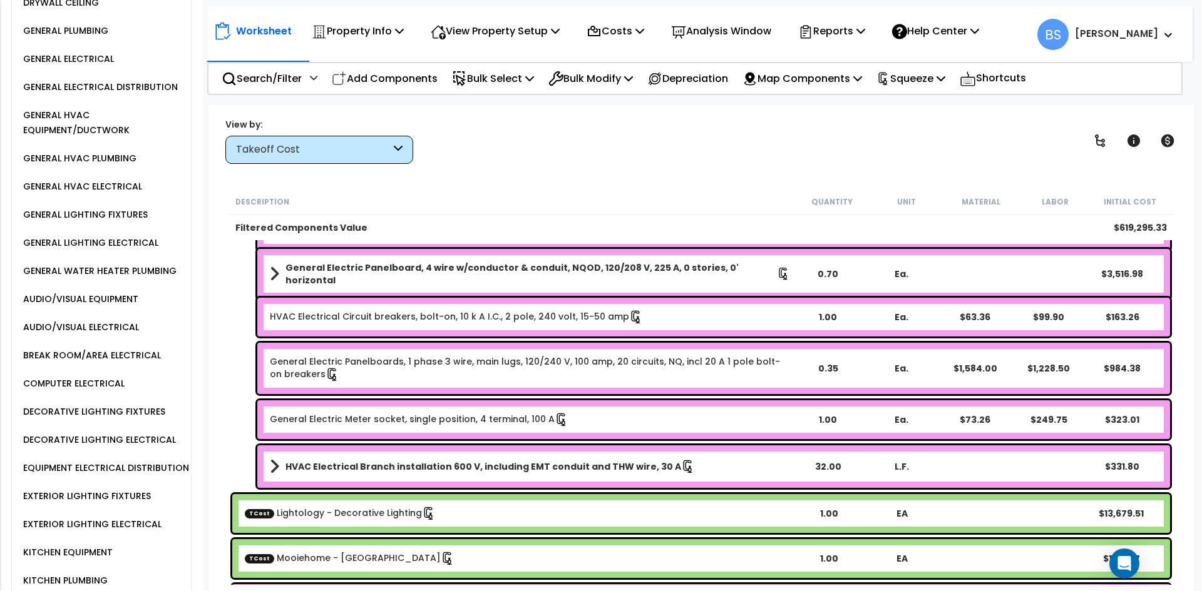
scroll to position [1115, 0]
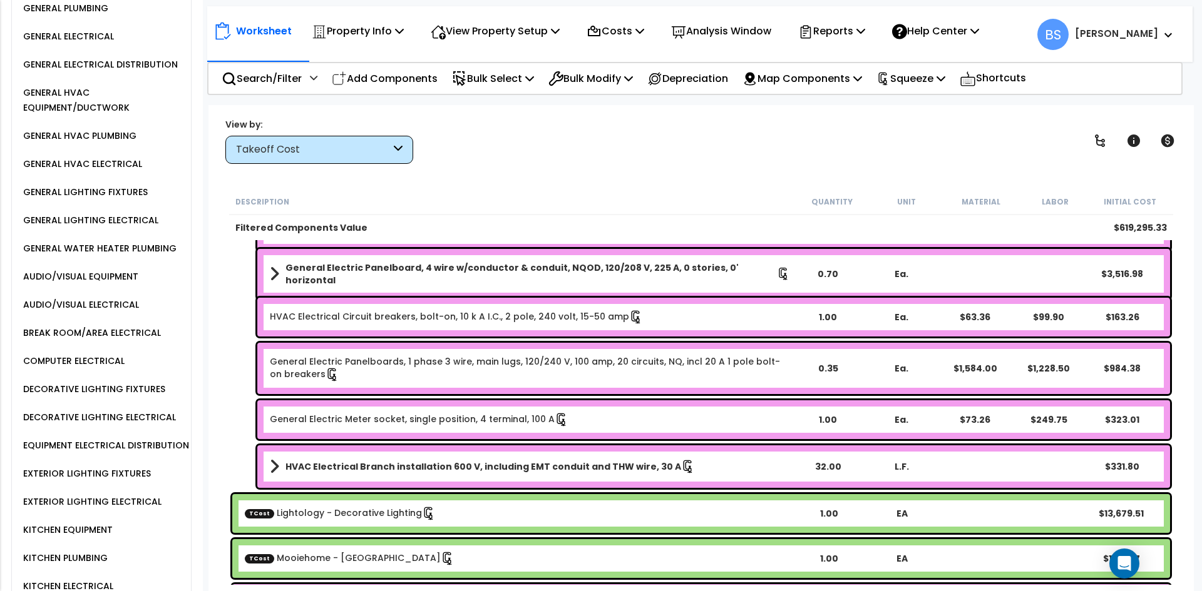
click at [116, 453] on div "EQUIPMENT ELECTRICAL DISTRIBUTION" at bounding box center [104, 445] width 169 height 15
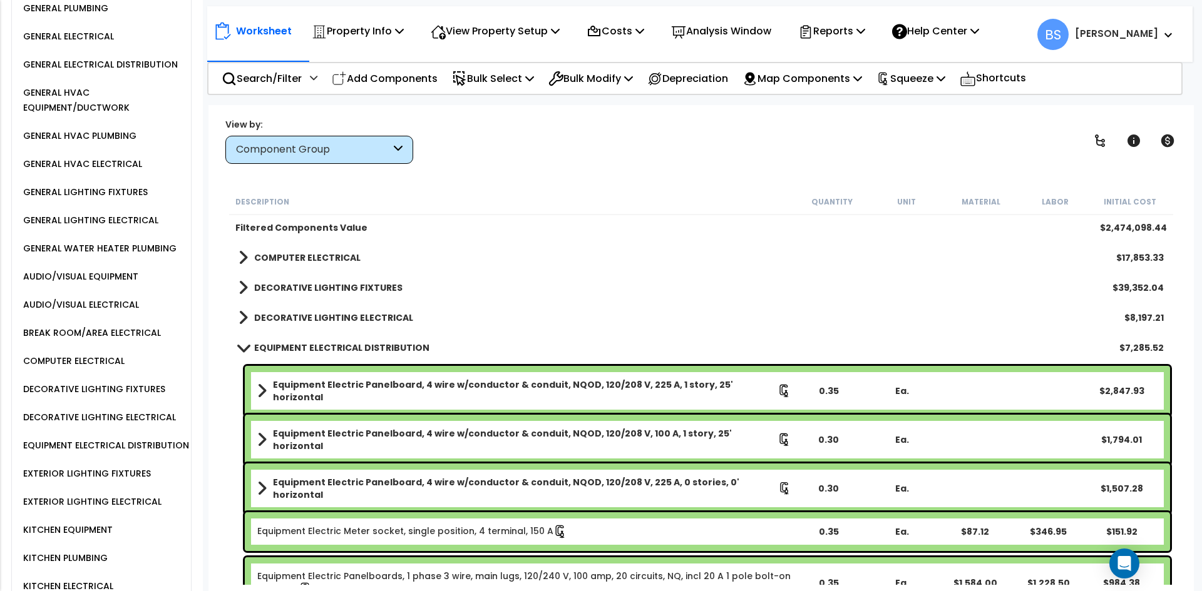
scroll to position [1013, 0]
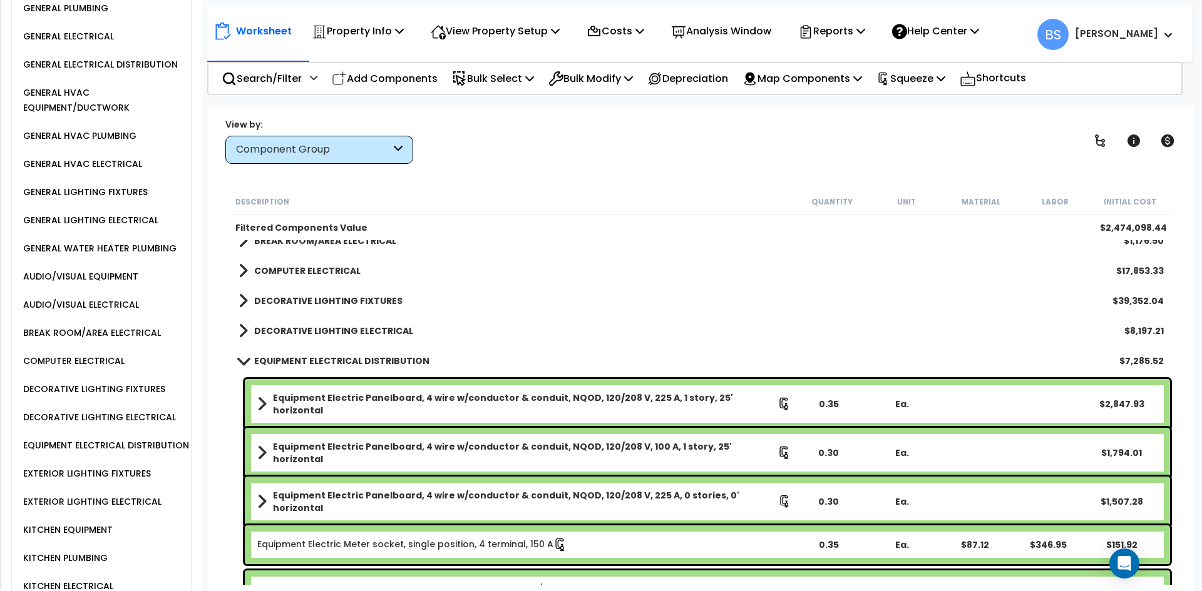
click at [451, 395] on b "Equipment Electric Panelboard, 4 wire w/conductor & conduit, NQOD, 120/208 V, 2…" at bounding box center [525, 404] width 504 height 25
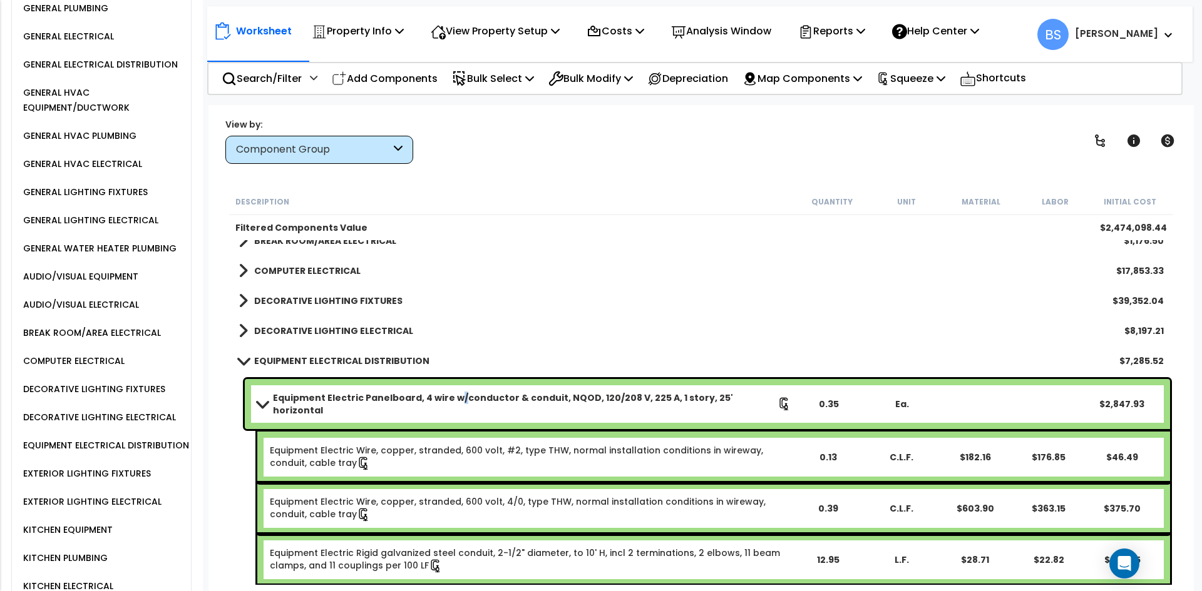
click at [451, 395] on b "Equipment Electric Panelboard, 4 wire w/conductor & conduit, NQOD, 120/208 V, 2…" at bounding box center [525, 404] width 504 height 25
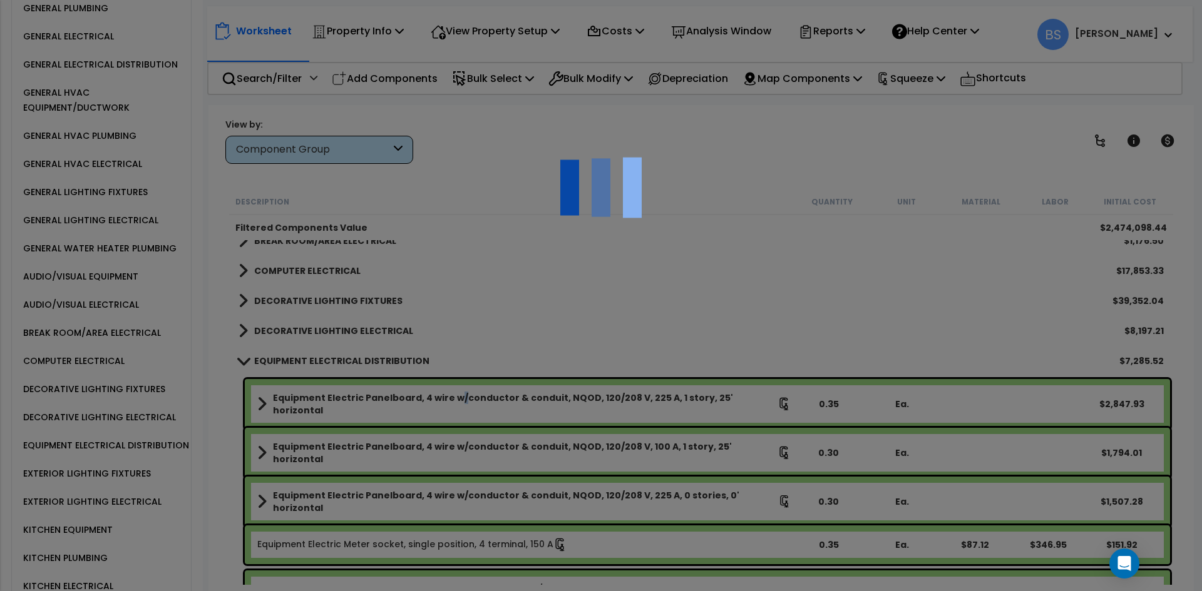
select select "45167963"
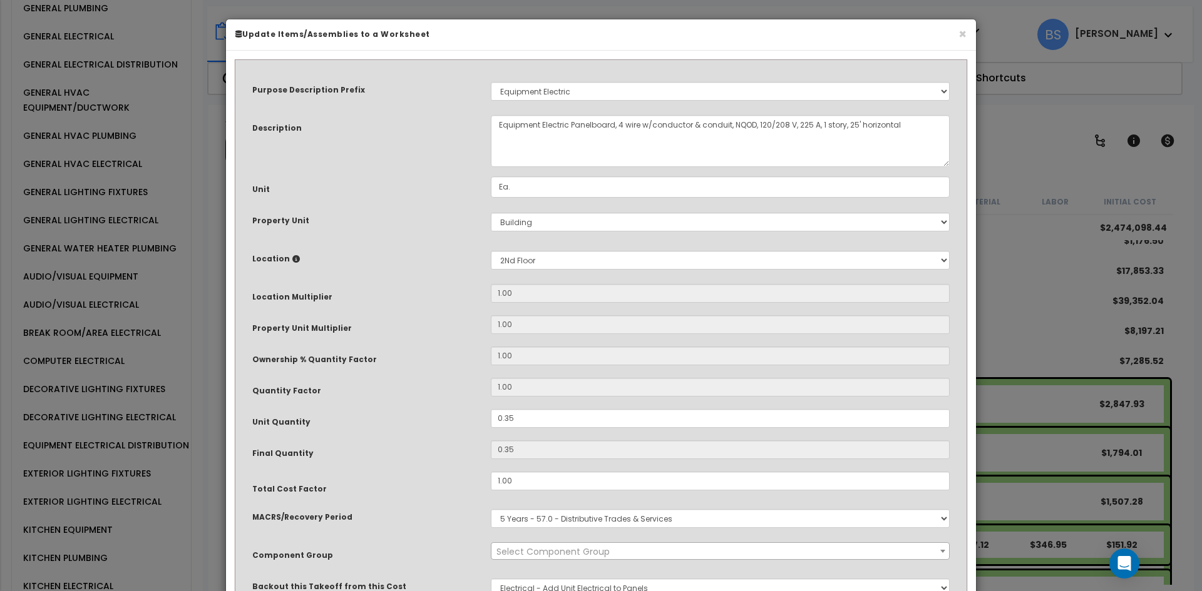
select select "20159"
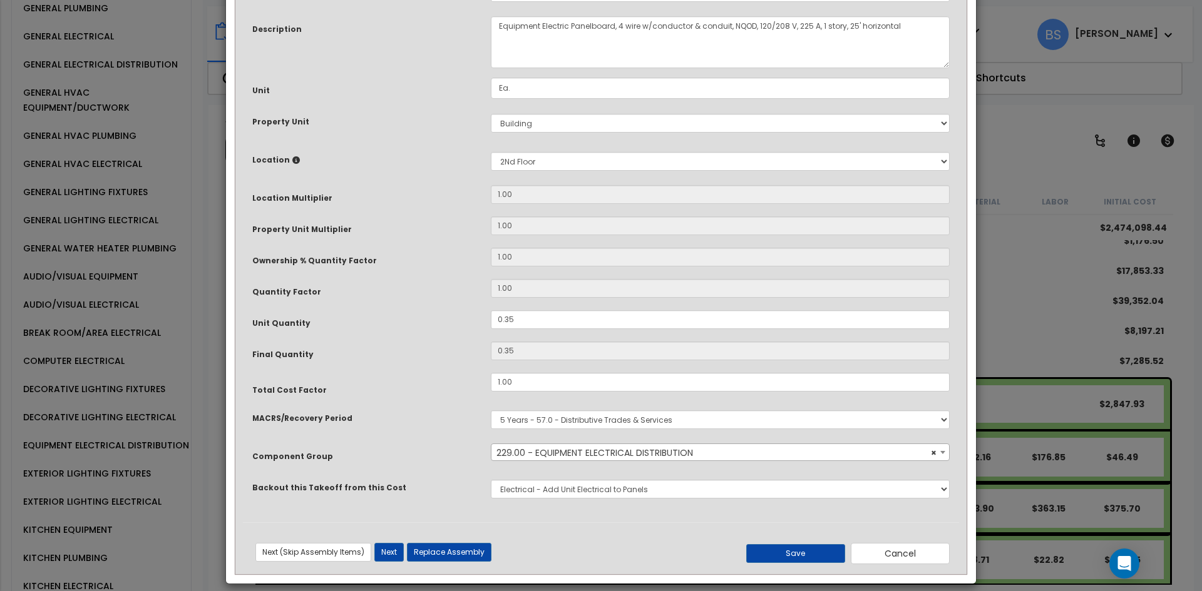
scroll to position [111, 0]
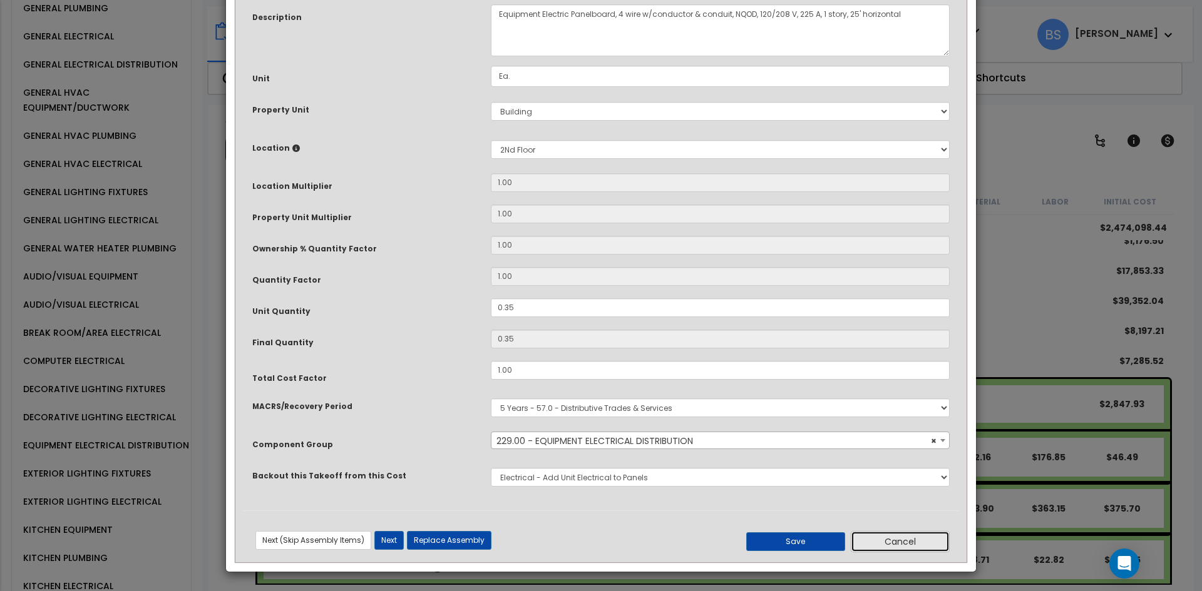
click at [886, 542] on button "Cancel" at bounding box center [900, 541] width 99 height 21
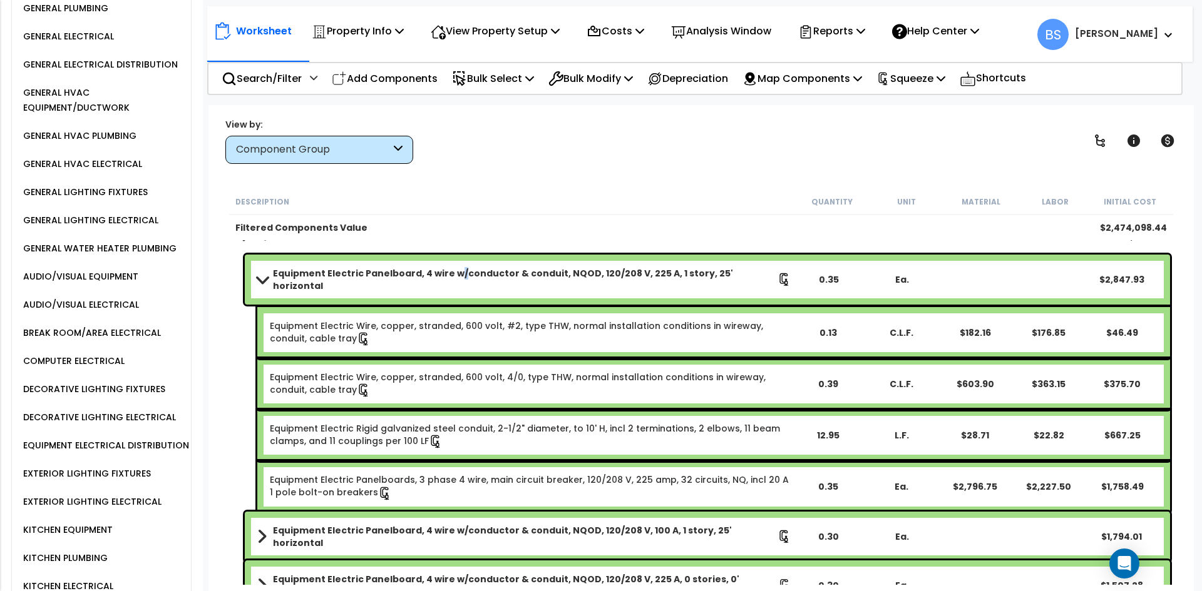
scroll to position [1138, 0]
click at [372, 277] on b "Equipment Electric Panelboard, 4 wire w/conductor & conduit, NQOD, 120/208 V, 2…" at bounding box center [525, 279] width 504 height 25
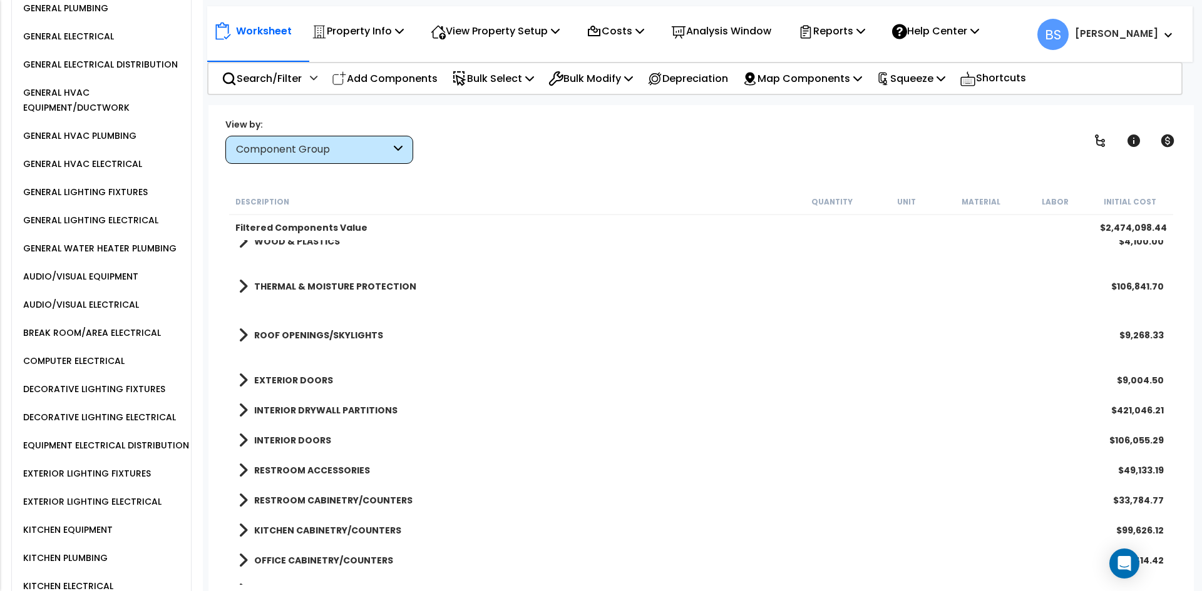
scroll to position [0, 0]
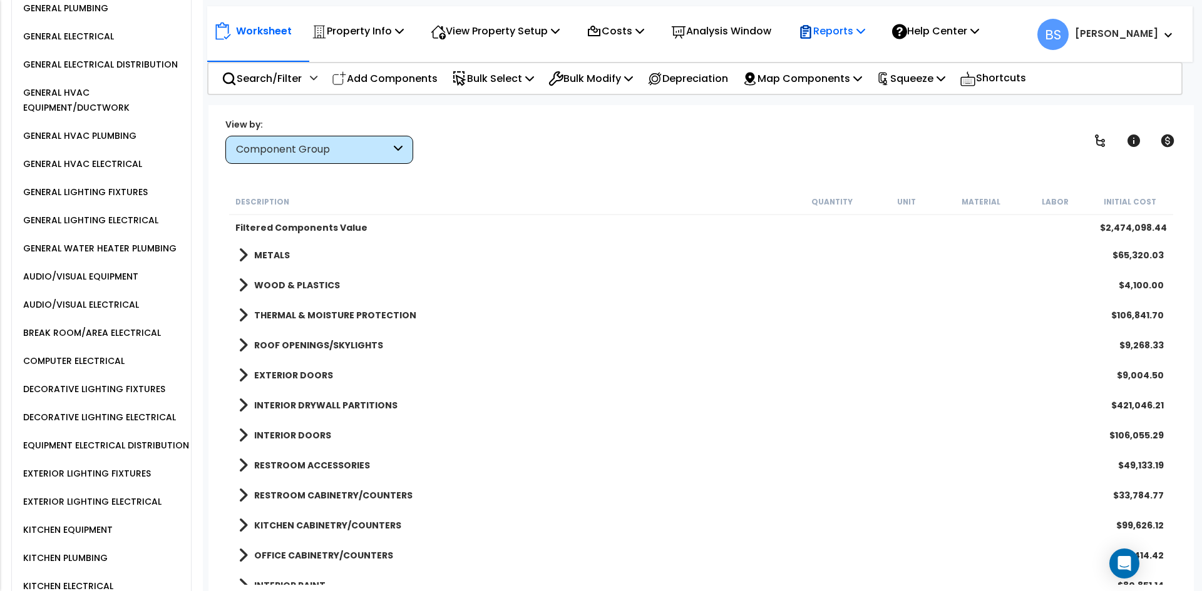
click at [857, 26] on p "Reports" at bounding box center [831, 31] width 67 height 17
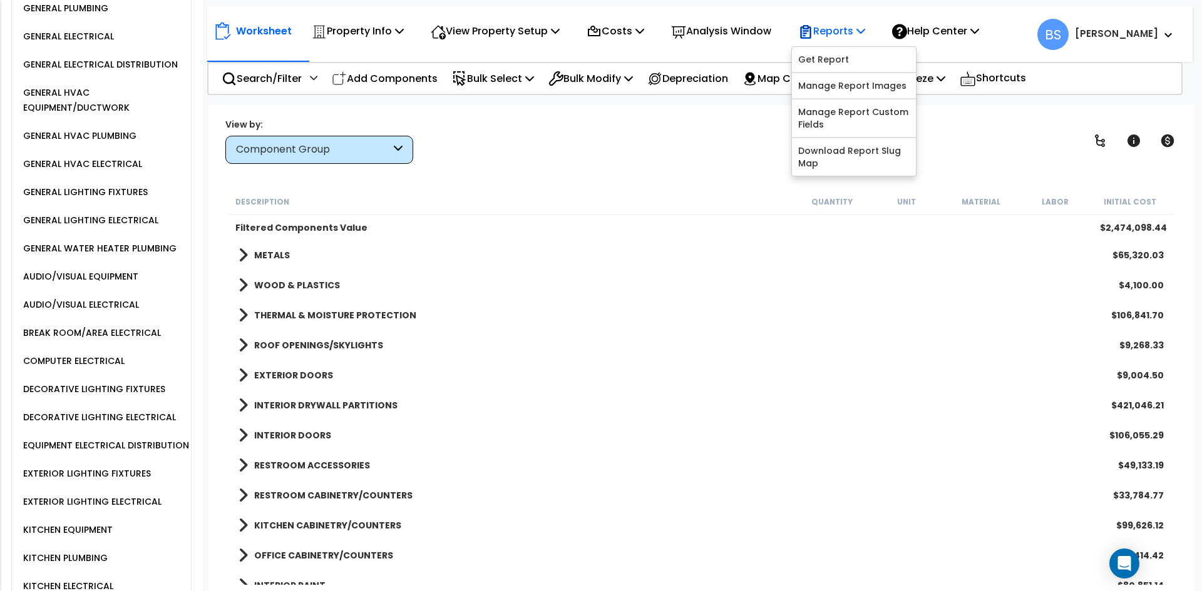
click at [857, 26] on p "Reports" at bounding box center [831, 31] width 67 height 17
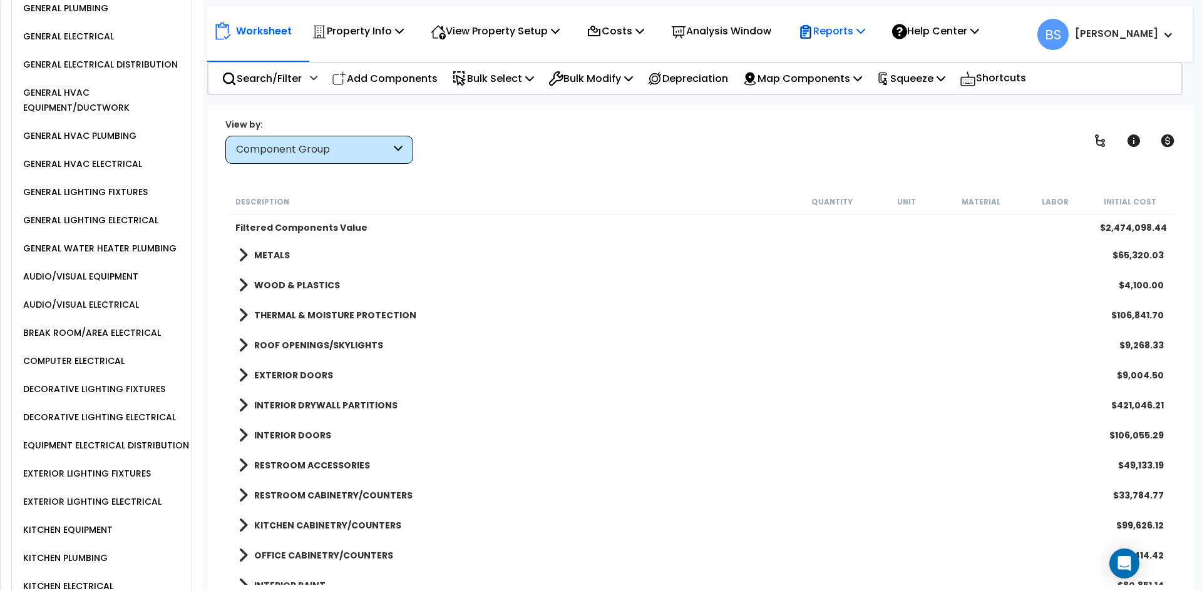
click at [857, 27] on p "Reports" at bounding box center [831, 31] width 67 height 17
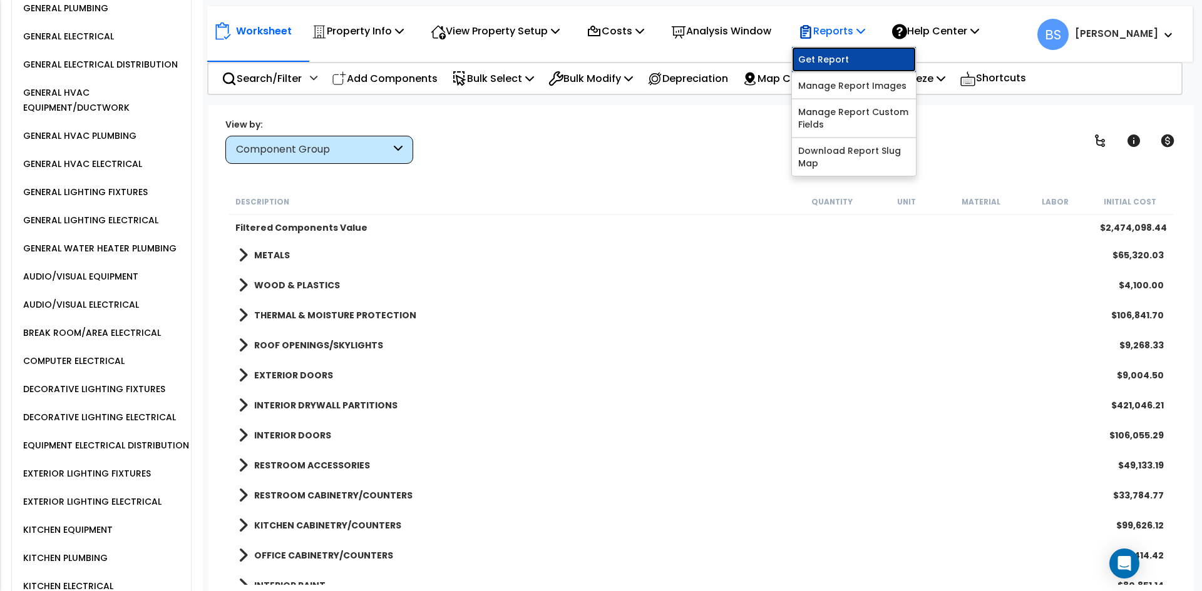
click at [845, 61] on link "Get Report" at bounding box center [854, 59] width 124 height 25
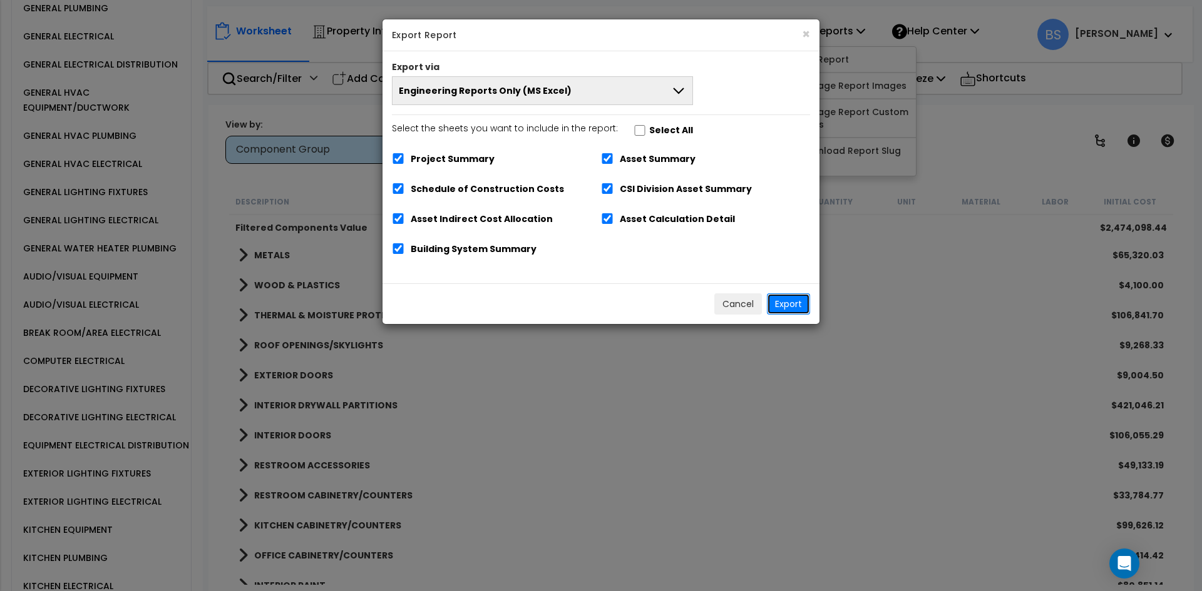
click at [787, 307] on button "Export" at bounding box center [788, 304] width 43 height 21
